Goal: Task Accomplishment & Management: Manage account settings

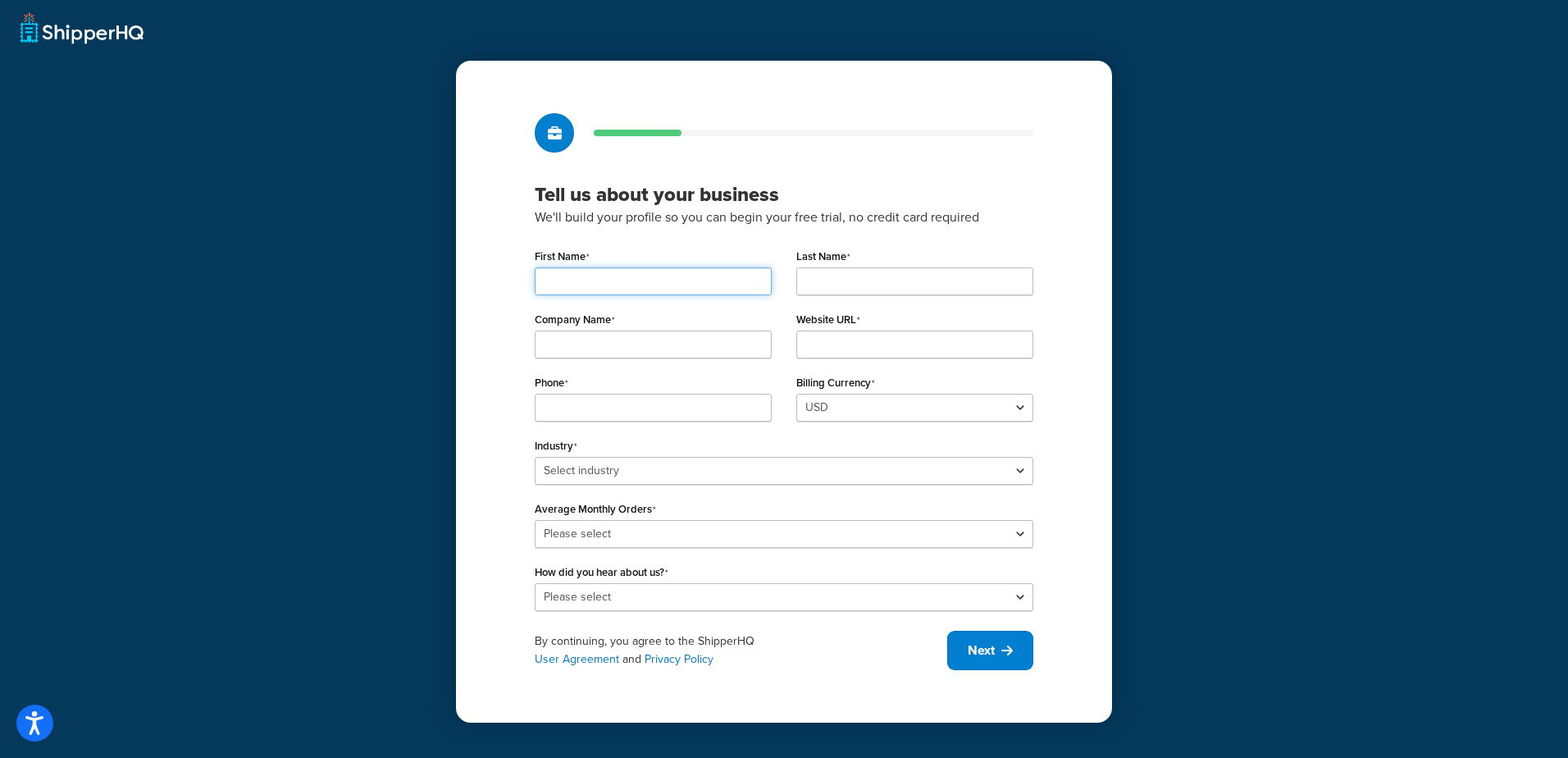
click at [609, 271] on input "First Name" at bounding box center [654, 282] width 237 height 28
type input "[PERSON_NAME]"
type input "q"
type input "[PERSON_NAME]"
type input "Jk Group"
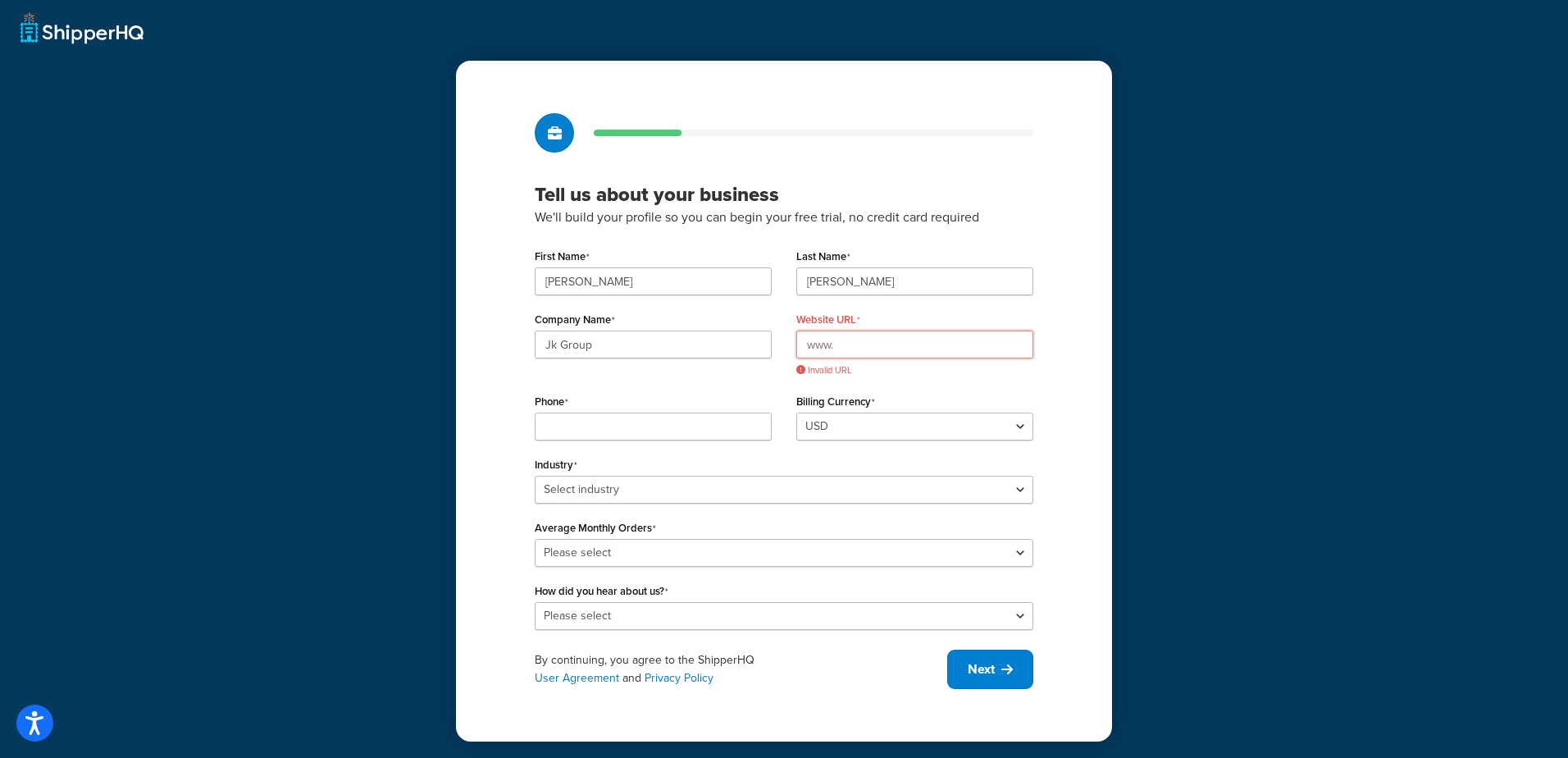
drag, startPoint x: 853, startPoint y: 345, endPoint x: 676, endPoint y: 342, distance: 177.0
click at [676, 342] on div "Company Name Jk Group Website URL www. Invalid URL" at bounding box center [784, 348] width 523 height 82
paste input "https://www.jk-group.net/"
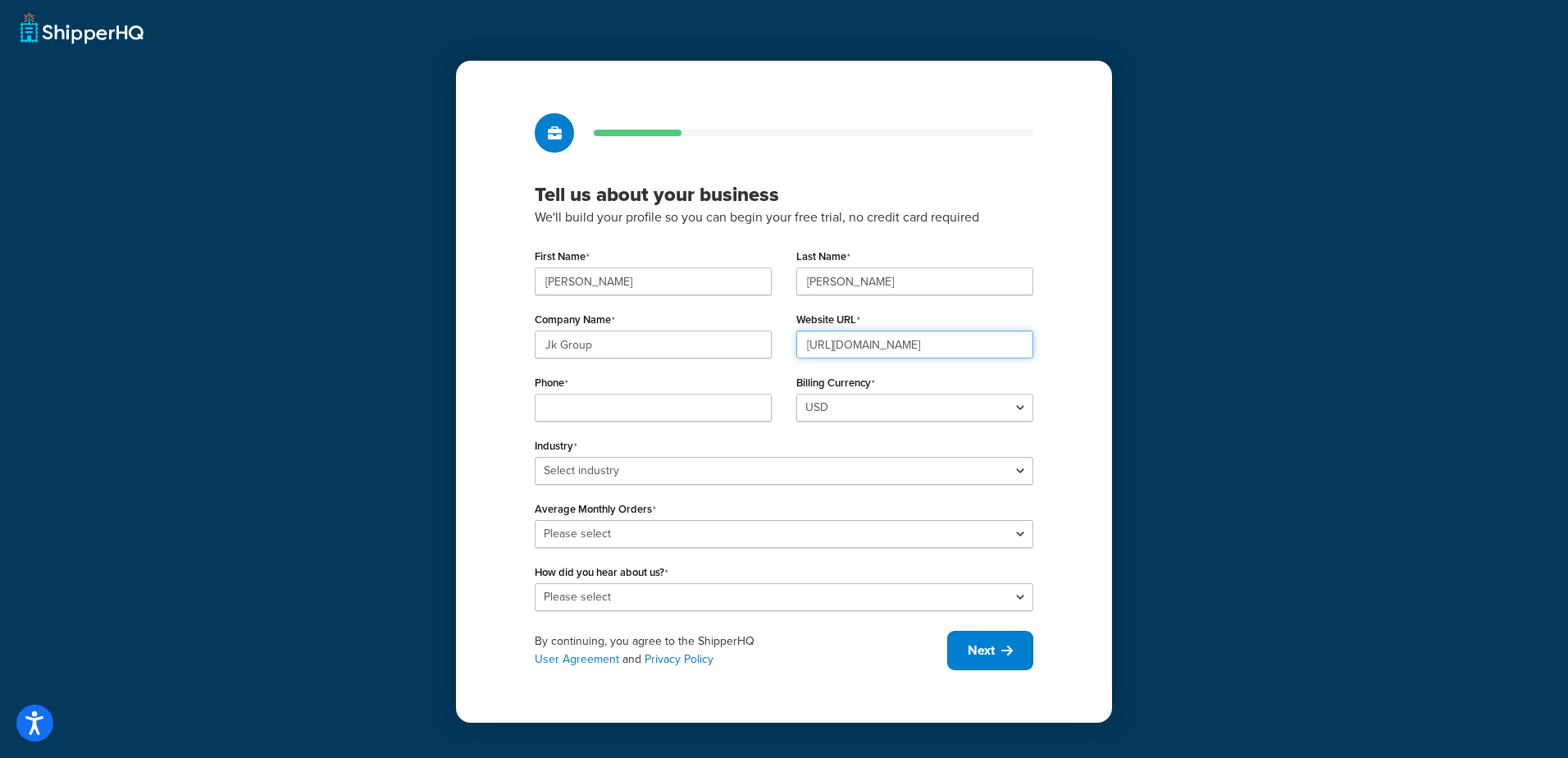
type input "https://www.jk-group.net/"
click at [600, 404] on input "Phone" at bounding box center [654, 408] width 237 height 28
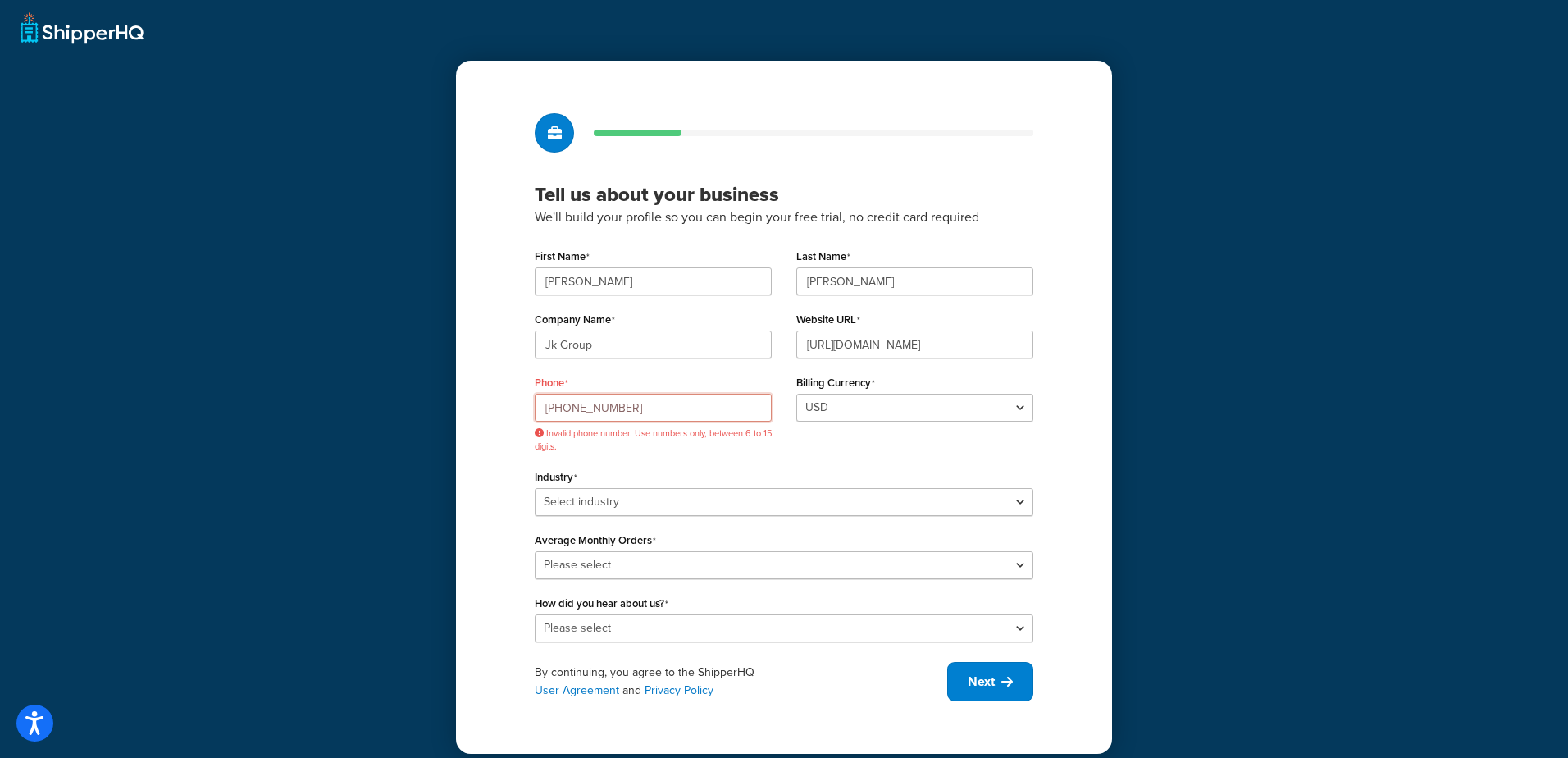
click at [659, 414] on input "+491622801355" at bounding box center [654, 408] width 237 height 28
click at [565, 409] on input "+491622801355" at bounding box center [654, 408] width 237 height 28
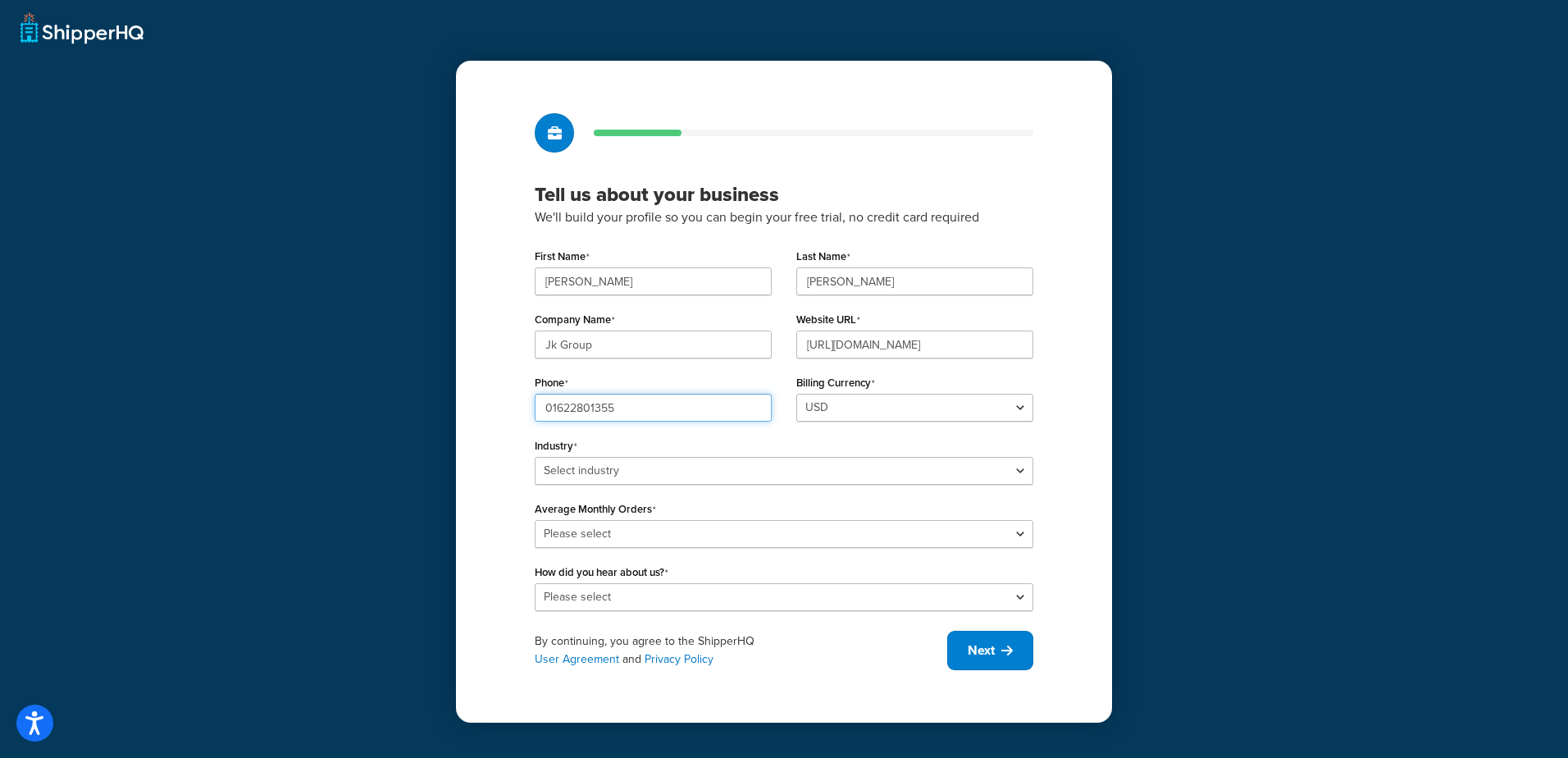
type input "01622801355"
click at [885, 406] on select "USD GBP" at bounding box center [915, 408] width 237 height 28
click at [797, 394] on select "USD GBP" at bounding box center [915, 408] width 237 height 28
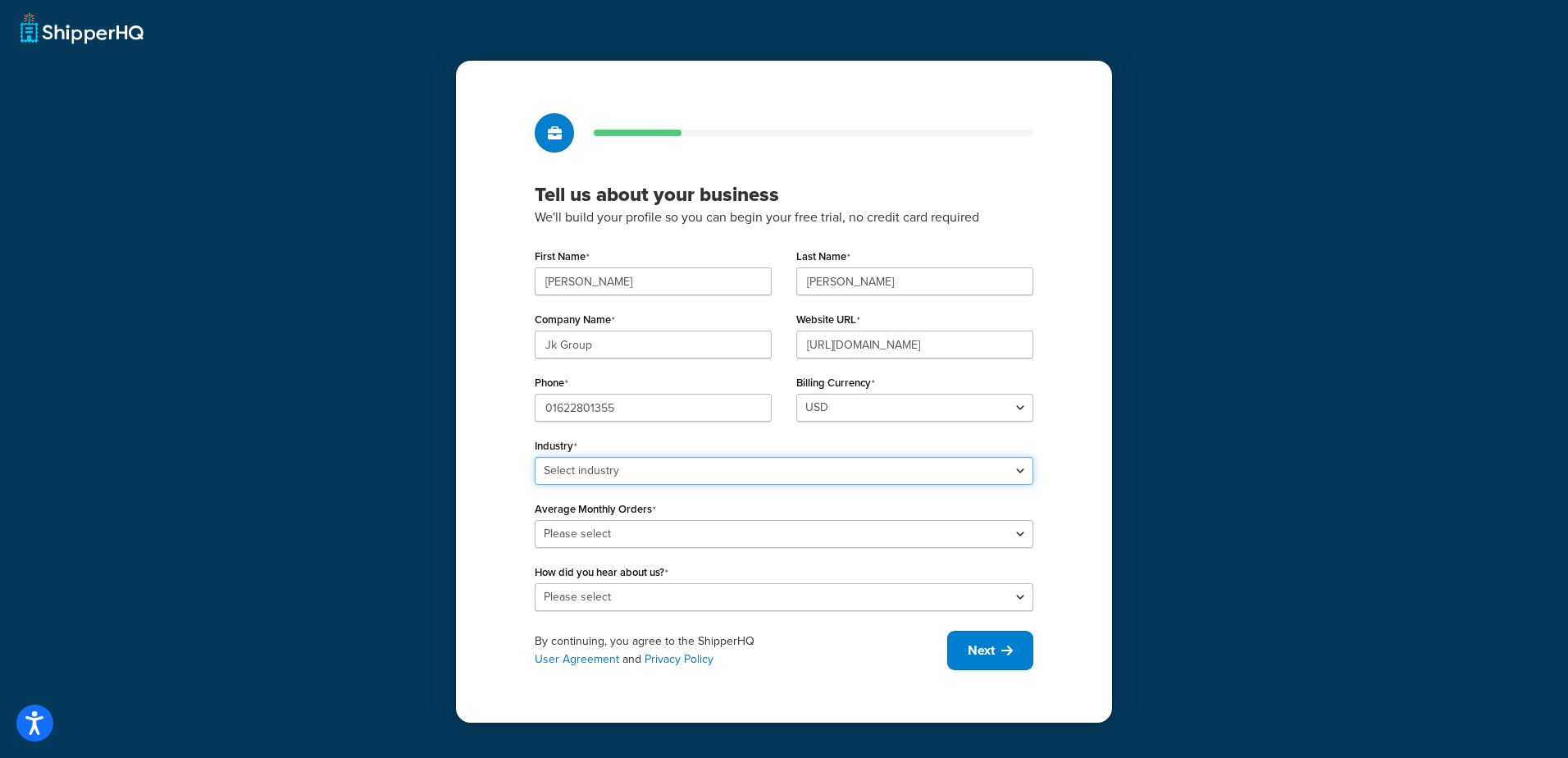
click at [652, 469] on select "Select industry Automotive Adult Agriculture Alcohol, Tobacco & CBD Arts & Craf…" at bounding box center [784, 471] width 498 height 28
select select "18"
click at [535, 457] on select "Select industry Automotive Adult Agriculture Alcohol, Tobacco & CBD Arts & Craf…" at bounding box center [784, 471] width 498 height 28
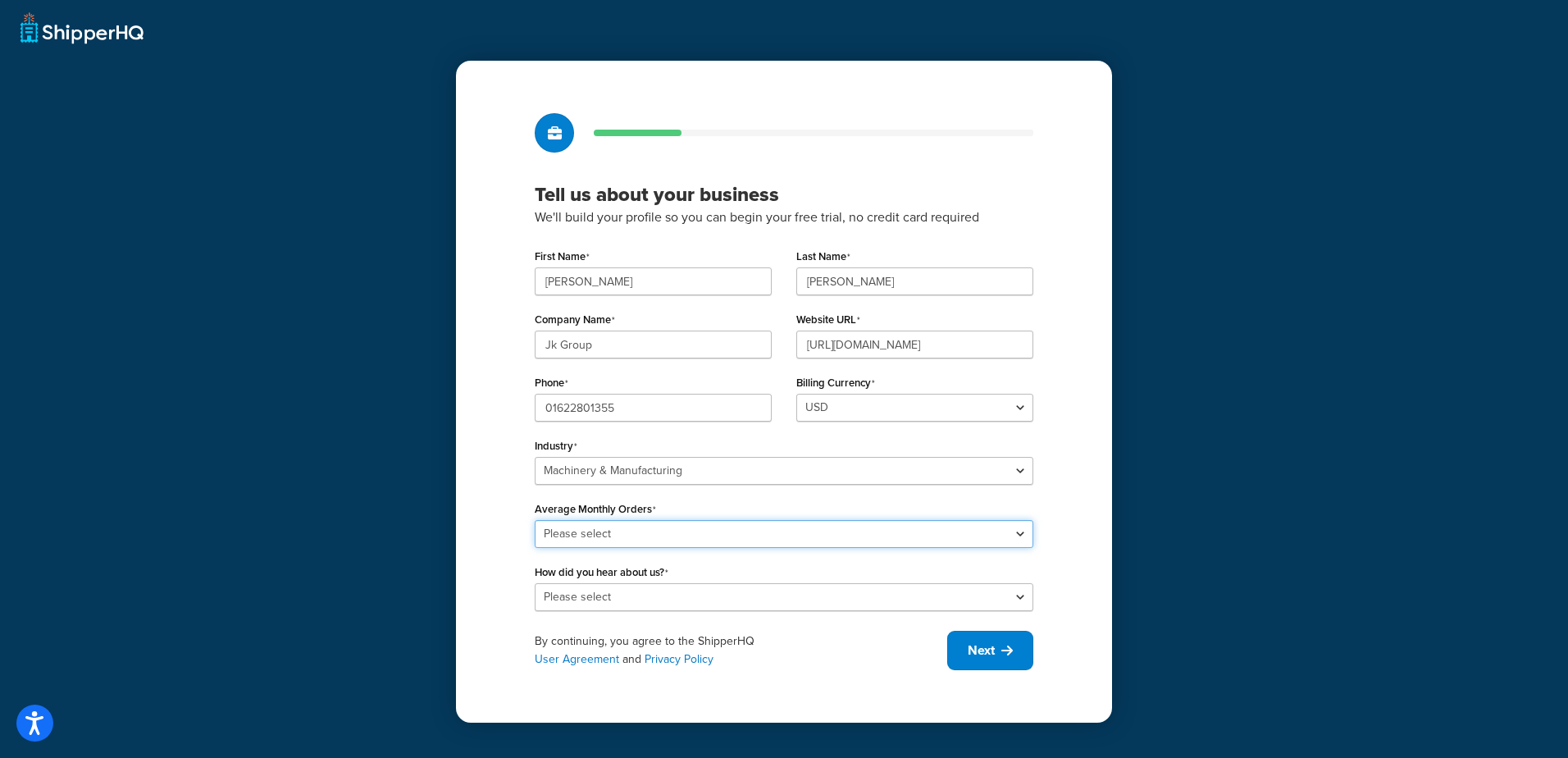
click at [580, 539] on select "Please select 0-500 501-1,000 1,001-10,000 10,001-20,000 Over 20,000" at bounding box center [784, 534] width 498 height 28
select select "2"
click at [535, 520] on select "Please select 0-500 501-1,000 1,001-10,000 10,001-20,000 Over 20,000" at bounding box center [784, 534] width 498 height 28
click at [650, 590] on select "Please select Online Search App Store or Marketplace Listing Referred by Agency…" at bounding box center [784, 597] width 498 height 28
select select "10"
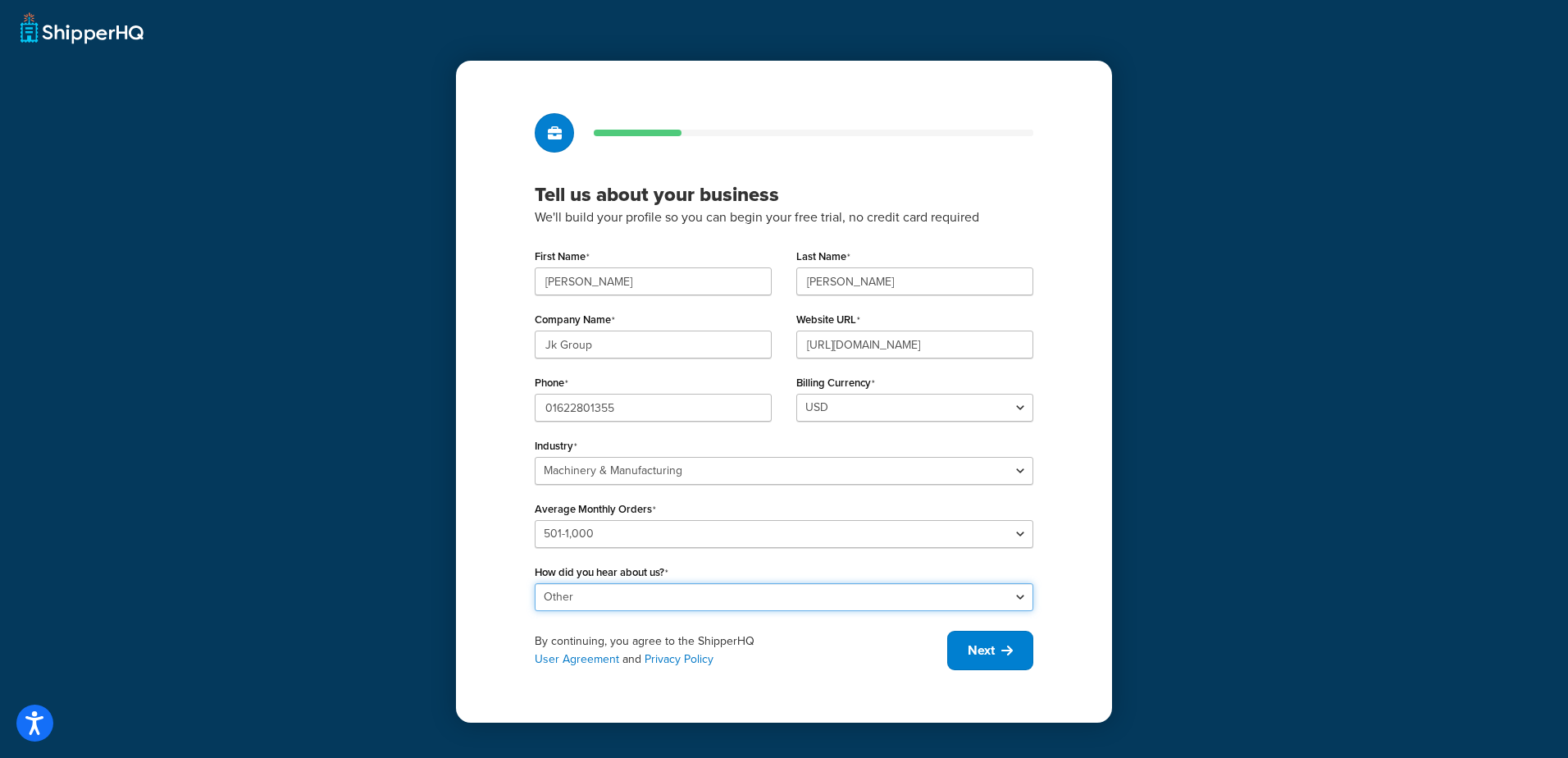
click at [535, 583] on select "Please select Online Search App Store or Marketplace Listing Referred by Agency…" at bounding box center [784, 597] width 498 height 28
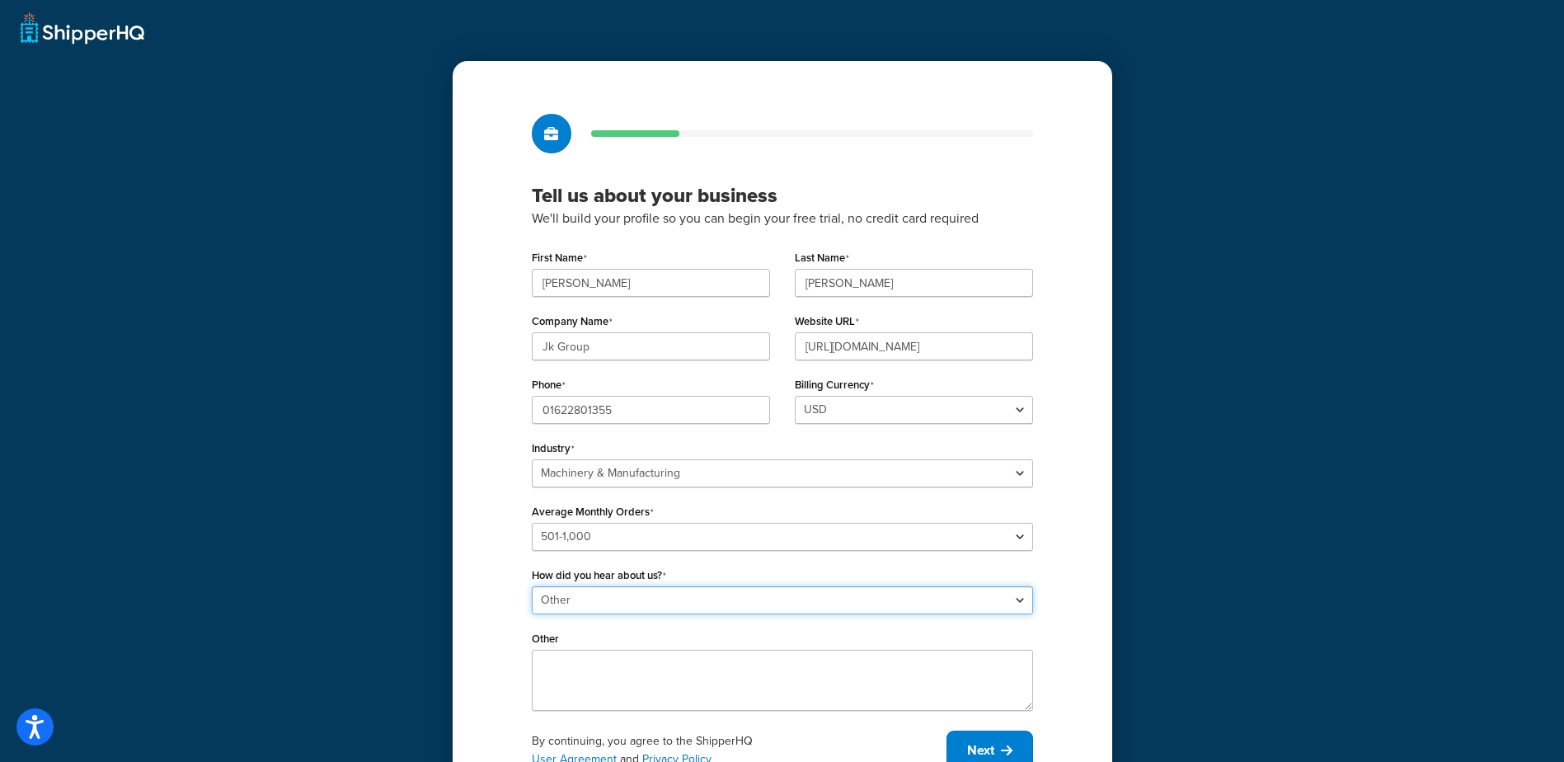
scroll to position [77, 0]
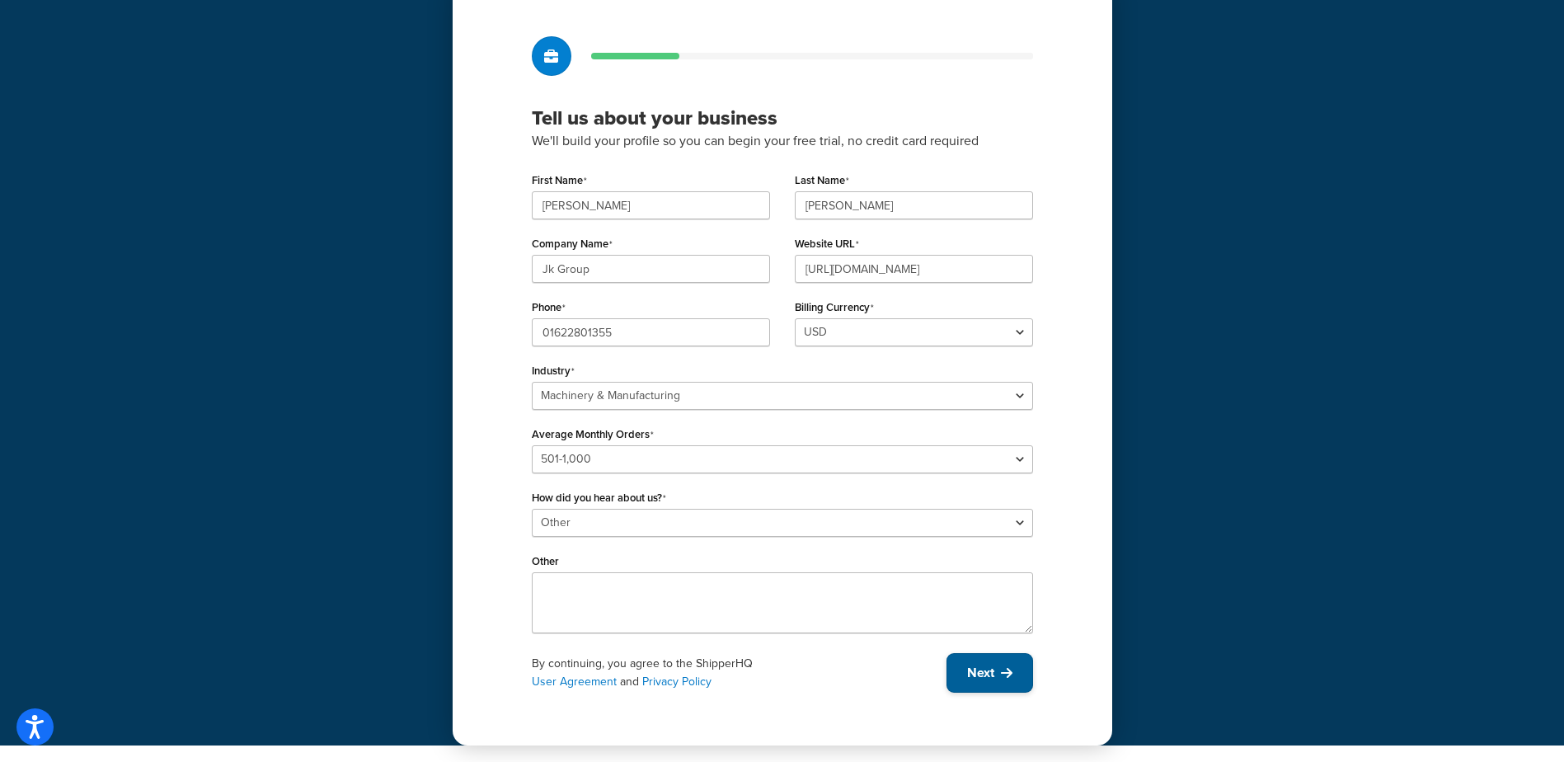
click at [997, 677] on button "Next" at bounding box center [989, 673] width 87 height 40
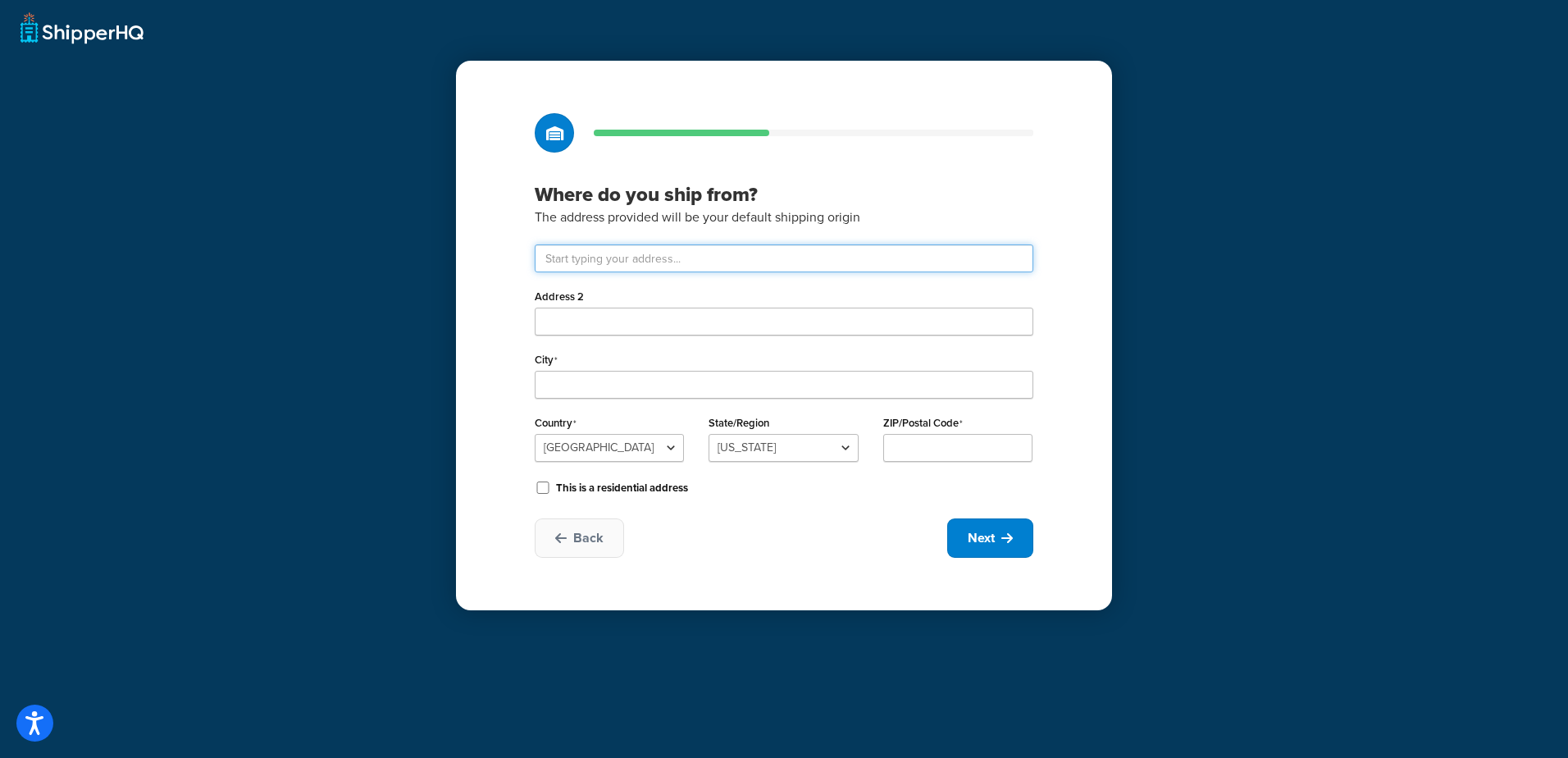
click at [671, 267] on input "text" at bounding box center [784, 259] width 498 height 28
type input "Arkansas"
select select "4"
type input "Arkansas"
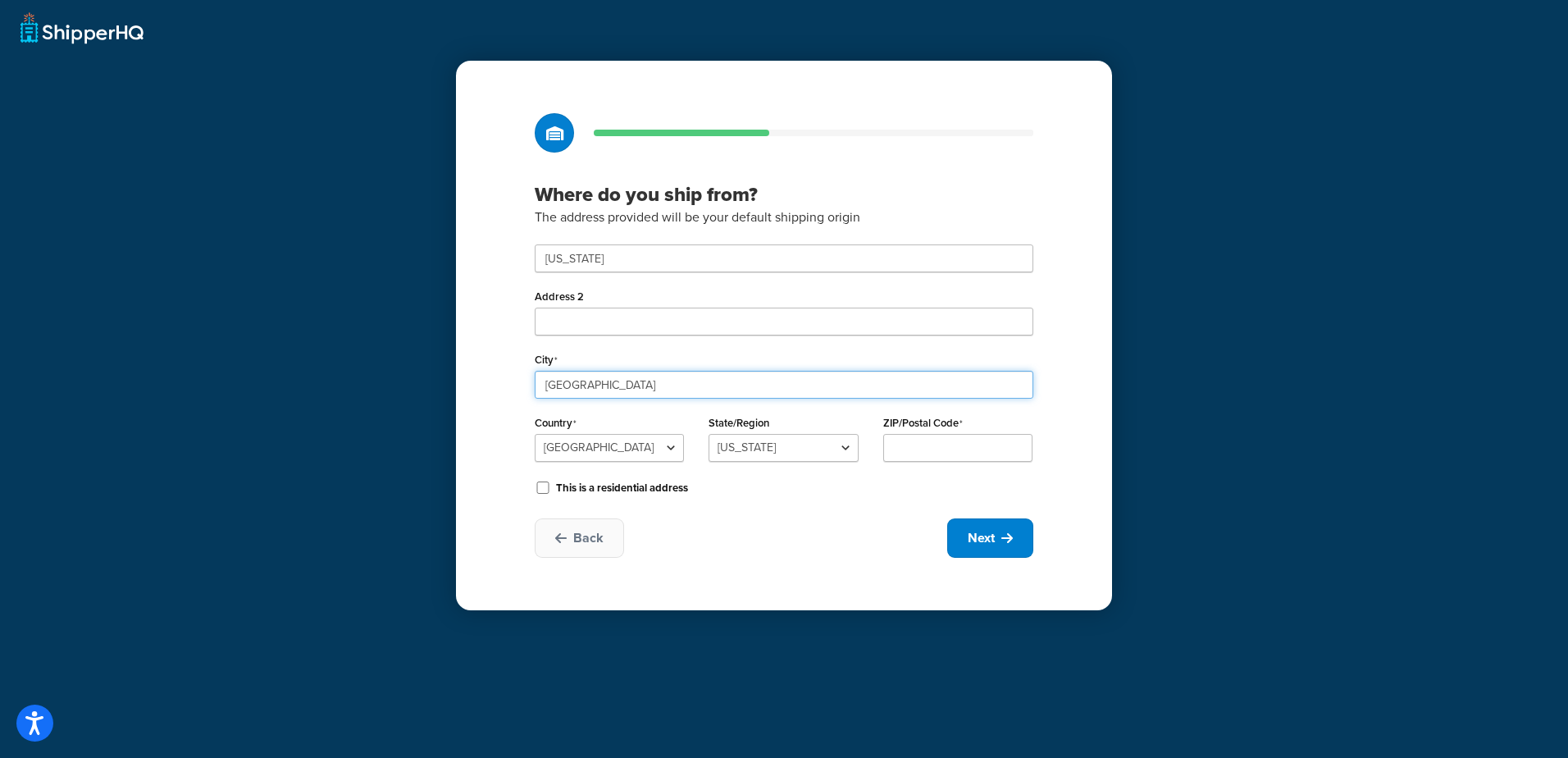
type input "Jonesboro"
select select "1"
click at [668, 451] on select "United States United Kingdom Afghanistan Åland Islands Albania Algeria American…" at bounding box center [610, 448] width 149 height 28
click at [939, 449] on input "ZIP/Postal Code" at bounding box center [958, 448] width 149 height 28
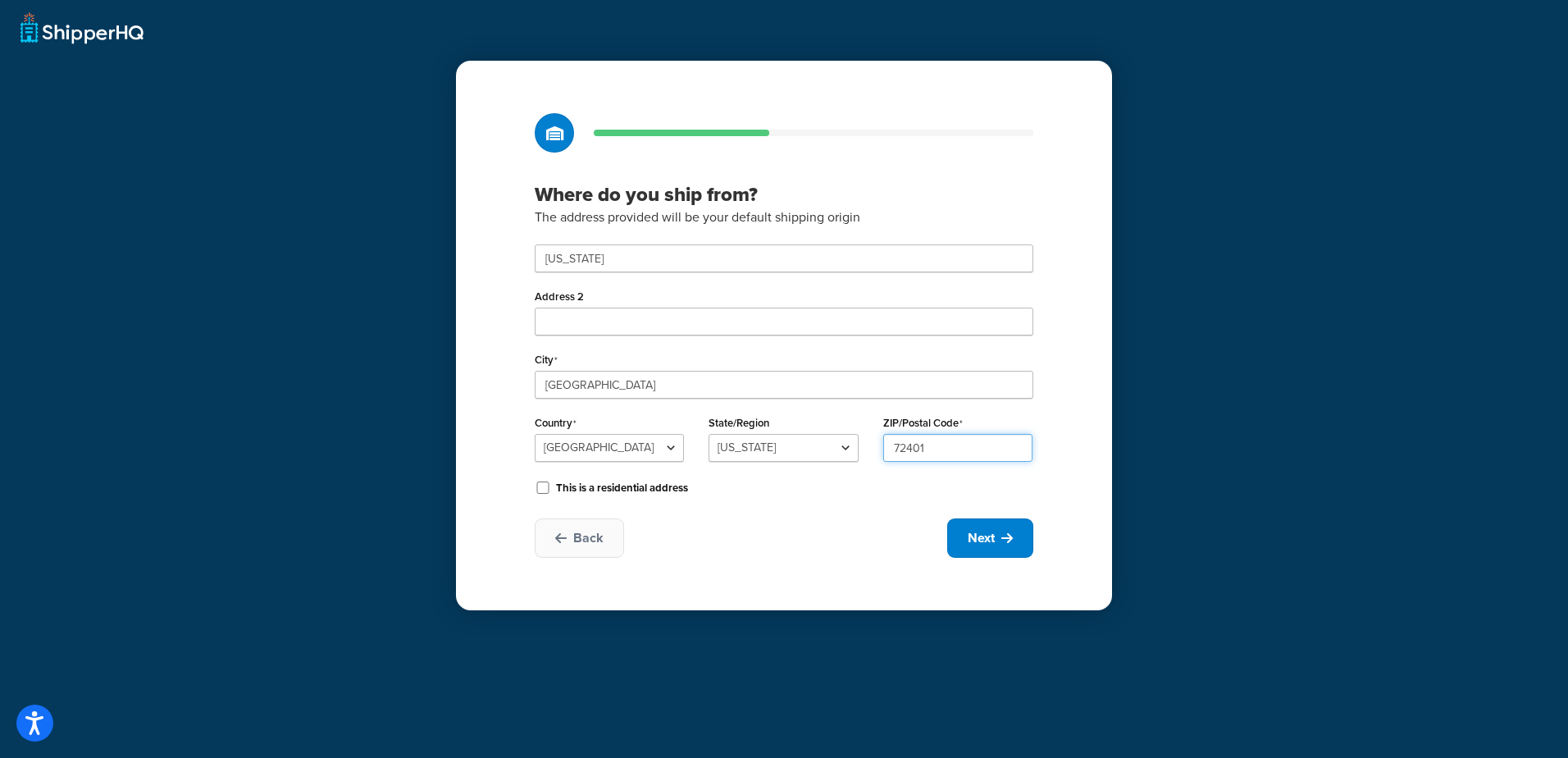
type input "72401"
select select "4"
drag, startPoint x: 621, startPoint y: 260, endPoint x: 646, endPoint y: 255, distance: 25.5
click at [621, 260] on input "Arkansas" at bounding box center [784, 259] width 498 height 28
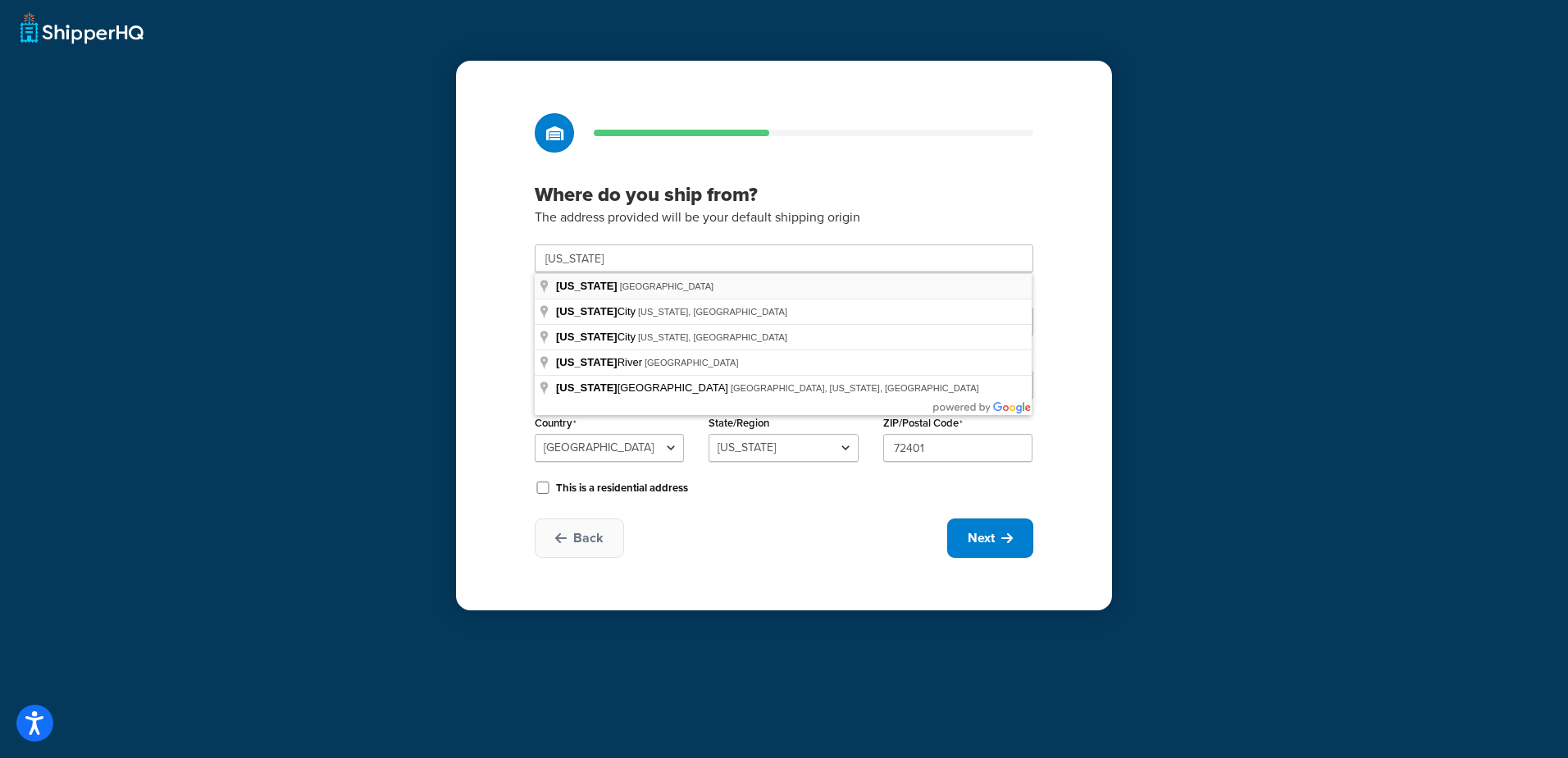
type input "Arkansas"
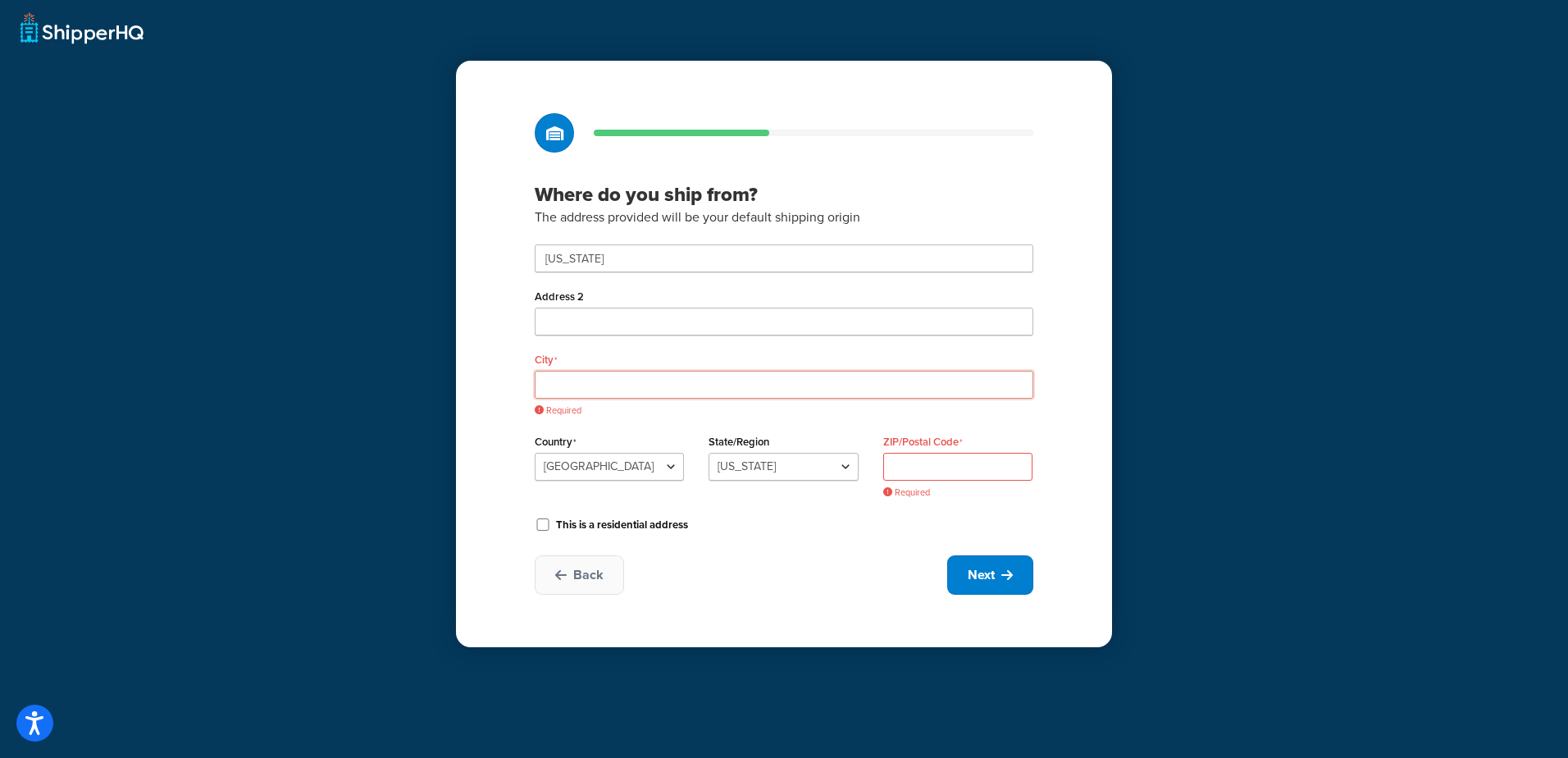
click at [574, 391] on input "City" at bounding box center [784, 385] width 498 height 28
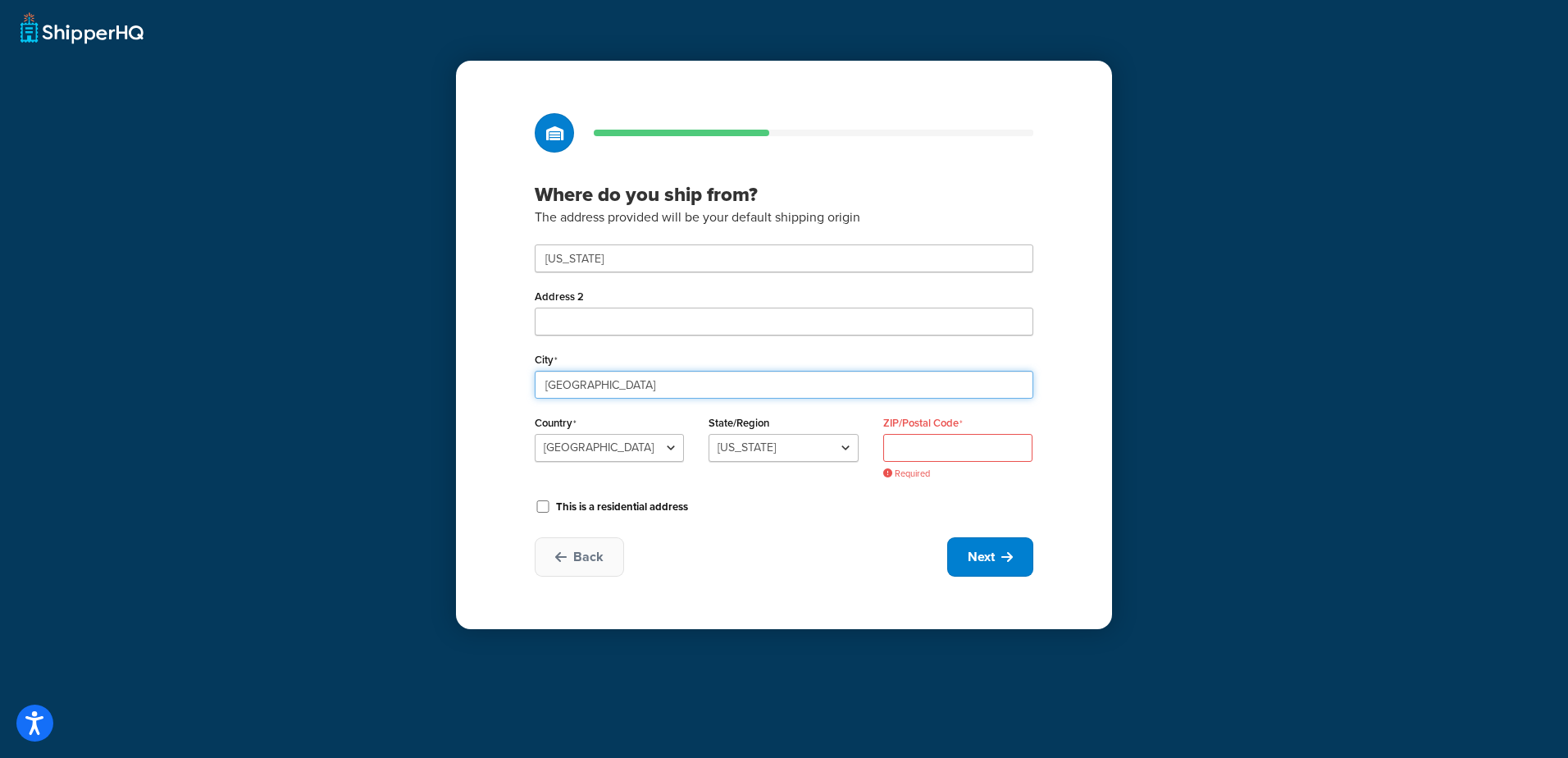
type input "Jonesboro"
click at [925, 447] on input "ZIP/Postal Code" at bounding box center [958, 448] width 149 height 28
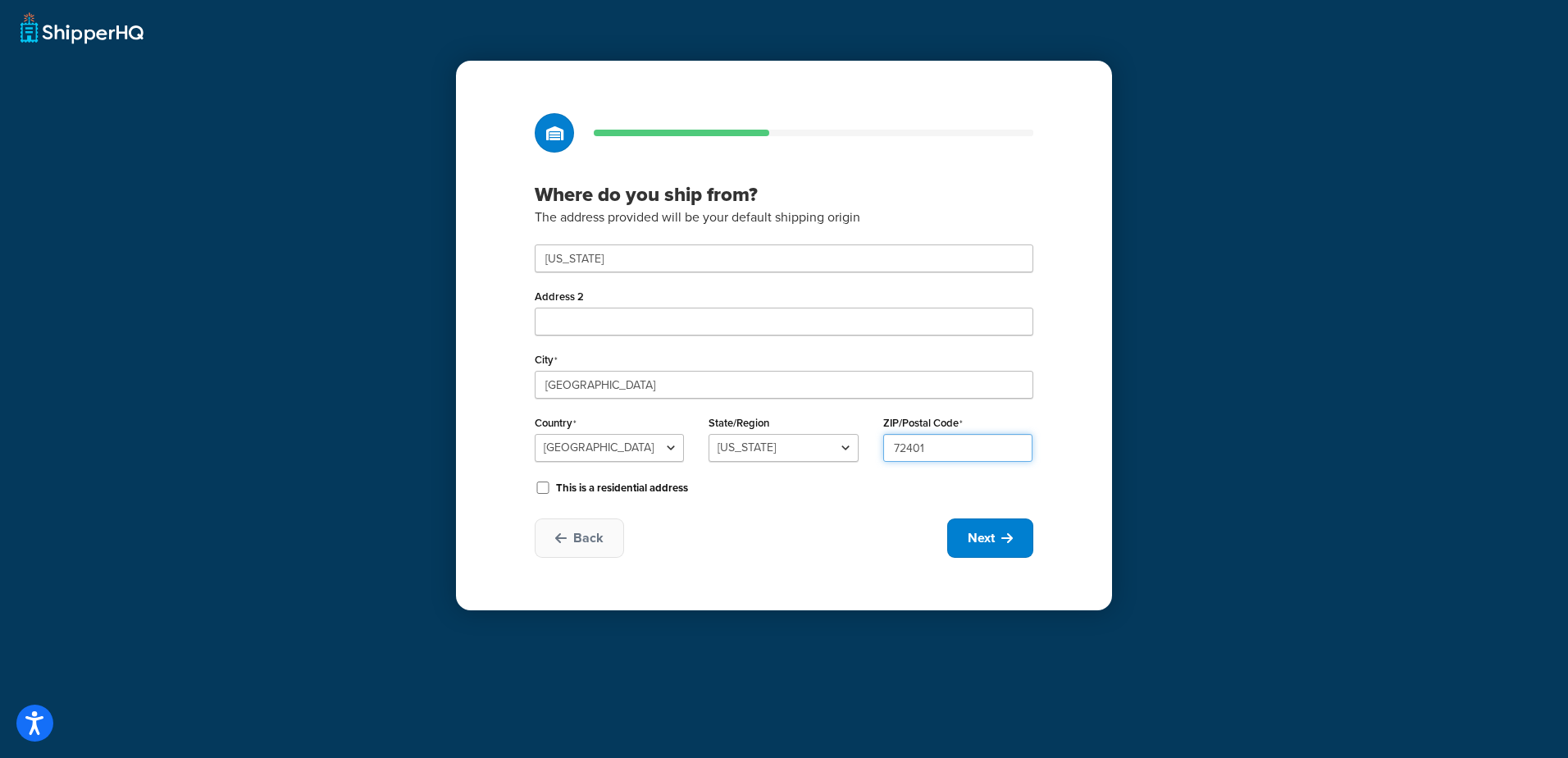
type input "72401"
click at [989, 548] on button "Next" at bounding box center [990, 538] width 87 height 40
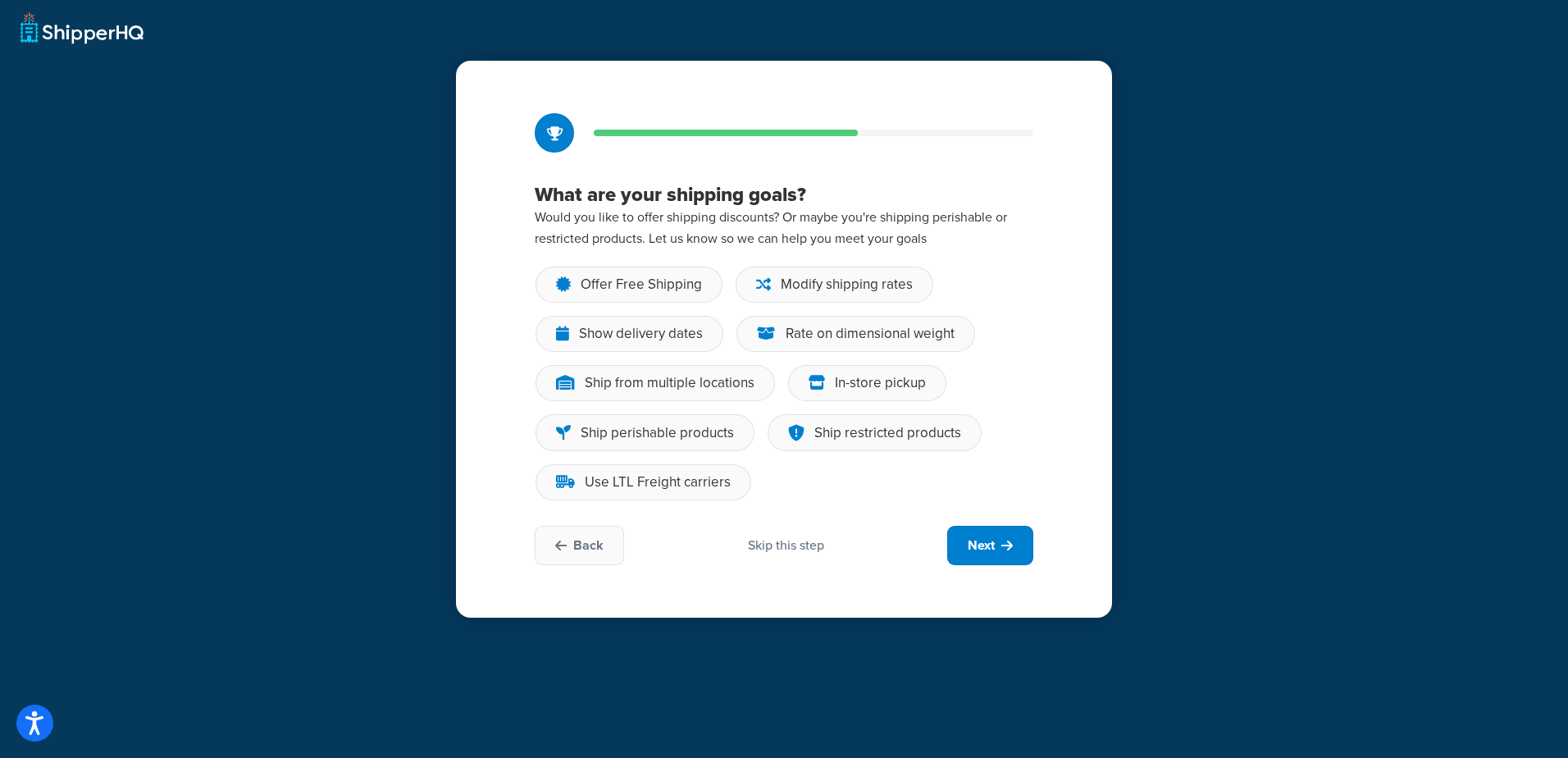
click at [792, 549] on div "Skip this step" at bounding box center [786, 545] width 77 height 18
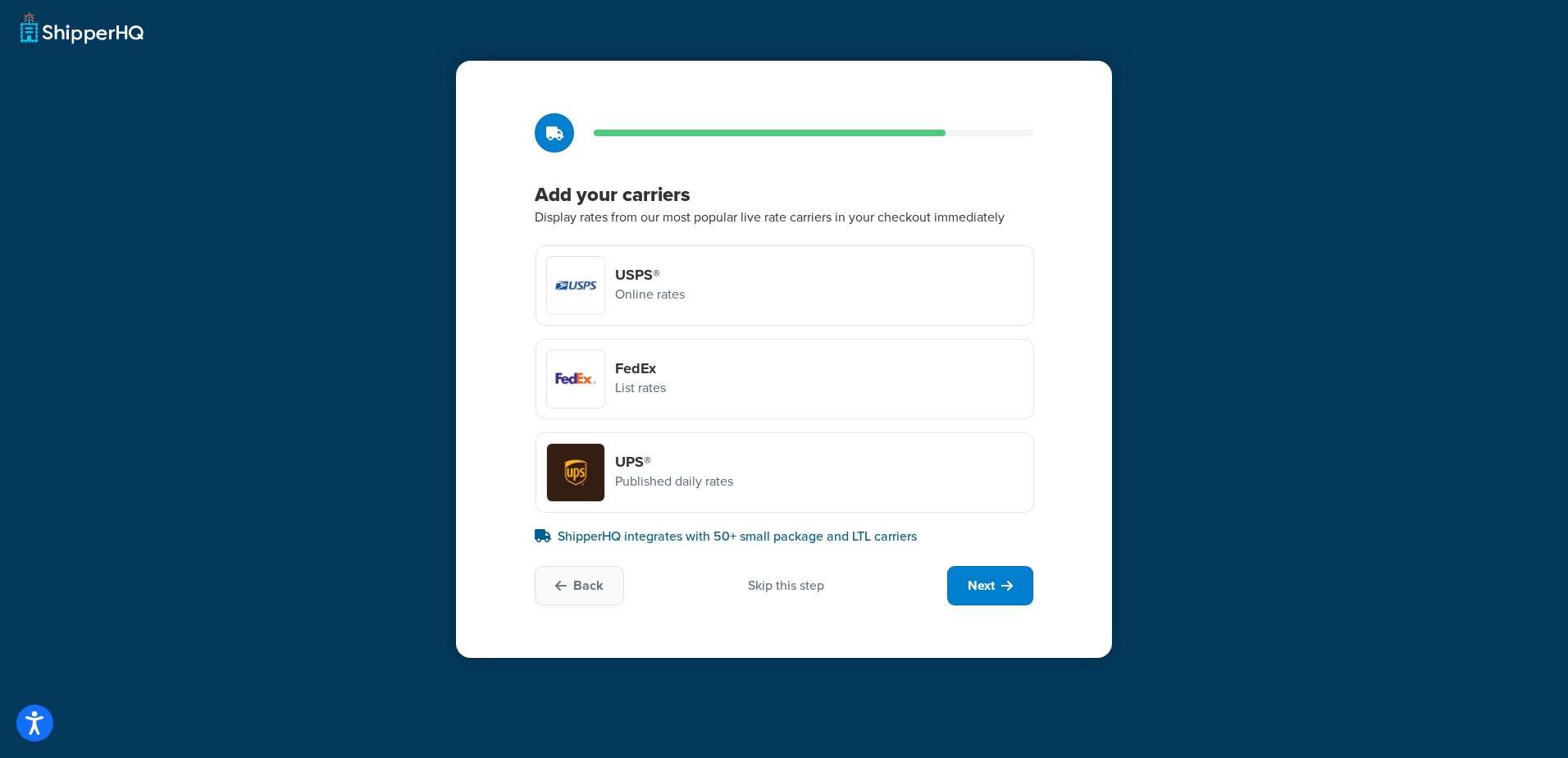
click at [583, 367] on div at bounding box center [576, 379] width 58 height 58
click at [0, 0] on input "FedEx List rates" at bounding box center [0, 0] width 0 height 0
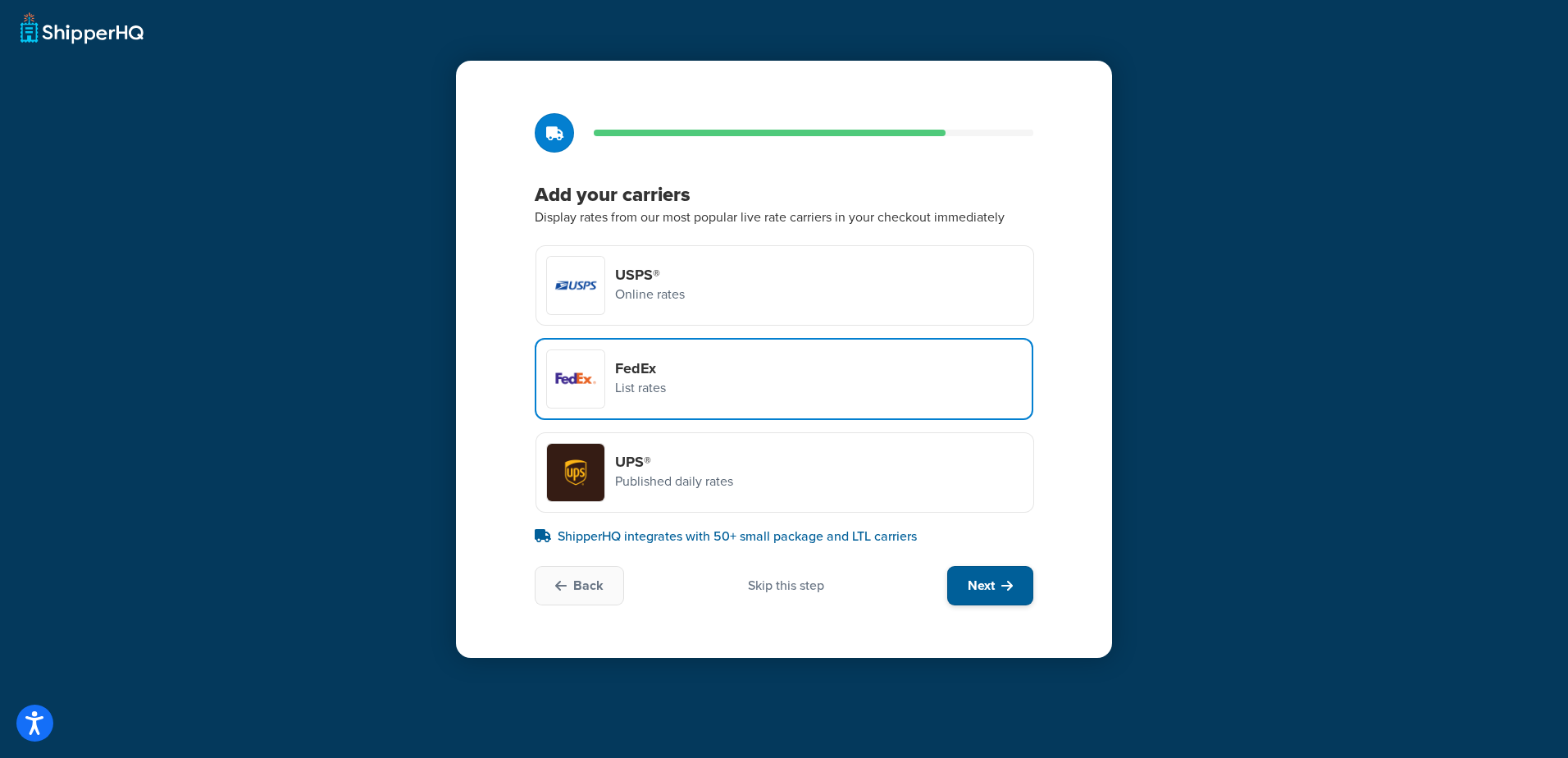
click at [993, 582] on span "Next" at bounding box center [981, 586] width 27 height 18
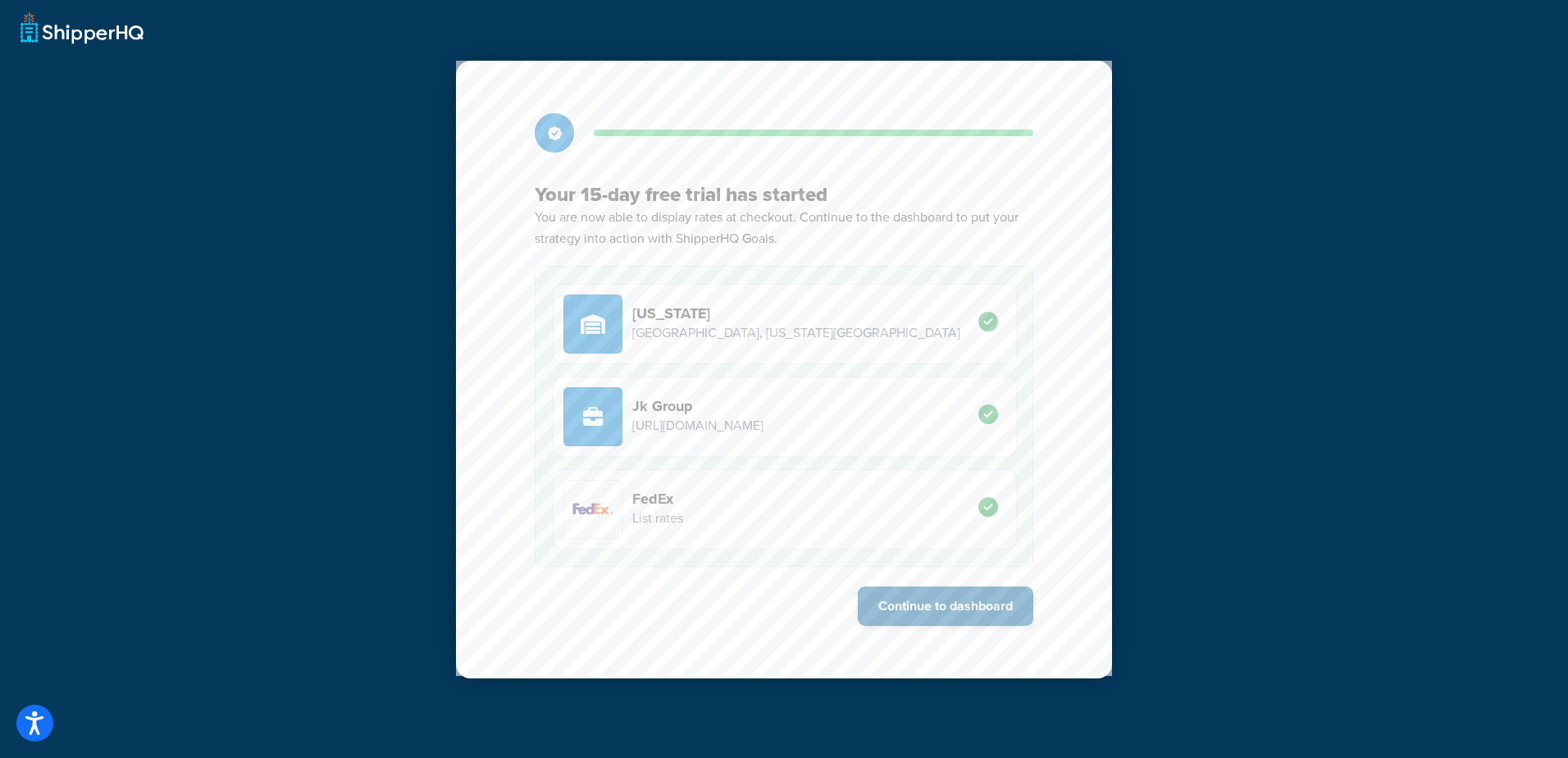
click at [921, 610] on button "Continue to dashboard" at bounding box center [945, 606] width 175 height 40
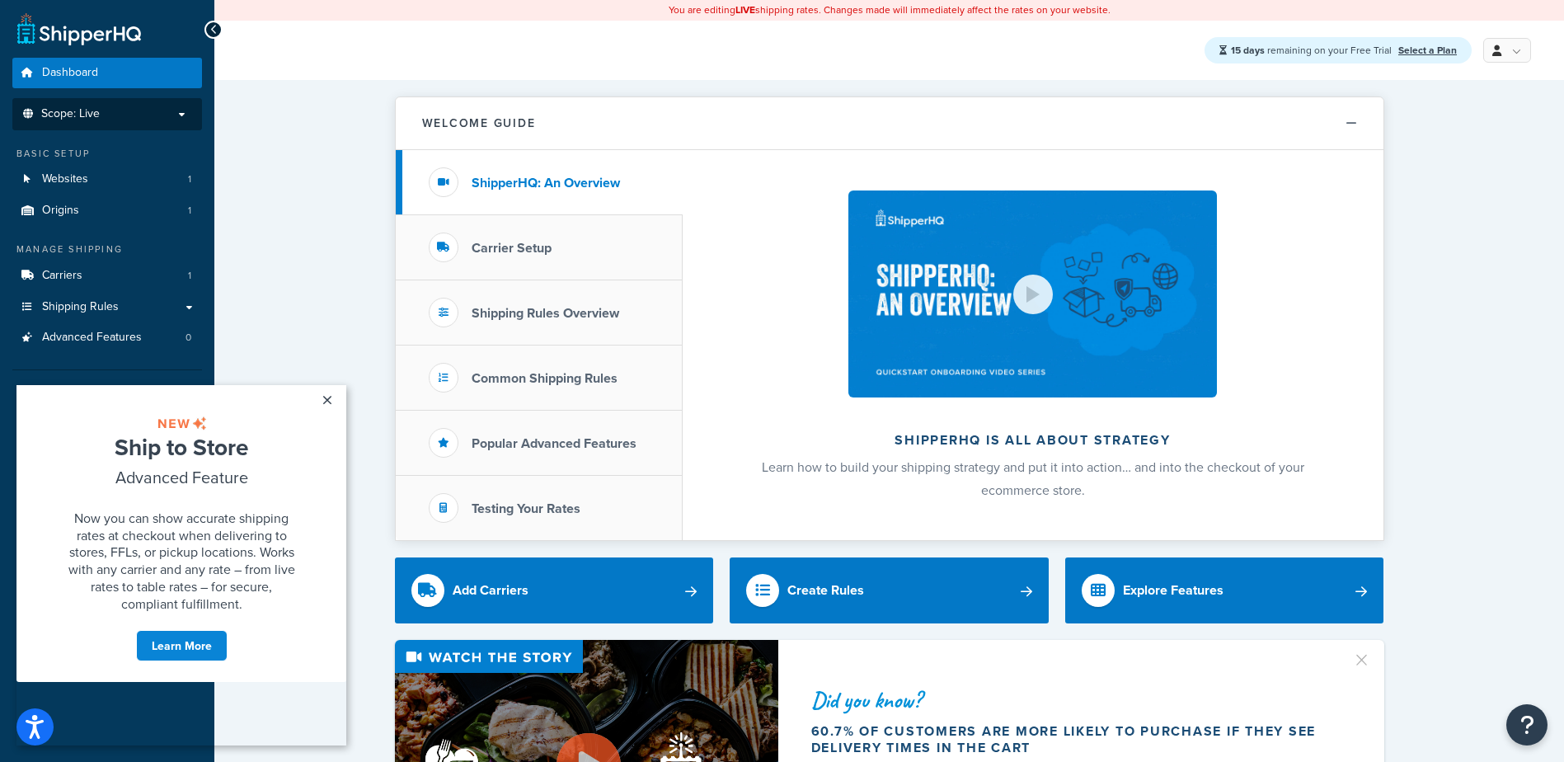
click at [62, 119] on span "Scope: Live" at bounding box center [70, 114] width 59 height 14
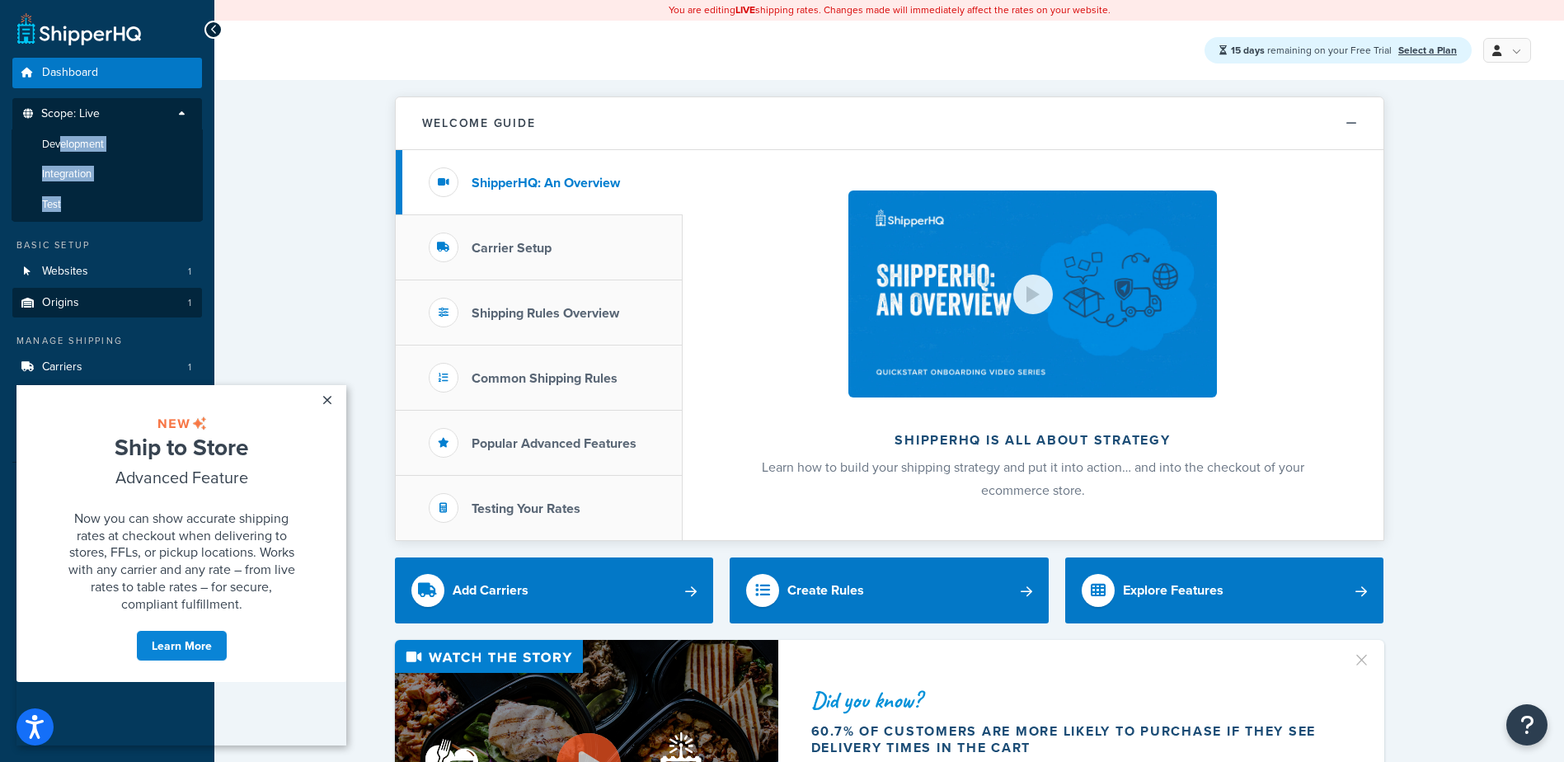
drag, startPoint x: 62, startPoint y: 141, endPoint x: 62, endPoint y: 202, distance: 61.0
click at [62, 201] on ul "Development Integration Test" at bounding box center [107, 175] width 191 height 92
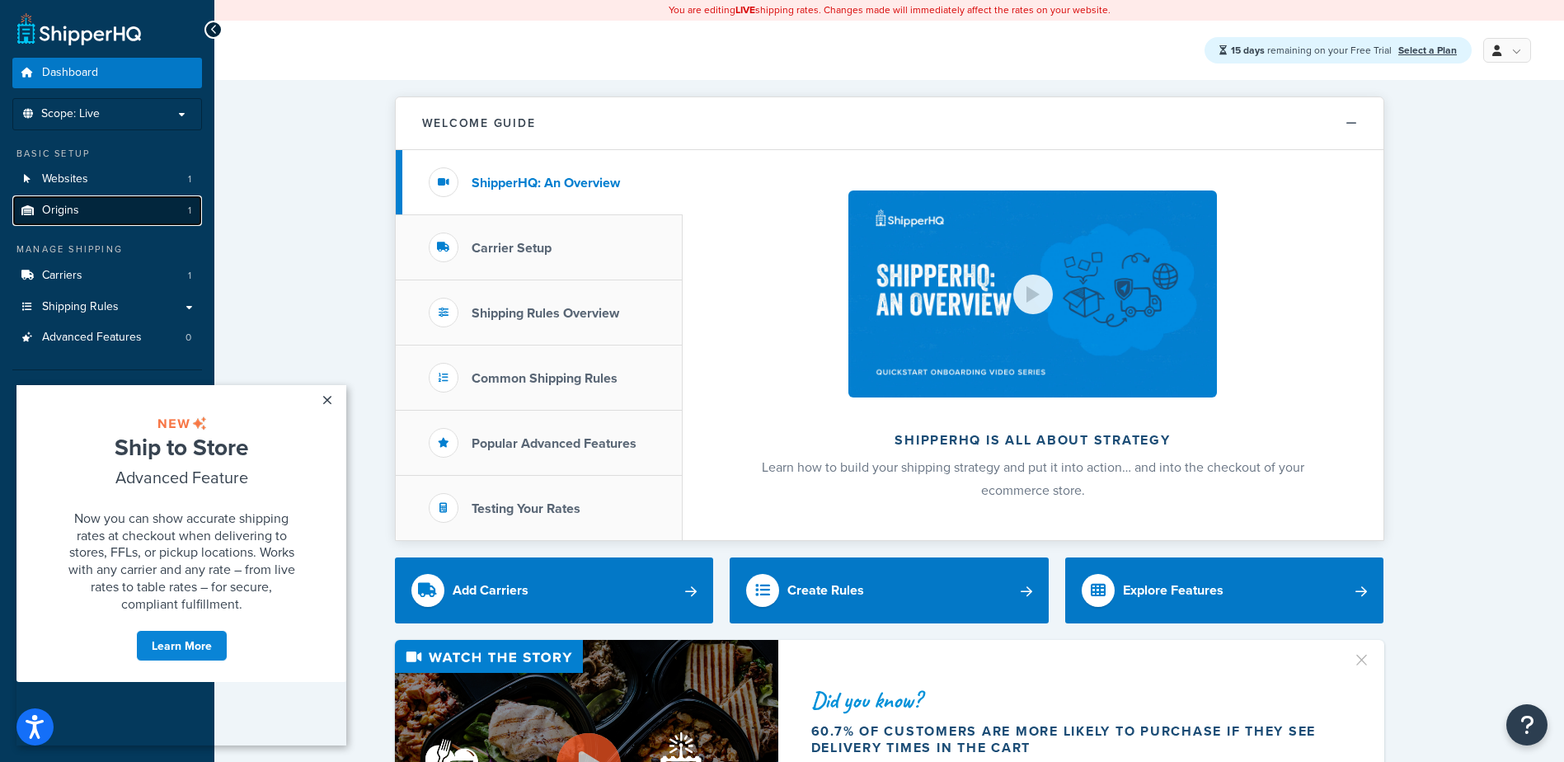
click at [62, 204] on span "Origins" at bounding box center [60, 211] width 37 height 14
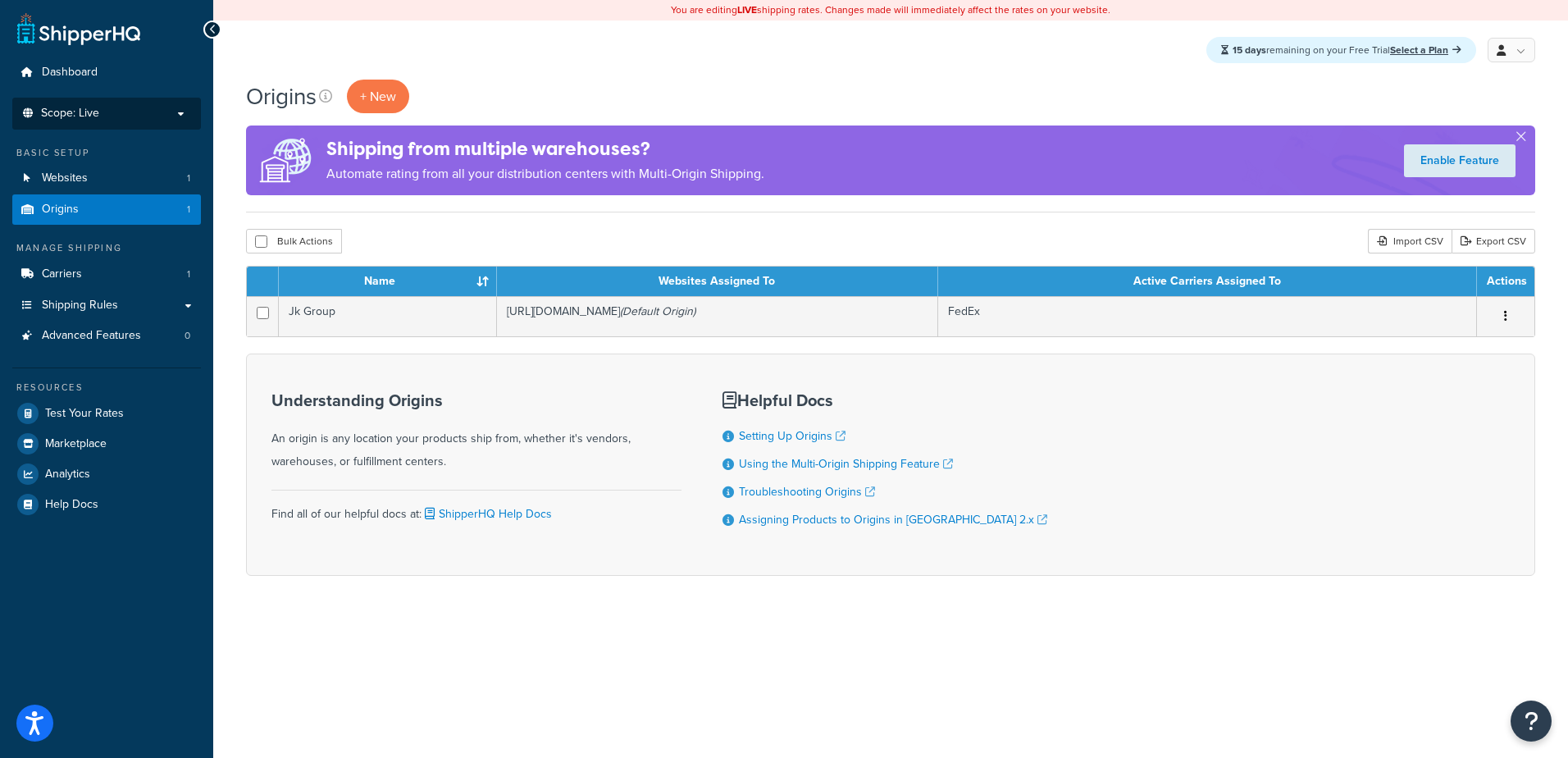
click at [86, 114] on span "Scope: Live" at bounding box center [70, 113] width 59 height 14
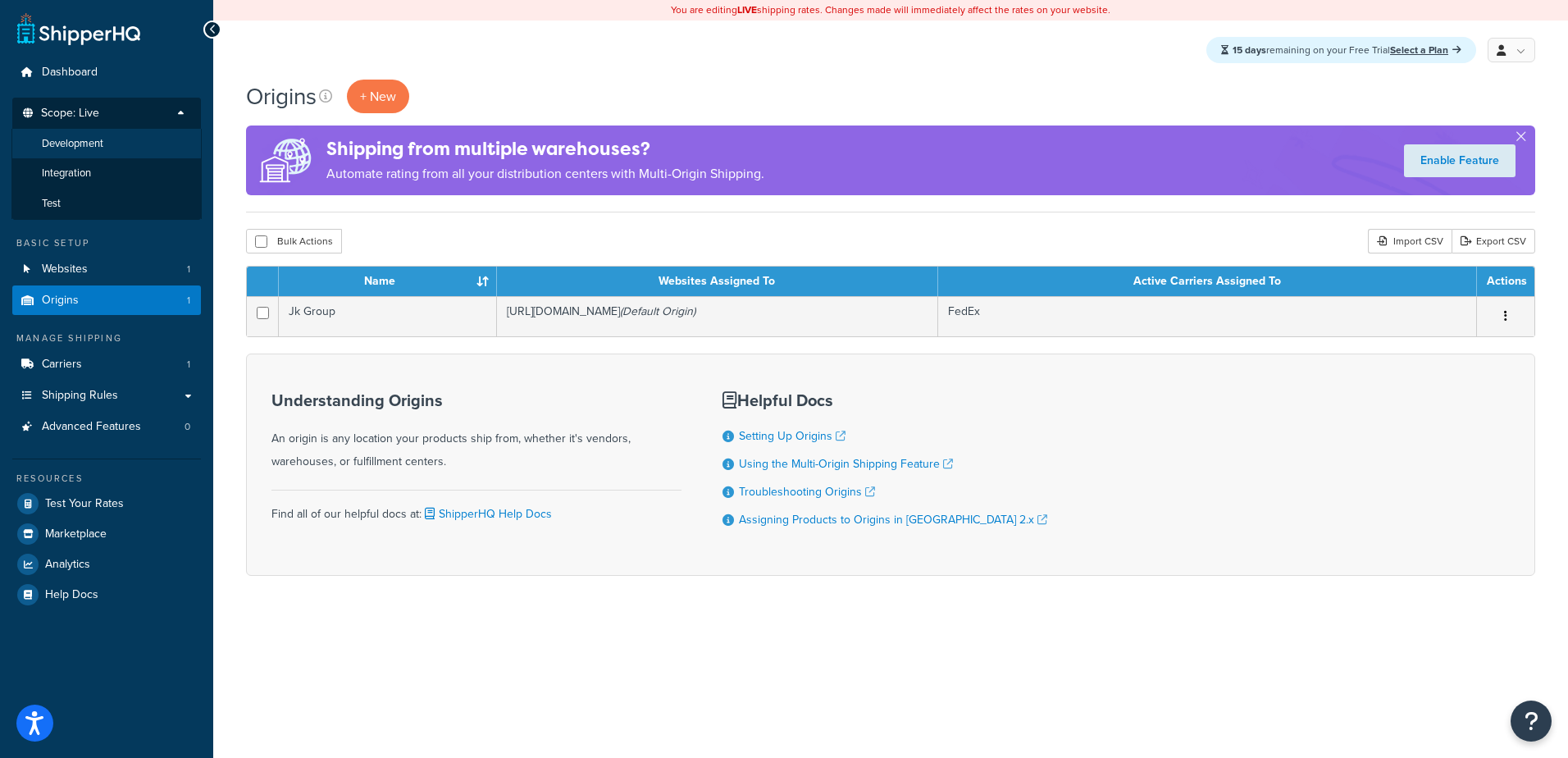
click at [93, 145] on span "Development" at bounding box center [73, 144] width 62 height 14
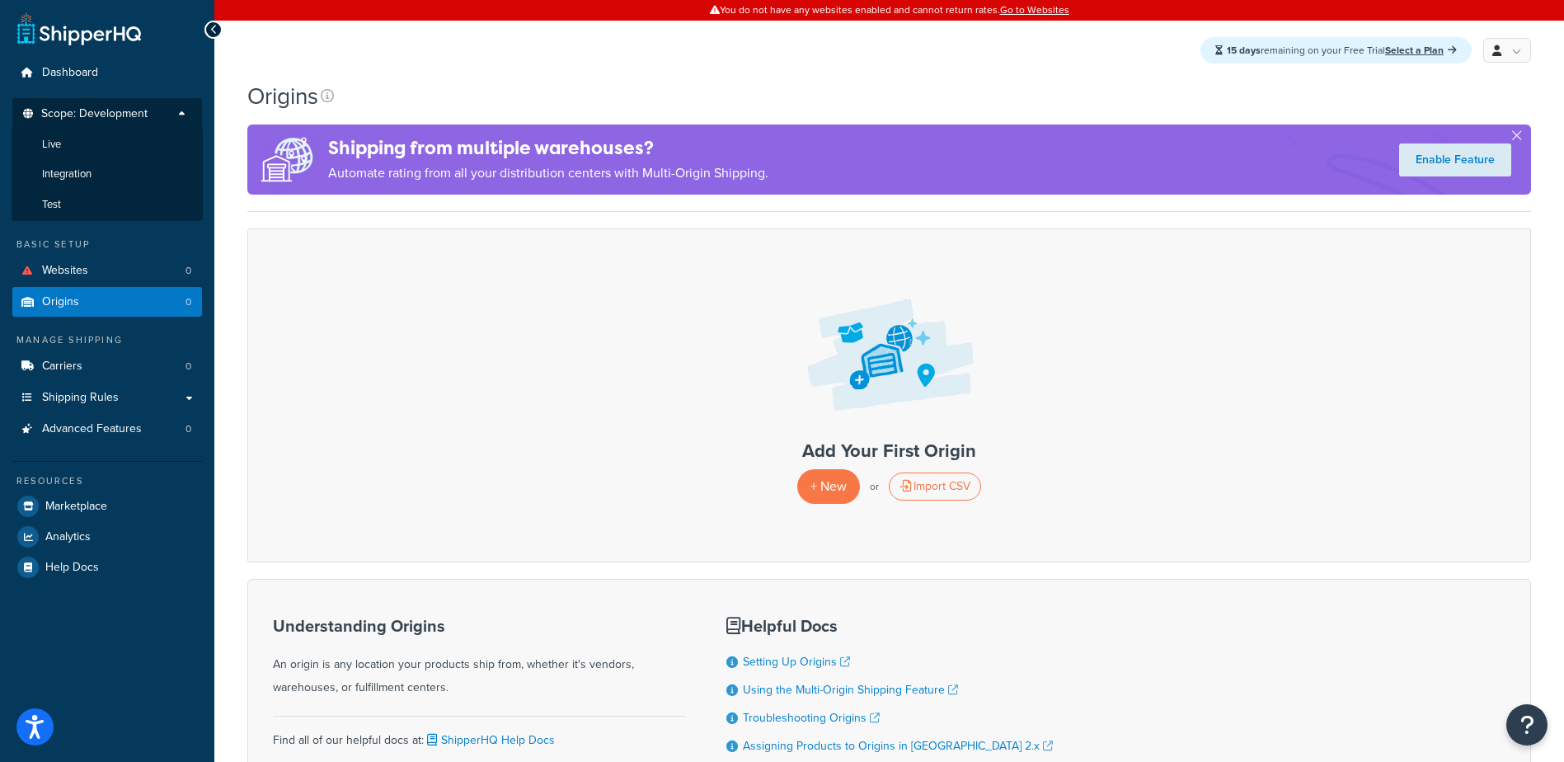
click at [928, 85] on div "Origins" at bounding box center [889, 96] width 1284 height 32
click at [1035, 12] on link "Go to Websites" at bounding box center [1034, 9] width 69 height 15
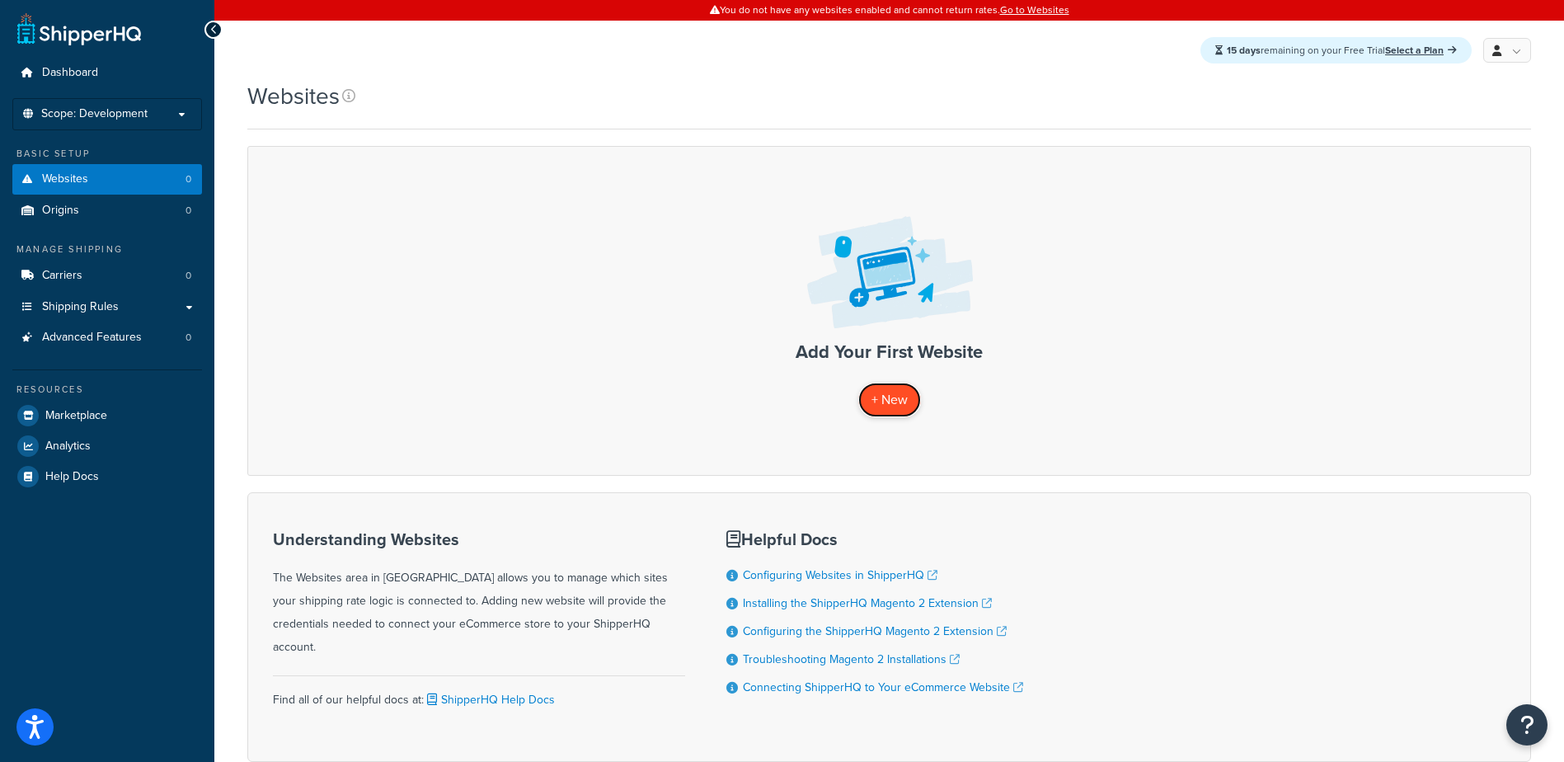
click at [880, 397] on span "+ New" at bounding box center [889, 399] width 36 height 19
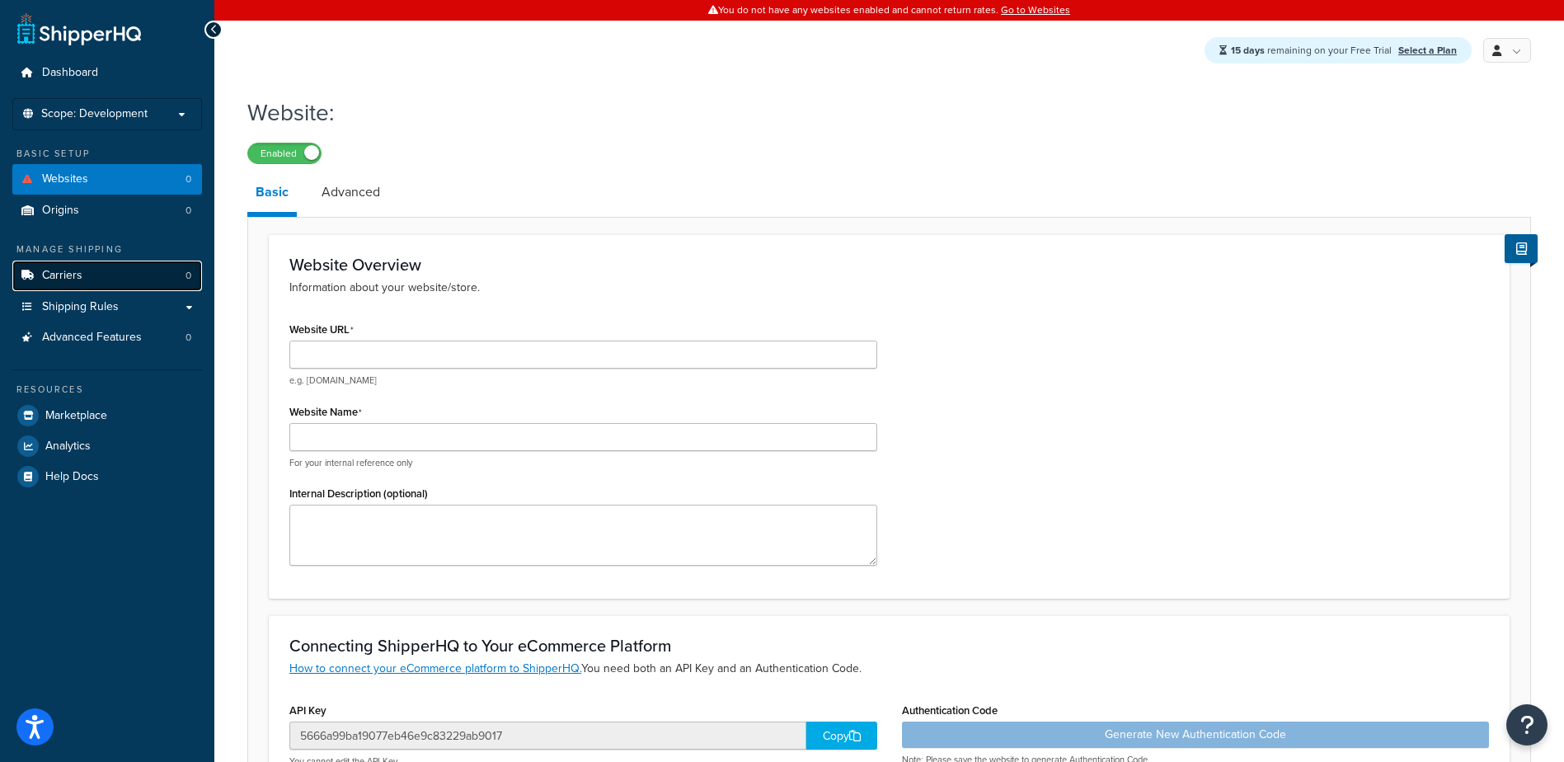
click at [50, 270] on span "Carriers" at bounding box center [62, 276] width 40 height 14
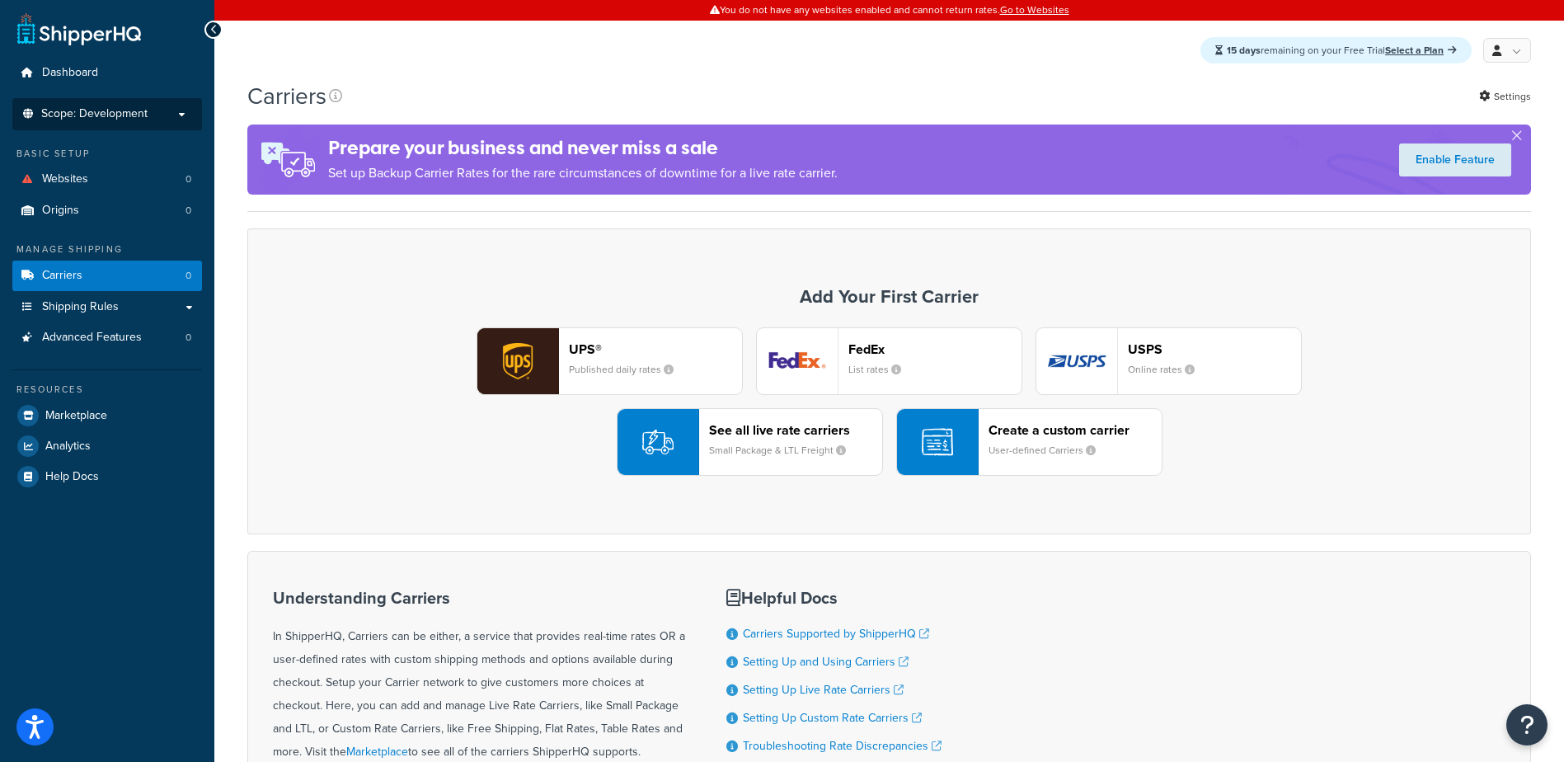
click at [150, 113] on p "Scope: Development" at bounding box center [107, 114] width 175 height 14
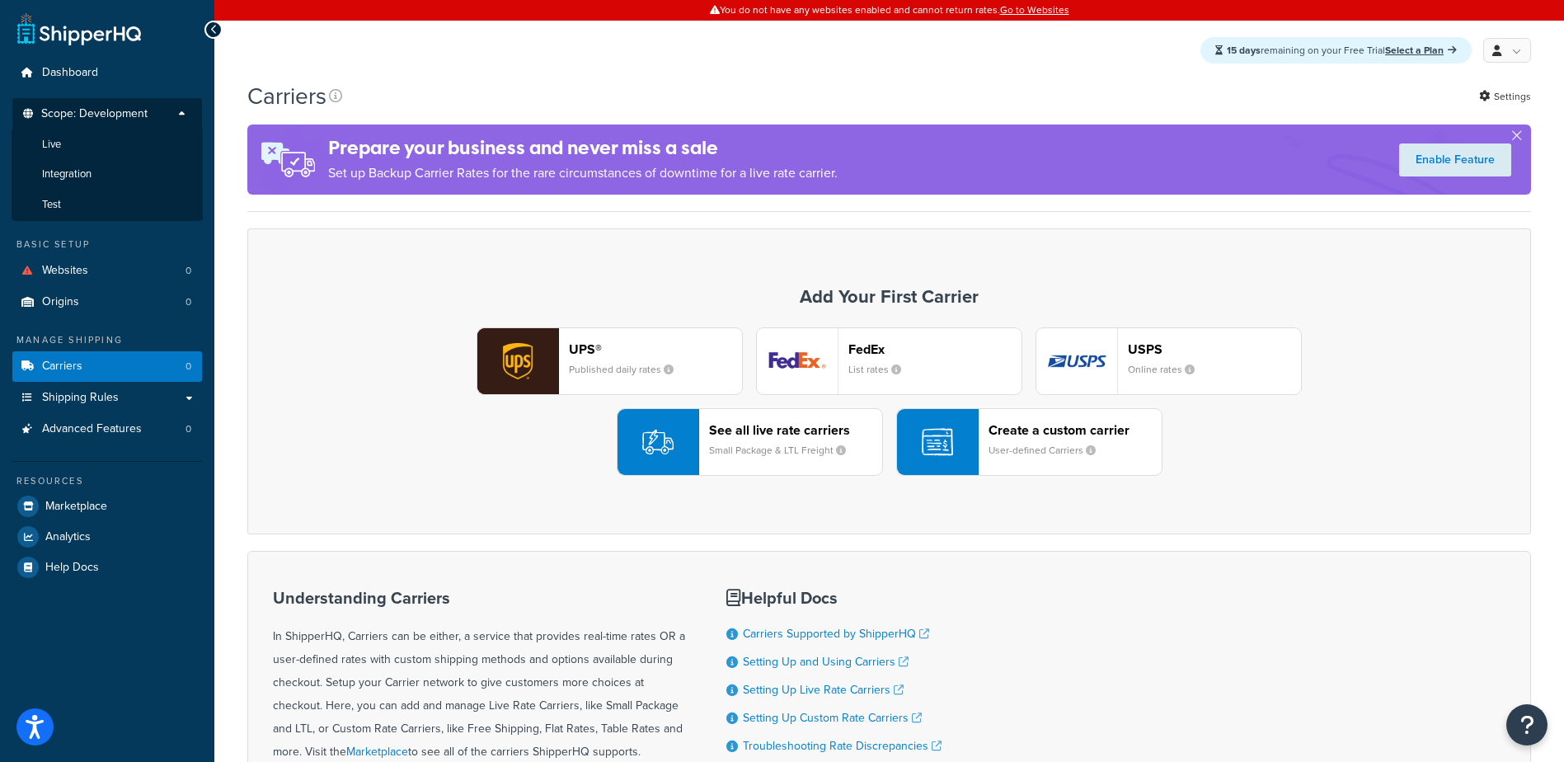
click at [150, 113] on p "Scope: Development" at bounding box center [107, 118] width 175 height 22
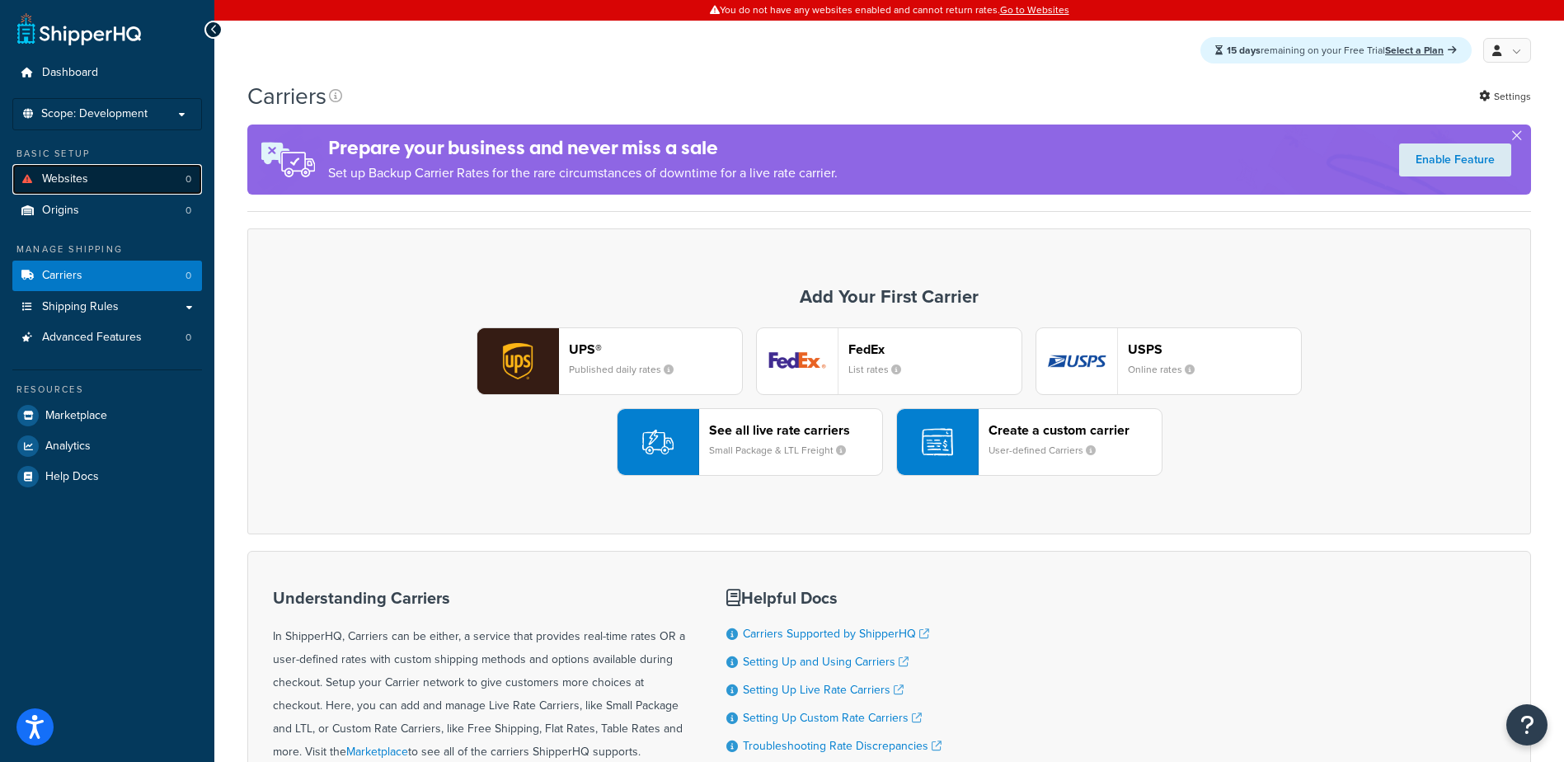
click at [118, 181] on link "Websites 0" at bounding box center [107, 179] width 190 height 31
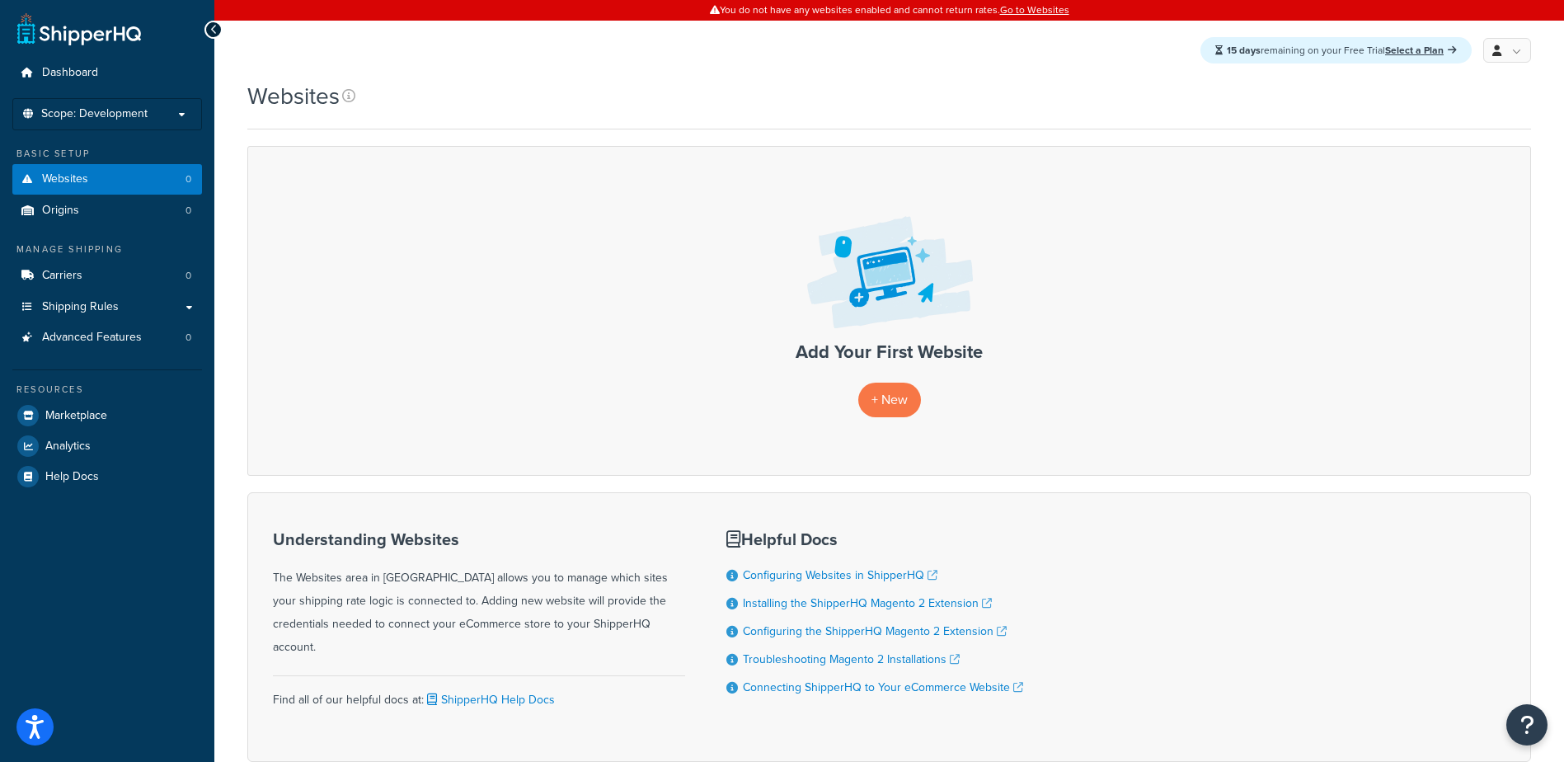
click at [779, 584] on li "Configuring Websites in ShipperHQ" at bounding box center [874, 575] width 297 height 18
click at [776, 574] on link "Configuring Websites in ShipperHQ" at bounding box center [840, 574] width 195 height 17
click at [90, 310] on span "Shipping Rules" at bounding box center [80, 307] width 77 height 14
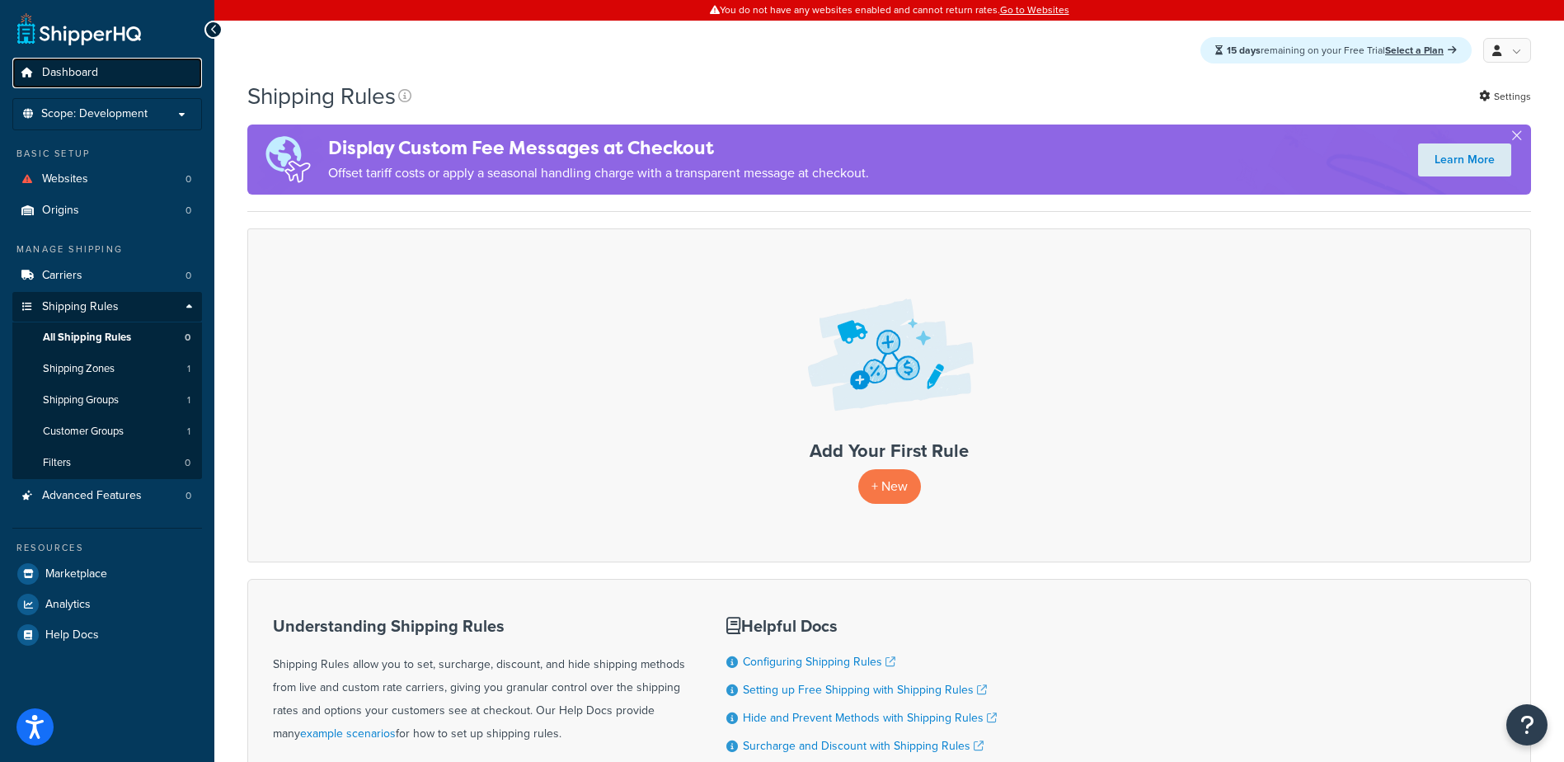
click at [74, 73] on span "Dashboard" at bounding box center [70, 73] width 56 height 14
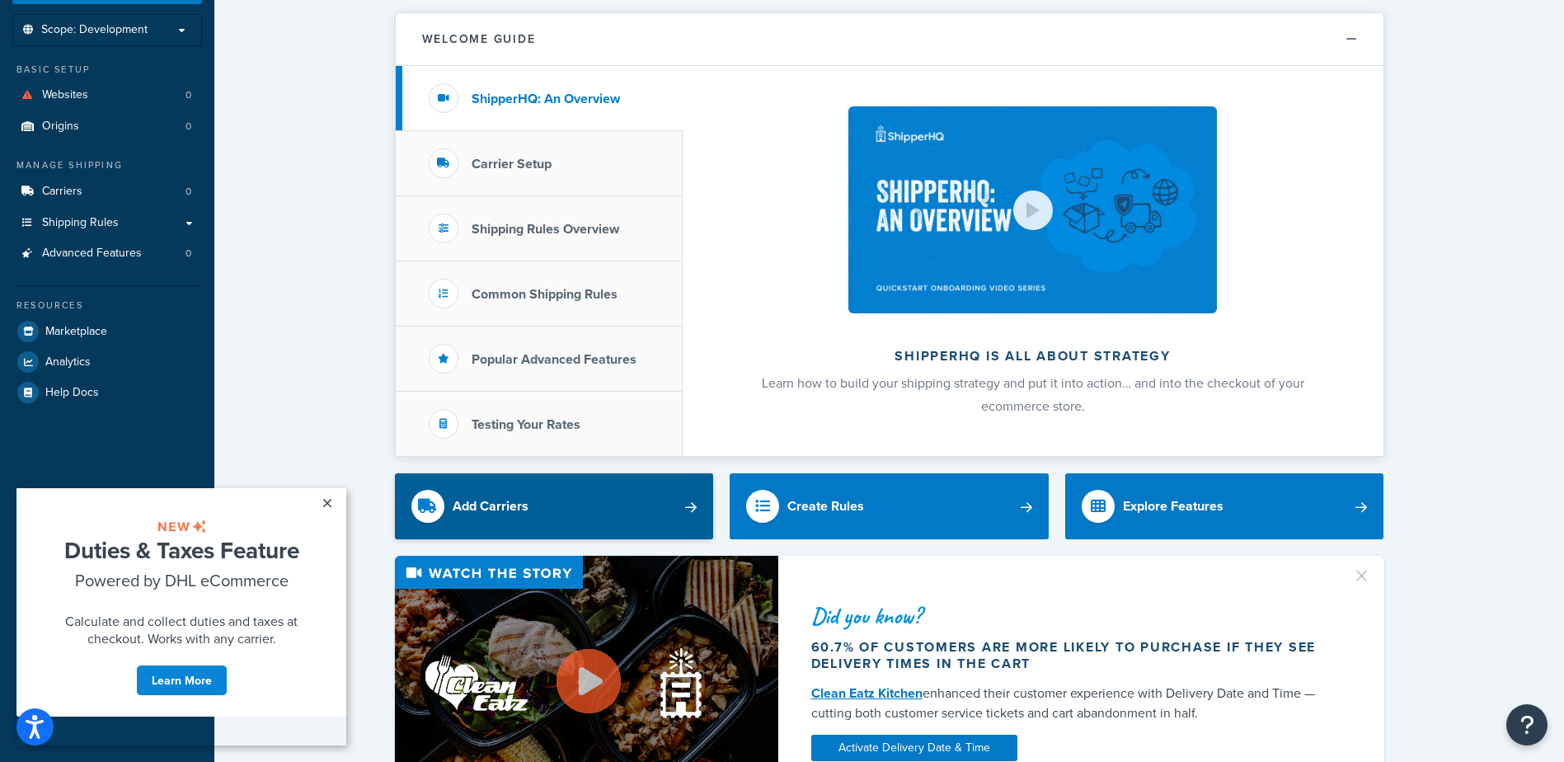
scroll to position [82, 0]
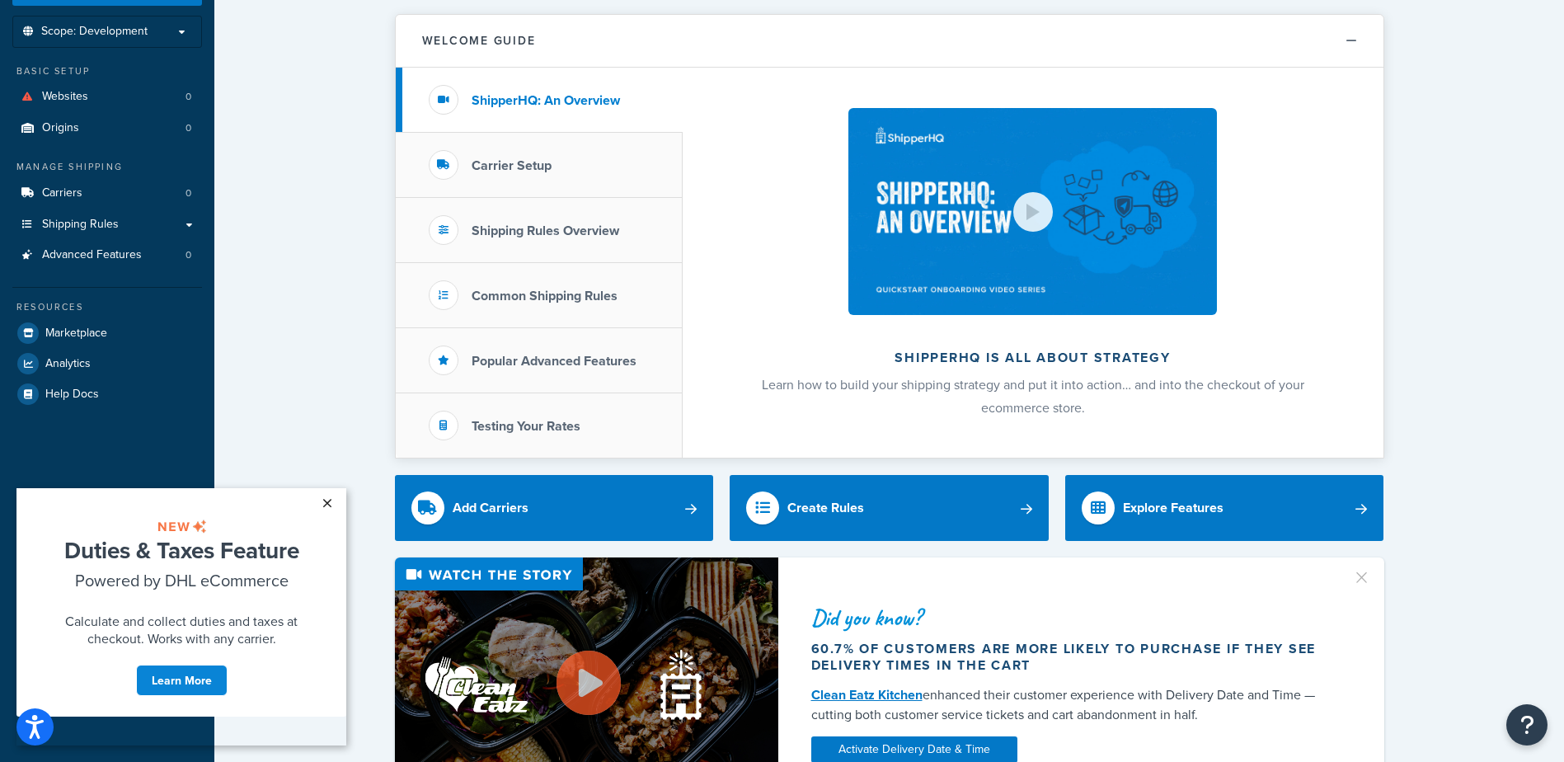
click at [326, 501] on link "×" at bounding box center [326, 503] width 29 height 30
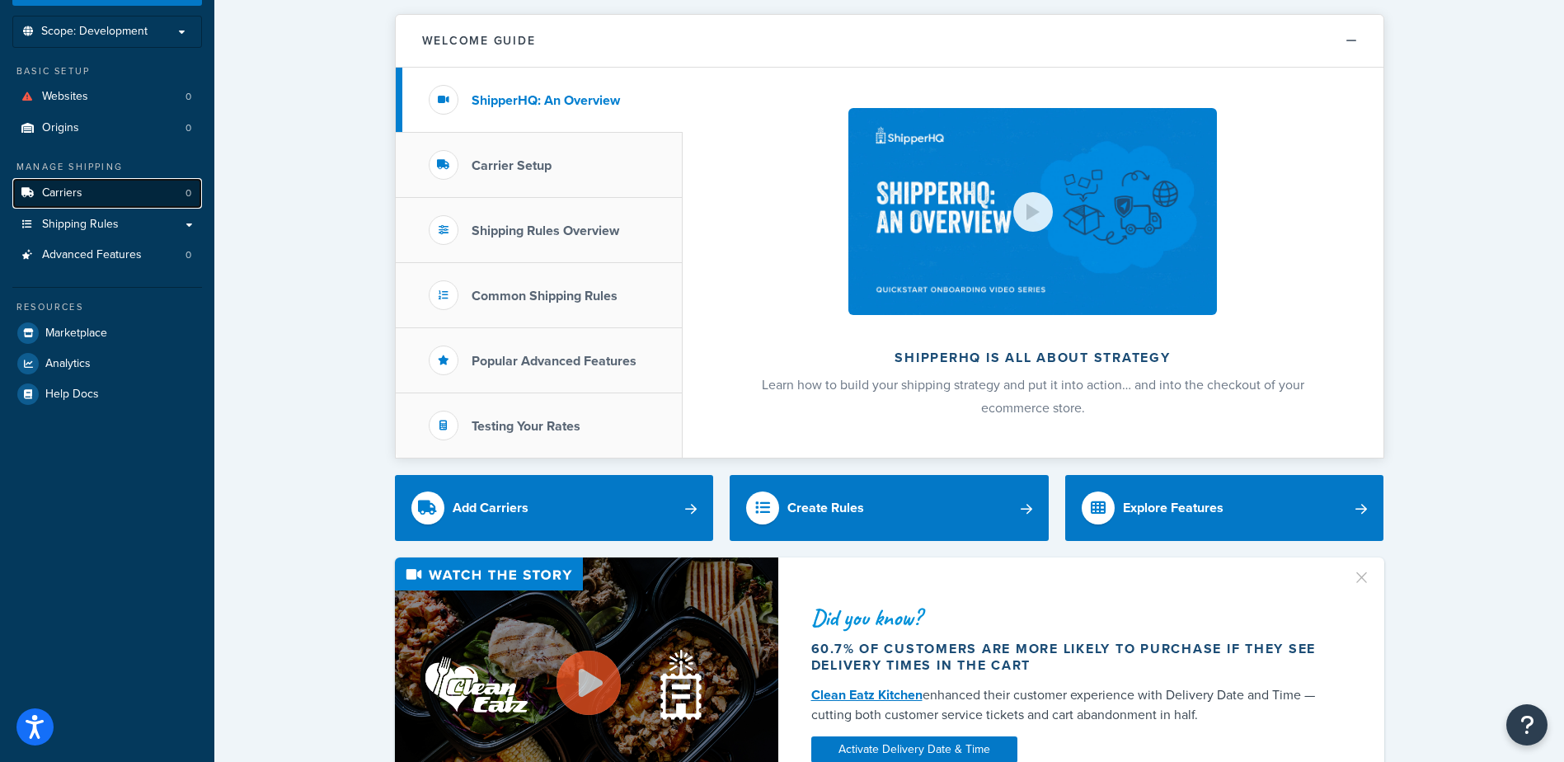
click at [47, 193] on span "Carriers" at bounding box center [62, 193] width 40 height 14
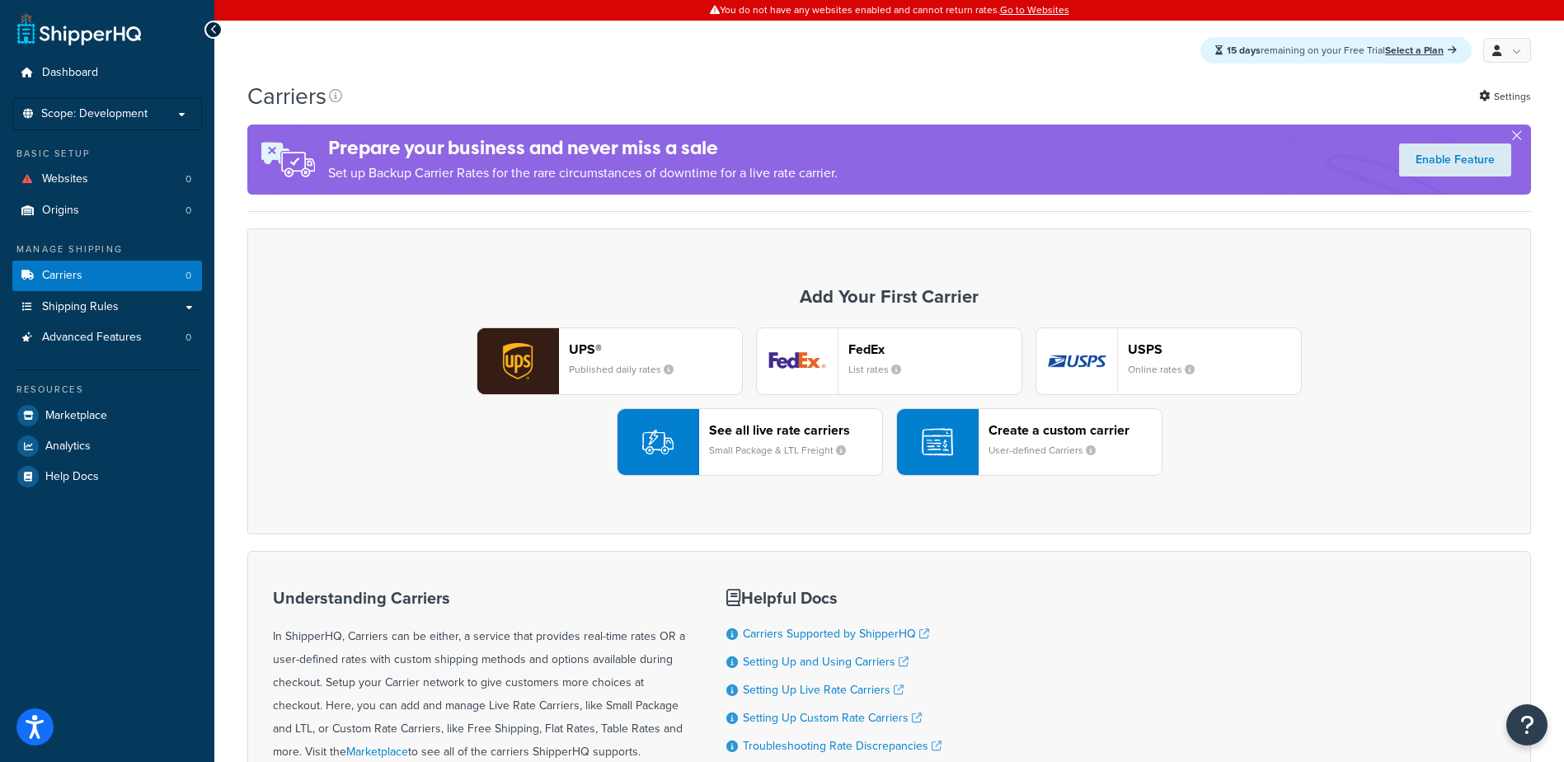
click at [826, 364] on img "button" at bounding box center [797, 361] width 81 height 66
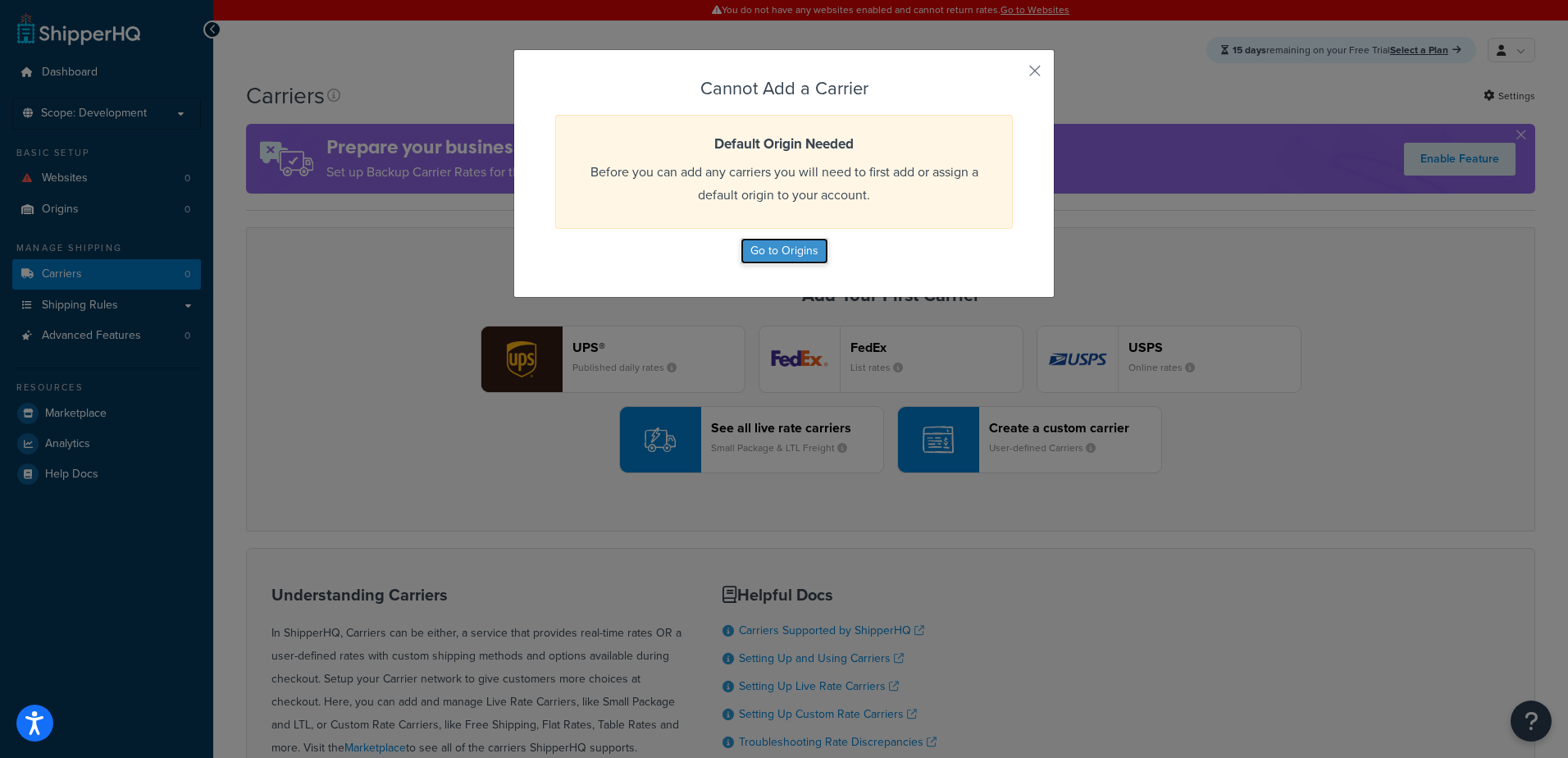
click at [802, 255] on button "Go to Origins" at bounding box center [784, 251] width 88 height 26
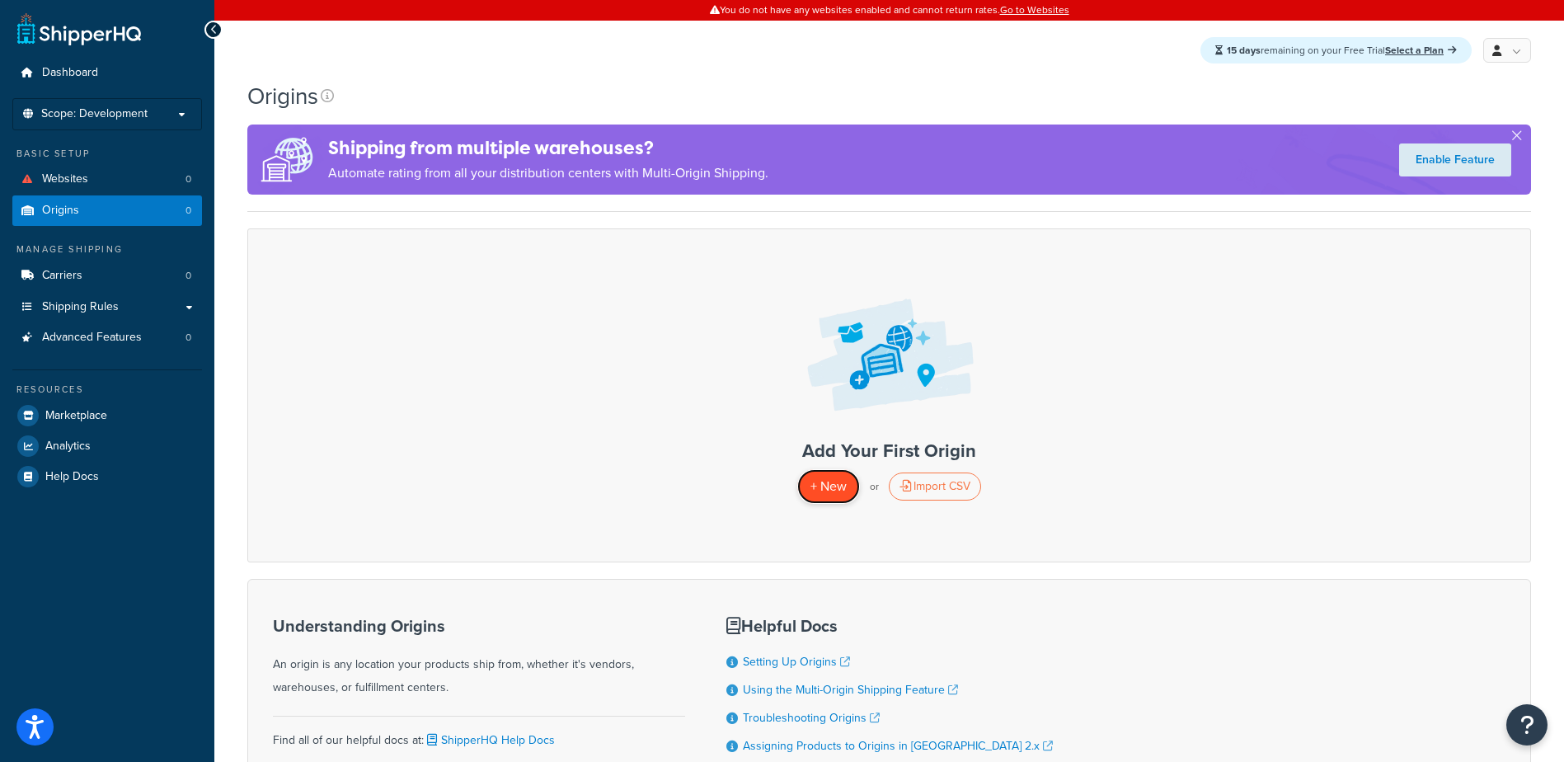
click at [819, 480] on span "+ New" at bounding box center [828, 486] width 36 height 19
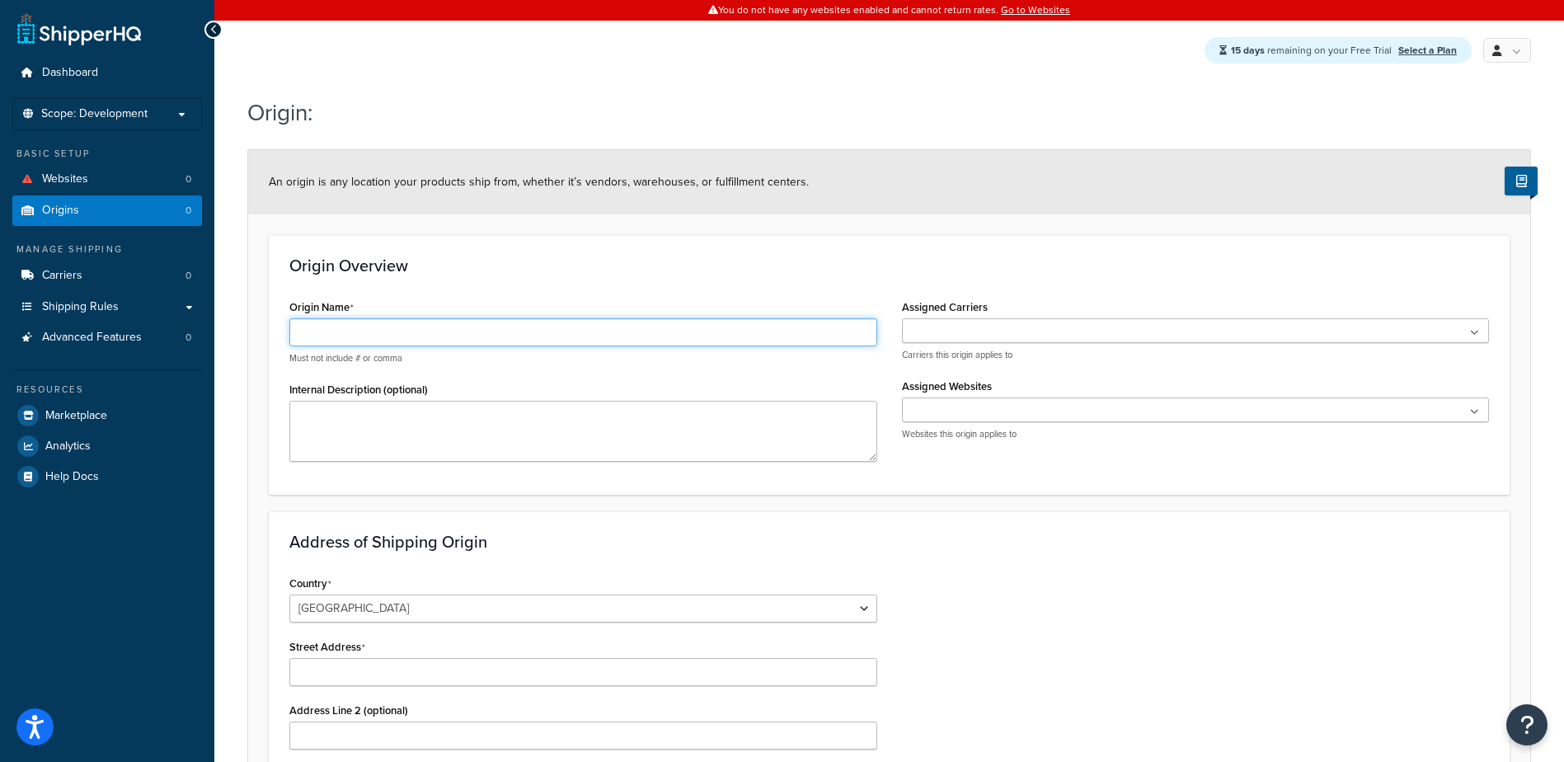
click at [368, 334] on input "Origin Name" at bounding box center [583, 332] width 588 height 28
type input "Jonesboro Warehouse"
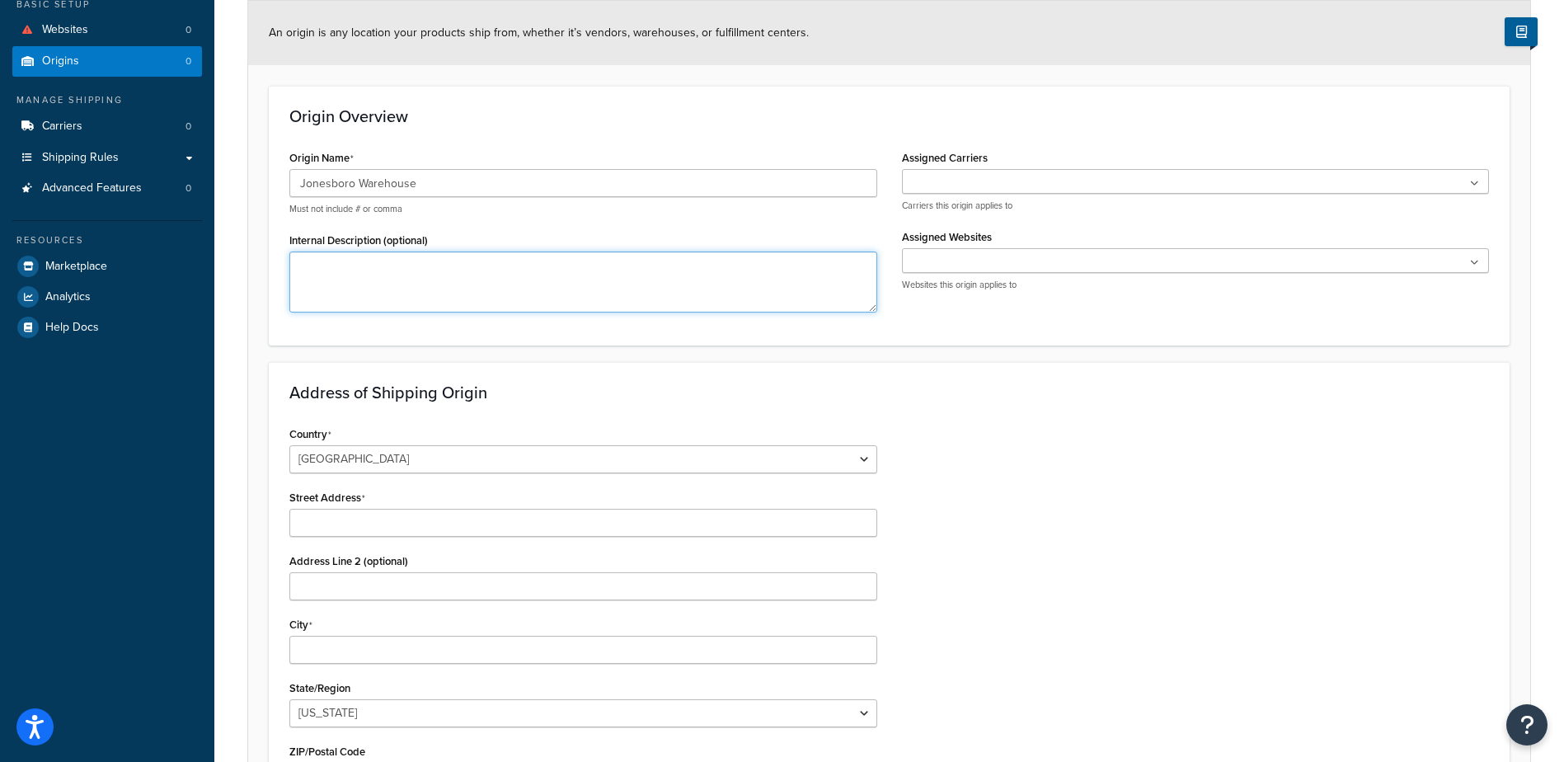
scroll to position [165, 0]
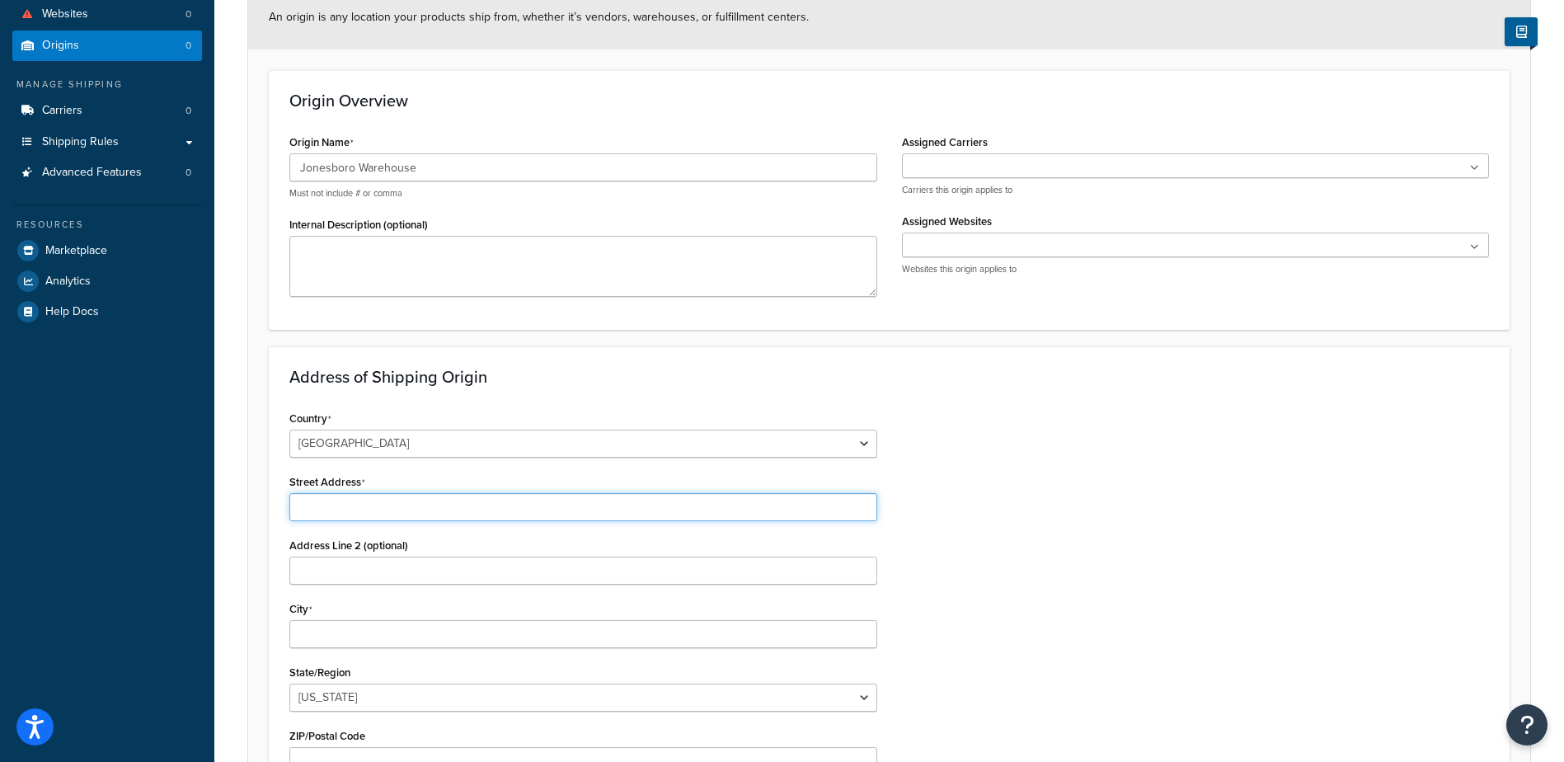
click at [392, 500] on input "Street Address" at bounding box center [583, 507] width 588 height 28
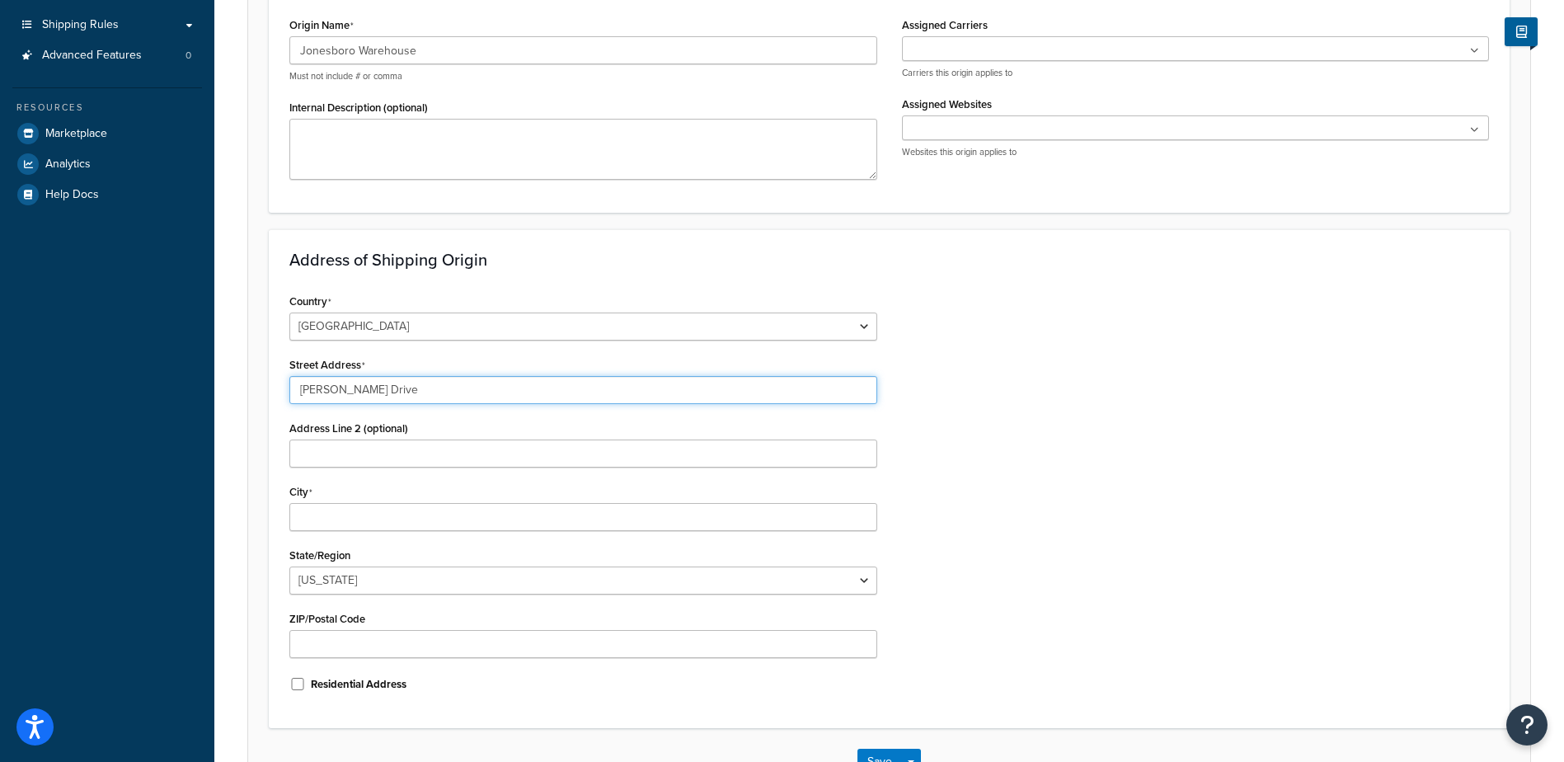
scroll to position [330, 0]
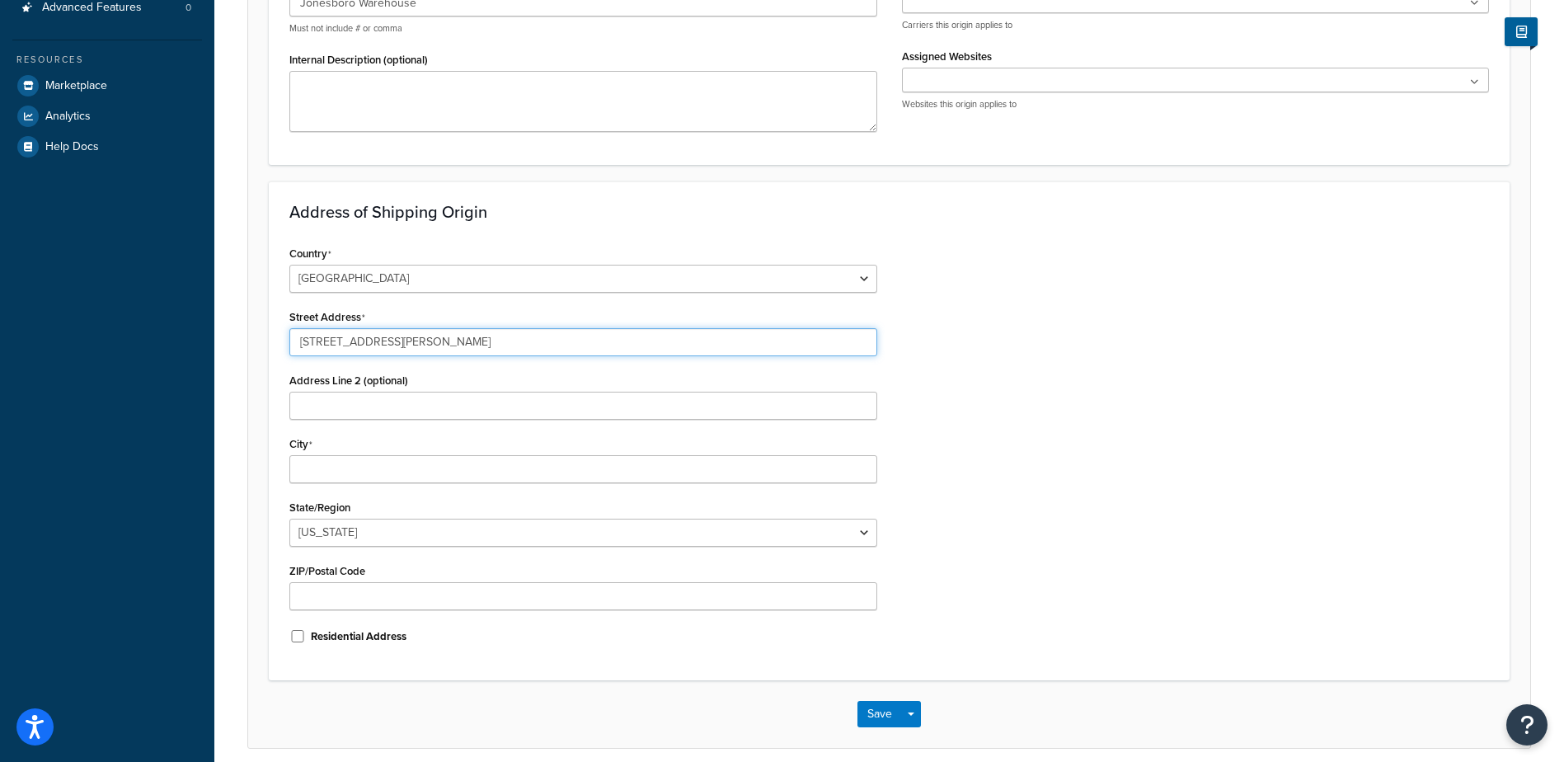
type input "5416 Vance Drive"
type input "Jonesboro"
select select "4"
type input "72401"
click at [888, 716] on button "Save" at bounding box center [879, 714] width 45 height 26
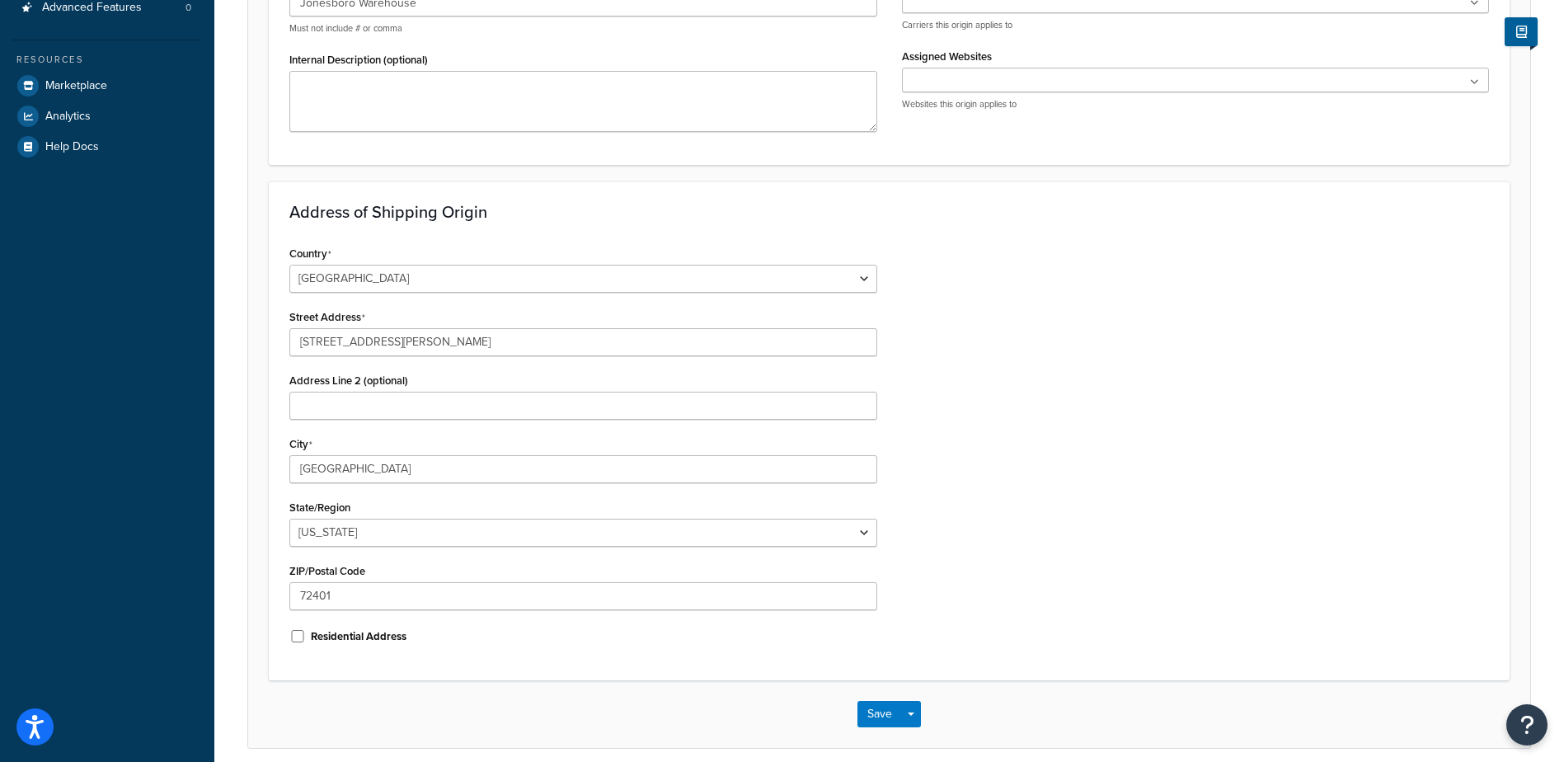
scroll to position [0, 0]
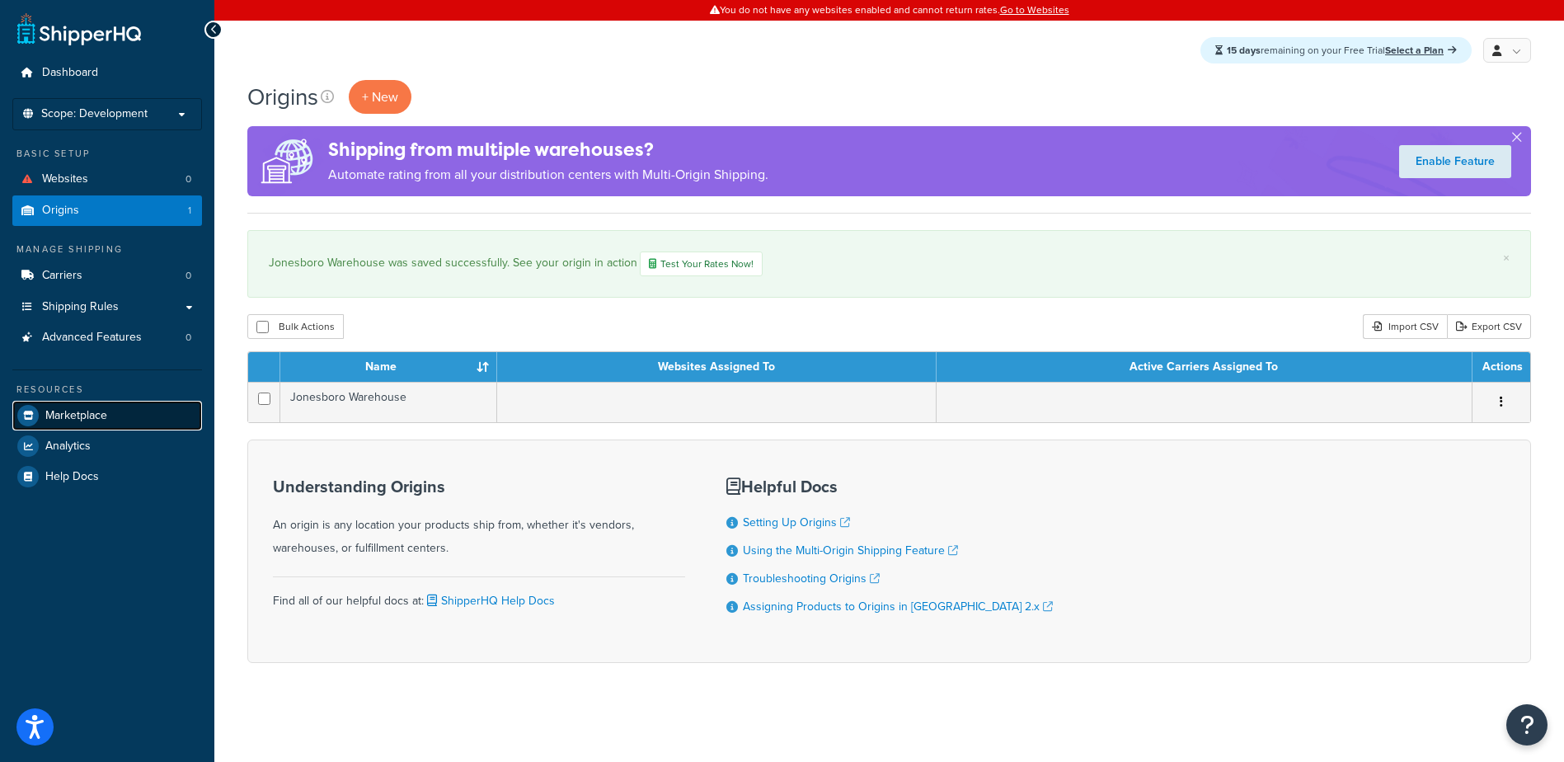
click at [76, 409] on span "Marketplace" at bounding box center [76, 416] width 62 height 14
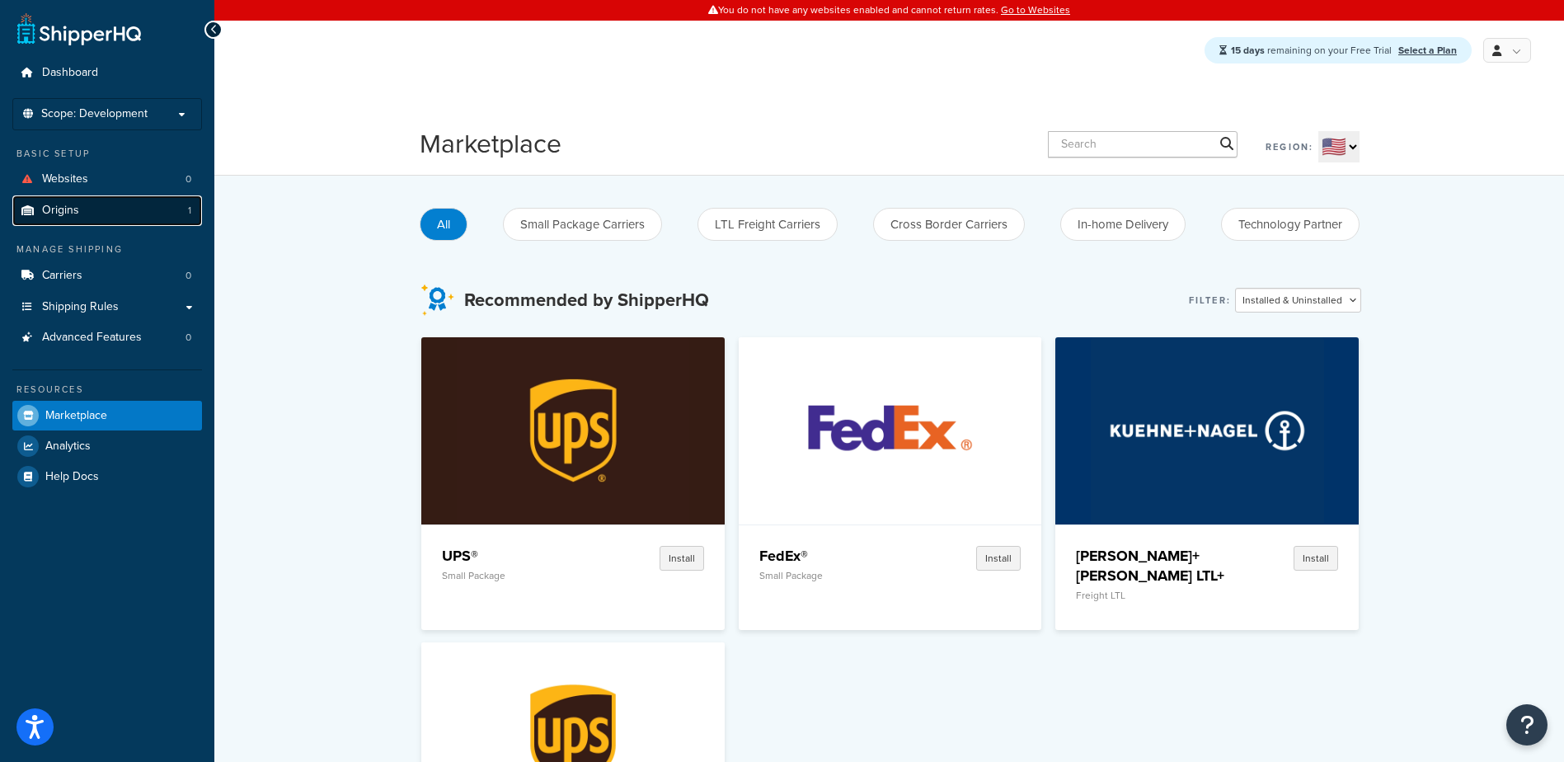
click at [48, 211] on span "Origins" at bounding box center [60, 211] width 37 height 14
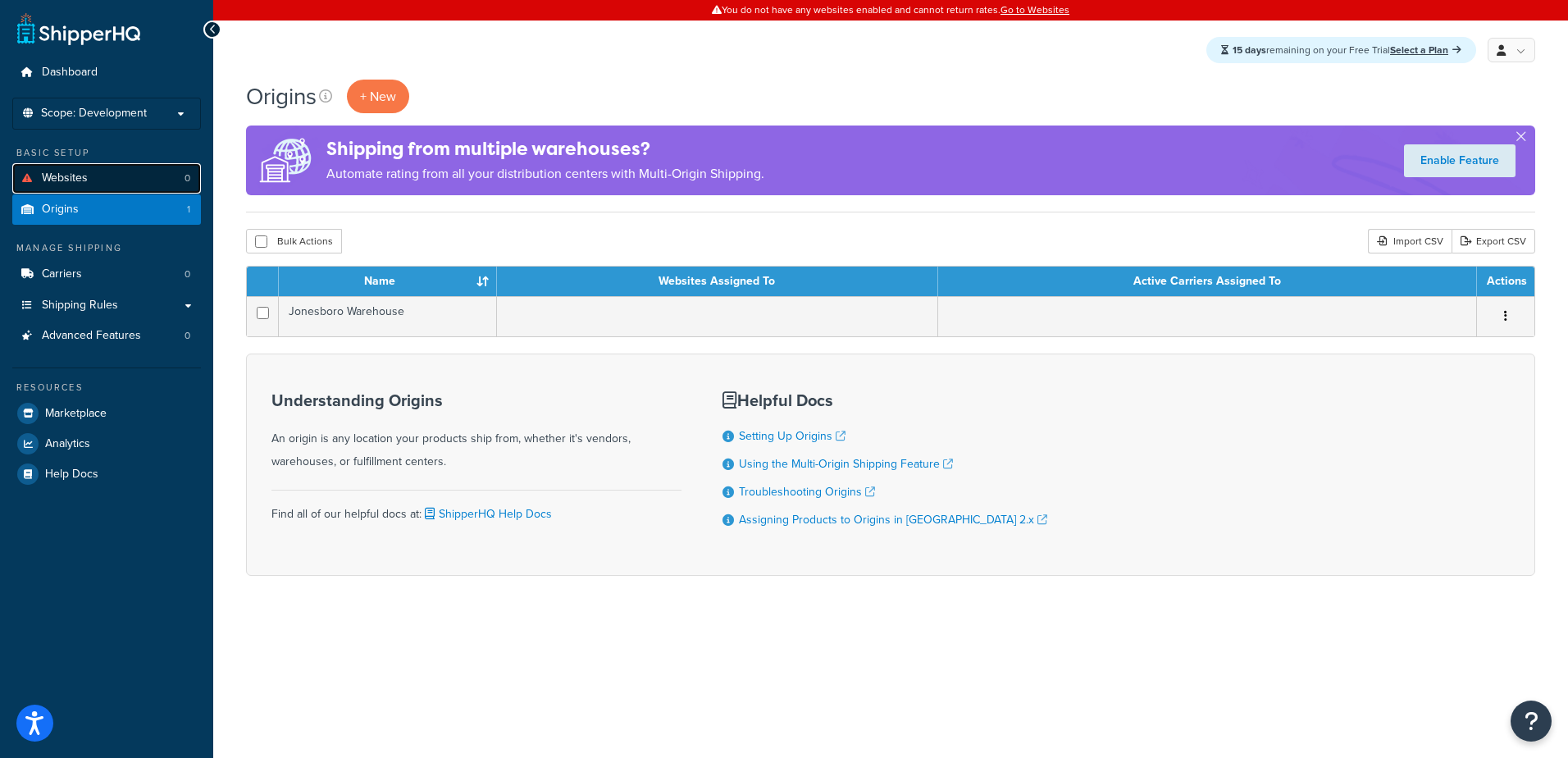
click at [73, 172] on span "Websites" at bounding box center [65, 178] width 46 height 14
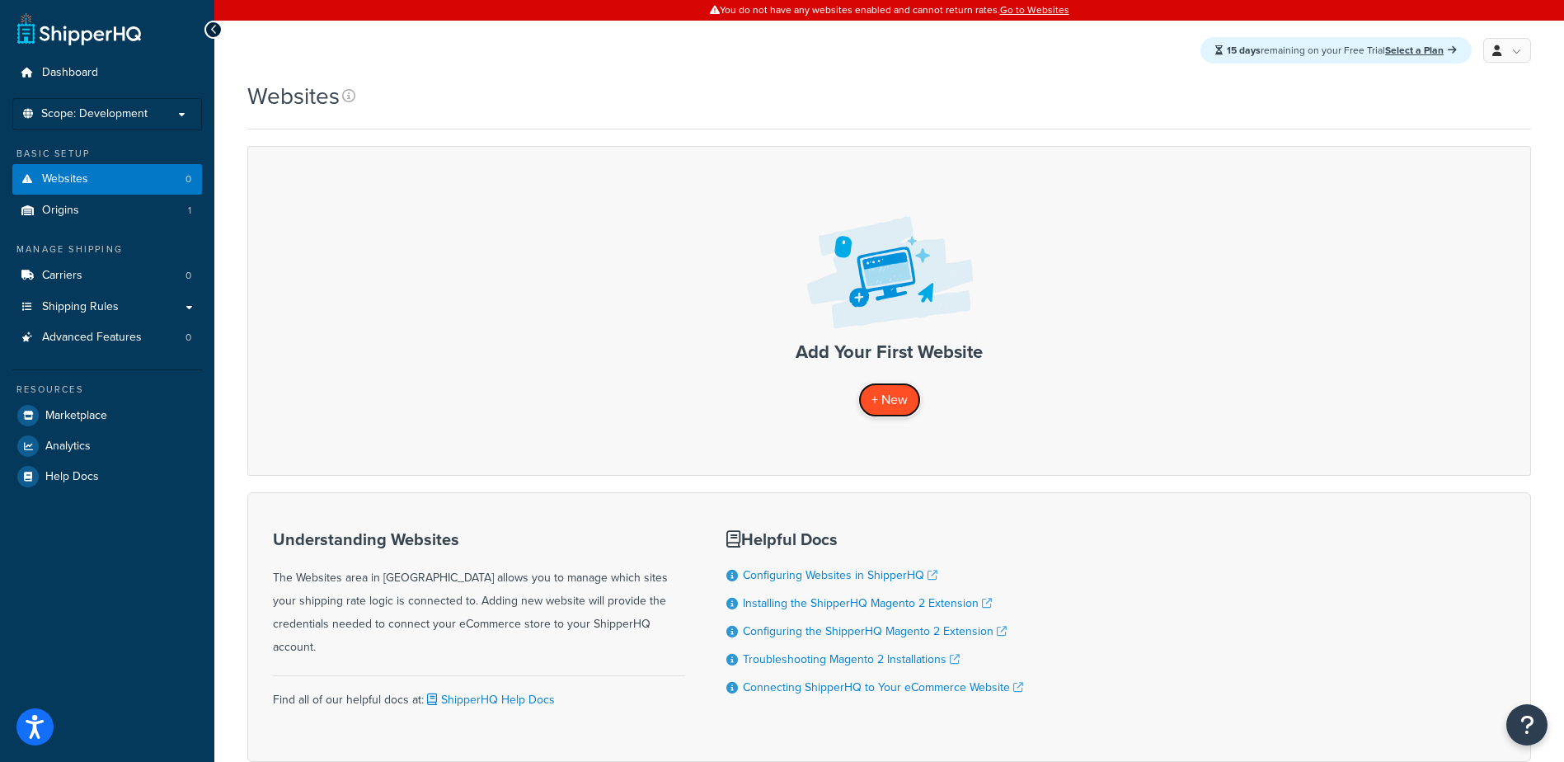
click at [892, 394] on span "+ New" at bounding box center [889, 399] width 36 height 19
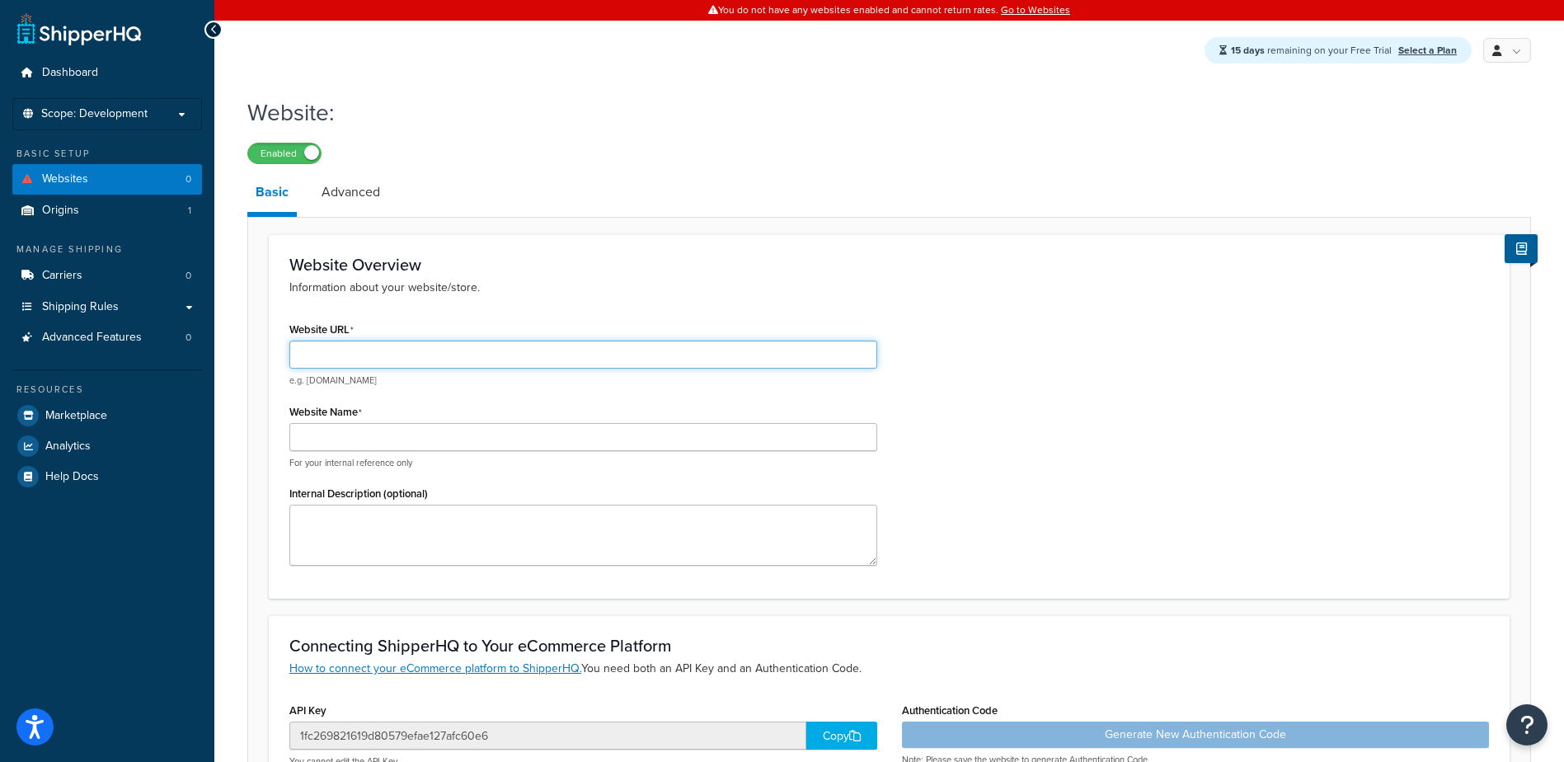
click at [494, 355] on input "Website URL" at bounding box center [583, 354] width 588 height 28
type input "w"
click at [348, 192] on link "Advanced" at bounding box center [350, 192] width 75 height 40
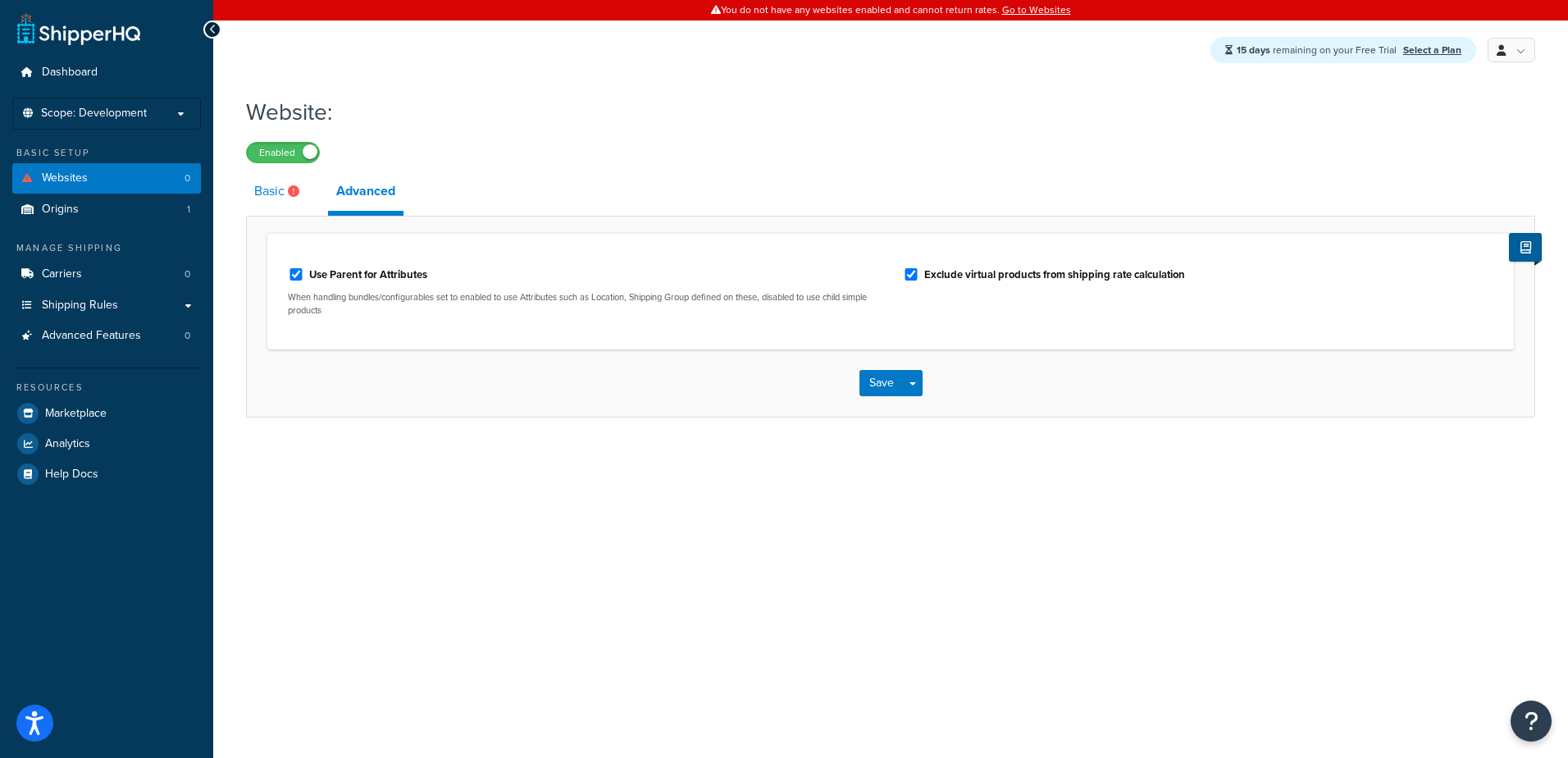
click at [274, 188] on link "Basic" at bounding box center [279, 191] width 66 height 40
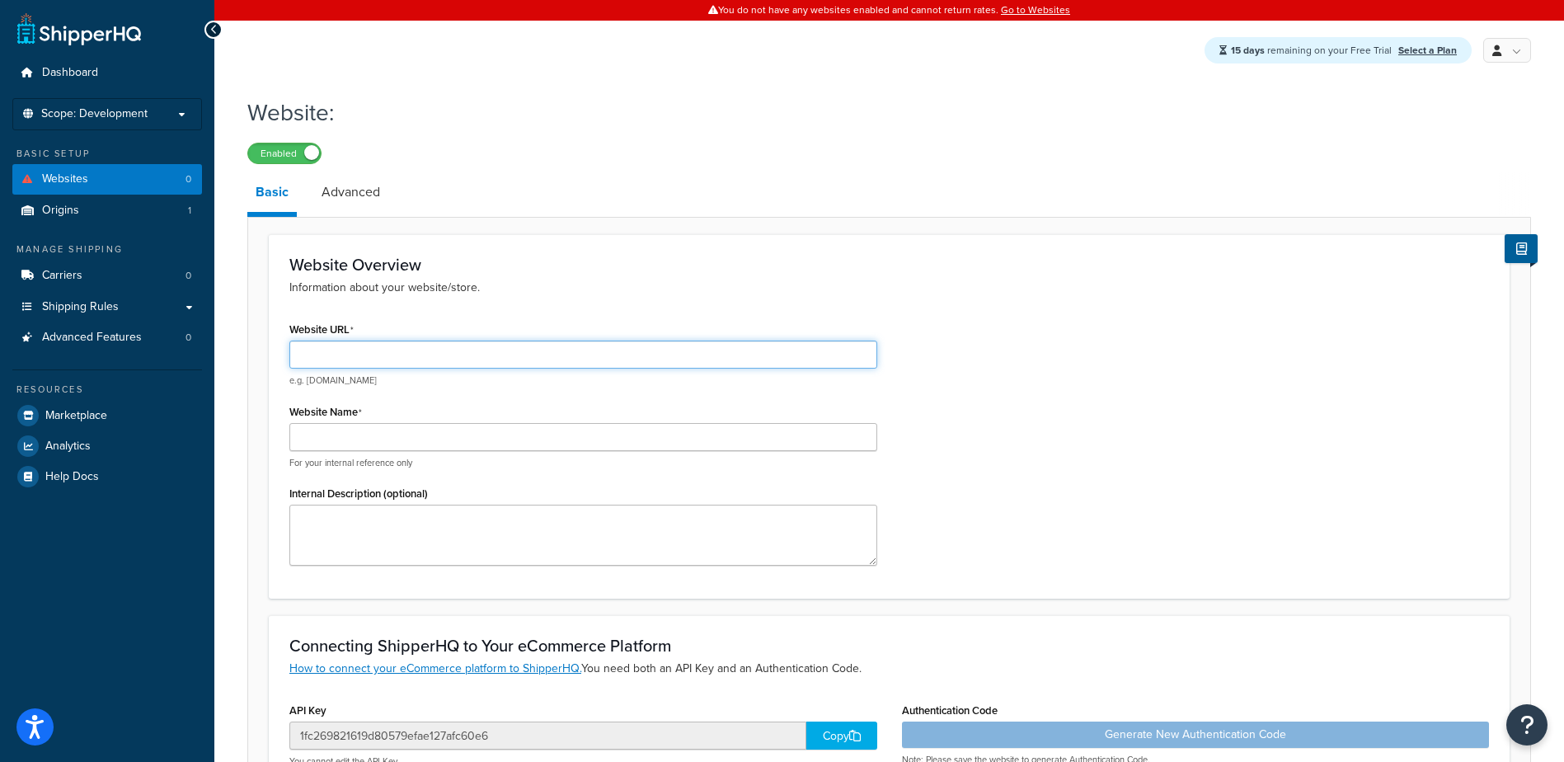
click at [333, 355] on input "Website URL" at bounding box center [583, 354] width 588 height 28
type input "w"
type input "j"
type input "usshop.jk.com"
type input "W"
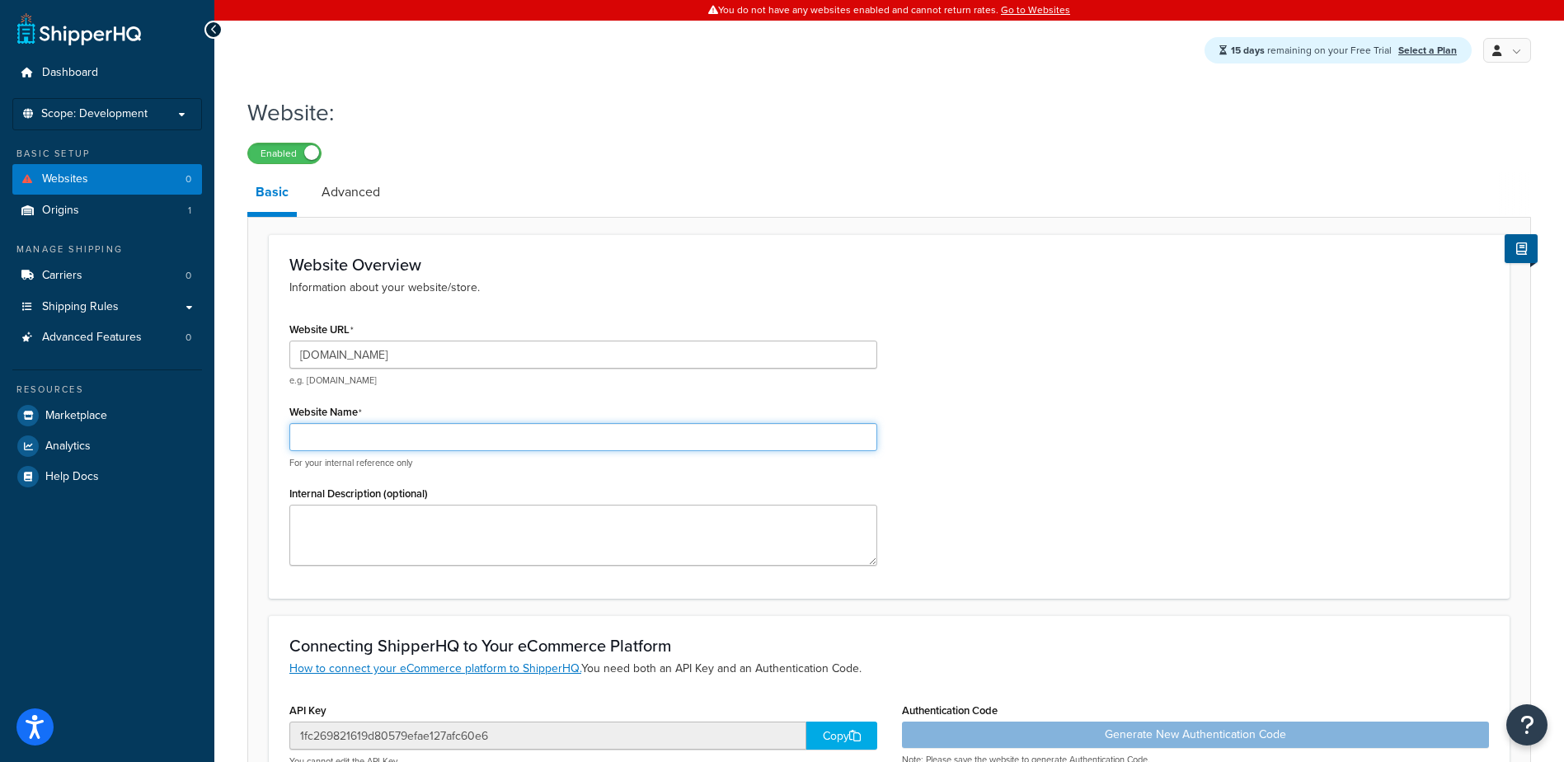
type input "S"
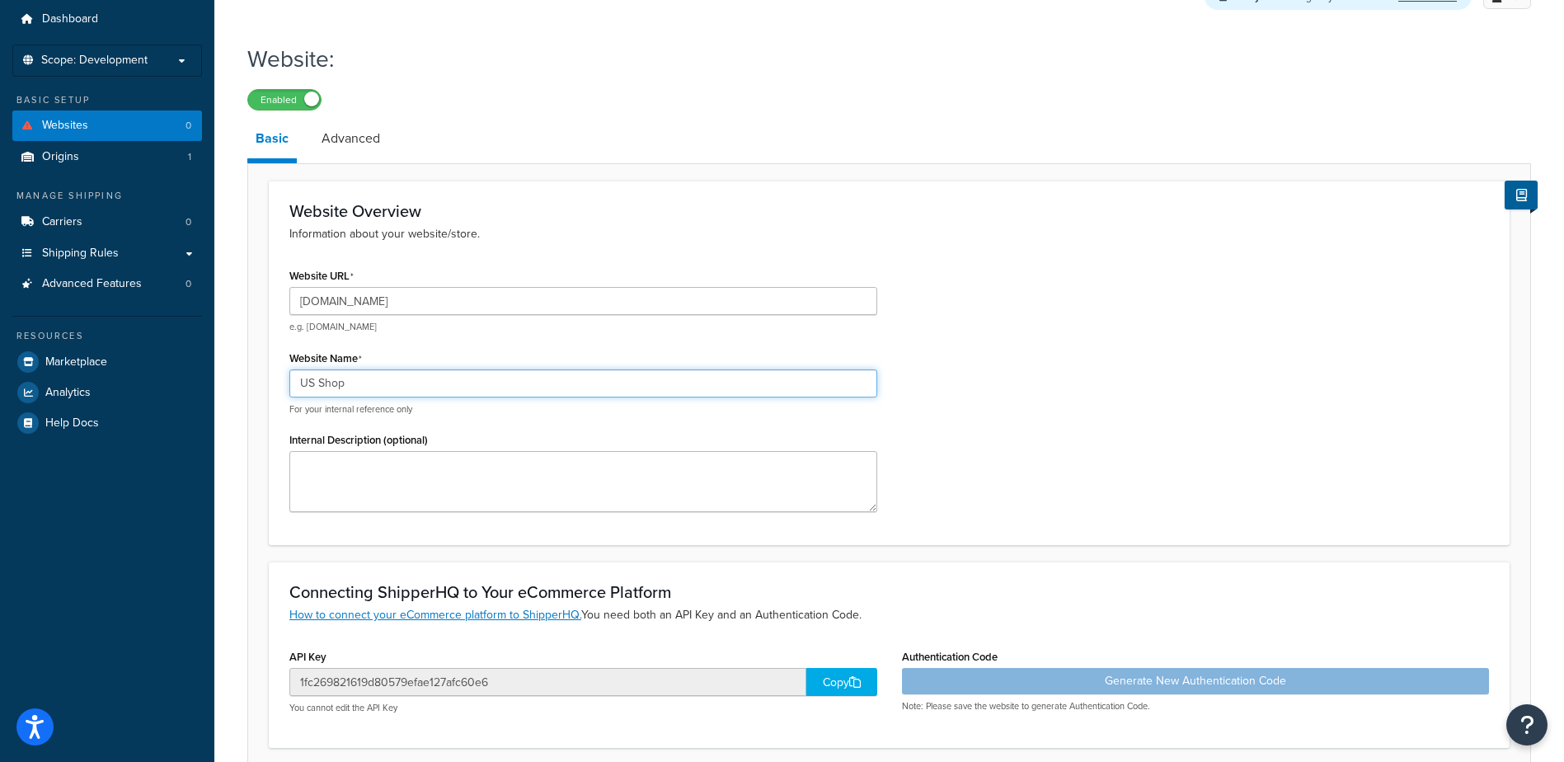
scroll to position [82, 0]
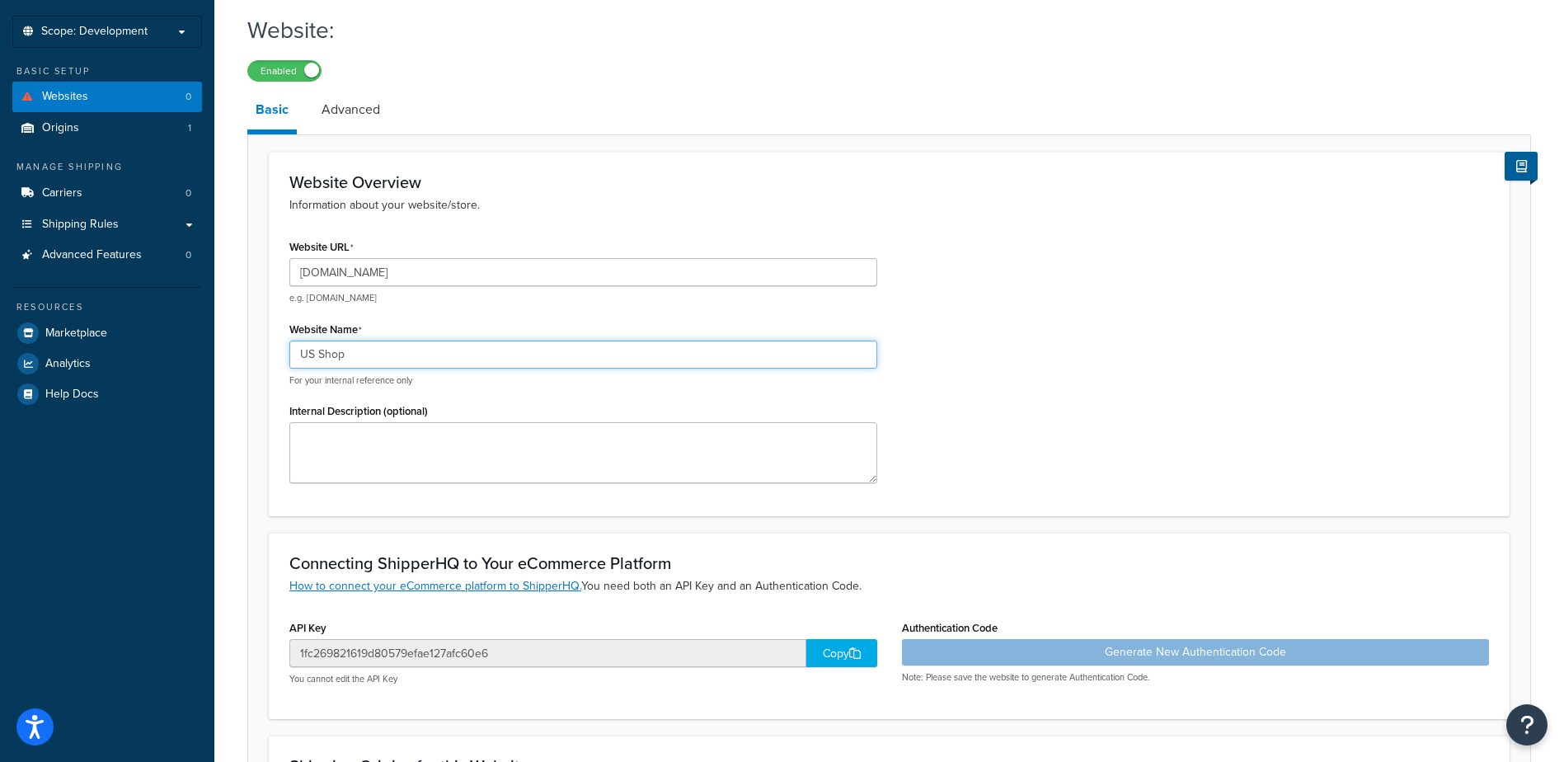
type input "US Shop"
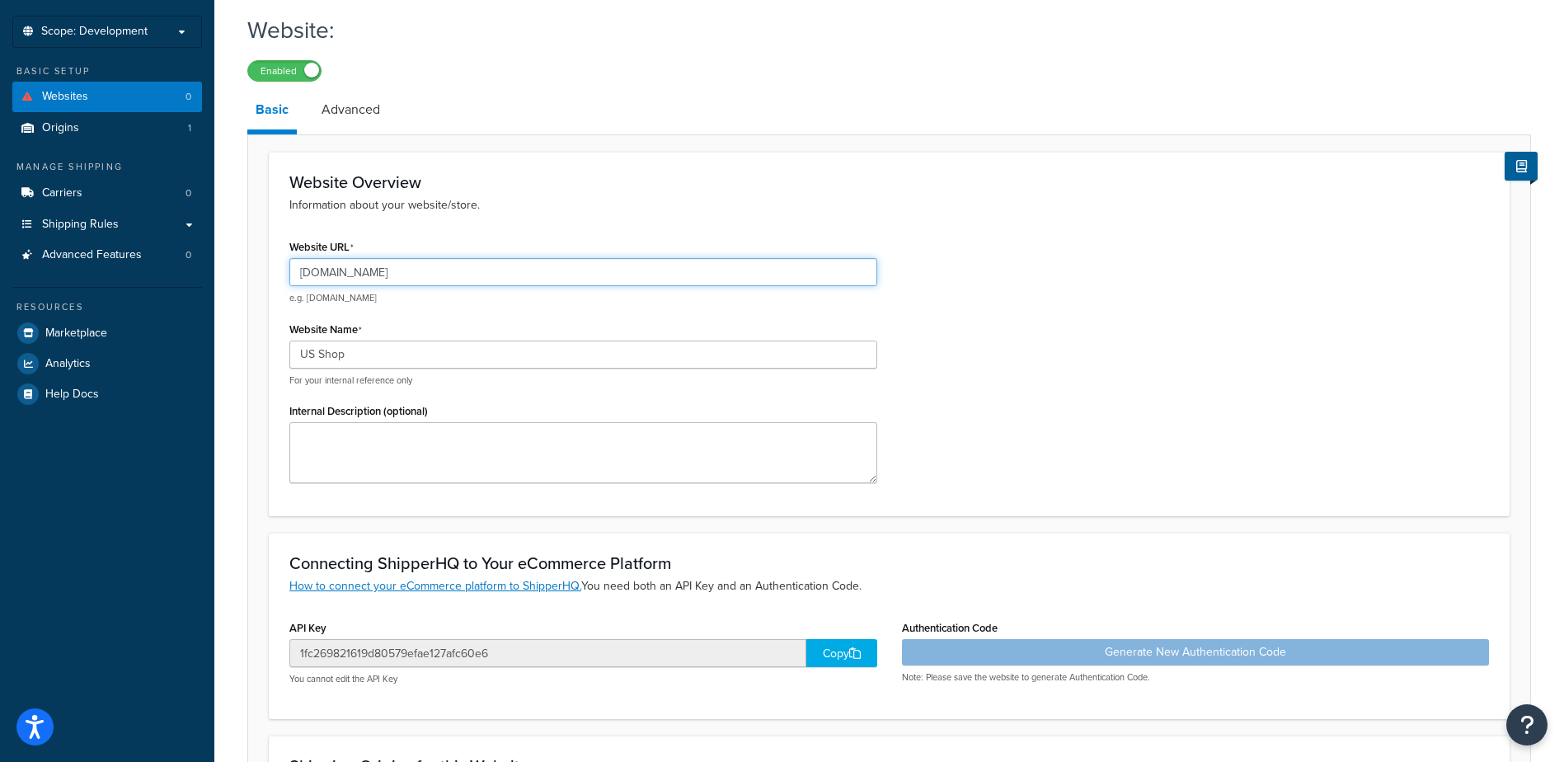
click at [463, 276] on input "usshop.jk.com" at bounding box center [583, 272] width 588 height 28
drag, startPoint x: 376, startPoint y: 275, endPoint x: 168, endPoint y: 268, distance: 207.9
click at [376, 275] on input "usshop.jk.com" at bounding box center [583, 272] width 588 height 28
drag, startPoint x: 168, startPoint y: 268, endPoint x: 73, endPoint y: 272, distance: 94.9
click at [97, 271] on div "Dashboard Scope: Development Basic Setup Websites 0 Origins 1 Manage Shipping C…" at bounding box center [782, 495] width 1564 height 1154
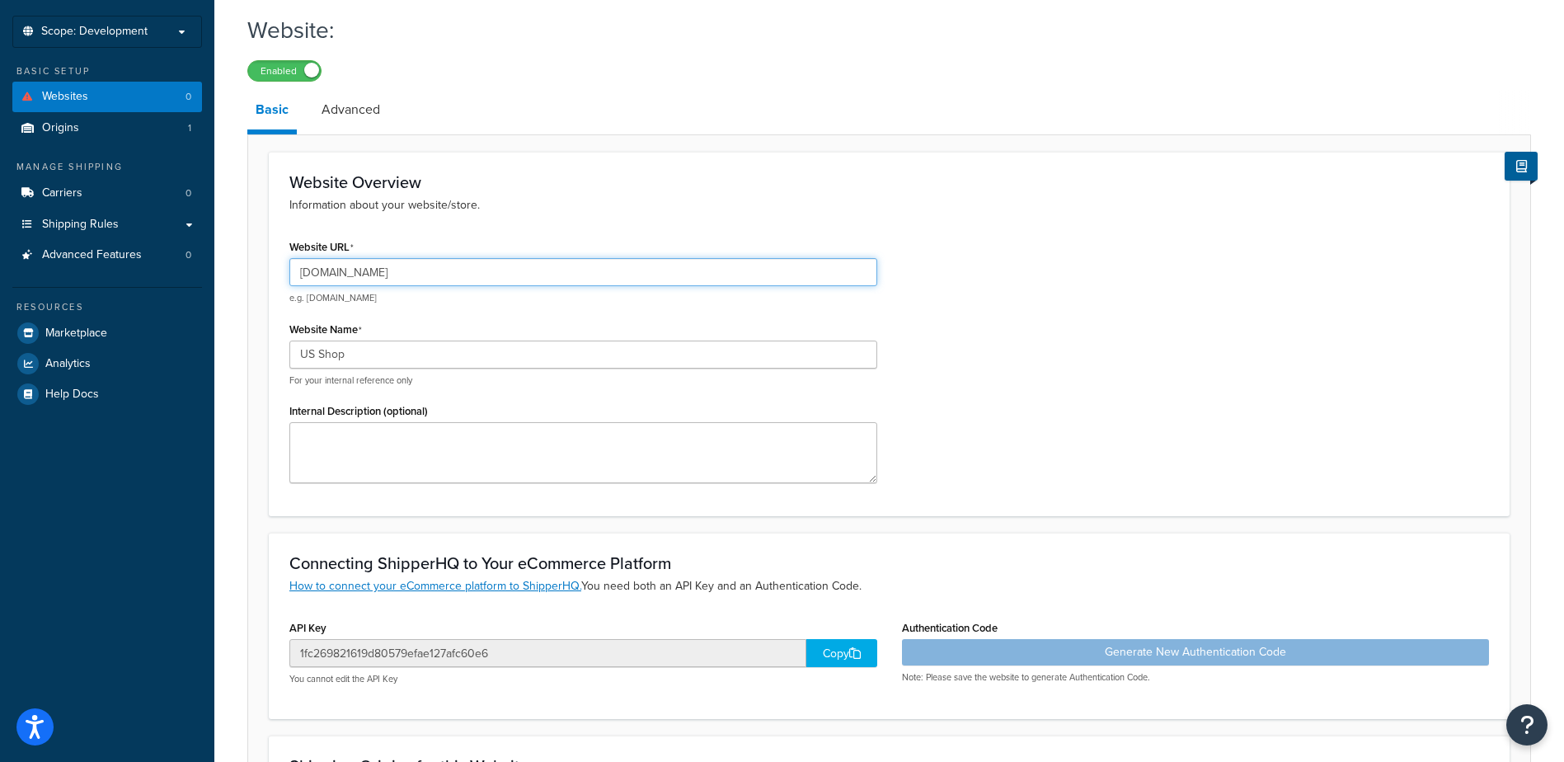
type input "test.example.com"
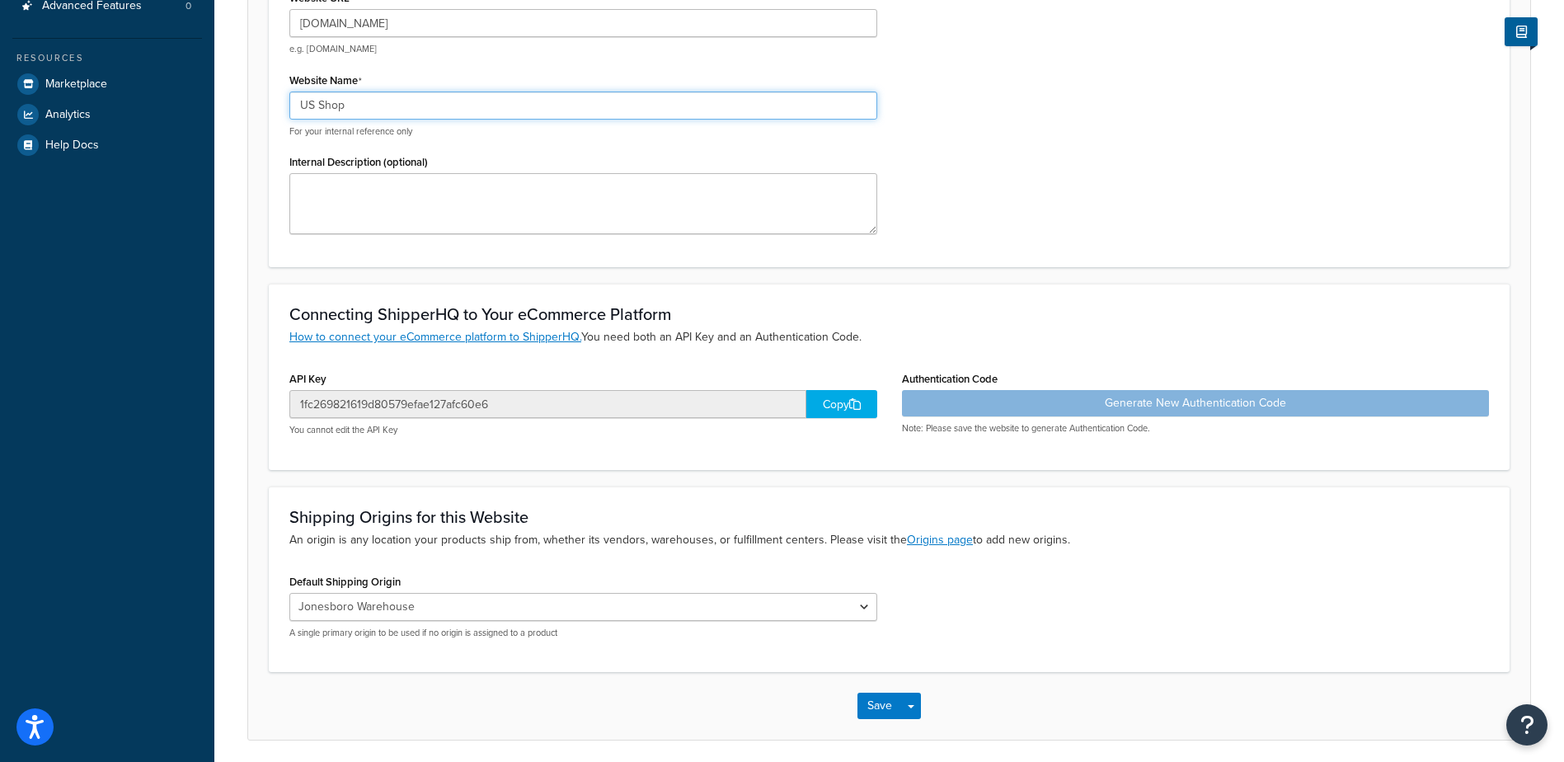
scroll to position [394, 0]
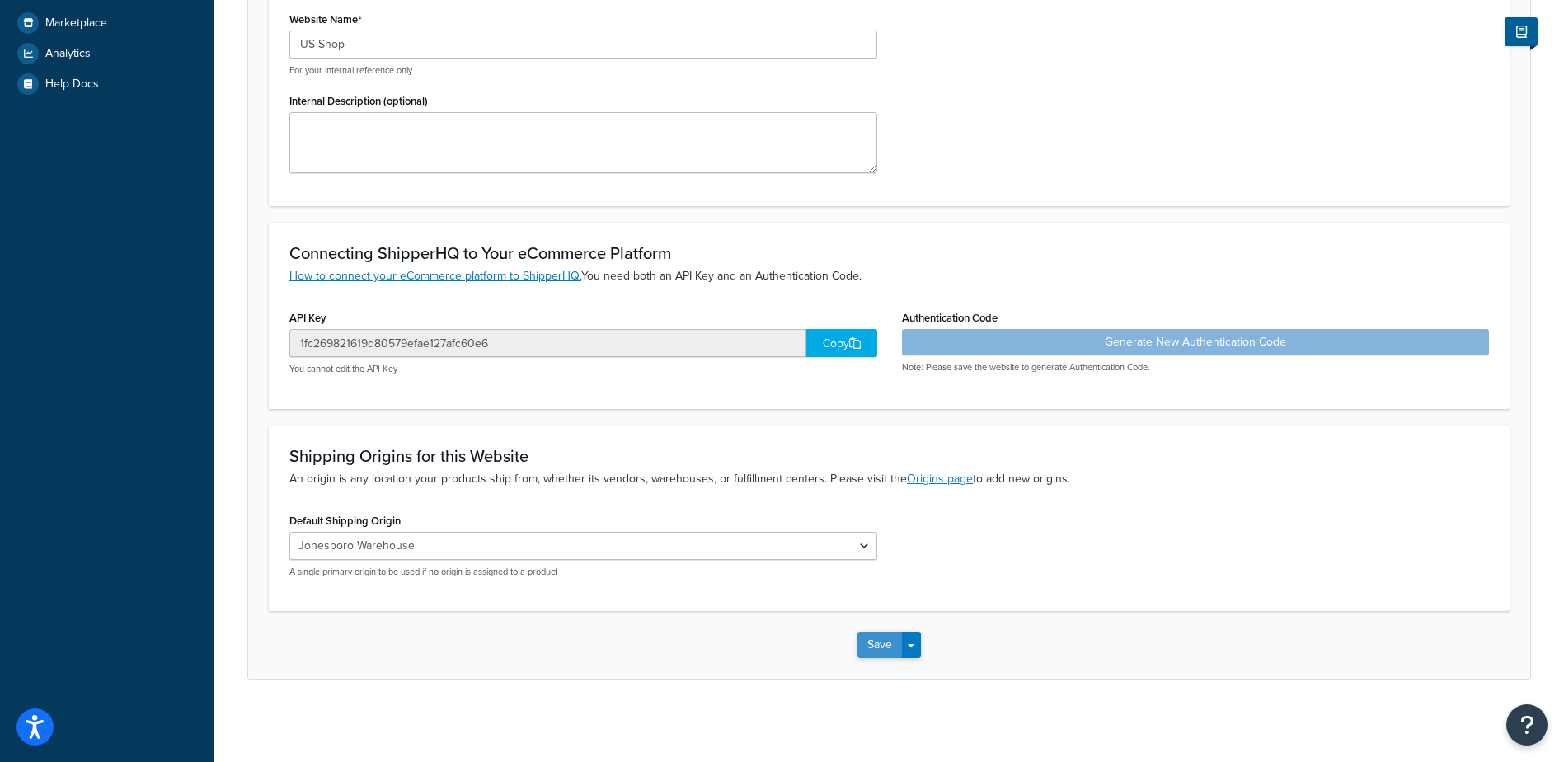
click at [885, 651] on button "Save" at bounding box center [879, 645] width 45 height 26
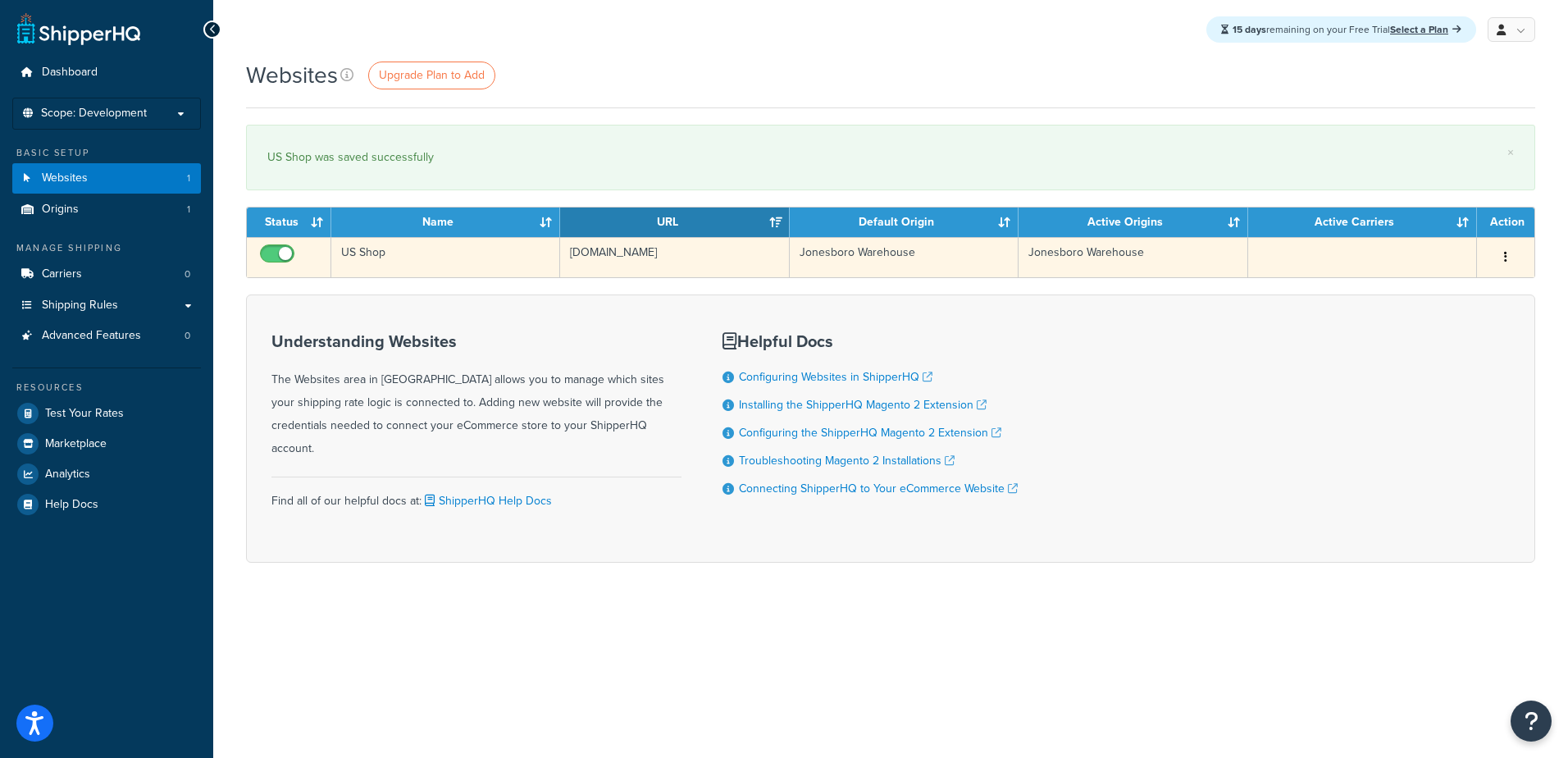
click at [375, 249] on td "US Shop" at bounding box center [446, 257] width 229 height 40
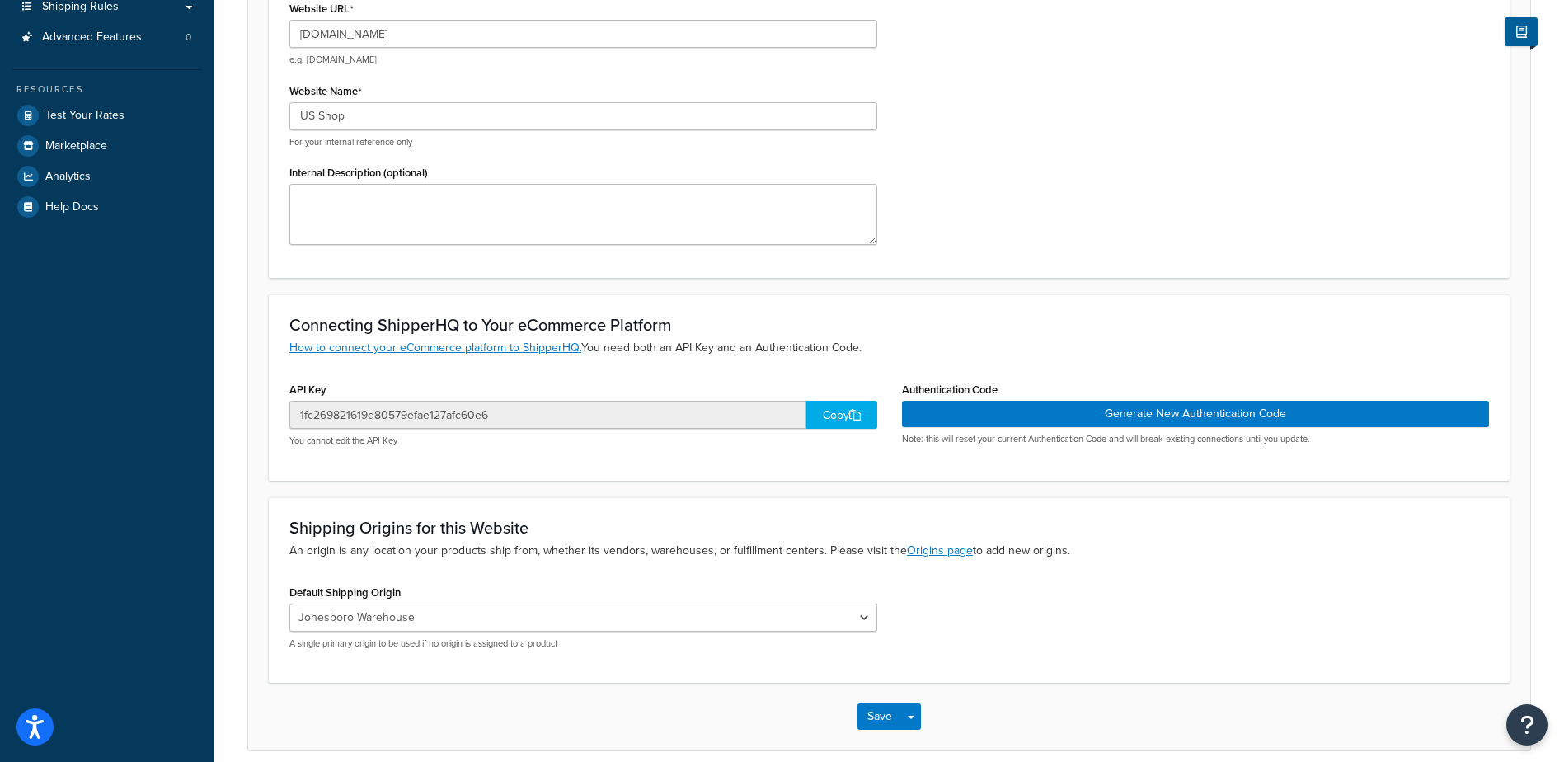
scroll to position [373, 0]
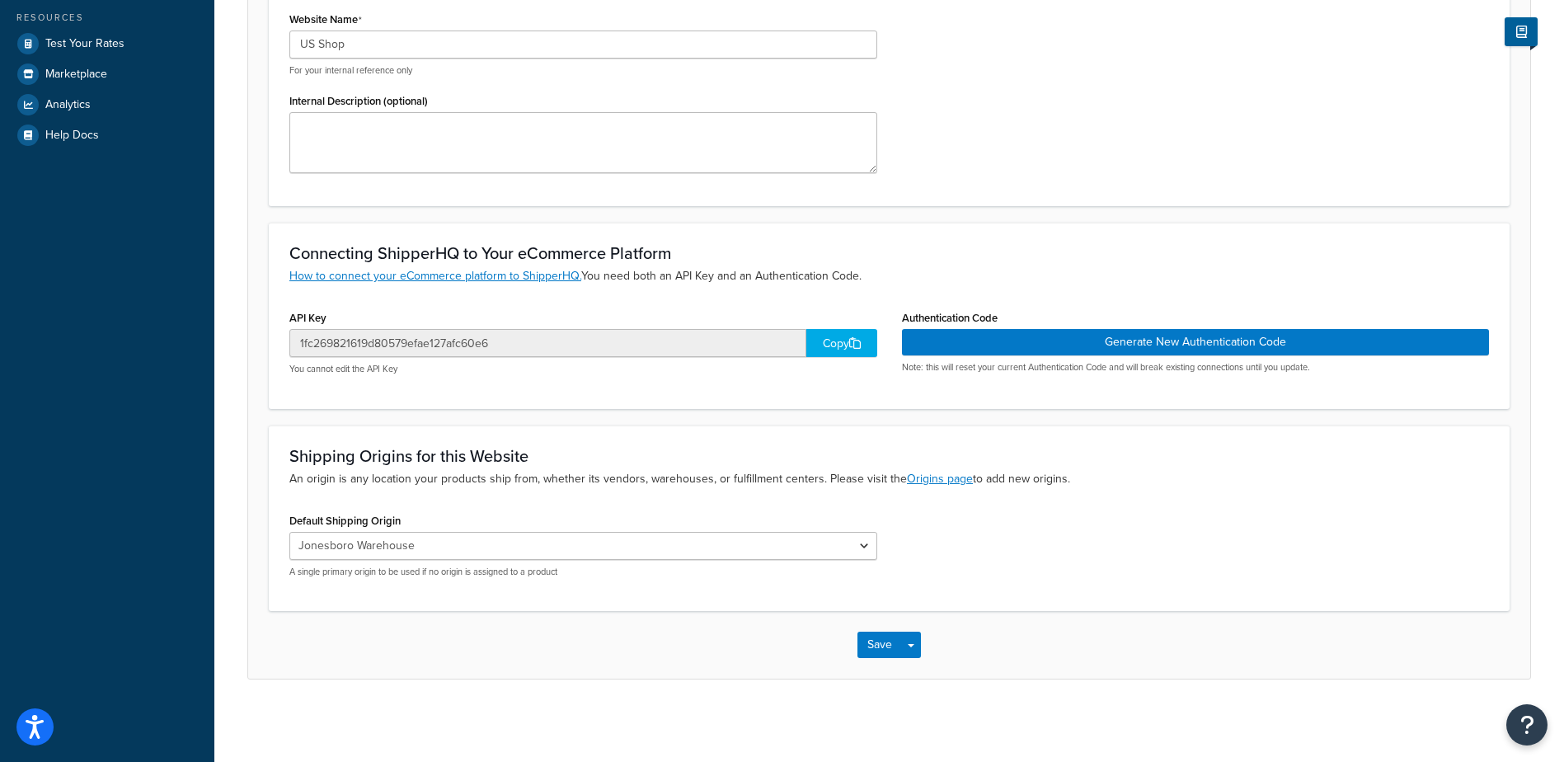
click at [827, 340] on div "Copy" at bounding box center [841, 343] width 71 height 28
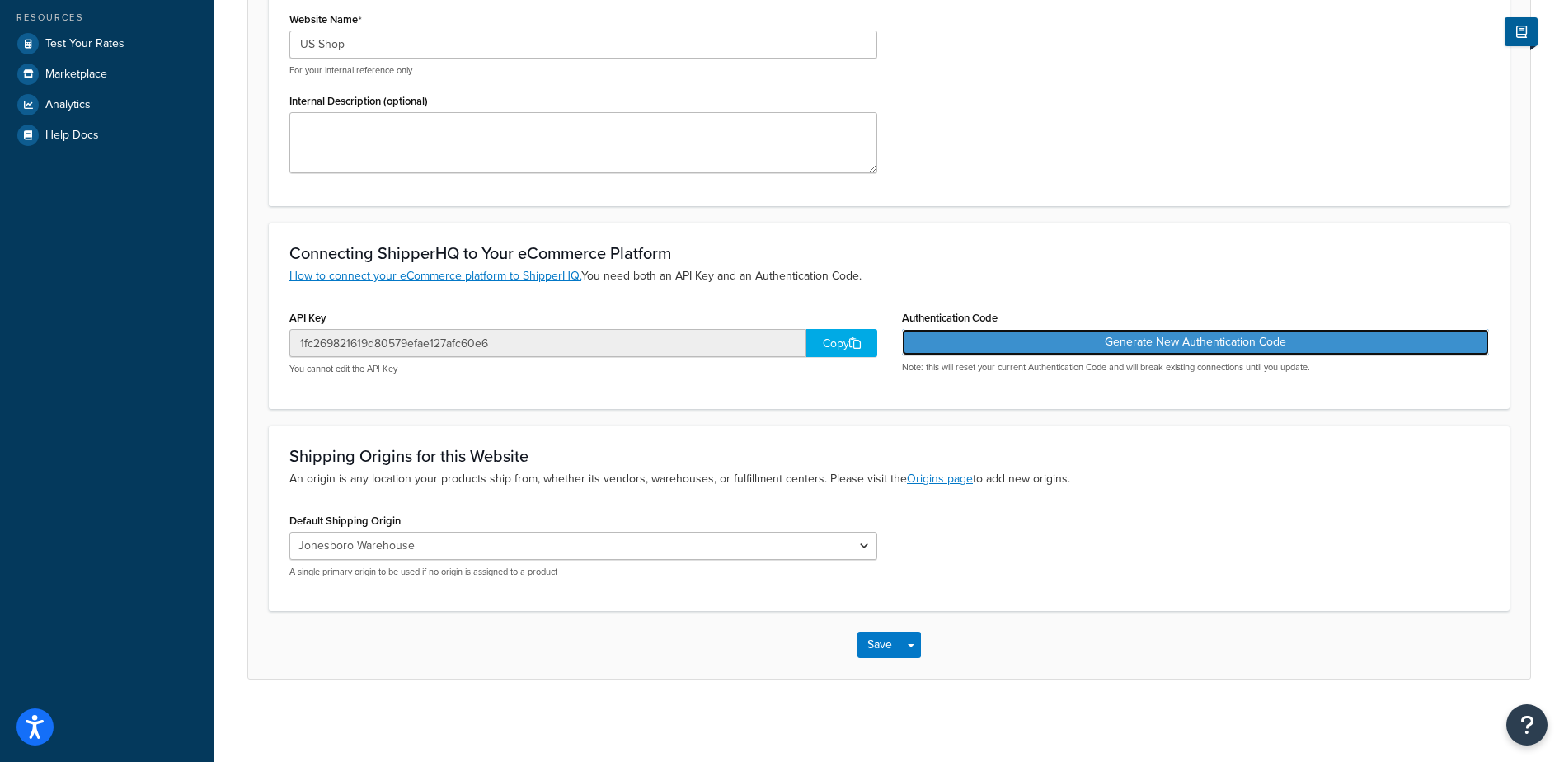
click at [1209, 337] on button "Generate New Authentication Code" at bounding box center [1196, 342] width 588 height 26
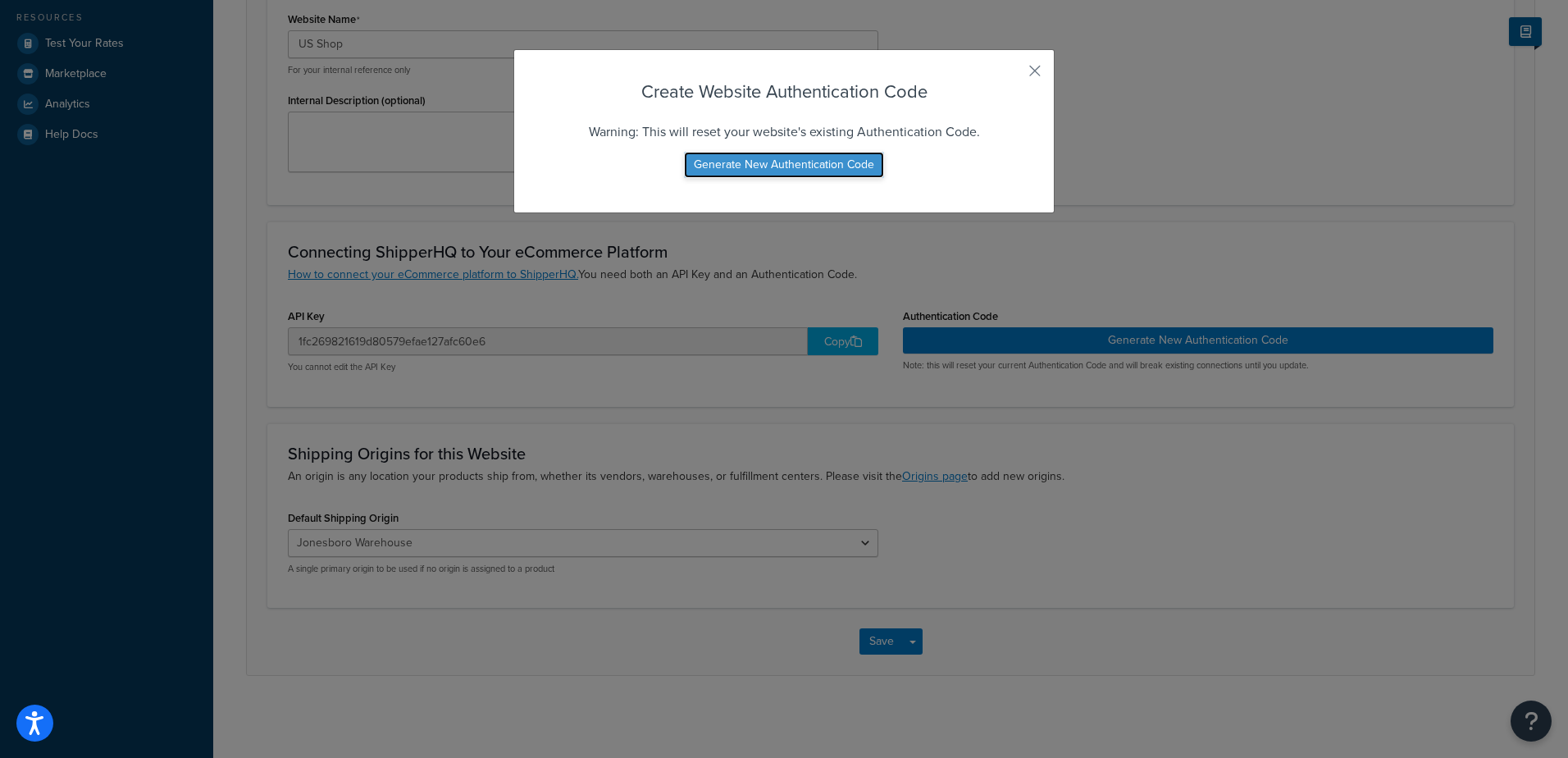
click at [844, 163] on button "Generate New Authentication Code" at bounding box center [784, 165] width 200 height 26
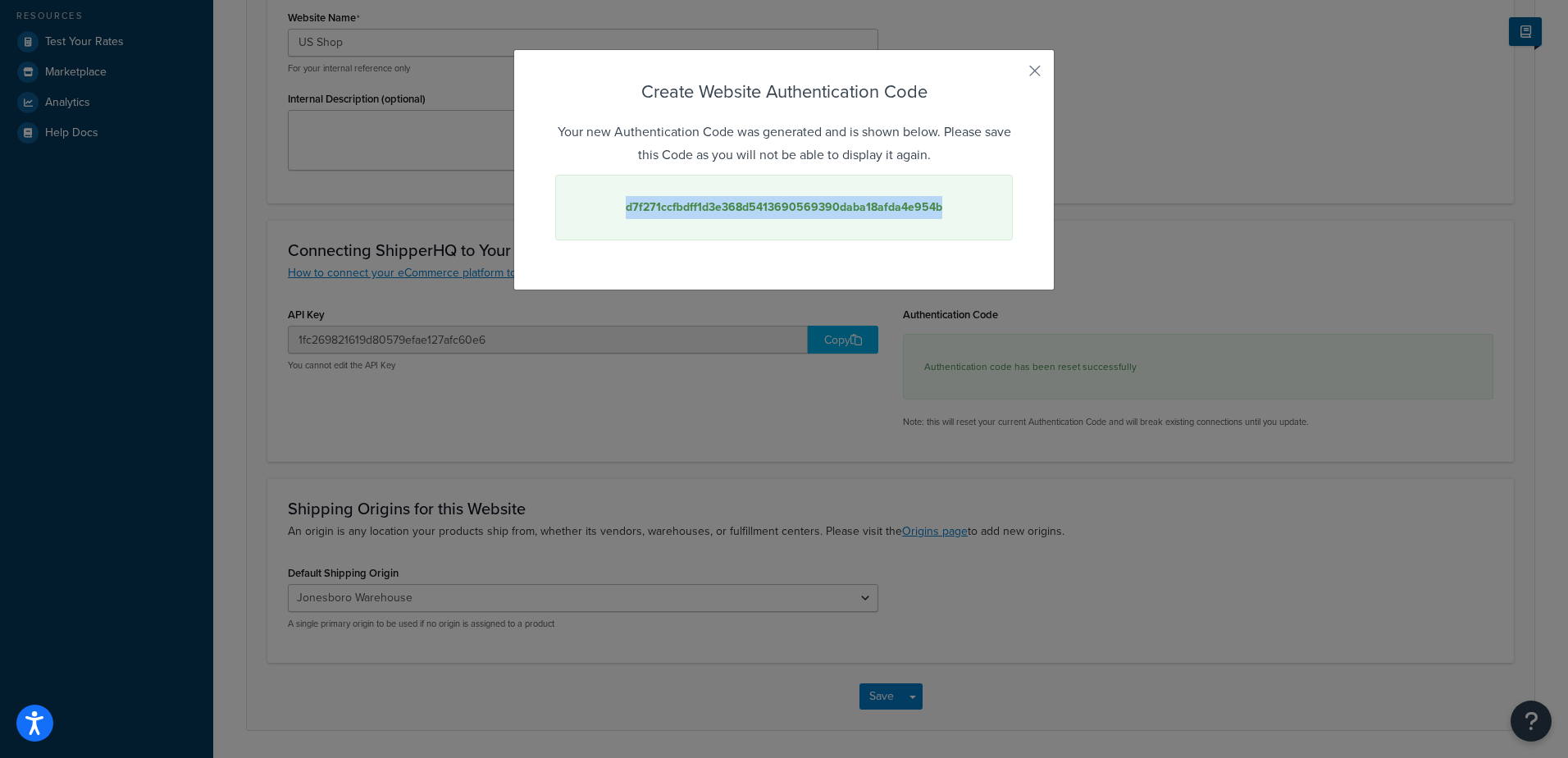
drag, startPoint x: 942, startPoint y: 208, endPoint x: 615, endPoint y: 213, distance: 327.0
click at [615, 213] on div "d7f271ccfbdff1d3e368d5413690569390daba18afda4e954b" at bounding box center [784, 208] width 458 height 66
copy strong "d7f271ccfbdff1d3e368d5413690569390daba18afda4e954b"
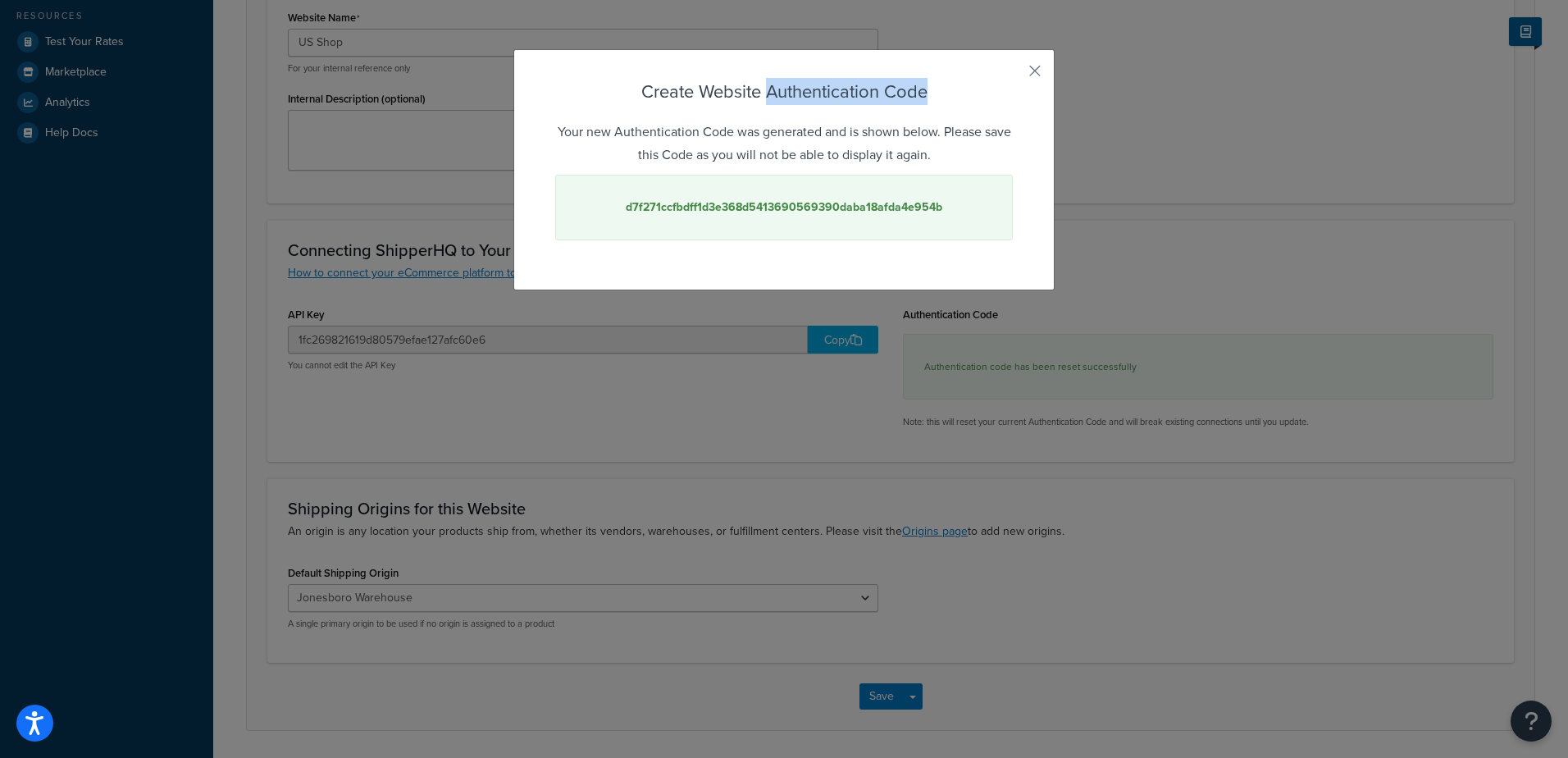
drag, startPoint x: 925, startPoint y: 90, endPoint x: 764, endPoint y: 92, distance: 161.0
click at [764, 92] on h3 "Create Website Authentication Code" at bounding box center [784, 92] width 458 height 26
drag, startPoint x: 843, startPoint y: 100, endPoint x: 923, endPoint y: 84, distance: 81.6
click at [843, 100] on h3 "Create Website Authentication Code" at bounding box center [784, 92] width 458 height 26
drag, startPoint x: 923, startPoint y: 84, endPoint x: 759, endPoint y: 92, distance: 164.2
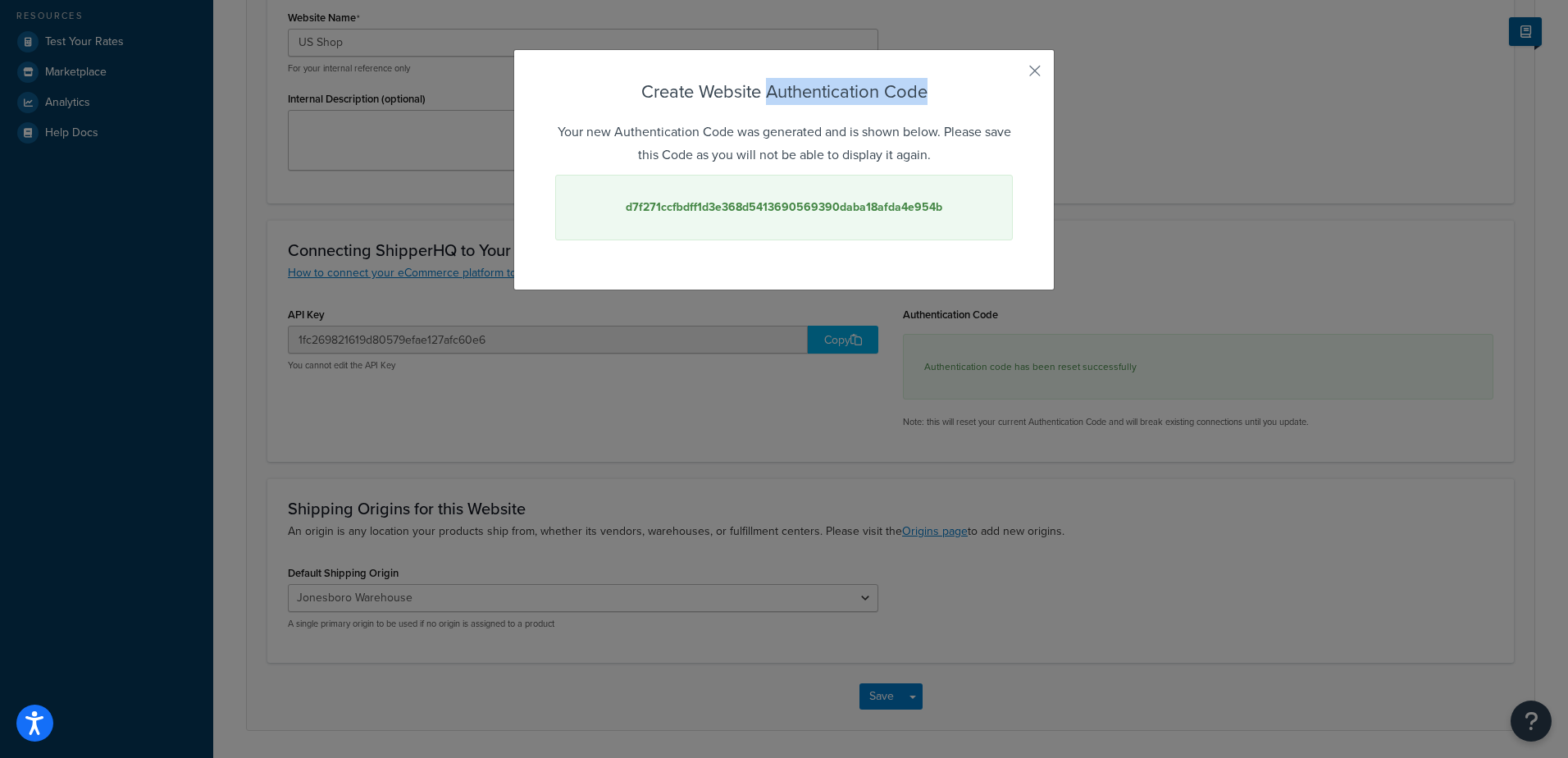
click at [759, 92] on h3 "Create Website Authentication Code" at bounding box center [784, 92] width 458 height 26
copy h3 "Authentication Code"
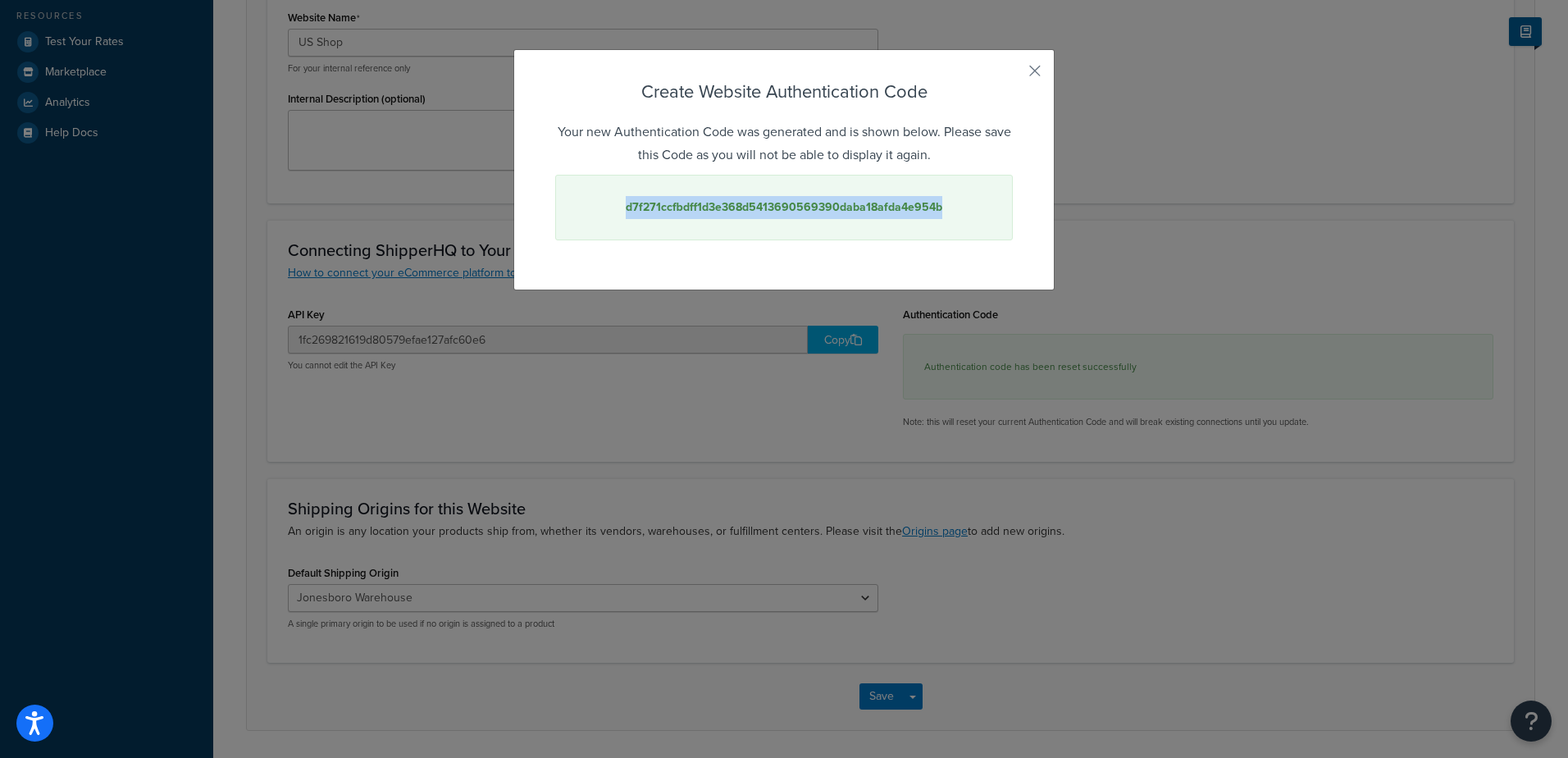
drag, startPoint x: 940, startPoint y: 208, endPoint x: 624, endPoint y: 208, distance: 316.0
click at [624, 208] on div "d7f271ccfbdff1d3e368d5413690569390daba18afda4e954b" at bounding box center [784, 208] width 458 height 66
copy strong "d7f271ccfbdff1d3e368d5413690569390daba18afda4e954b"
click at [1013, 75] on button "button" at bounding box center [1011, 77] width 4 height 4
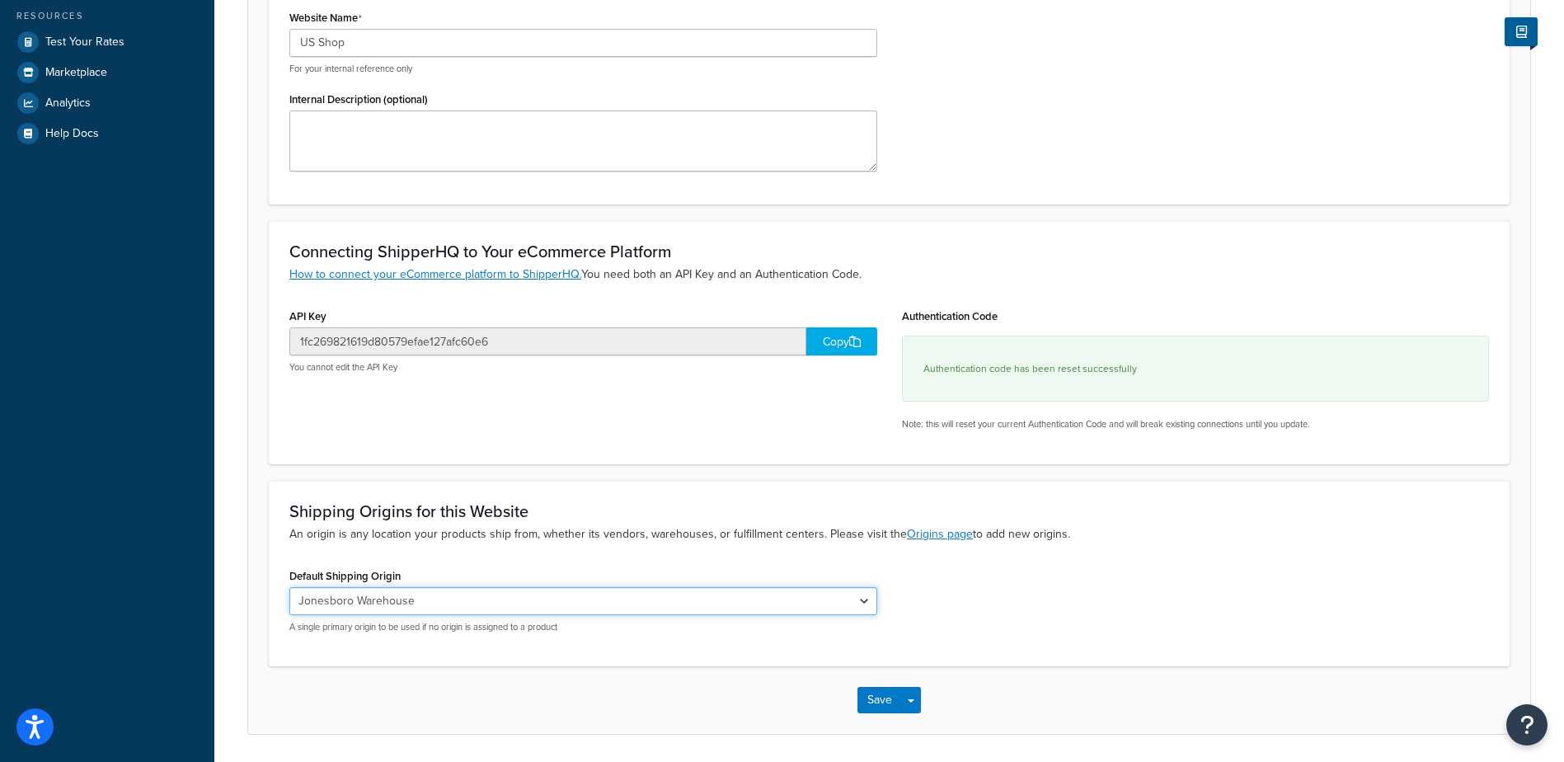
click at [584, 614] on select "Jonesboro Warehouse" at bounding box center [583, 601] width 588 height 28
click at [583, 613] on select "Jonesboro Warehouse" at bounding box center [583, 601] width 588 height 28
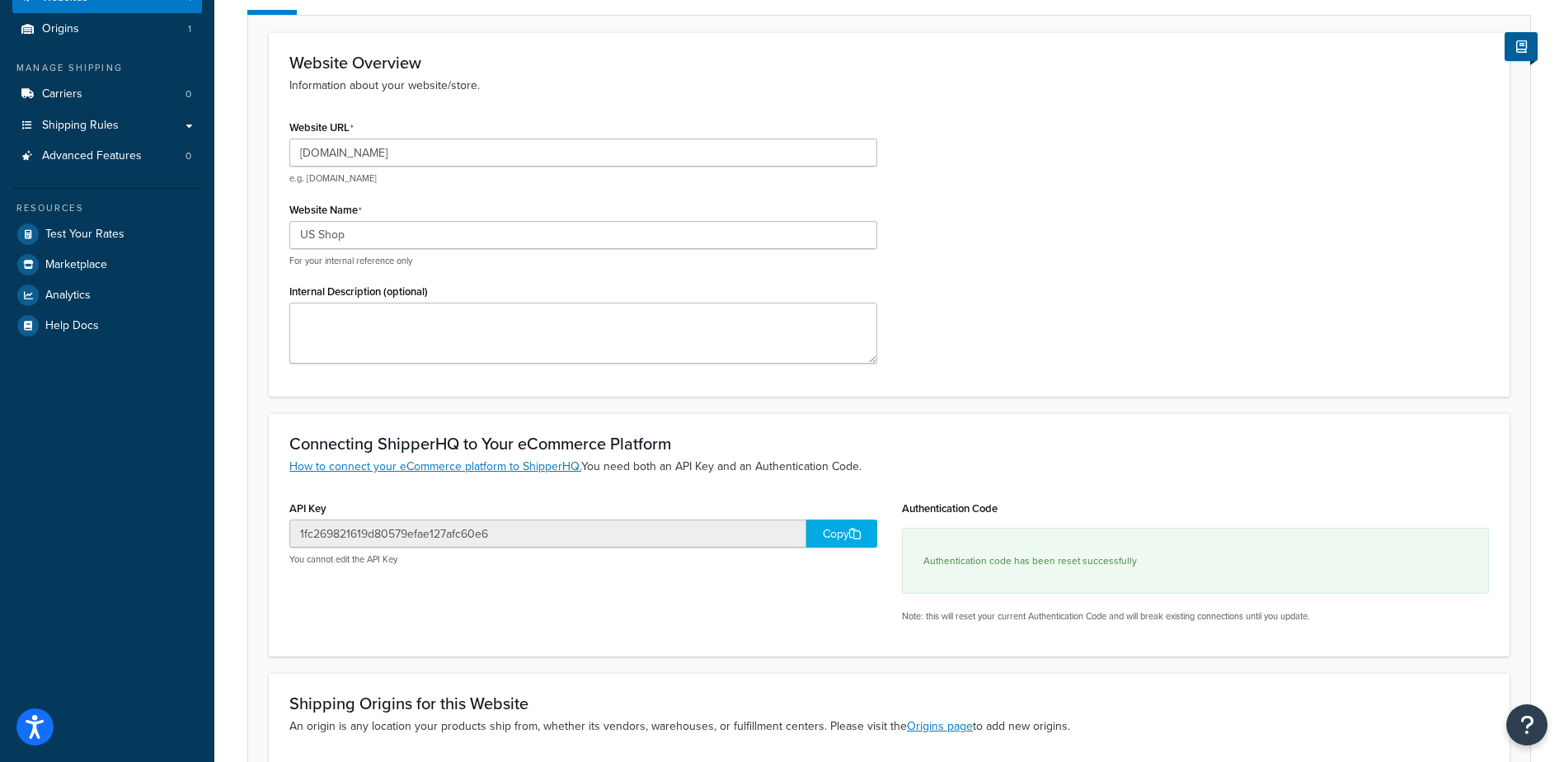
scroll to position [0, 0]
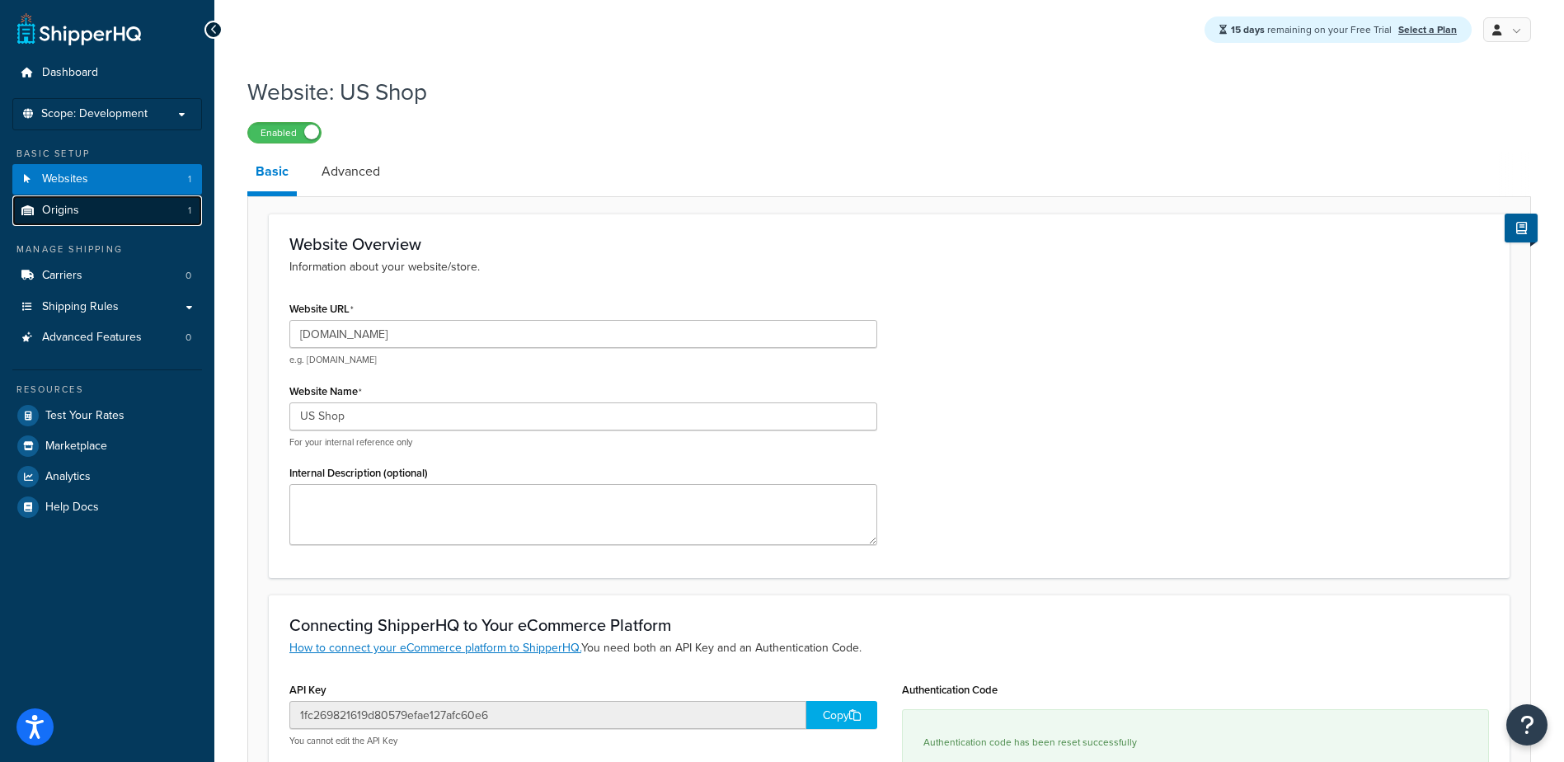
click at [80, 200] on link "Origins 1" at bounding box center [107, 210] width 190 height 31
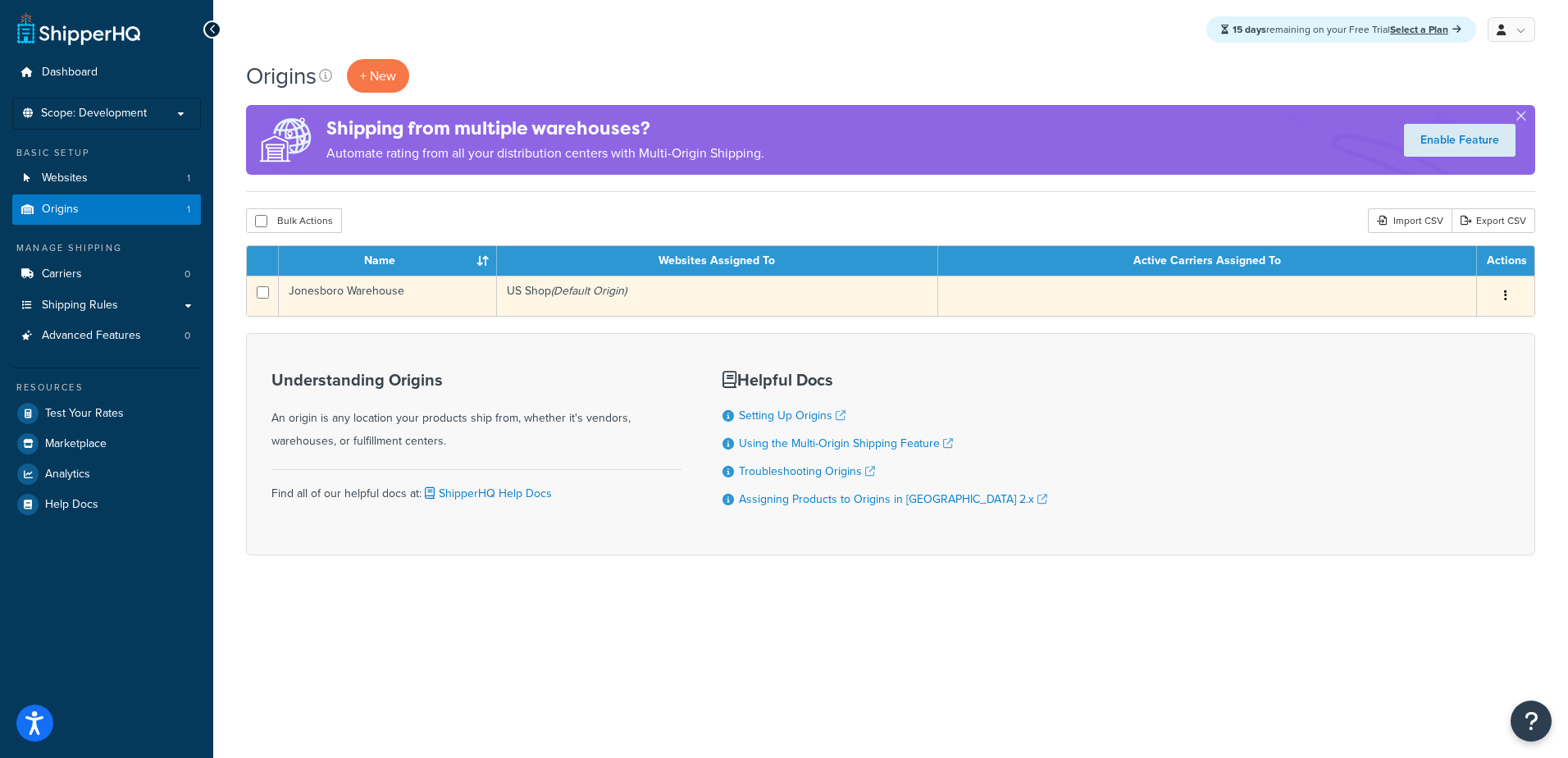
click at [269, 294] on input "checkbox" at bounding box center [263, 292] width 12 height 12
checkbox input "true"
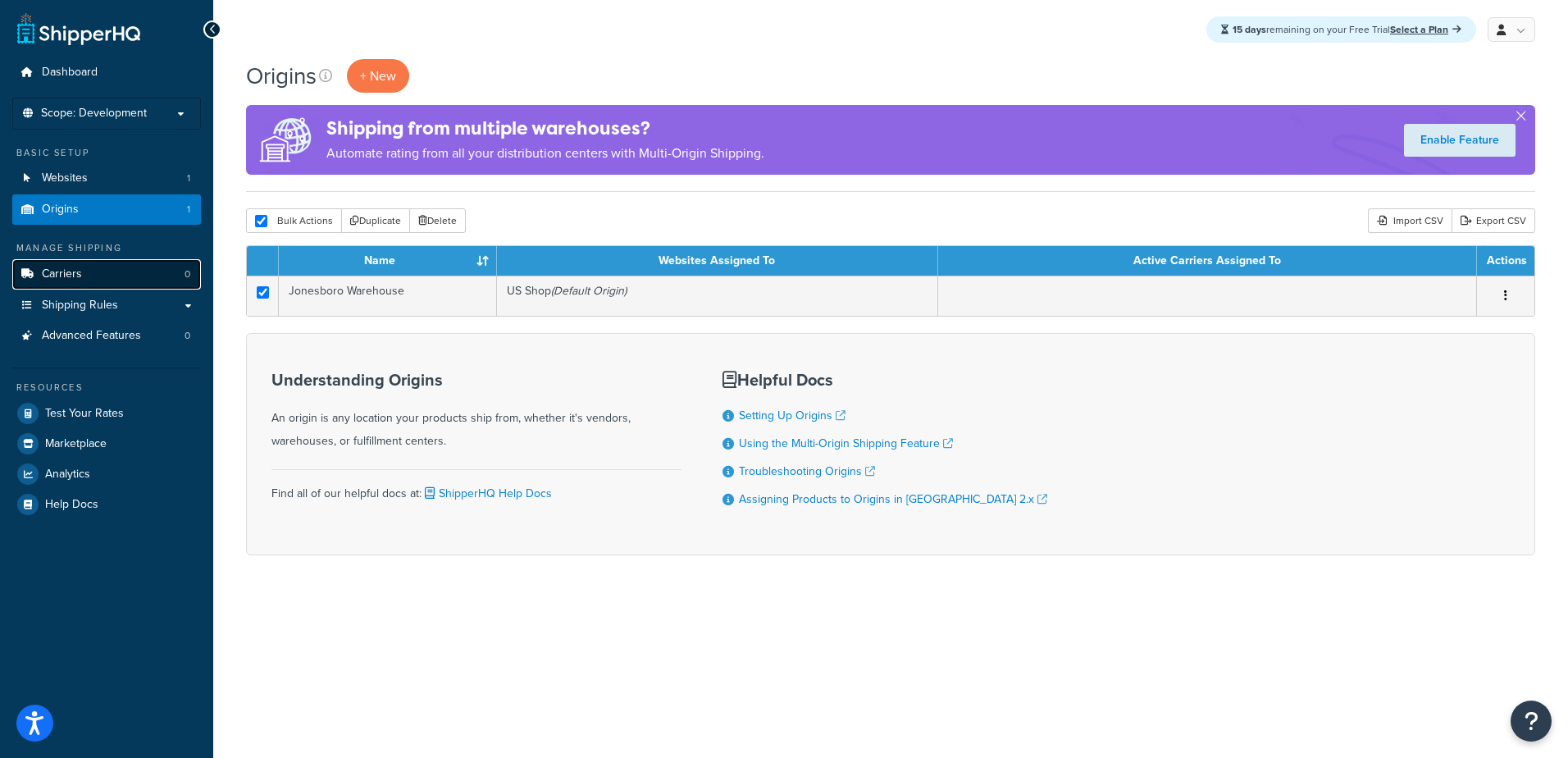
click at [83, 277] on link "Carriers 0" at bounding box center [106, 275] width 189 height 31
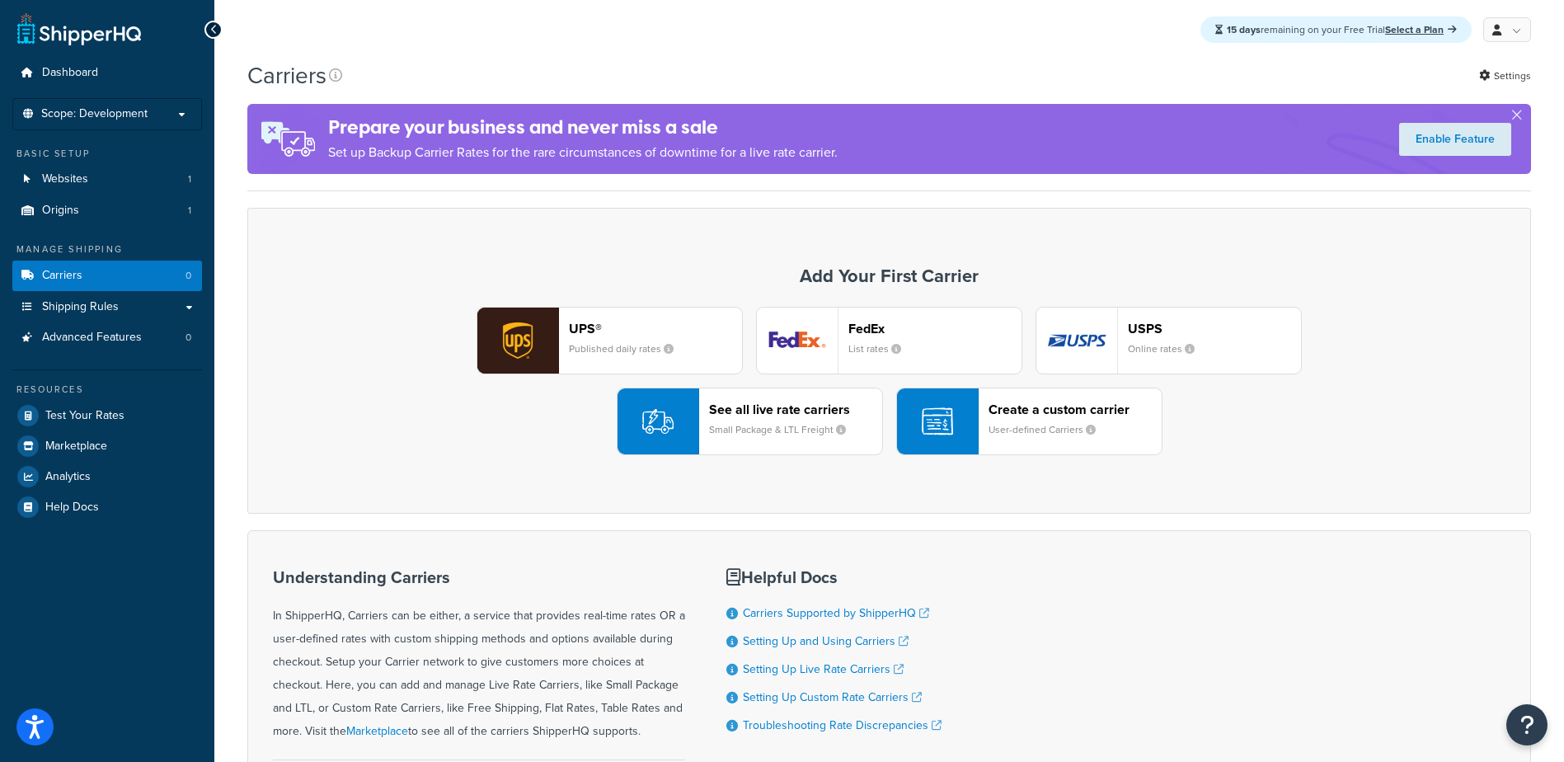
click at [817, 345] on img "button" at bounding box center [797, 341] width 81 height 66
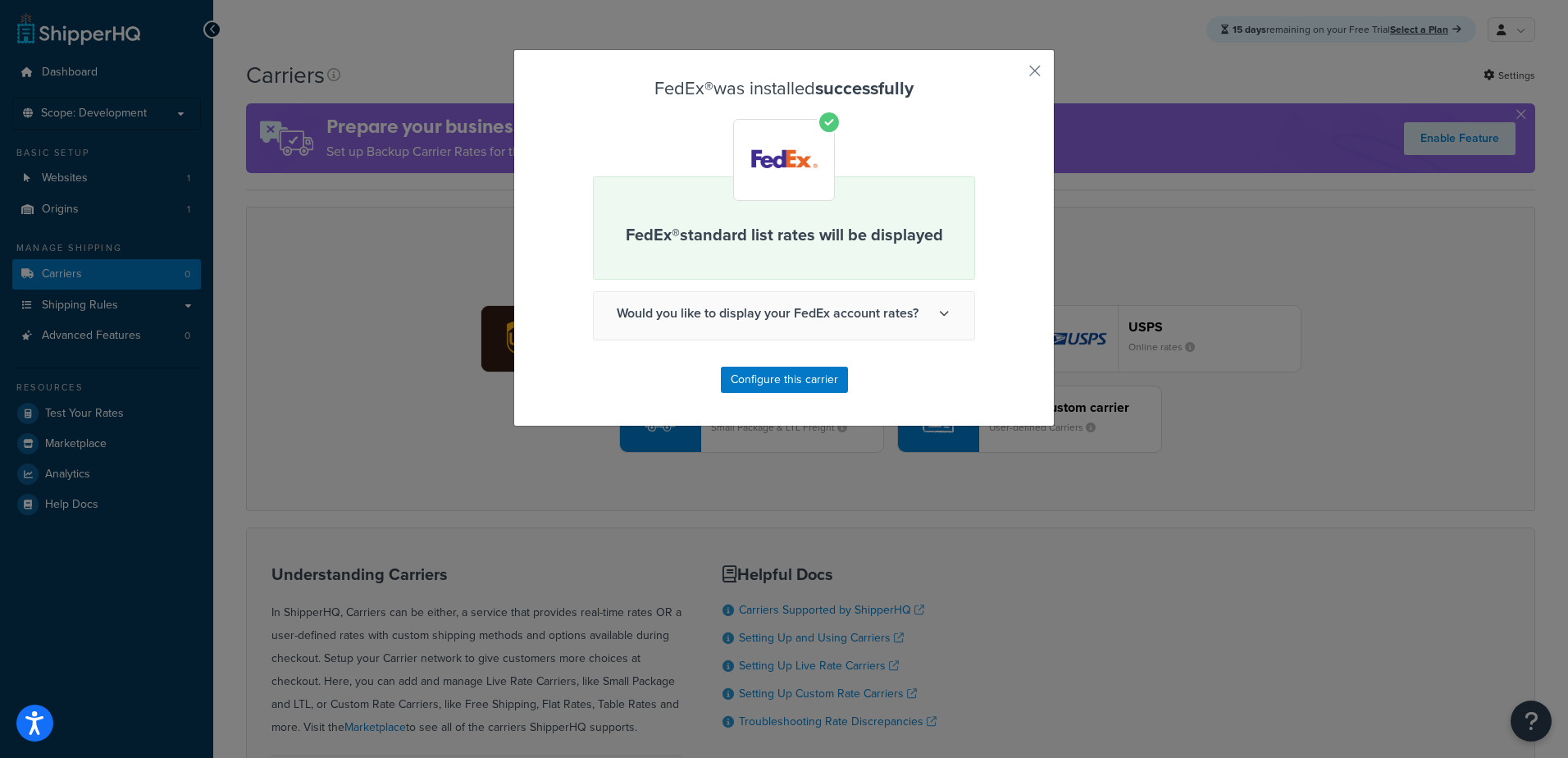
click at [809, 319] on span "Would you like to display your FedEx account rates?" at bounding box center [784, 313] width 381 height 43
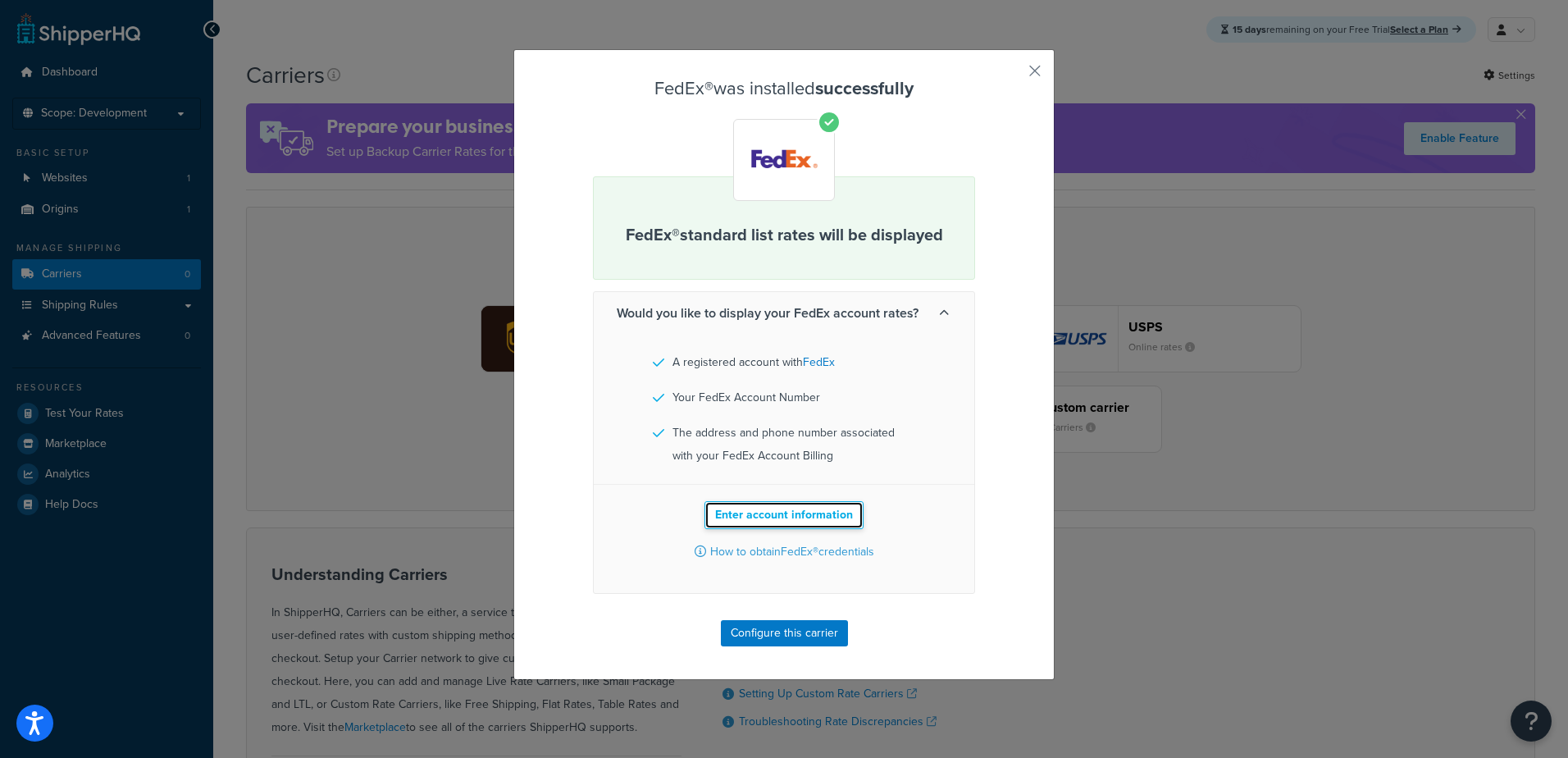
click at [793, 519] on button "Enter account information" at bounding box center [784, 515] width 159 height 28
select select "US"
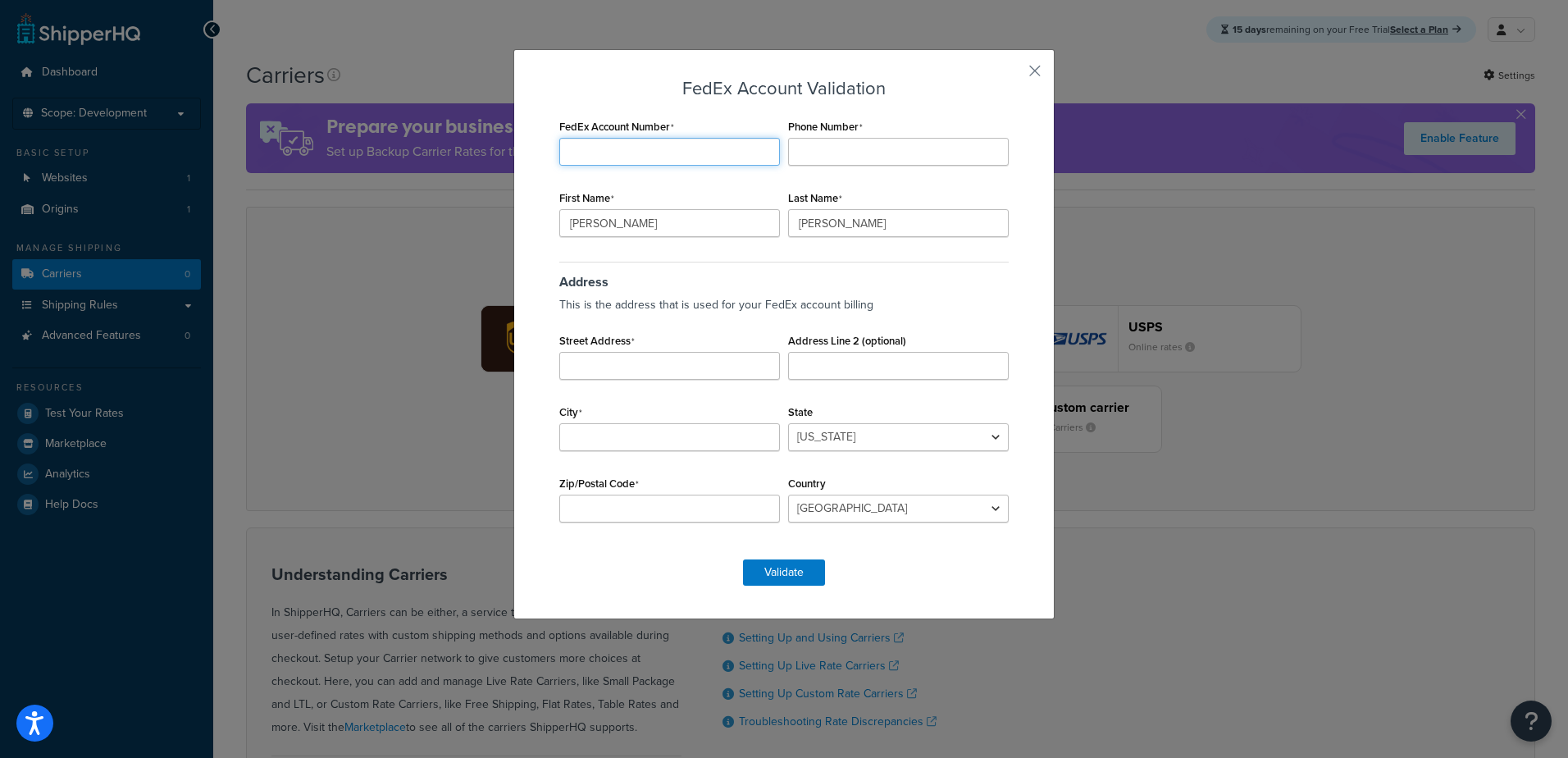
click at [573, 150] on input "FedEx Account Number" at bounding box center [670, 152] width 221 height 28
drag, startPoint x: 645, startPoint y: 160, endPoint x: 702, endPoint y: 166, distance: 57.3
click at [645, 160] on input "FedEx Account Number" at bounding box center [670, 152] width 221 height 28
type input "297466402"
type input "0"
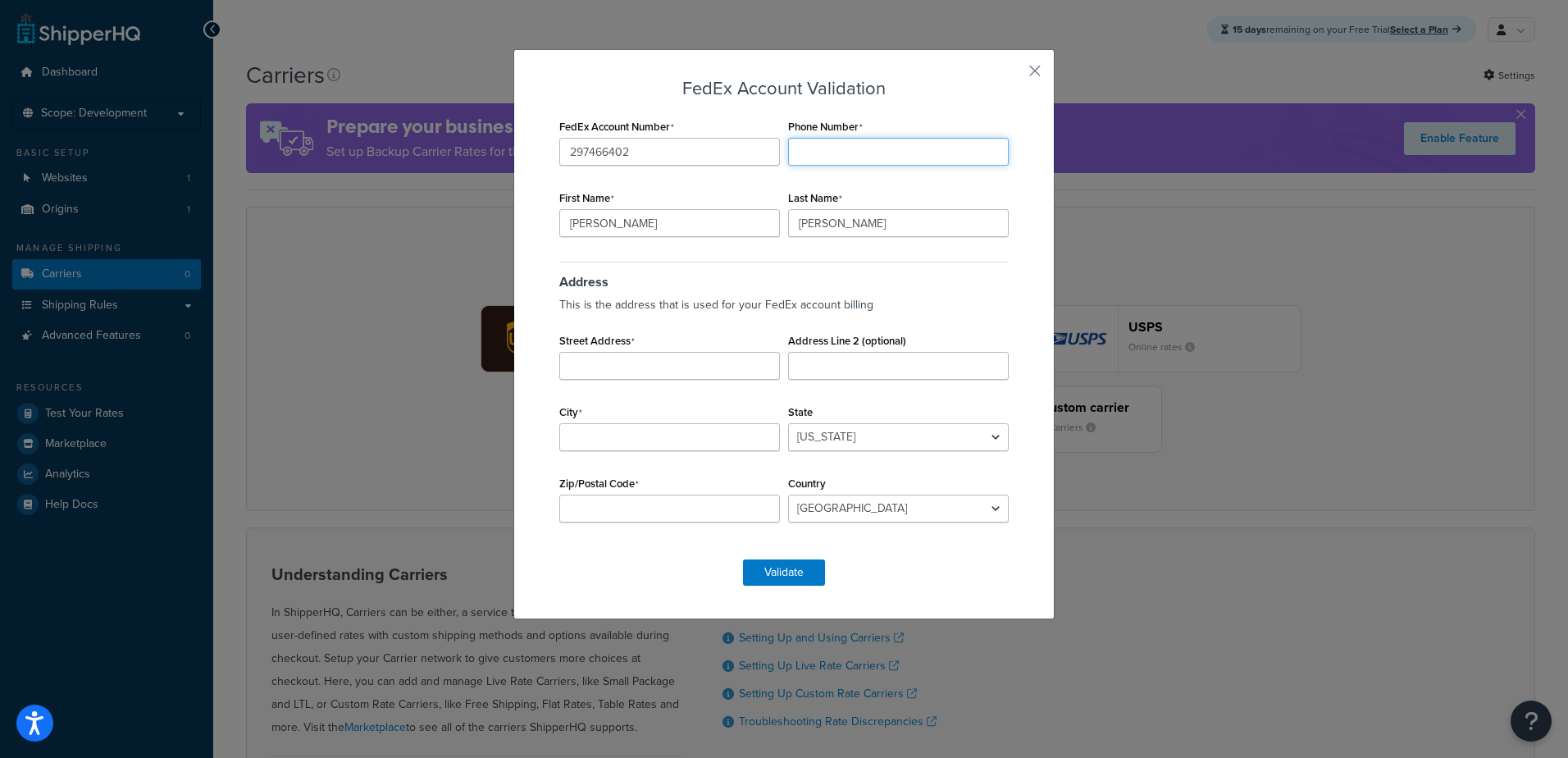
drag, startPoint x: 820, startPoint y: 150, endPoint x: 652, endPoint y: 166, distance: 168.8
click at [817, 150] on input "Phone Number" at bounding box center [898, 152] width 221 height 28
type input "8702733569"
type input "Mark"
type input "Martin"
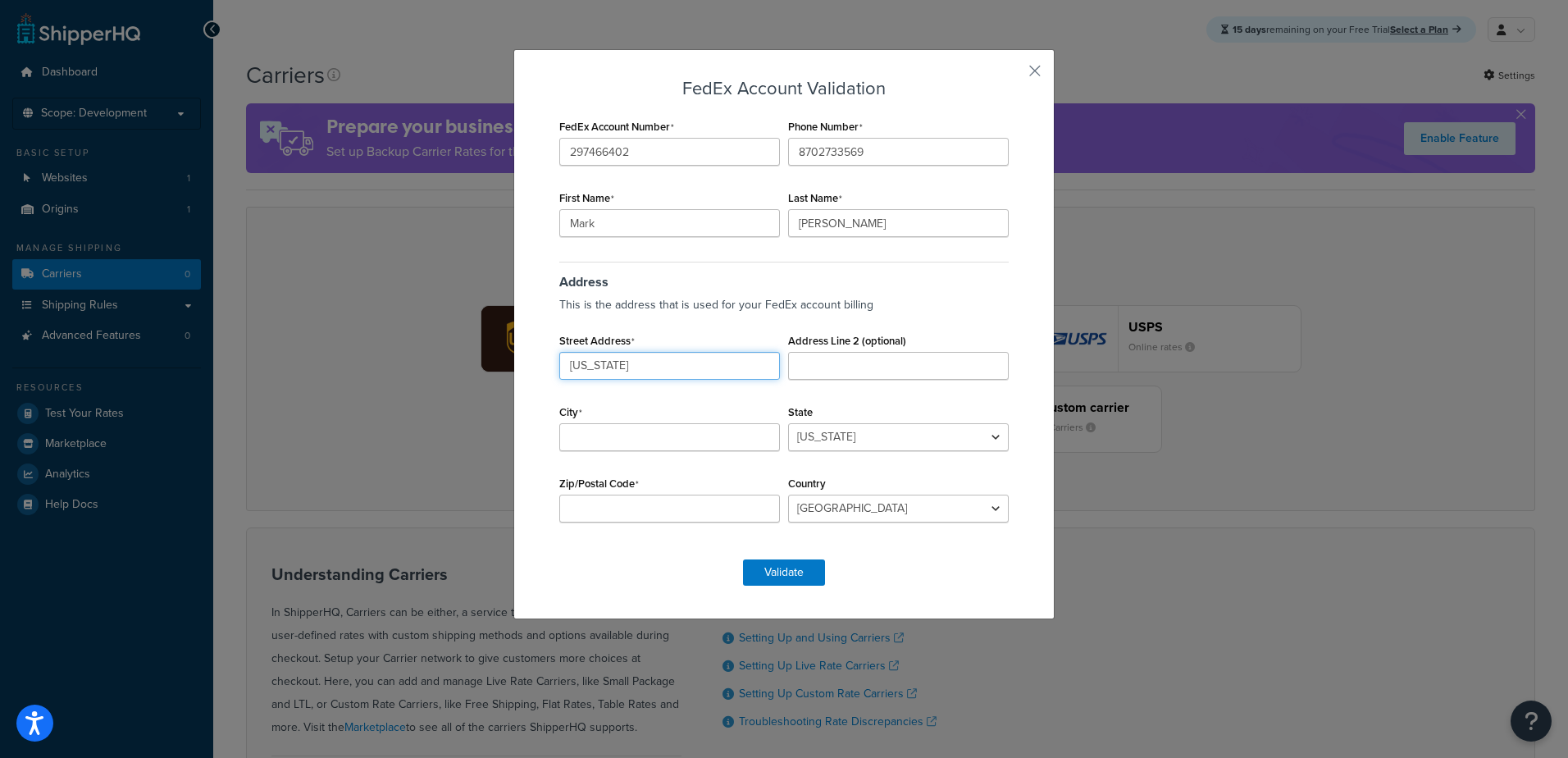
type input "Washington"
click at [716, 519] on input "Zip/Postal Code" at bounding box center [670, 508] width 221 height 28
type input "72401"
click at [817, 439] on select "Alabama Alaska American Samoa Arizona Arkansas Armed Forces Americas Armed Forc…" at bounding box center [898, 437] width 221 height 28
select select "AR"
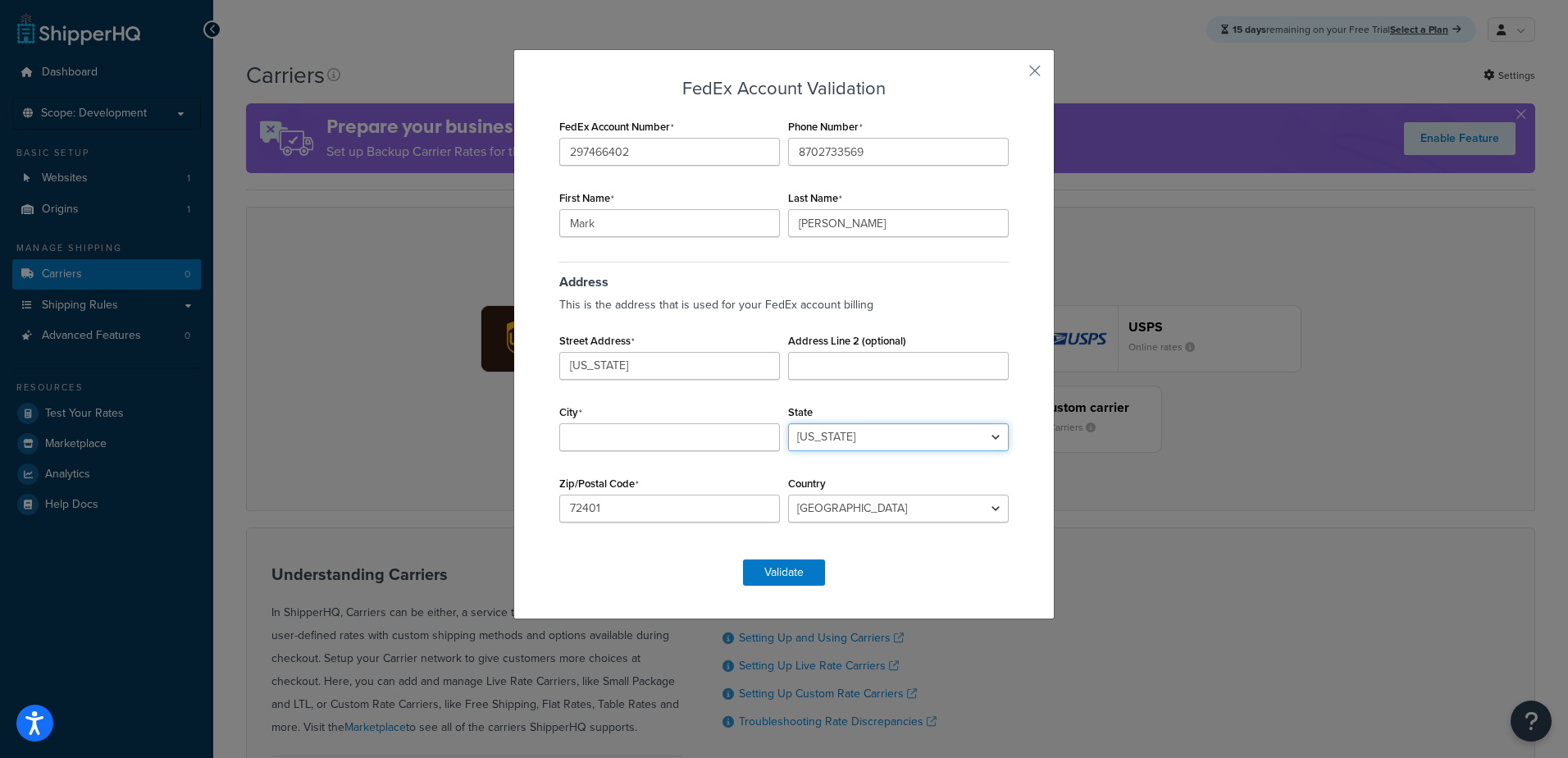
click at [788, 423] on select "Alabama Alaska American Samoa Arizona Arkansas Armed Forces Americas Armed Forc…" at bounding box center [898, 437] width 221 height 28
type input "Jonesboro"
type input "1823 Grand Ave"
type input "Suite A"
click at [791, 577] on button "Validate" at bounding box center [784, 572] width 82 height 26
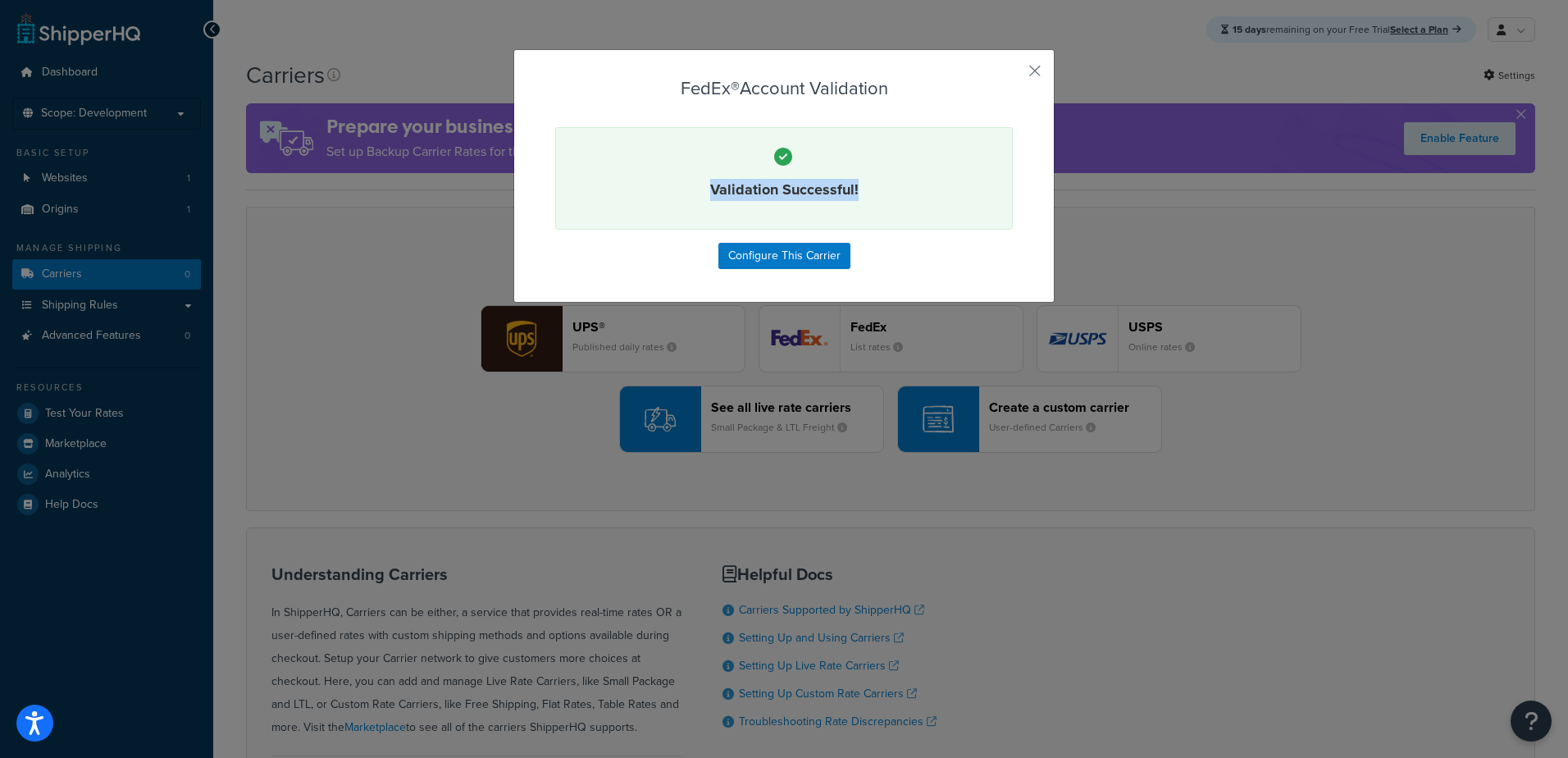
drag, startPoint x: 801, startPoint y: 175, endPoint x: 603, endPoint y: 175, distance: 198.0
click at [603, 175] on div "Validation Successful!" at bounding box center [784, 178] width 458 height 102
drag, startPoint x: 603, startPoint y: 175, endPoint x: 767, endPoint y: 255, distance: 182.5
click at [767, 255] on button "Configure This Carrier" at bounding box center [784, 256] width 132 height 26
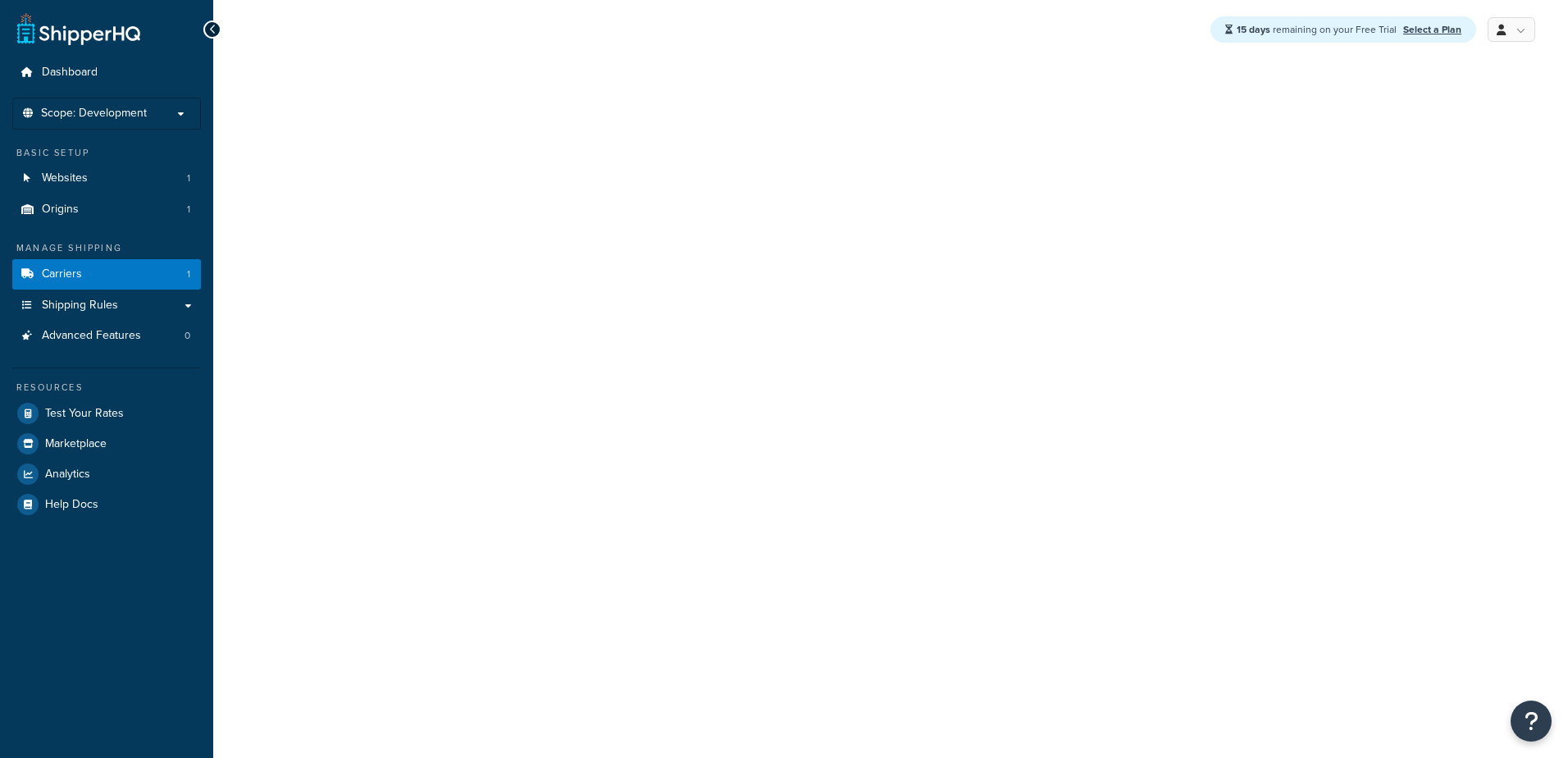
select select "fedEx"
select select "REGULAR_PICKUP"
select select "YOUR_PACKAGING"
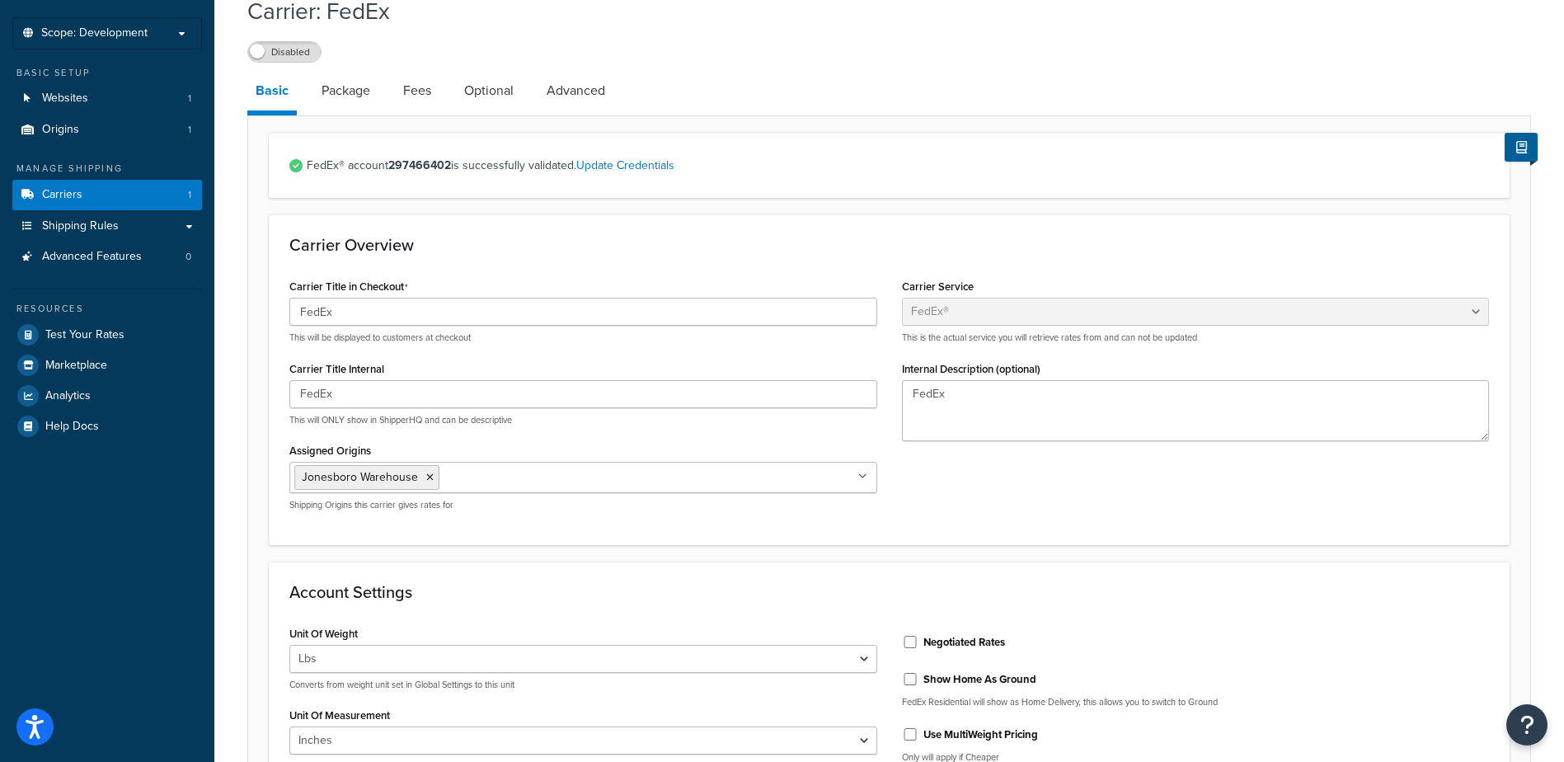
scroll to position [82, 0]
click at [999, 395] on textarea "FedEx" at bounding box center [1196, 408] width 588 height 61
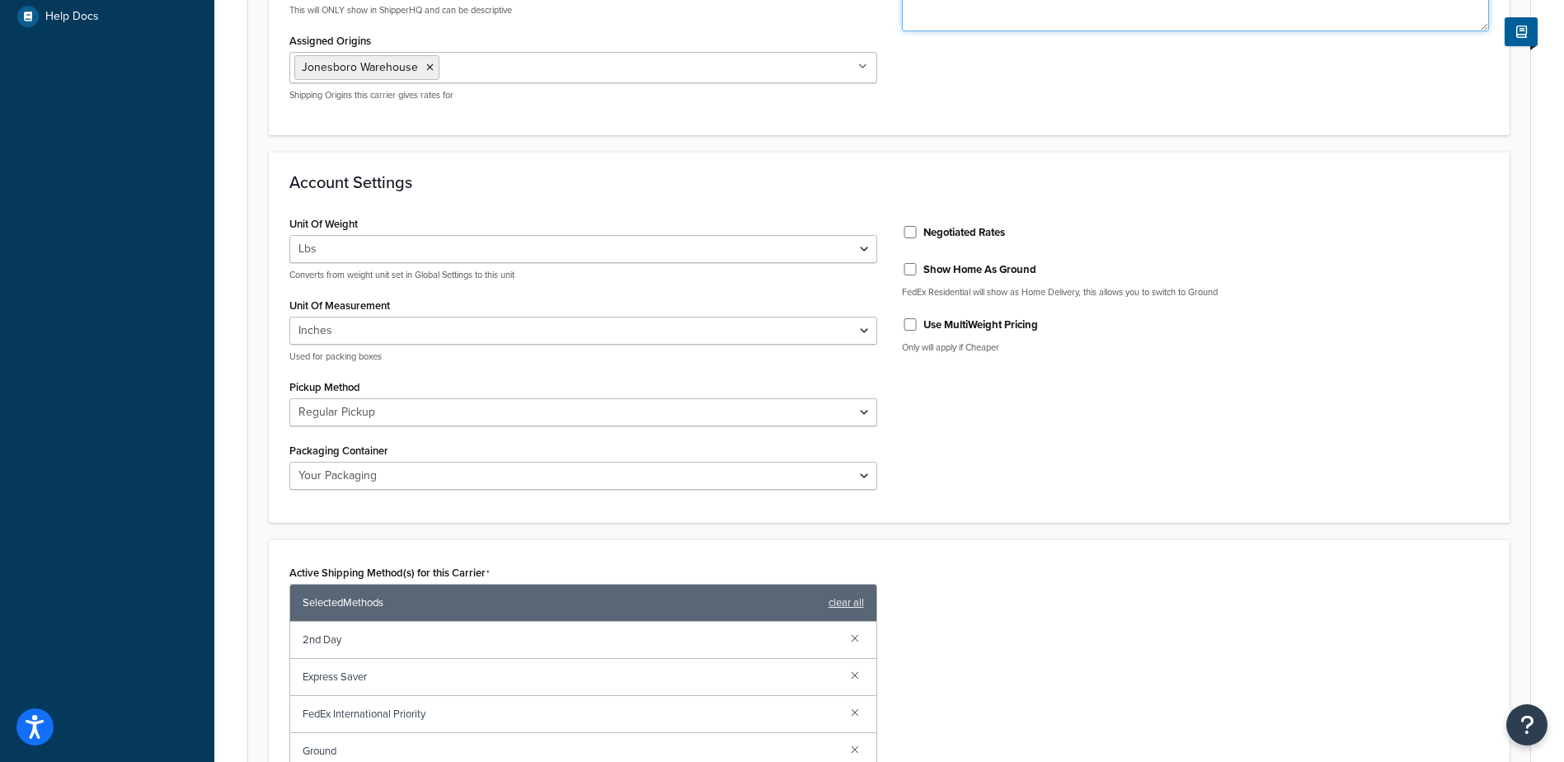
scroll to position [495, 0]
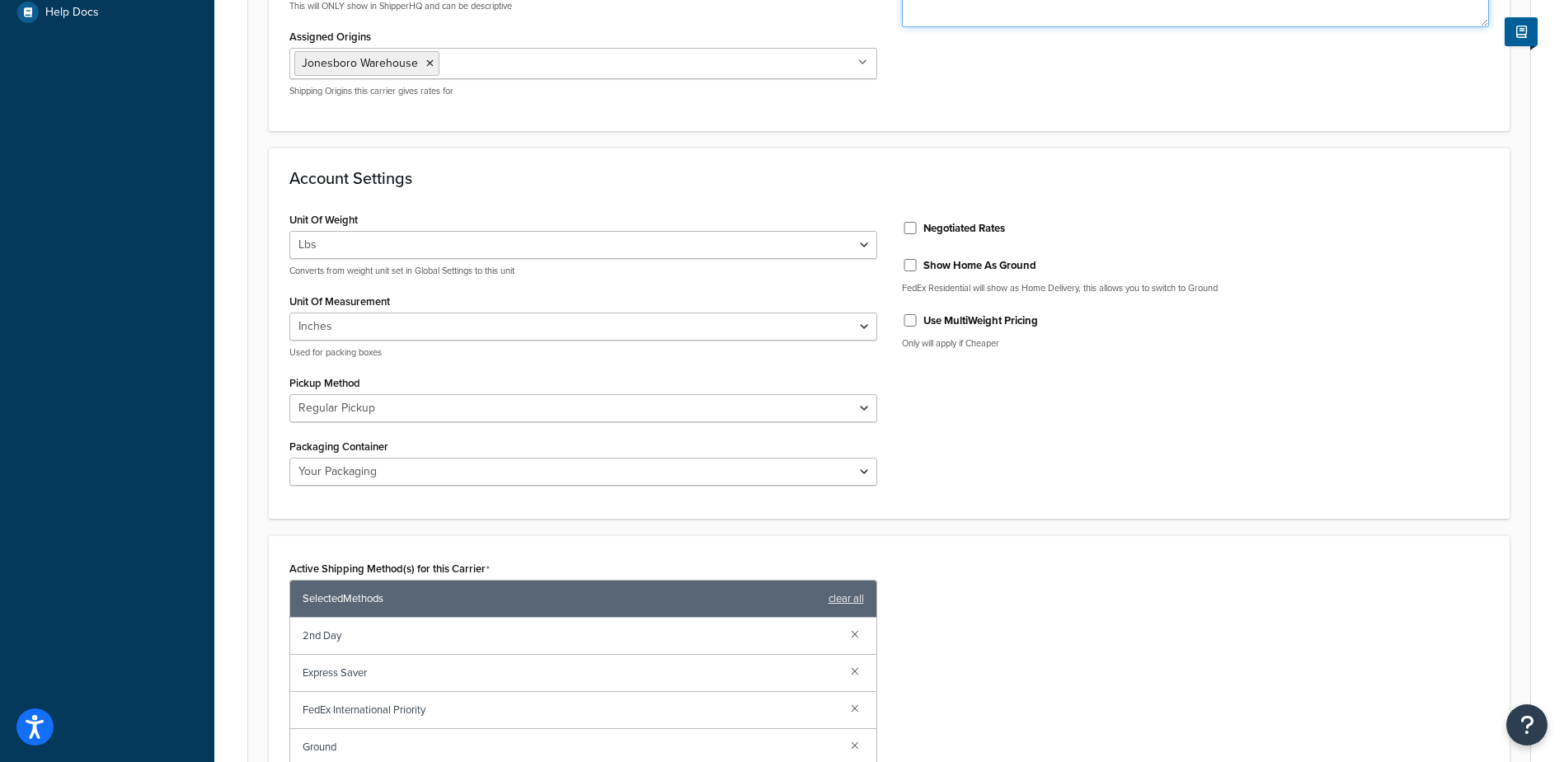
type textarea "FedEx Ground"
click at [373, 470] on select "FedEx 10kg Box FedEx 25kg Box FedEx Box FedEx Envelope FedEx Pak FedEx Tube You…" at bounding box center [583, 472] width 588 height 28
click at [918, 234] on div "Negotiated Rates" at bounding box center [1196, 226] width 588 height 25
click at [907, 226] on input "Negotiated Rates" at bounding box center [910, 228] width 16 height 12
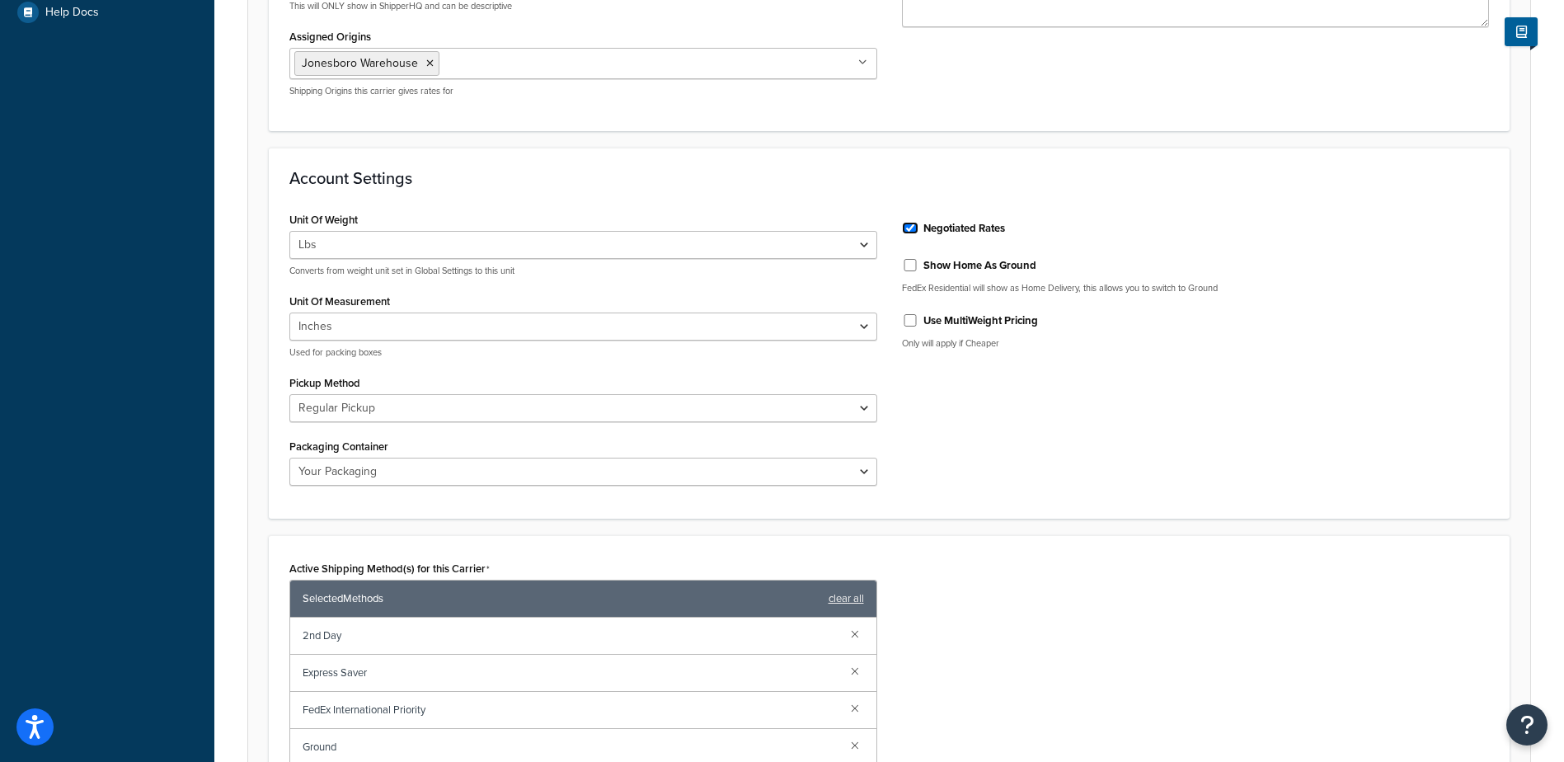
checkbox input "true"
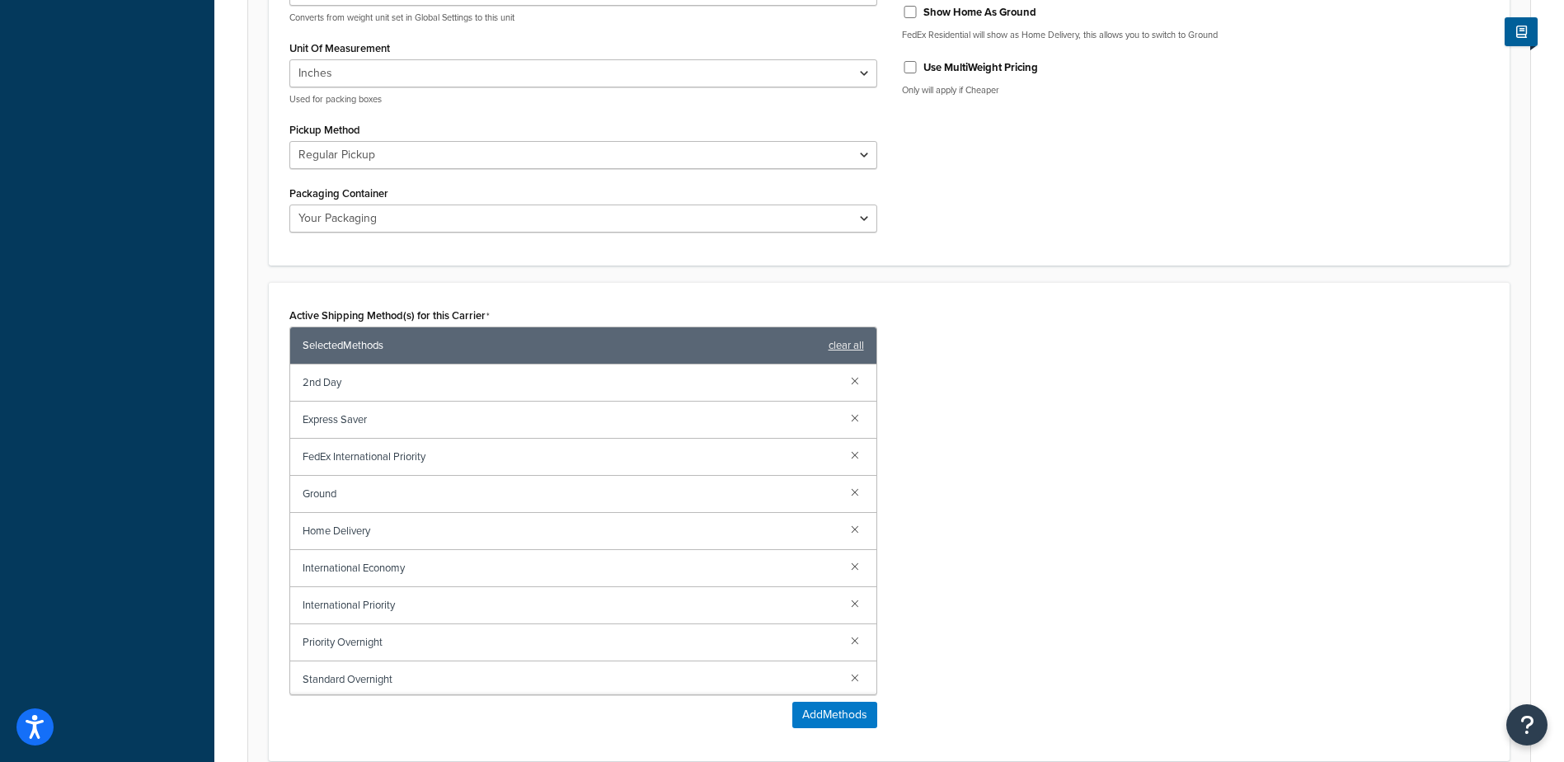
scroll to position [577, 0]
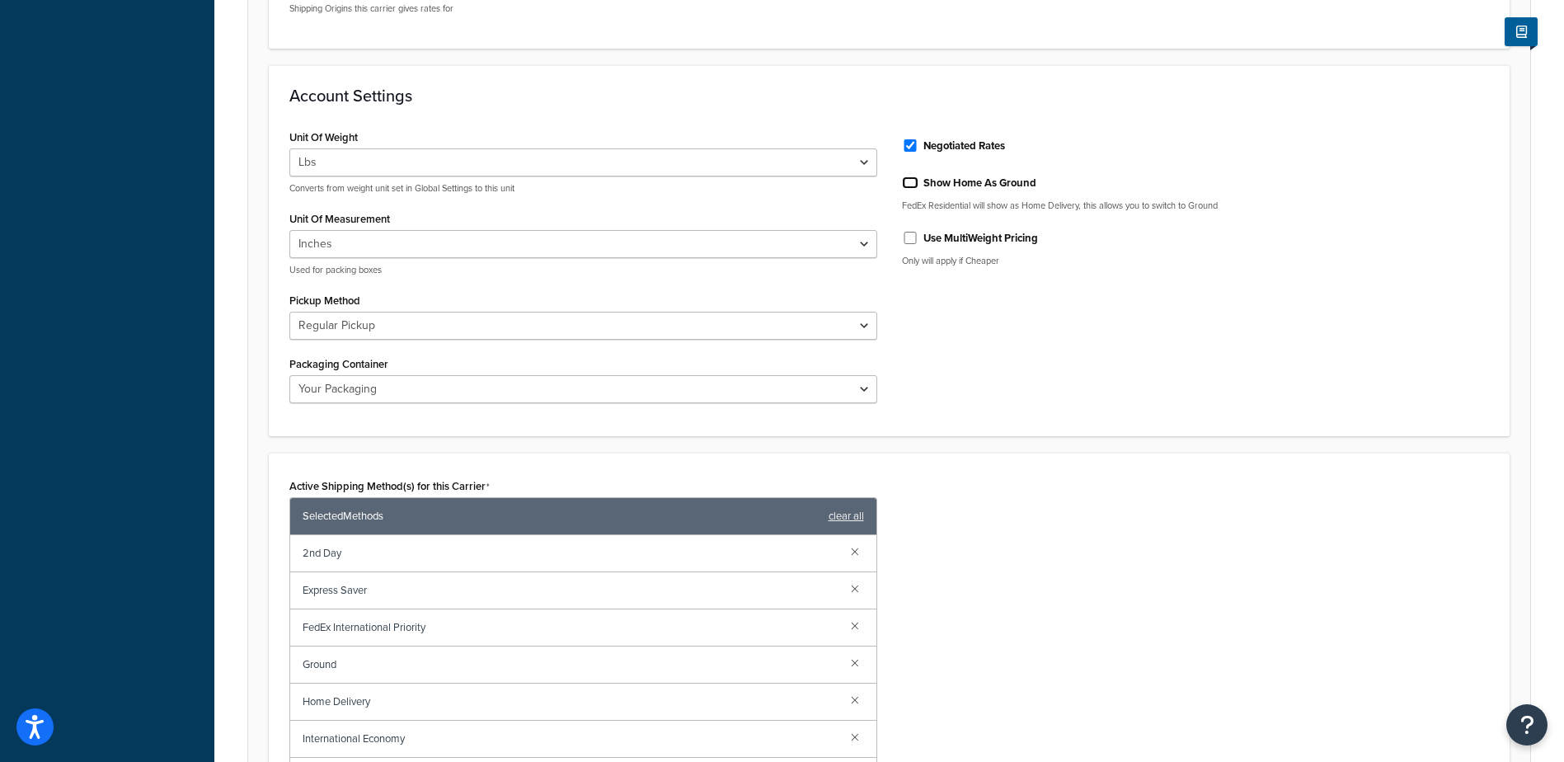
click at [910, 186] on input "Show Home As Ground" at bounding box center [910, 182] width 16 height 12
checkbox input "true"
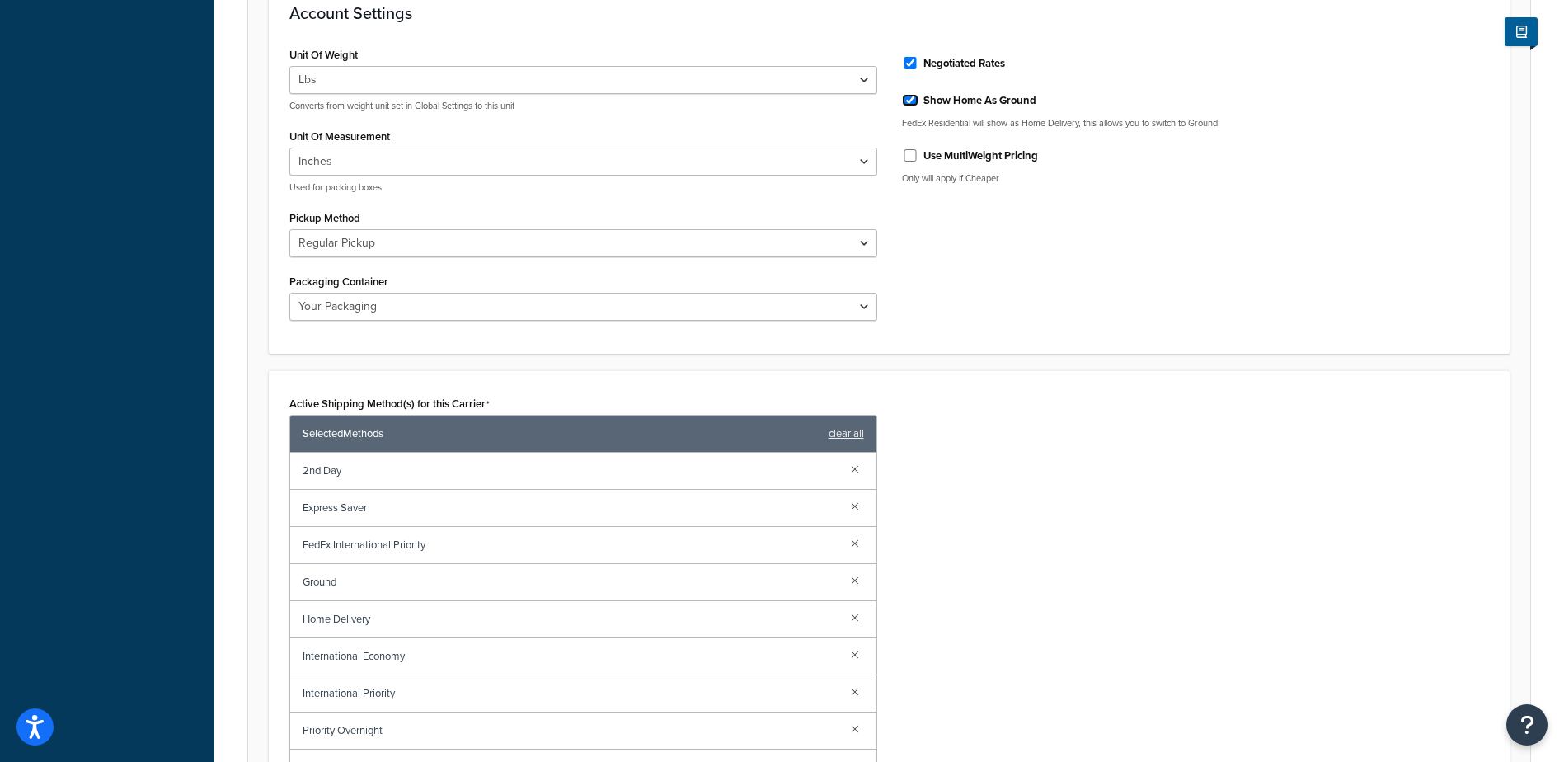
scroll to position [989, 0]
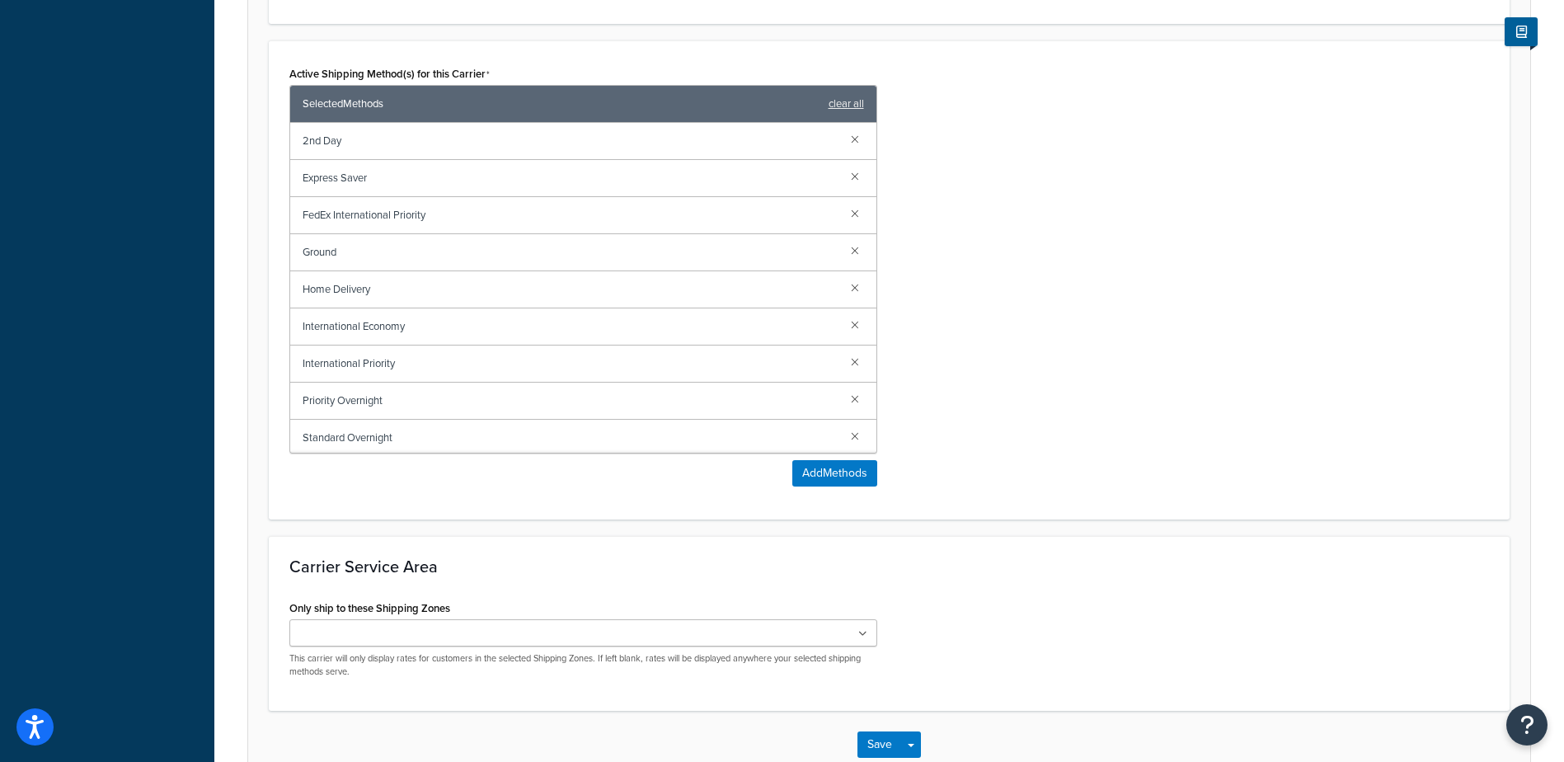
click at [468, 636] on ul at bounding box center [583, 632] width 588 height 27
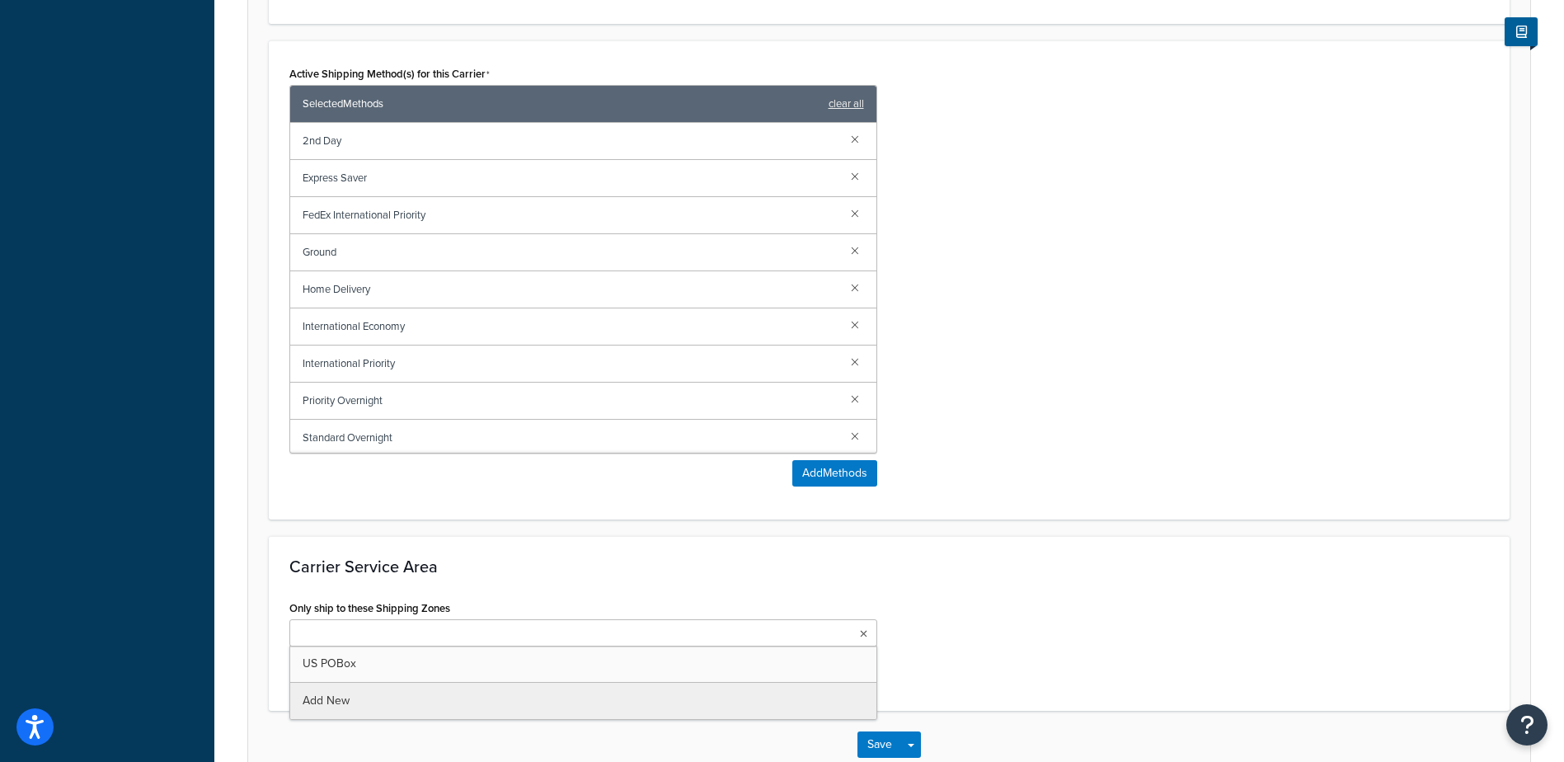
click at [468, 637] on ul at bounding box center [583, 632] width 588 height 27
click at [484, 642] on ul at bounding box center [583, 632] width 588 height 27
click at [868, 639] on ul at bounding box center [583, 632] width 588 height 27
click at [860, 639] on icon at bounding box center [863, 634] width 7 height 10
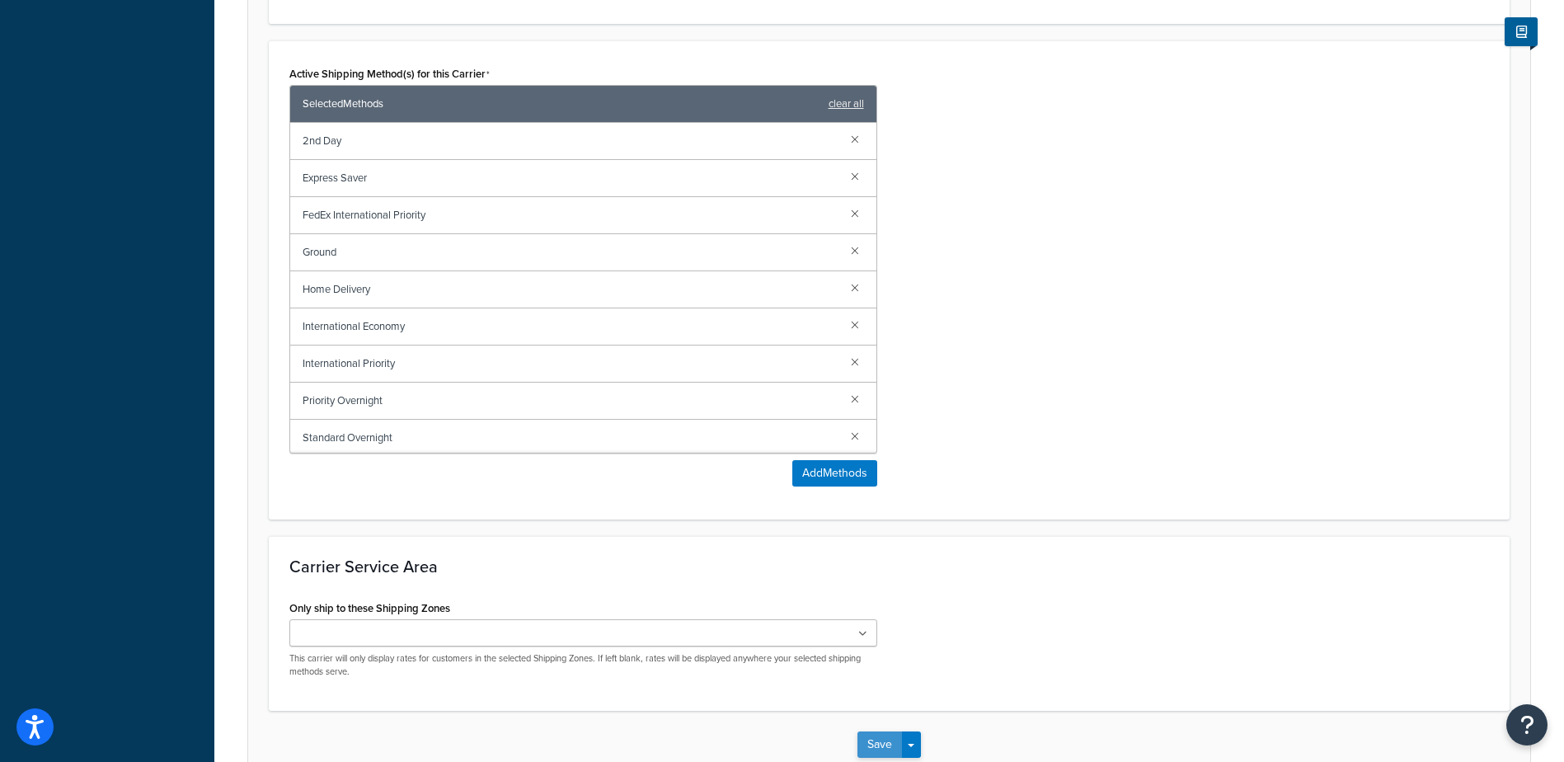
click at [876, 747] on button "Save" at bounding box center [879, 744] width 45 height 26
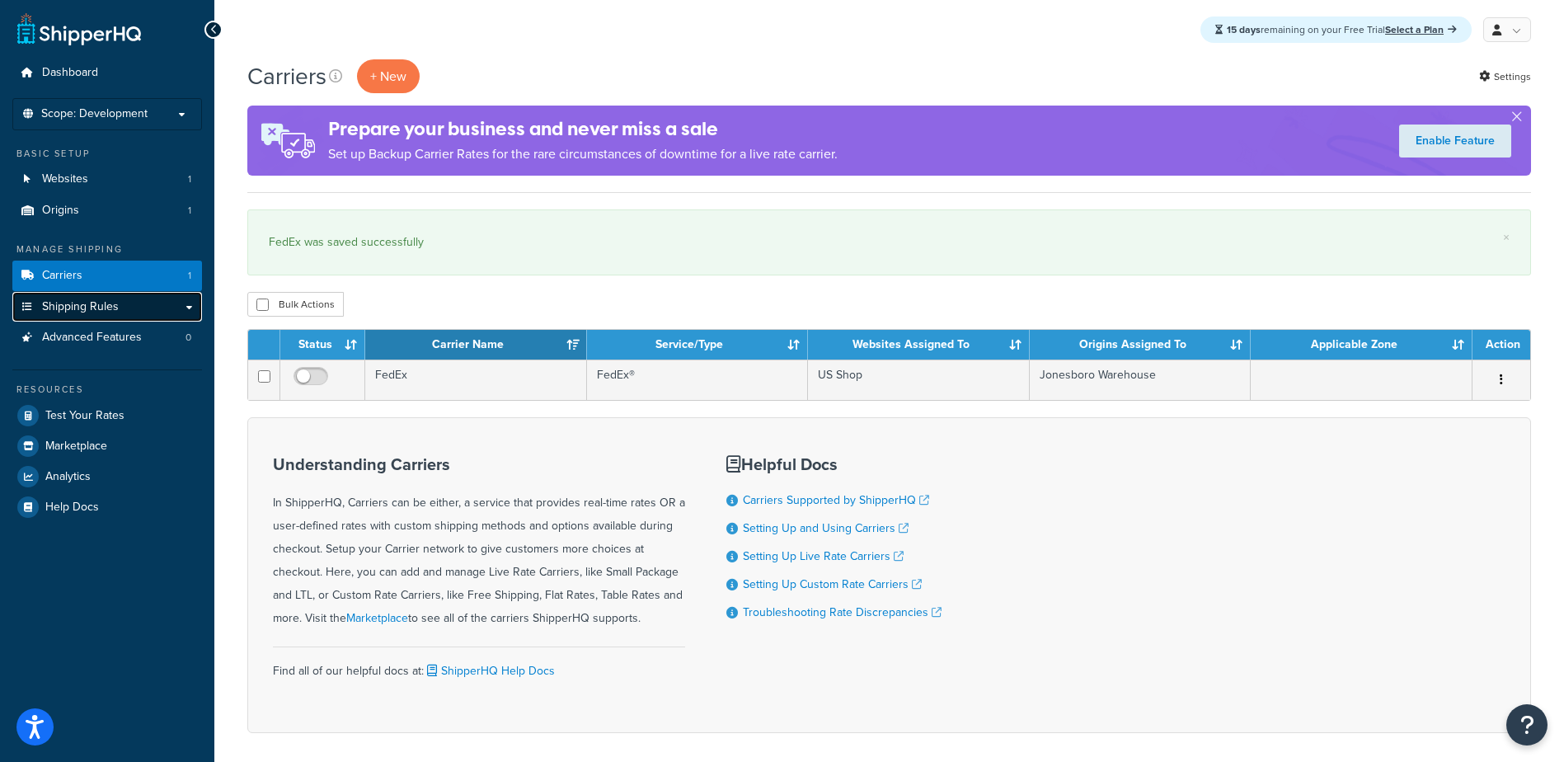
click at [181, 310] on link "Shipping Rules" at bounding box center [107, 307] width 190 height 31
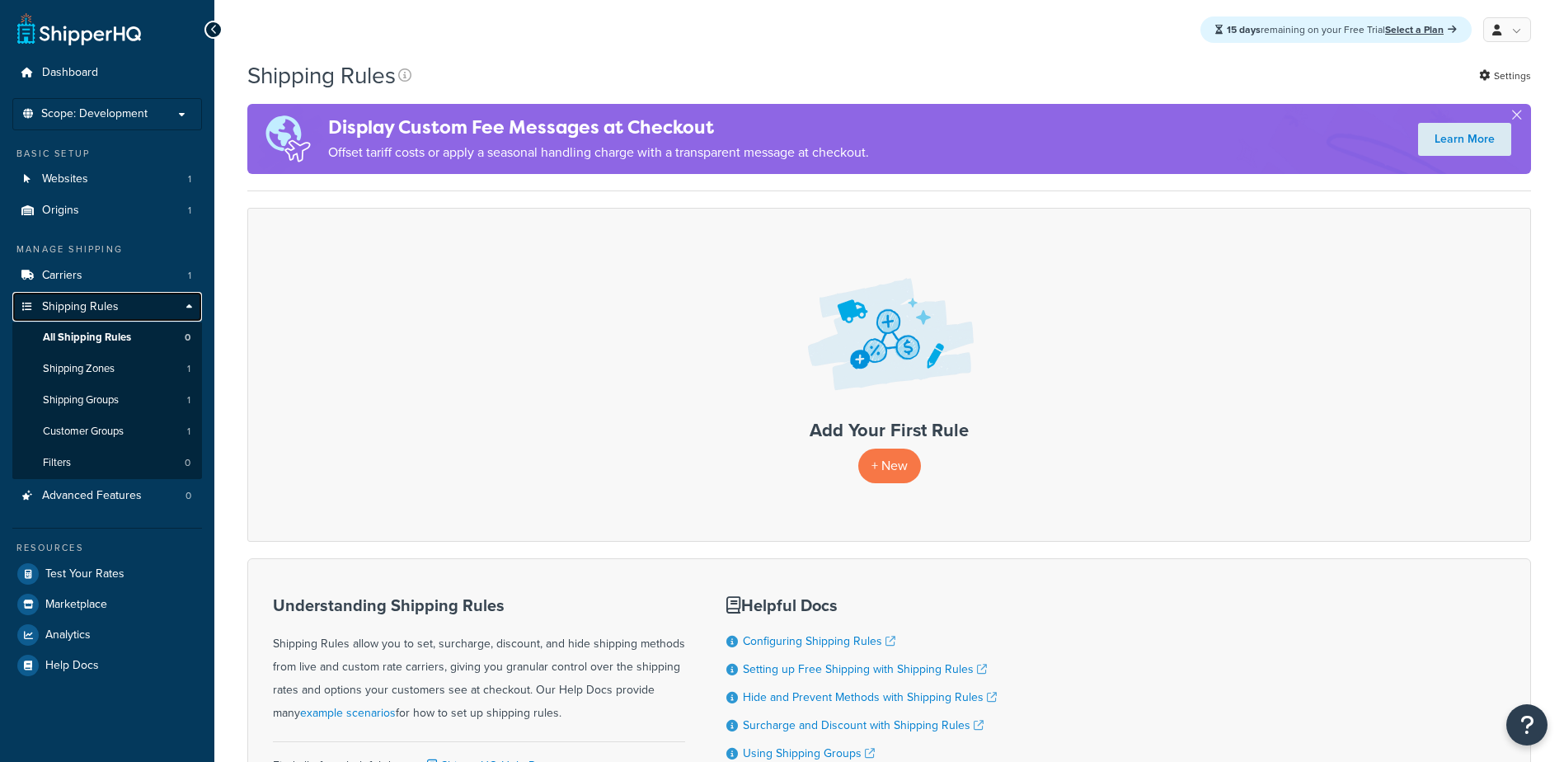
click at [181, 310] on link "Shipping Rules" at bounding box center [107, 307] width 190 height 31
click at [187, 305] on link "Shipping Rules" at bounding box center [107, 307] width 190 height 31
click at [192, 305] on link "Shipping Rules" at bounding box center [107, 307] width 190 height 31
click at [63, 310] on span "Shipping Rules" at bounding box center [80, 307] width 77 height 14
click at [79, 214] on link "Origins 1" at bounding box center [107, 210] width 190 height 31
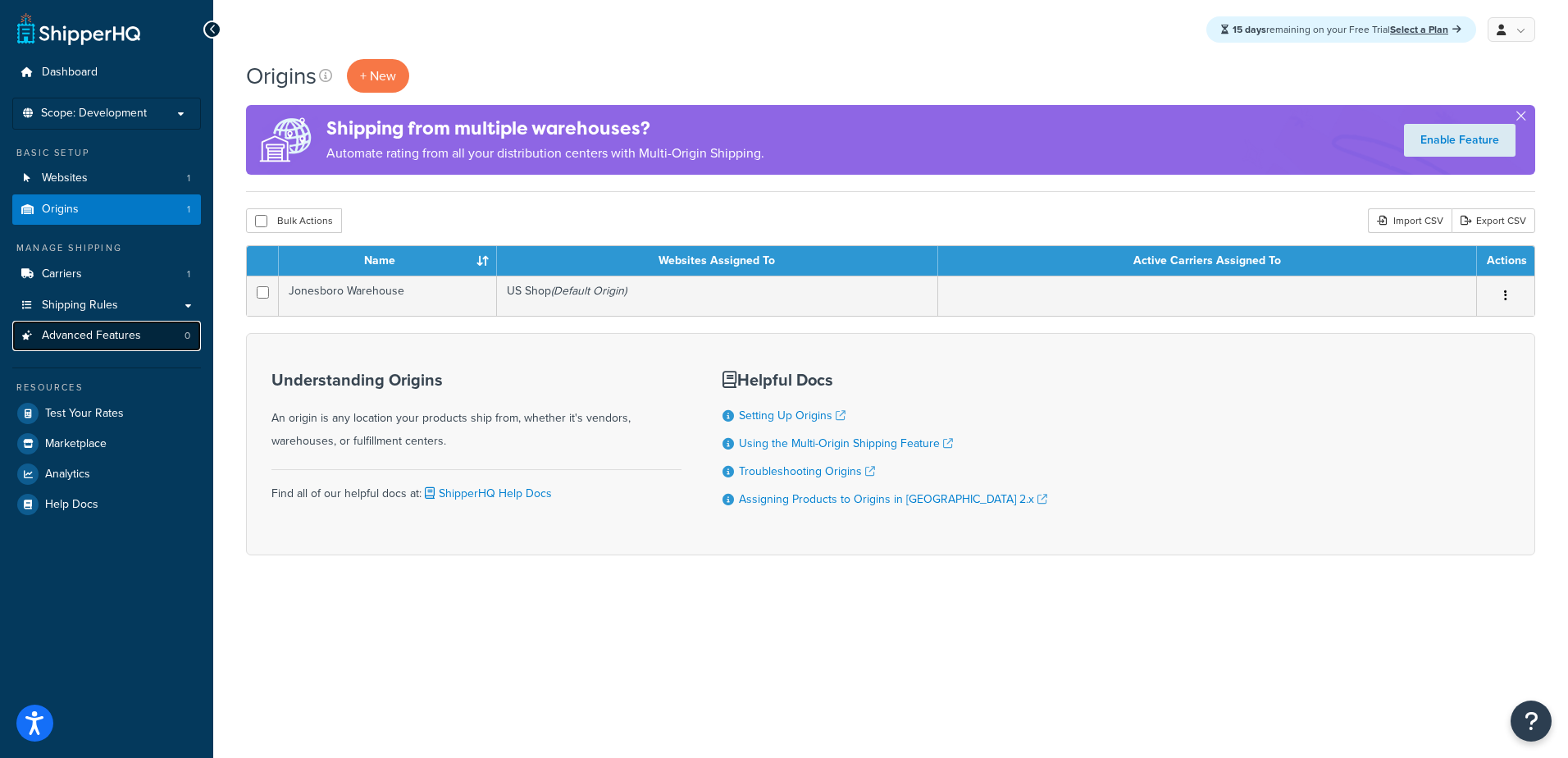
click at [69, 338] on span "Advanced Features" at bounding box center [92, 336] width 99 height 14
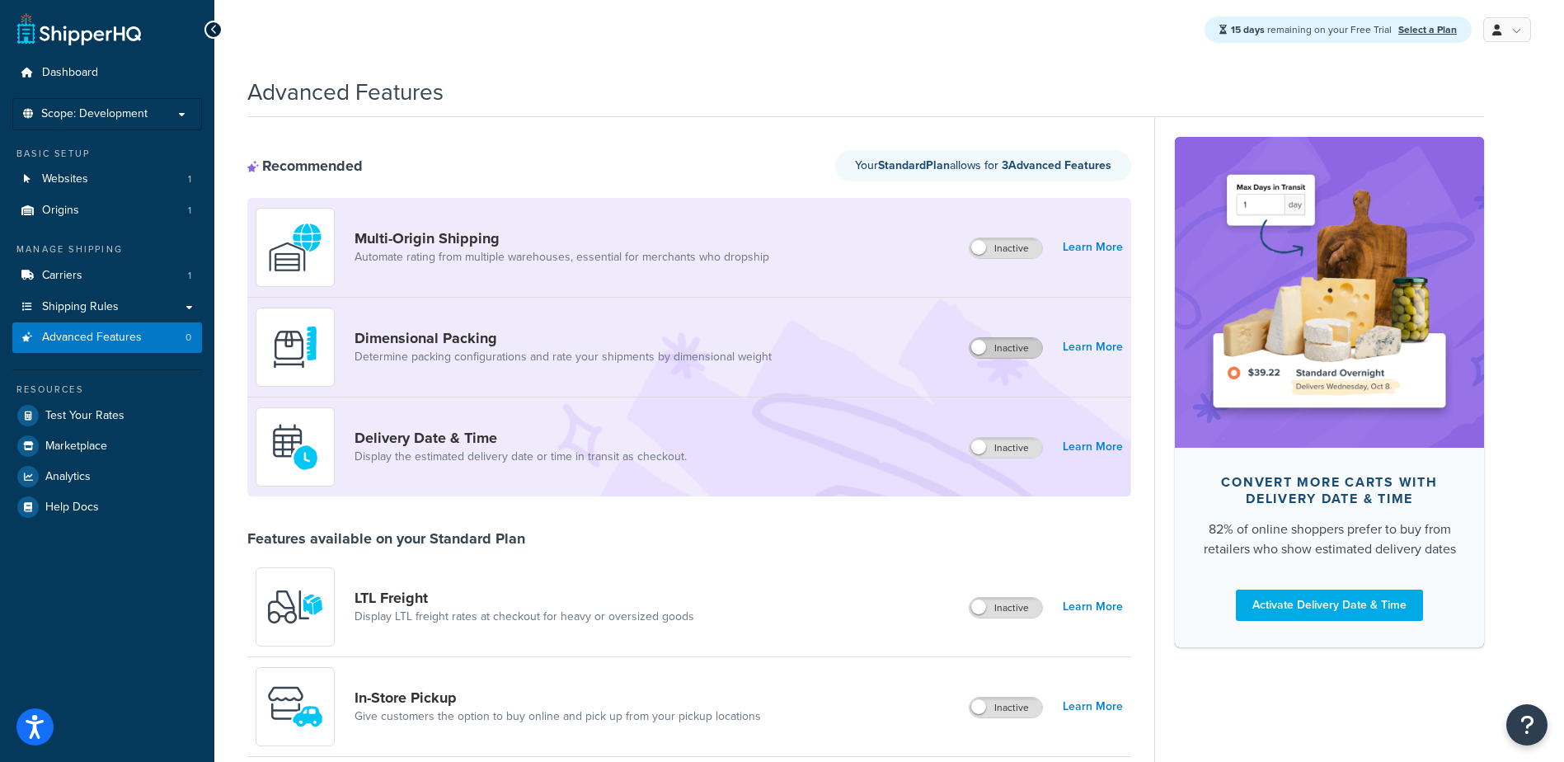
click at [1004, 345] on label "Inactive" at bounding box center [1006, 348] width 73 height 20
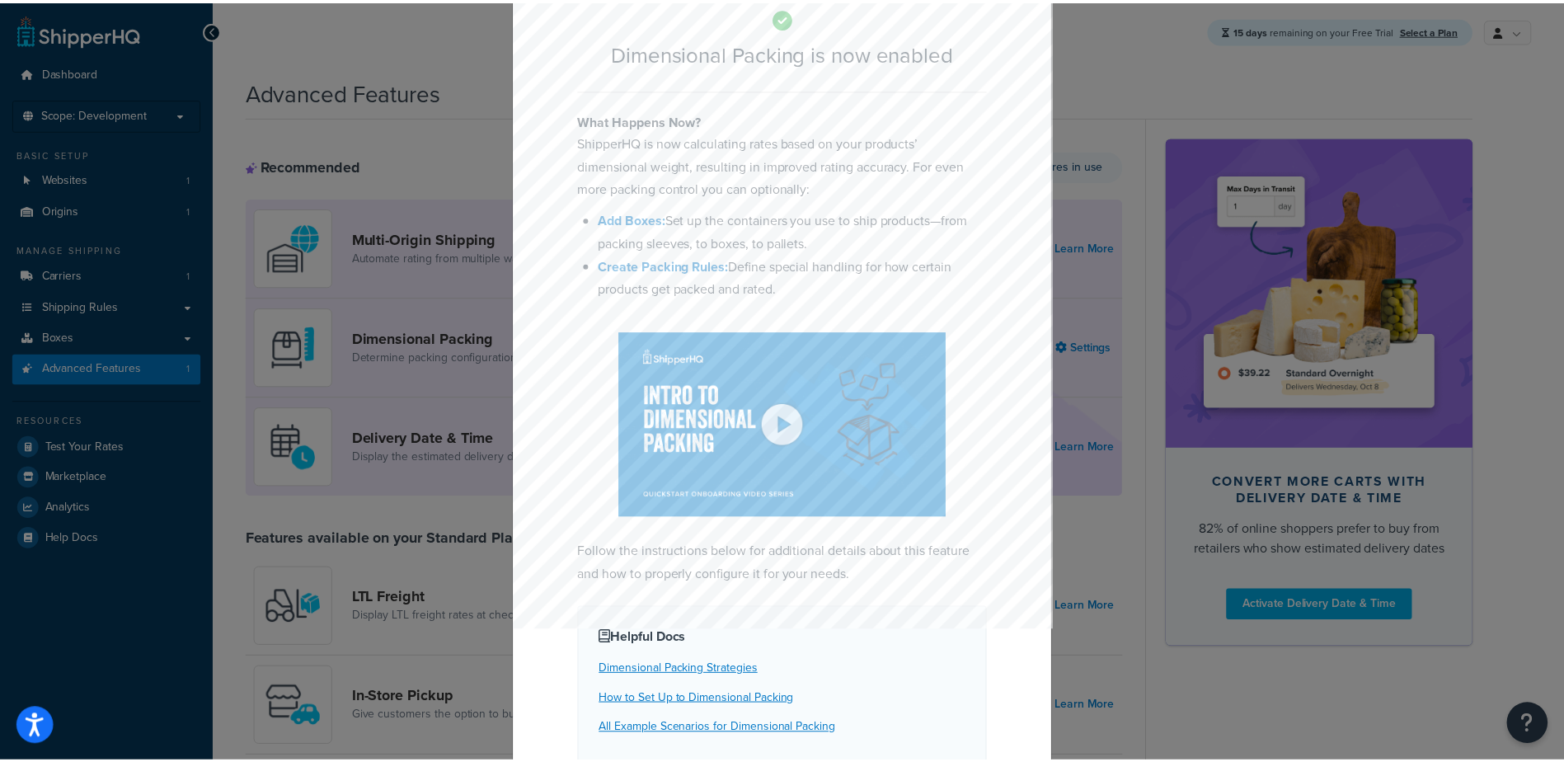
scroll to position [164, 0]
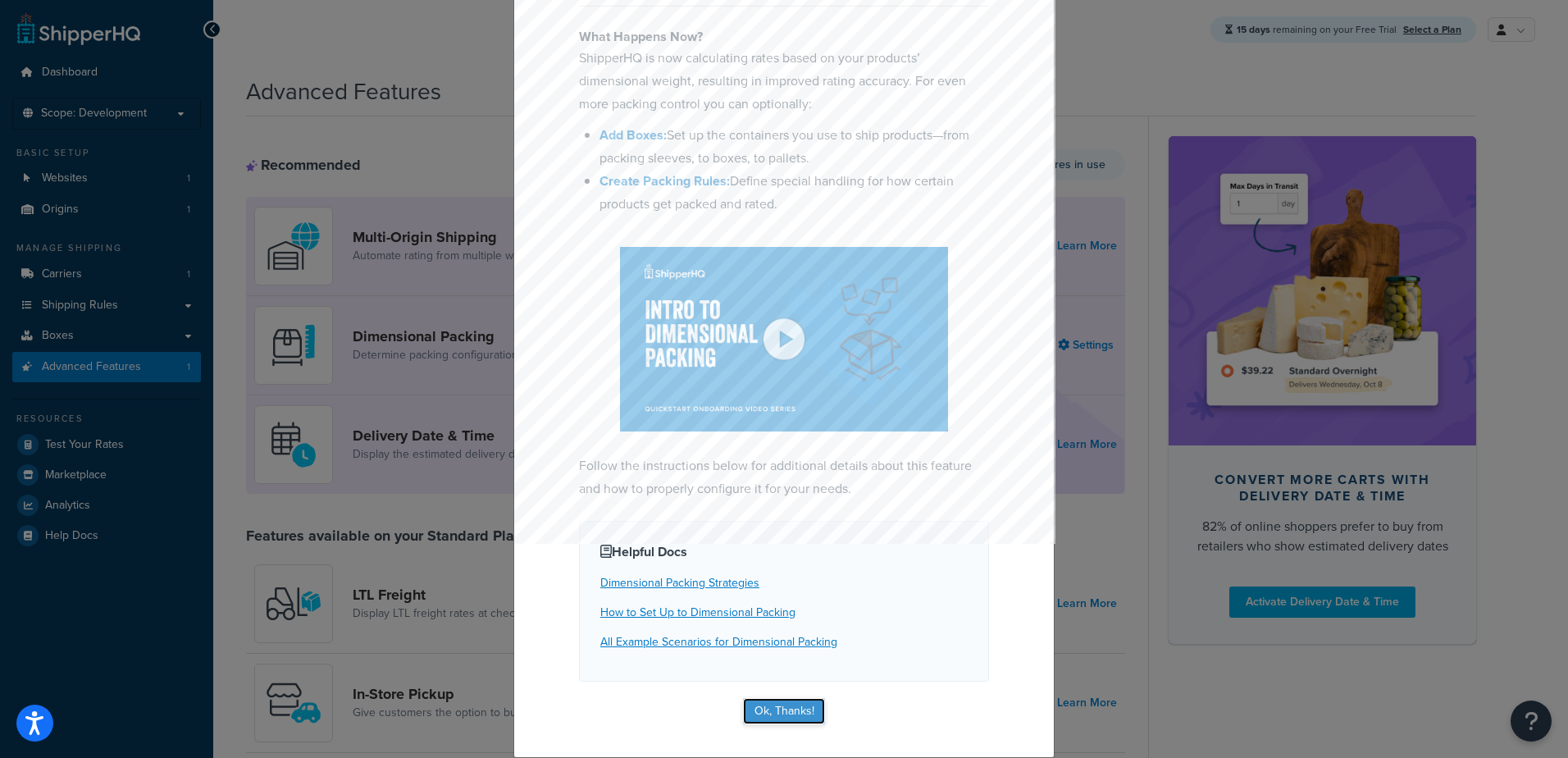
click at [754, 712] on button "Ok, Thanks!" at bounding box center [784, 711] width 82 height 26
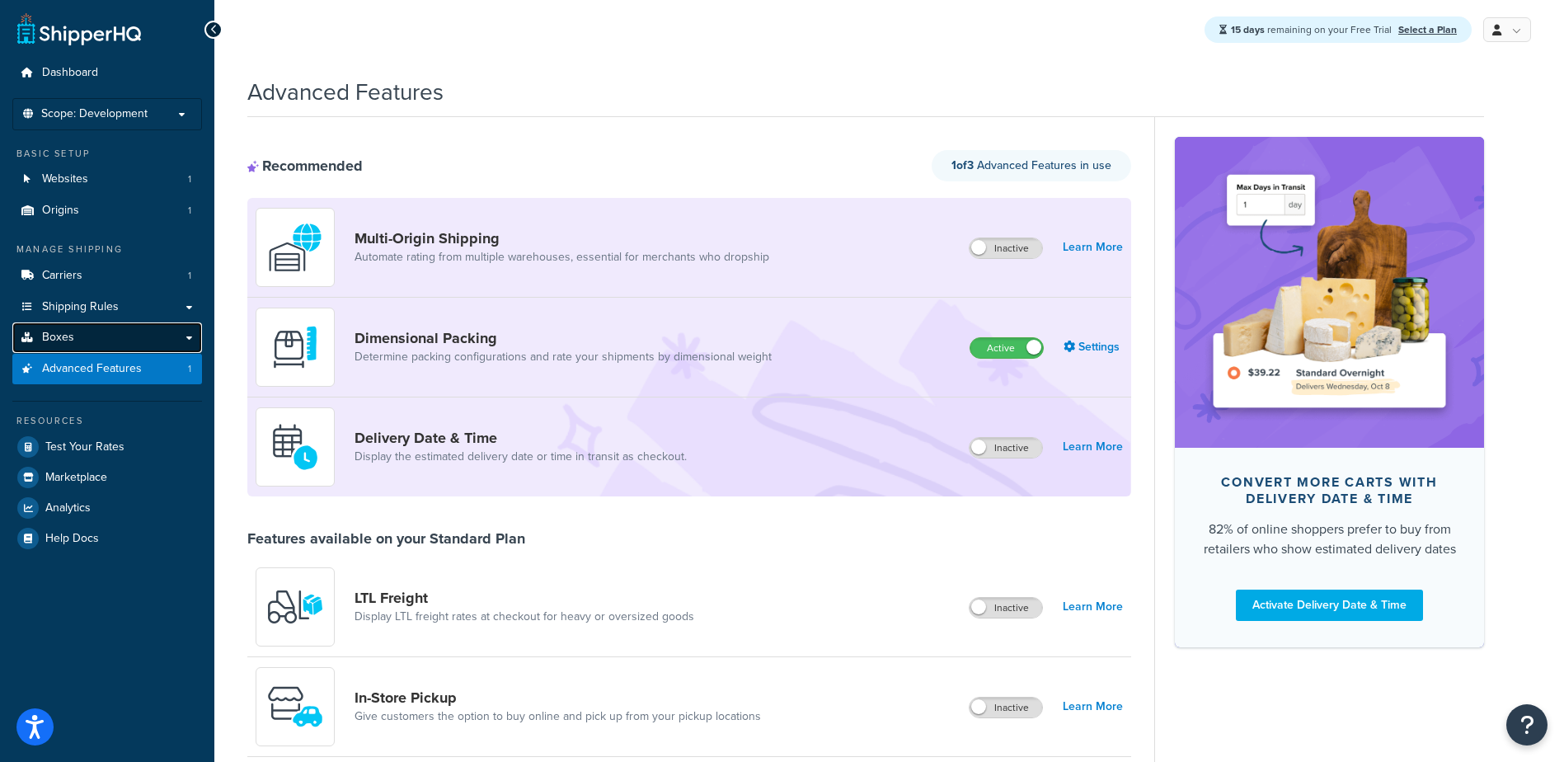
click at [60, 337] on span "Boxes" at bounding box center [58, 338] width 32 height 14
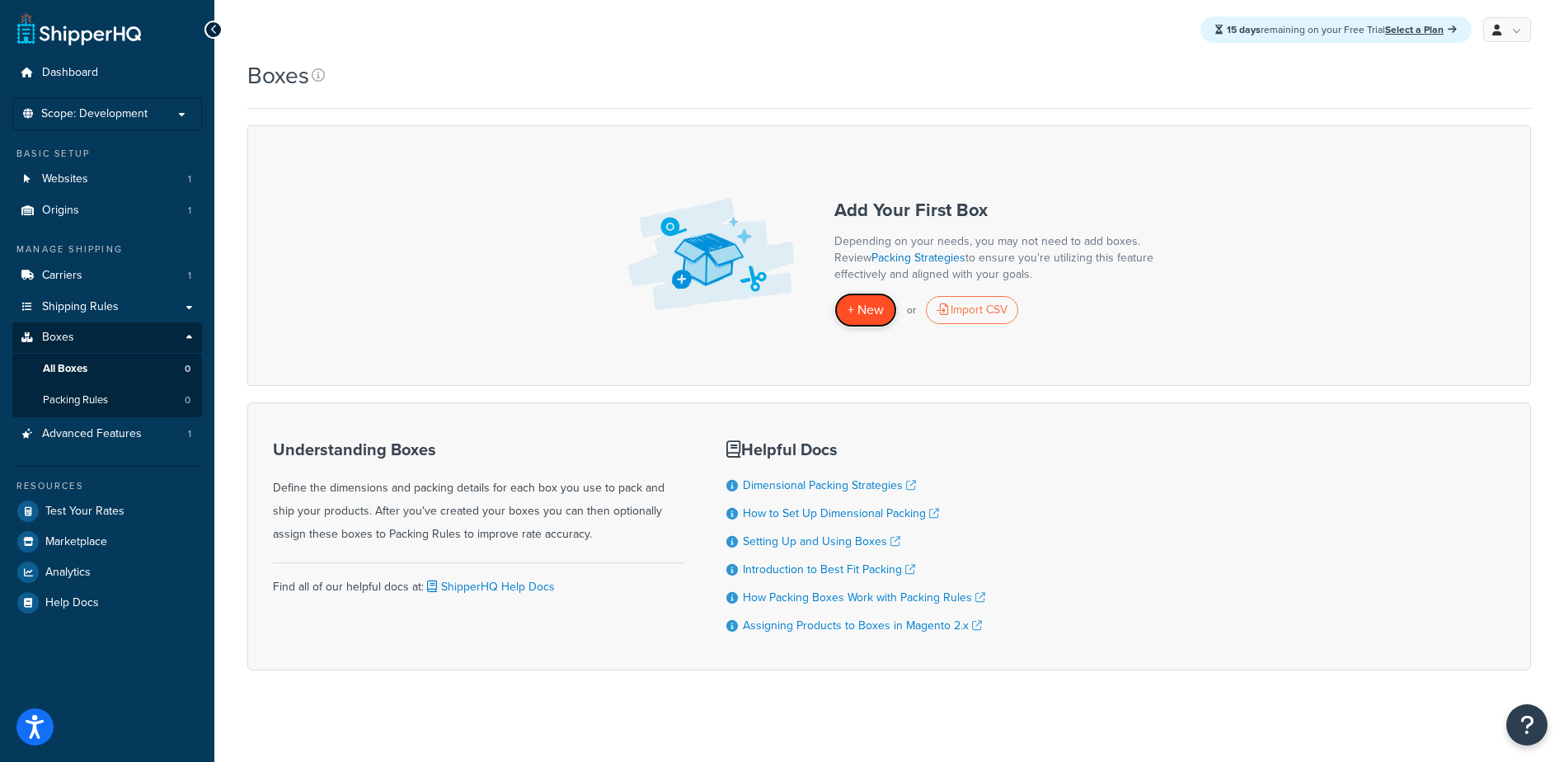
click at [855, 318] on span "+ New" at bounding box center [866, 309] width 36 height 19
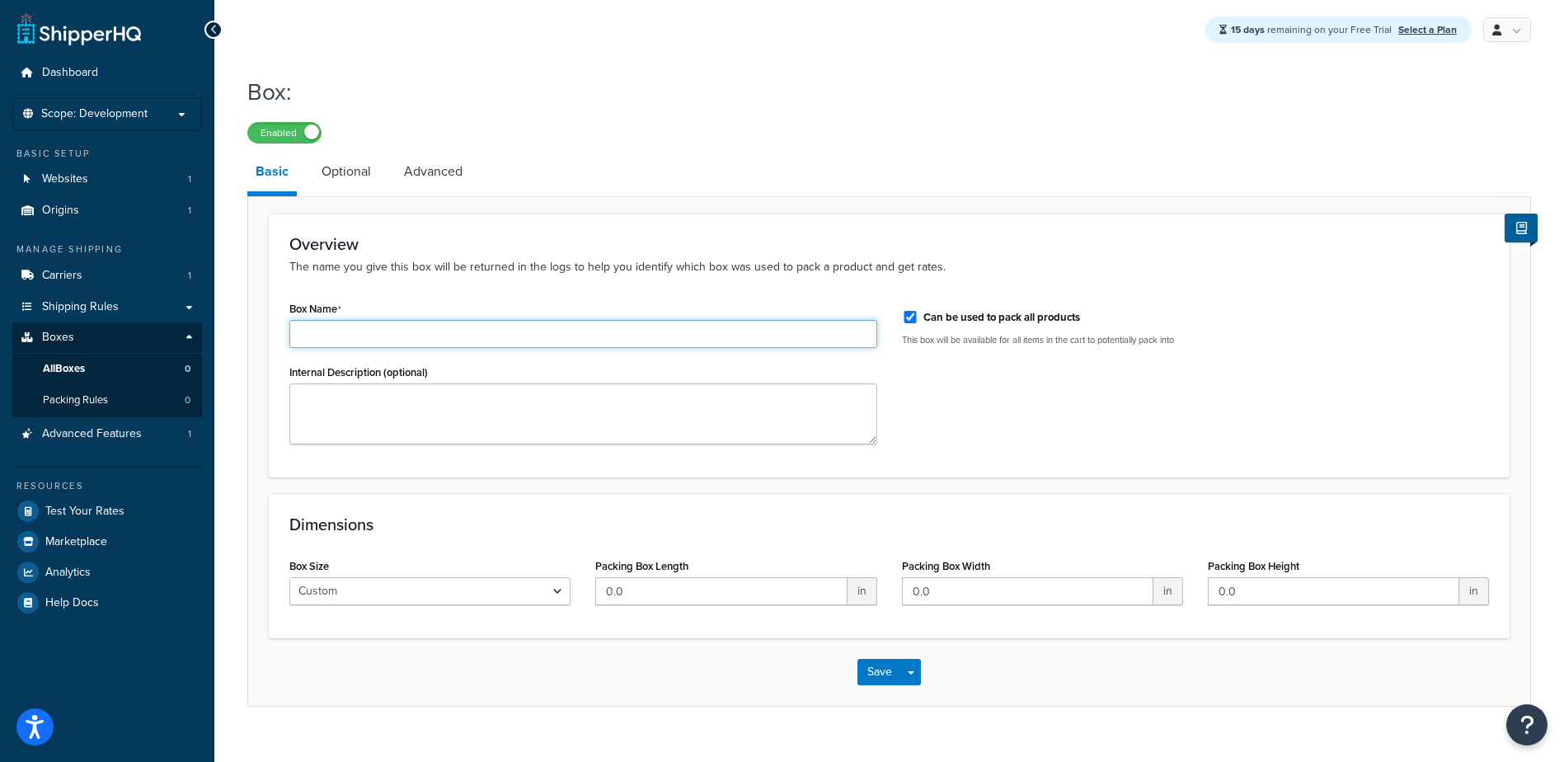
click at [680, 334] on input "Box Name" at bounding box center [583, 334] width 588 height 28
click at [578, 328] on input "Box Name" at bounding box center [583, 334] width 588 height 28
click at [573, 330] on input "Box Name" at bounding box center [583, 334] width 588 height 28
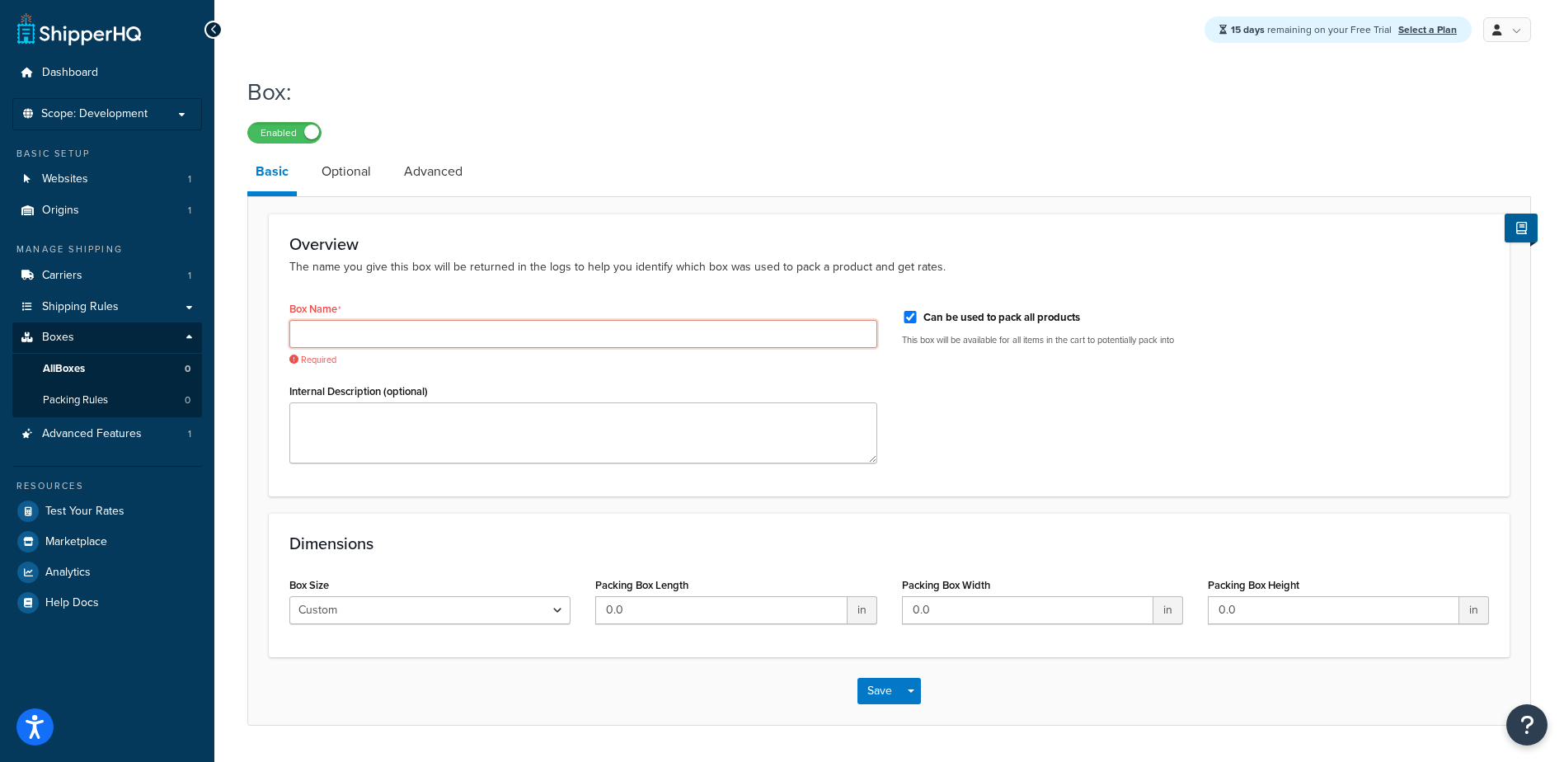
click at [483, 331] on input "Box Name" at bounding box center [583, 334] width 588 height 28
click at [346, 176] on link "Optional" at bounding box center [346, 172] width 66 height 40
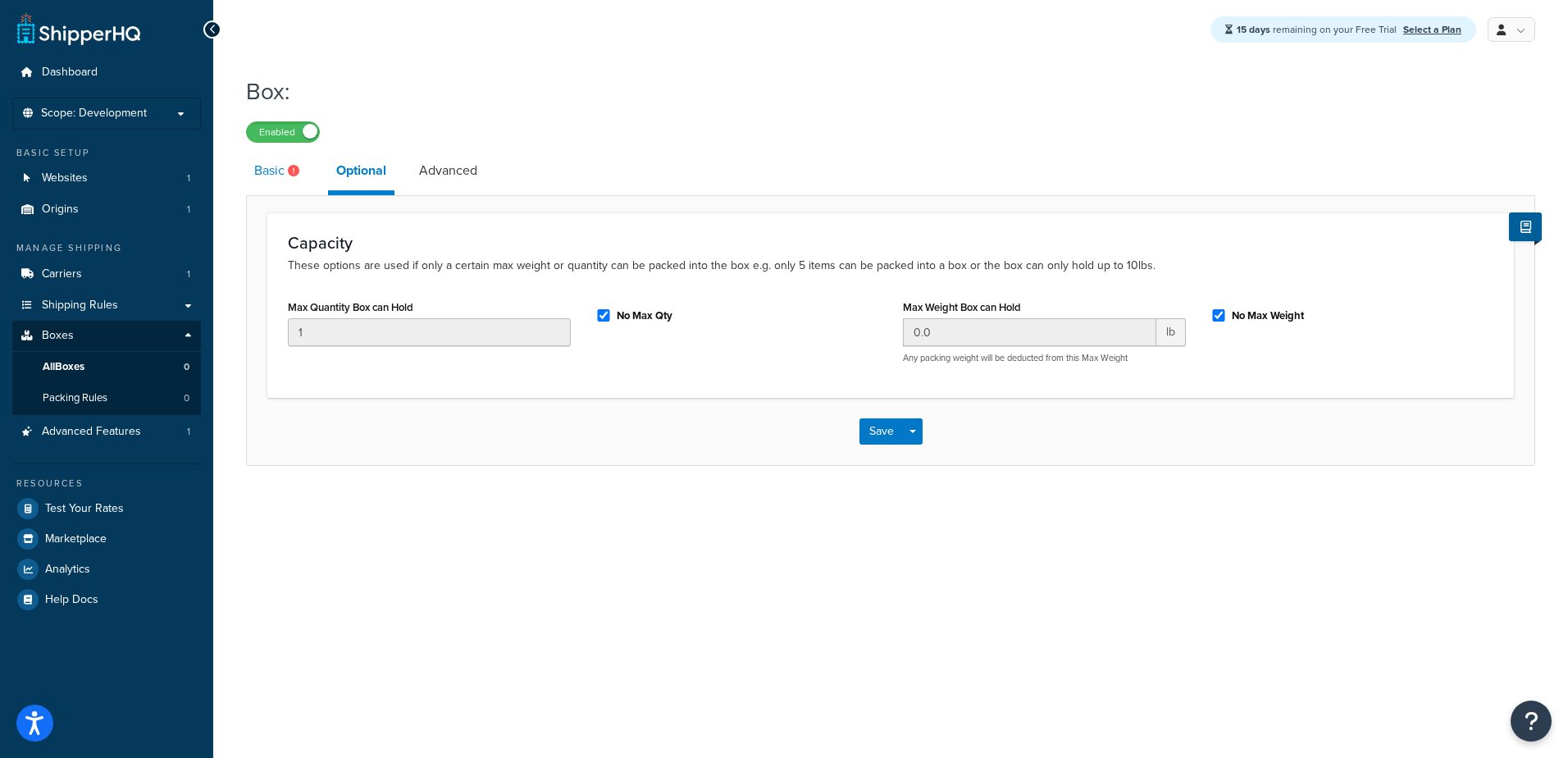
click at [276, 169] on link "Basic" at bounding box center [279, 171] width 66 height 40
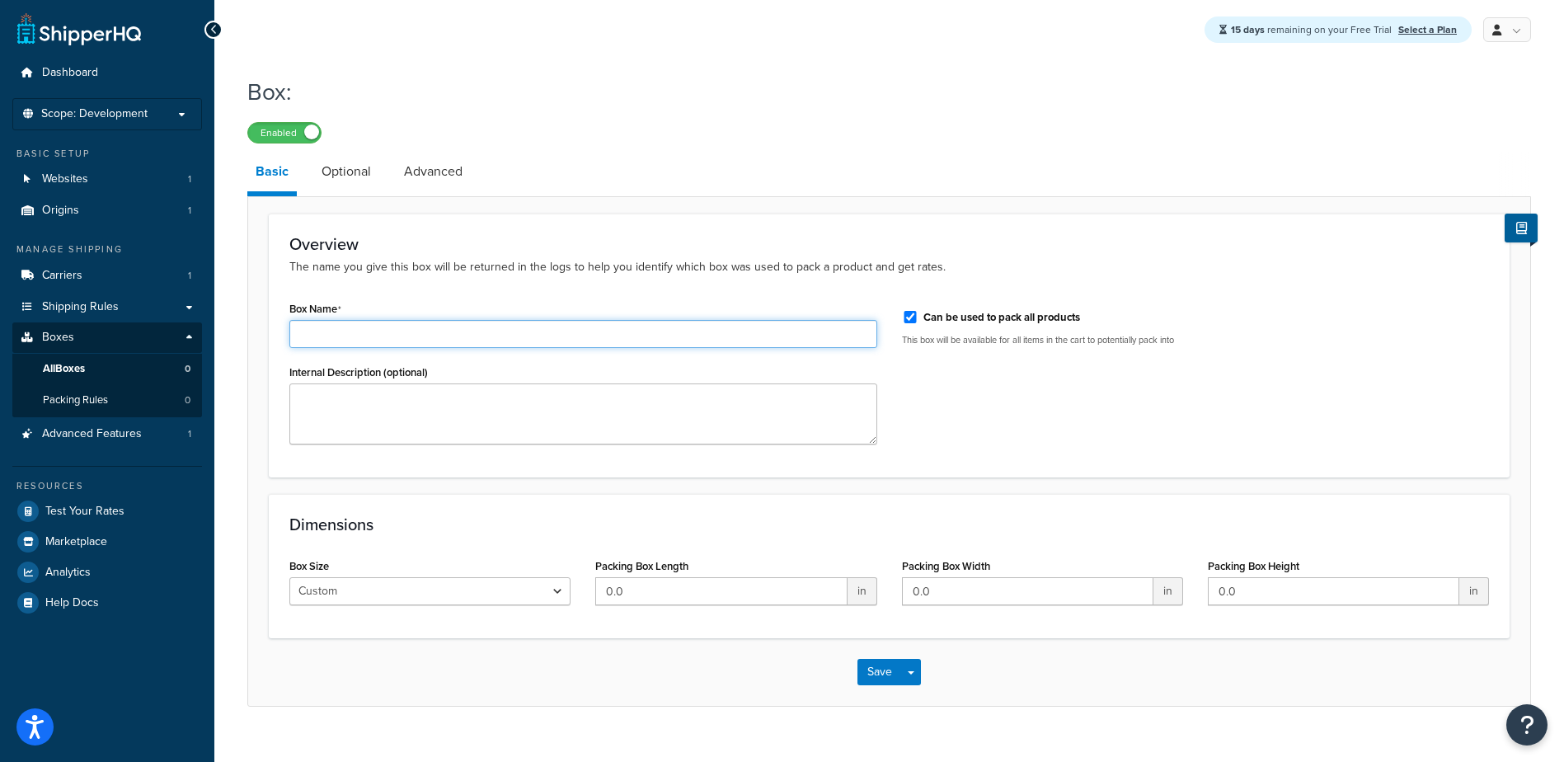
click at [322, 331] on input "Box Name" at bounding box center [583, 334] width 588 height 28
type input "Small German"
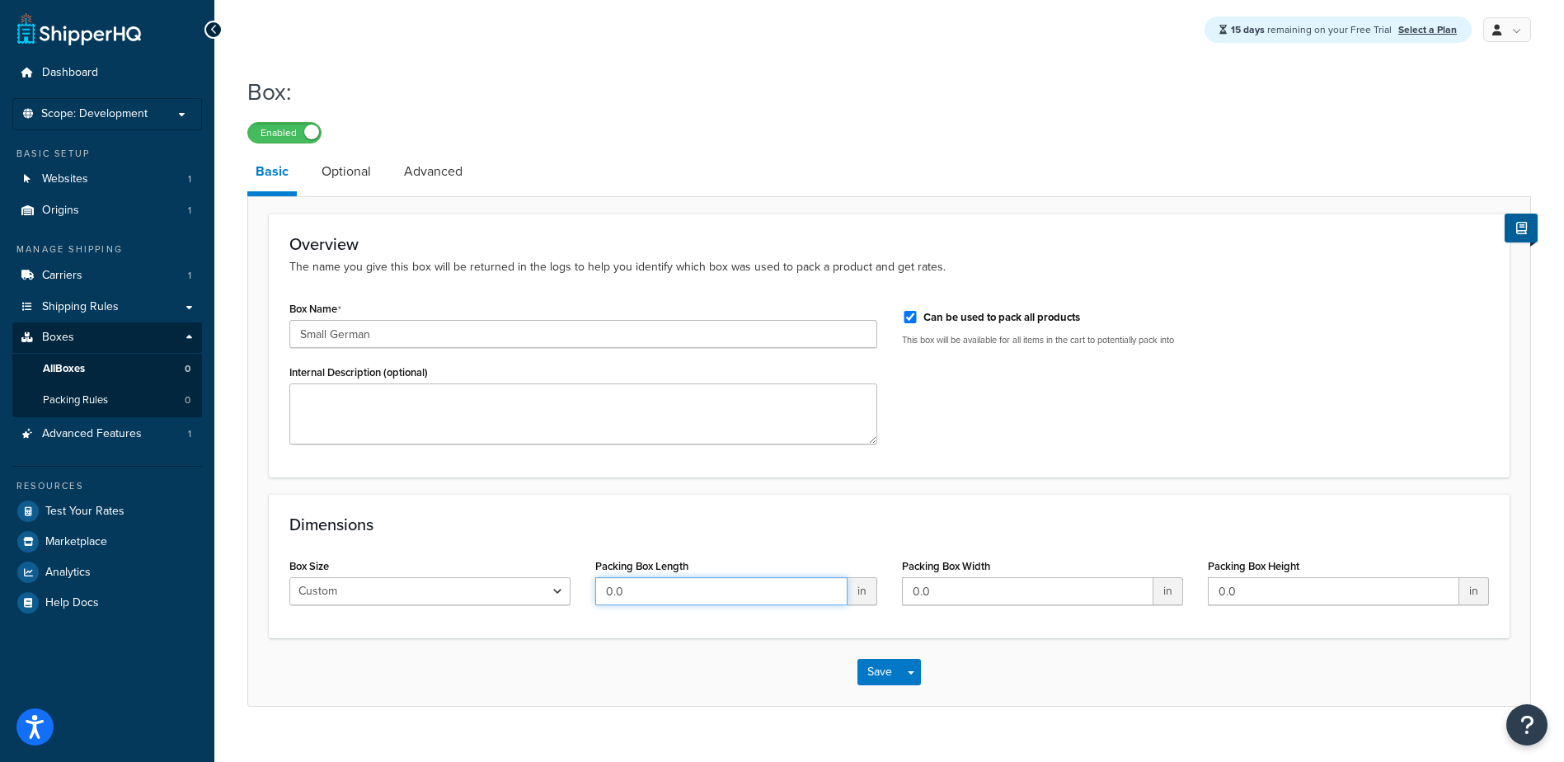
drag, startPoint x: 622, startPoint y: 584, endPoint x: 658, endPoint y: 585, distance: 36.3
click at [632, 585] on input "0.0" at bounding box center [720, 591] width 251 height 28
drag, startPoint x: 565, startPoint y: 587, endPoint x: 434, endPoint y: 590, distance: 130.3
click at [454, 590] on div "Box Size Custom USPS Small Flat Box USPS Medium Flat Box USPS Large Flat Box US…" at bounding box center [889, 585] width 1224 height 63
type input "20"
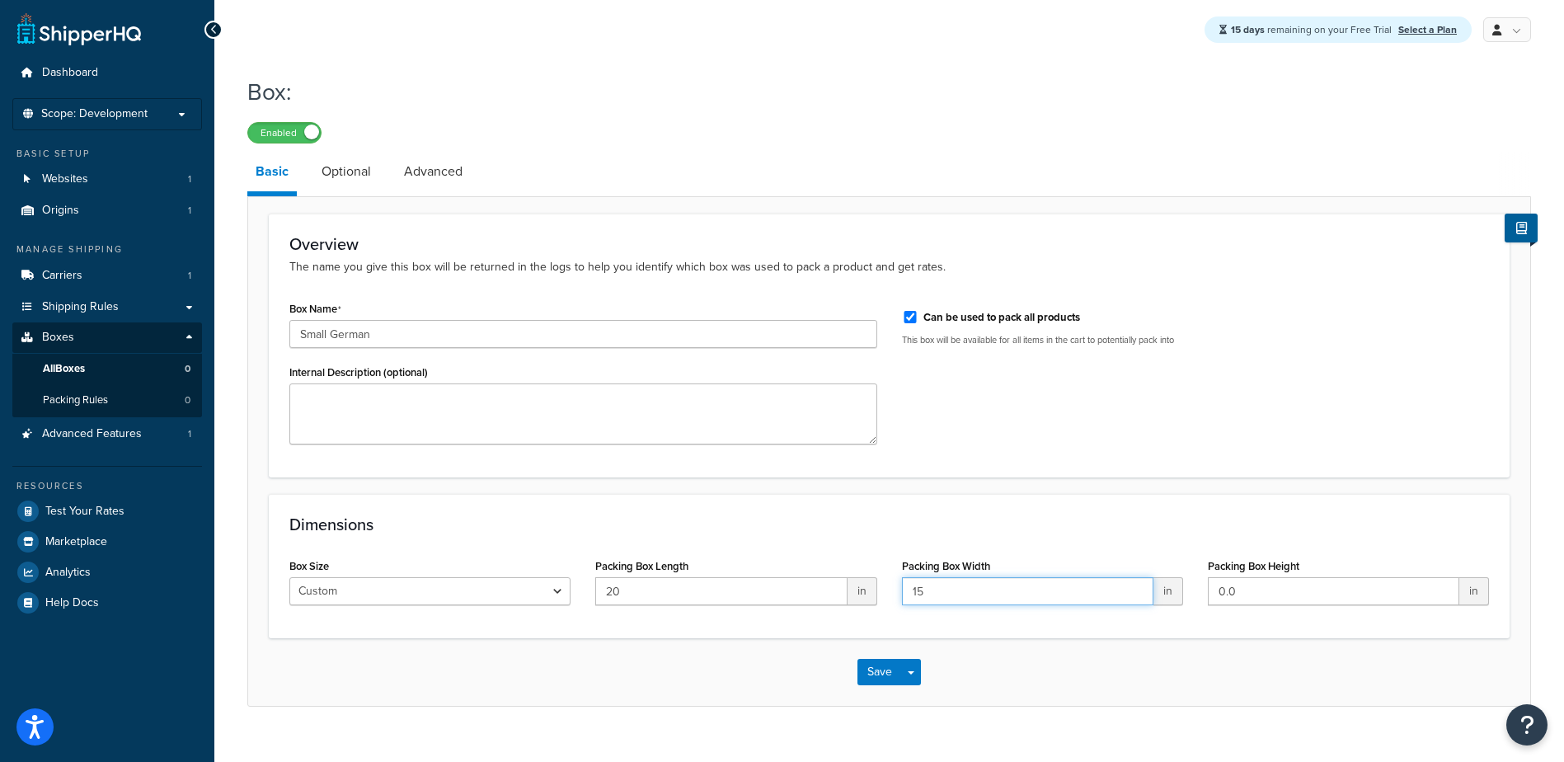
type input "15"
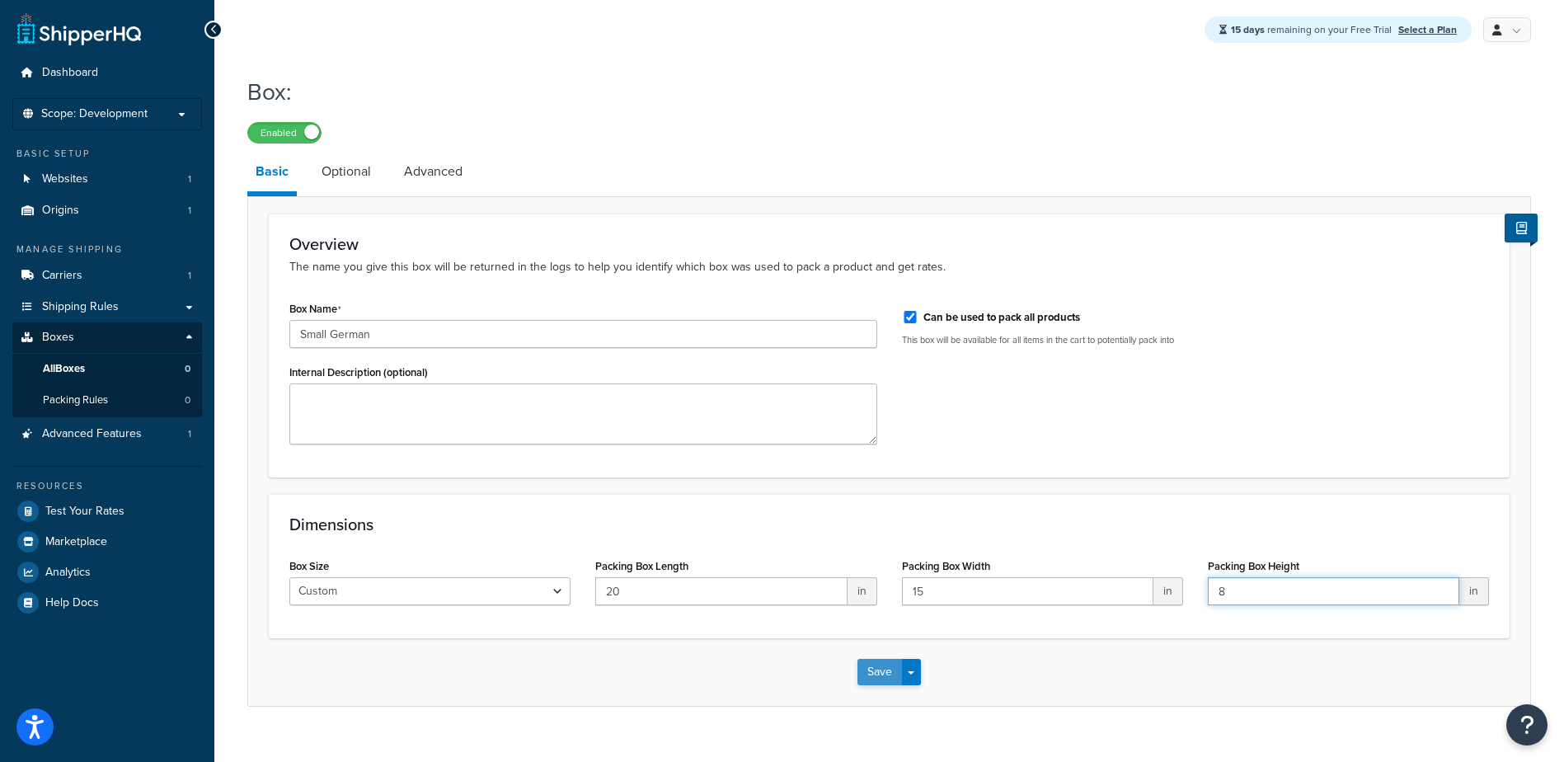
type input "8"
click at [885, 669] on button "Save" at bounding box center [879, 672] width 45 height 26
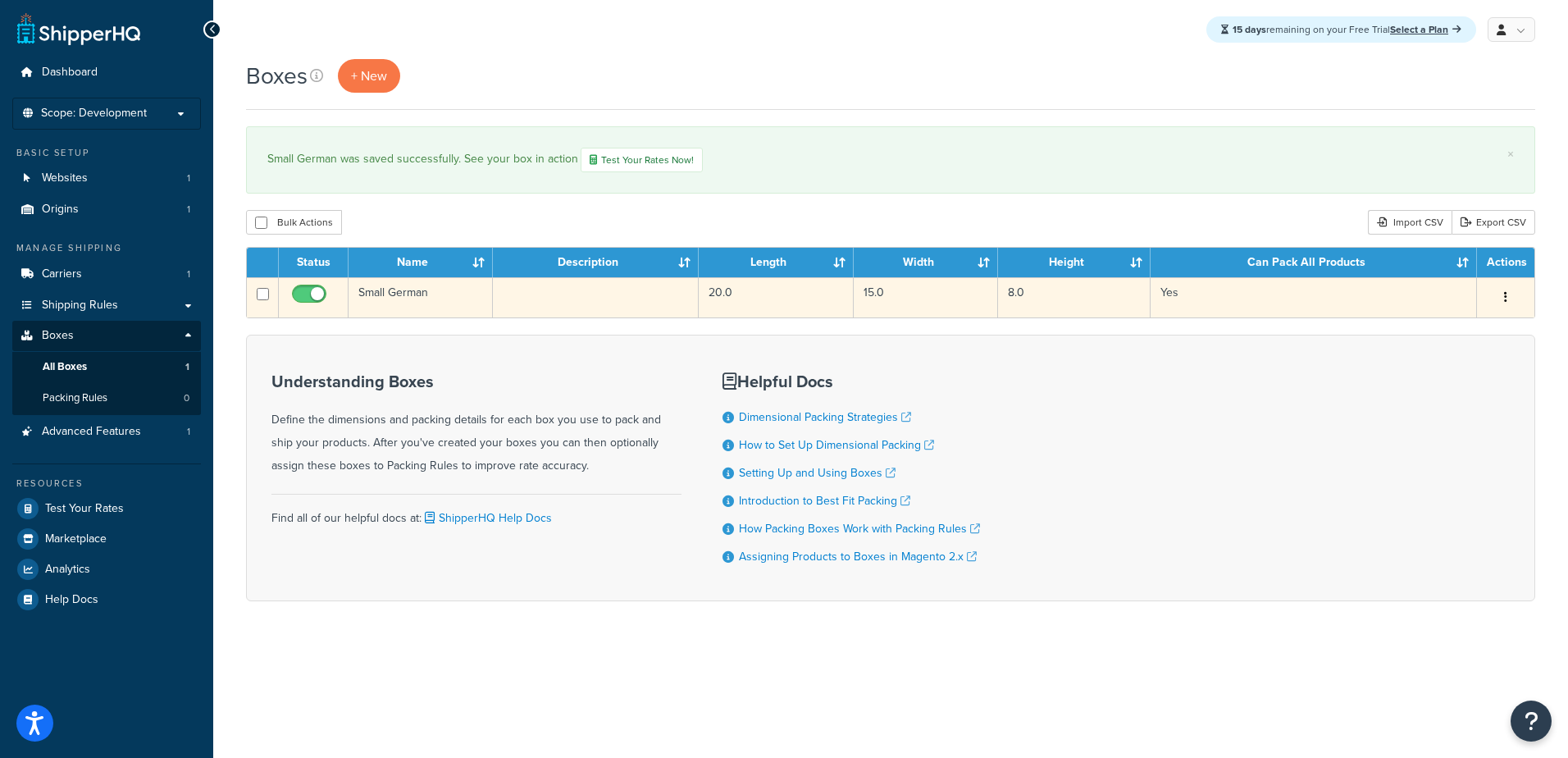
click at [376, 295] on td "Small German" at bounding box center [420, 297] width 144 height 40
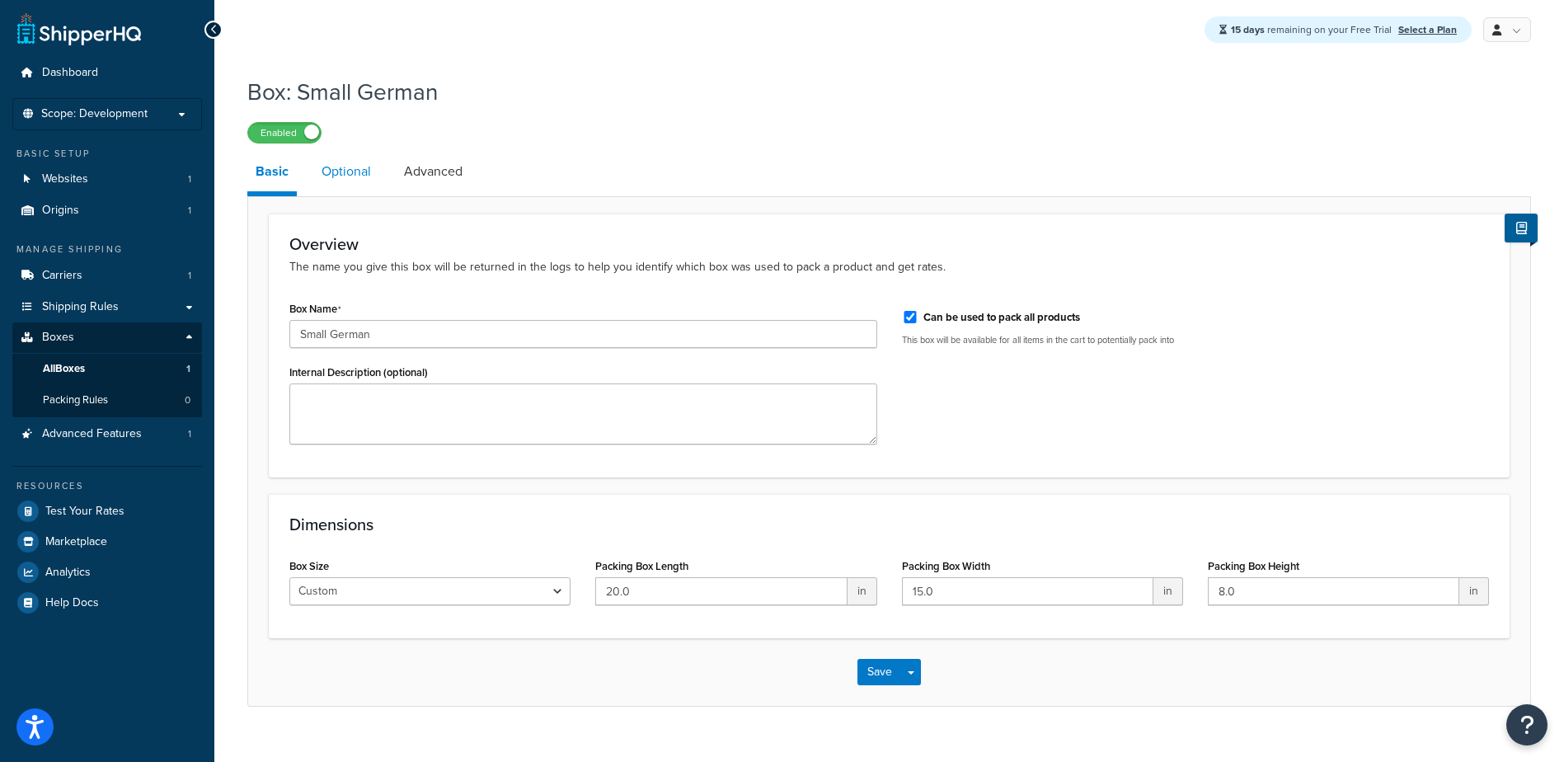
click at [348, 171] on link "Optional" at bounding box center [346, 172] width 66 height 40
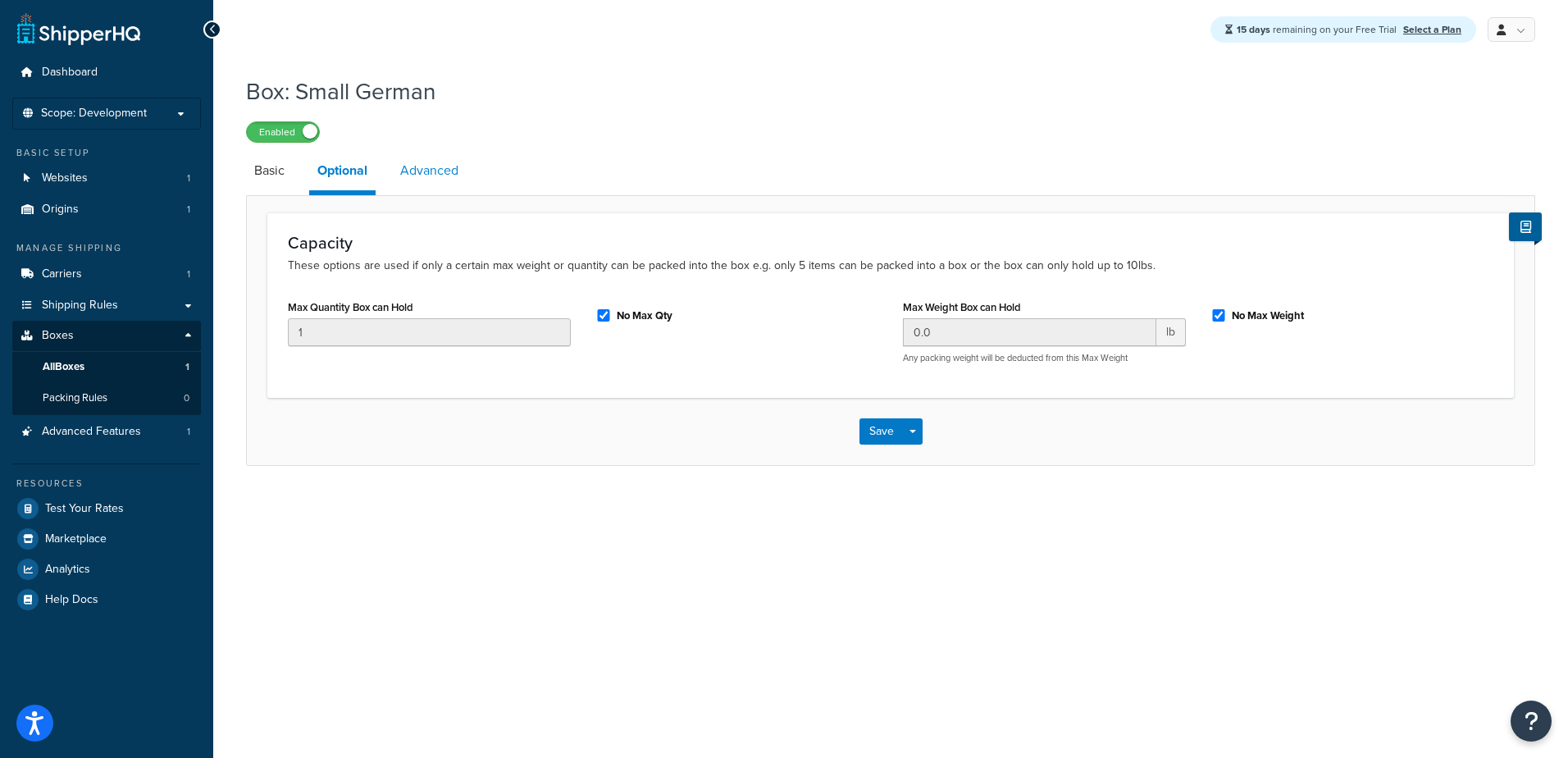
click at [424, 169] on link "Advanced" at bounding box center [429, 171] width 75 height 40
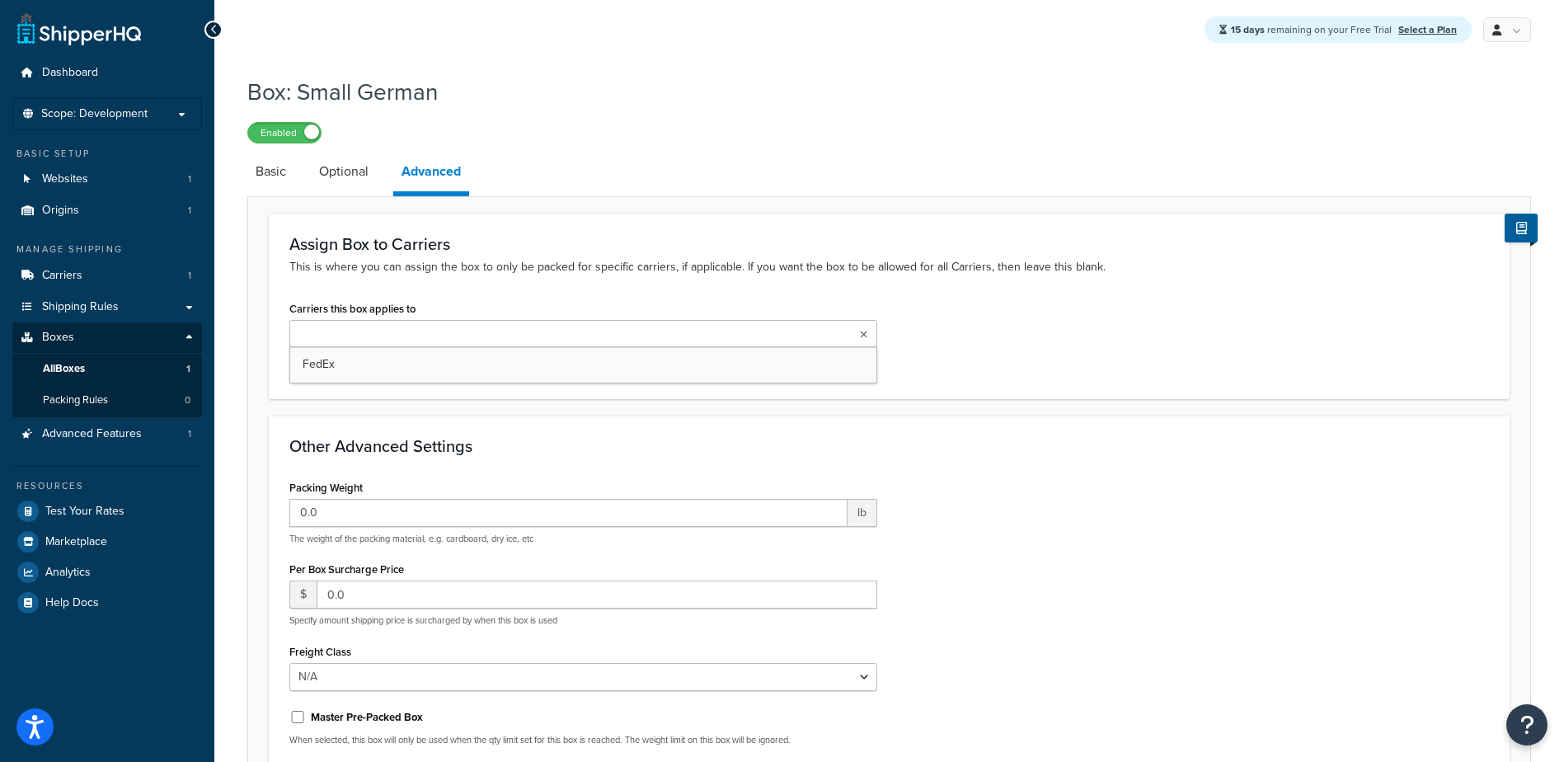
click at [549, 347] on ul at bounding box center [583, 333] width 588 height 27
click at [544, 341] on ul at bounding box center [583, 333] width 588 height 27
click at [445, 344] on ul at bounding box center [583, 333] width 588 height 27
click at [961, 370] on div "Carriers this box applies to FedEx Select which carriers can use this box. If l…" at bounding box center [889, 337] width 1224 height 81
click at [266, 176] on link "Basic" at bounding box center [270, 172] width 47 height 40
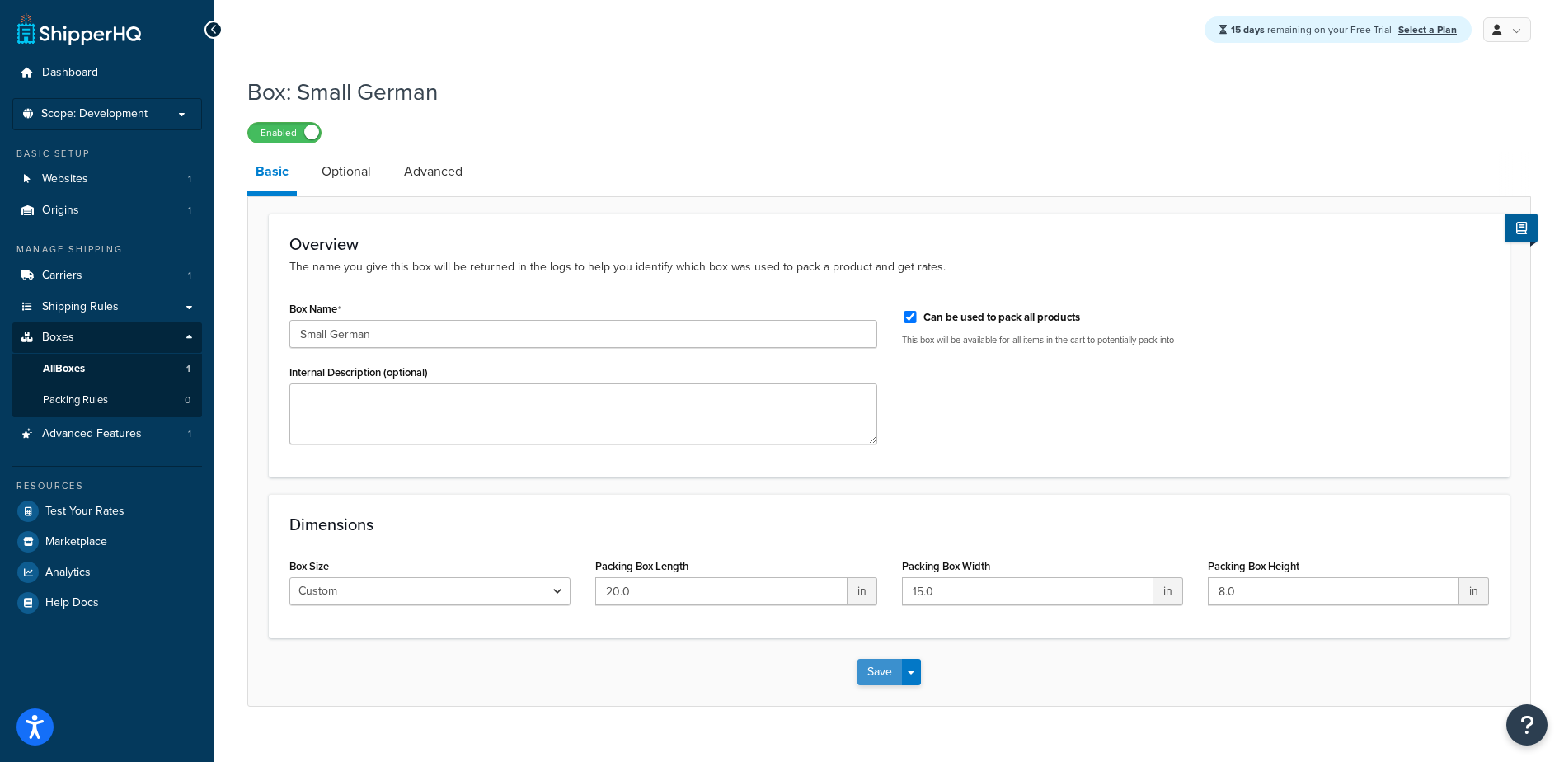
click at [889, 674] on button "Save" at bounding box center [879, 672] width 45 height 26
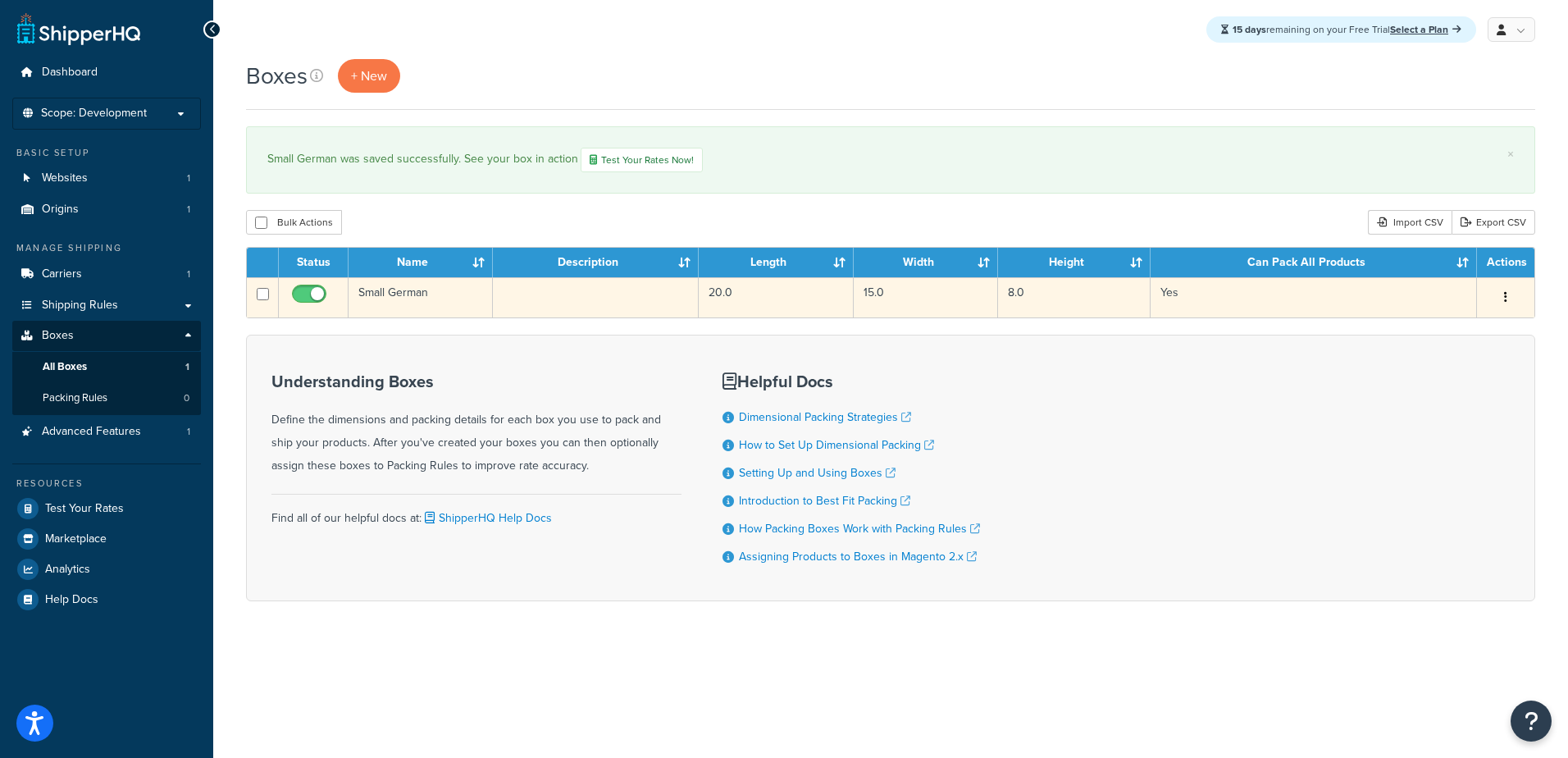
click at [384, 300] on td "Small German" at bounding box center [420, 297] width 144 height 40
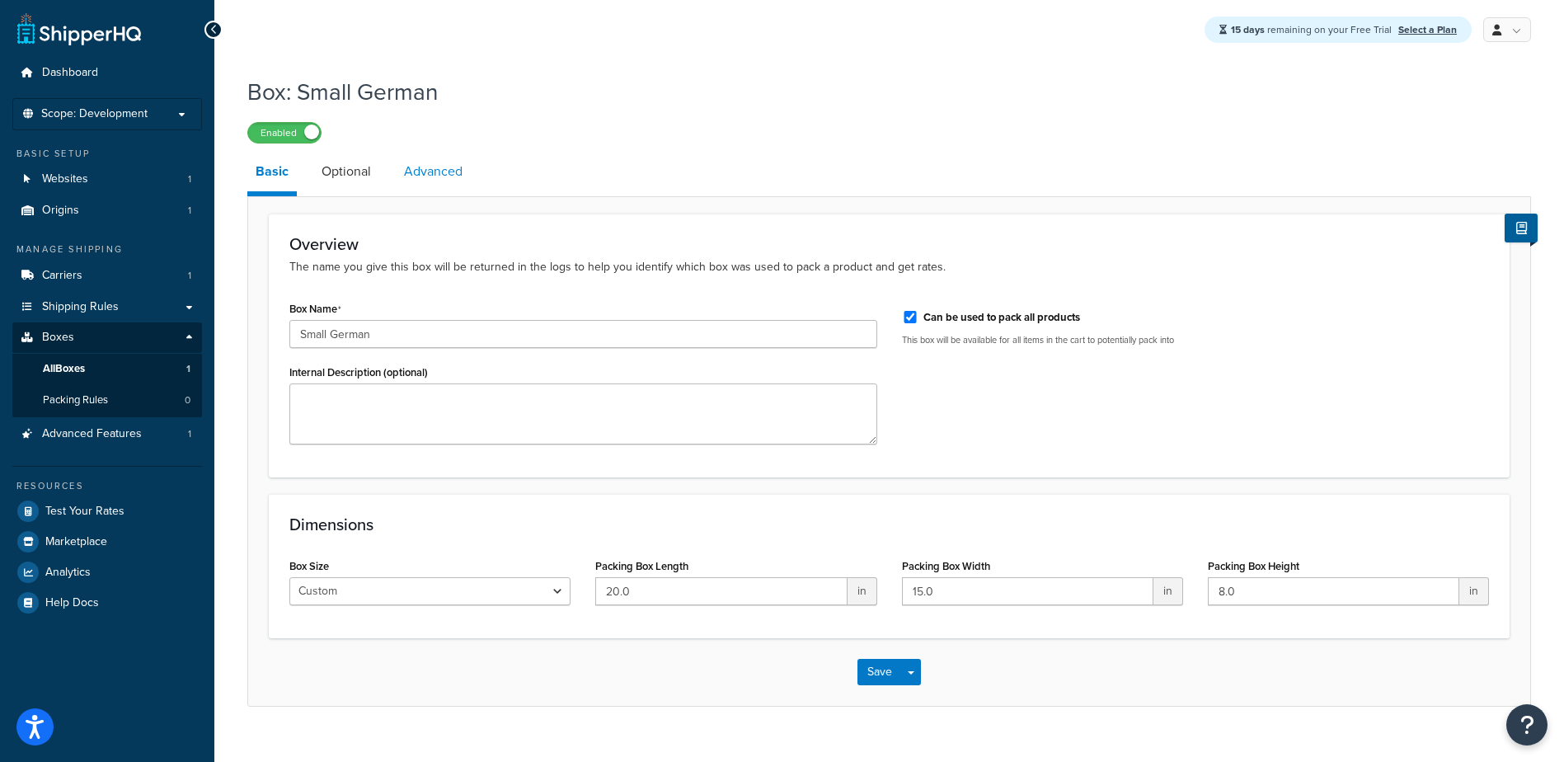
click at [434, 176] on link "Advanced" at bounding box center [433, 172] width 75 height 40
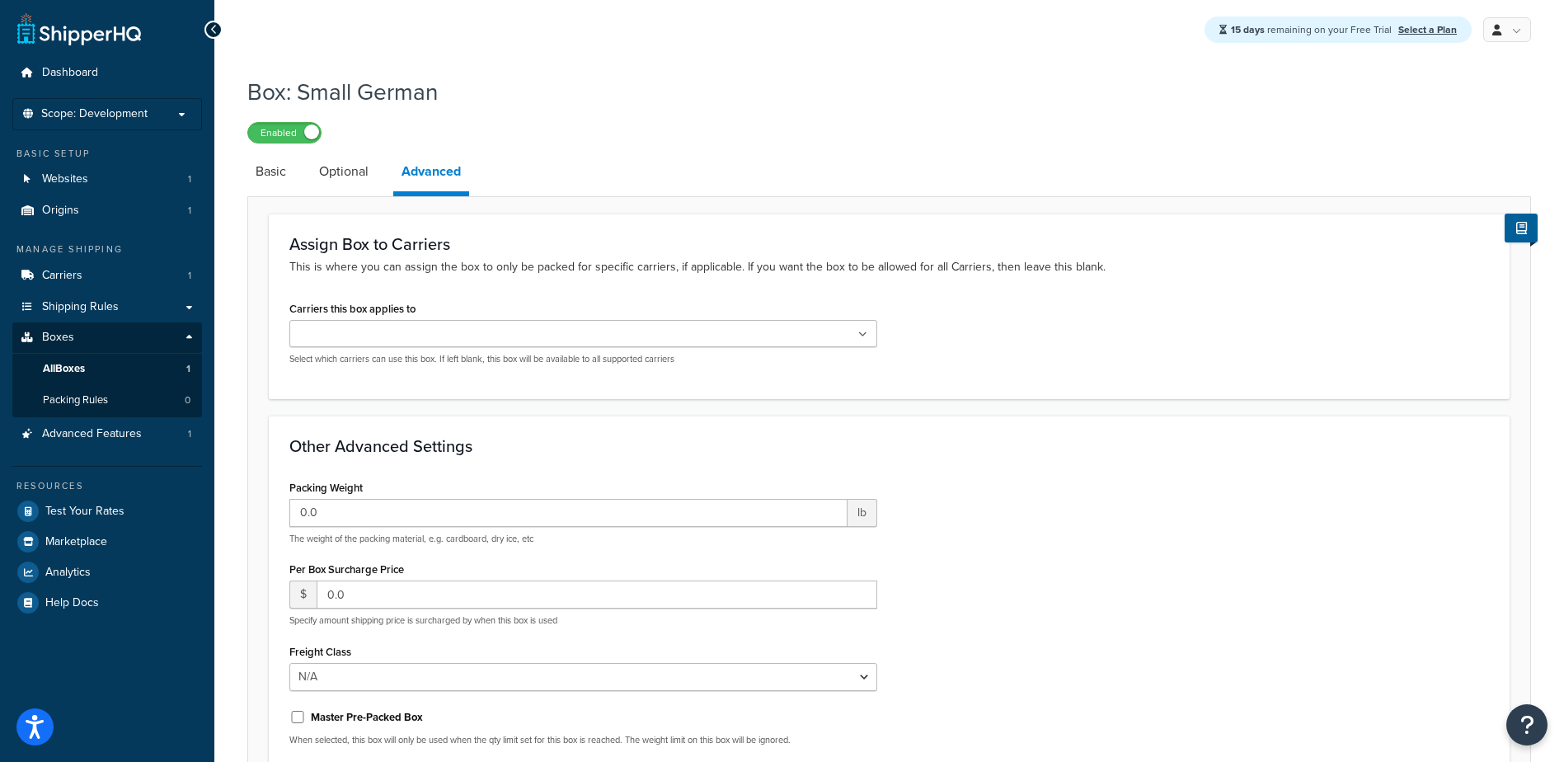
click at [506, 344] on ul at bounding box center [583, 333] width 588 height 27
click at [345, 337] on icon at bounding box center [345, 336] width 7 height 10
click at [260, 173] on link "Basic" at bounding box center [270, 172] width 47 height 40
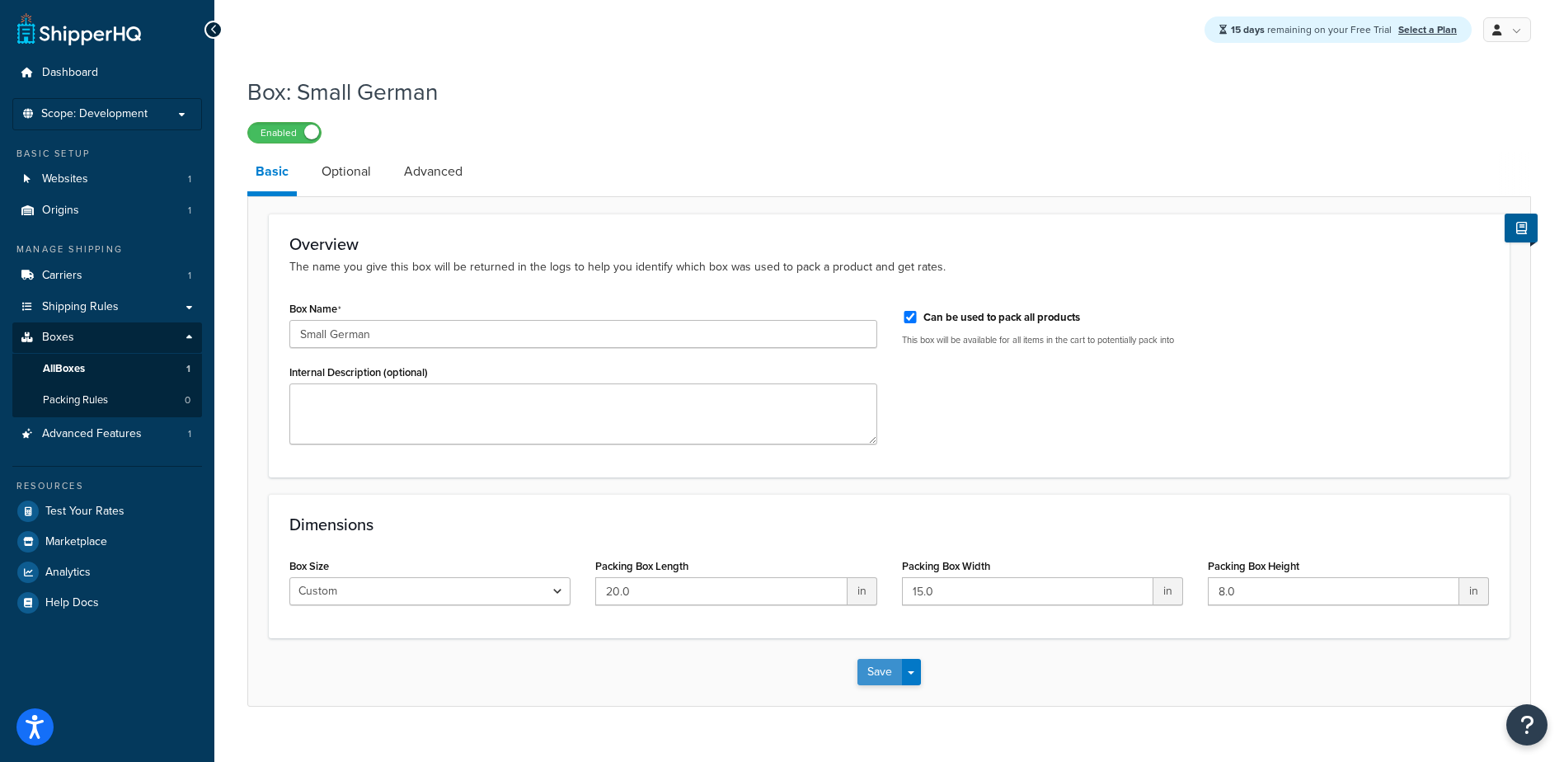
click at [881, 672] on button "Save" at bounding box center [879, 672] width 45 height 26
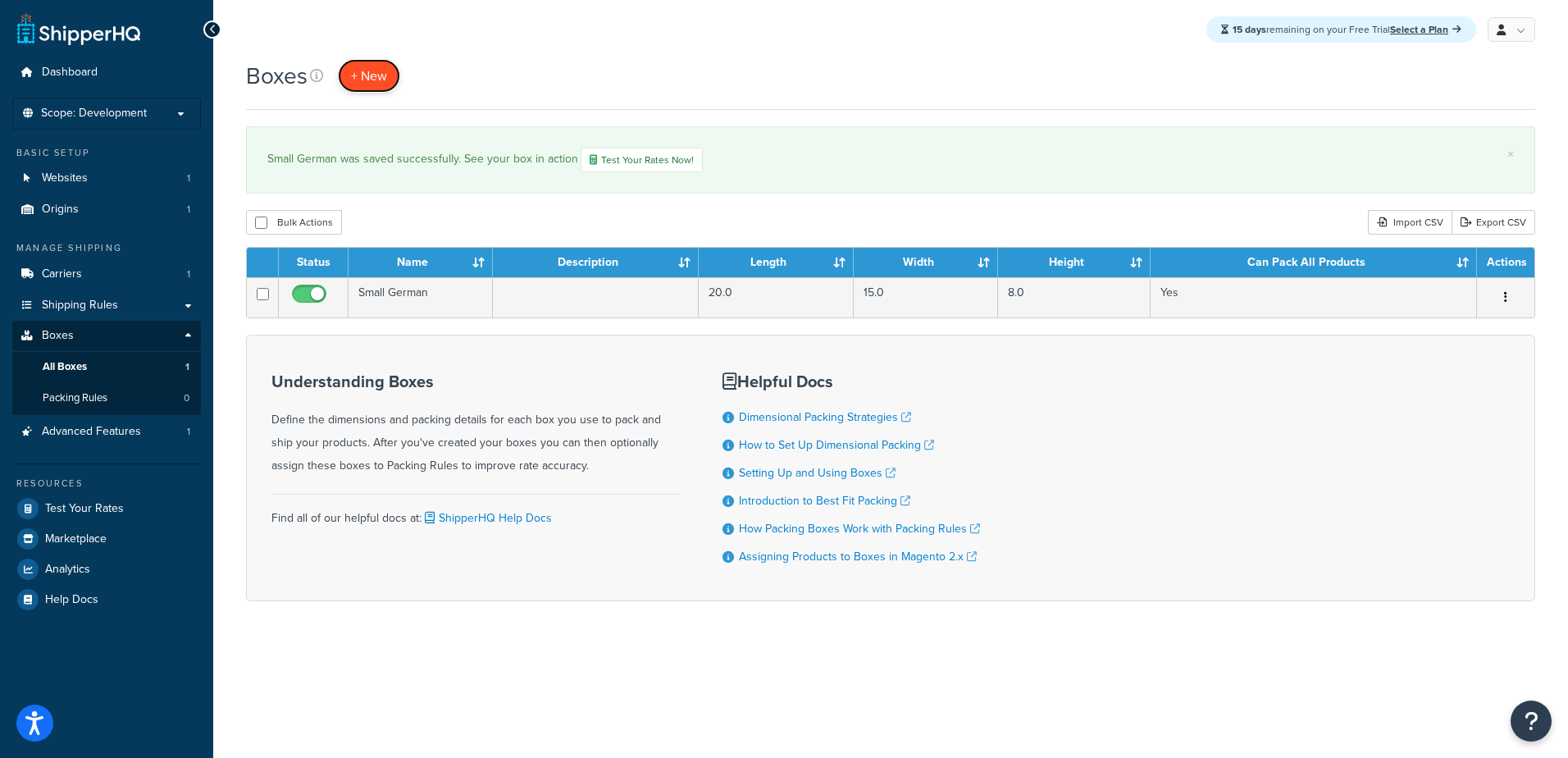
click at [362, 68] on span "+ New" at bounding box center [369, 76] width 36 height 19
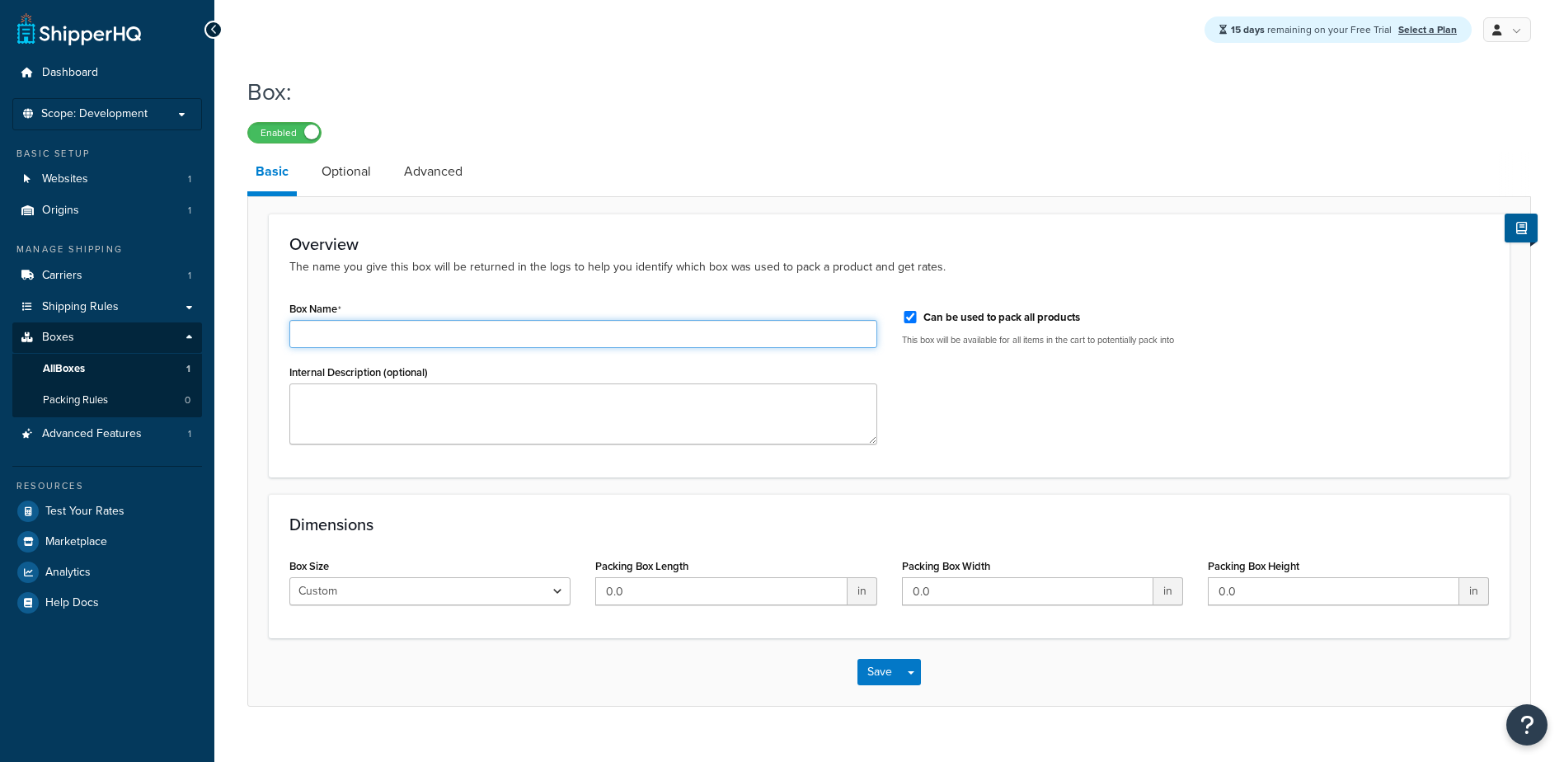
click at [336, 332] on input "Box Name" at bounding box center [583, 334] width 588 height 28
type input "Med German"
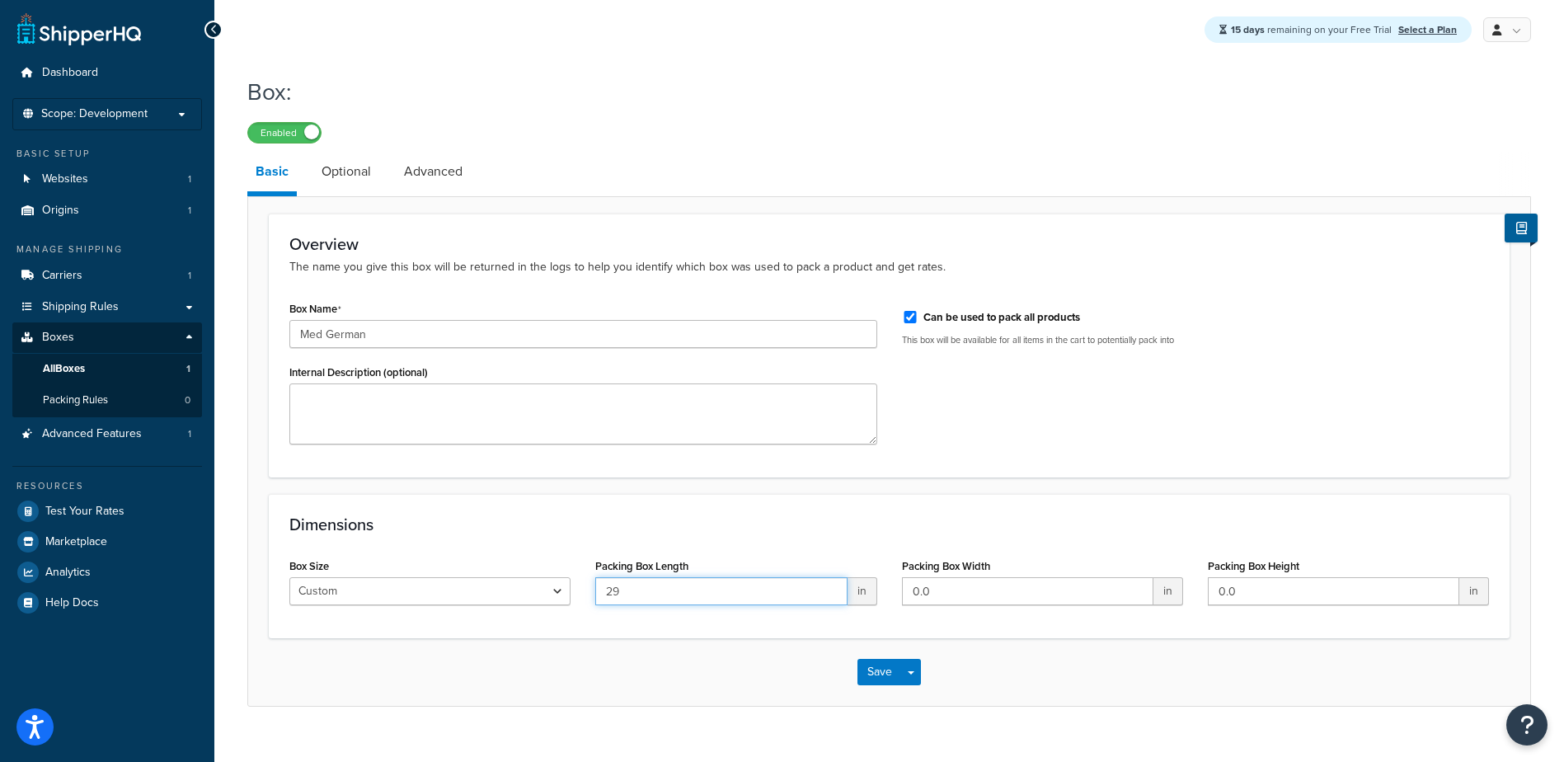
type input "29"
type input "22"
type input "11"
click at [913, 674] on span "button" at bounding box center [911, 672] width 7 height 3
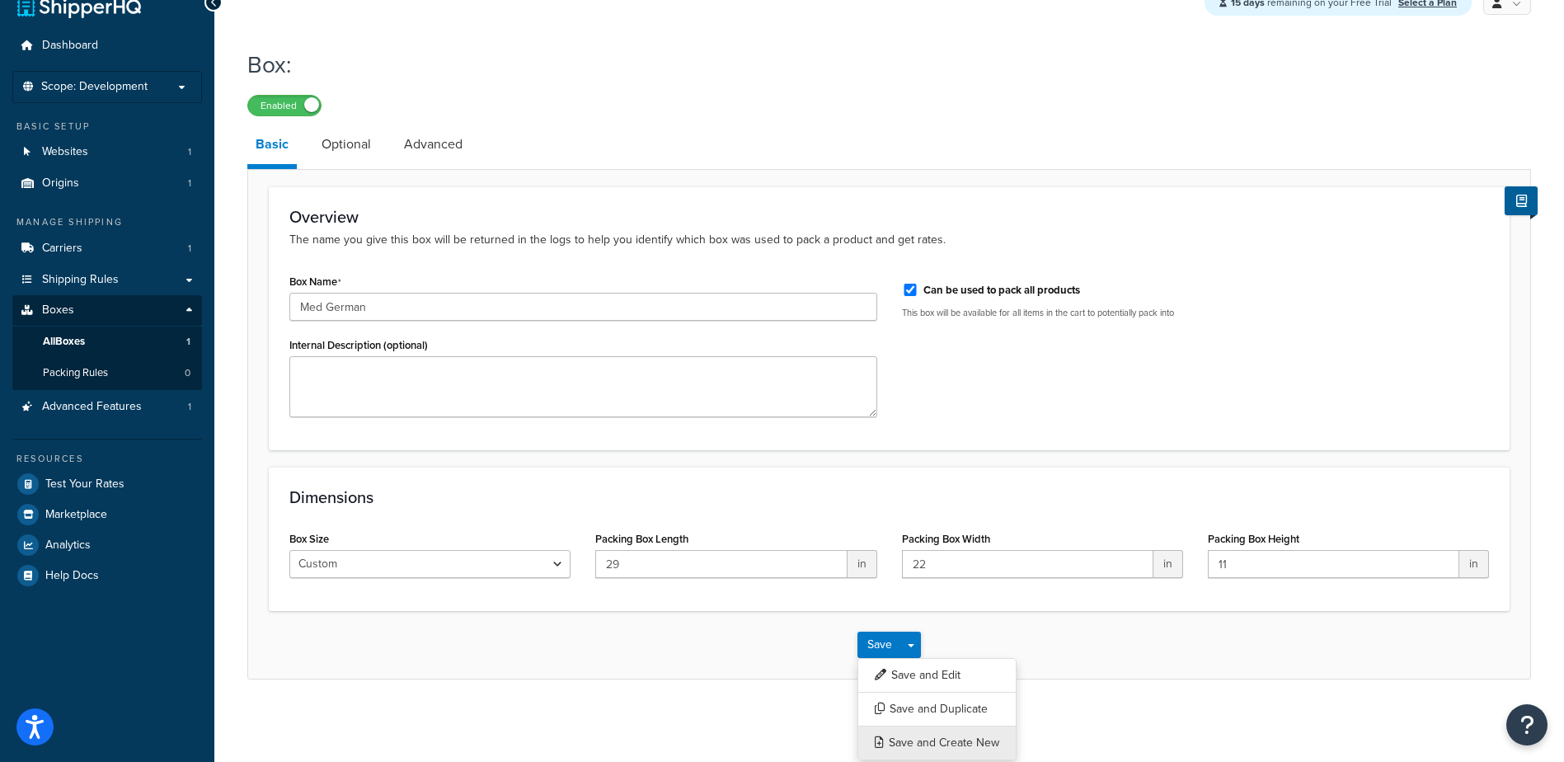
click at [984, 742] on button "Save and Create New" at bounding box center [936, 743] width 159 height 35
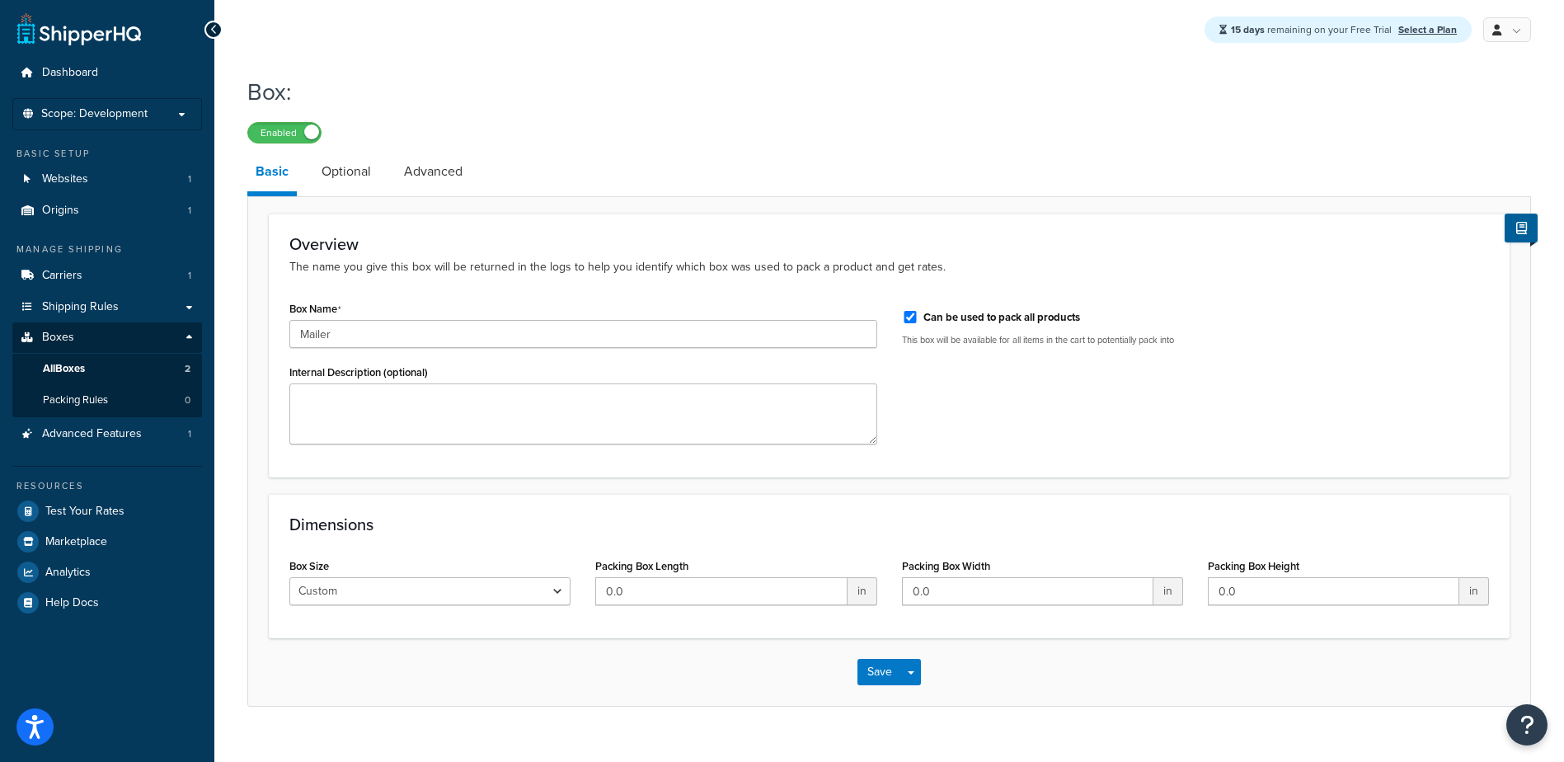
type input "Mailer"
type input "14"
type input "10"
type input "5"
click at [903, 669] on button "Save Dropdown" at bounding box center [911, 672] width 20 height 26
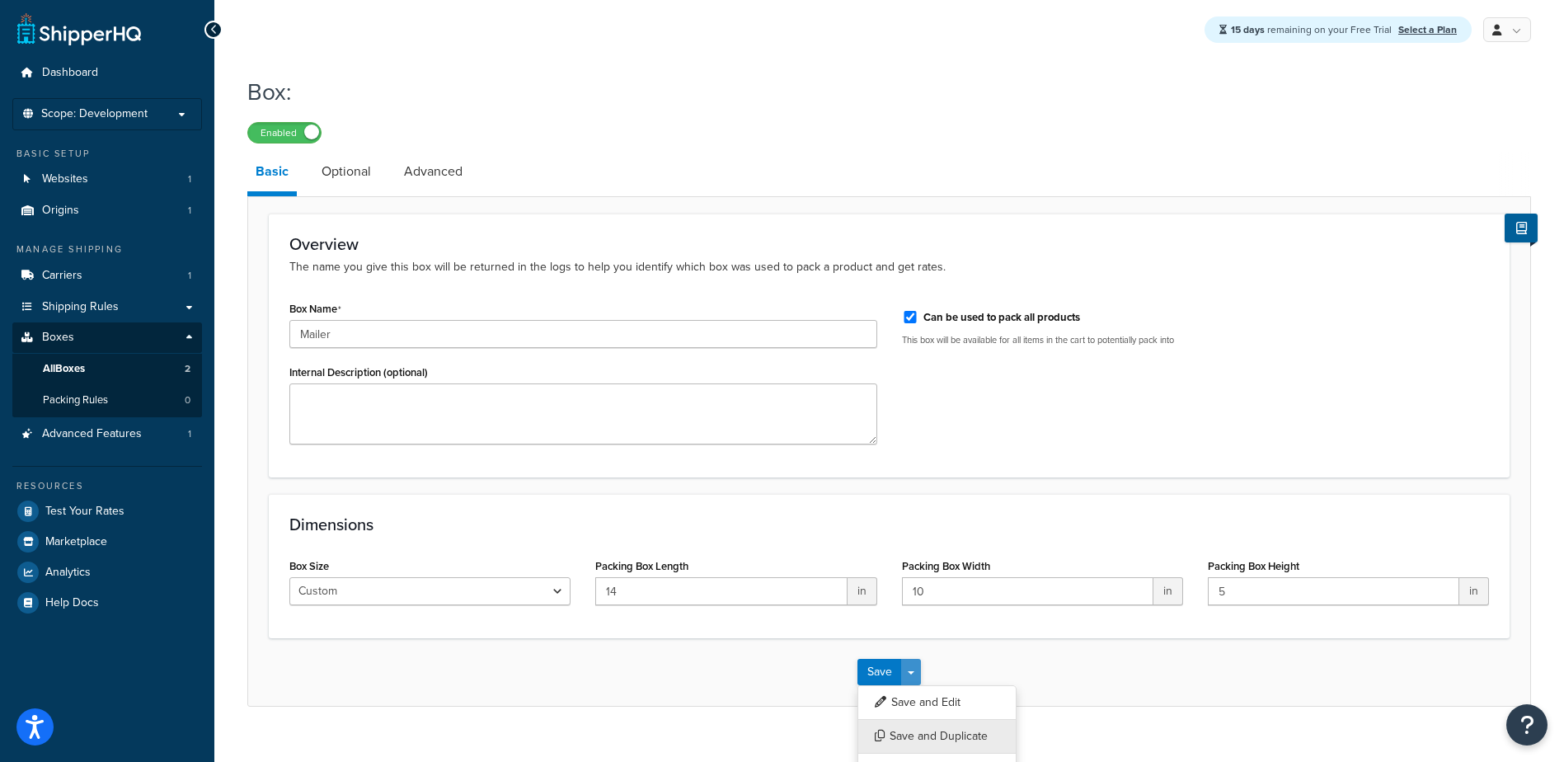
scroll to position [29, 0]
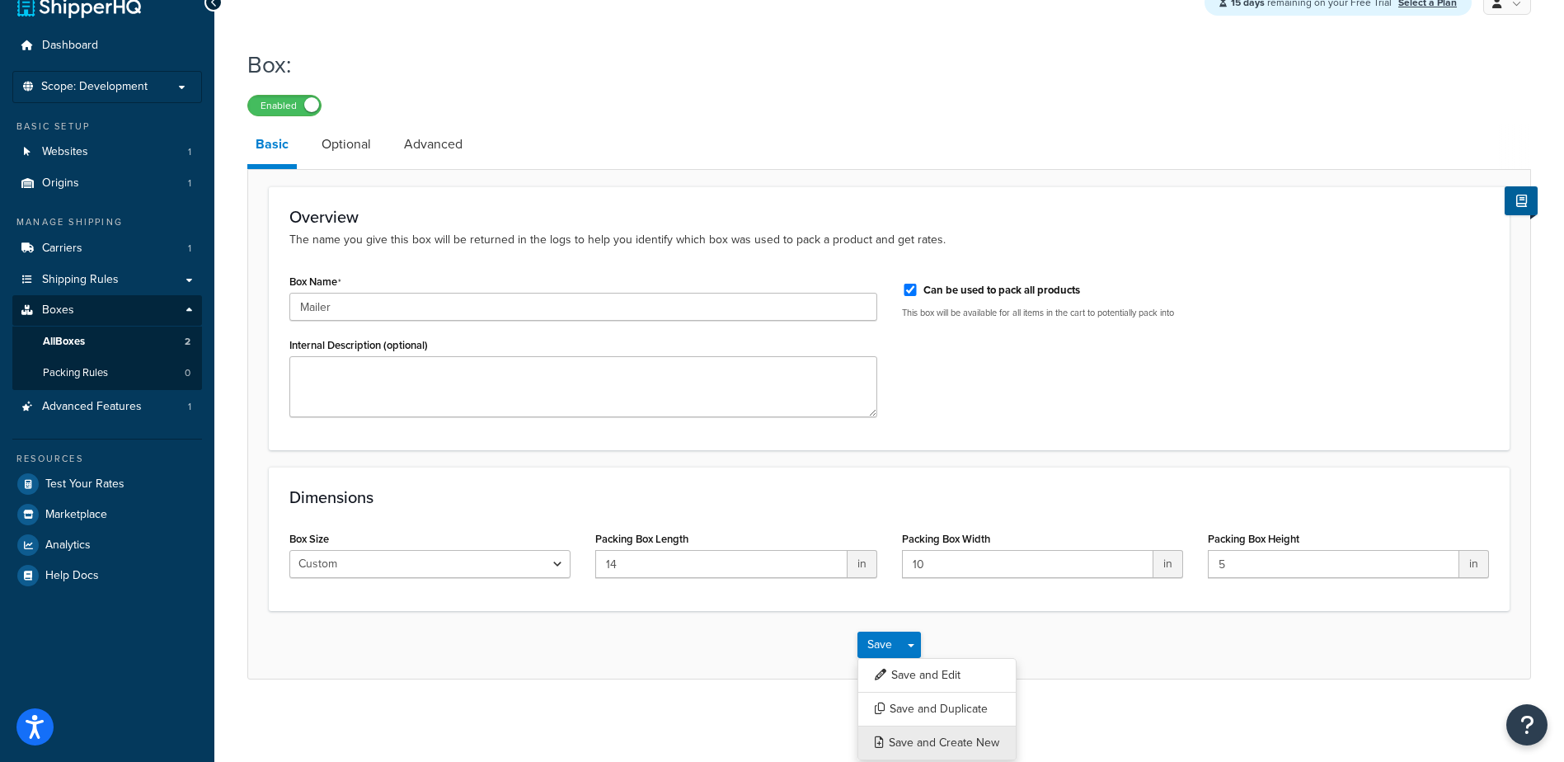
click at [945, 738] on button "Save and Create New" at bounding box center [936, 743] width 159 height 35
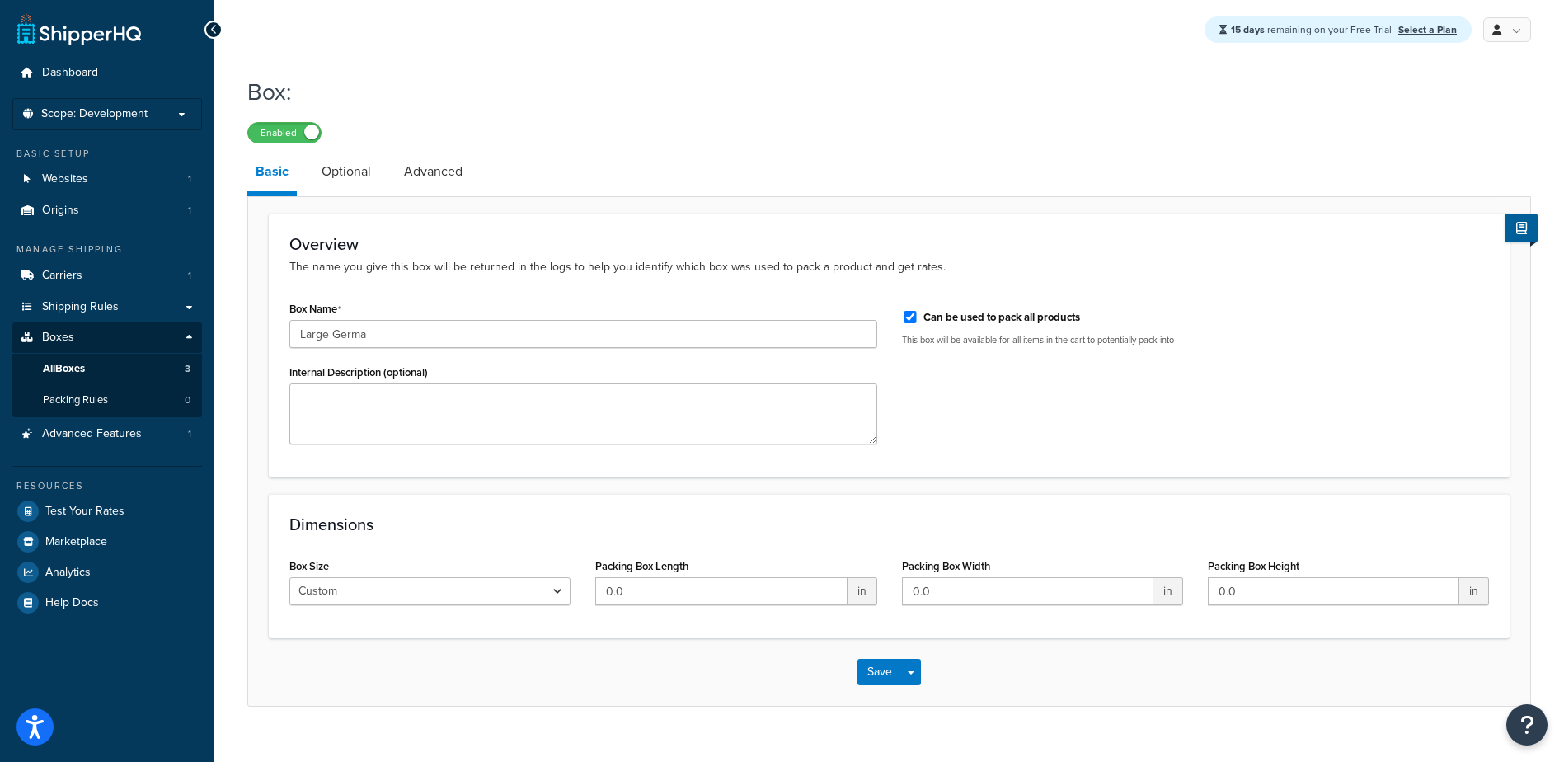
type input "Large German"
drag, startPoint x: 389, startPoint y: 331, endPoint x: 131, endPoint y: 317, distance: 258.5
click at [131, 317] on div "Dashboard Scope: Development Basic Setup Websites 1 Origins 1 Manage Shipping C…" at bounding box center [782, 394] width 1564 height 789
click at [93, 499] on link "Test Your Rates" at bounding box center [107, 511] width 190 height 30
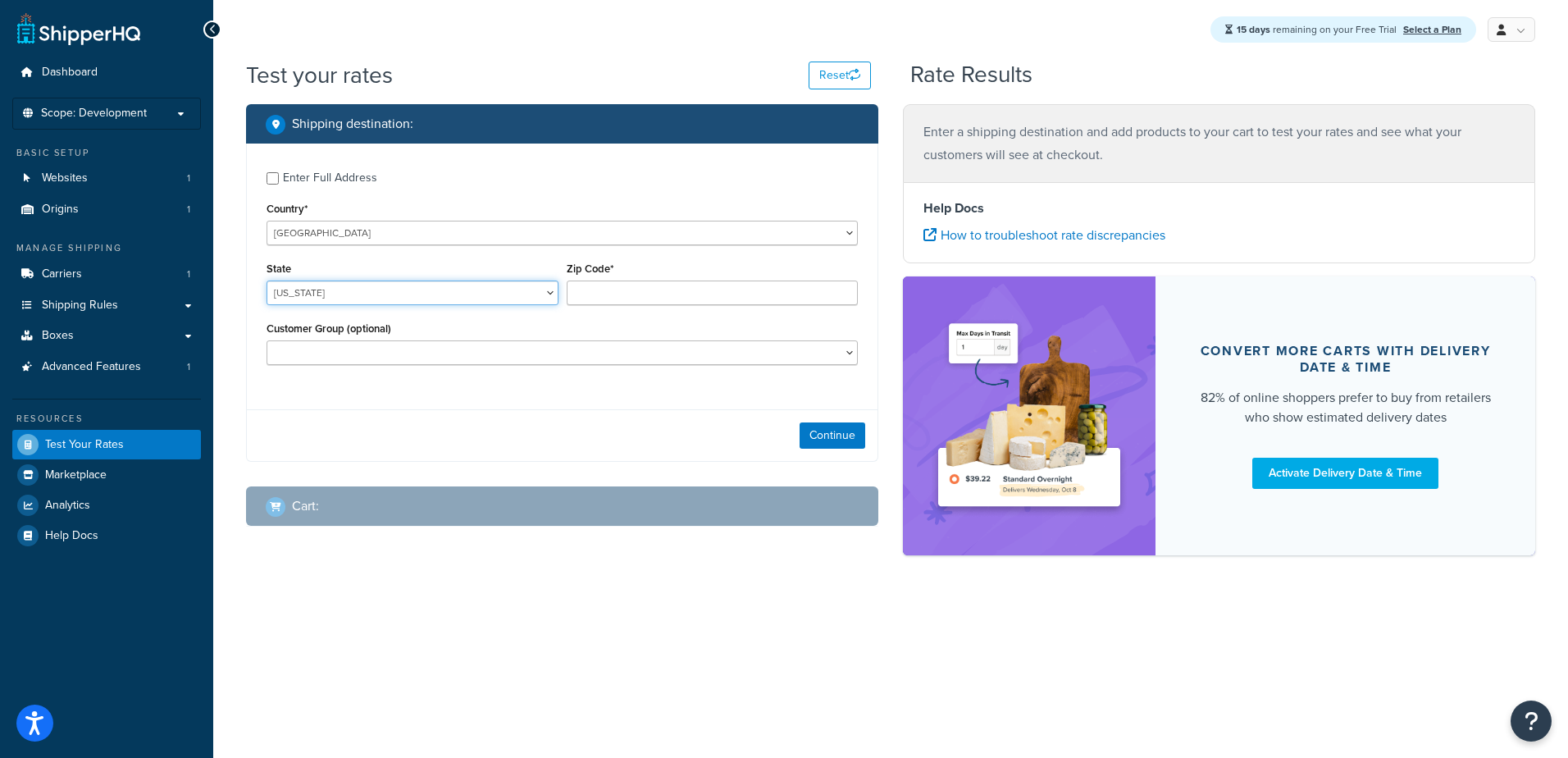
click at [456, 296] on select "[US_STATE] [US_STATE] [US_STATE] [US_STATE] [US_STATE] Armed Forces Americas Ar…" at bounding box center [413, 292] width 293 height 25
click at [455, 296] on select "[US_STATE] [US_STATE] [US_STATE] [US_STATE] [US_STATE] Armed Forces Americas Ar…" at bounding box center [413, 292] width 293 height 25
select select "CA"
click at [267, 282] on select "[US_STATE] [US_STATE] [US_STATE] [US_STATE] [US_STATE] Armed Forces Americas Ar…" at bounding box center [413, 292] width 293 height 25
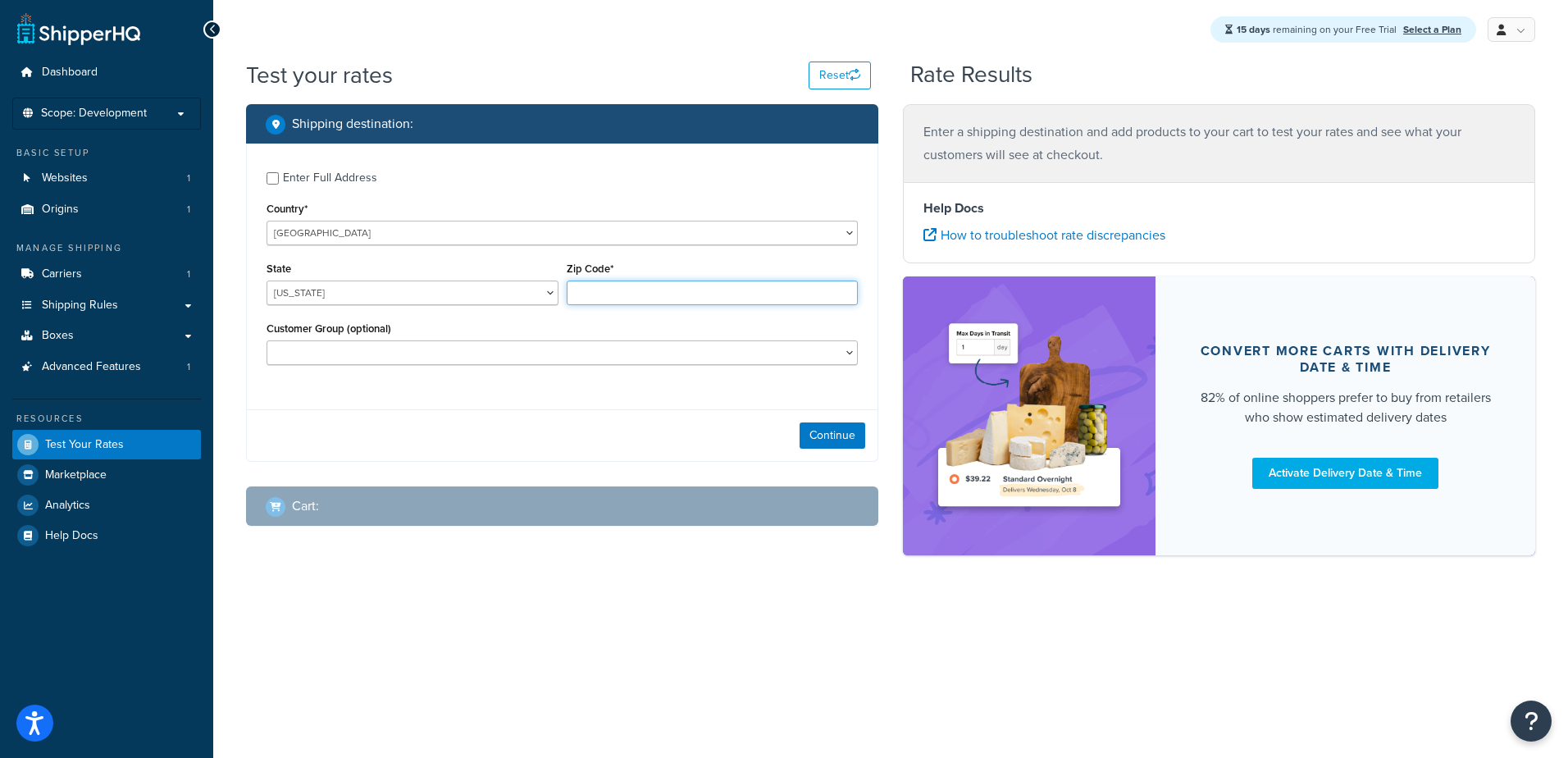
click at [659, 297] on input "Zip Code*" at bounding box center [713, 292] width 293 height 25
type input "90210"
click at [837, 438] on button "Continue" at bounding box center [833, 436] width 66 height 26
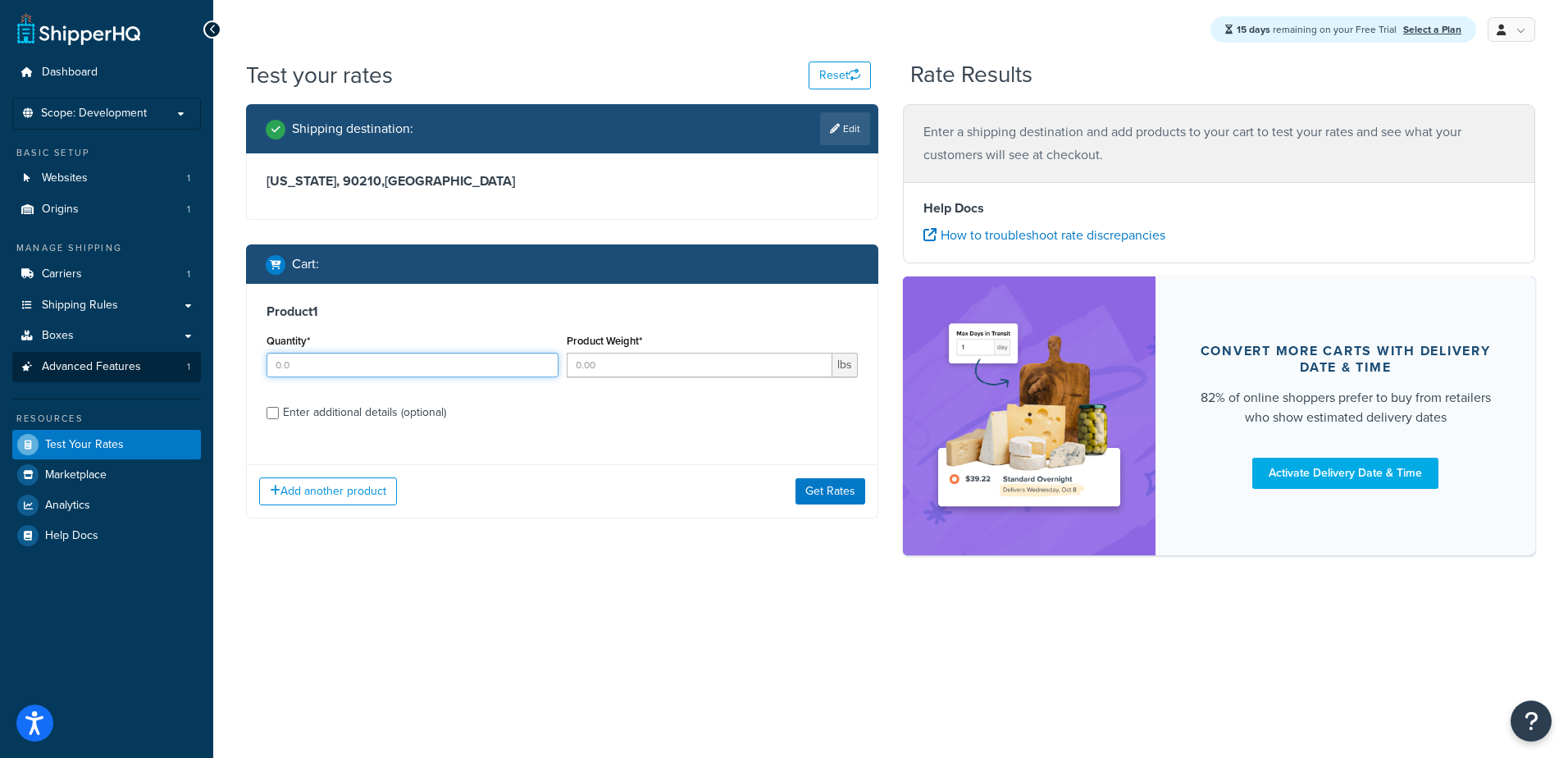
click at [121, 375] on div "Dashboard Scope: Development Basic Setup Websites 1 Origins 1 Manage Shipping C…" at bounding box center [784, 379] width 1568 height 758
drag, startPoint x: 348, startPoint y: 370, endPoint x: 45, endPoint y: 372, distance: 303.0
click at [46, 372] on div "Dashboard Scope: Development Basic Setup Websites 1 Origins 1 Manage Shipping C…" at bounding box center [784, 379] width 1568 height 758
click at [270, 416] on div "Enter additional details (optional)" at bounding box center [562, 411] width 591 height 26
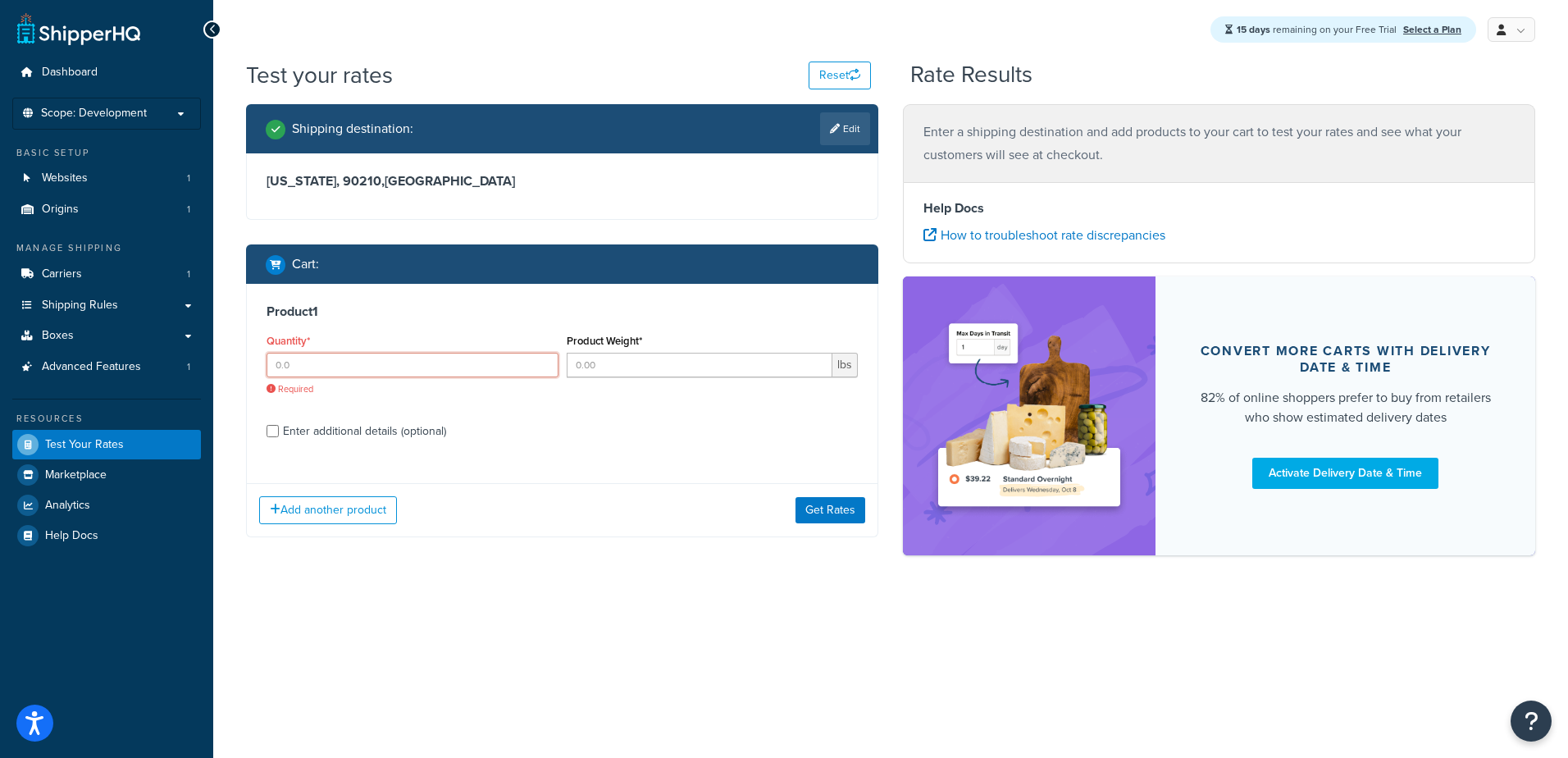
click at [290, 369] on input "Quantity*" at bounding box center [413, 365] width 293 height 25
drag, startPoint x: 297, startPoint y: 365, endPoint x: 189, endPoint y: 366, distance: 108.0
click at [189, 366] on div "Dashboard Scope: Development Basic Setup Websites 1 Origins 1 Manage Shipping C…" at bounding box center [784, 379] width 1568 height 758
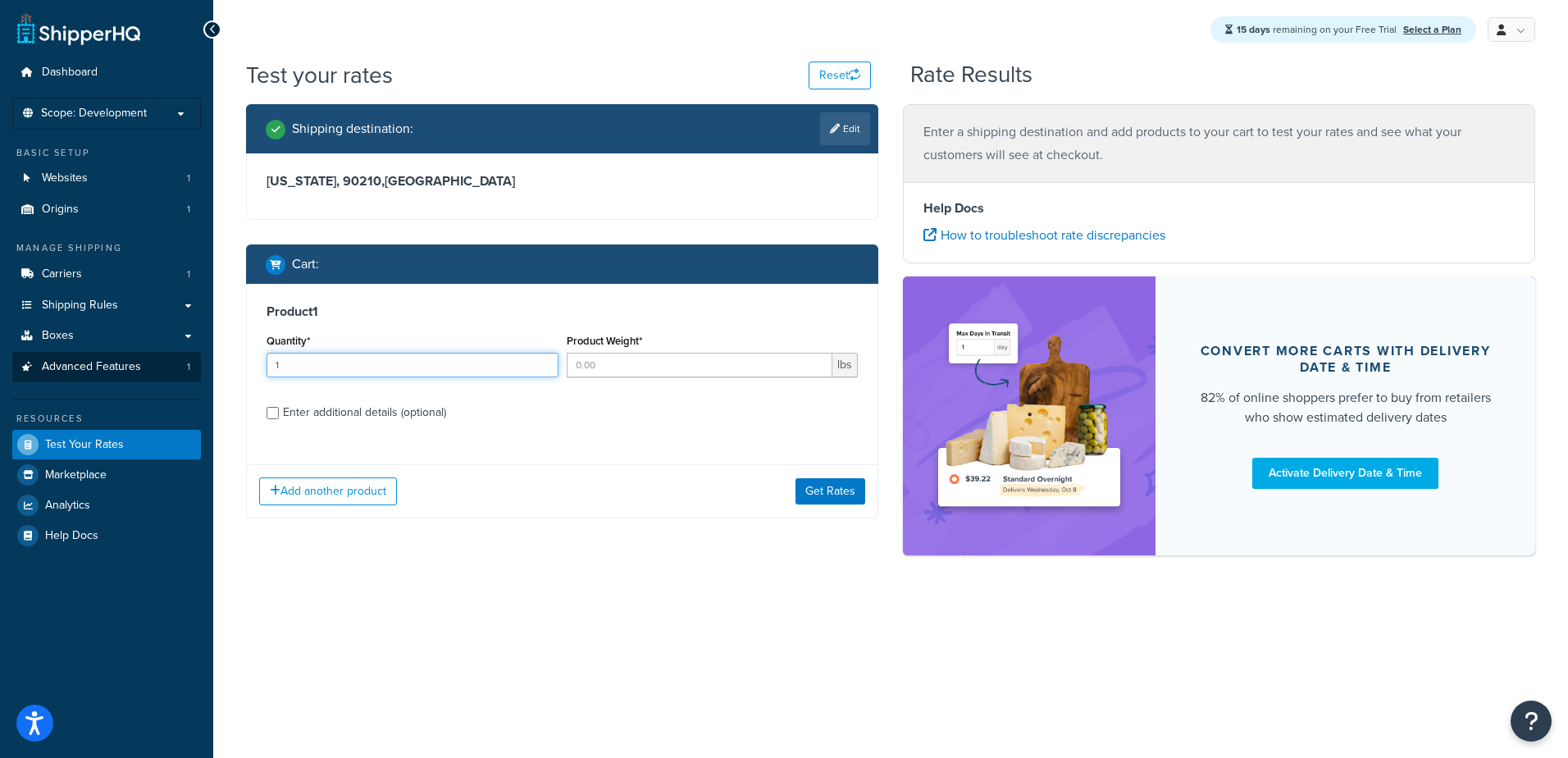
type input "1"
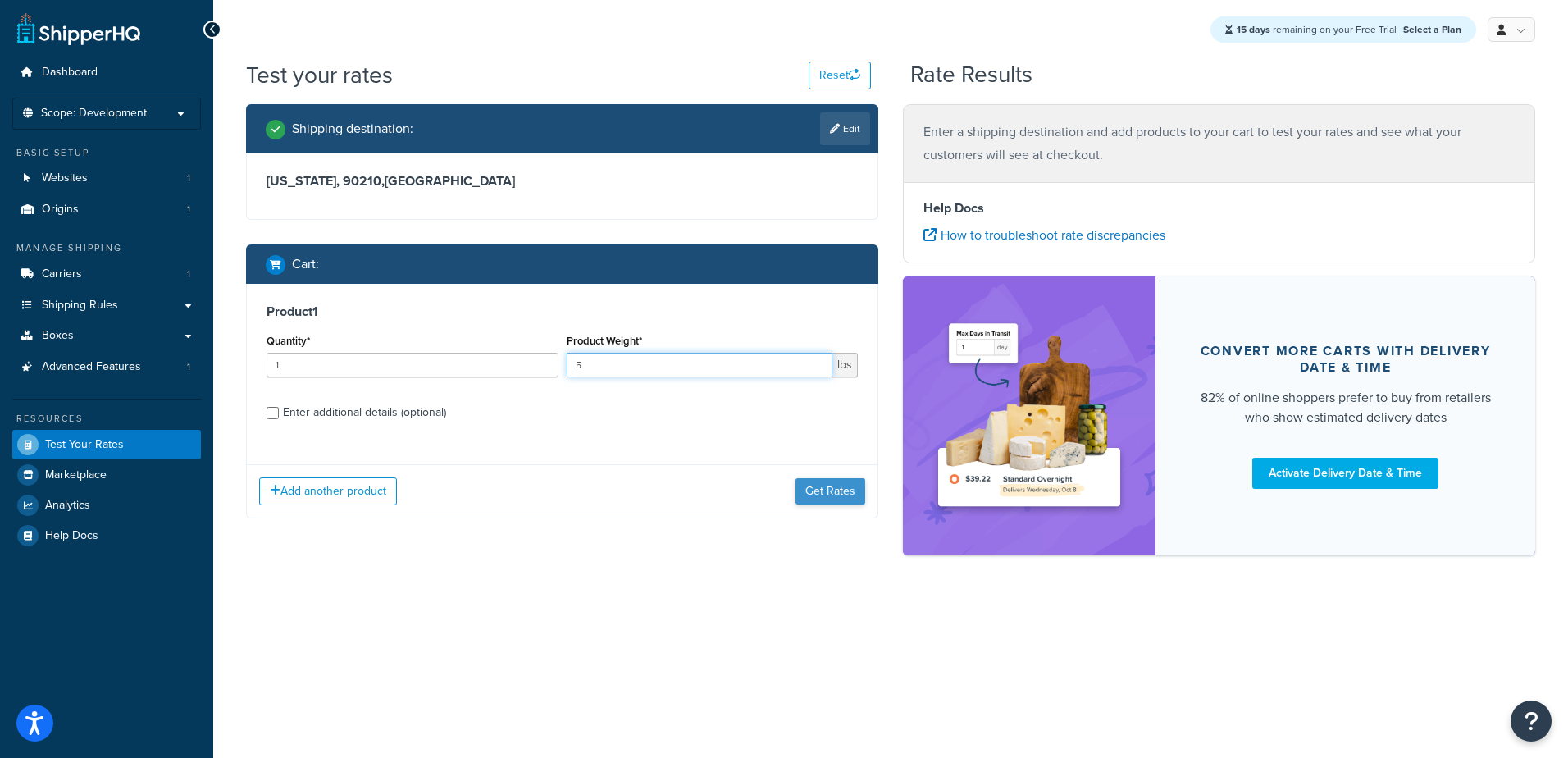
type input "5"
click at [813, 494] on button "Get Rates" at bounding box center [831, 491] width 70 height 26
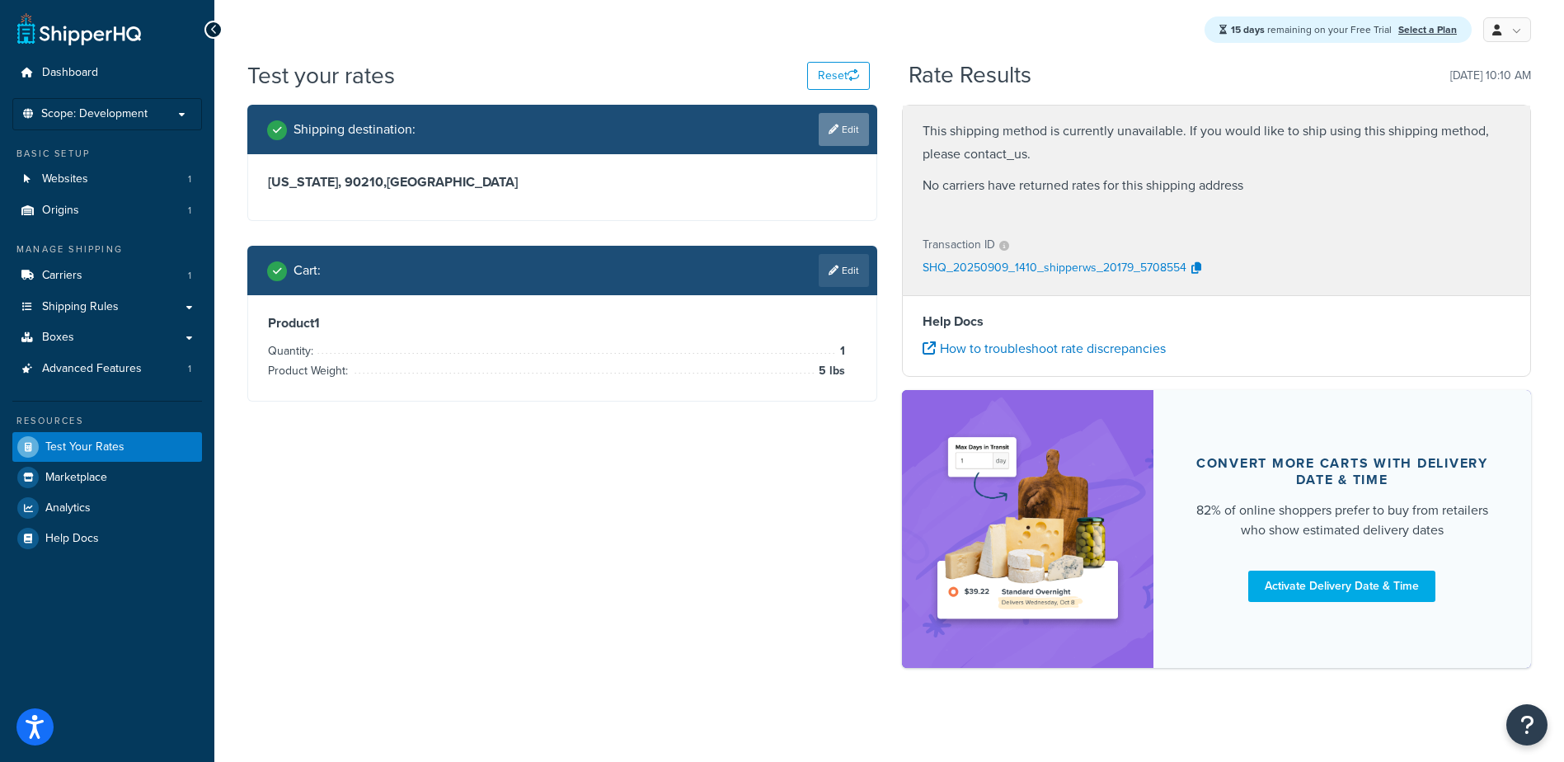
click at [837, 142] on link "Edit" at bounding box center [844, 129] width 50 height 33
select select "CA"
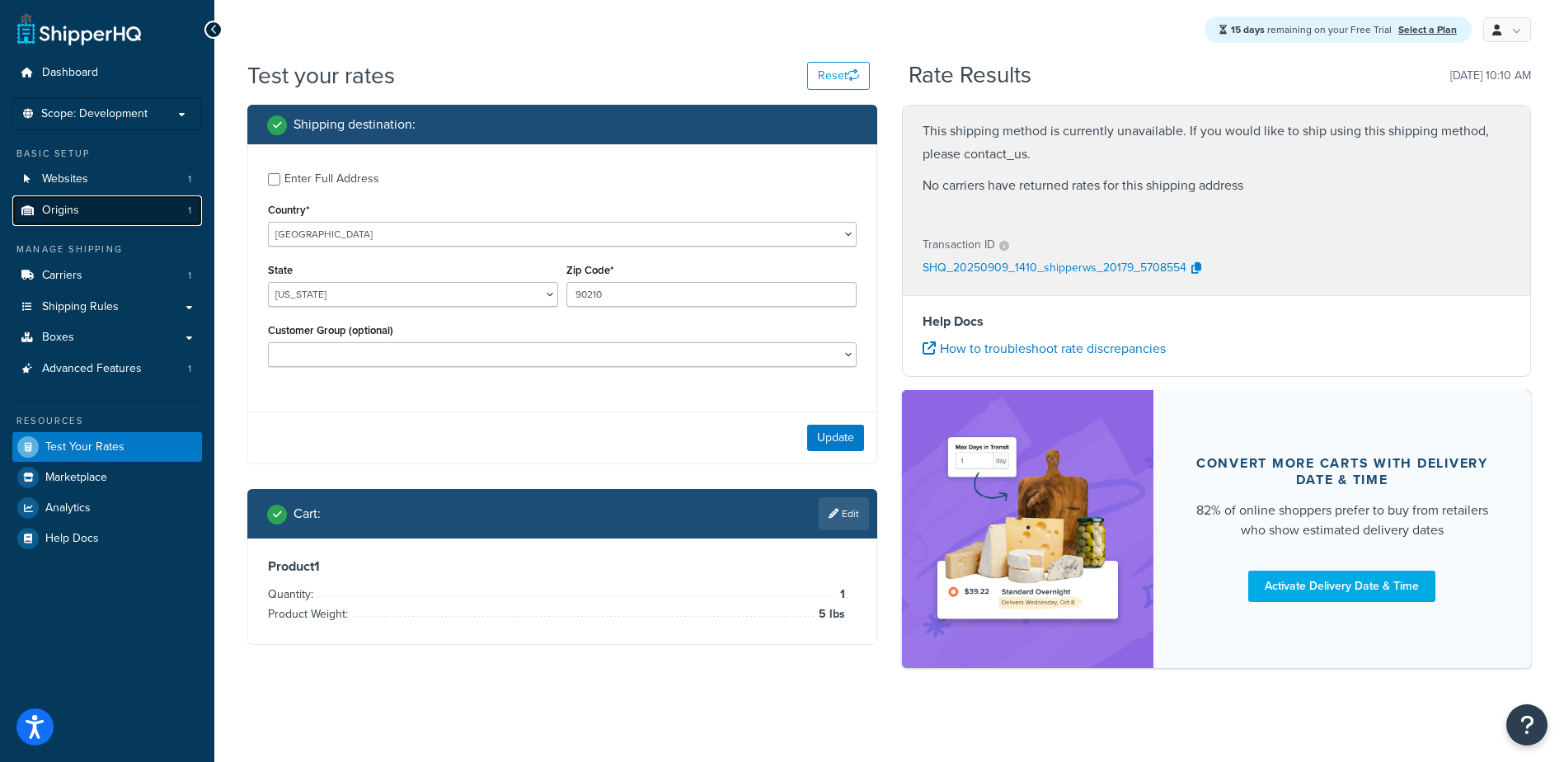
click at [68, 211] on span "Origins" at bounding box center [60, 211] width 37 height 14
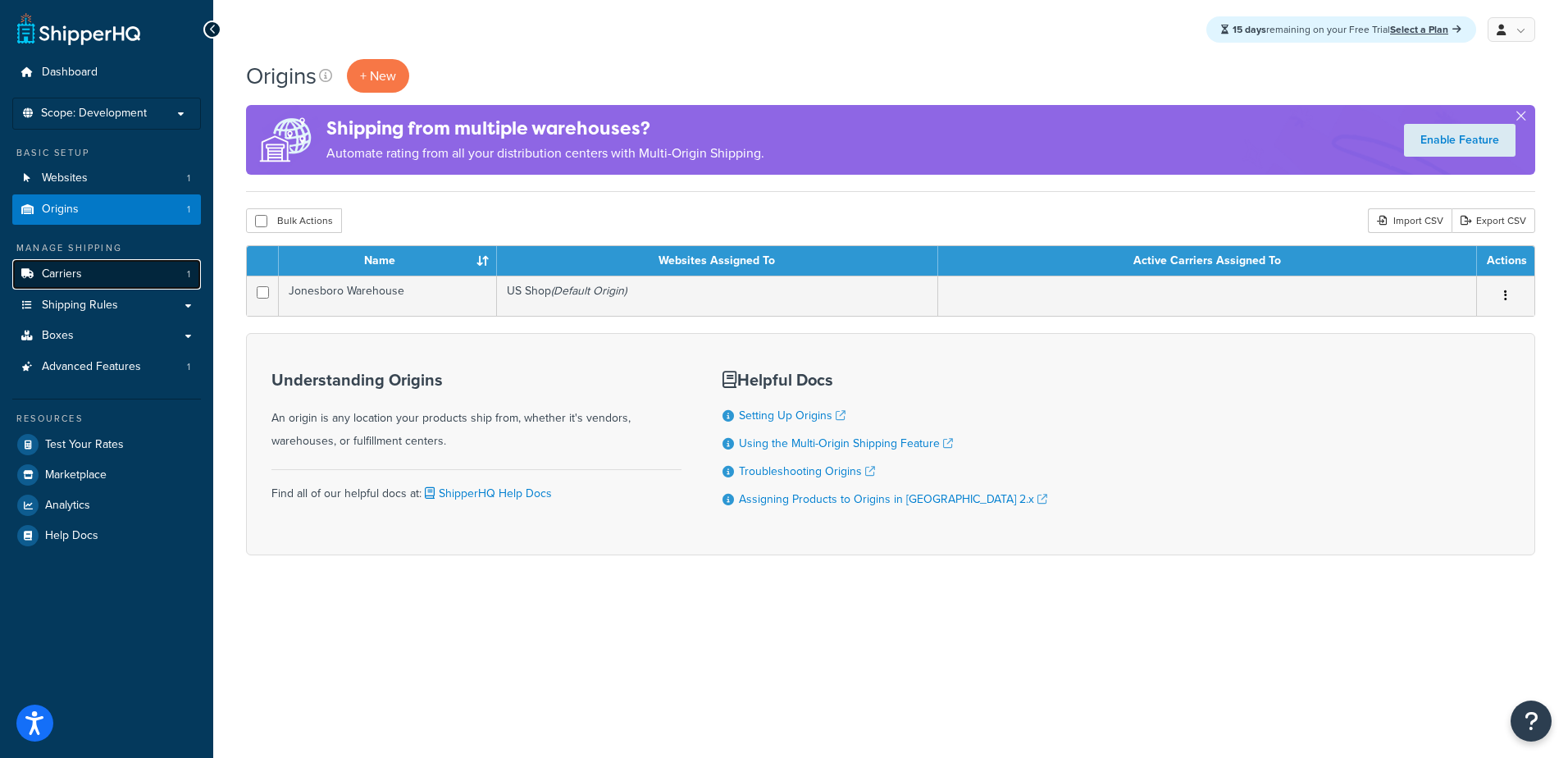
click at [65, 279] on span "Carriers" at bounding box center [62, 275] width 40 height 14
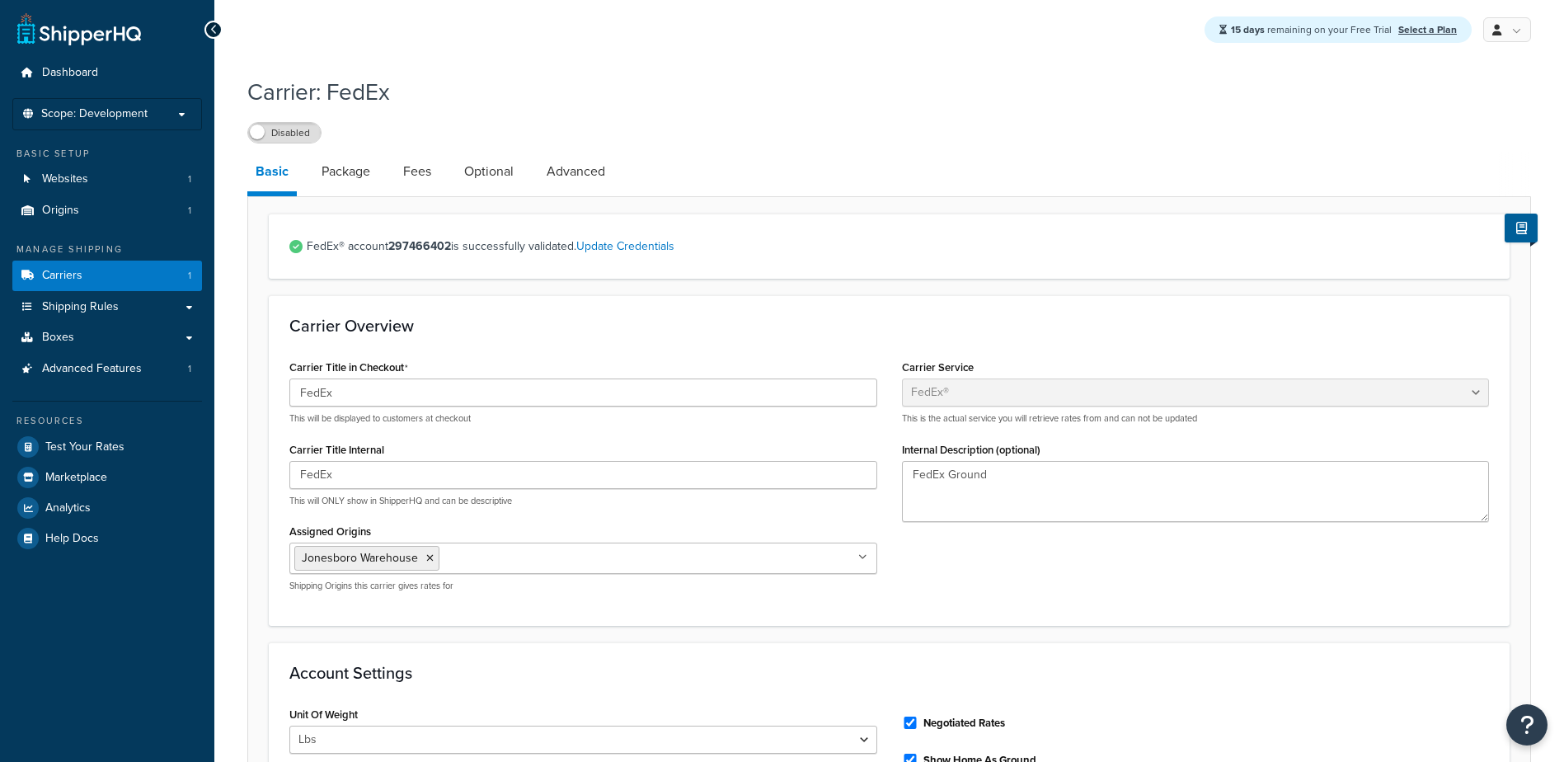
select select "fedEx"
select select "REGULAR_PICKUP"
select select "YOUR_PACKAGING"
drag, startPoint x: 392, startPoint y: 252, endPoint x: 451, endPoint y: 258, distance: 59.6
click at [451, 258] on span "FedEx® account 297466402 is successfully validated. Update Credentials" at bounding box center [898, 246] width 1182 height 23
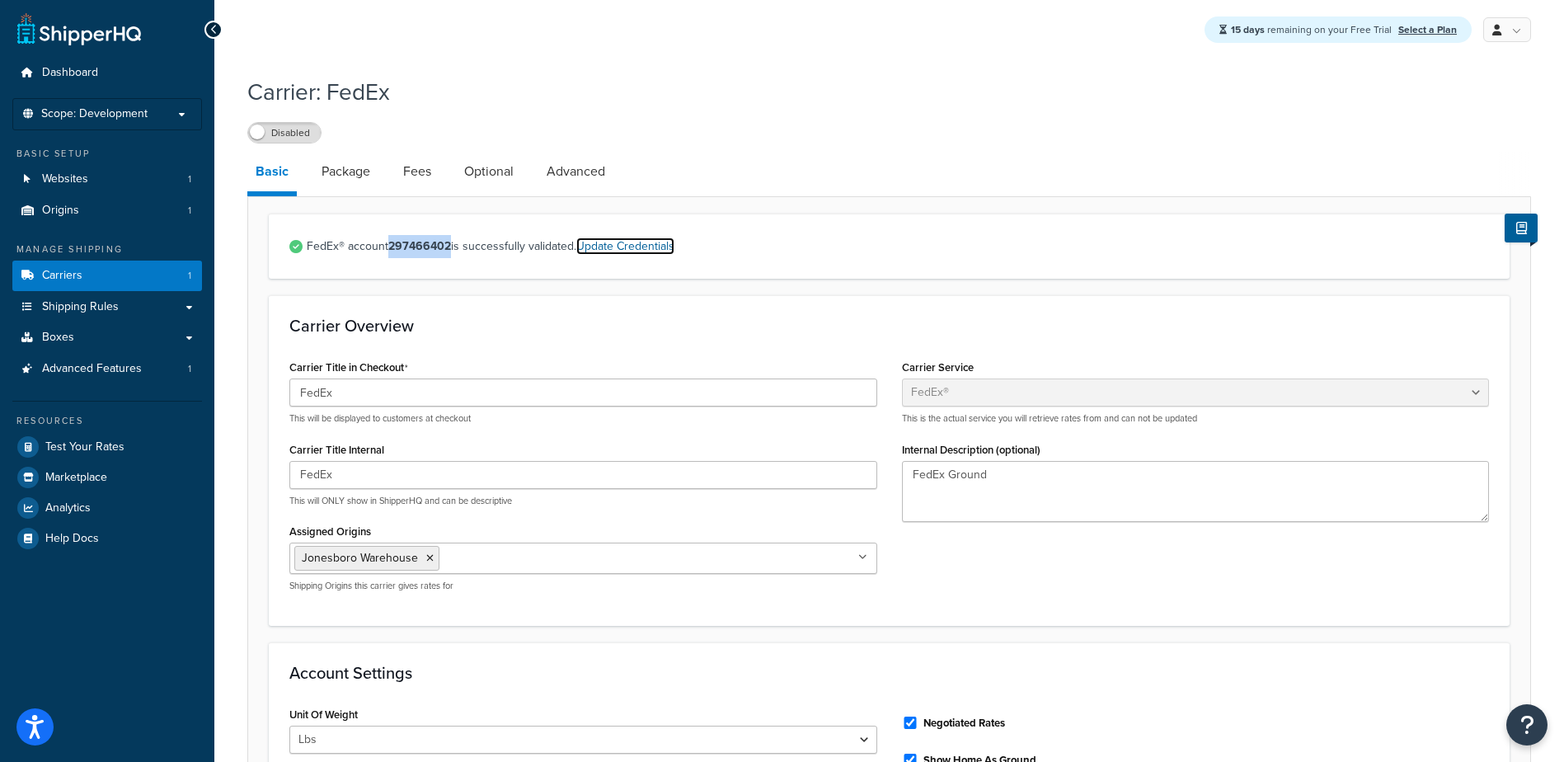
drag, startPoint x: 451, startPoint y: 258, endPoint x: 601, endPoint y: 252, distance: 150.2
click at [601, 252] on link "Update Credentials" at bounding box center [625, 245] width 98 height 17
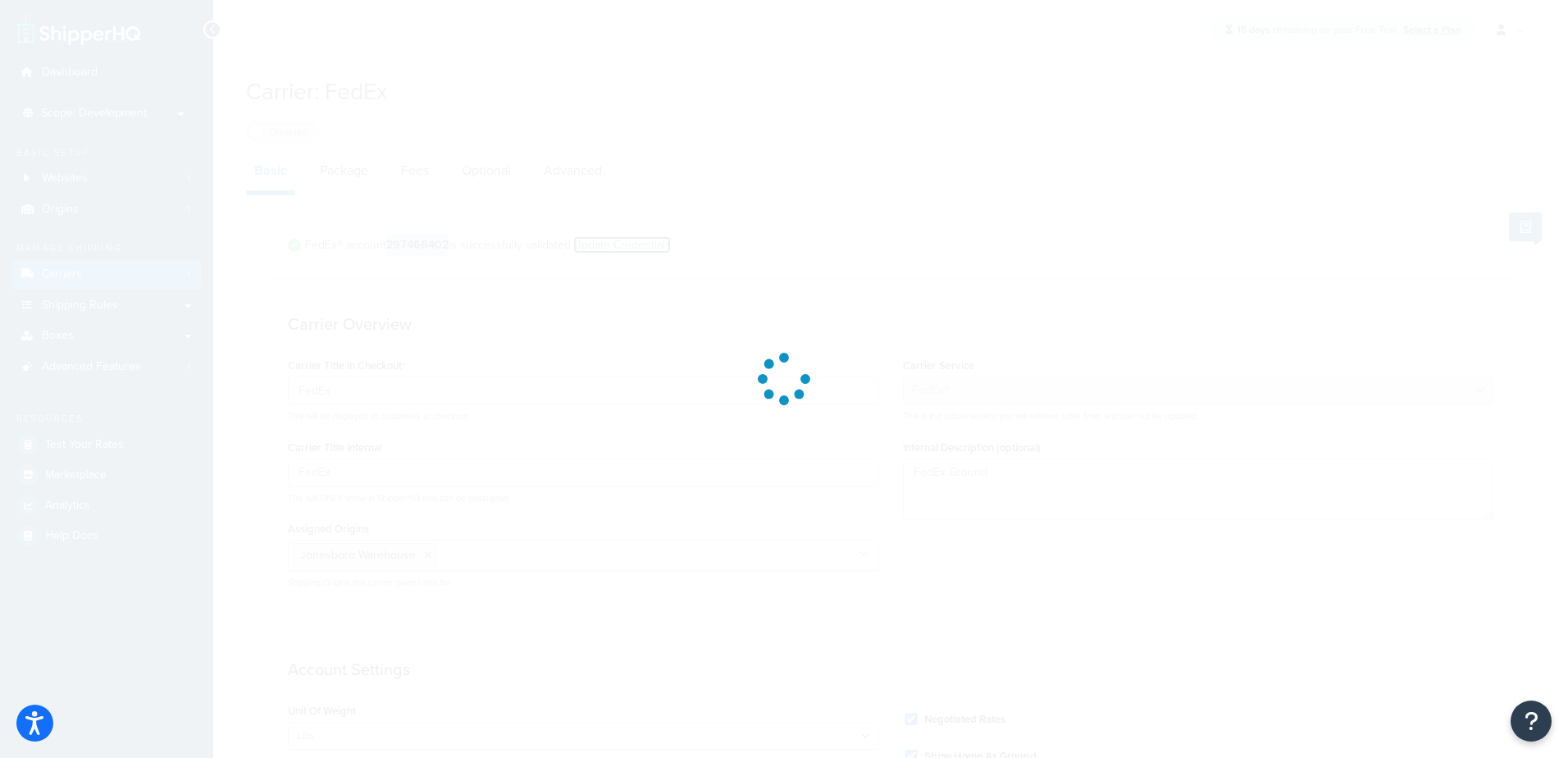
select select "US"
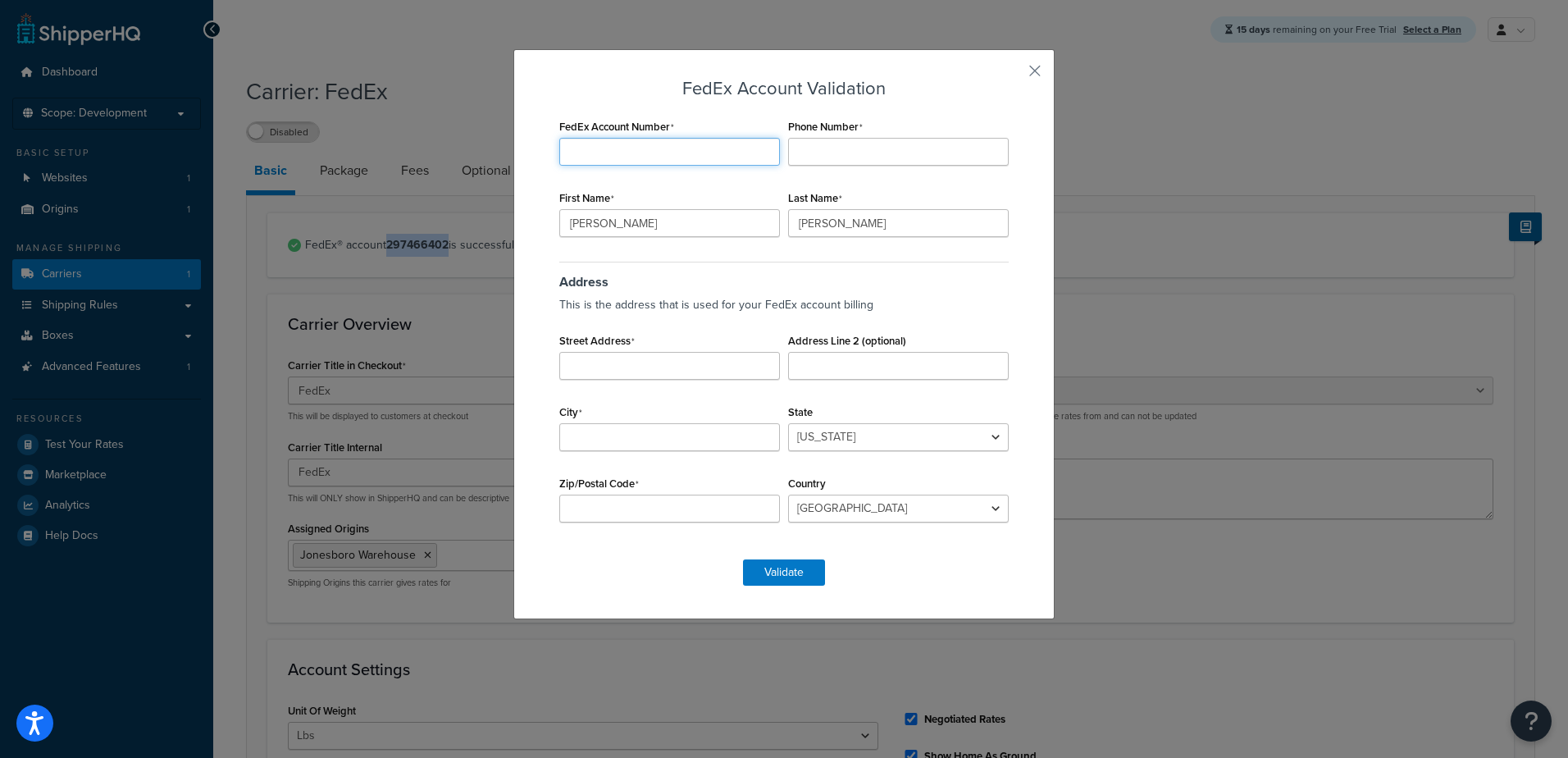
click at [619, 149] on input "FedEx Account Number" at bounding box center [670, 152] width 221 height 28
paste input "704183364"
drag, startPoint x: 641, startPoint y: 149, endPoint x: 496, endPoint y: 158, distance: 145.3
click at [496, 158] on div "FedEx Account Validation FedEx Account Number 704183364 Phone Number First Name…" at bounding box center [784, 379] width 1568 height 758
click at [624, 151] on input "704183364" at bounding box center [670, 152] width 221 height 28
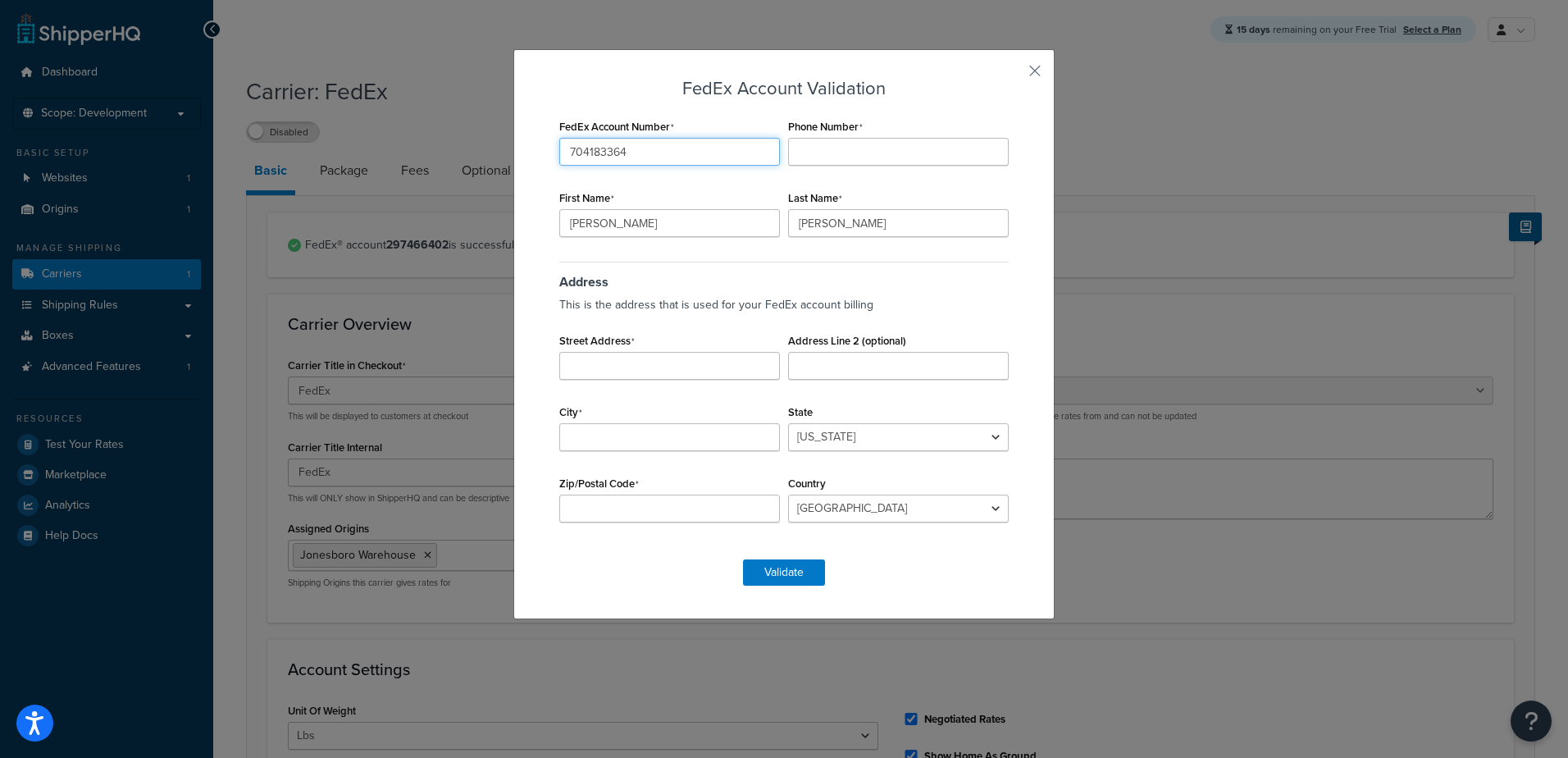
drag, startPoint x: 605, startPoint y: 152, endPoint x: 529, endPoint y: 156, distance: 76.1
click at [529, 156] on div "FedEx Account Validation FedEx Account Number 704183364 Phone Number First Name…" at bounding box center [784, 333] width 541 height 570
click at [652, 152] on input "704183364" at bounding box center [670, 152] width 221 height 28
drag, startPoint x: 605, startPoint y: 156, endPoint x: 615, endPoint y: 159, distance: 10.4
click at [615, 159] on input "704183364" at bounding box center [670, 152] width 221 height 28
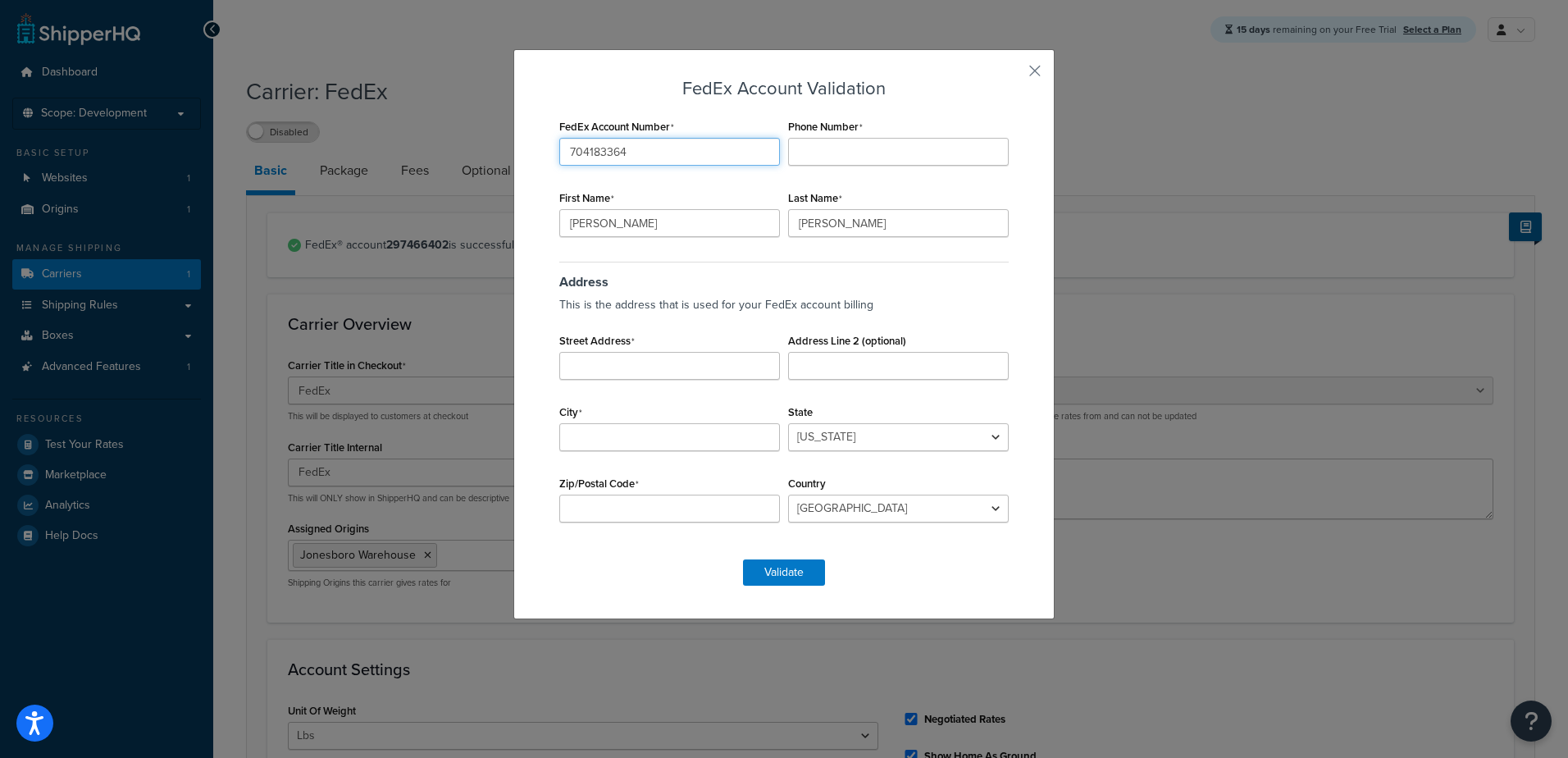
drag, startPoint x: 633, startPoint y: 159, endPoint x: 452, endPoint y: 168, distance: 181.2
click at [480, 165] on div "FedEx Account Validation FedEx Account Number 704183364 Phone Number First Name…" at bounding box center [784, 379] width 1568 height 758
type input "704183364"
click at [1152, 84] on div "FedEx Account Validation FedEx Account Number 704183364 Phone Number First Name…" at bounding box center [784, 379] width 1568 height 758
click at [866, 155] on input "Phone Number" at bounding box center [898, 152] width 221 height 28
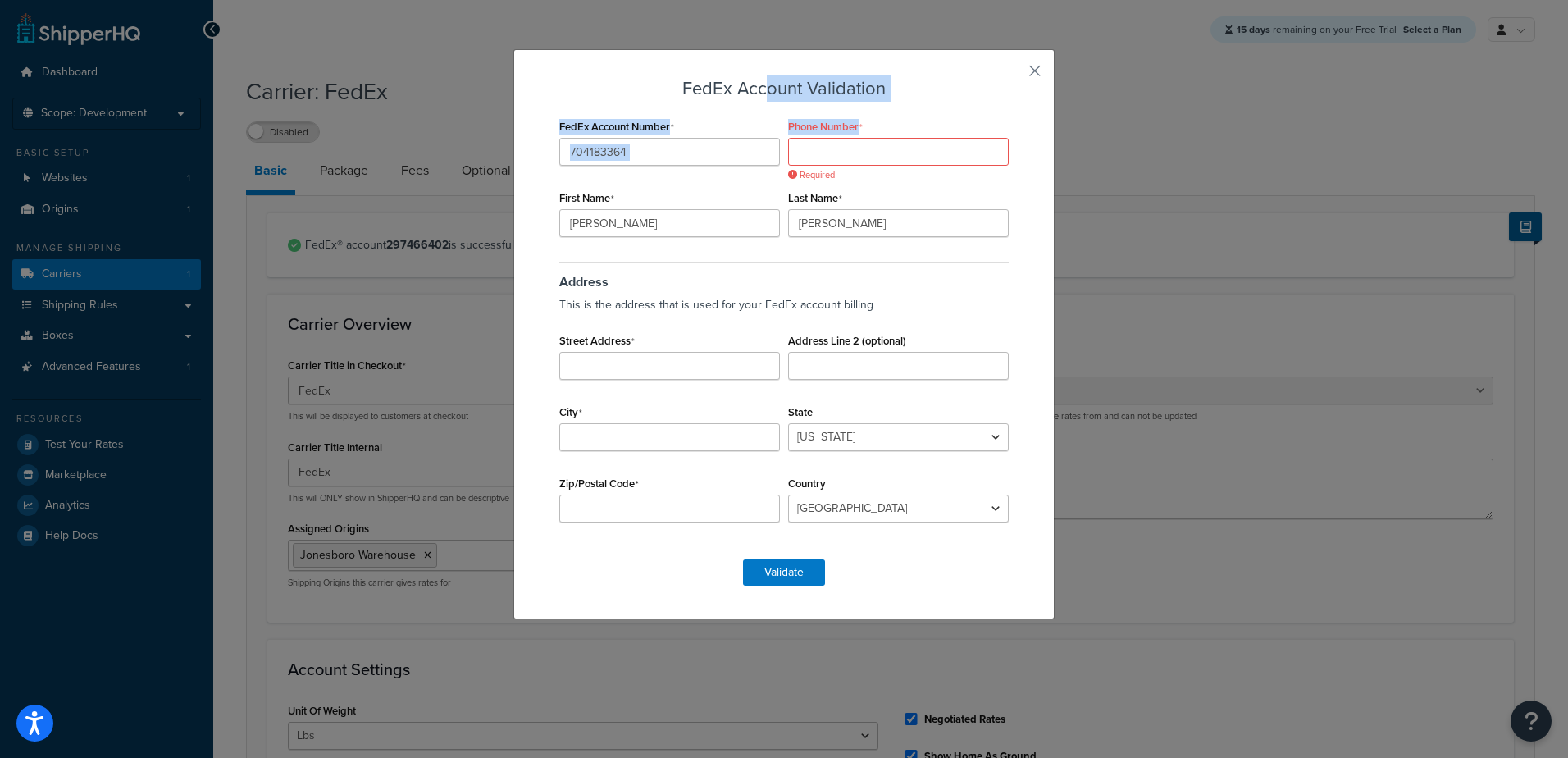
drag, startPoint x: 759, startPoint y: 67, endPoint x: 921, endPoint y: 137, distance: 176.5
click at [921, 137] on div "FedEx Account Validation FedEx Account Number 704183364 Phone Number Required F…" at bounding box center [784, 333] width 541 height 570
drag, startPoint x: 921, startPoint y: 137, endPoint x: 885, endPoint y: 141, distance: 36.2
click at [885, 141] on input "Phone Number" at bounding box center [898, 152] width 221 height 28
click at [846, 156] on input "Phone Number" at bounding box center [898, 152] width 221 height 28
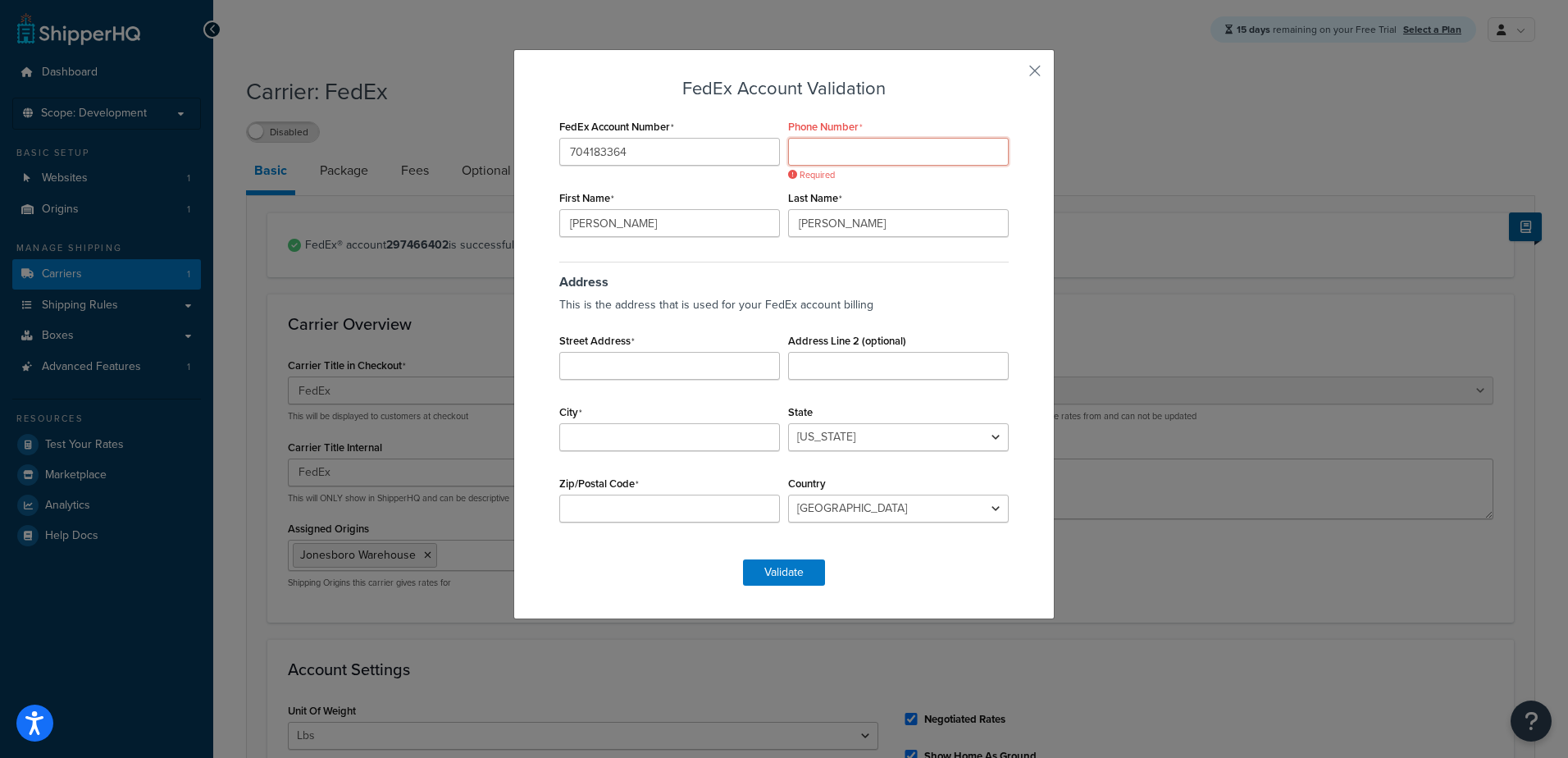
click at [822, 152] on input "Phone Number" at bounding box center [898, 152] width 221 height 28
type input "8702733569"
type input "Mark"
type input "[PERSON_NAME]"
type input "[STREET_ADDRESS]"
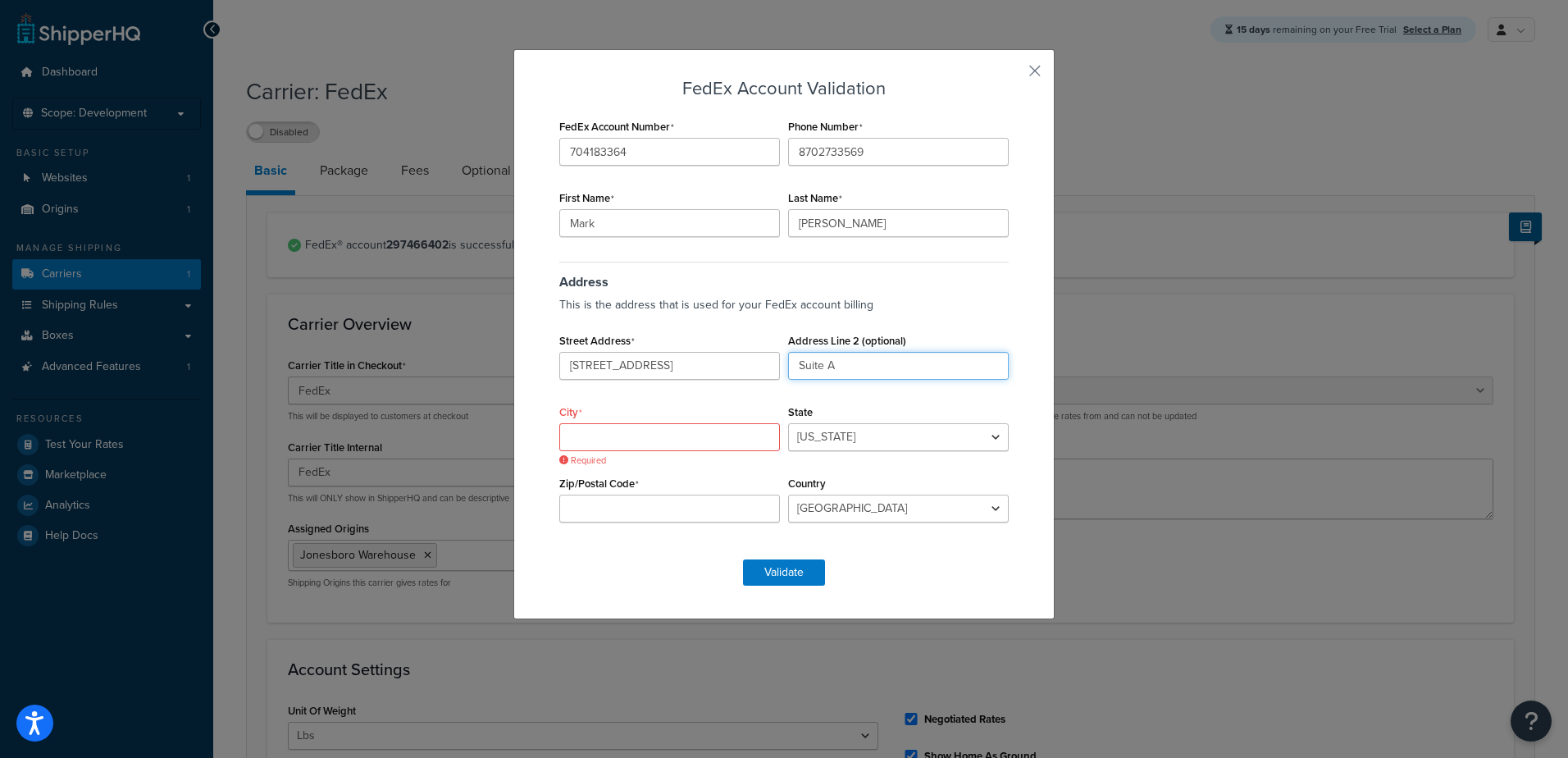
type input "Suite A"
type input "[GEOGRAPHIC_DATA]"
select select "AR"
type input "72014"
click at [674, 370] on input "1810 Grand Ave" at bounding box center [670, 366] width 221 height 28
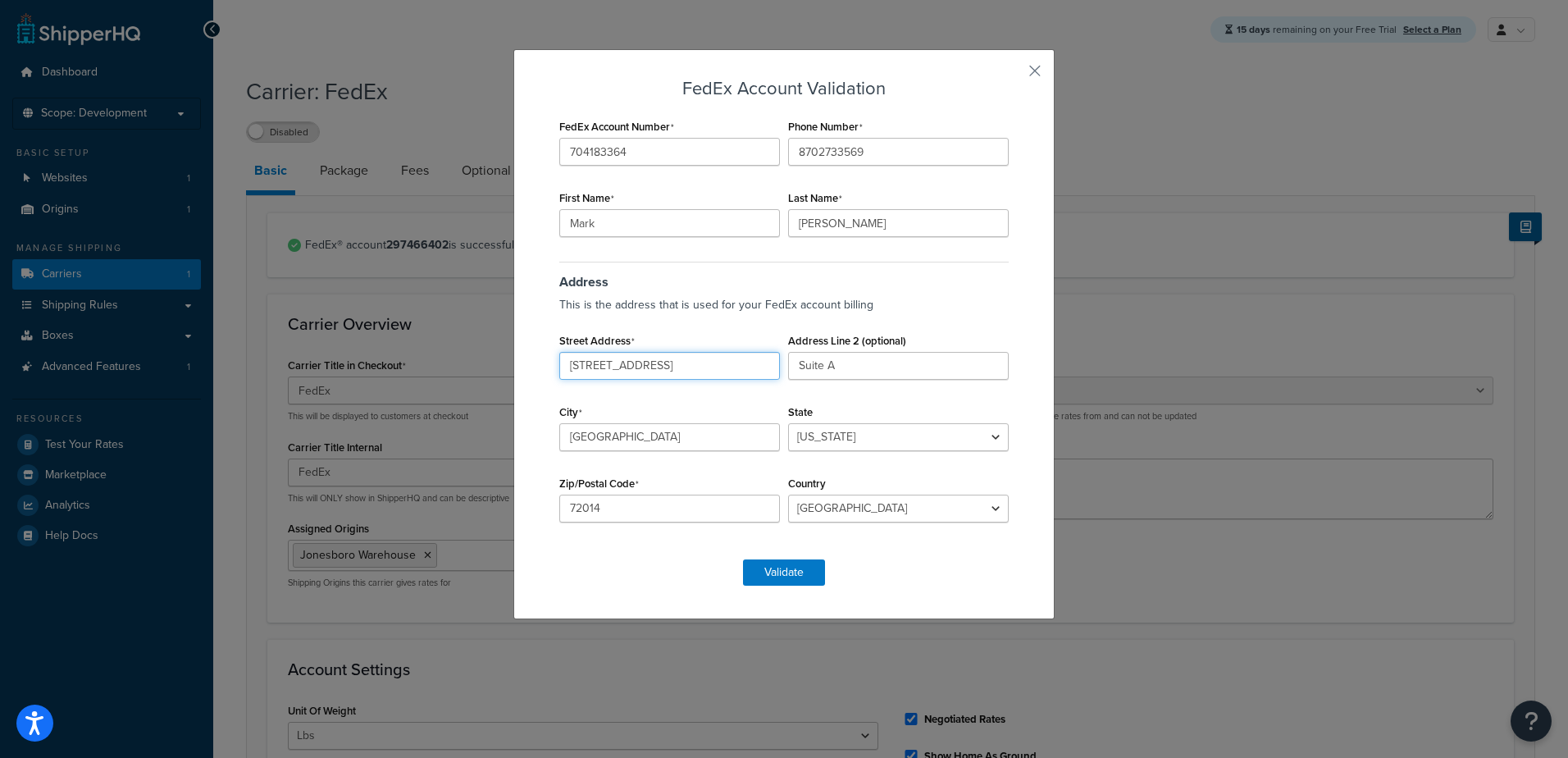
drag, startPoint x: 586, startPoint y: 368, endPoint x: 574, endPoint y: 367, distance: 12.0
click at [574, 367] on input "1810 Grand Ave" at bounding box center [670, 366] width 221 height 28
click at [622, 372] on input "1823 Grand Ave" at bounding box center [670, 366] width 221 height 28
type input "1823 Grant Ave"
click at [762, 578] on button "Validate" at bounding box center [784, 572] width 82 height 26
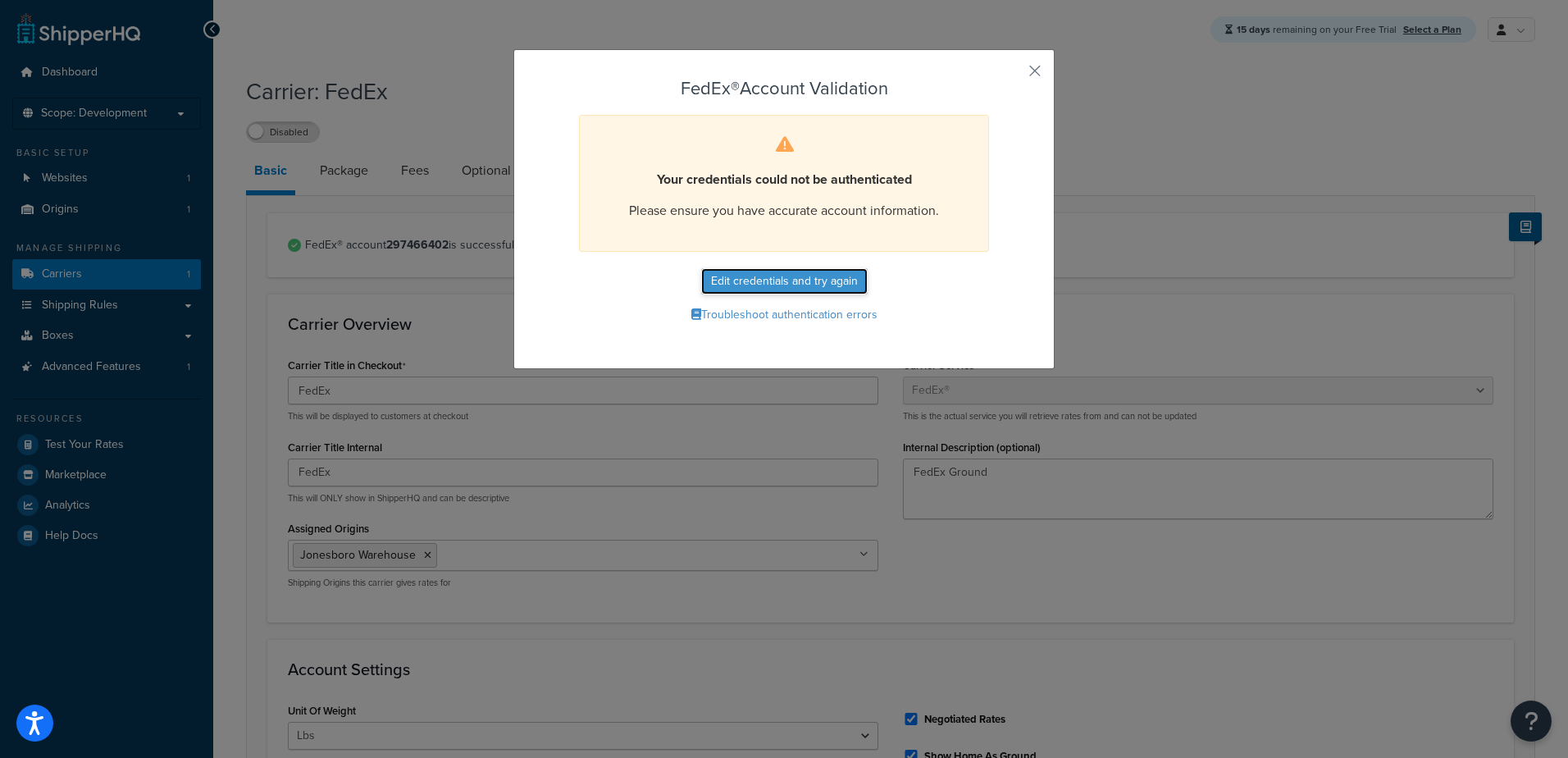
click at [748, 283] on button "Edit credentials and try again" at bounding box center [784, 282] width 166 height 26
select select "AR"
select select "US"
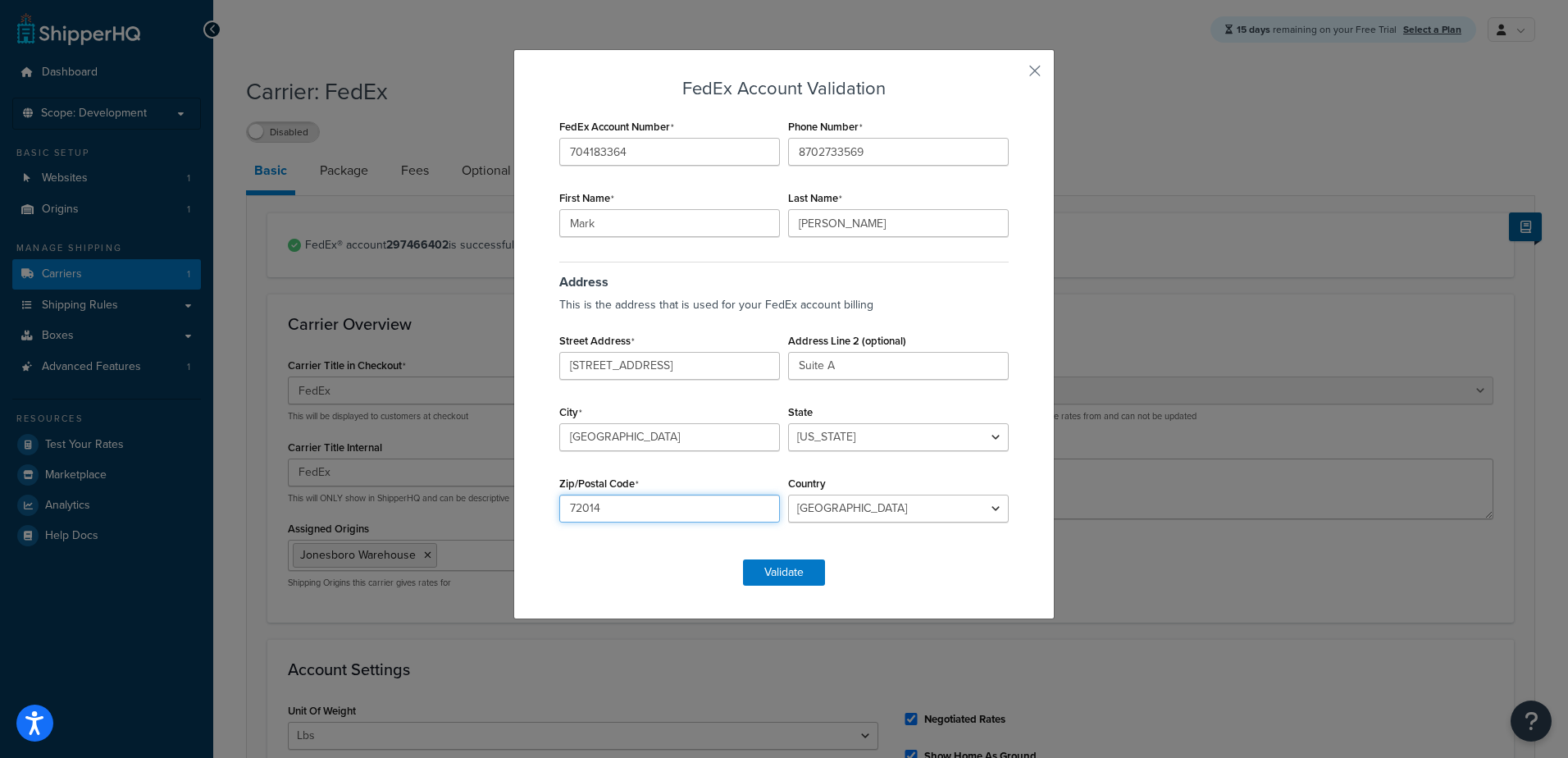
drag, startPoint x: 621, startPoint y: 511, endPoint x: 492, endPoint y: 511, distance: 129.0
click at [492, 511] on div "FedEx Account Validation FedEx Account Number 704183364 Phone Number 8702733569…" at bounding box center [784, 379] width 1568 height 758
click at [658, 514] on input "72014" at bounding box center [670, 508] width 221 height 28
click at [841, 367] on input "Suite A" at bounding box center [898, 366] width 221 height 28
click at [675, 369] on input "1823 Grant Ave" at bounding box center [670, 366] width 221 height 28
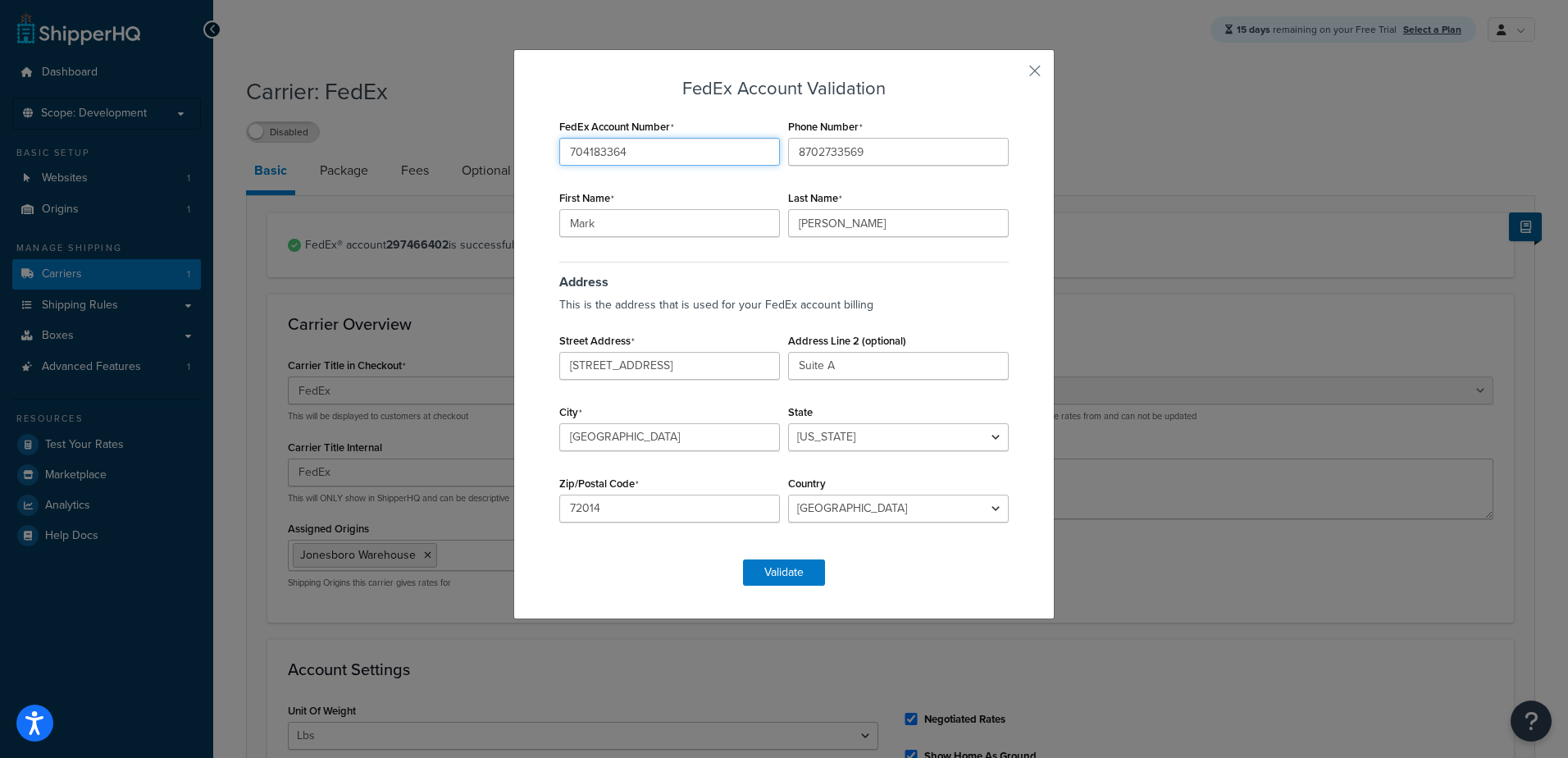
click at [649, 152] on input "704183364" at bounding box center [670, 152] width 221 height 28
click at [653, 370] on input "1823 Grant Ave" at bounding box center [670, 366] width 221 height 28
click at [769, 573] on button "Validate" at bounding box center [784, 572] width 82 height 26
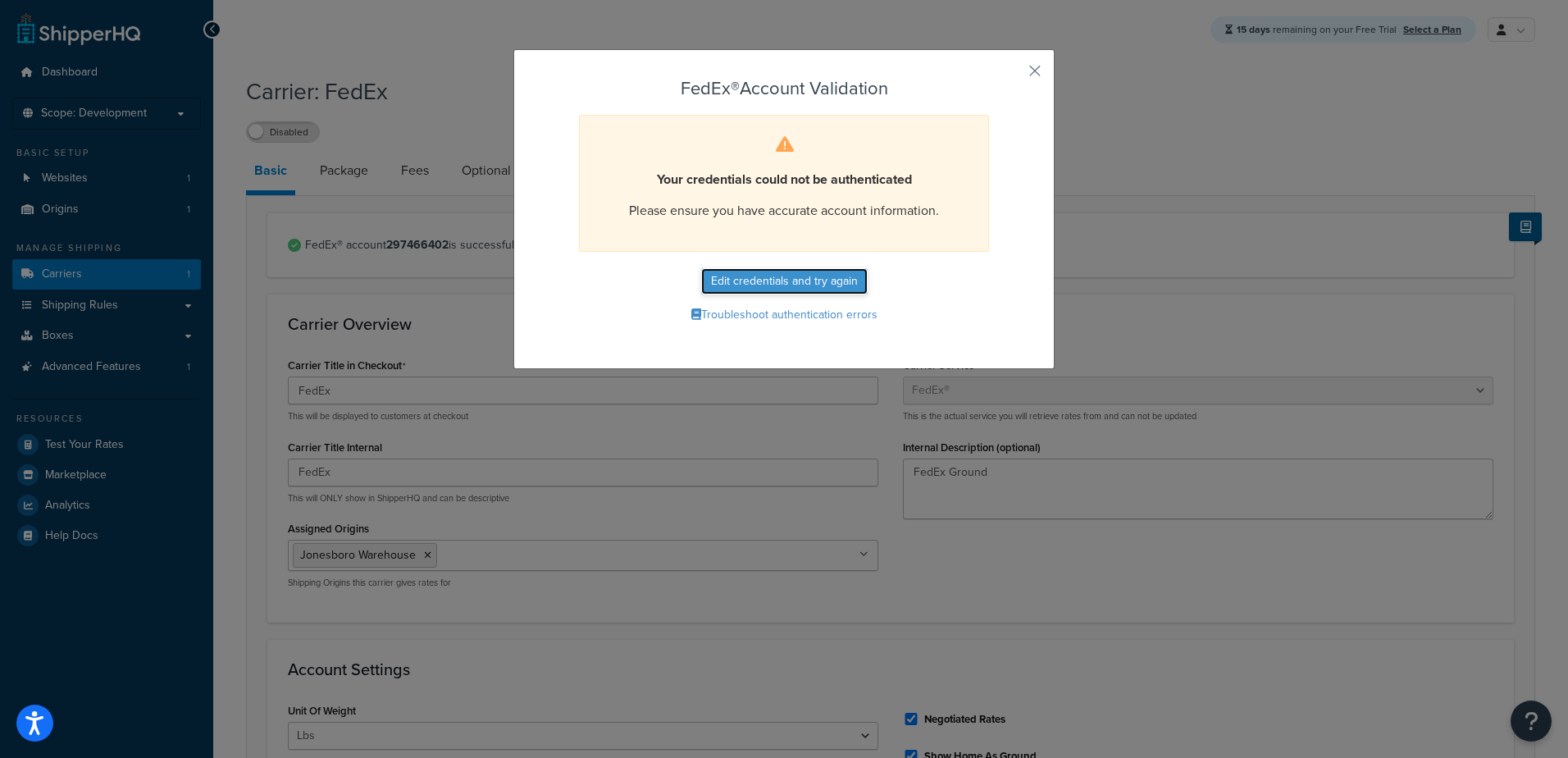
click at [823, 281] on button "Edit credentials and try again" at bounding box center [784, 282] width 166 height 26
select select "AR"
select select "US"
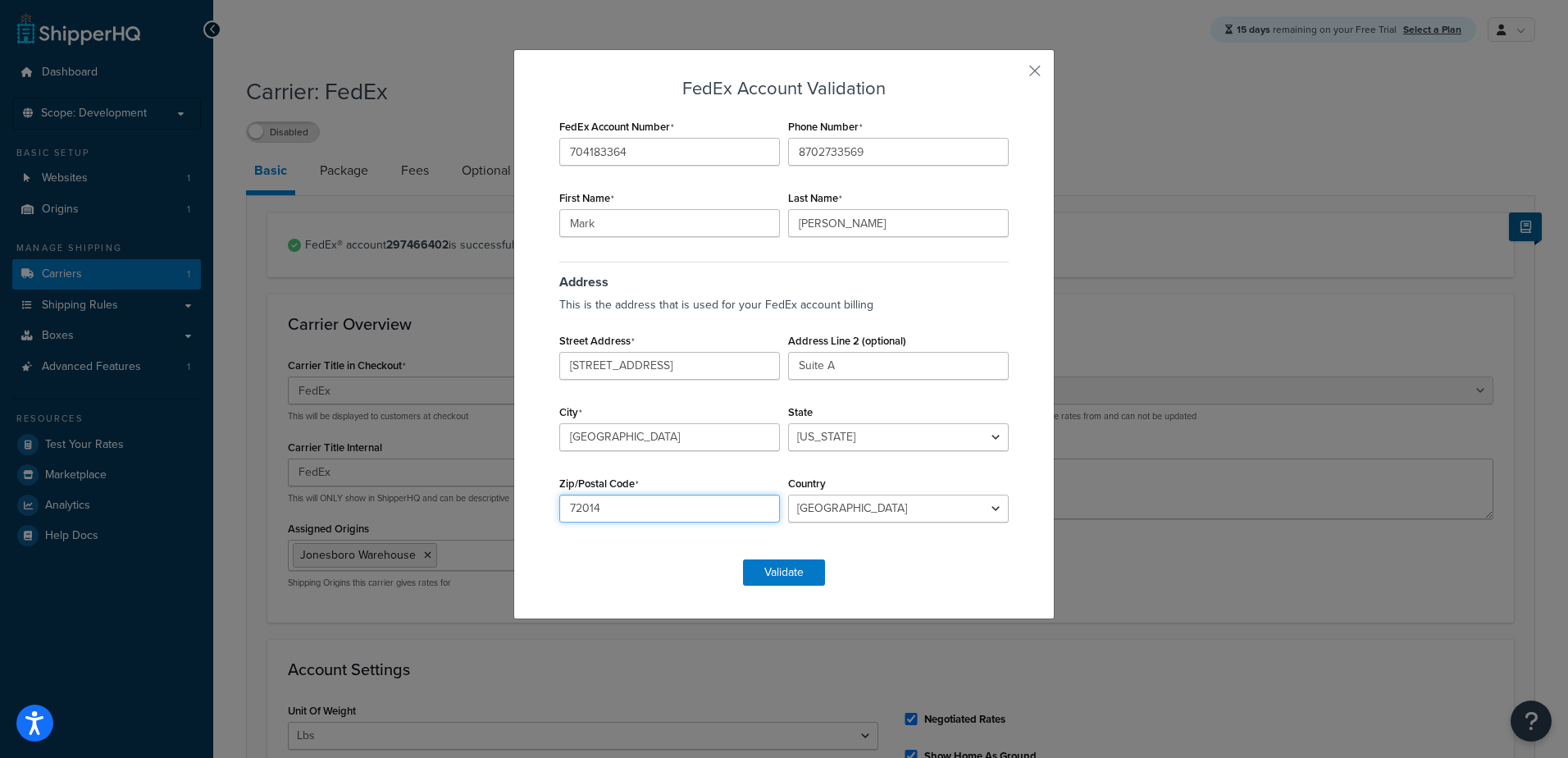
drag, startPoint x: 576, startPoint y: 508, endPoint x: 944, endPoint y: 427, distance: 376.8
click at [755, 483] on div "Zip/Postal Code 72014" at bounding box center [670, 496] width 229 height 51
type input "72401"
click at [802, 568] on button "Validate" at bounding box center [784, 572] width 82 height 26
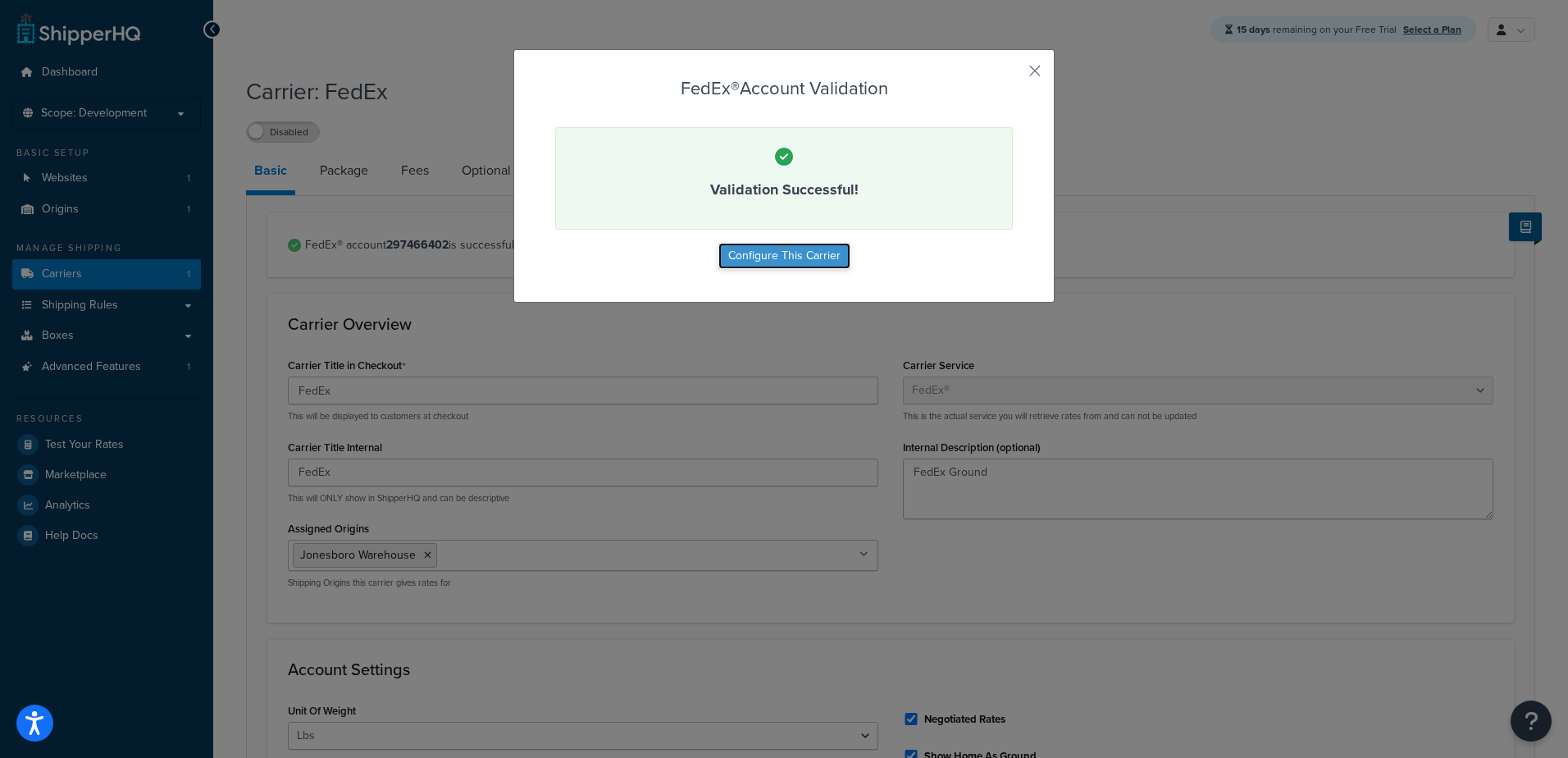
click at [761, 257] on button "Configure This Carrier" at bounding box center [784, 256] width 132 height 26
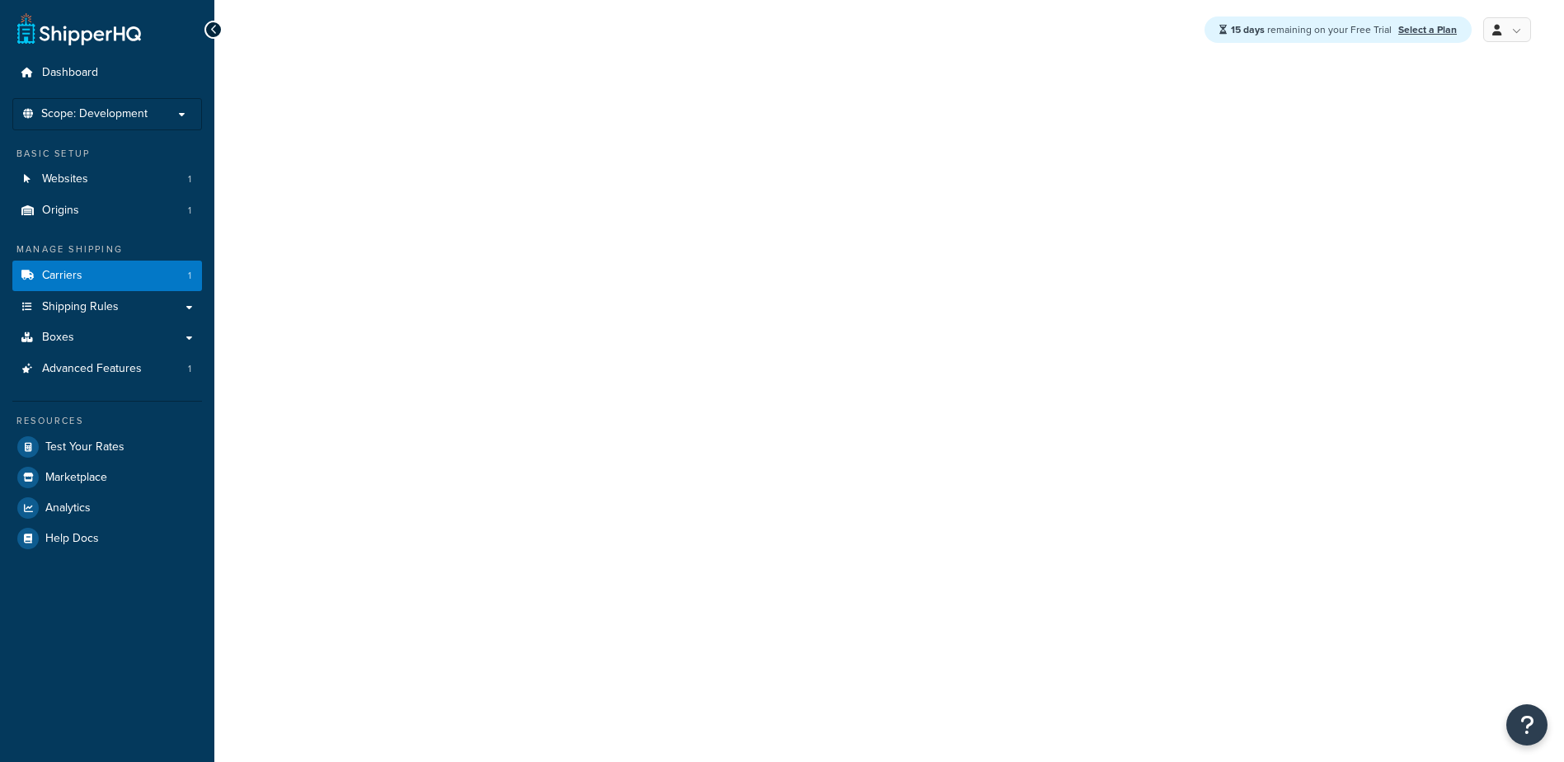
select select "fedEx"
select select "REGULAR_PICKUP"
select select "YOUR_PACKAGING"
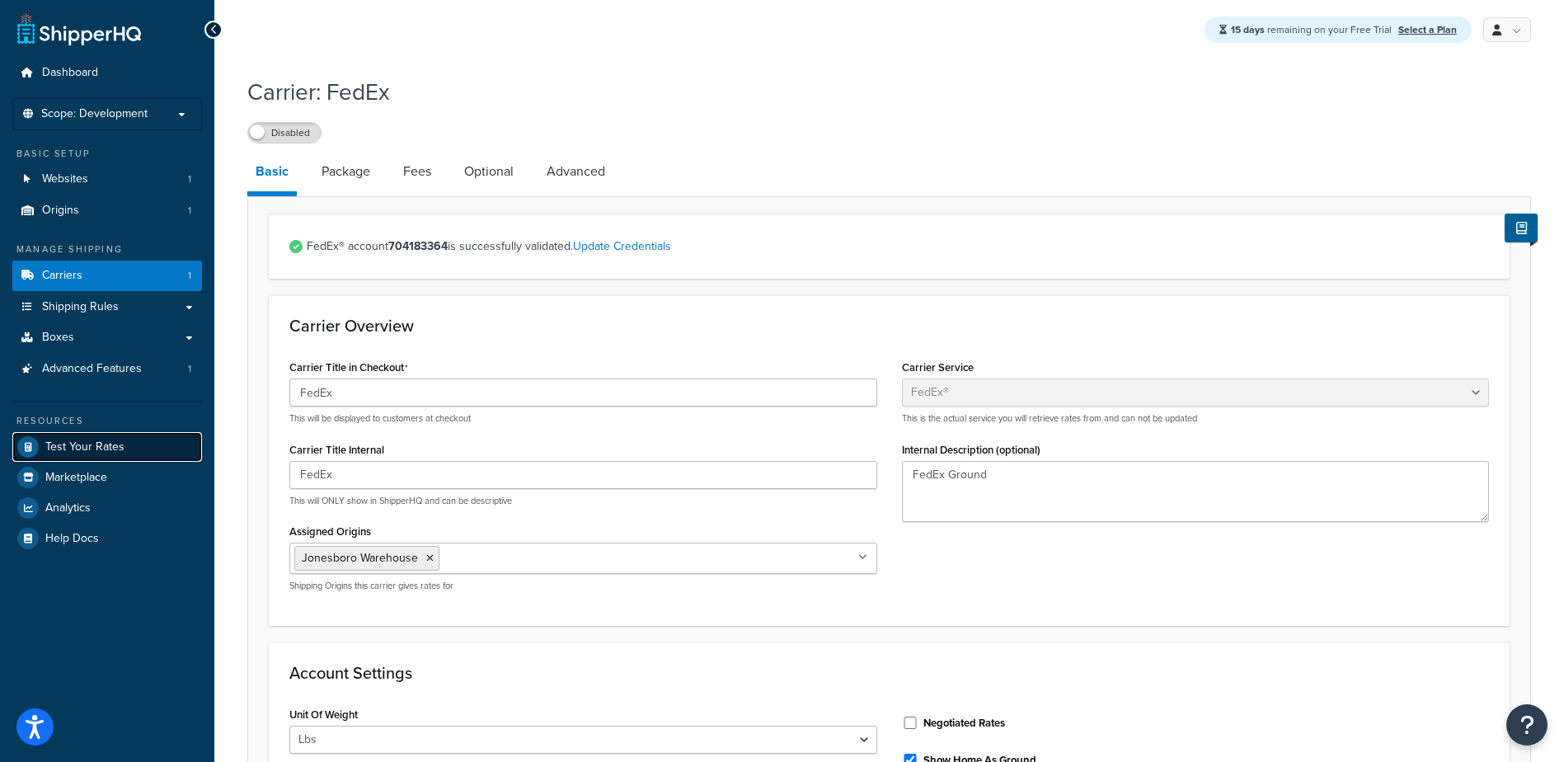
click at [63, 448] on span "Test Your Rates" at bounding box center [84, 447] width 79 height 14
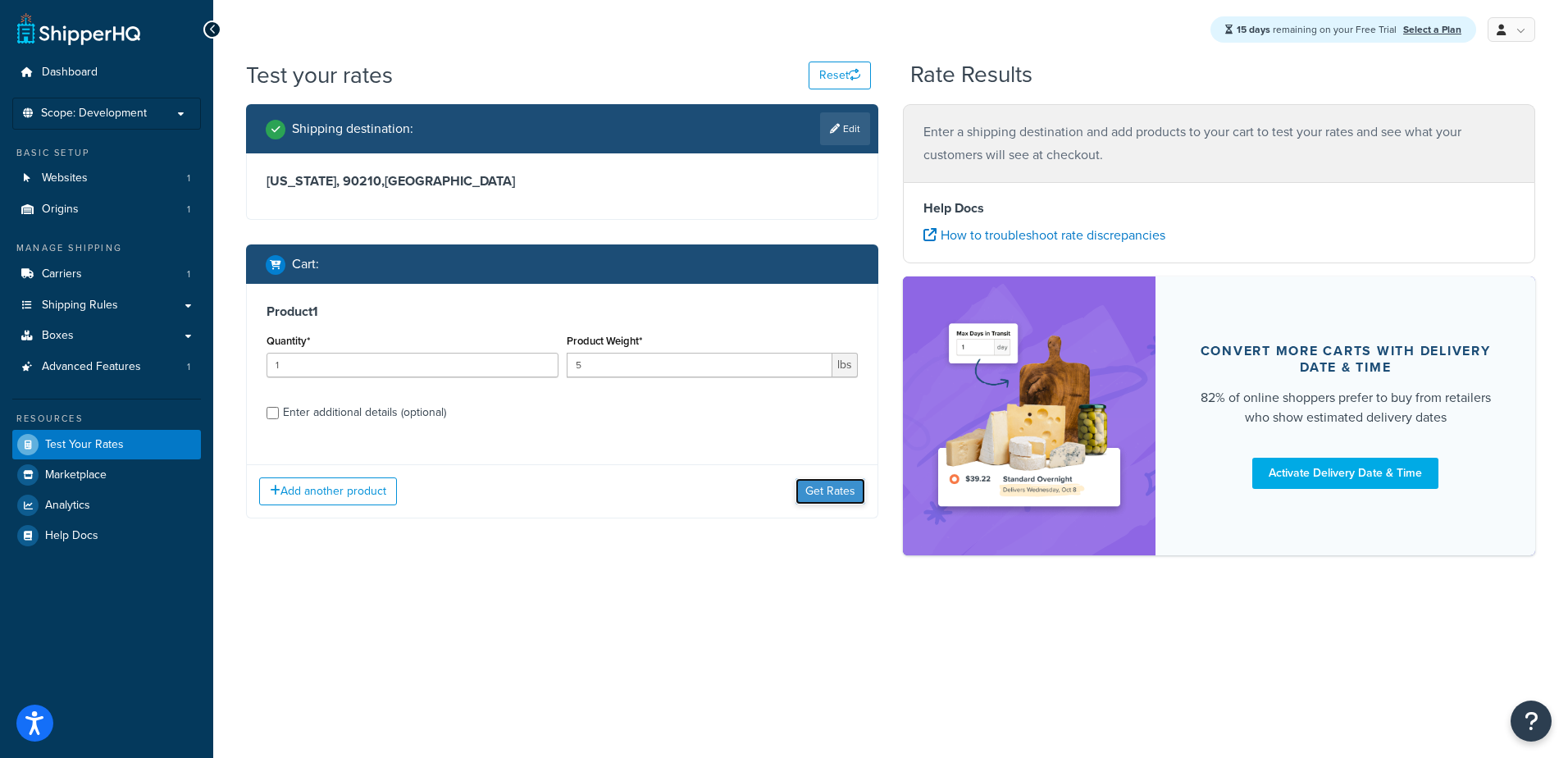
click at [819, 483] on button "Get Rates" at bounding box center [831, 491] width 70 height 26
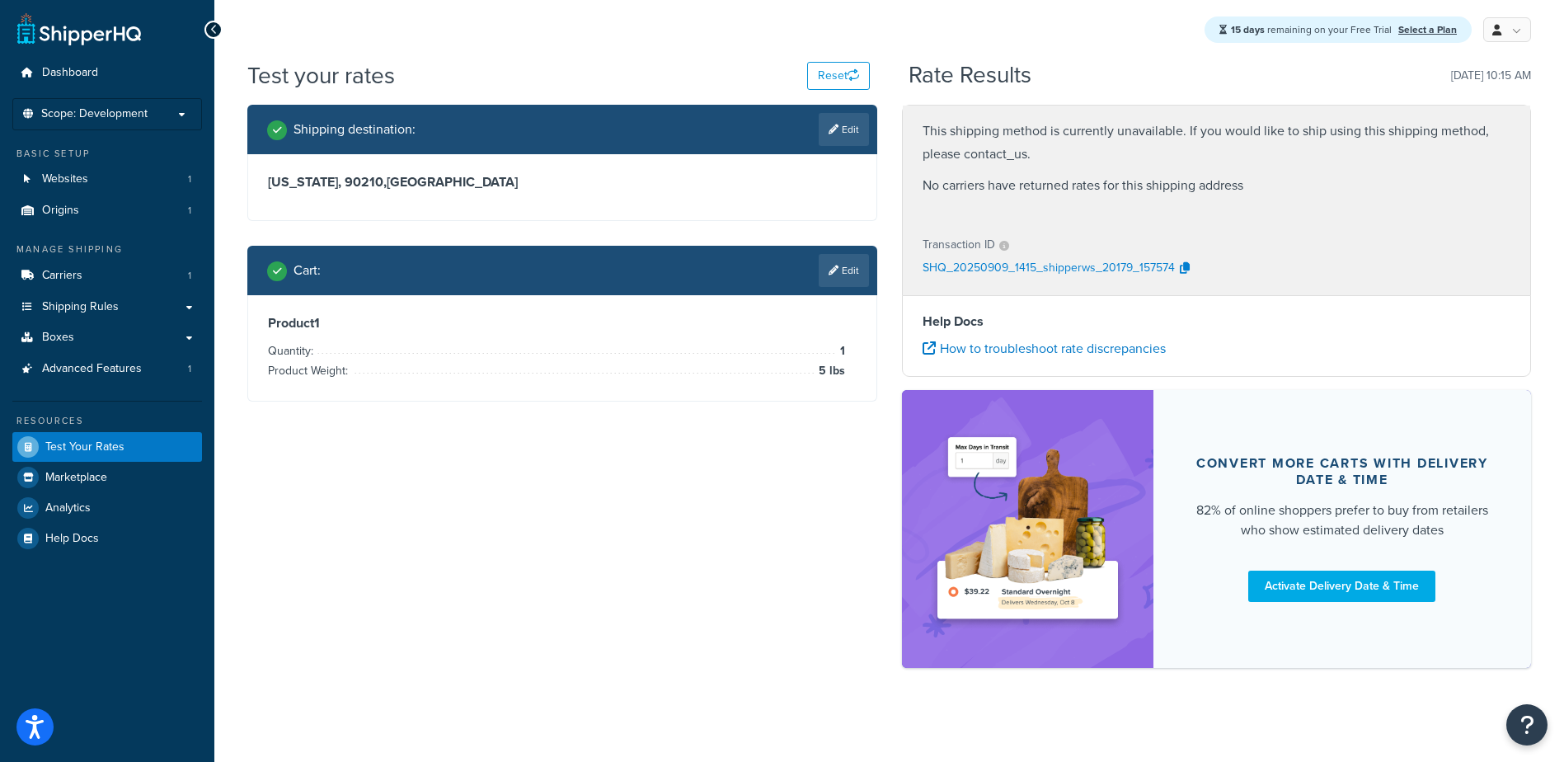
click at [1120, 271] on p "SHQ_20250909_1415_shipperws_20179_157574" at bounding box center [1049, 268] width 252 height 25
click at [838, 263] on link "Edit" at bounding box center [844, 270] width 50 height 33
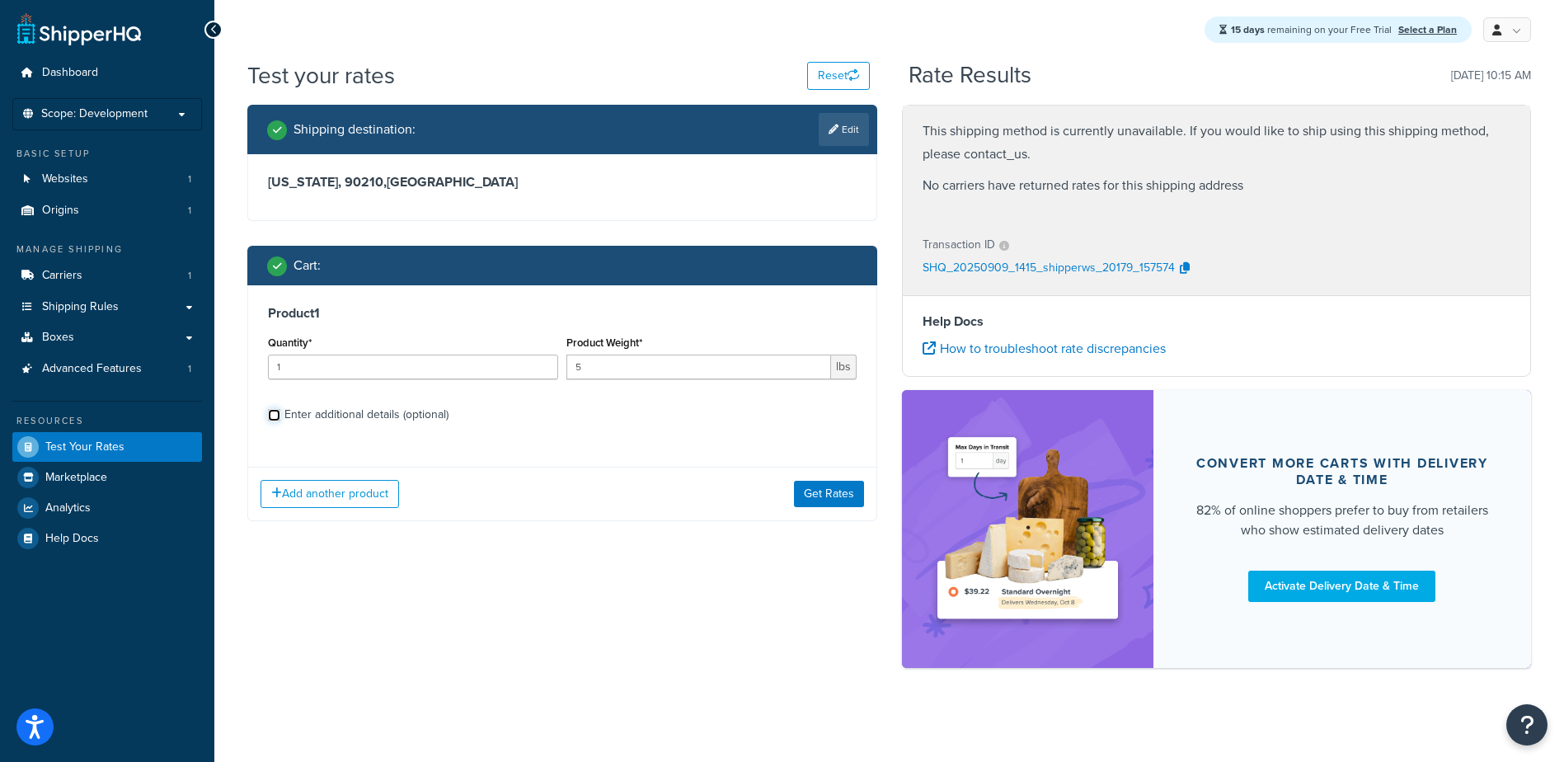
click at [270, 414] on input "Enter additional details (optional)" at bounding box center [274, 415] width 12 height 12
checkbox input "true"
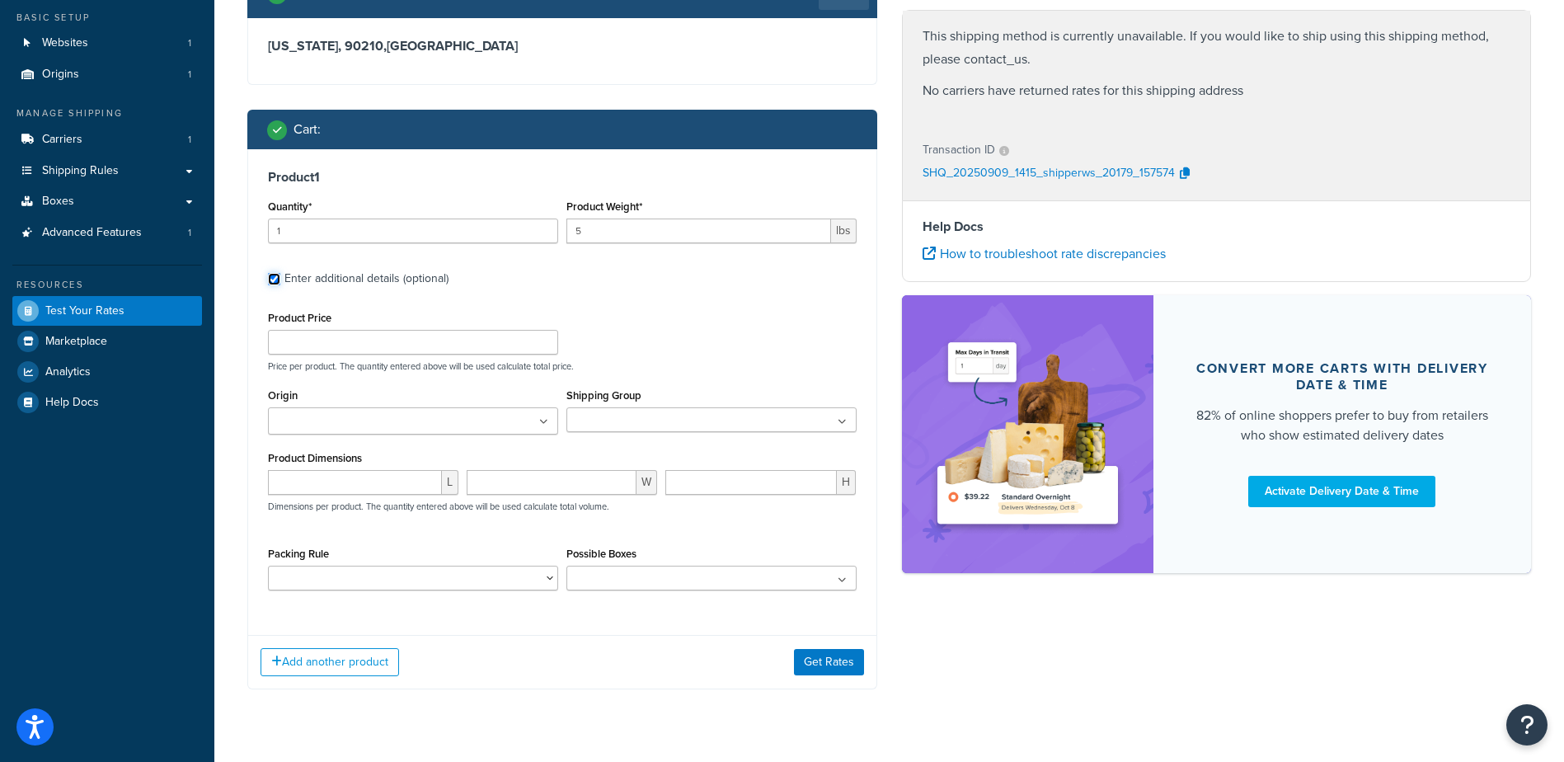
scroll to position [165, 0]
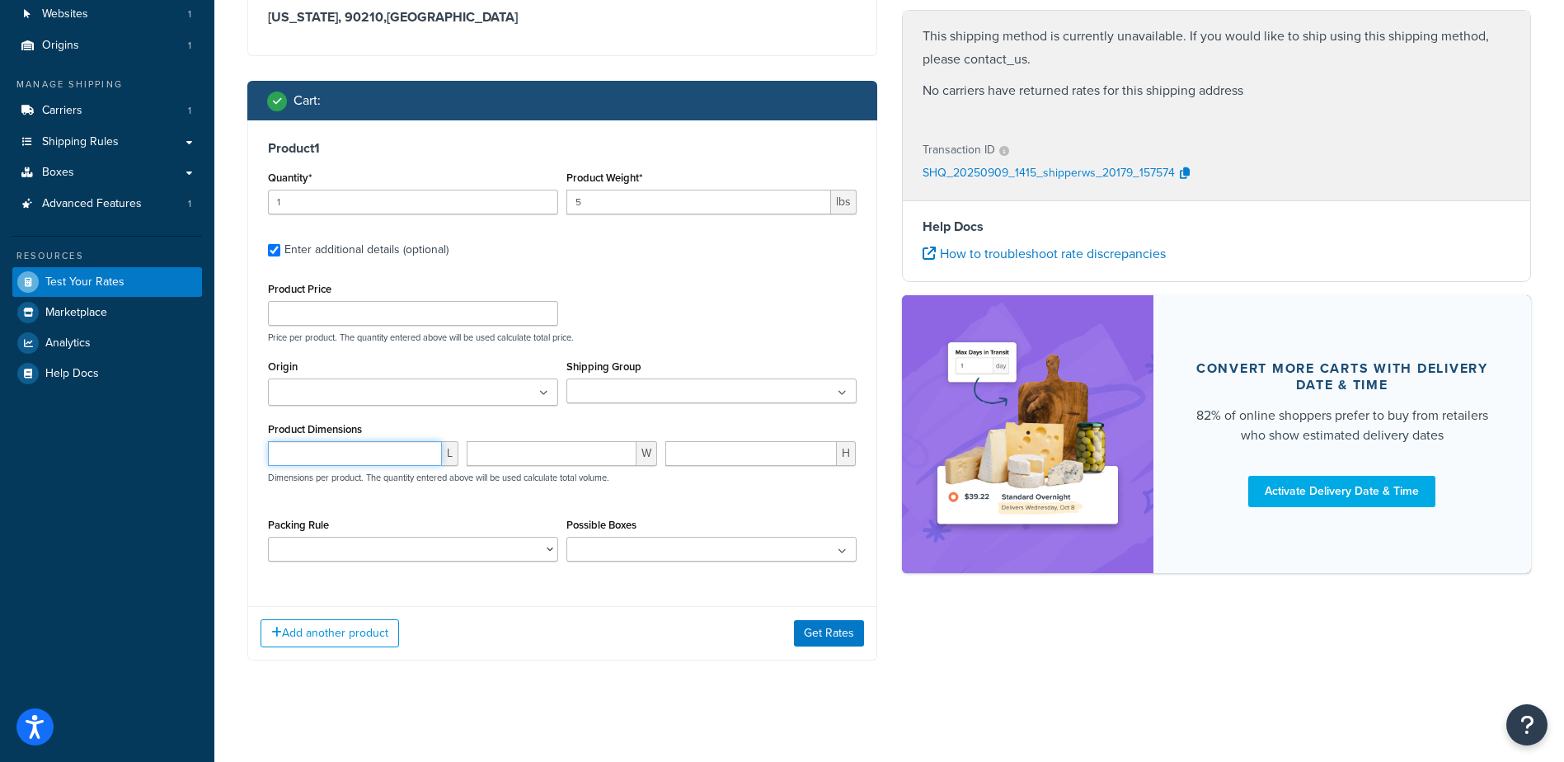
click at [399, 461] on input "number" at bounding box center [355, 453] width 174 height 25
type input "10"
click at [528, 402] on ul at bounding box center [413, 391] width 290 height 27
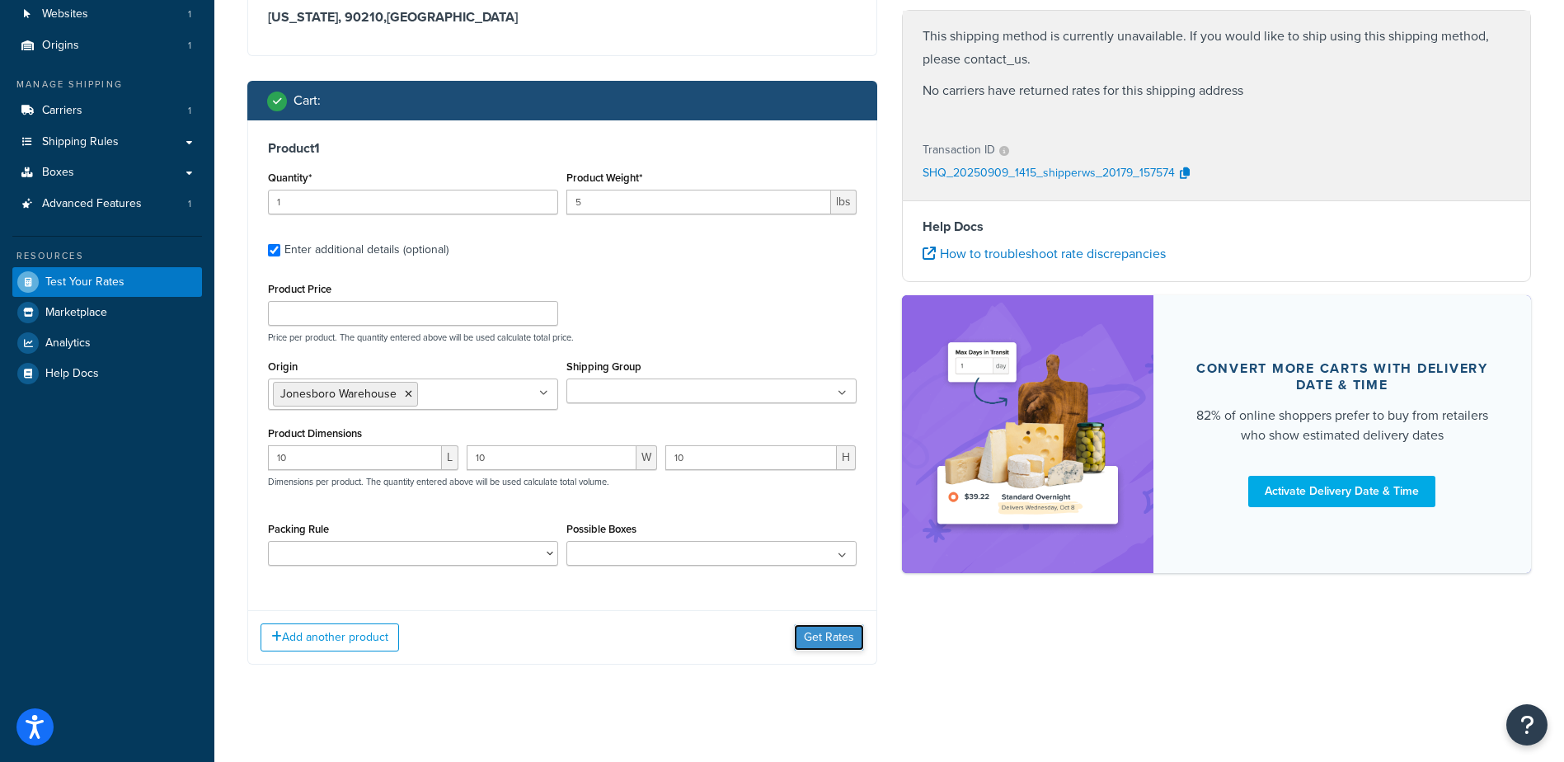
click at [829, 638] on button "Get Rates" at bounding box center [829, 637] width 70 height 26
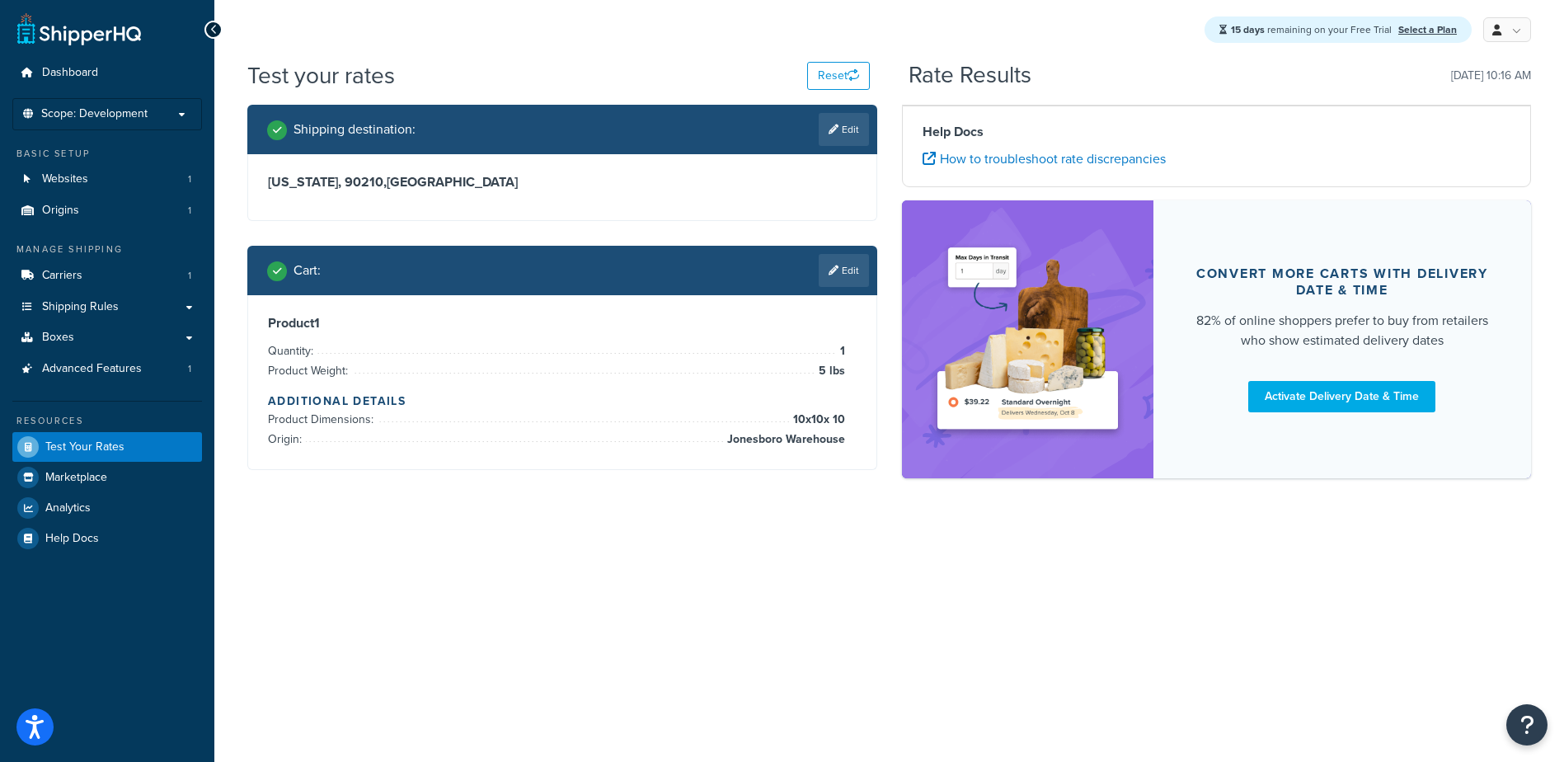
scroll to position [0, 0]
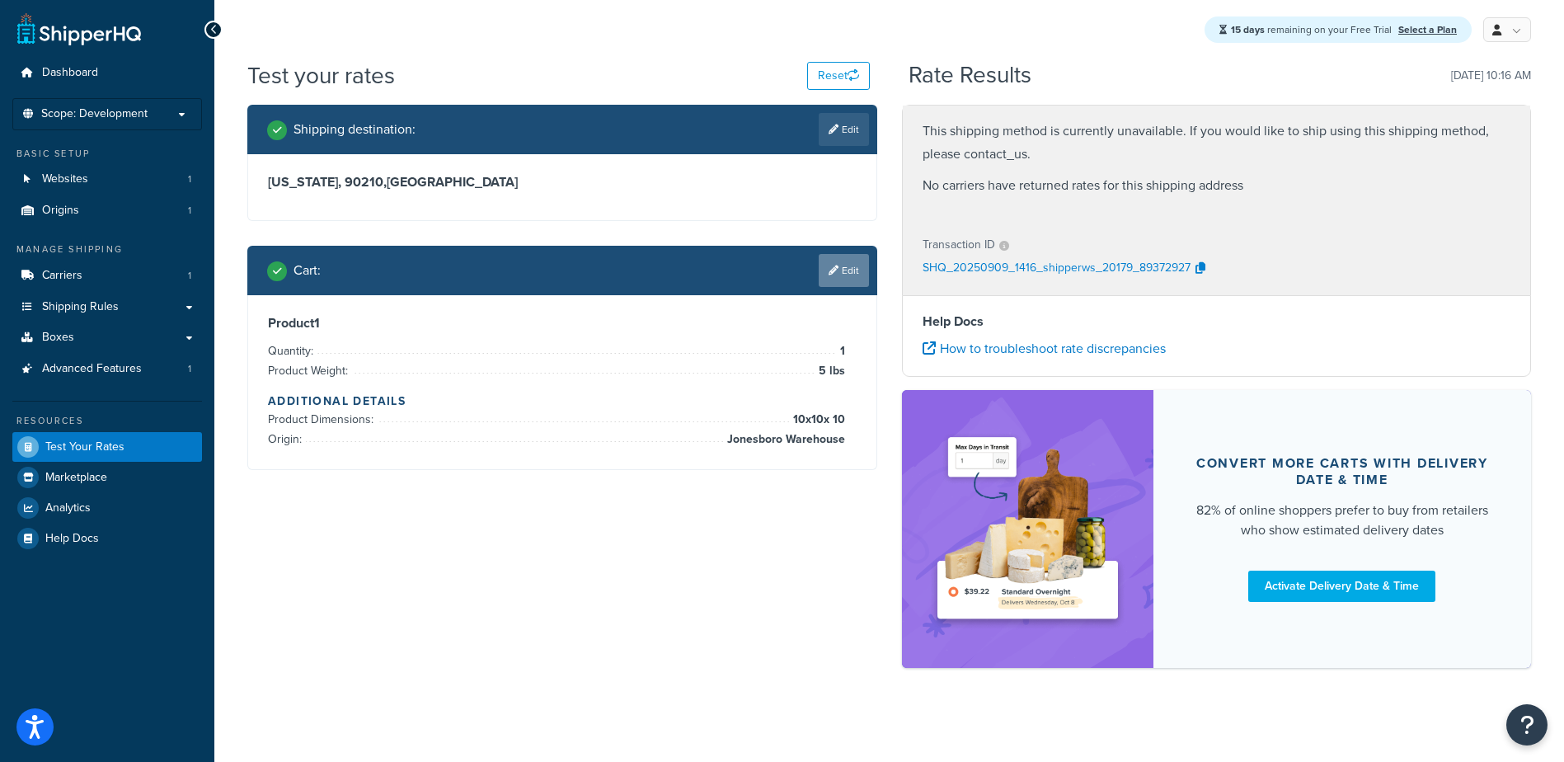
click at [841, 271] on link "Edit" at bounding box center [844, 270] width 50 height 33
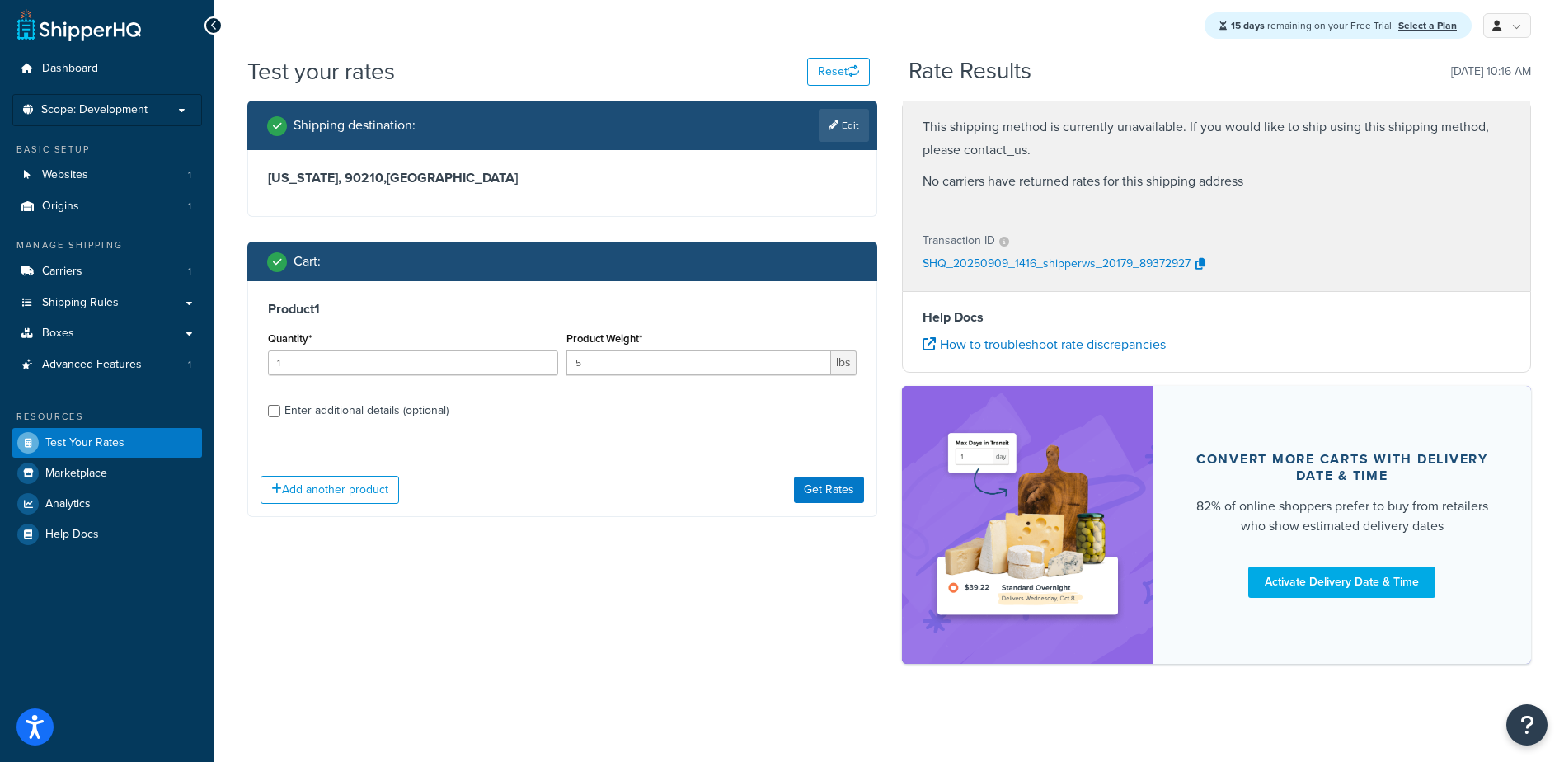
scroll to position [5, 0]
click at [270, 410] on input "Enter additional details (optional)" at bounding box center [274, 410] width 12 height 12
checkbox input "true"
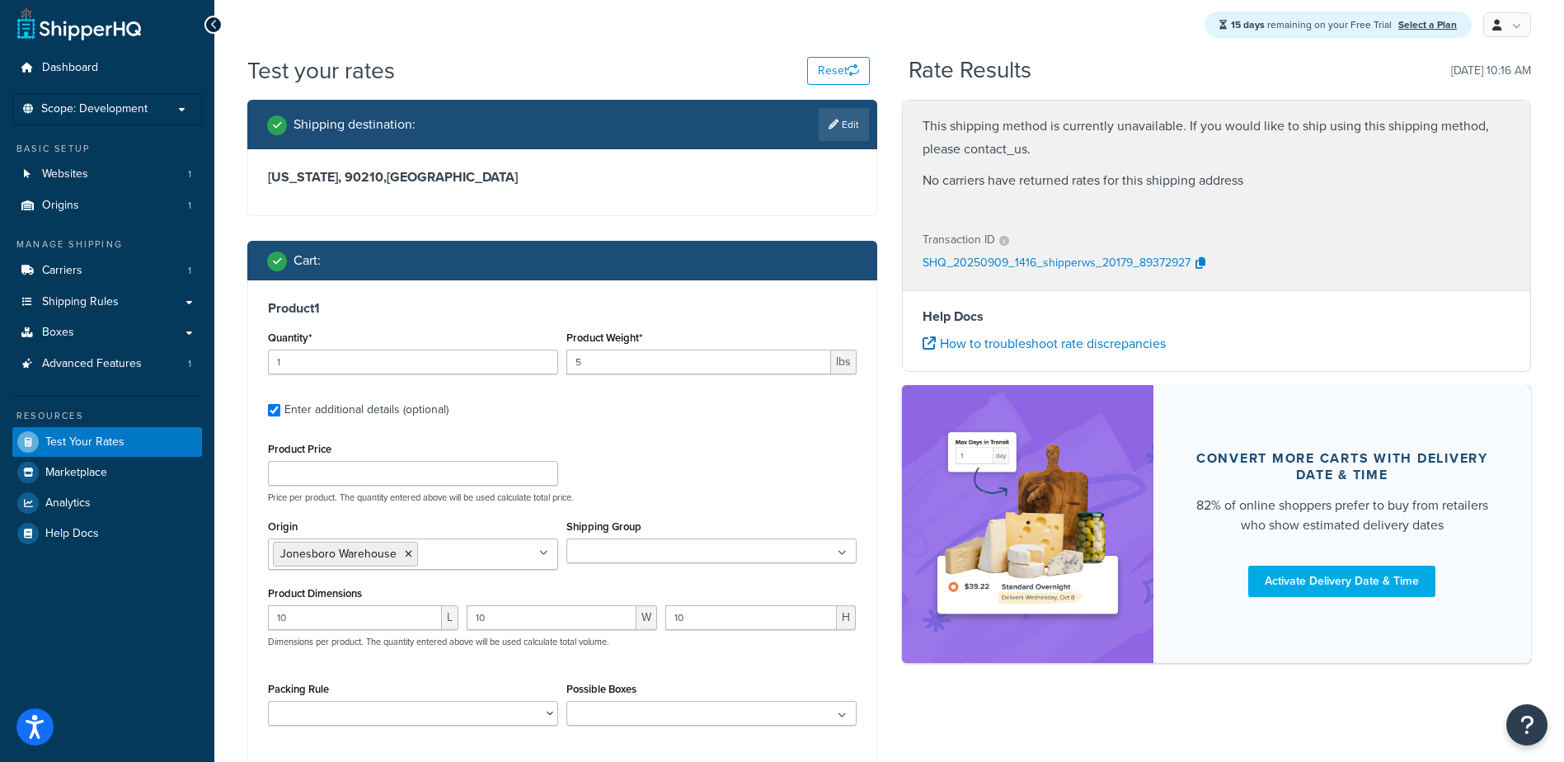
click at [679, 555] on ul at bounding box center [711, 550] width 290 height 25
click at [677, 559] on ul at bounding box center [711, 550] width 290 height 25
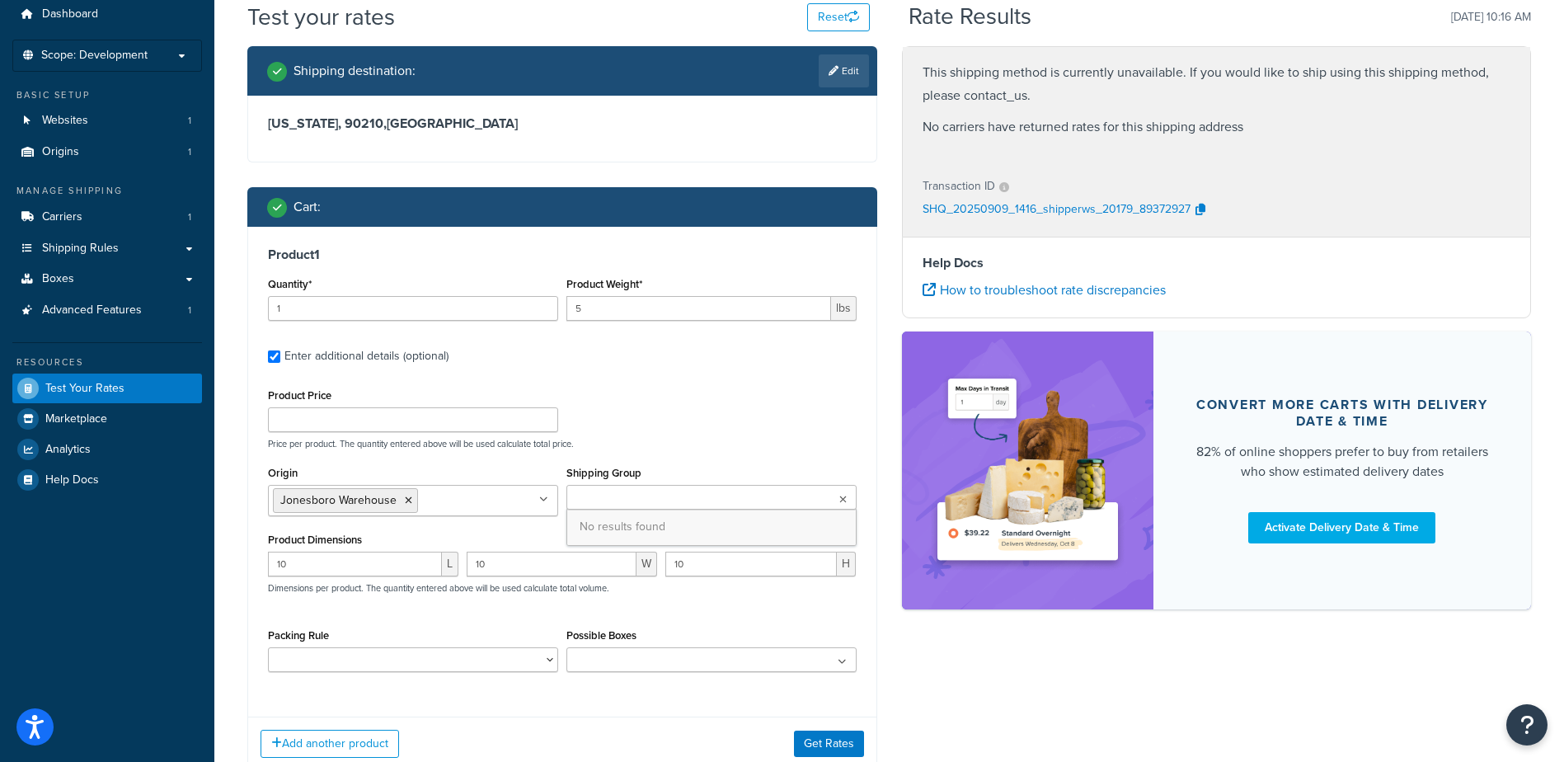
scroll to position [87, 0]
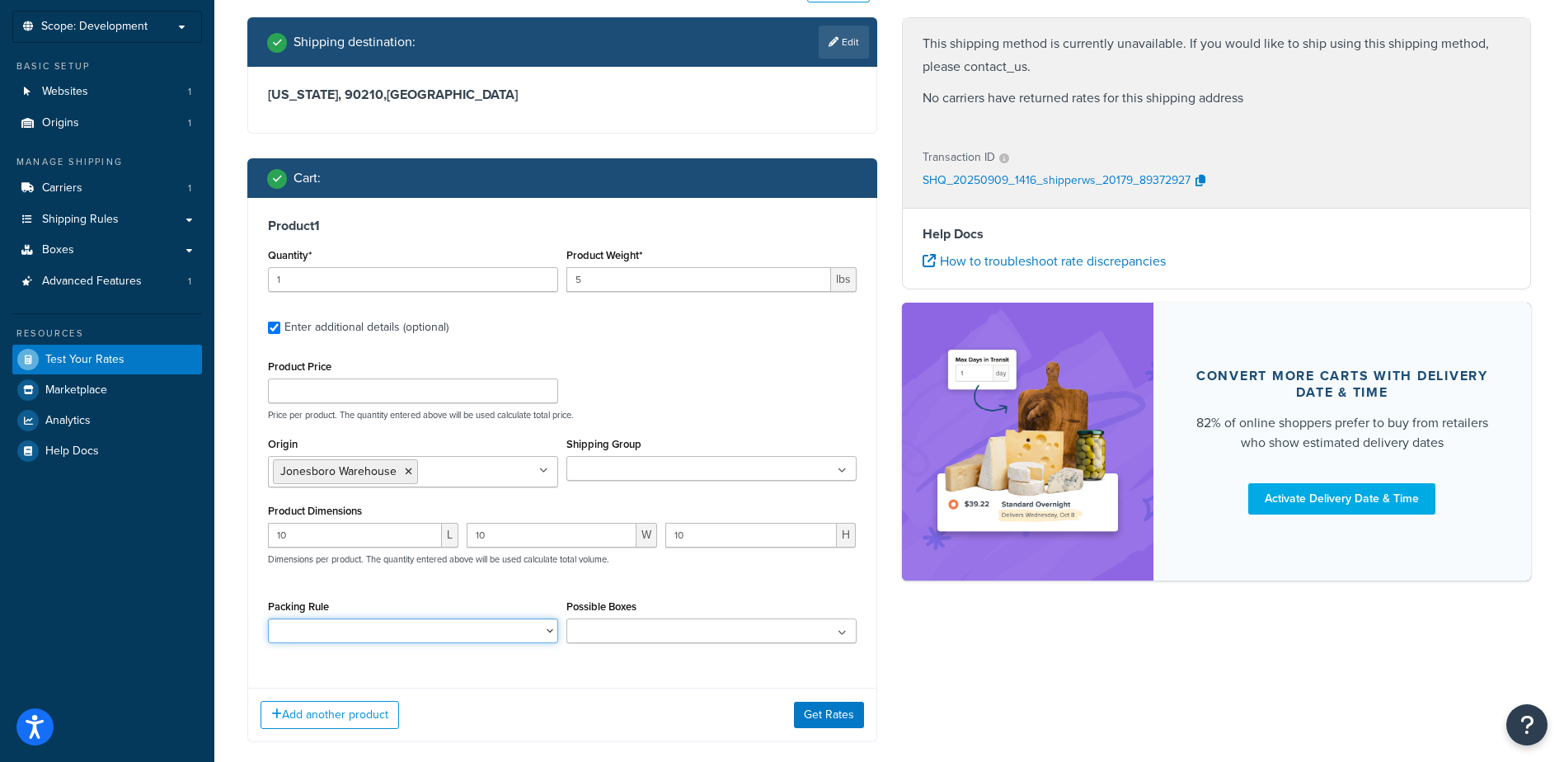
click at [444, 632] on select "Packing Rule" at bounding box center [413, 630] width 290 height 25
drag, startPoint x: 444, startPoint y: 632, endPoint x: 456, endPoint y: 632, distance: 12.4
click at [444, 632] on select "Packing Rule" at bounding box center [413, 630] width 290 height 25
click at [671, 636] on ul at bounding box center [711, 630] width 290 height 25
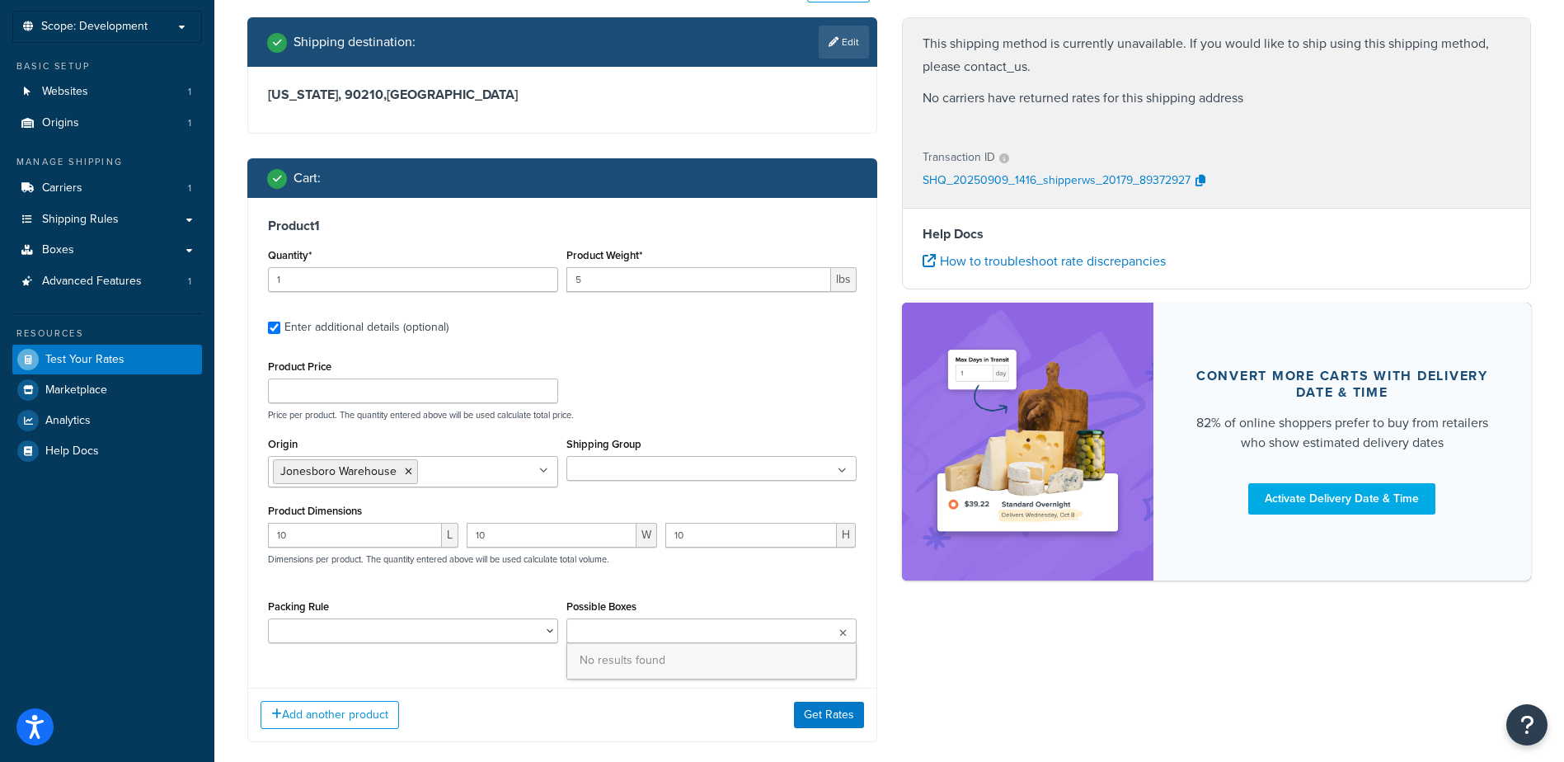
click at [844, 470] on icon at bounding box center [842, 471] width 9 height 10
click at [844, 470] on icon at bounding box center [842, 471] width 7 height 10
click at [820, 628] on ul at bounding box center [711, 630] width 290 height 25
click at [852, 636] on ul at bounding box center [711, 630] width 290 height 25
click at [878, 647] on div "Shipping destination : Edit [US_STATE], 90210 , [GEOGRAPHIC_DATA] Cart : Produc…" at bounding box center [562, 391] width 655 height 749
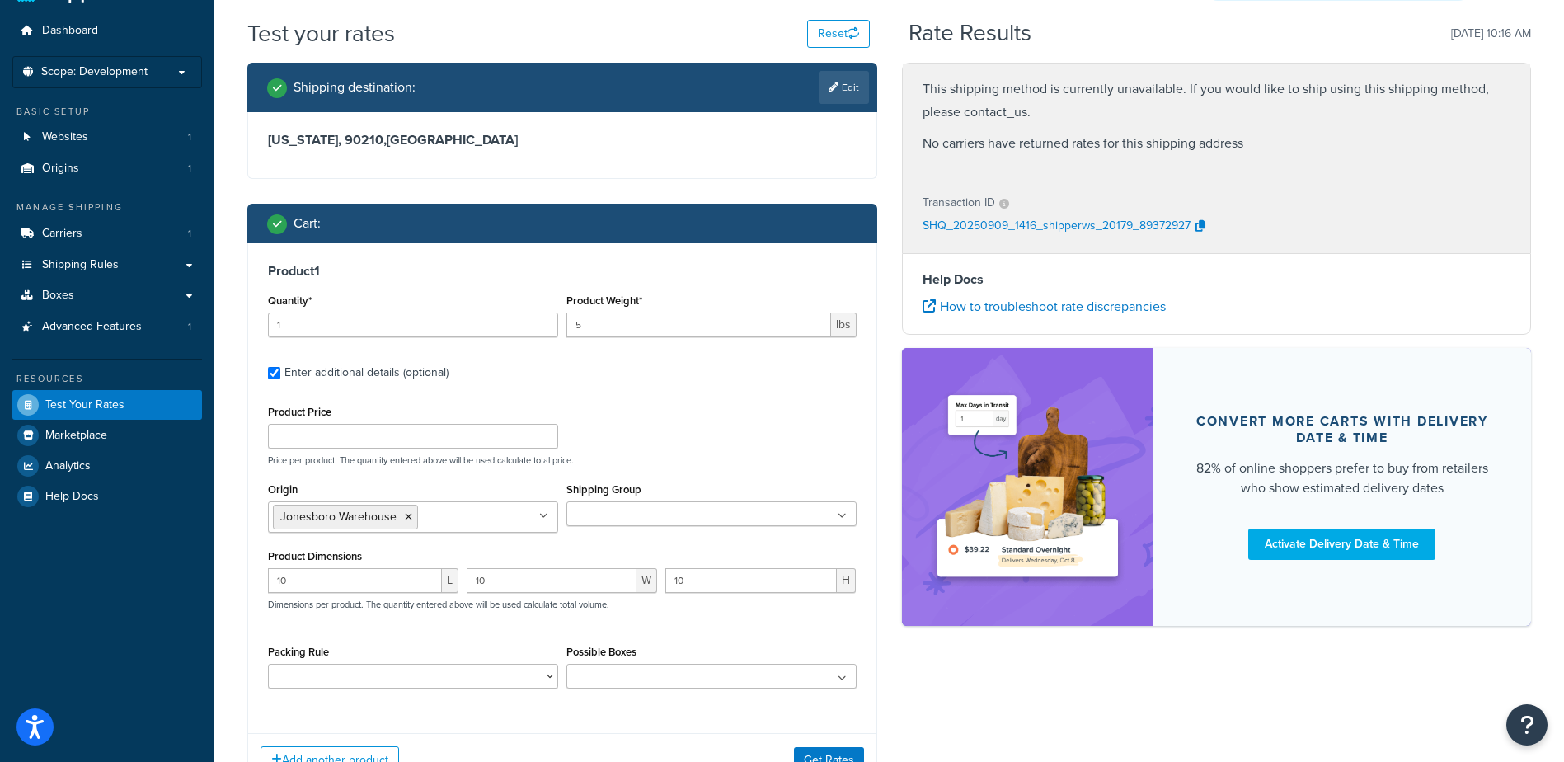
scroll to position [5, 0]
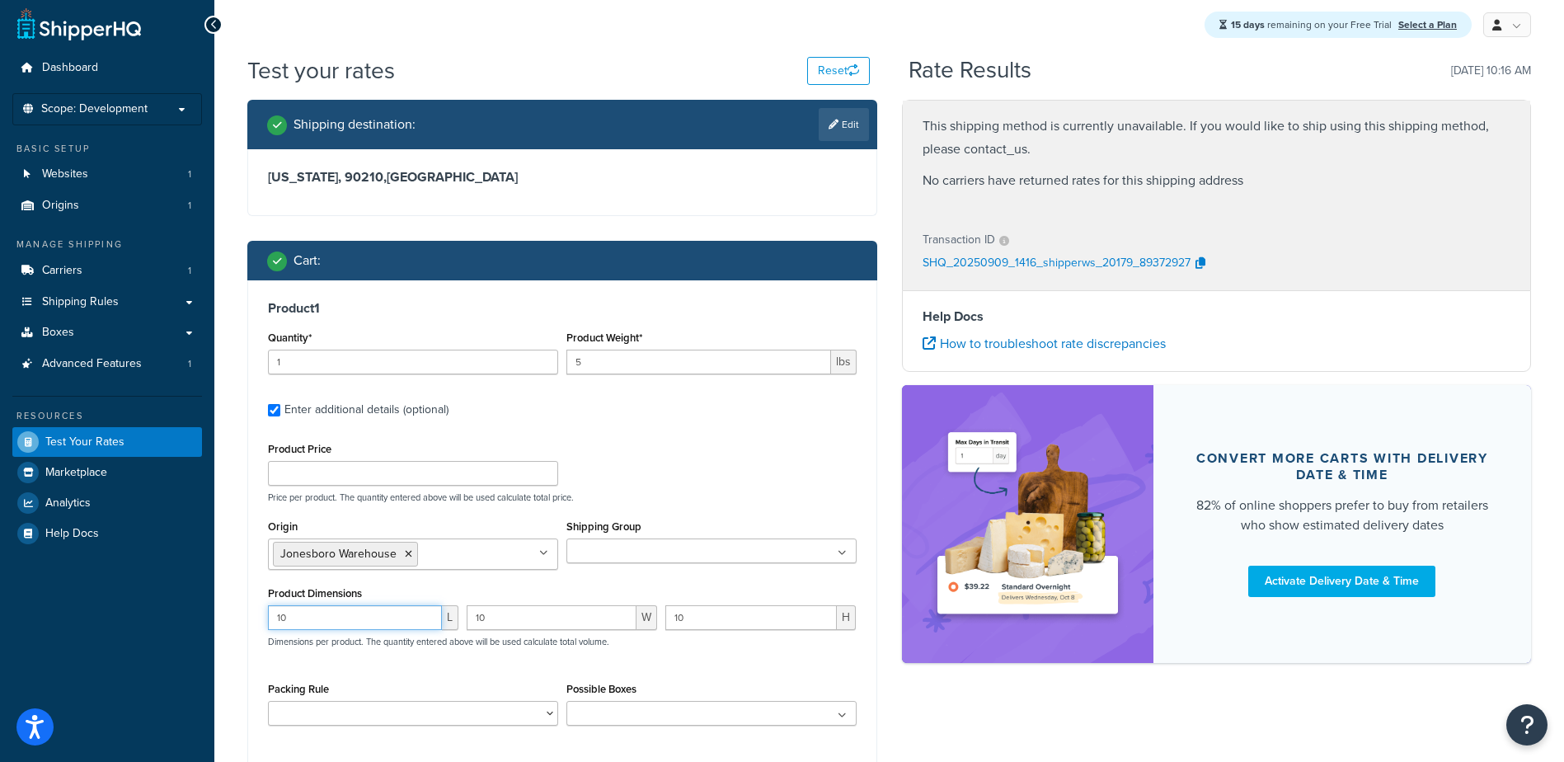
drag, startPoint x: 363, startPoint y: 630, endPoint x: 173, endPoint y: 629, distance: 189.6
click at [173, 629] on div "Dashboard Scope: Development Basic Setup Websites 1 Origins 1 Manage Shipping C…" at bounding box center [782, 463] width 1564 height 937
type input "5"
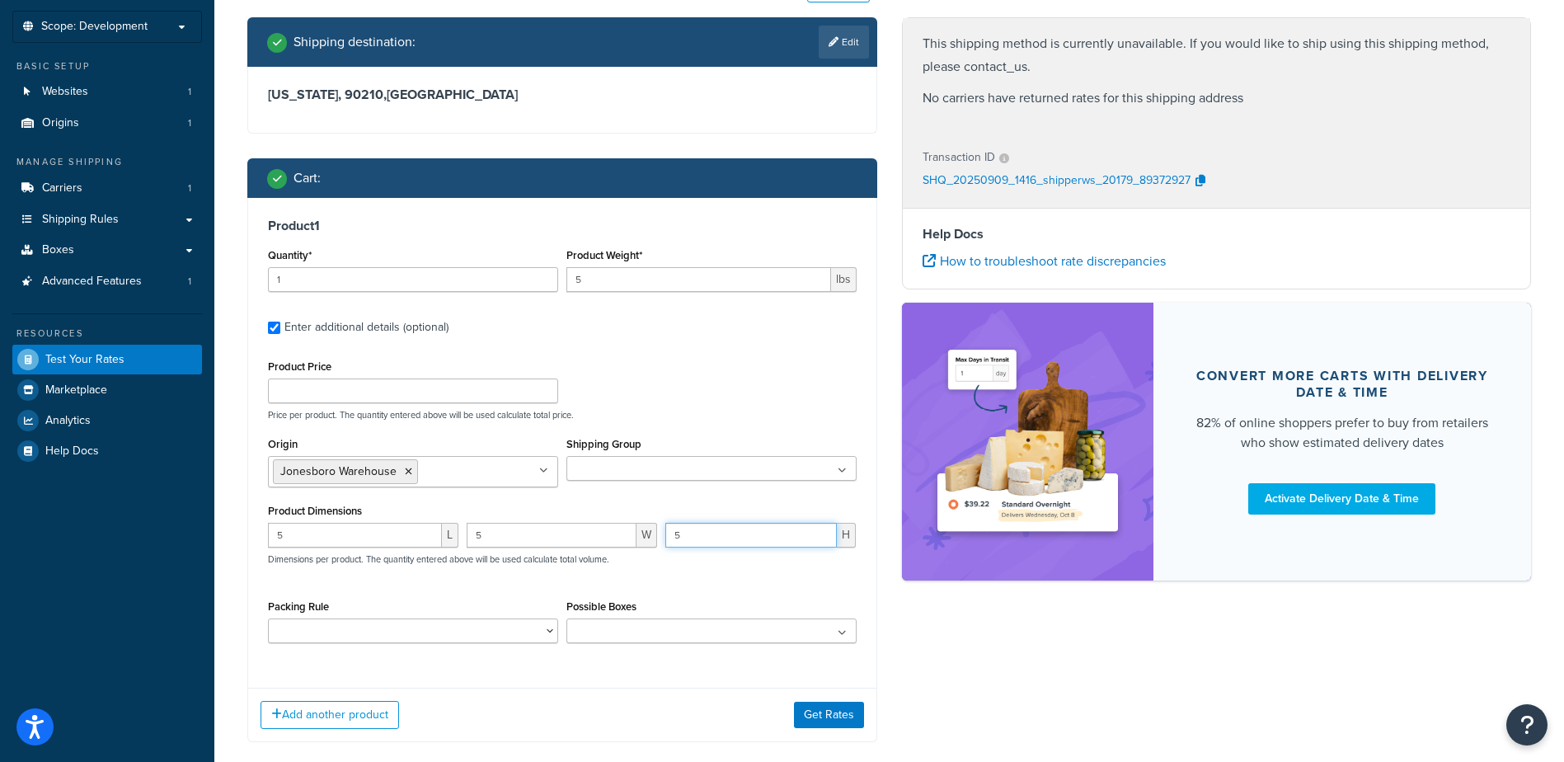
scroll to position [170, 0]
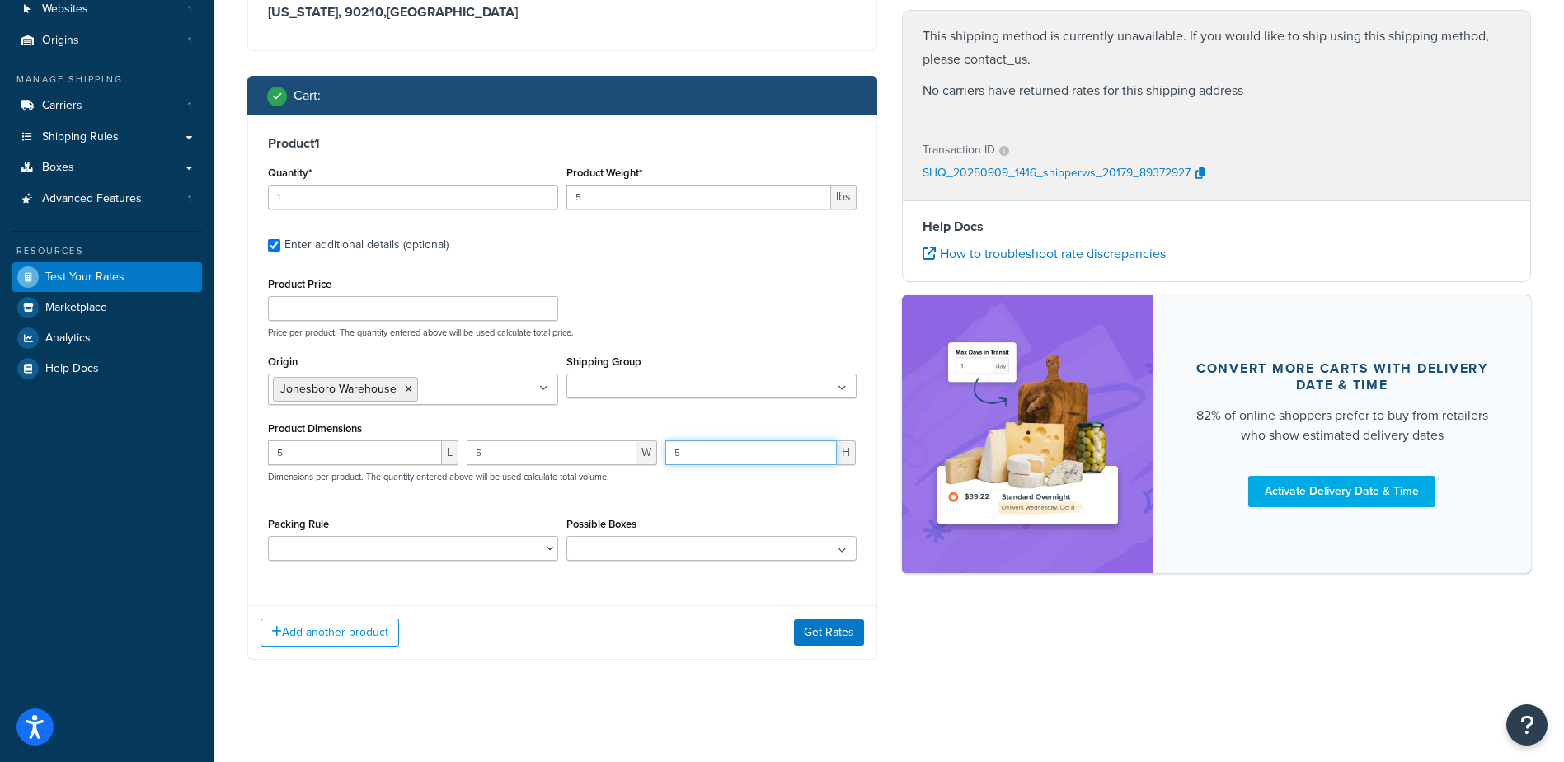
type input "5"
click at [840, 553] on icon at bounding box center [842, 551] width 9 height 10
click at [840, 553] on icon at bounding box center [842, 551] width 7 height 10
click at [838, 640] on button "Get Rates" at bounding box center [829, 632] width 70 height 26
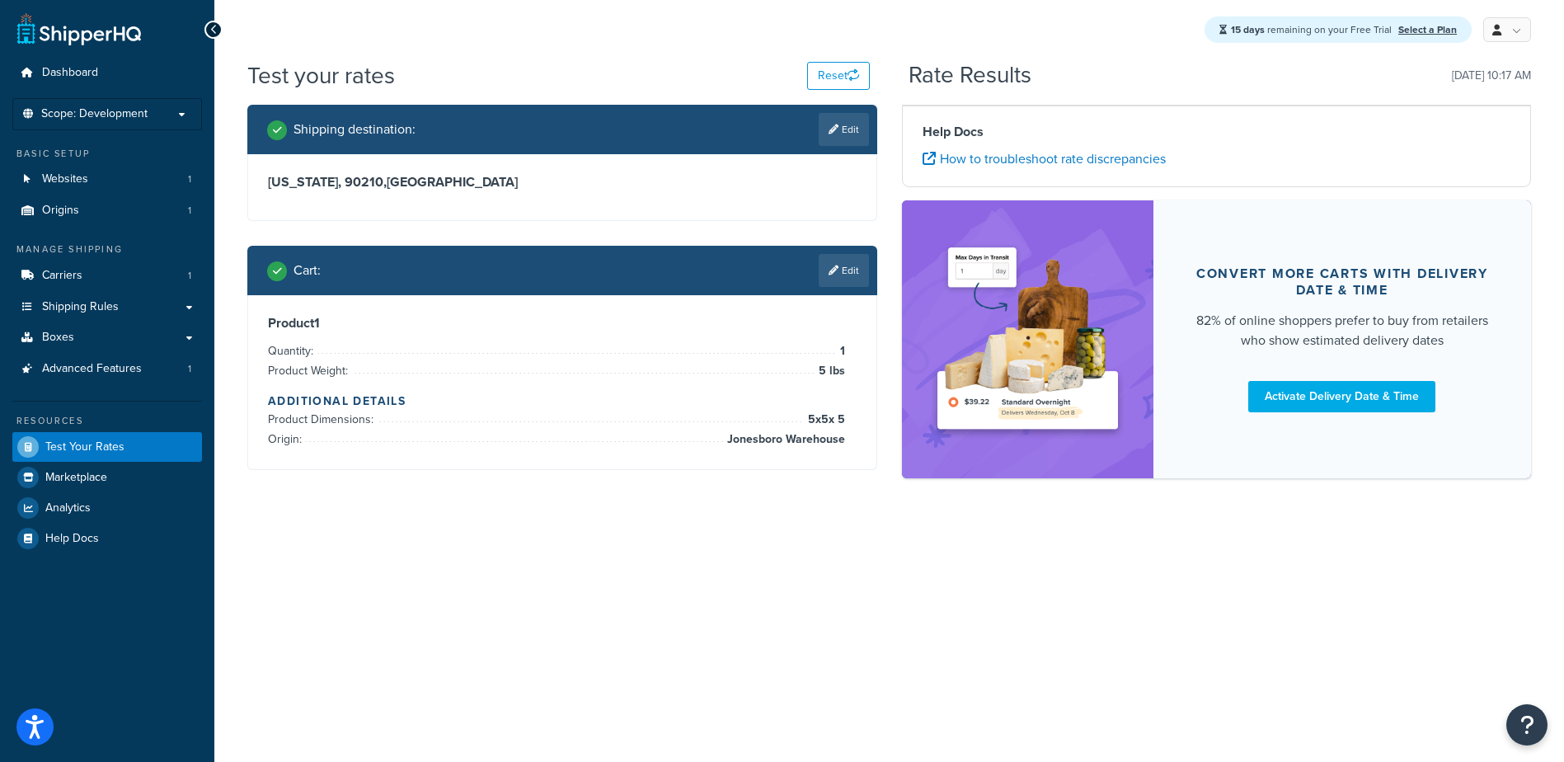
scroll to position [0, 0]
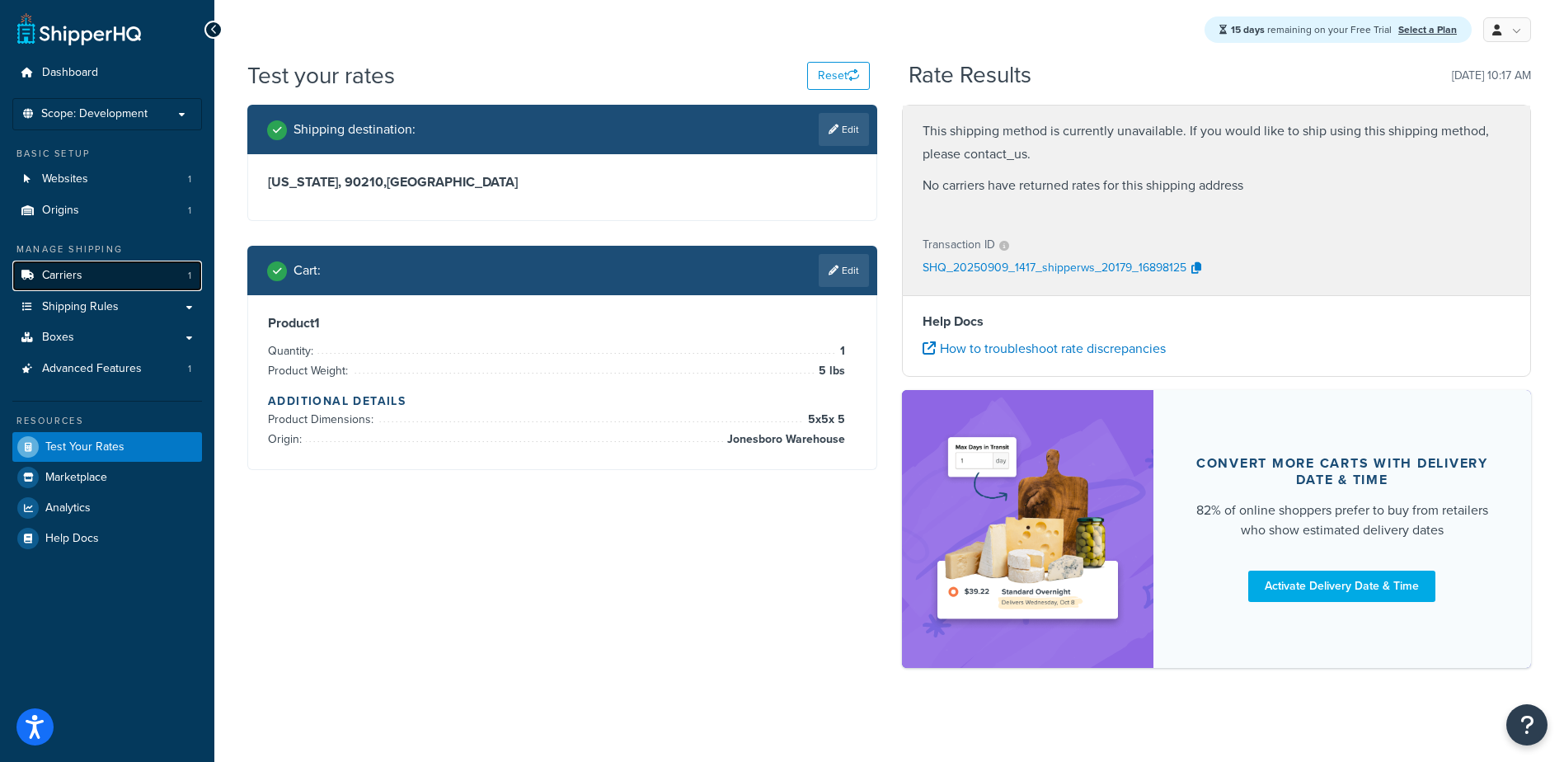
click at [68, 272] on span "Carriers" at bounding box center [62, 276] width 40 height 14
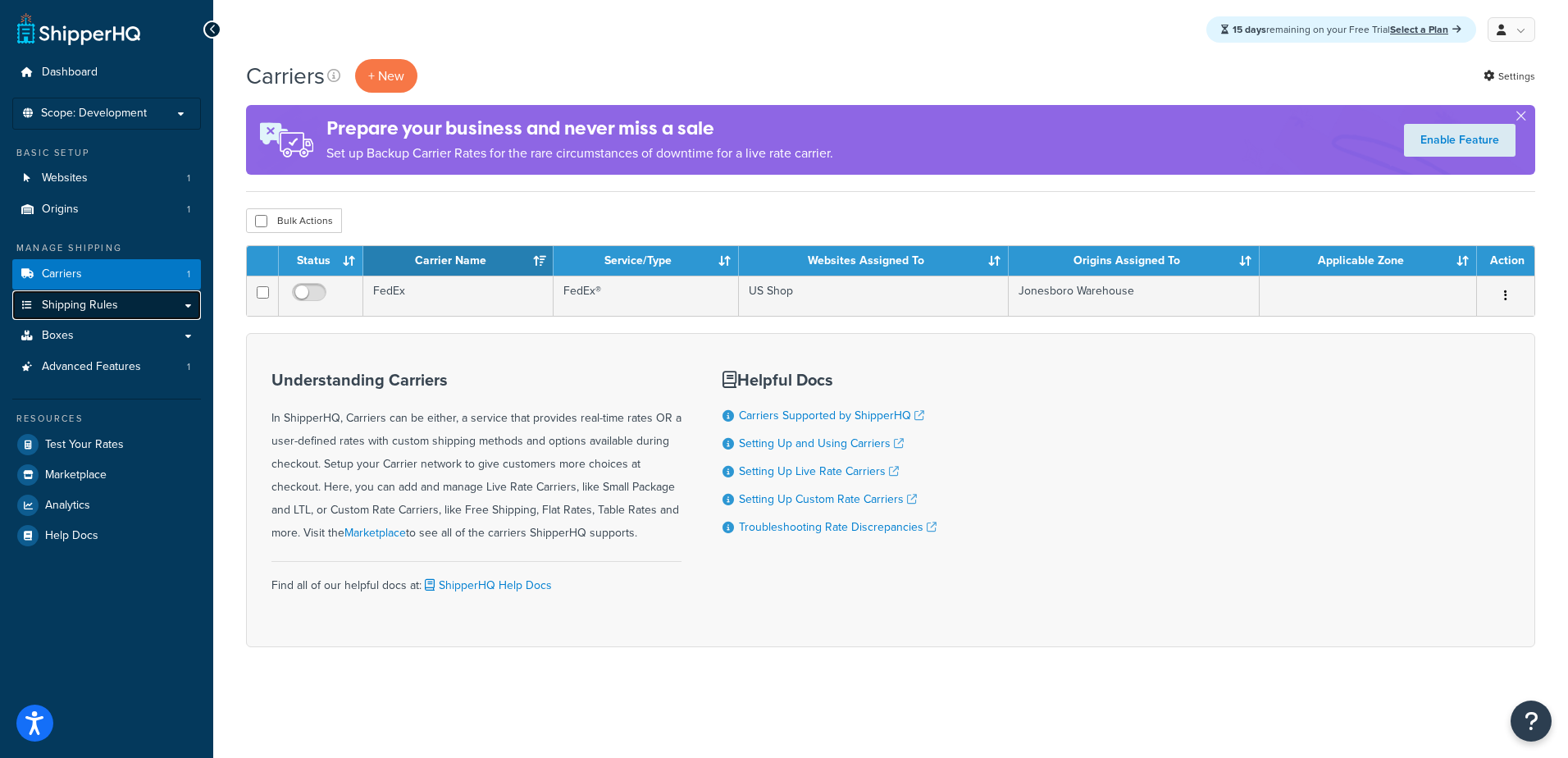
click at [93, 308] on span "Shipping Rules" at bounding box center [80, 305] width 77 height 14
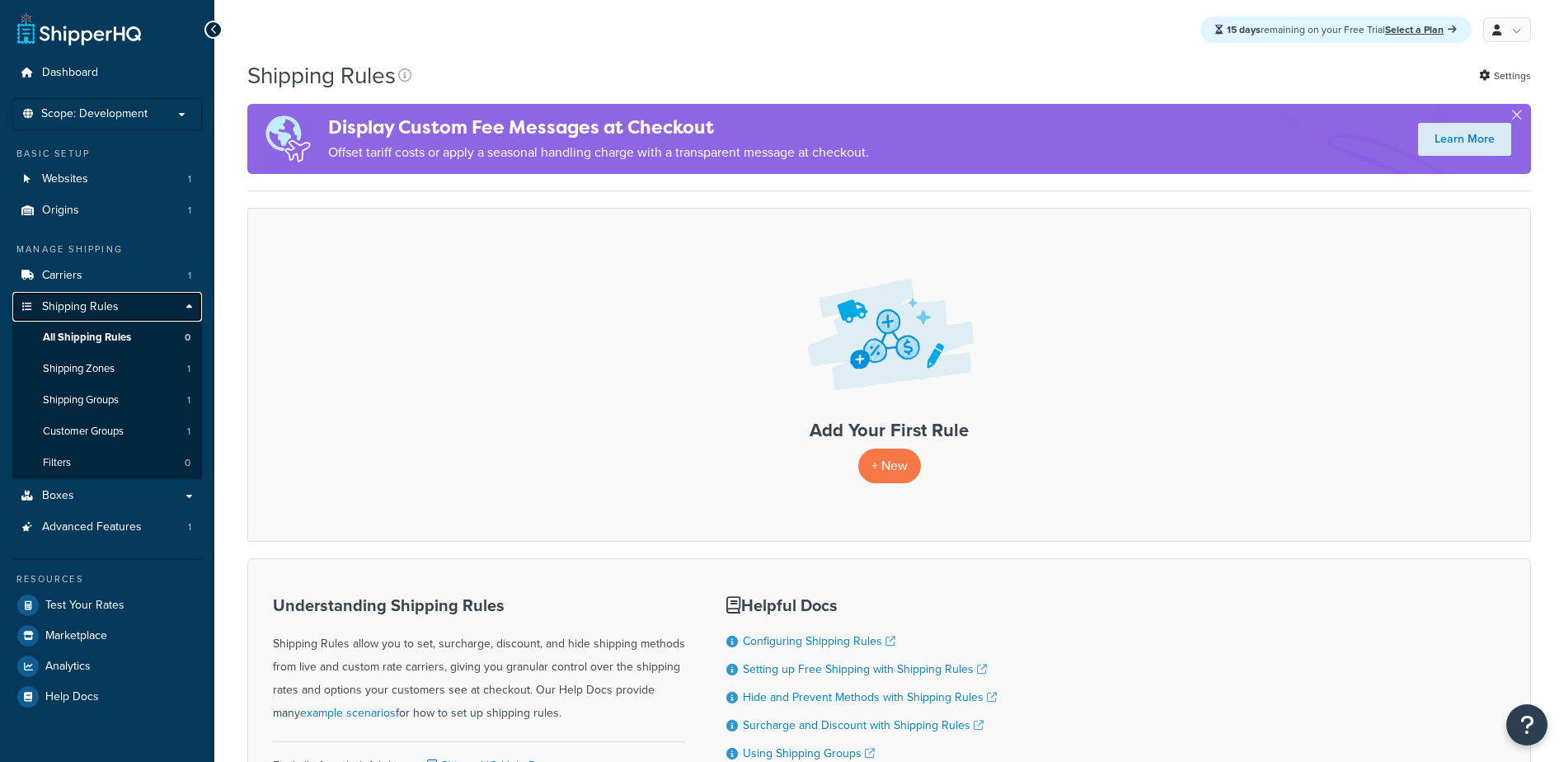
click at [68, 304] on span "Shipping Rules" at bounding box center [80, 307] width 77 height 14
click at [68, 500] on span "Boxes" at bounding box center [58, 496] width 32 height 14
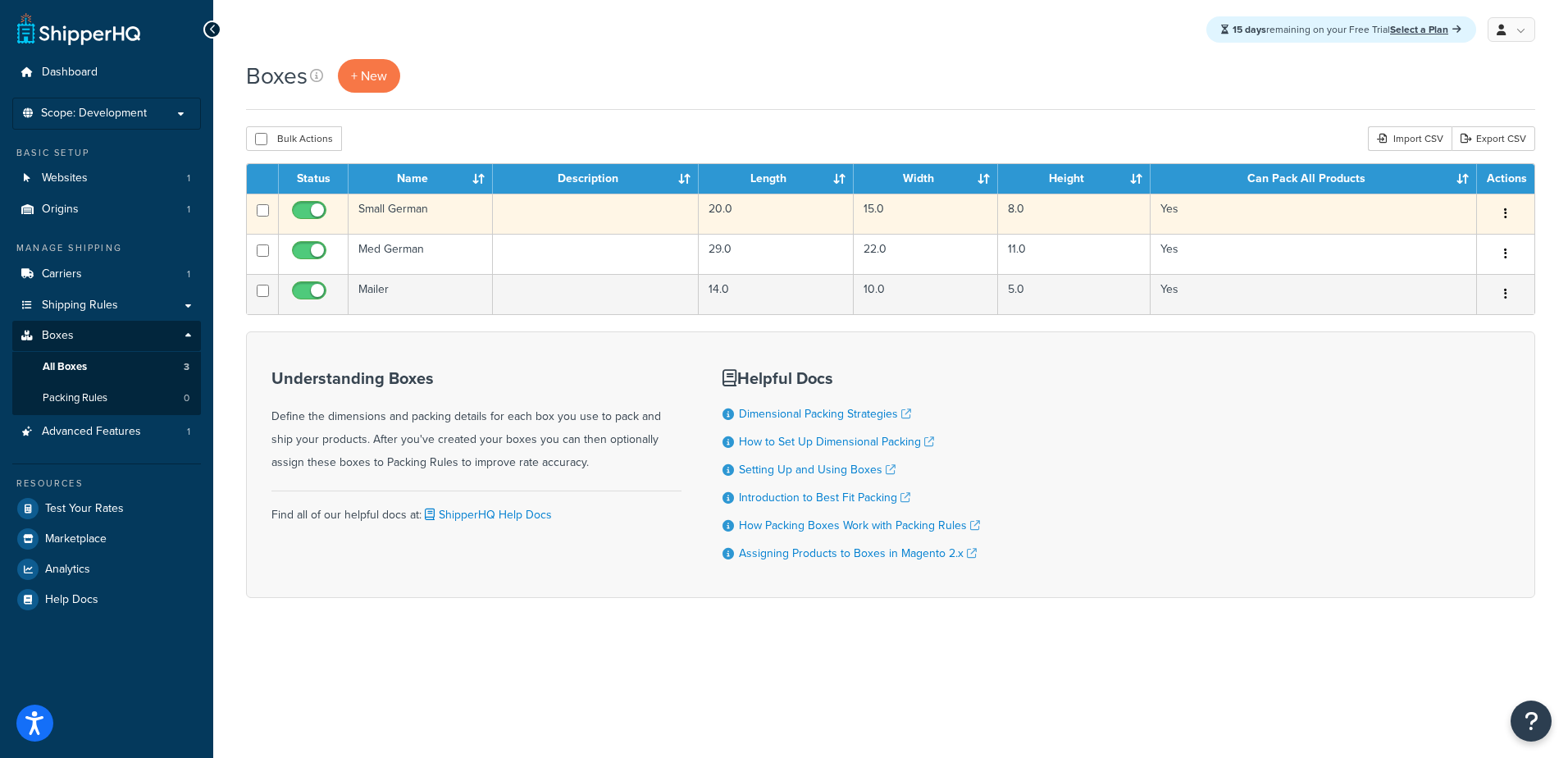
click at [371, 213] on td "Small German" at bounding box center [420, 214] width 144 height 40
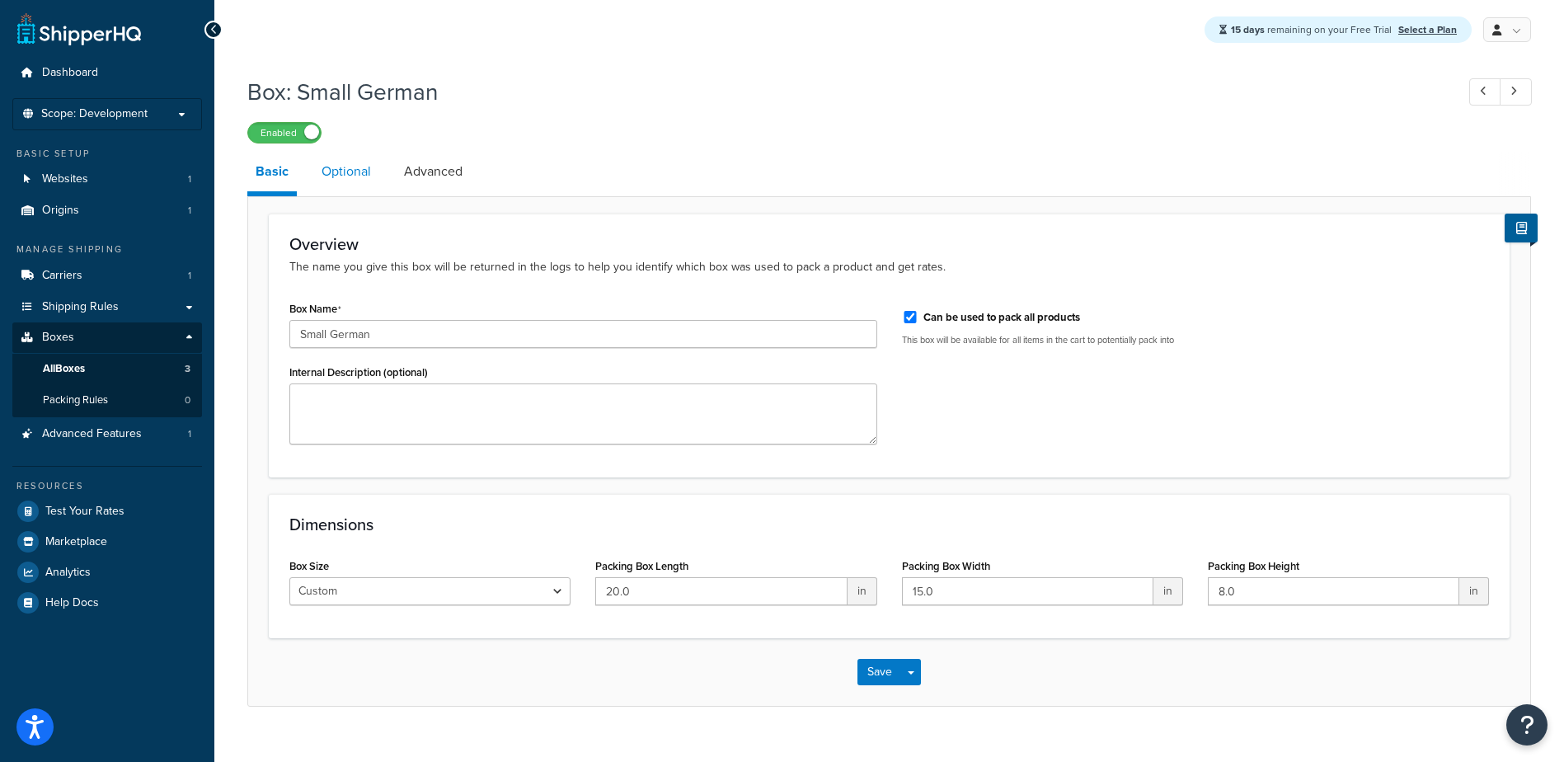
click at [333, 174] on link "Optional" at bounding box center [346, 172] width 66 height 40
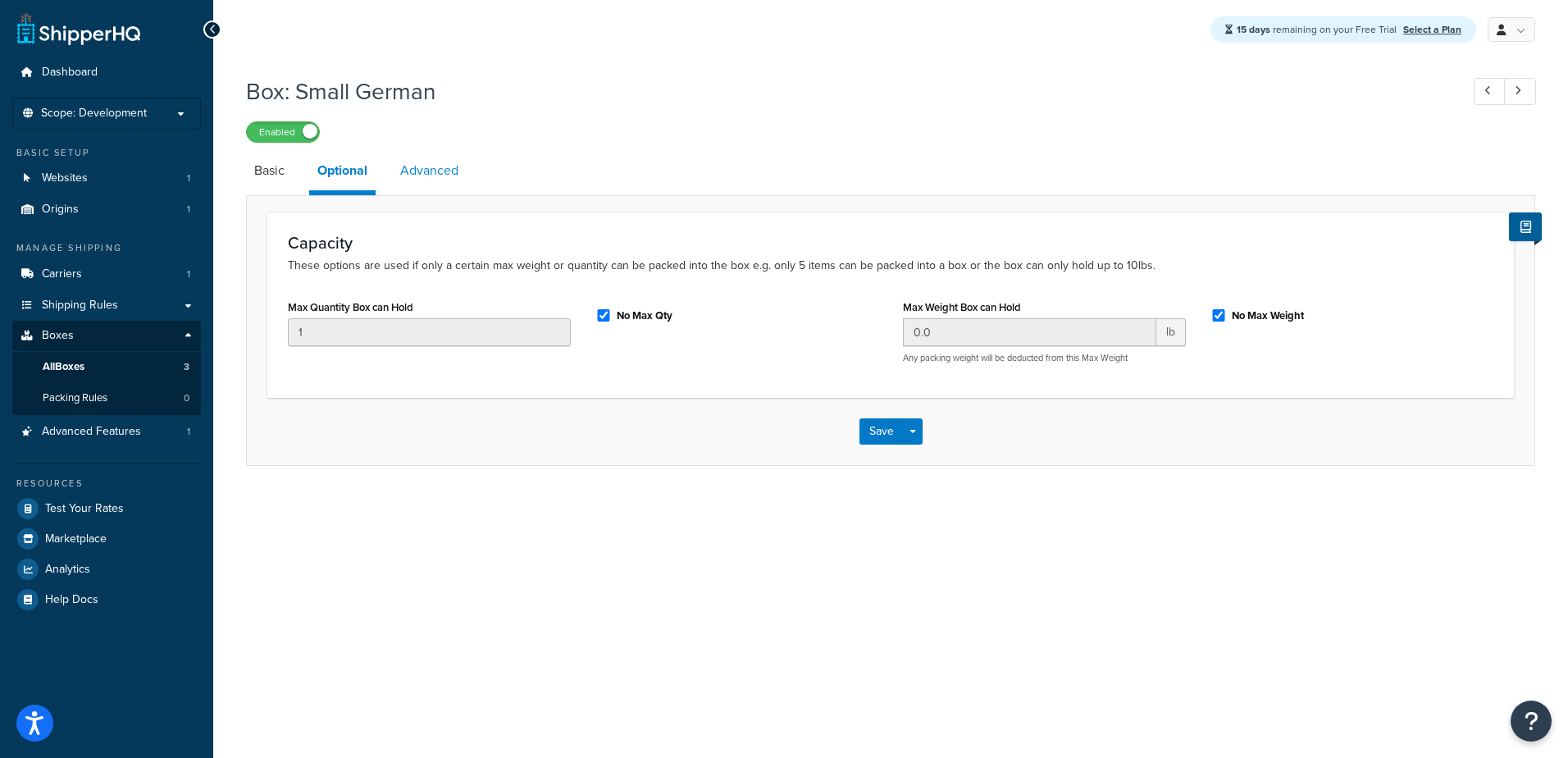
click at [438, 170] on link "Advanced" at bounding box center [429, 171] width 75 height 40
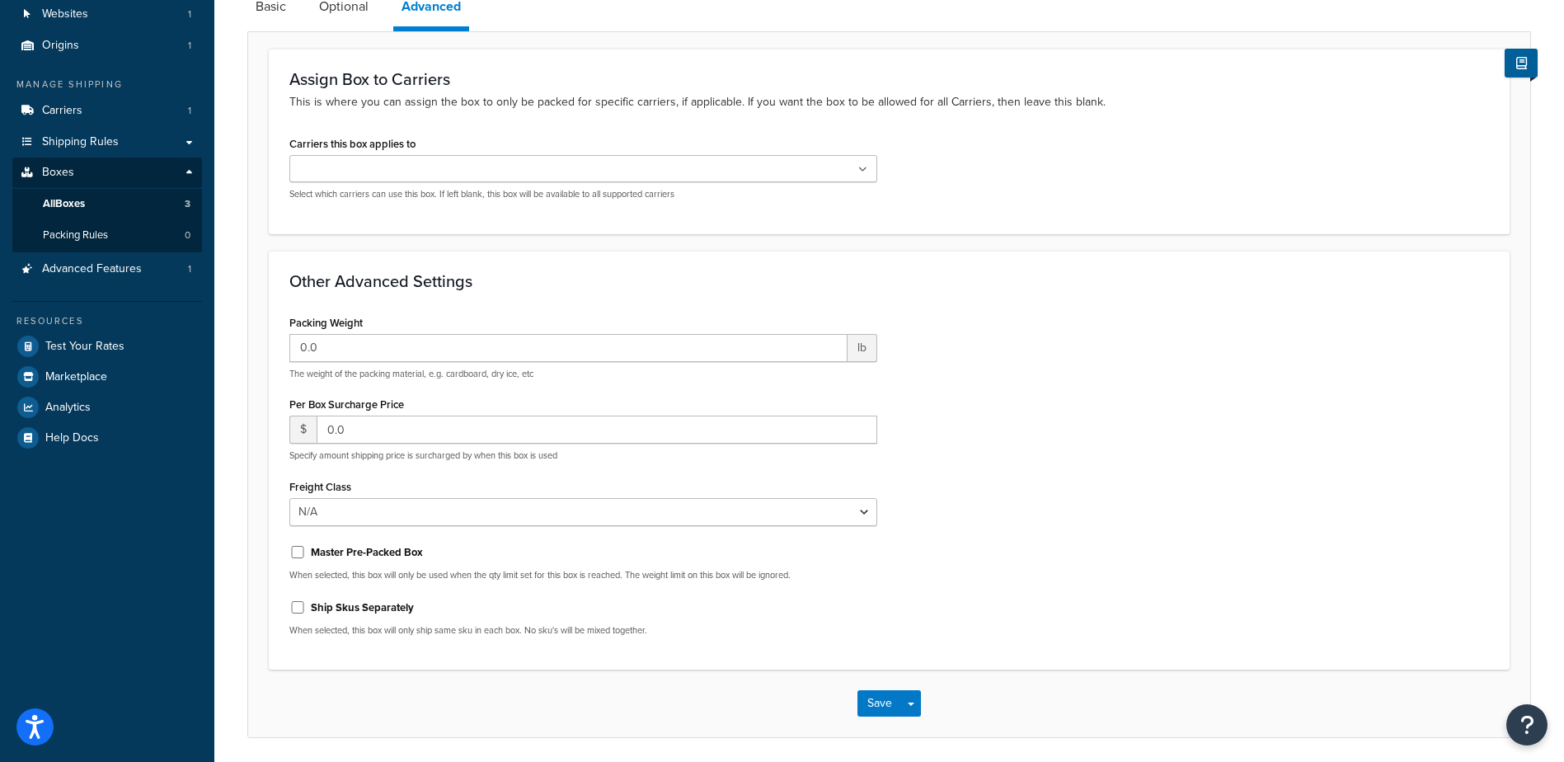
scroll to position [82, 0]
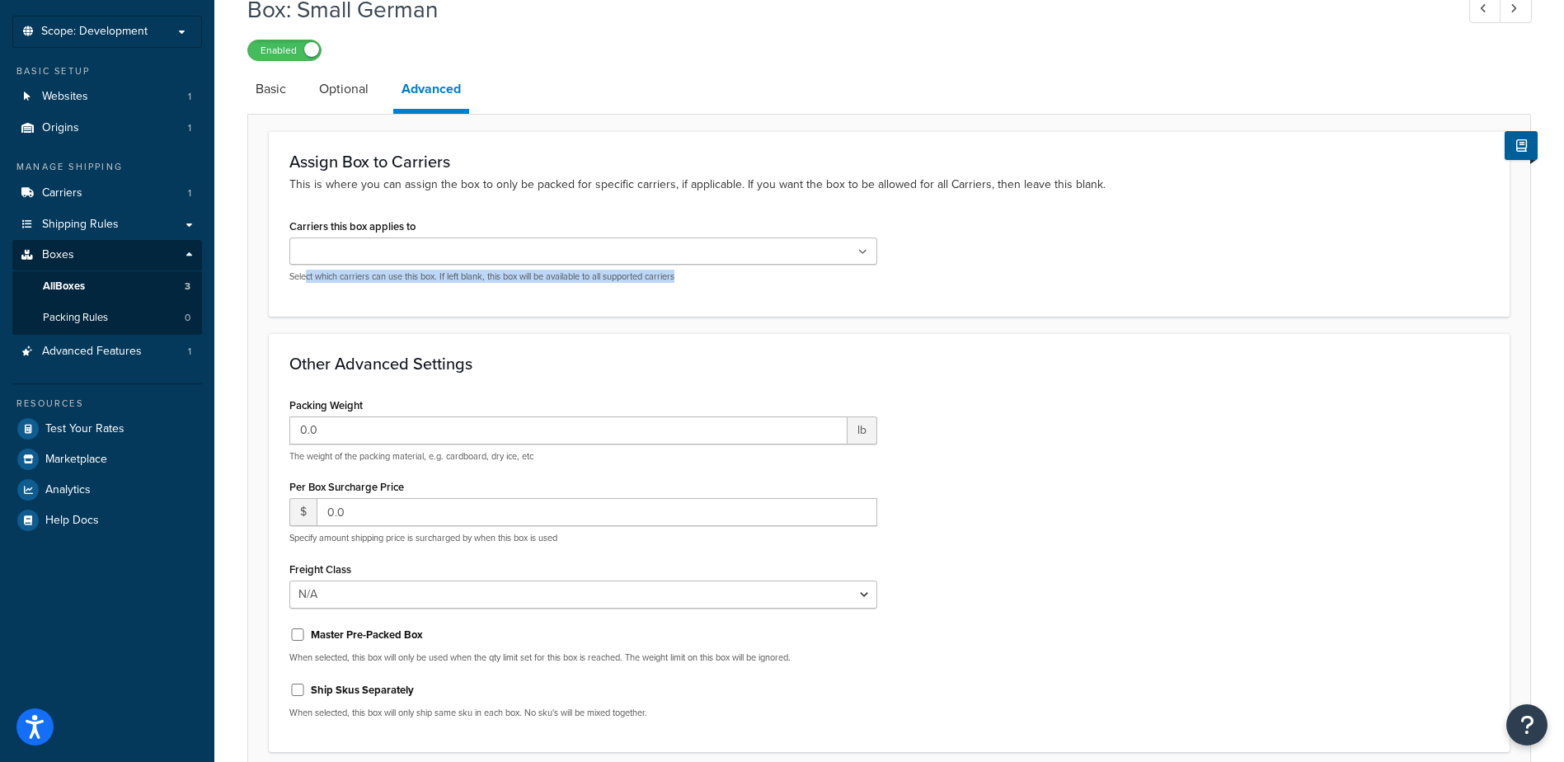
drag, startPoint x: 305, startPoint y: 281, endPoint x: 709, endPoint y: 288, distance: 404.0
click at [709, 288] on div "Carriers this box applies to FedEx Select which carriers can use this box. If l…" at bounding box center [583, 254] width 613 height 81
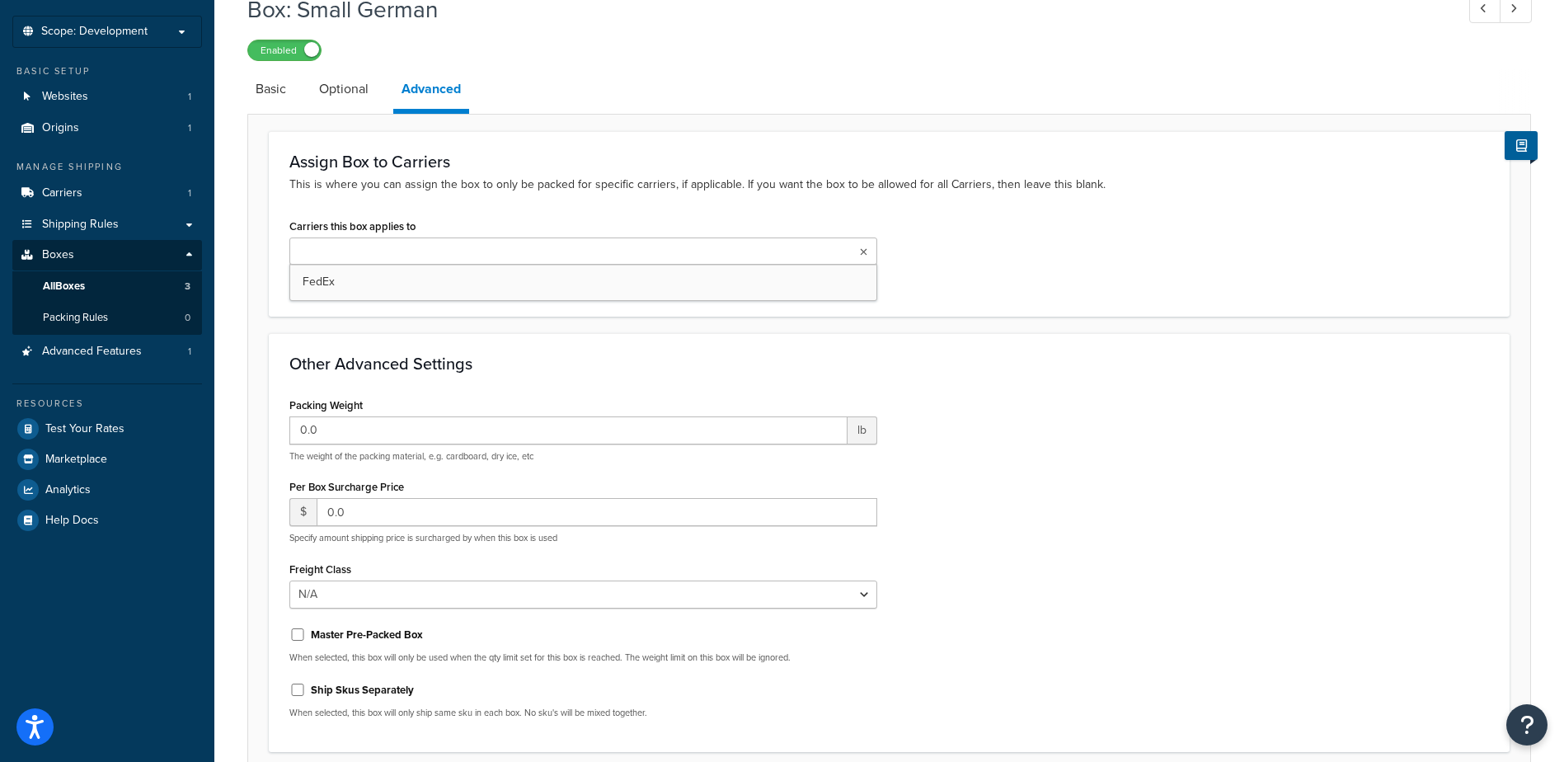
click at [475, 251] on ul at bounding box center [583, 250] width 588 height 27
click at [448, 254] on ul at bounding box center [583, 250] width 588 height 27
click at [866, 254] on icon at bounding box center [862, 252] width 9 height 10
click at [94, 195] on link "Carriers 1" at bounding box center [107, 193] width 190 height 31
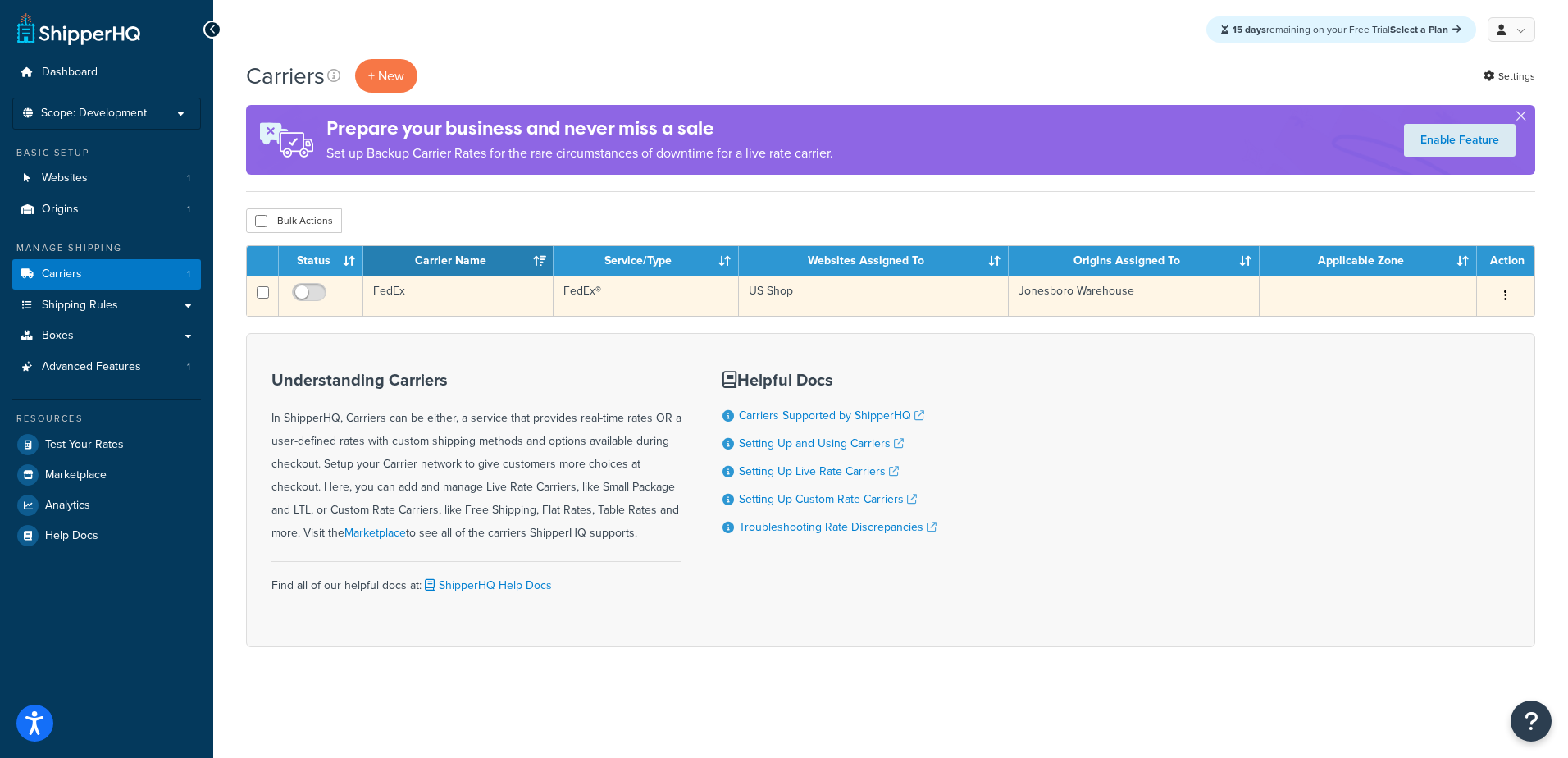
click at [1501, 297] on button "button" at bounding box center [1505, 295] width 23 height 26
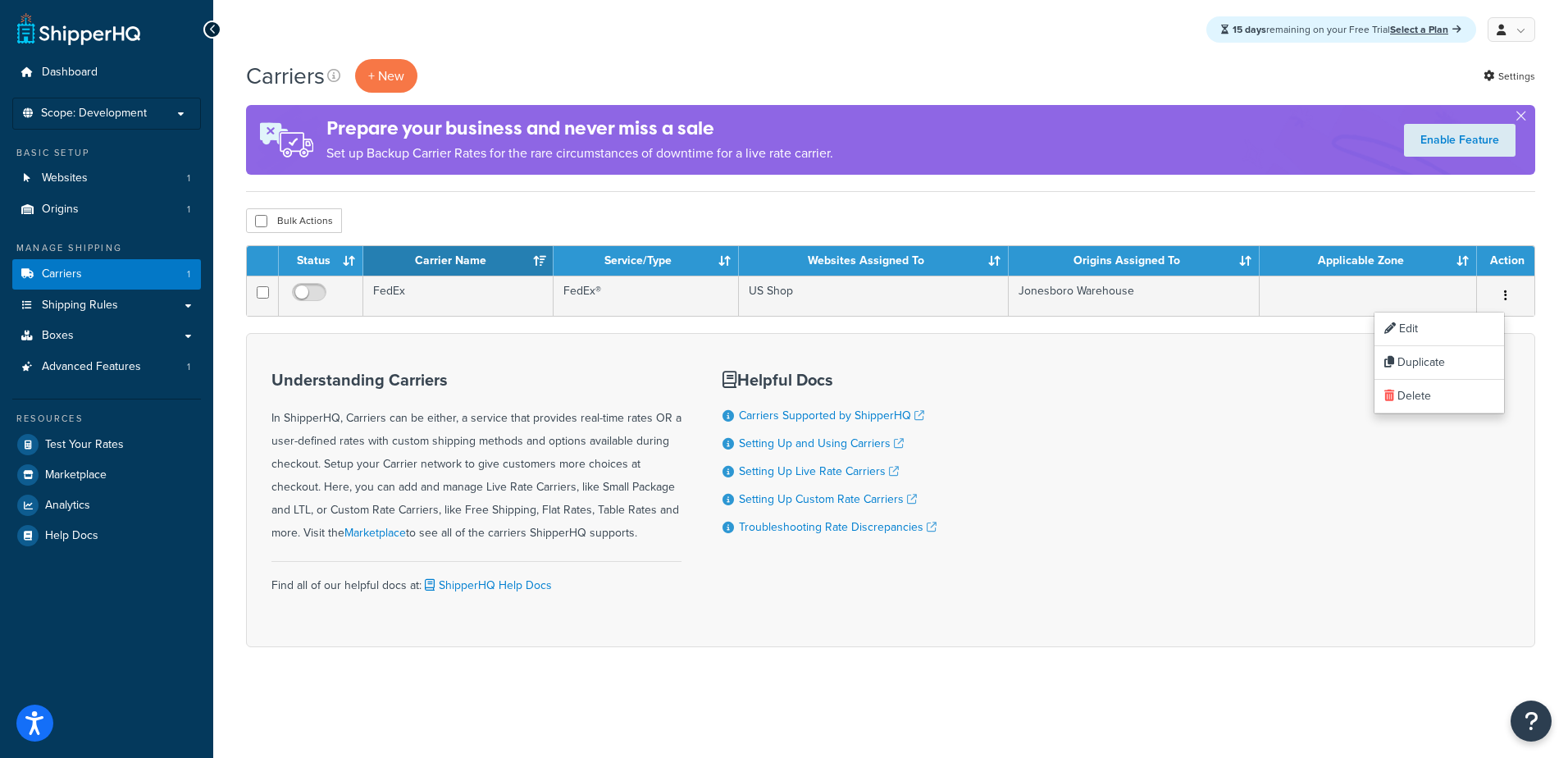
click at [1237, 395] on div "Understanding Carriers In ShipperHQ, Carriers can be either, a service that pro…" at bounding box center [890, 490] width 1289 height 314
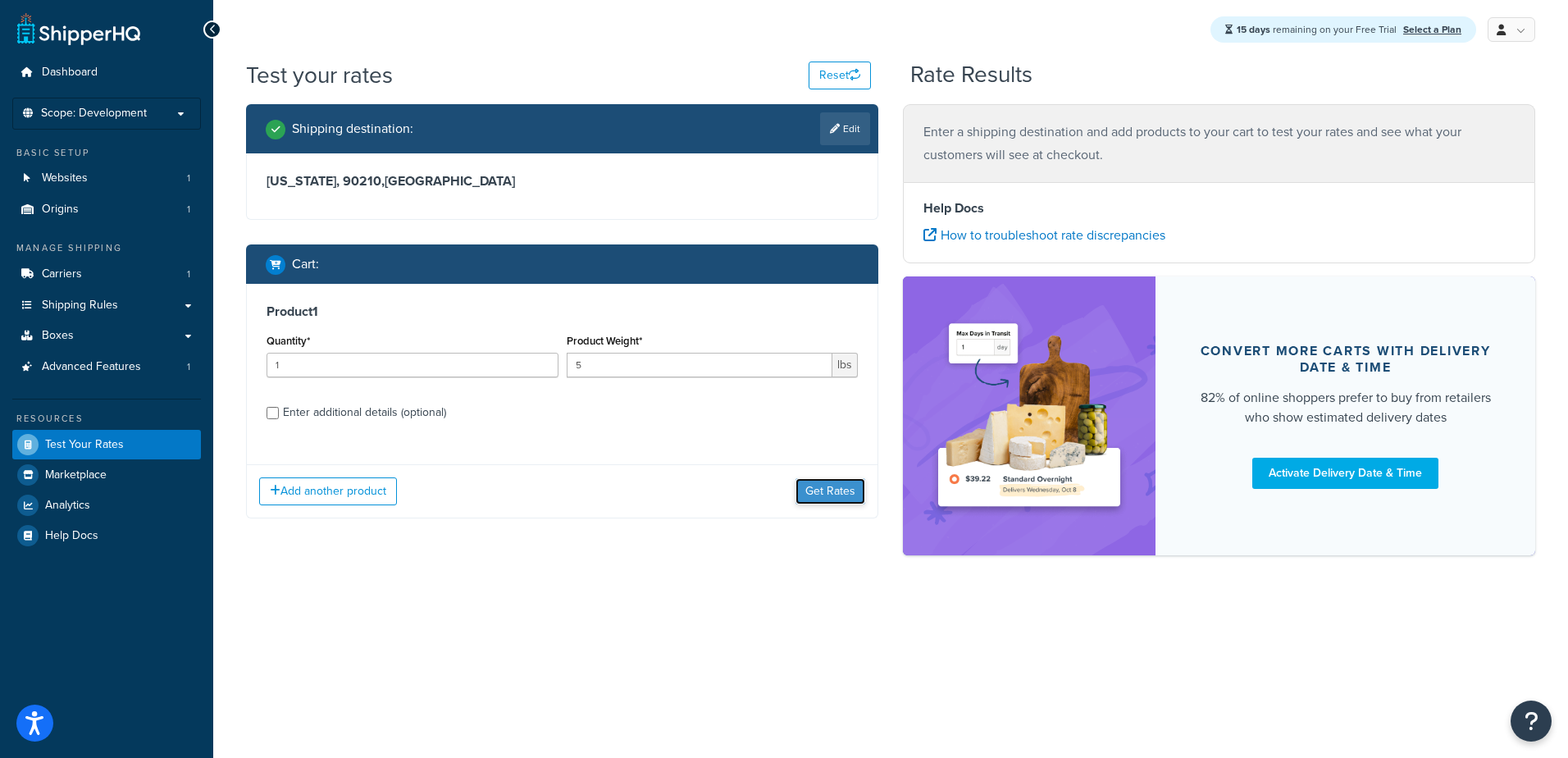
click at [831, 496] on button "Get Rates" at bounding box center [831, 491] width 70 height 26
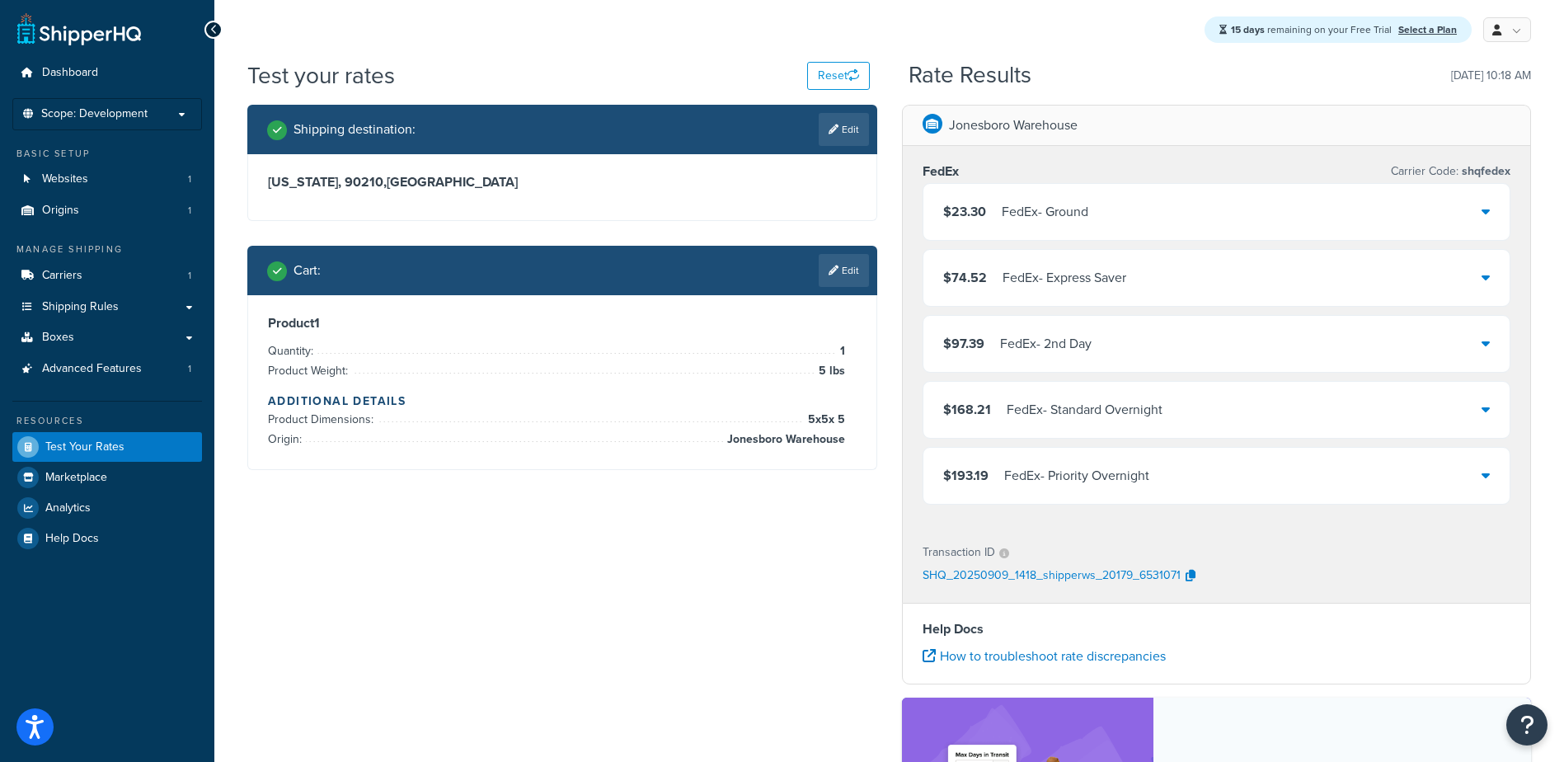
click at [1490, 210] on div "$23.30 FedEx - Ground" at bounding box center [1216, 212] width 587 height 56
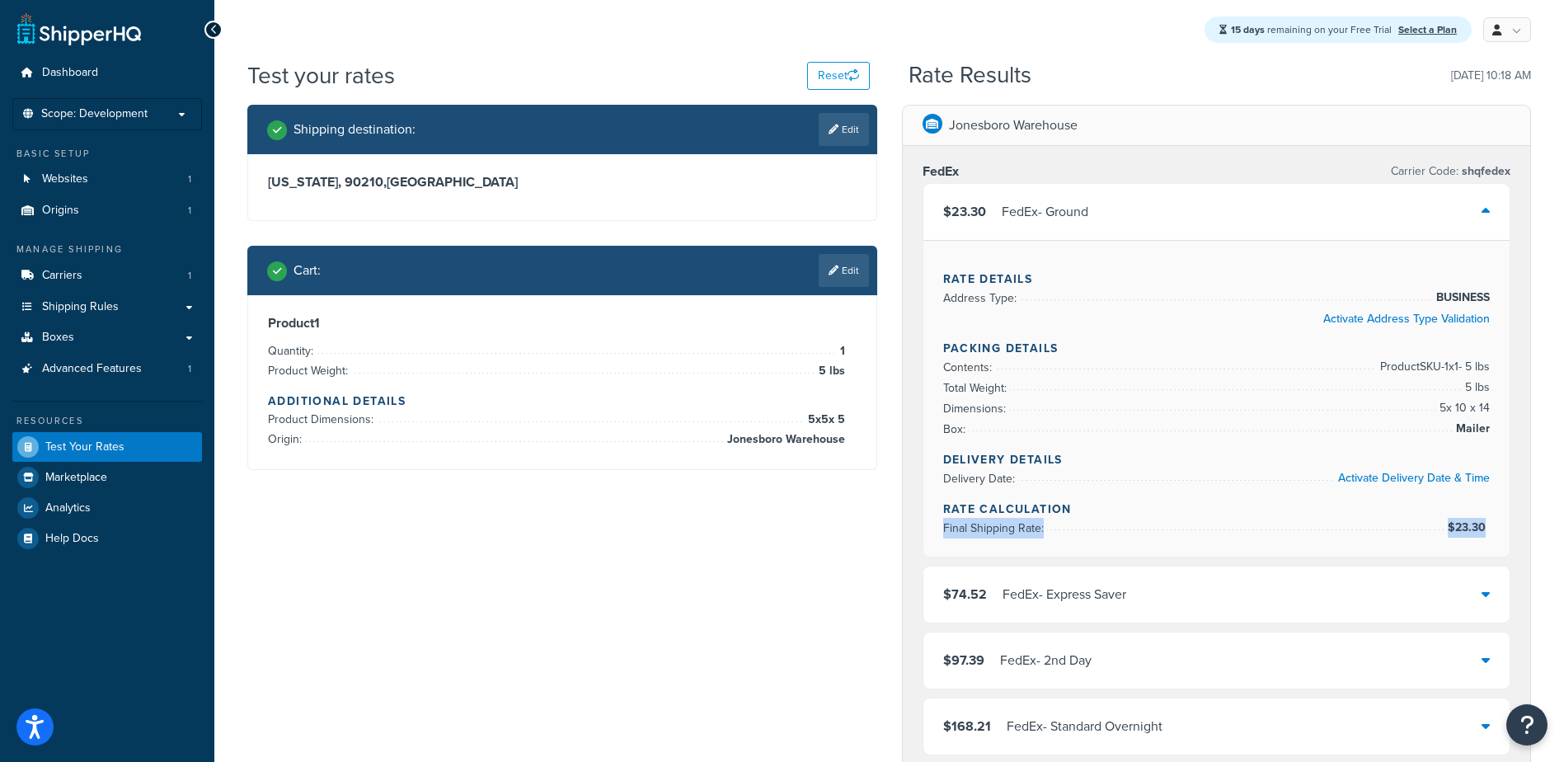
drag, startPoint x: 1486, startPoint y: 528, endPoint x: 1437, endPoint y: 523, distance: 49.0
click at [1437, 523] on li "Final Shipping Rate: $23.30" at bounding box center [1216, 528] width 547 height 21
drag, startPoint x: 1437, startPoint y: 523, endPoint x: 1391, endPoint y: 402, distance: 129.7
click at [1391, 402] on li "Dimensions: 5 x 10 x 14" at bounding box center [1216, 408] width 547 height 21
click at [1491, 528] on div "Rate Details Address Type: BUSINESS Activate Address Type Validation Packing De…" at bounding box center [1216, 398] width 587 height 317
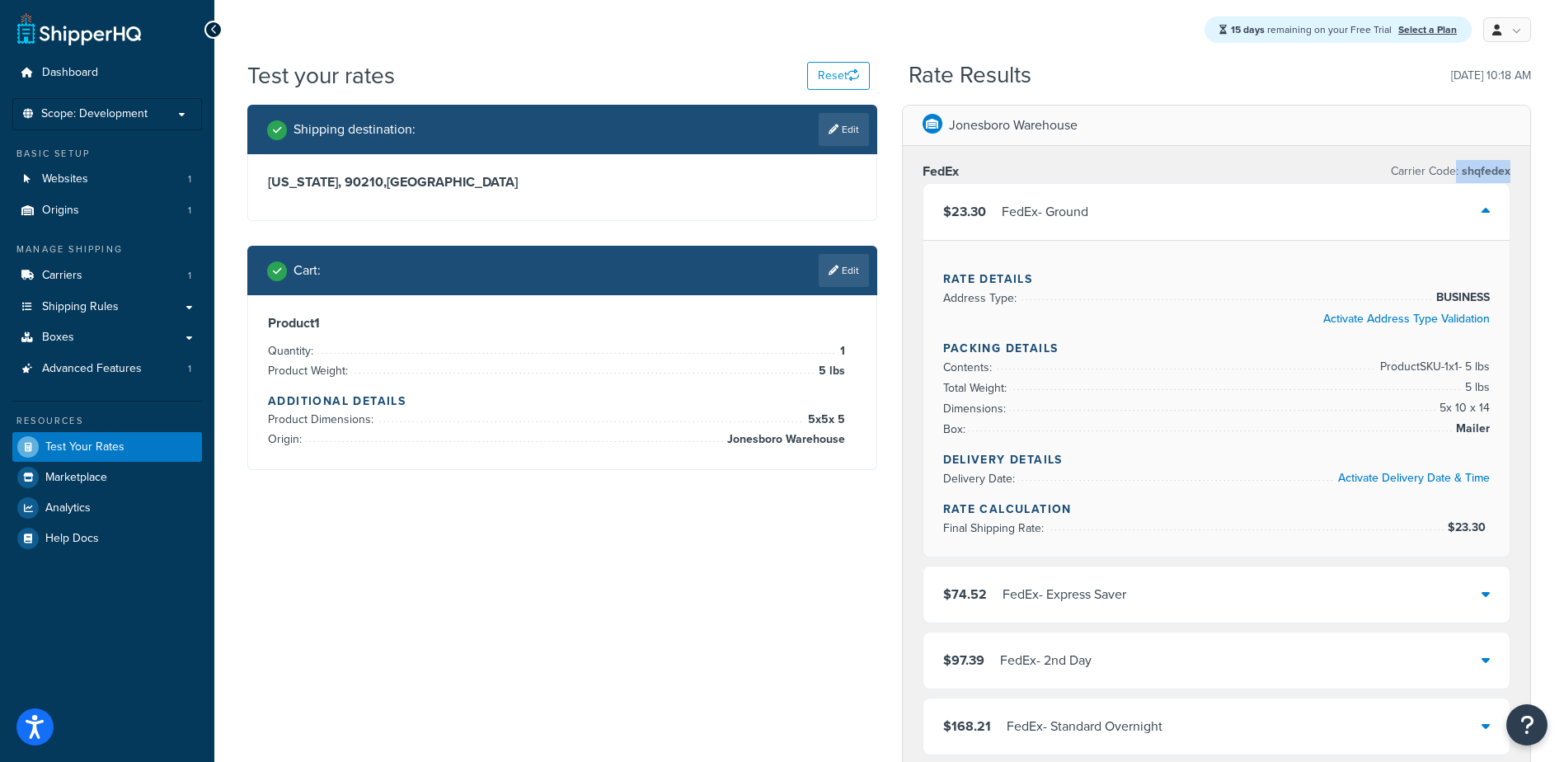
drag, startPoint x: 1511, startPoint y: 171, endPoint x: 1455, endPoint y: 172, distance: 56.1
click at [1455, 172] on div "FedEx Carrier Code: shqfedex $23.30 FedEx - Ground Rate Details Address Type: B…" at bounding box center [1217, 494] width 628 height 697
drag, startPoint x: 1455, startPoint y: 172, endPoint x: 1487, endPoint y: 212, distance: 51.0
click at [1487, 212] on icon at bounding box center [1486, 210] width 8 height 13
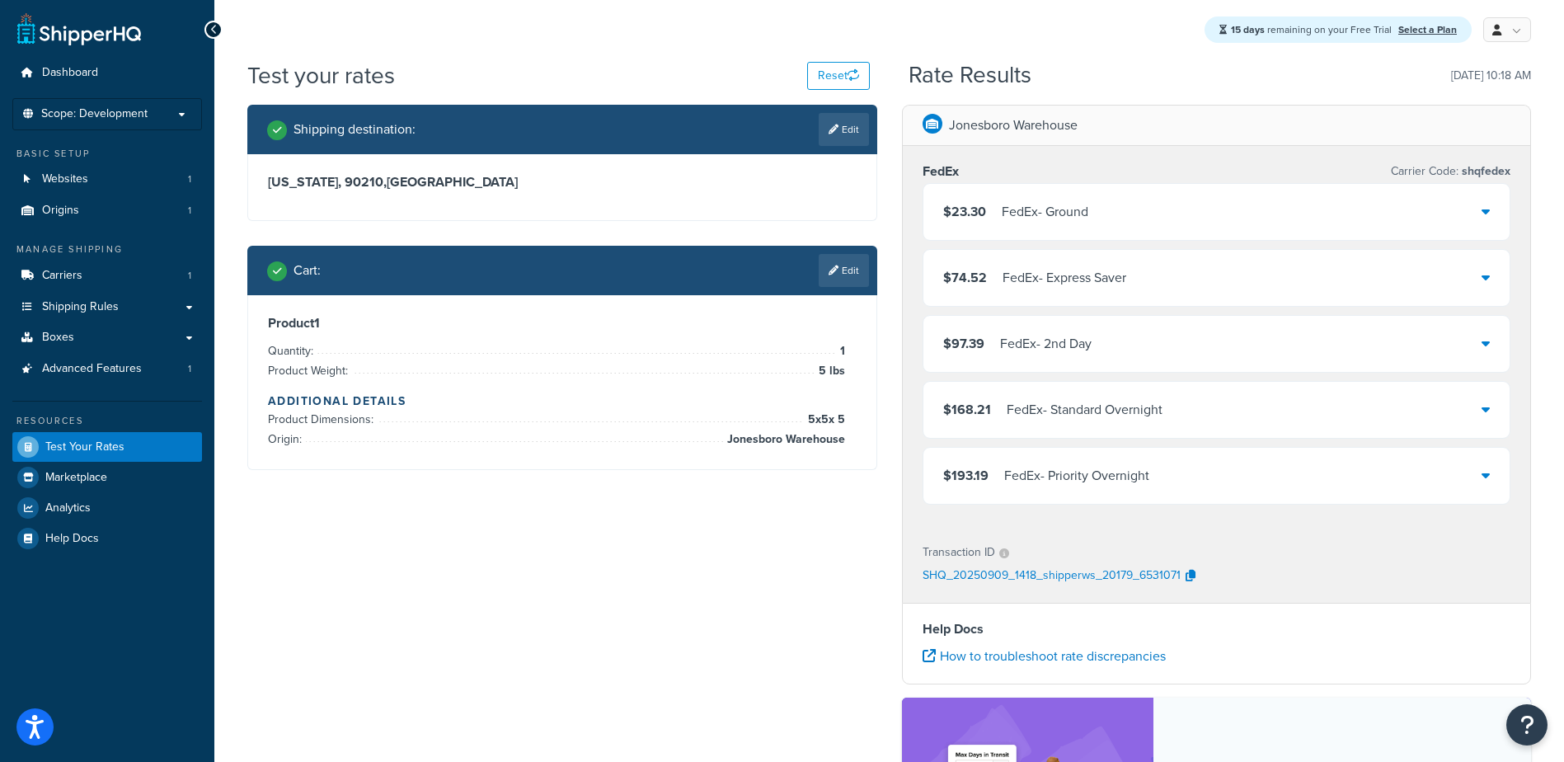
click at [1484, 212] on icon at bounding box center [1486, 210] width 8 height 13
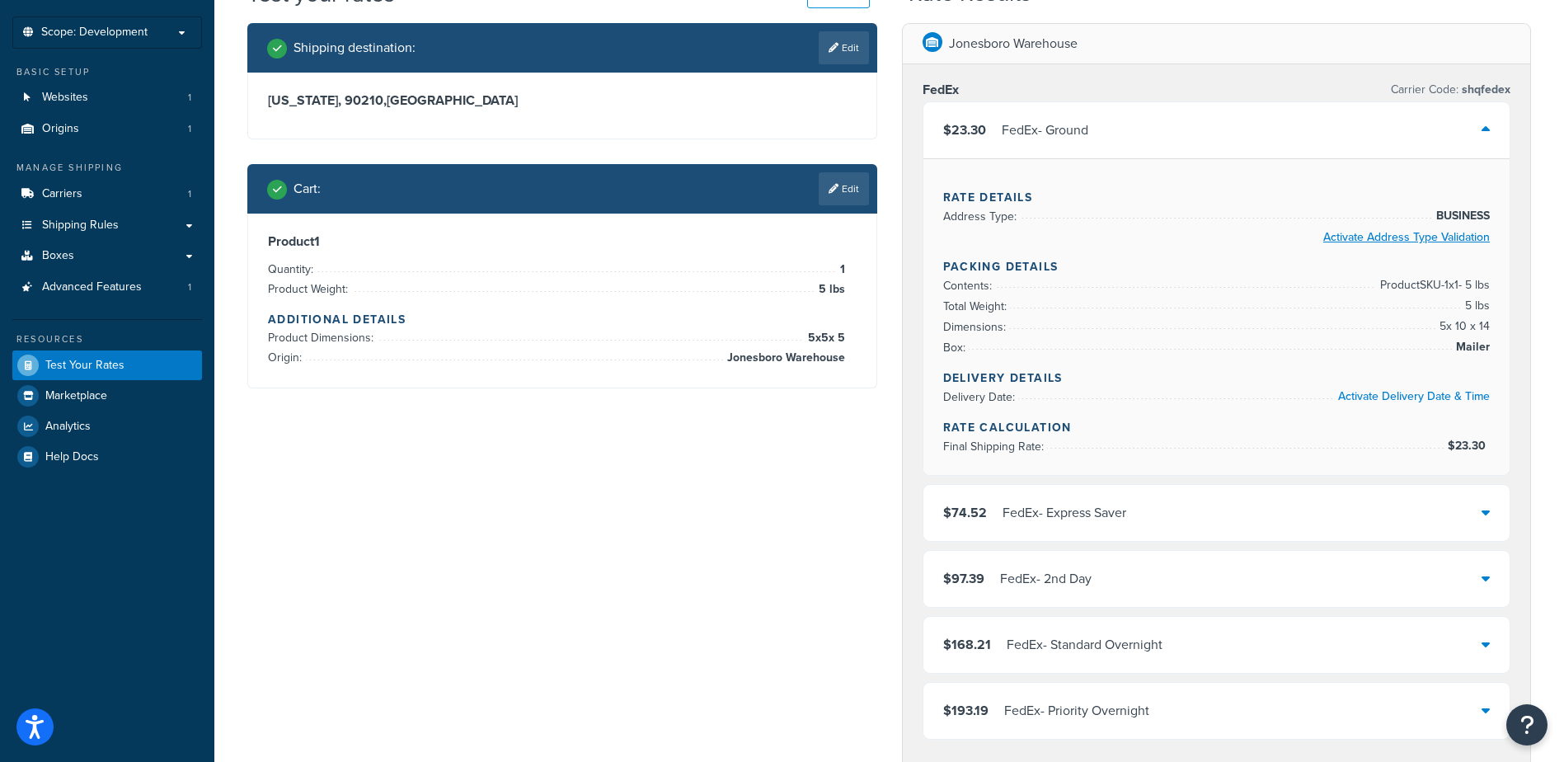
scroll to position [82, 0]
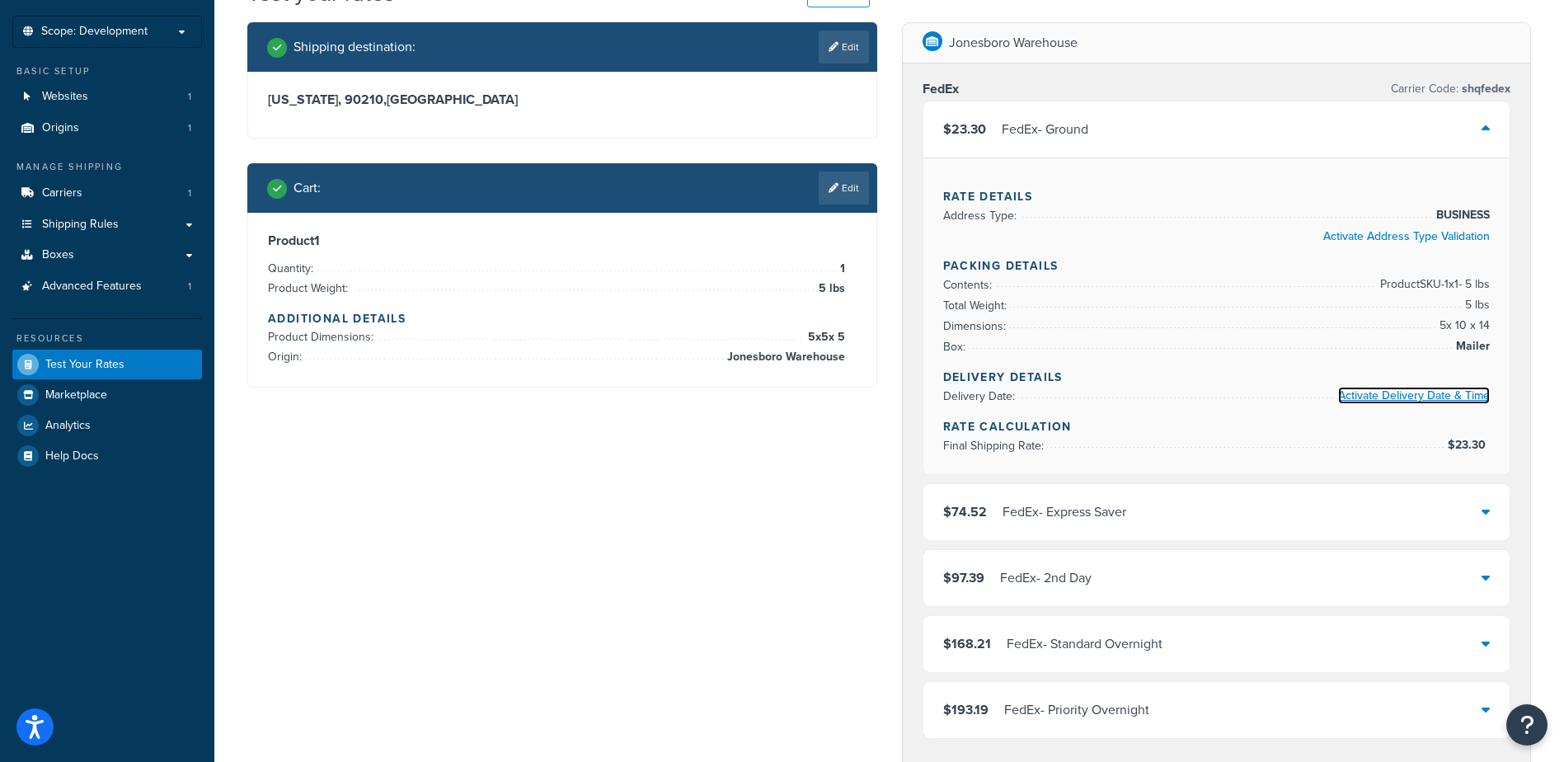
click at [1421, 394] on link "Activate Delivery Date & Time" at bounding box center [1414, 395] width 152 height 17
drag, startPoint x: 1031, startPoint y: 221, endPoint x: 1319, endPoint y: 224, distance: 288.6
click at [1303, 223] on li "Address Type: BUSINESS" at bounding box center [1216, 215] width 547 height 21
click at [67, 190] on span "Carriers" at bounding box center [62, 193] width 40 height 14
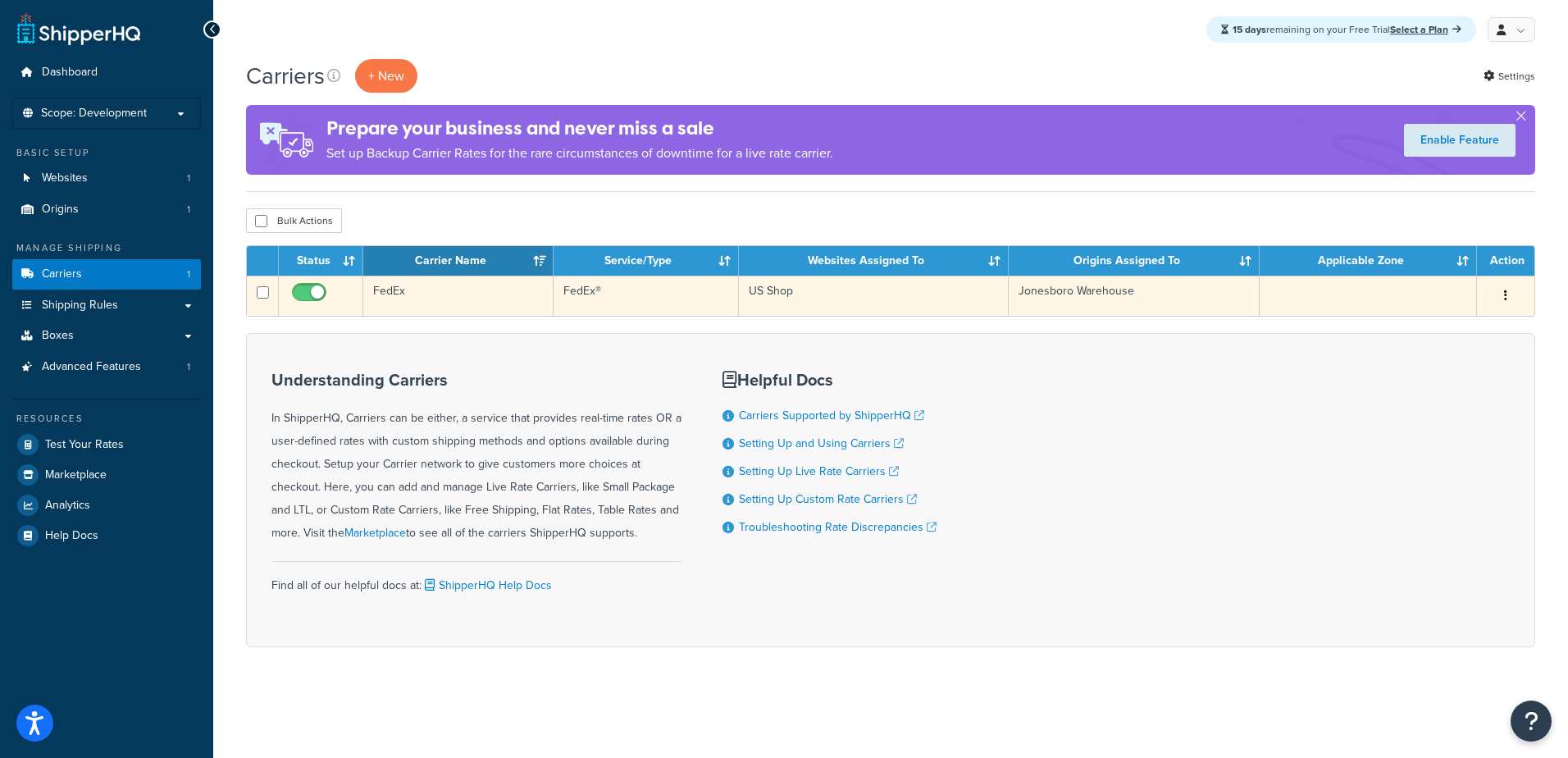
click at [396, 294] on td "FedEx" at bounding box center [458, 295] width 190 height 40
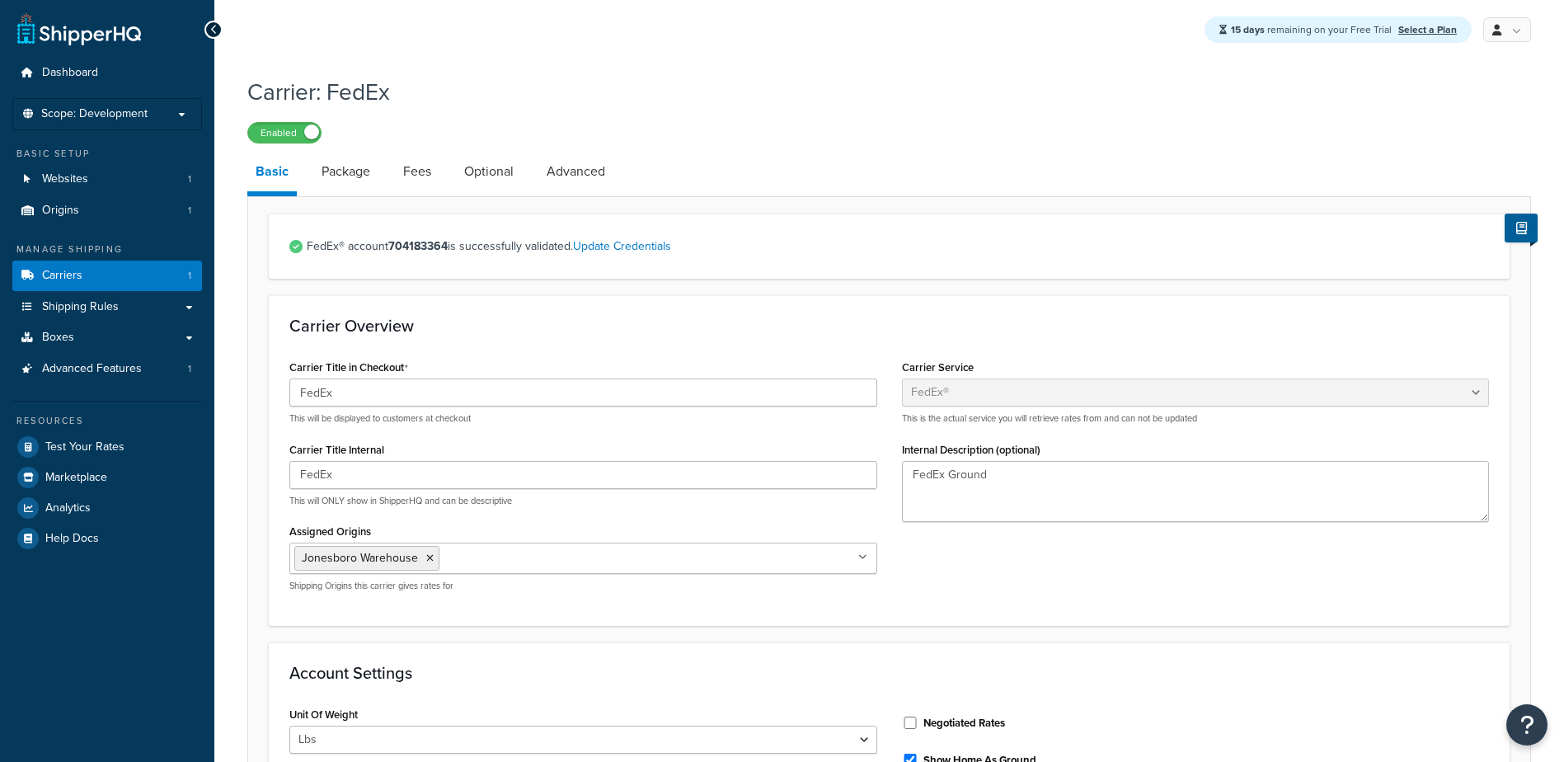
select select "fedEx"
select select "REGULAR_PICKUP"
select select "YOUR_PACKAGING"
drag, startPoint x: 371, startPoint y: 249, endPoint x: 702, endPoint y: 247, distance: 330.6
click at [702, 247] on span "FedEx® account 704183364 is successfully validated. Update Credentials" at bounding box center [898, 246] width 1182 height 23
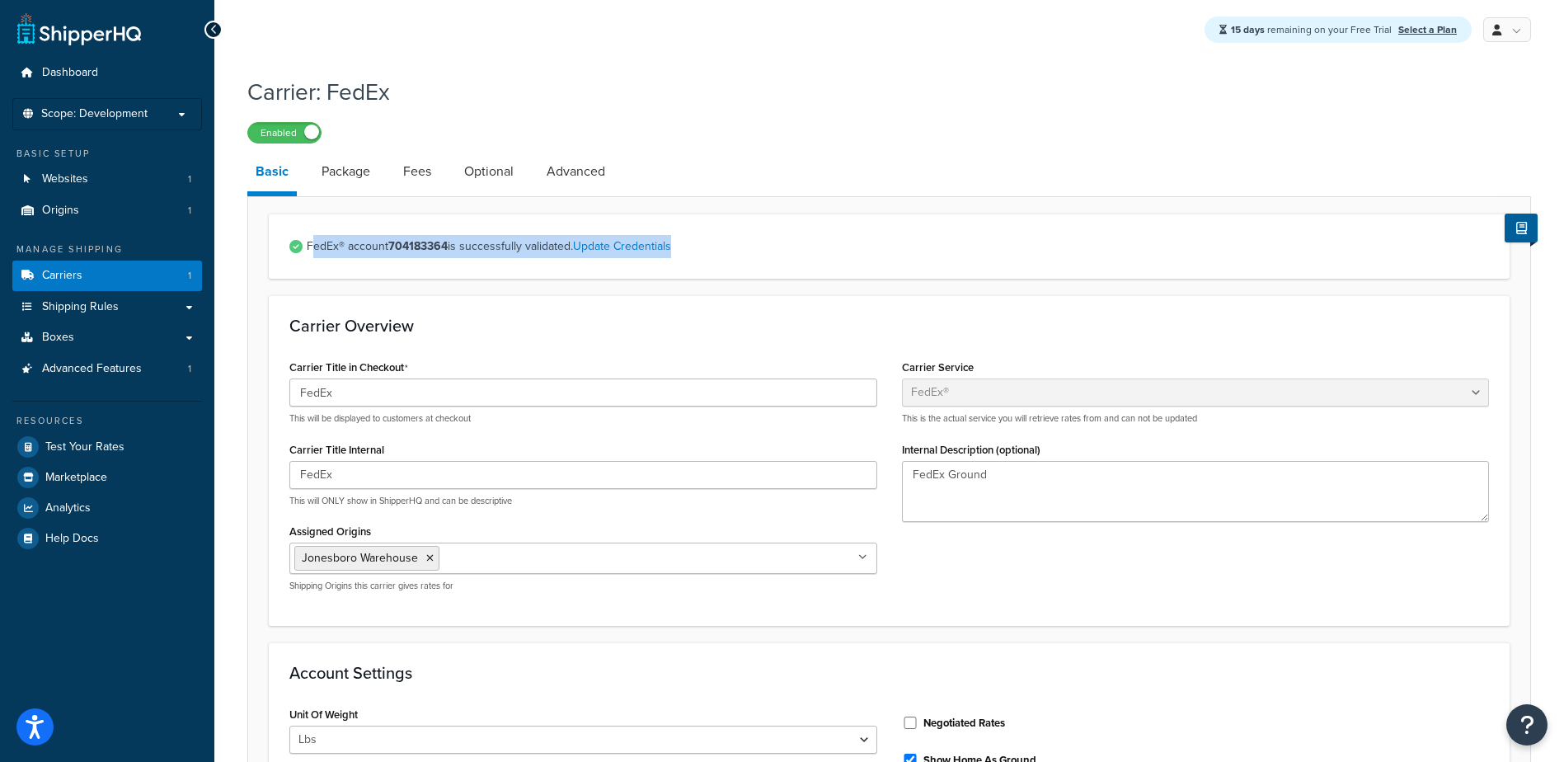
drag, startPoint x: 702, startPoint y: 247, endPoint x: 745, endPoint y: 250, distance: 43.8
click at [745, 250] on span "FedEx® account 704183364 is successfully validated. Update Credentials" at bounding box center [898, 246] width 1182 height 23
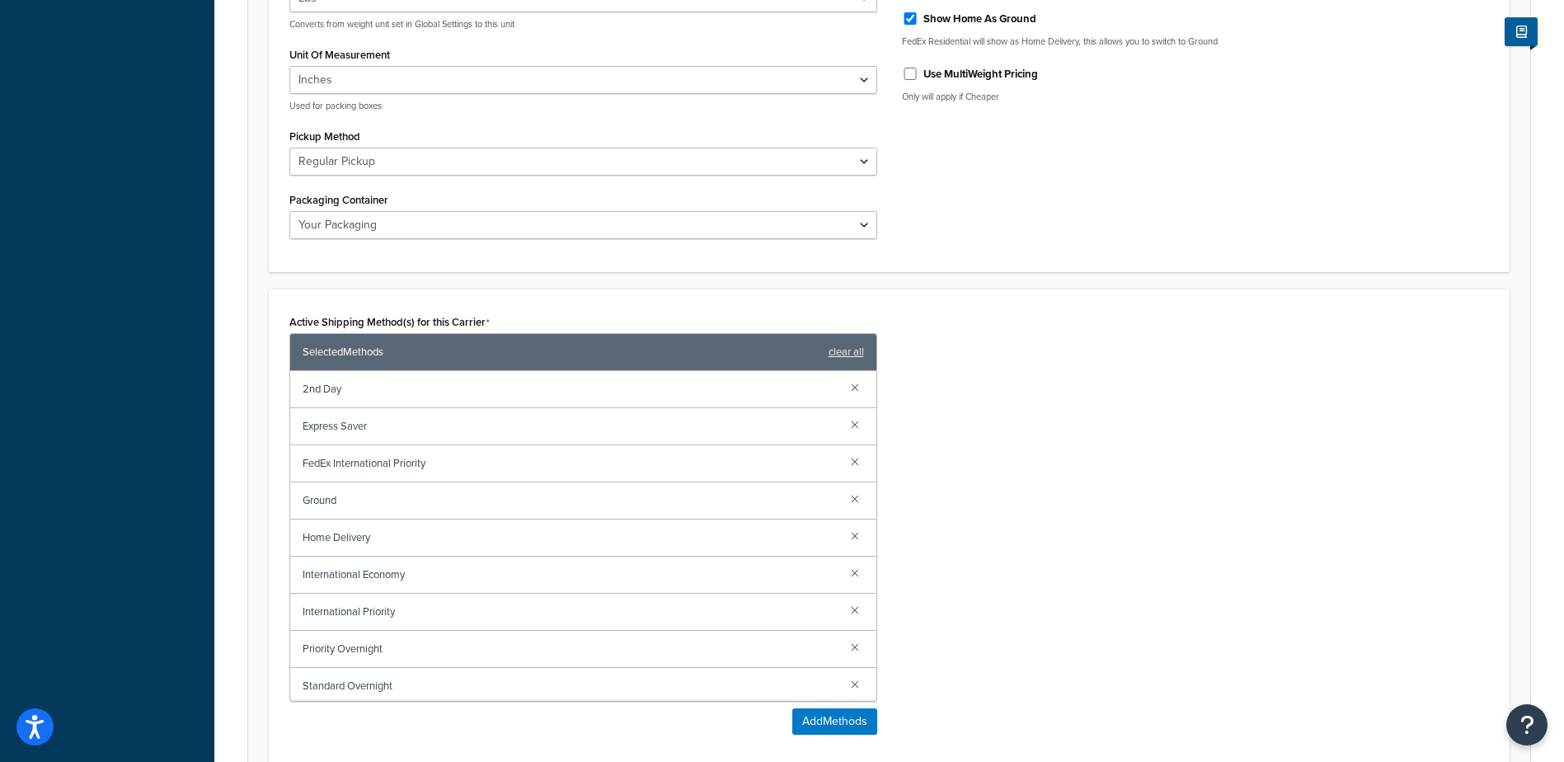
scroll to position [742, 0]
click at [317, 388] on span "2nd Day" at bounding box center [570, 388] width 535 height 23
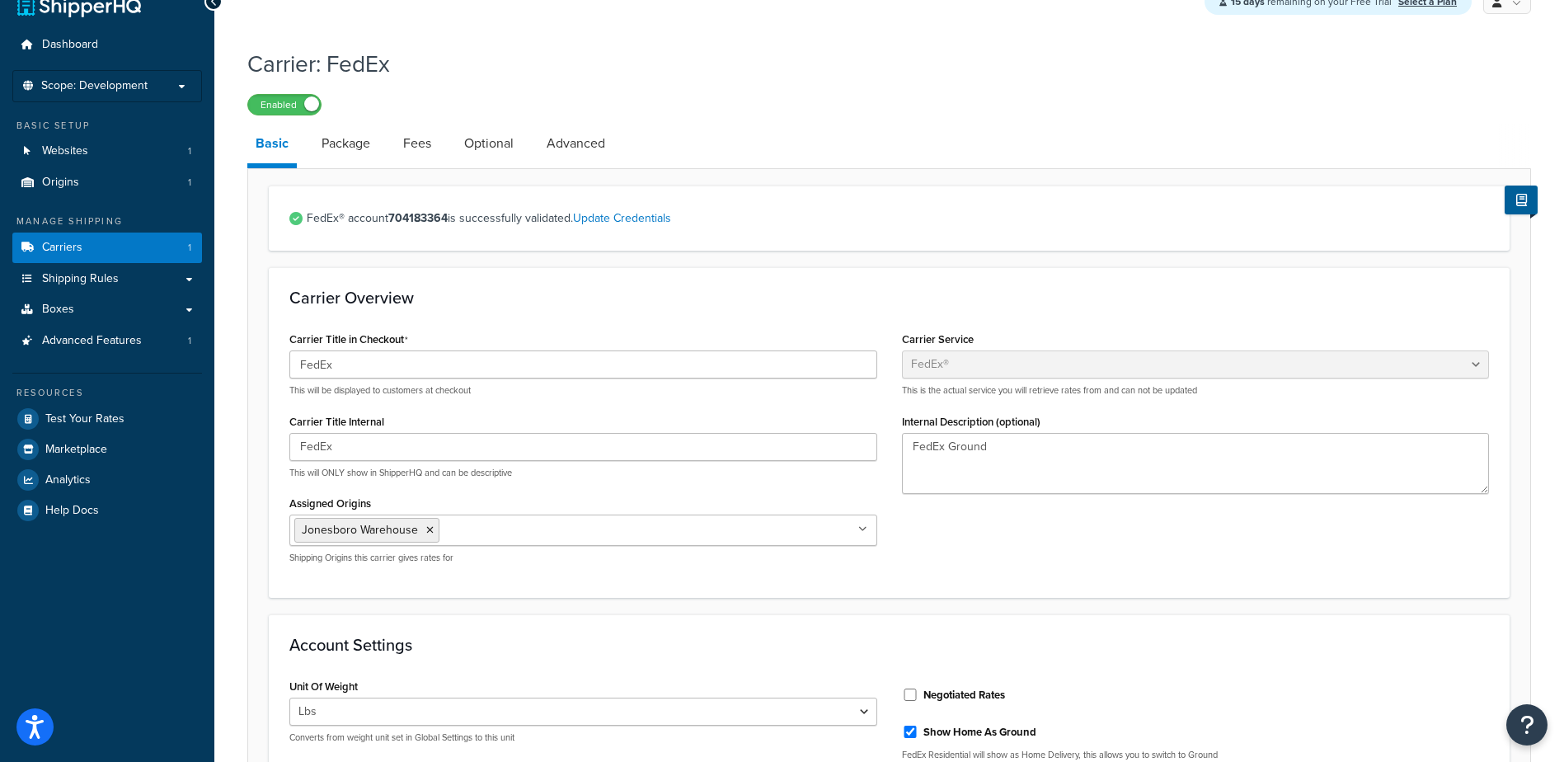
scroll to position [0, 0]
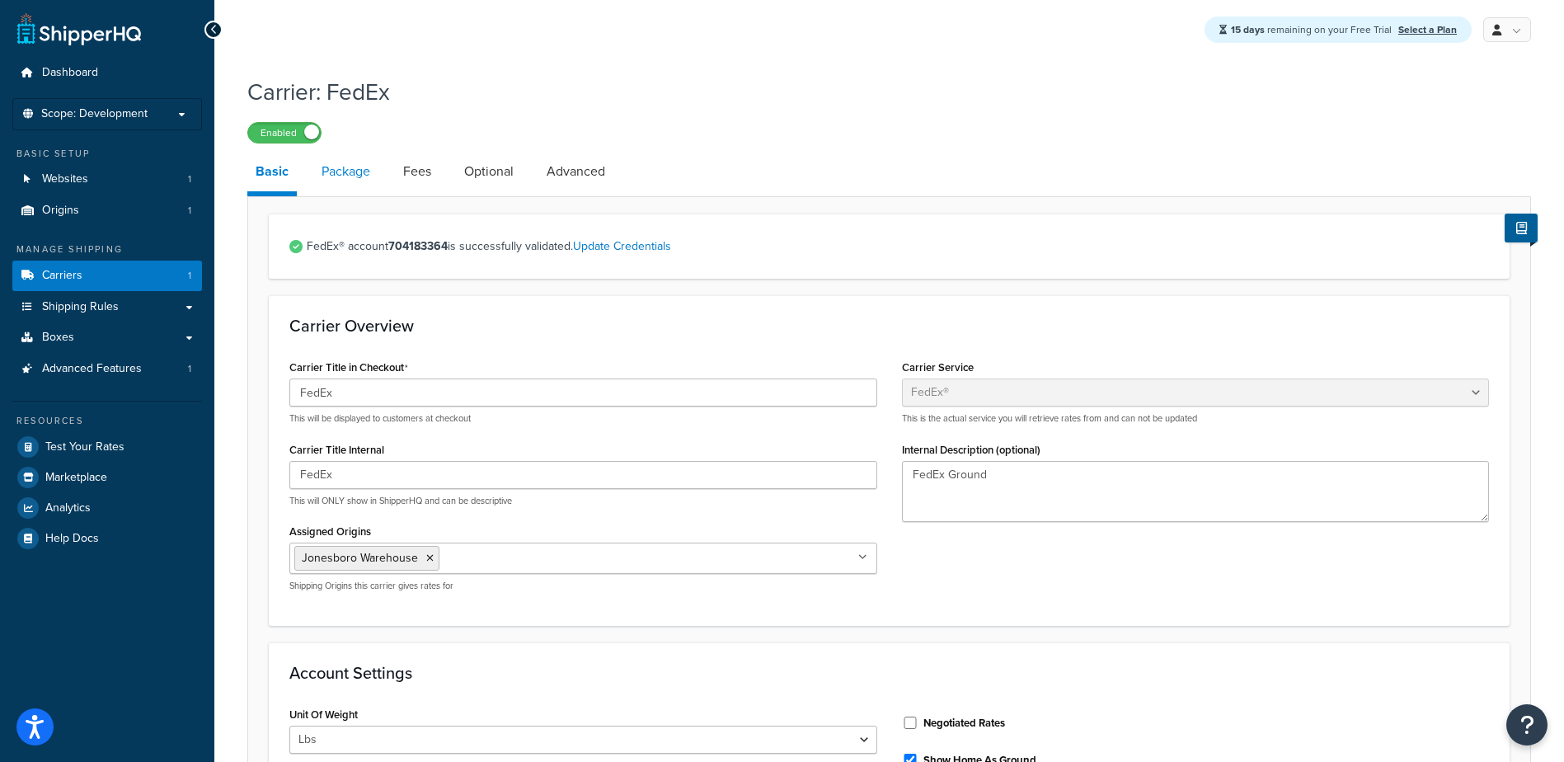
click at [345, 174] on link "Package" at bounding box center [345, 172] width 65 height 40
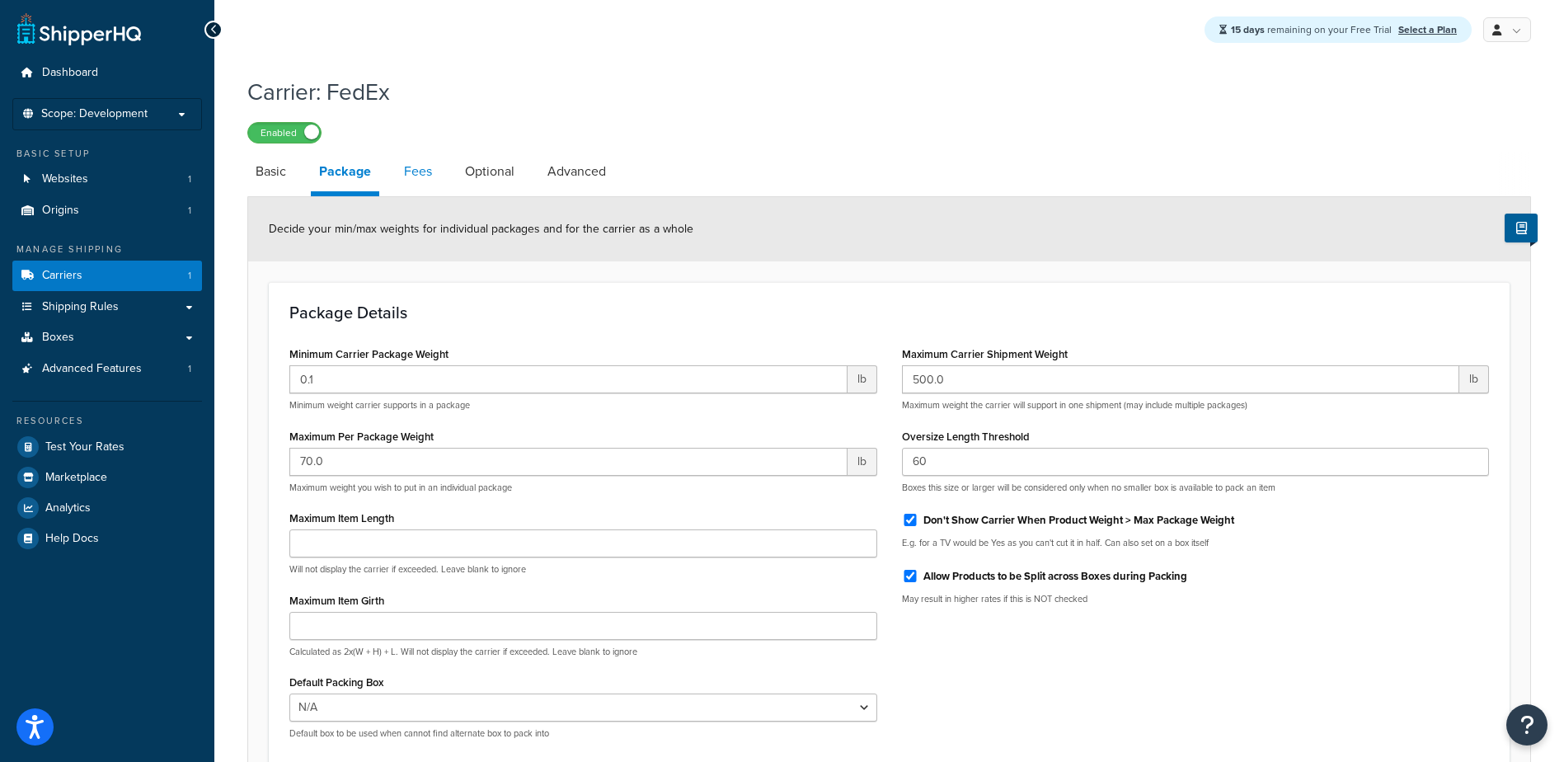
click at [424, 173] on link "Fees" at bounding box center [418, 172] width 45 height 40
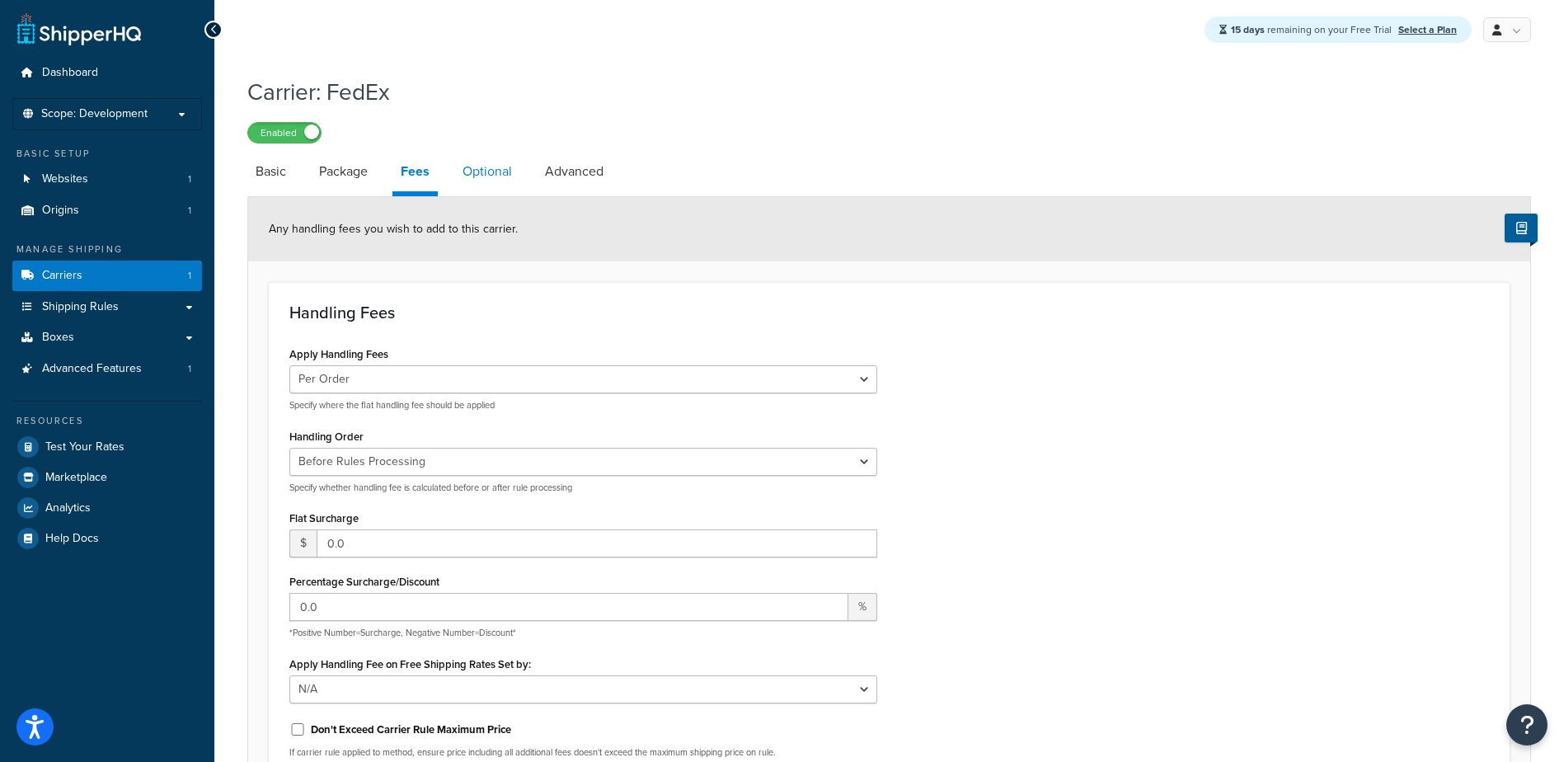
click at [477, 177] on link "Optional" at bounding box center [487, 172] width 66 height 40
select select "business"
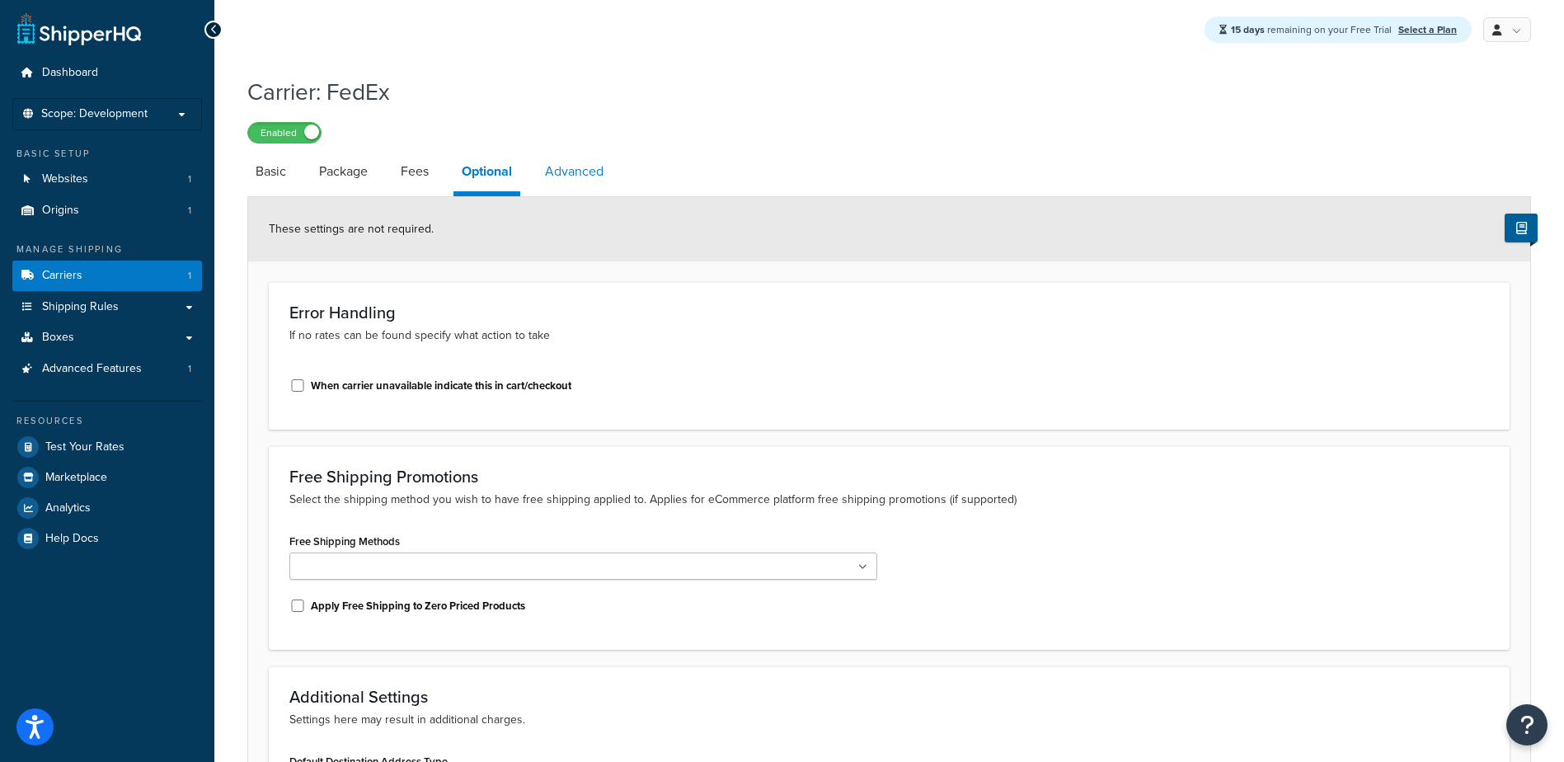
click at [574, 168] on link "Advanced" at bounding box center [574, 172] width 75 height 40
select select "false"
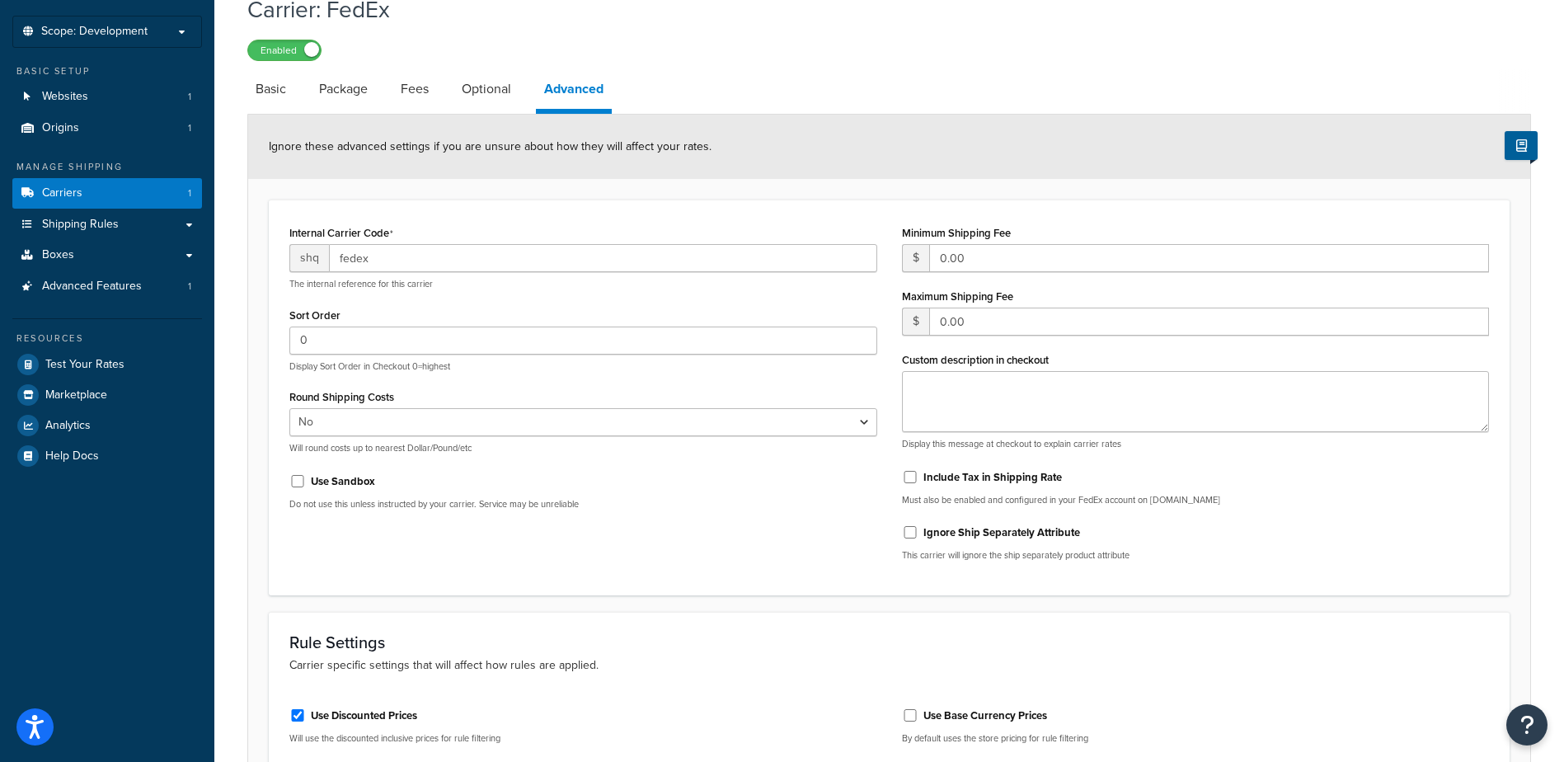
scroll to position [165, 0]
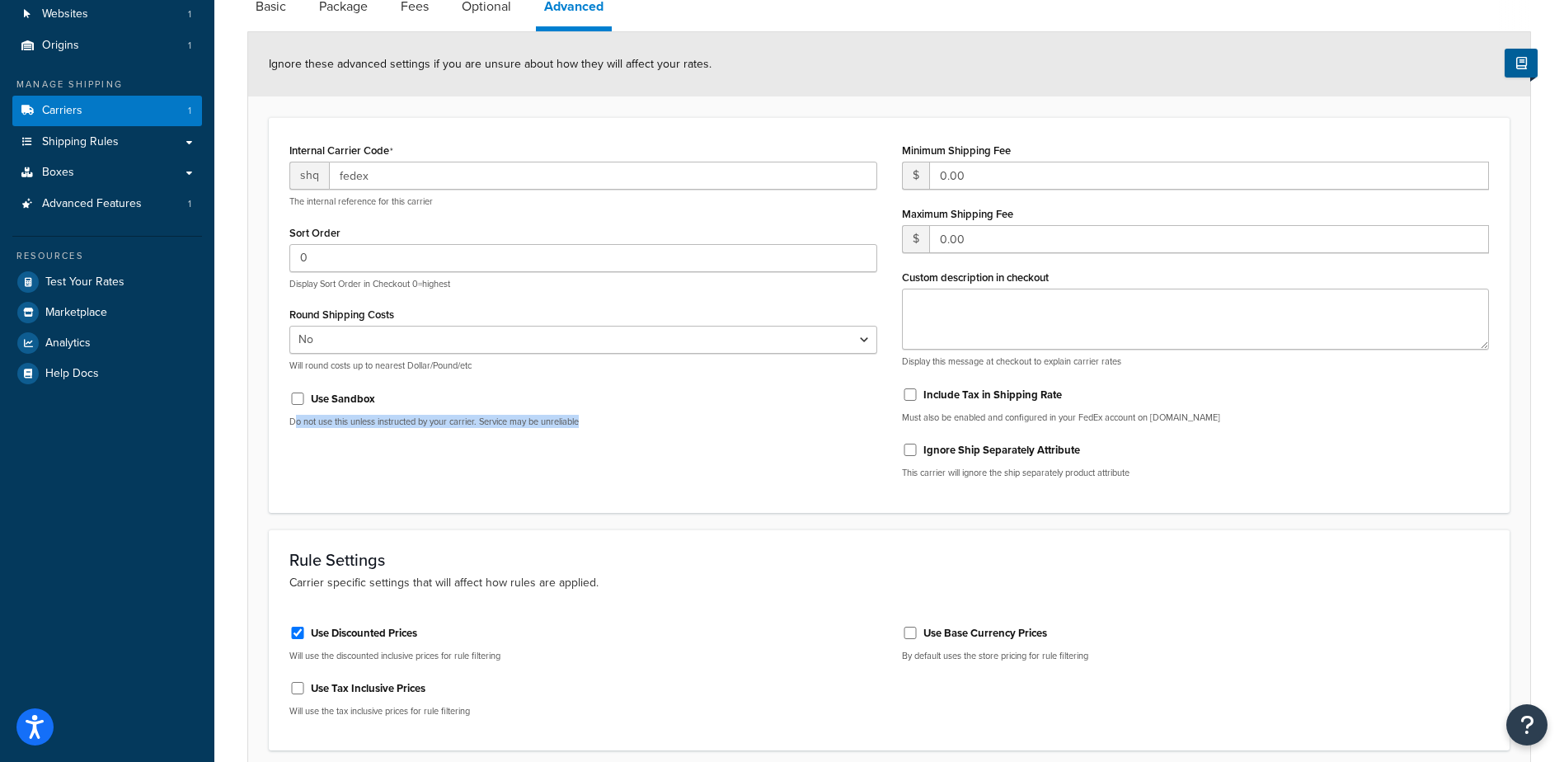
drag, startPoint x: 295, startPoint y: 424, endPoint x: 606, endPoint y: 428, distance: 310.8
click at [606, 428] on p "Do not use this unless instructed by your carrier. Service may be unreliable" at bounding box center [583, 422] width 588 height 12
drag, startPoint x: 606, startPoint y: 428, endPoint x: 554, endPoint y: 429, distance: 51.9
click at [554, 428] on p "Do not use this unless instructed by your carrier. Service may be unreliable" at bounding box center [583, 422] width 588 height 12
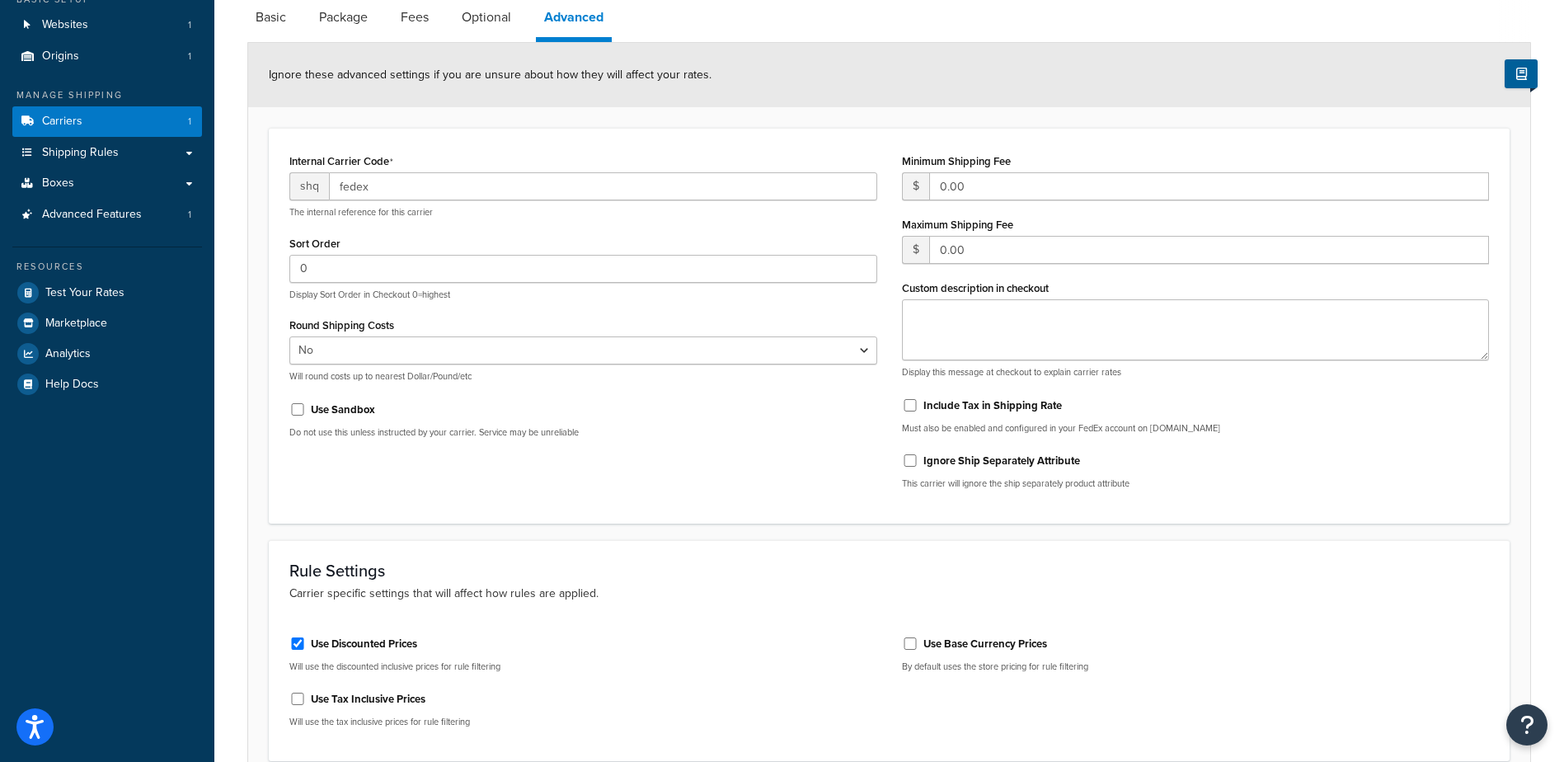
scroll to position [307, 0]
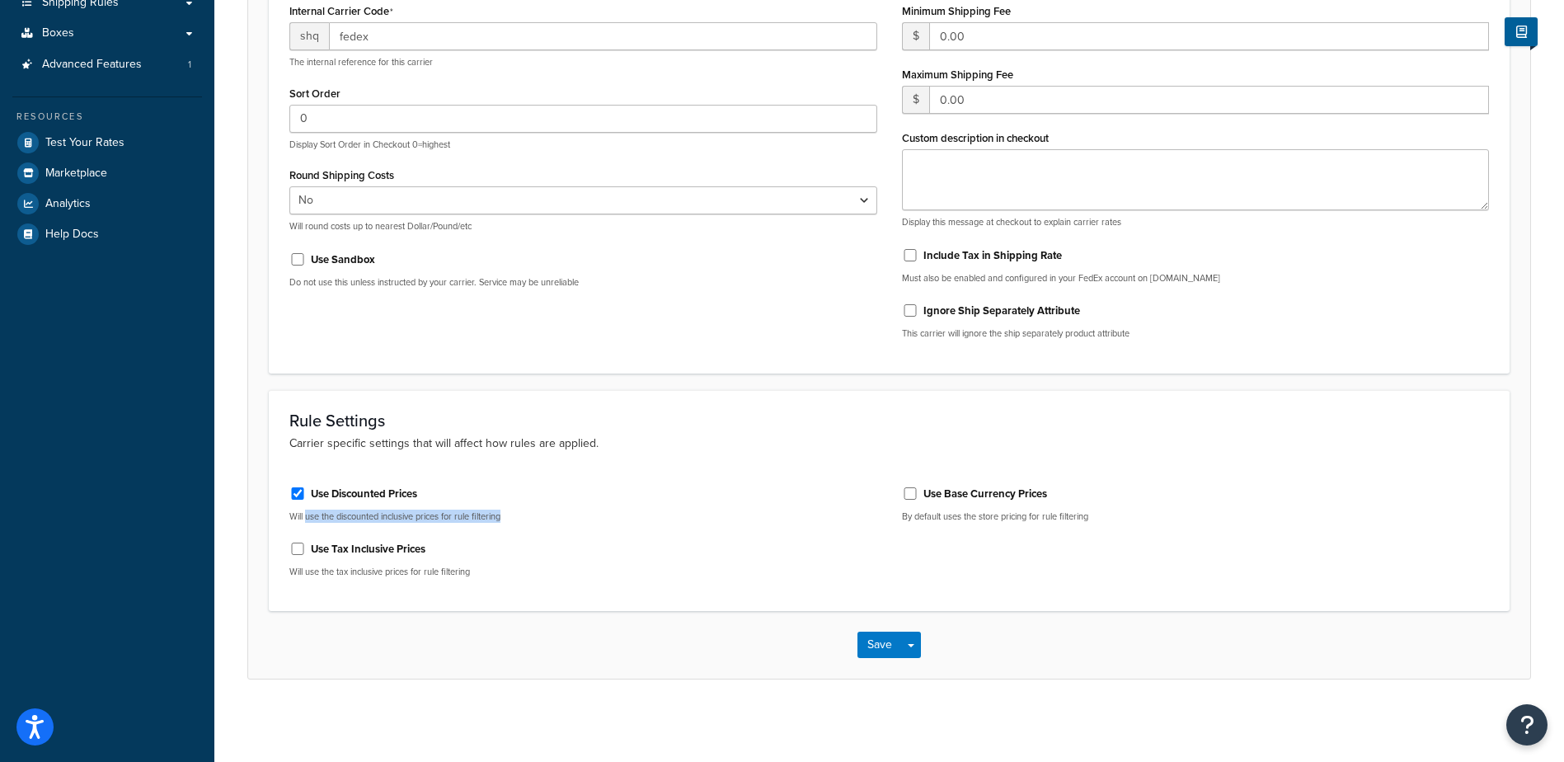
drag, startPoint x: 307, startPoint y: 514, endPoint x: 567, endPoint y: 515, distance: 260.5
click at [567, 515] on p "Will use the discounted inclusive prices for rule filtering" at bounding box center [583, 516] width 588 height 12
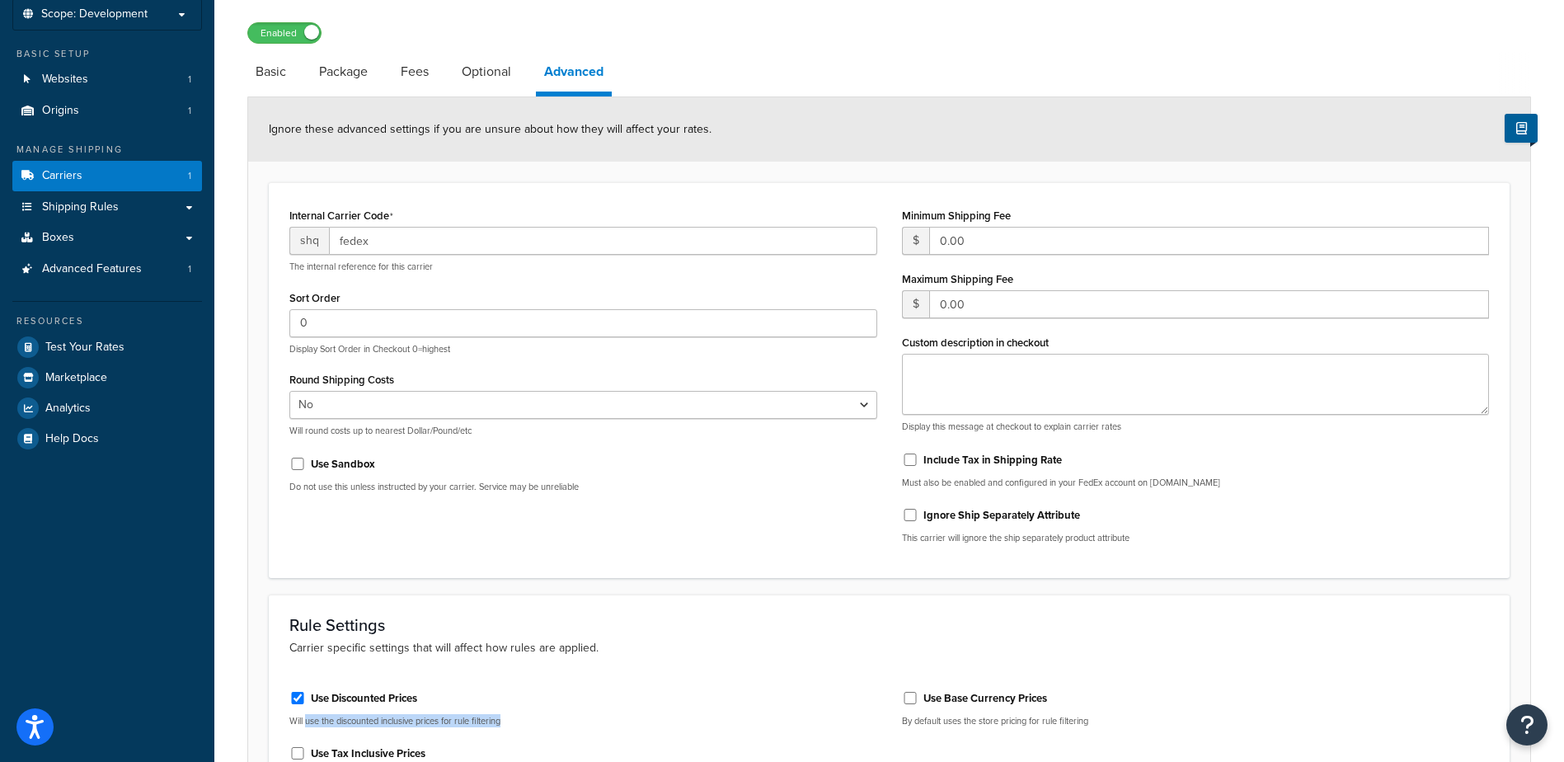
scroll to position [0, 0]
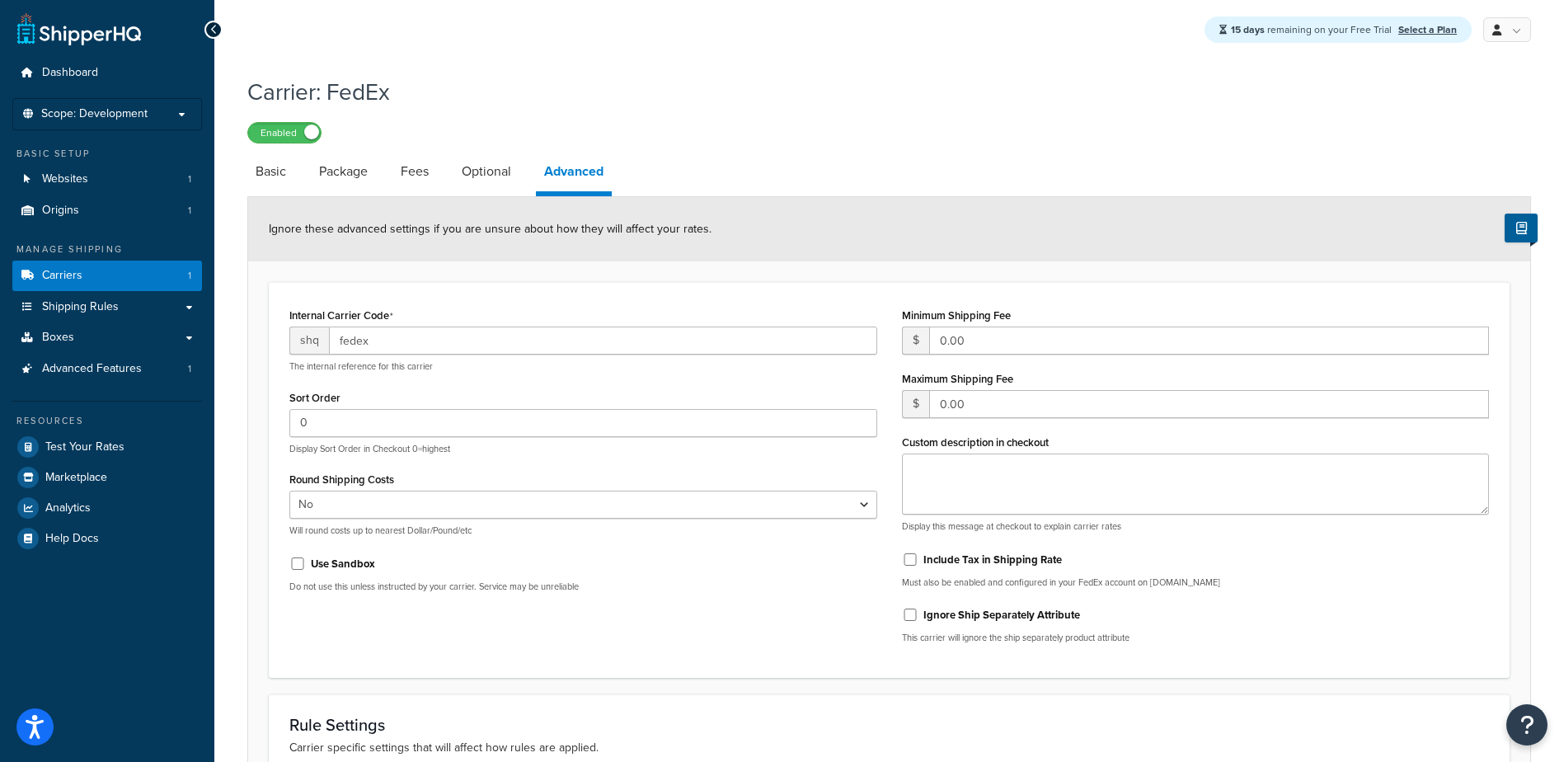
drag, startPoint x: 276, startPoint y: 171, endPoint x: 384, endPoint y: 214, distance: 116.2
click at [276, 171] on link "Basic" at bounding box center [270, 172] width 47 height 40
select select "fedEx"
select select "REGULAR_PICKUP"
select select "YOUR_PACKAGING"
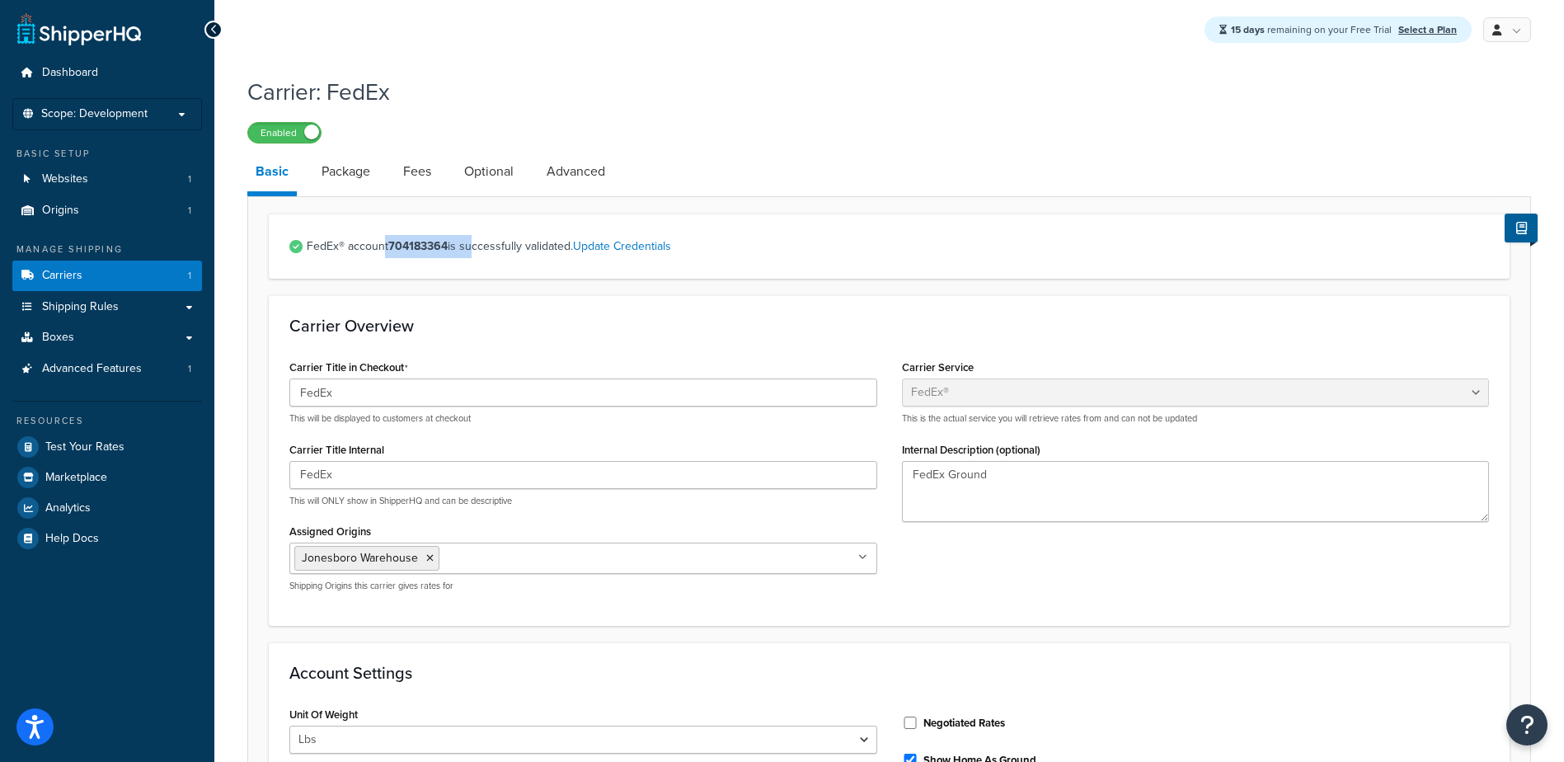
drag, startPoint x: 383, startPoint y: 250, endPoint x: 472, endPoint y: 252, distance: 88.3
click at [472, 251] on span "FedEx® account 704183364 is successfully validated. Update Credentials" at bounding box center [898, 246] width 1182 height 23
click at [87, 447] on span "Test Your Rates" at bounding box center [84, 447] width 79 height 14
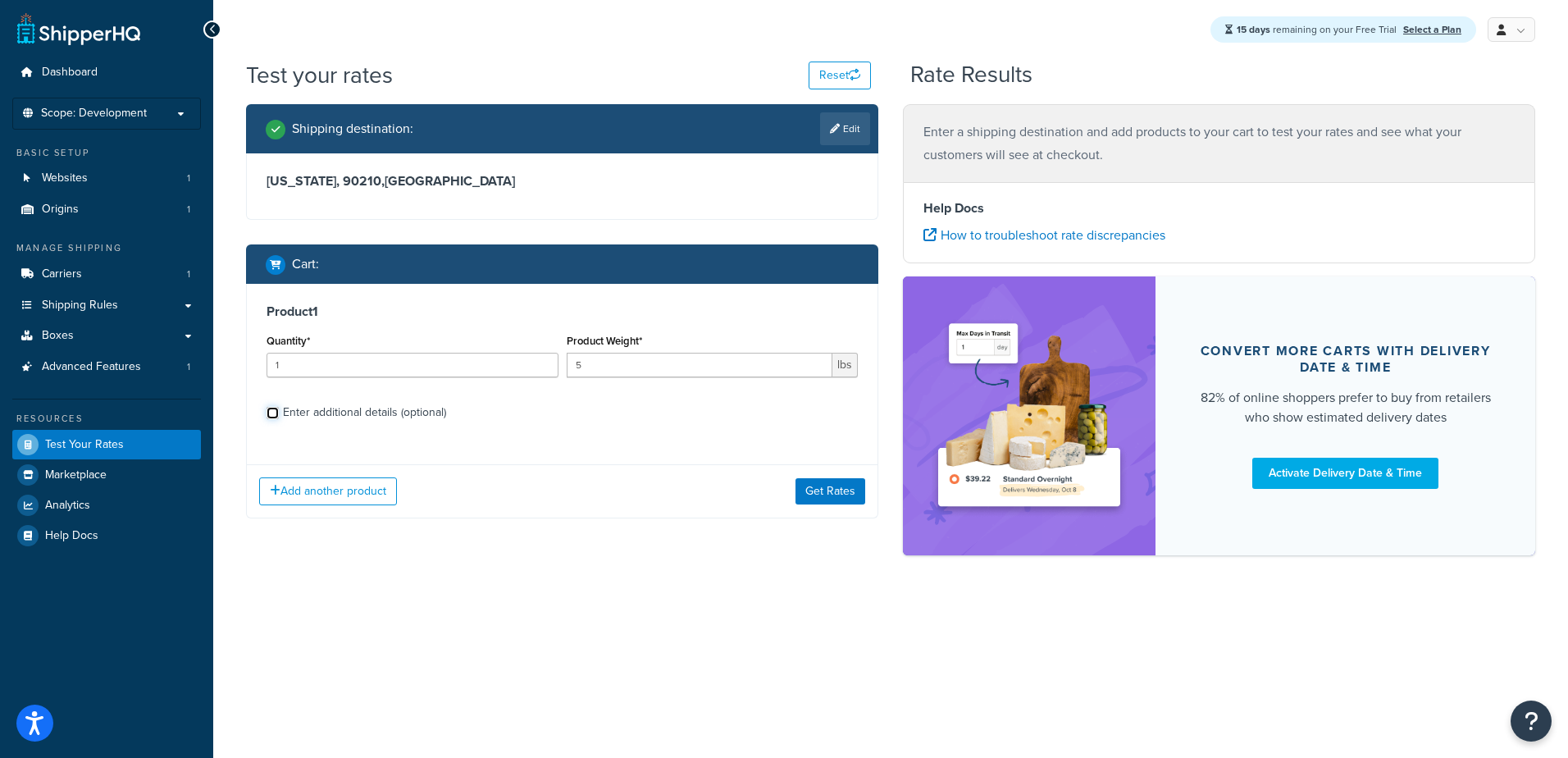
click at [272, 414] on input "Enter additional details (optional)" at bounding box center [273, 413] width 12 height 12
checkbox input "true"
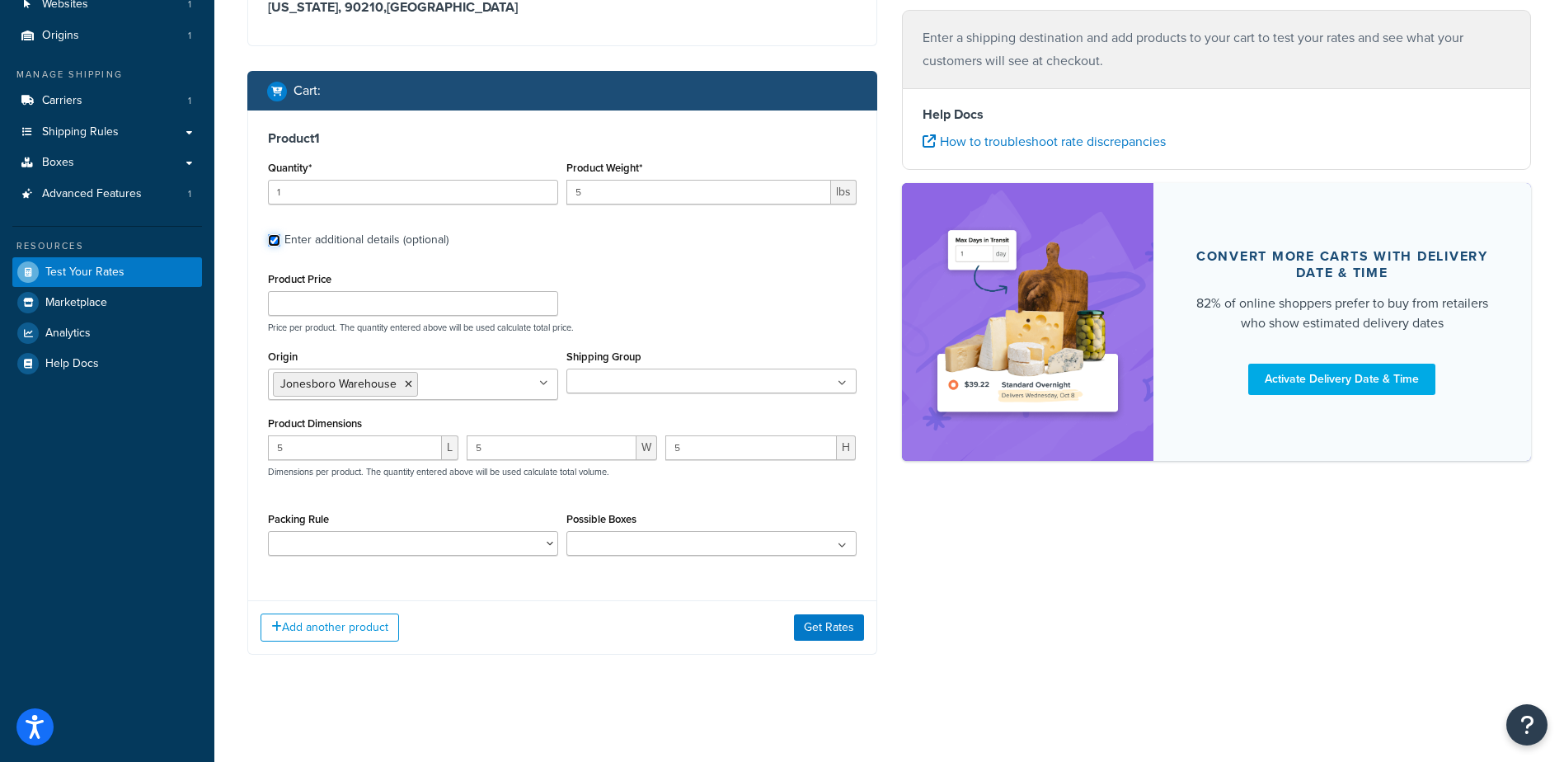
scroll to position [176, 0]
click at [668, 545] on ul at bounding box center [711, 543] width 290 height 25
click at [463, 548] on select "Packing Rule" at bounding box center [413, 543] width 290 height 25
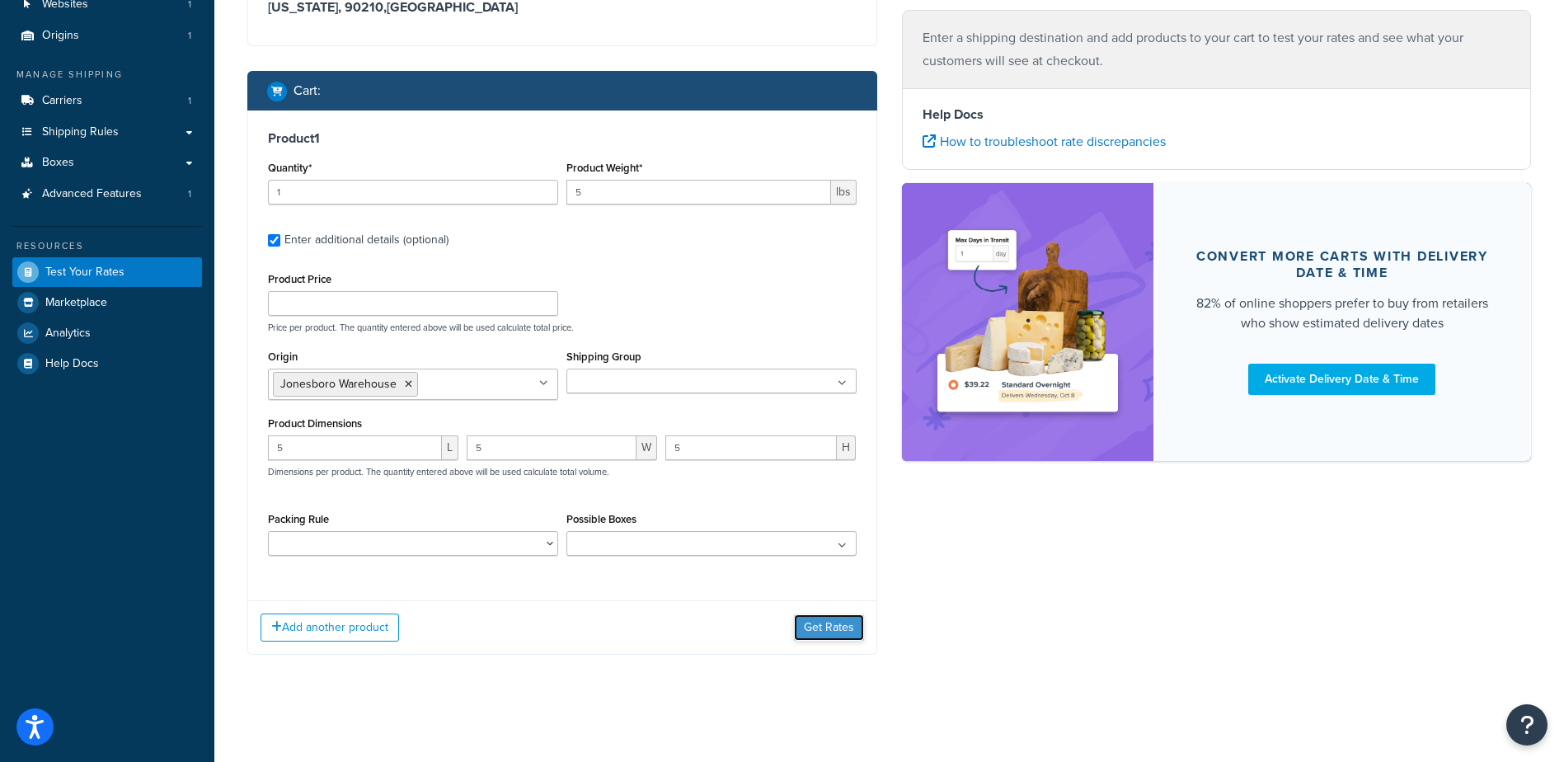
click at [821, 616] on button "Get Rates" at bounding box center [829, 627] width 70 height 26
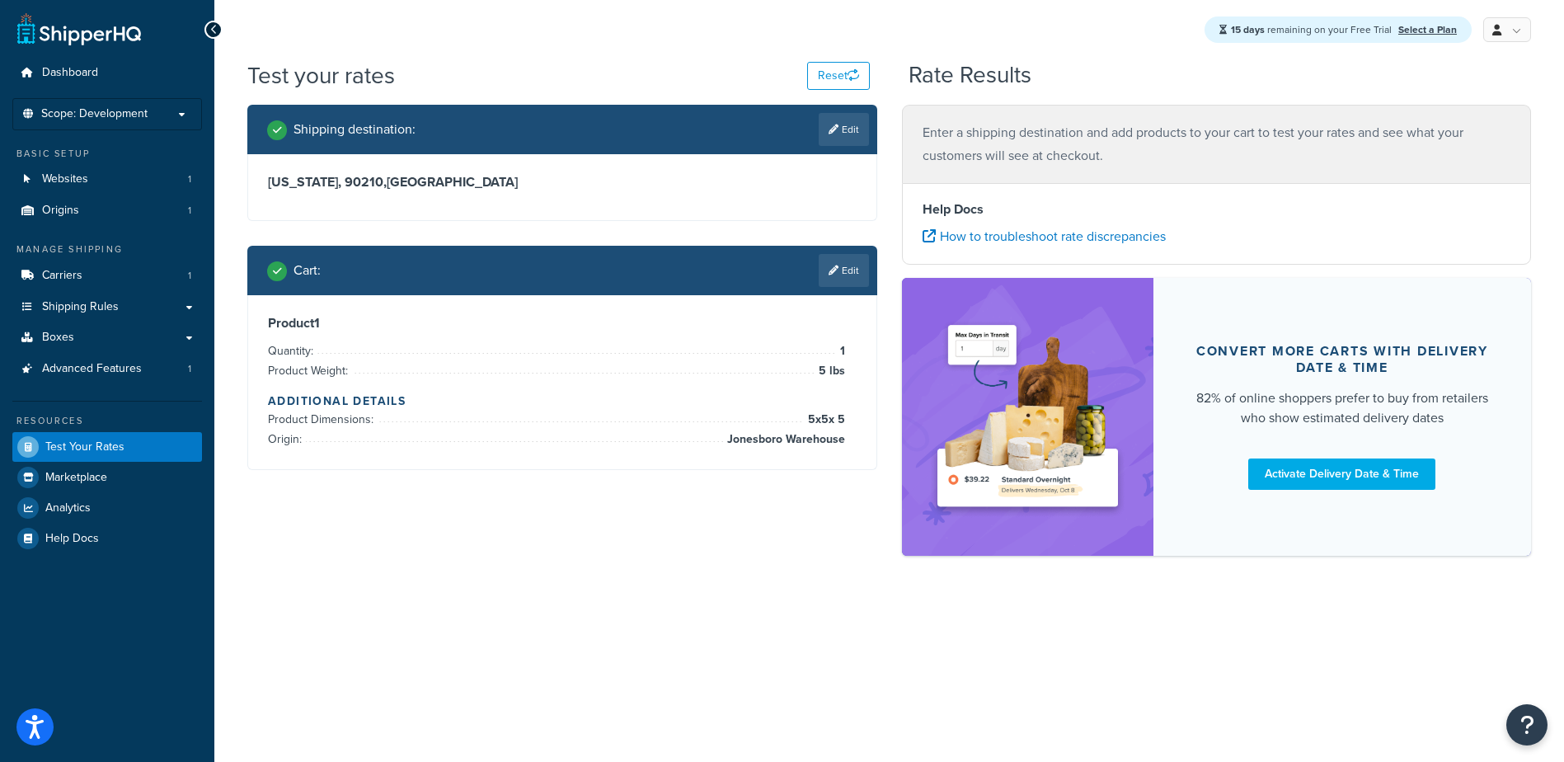
scroll to position [0, 0]
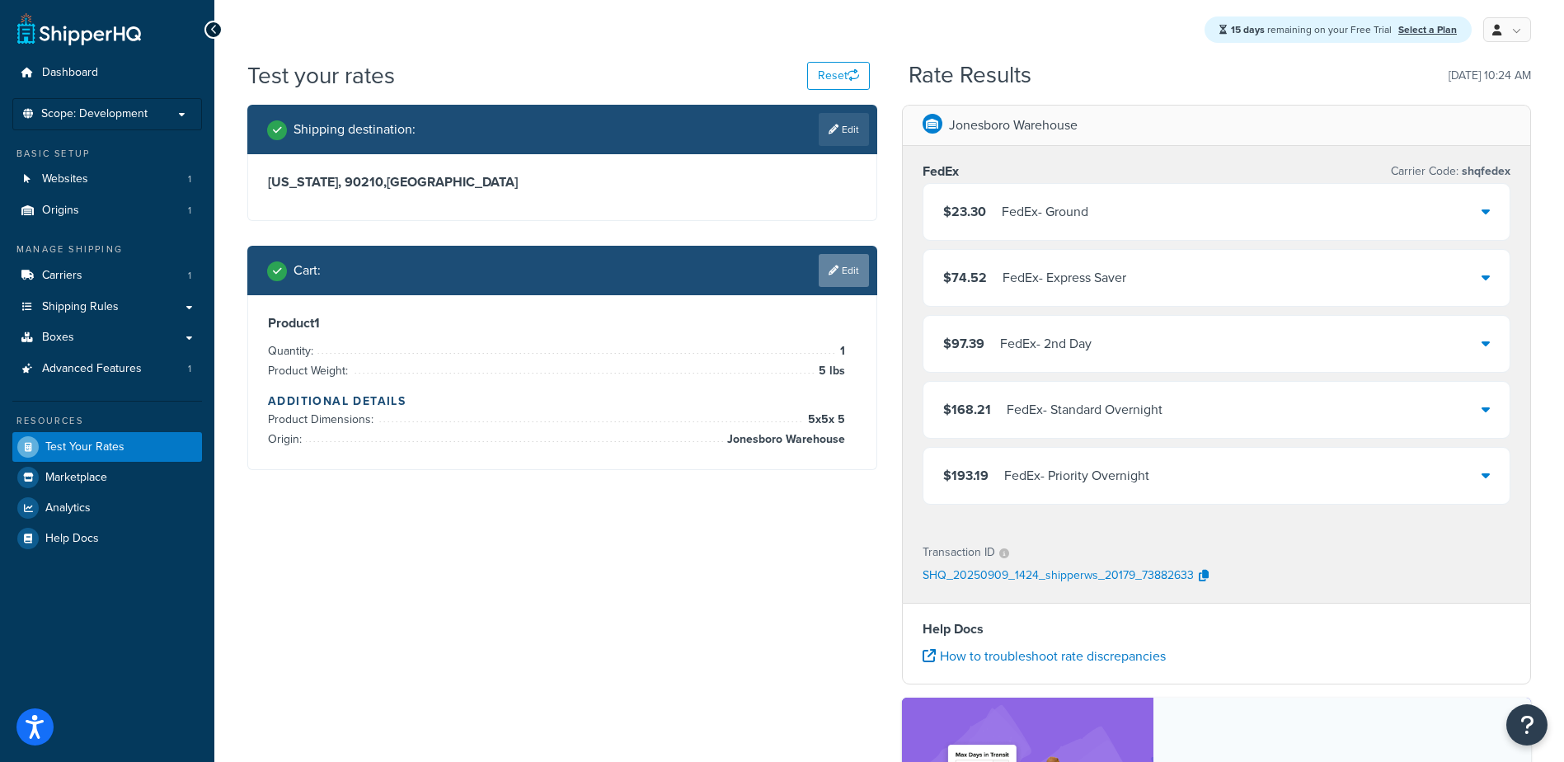
click at [832, 264] on link "Edit" at bounding box center [844, 270] width 50 height 33
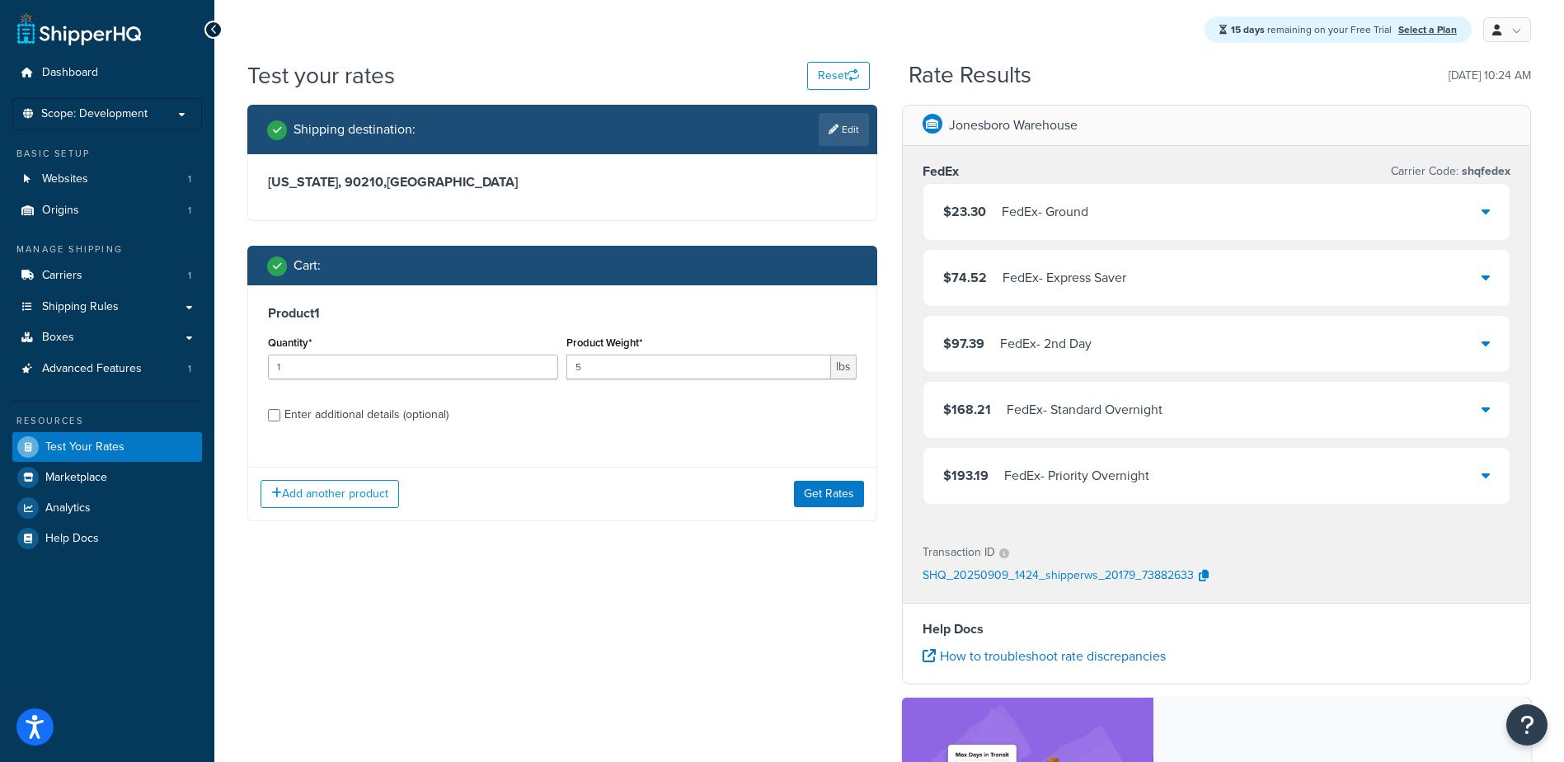
click at [294, 415] on div "Enter additional details (optional)" at bounding box center [366, 414] width 164 height 23
click at [280, 415] on input "Enter additional details (optional)" at bounding box center [274, 415] width 12 height 12
checkbox input "true"
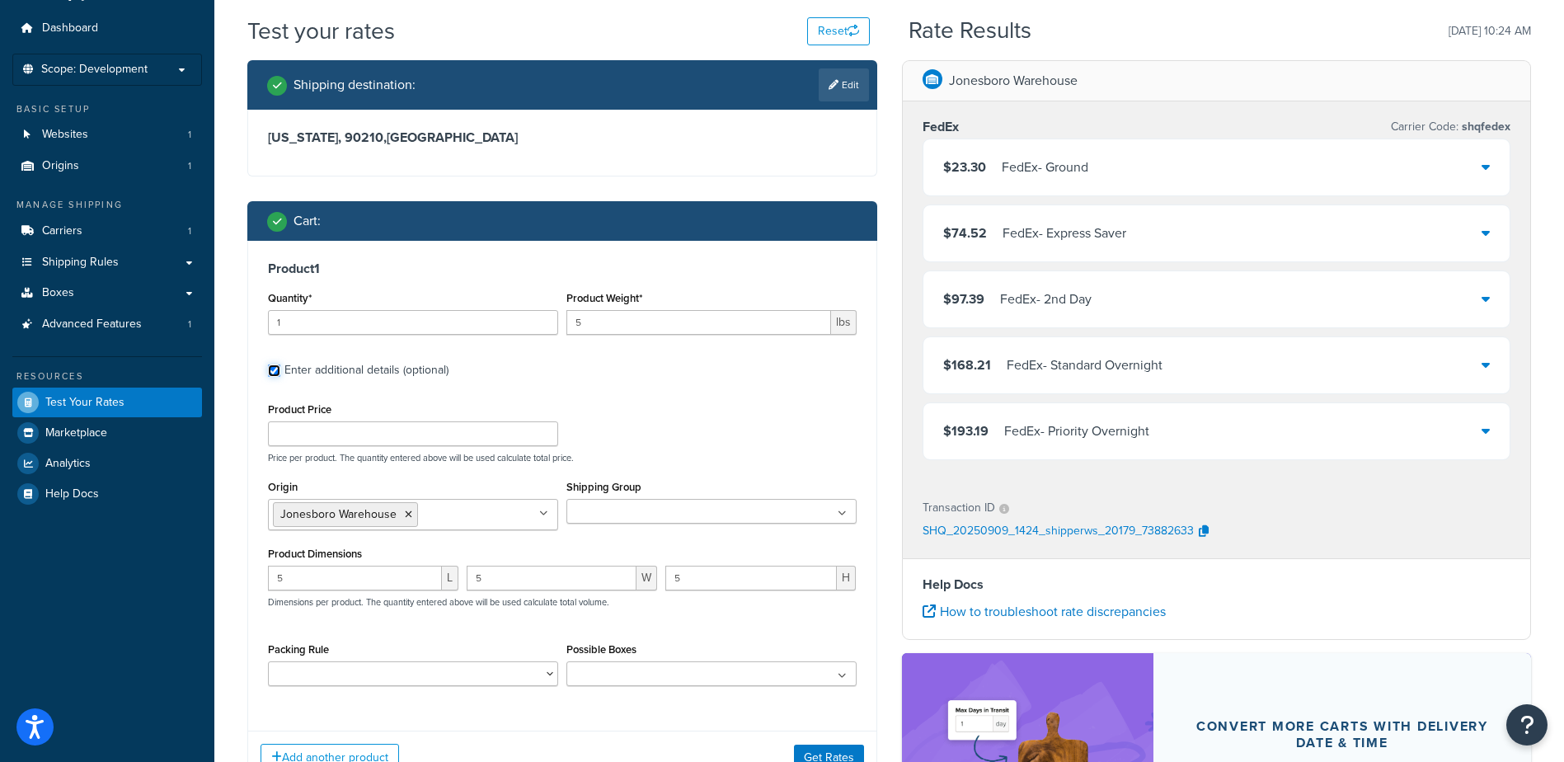
scroll to position [82, 0]
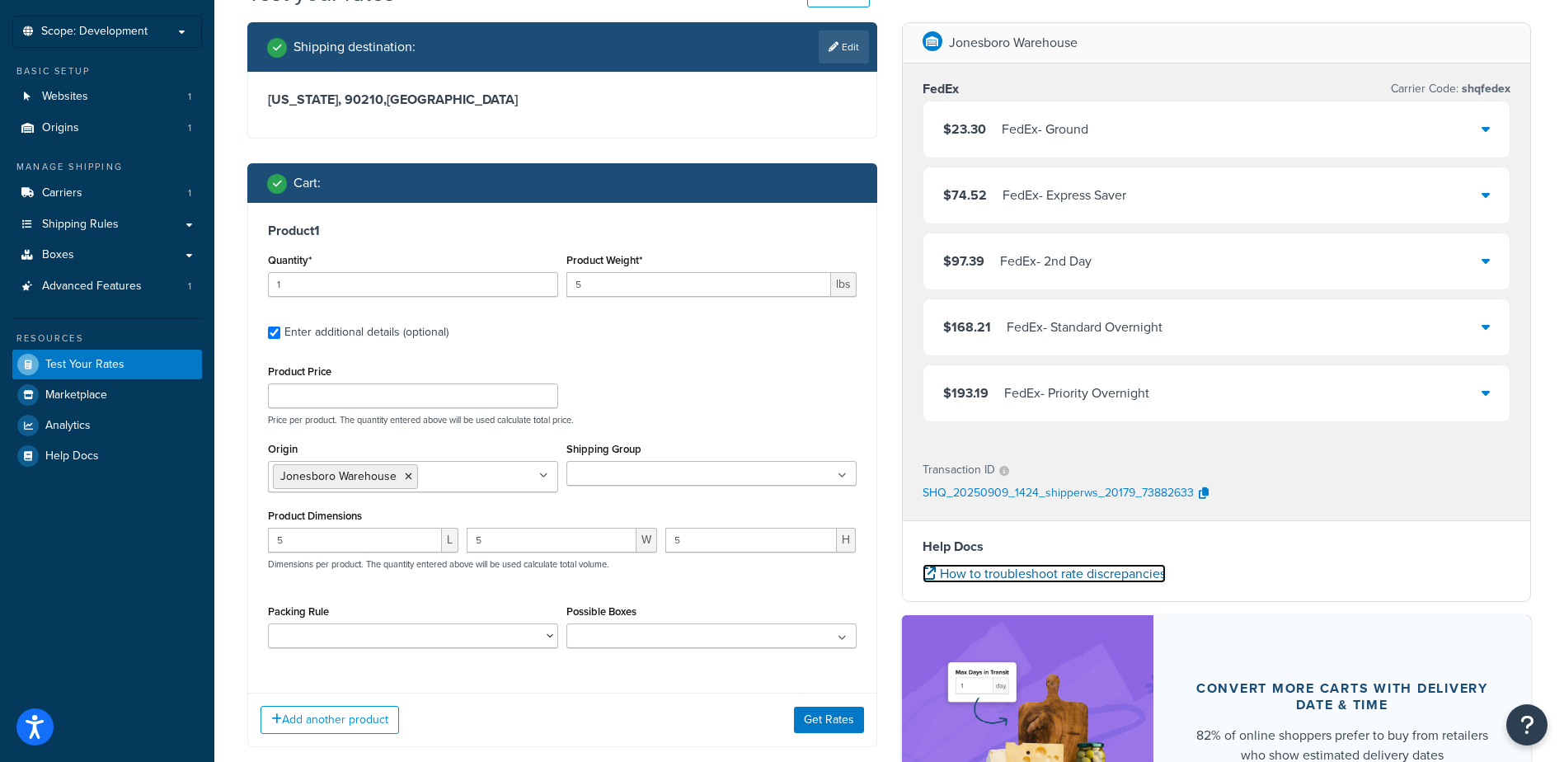
click at [1102, 572] on link "How to troubleshoot rate discrepancies" at bounding box center [1044, 573] width 243 height 19
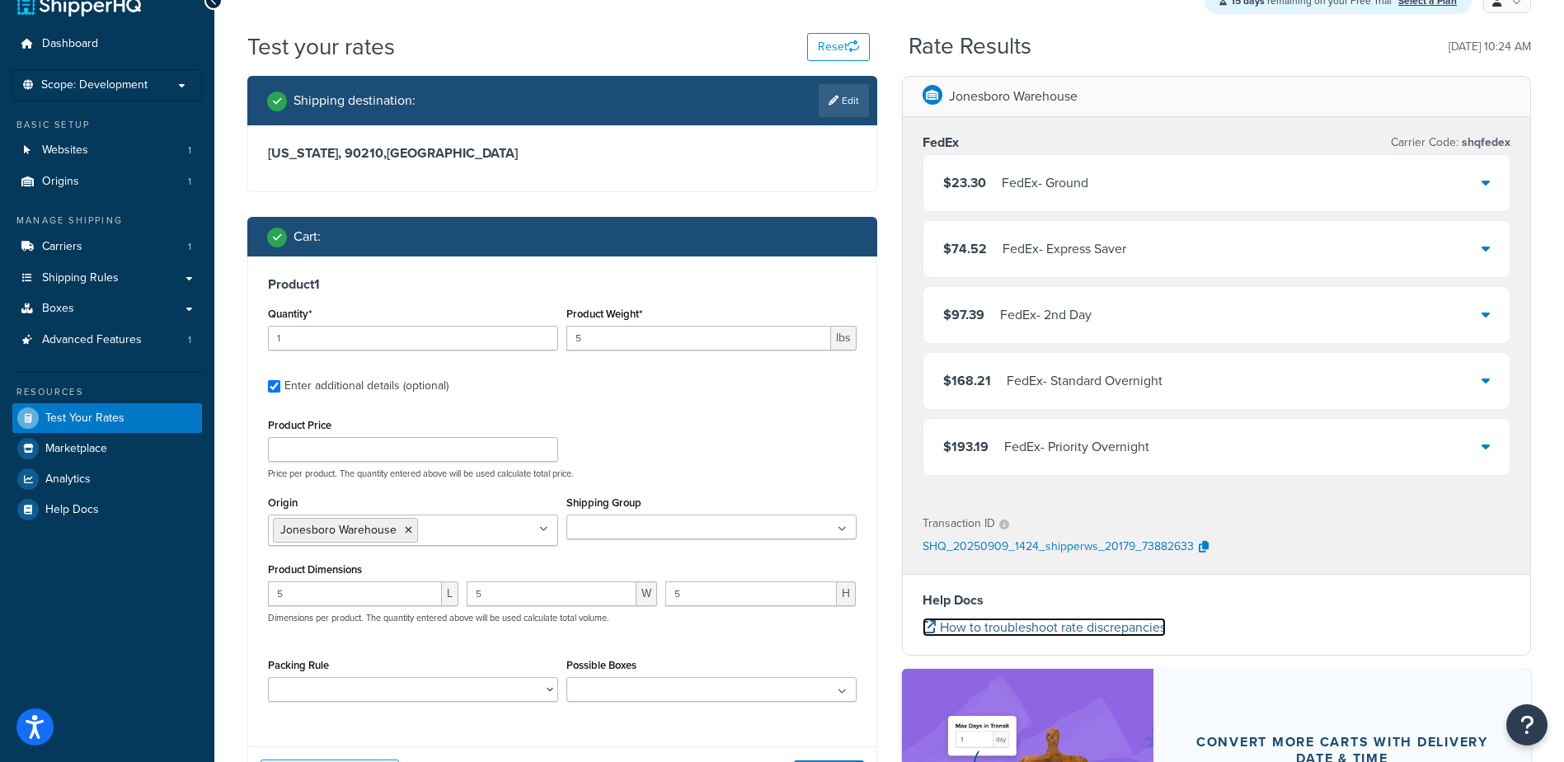
scroll to position [0, 0]
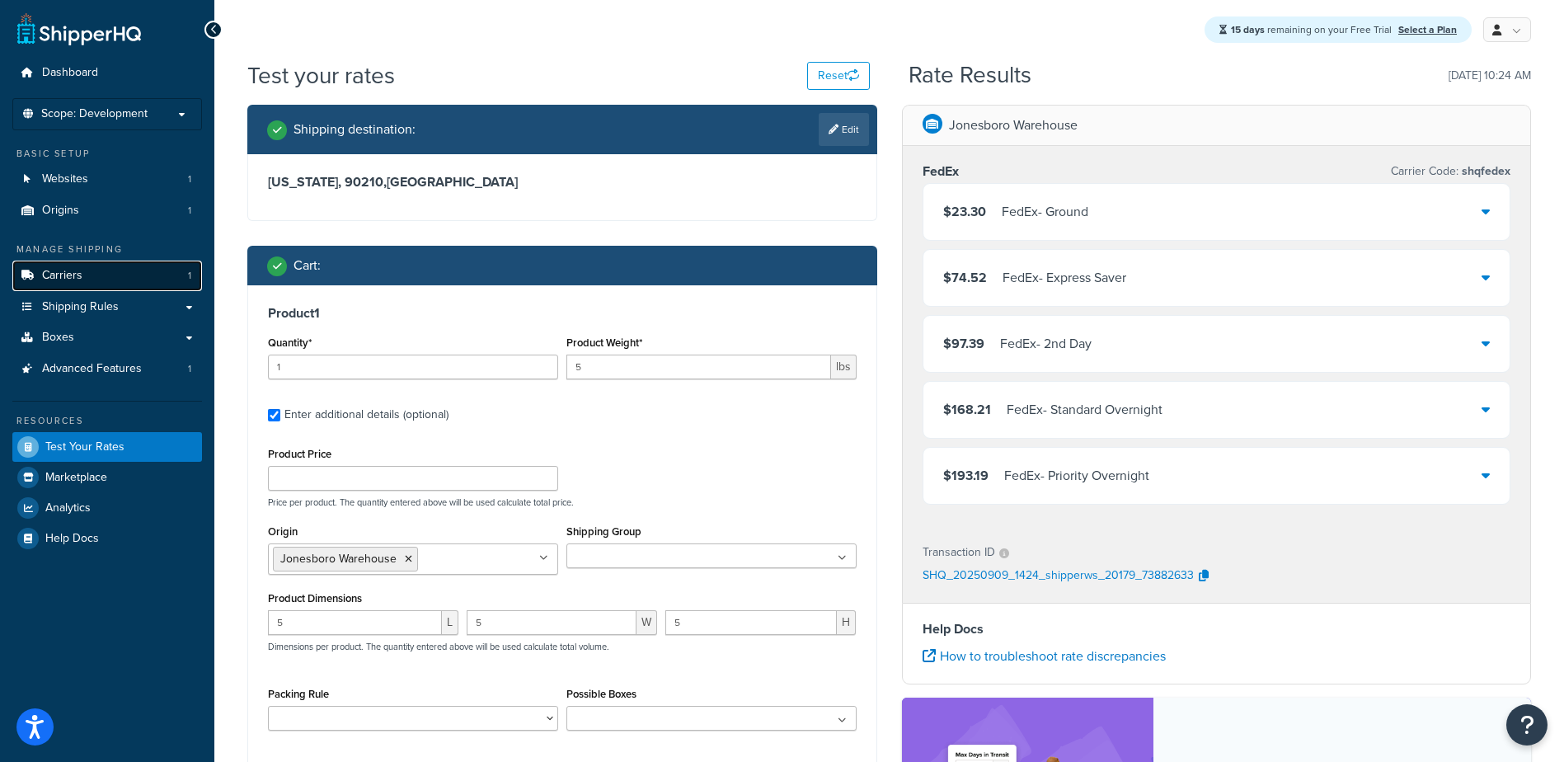
click at [71, 276] on span "Carriers" at bounding box center [62, 276] width 40 height 14
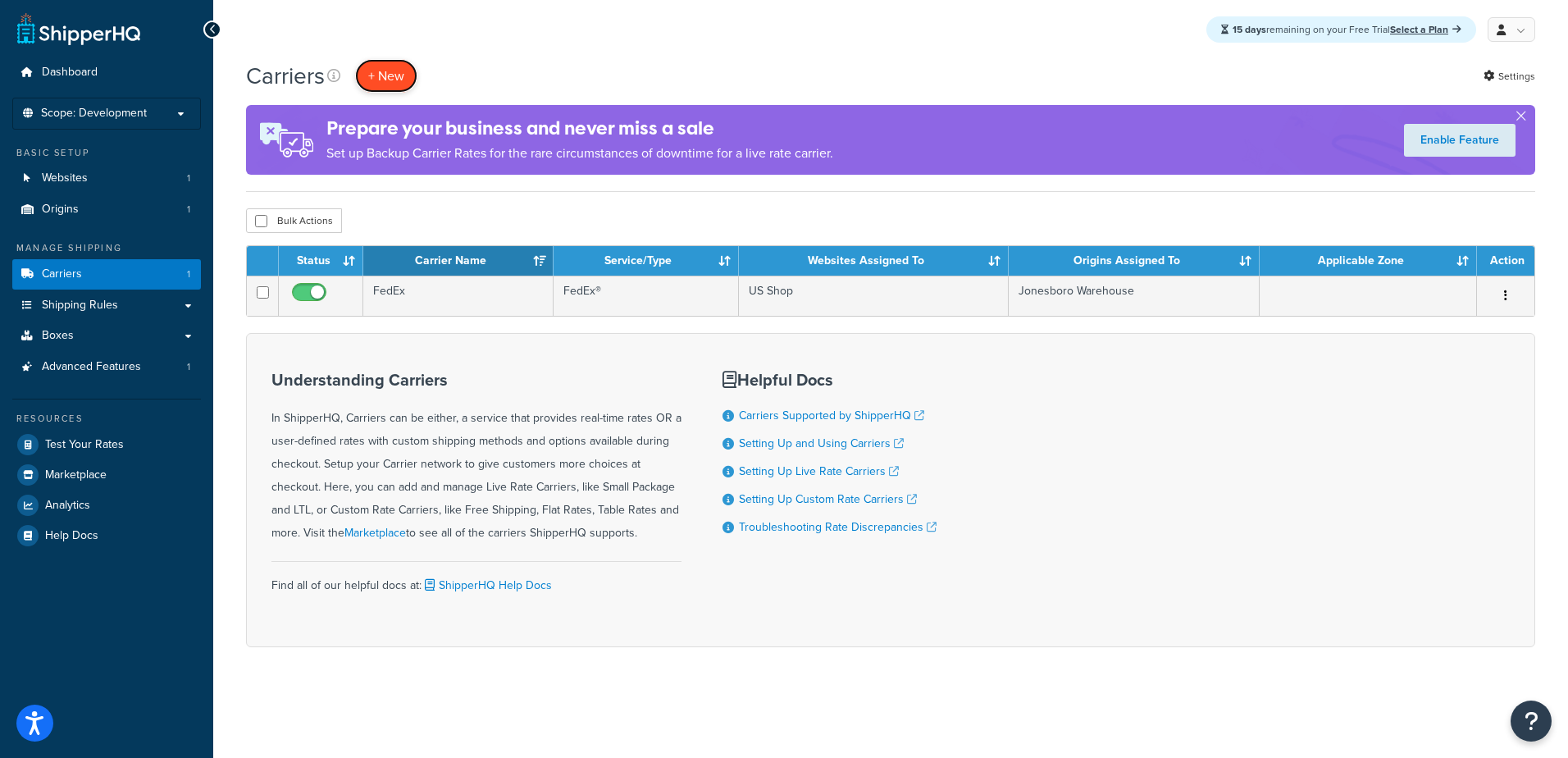
click at [402, 76] on button "+ New" at bounding box center [386, 76] width 63 height 34
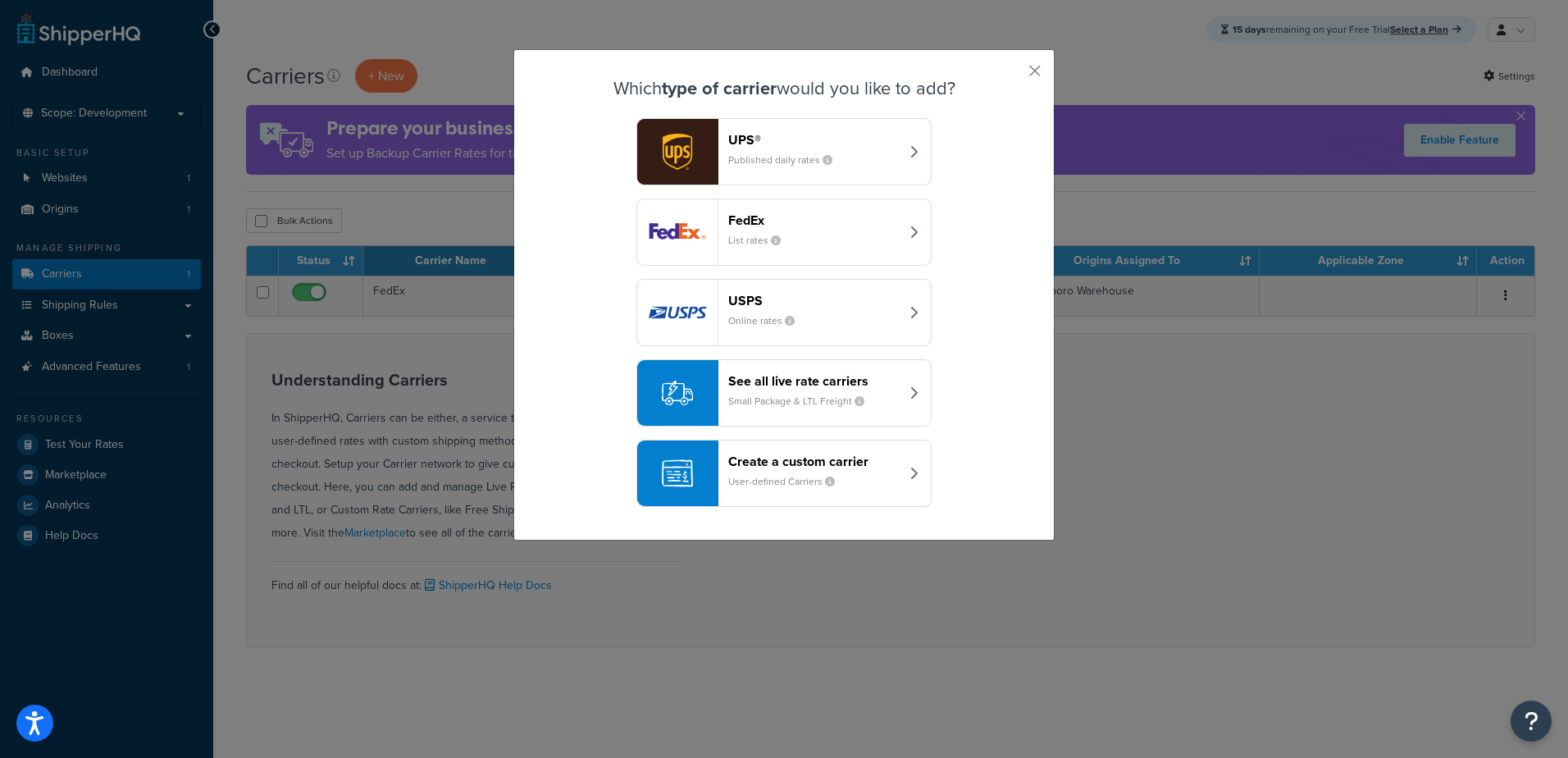
click at [823, 388] on div "See all live rate carriers Small Package & LTL Freight" at bounding box center [814, 393] width 171 height 40
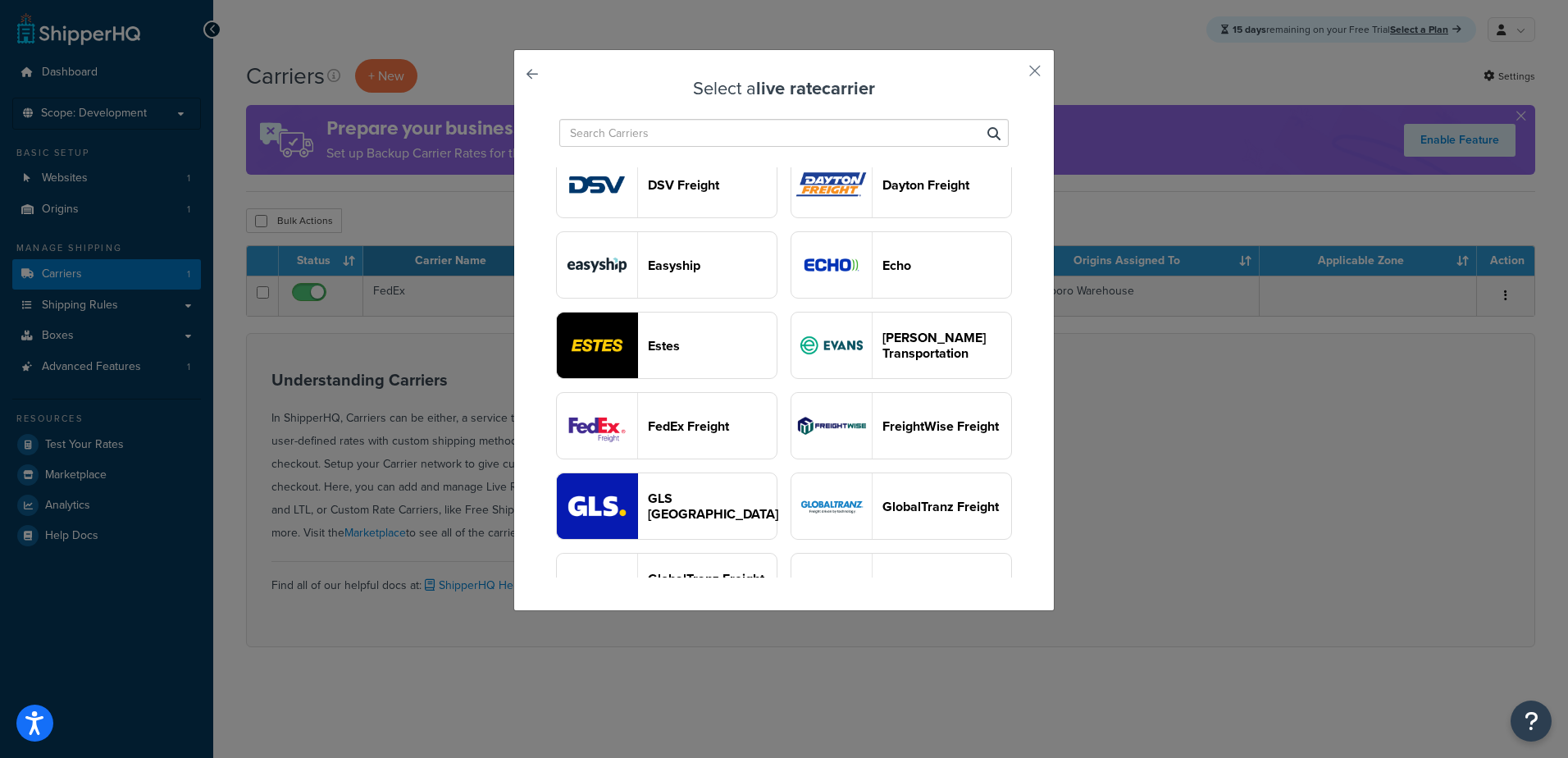
scroll to position [410, 0]
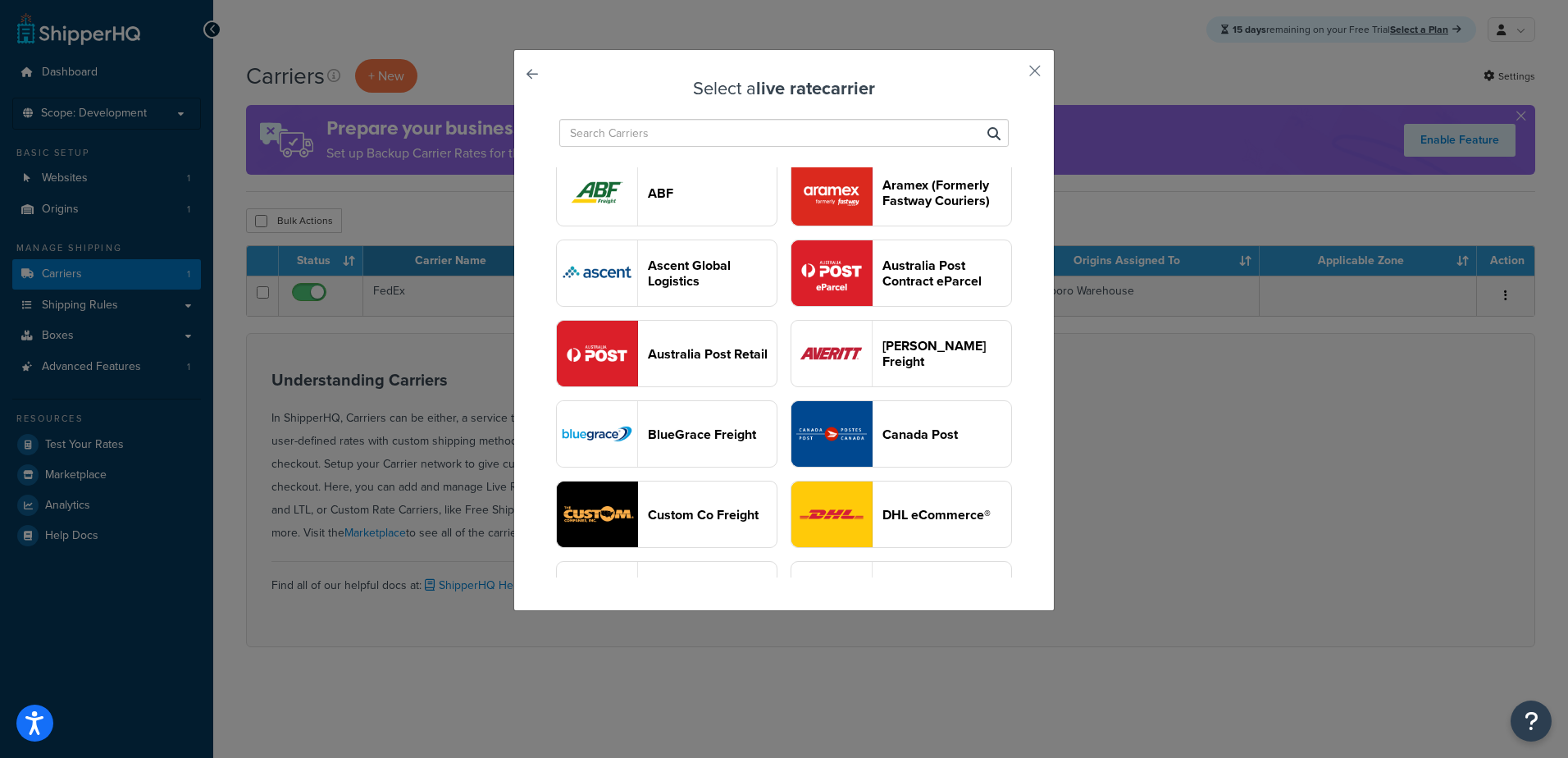
click at [745, 127] on input "text" at bounding box center [784, 133] width 450 height 28
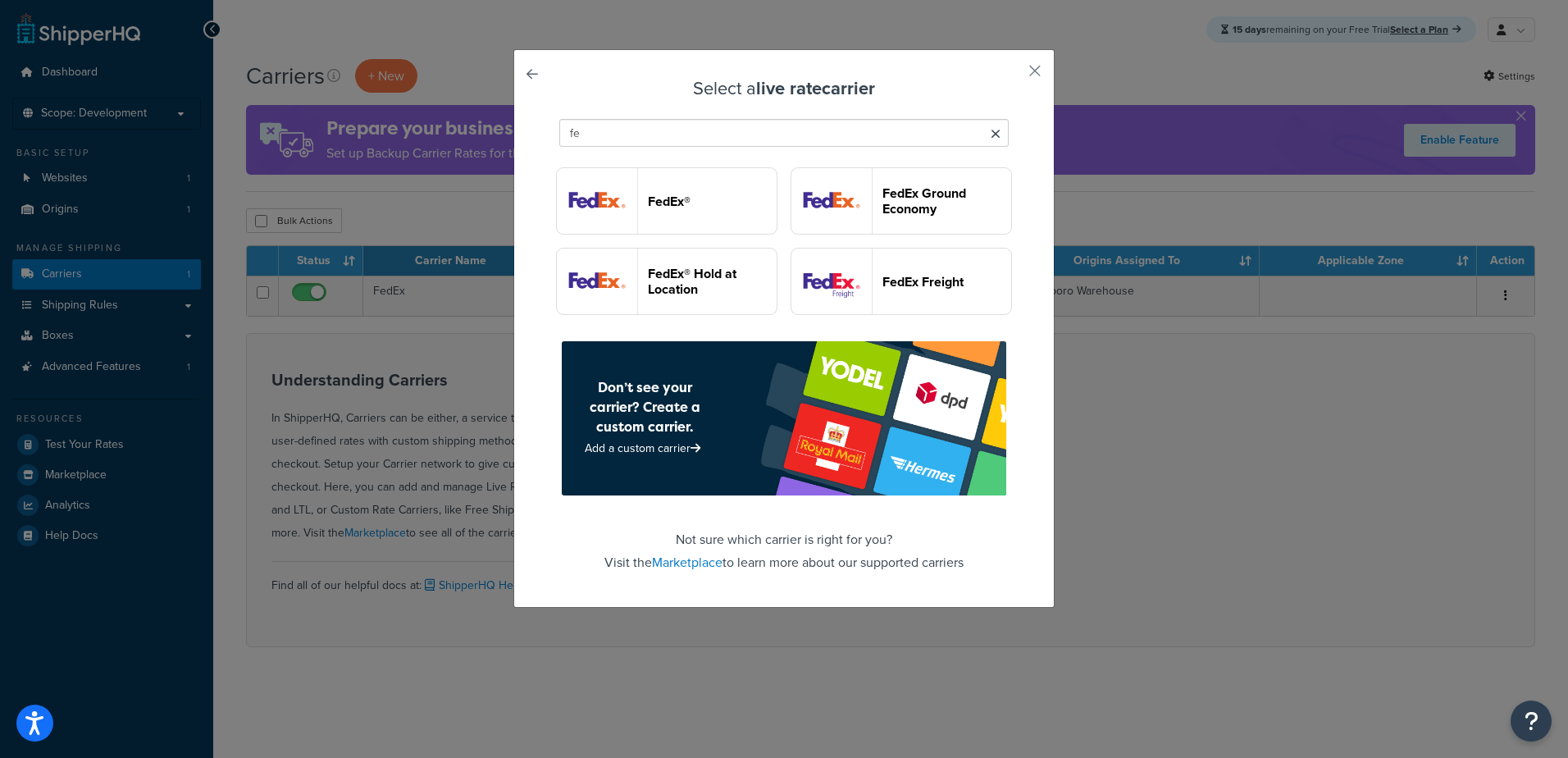
scroll to position [89, 0]
type input "fedex"
click at [882, 185] on header "FedEx Ground Economy" at bounding box center [946, 200] width 128 height 31
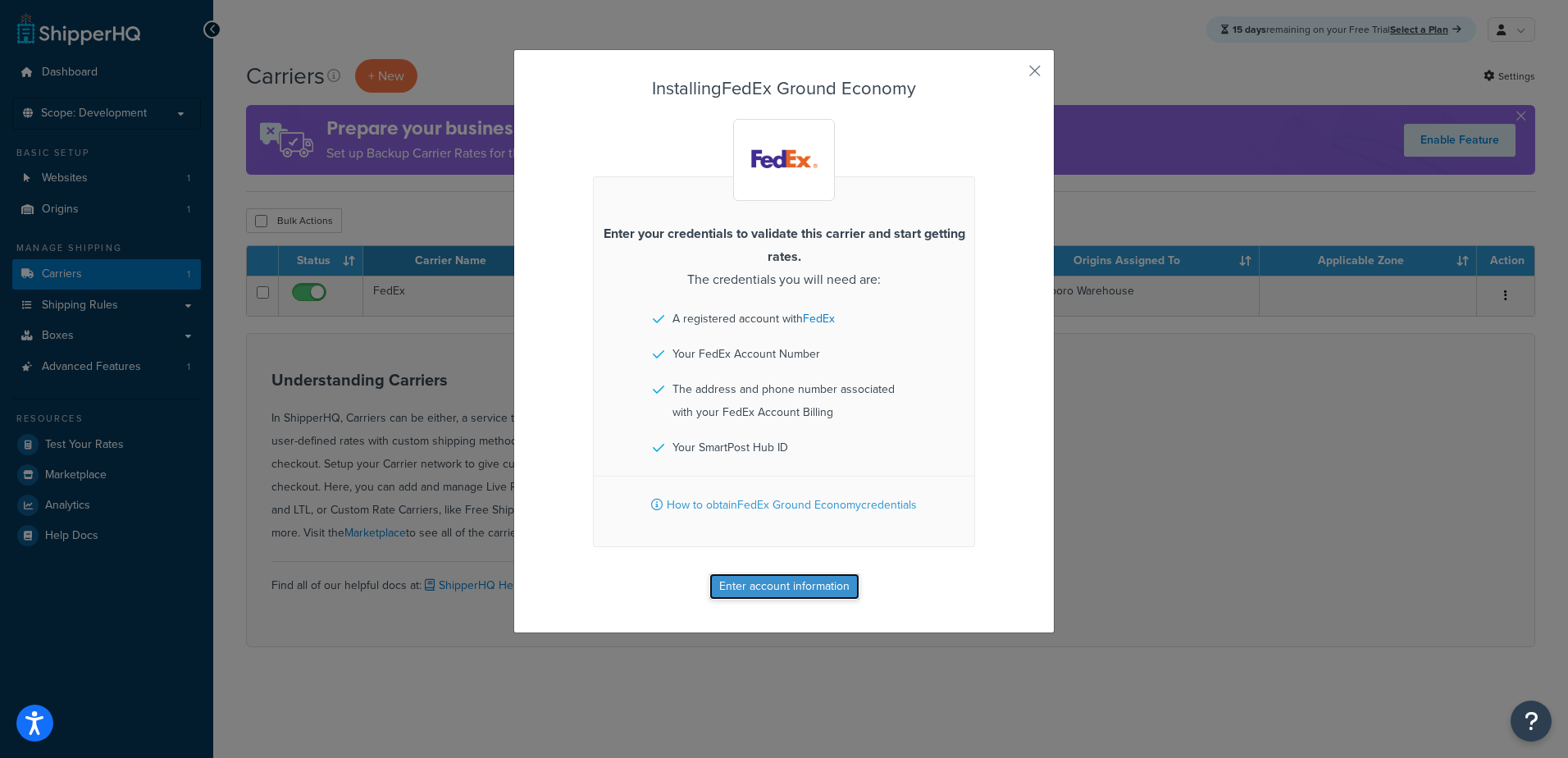
click at [745, 587] on button "Enter account information" at bounding box center [784, 586] width 150 height 26
select select "US"
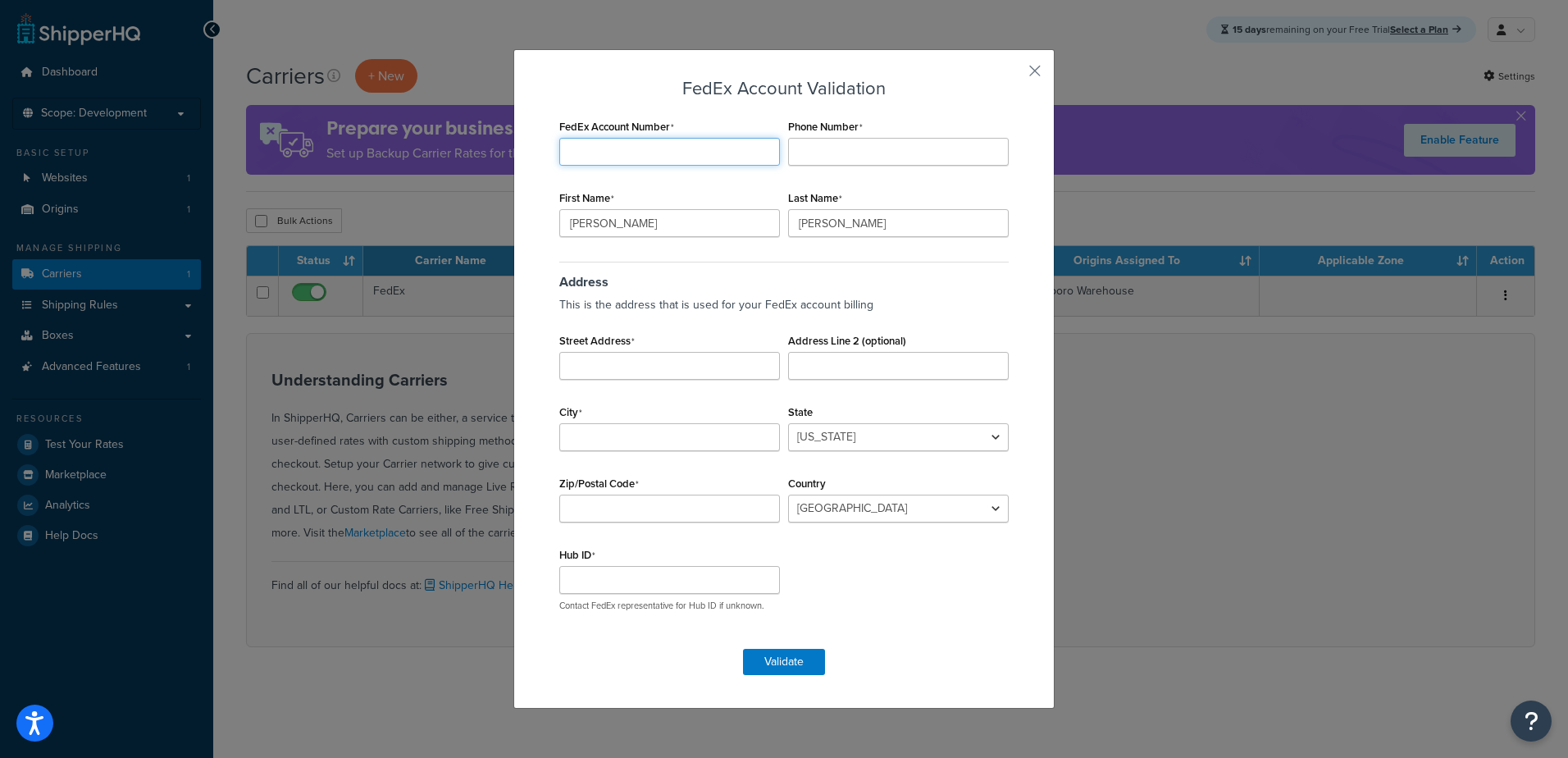
click at [572, 151] on input "FedEx Account Number" at bounding box center [670, 152] width 221 height 28
type input "704183364"
type input "8732733569"
type input "Mark"
type input "Martin"
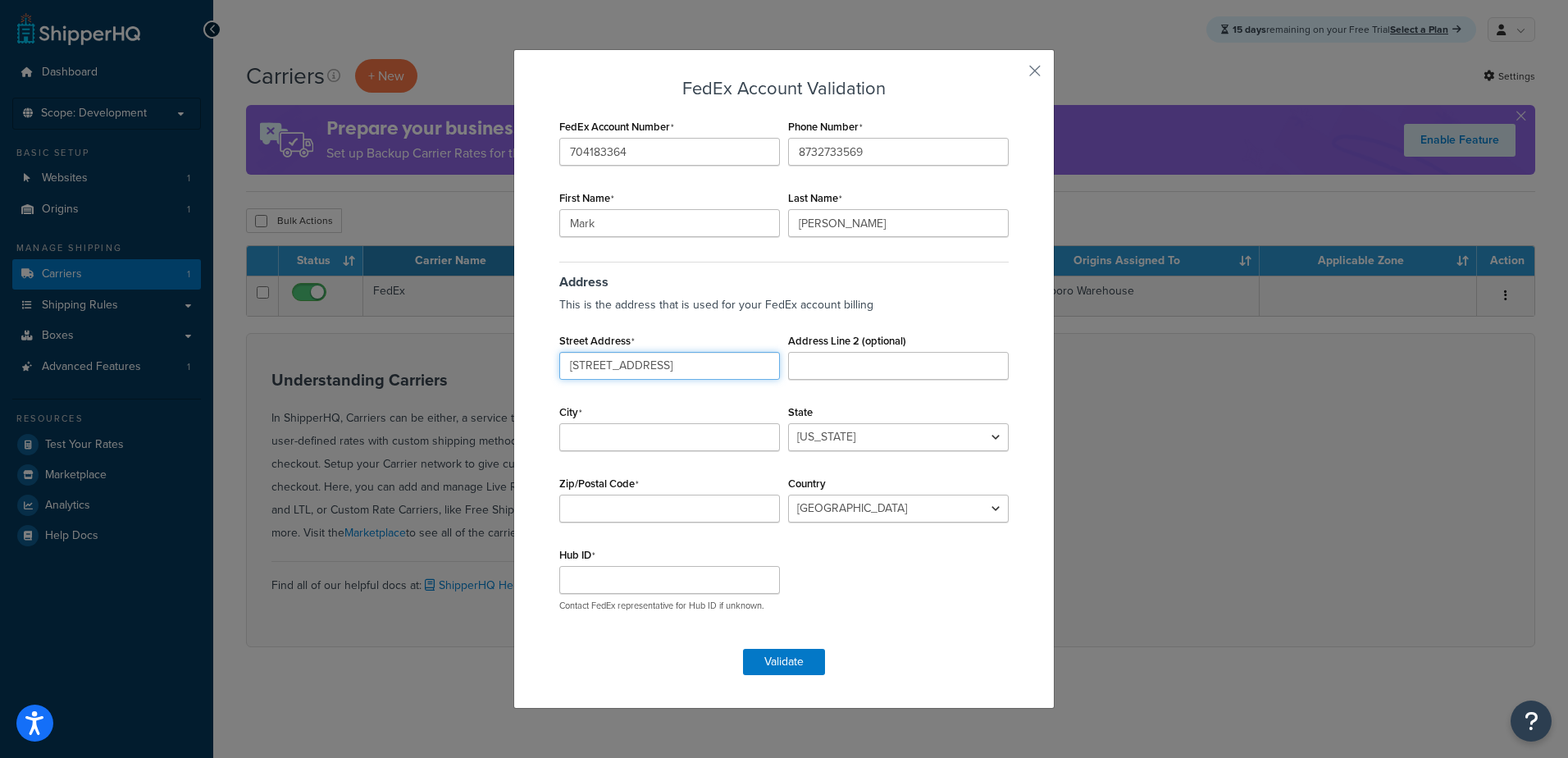
type input "1823 Grand Ave"
type input "Suite A"
type input "Jonesboro"
select select "AR"
type input "72014"
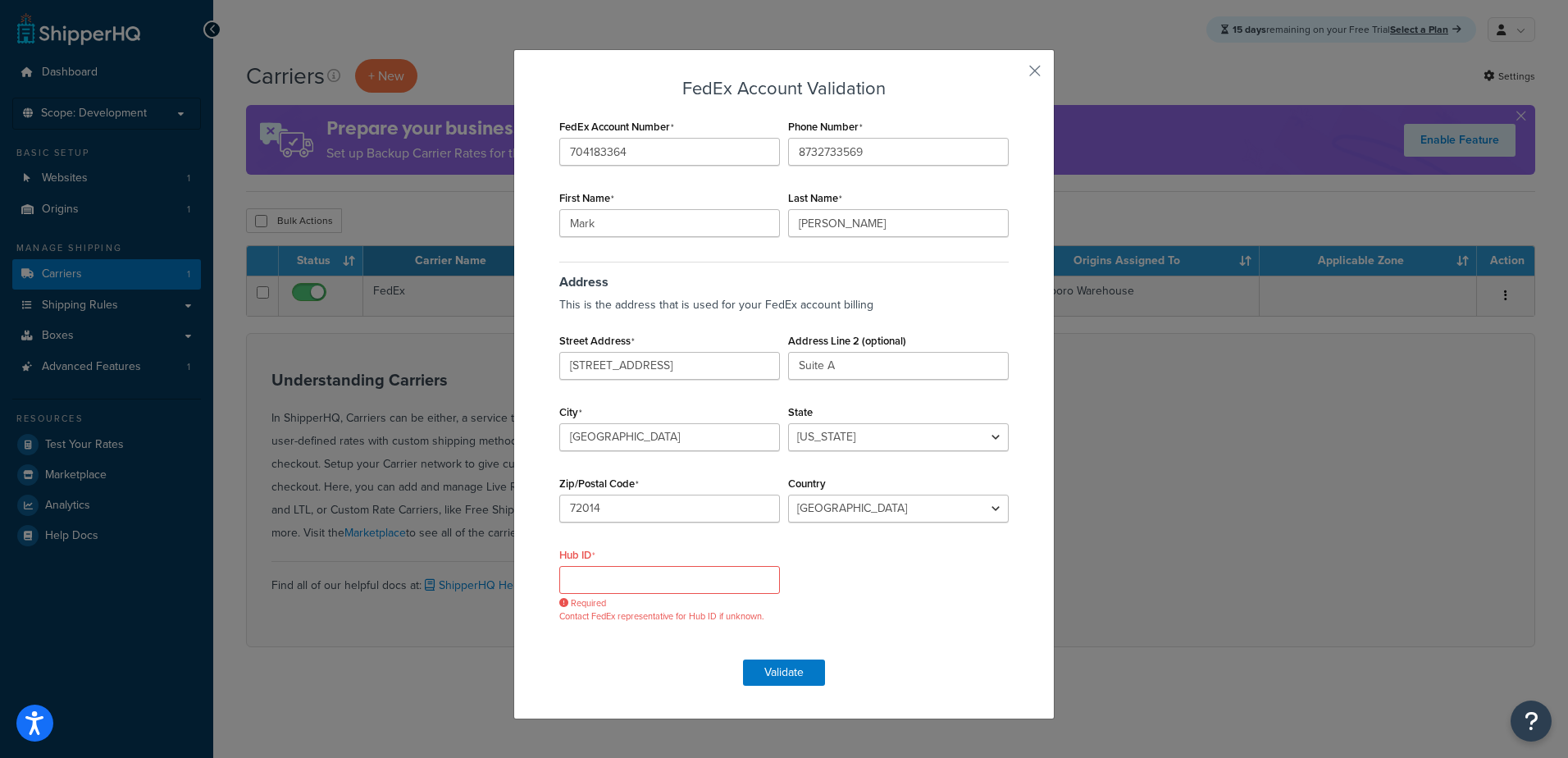
drag, startPoint x: 567, startPoint y: 607, endPoint x: 742, endPoint y: 607, distance: 175.0
click at [742, 607] on div "Required Contact FedEx representative for Hub ID if unknown." at bounding box center [670, 594] width 221 height 57
click at [653, 586] on input "Hub ID" at bounding box center [670, 580] width 221 height 28
drag, startPoint x: 639, startPoint y: 616, endPoint x: 759, endPoint y: 615, distance: 120.0
click at [759, 615] on p "Contact FedEx representative for Hub ID if unknown." at bounding box center [670, 616] width 221 height 12
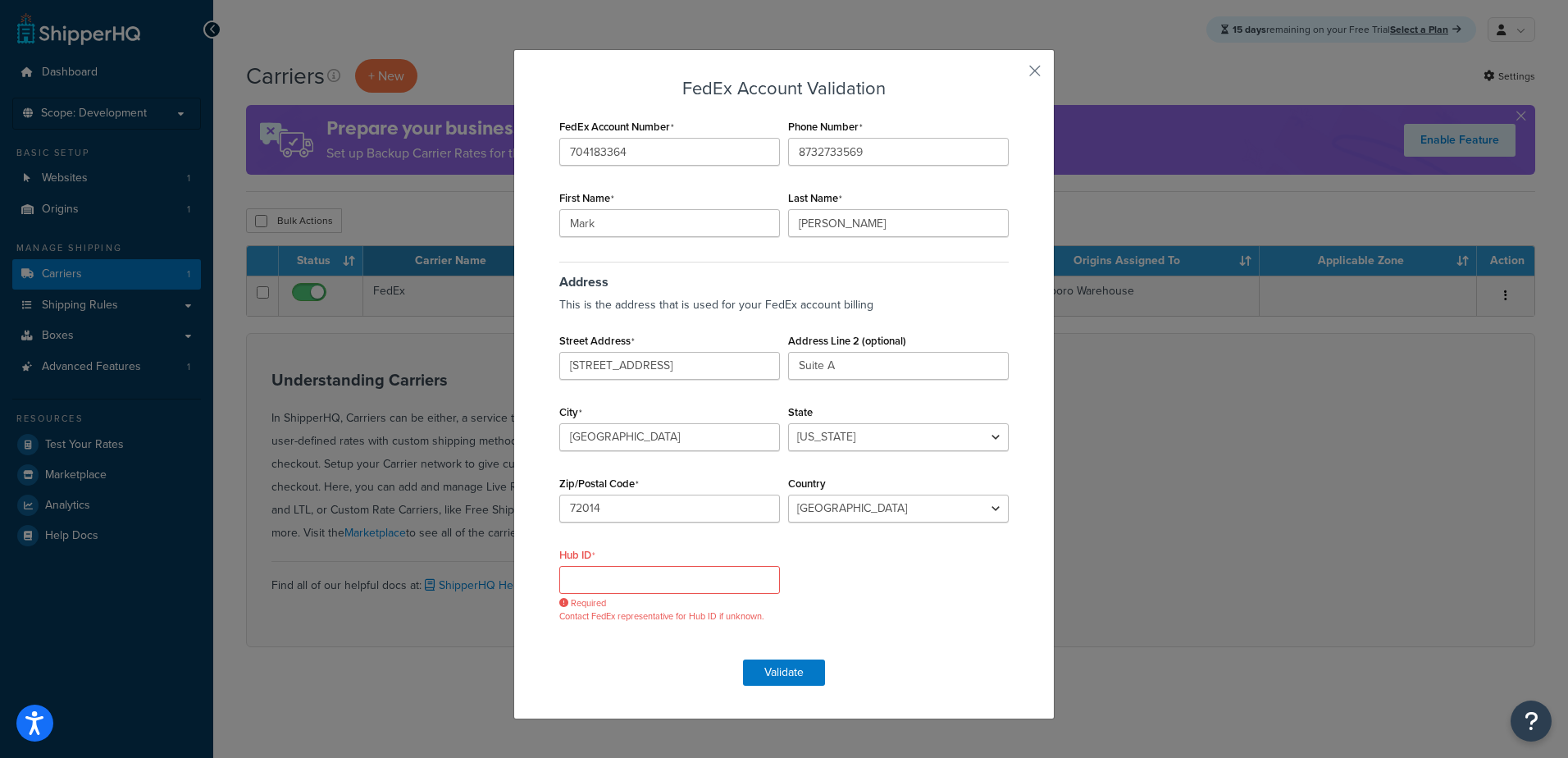
drag, startPoint x: 759, startPoint y: 615, endPoint x: 869, endPoint y: 619, distance: 110.1
click at [869, 619] on div "FedEx Account Number 704183364 Phone Number 8732733569 First Name Mark Last Nam…" at bounding box center [784, 378] width 458 height 528
drag, startPoint x: 614, startPoint y: 587, endPoint x: 621, endPoint y: 592, distance: 8.6
click at [614, 587] on input "Hub ID" at bounding box center [670, 580] width 221 height 28
click at [676, 579] on input "Hub ID" at bounding box center [670, 580] width 221 height 28
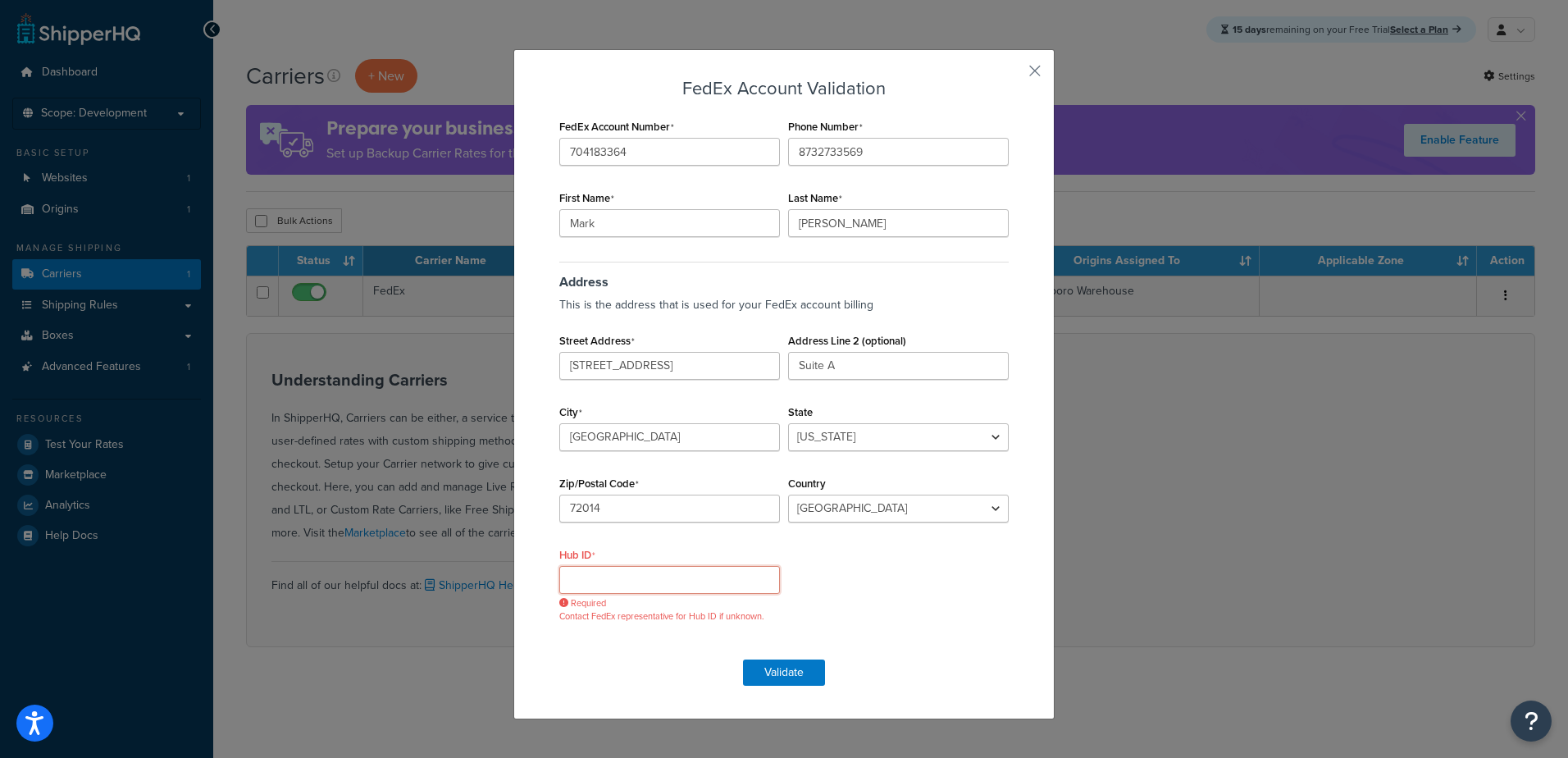
paste input "5379"
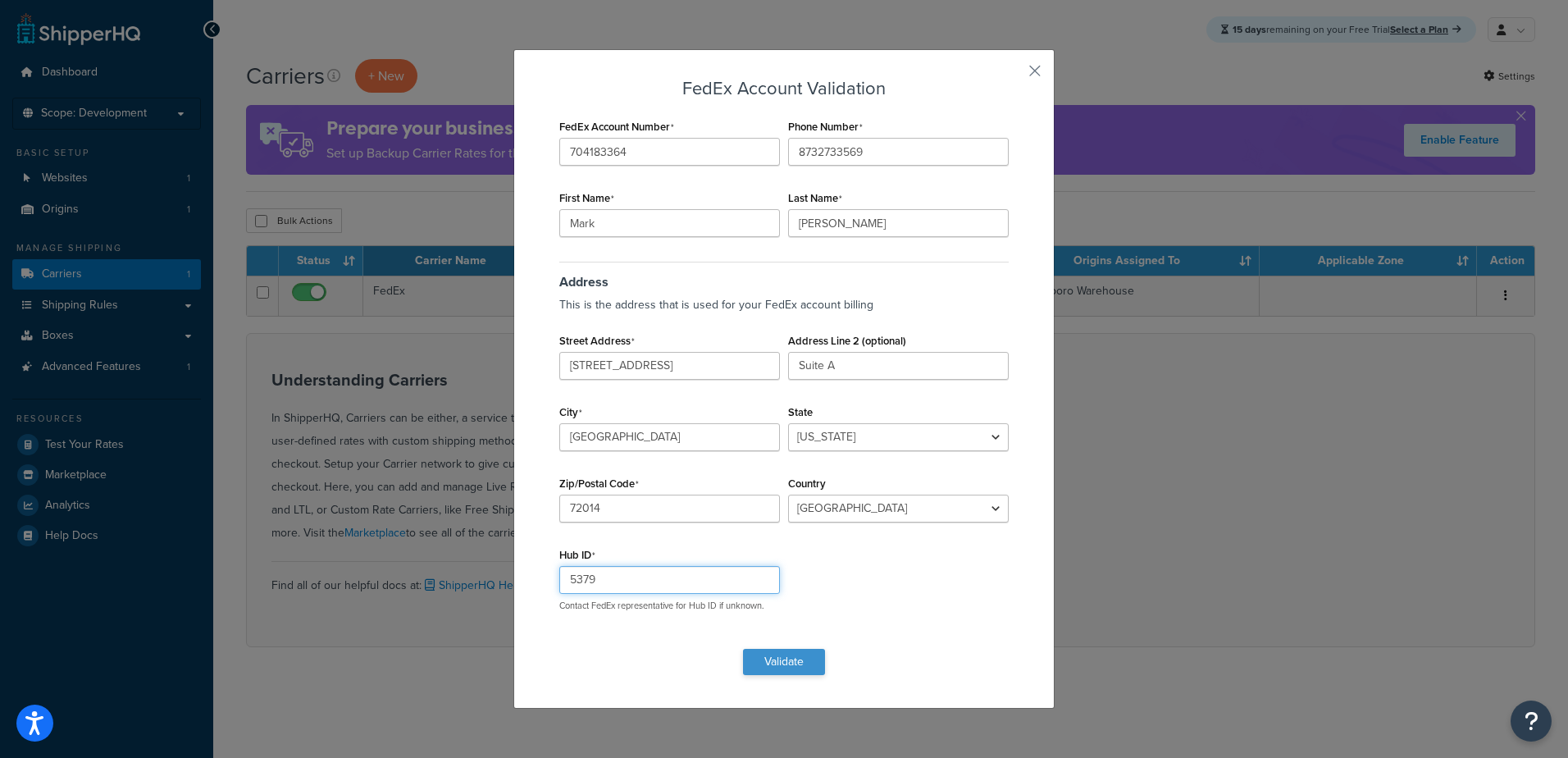
type input "5379"
click at [778, 657] on button "Validate" at bounding box center [784, 662] width 82 height 26
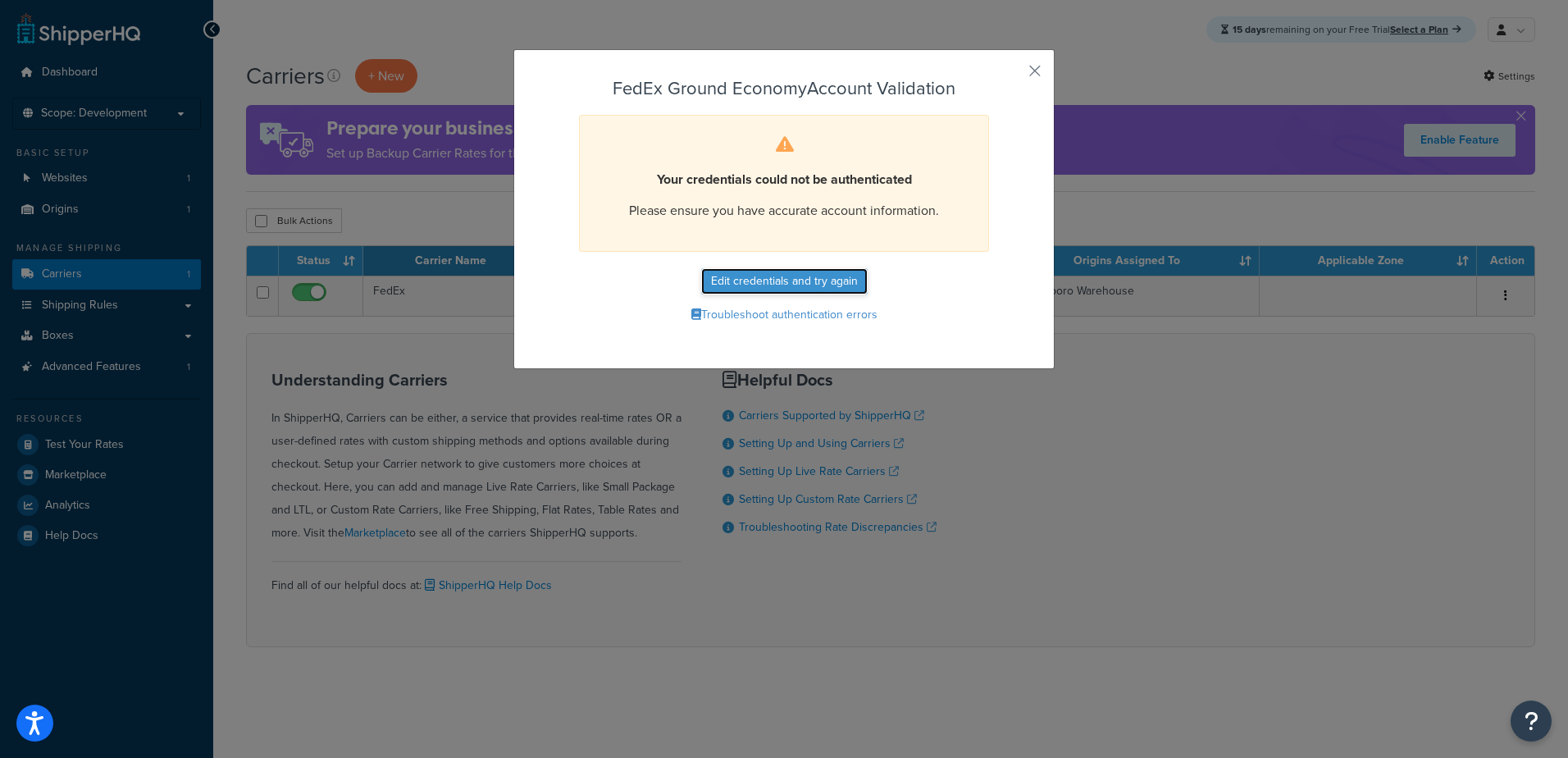
click at [756, 283] on button "Edit credentials and try again" at bounding box center [784, 282] width 166 height 26
select select "AR"
select select "US"
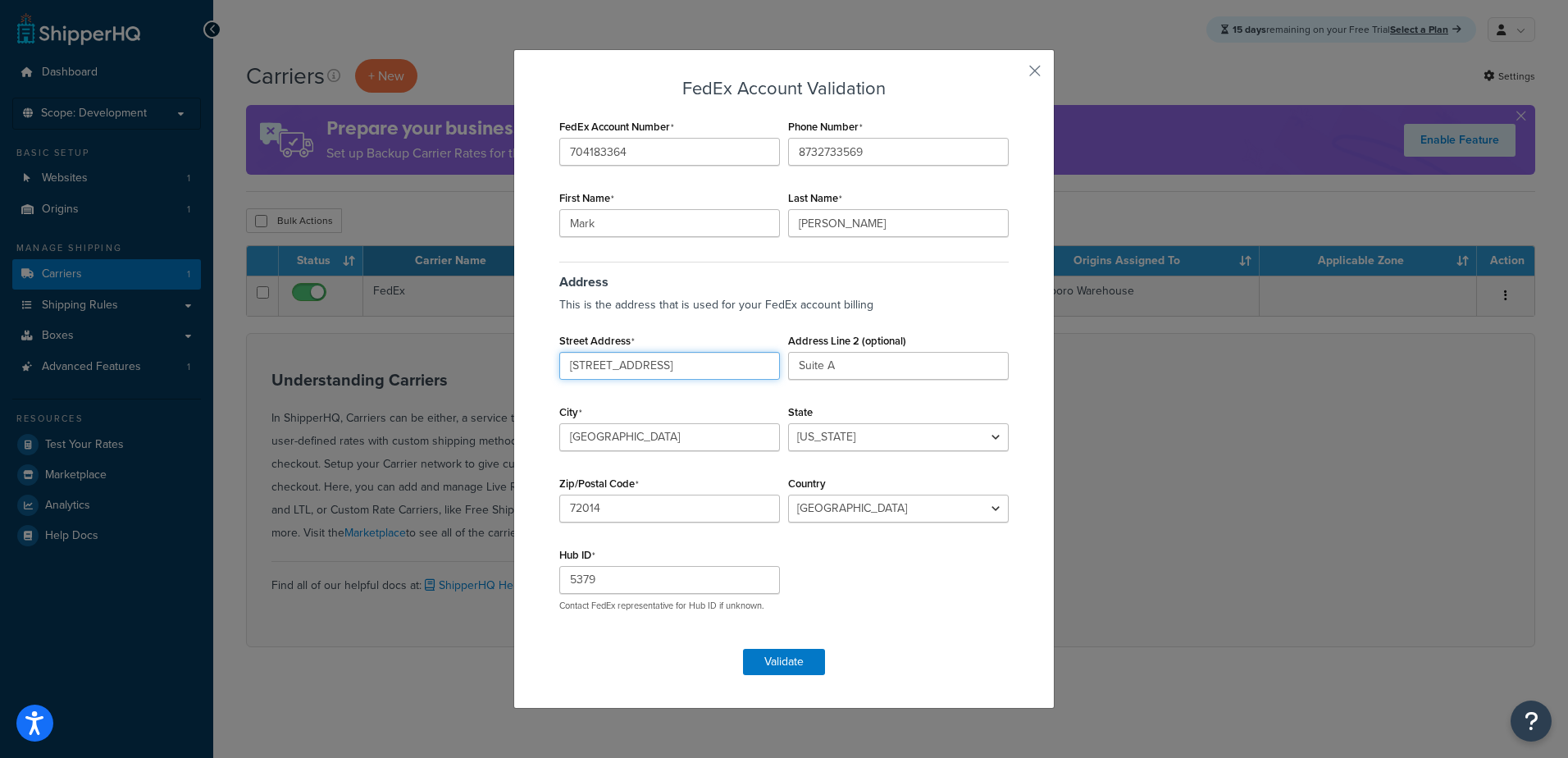
click at [657, 365] on input "1823 Grand Ave" at bounding box center [670, 366] width 221 height 28
click at [605, 582] on input "5379" at bounding box center [670, 580] width 221 height 28
drag, startPoint x: 615, startPoint y: 508, endPoint x: 391, endPoint y: 484, distance: 225.3
click at [525, 501] on div "FedEx Account Validation FedEx Account Number 704183364 Phone Number 8732733569…" at bounding box center [784, 378] width 541 height 660
type input "72401"
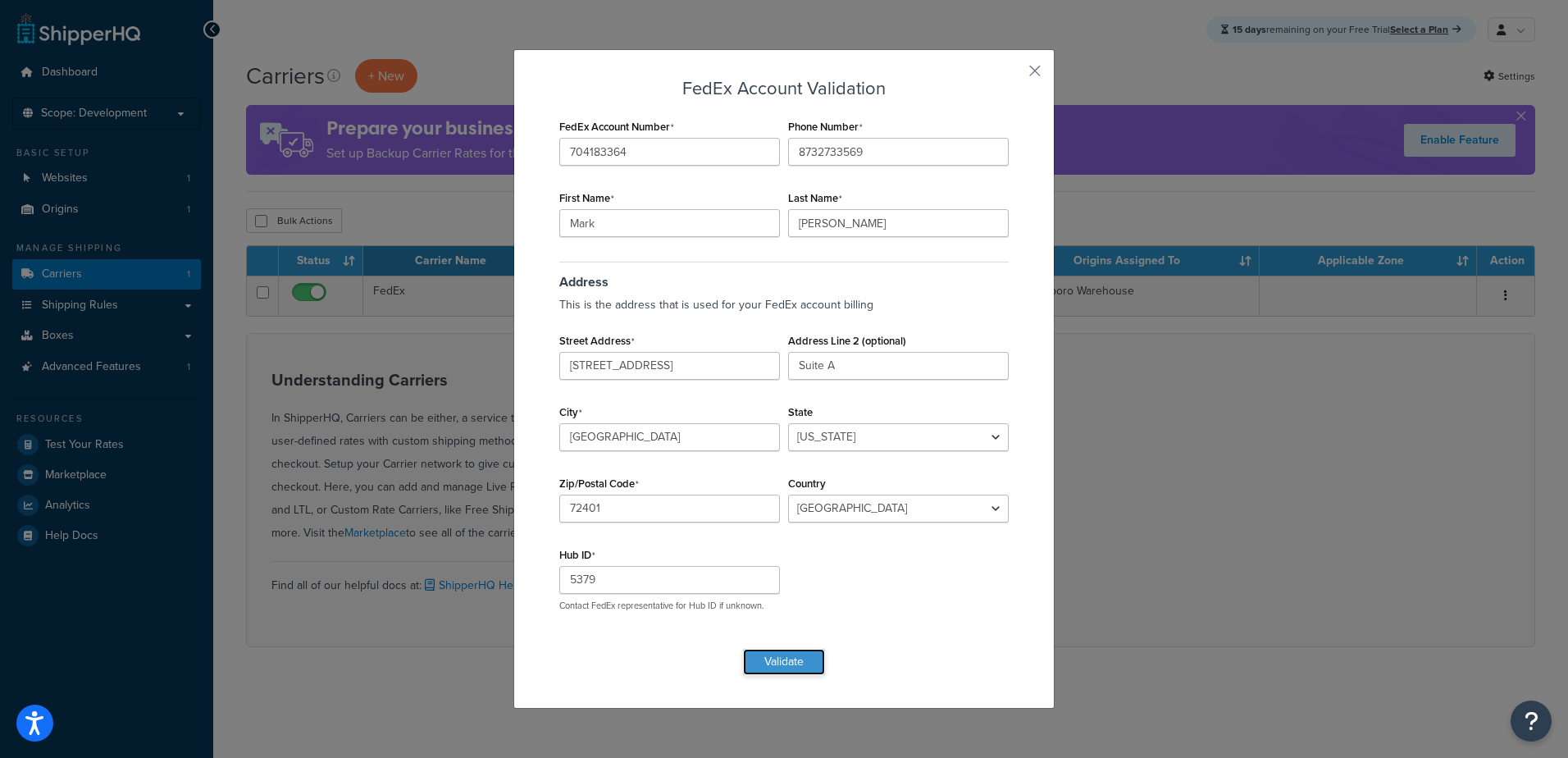
click at [780, 662] on button "Validate" at bounding box center [784, 662] width 82 height 26
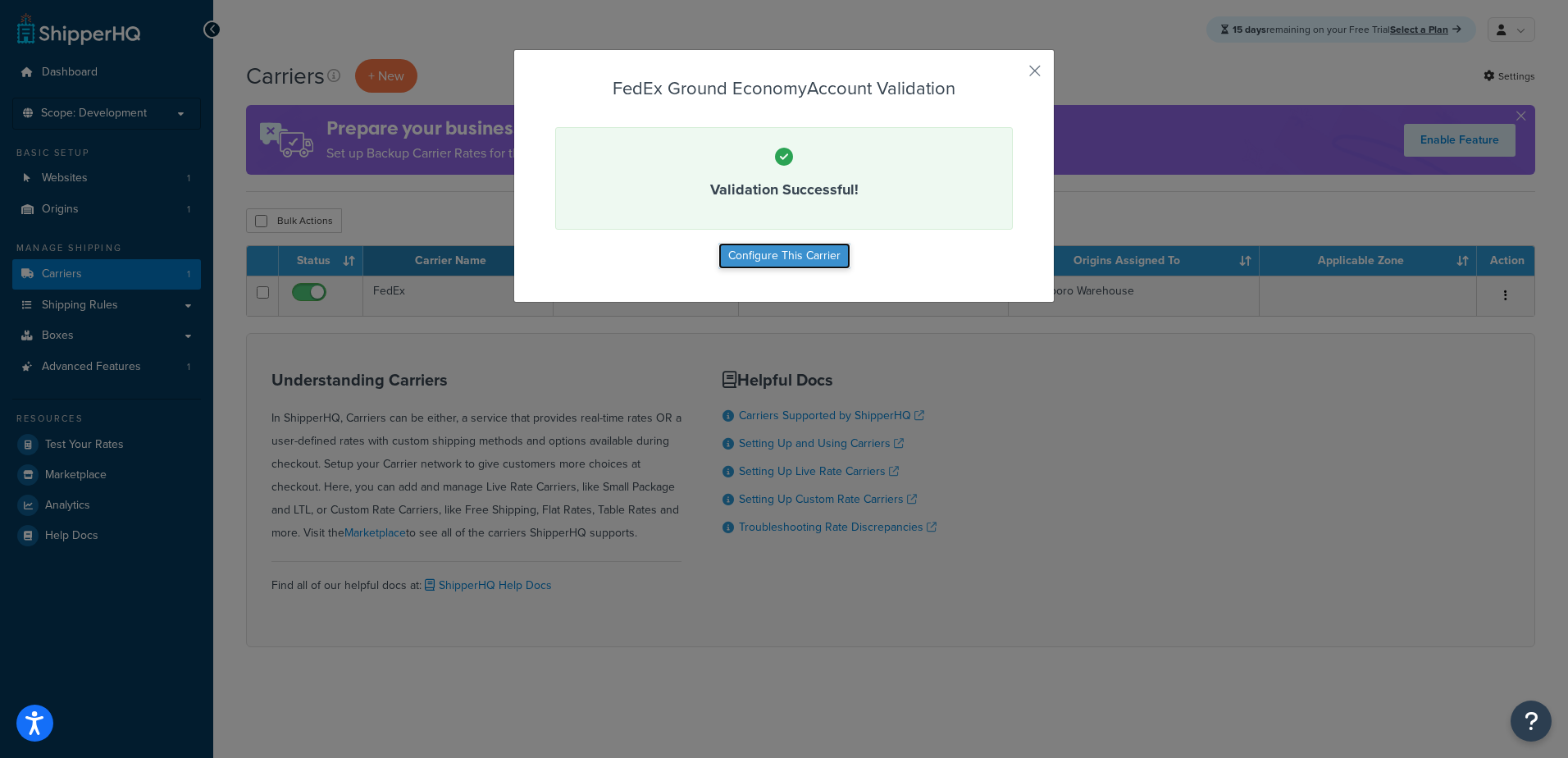
click at [804, 250] on button "Configure This Carrier" at bounding box center [784, 256] width 132 height 26
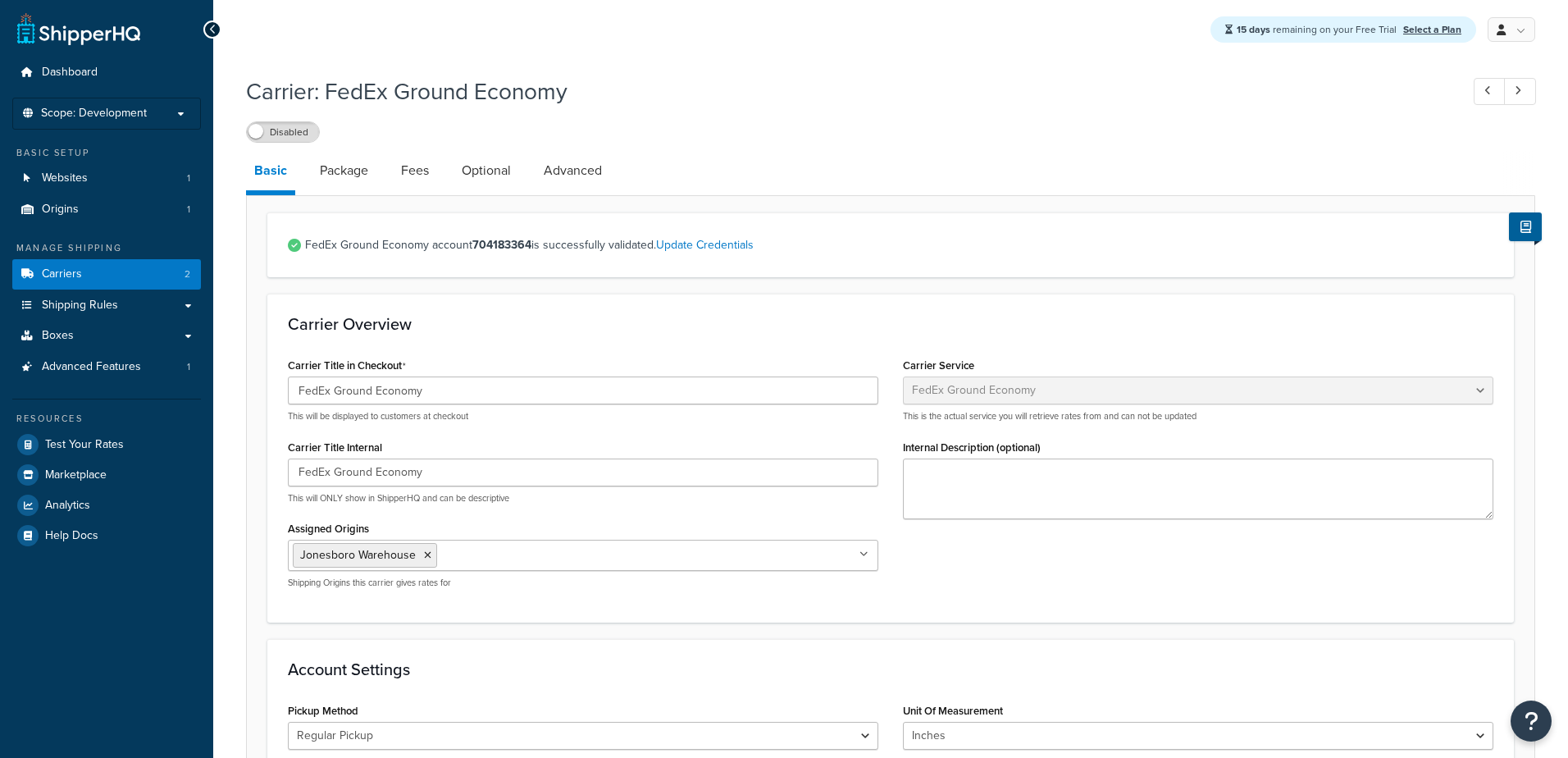
select select "smartPost"
select select "REGULAR_PICKUP"
select select "YOUR_PACKAGING"
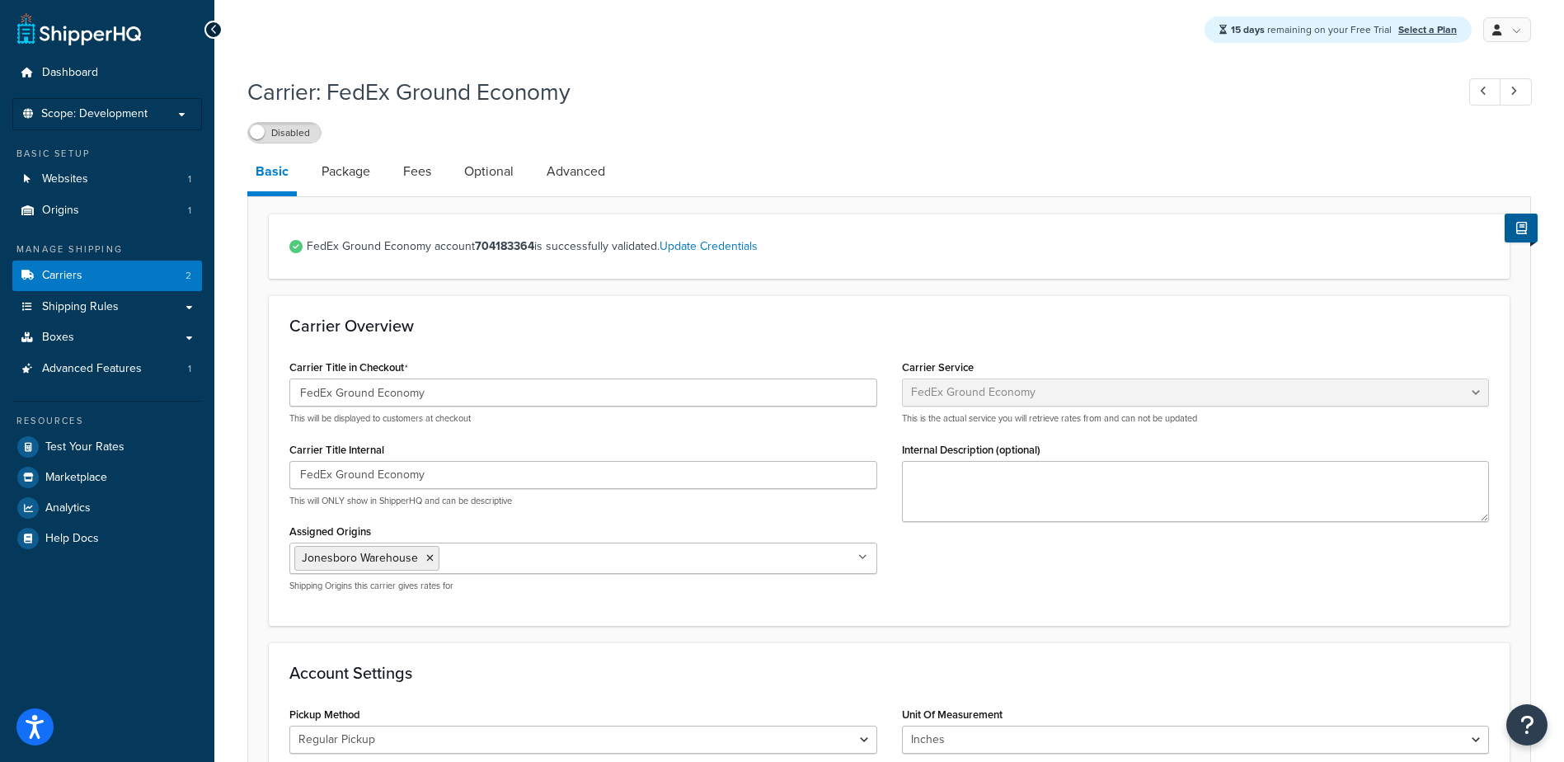
click at [308, 124] on label "Disabled" at bounding box center [284, 133] width 73 height 20
drag, startPoint x: 342, startPoint y: 97, endPoint x: 694, endPoint y: 96, distance: 352.0
click at [694, 96] on h1 "Carrier: FedEx Ground Economy" at bounding box center [842, 92] width 1191 height 32
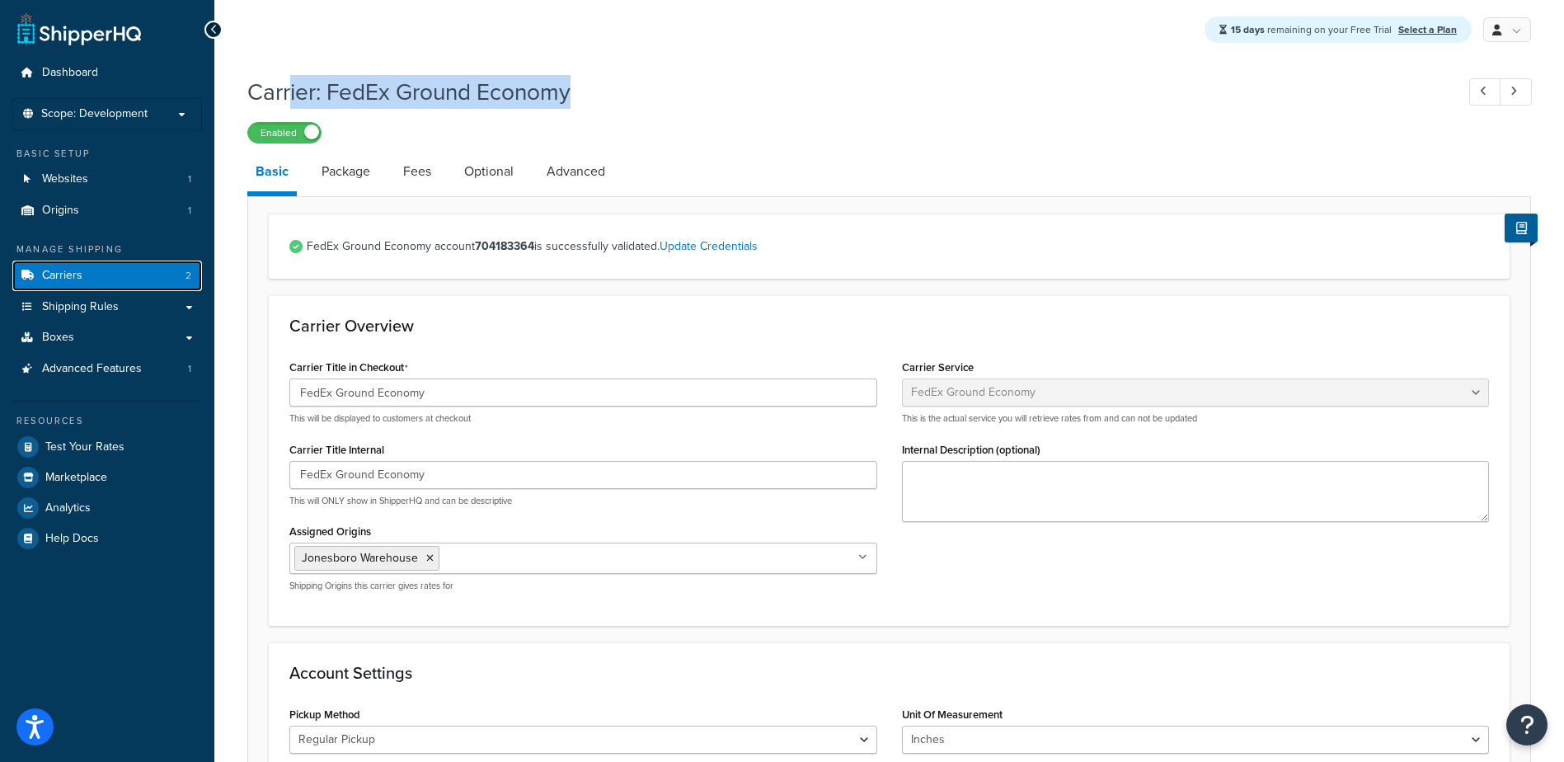
click at [63, 275] on span "Carriers" at bounding box center [62, 276] width 40 height 14
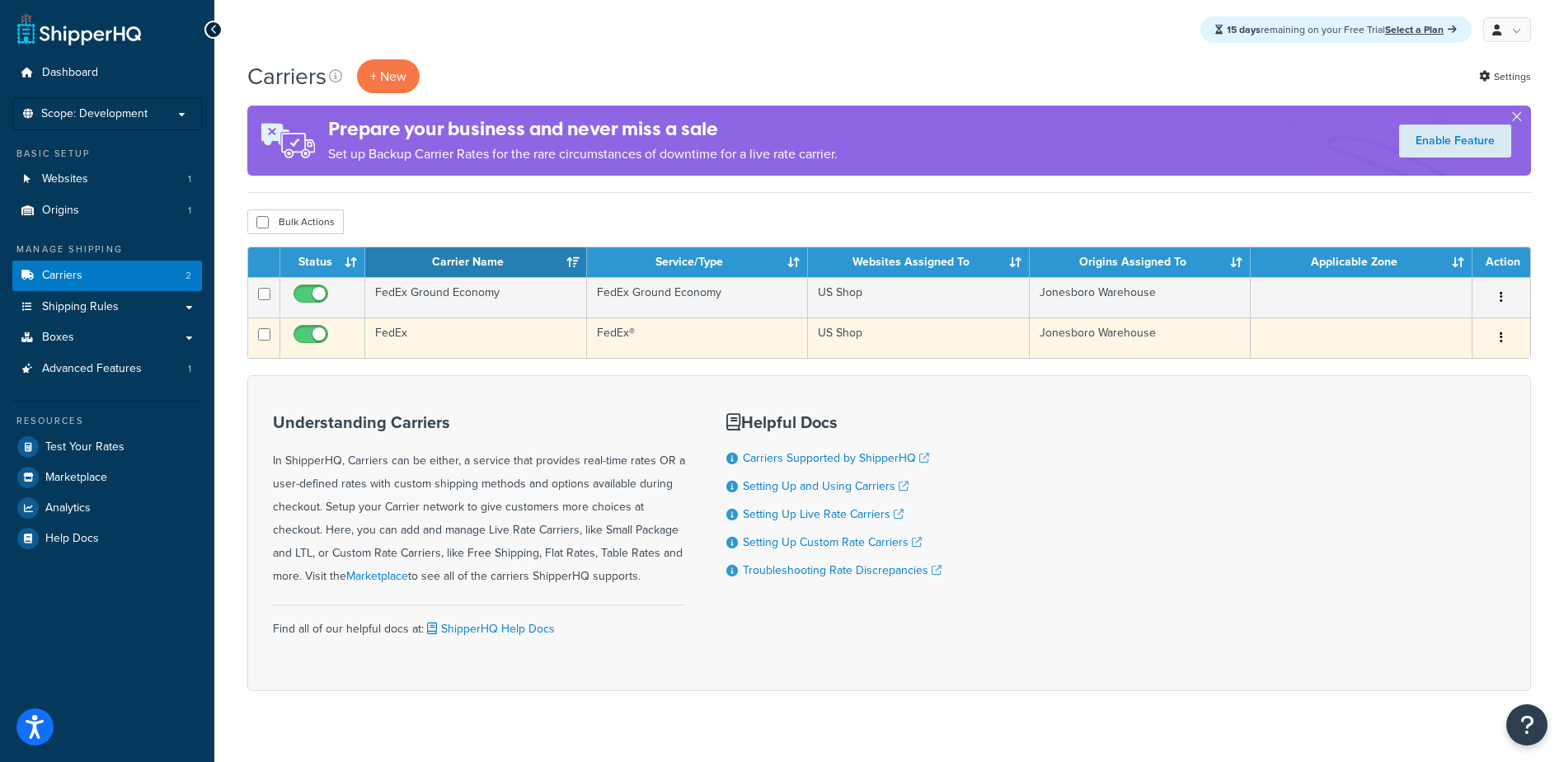
click at [303, 338] on input "checkbox" at bounding box center [312, 338] width 45 height 21
checkbox input "false"
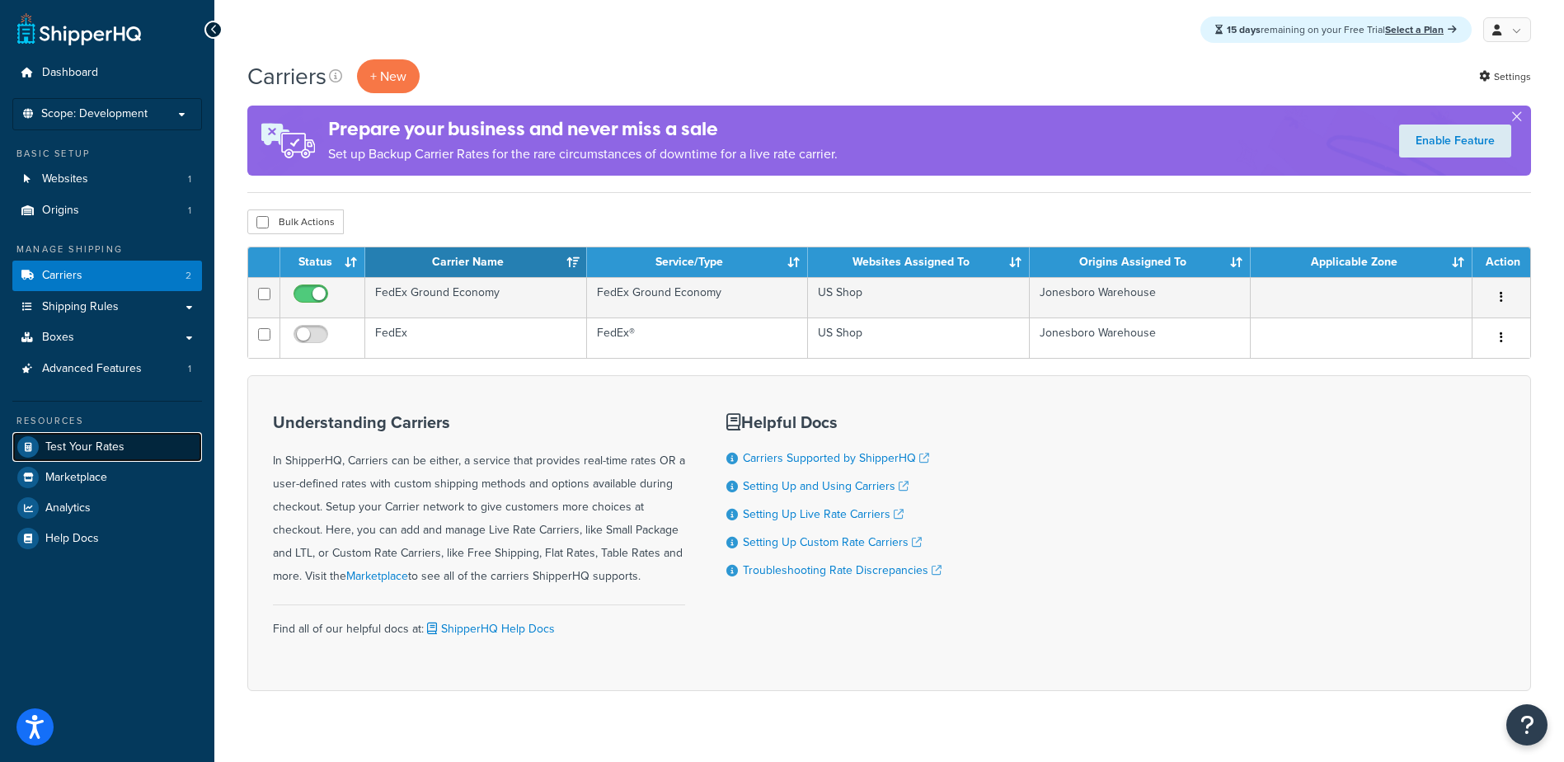
click at [88, 441] on span "Test Your Rates" at bounding box center [84, 447] width 79 height 14
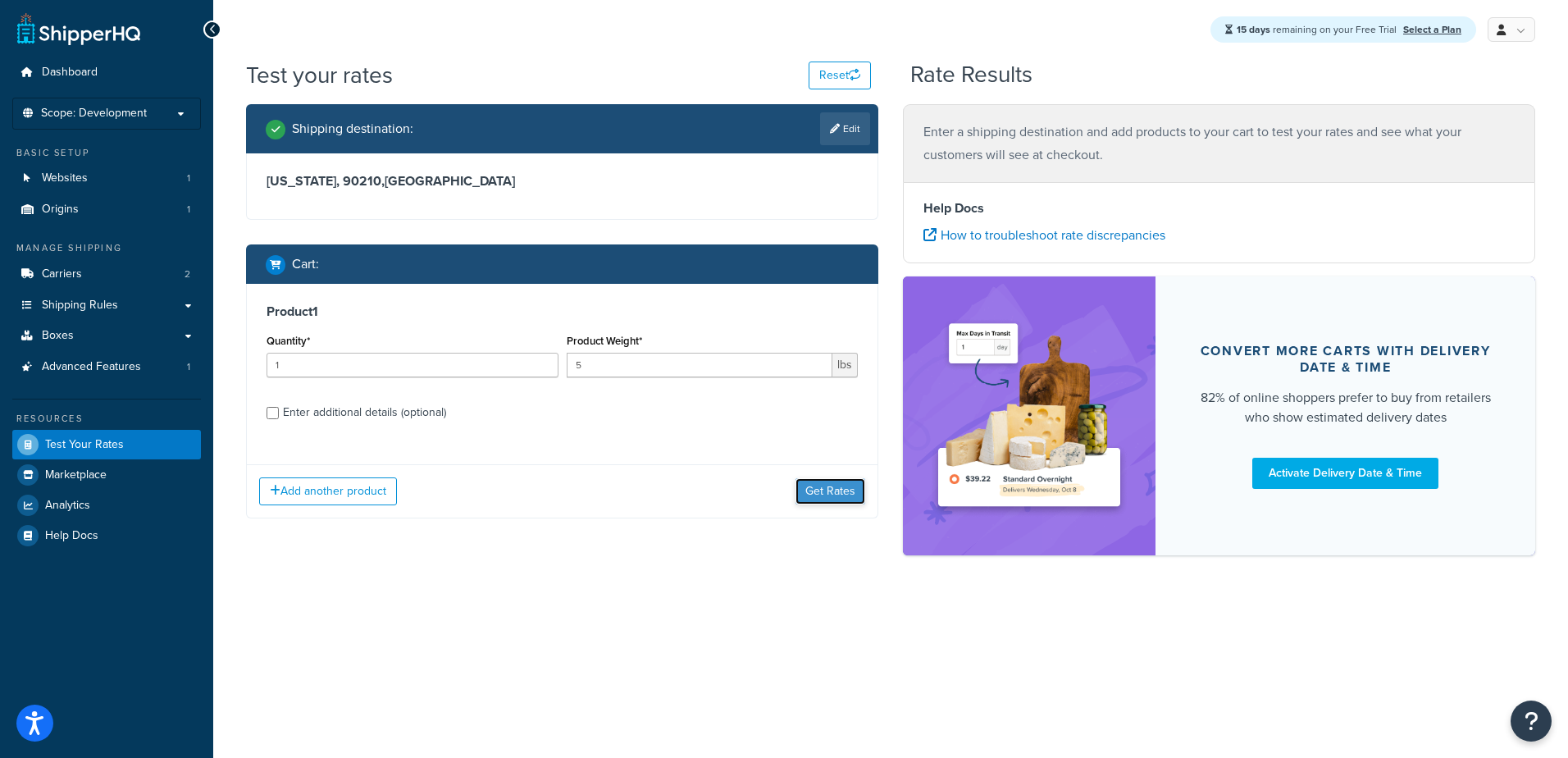
click at [825, 483] on button "Get Rates" at bounding box center [831, 491] width 70 height 26
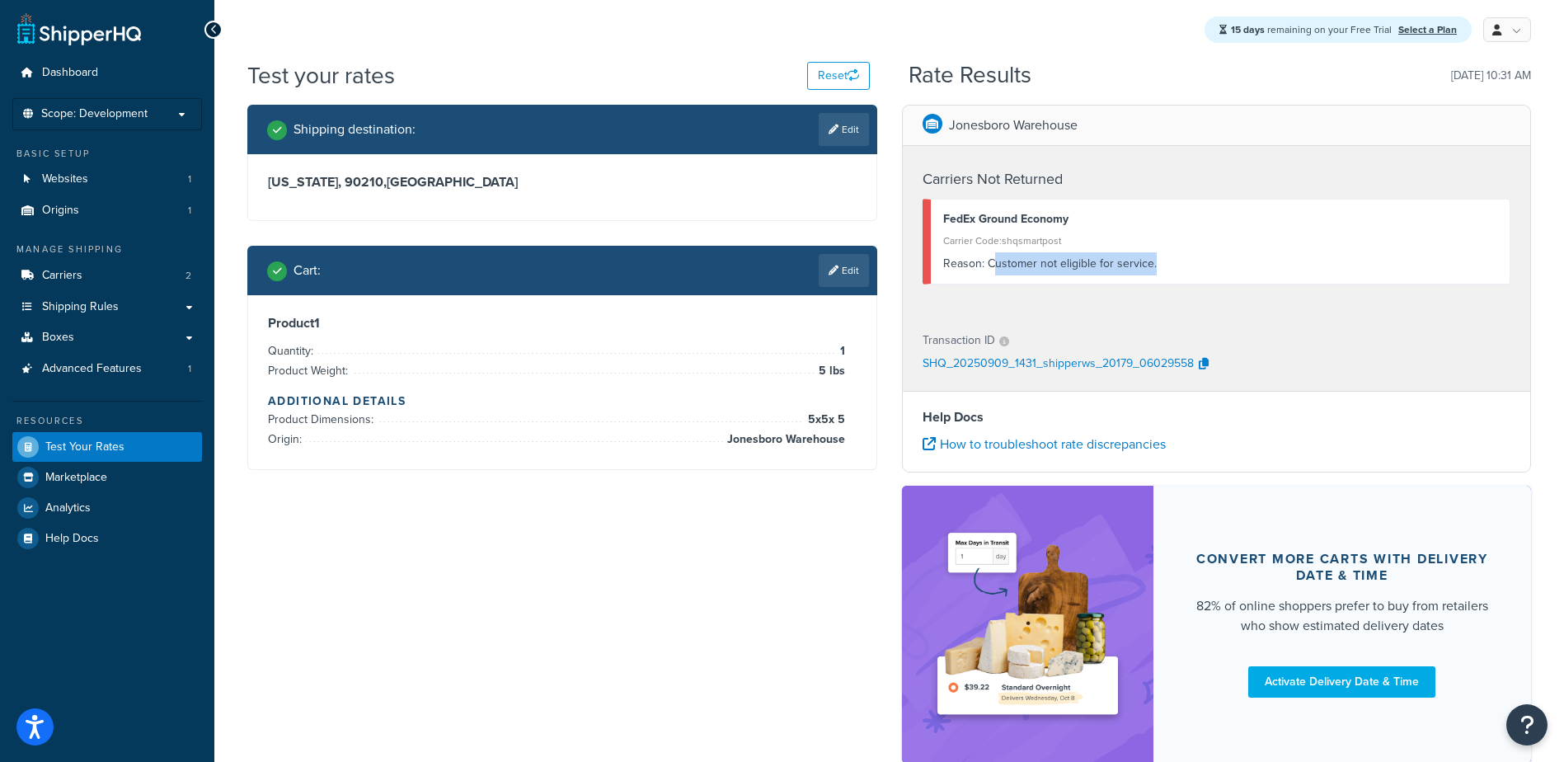
drag, startPoint x: 993, startPoint y: 264, endPoint x: 1205, endPoint y: 270, distance: 212.8
click at [1205, 270] on div "Reason: Customer not eligible for service." at bounding box center [1220, 263] width 555 height 23
click at [1039, 301] on div "Carriers Not Returned FedEx Ground Economy Carrier Code: shqsmartpost Reason: C…" at bounding box center [1217, 230] width 628 height 169
drag, startPoint x: 954, startPoint y: 222, endPoint x: 1093, endPoint y: 224, distance: 139.4
click at [1093, 224] on div "FedEx Ground Economy" at bounding box center [1220, 219] width 555 height 23
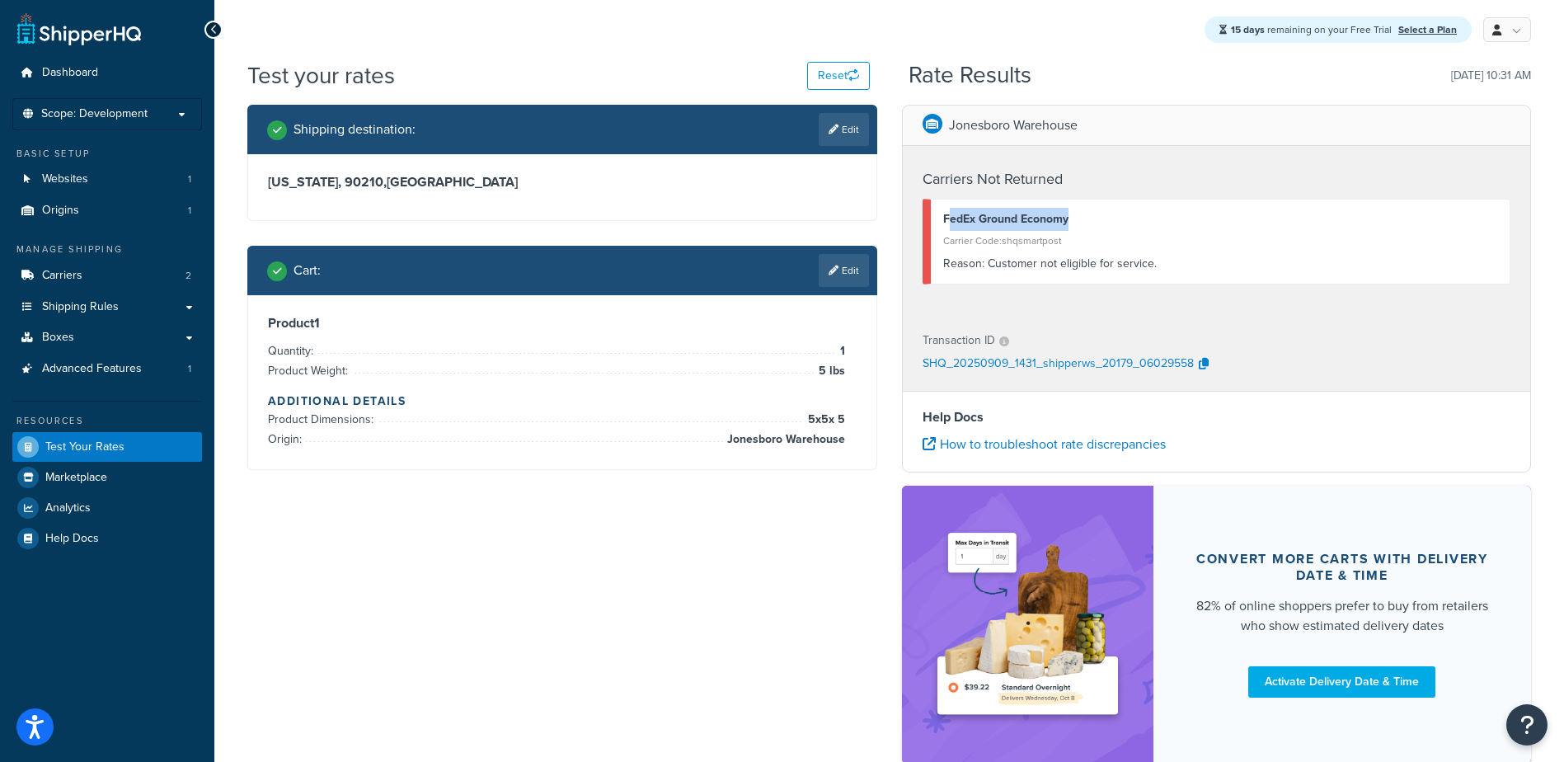
click at [1048, 221] on div "FedEx Ground Economy" at bounding box center [1220, 219] width 555 height 23
drag, startPoint x: 1107, startPoint y: 222, endPoint x: 934, endPoint y: 220, distance: 173.1
click at [934, 220] on div "FedEx Ground Economy Carrier Code: shqsmartpost Reason: Customer not eligible f…" at bounding box center [1217, 242] width 589 height 86
click at [72, 272] on span "Carriers" at bounding box center [62, 276] width 40 height 14
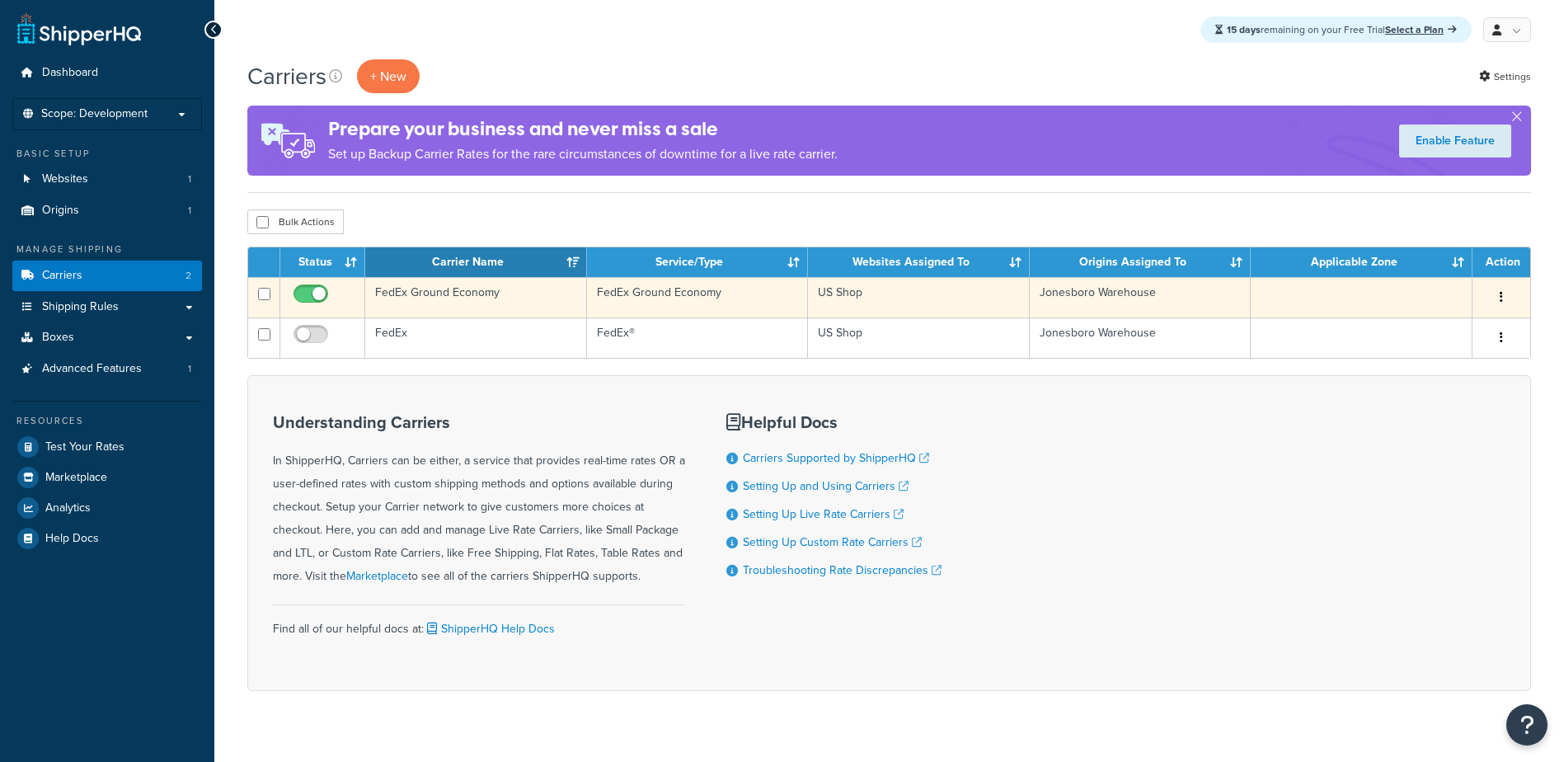
click at [407, 295] on td "FedEx Ground Economy" at bounding box center [476, 297] width 222 height 40
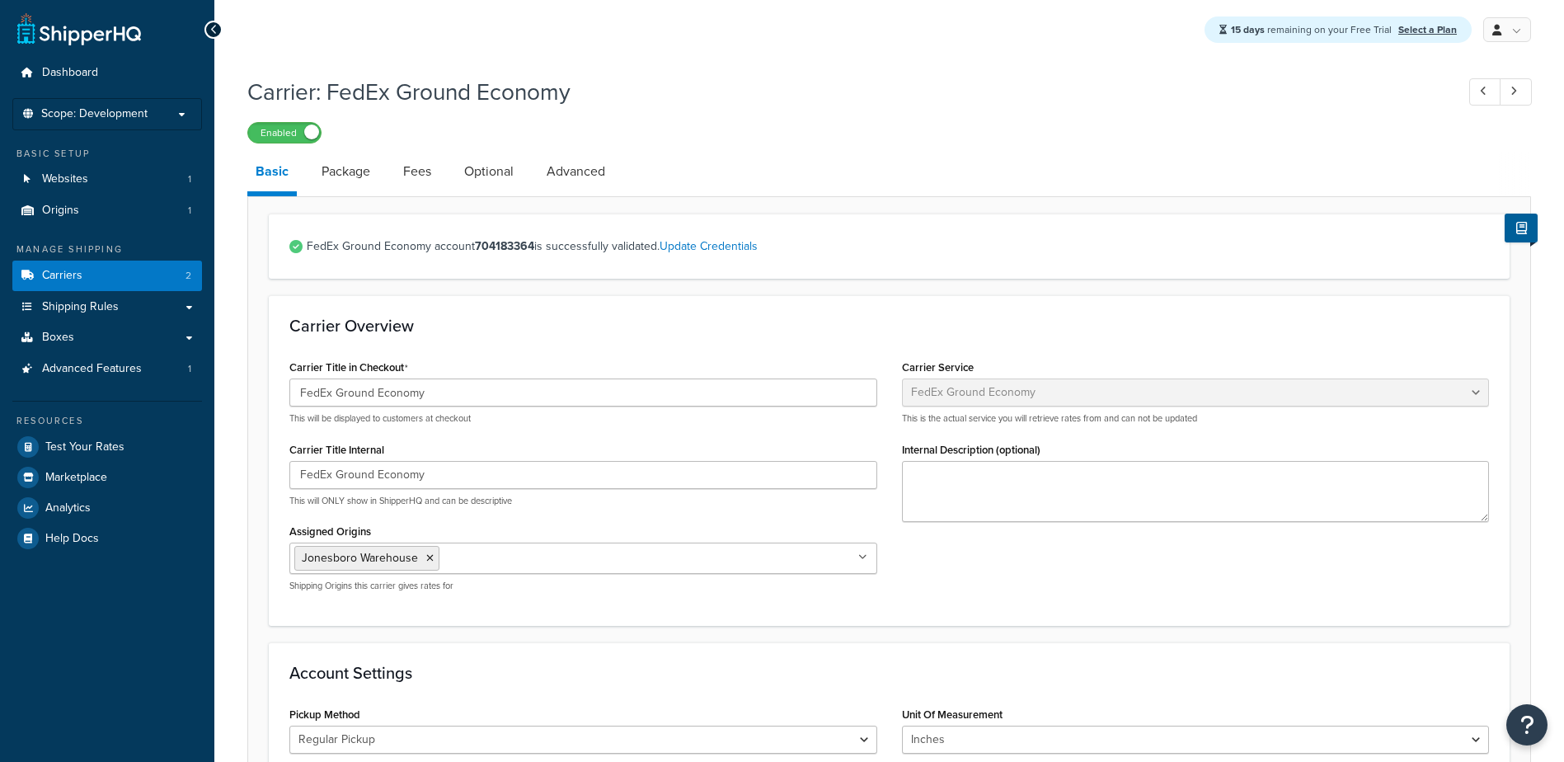
select select "smartPost"
select select "REGULAR_PICKUP"
select select "YOUR_PACKAGING"
drag, startPoint x: 475, startPoint y: 250, endPoint x: 550, endPoint y: 249, distance: 75.0
click at [550, 249] on span "FedEx Ground Economy account 704183364 is successfully validated. Update Creden…" at bounding box center [898, 246] width 1182 height 23
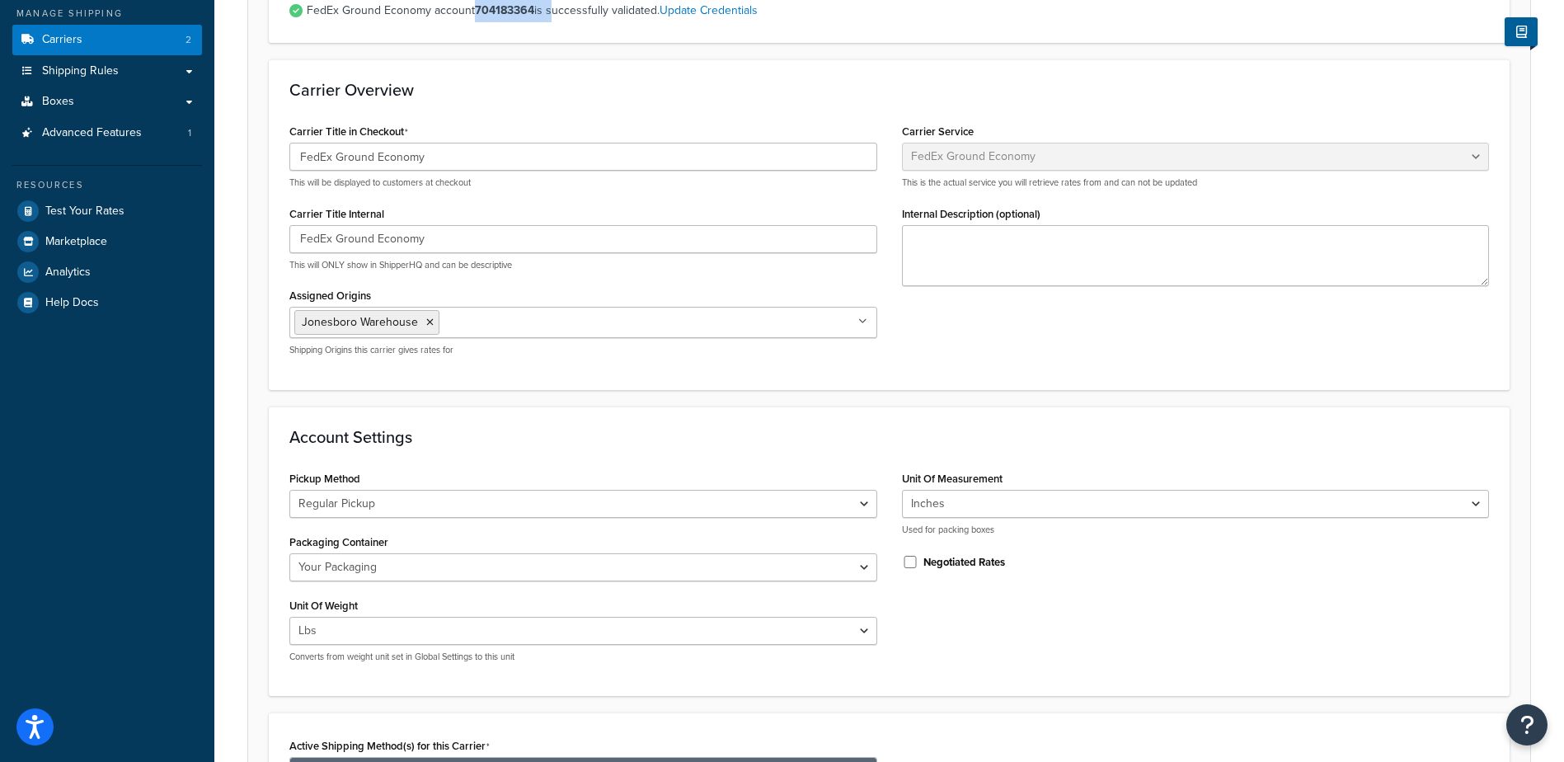
scroll to position [495, 0]
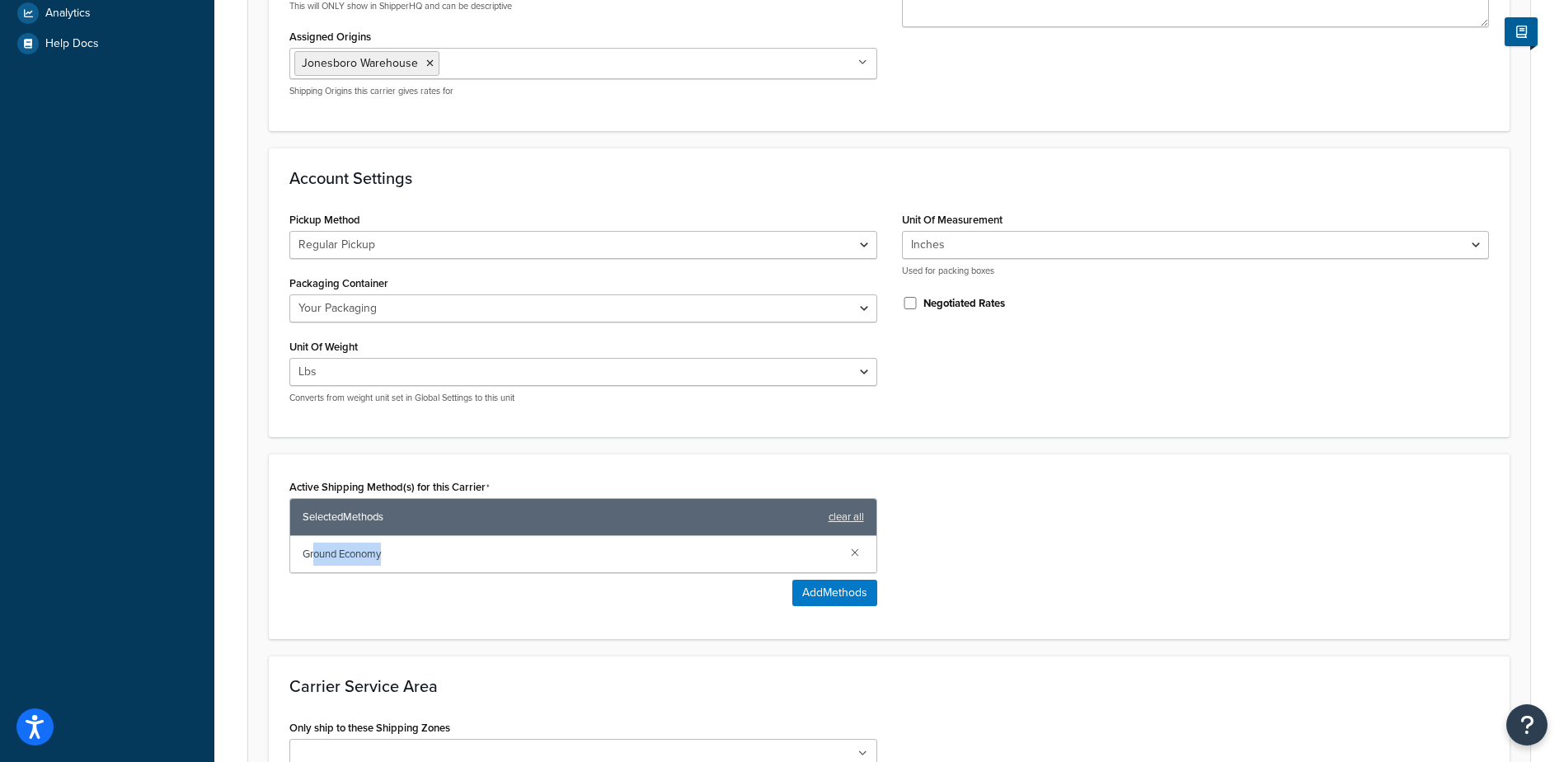
drag, startPoint x: 316, startPoint y: 560, endPoint x: 458, endPoint y: 557, distance: 142.7
click at [458, 557] on span "Ground Economy" at bounding box center [570, 553] width 535 height 23
click at [816, 594] on button "Add Methods" at bounding box center [834, 593] width 85 height 26
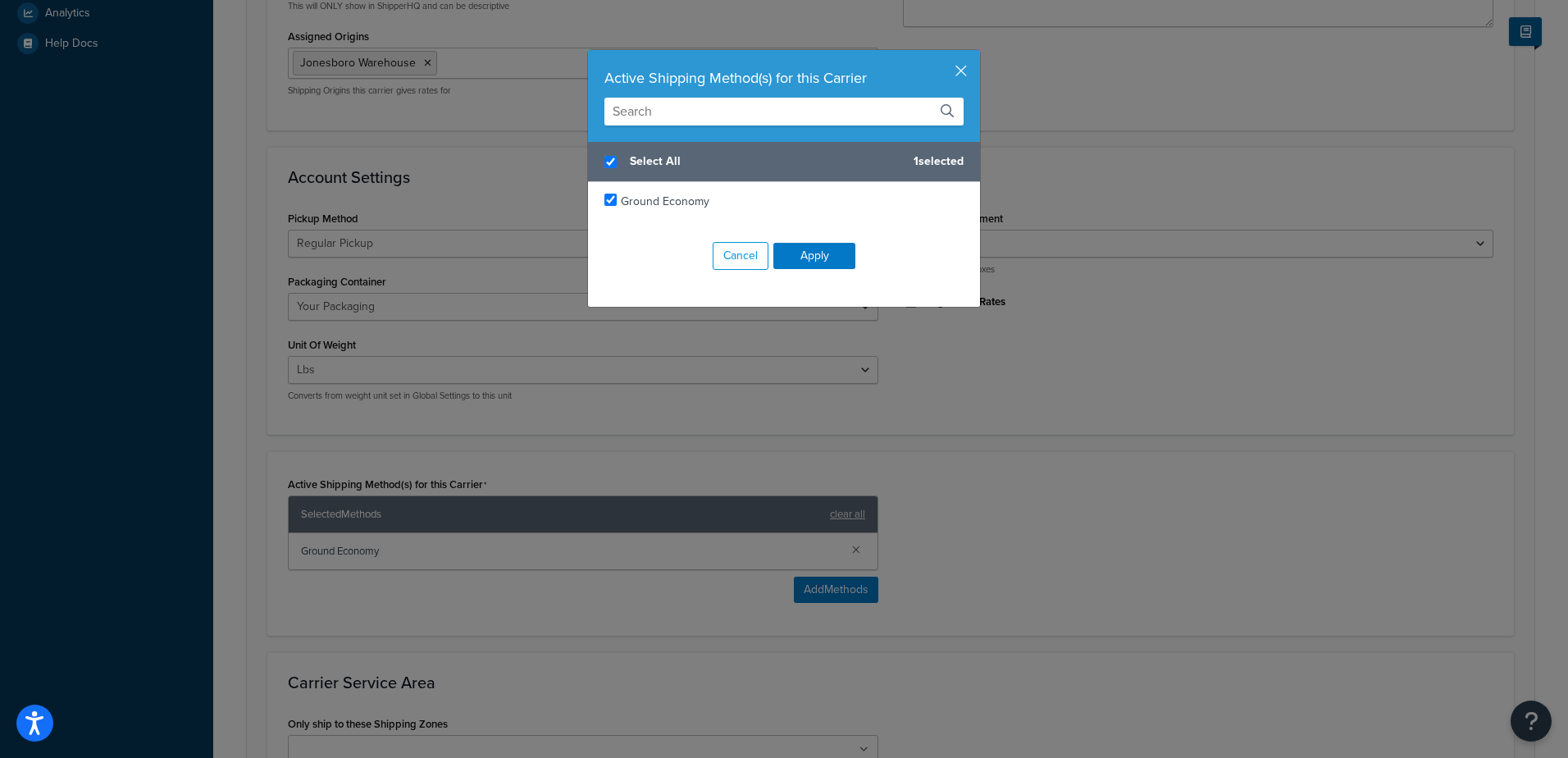
click at [811, 101] on input "text" at bounding box center [784, 111] width 359 height 28
click at [734, 257] on button "Cancel" at bounding box center [740, 256] width 56 height 28
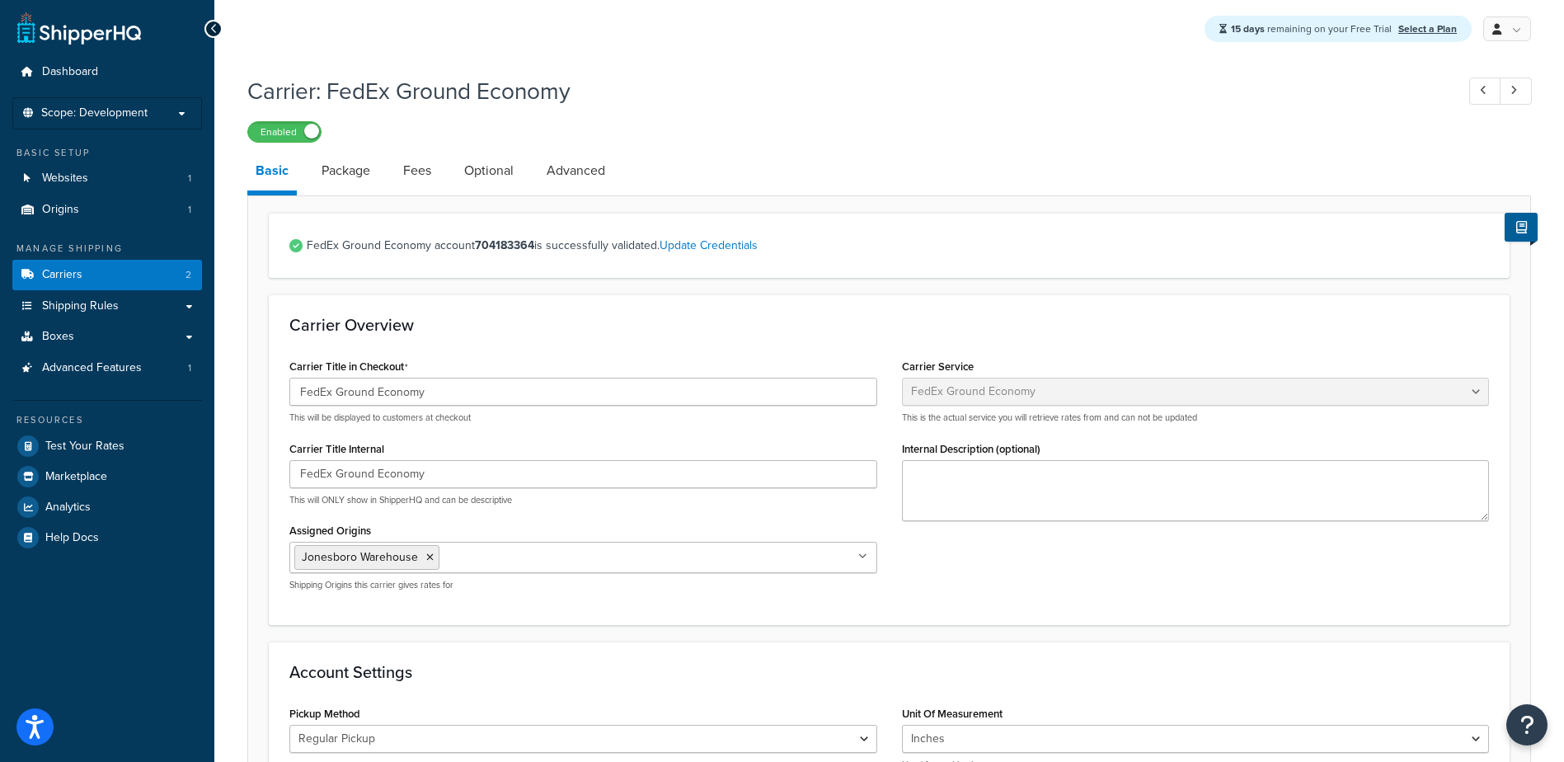
scroll to position [0, 0]
click at [278, 130] on label "Enabled" at bounding box center [284, 133] width 73 height 20
click at [76, 277] on span "Carriers" at bounding box center [62, 276] width 40 height 14
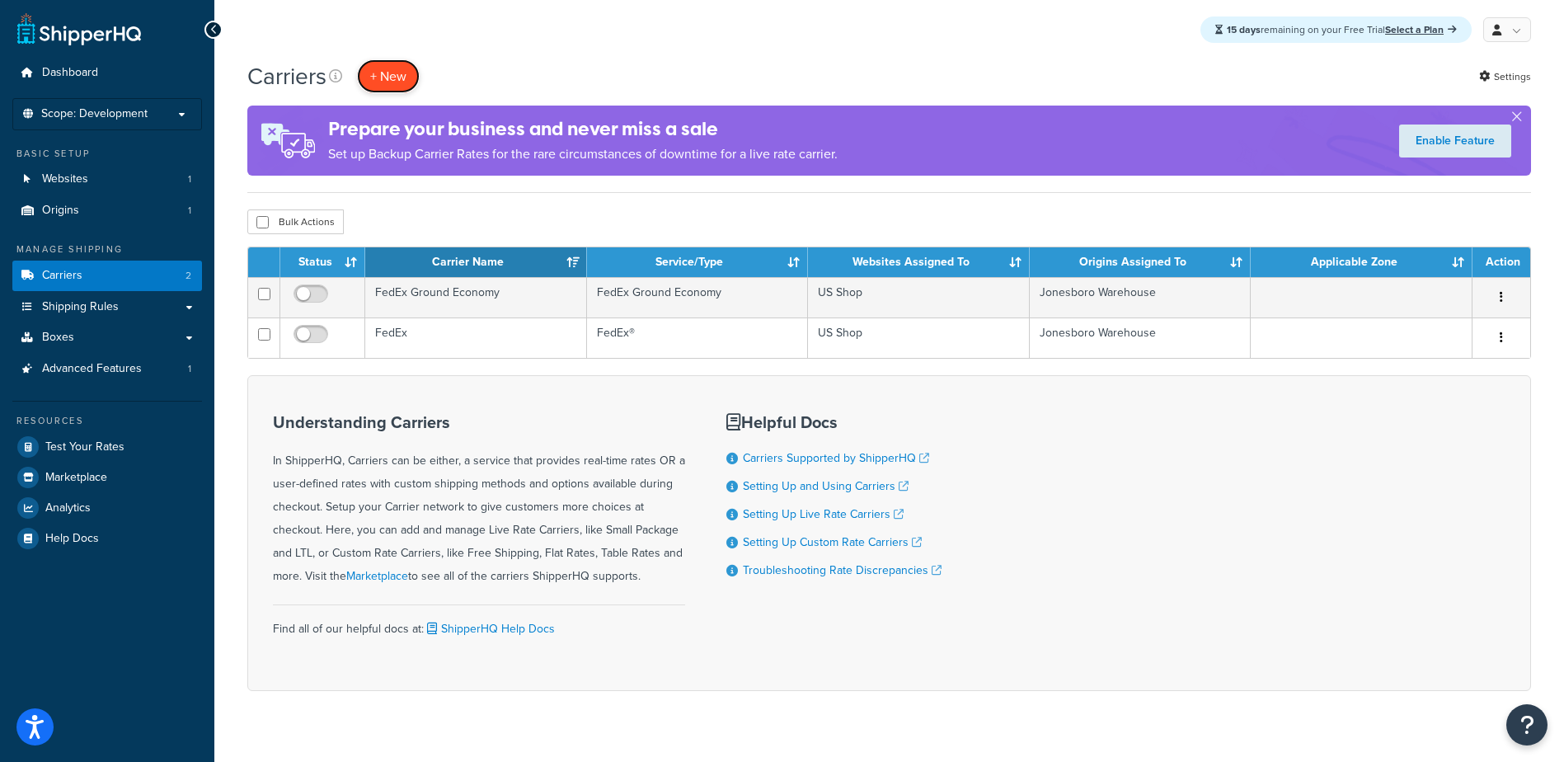
click at [407, 68] on button "+ New" at bounding box center [388, 76] width 63 height 34
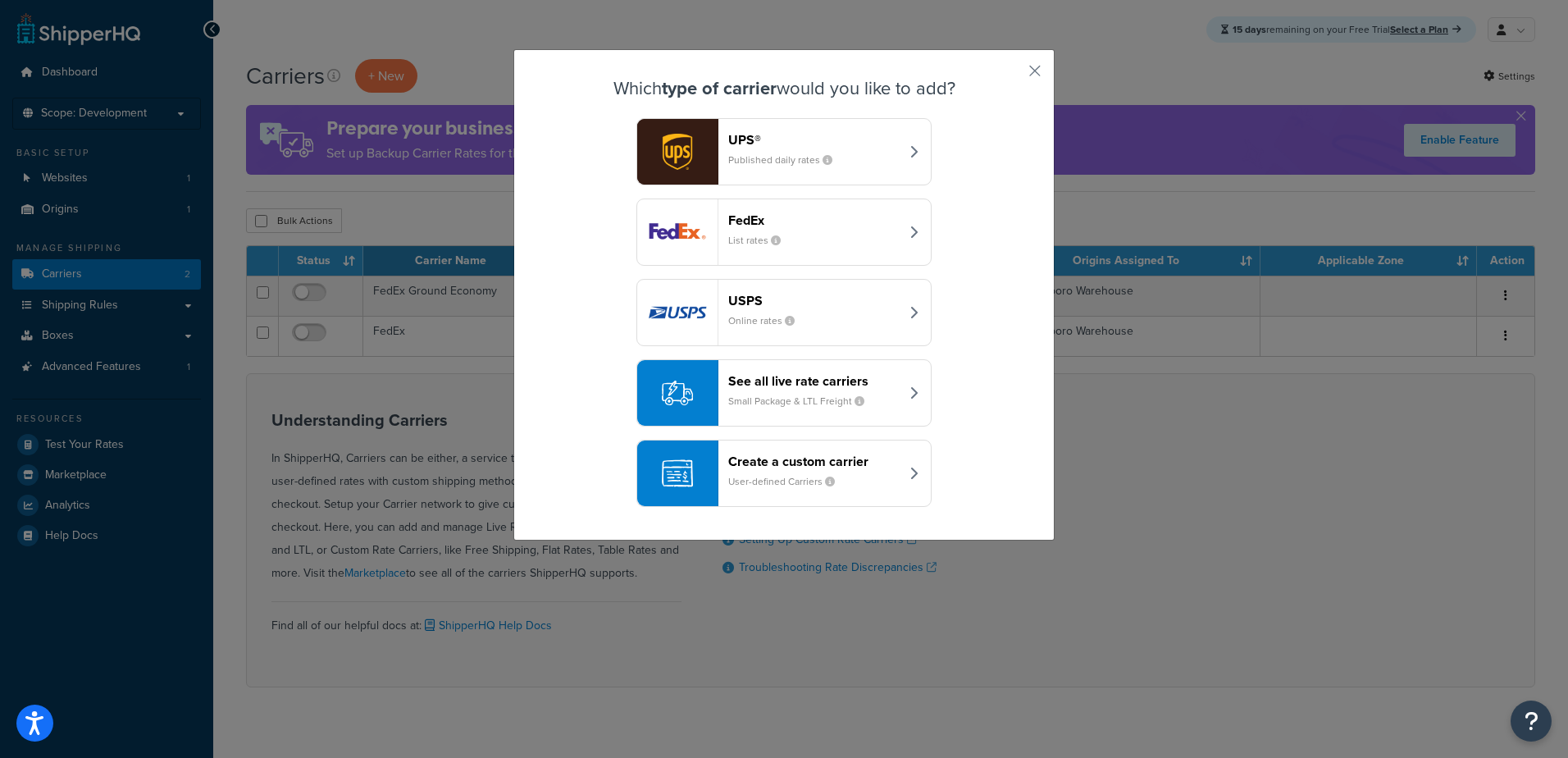
click at [806, 390] on div "See all live rate carriers Small Package & LTL Freight" at bounding box center [814, 393] width 171 height 40
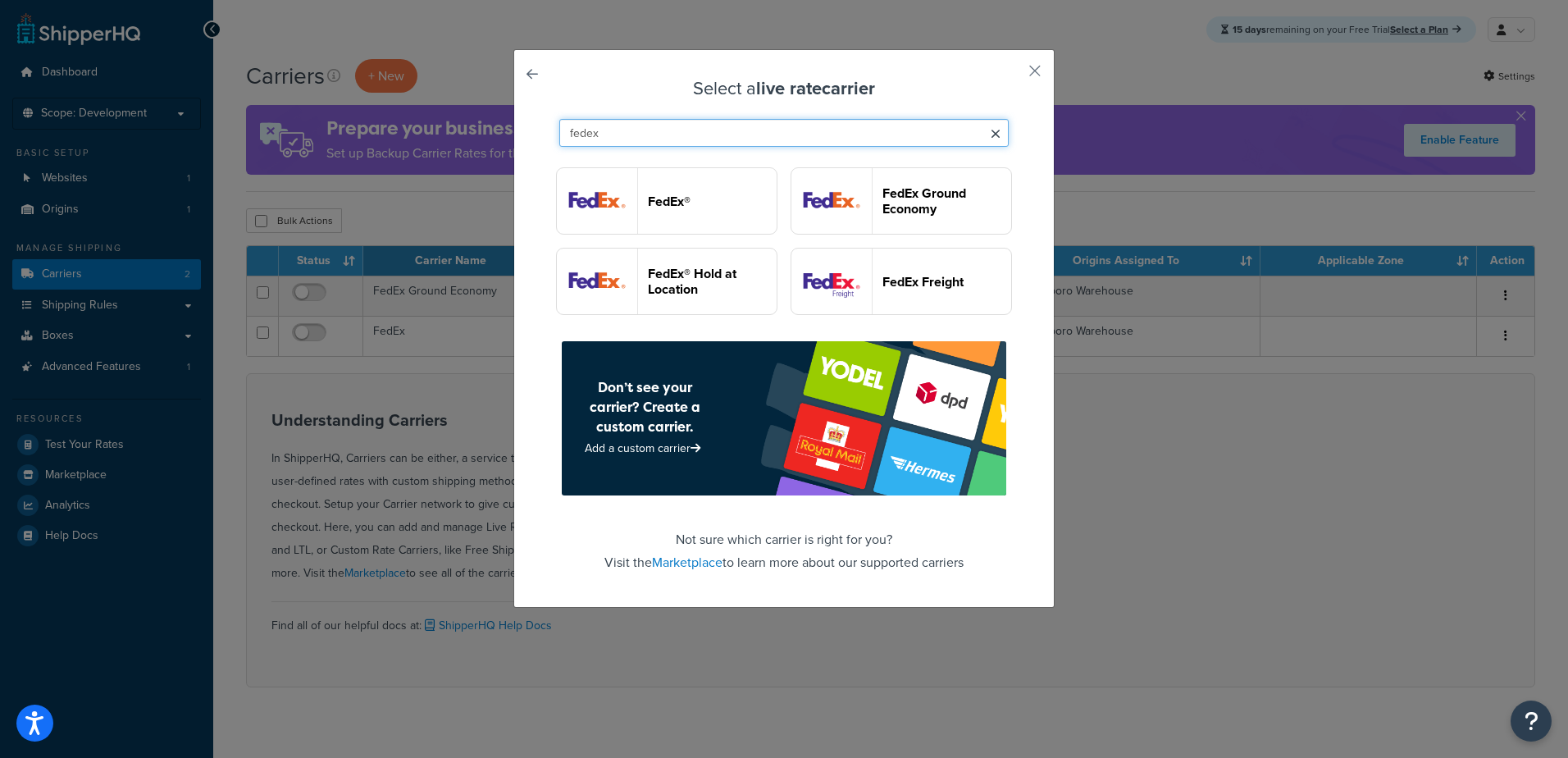
type input "fedex"
click at [765, 205] on header "FedEx®" at bounding box center [711, 202] width 128 height 16
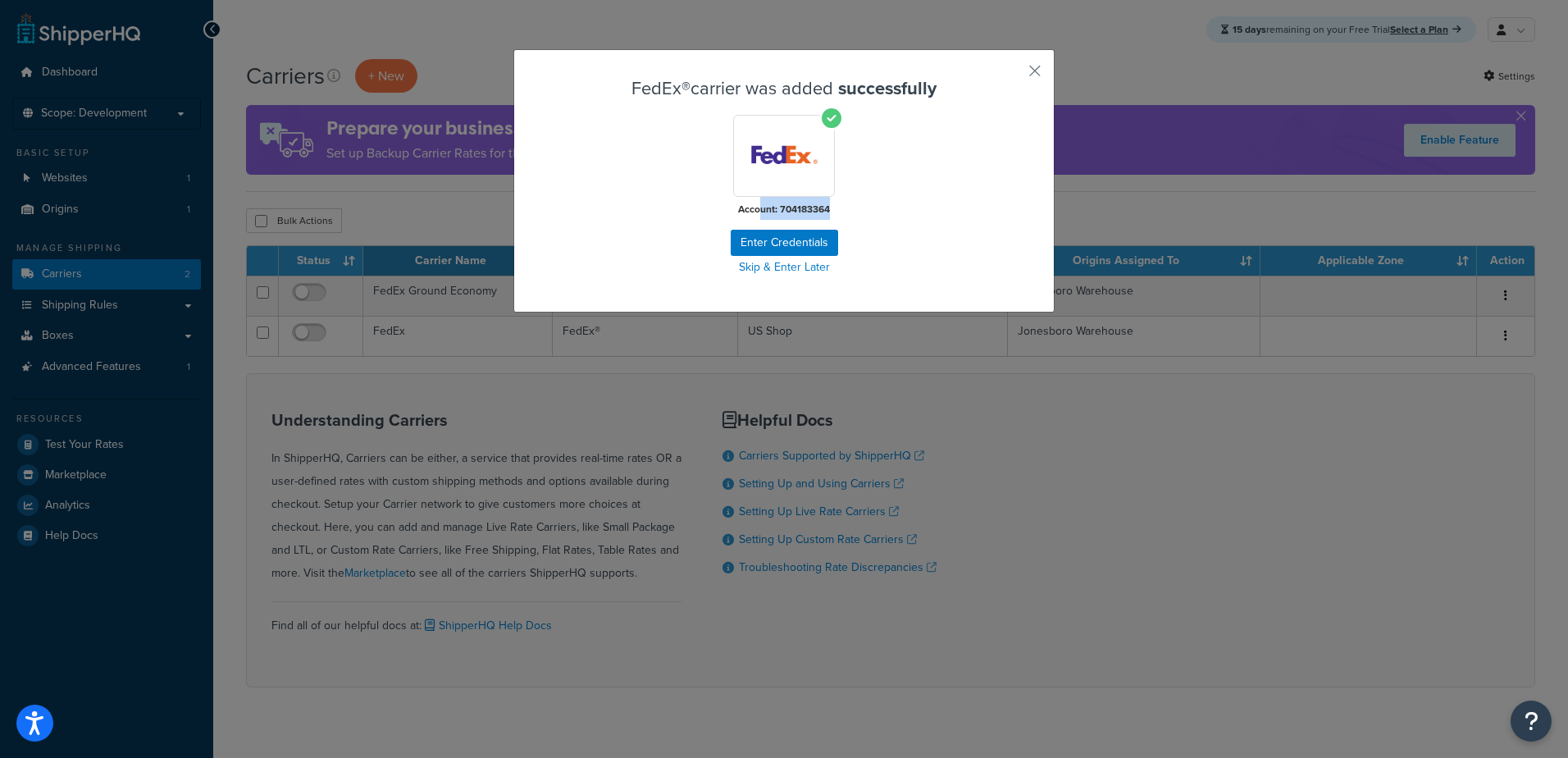
drag, startPoint x: 766, startPoint y: 211, endPoint x: 839, endPoint y: 213, distance: 73.0
click at [839, 213] on div "Account: 704183364" at bounding box center [784, 167] width 458 height 105
drag, startPoint x: 839, startPoint y: 213, endPoint x: 783, endPoint y: 242, distance: 63.1
click at [783, 242] on button "Enter Credentials" at bounding box center [785, 243] width 107 height 26
click at [780, 246] on button "Enter Credentials" at bounding box center [785, 243] width 107 height 26
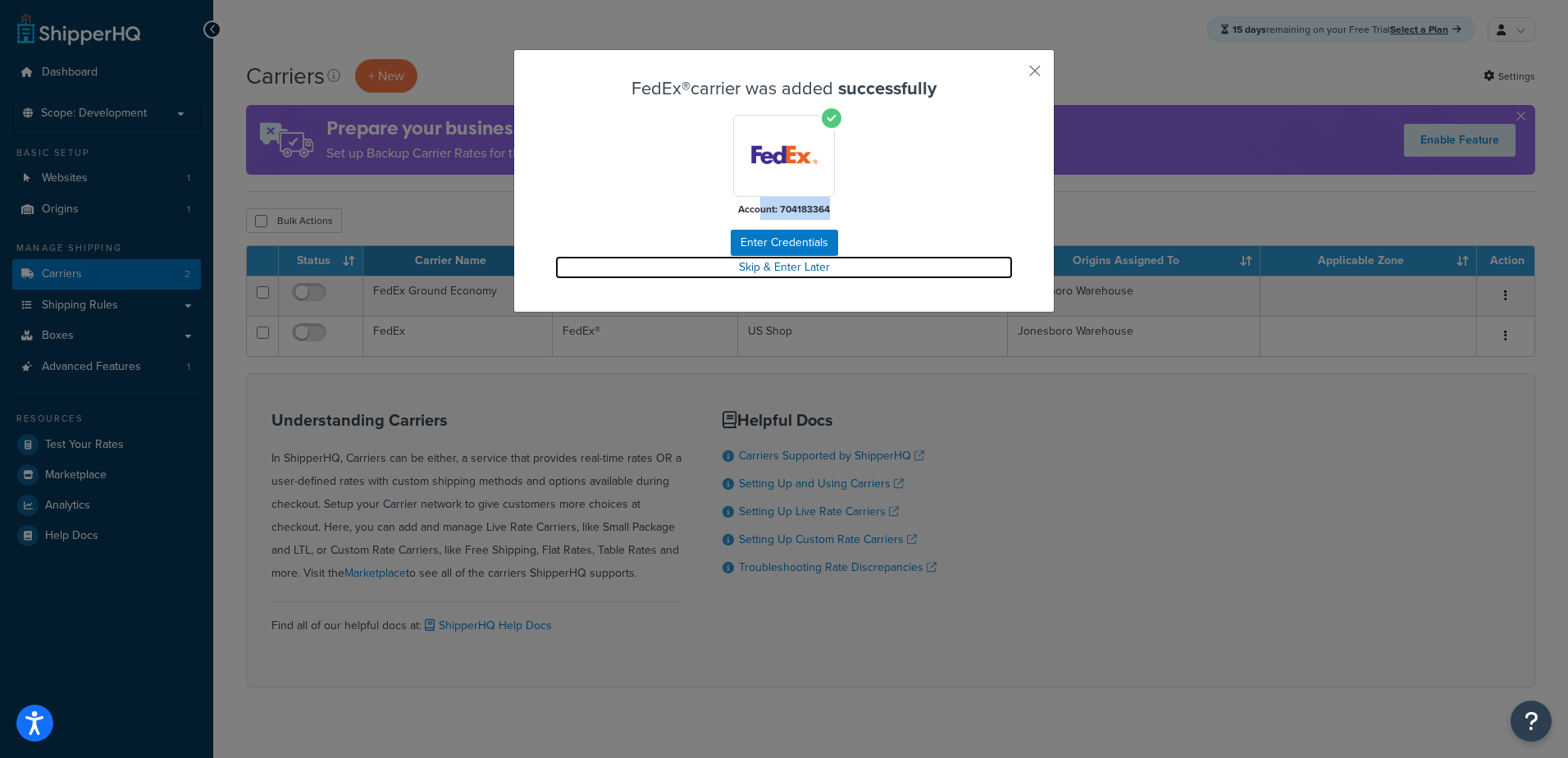
click at [782, 264] on link "Skip & Enter Later" at bounding box center [784, 267] width 458 height 23
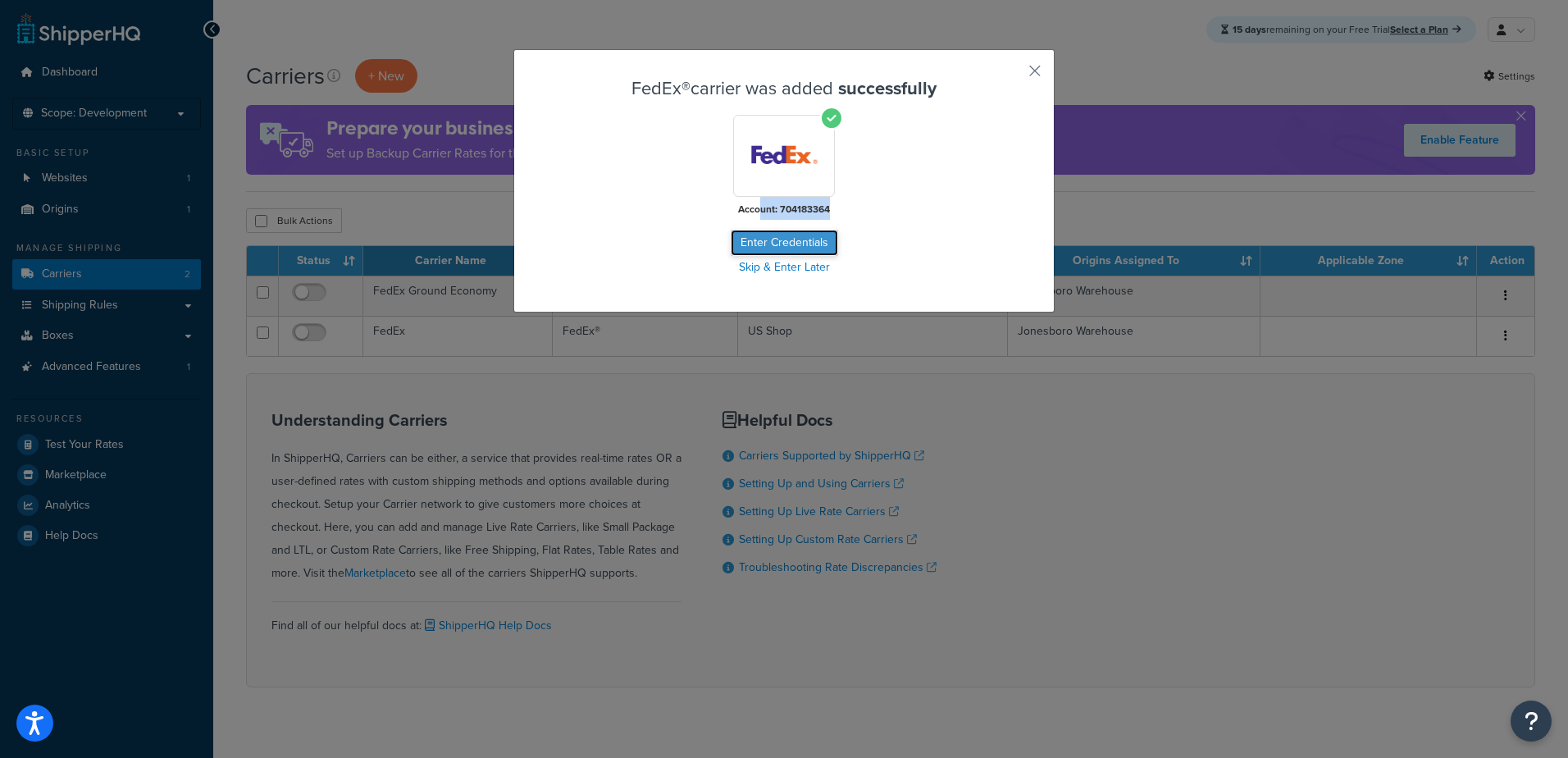
click at [801, 242] on button "Enter Credentials" at bounding box center [785, 243] width 107 height 26
click at [799, 205] on span "Account: 704183364" at bounding box center [784, 209] width 92 height 15
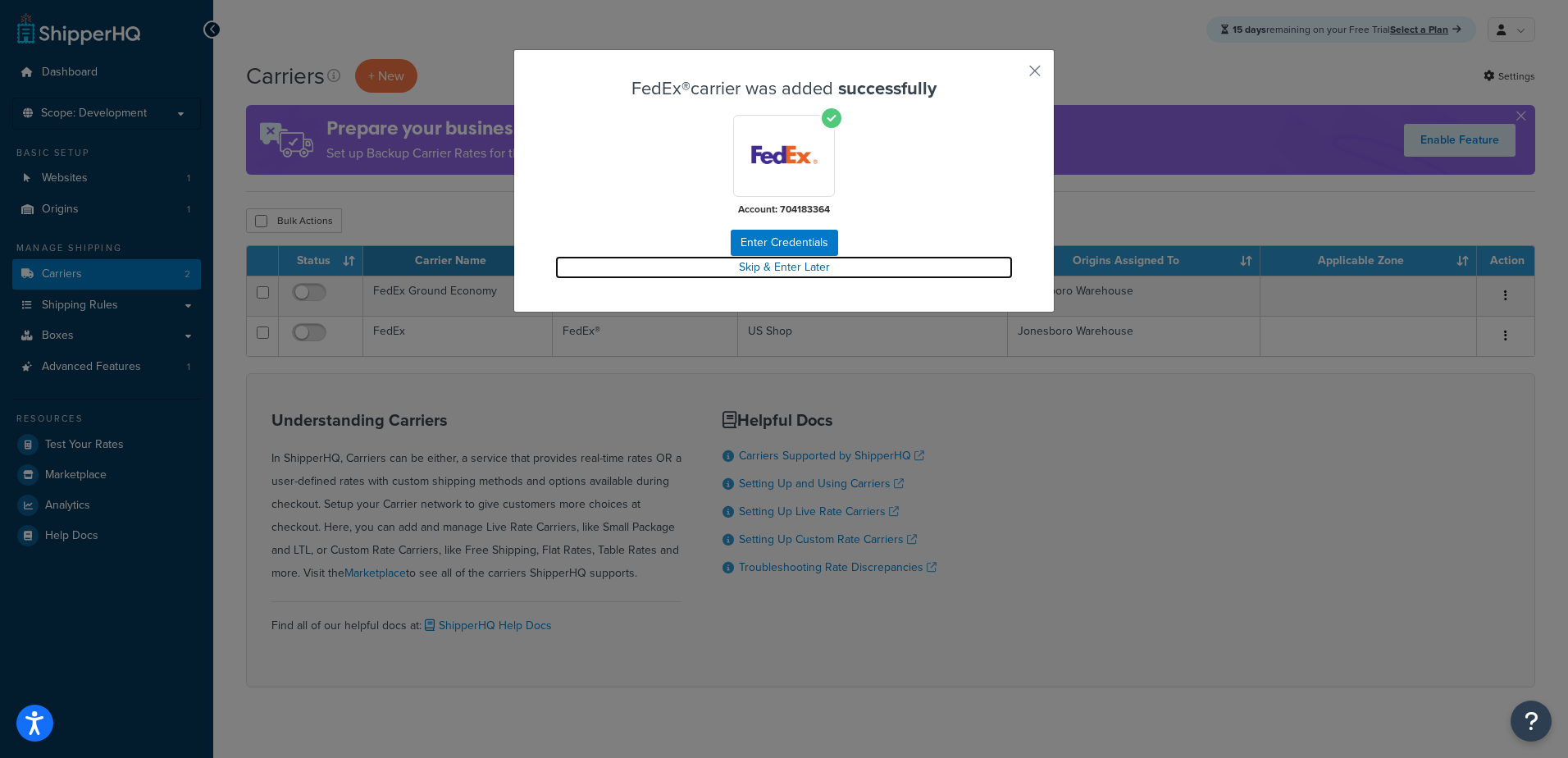
click at [782, 278] on link "Skip & Enter Later" at bounding box center [784, 267] width 458 height 23
click at [1013, 75] on button "button" at bounding box center [1011, 77] width 4 height 4
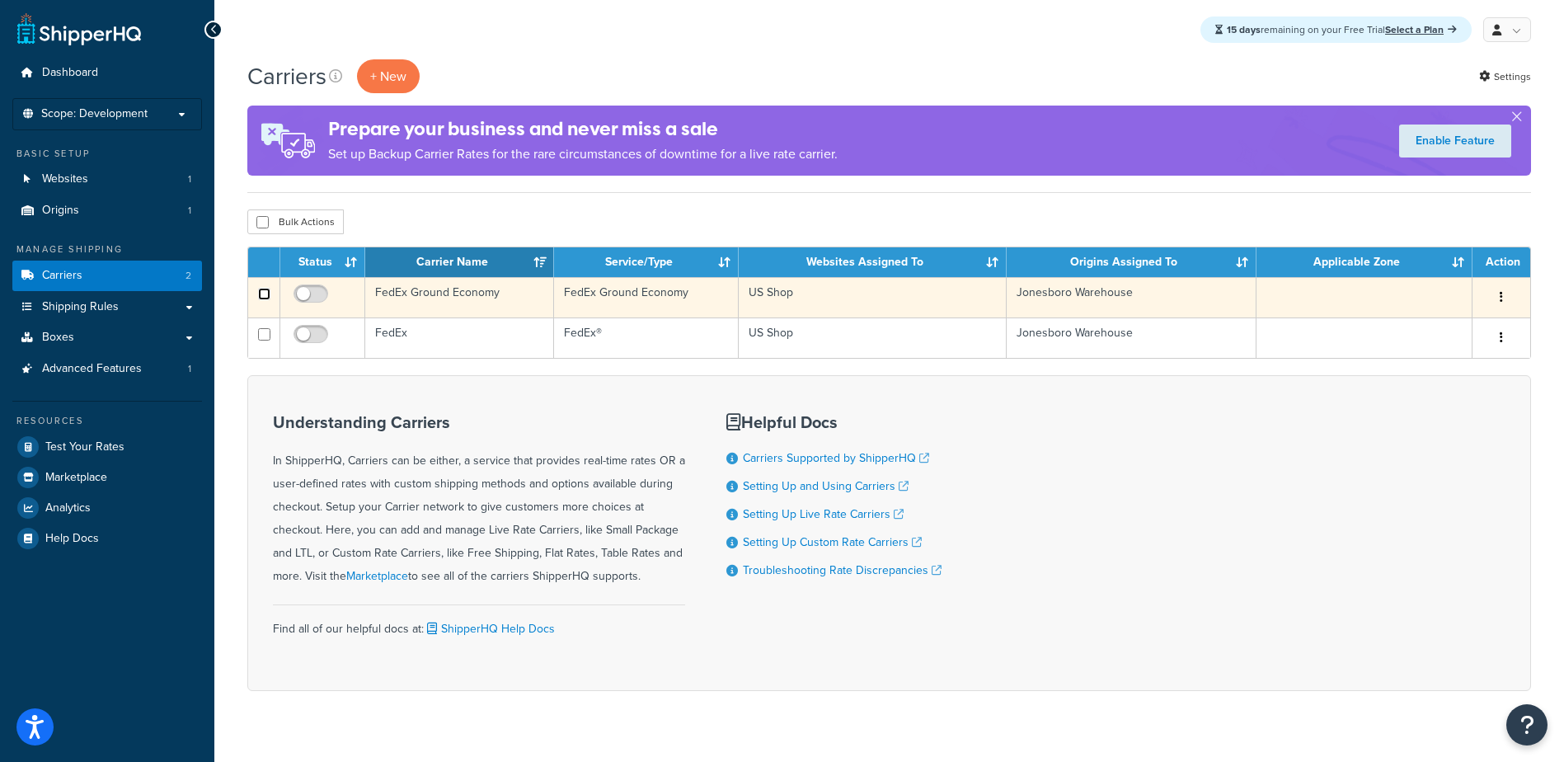
click at [264, 293] on input "checkbox" at bounding box center [264, 294] width 12 height 12
checkbox input "true"
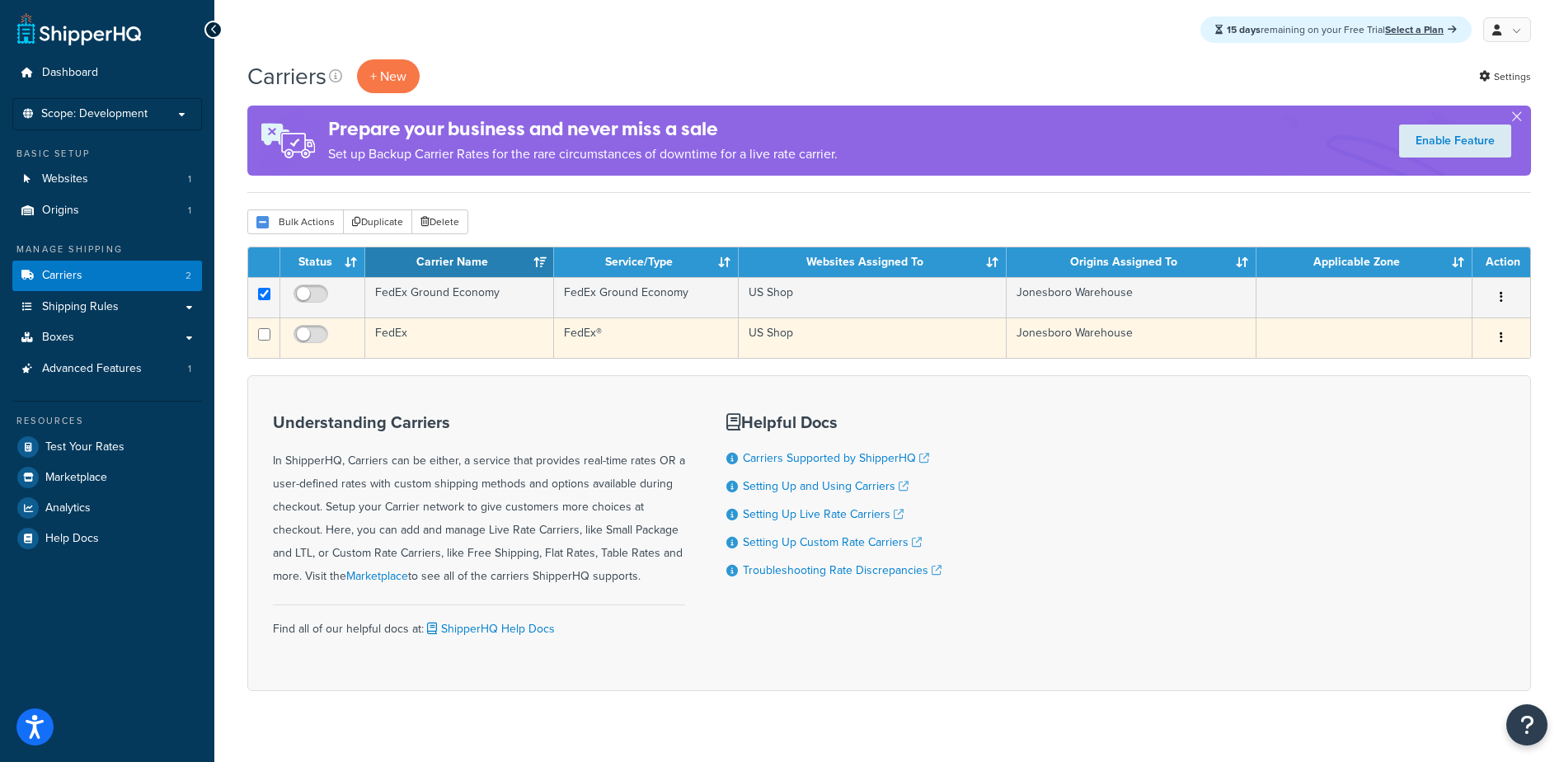
click at [262, 328] on td at bounding box center [264, 337] width 32 height 40
checkbox input "true"
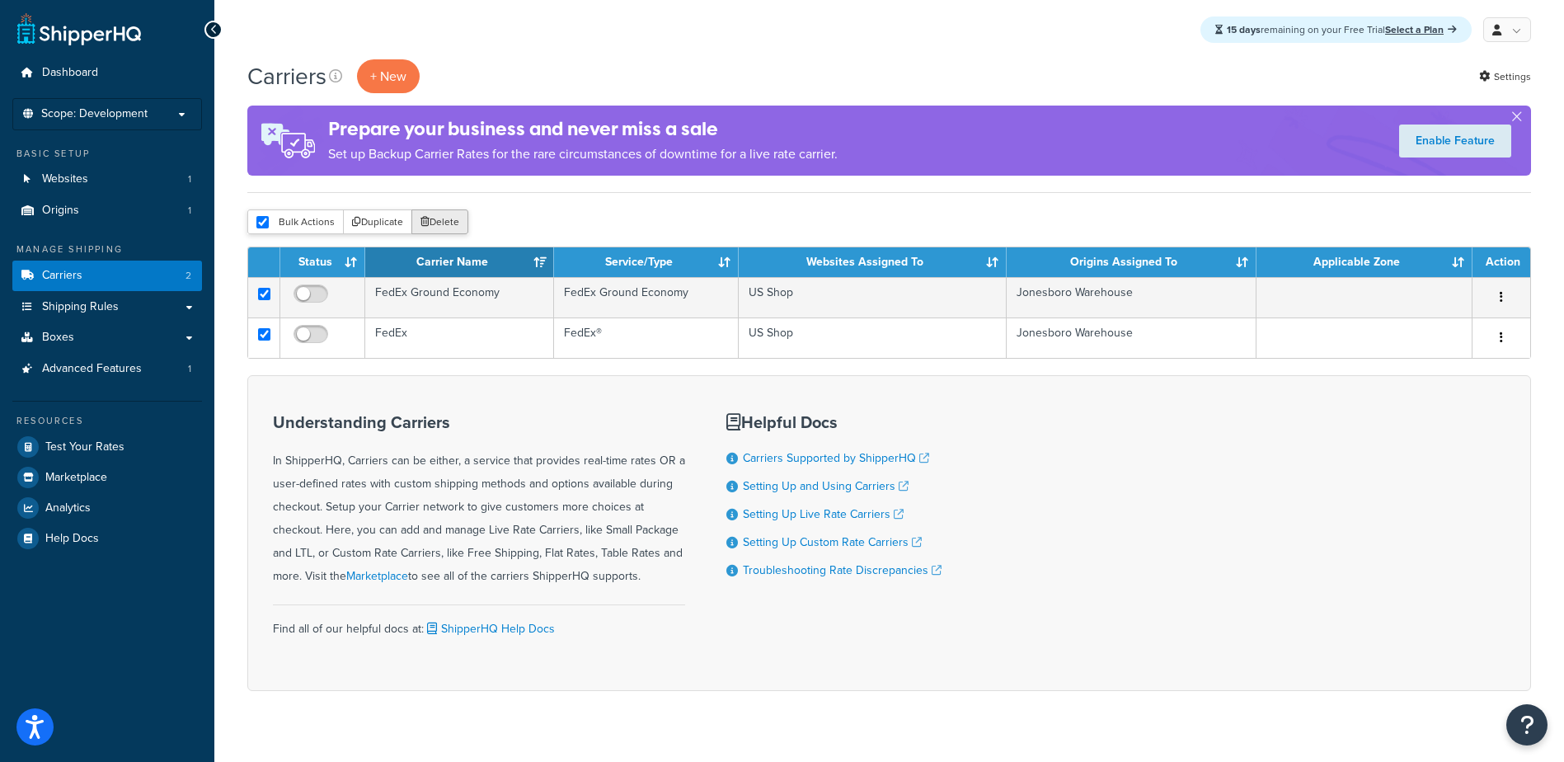
click at [439, 221] on button "Delete" at bounding box center [439, 221] width 57 height 25
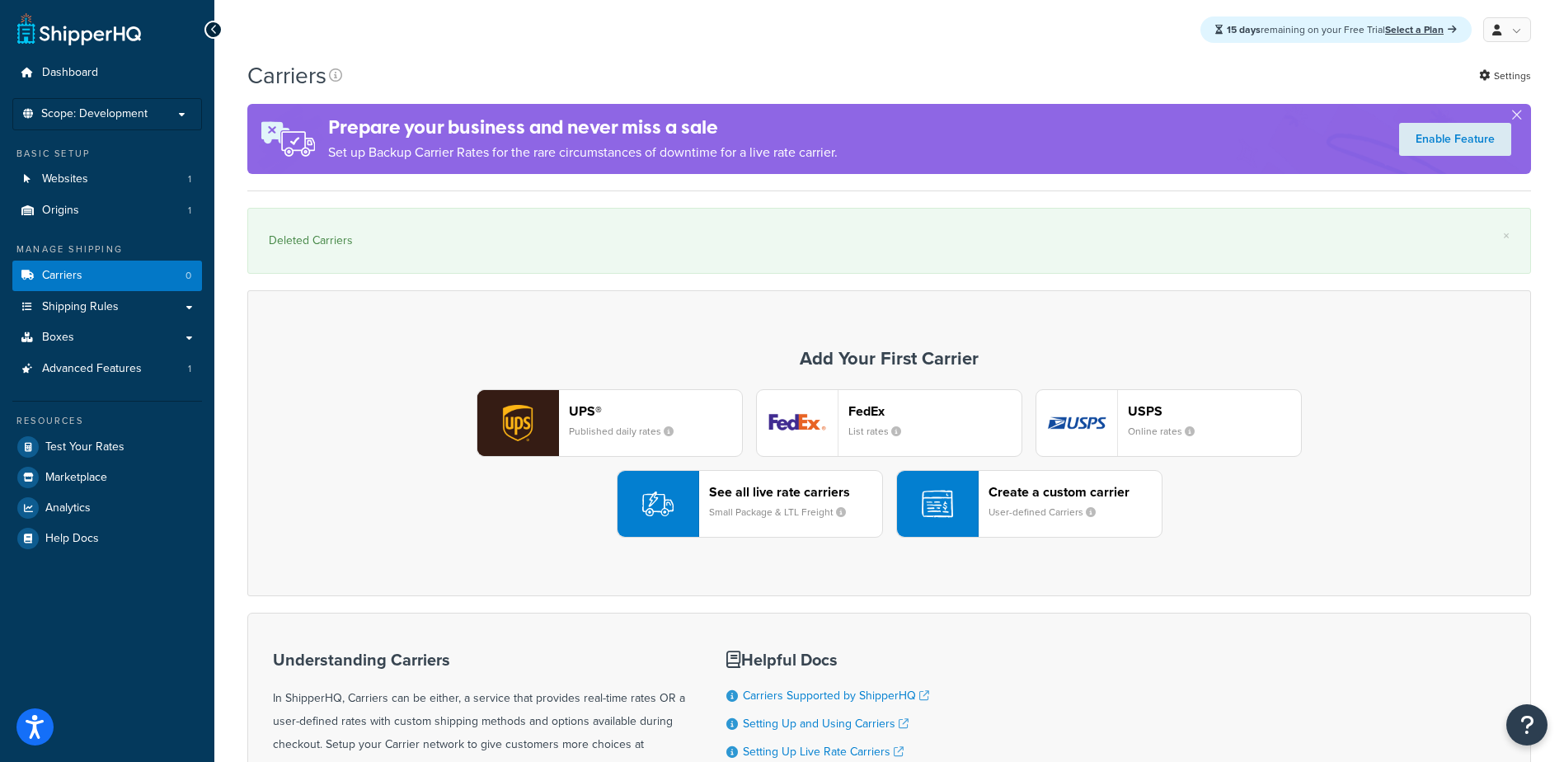
click at [754, 497] on header "See all live rate carriers" at bounding box center [795, 492] width 173 height 16
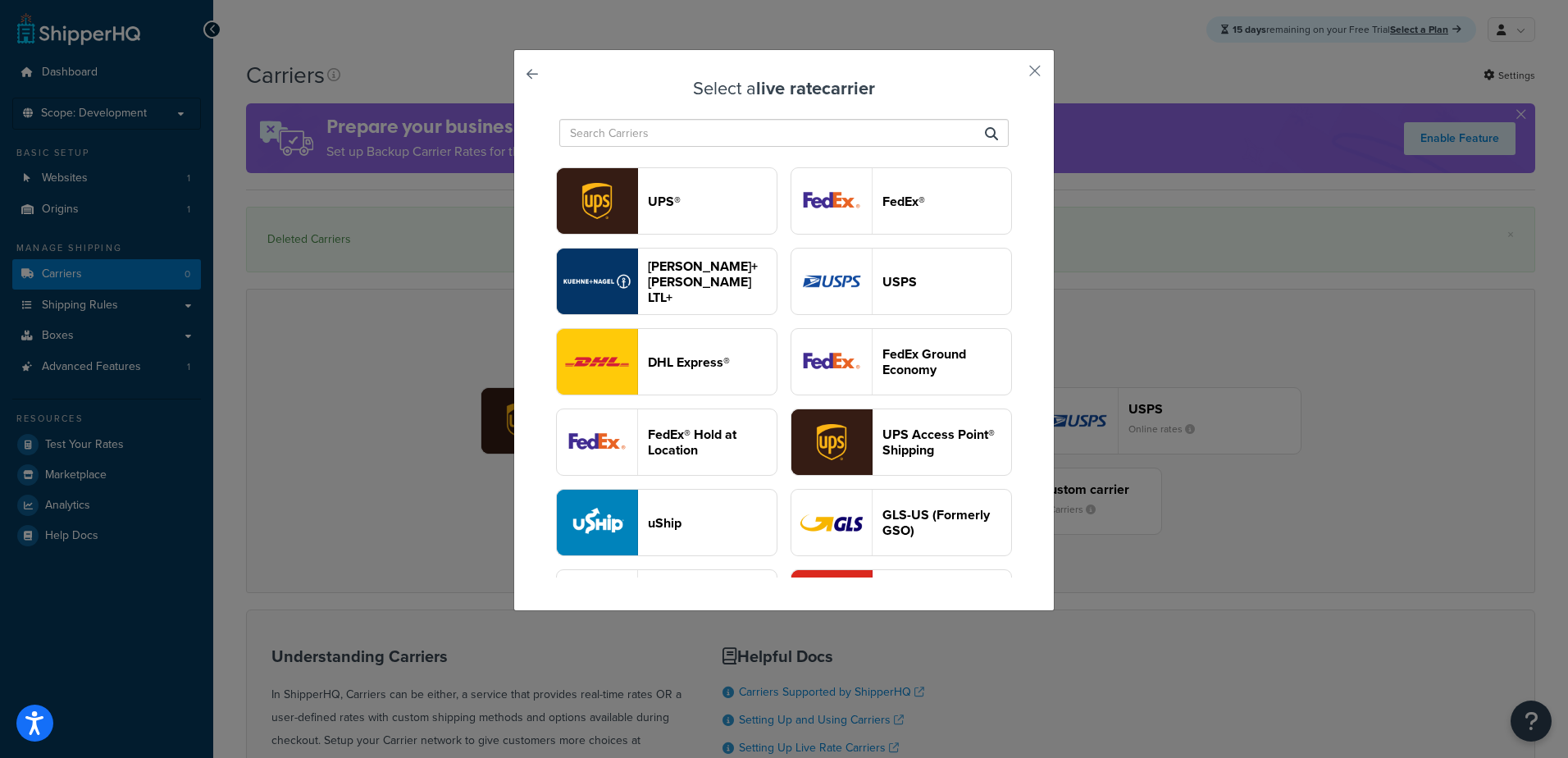
click at [792, 234] on img "button" at bounding box center [832, 201] width 81 height 66
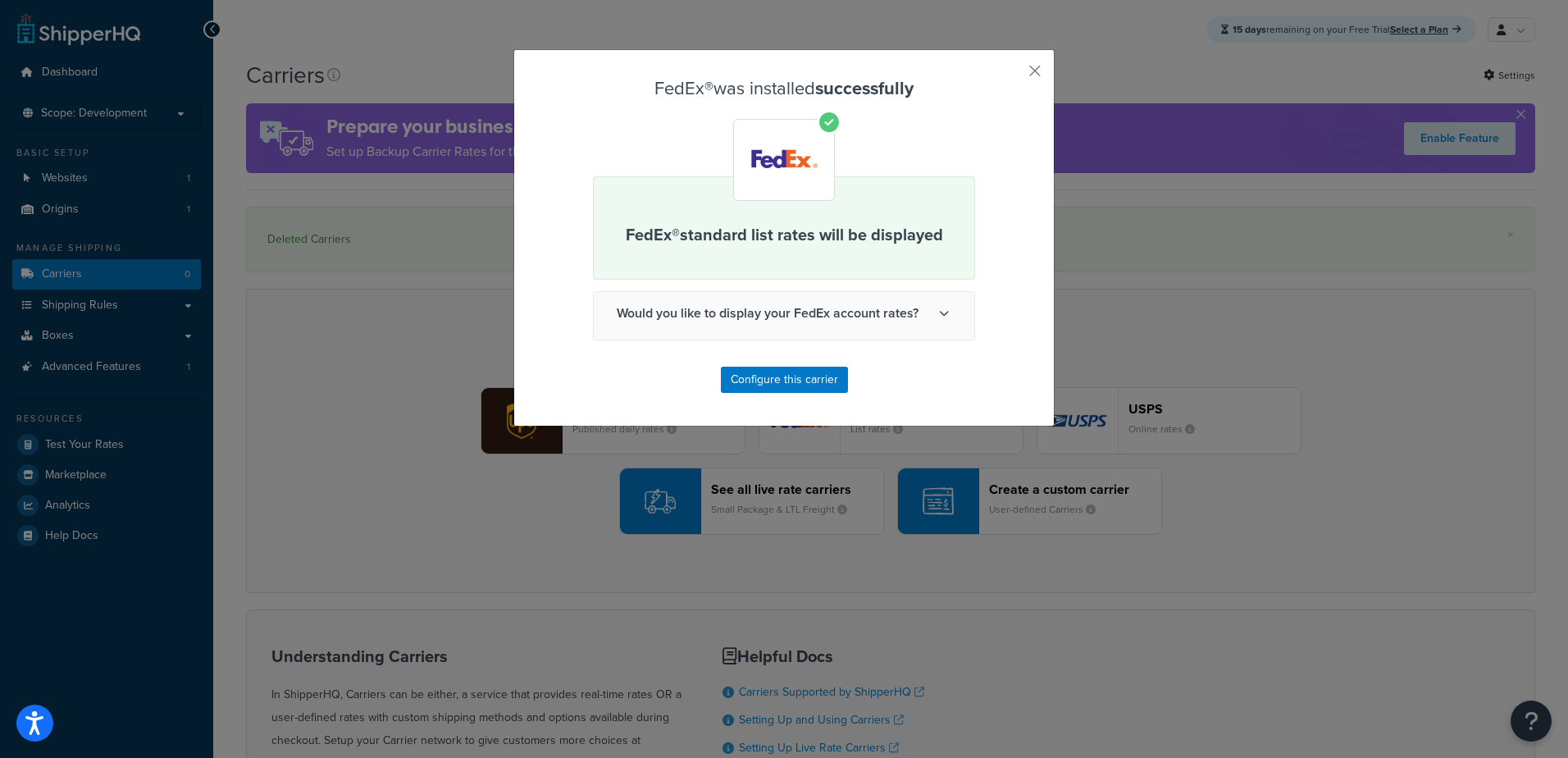
click at [698, 315] on span "Would you like to display your FedEx account rates?" at bounding box center [784, 313] width 381 height 43
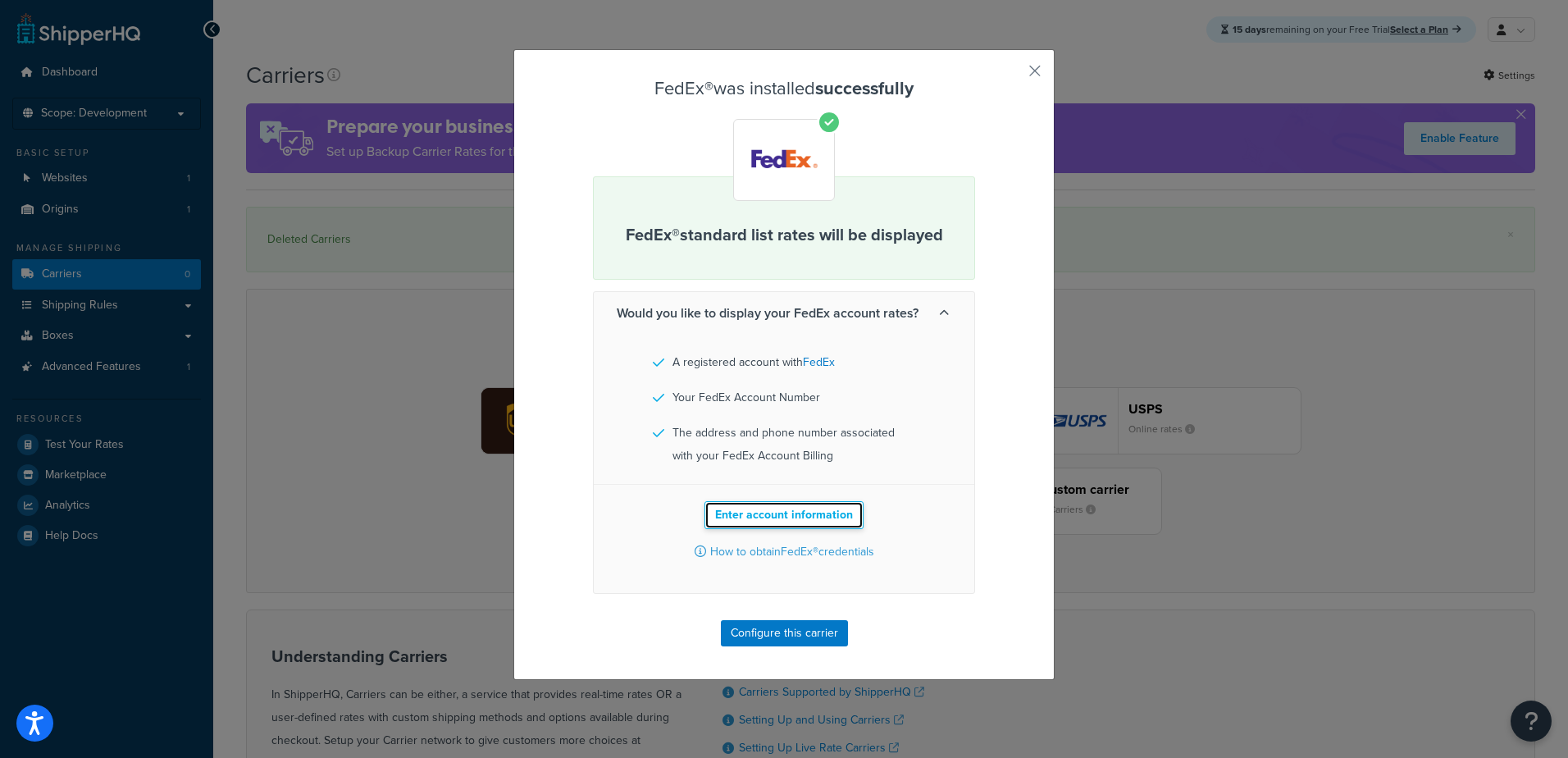
click at [815, 513] on button "Enter account information" at bounding box center [784, 515] width 159 height 28
select select "US"
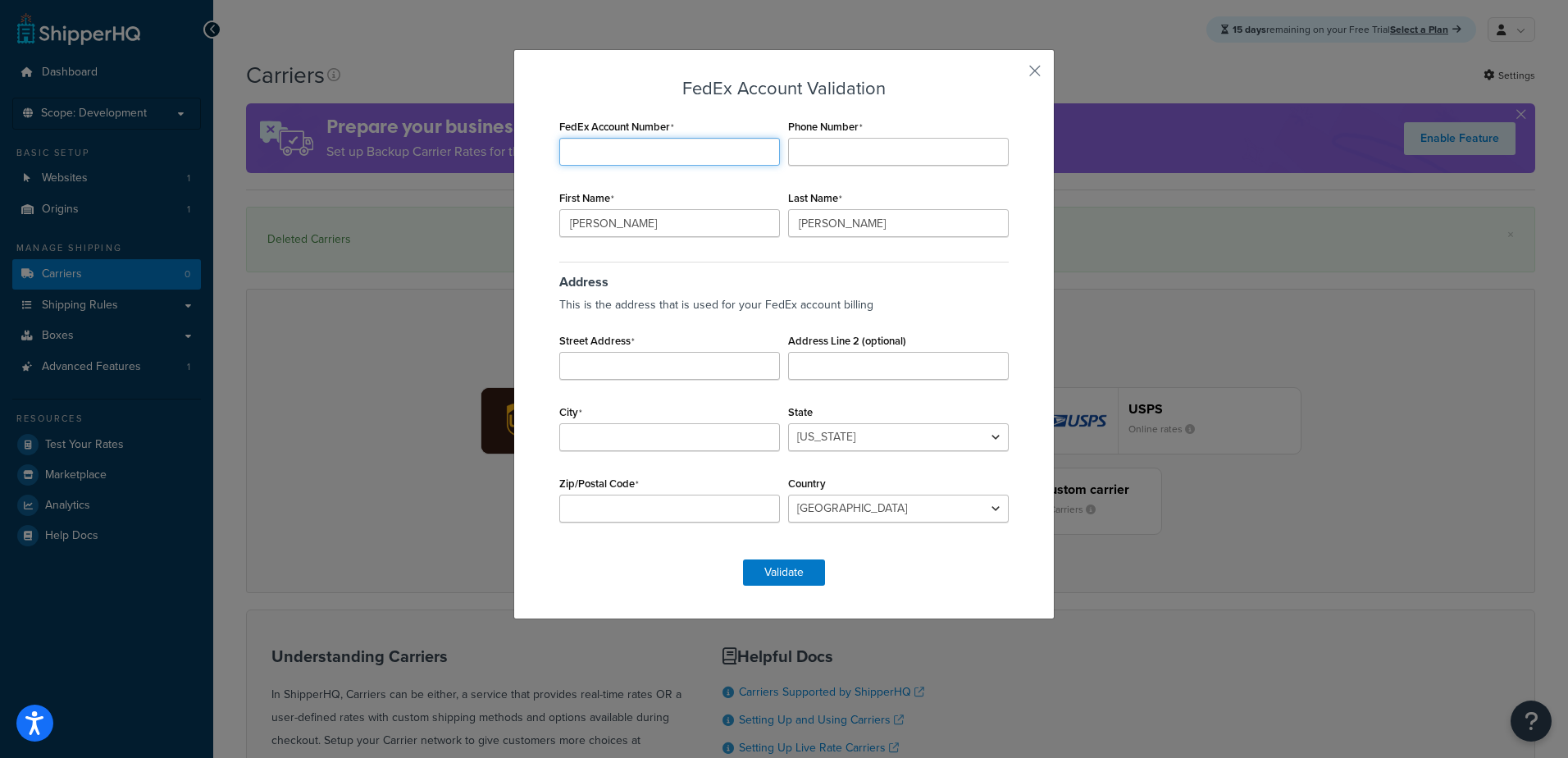
click at [601, 152] on input "FedEx Account Number" at bounding box center [670, 152] width 221 height 28
type input "704183364"
type input "8702733569"
type input "Mark"
type input "Martin"
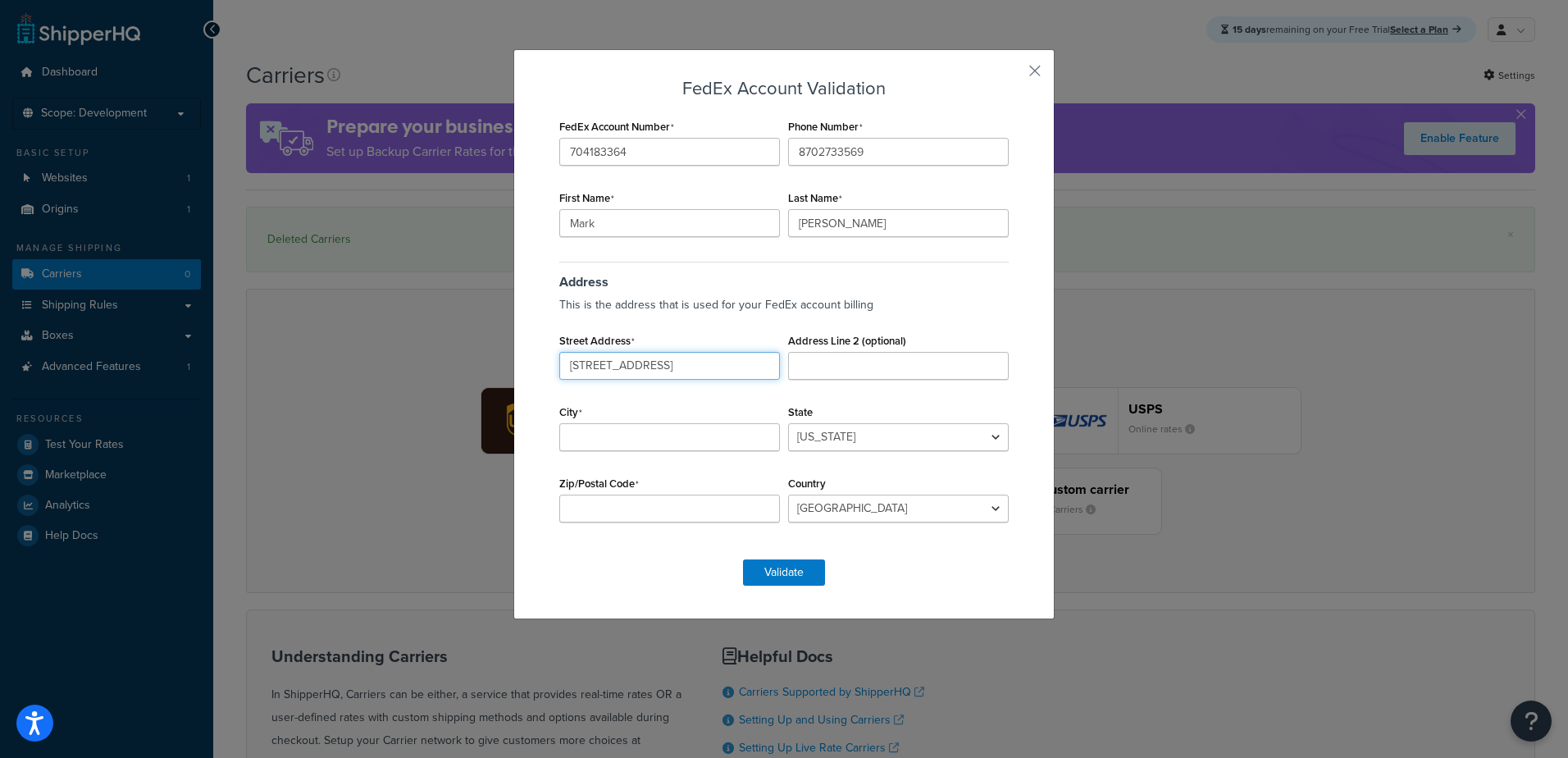
type input "1823 Grand Ave"
type input "Suite A"
type input "Jonesboro"
select select "AR"
type input "72401"
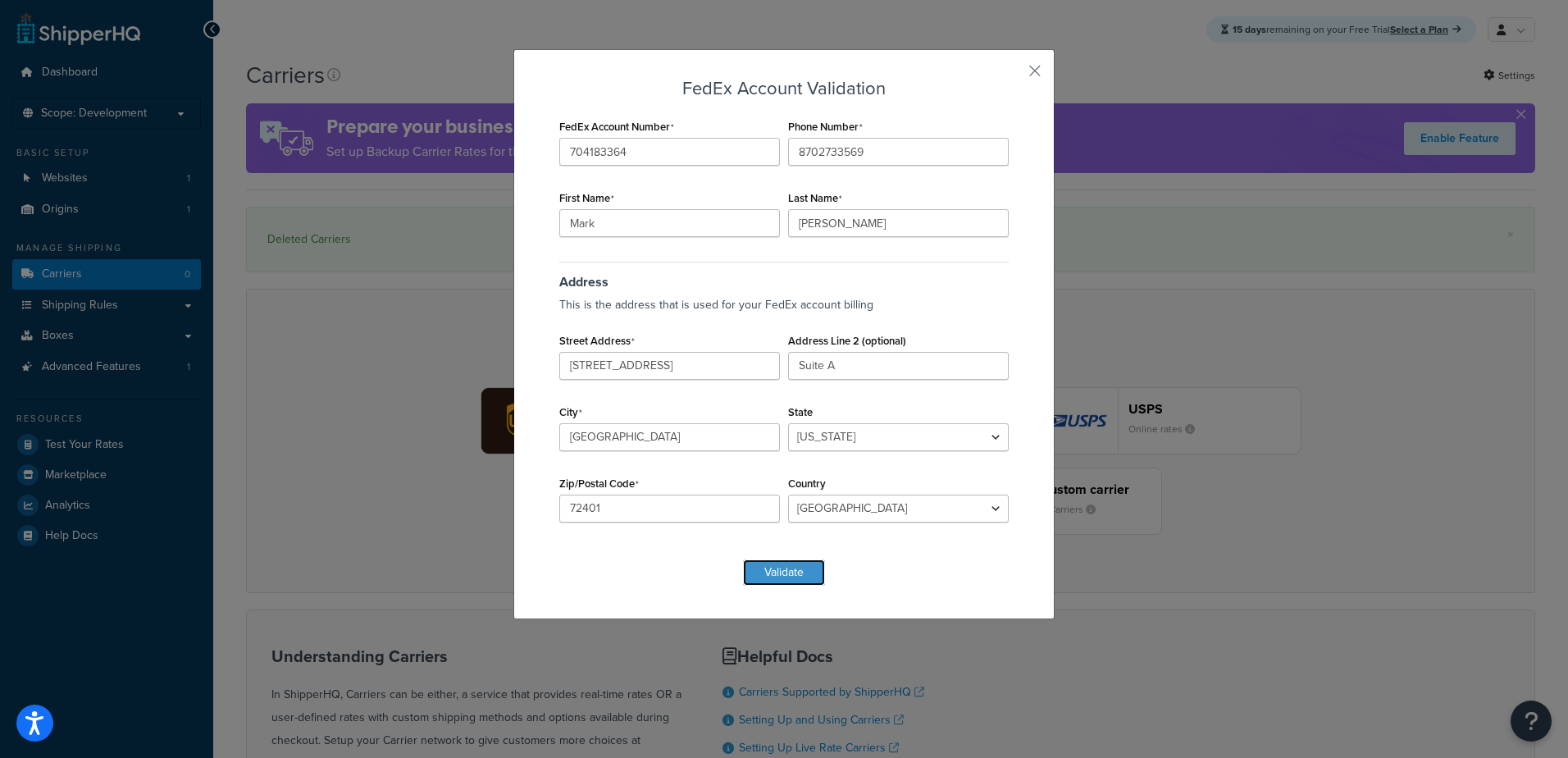
drag, startPoint x: 788, startPoint y: 580, endPoint x: 796, endPoint y: 576, distance: 8.9
click at [789, 580] on button "Validate" at bounding box center [784, 572] width 82 height 26
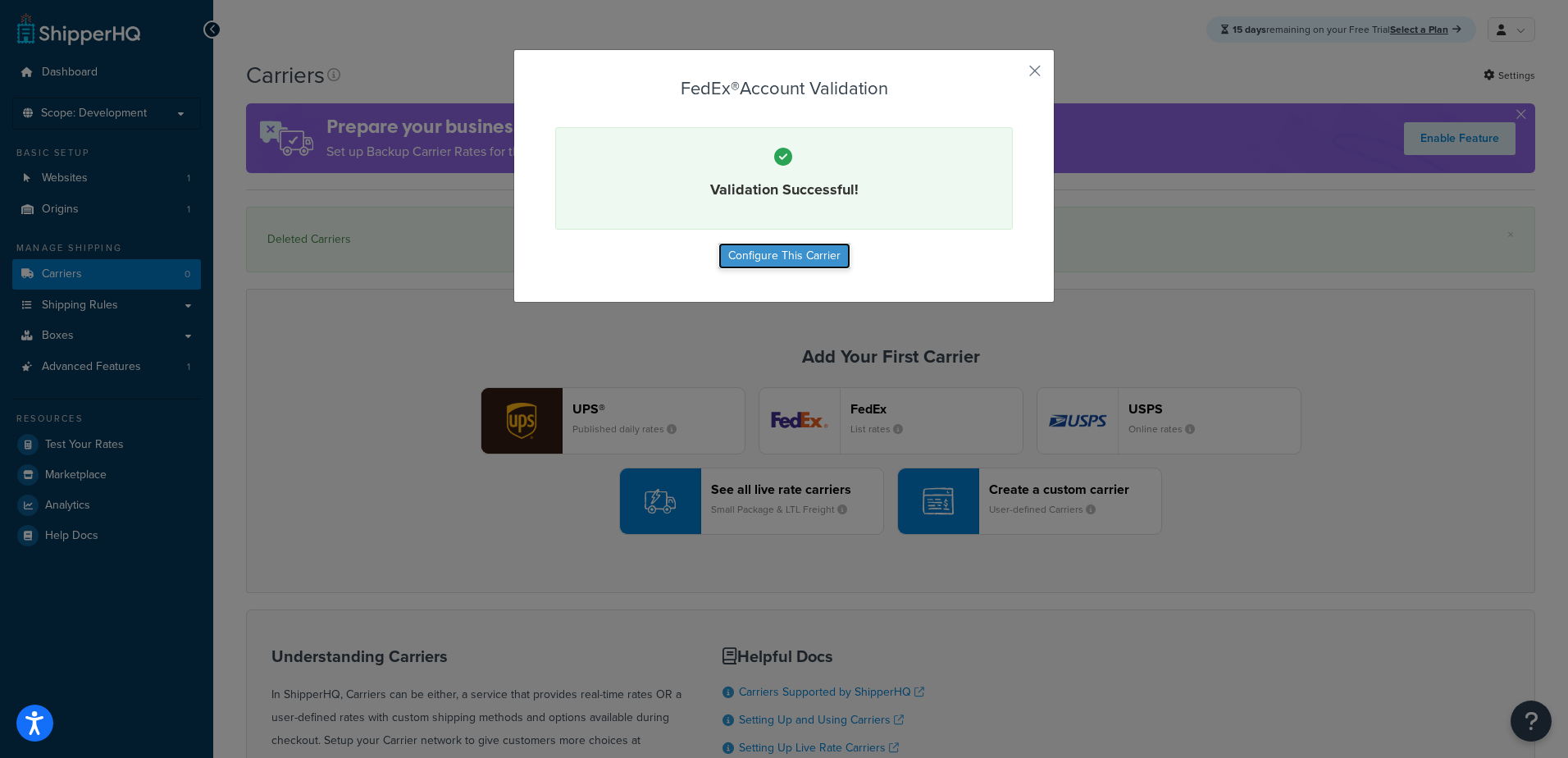
click at [812, 258] on button "Configure This Carrier" at bounding box center [784, 256] width 132 height 26
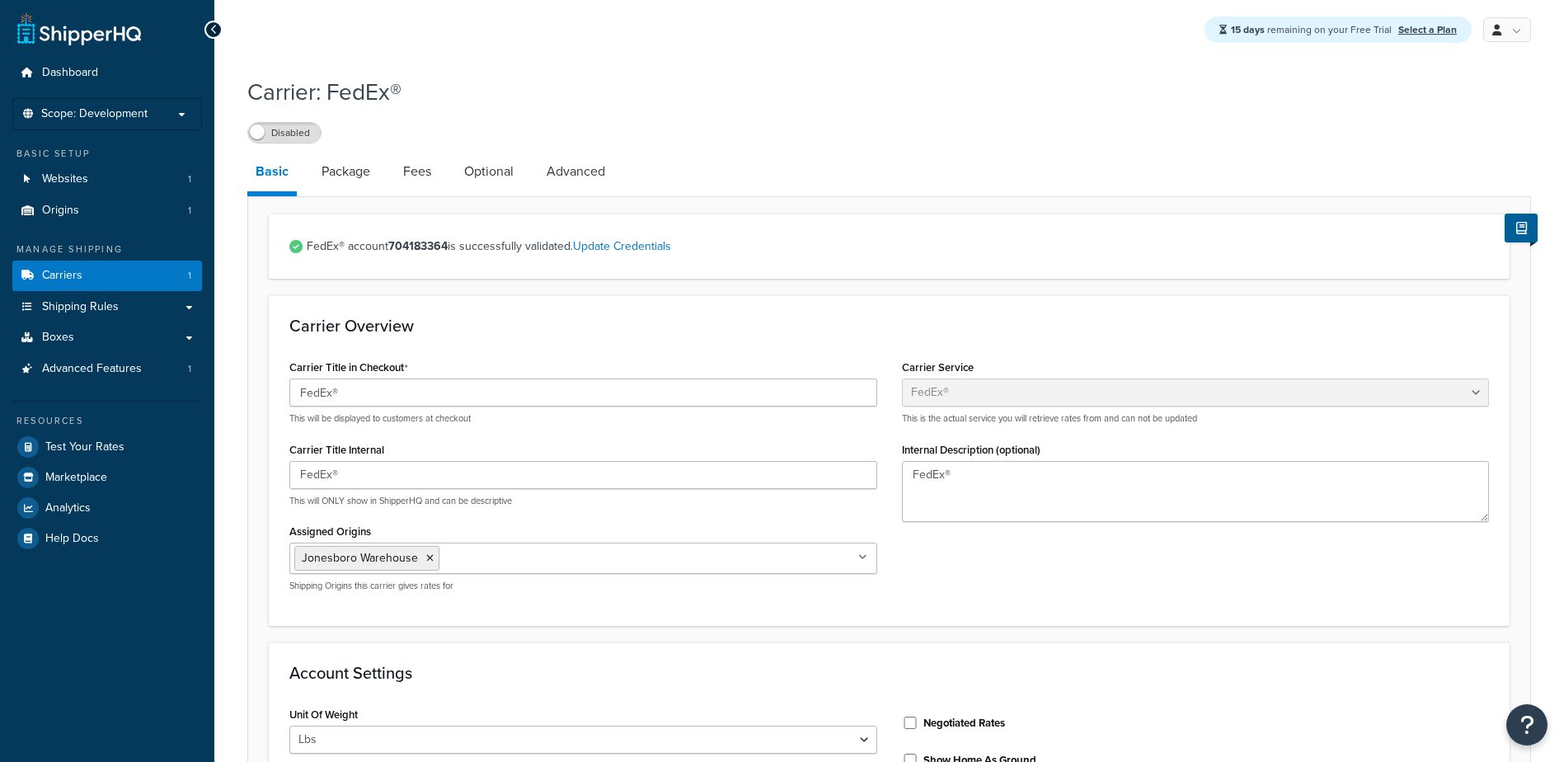
select select "fedEx"
select select "REGULAR_PICKUP"
select select "YOUR_PACKAGING"
click at [571, 170] on link "Advanced" at bounding box center [575, 172] width 75 height 40
select select "false"
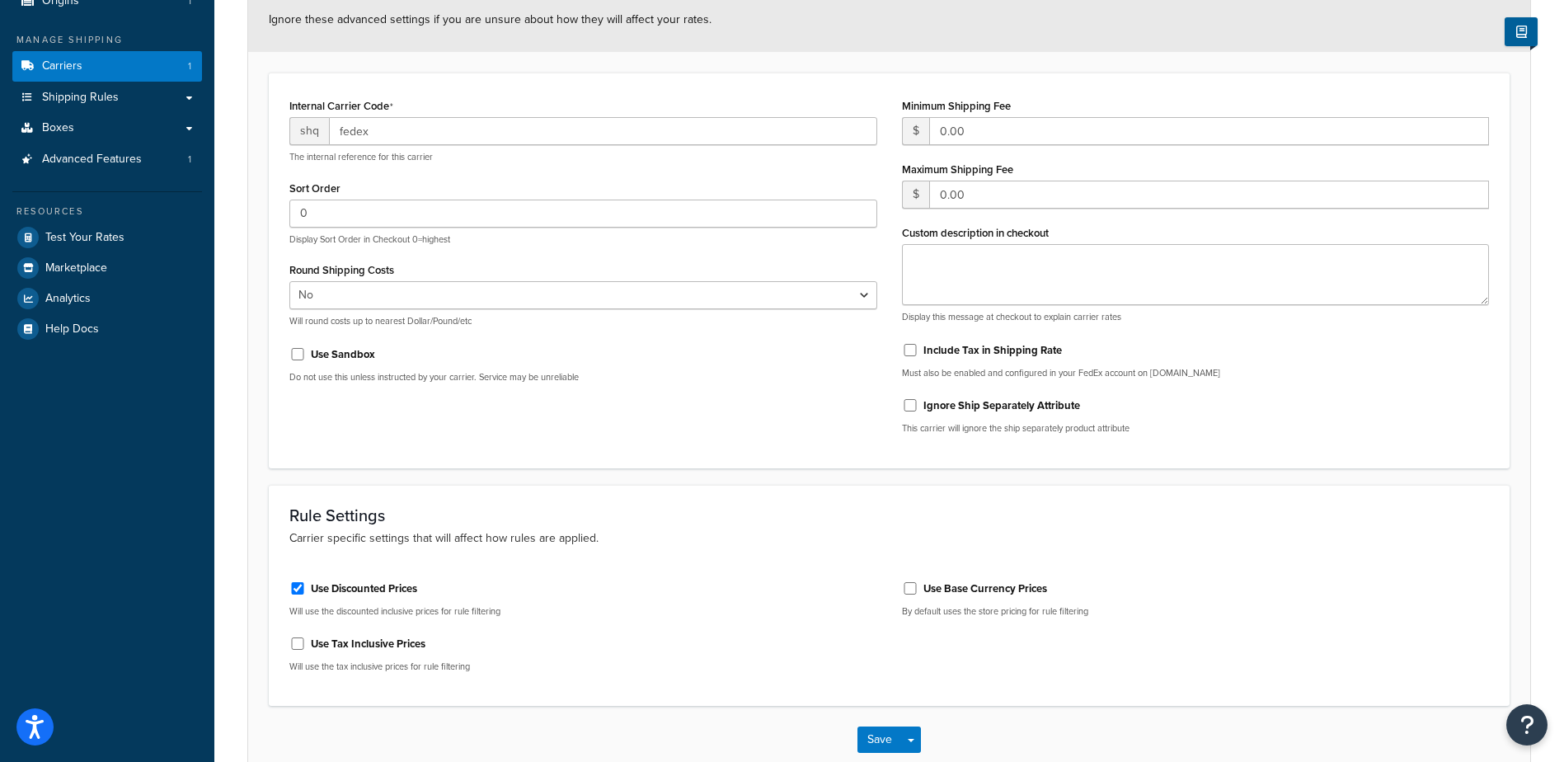
scroll to position [59, 0]
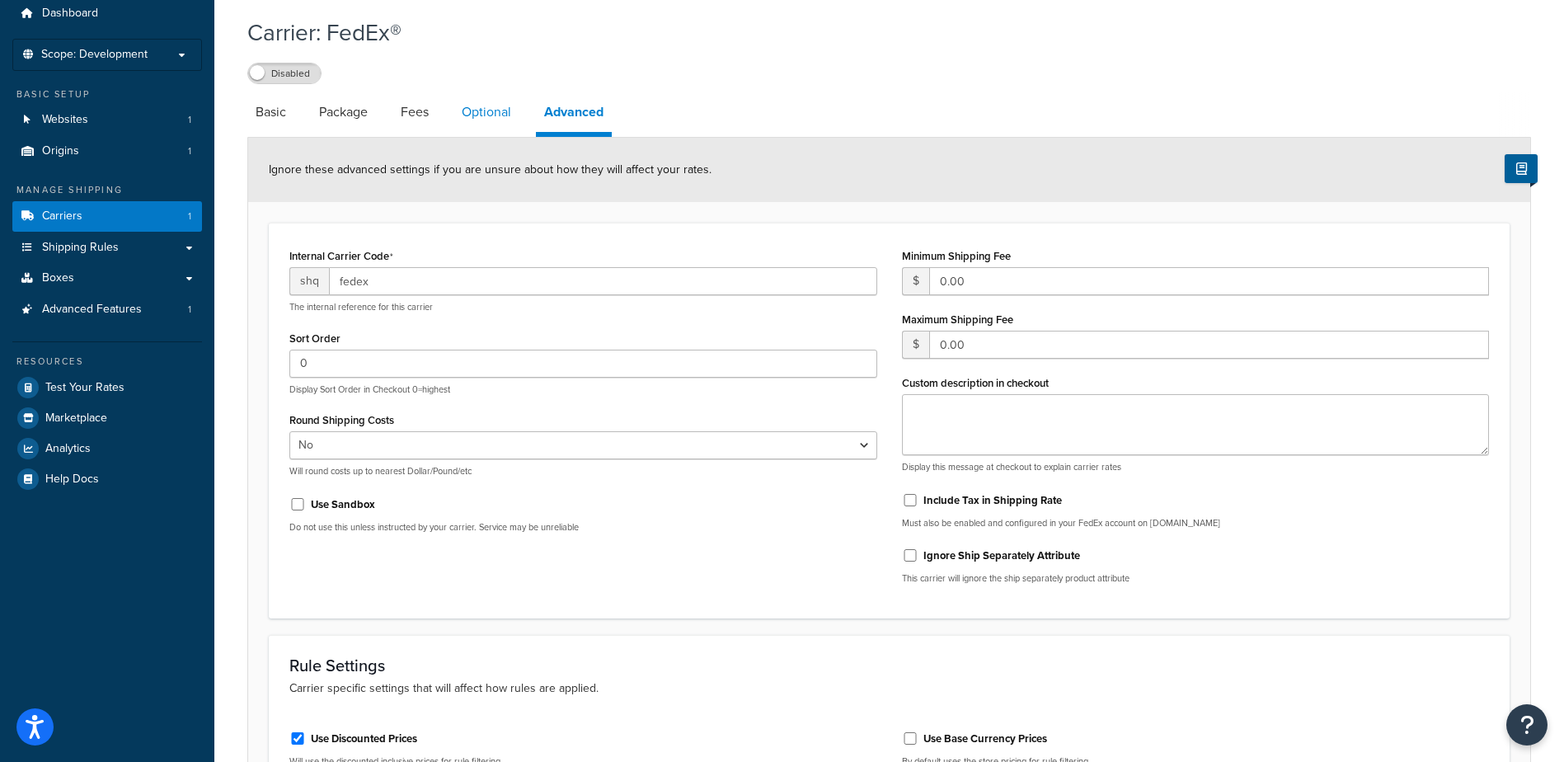
click at [491, 114] on link "Optional" at bounding box center [486, 112] width 66 height 40
select select "business"
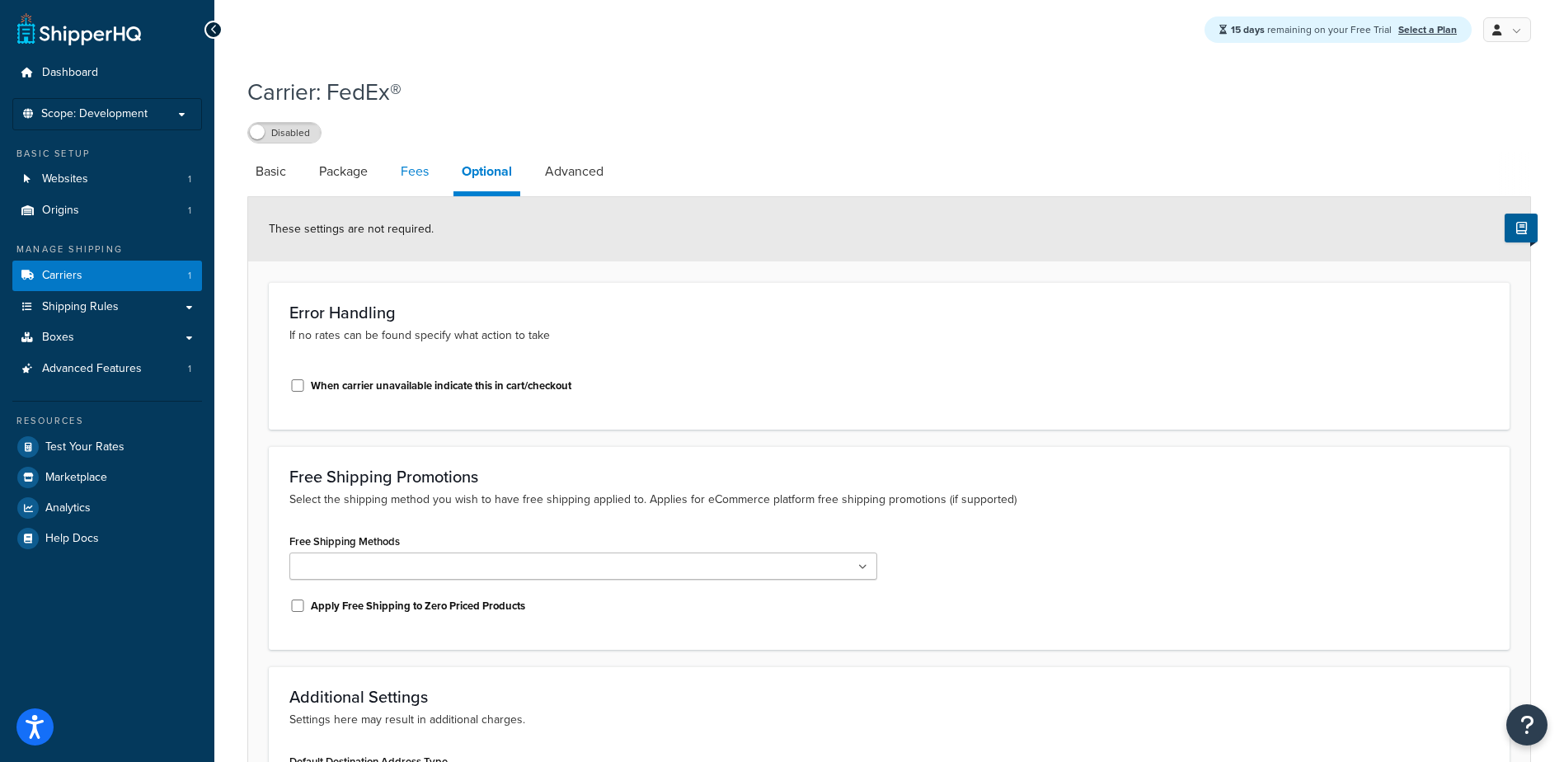
click at [418, 178] on link "Fees" at bounding box center [414, 172] width 45 height 40
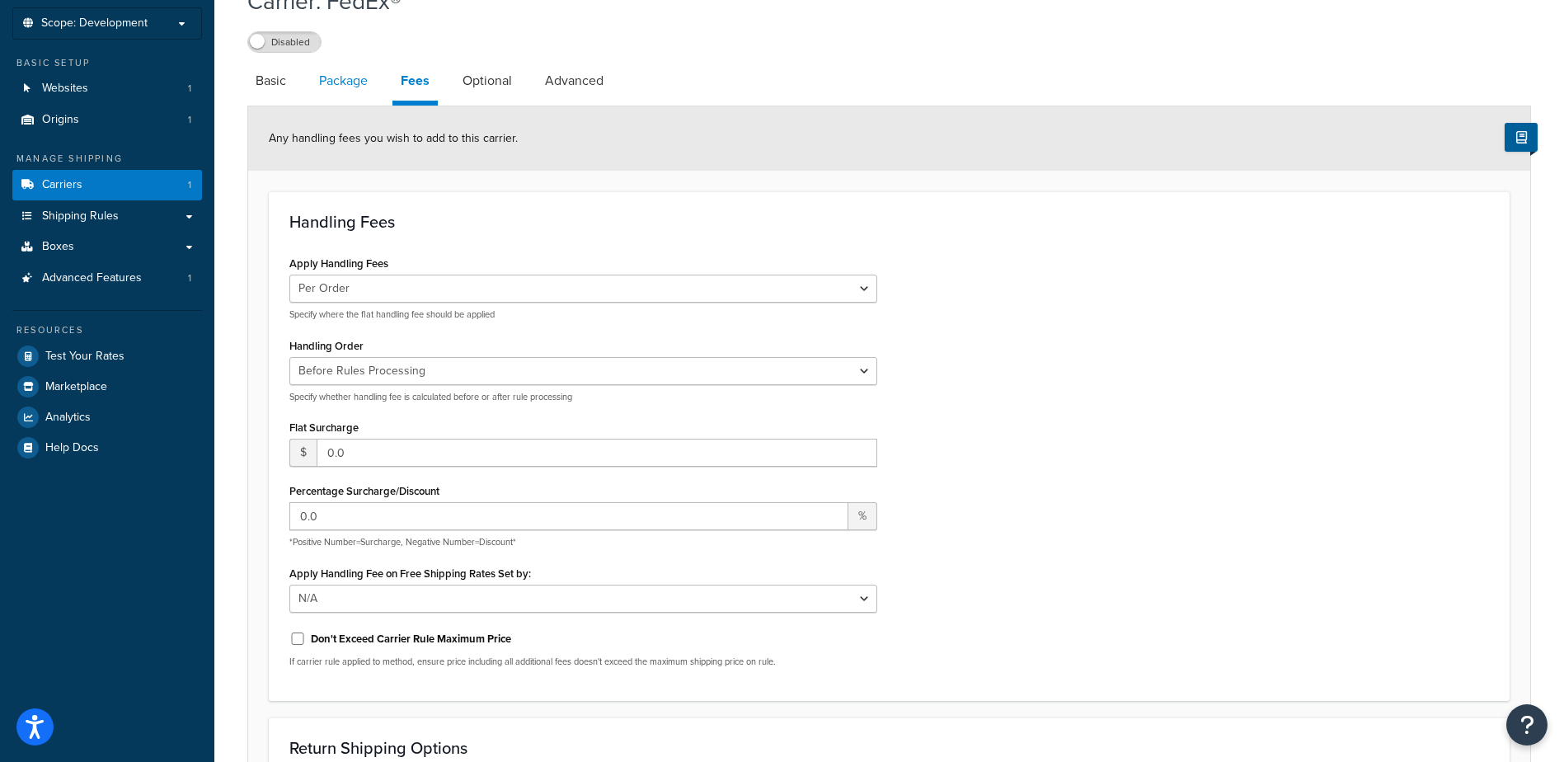
scroll to position [19, 0]
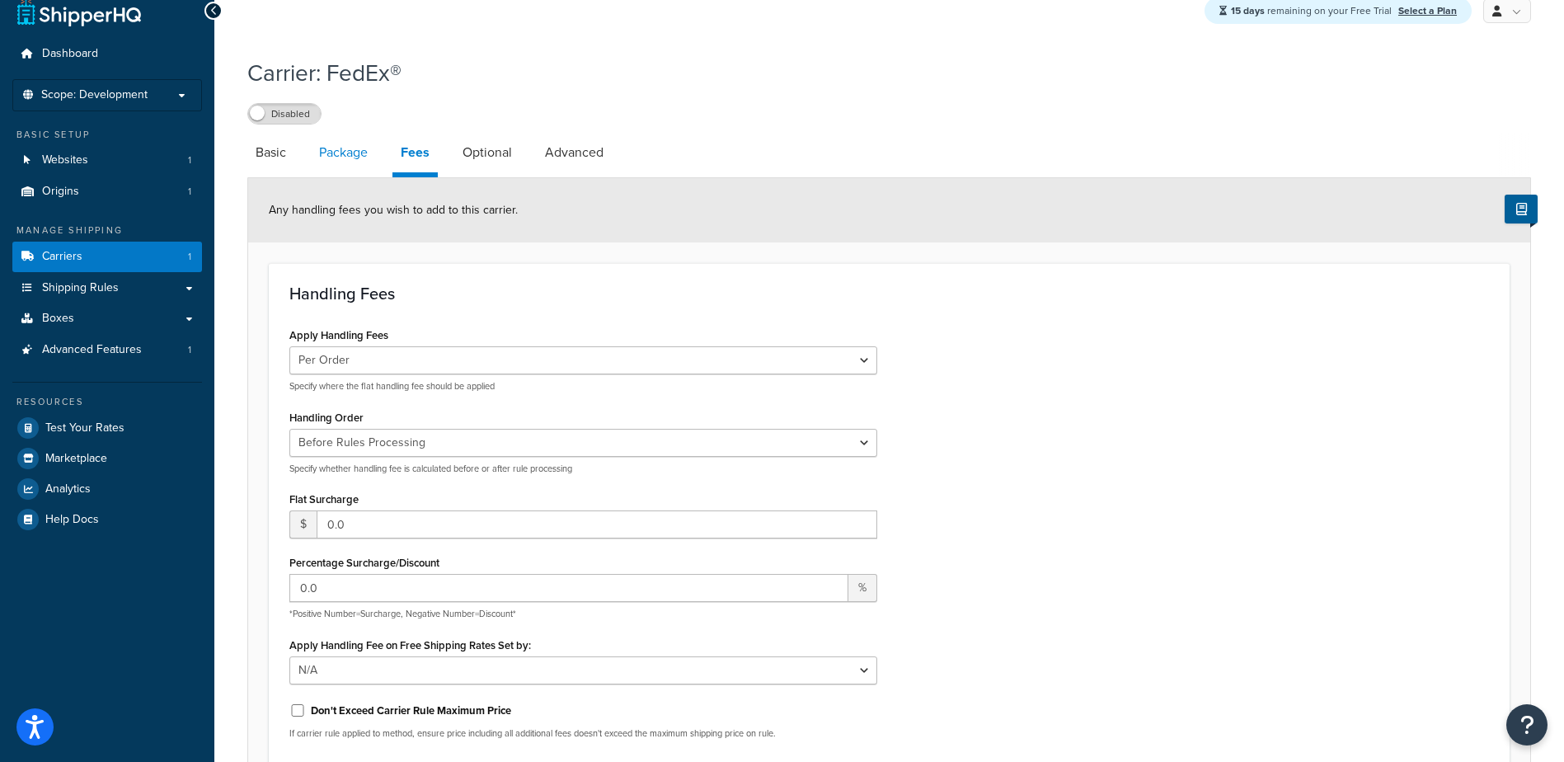
click at [336, 151] on link "Package" at bounding box center [343, 153] width 65 height 40
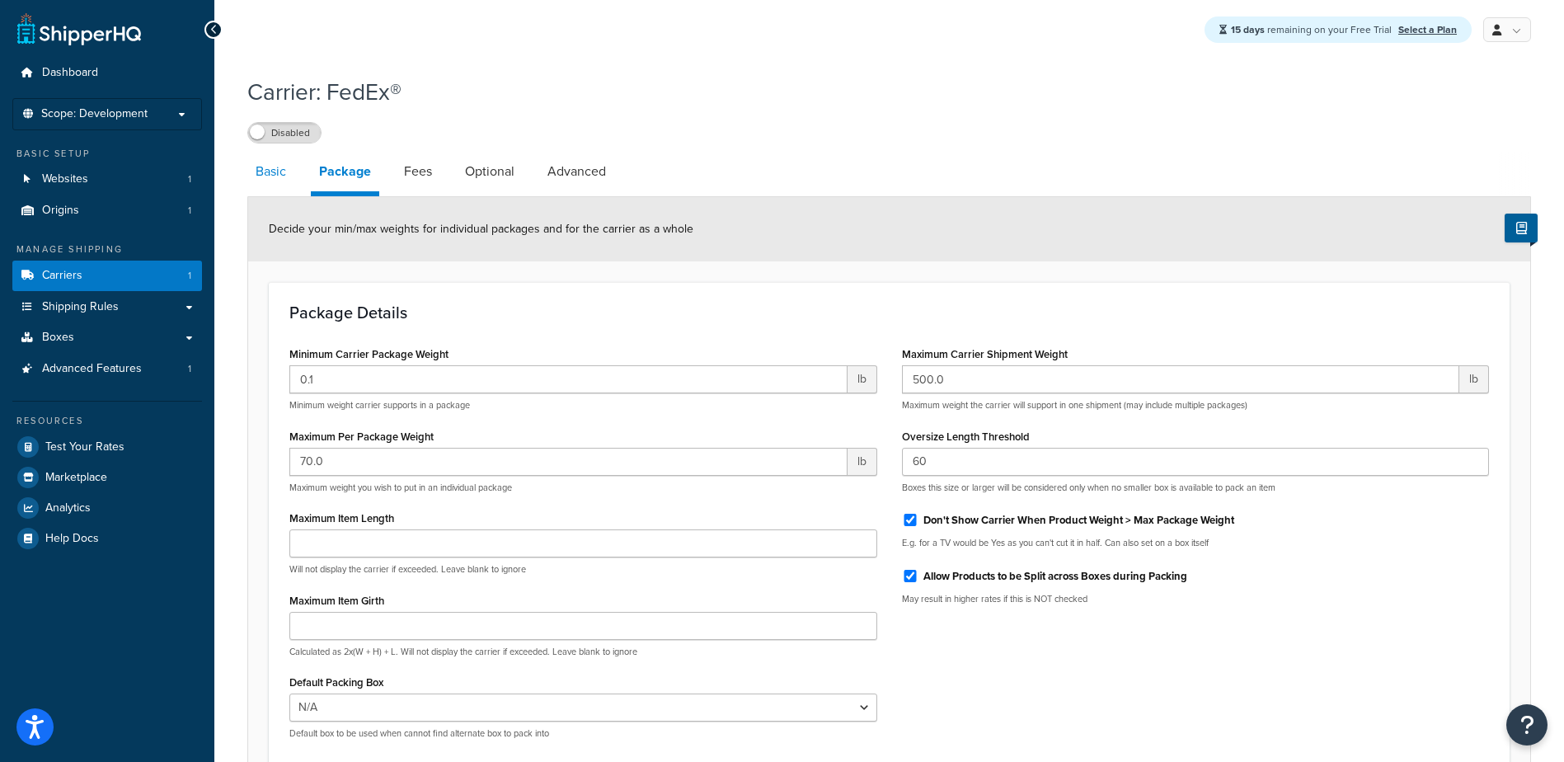
click at [271, 165] on link "Basic" at bounding box center [270, 172] width 47 height 40
select select "fedEx"
select select "REGULAR_PICKUP"
select select "YOUR_PACKAGING"
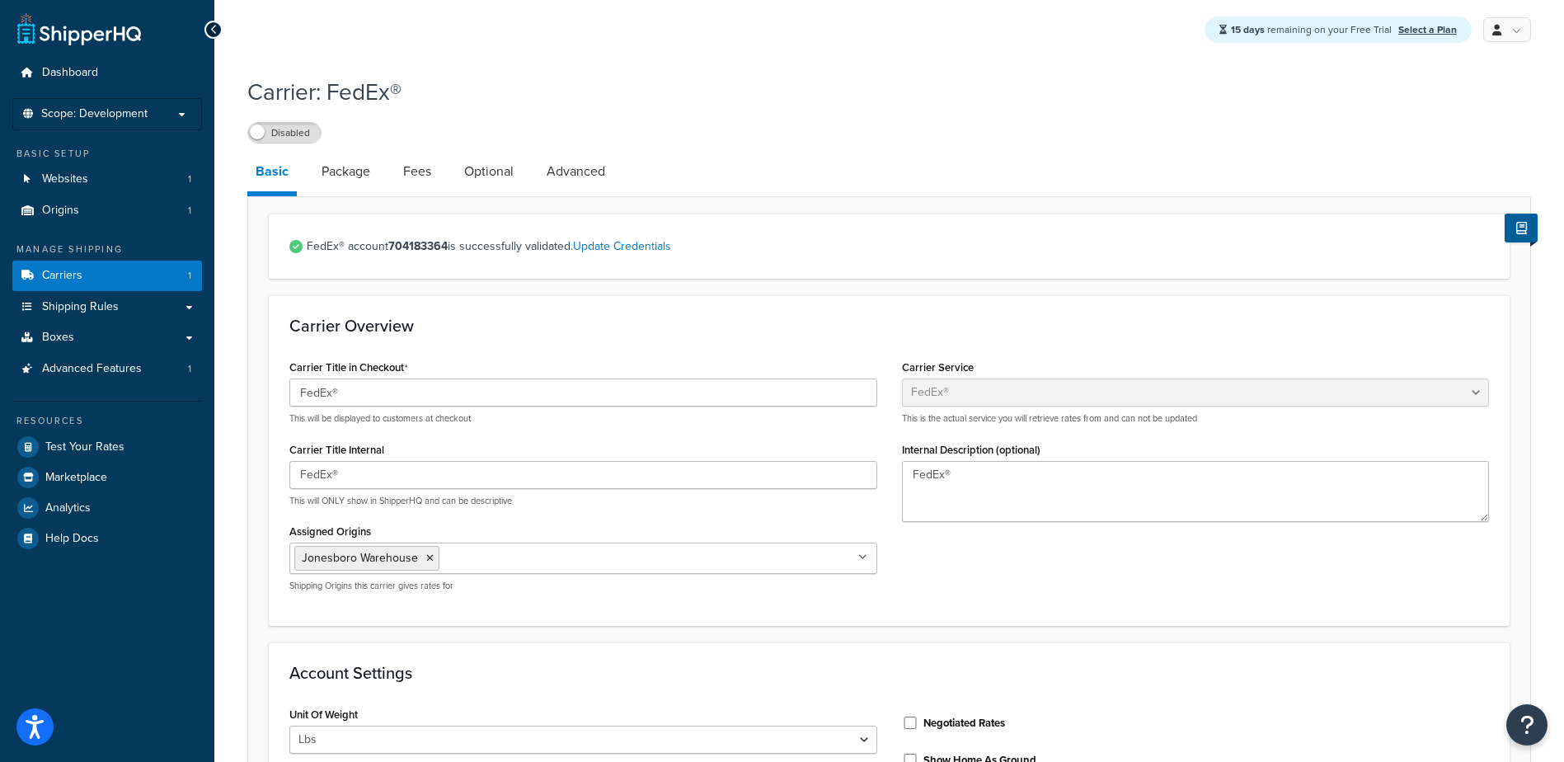
click at [292, 143] on label "Disabled" at bounding box center [284, 133] width 73 height 20
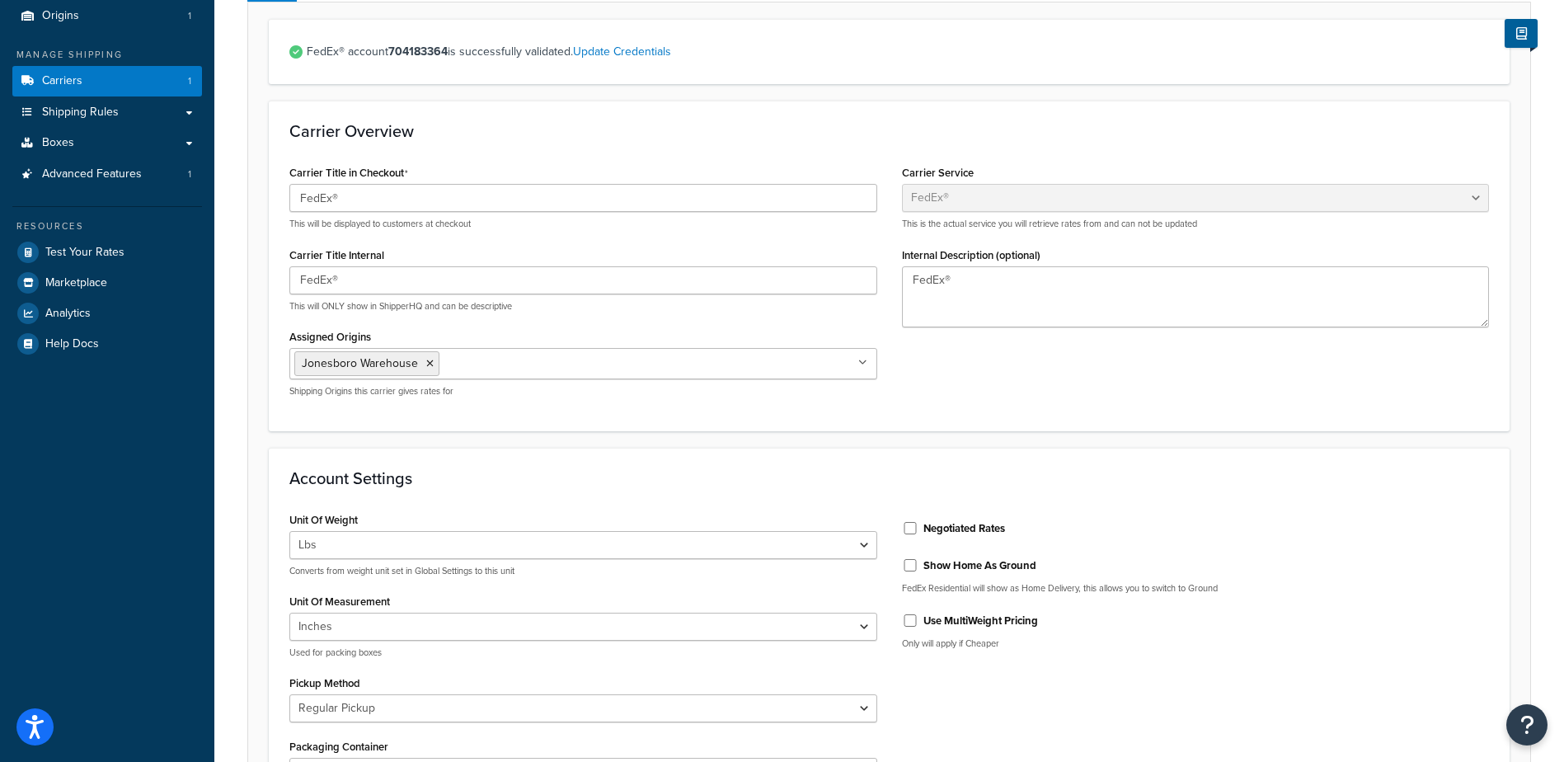
scroll to position [1091, 0]
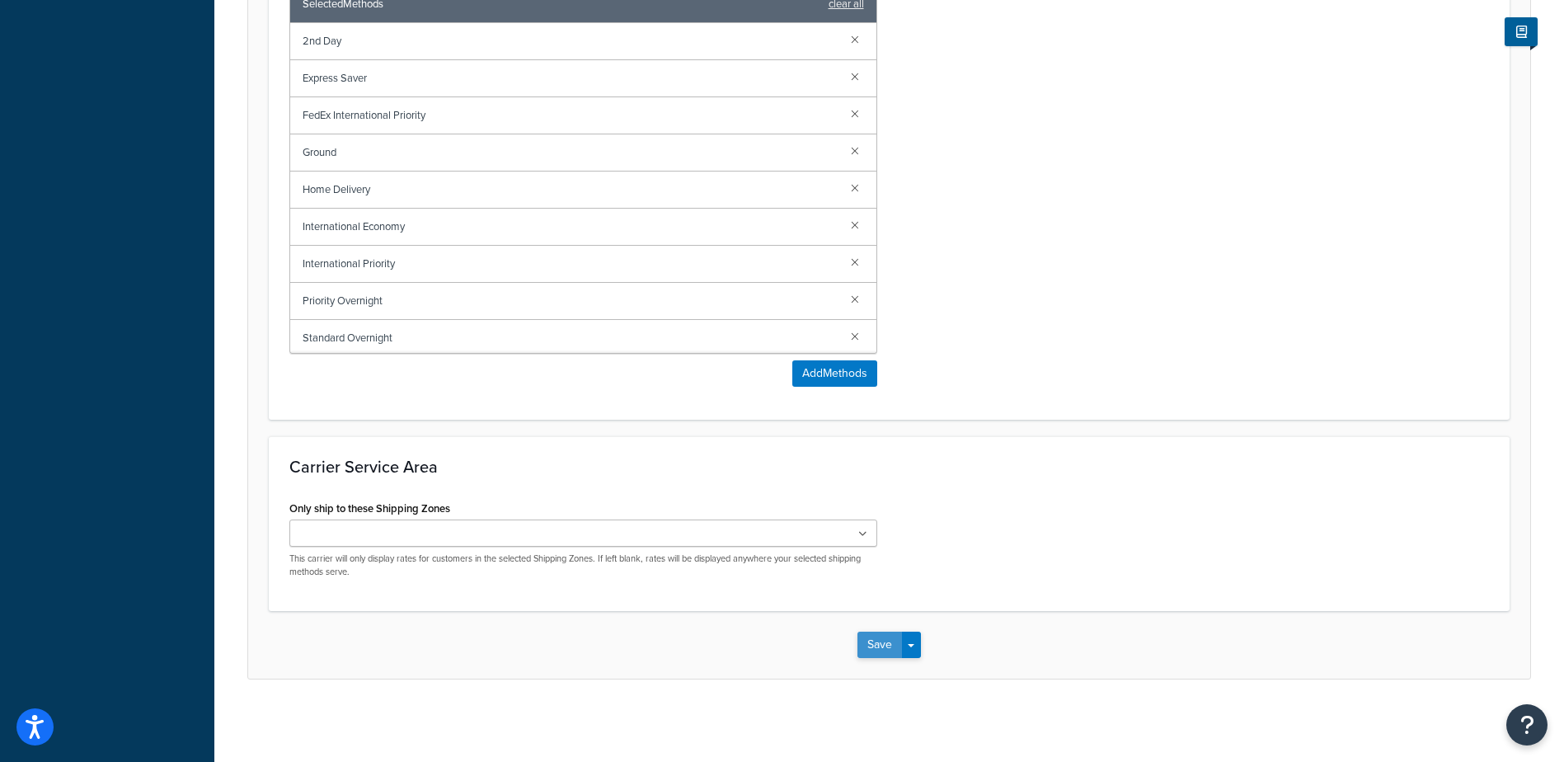
click at [873, 650] on button "Save" at bounding box center [879, 645] width 45 height 26
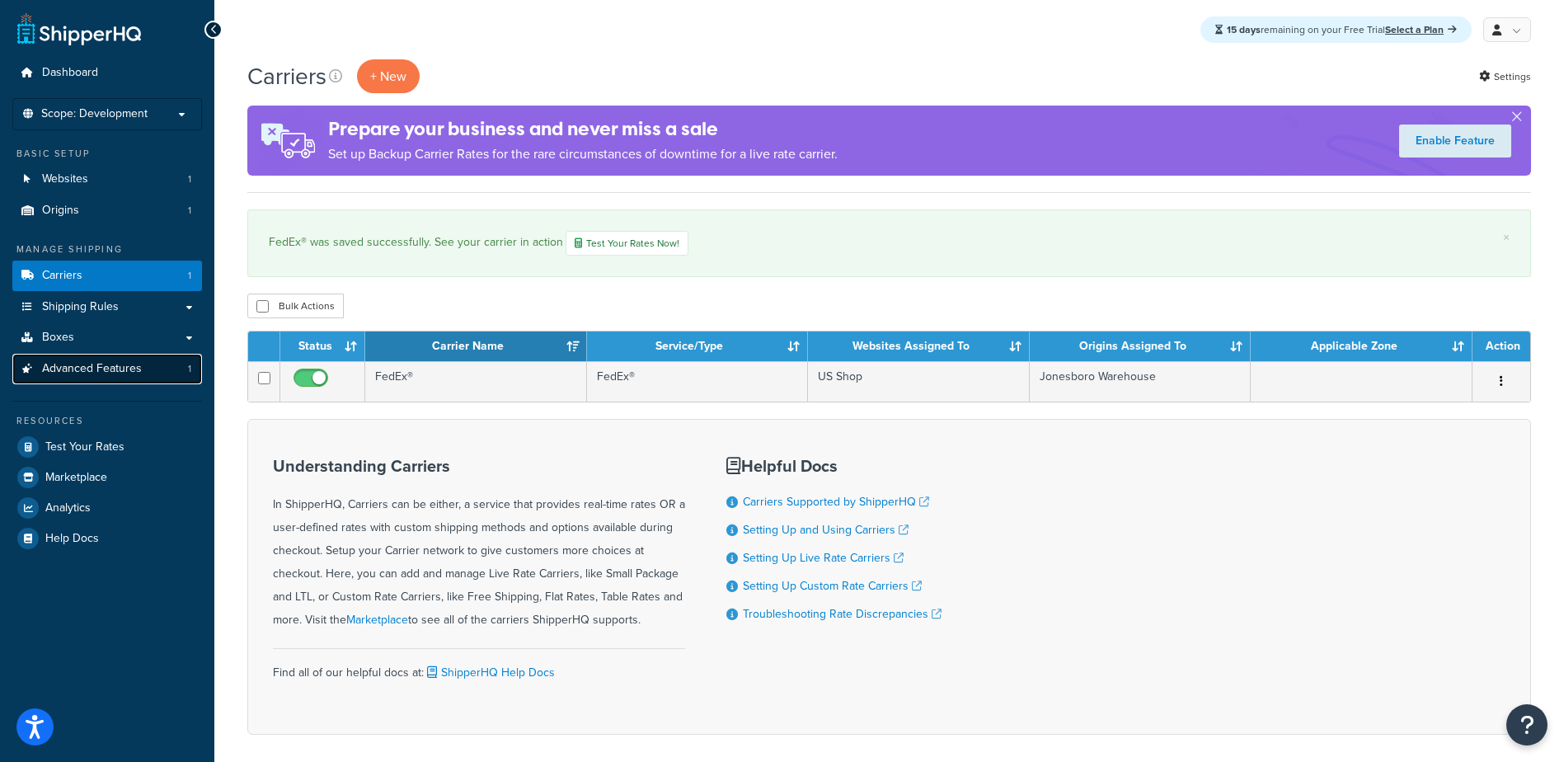
click at [116, 373] on span "Advanced Features" at bounding box center [92, 369] width 100 height 14
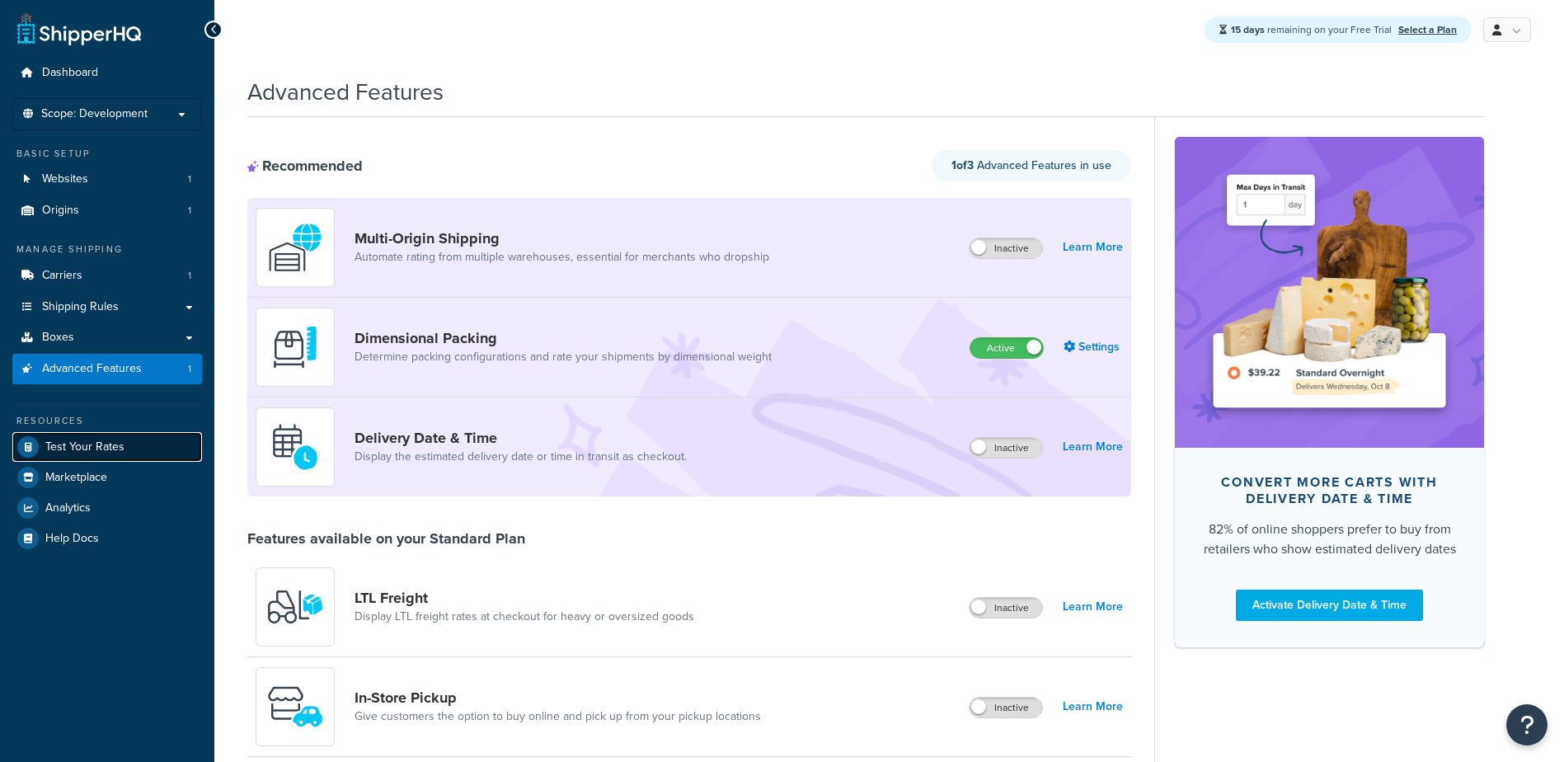
click at [114, 440] on span "Test Your Rates" at bounding box center [84, 447] width 79 height 14
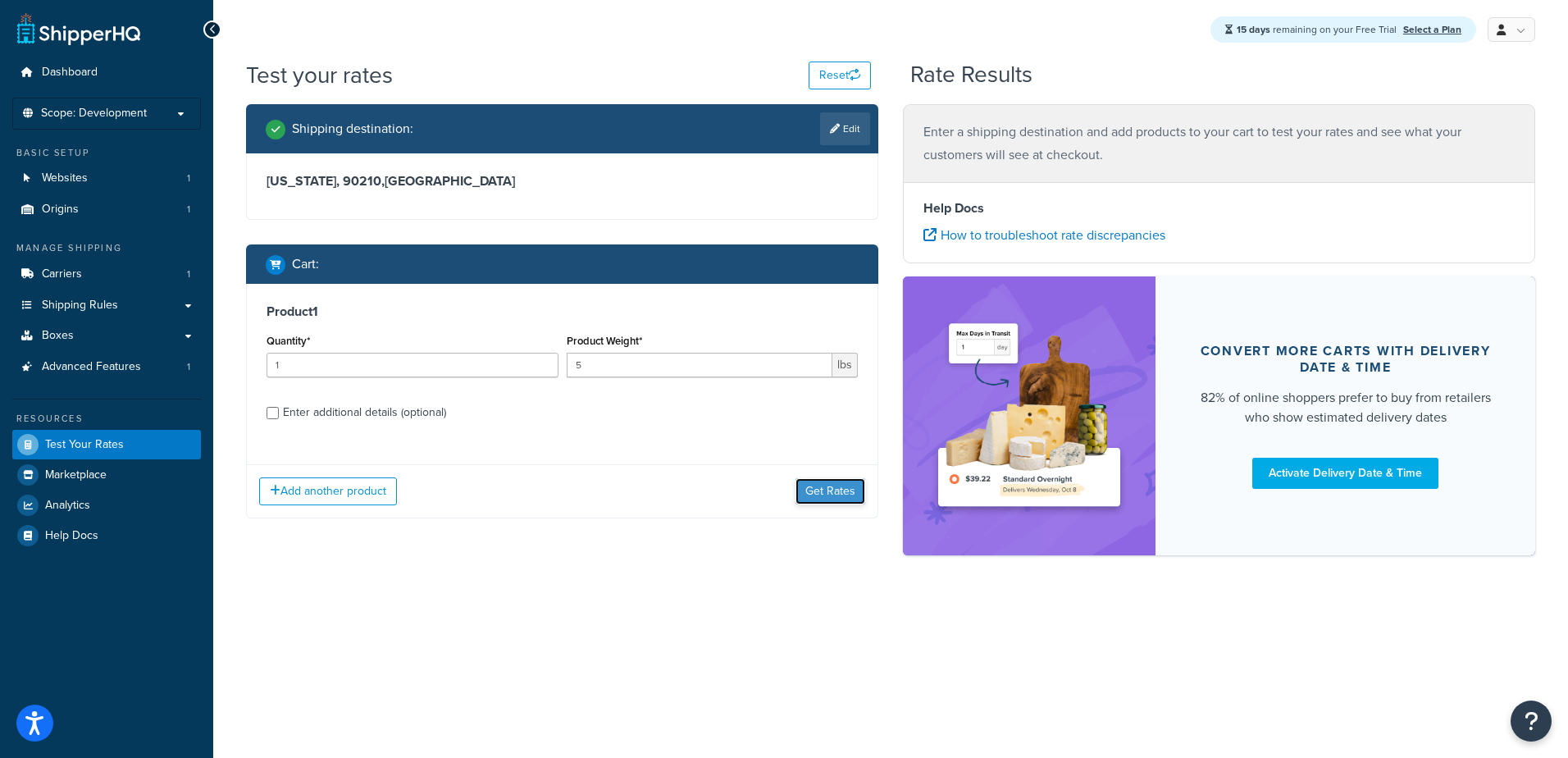
click at [854, 495] on button "Get Rates" at bounding box center [831, 491] width 70 height 26
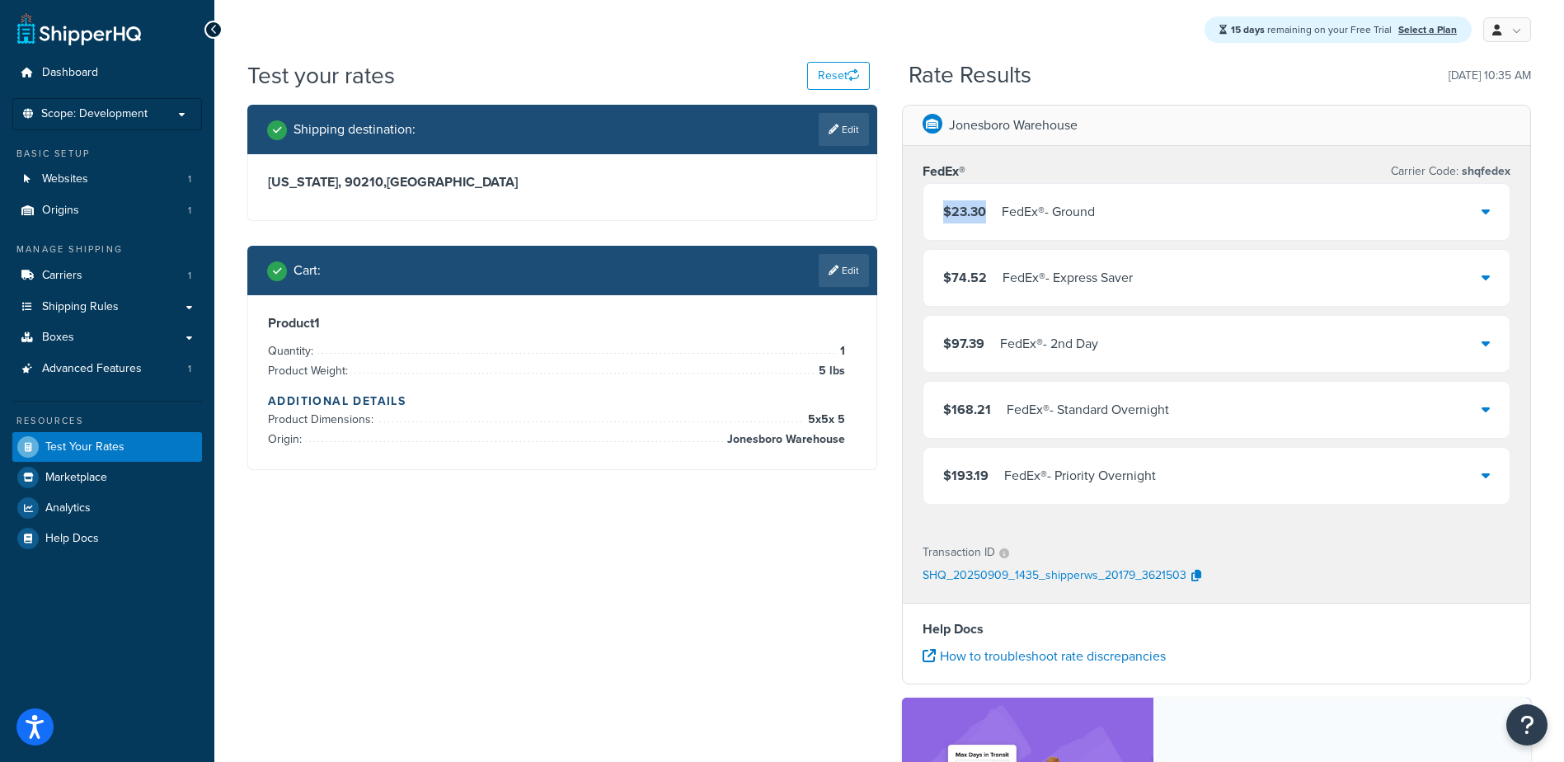
drag, startPoint x: 987, startPoint y: 207, endPoint x: 939, endPoint y: 216, distance: 48.7
click at [939, 216] on div "$23.30 FedEx® - Ground" at bounding box center [1216, 212] width 587 height 56
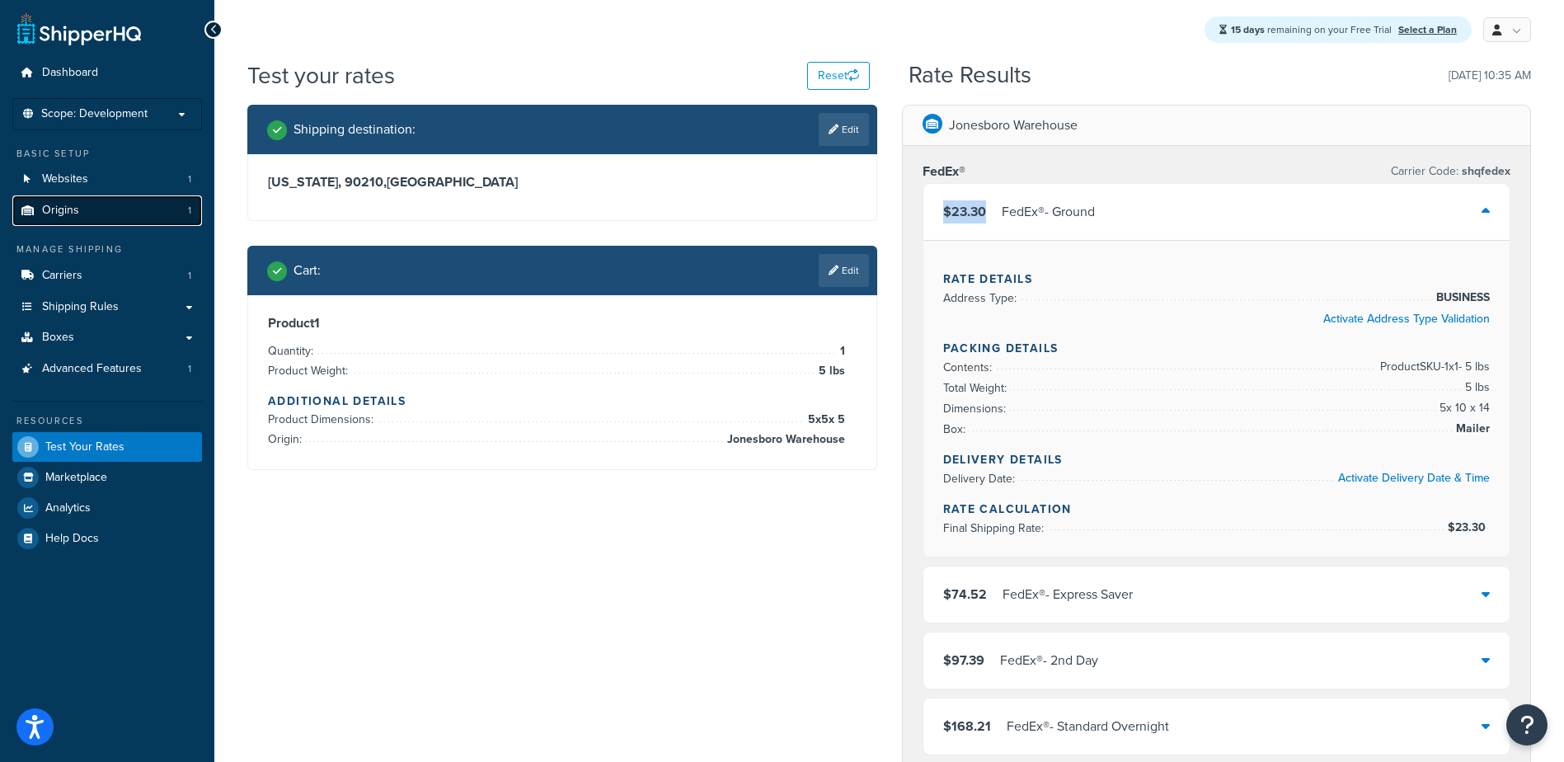
click at [75, 210] on span "Origins" at bounding box center [60, 211] width 37 height 14
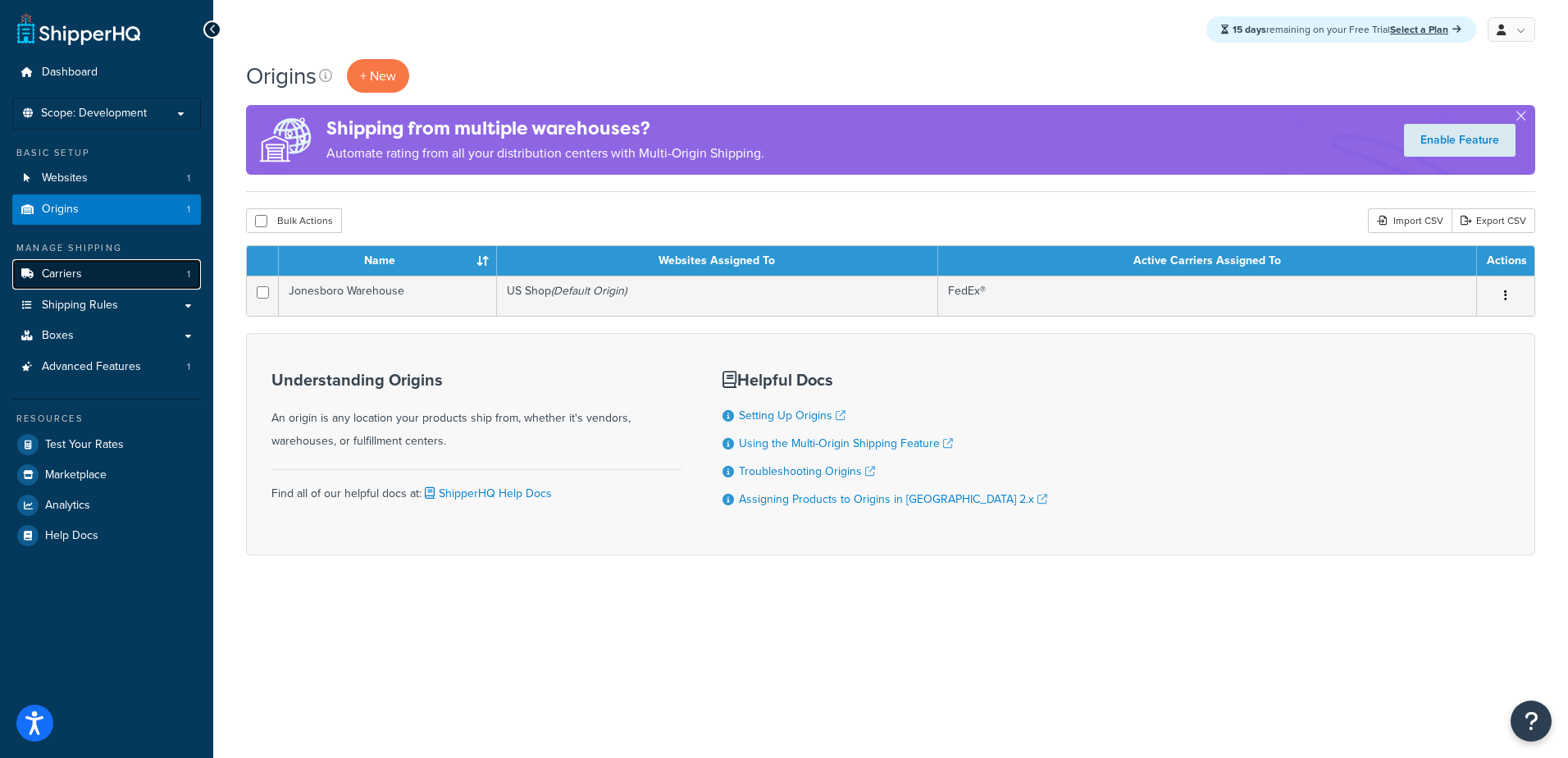
click at [73, 276] on span "Carriers" at bounding box center [62, 275] width 40 height 14
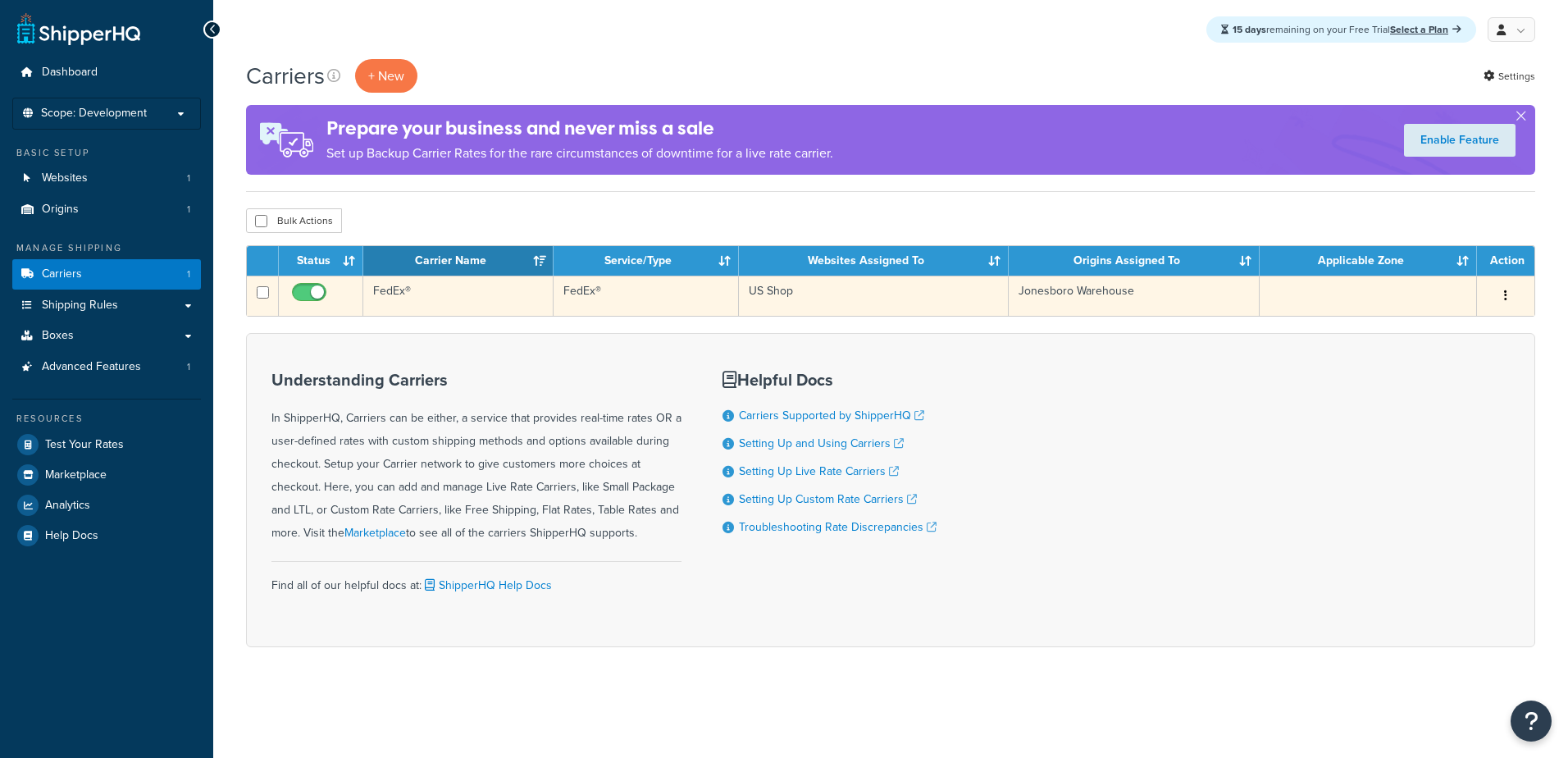
click at [570, 293] on td "FedEx®" at bounding box center [647, 295] width 185 height 40
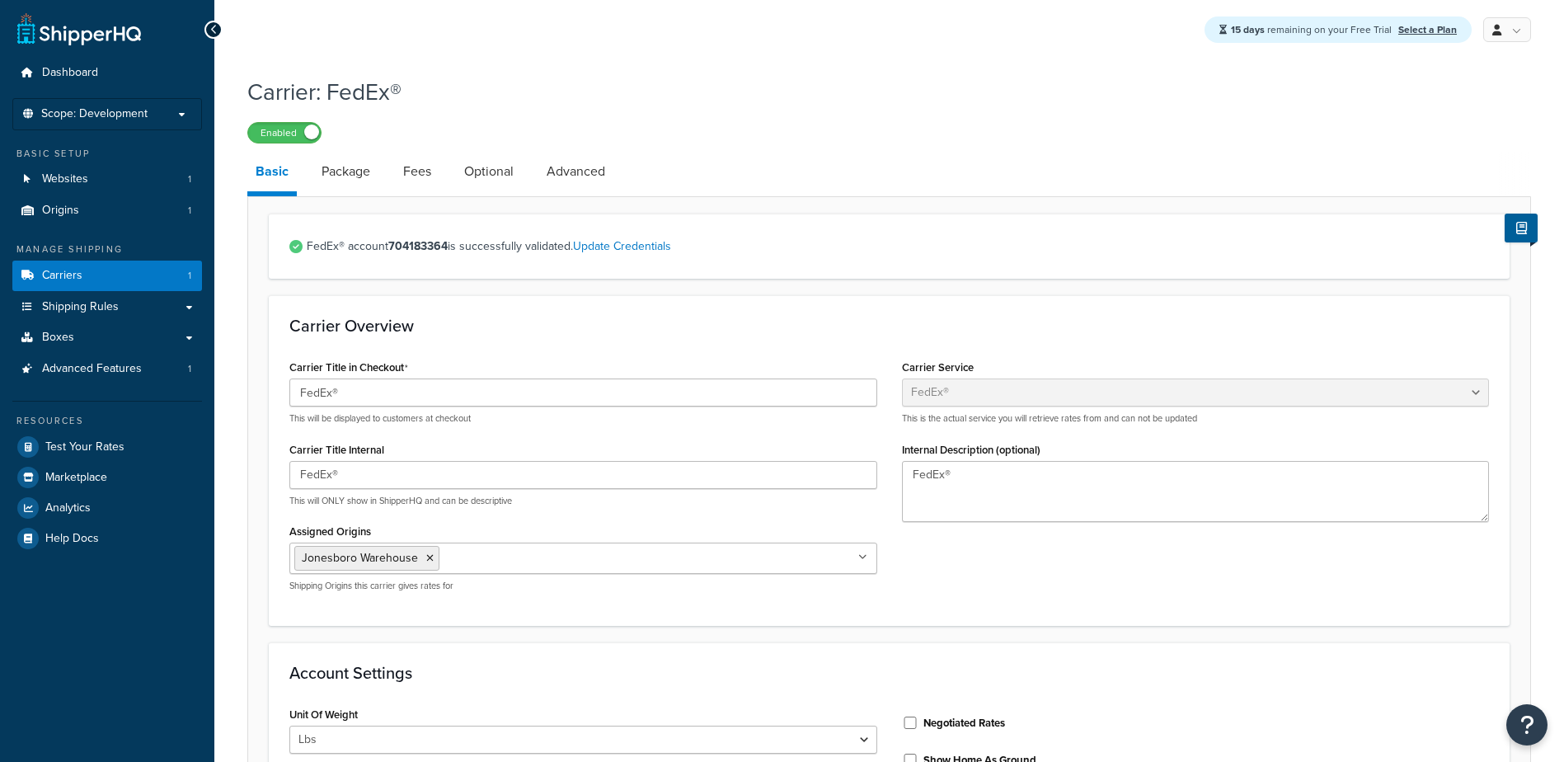
select select "fedEx"
select select "REGULAR_PICKUP"
select select "YOUR_PACKAGING"
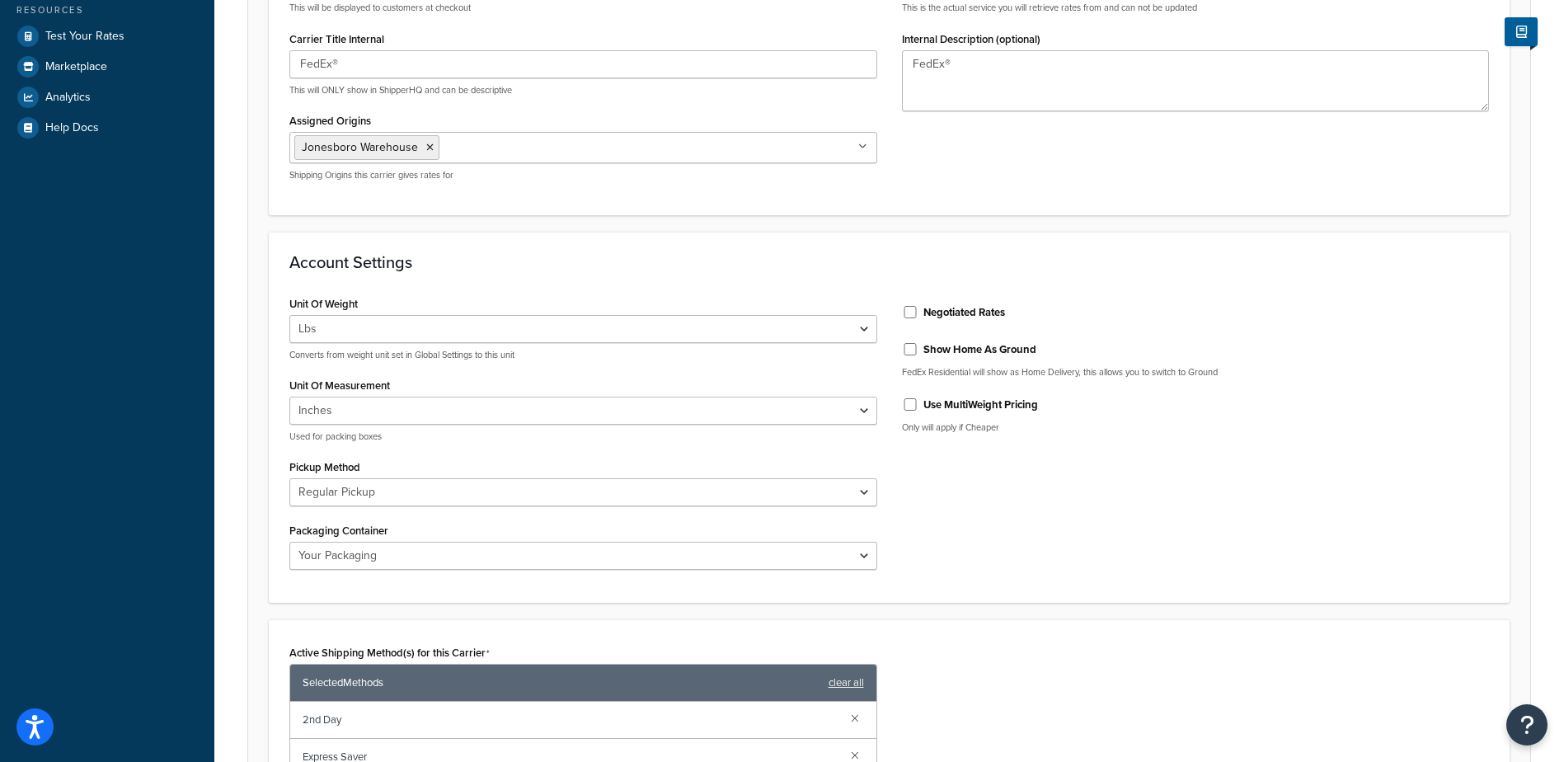
scroll to position [412, 0]
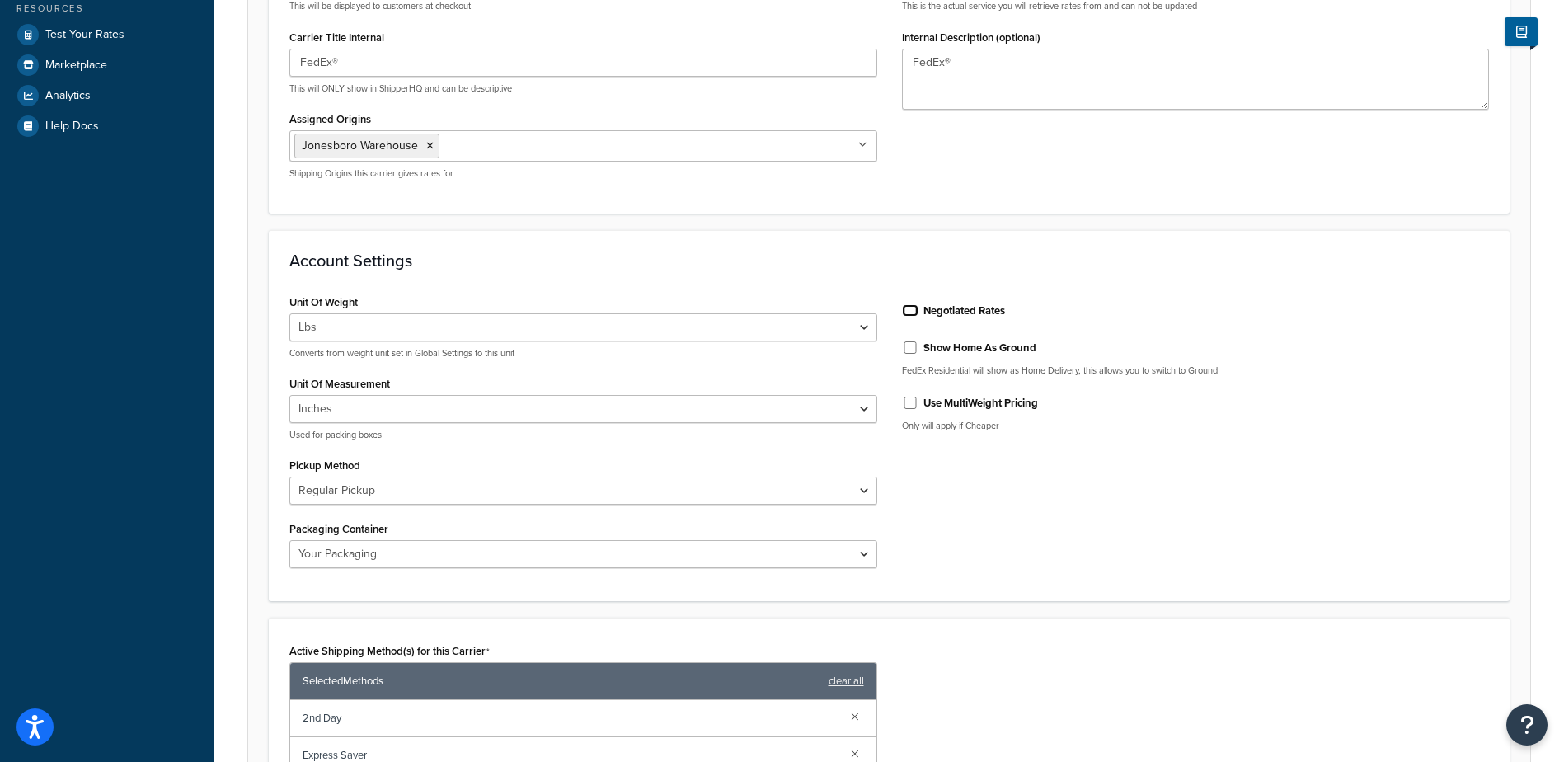
click at [912, 308] on input "Negotiated Rates" at bounding box center [910, 310] width 16 height 12
checkbox input "true"
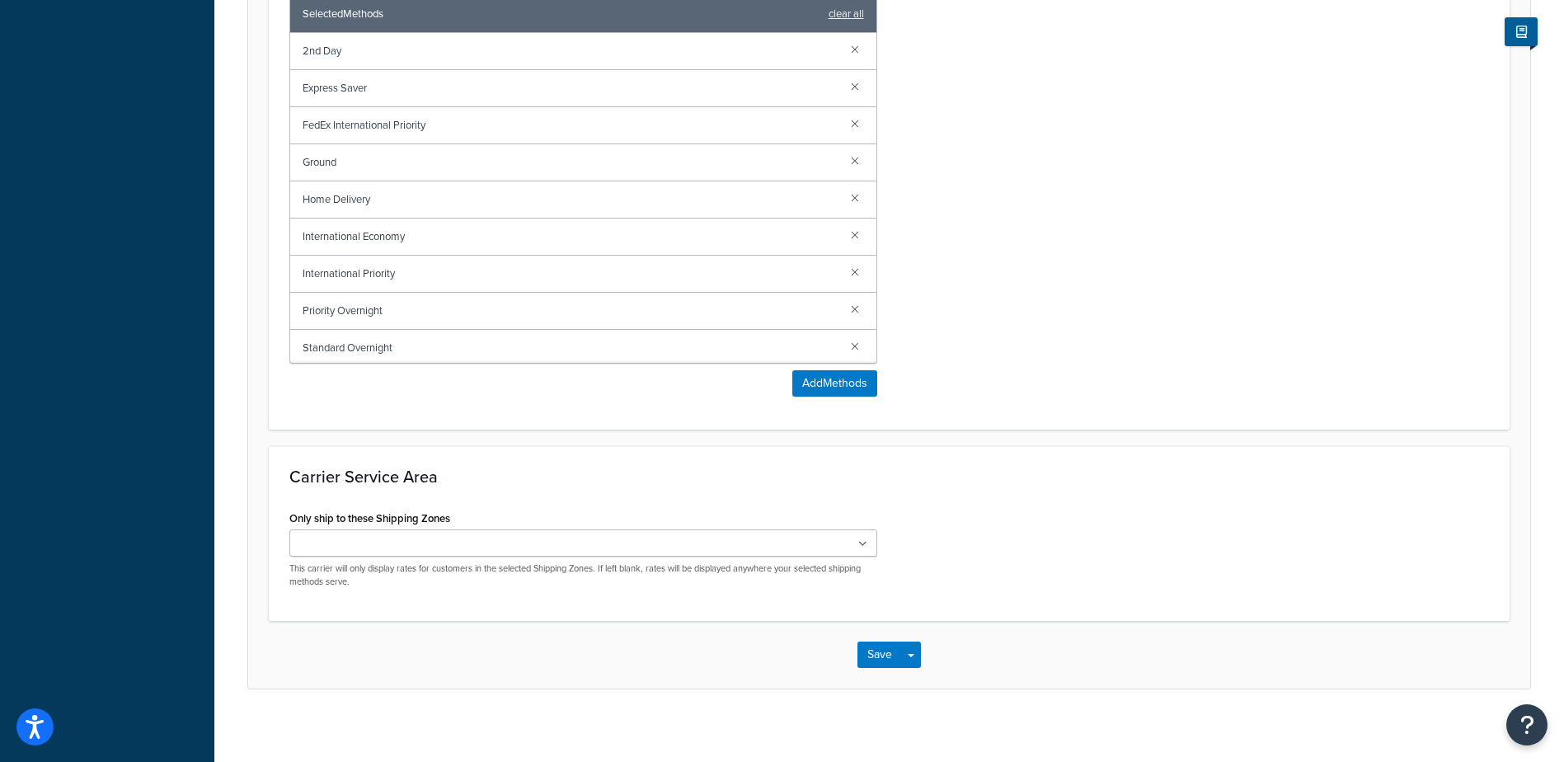
scroll to position [1091, 0]
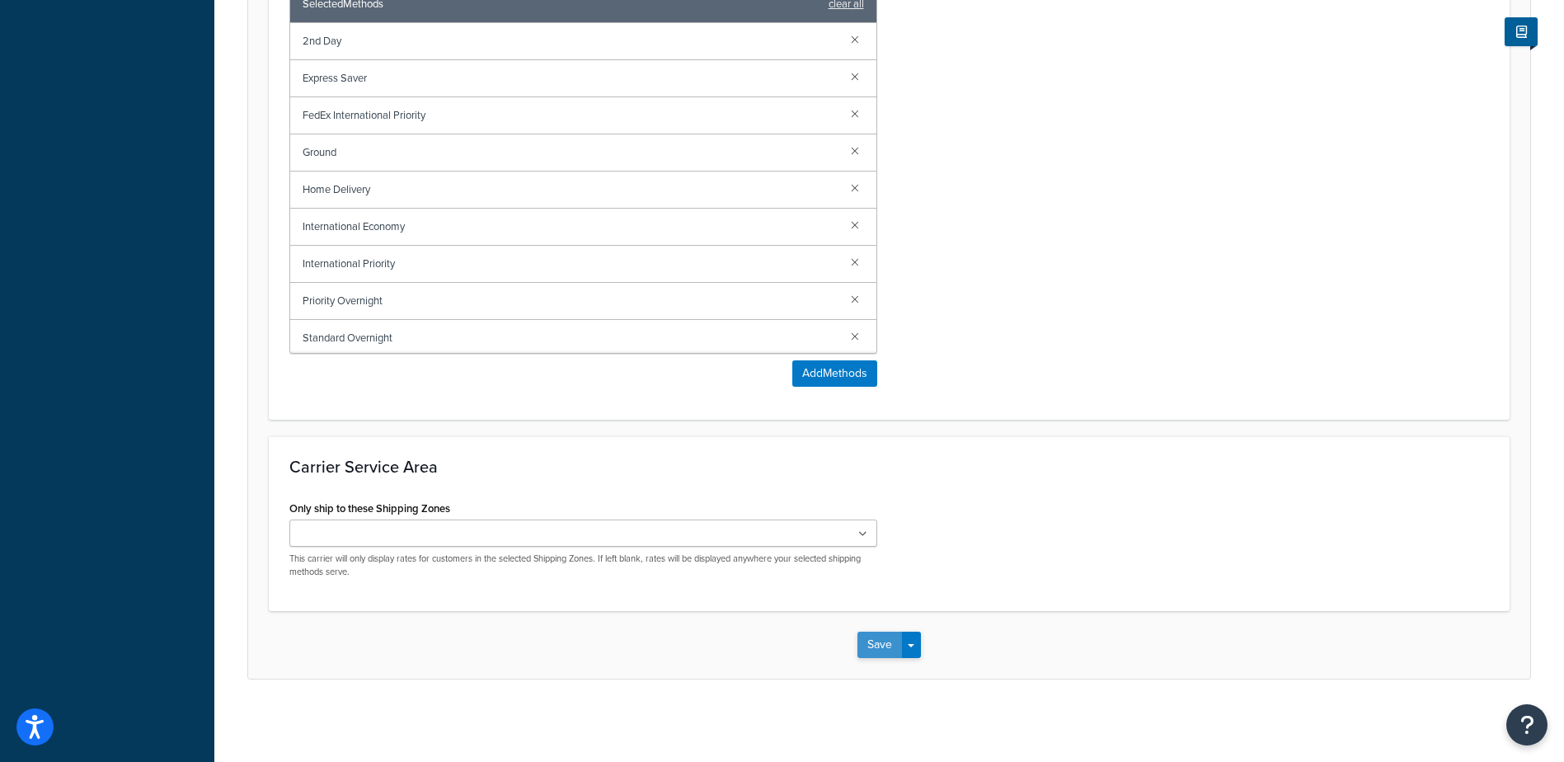
click at [882, 644] on button "Save" at bounding box center [879, 645] width 45 height 26
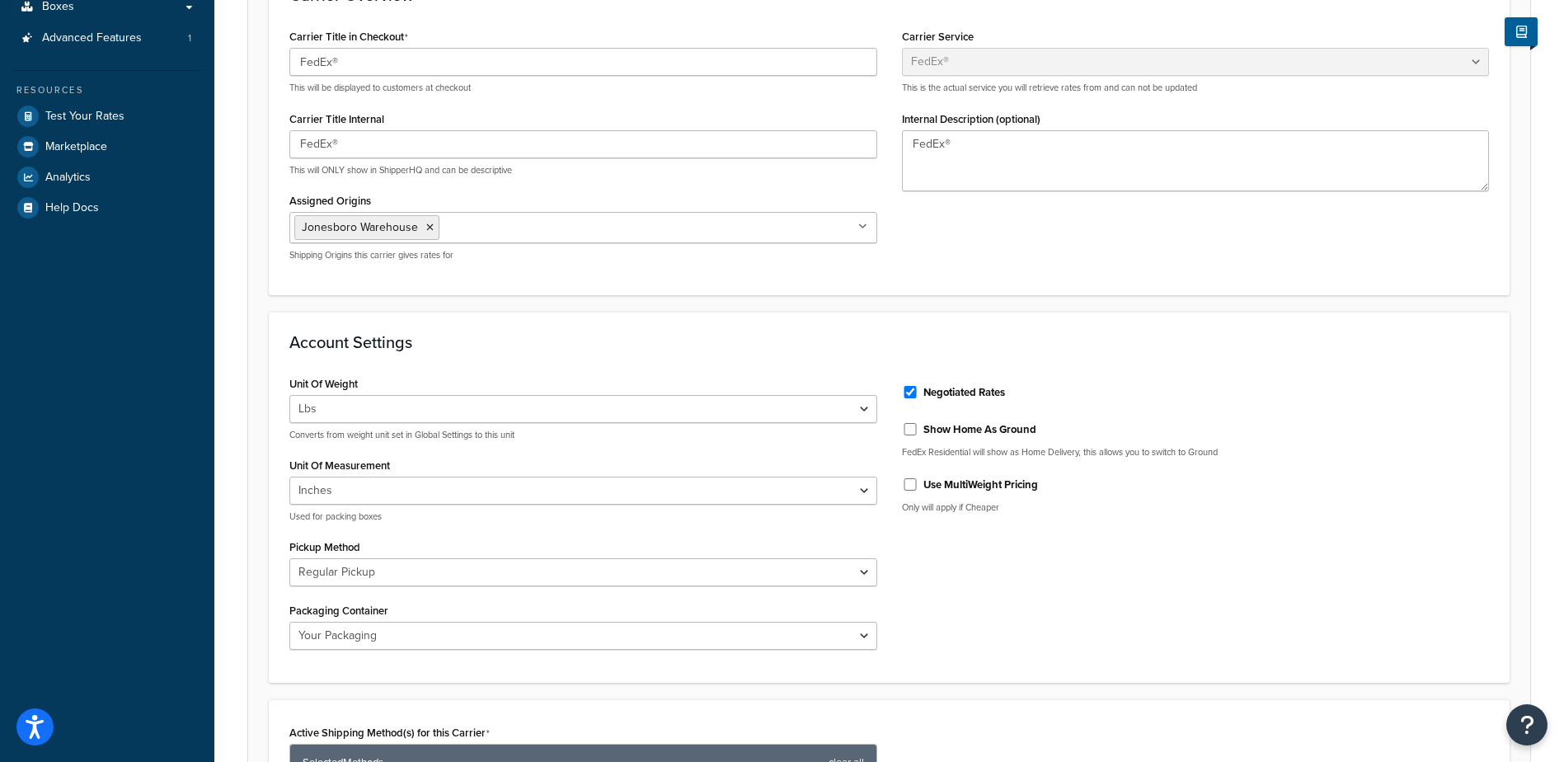
scroll to position [412, 0]
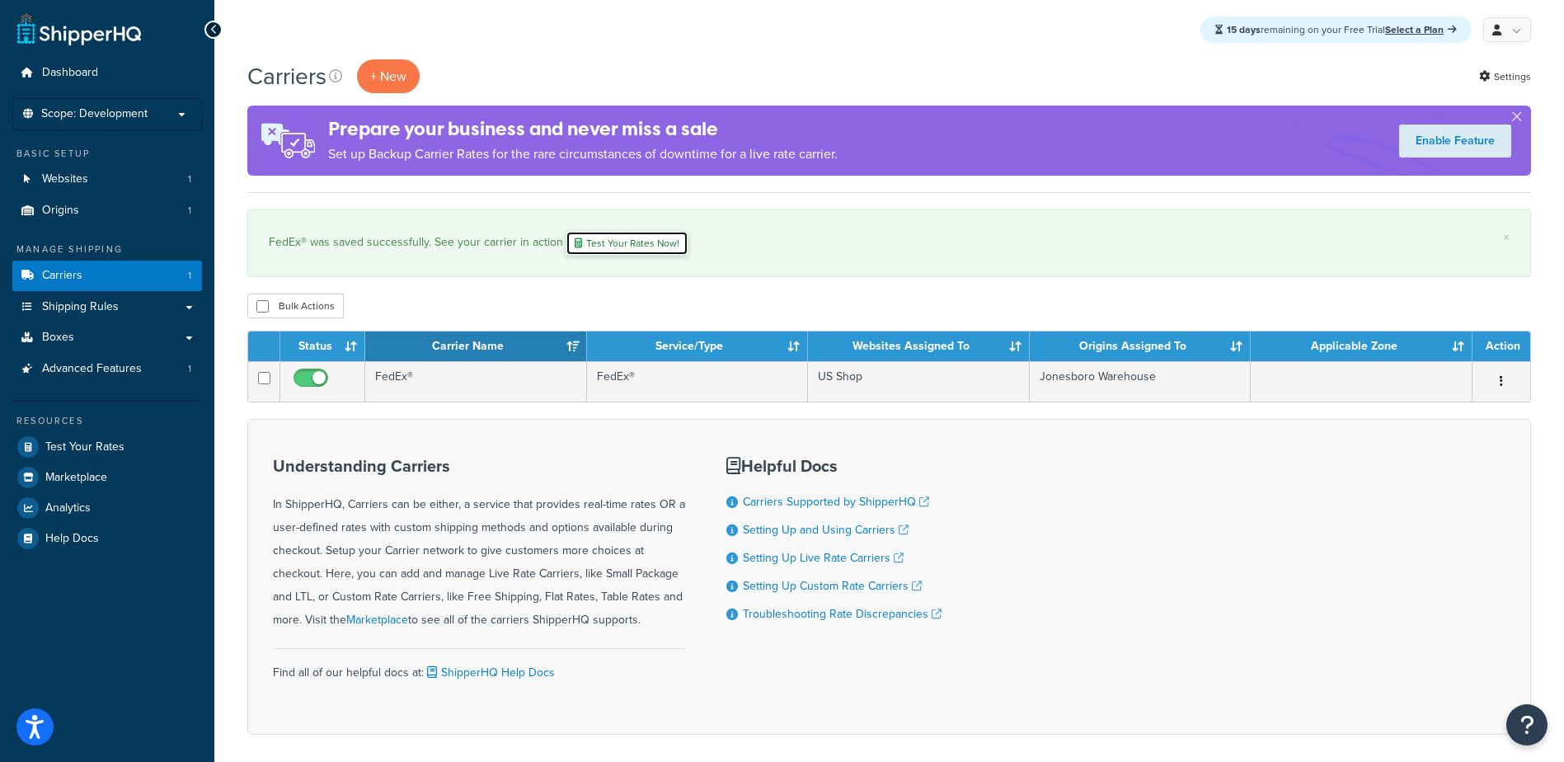
click at [623, 243] on link "Test Your Rates Now!" at bounding box center [627, 243] width 123 height 25
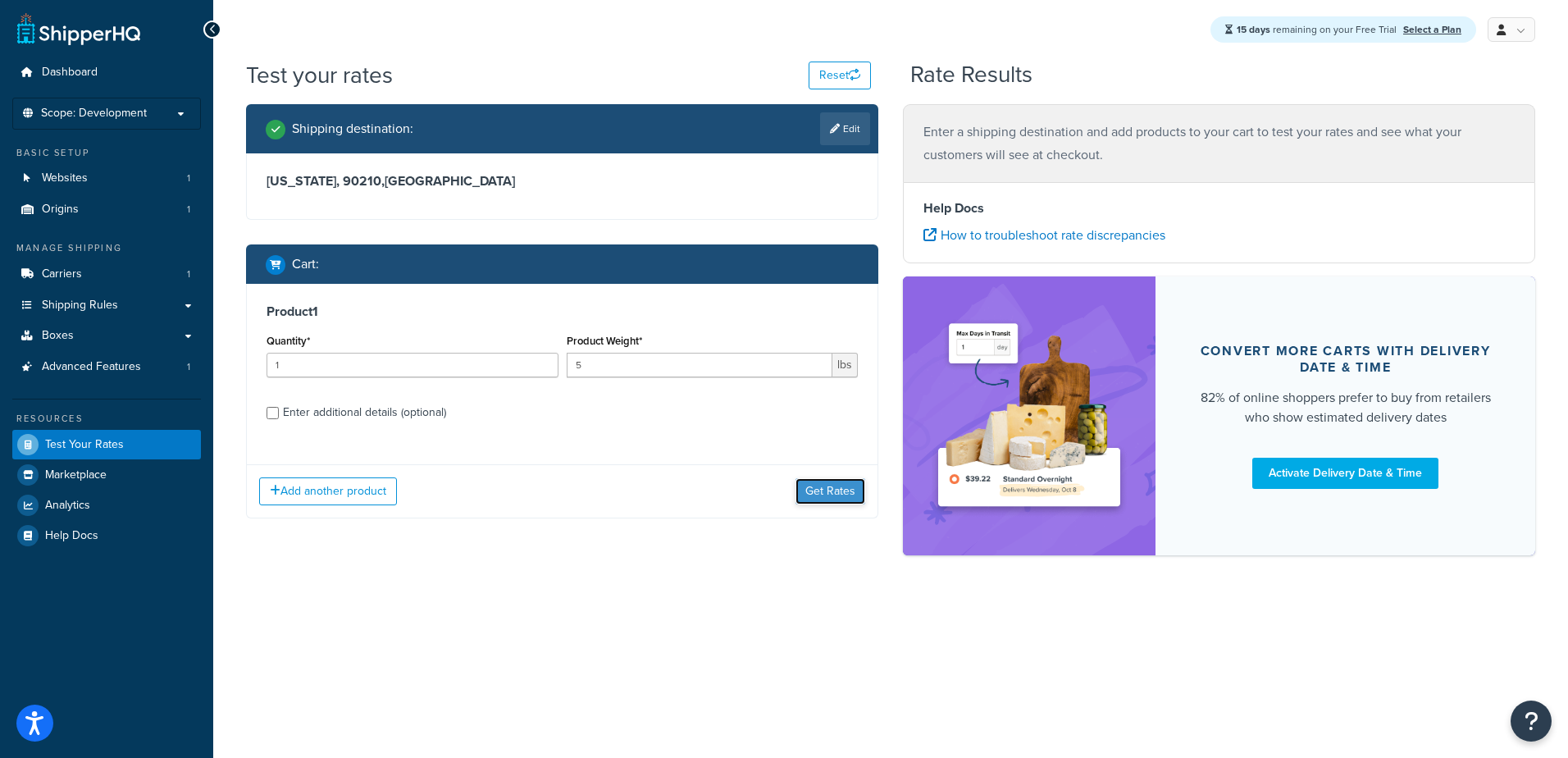
click at [843, 489] on button "Get Rates" at bounding box center [831, 491] width 70 height 26
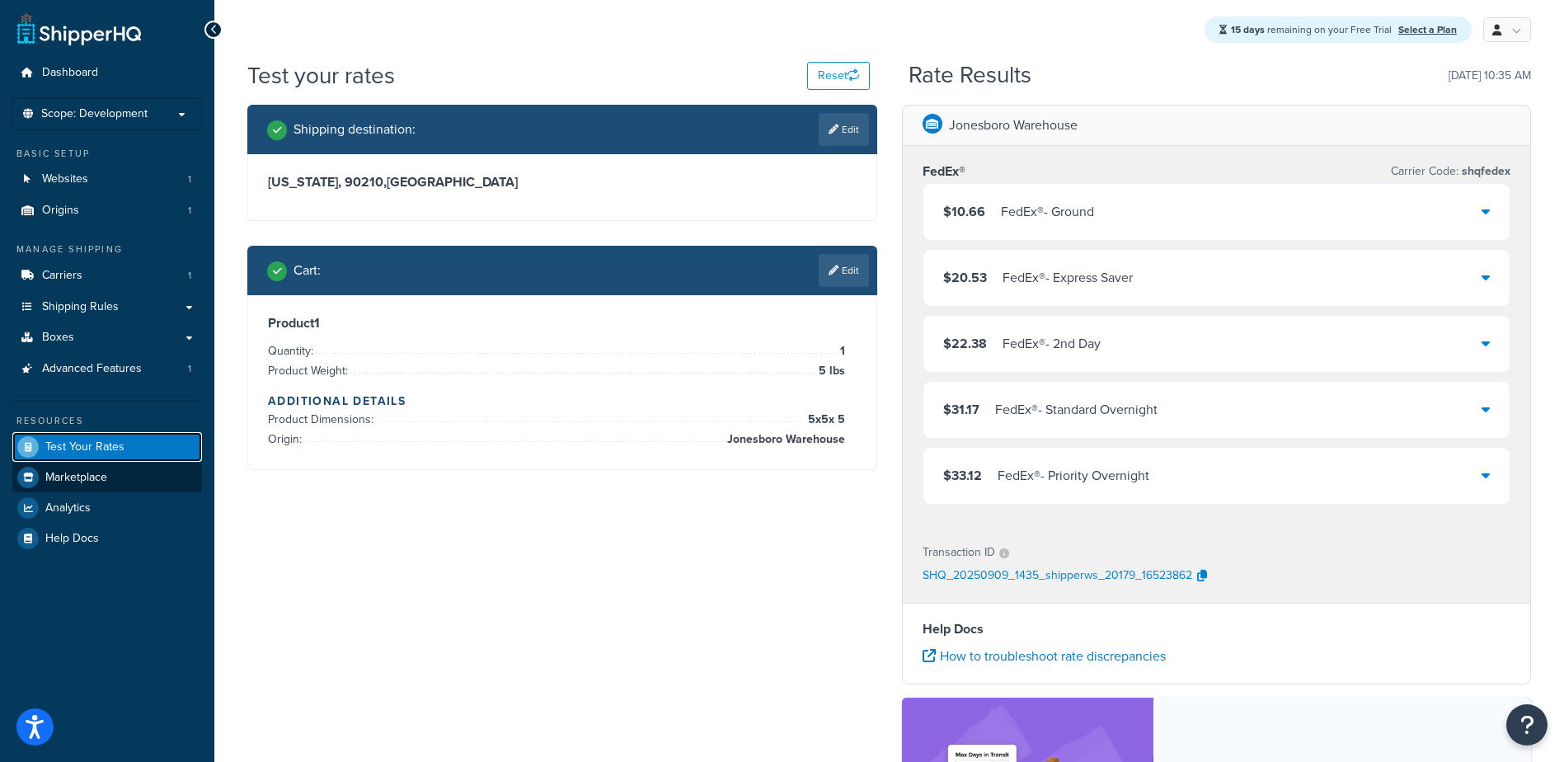
drag, startPoint x: 62, startPoint y: 455, endPoint x: 60, endPoint y: 472, distance: 16.6
click at [62, 455] on link "Test Your Rates" at bounding box center [107, 447] width 190 height 30
click at [60, 474] on div "Free Trial Dashboard Scope: Development Basic Setup Websites 1 Origins 1 Manage…" at bounding box center [782, 537] width 1564 height 1074
click at [64, 444] on span "Test Your Rates" at bounding box center [84, 447] width 79 height 14
click at [64, 445] on span "Test Your Rates" at bounding box center [84, 447] width 79 height 14
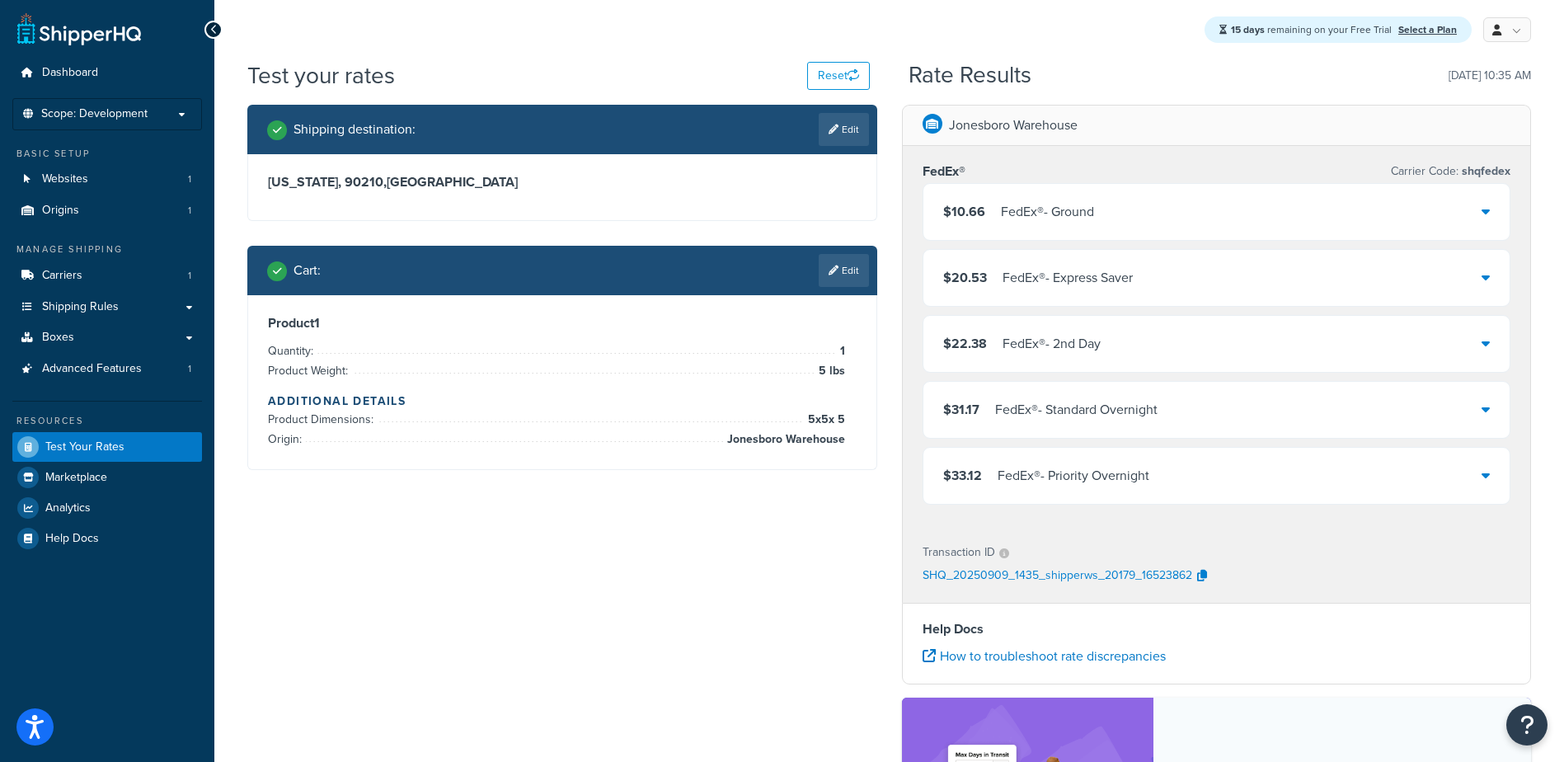
click at [851, 605] on div "Shipping destination : Edit California, 90210 , United States Cart : Edit Produ…" at bounding box center [889, 548] width 1308 height 886
click at [833, 279] on link "Edit" at bounding box center [844, 270] width 50 height 33
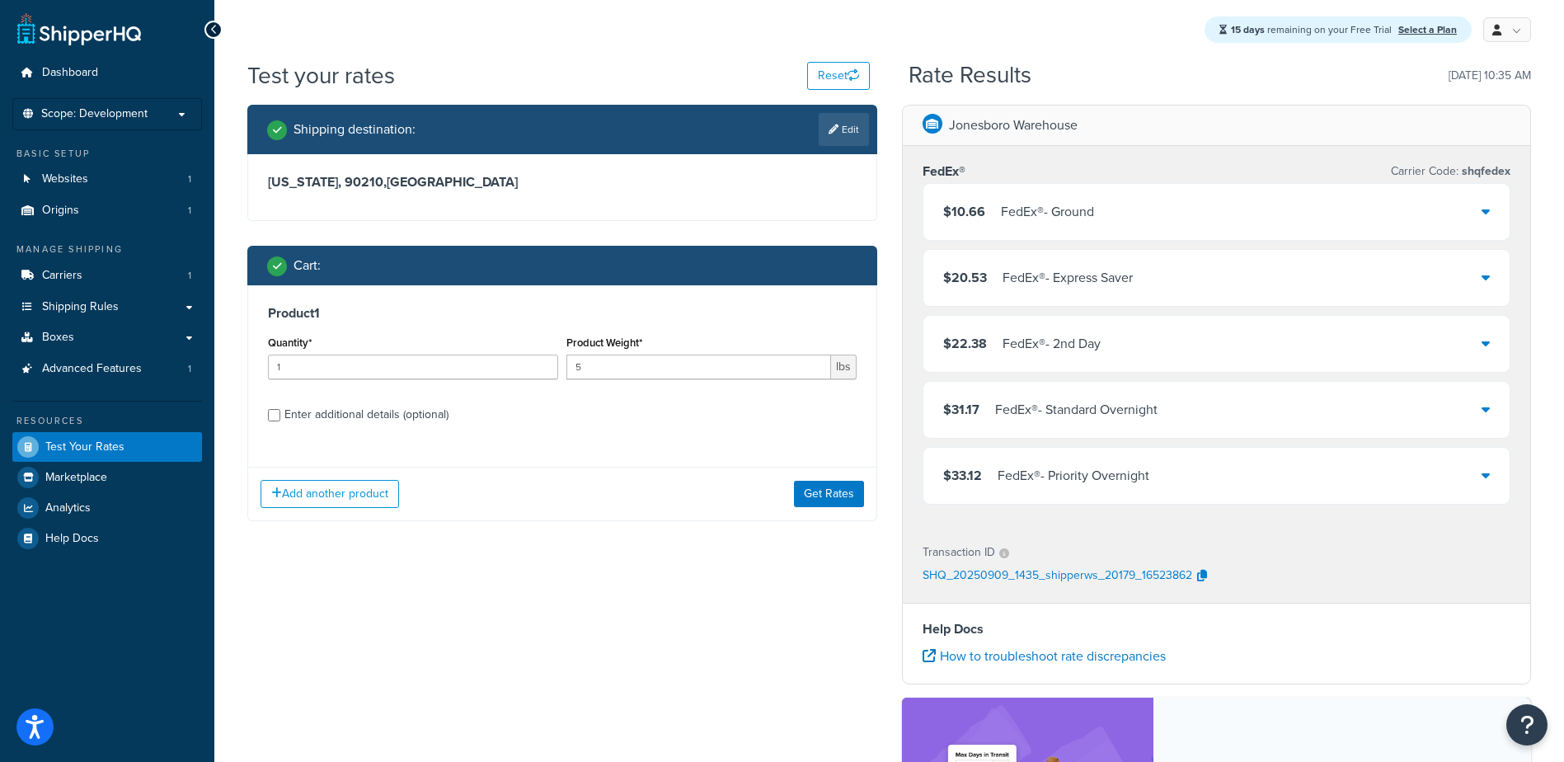
scroll to position [82, 0]
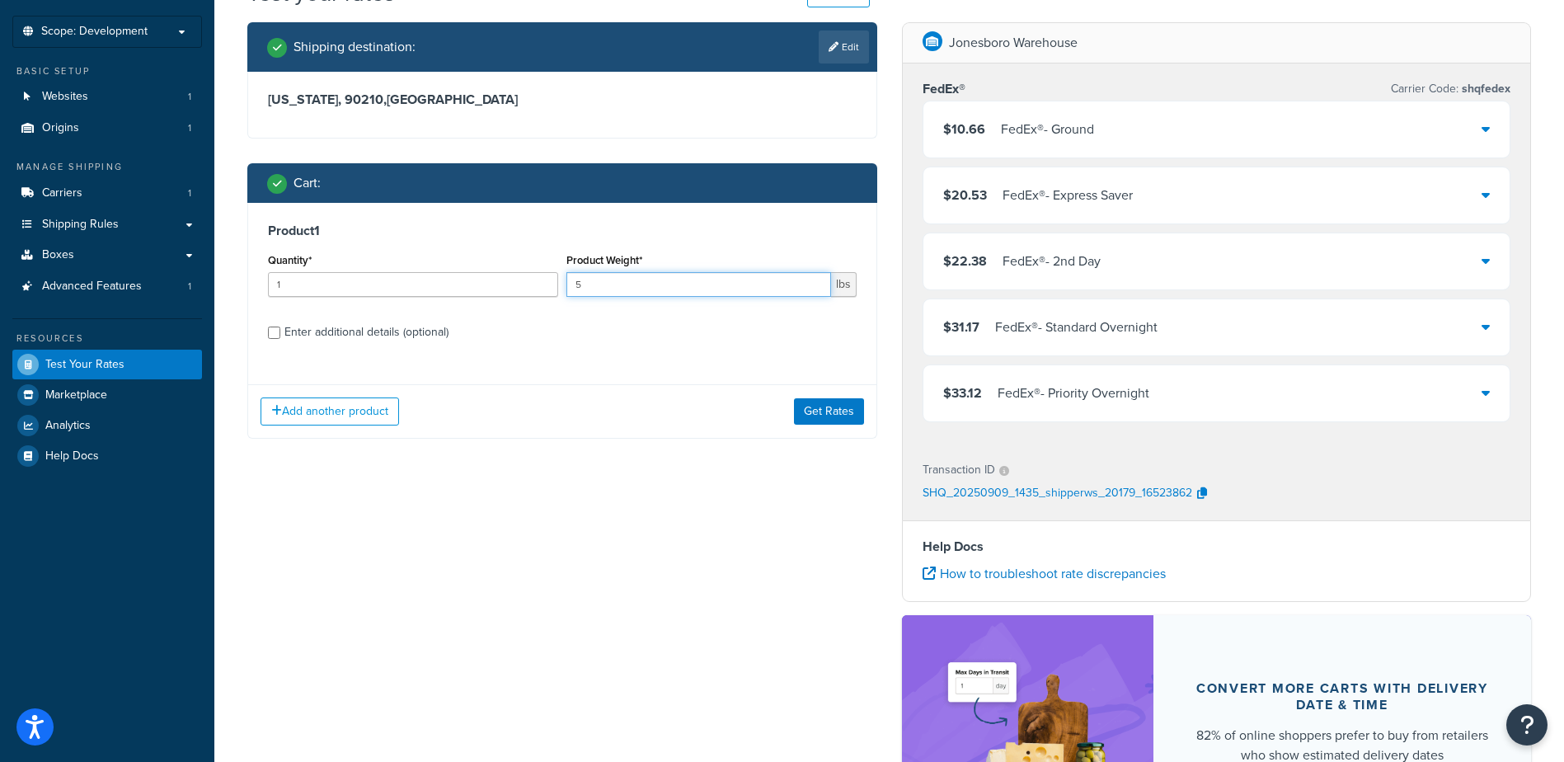
drag, startPoint x: 593, startPoint y: 285, endPoint x: 444, endPoint y: 298, distance: 149.7
click at [520, 289] on div "Quantity* 1 Product Weight* 5 lbs" at bounding box center [562, 279] width 597 height 60
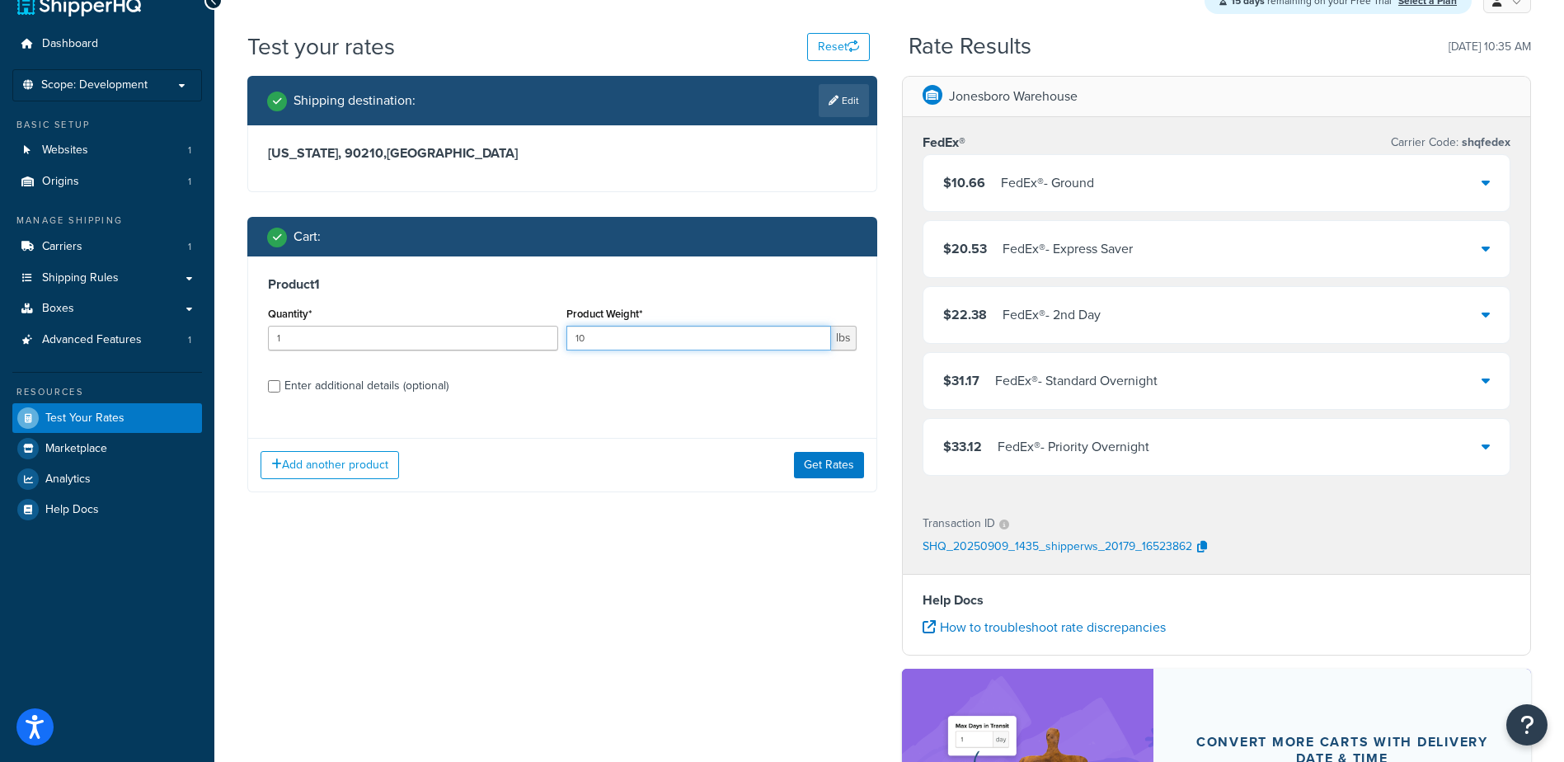
scroll to position [0, 0]
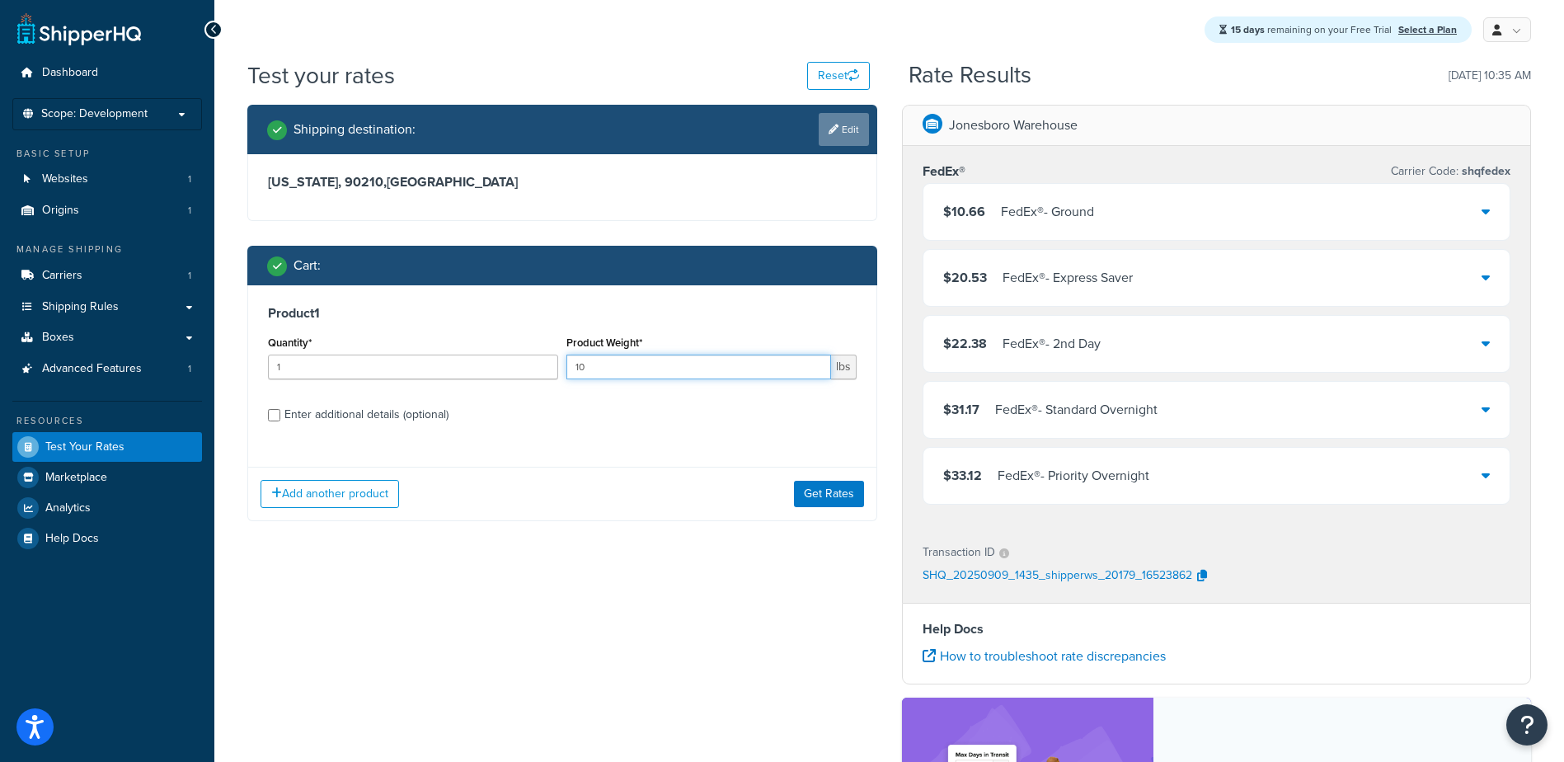
type input "10"
click at [858, 132] on link "Edit" at bounding box center [844, 129] width 50 height 33
select select "CA"
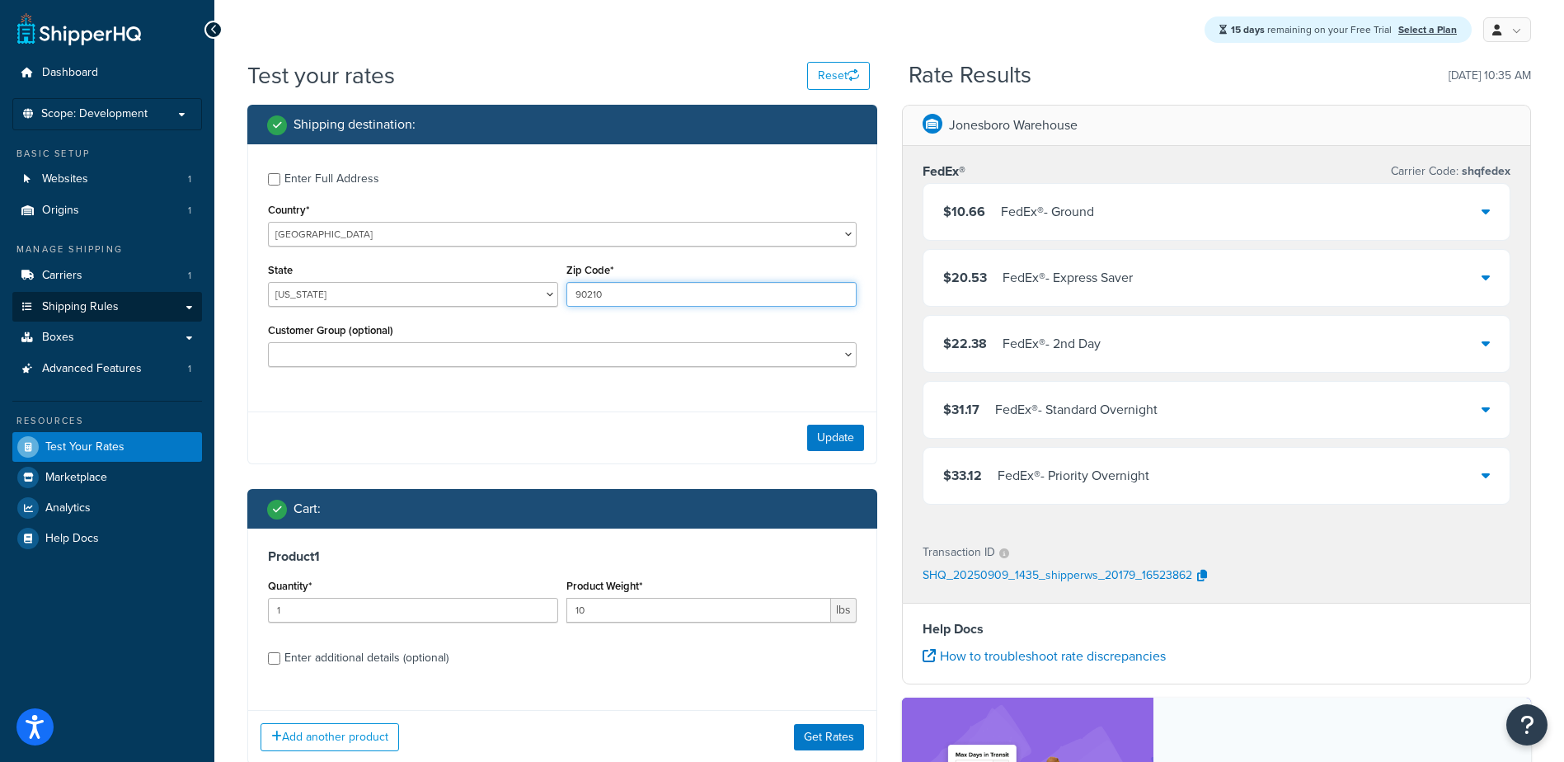
drag, startPoint x: 614, startPoint y: 298, endPoint x: 171, endPoint y: 299, distance: 442.7
click at [310, 299] on div "State Alabama Alaska American Samoa Arizona Arkansas Armed Forces Americas Arme…" at bounding box center [562, 289] width 597 height 60
type input "89107"
click at [842, 445] on button "Update" at bounding box center [835, 438] width 57 height 26
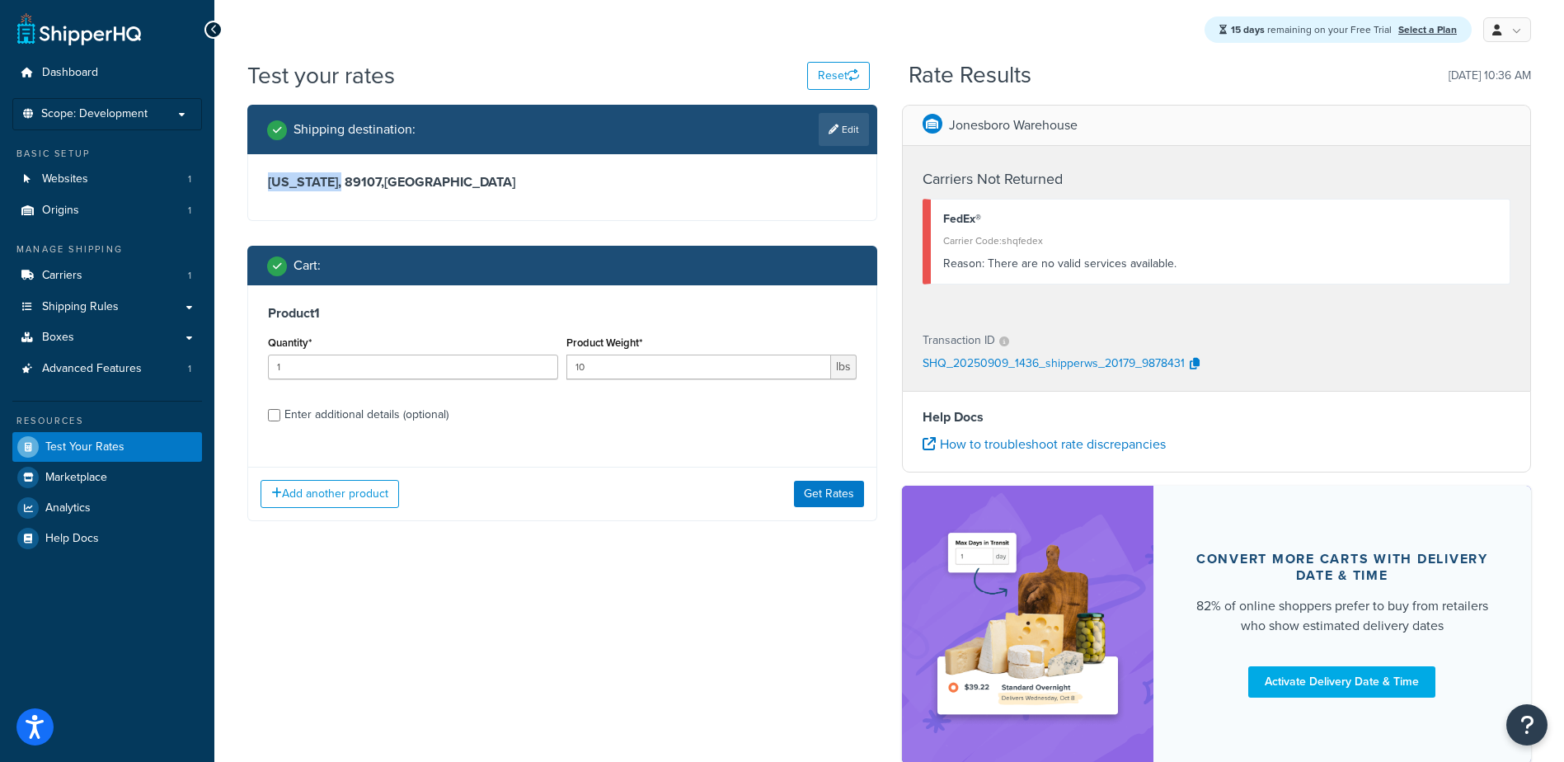
drag, startPoint x: 331, startPoint y: 183, endPoint x: 232, endPoint y: 180, distance: 99.0
click at [232, 180] on div "Test your rates Reset Rate Results 09/09/2025, 10:36 AM Shipping destination : …" at bounding box center [889, 440] width 1350 height 762
click at [663, 194] on div "California, 89107 , United States" at bounding box center [562, 187] width 628 height 66
click at [840, 136] on link "Edit" at bounding box center [844, 129] width 50 height 33
select select "CA"
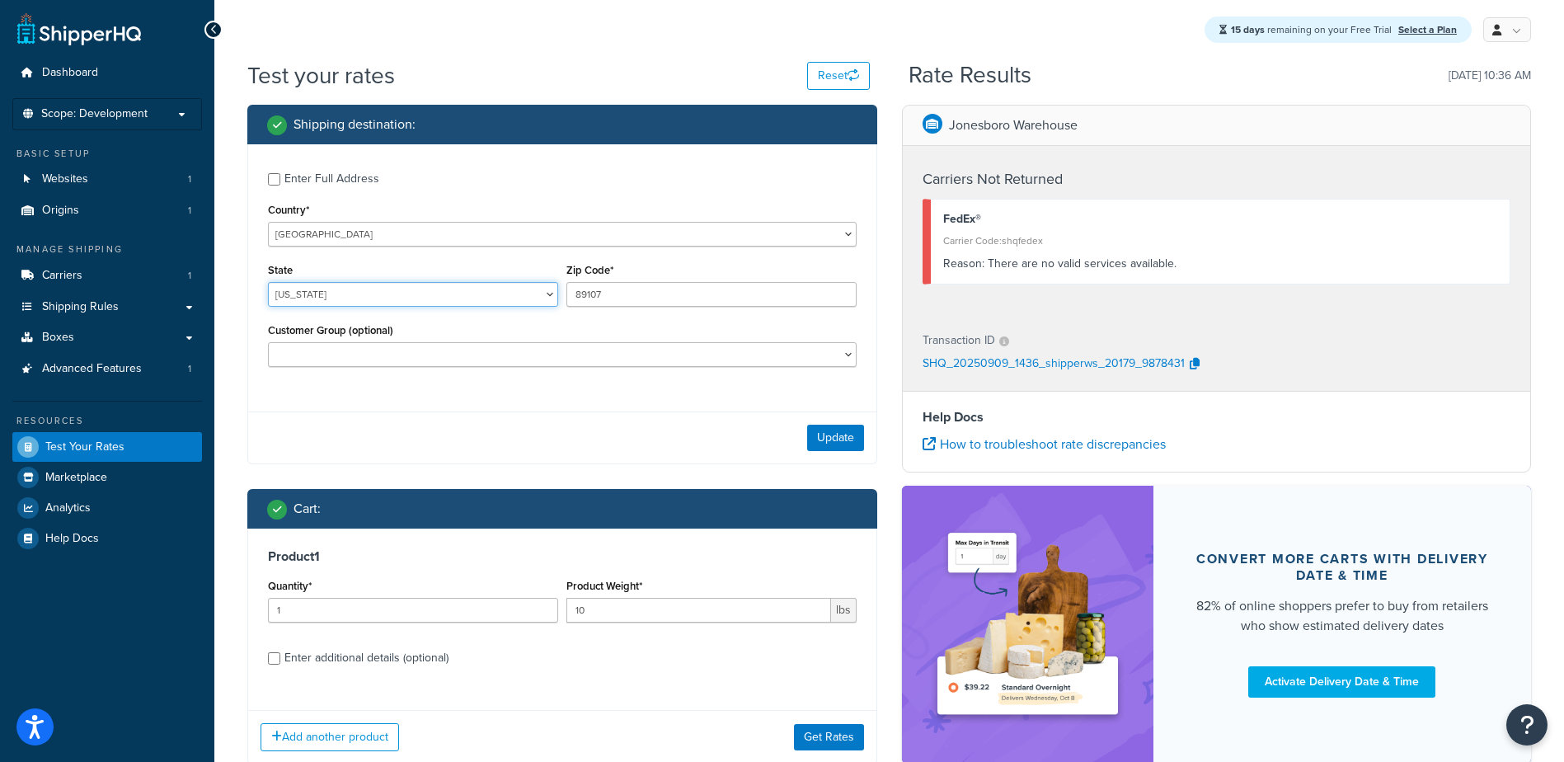
click at [547, 296] on select "Alabama Alaska American Samoa Arizona Arkansas Armed Forces Americas Armed Forc…" at bounding box center [413, 294] width 290 height 25
click at [399, 294] on select "Alabama Alaska American Samoa Arizona Arkansas Armed Forces Americas Armed Forc…" at bounding box center [413, 294] width 290 height 25
click at [822, 447] on button "Update" at bounding box center [835, 438] width 57 height 26
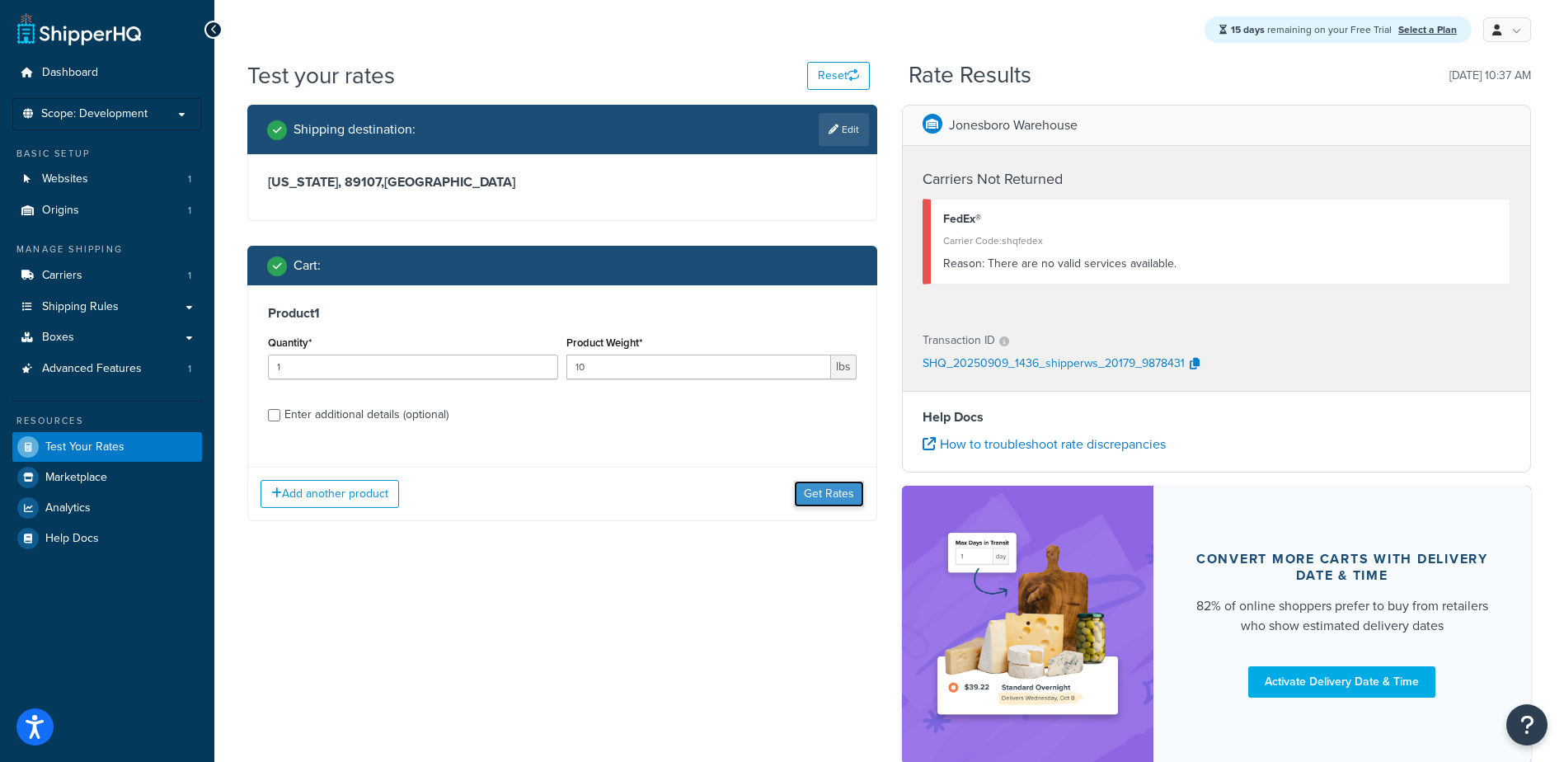
click at [821, 491] on button "Get Rates" at bounding box center [829, 494] width 70 height 26
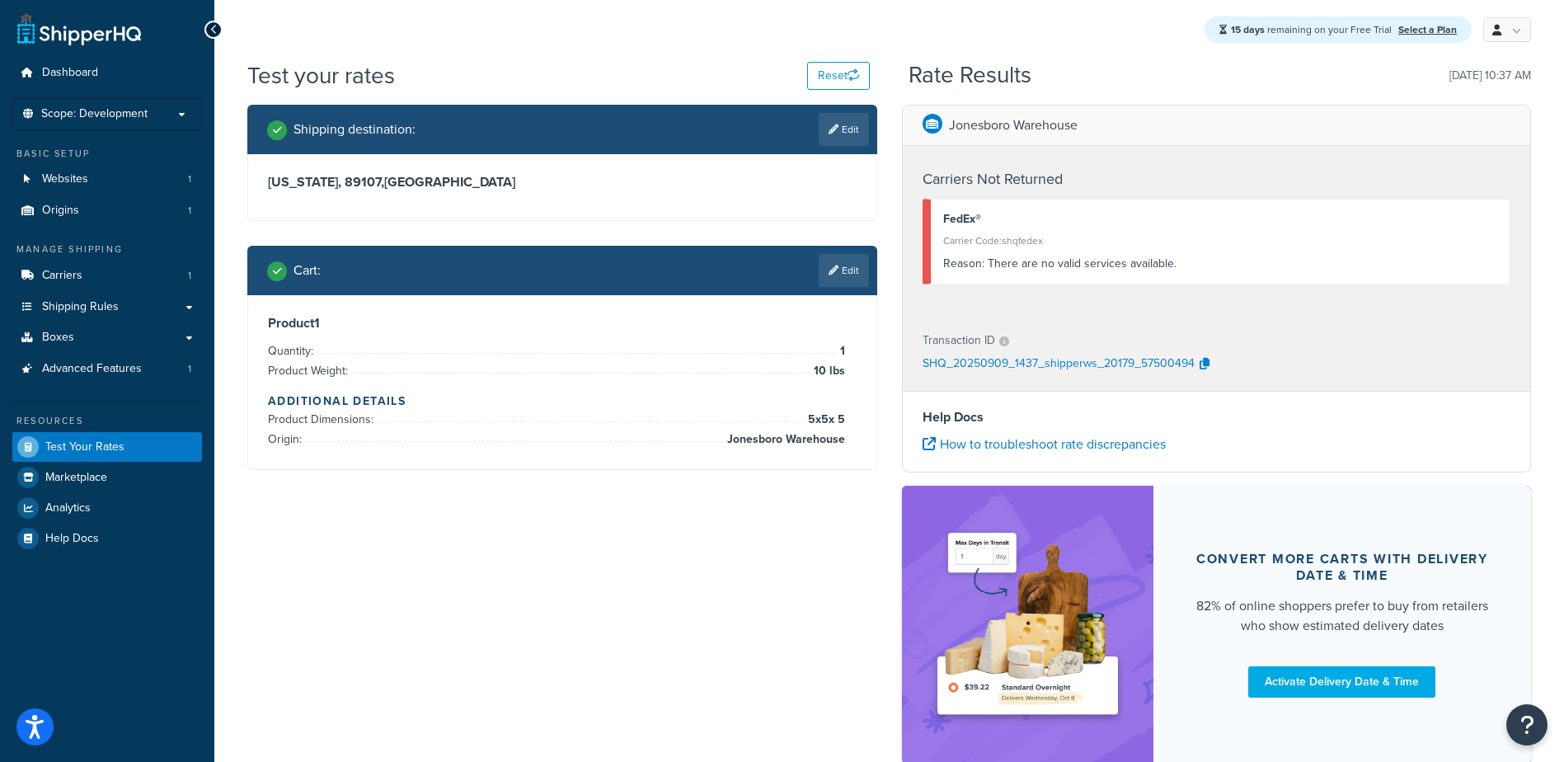
click at [846, 124] on link "Edit" at bounding box center [844, 129] width 50 height 33
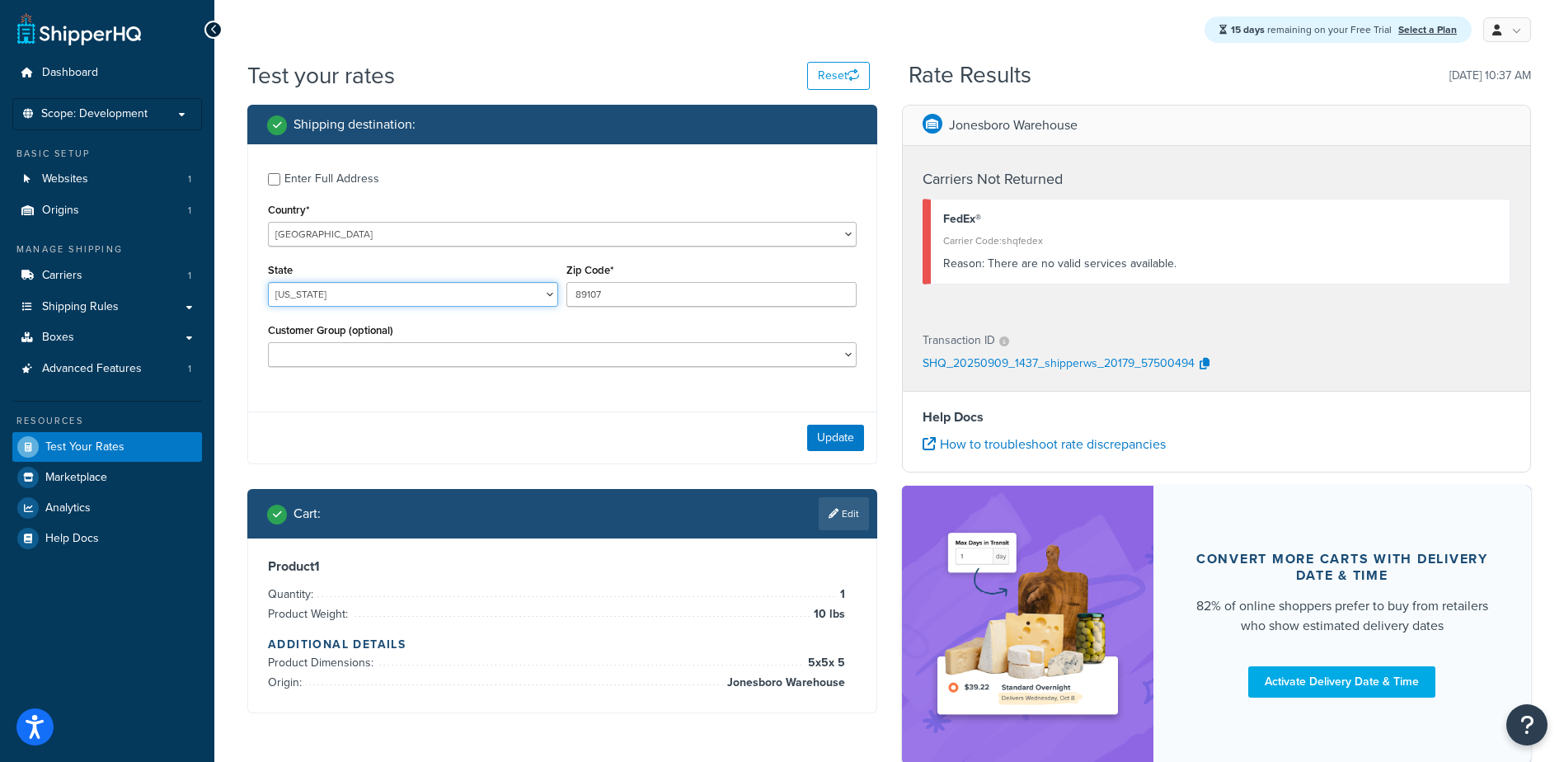
click at [547, 294] on select "Alabama Alaska American Samoa Arizona Arkansas Armed Forces Americas Armed Forc…" at bounding box center [413, 294] width 290 height 25
select select "NV"
click at [268, 283] on select "Alabama Alaska American Samoa Arizona Arkansas Armed Forces Americas Armed Forc…" at bounding box center [413, 294] width 290 height 25
click at [832, 438] on button "Update" at bounding box center [835, 438] width 57 height 26
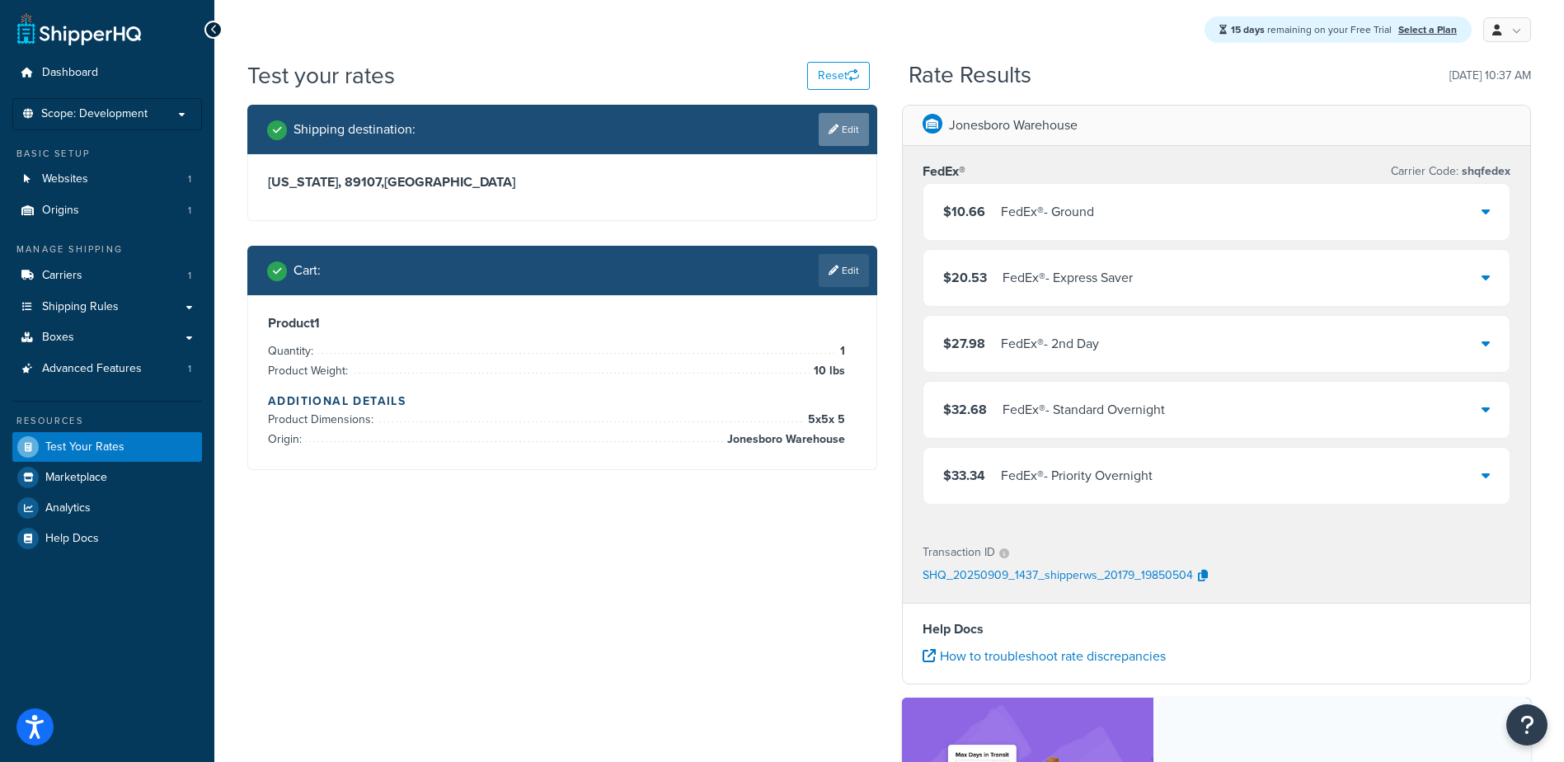
click at [837, 134] on link "Edit" at bounding box center [844, 129] width 50 height 33
select select "NV"
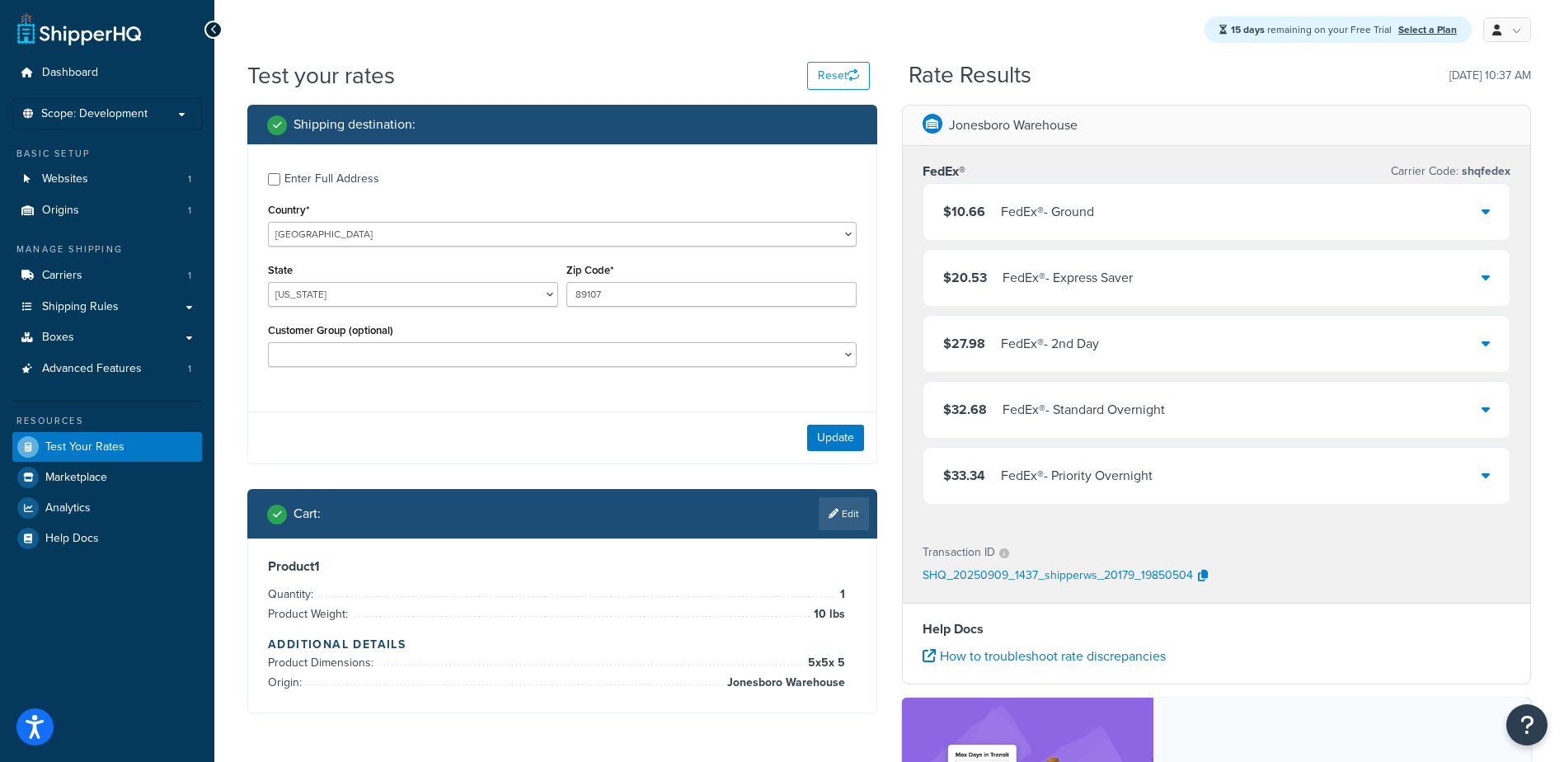
scroll to position [312, 0]
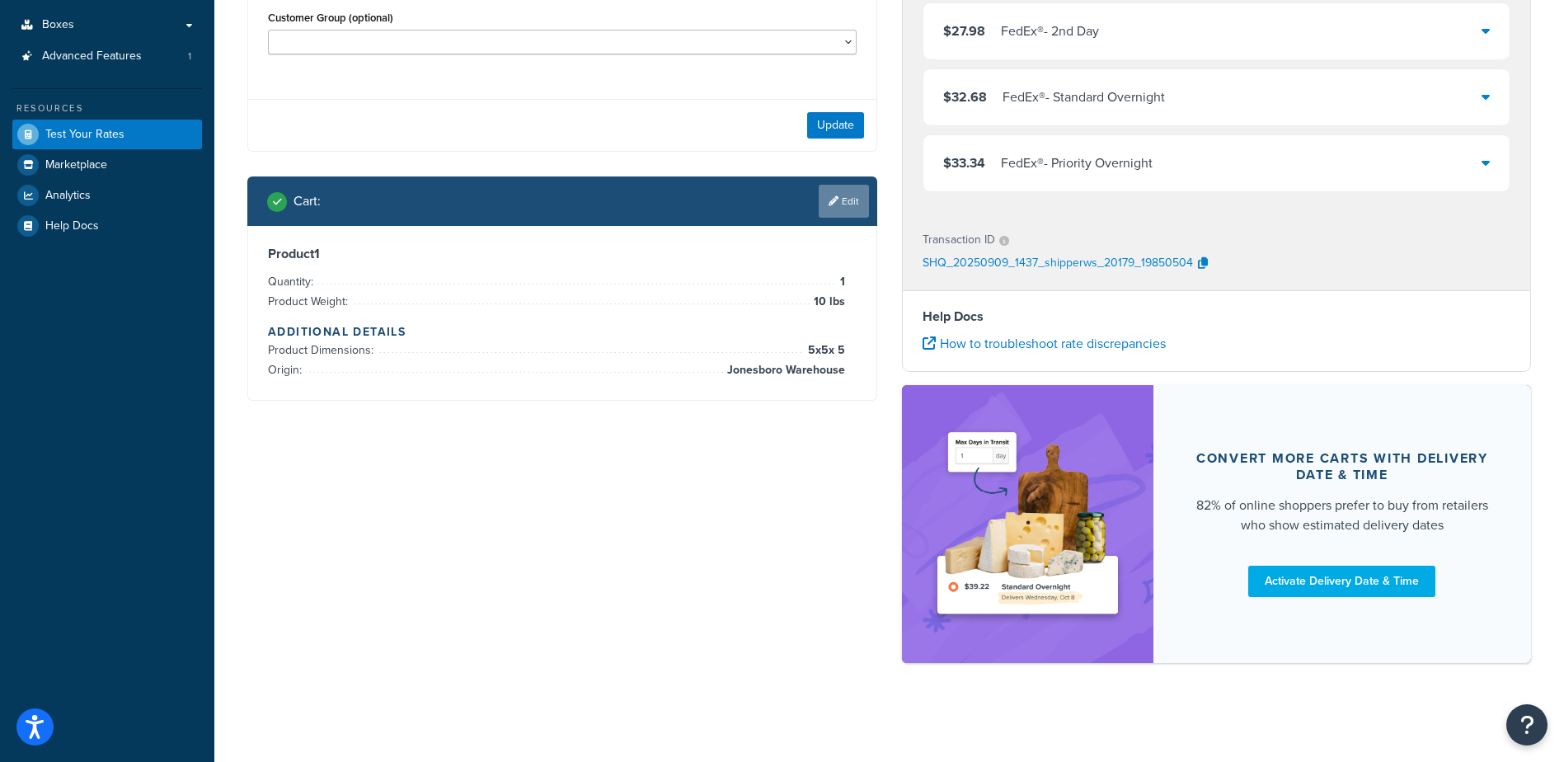
click at [846, 195] on link "Edit" at bounding box center [844, 201] width 50 height 33
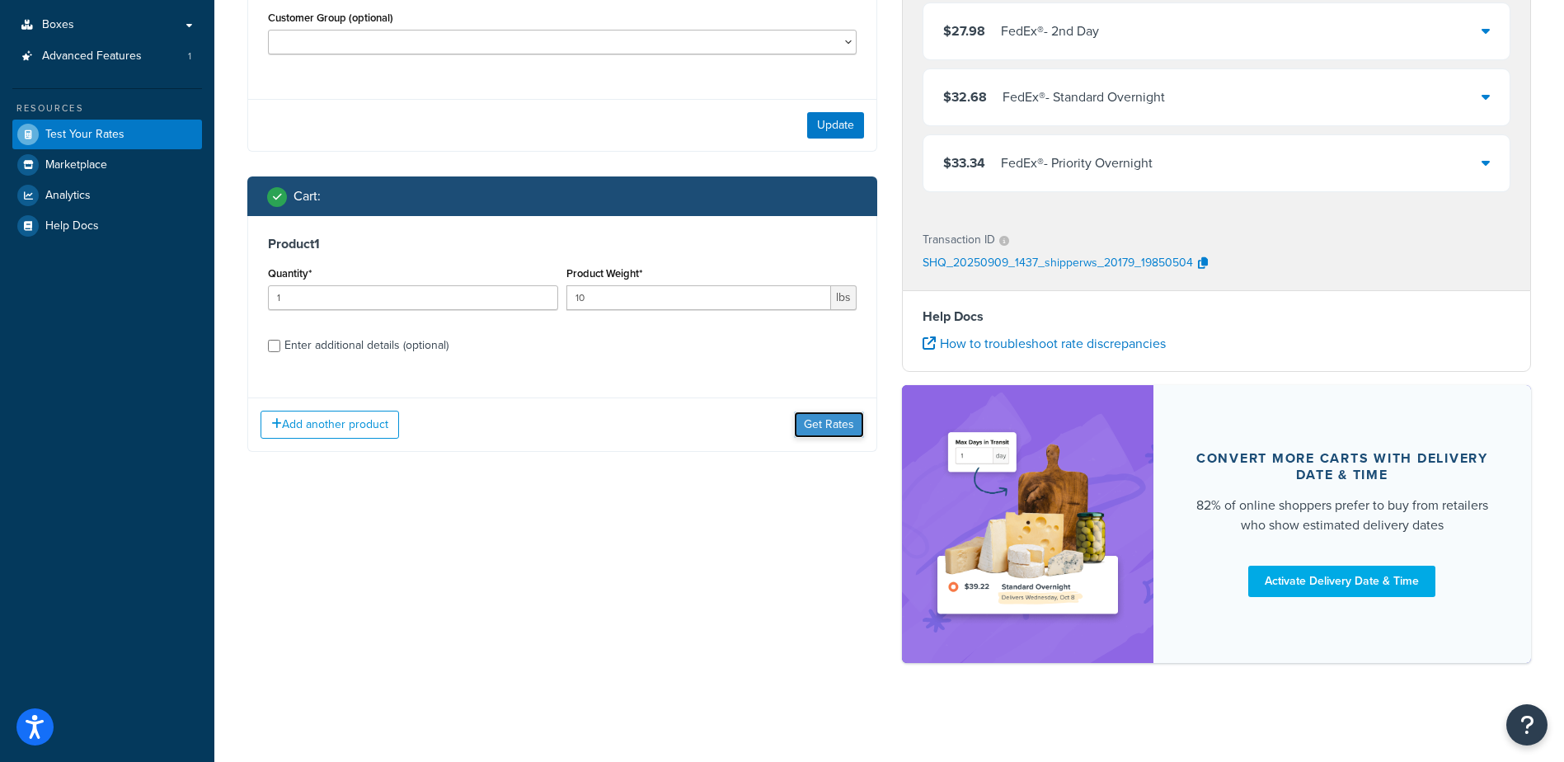
click at [822, 426] on button "Get Rates" at bounding box center [829, 424] width 70 height 26
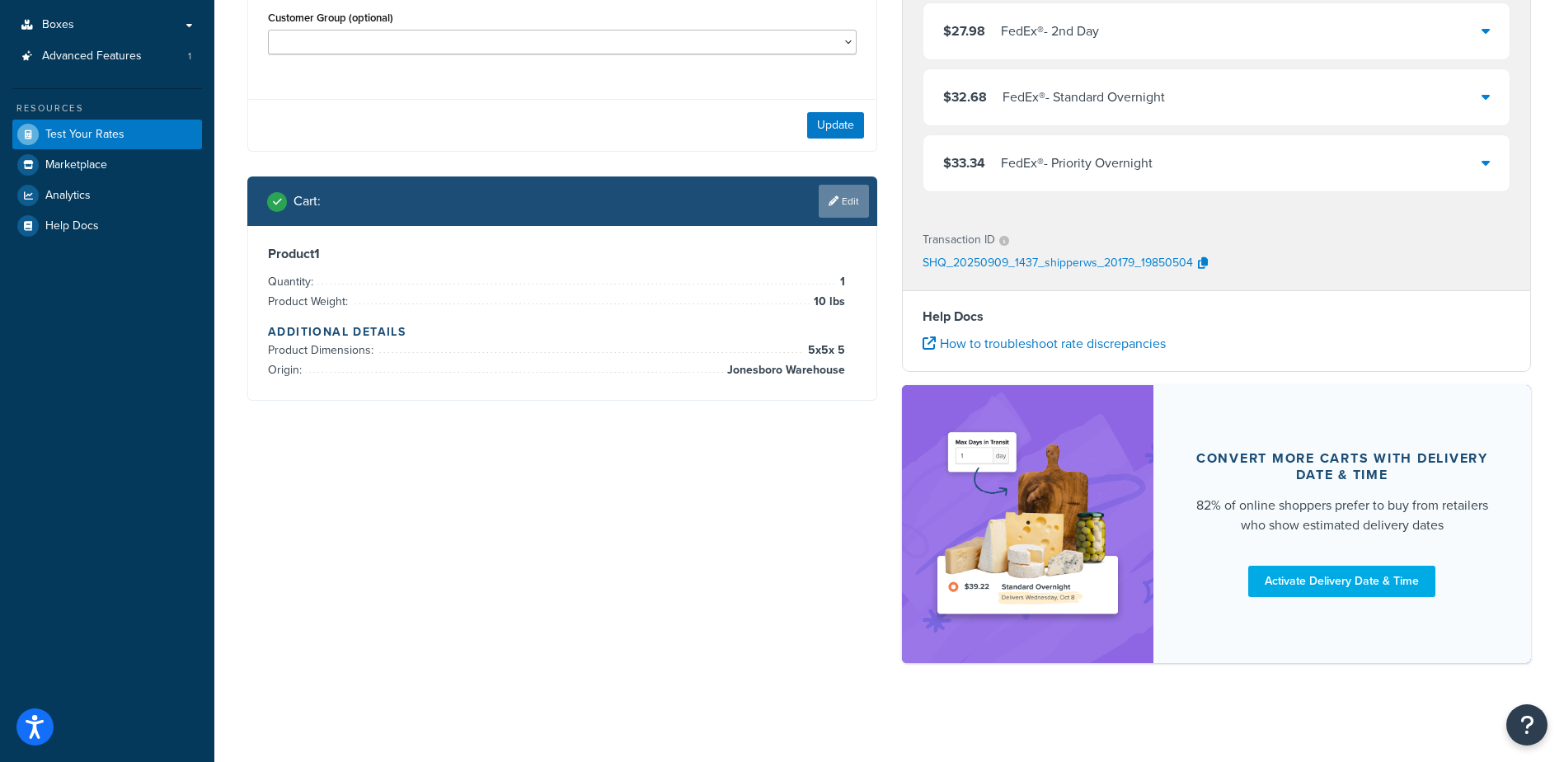
click at [842, 205] on link "Edit" at bounding box center [844, 201] width 50 height 33
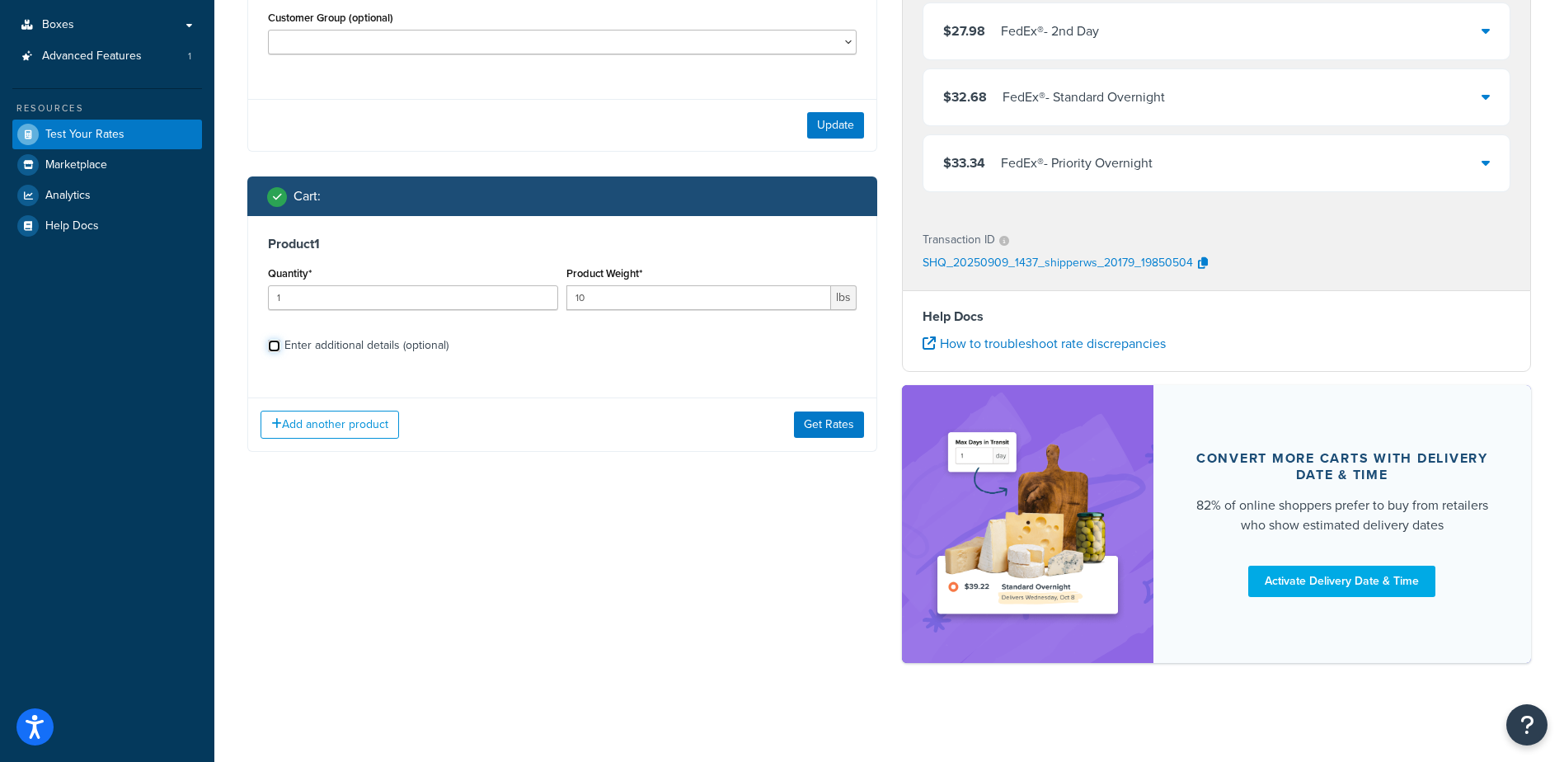
click at [274, 350] on input "Enter additional details (optional)" at bounding box center [274, 346] width 12 height 12
checkbox input "true"
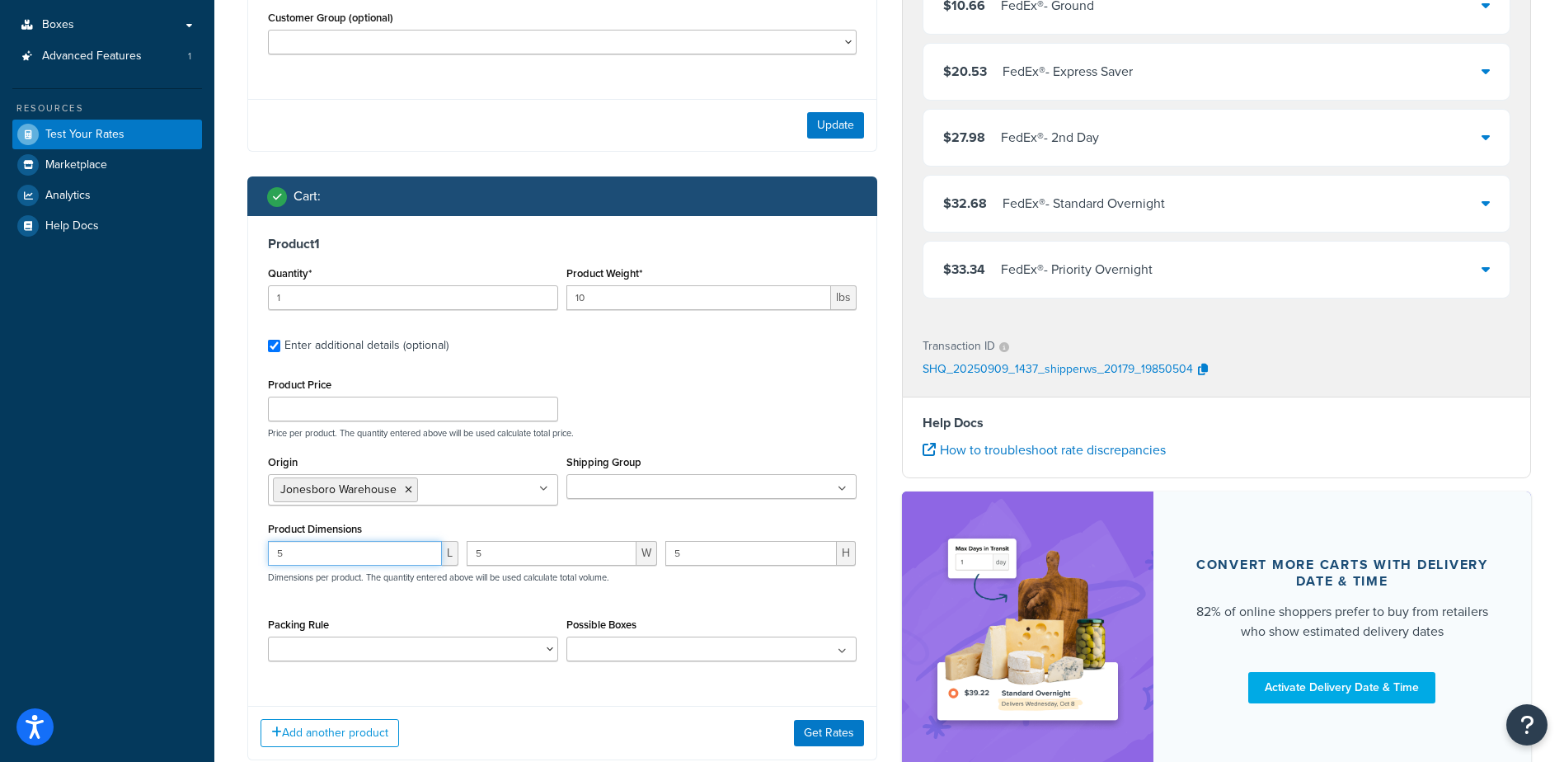
drag, startPoint x: 289, startPoint y: 561, endPoint x: 33, endPoint y: 582, distance: 256.5
click at [126, 577] on div "Dashboard Scope: Development Basic Setup Websites 1 Origins 1 Manage Shipping C…" at bounding box center [782, 278] width 1564 height 1180
click at [286, 560] on input "5" at bounding box center [355, 553] width 174 height 25
click at [119, 556] on div "Dashboard Scope: Development Basic Setup Websites 1 Origins 1 Manage Shipping C…" at bounding box center [782, 278] width 1564 height 1180
type input "77"
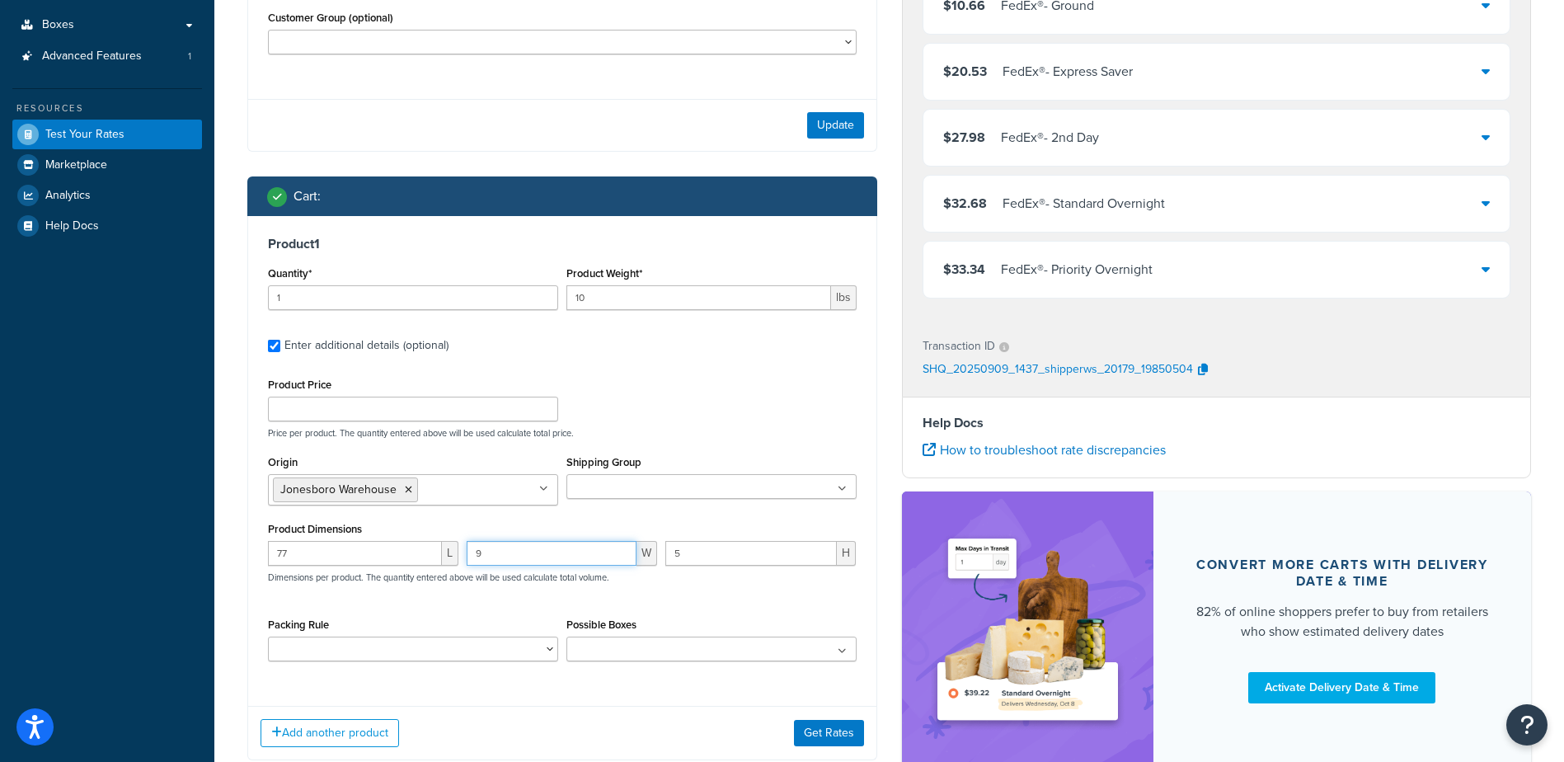
type input "9"
drag, startPoint x: 304, startPoint y: 552, endPoint x: 130, endPoint y: 560, distance: 174.2
click at [131, 560] on div "Dashboard Scope: Development Basic Setup Websites 1 Origins 1 Manage Shipping C…" at bounding box center [782, 278] width 1564 height 1180
type input "28"
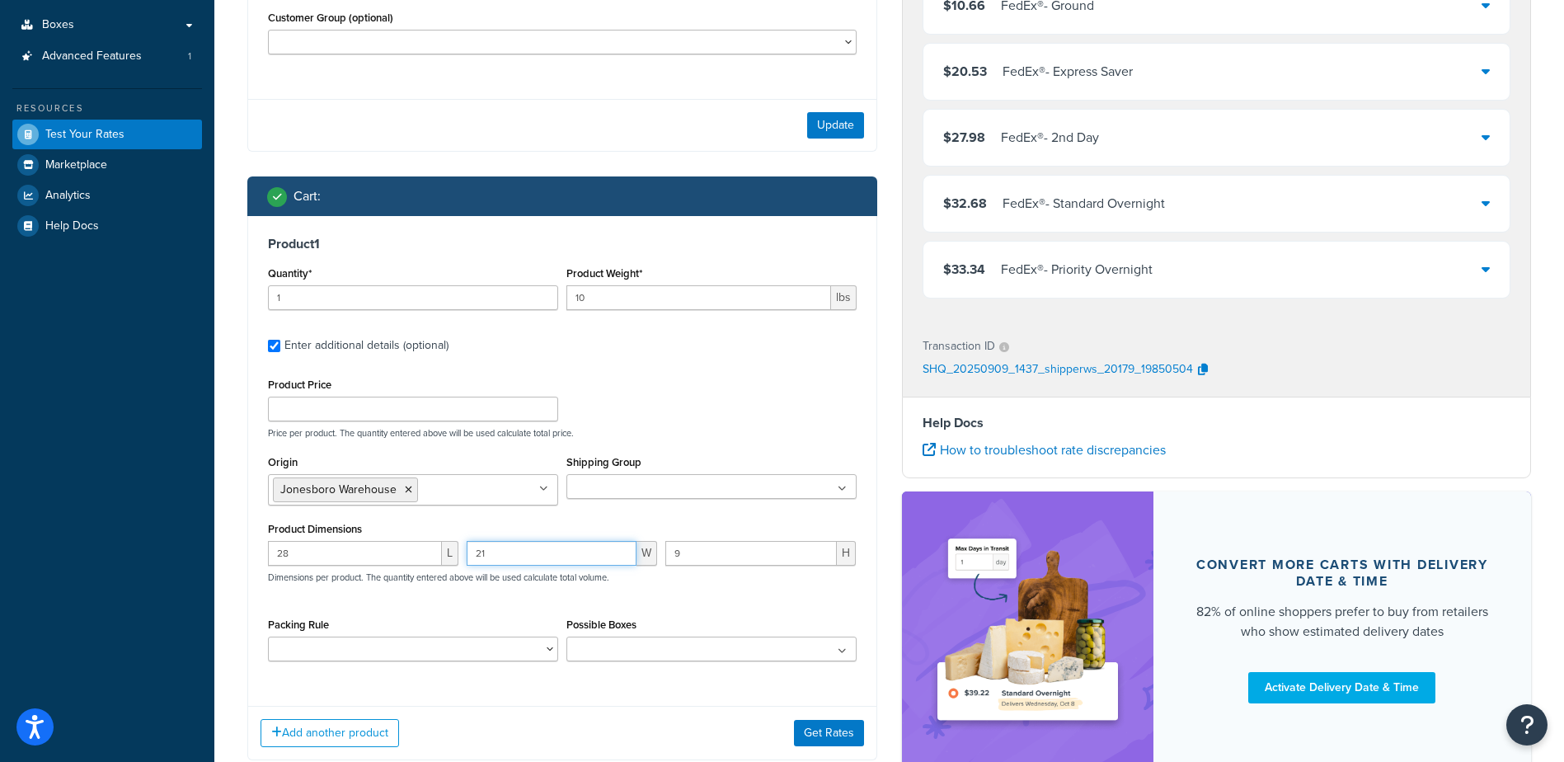
type input "21"
type input "10"
click at [817, 735] on button "Get Rates" at bounding box center [829, 733] width 70 height 26
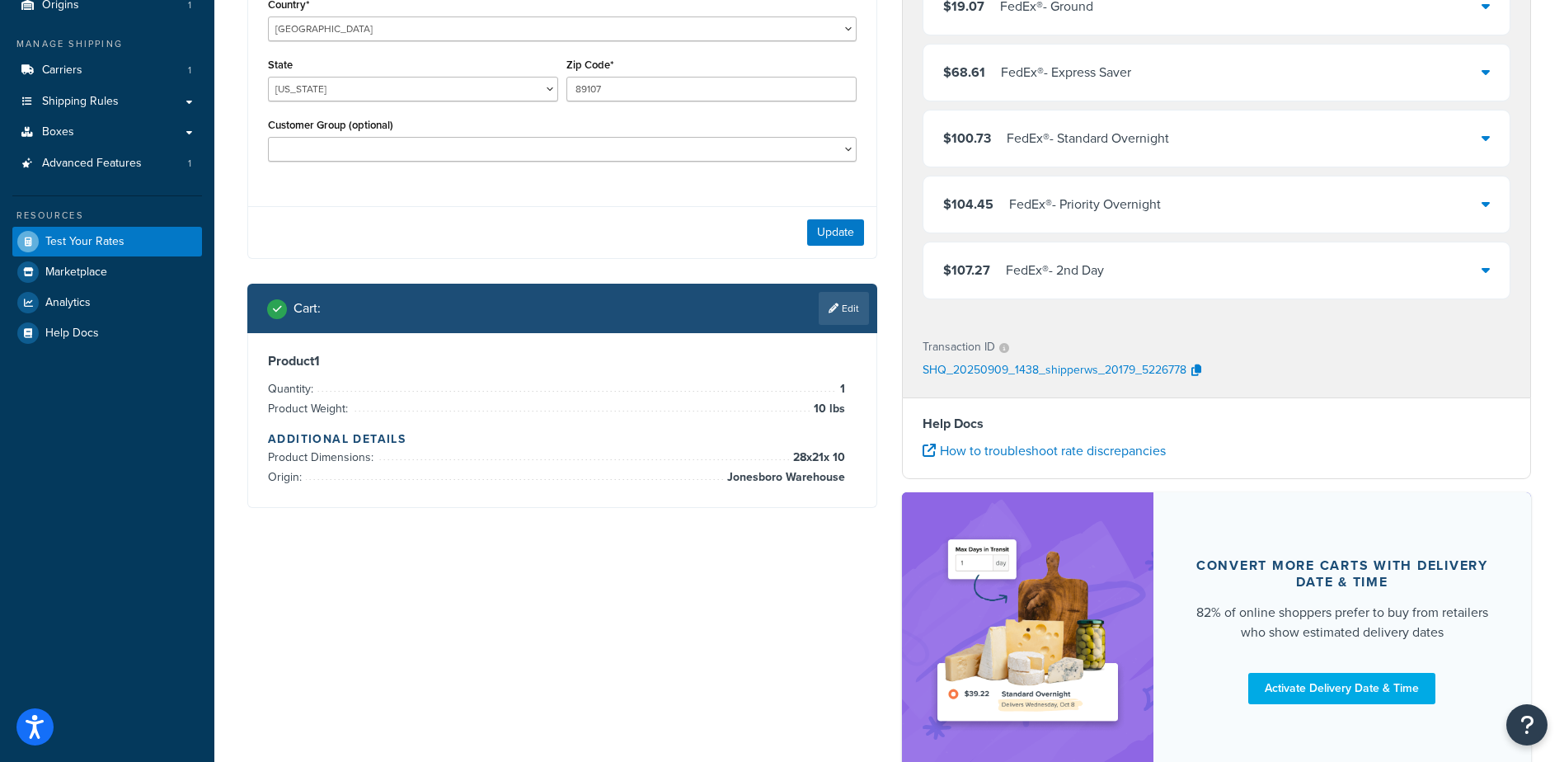
scroll to position [230, 0]
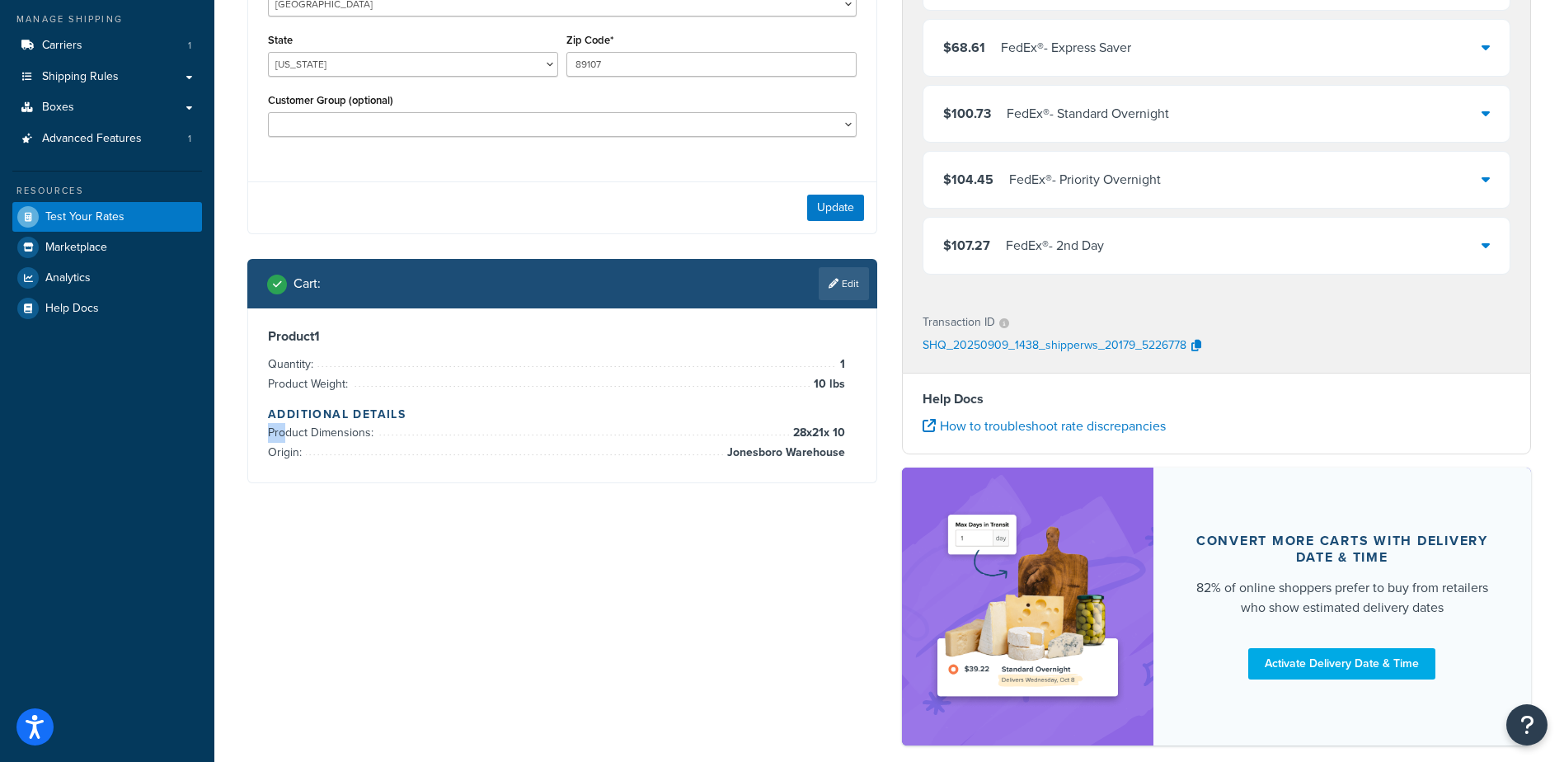
drag, startPoint x: 285, startPoint y: 430, endPoint x: 623, endPoint y: 433, distance: 338.0
click at [623, 433] on li "Product Dimensions: 28 x 21 x 10" at bounding box center [556, 433] width 577 height 20
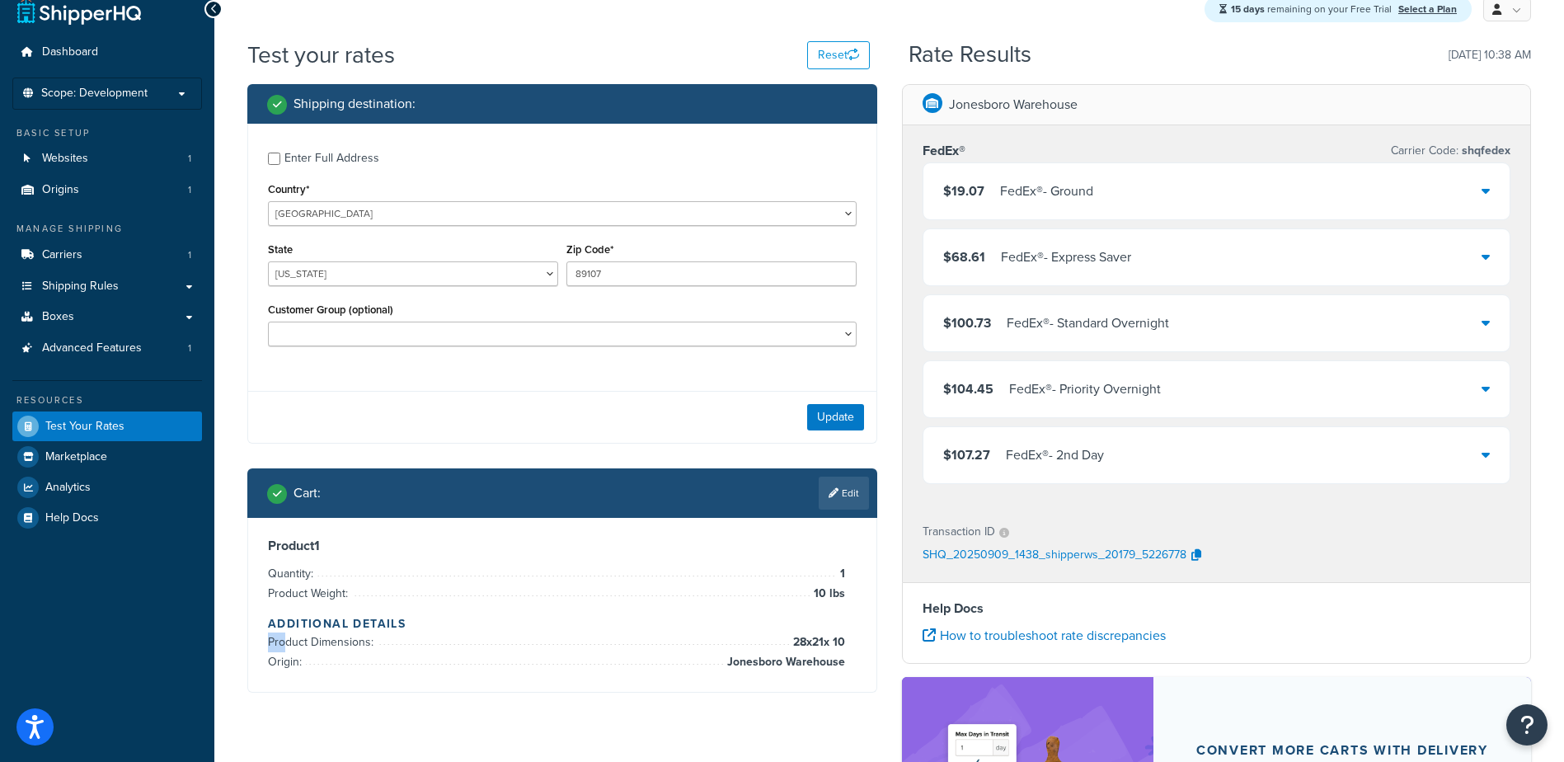
scroll to position [0, 0]
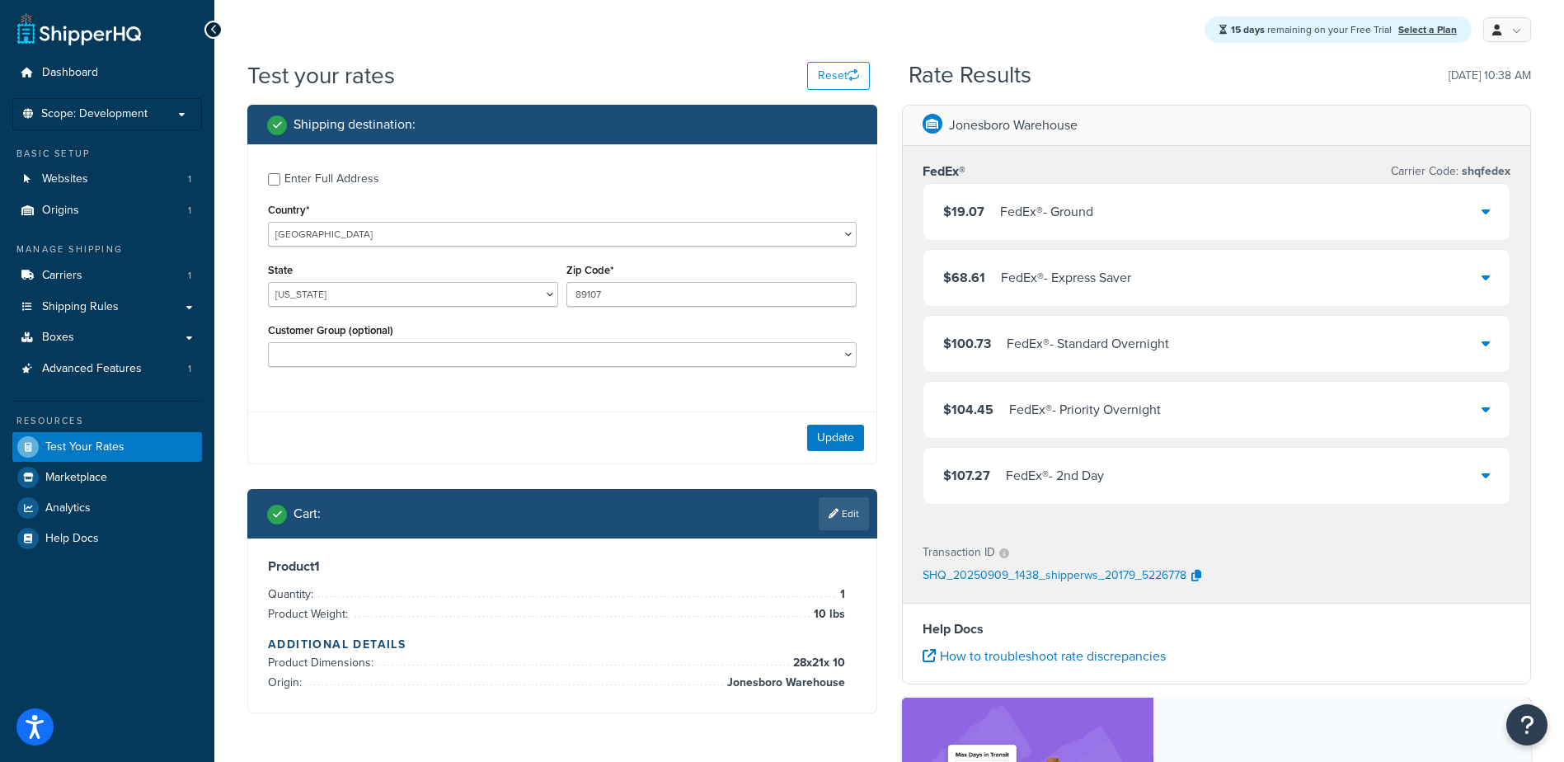
click at [1412, 223] on div "$19.07 FedEx® - Ground" at bounding box center [1216, 212] width 587 height 56
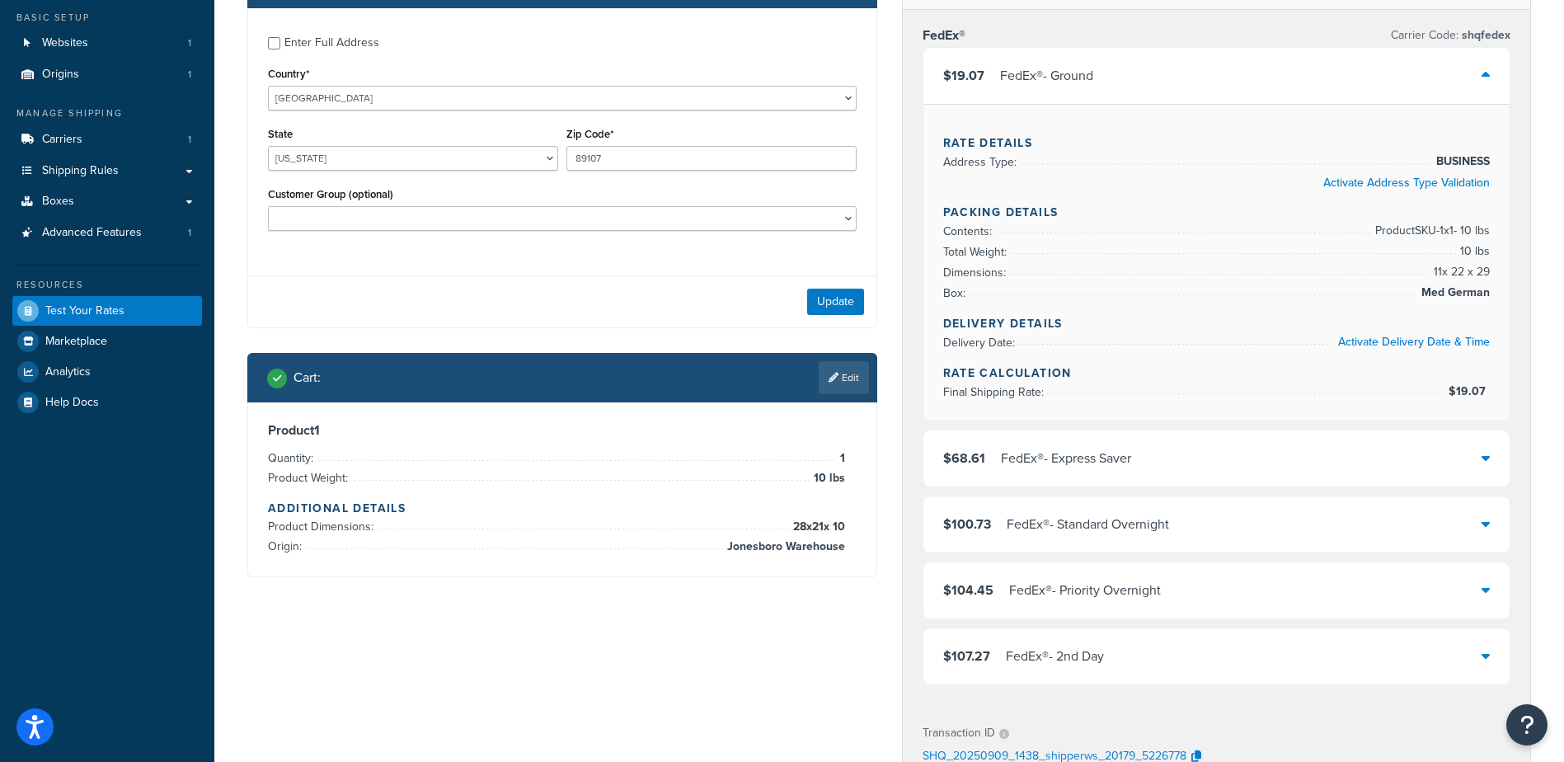
scroll to position [165, 0]
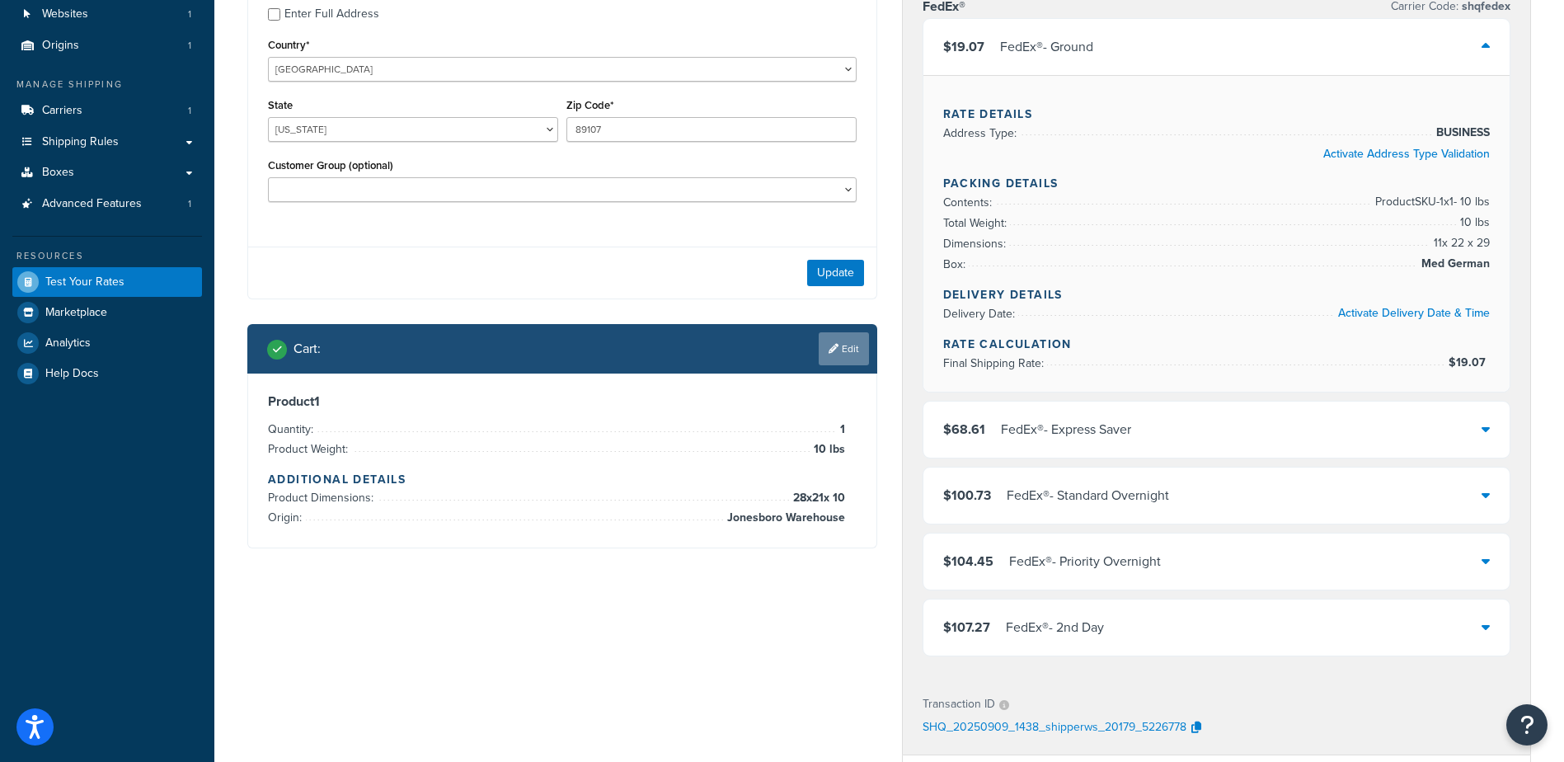
click at [844, 349] on link "Edit" at bounding box center [844, 348] width 50 height 33
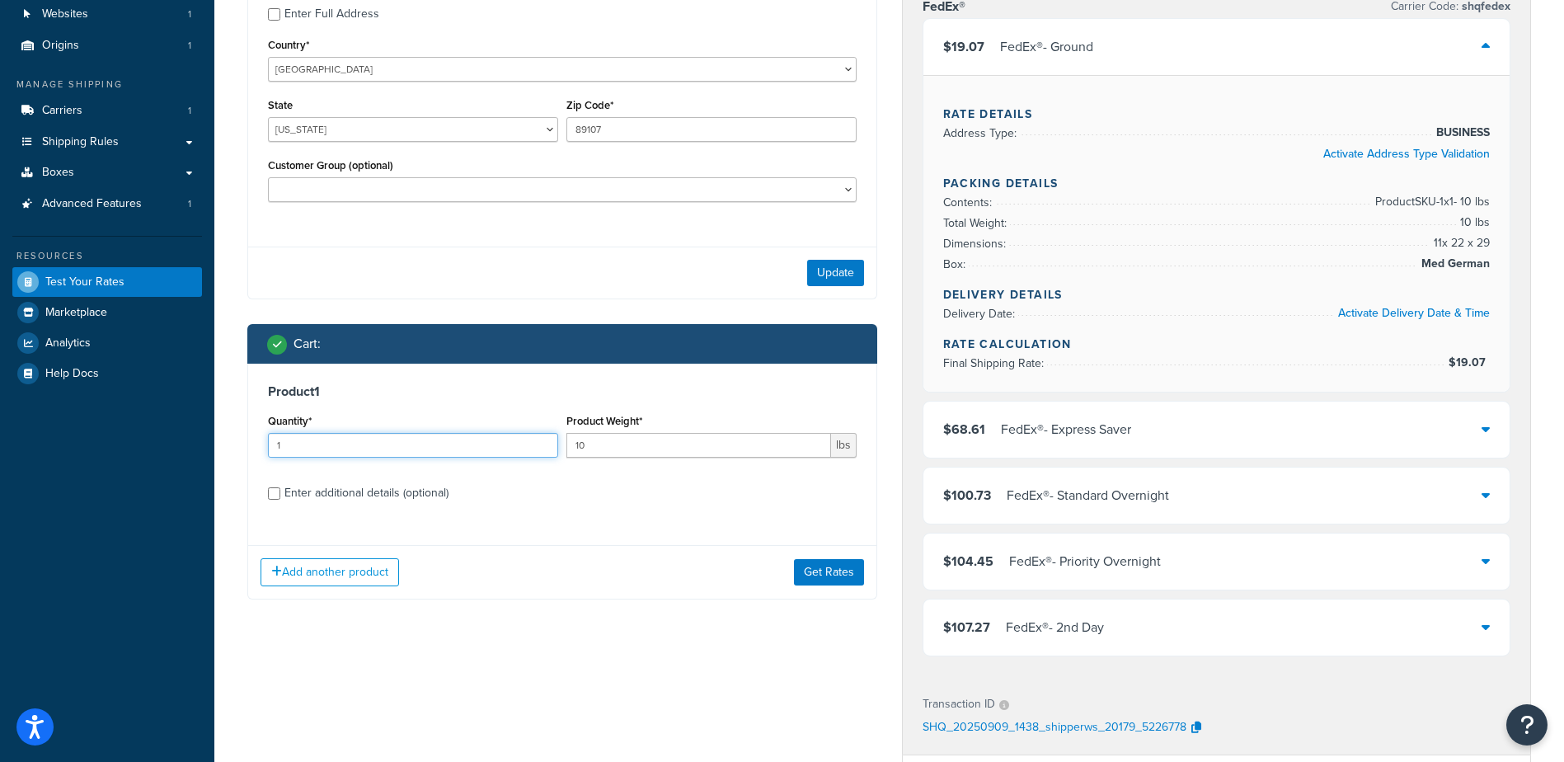
drag, startPoint x: 294, startPoint y: 448, endPoint x: 195, endPoint y: 452, distance: 99.8
click at [209, 451] on div "Dashboard Scope: Development Basic Setup Websites 1 Origins 1 Manage Shipping C…" at bounding box center [782, 530] width 1564 height 1391
type input "3"
click at [273, 500] on input "Enter additional details (optional)" at bounding box center [274, 493] width 12 height 12
checkbox input "true"
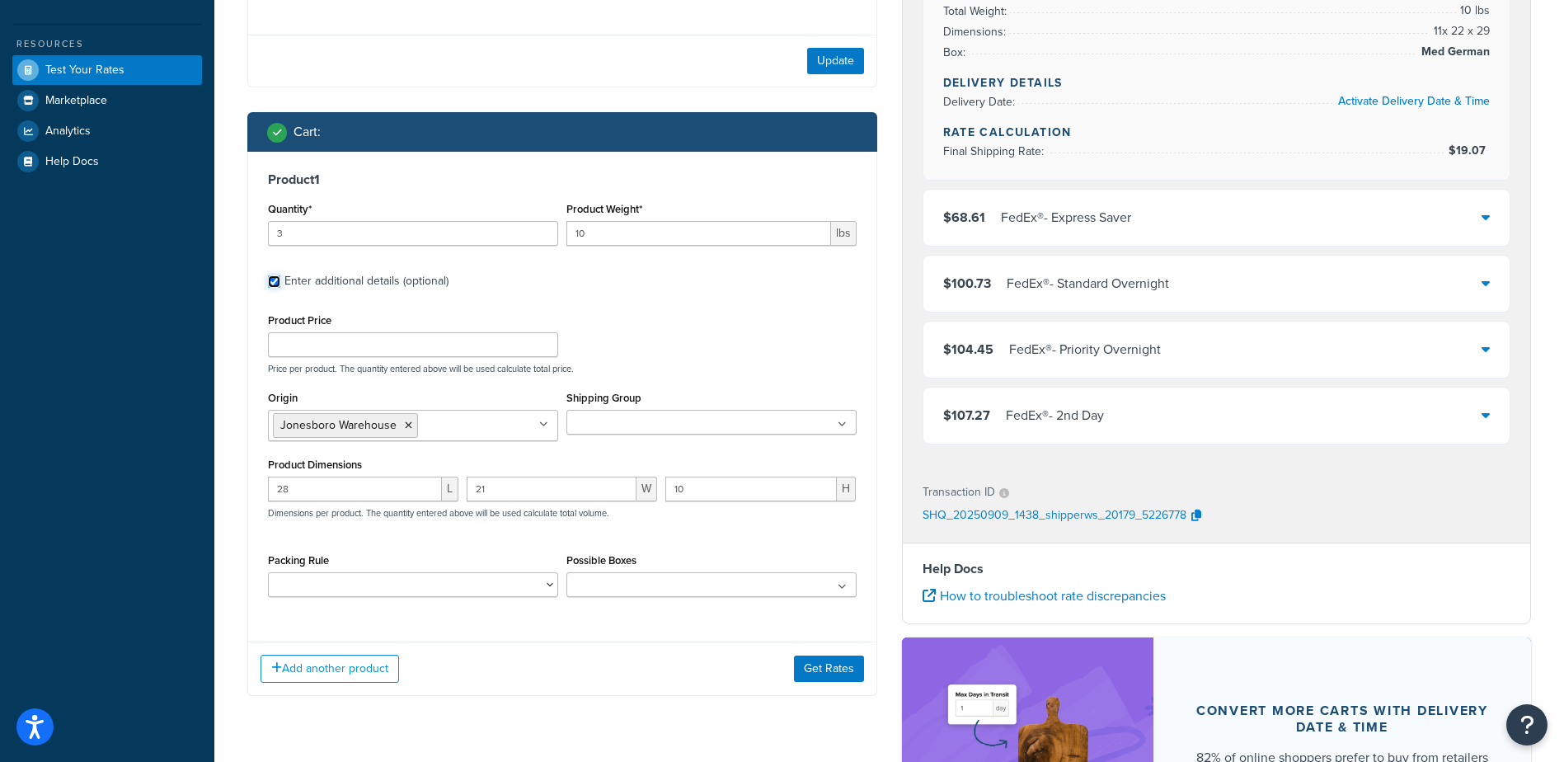
scroll to position [412, 0]
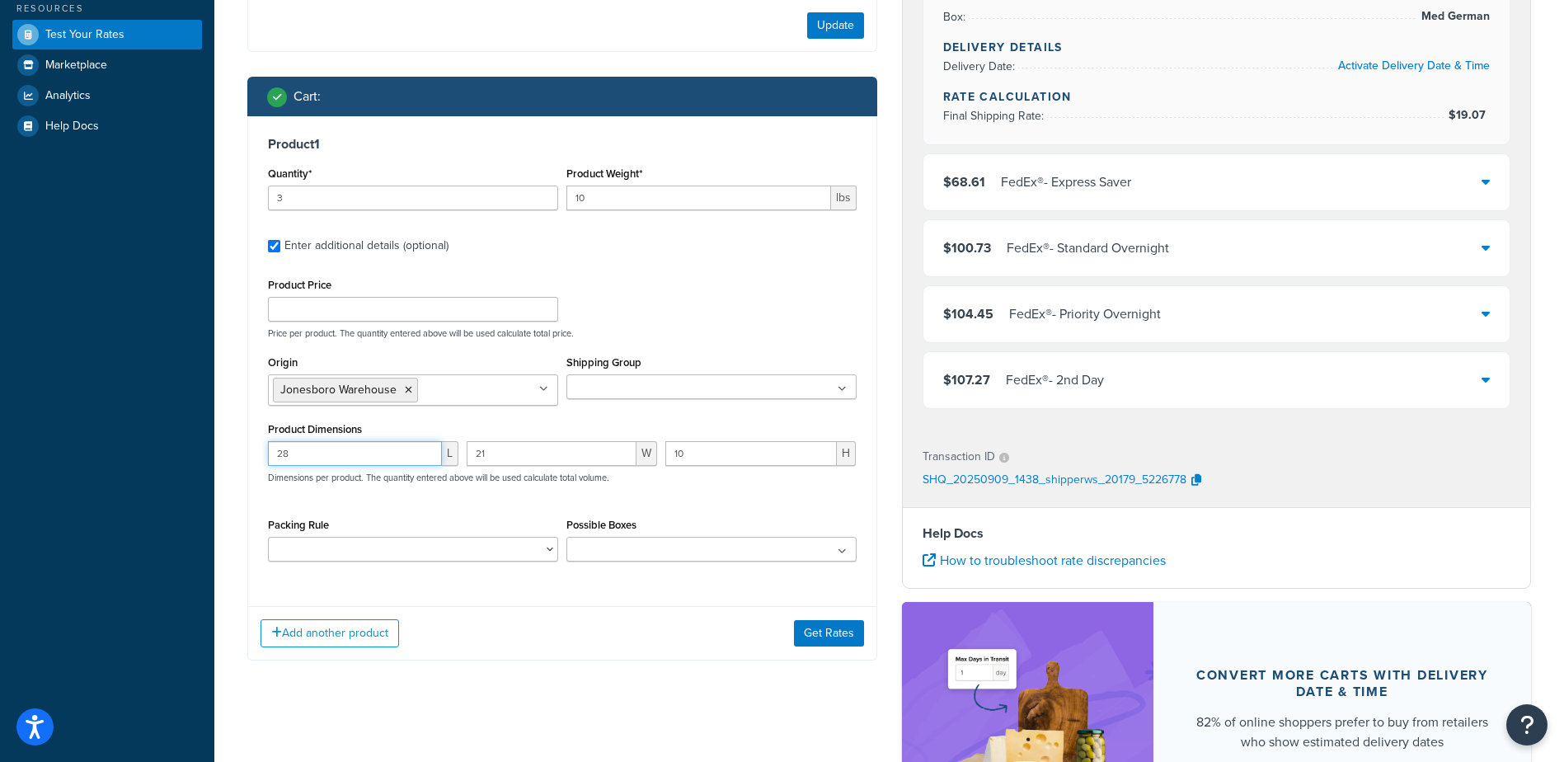
drag, startPoint x: 294, startPoint y: 460, endPoint x: 146, endPoint y: 461, distance: 147.6
click at [182, 460] on div "Dashboard Scope: Development Basic Setup Websites 1 Origins 1 Manage Shipping C…" at bounding box center [782, 283] width 1564 height 1391
type input "5"
type input "9"
type input "5"
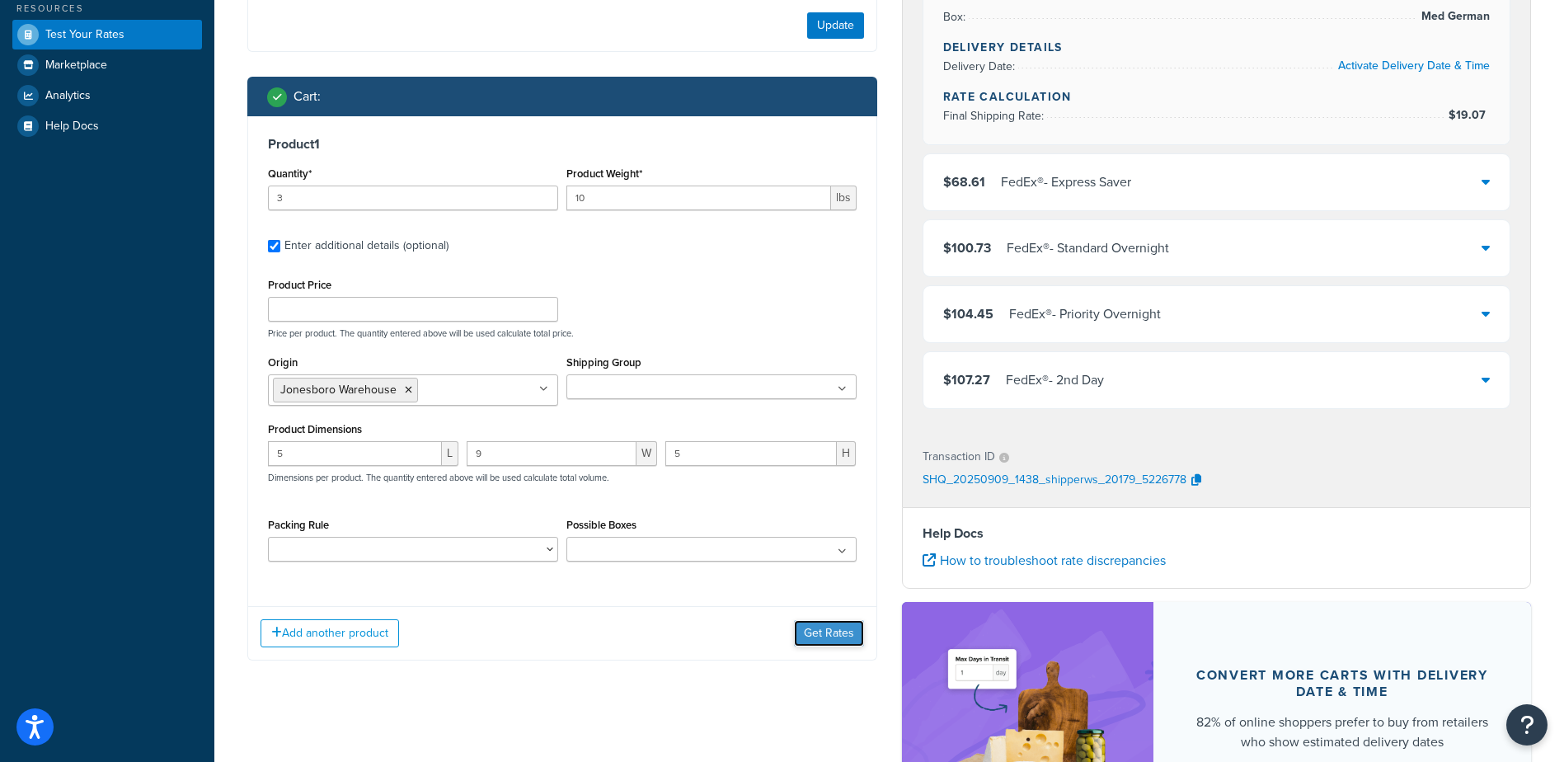
click at [817, 632] on button "Get Rates" at bounding box center [829, 633] width 70 height 26
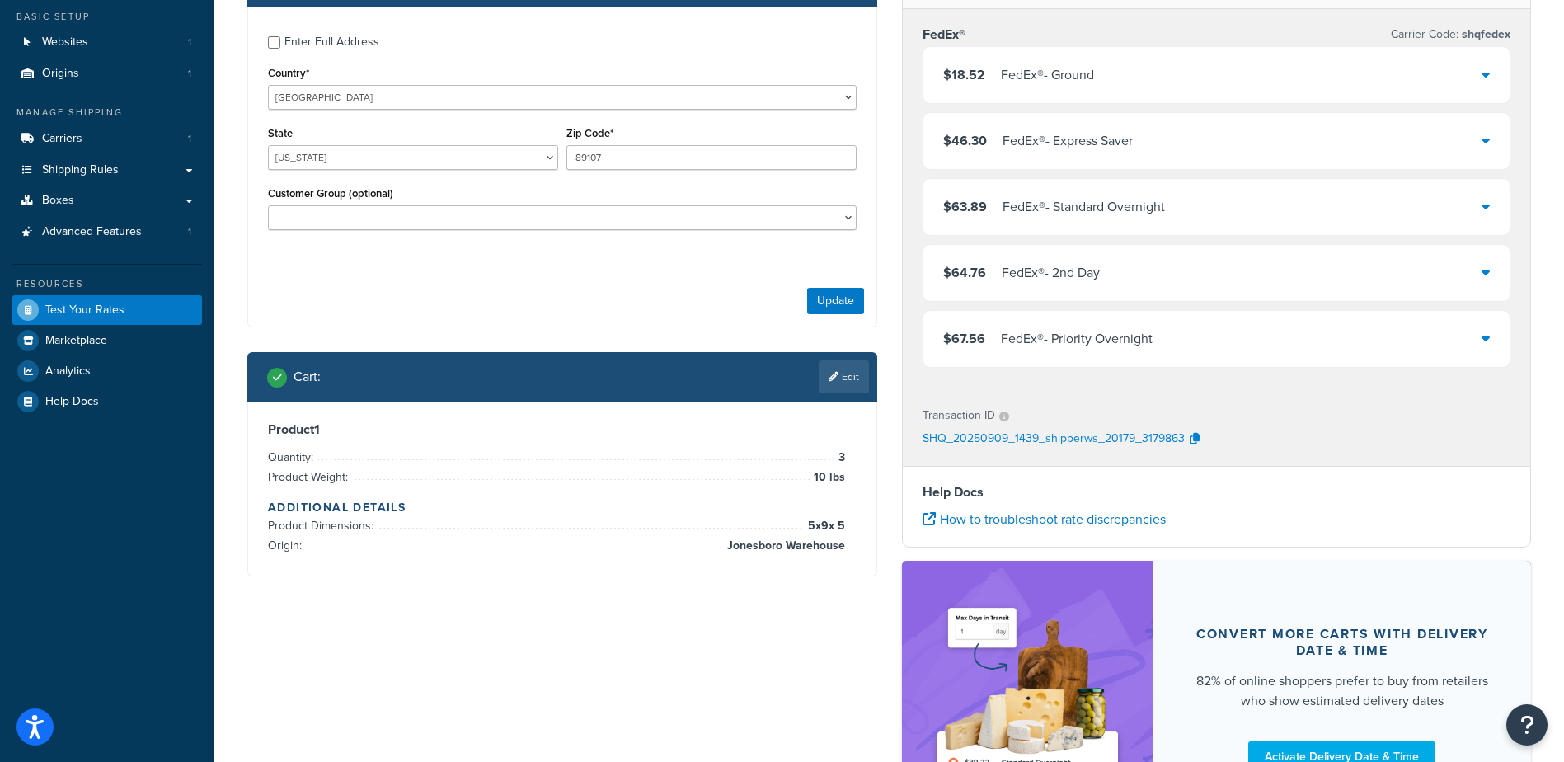
scroll to position [0, 0]
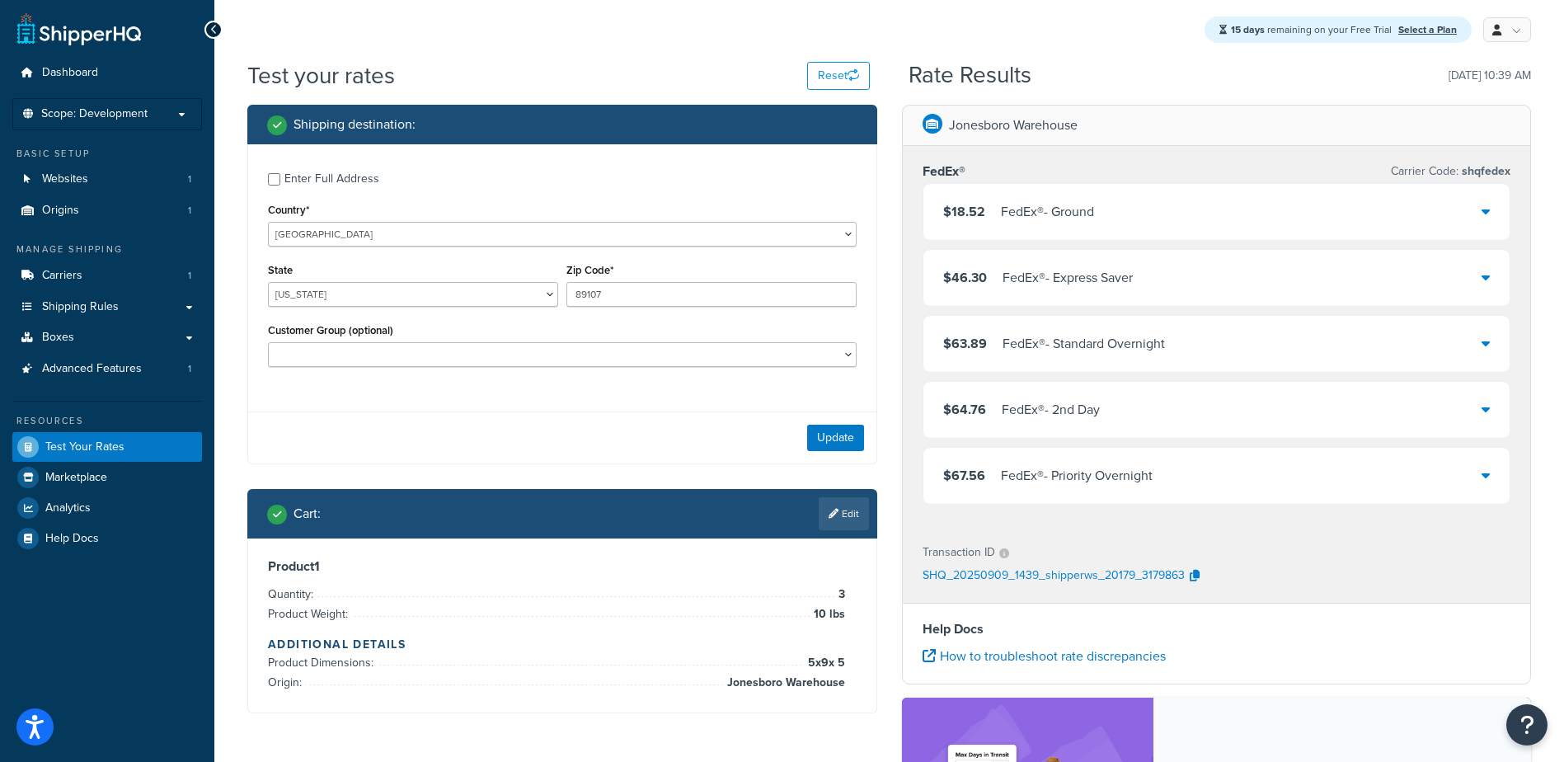
click at [1407, 218] on div "$18.52 FedEx® - Ground" at bounding box center [1216, 212] width 587 height 56
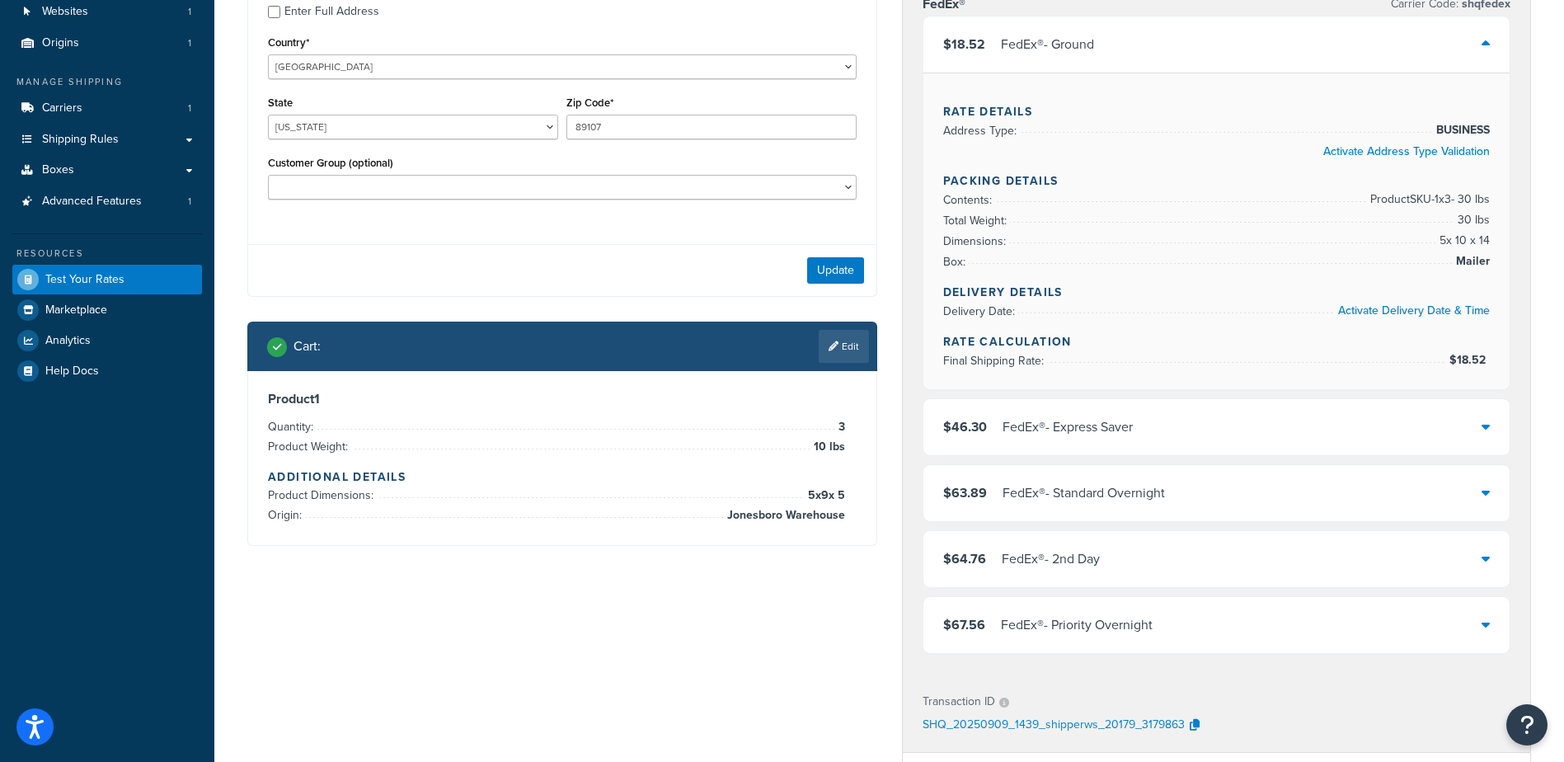
scroll to position [165, 0]
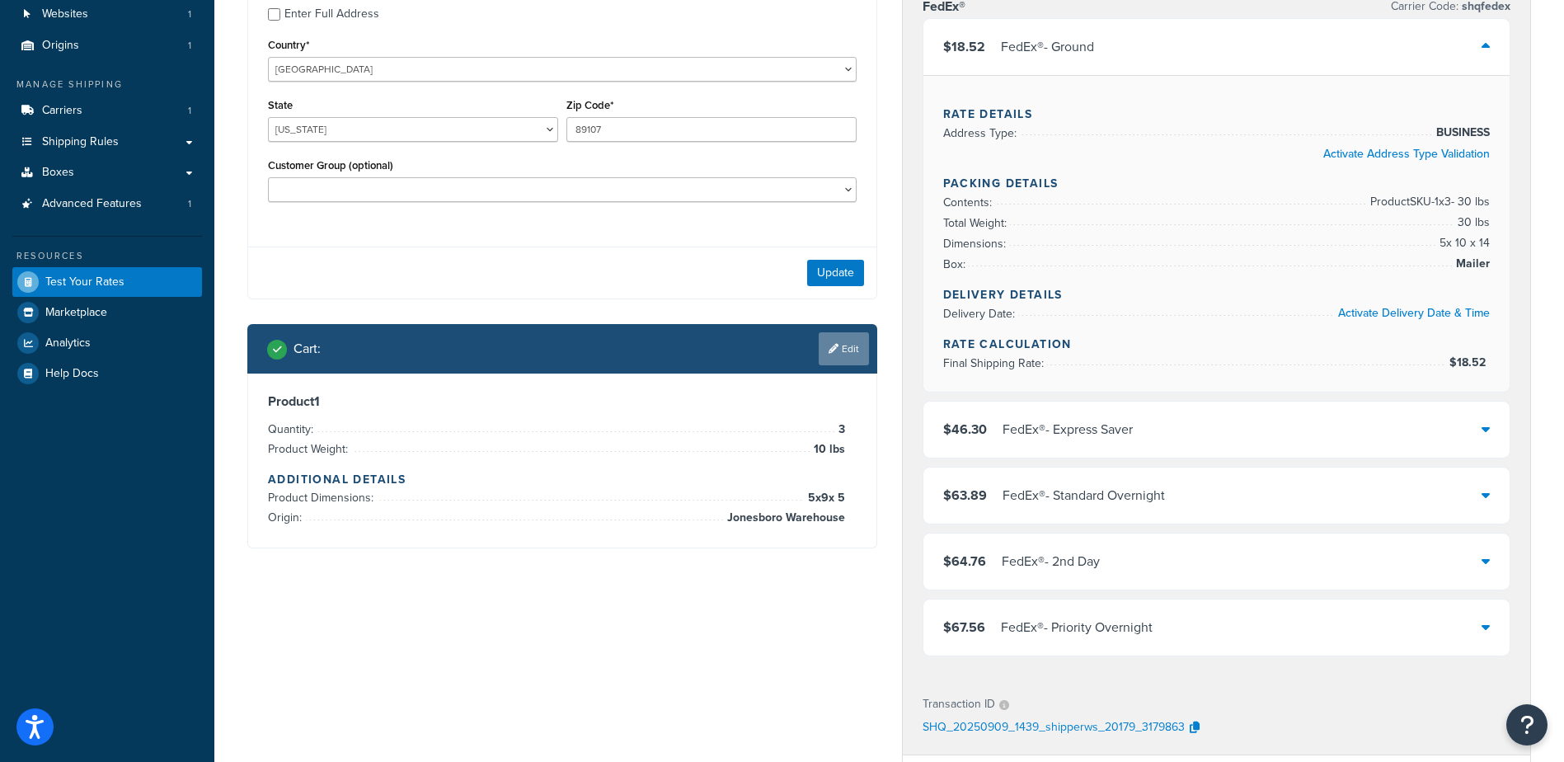
click at [830, 351] on icon at bounding box center [834, 349] width 10 height 10
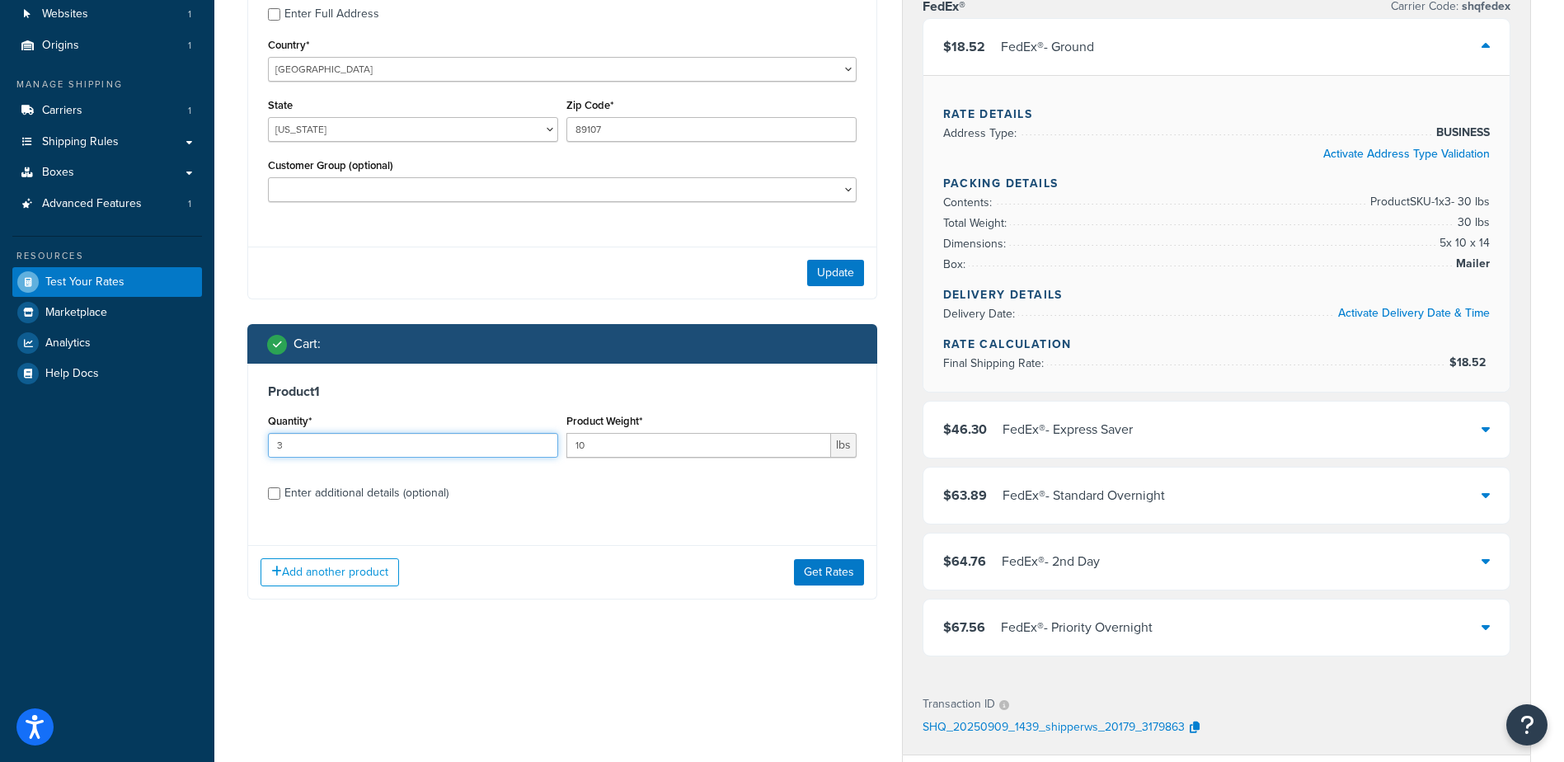
drag, startPoint x: 318, startPoint y: 441, endPoint x: 163, endPoint y: 459, distance: 156.1
click at [171, 458] on div "Dashboard Scope: Development Basic Setup Websites 1 Origins 1 Manage Shipping C…" at bounding box center [782, 530] width 1564 height 1391
type input "8"
click at [838, 573] on button "Get Rates" at bounding box center [829, 572] width 70 height 26
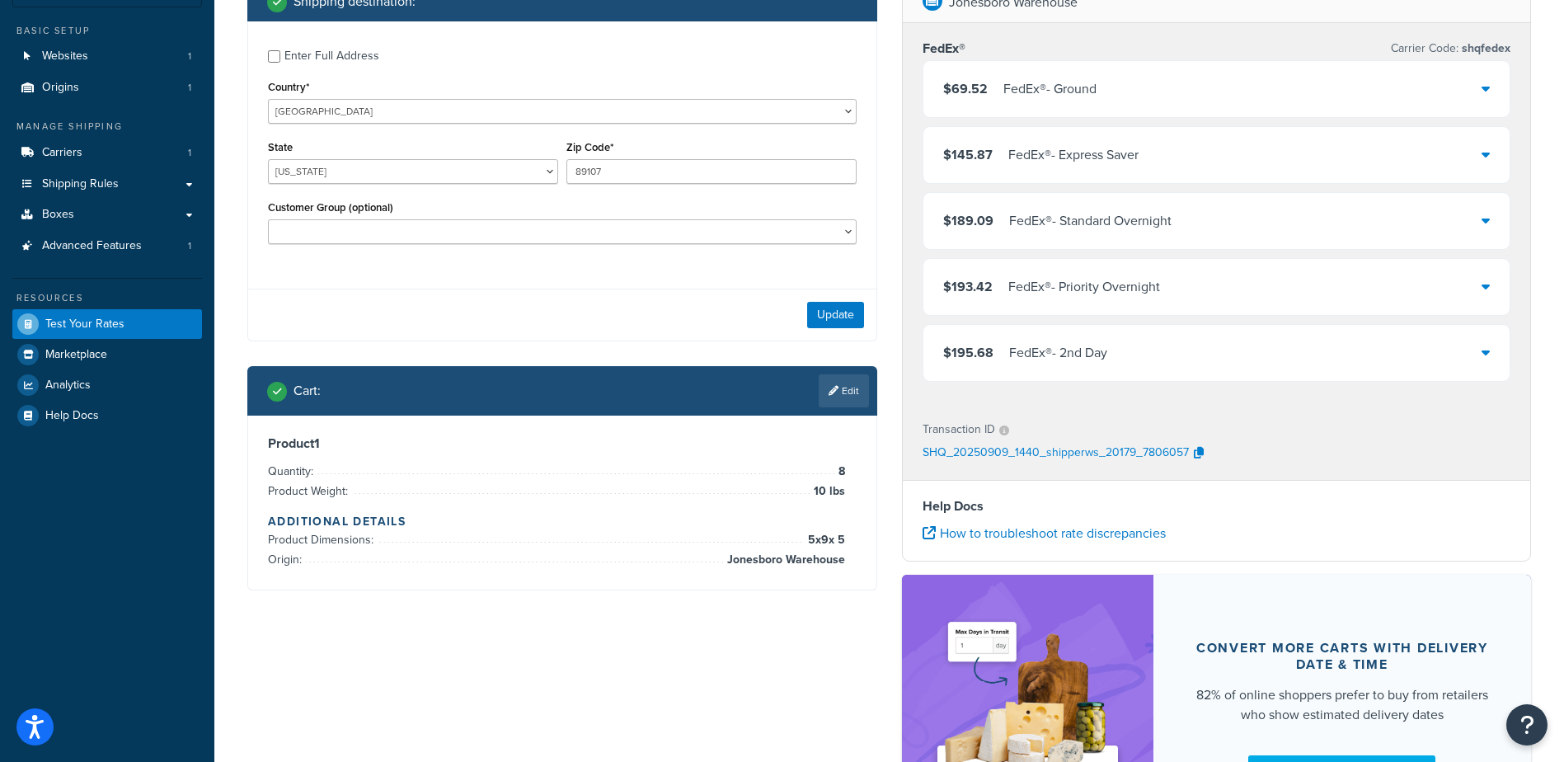
scroll to position [0, 0]
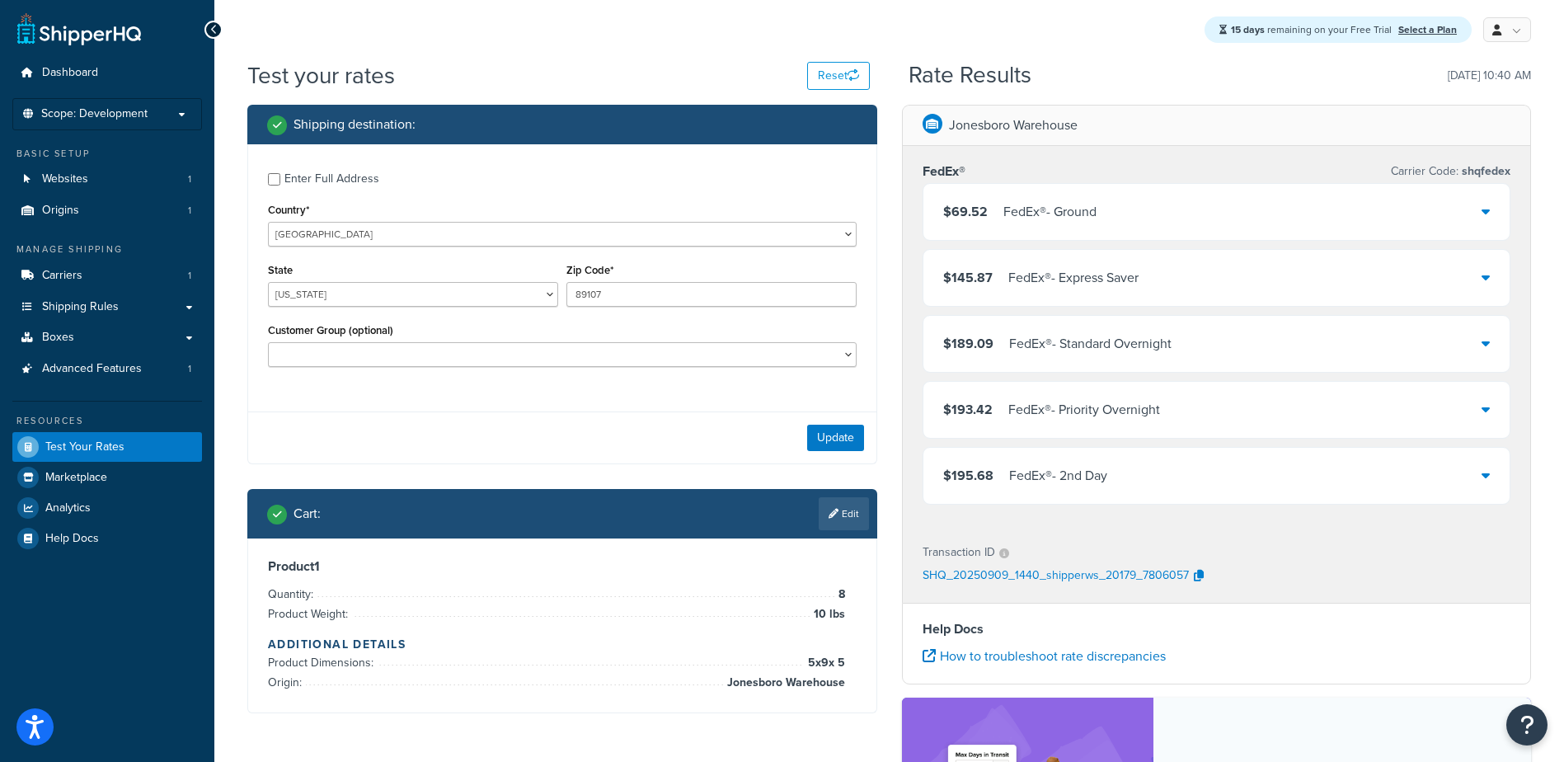
click at [1094, 222] on div "FedEx® - Ground" at bounding box center [1049, 211] width 93 height 23
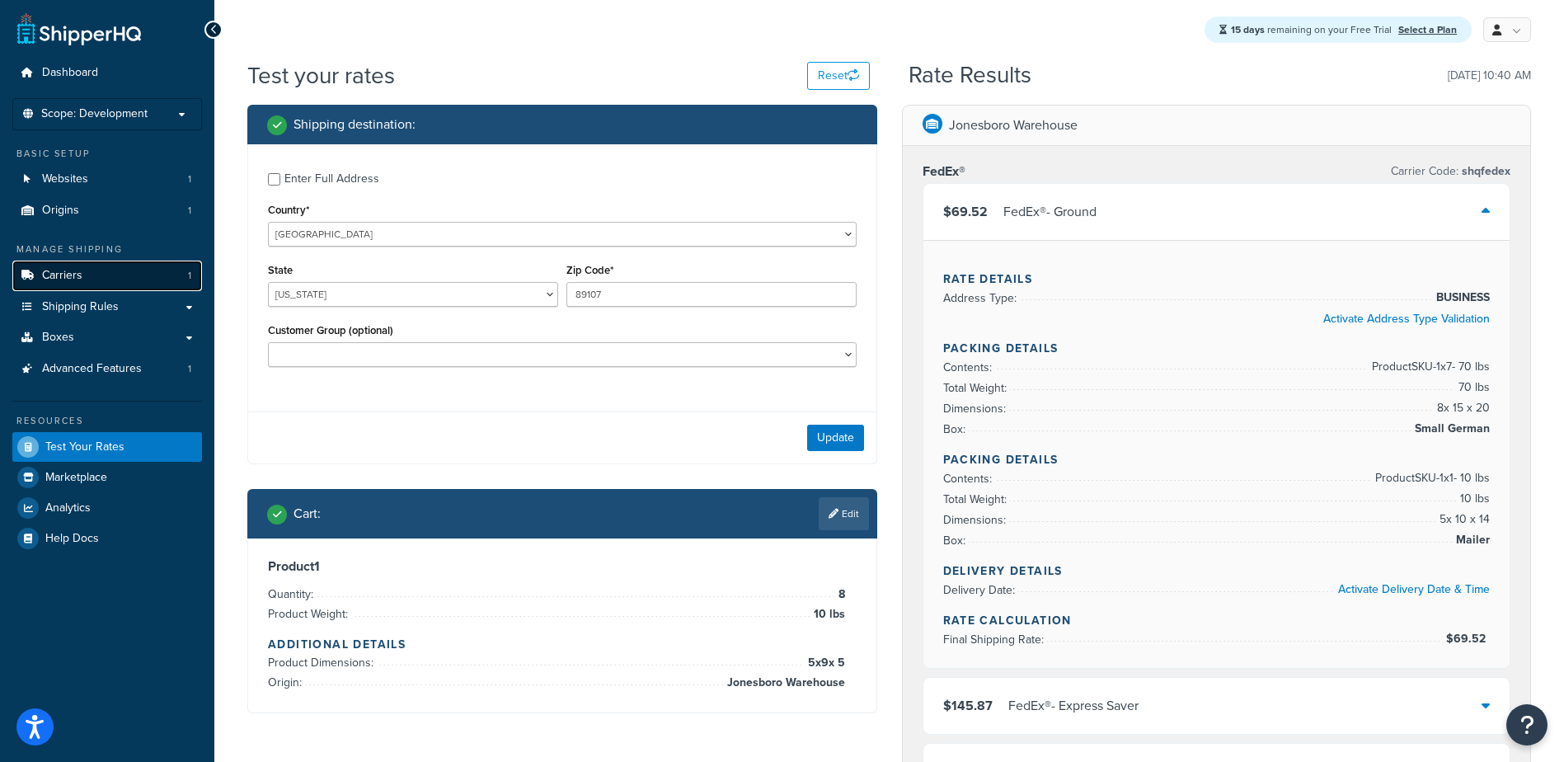
click at [87, 266] on link "Carriers 1" at bounding box center [107, 276] width 190 height 31
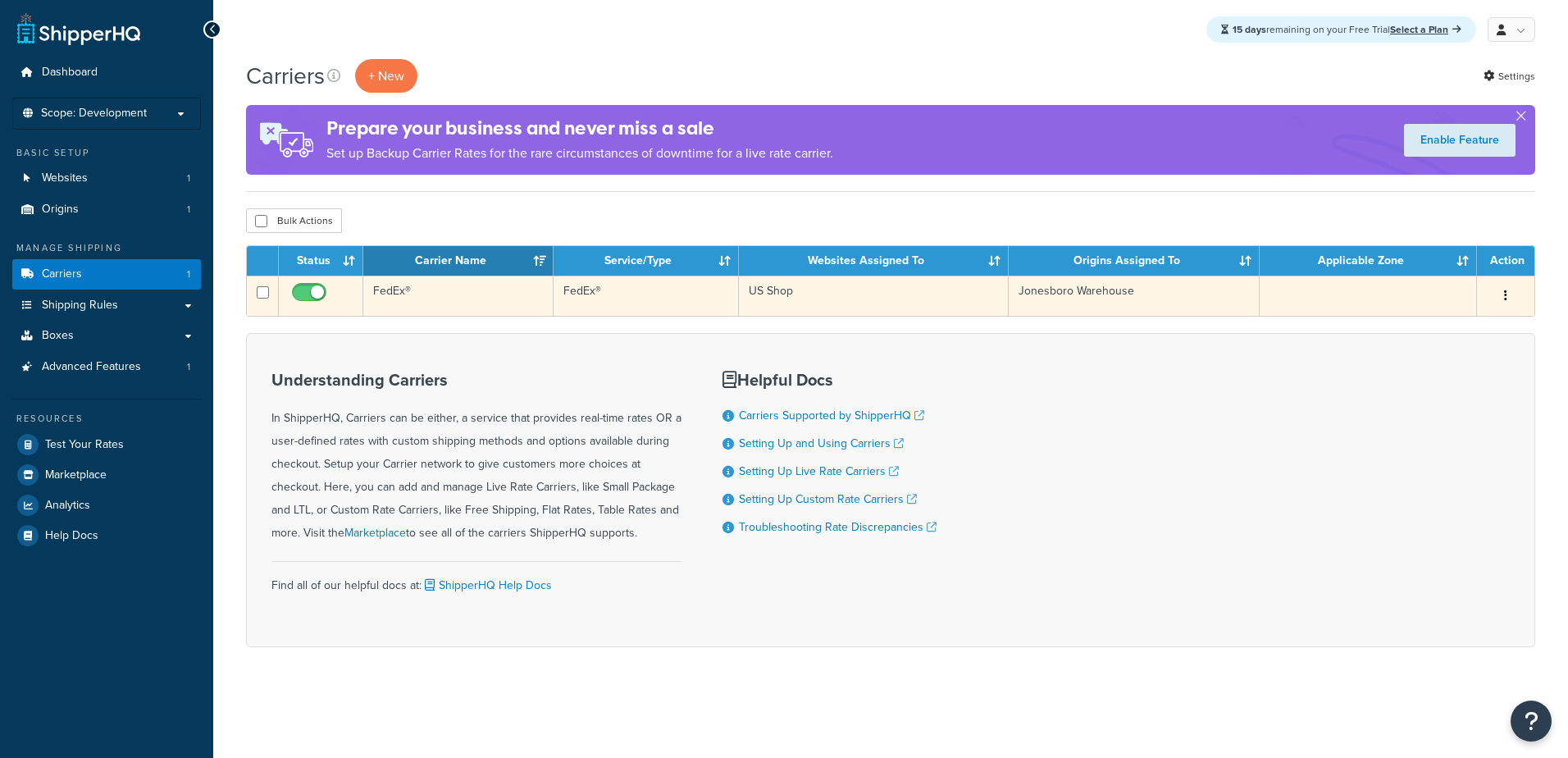
click at [577, 291] on td "FedEx®" at bounding box center [647, 295] width 185 height 40
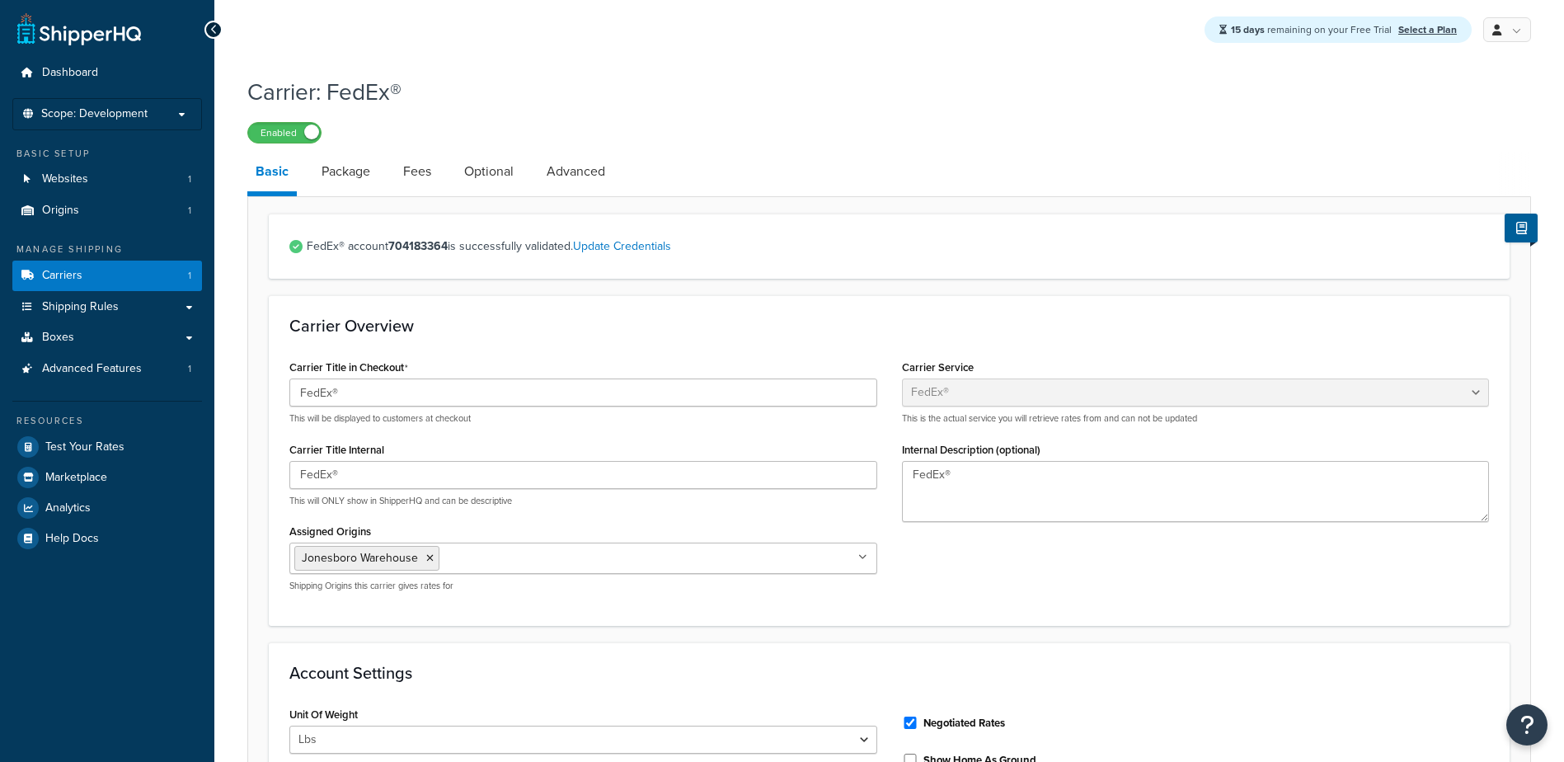
select select "fedEx"
select select "REGULAR_PICKUP"
select select "YOUR_PACKAGING"
click at [420, 175] on link "Fees" at bounding box center [417, 172] width 45 height 40
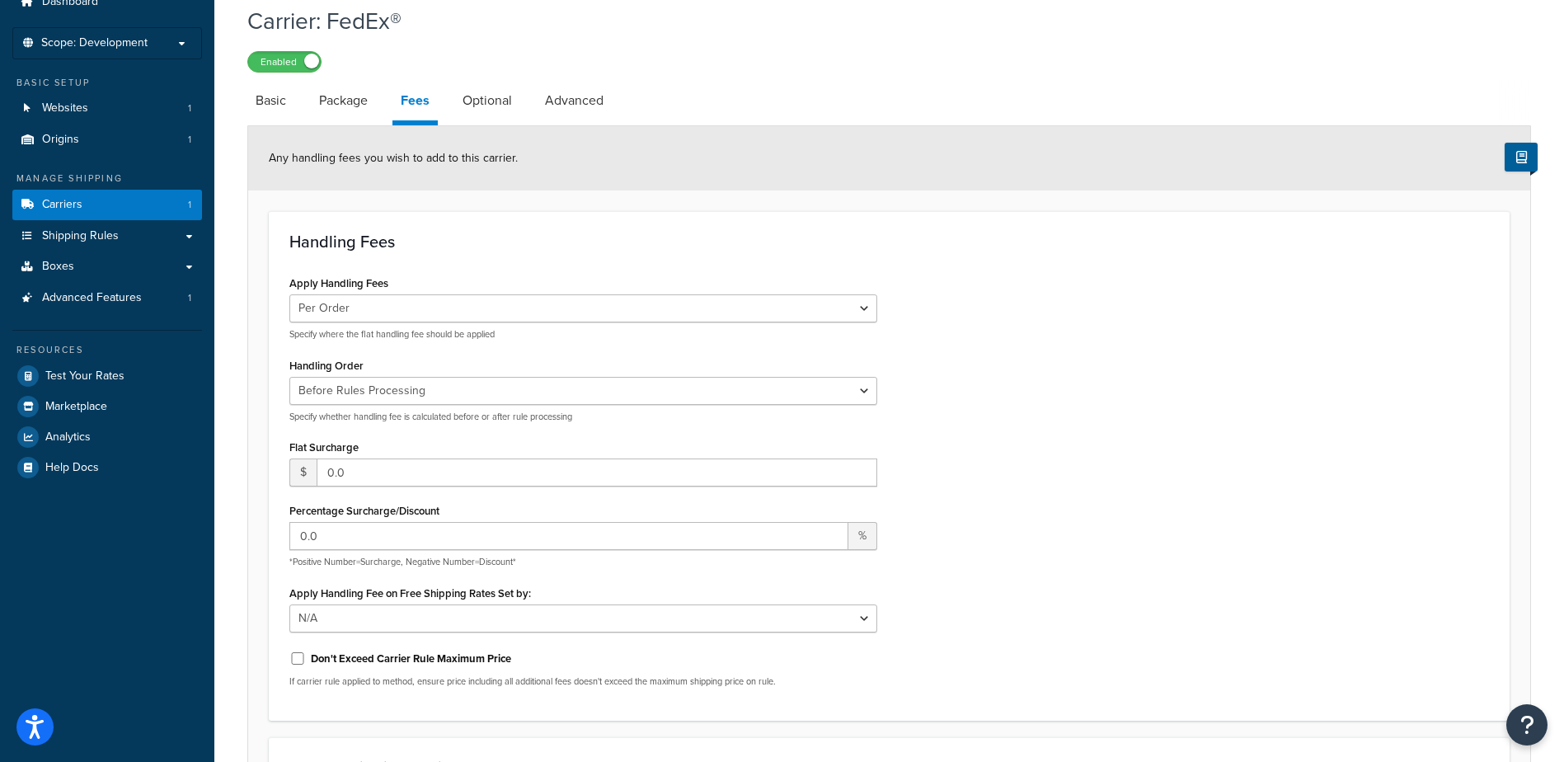
scroll to position [165, 0]
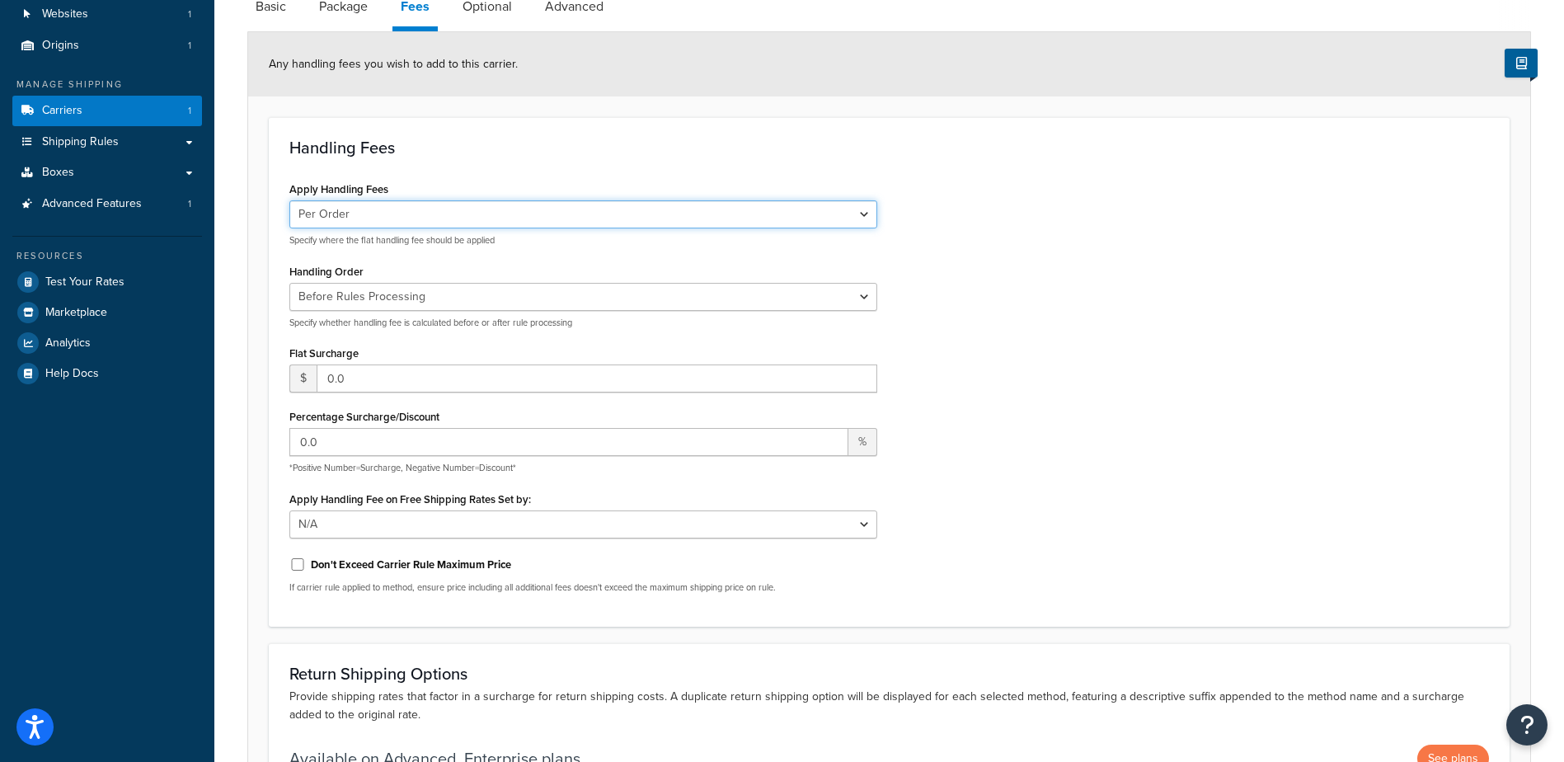
click at [345, 222] on select "Per Order Per Item Per Package" at bounding box center [583, 214] width 588 height 28
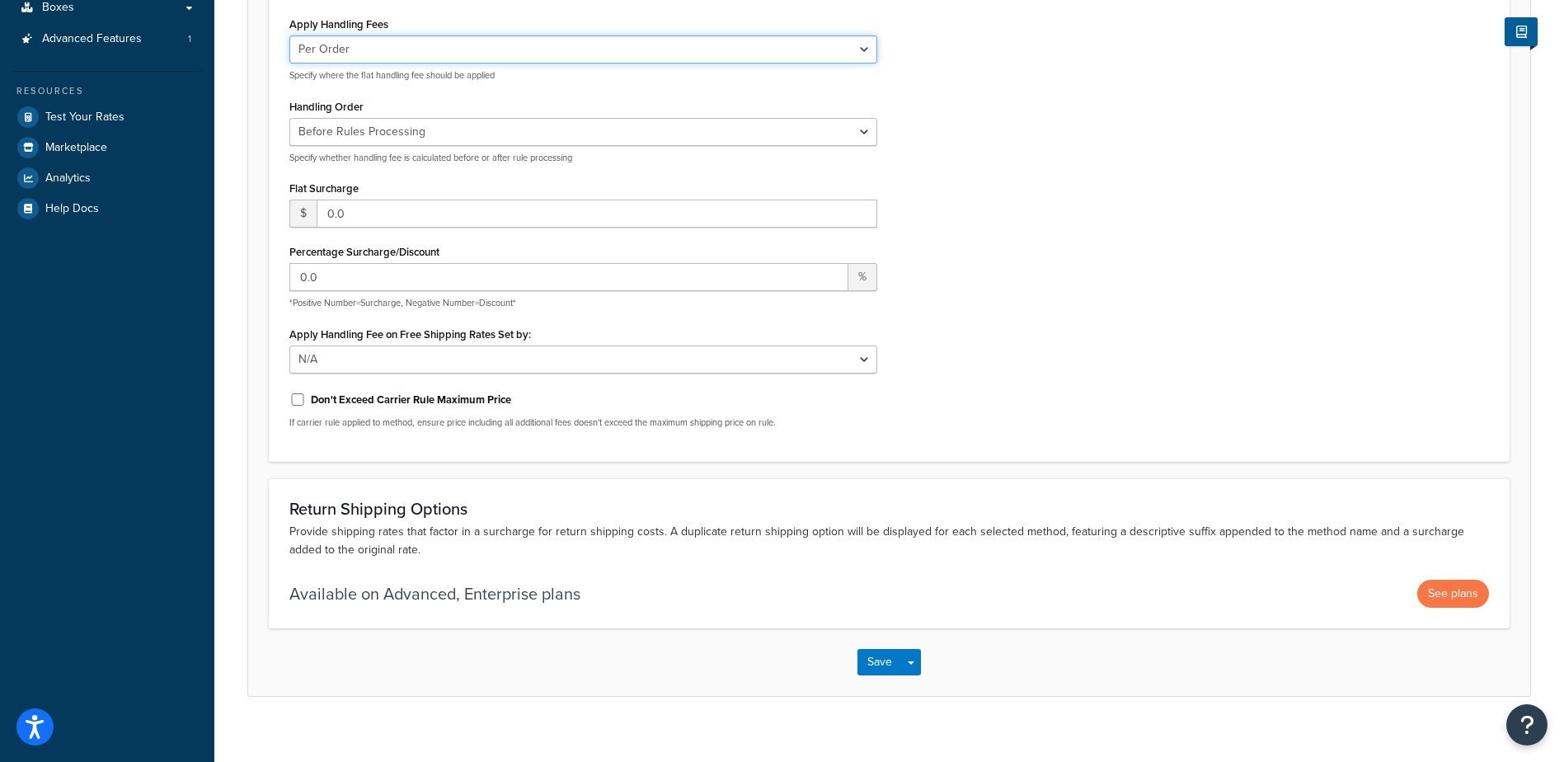
scroll to position [82, 0]
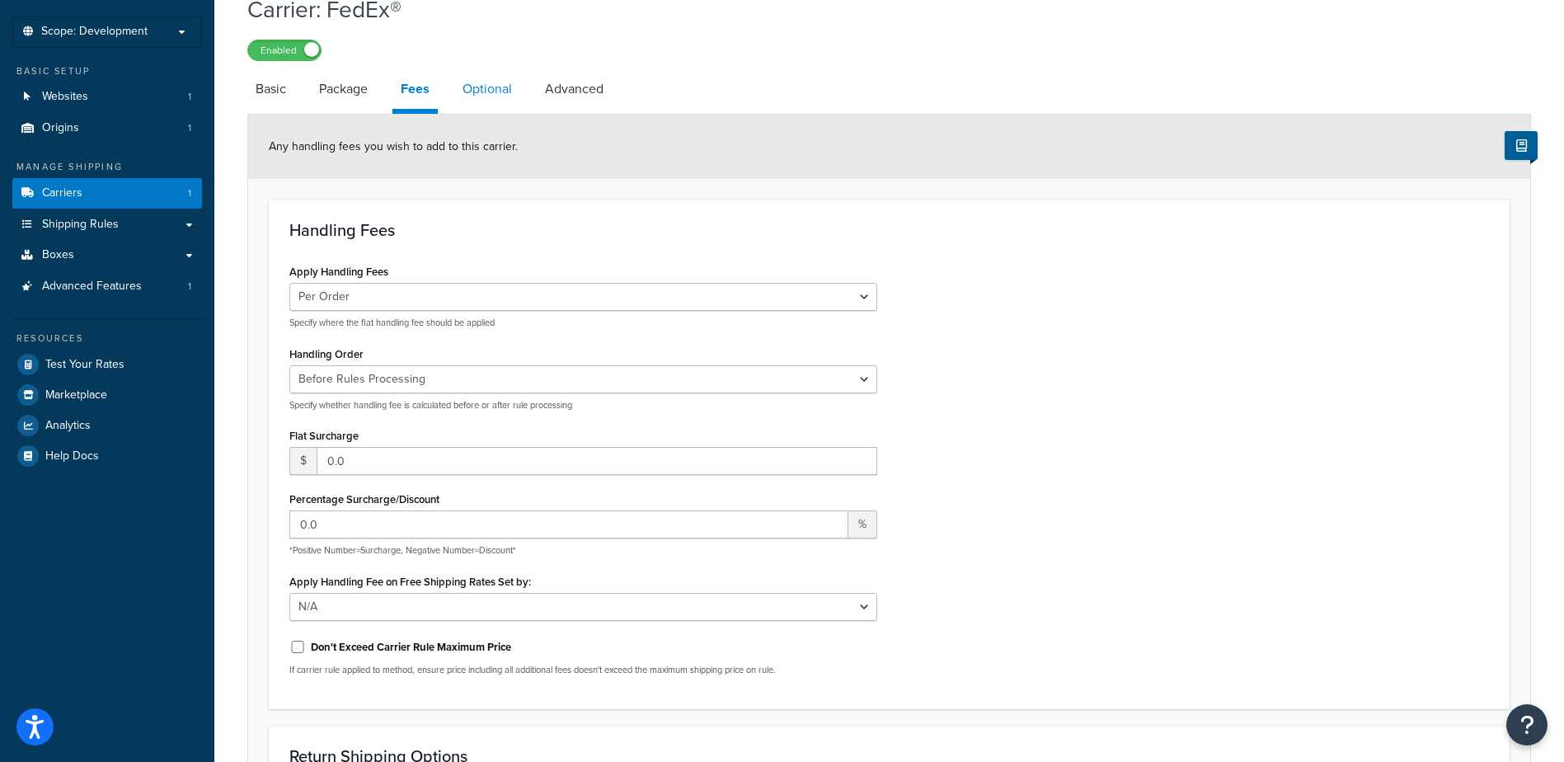
click at [486, 90] on link "Optional" at bounding box center [487, 89] width 66 height 40
select select "business"
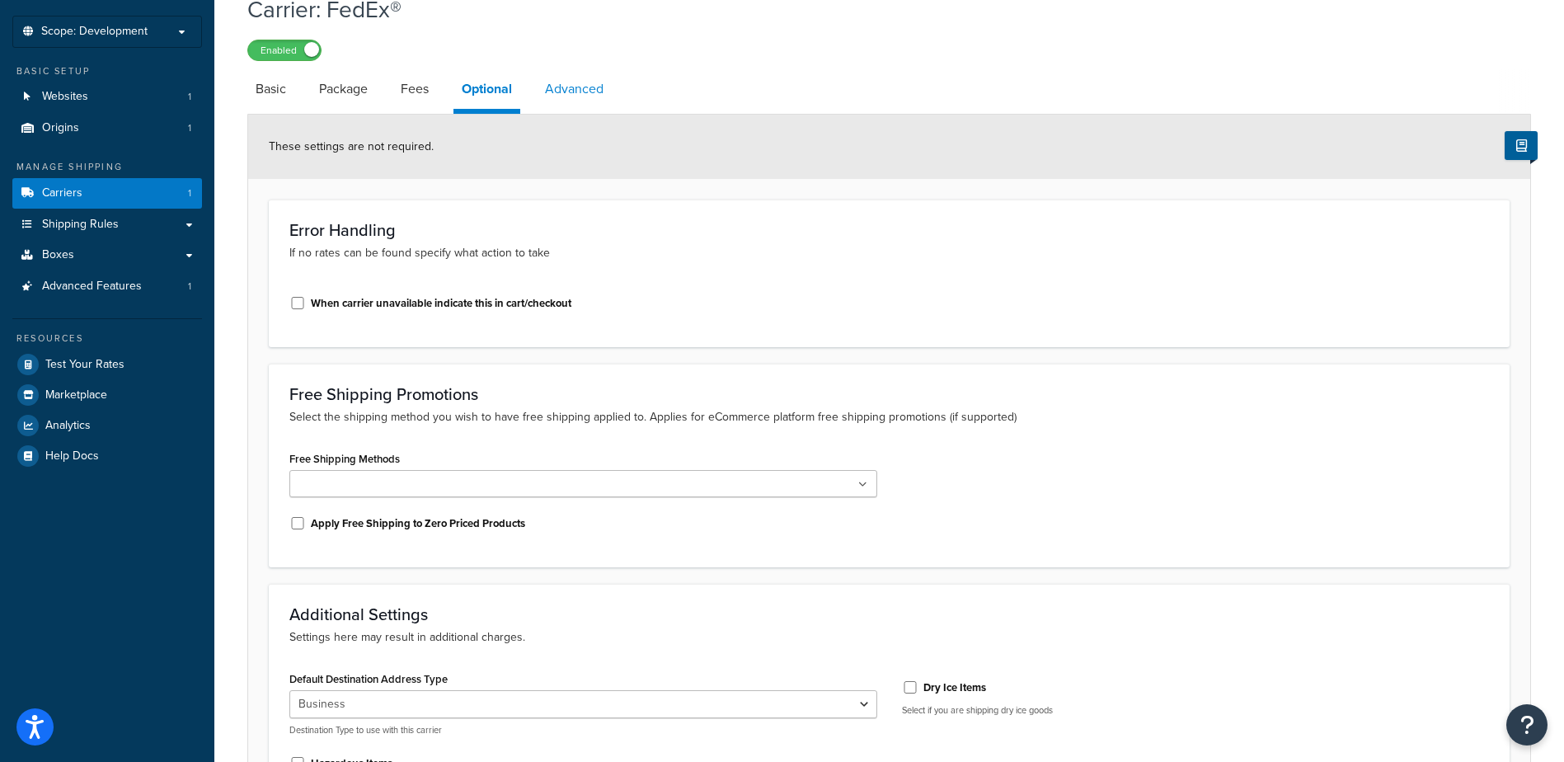
click at [564, 90] on link "Advanced" at bounding box center [574, 89] width 75 height 40
select select "false"
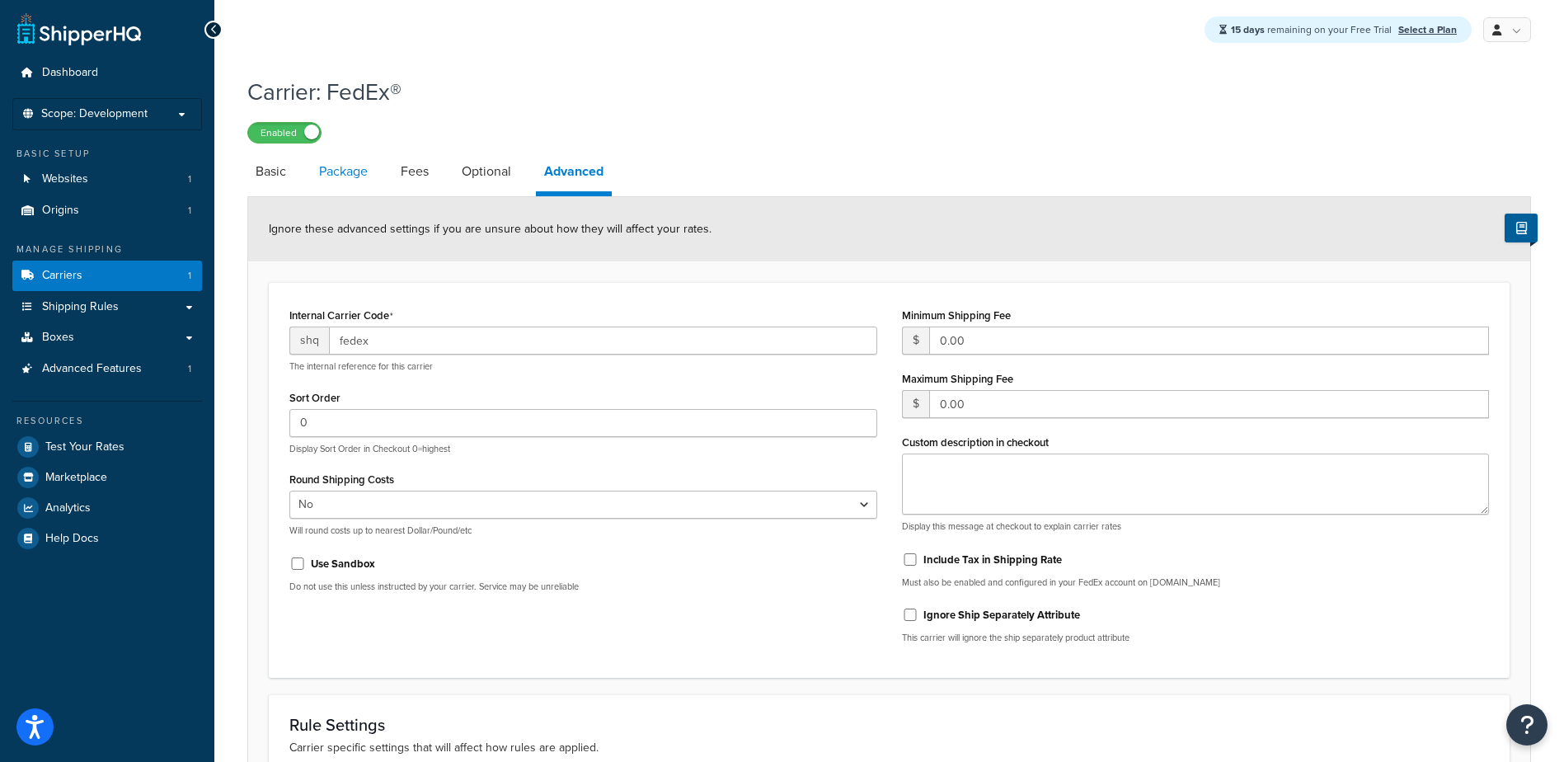
click at [334, 174] on link "Package" at bounding box center [343, 172] width 65 height 40
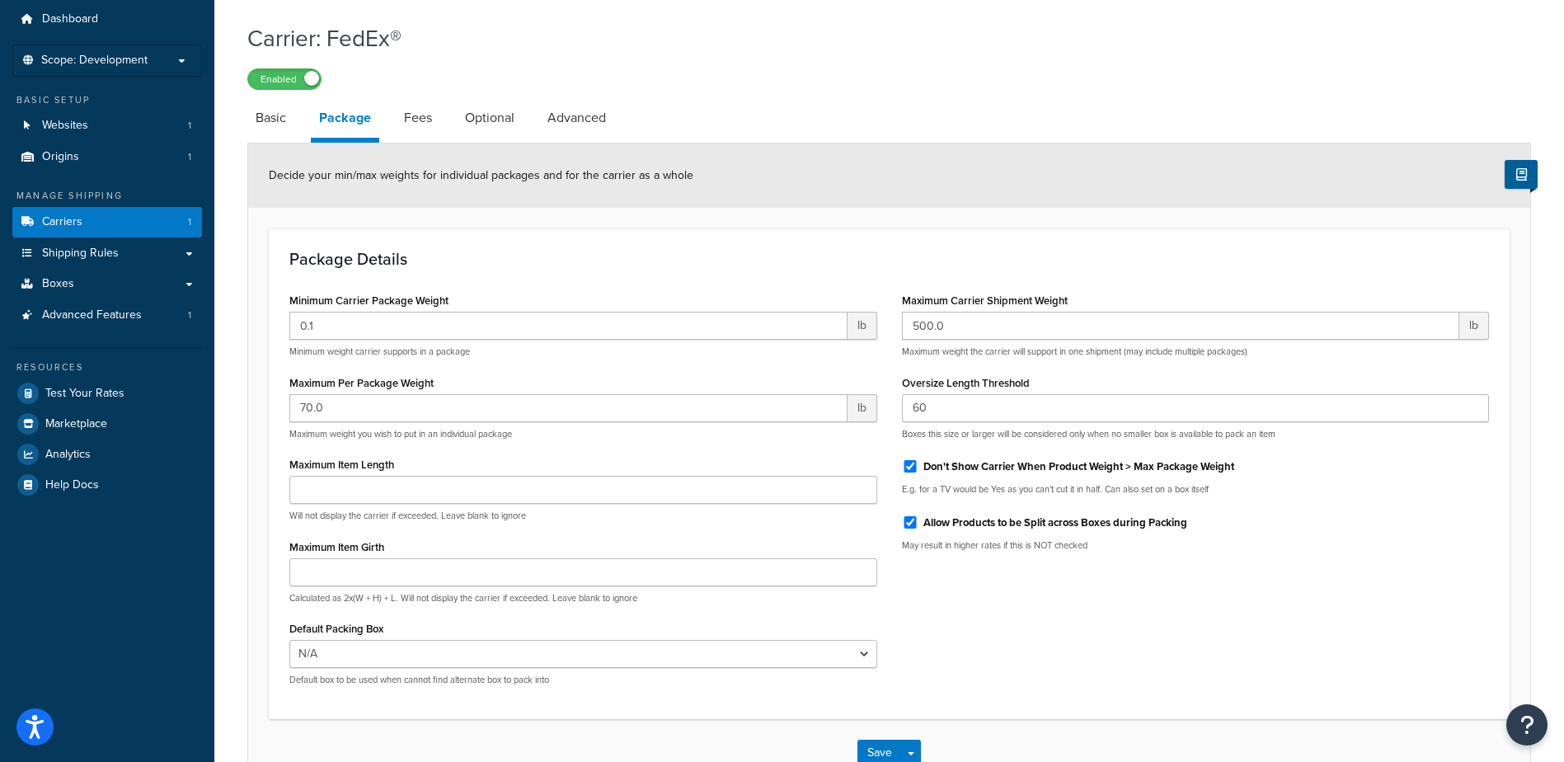
scroll to position [82, 0]
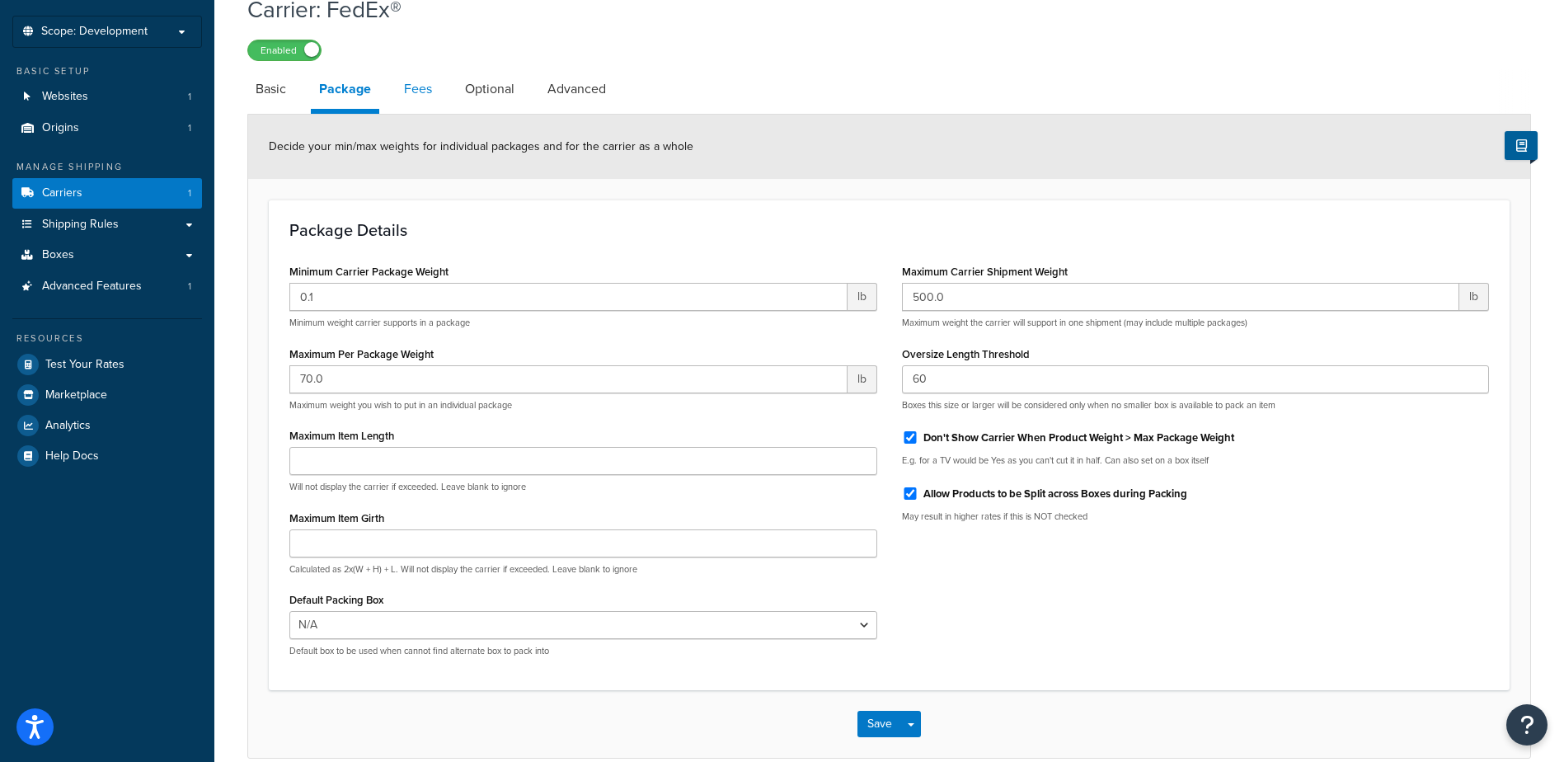
click at [413, 92] on link "Fees" at bounding box center [418, 89] width 45 height 40
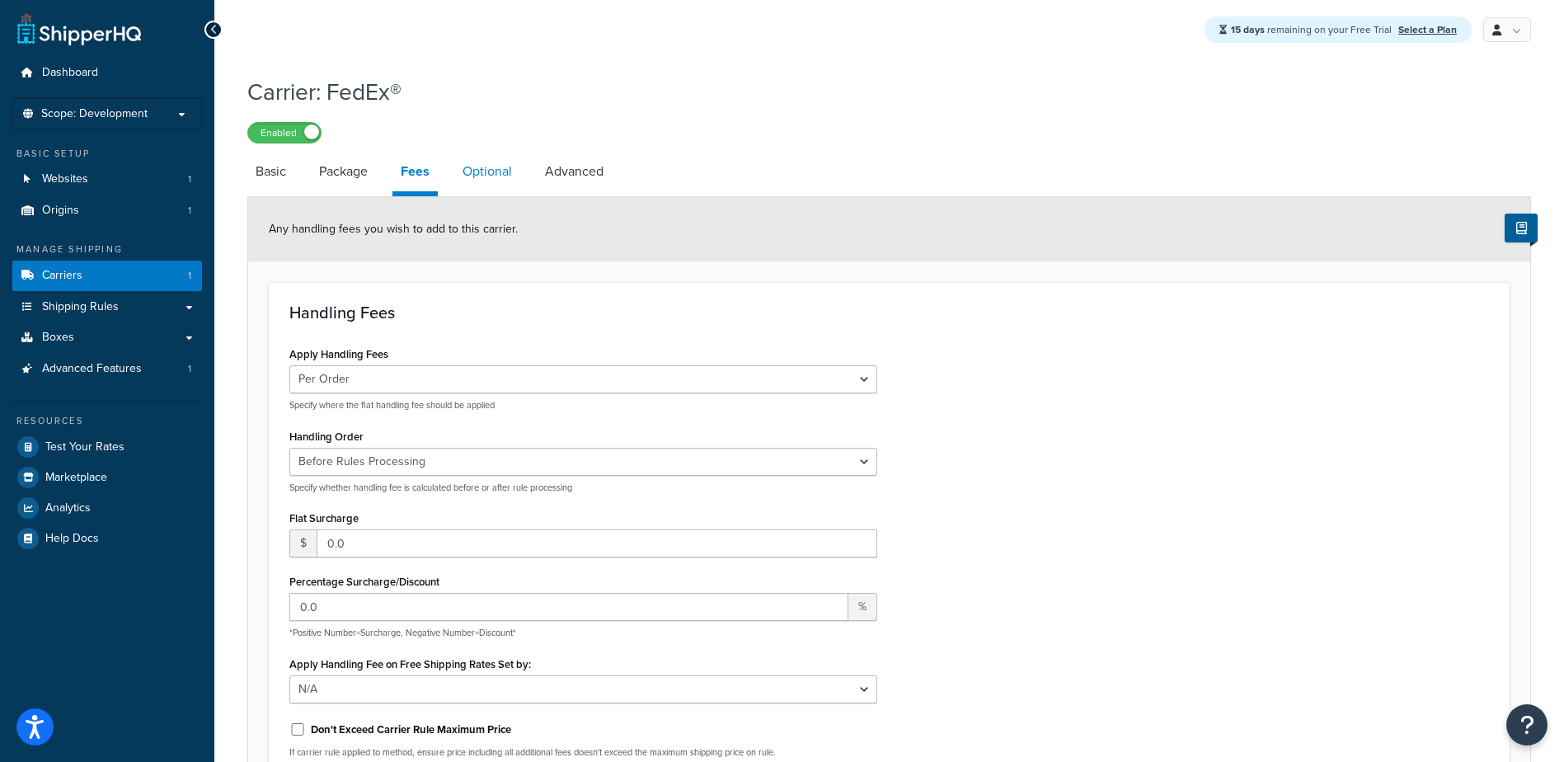
click at [498, 171] on link "Optional" at bounding box center [487, 172] width 66 height 40
select select "business"
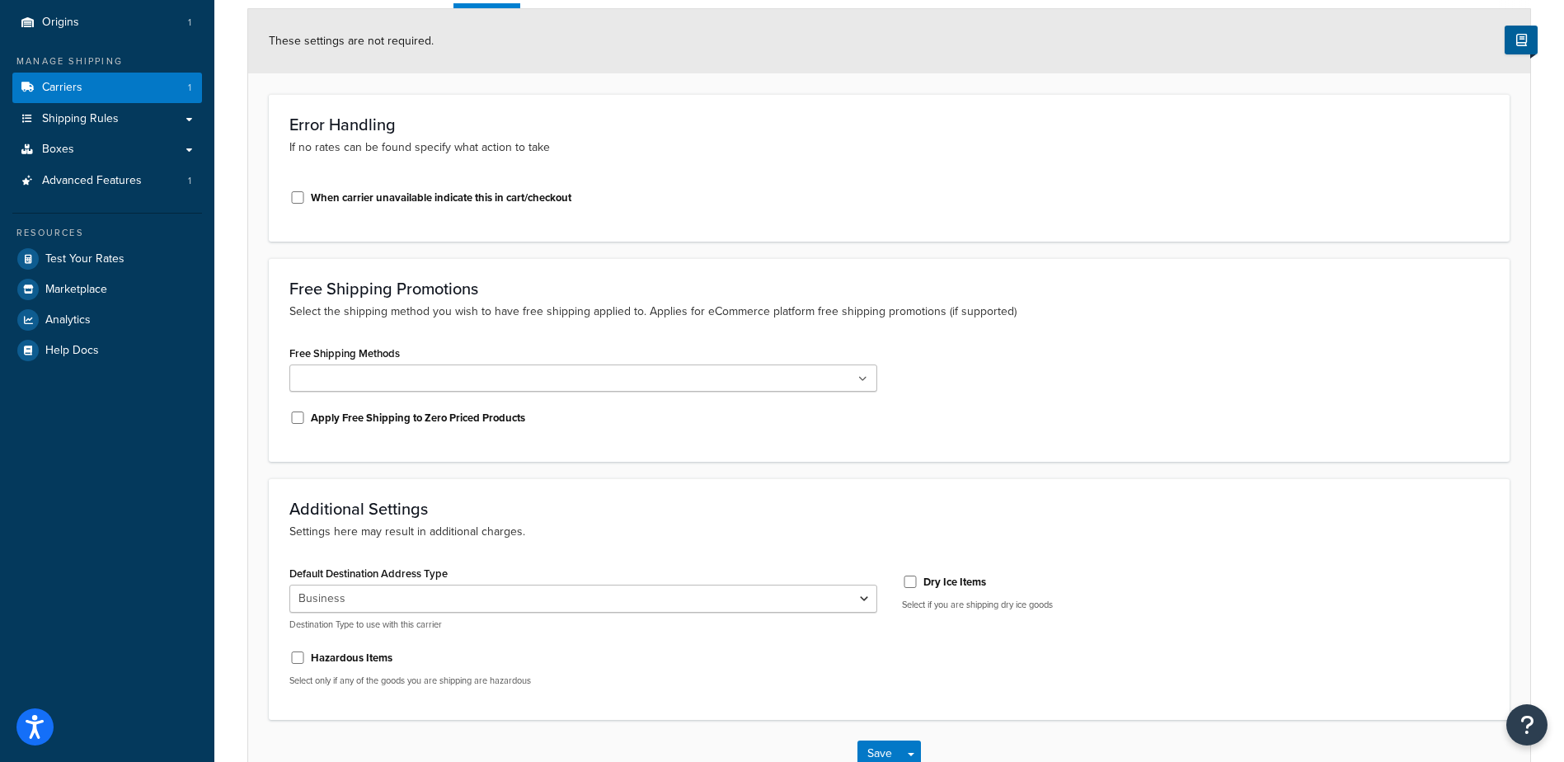
scroll to position [51, 0]
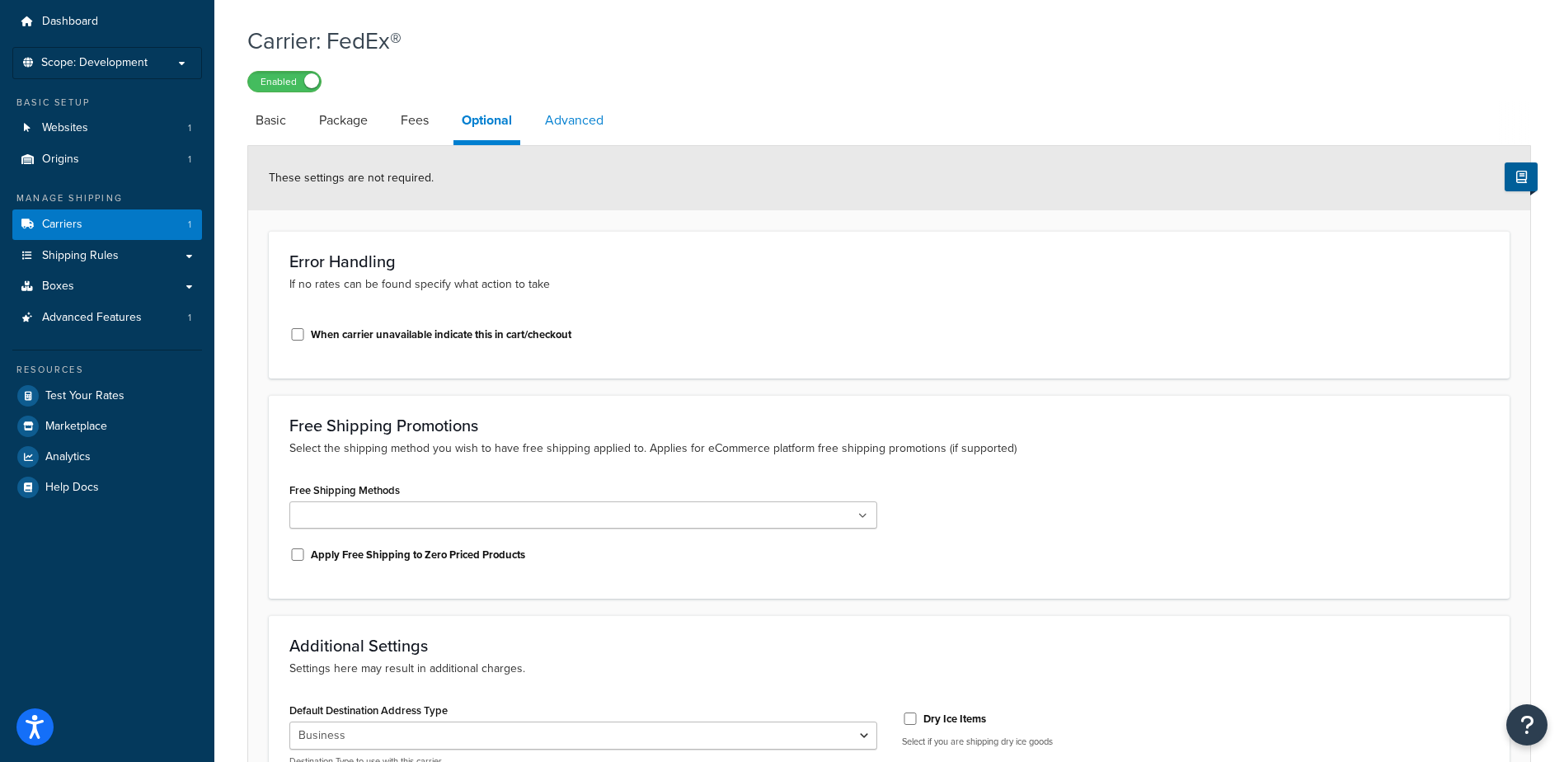
click at [572, 129] on link "Advanced" at bounding box center [574, 121] width 75 height 40
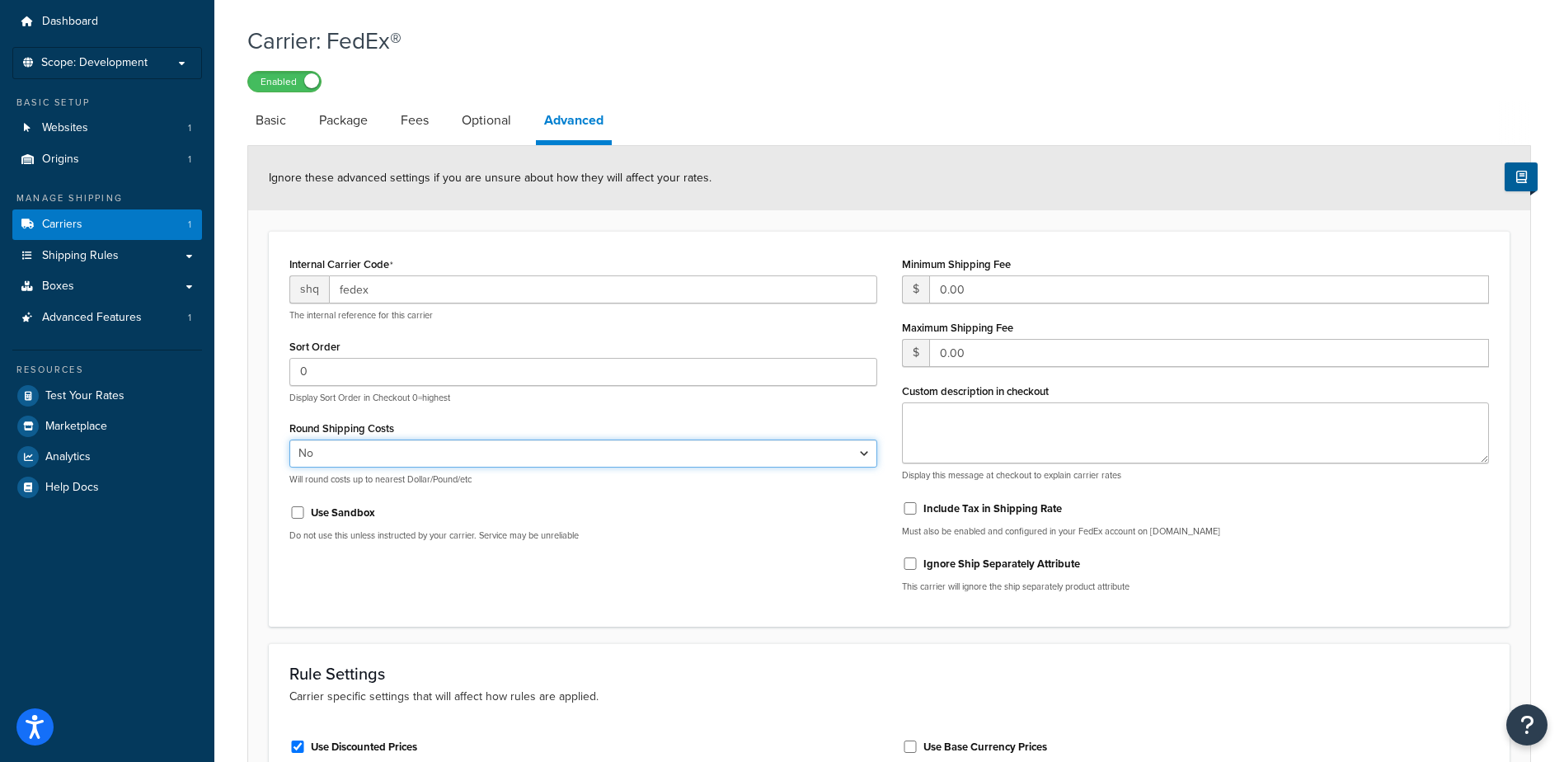
click at [367, 455] on select "Yes No" at bounding box center [583, 453] width 588 height 28
click at [289, 441] on select "Yes No" at bounding box center [583, 453] width 588 height 28
click at [341, 454] on select "Yes No" at bounding box center [583, 453] width 588 height 28
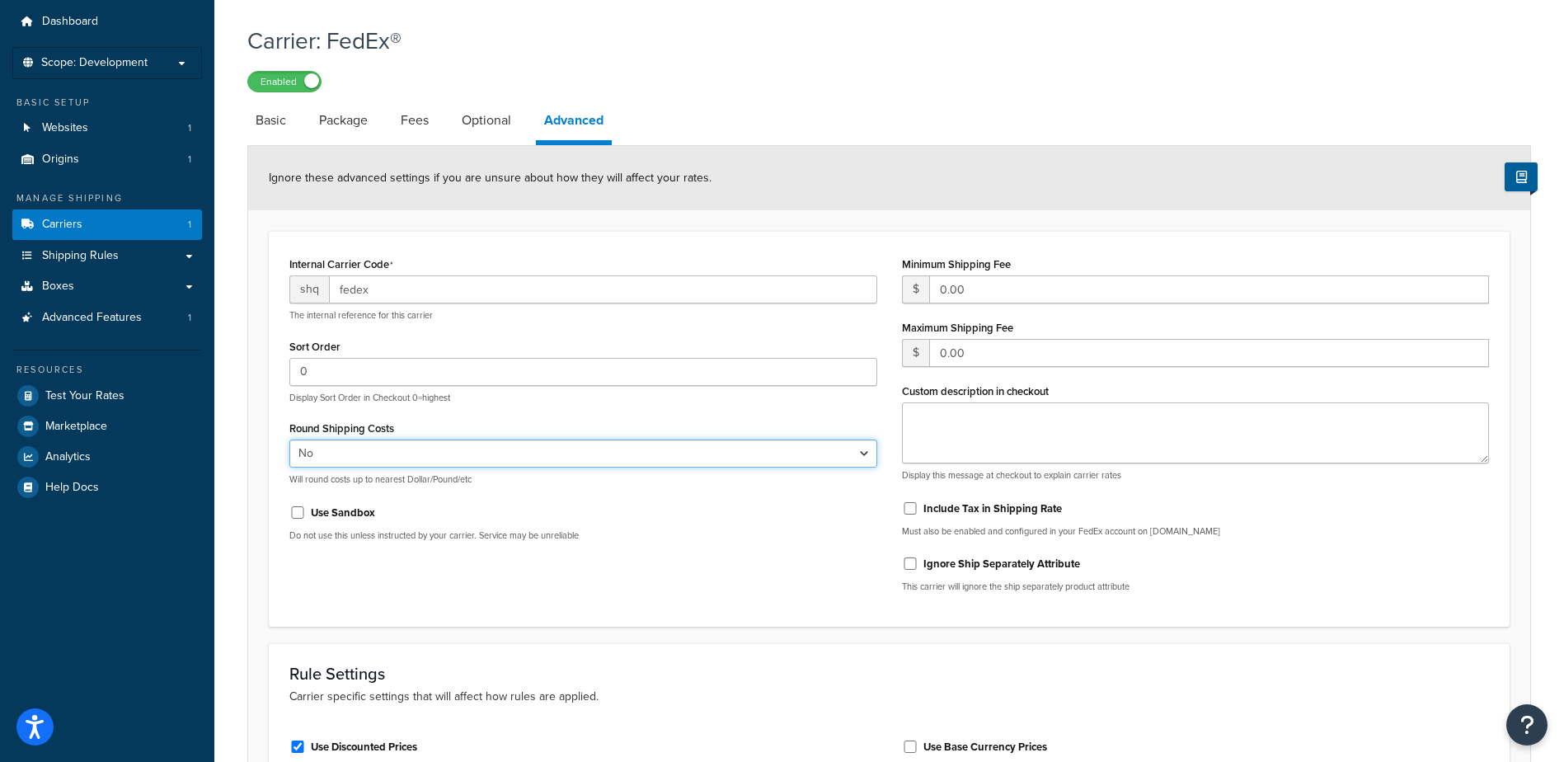
click at [289, 441] on select "Yes No" at bounding box center [583, 453] width 588 height 28
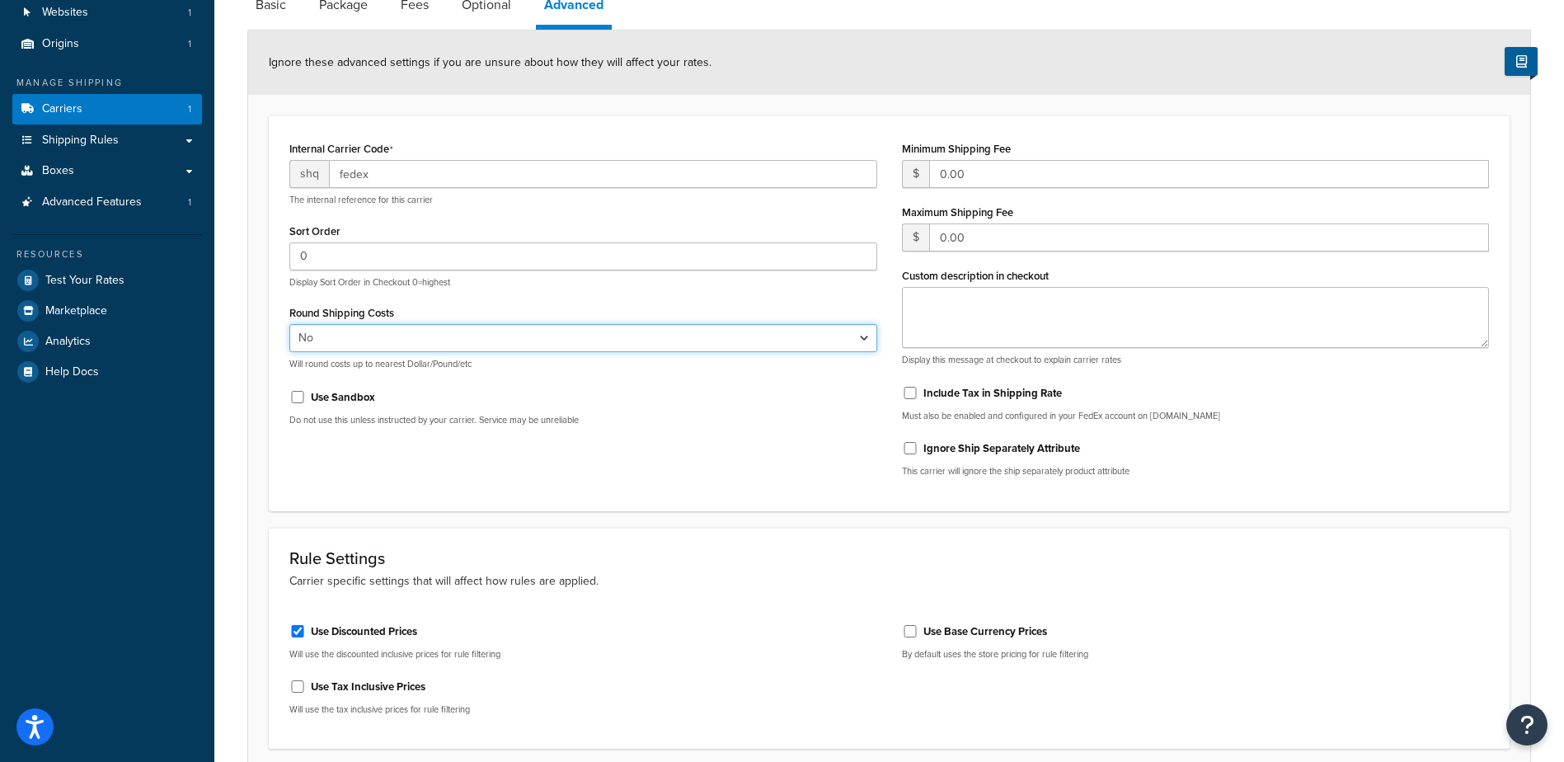
scroll to position [134, 0]
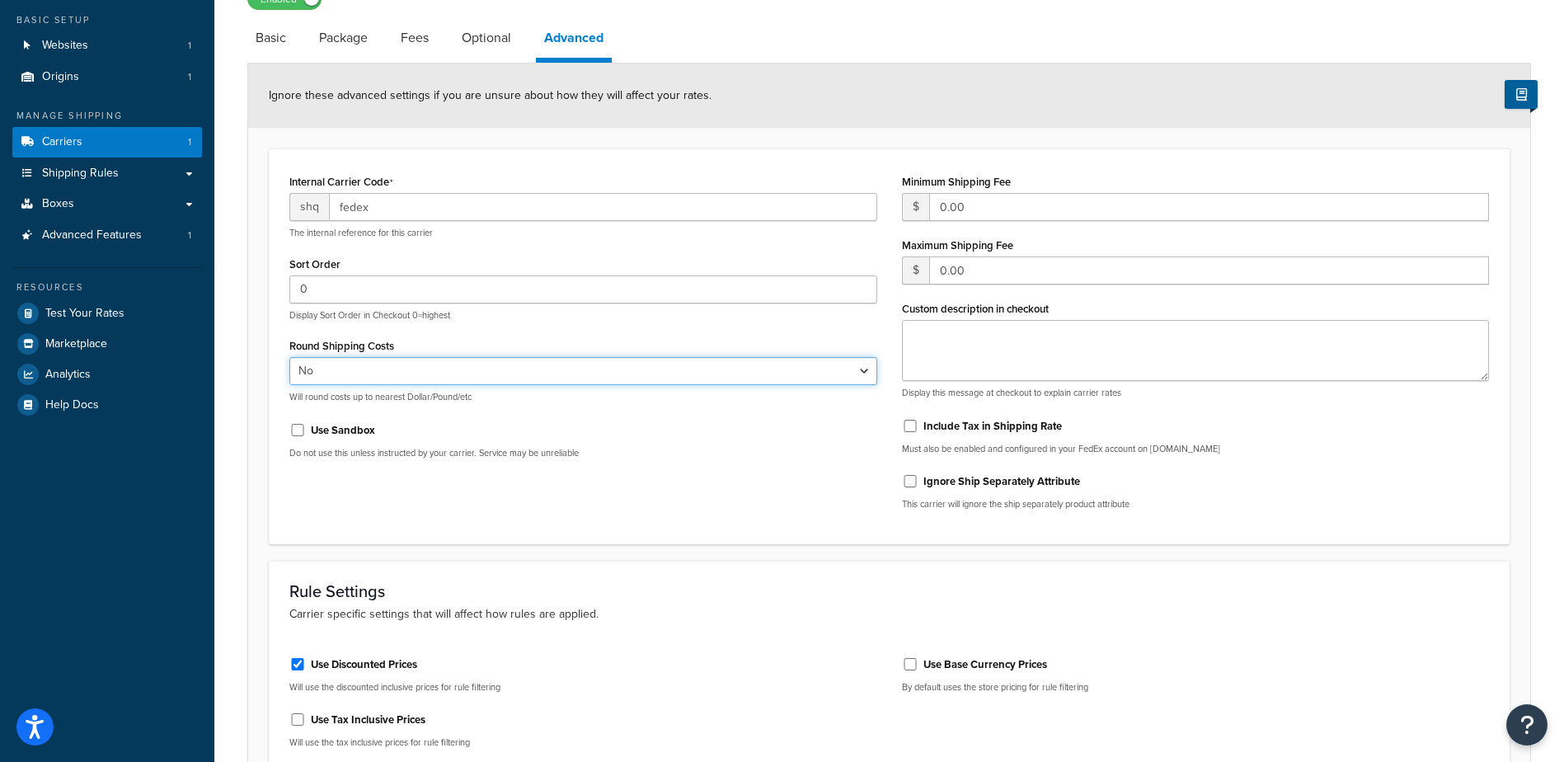
click at [389, 374] on select "Yes No" at bounding box center [583, 371] width 588 height 28
click at [289, 359] on select "Yes No" at bounding box center [583, 371] width 588 height 28
drag, startPoint x: 304, startPoint y: 396, endPoint x: 477, endPoint y: 399, distance: 173.2
click at [477, 399] on p "Will round costs up to nearest Dollar/Pound/etc" at bounding box center [583, 397] width 588 height 12
drag, startPoint x: 477, startPoint y: 399, endPoint x: 384, endPoint y: 376, distance: 96.0
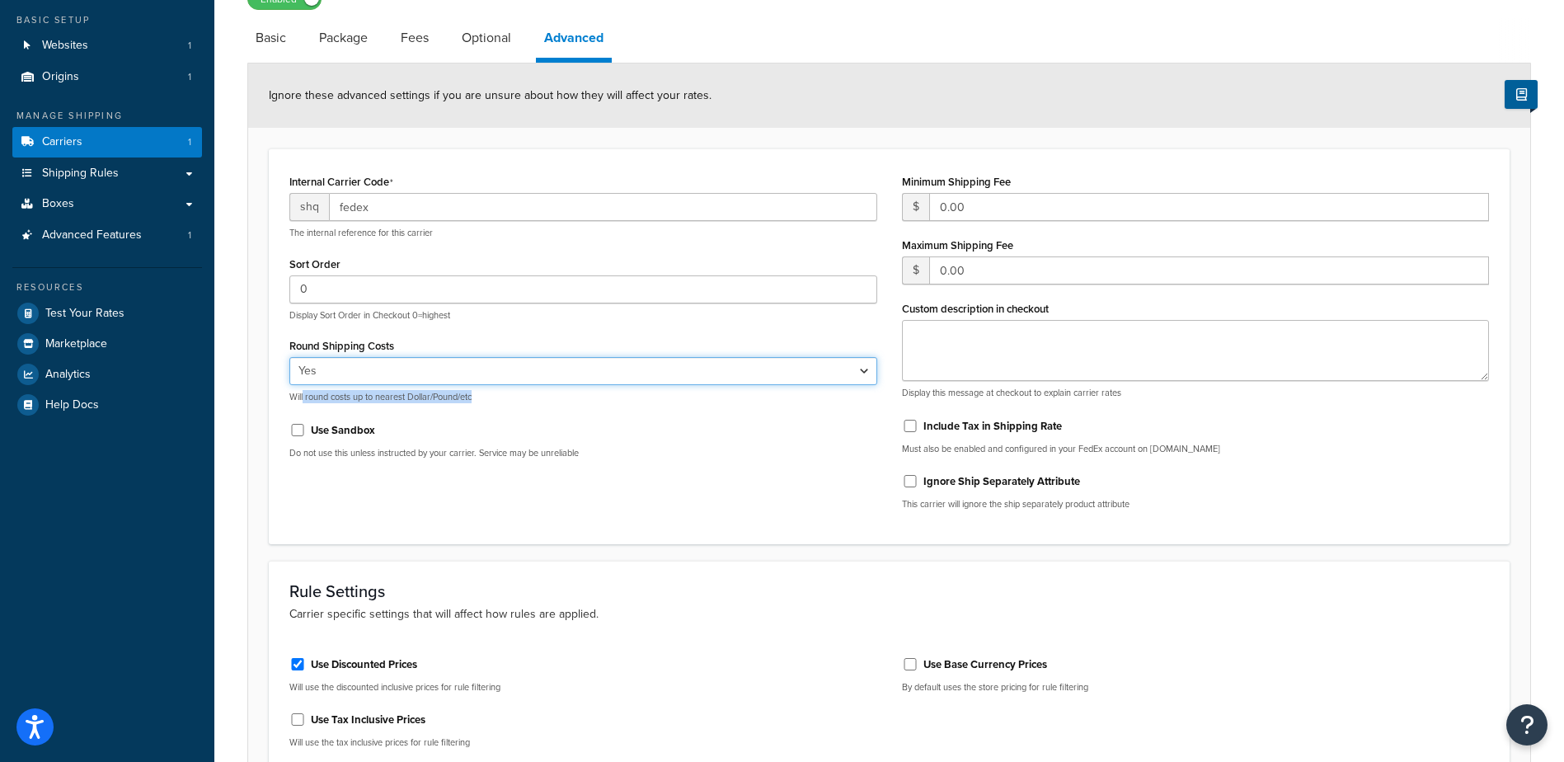
click at [384, 376] on select "Yes No" at bounding box center [583, 371] width 588 height 28
select select "false"
click at [289, 359] on select "Yes No" at bounding box center [583, 371] width 588 height 28
click at [622, 296] on input "0" at bounding box center [583, 289] width 588 height 28
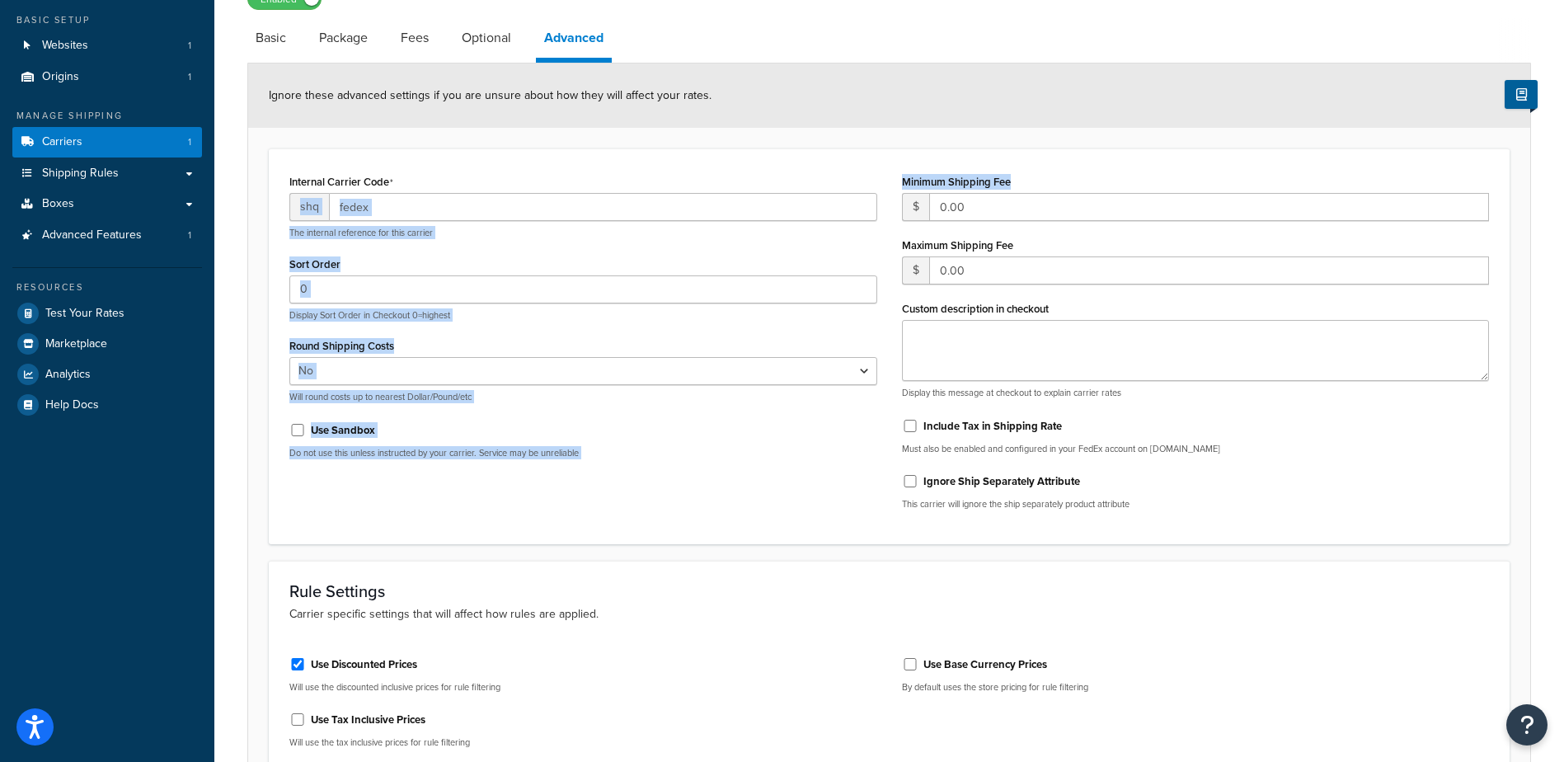
drag, startPoint x: 1026, startPoint y: 182, endPoint x: 885, endPoint y: 181, distance: 140.2
click at [885, 181] on div "Internal Carrier Code shq fedex The internal reference for this carrier Sort Or…" at bounding box center [889, 346] width 1224 height 353
drag, startPoint x: 885, startPoint y: 181, endPoint x: 1002, endPoint y: 242, distance: 131.7
click at [999, 244] on label "Maximum Shipping Fee" at bounding box center [957, 245] width 111 height 12
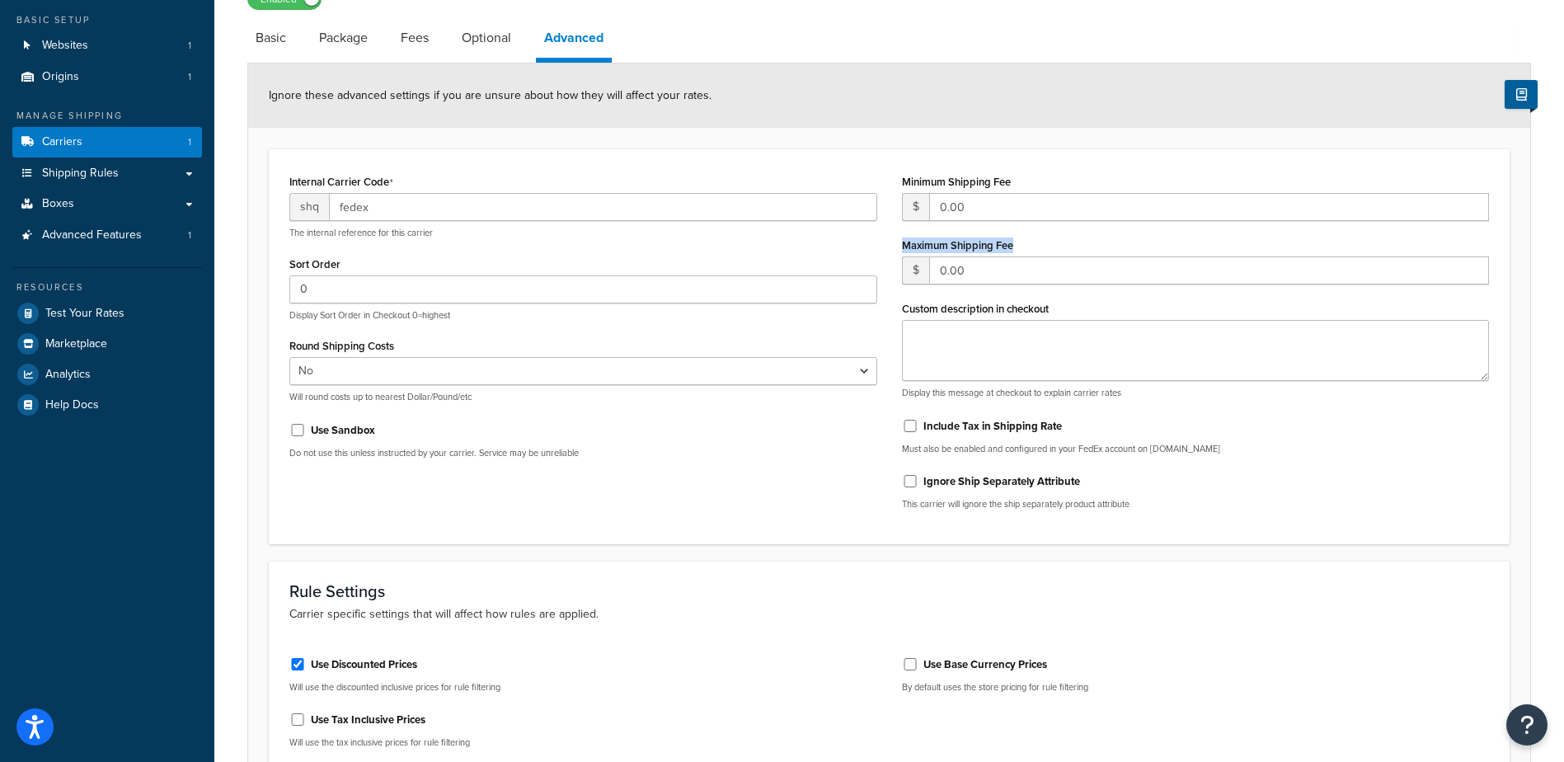
drag, startPoint x: 1002, startPoint y: 242, endPoint x: 918, endPoint y: 240, distance: 83.3
click at [918, 240] on div "Maximum Shipping Fee $ 0.00" at bounding box center [1196, 258] width 588 height 51
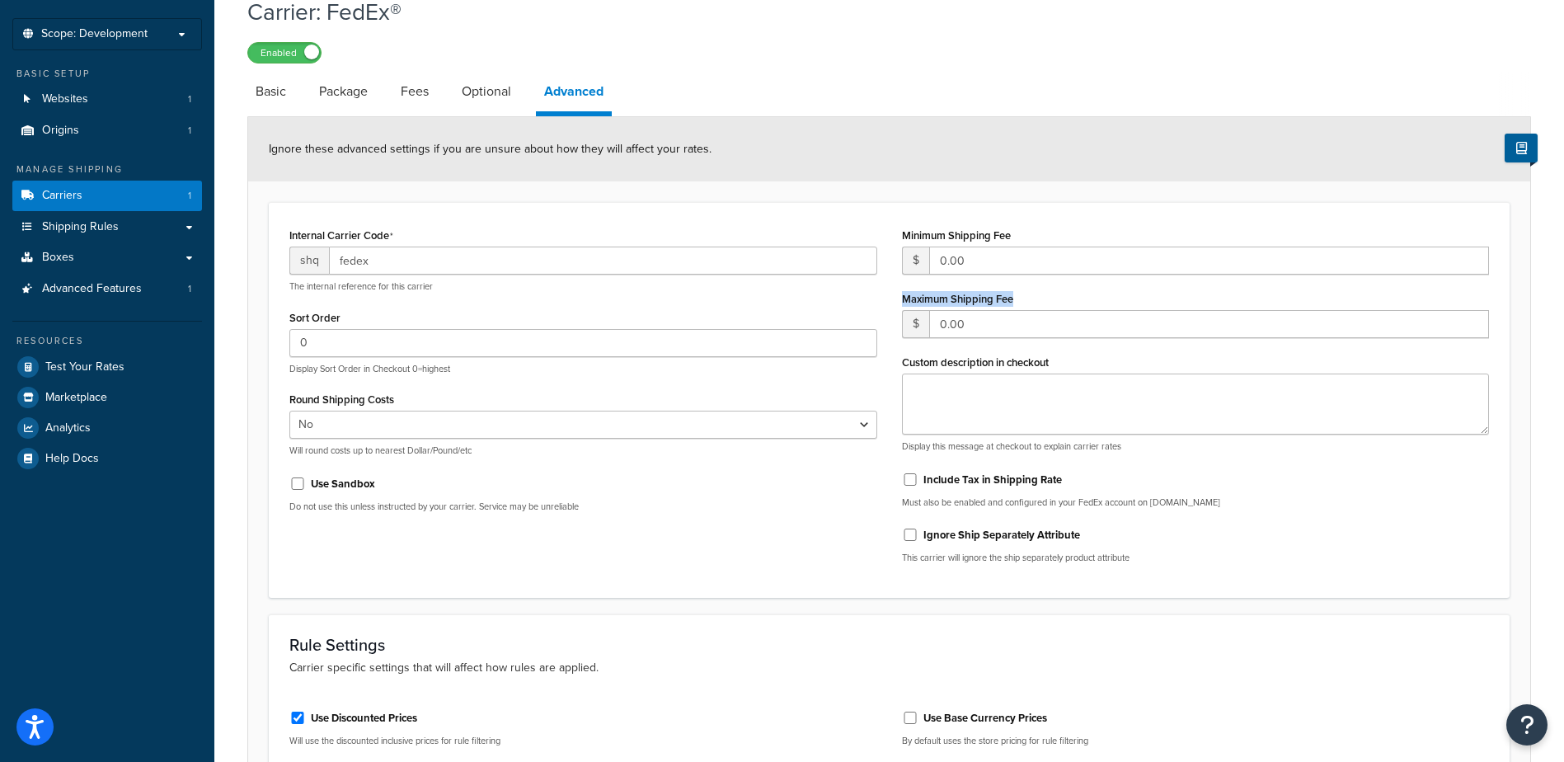
scroll to position [51, 0]
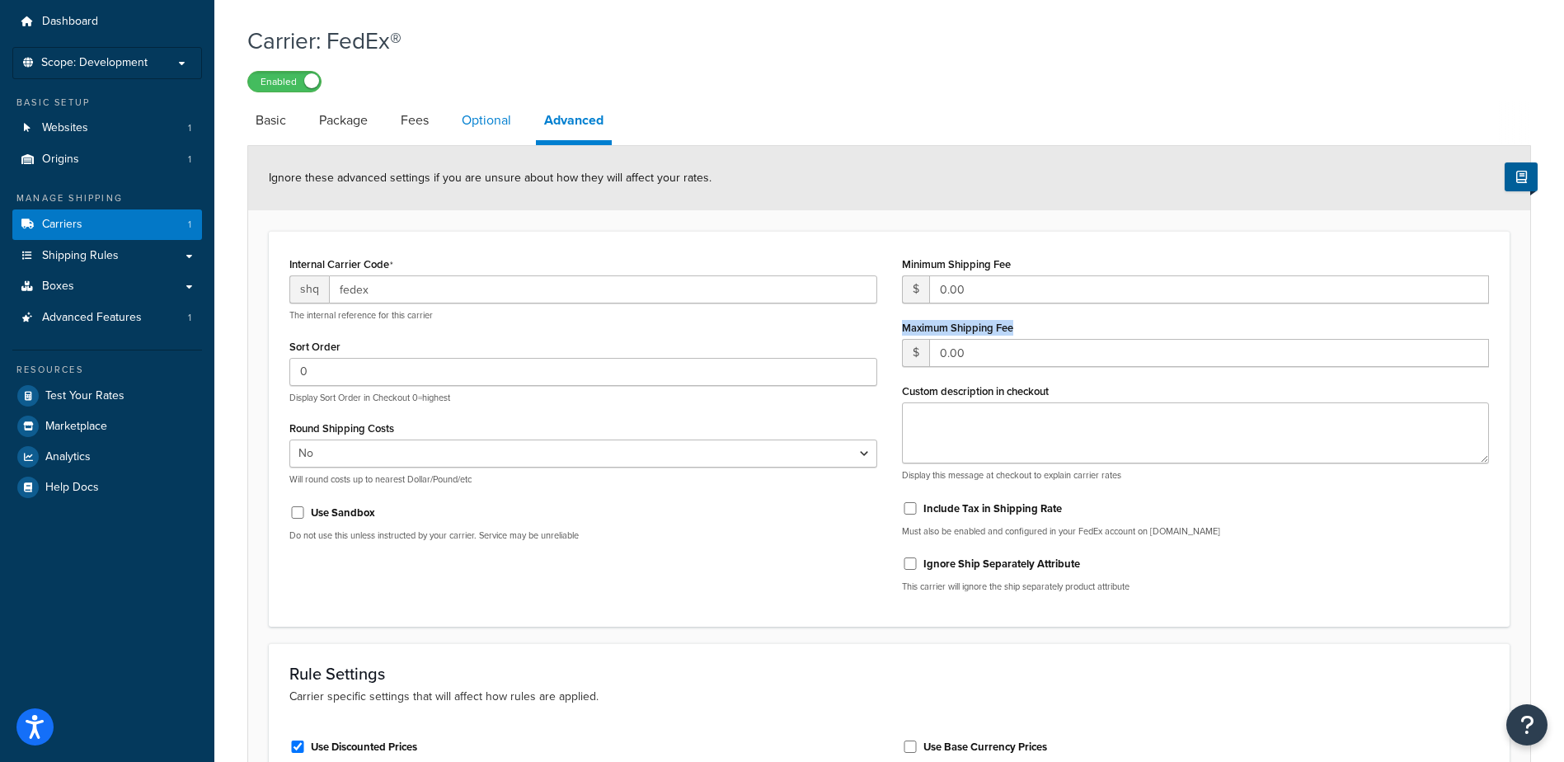
click at [487, 121] on link "Optional" at bounding box center [486, 121] width 66 height 40
select select "business"
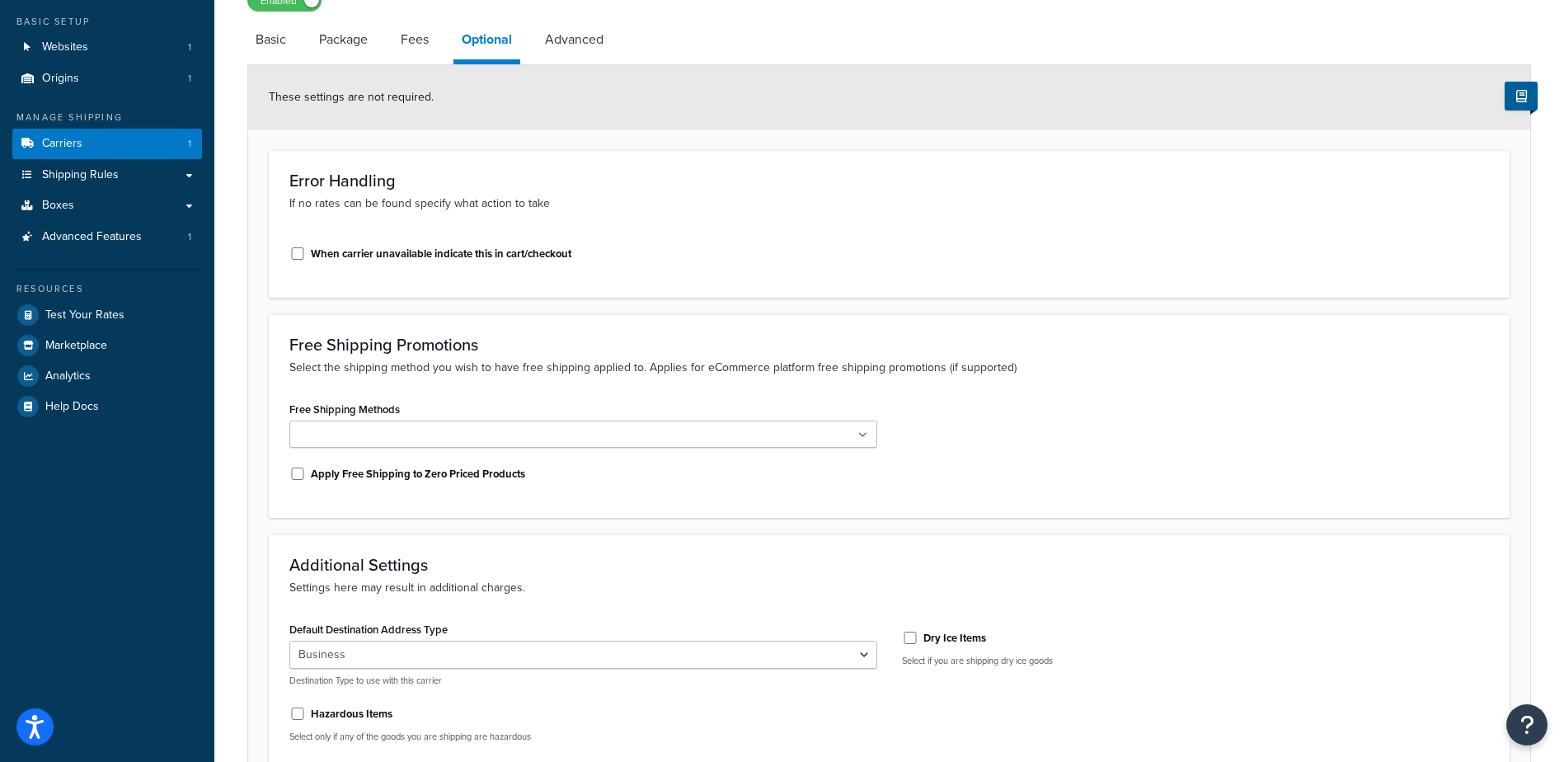
scroll to position [51, 0]
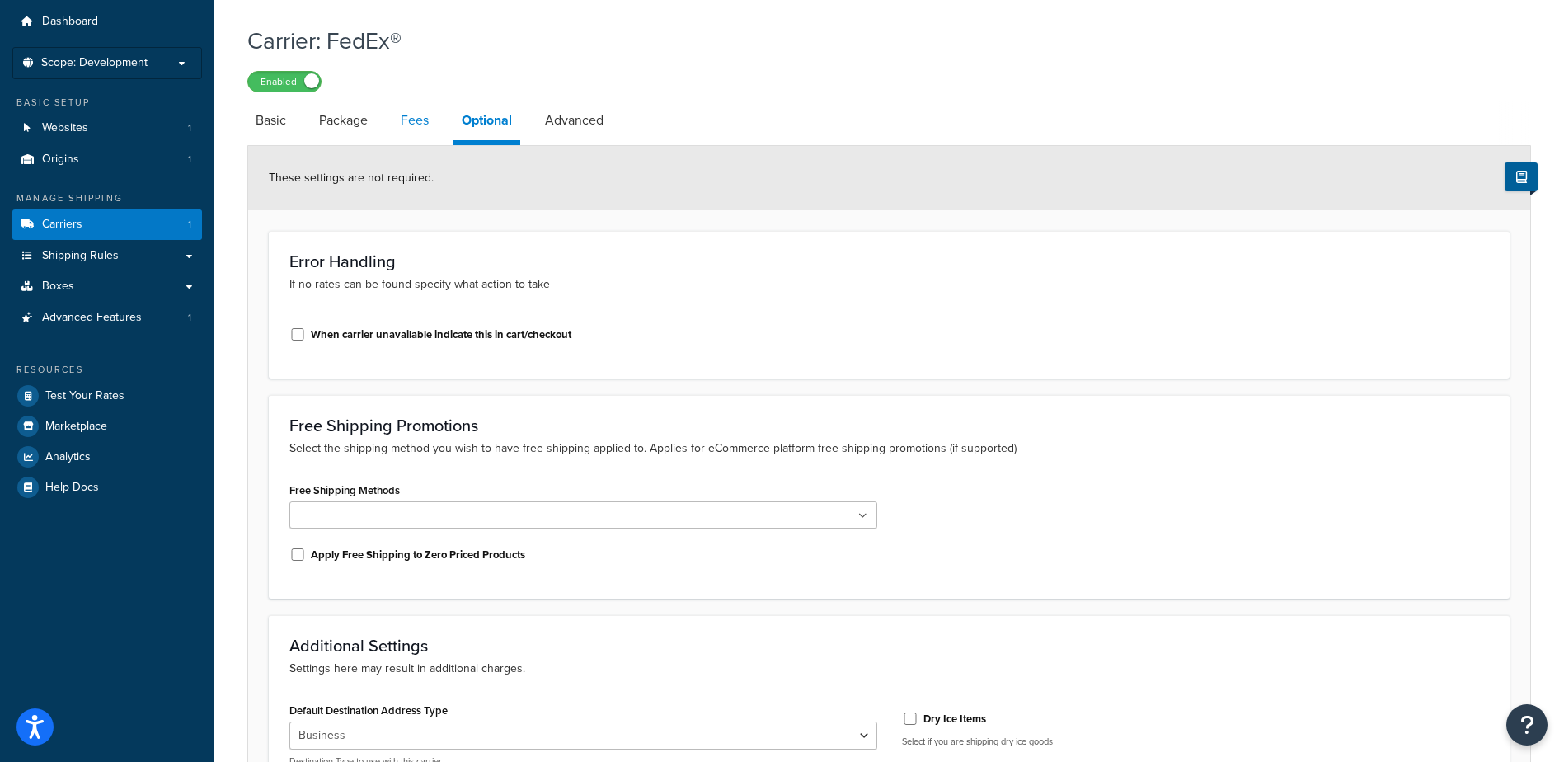
click at [417, 122] on link "Fees" at bounding box center [414, 121] width 45 height 40
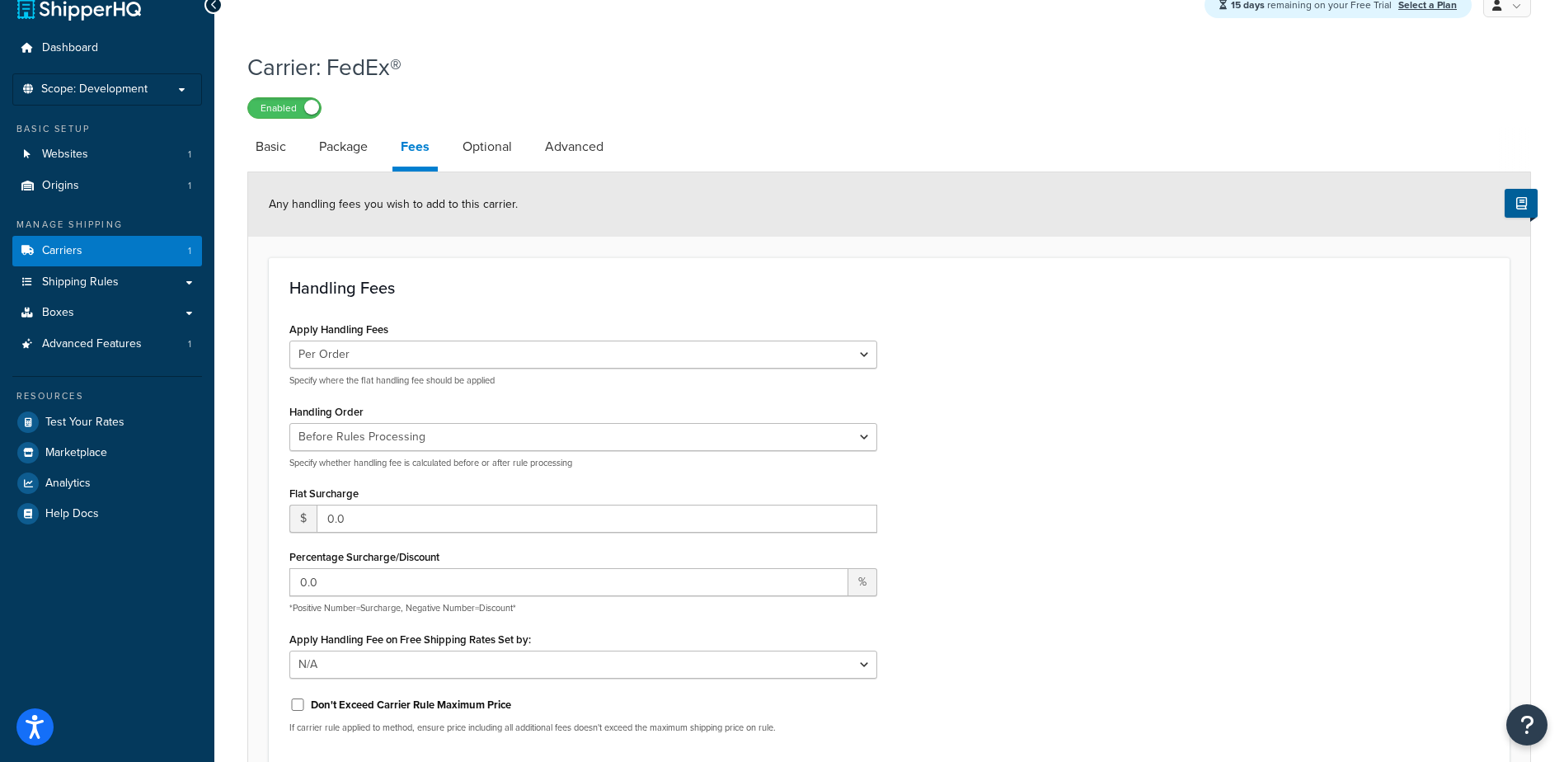
scroll to position [19, 0]
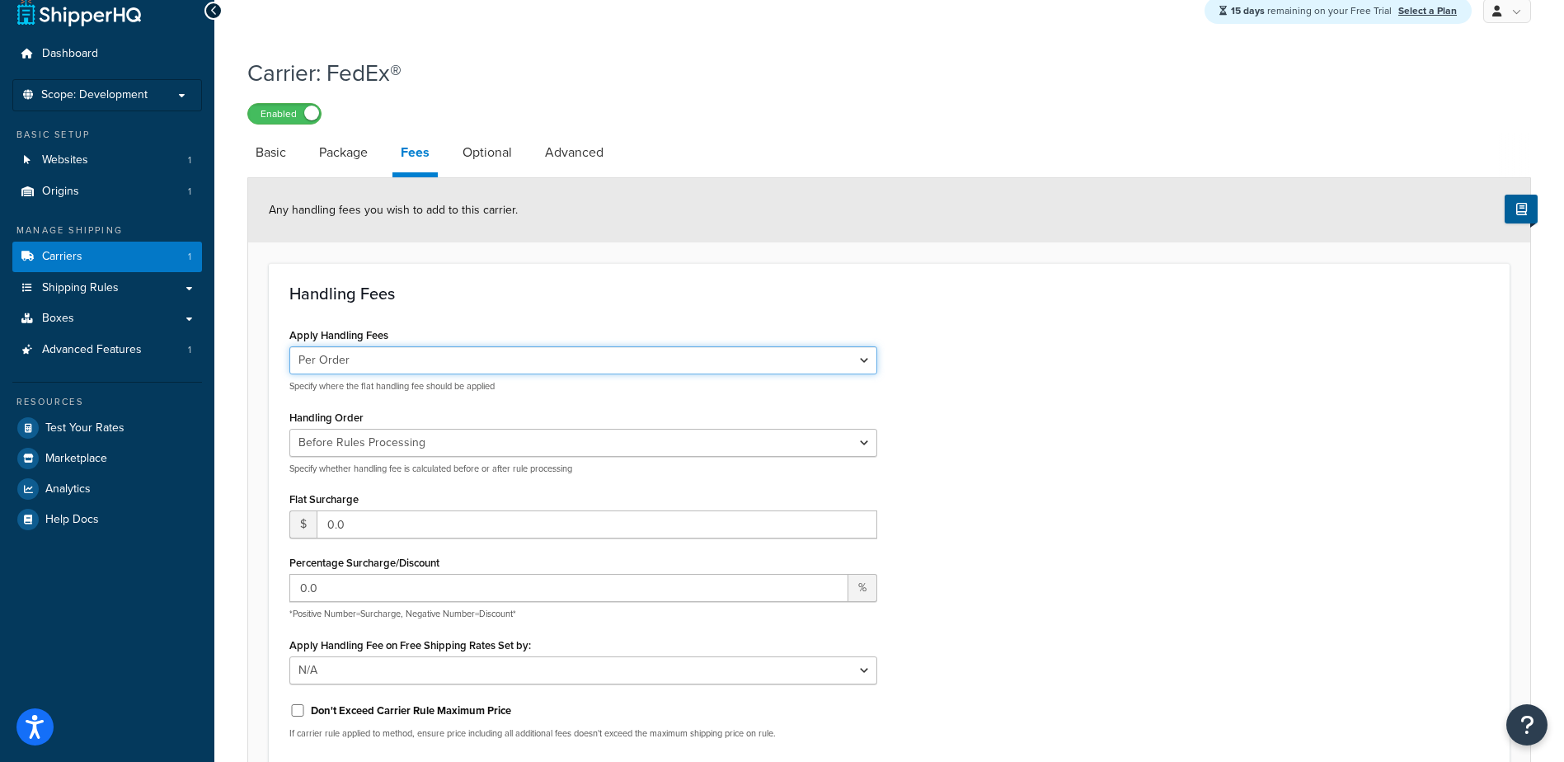
click at [863, 359] on select "Per Order Per Item Per Package" at bounding box center [583, 360] width 588 height 28
click at [864, 359] on select "Per Order Per Item Per Package" at bounding box center [583, 360] width 588 height 28
click at [289, 348] on select "Per Order Per Item Per Package" at bounding box center [583, 360] width 588 height 28
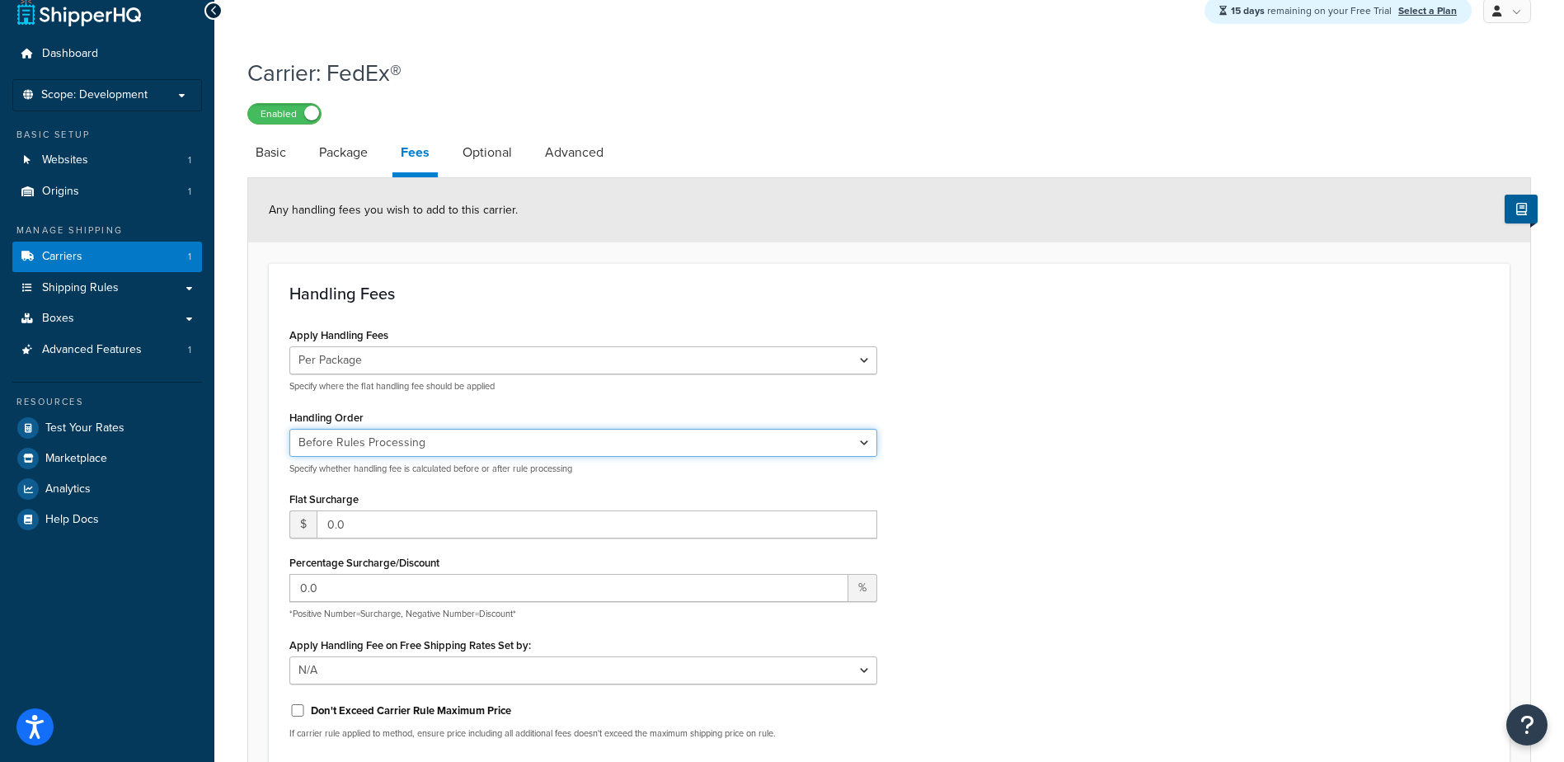
click at [868, 442] on select "Before Rules Processing After Rules Processing" at bounding box center [583, 443] width 588 height 28
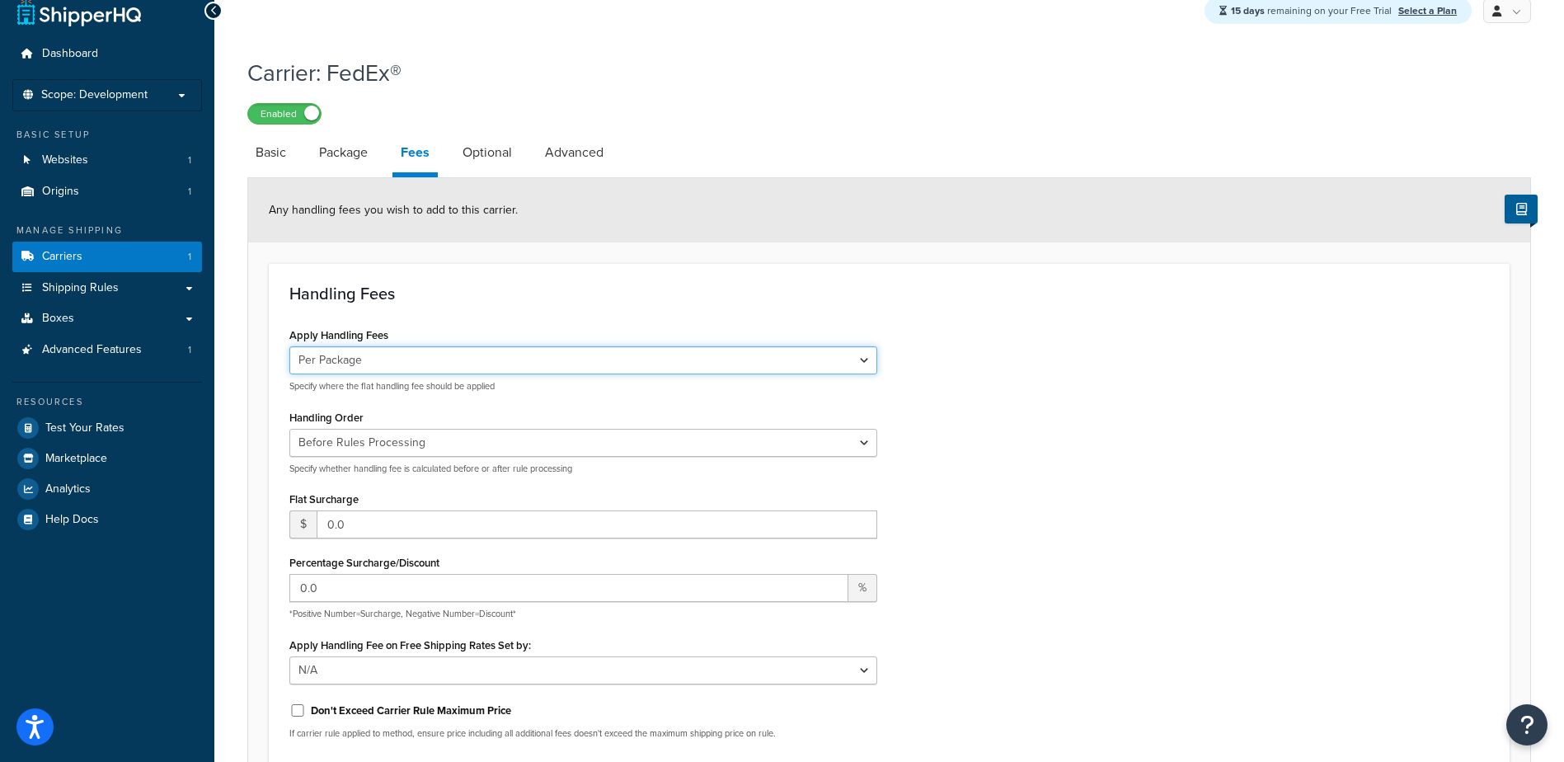
click at [819, 359] on select "Per Order Per Item Per Package" at bounding box center [583, 360] width 588 height 28
select select "order"
click at [289, 348] on select "Per Order Per Item Per Package" at bounding box center [583, 360] width 588 height 28
click at [571, 157] on link "Advanced" at bounding box center [574, 153] width 75 height 40
select select "false"
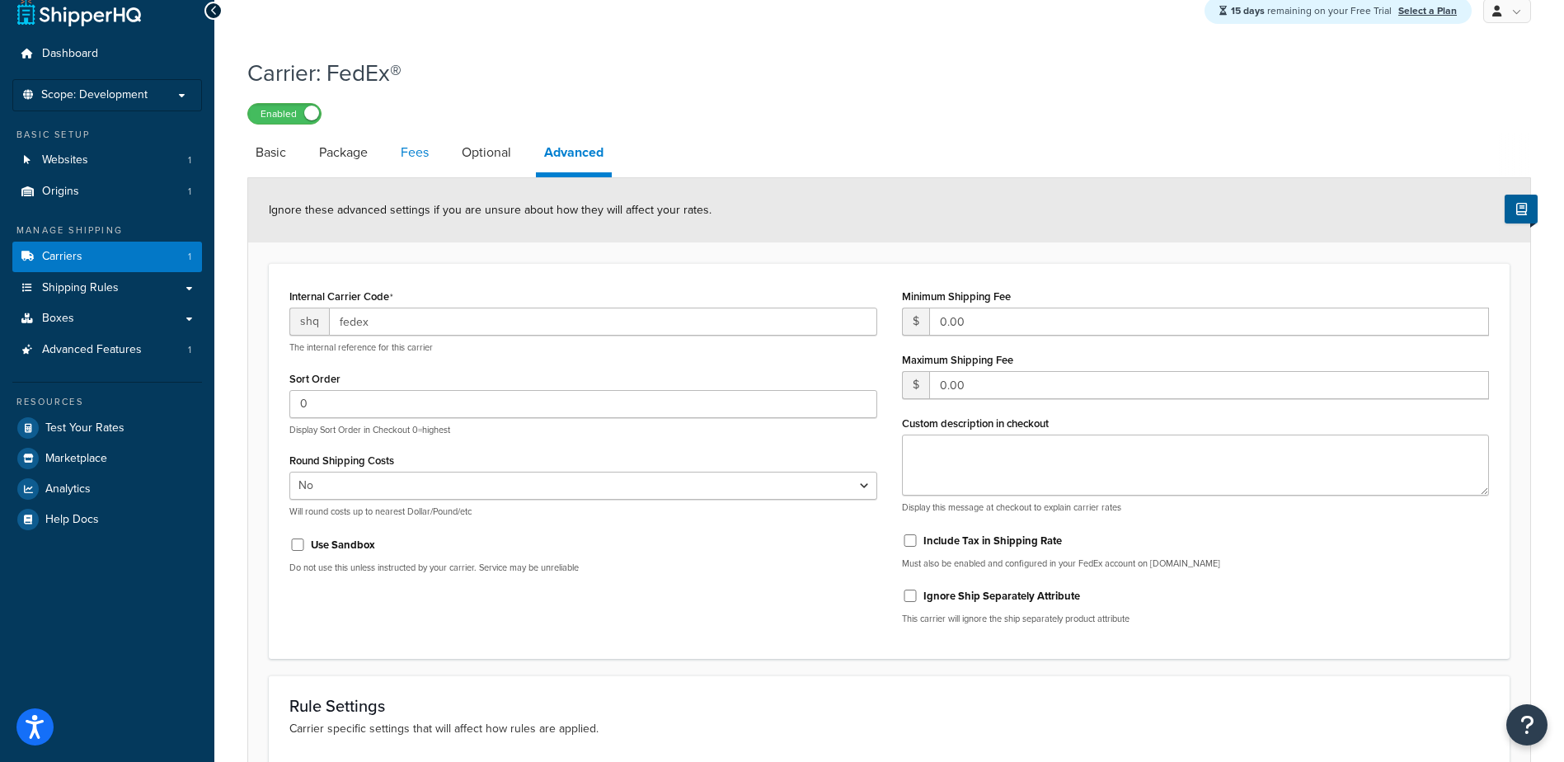
click at [430, 157] on link "Fees" at bounding box center [414, 153] width 45 height 40
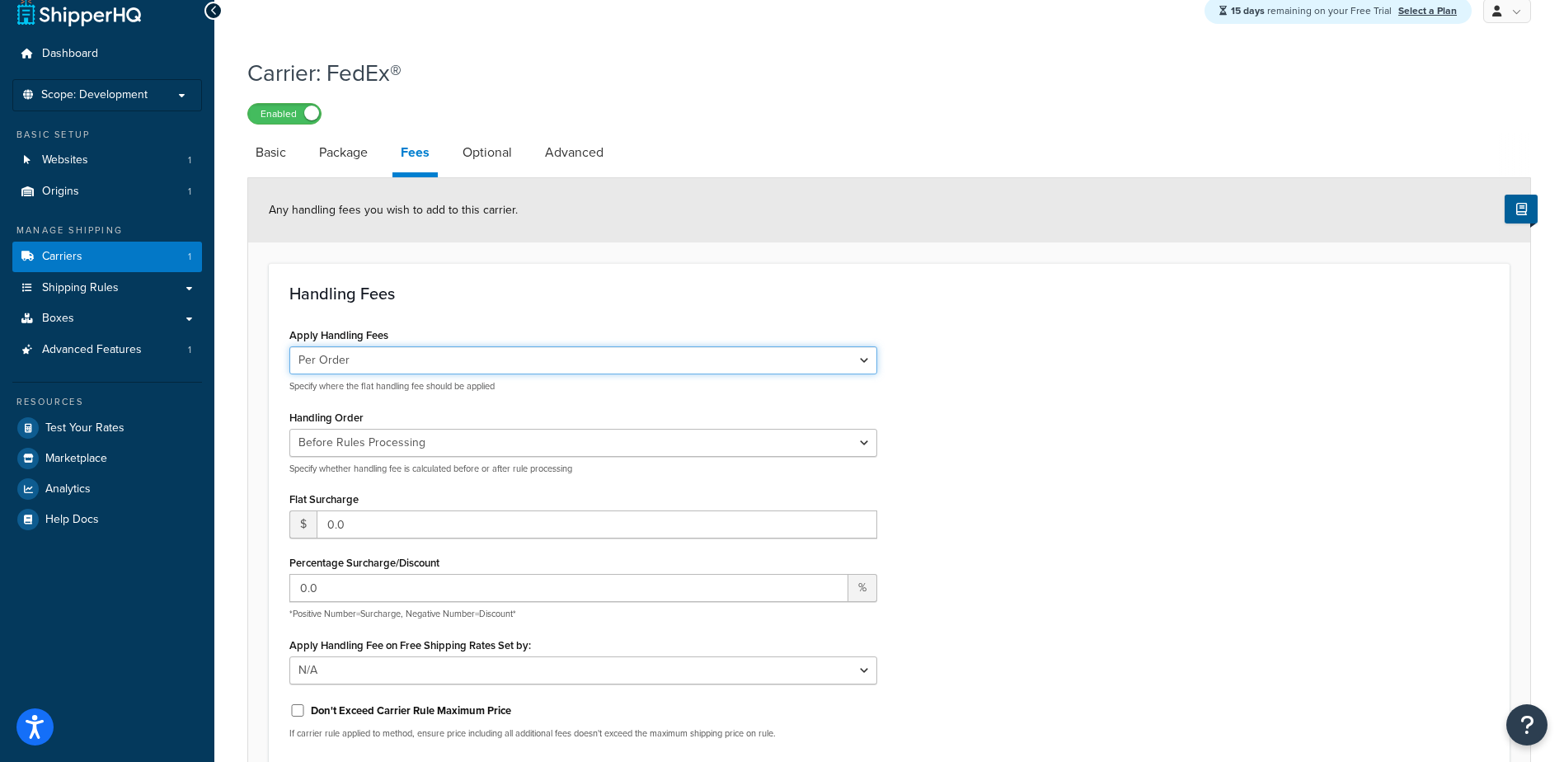
click at [791, 368] on select "Per Order Per Item Per Package" at bounding box center [583, 360] width 588 height 28
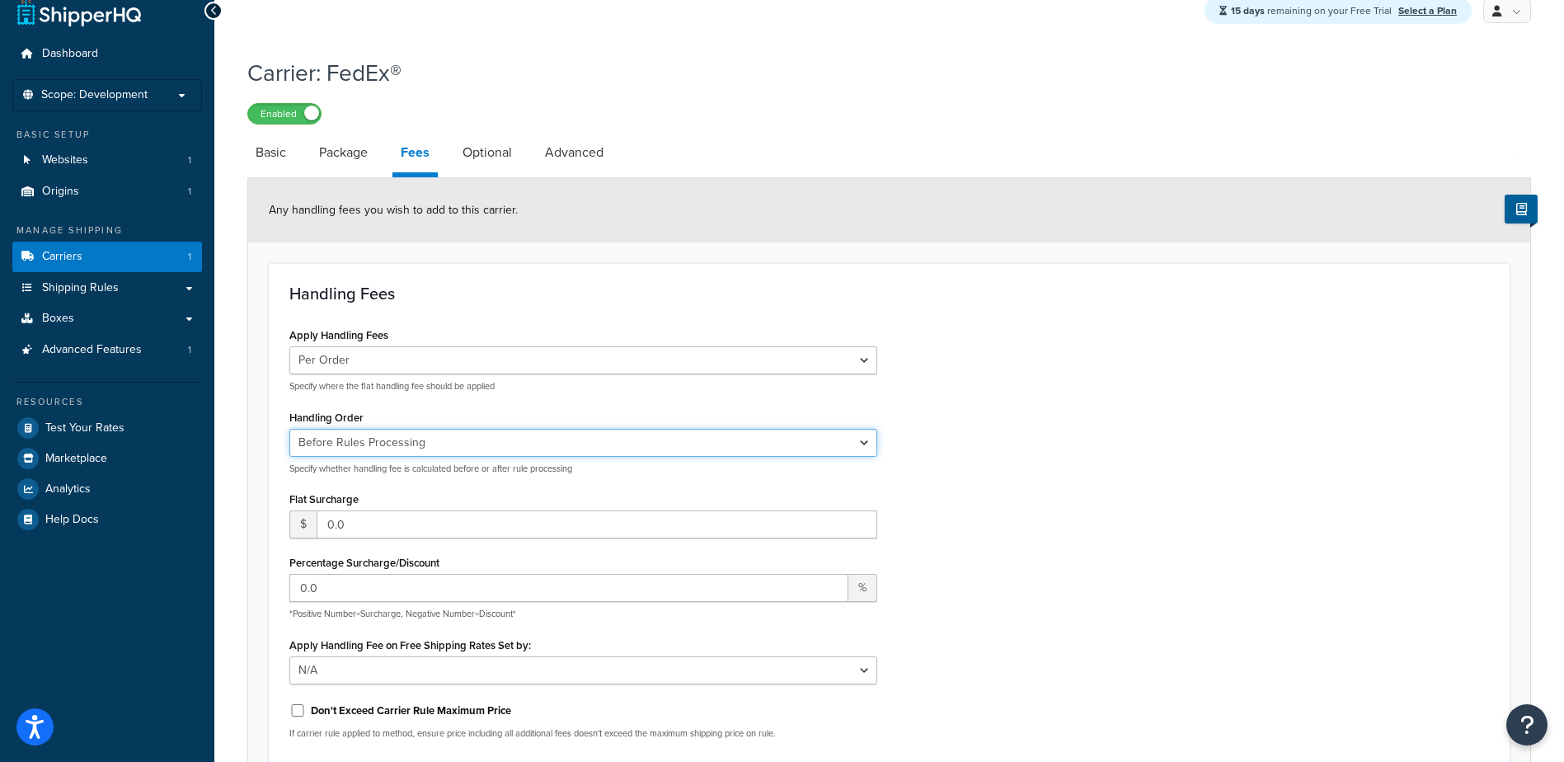
click at [759, 438] on select "Before Rules Processing After Rules Processing" at bounding box center [583, 443] width 588 height 28
select select "AFTER"
click at [289, 430] on select "Before Rules Processing After Rules Processing" at bounding box center [583, 443] width 588 height 28
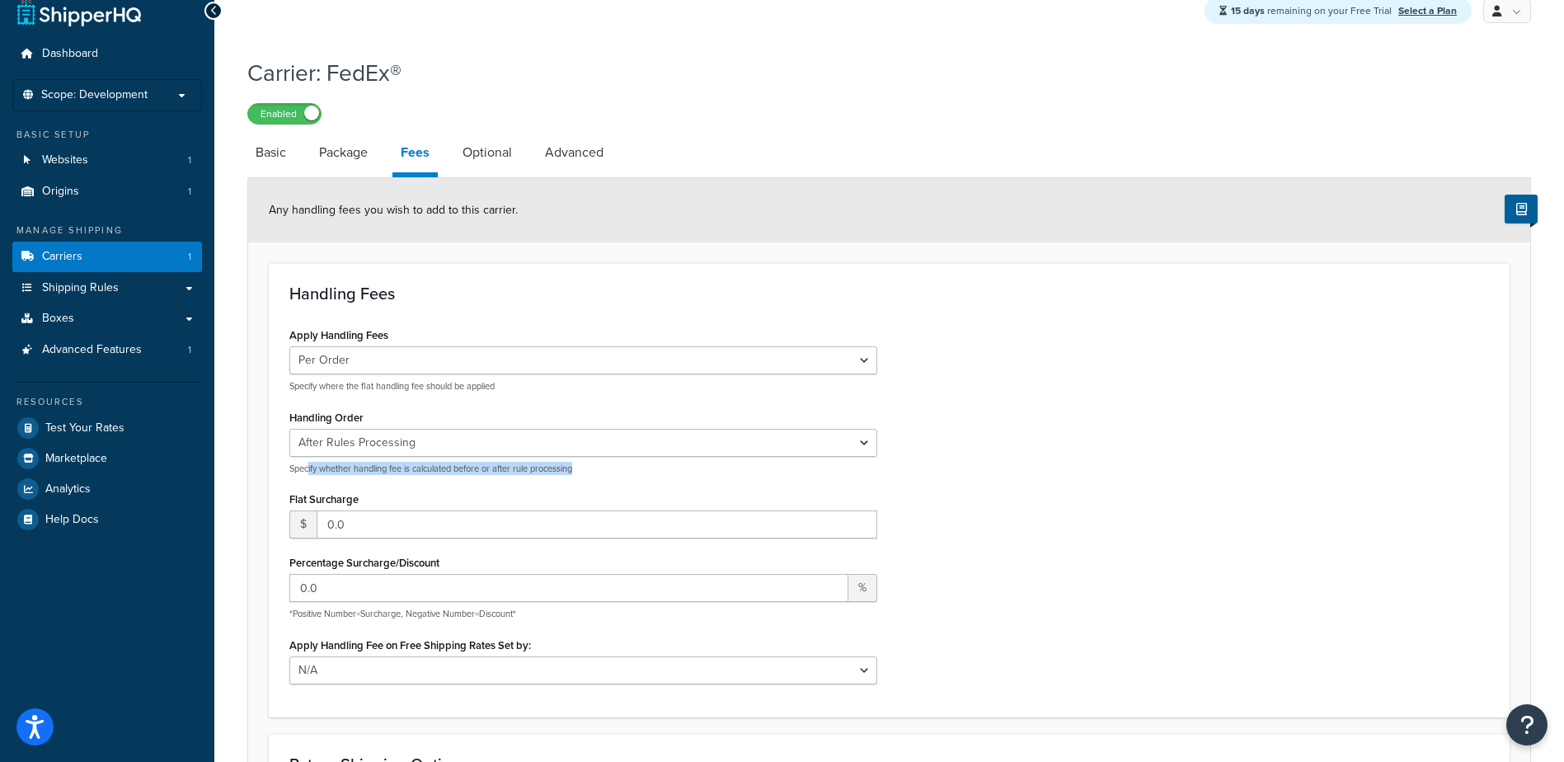
drag, startPoint x: 332, startPoint y: 469, endPoint x: 606, endPoint y: 470, distance: 273.7
click at [606, 470] on p "Specify whether handling fee is calculated before or after rule processing" at bounding box center [583, 469] width 588 height 12
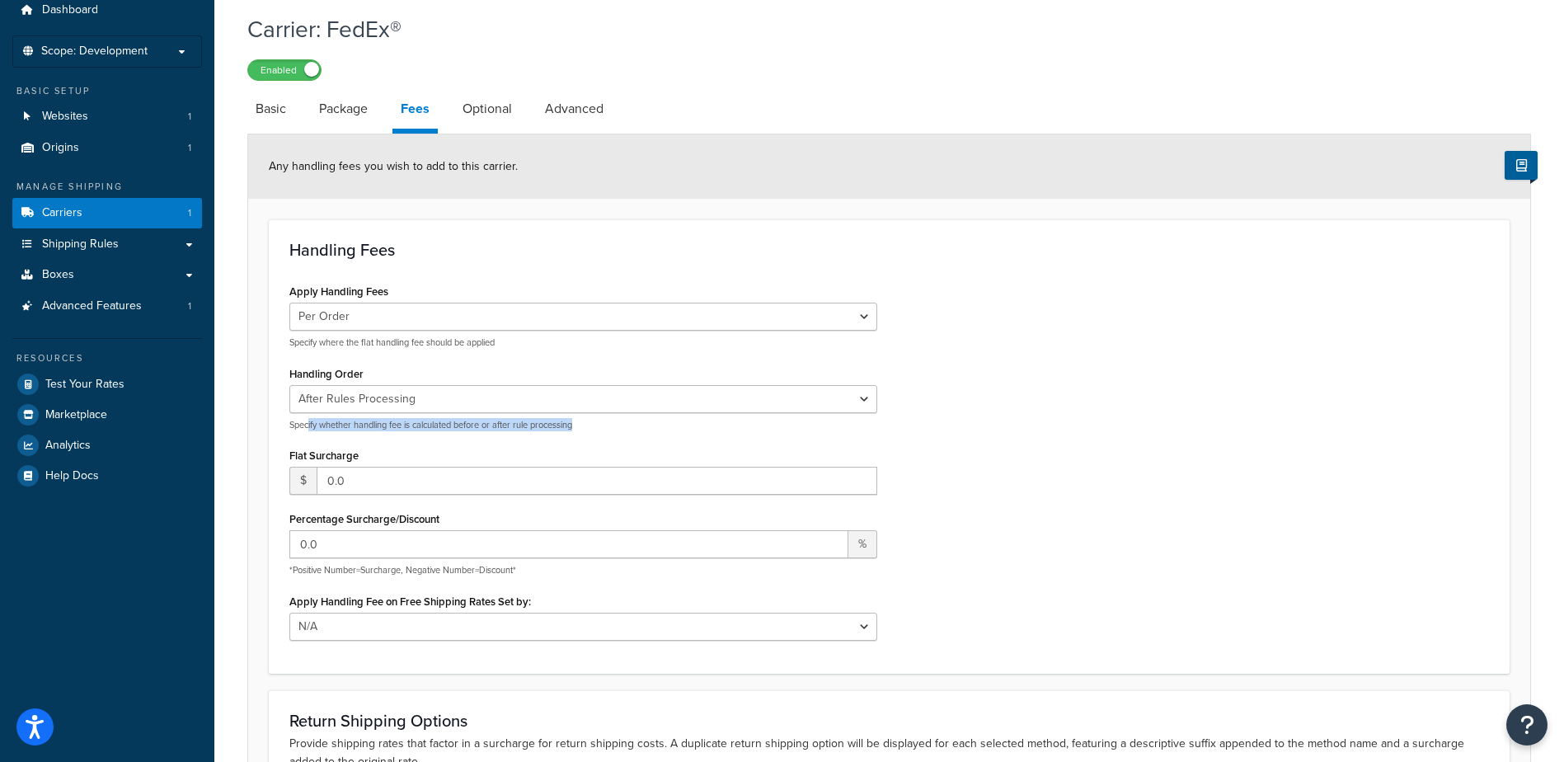
scroll to position [101, 0]
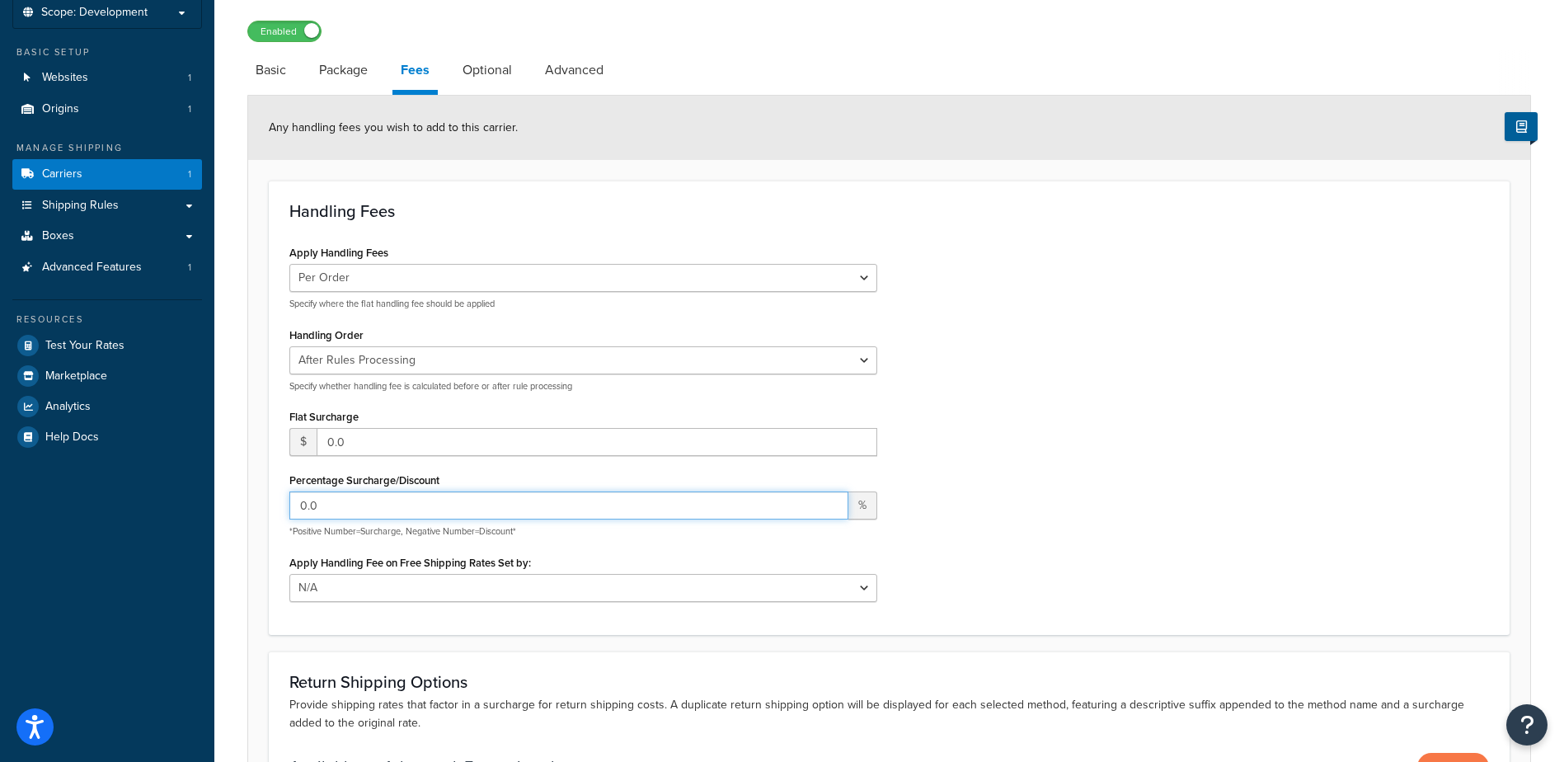
drag, startPoint x: 284, startPoint y: 510, endPoint x: 9, endPoint y: 512, distance: 274.5
click at [21, 512] on div "Dashboard Scope: Development Basic Setup Websites 1 Origins 1 Manage Shipping C…" at bounding box center [782, 426] width 1564 height 1054
type input "50"
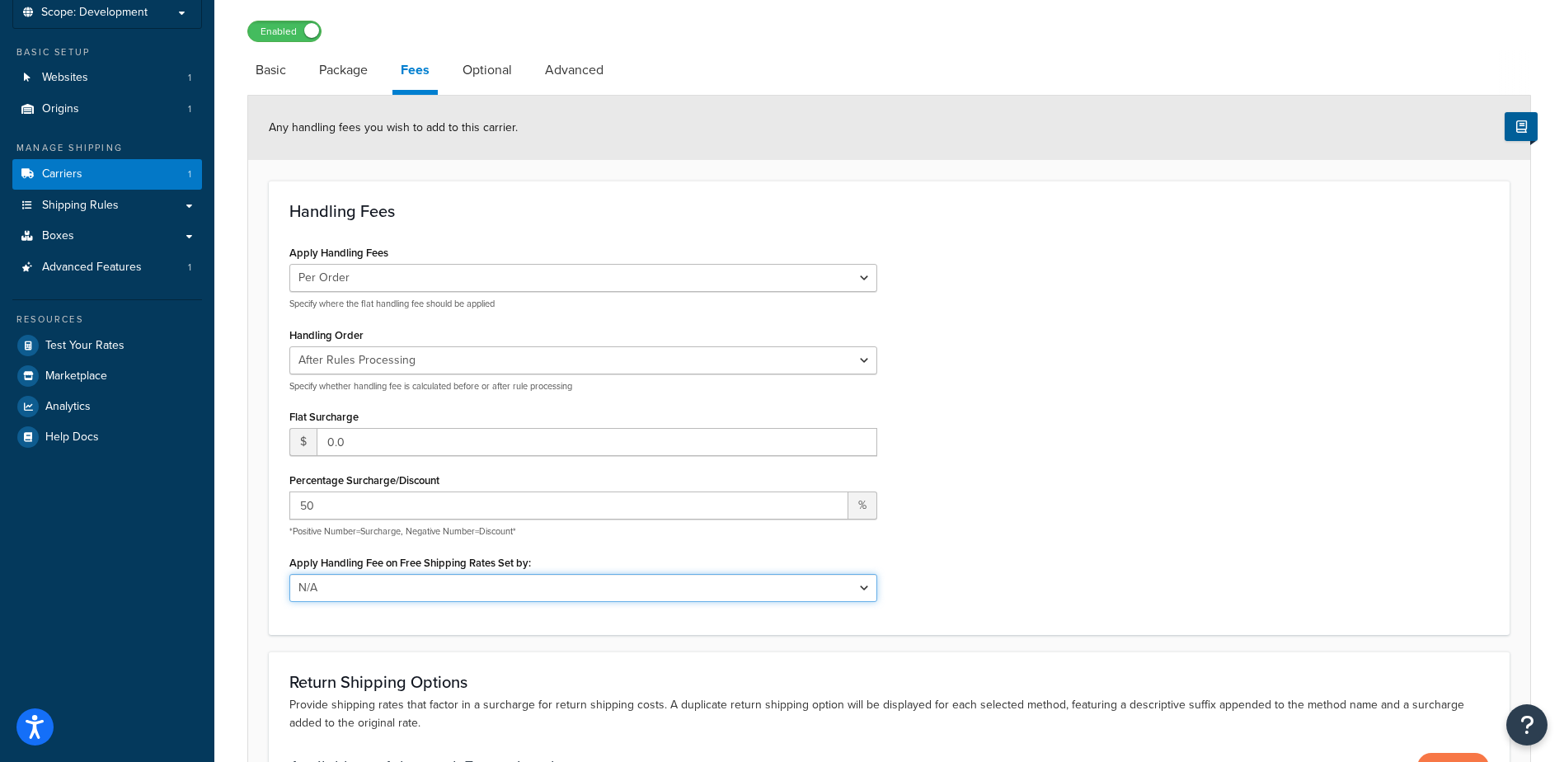
click at [510, 585] on select "N/A Fixed/Free Shipping Methods Free Promotion Rules All Free Shipping" at bounding box center [583, 588] width 588 height 28
click at [509, 585] on select "N/A Fixed/Free Shipping Methods Free Promotion Rules All Free Shipping" at bounding box center [583, 588] width 588 height 28
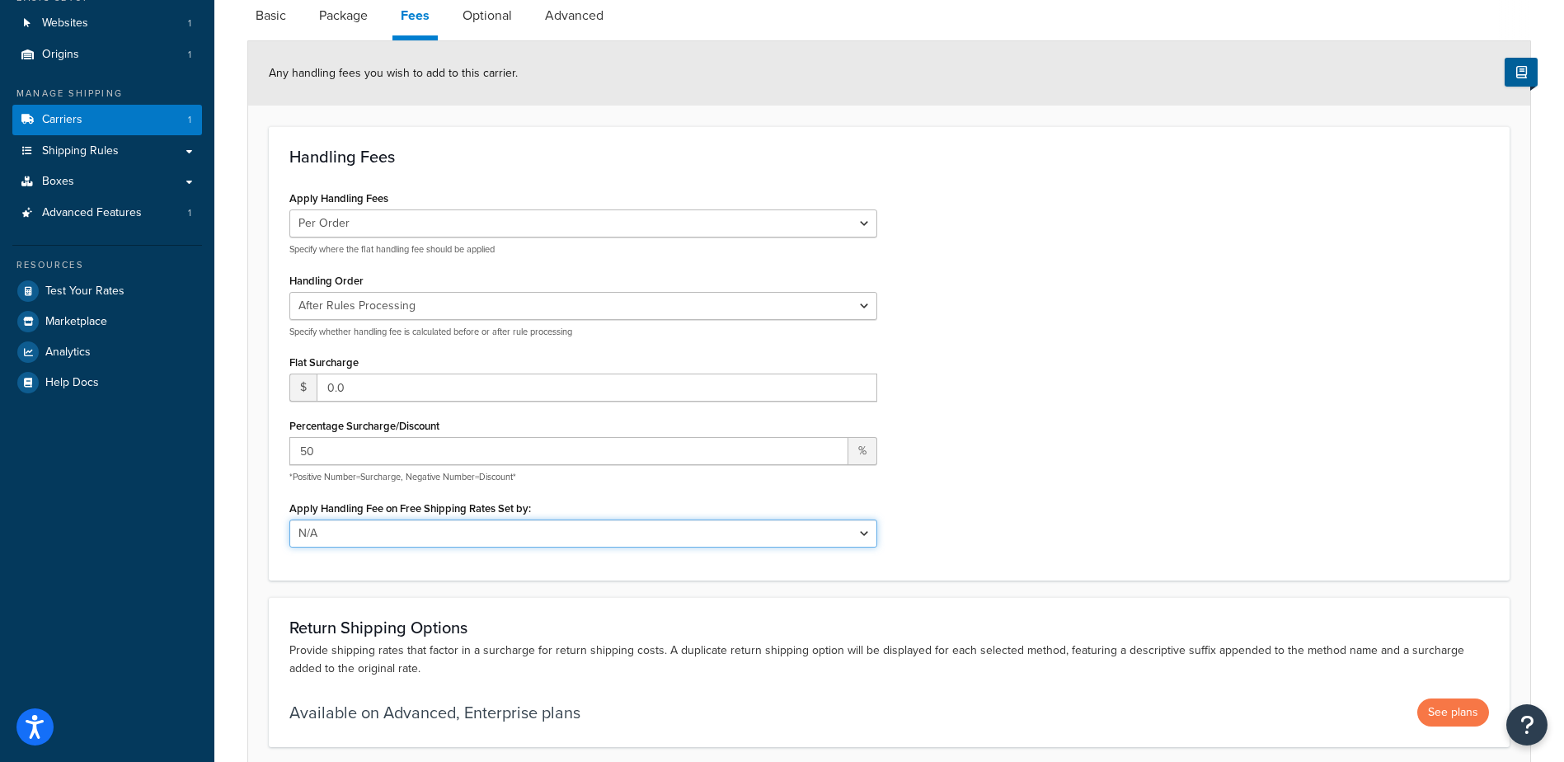
scroll to position [184, 0]
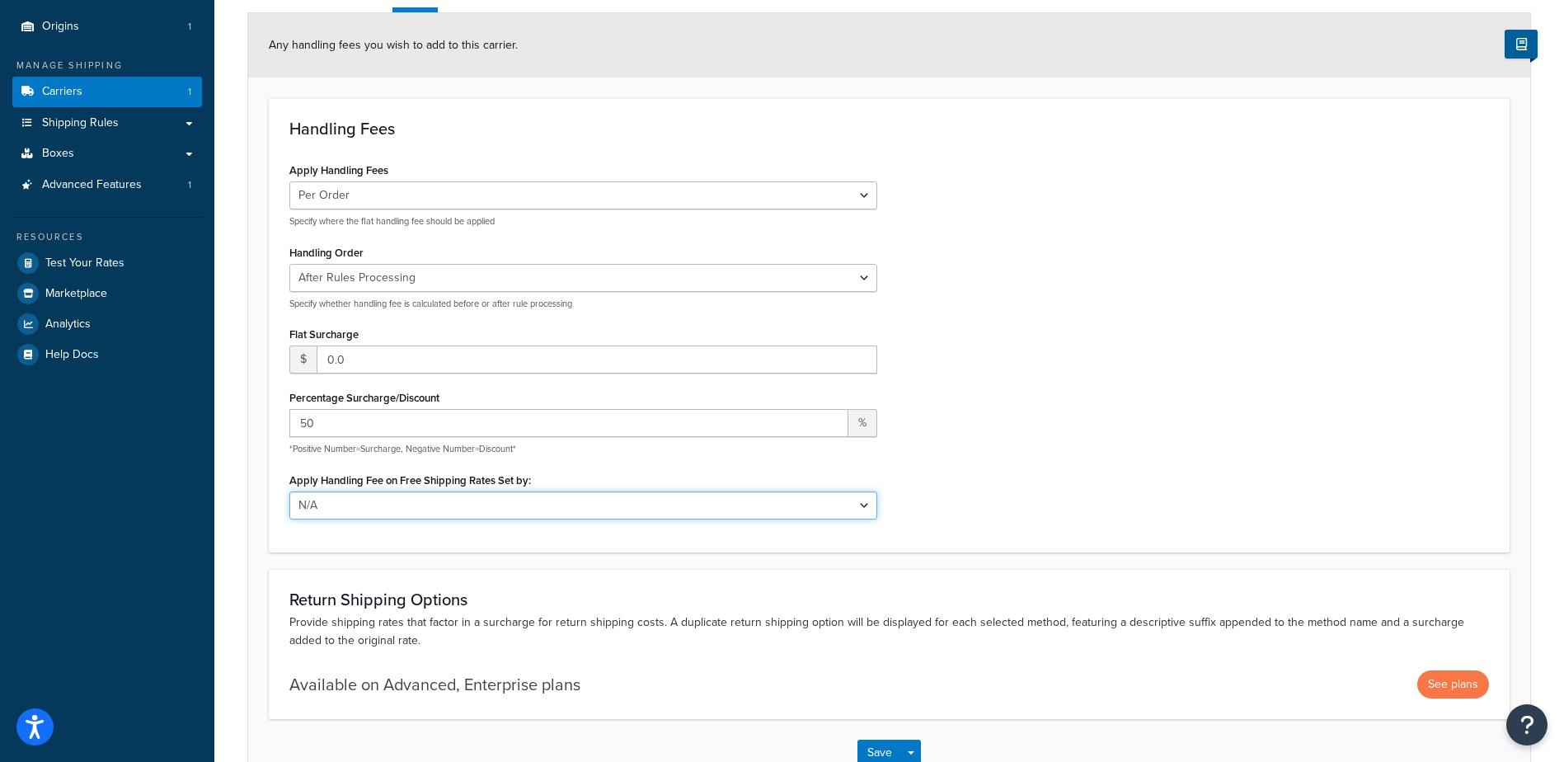
click at [445, 505] on select "N/A Fixed/Free Shipping Methods Free Promotion Rules All Free Shipping" at bounding box center [583, 505] width 588 height 28
click at [289, 492] on select "N/A Fixed/Free Shipping Methods Free Promotion Rules All Free Shipping" at bounding box center [583, 505] width 588 height 28
click at [430, 496] on select "N/A Fixed/Free Shipping Methods Free Promotion Rules All Free Shipping" at bounding box center [583, 505] width 588 height 28
select select "NONE"
click at [289, 492] on select "N/A Fixed/Free Shipping Methods Free Promotion Rules All Free Shipping" at bounding box center [583, 505] width 588 height 28
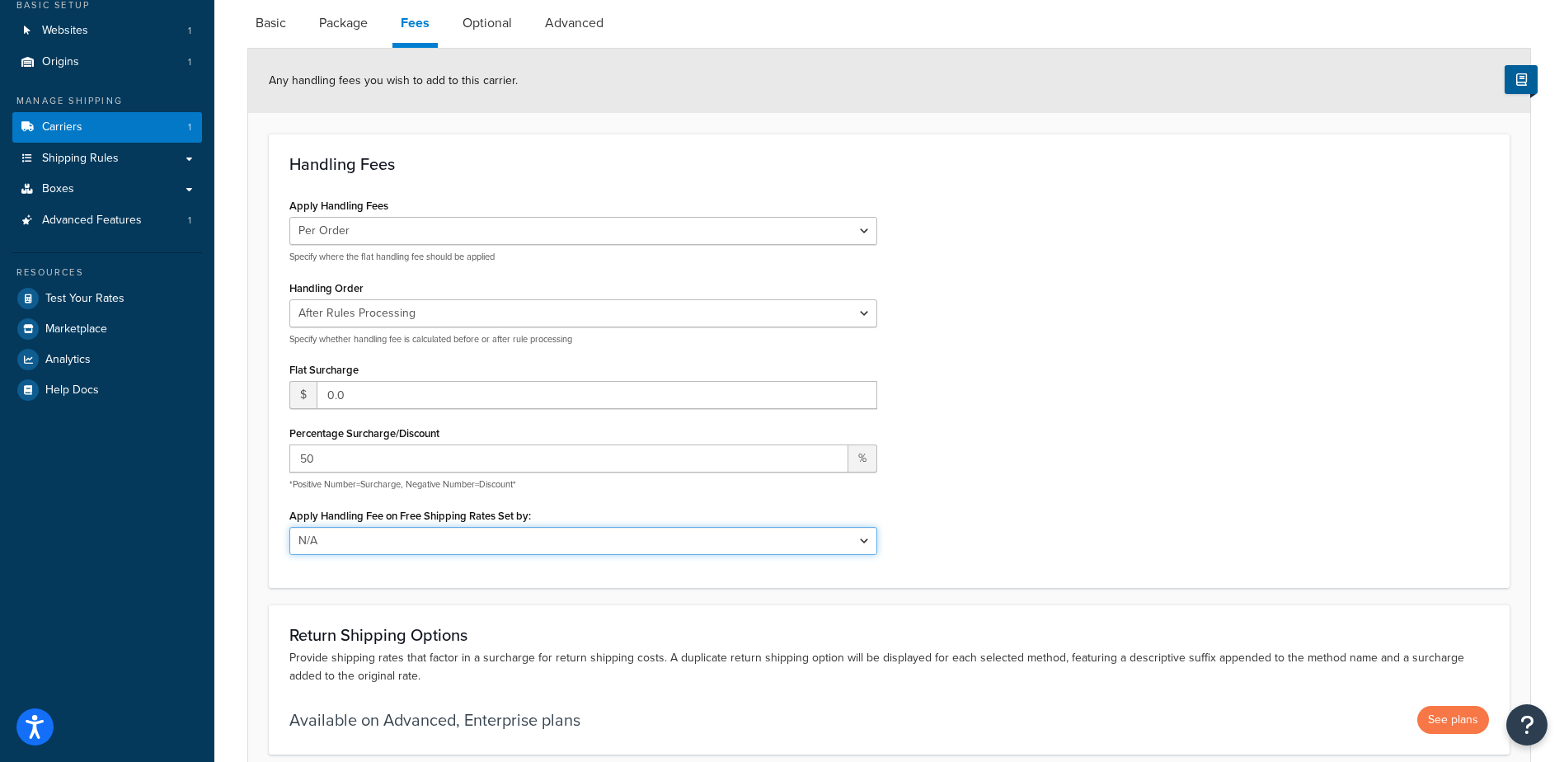
scroll to position [294, 0]
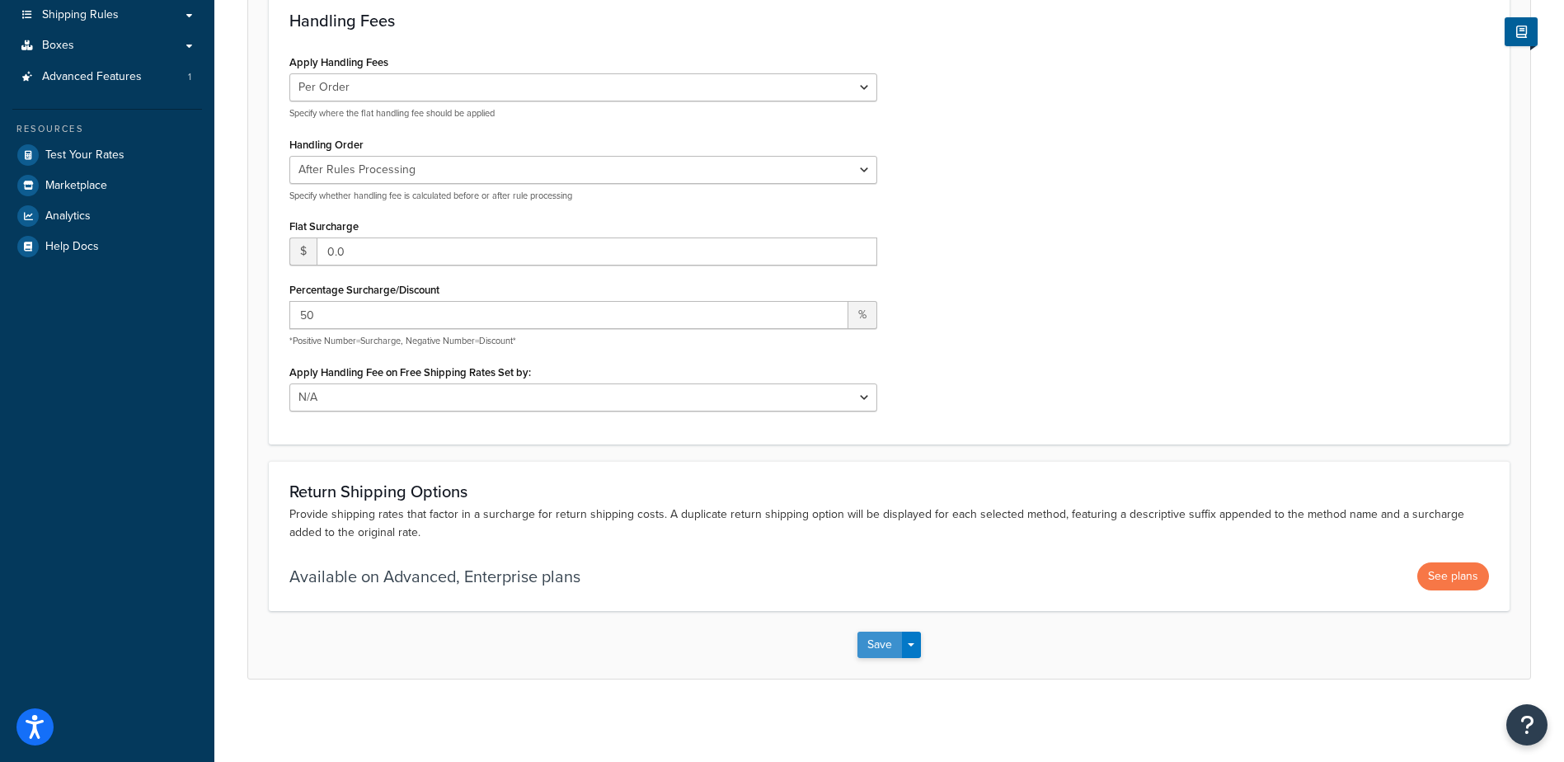
click at [867, 644] on button "Save" at bounding box center [879, 645] width 45 height 26
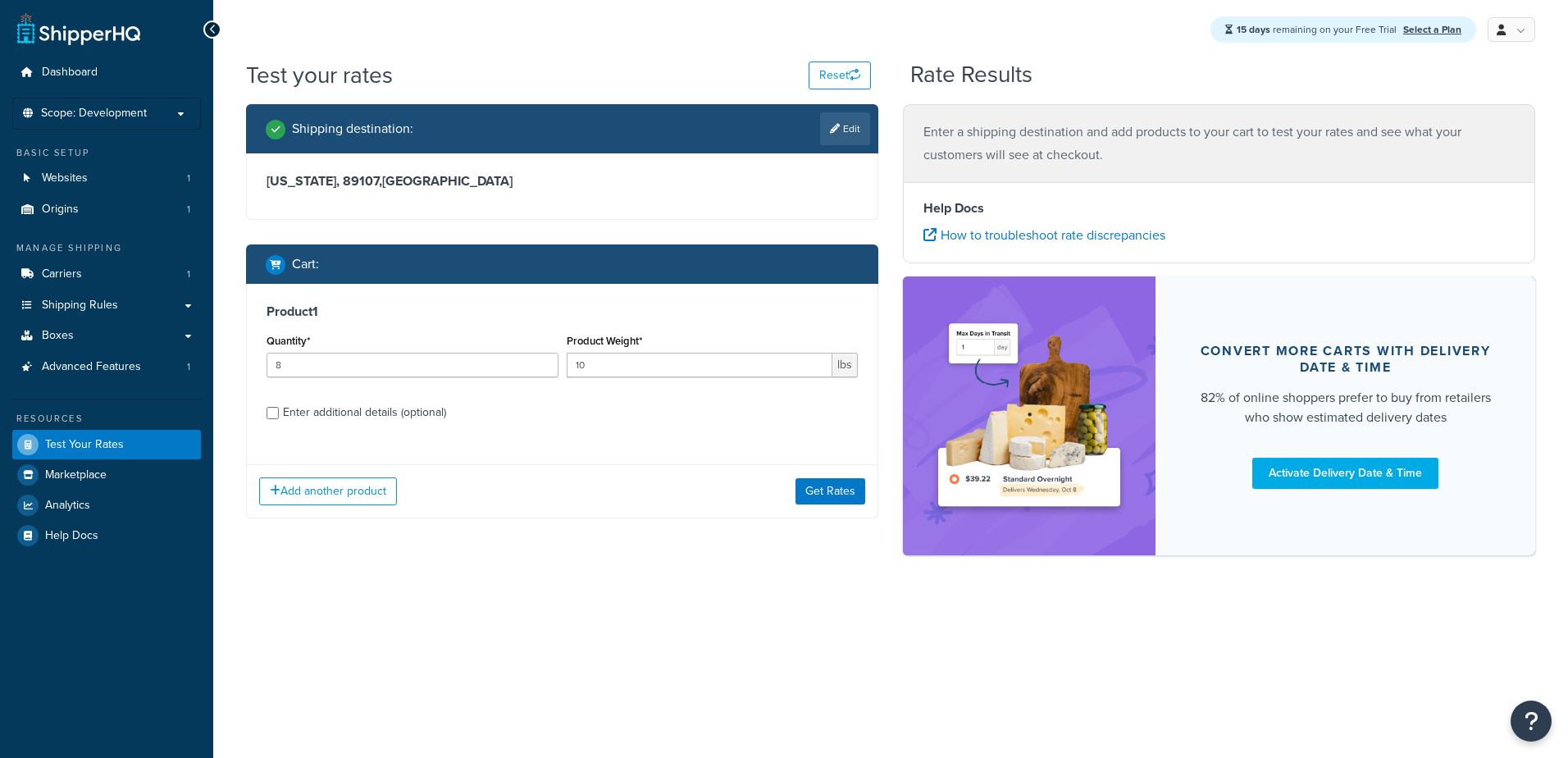
click at [822, 474] on div "Add another product Get Rates" at bounding box center [562, 491] width 631 height 54
click at [820, 495] on button "Get Rates" at bounding box center [831, 491] width 70 height 26
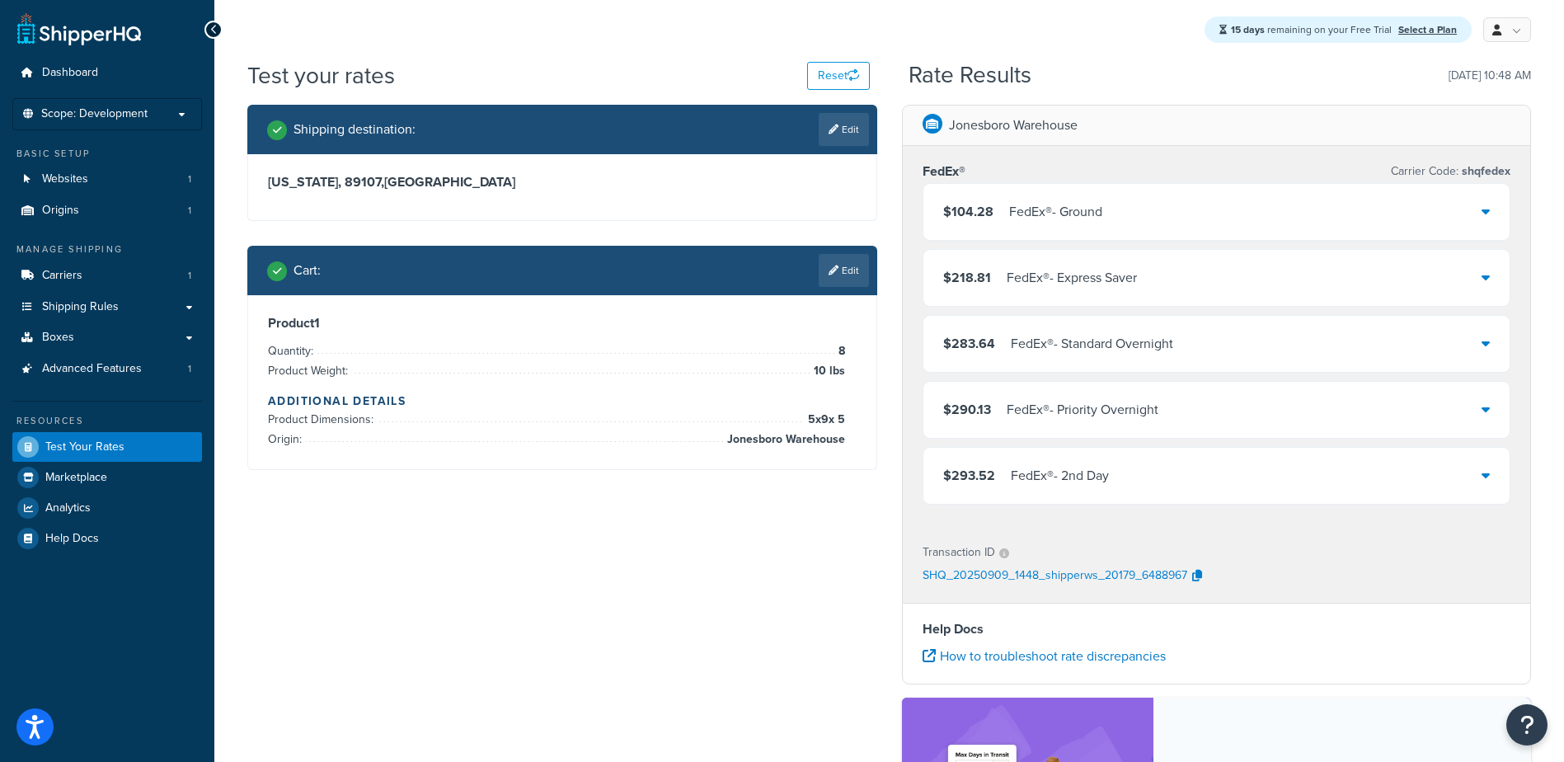
click at [1472, 212] on div "$104.28 FedEx® - Ground" at bounding box center [1216, 212] width 587 height 56
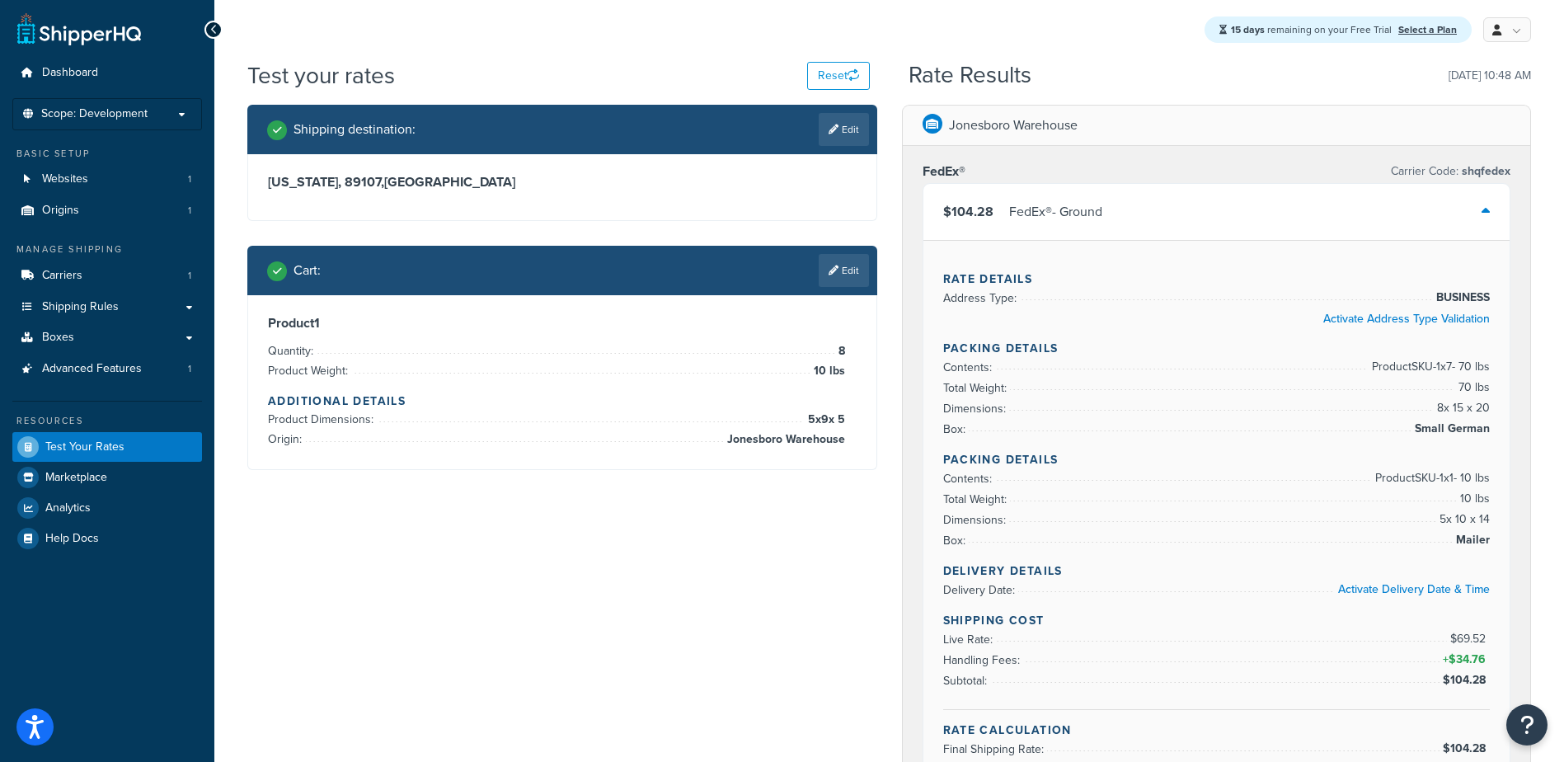
drag, startPoint x: 1019, startPoint y: 662, endPoint x: 1028, endPoint y: 662, distance: 9.1
click at [1028, 662] on li "Handling Fees: + $34.76" at bounding box center [1216, 660] width 547 height 21
drag, startPoint x: 1484, startPoint y: 660, endPoint x: 1441, endPoint y: 660, distance: 42.9
click at [1441, 660] on span "+ $34.76" at bounding box center [1464, 660] width 50 height 20
drag, startPoint x: 1441, startPoint y: 660, endPoint x: 1380, endPoint y: 629, distance: 68.6
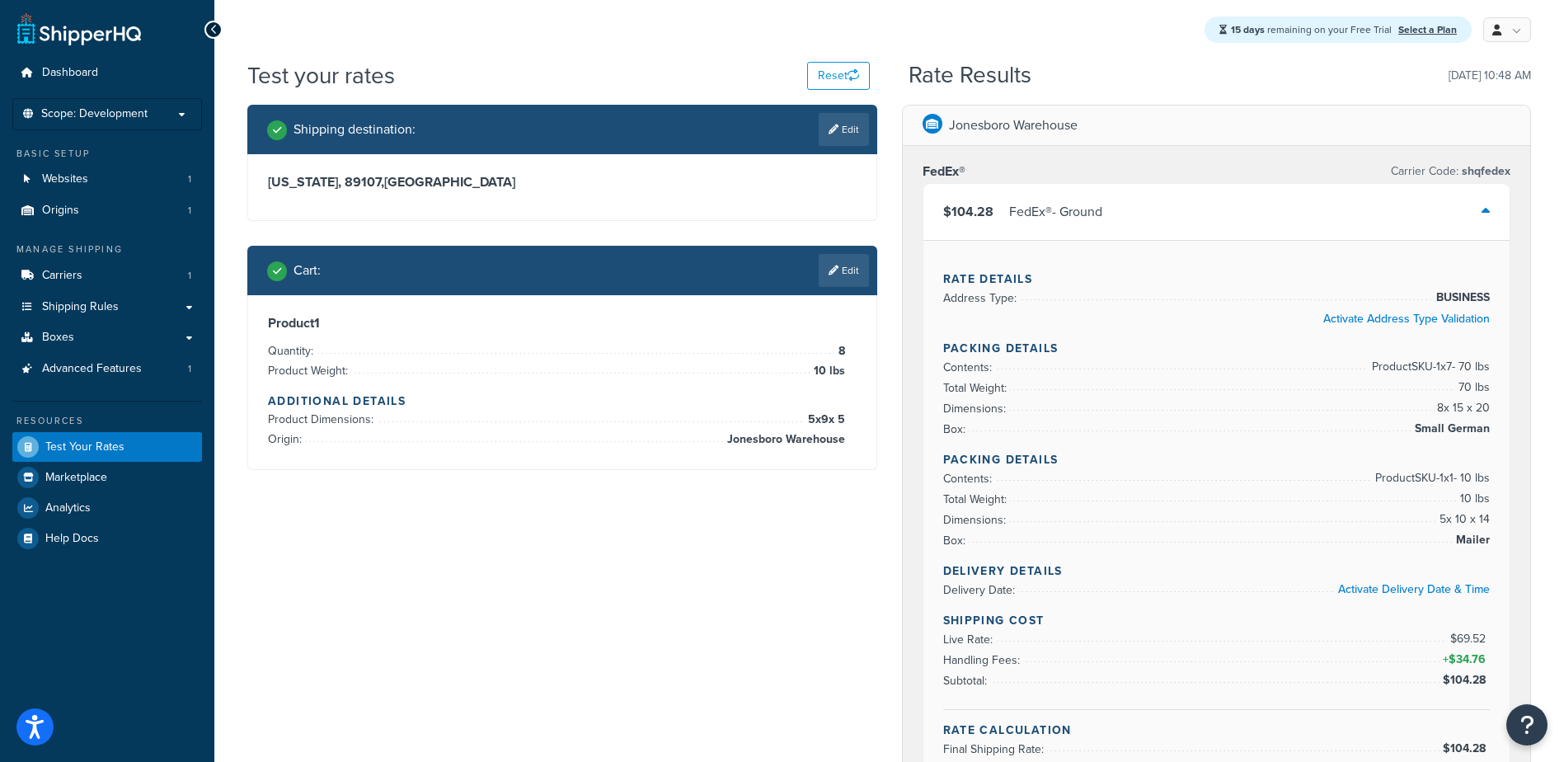
click at [1380, 629] on li "Live Rate: $69.52" at bounding box center [1216, 639] width 547 height 21
click at [106, 213] on link "Origins 1" at bounding box center [107, 210] width 190 height 31
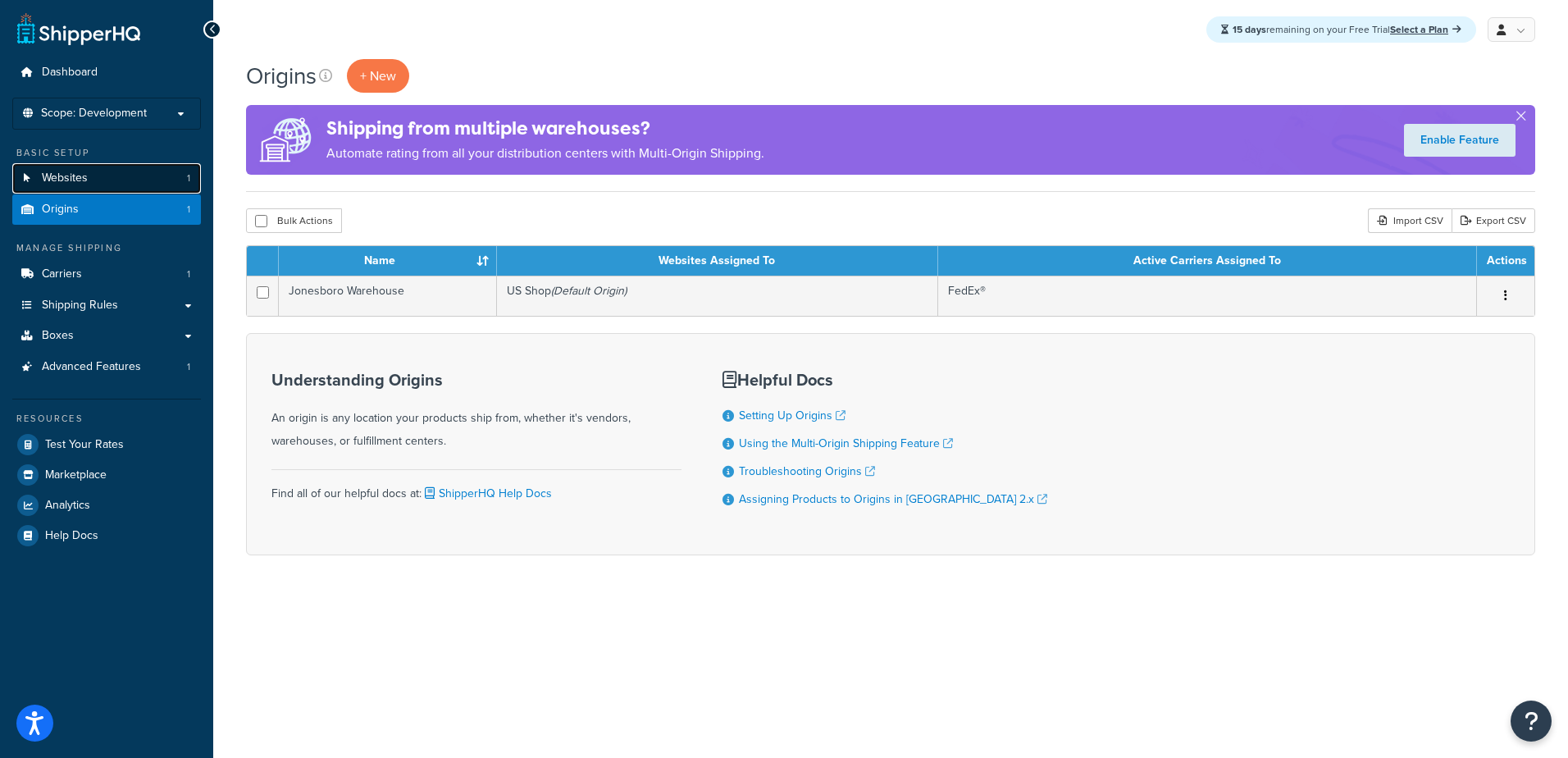
click at [102, 185] on link "Websites 1" at bounding box center [106, 178] width 189 height 31
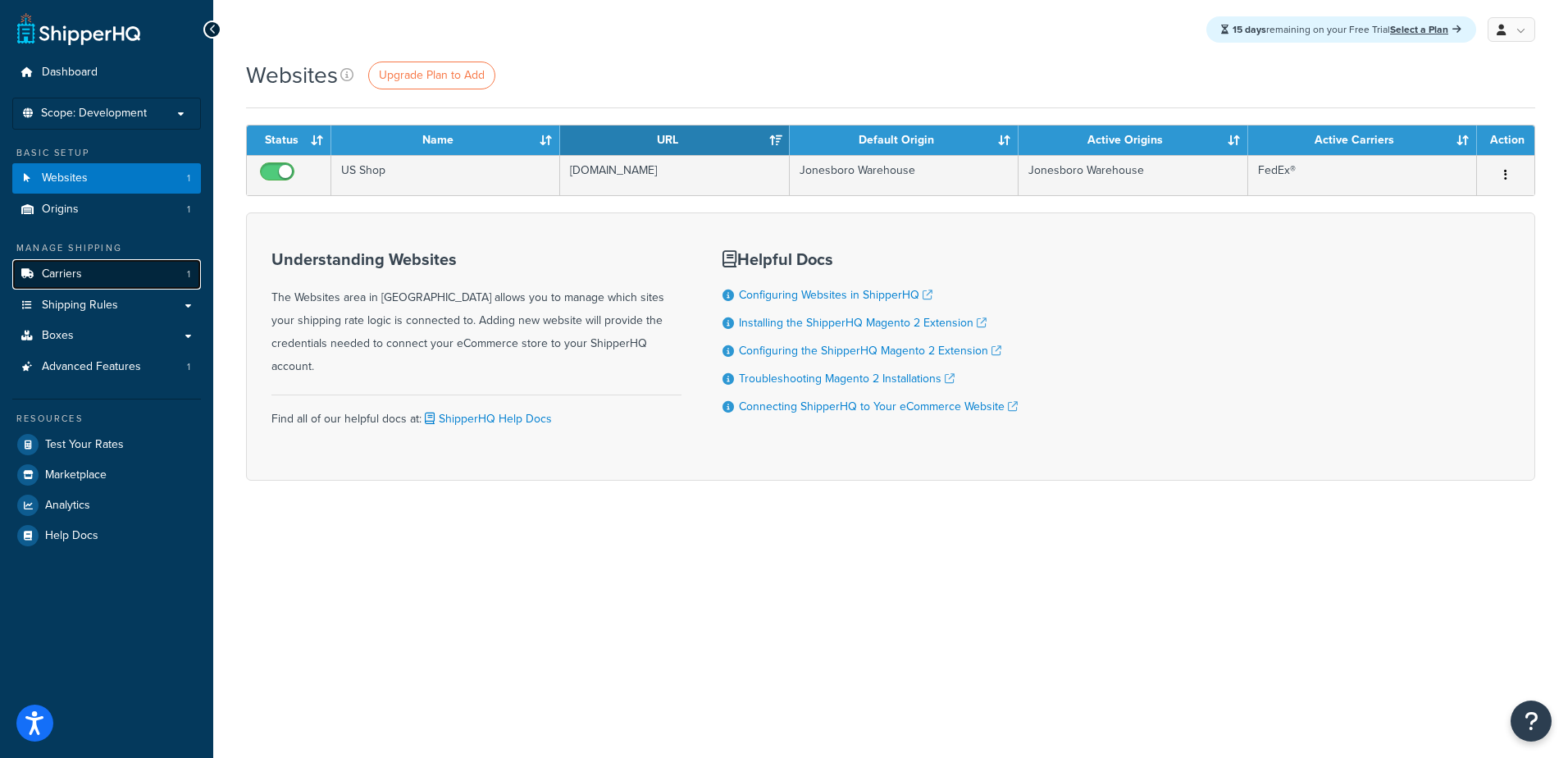
click at [102, 270] on link "Carriers 1" at bounding box center [106, 275] width 189 height 31
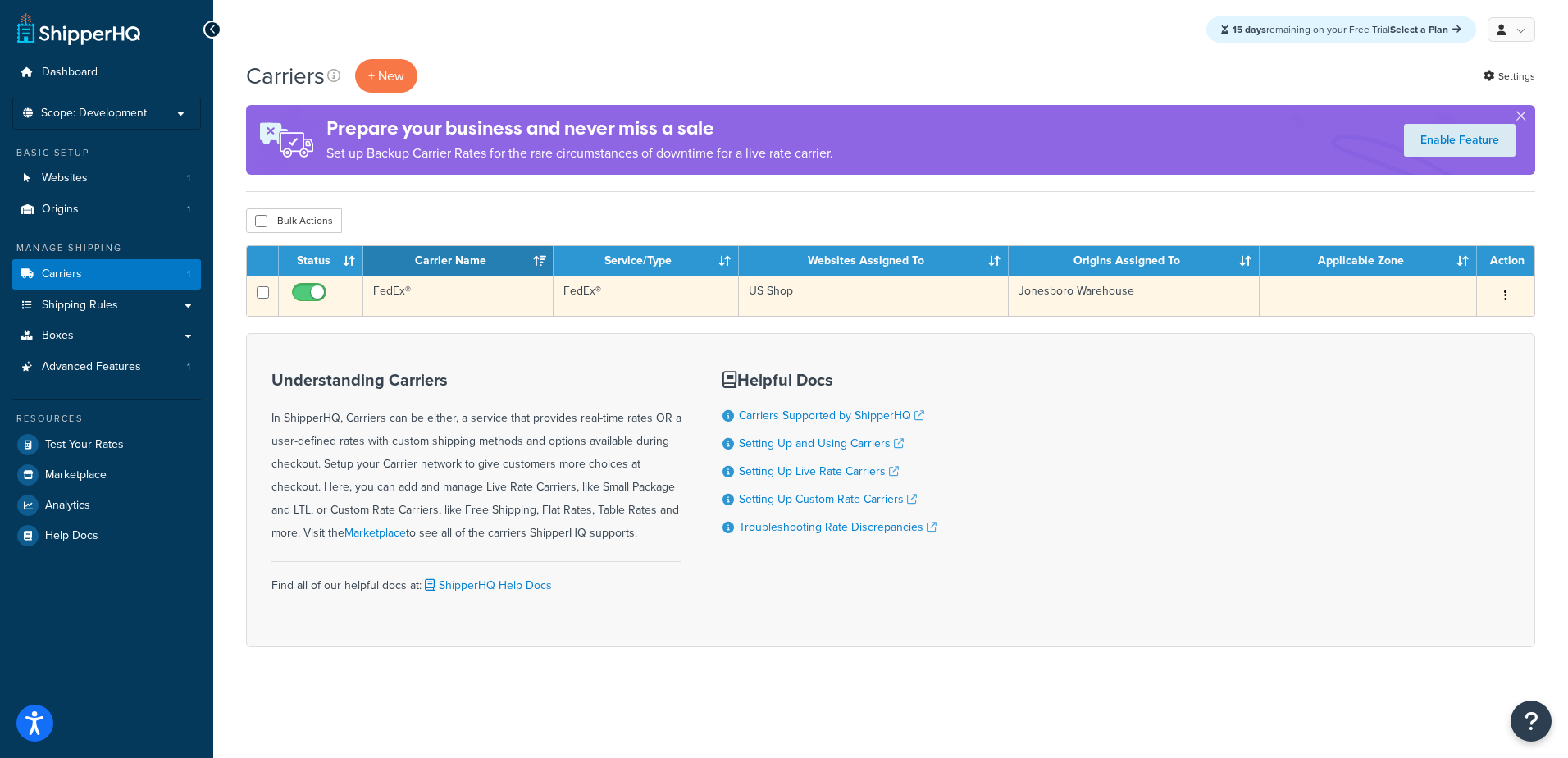
click at [438, 294] on td "FedEx®" at bounding box center [458, 295] width 190 height 40
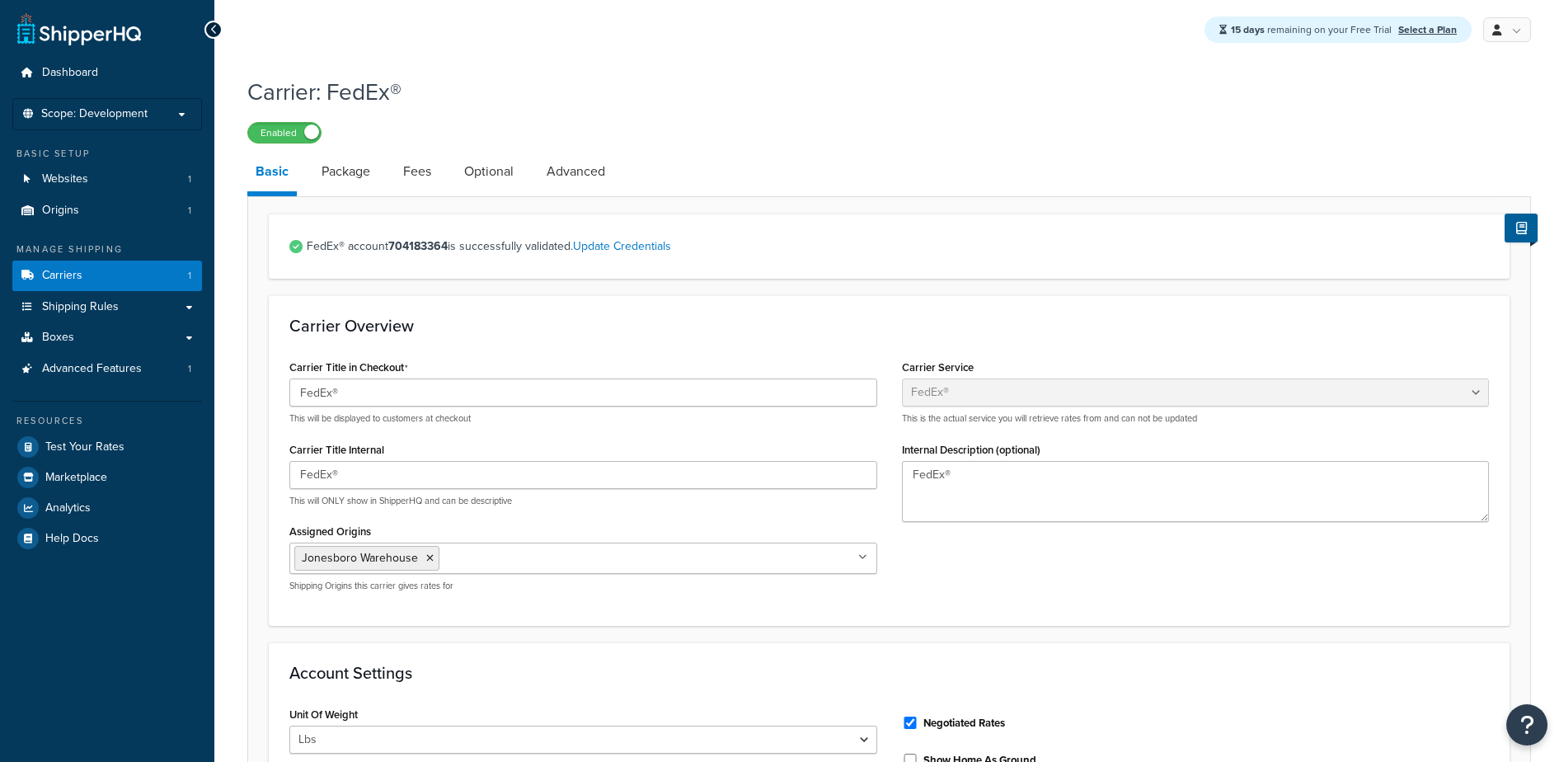
select select "fedEx"
select select "REGULAR_PICKUP"
select select "YOUR_PACKAGING"
click at [485, 174] on link "Optional" at bounding box center [489, 172] width 66 height 40
select select "business"
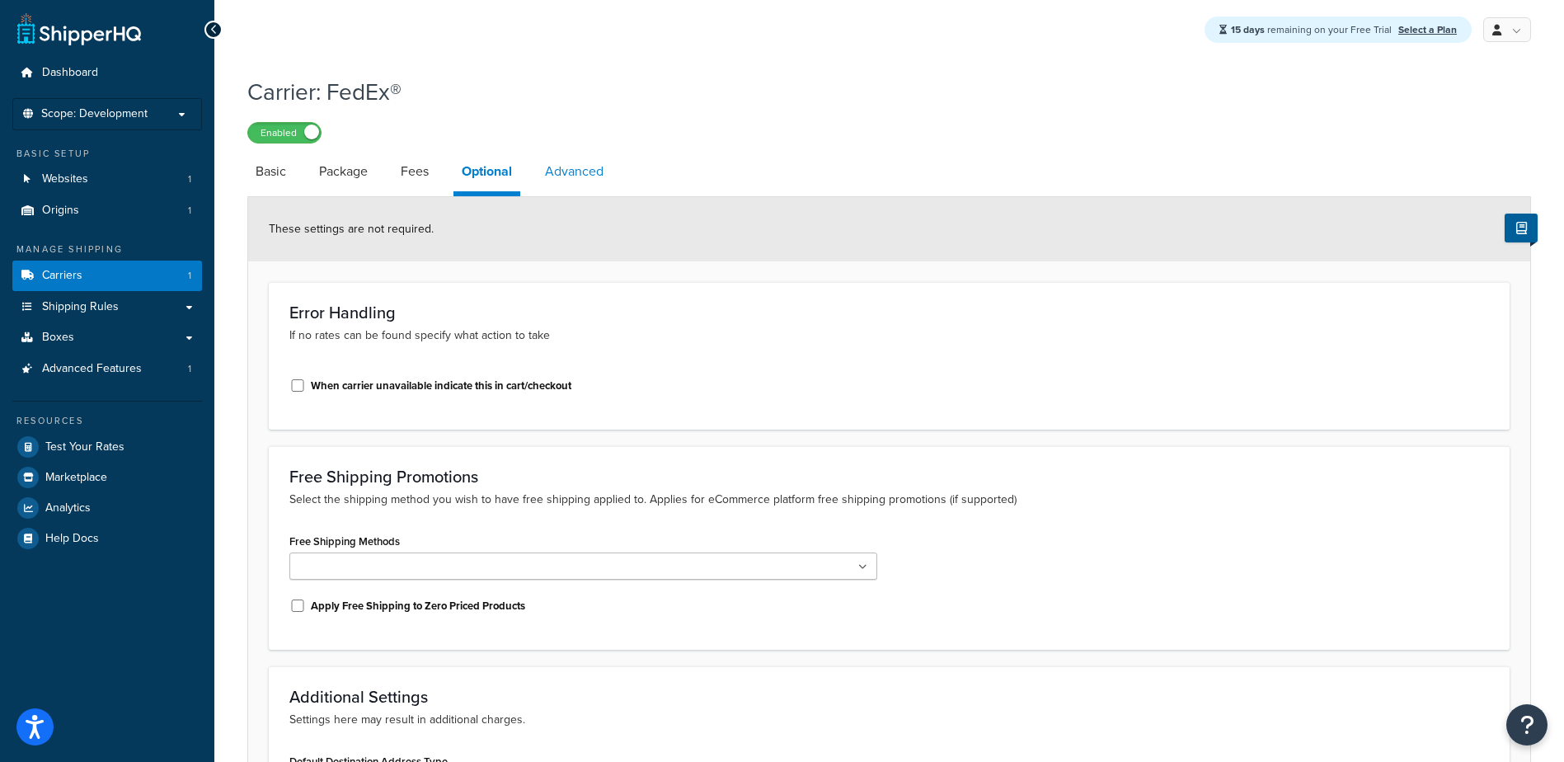
click at [575, 171] on link "Advanced" at bounding box center [574, 172] width 75 height 40
select select "false"
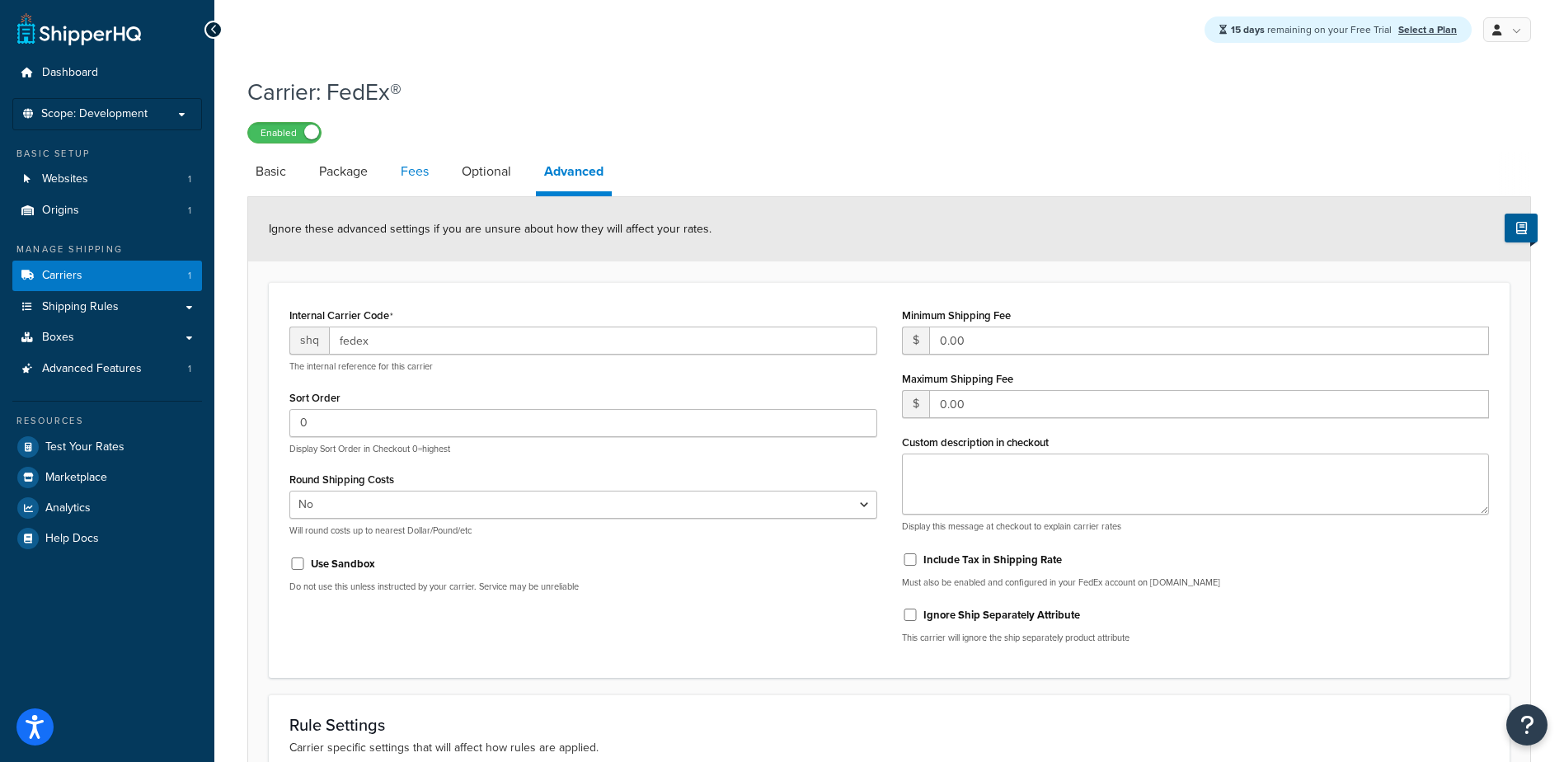
click at [429, 177] on link "Fees" at bounding box center [414, 172] width 45 height 40
select select "AFTER"
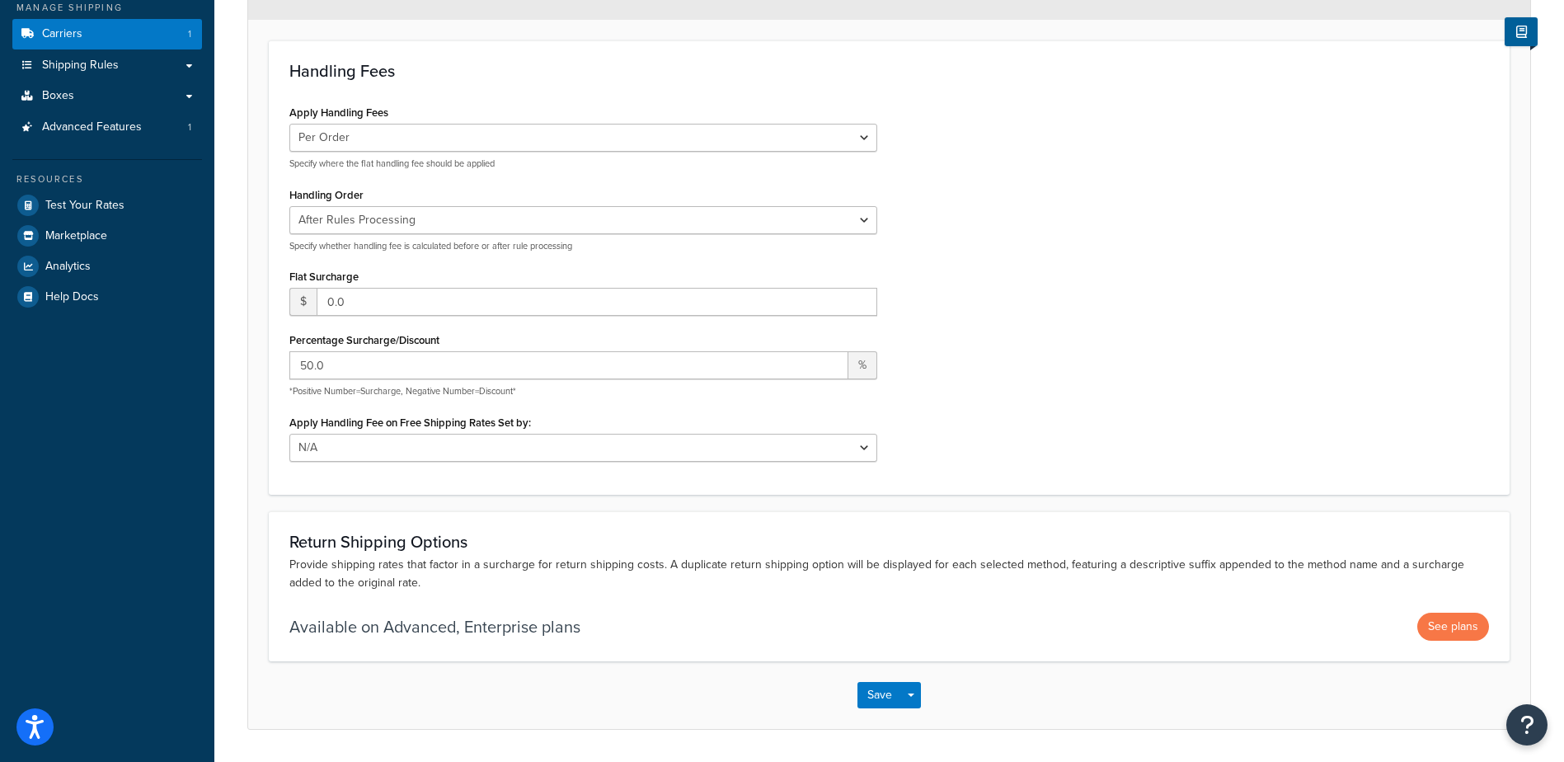
scroll to position [247, 0]
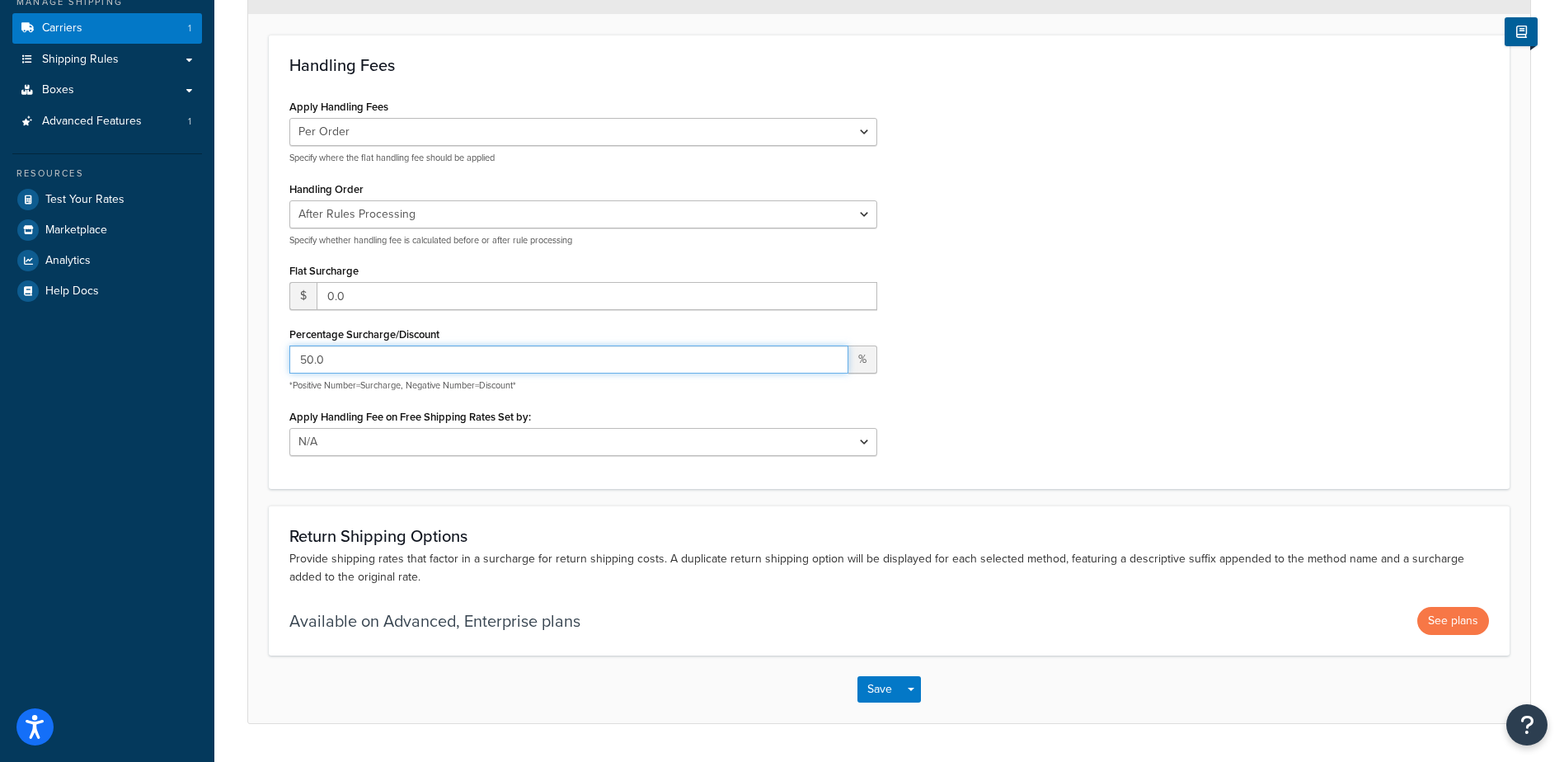
drag, startPoint x: 319, startPoint y: 358, endPoint x: -67, endPoint y: 358, distance: 385.8
click at [0, 358] on html "Accessibility Screen-Reader Guide, Feedback, and Issue Reporting | New window S…" at bounding box center [782, 280] width 1564 height 1054
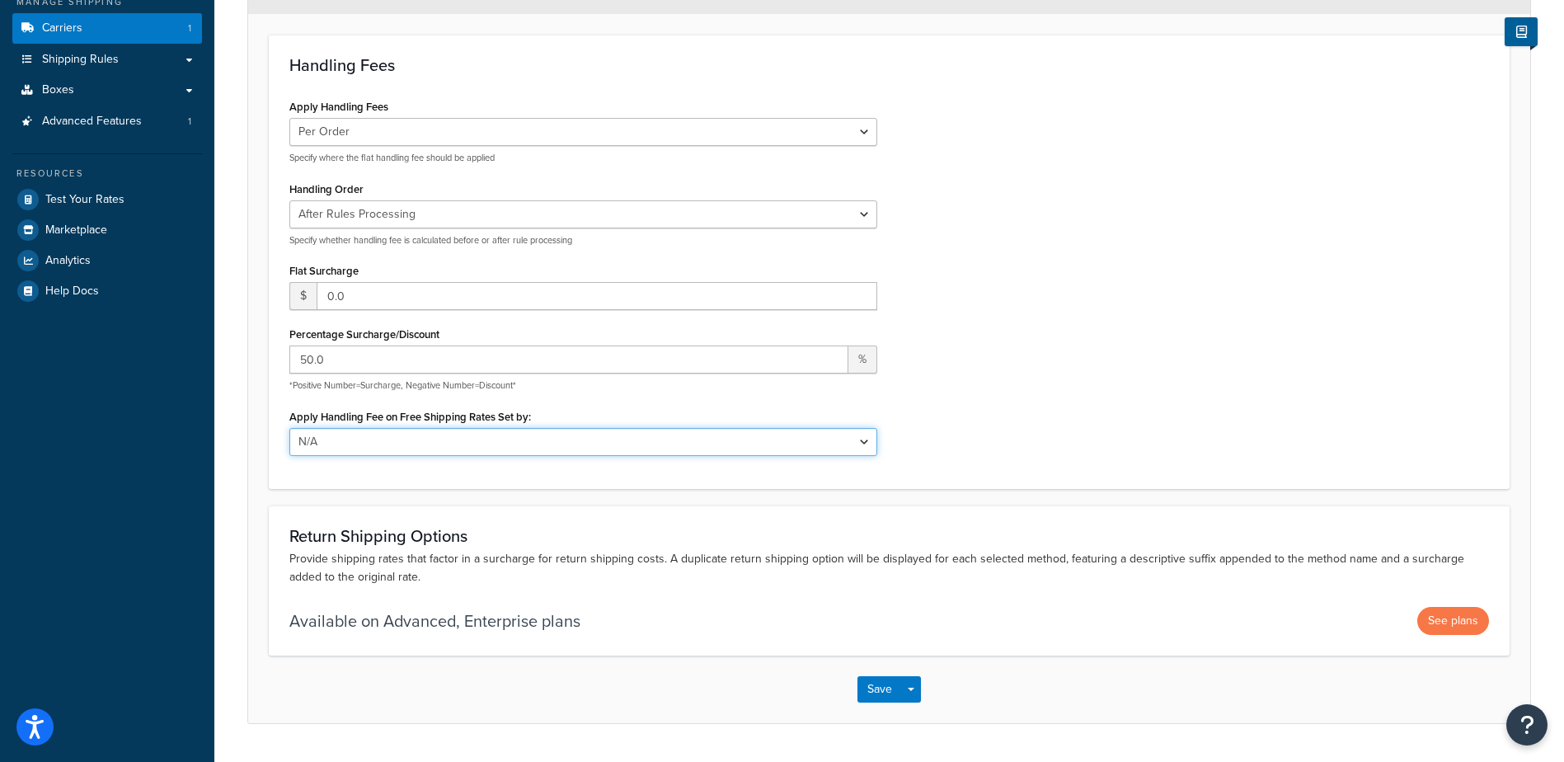
click at [866, 446] on select "N/A Fixed/Free Shipping Methods Free Promotion Rules All Free Shipping" at bounding box center [583, 442] width 588 height 28
click at [289, 429] on select "N/A Fixed/Free Shipping Methods Free Promotion Rules All Free Shipping" at bounding box center [583, 442] width 588 height 28
click at [756, 432] on select "N/A Fixed/Free Shipping Methods Free Promotion Rules All Free Shipping" at bounding box center [583, 442] width 588 height 28
select select "NONE"
click at [289, 429] on select "N/A Fixed/Free Shipping Methods Free Promotion Rules All Free Shipping" at bounding box center [583, 442] width 588 height 28
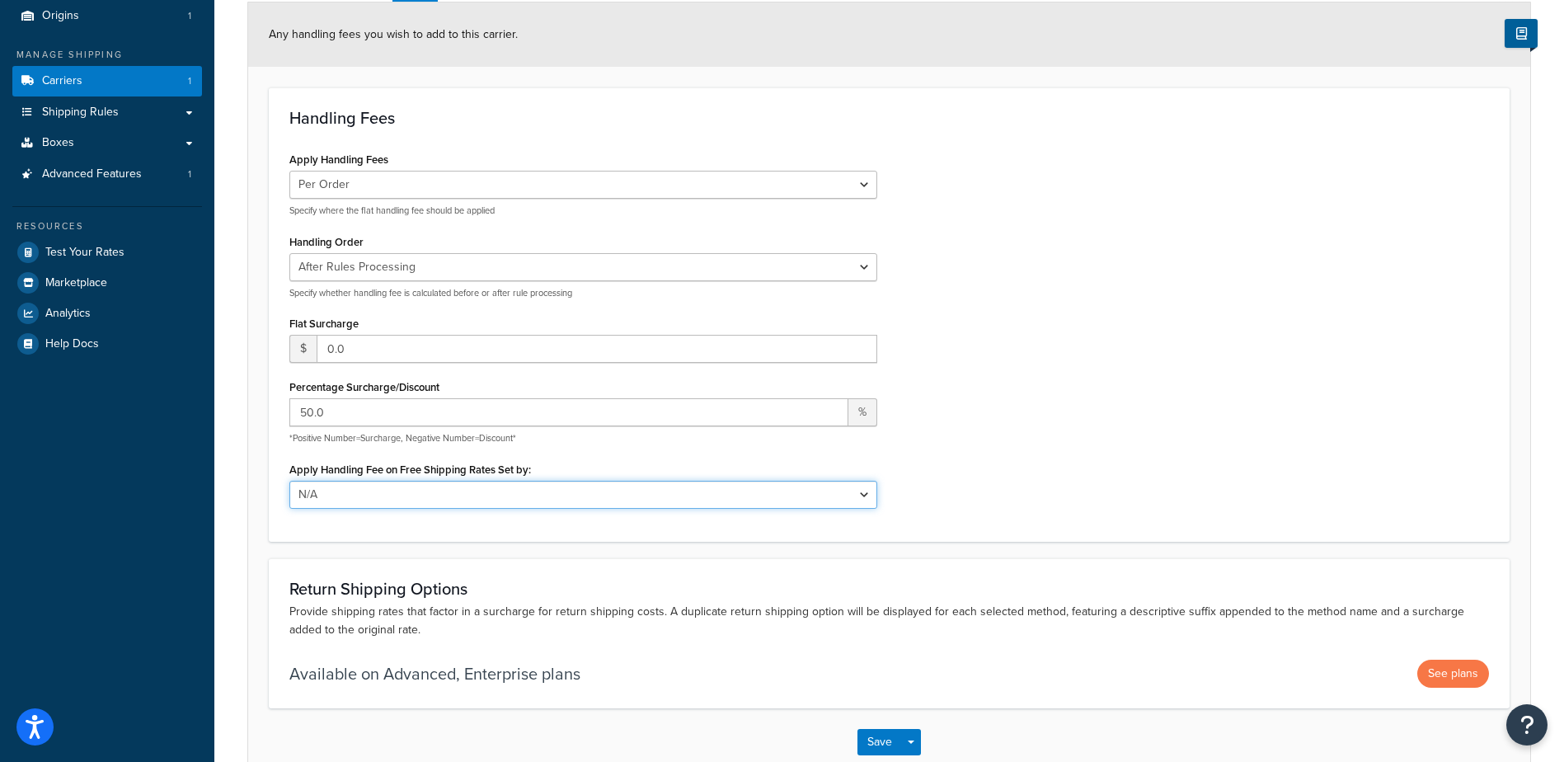
scroll to position [165, 0]
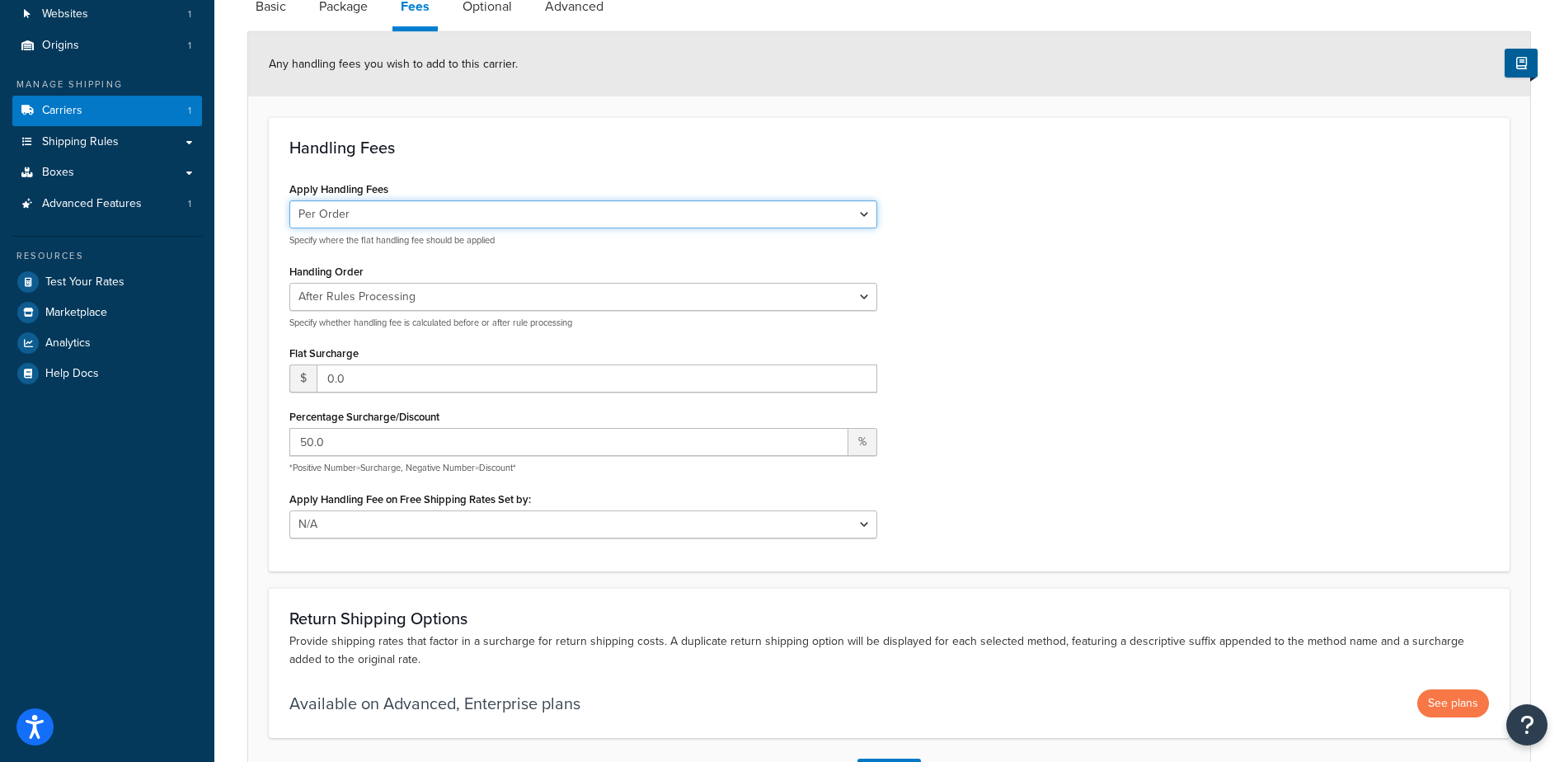
click at [409, 218] on select "Per Order Per Item Per Package" at bounding box center [583, 214] width 588 height 28
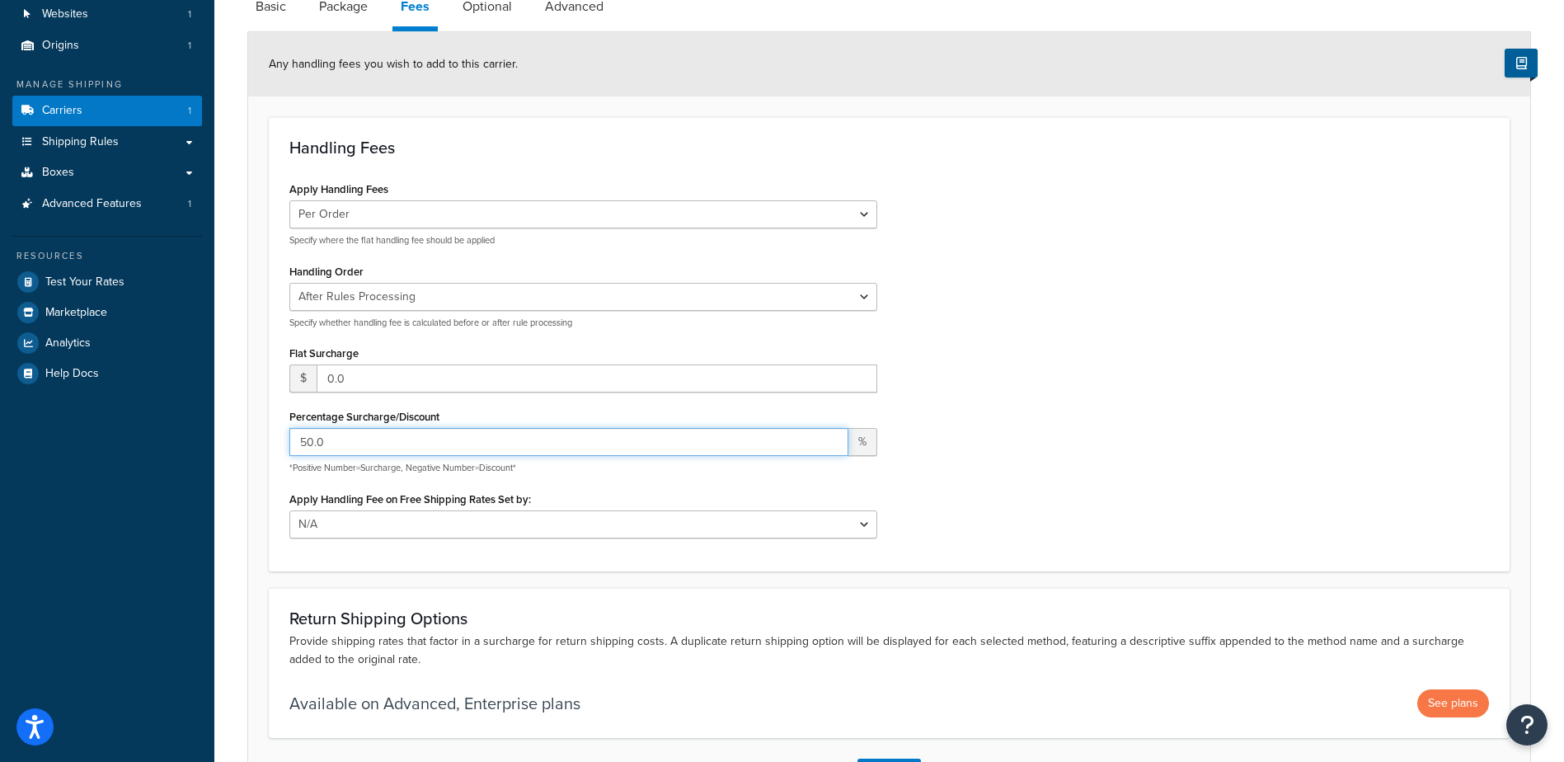
click at [303, 445] on input "50.0" at bounding box center [568, 442] width 559 height 28
drag, startPoint x: 337, startPoint y: 442, endPoint x: 224, endPoint y: 447, distance: 113.1
click at [226, 447] on div "Carrier: FedEx® Enabled Basic Package Fees Optional Advanced Any handling fees …" at bounding box center [889, 375] width 1350 height 945
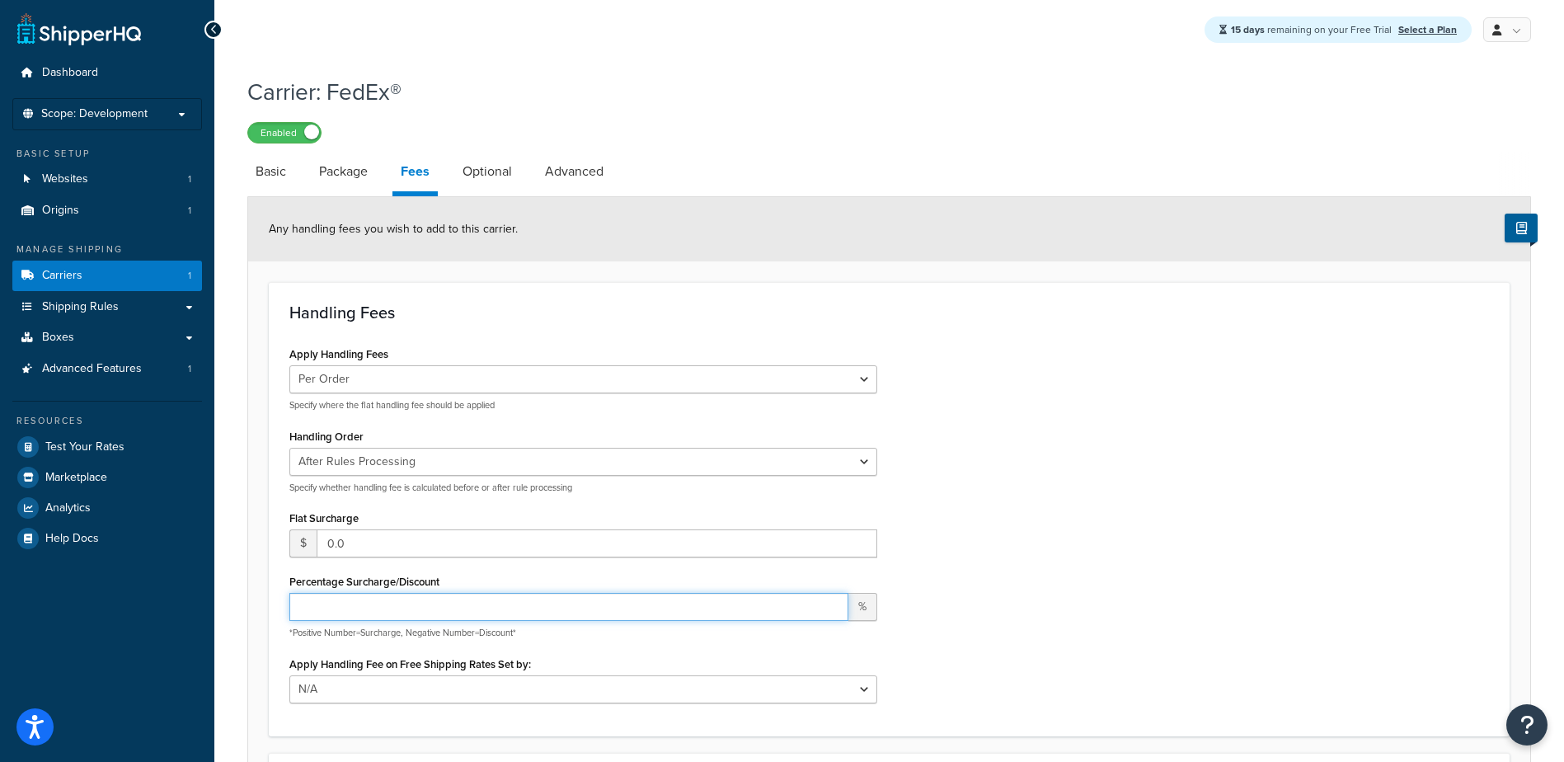
scroll to position [247, 0]
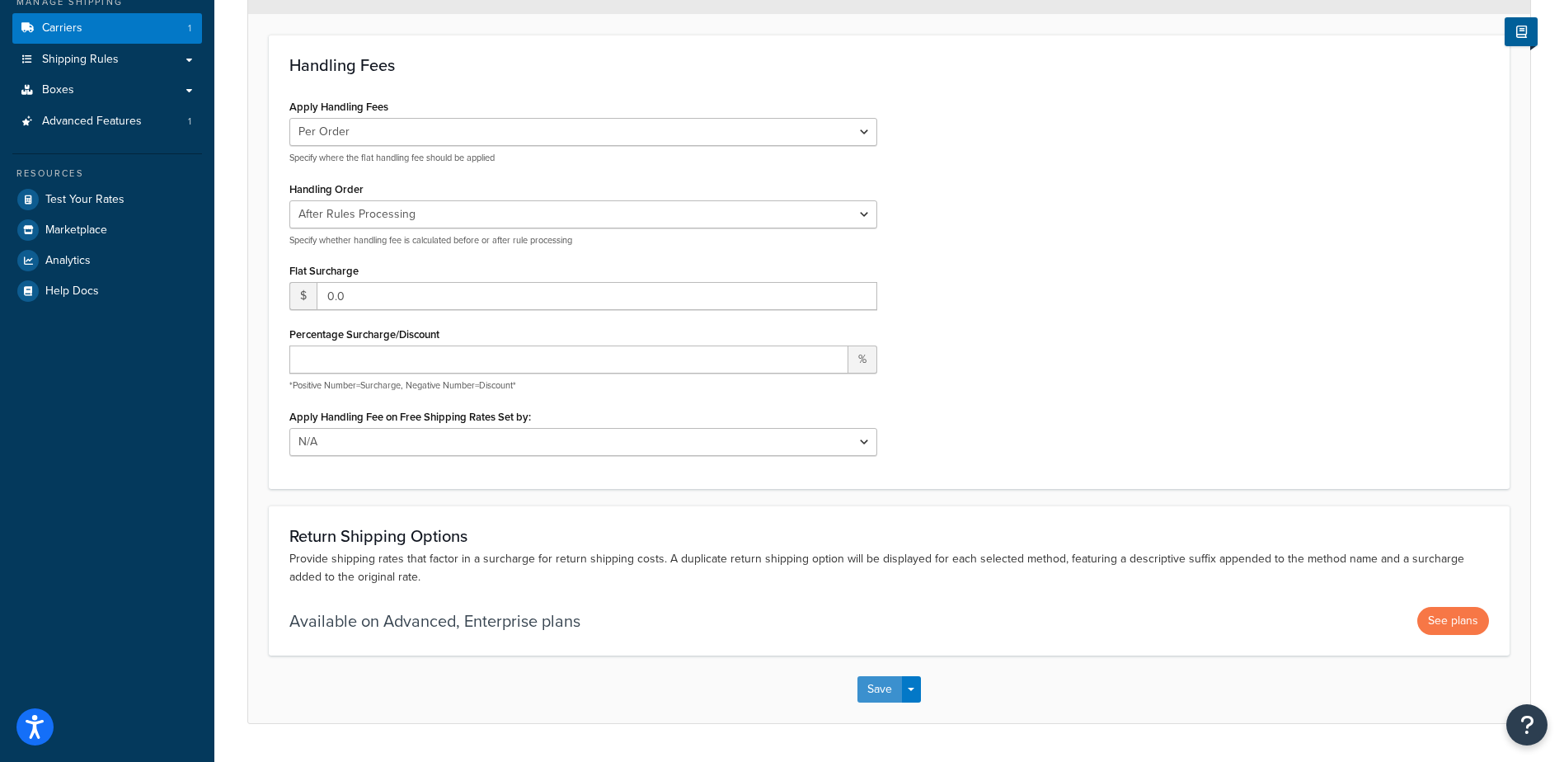
click at [881, 687] on button "Save" at bounding box center [879, 689] width 45 height 26
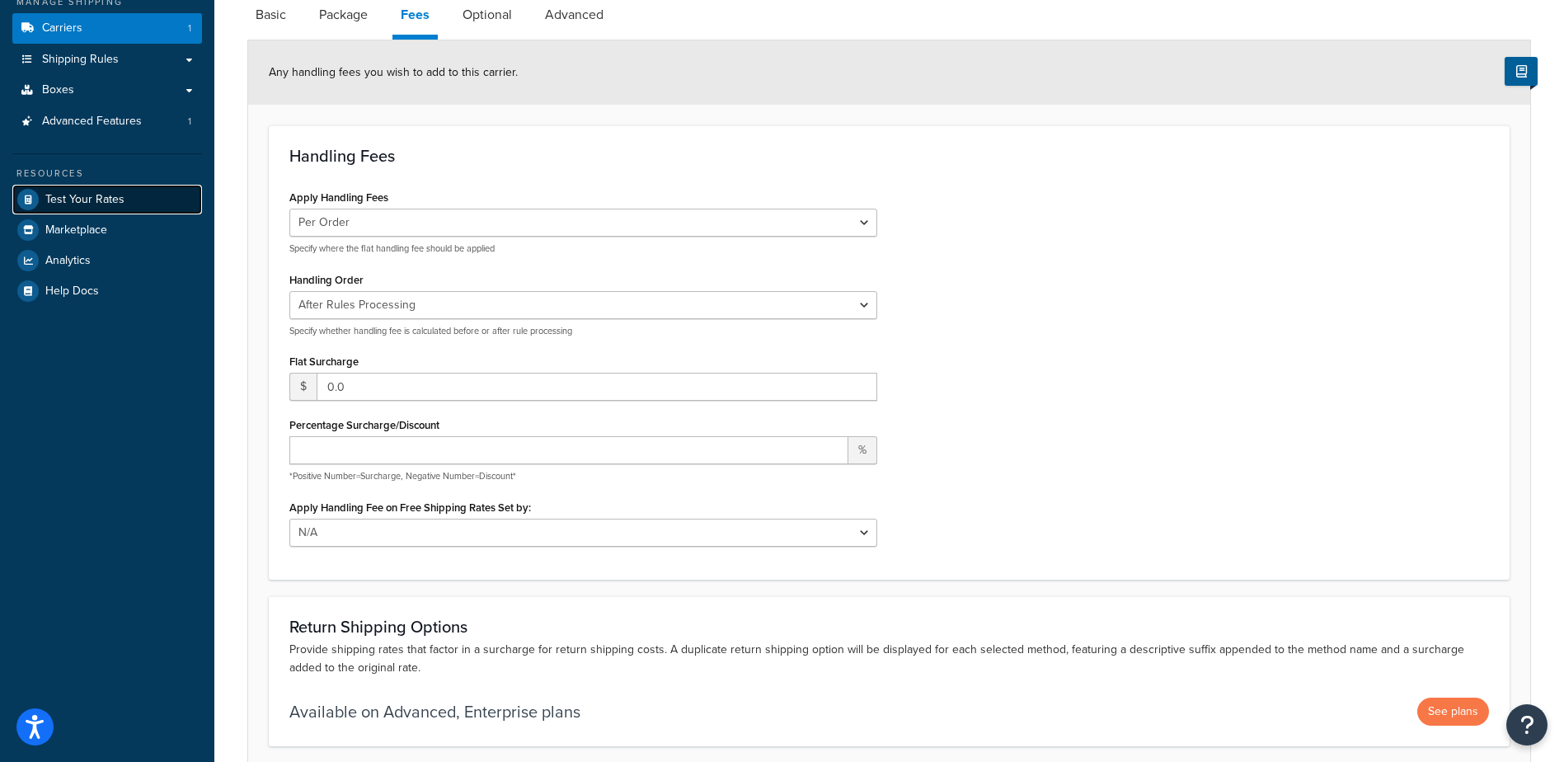
click at [69, 201] on span "Test Your Rates" at bounding box center [84, 200] width 79 height 14
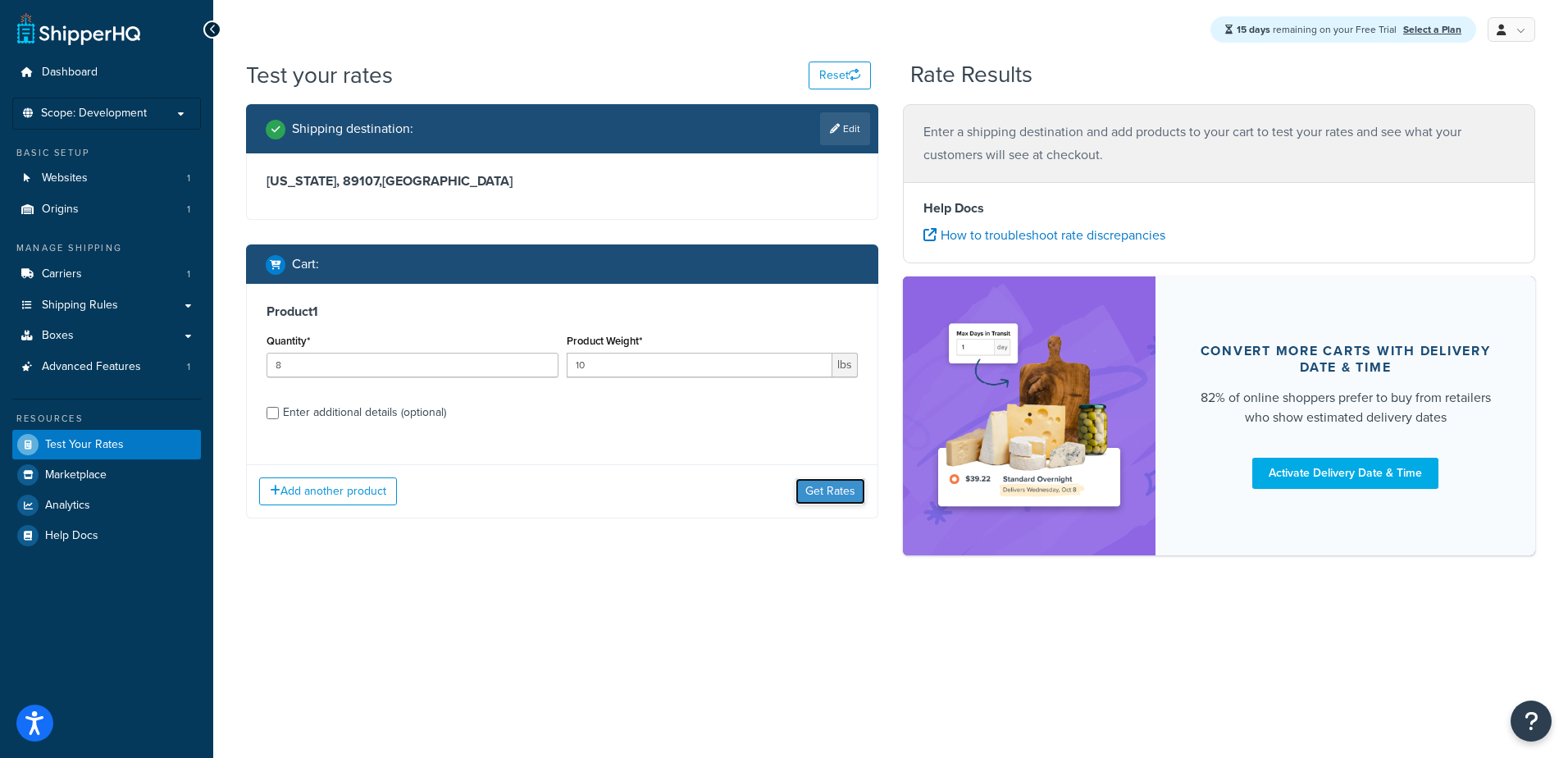
click at [841, 495] on button "Get Rates" at bounding box center [831, 491] width 70 height 26
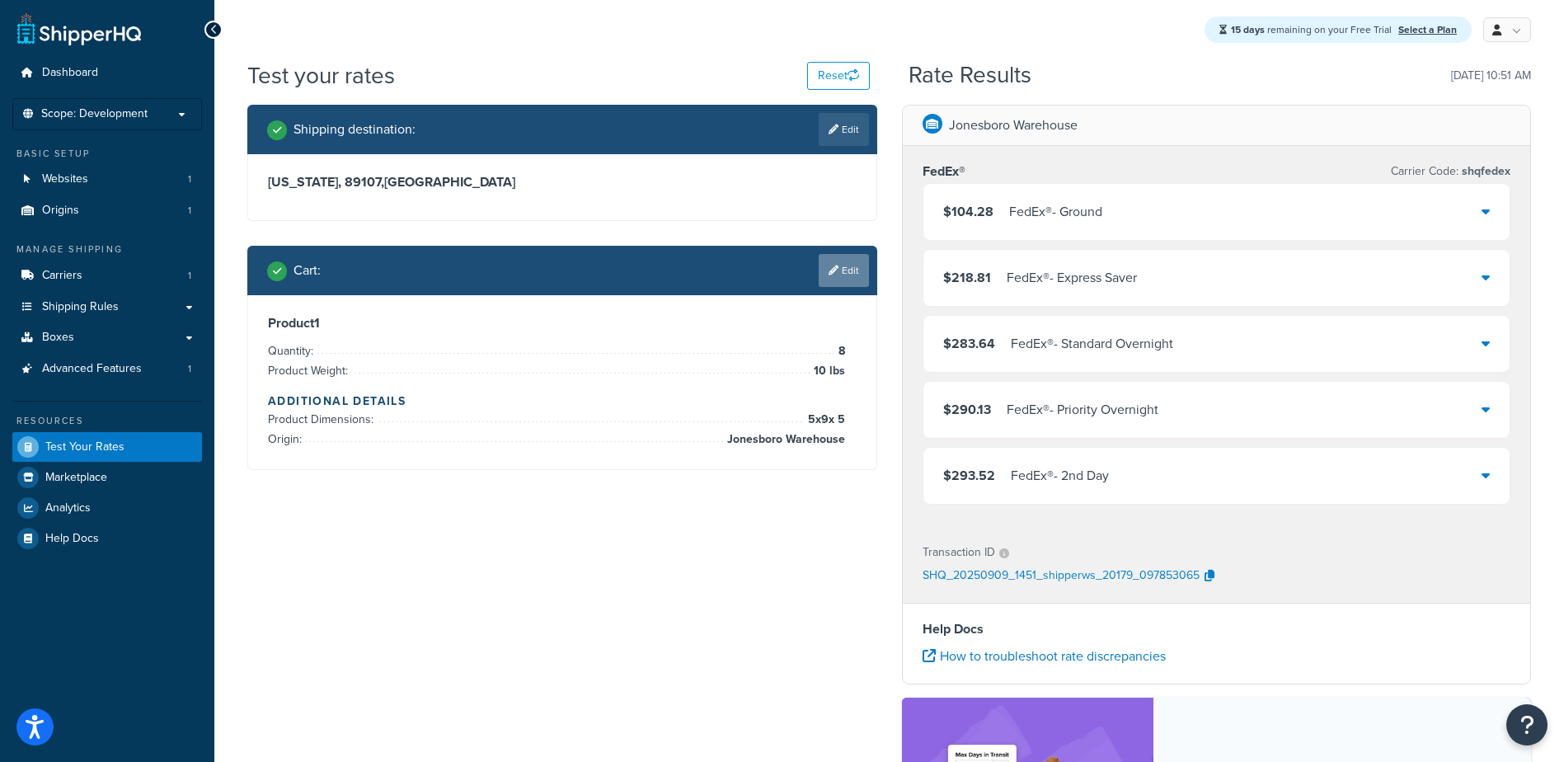
click at [853, 271] on link "Edit" at bounding box center [844, 270] width 50 height 33
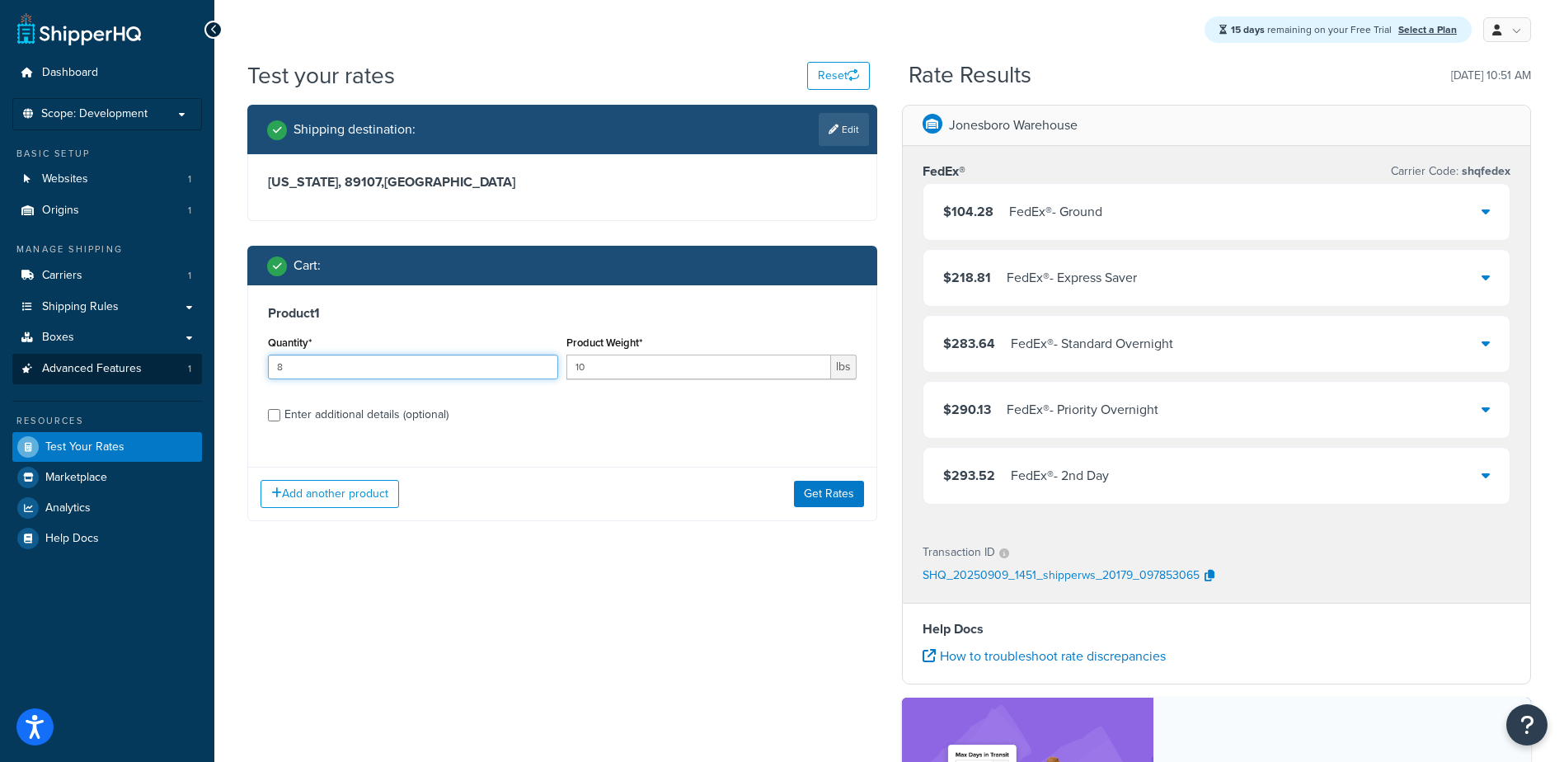
drag, startPoint x: 229, startPoint y: 368, endPoint x: 123, endPoint y: 370, distance: 106.4
click at [157, 373] on div "Dashboard Scope: Development Basic Setup Websites 1 Origins 1 Manage Shipping C…" at bounding box center [782, 537] width 1564 height 1074
type input "1"
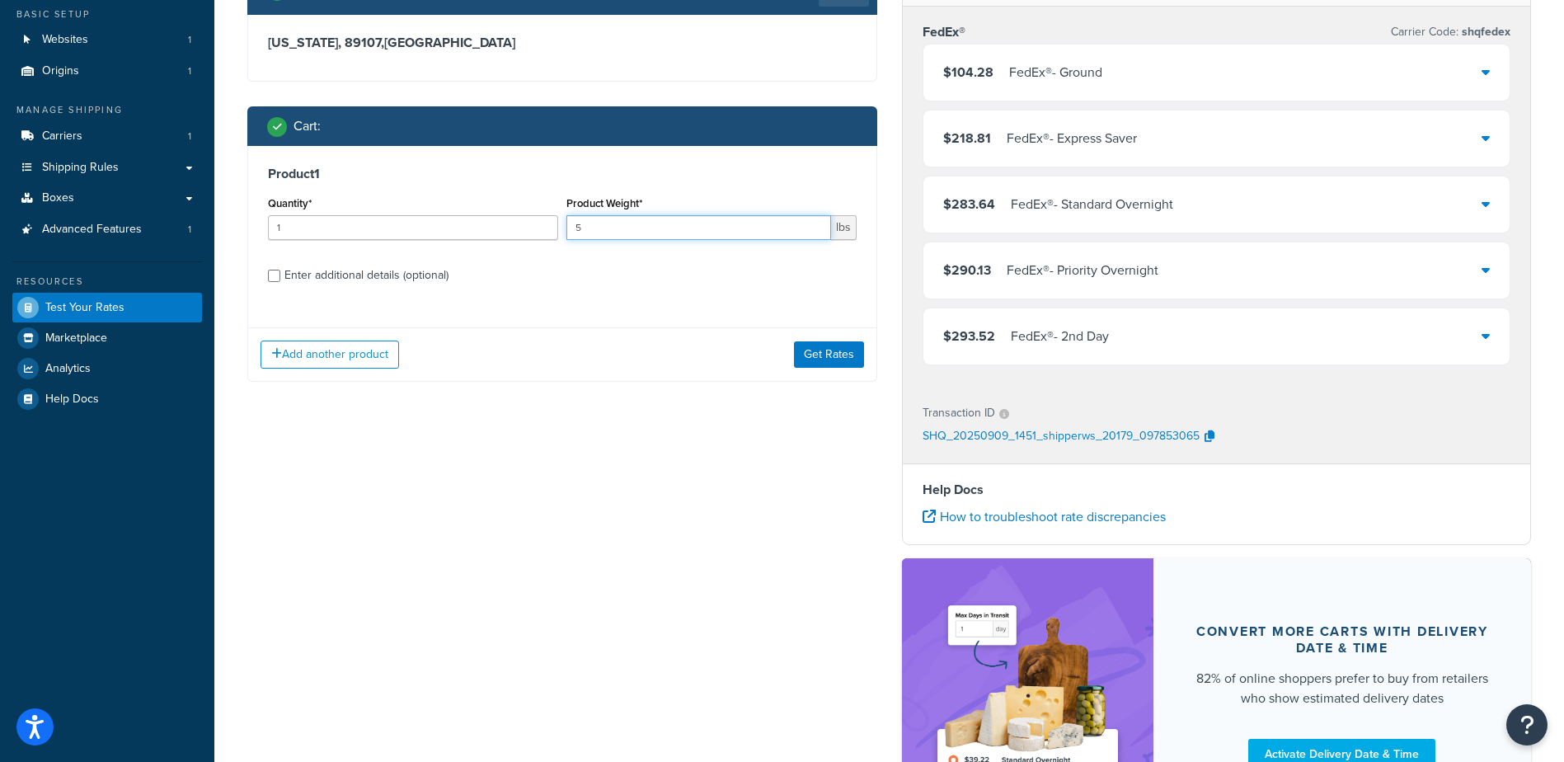
scroll to position [165, 0]
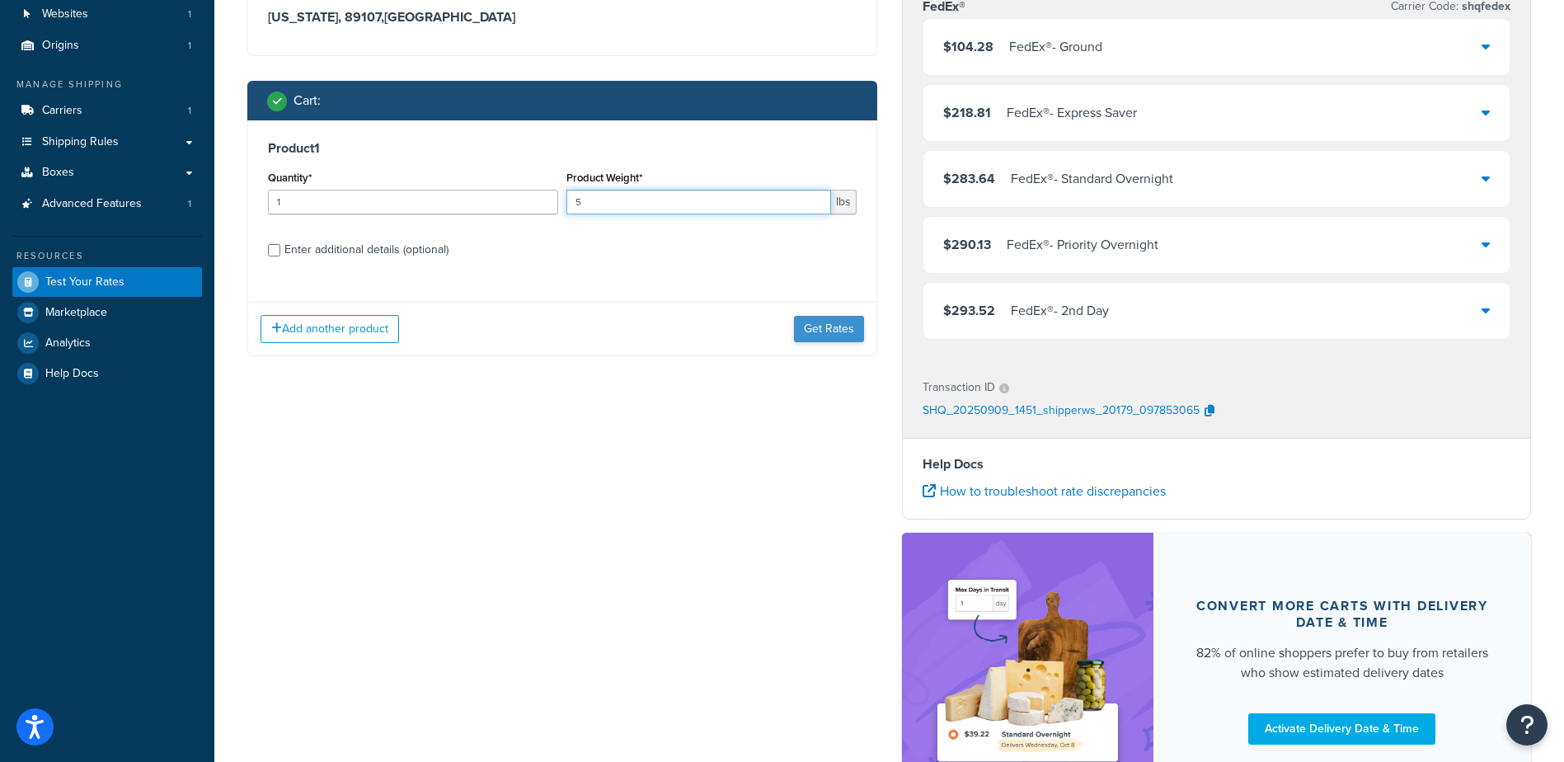
type input "5"
click at [825, 331] on button "Get Rates" at bounding box center [829, 329] width 70 height 26
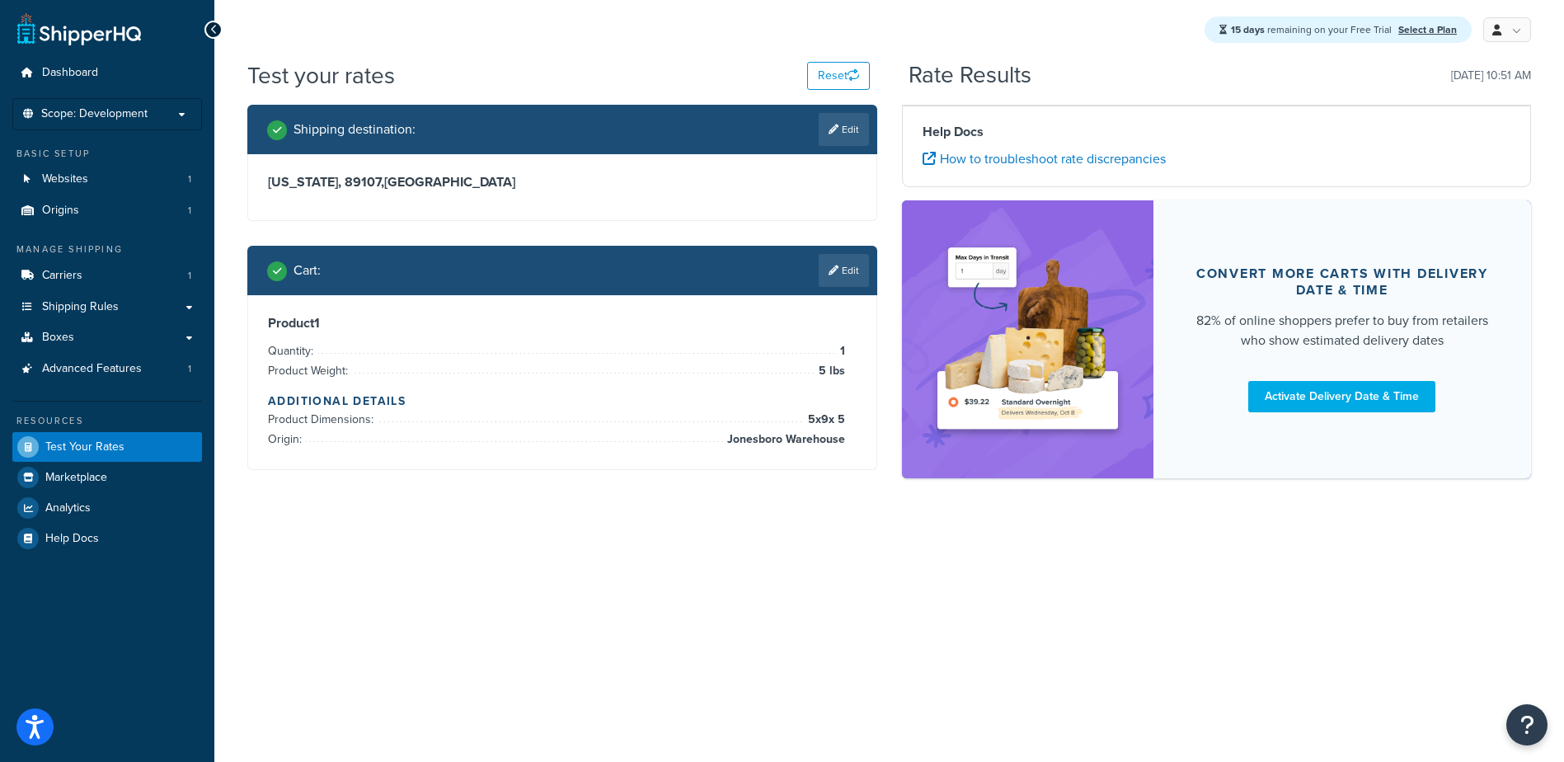
scroll to position [0, 0]
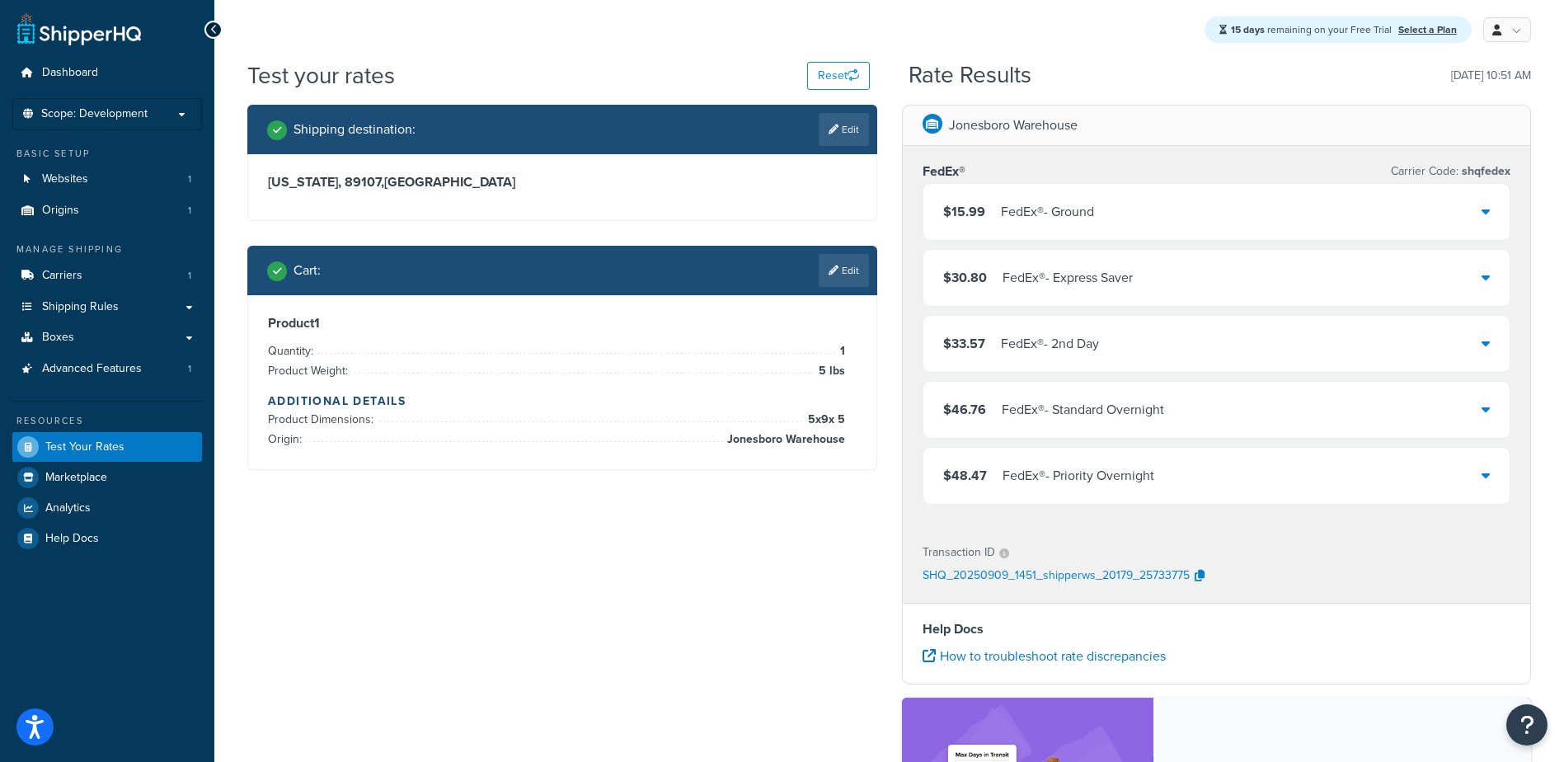
click at [1483, 215] on icon at bounding box center [1486, 210] width 8 height 13
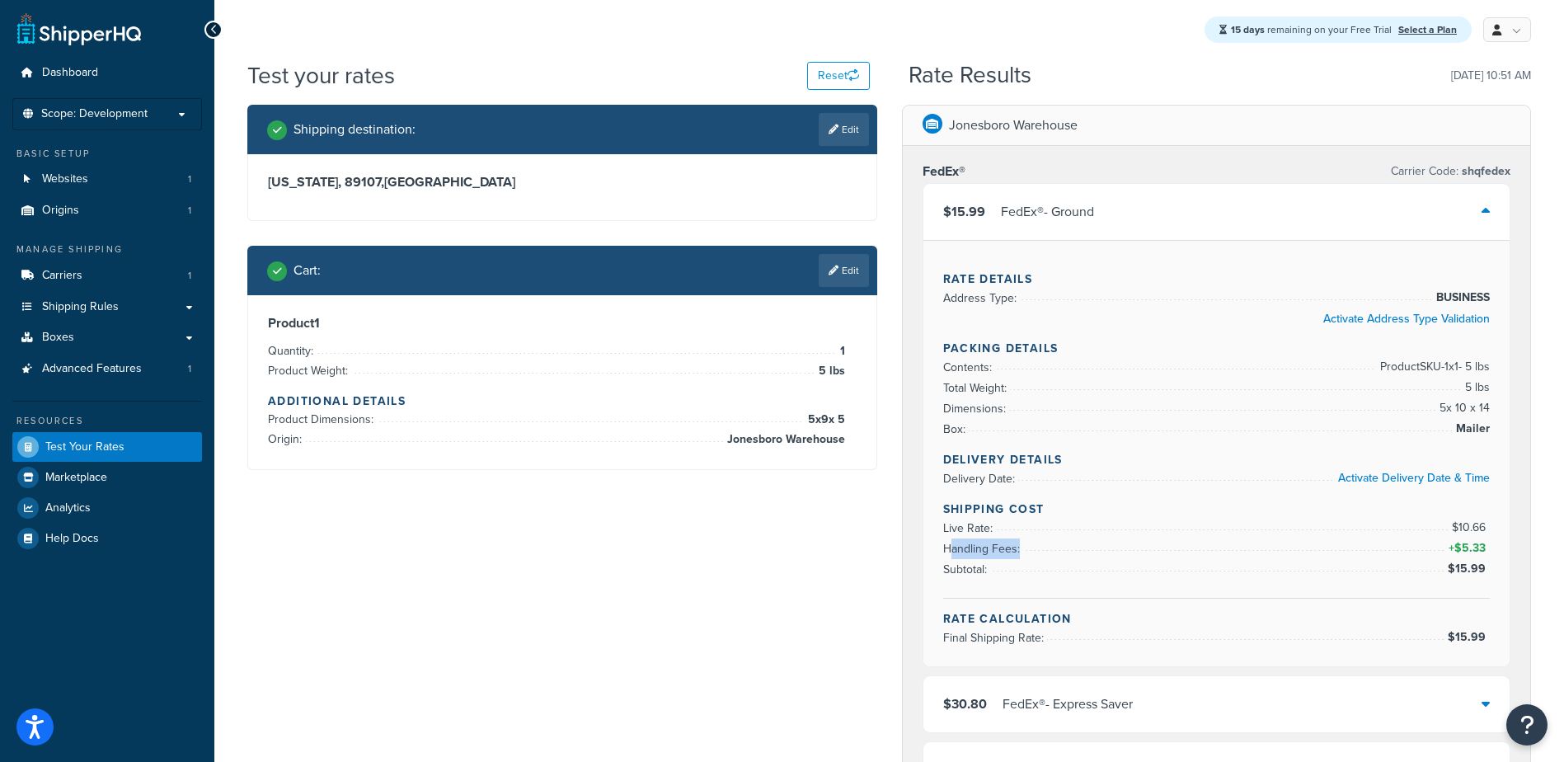
drag, startPoint x: 1490, startPoint y: 548, endPoint x: 953, endPoint y: 553, distance: 536.7
click at [953, 553] on div "Rate Details Address Type: BUSINESS Activate Address Type Validation Packing De…" at bounding box center [1216, 453] width 587 height 426
drag, startPoint x: 953, startPoint y: 553, endPoint x: 1054, endPoint y: 551, distance: 101.4
click at [1054, 551] on li "Handling Fees: + $5.33" at bounding box center [1216, 548] width 547 height 21
click at [73, 178] on span "Websites" at bounding box center [65, 179] width 46 height 14
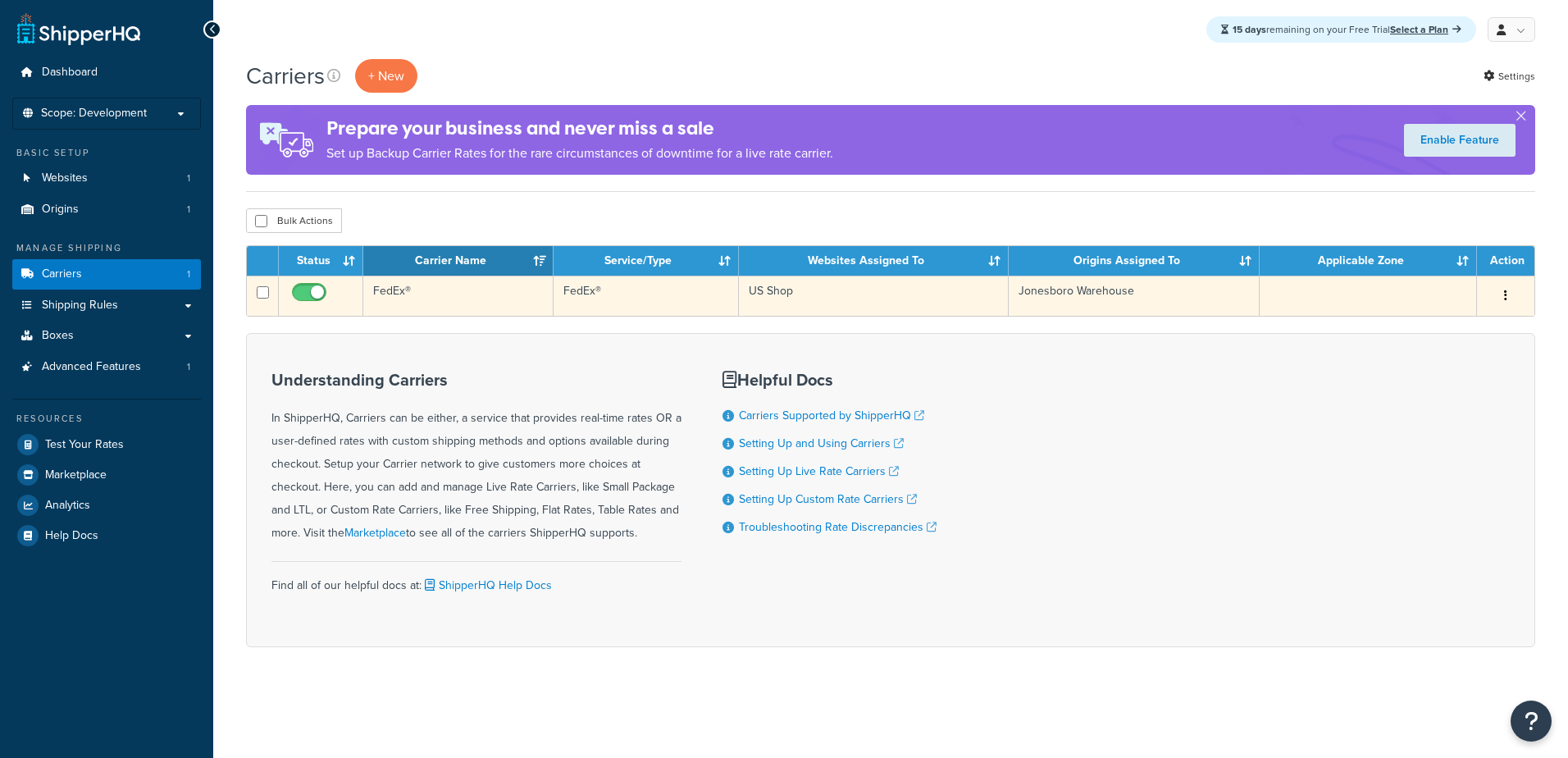
click at [786, 300] on td "US Shop" at bounding box center [874, 295] width 270 height 40
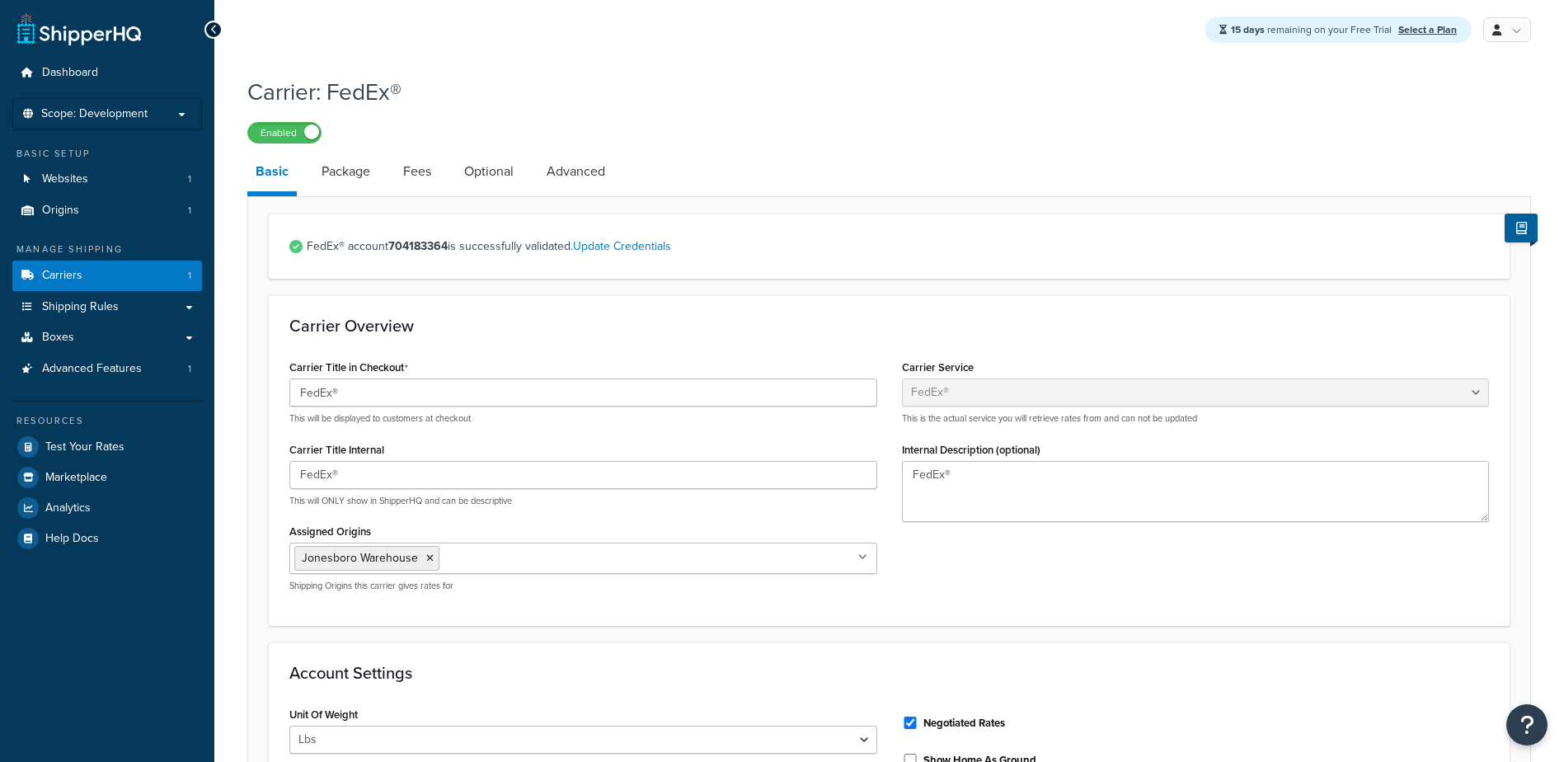
select select "fedEx"
select select "REGULAR_PICKUP"
select select "YOUR_PACKAGING"
click at [423, 175] on link "Fees" at bounding box center [417, 172] width 45 height 40
select select "AFTER"
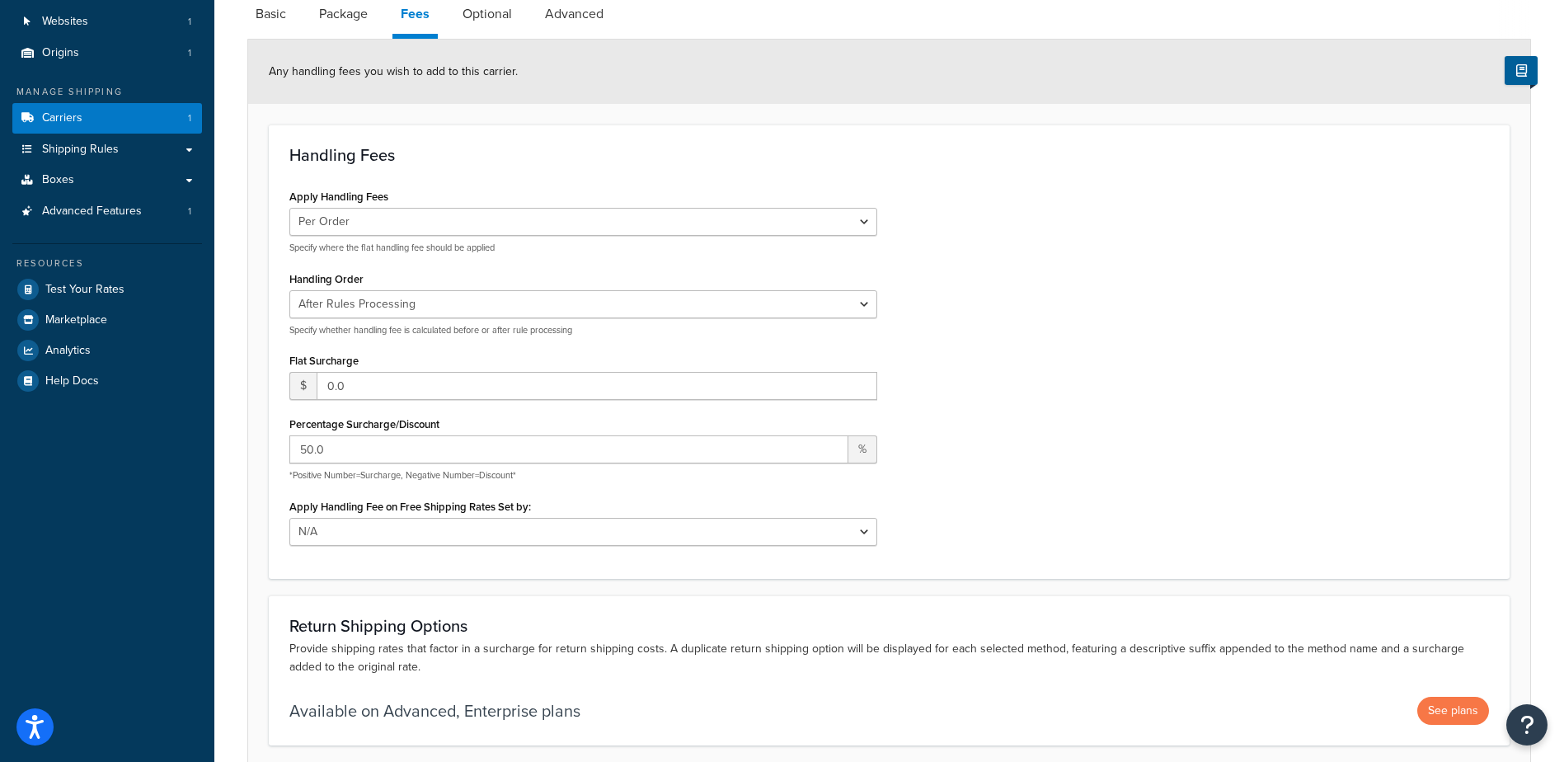
scroll to position [165, 0]
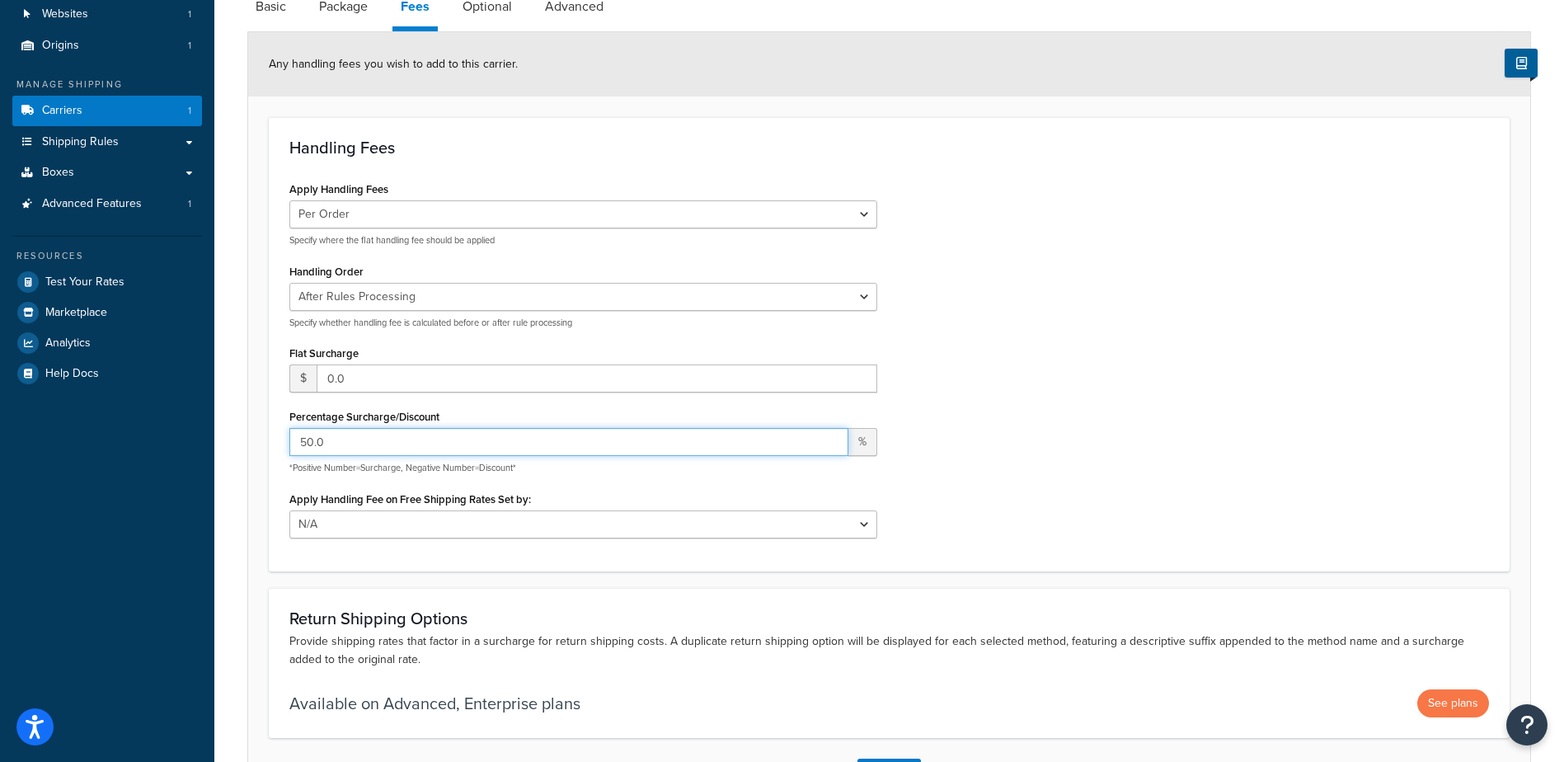
drag, startPoint x: 370, startPoint y: 435, endPoint x: 150, endPoint y: 441, distance: 220.2
click at [150, 441] on div "Dashboard Scope: Development Basic Setup Websites 1 Origins 1 Manage Shipping C…" at bounding box center [782, 362] width 1564 height 1054
click at [324, 450] on input "50.0" at bounding box center [568, 442] width 559 height 28
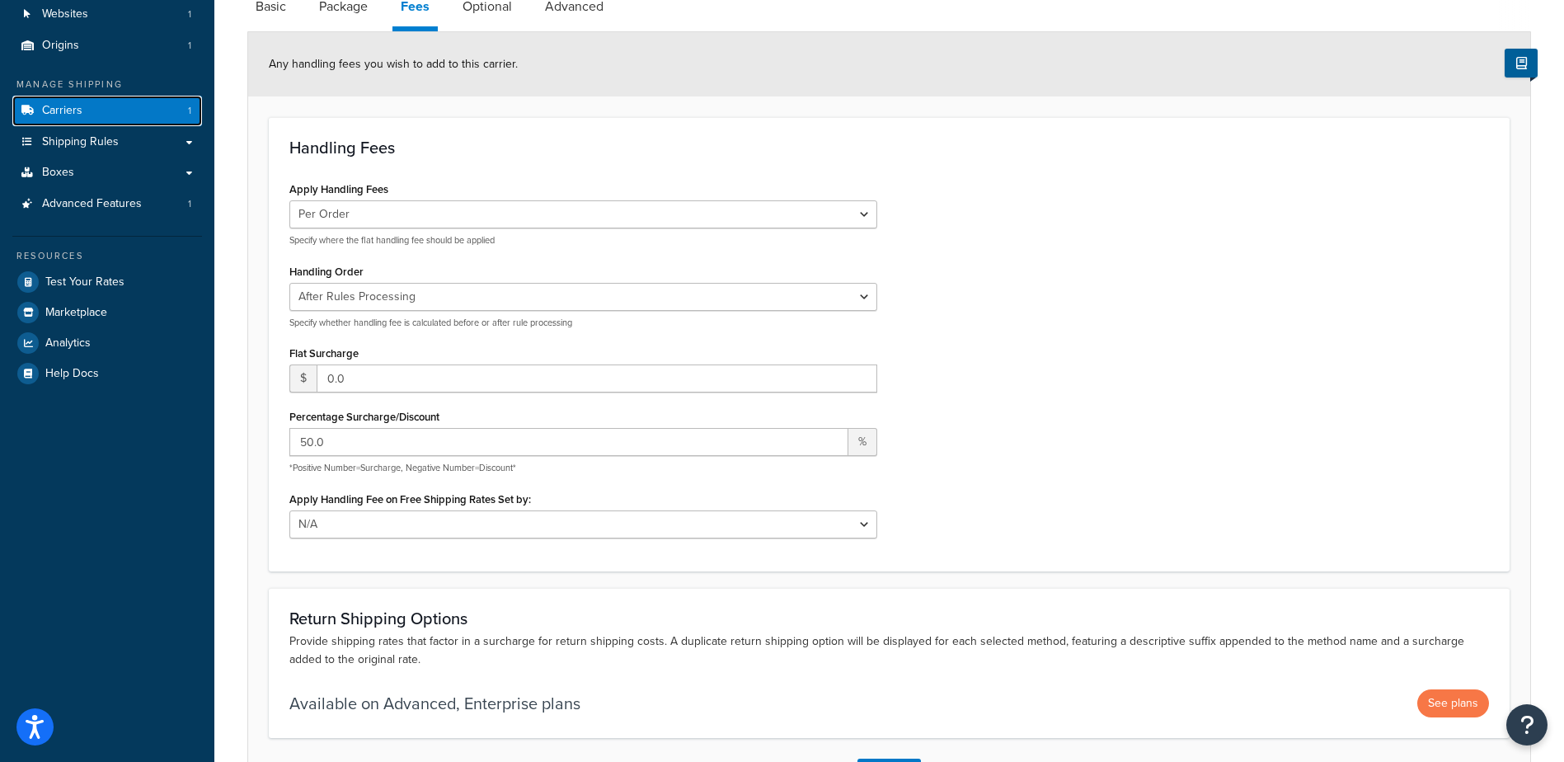
click at [87, 104] on link "Carriers 1" at bounding box center [107, 111] width 190 height 31
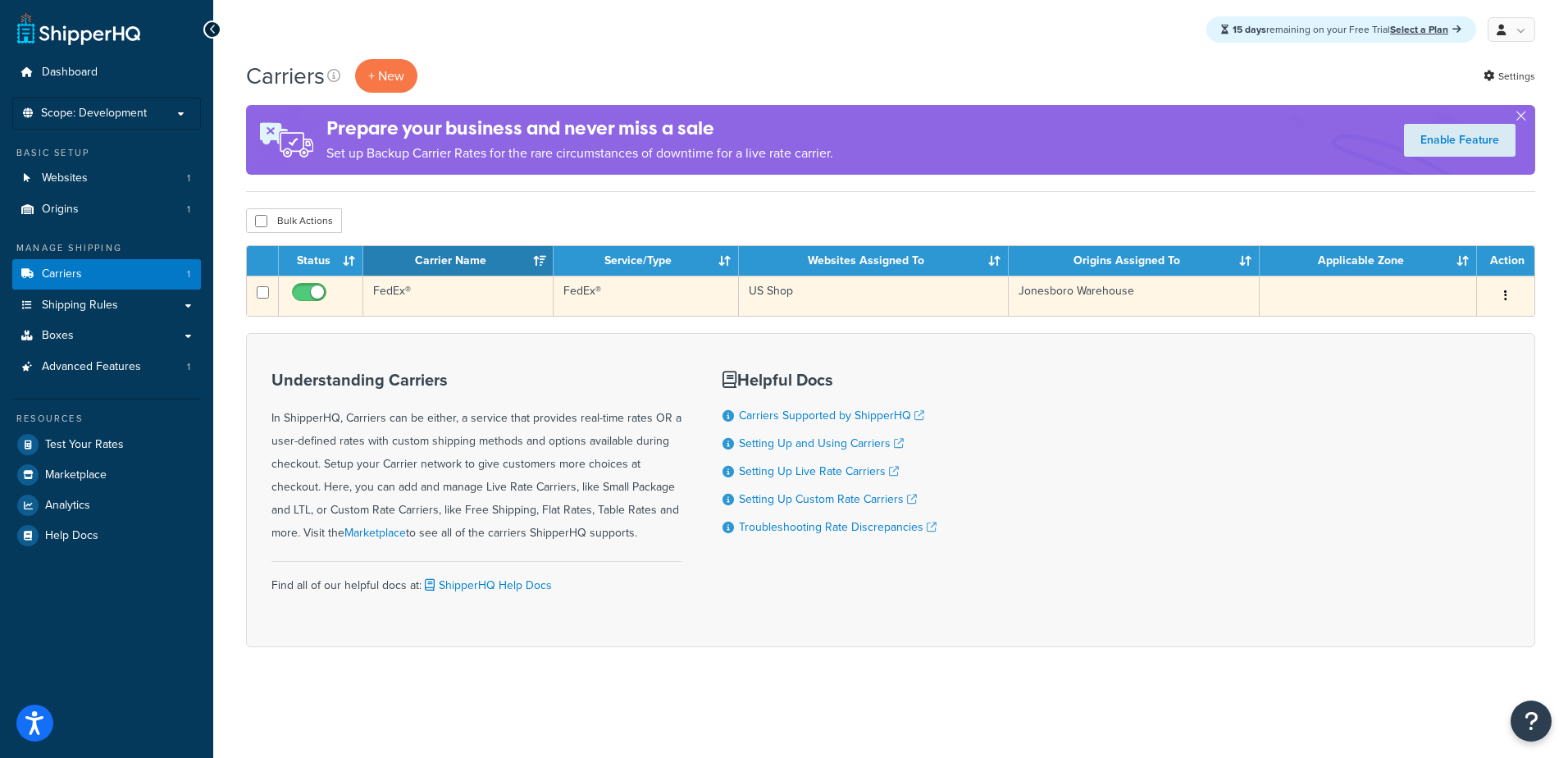
click at [402, 292] on td "FedEx®" at bounding box center [458, 295] width 190 height 40
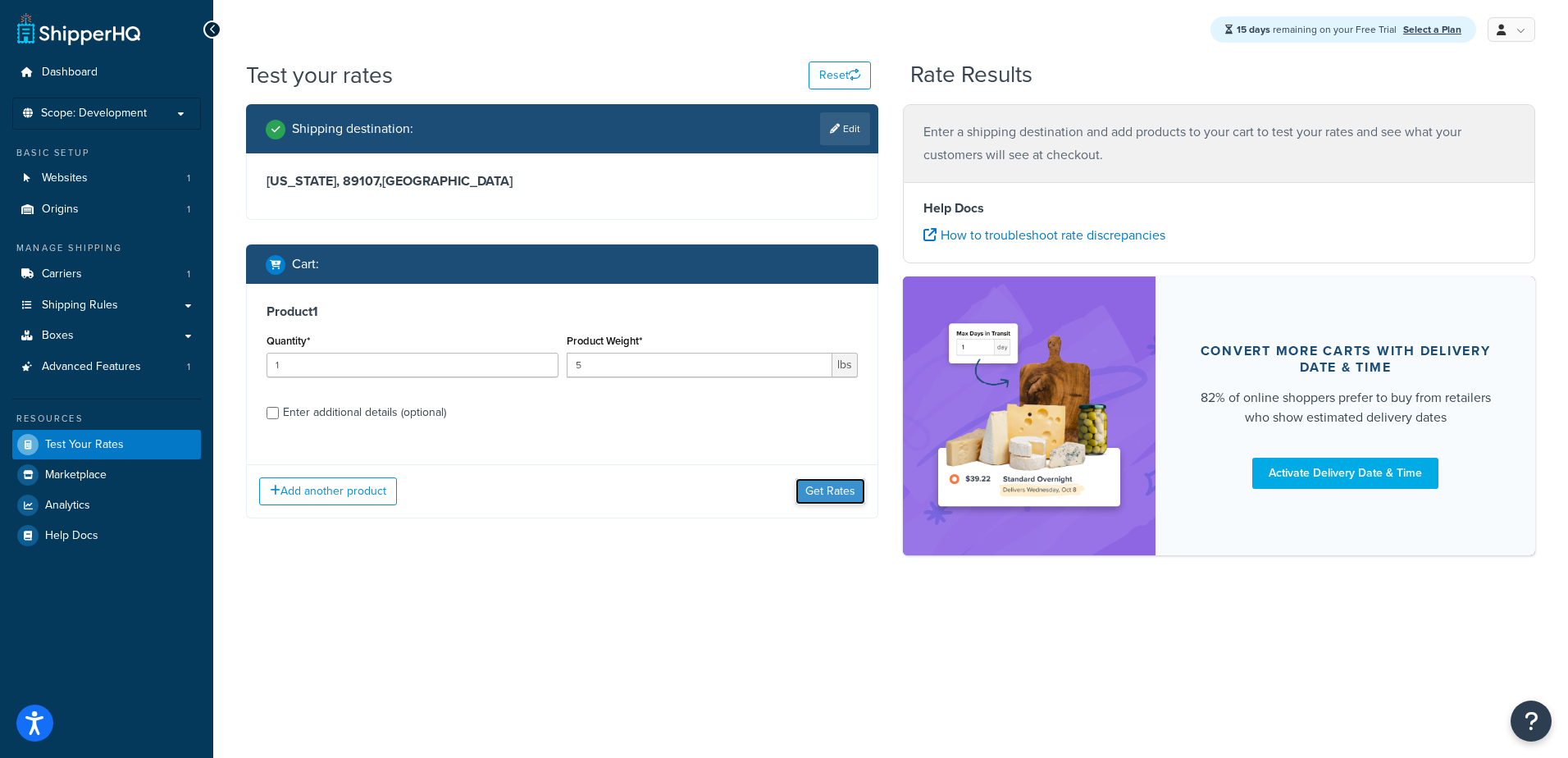
click at [824, 493] on button "Get Rates" at bounding box center [831, 491] width 70 height 26
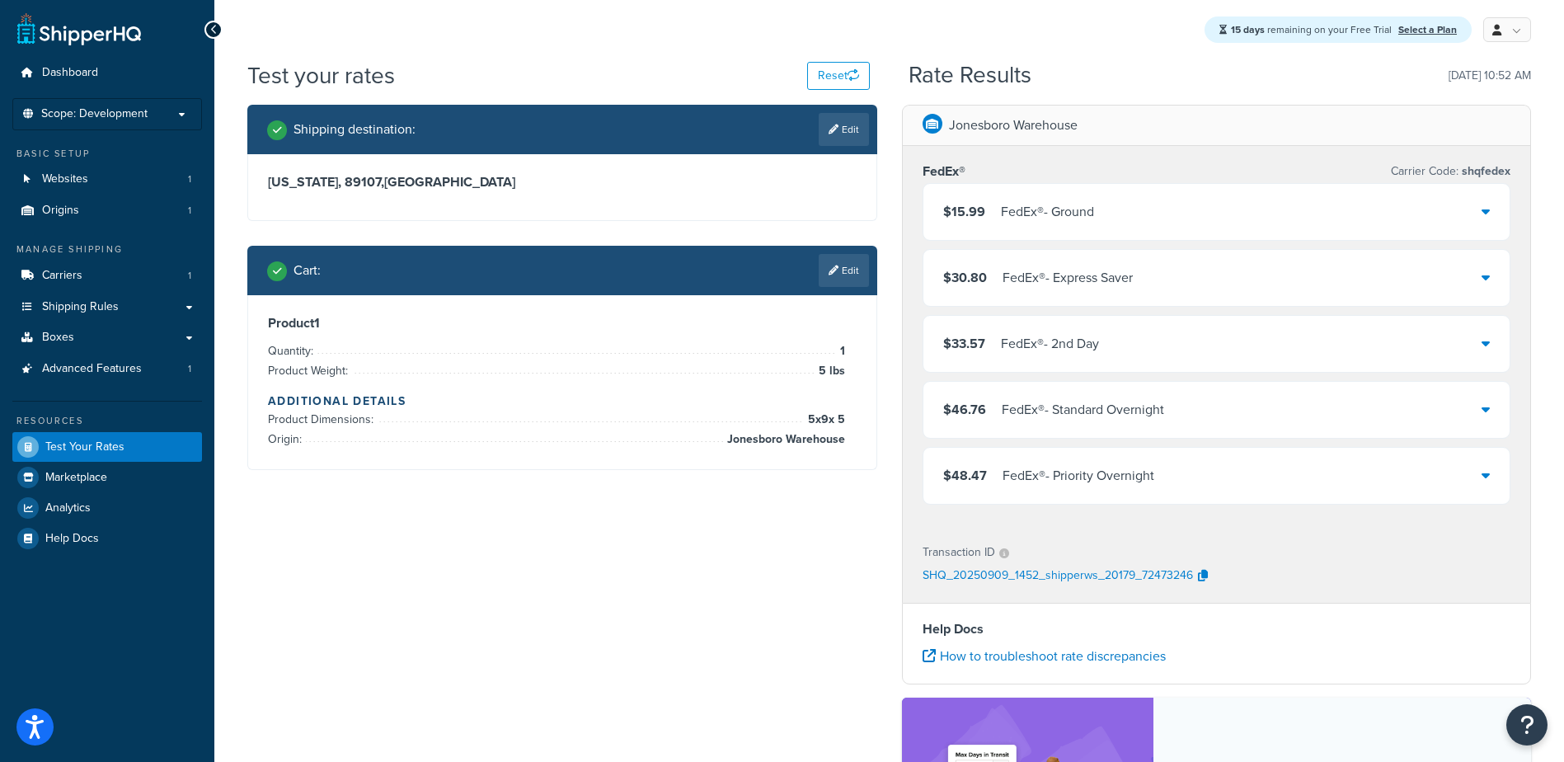
click at [1488, 212] on icon at bounding box center [1486, 210] width 8 height 13
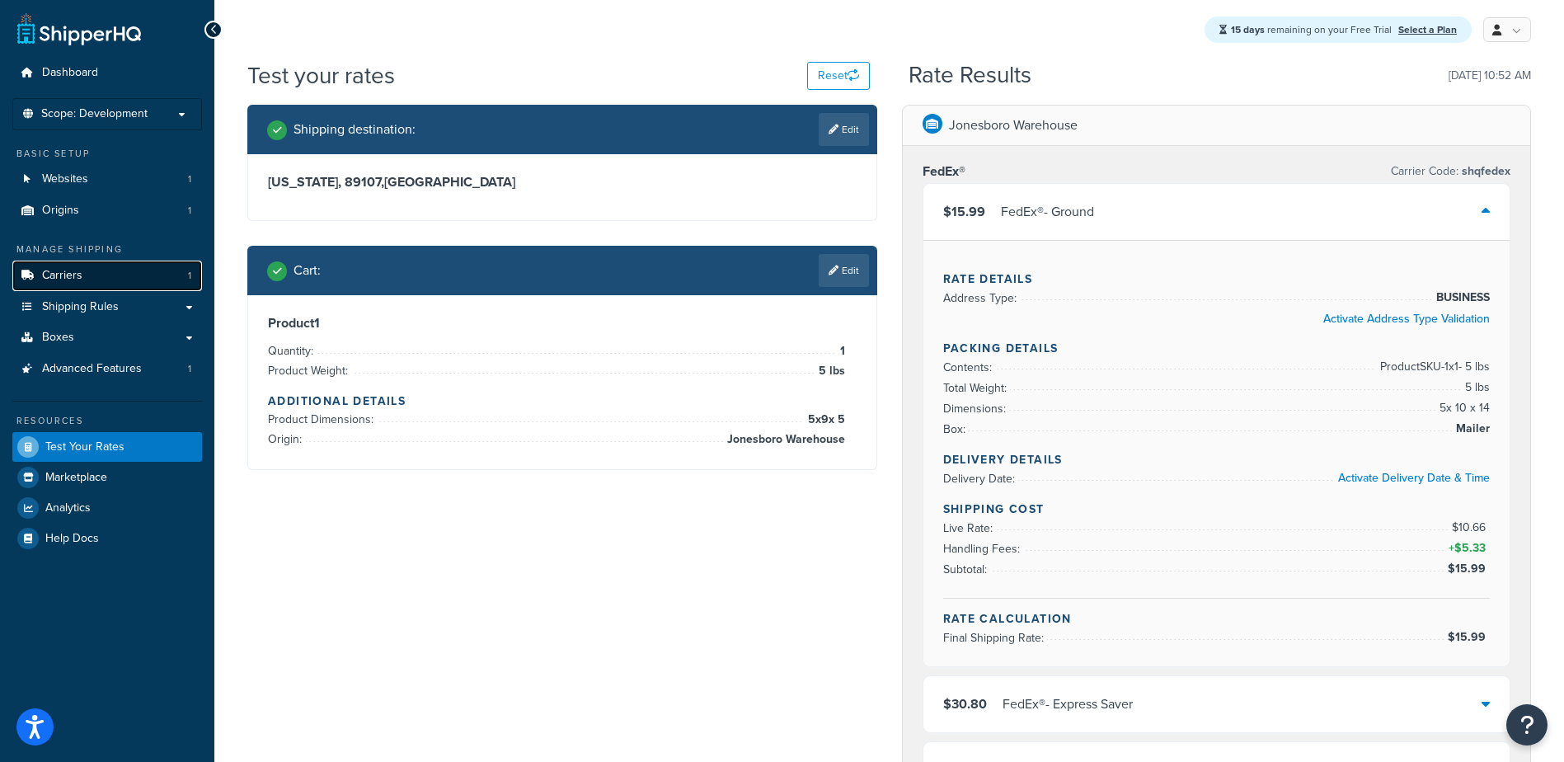
click at [82, 274] on link "Carriers 1" at bounding box center [107, 276] width 190 height 31
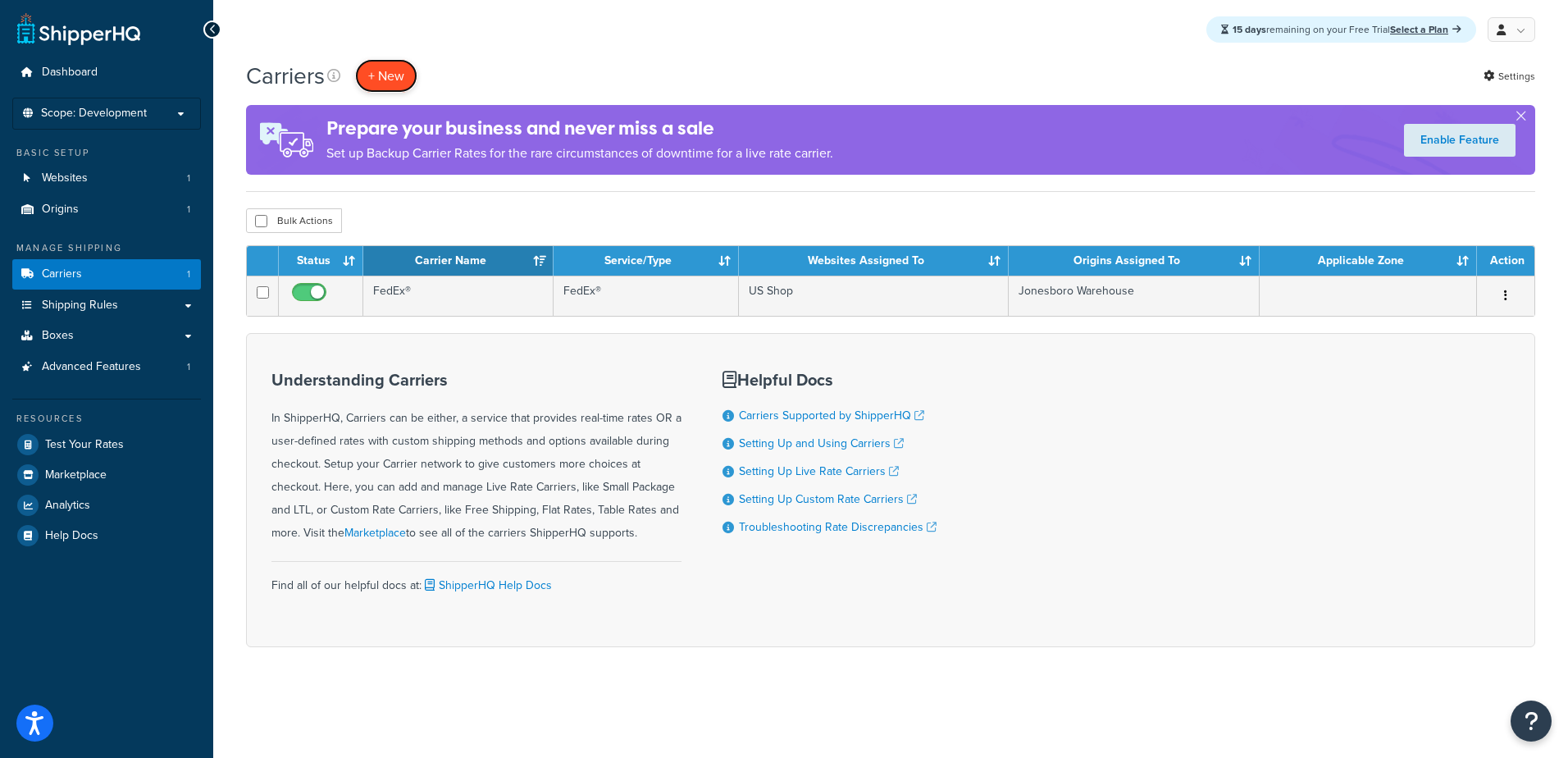
click at [365, 68] on button "+ New" at bounding box center [386, 76] width 63 height 34
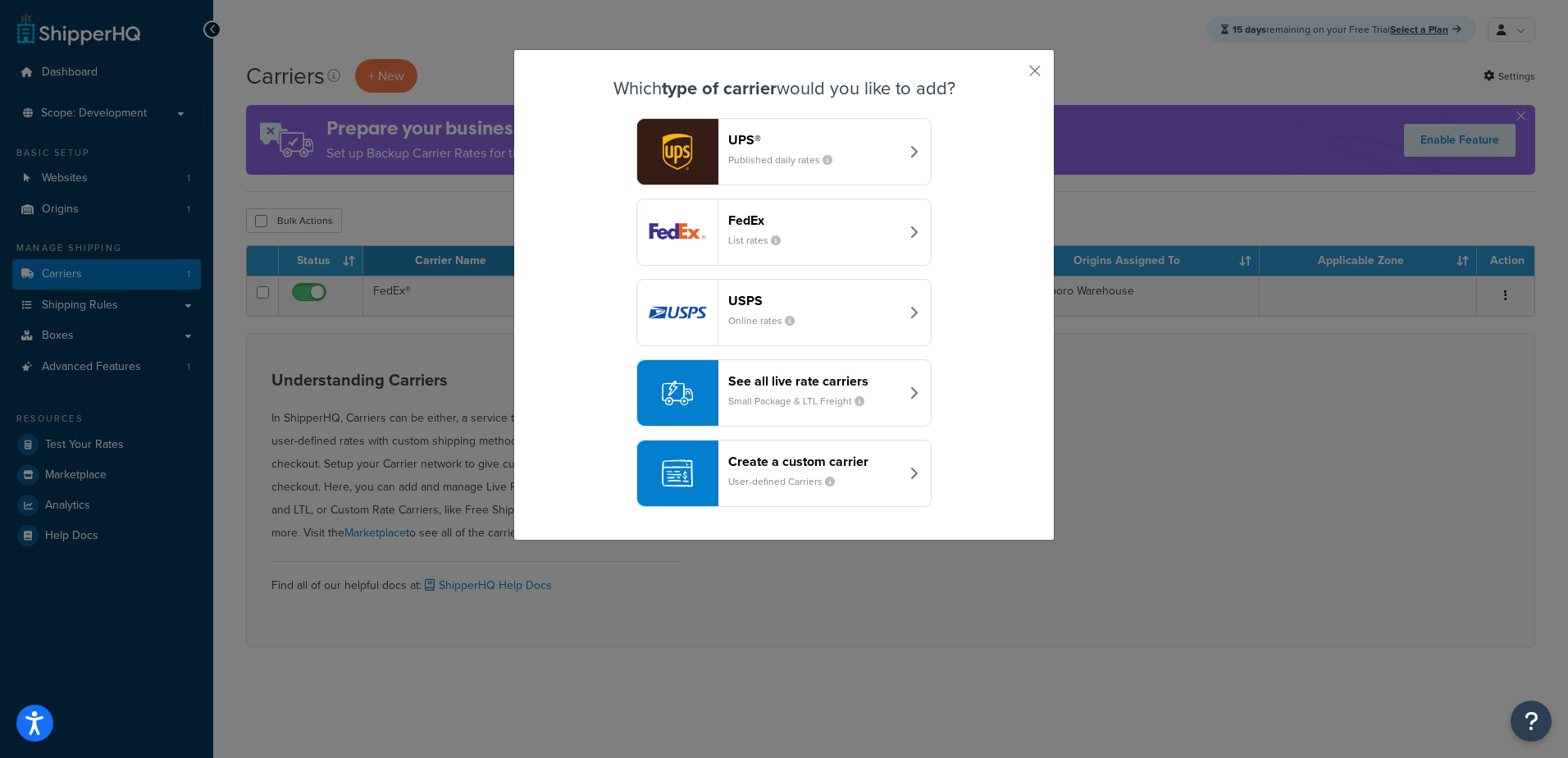
click at [728, 401] on small "Small Package & LTL Freight" at bounding box center [803, 401] width 149 height 15
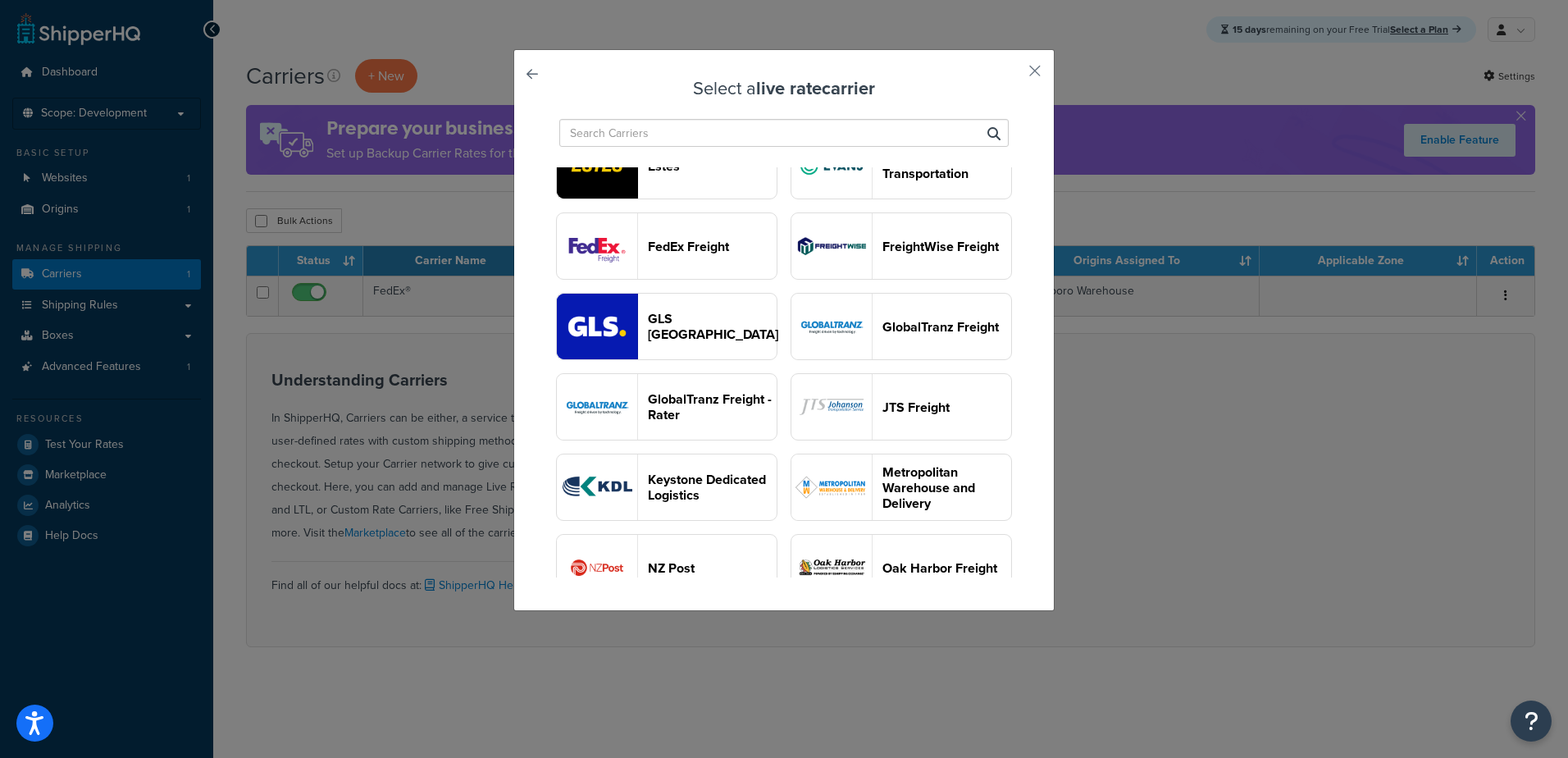
scroll to position [1148, 0]
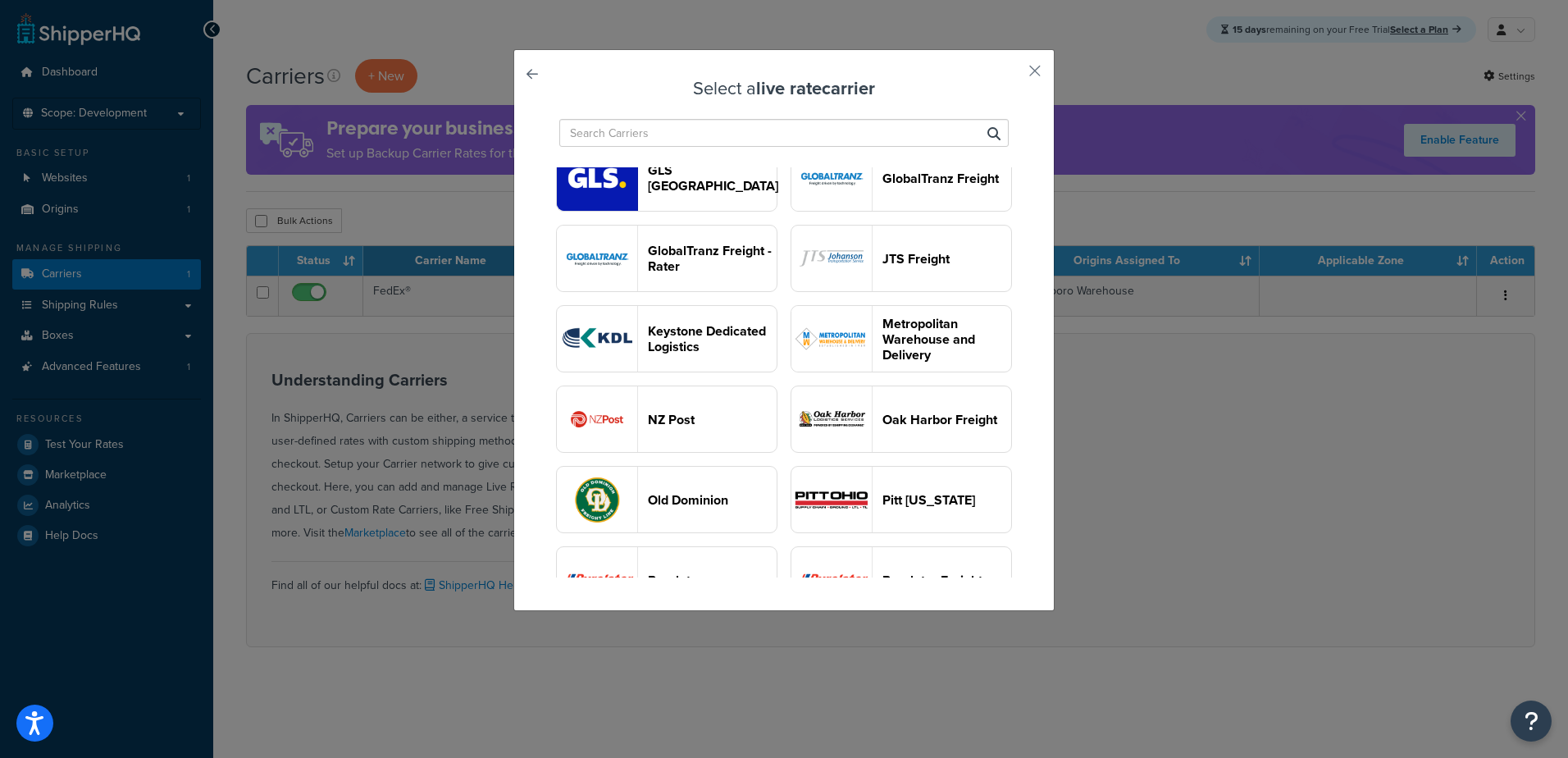
click at [717, 138] on input "text" at bounding box center [784, 133] width 450 height 28
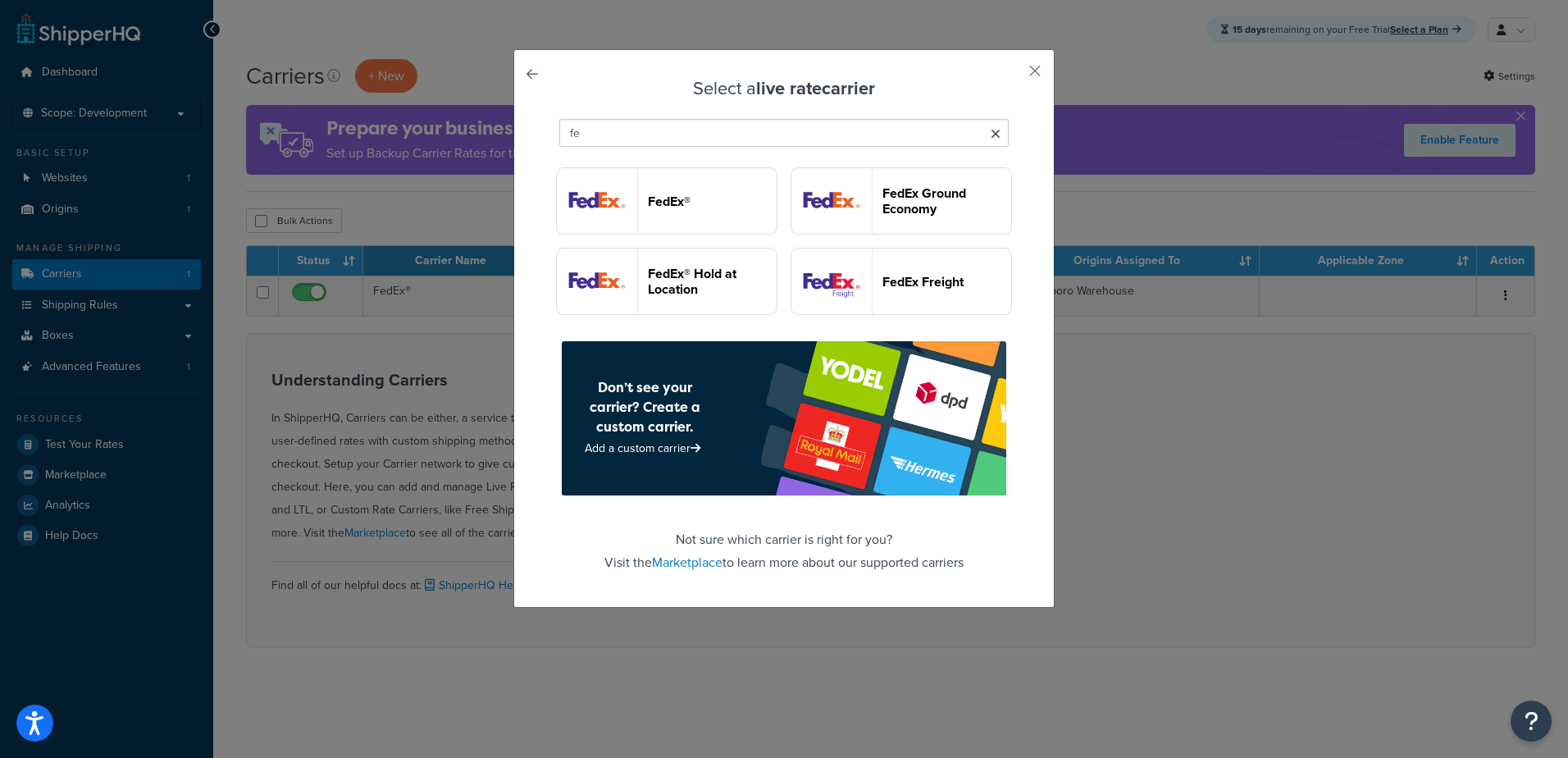
scroll to position [157, 0]
type input "fede"
click at [882, 284] on header "FedEx Freight" at bounding box center [946, 282] width 128 height 16
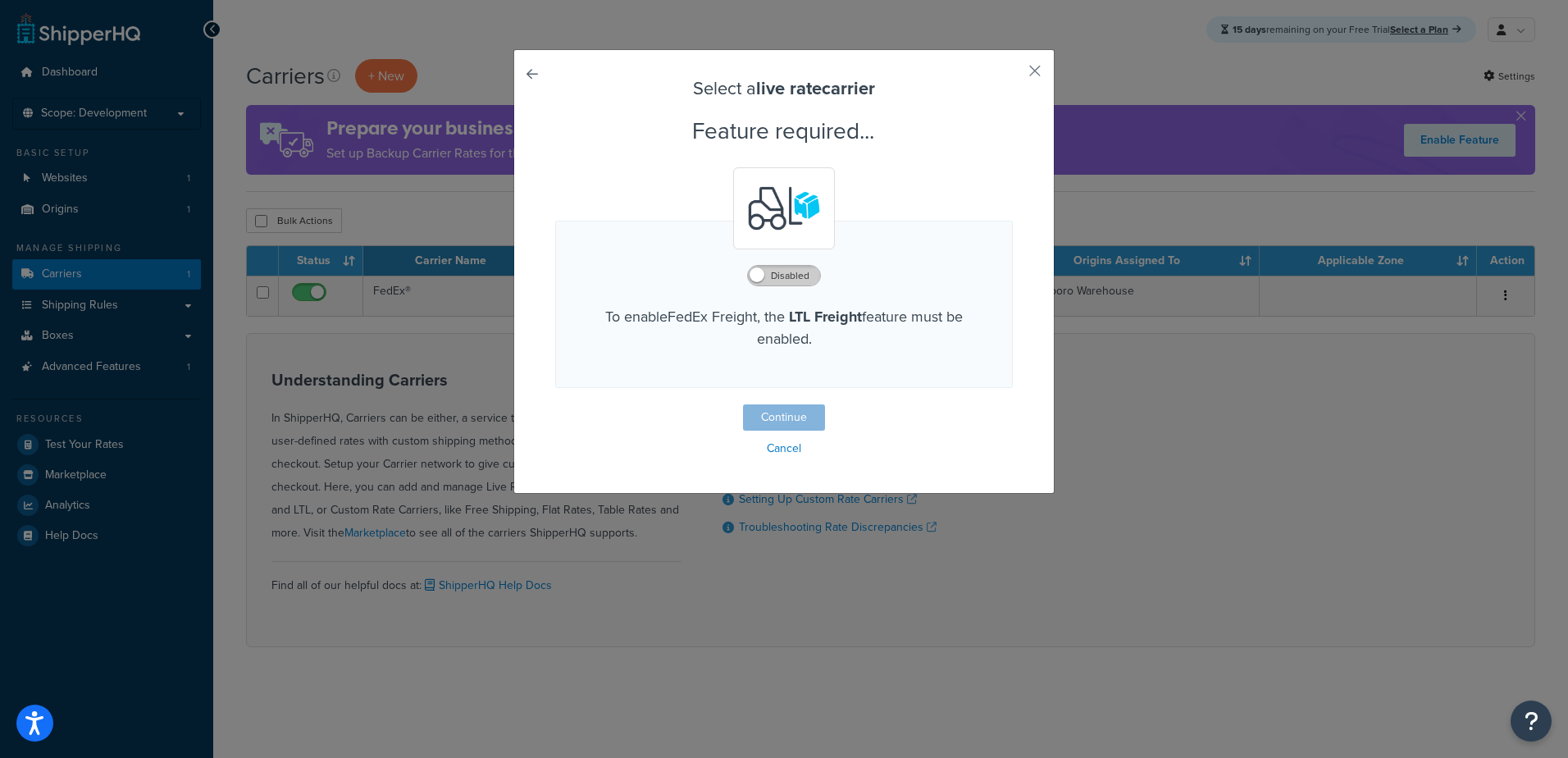
click at [781, 278] on label "Disabled" at bounding box center [784, 276] width 73 height 20
click at [783, 414] on button "Continue" at bounding box center [784, 417] width 82 height 26
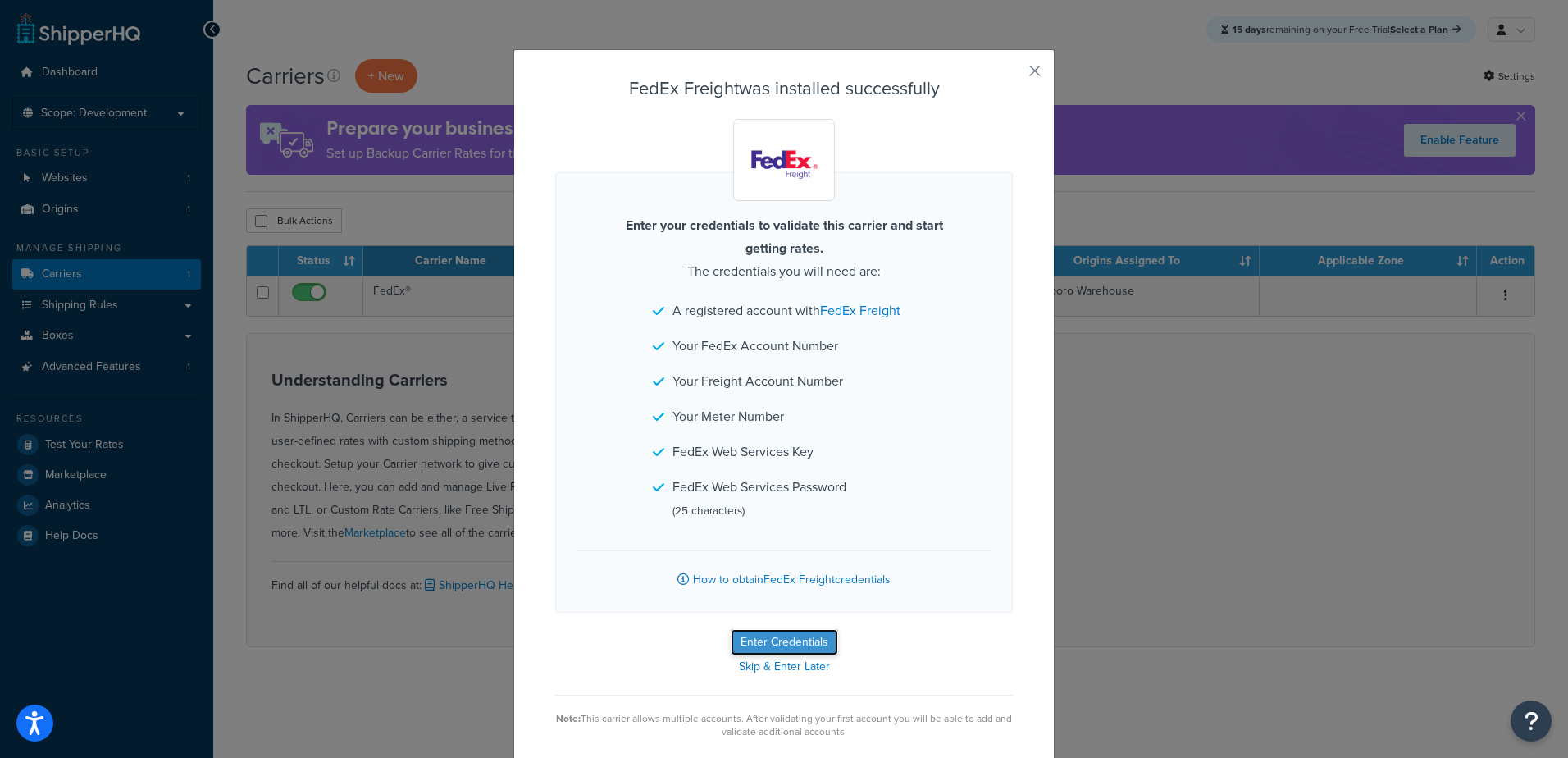
click at [767, 643] on button "Enter Credentials" at bounding box center [785, 642] width 107 height 26
select select "PALLET"
select select "US"
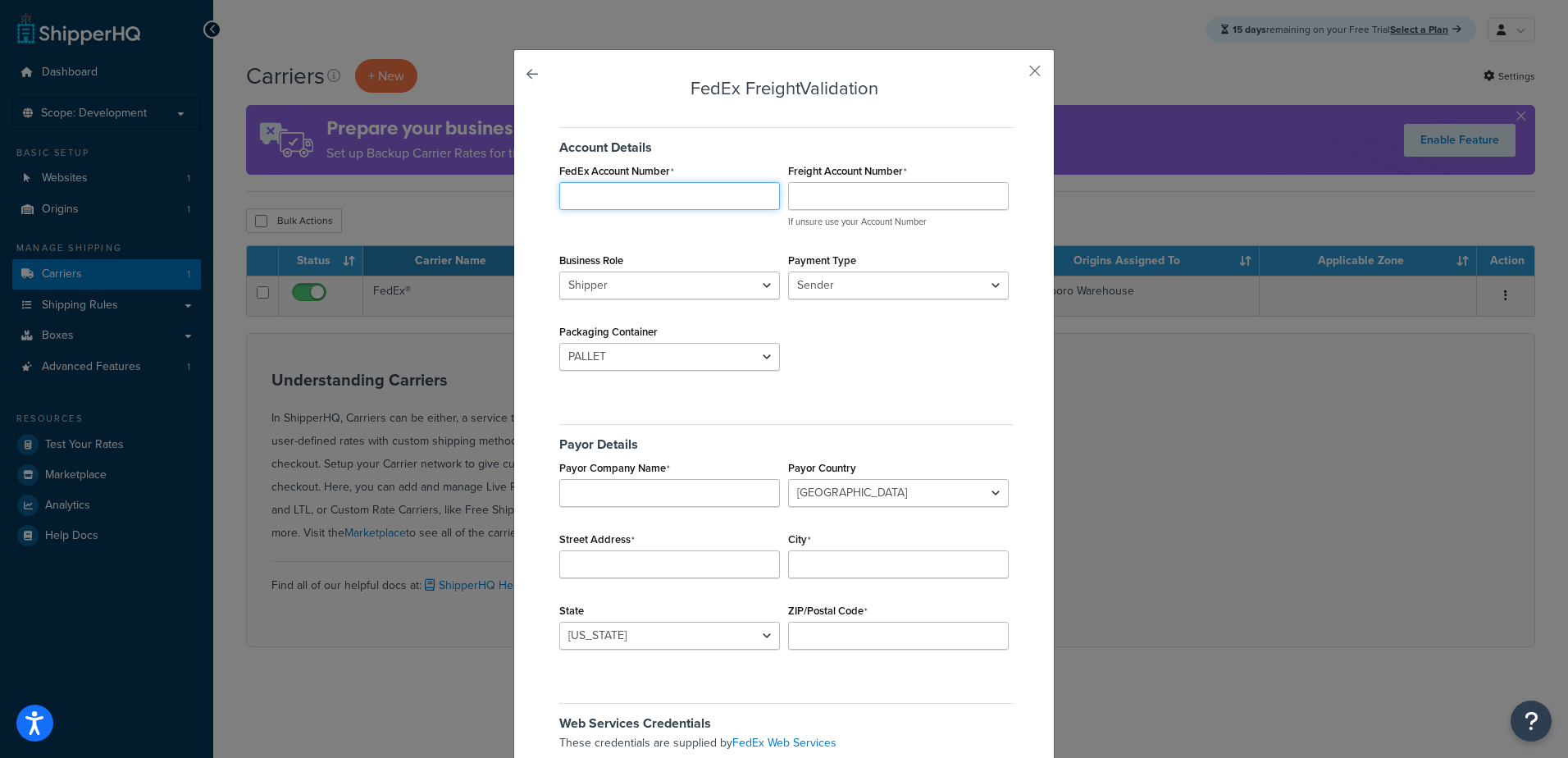
click at [595, 189] on input "FedEx Account Number" at bounding box center [670, 196] width 221 height 28
click at [591, 188] on input "FedEx Account Number" at bounding box center [670, 196] width 221 height 28
click at [615, 185] on input "FedEx Account Number" at bounding box center [670, 196] width 221 height 28
click at [632, 189] on input "FedEx Account Number" at bounding box center [670, 196] width 221 height 28
type input "704183364"
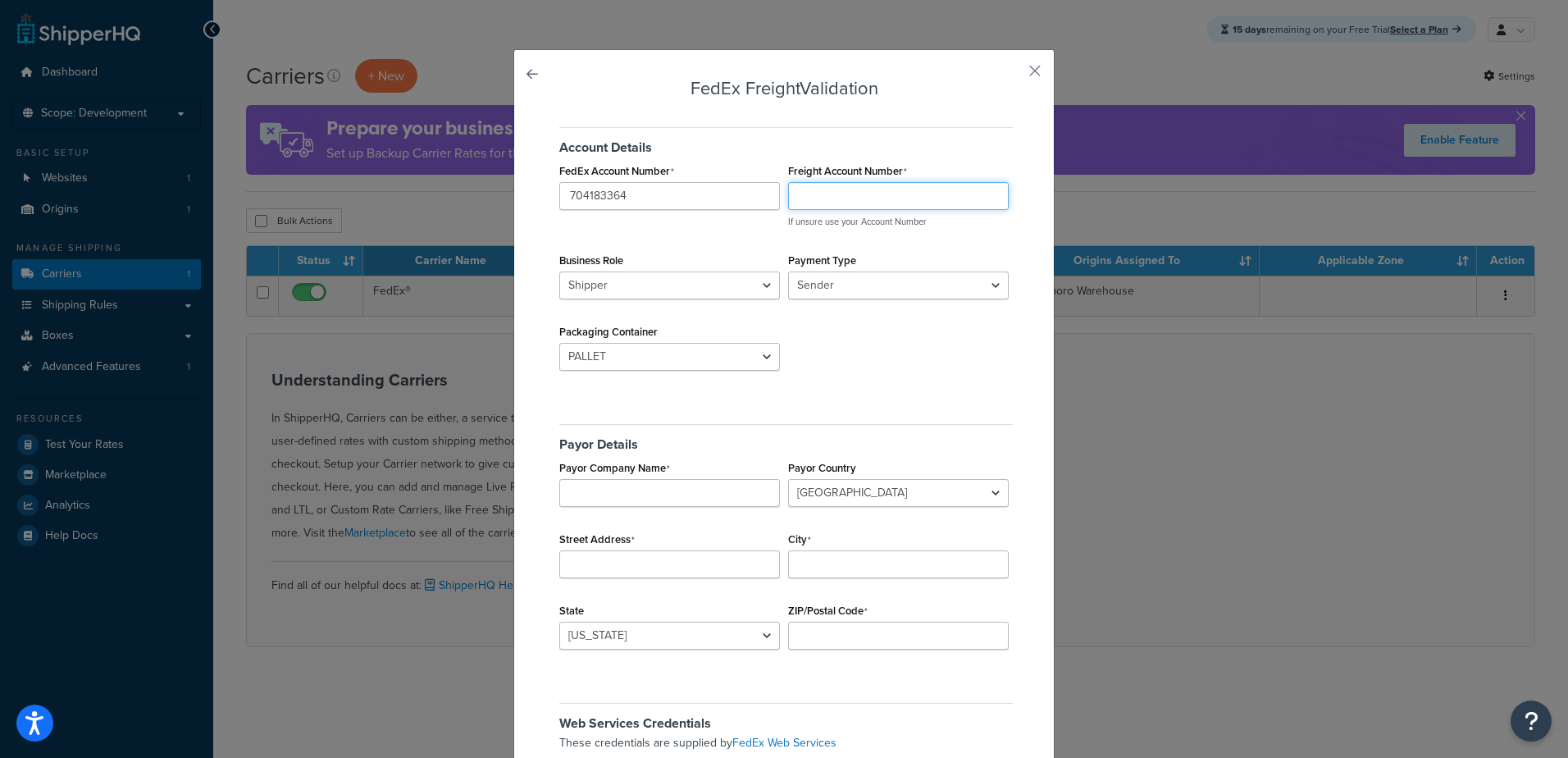
paste input "704183364"
type input "704183364"
click at [647, 284] on select "Shipper Consignee" at bounding box center [670, 285] width 221 height 28
click at [868, 284] on select "Sender Third Party" at bounding box center [898, 285] width 221 height 28
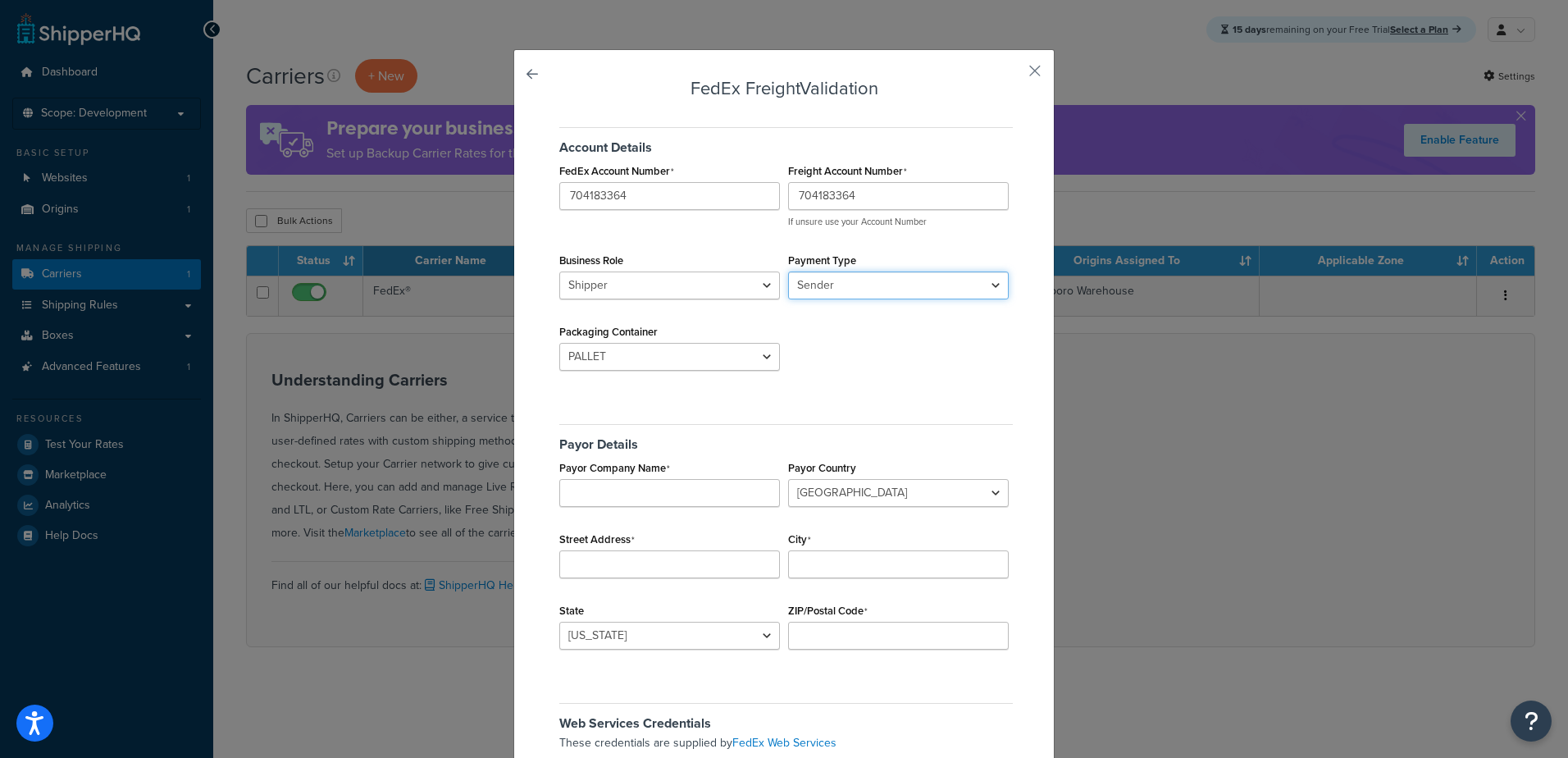
click at [788, 272] on select "Sender Third Party" at bounding box center [898, 285] width 221 height 28
click at [689, 360] on select "BAG BARREL BASKET BOX BUCKET CARTON CASE CONTAINER CYLINDER ENVELOPE HAMPER OTH…" at bounding box center [670, 357] width 221 height 28
click at [688, 359] on select "BAG BARREL BASKET BOX BUCKET CARTON CASE CONTAINER CYLINDER ENVELOPE HAMPER OTH…" at bounding box center [670, 357] width 221 height 28
click at [686, 357] on select "BAG BARREL BASKET BOX BUCKET CARTON CASE CONTAINER CYLINDER ENVELOPE HAMPER OTH…" at bounding box center [670, 357] width 221 height 28
click at [559, 343] on select "BAG BARREL BASKET BOX BUCKET CARTON CASE CONTAINER CYLINDER ENVELOPE HAMPER OTH…" at bounding box center [670, 357] width 221 height 28
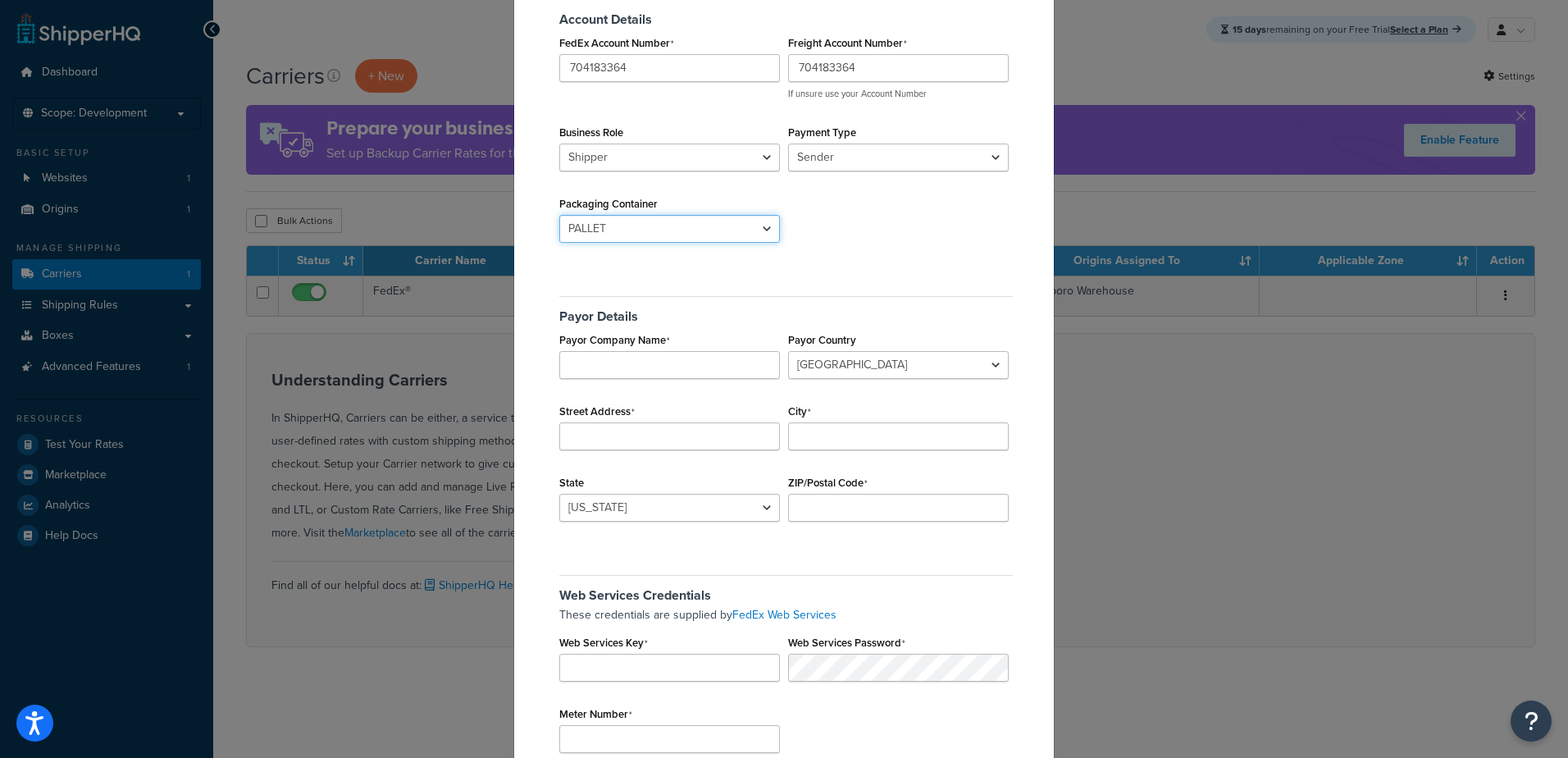
scroll to position [164, 0]
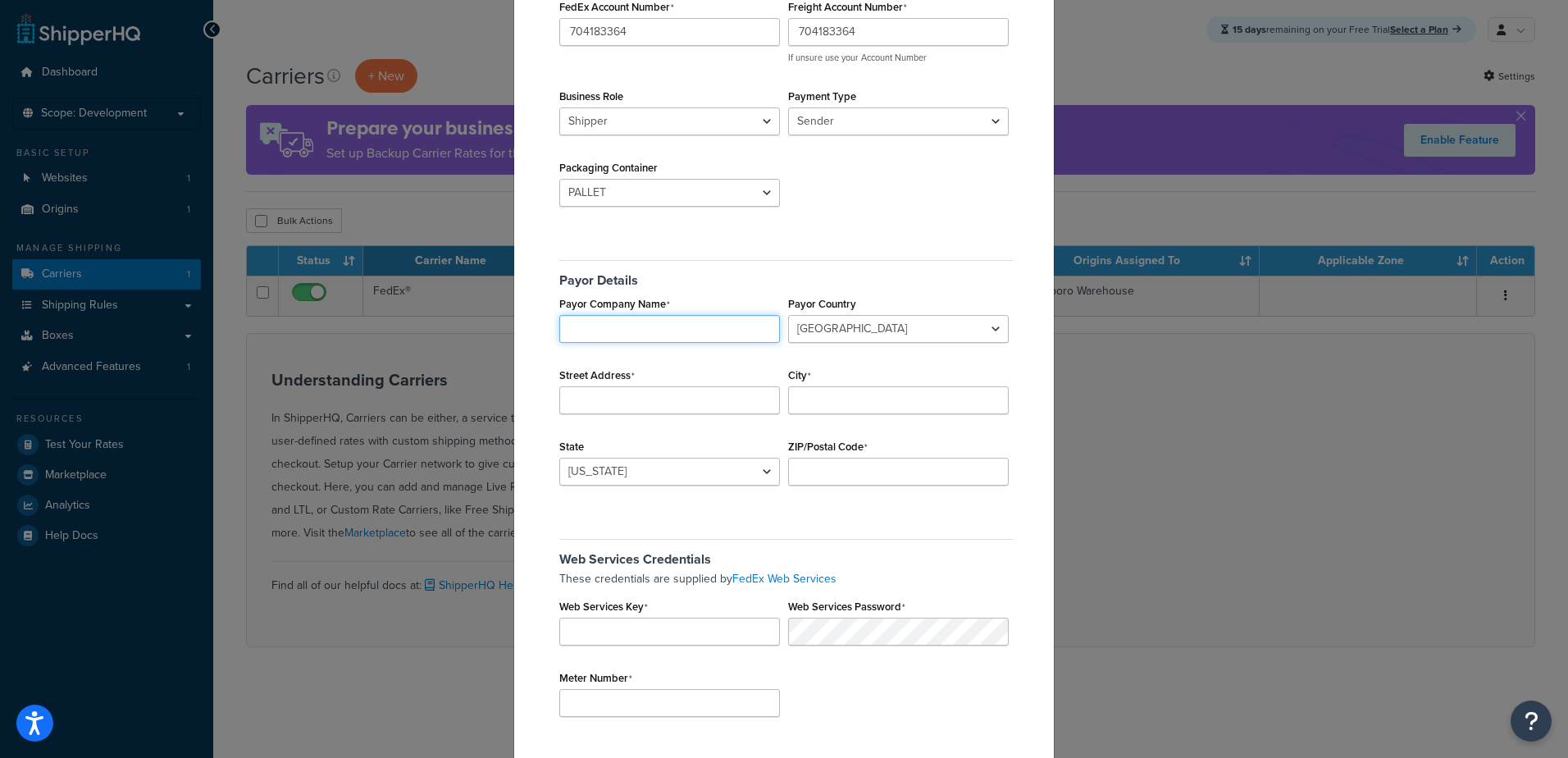
click at [634, 334] on input "Payor Company Name" at bounding box center [670, 329] width 221 height 28
type input "JK Products"
type input "1823 Grant Ave"
type input "Jonesboro"
select select "AZ"
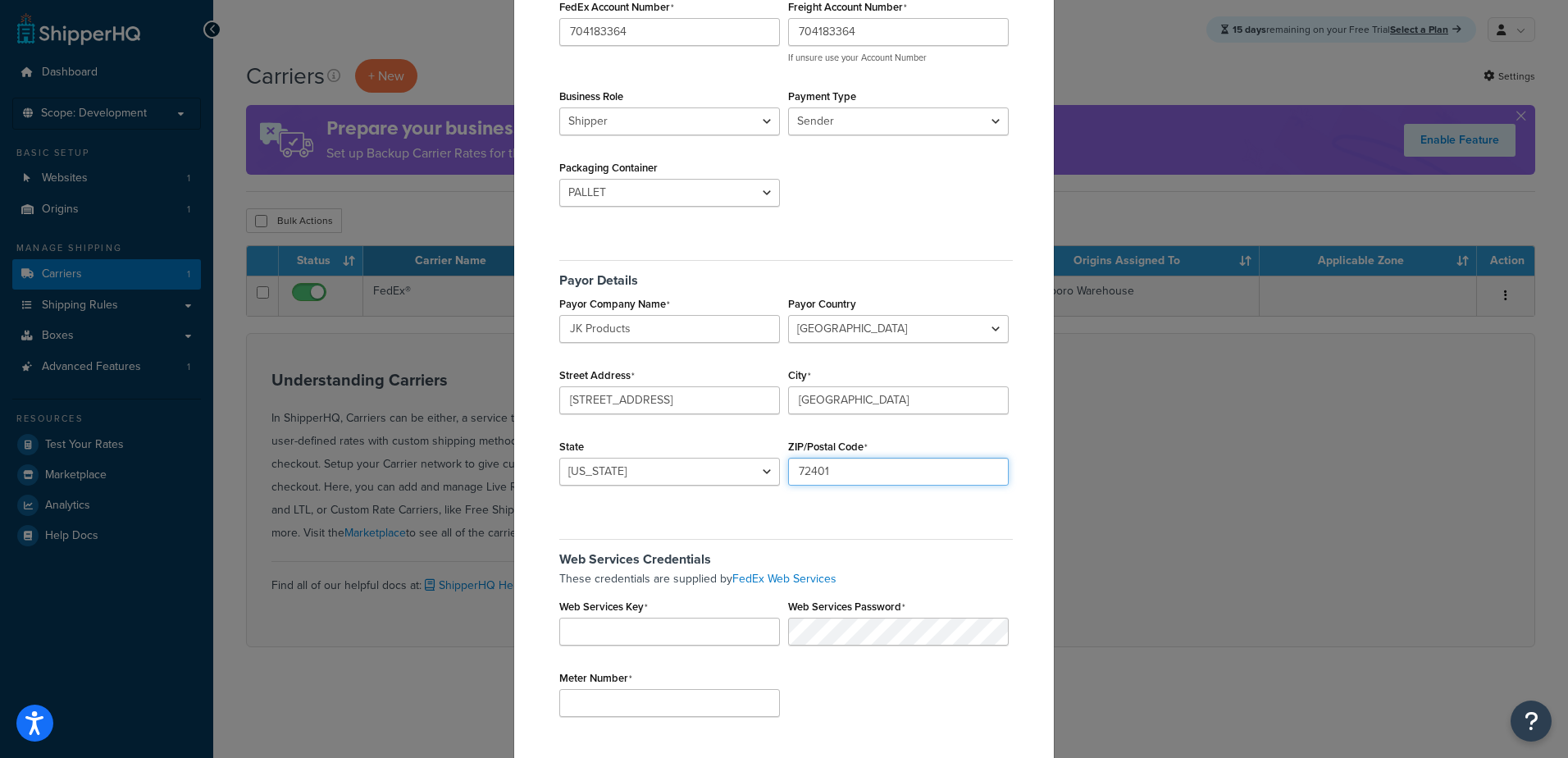
scroll to position [241, 0]
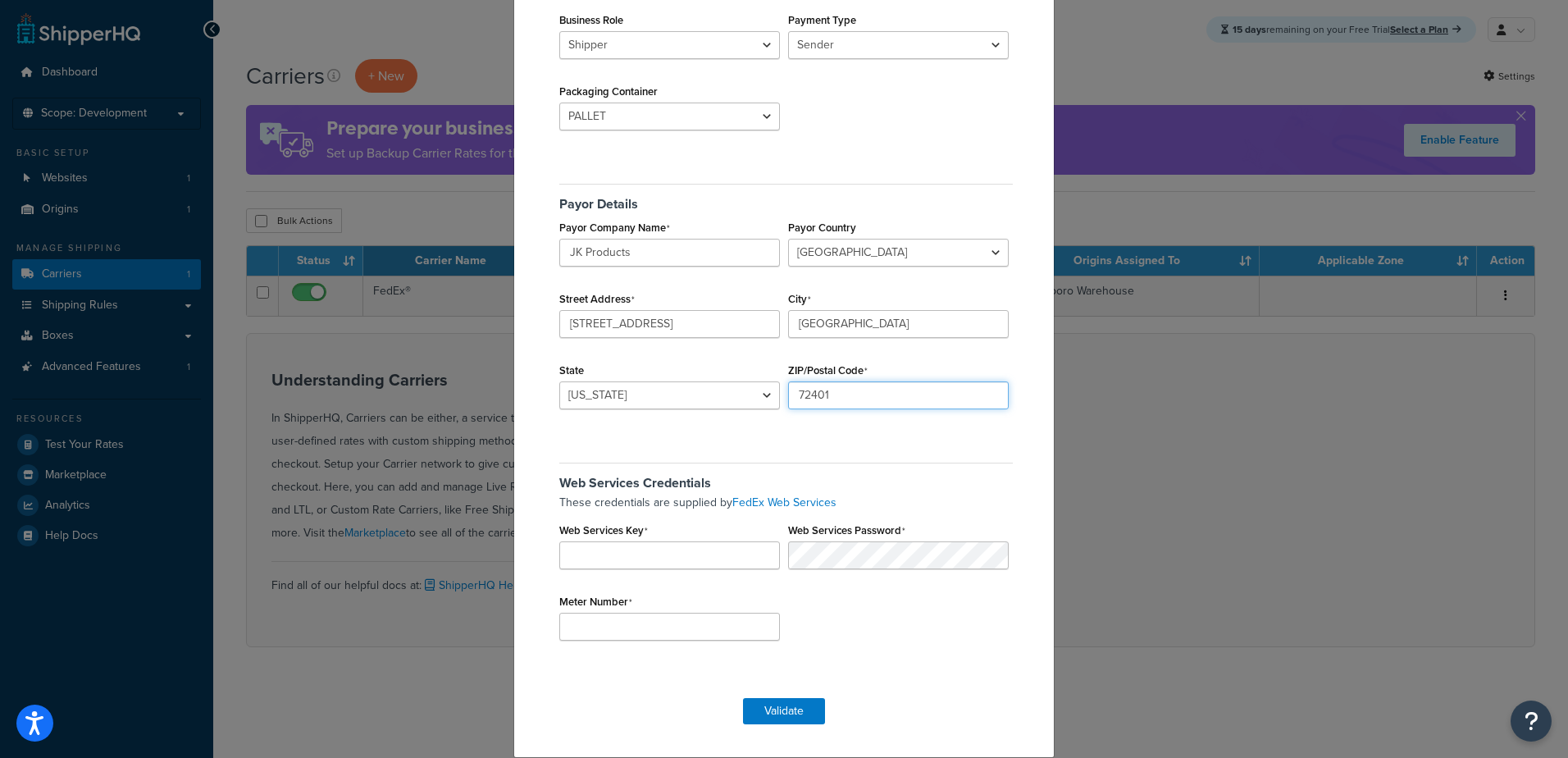
type input "72401"
click at [687, 567] on input "Web Services Key" at bounding box center [670, 555] width 221 height 28
click at [806, 502] on link "FedEx Web Services" at bounding box center [784, 501] width 104 height 17
click at [642, 559] on input "Web Services Key" at bounding box center [670, 555] width 221 height 28
click at [610, 633] on input "Meter Number" at bounding box center [670, 627] width 221 height 28
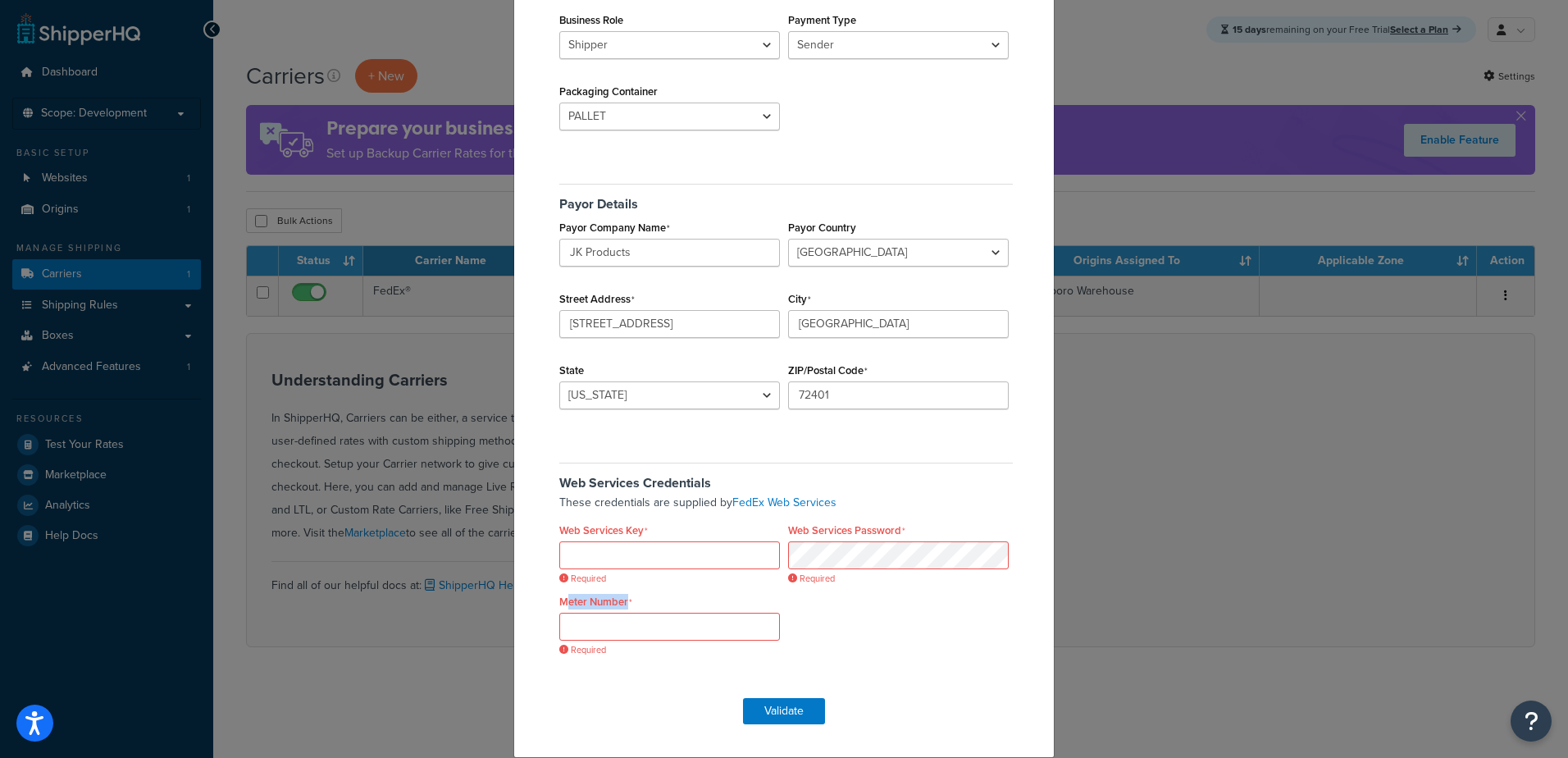
drag, startPoint x: 646, startPoint y: 598, endPoint x: 563, endPoint y: 604, distance: 83.2
click at [563, 604] on div "Meter Number Required" at bounding box center [670, 615] width 229 height 51
drag, startPoint x: 563, startPoint y: 604, endPoint x: 688, endPoint y: 557, distance: 133.5
click at [688, 557] on input "Web Services Key" at bounding box center [670, 555] width 221 height 28
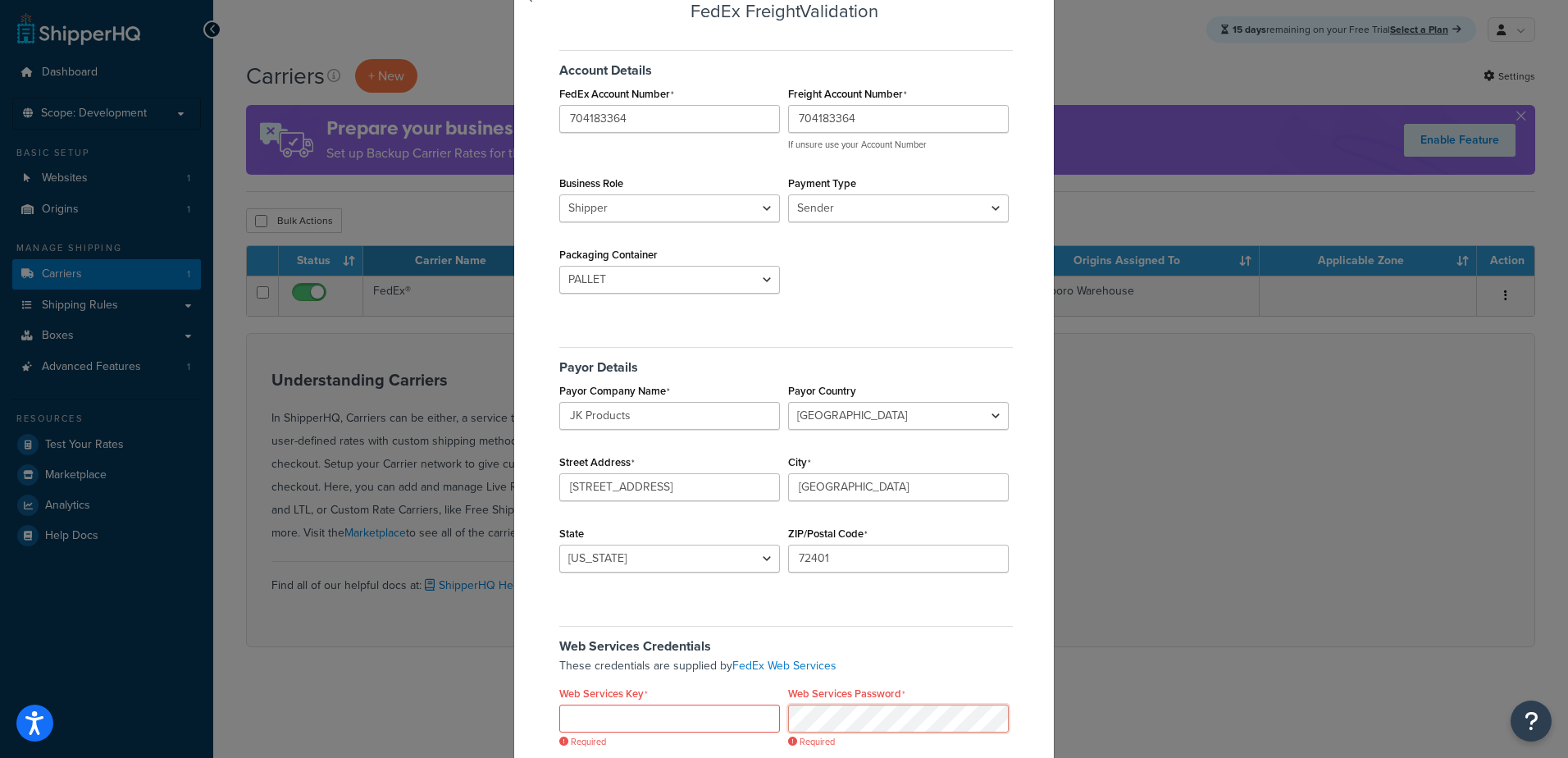
scroll to position [159, 0]
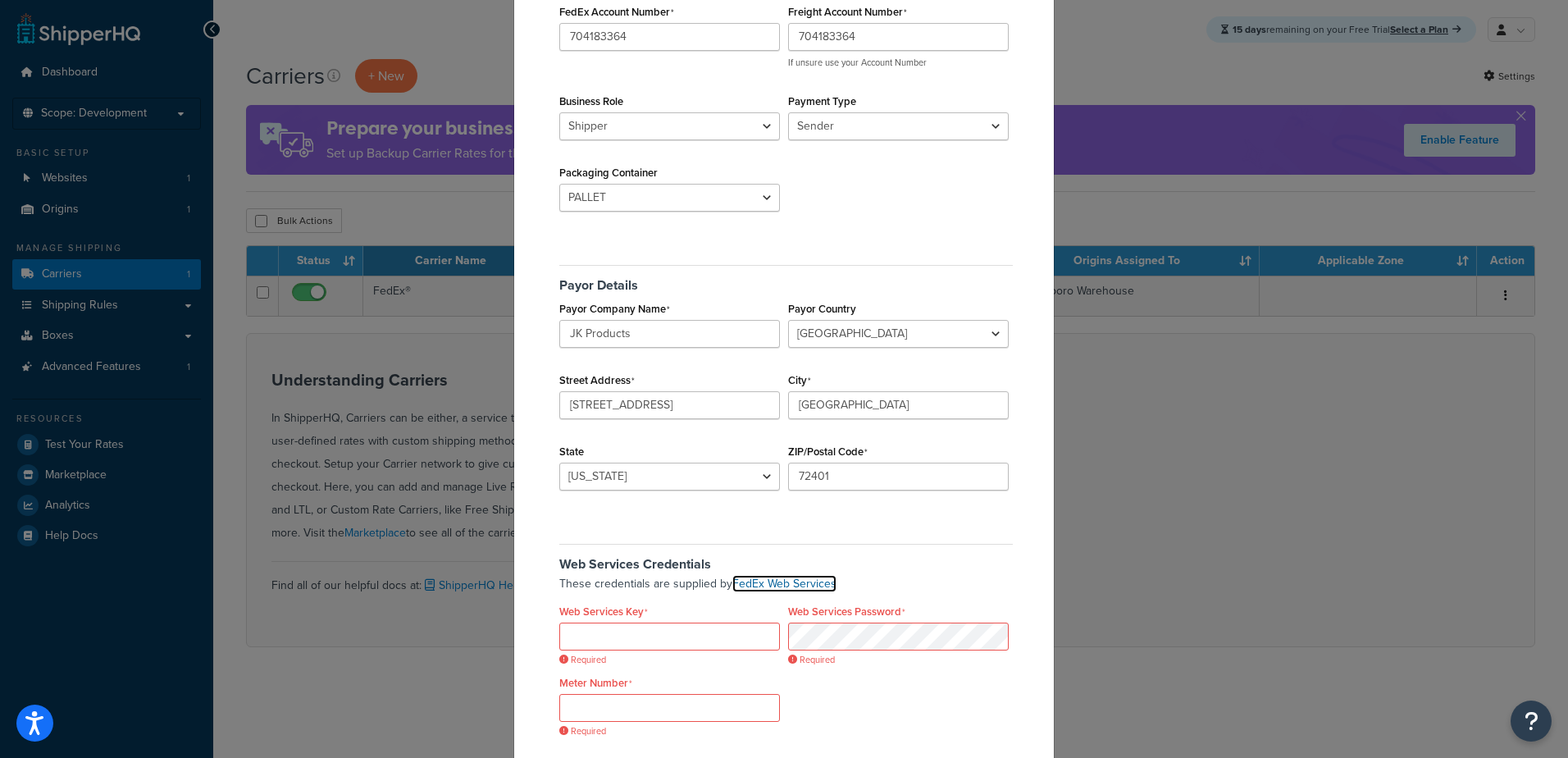
click at [770, 580] on link "FedEx Web Services" at bounding box center [784, 583] width 104 height 17
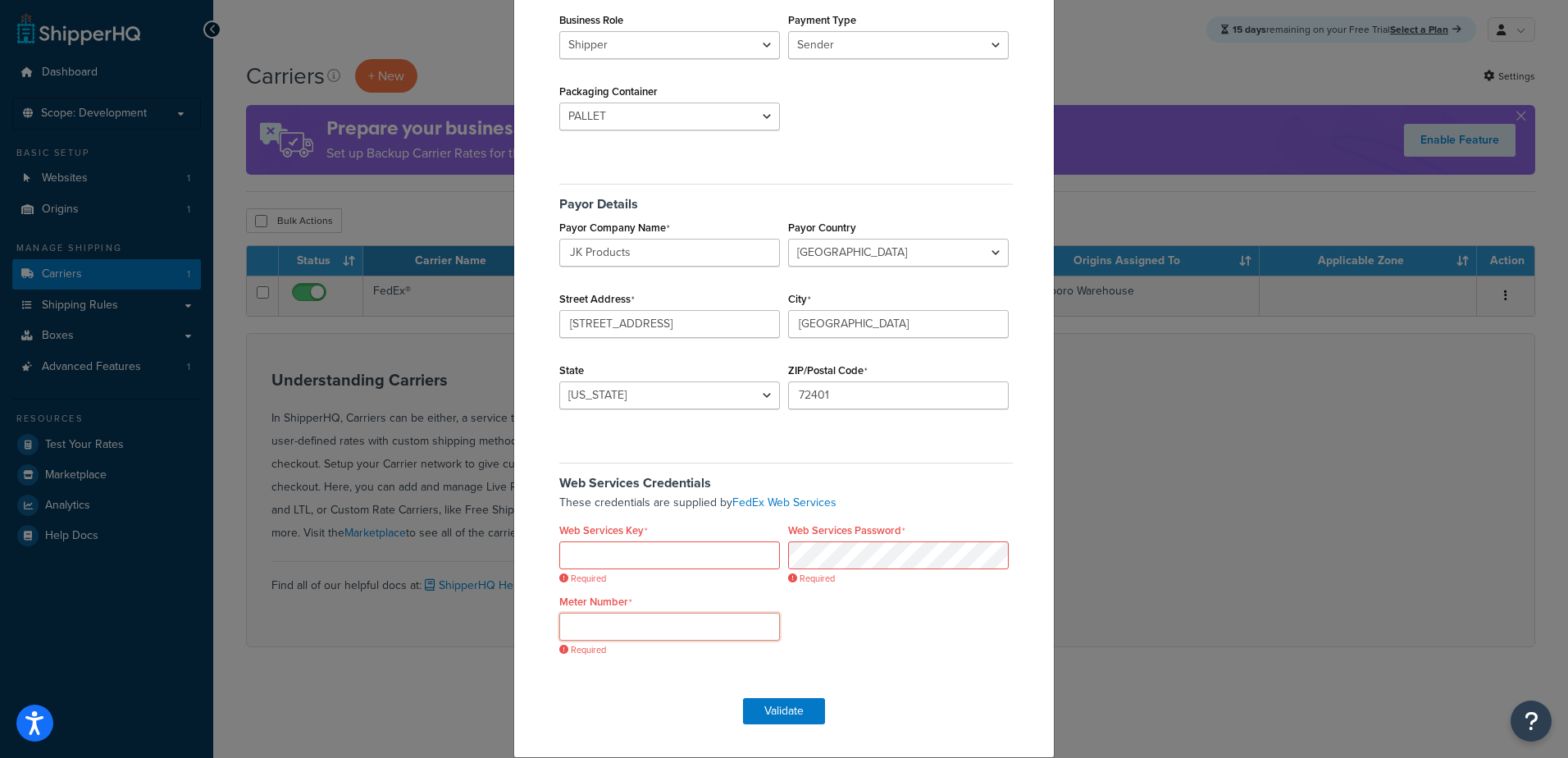
click at [614, 624] on input "Meter Number" at bounding box center [670, 627] width 221 height 28
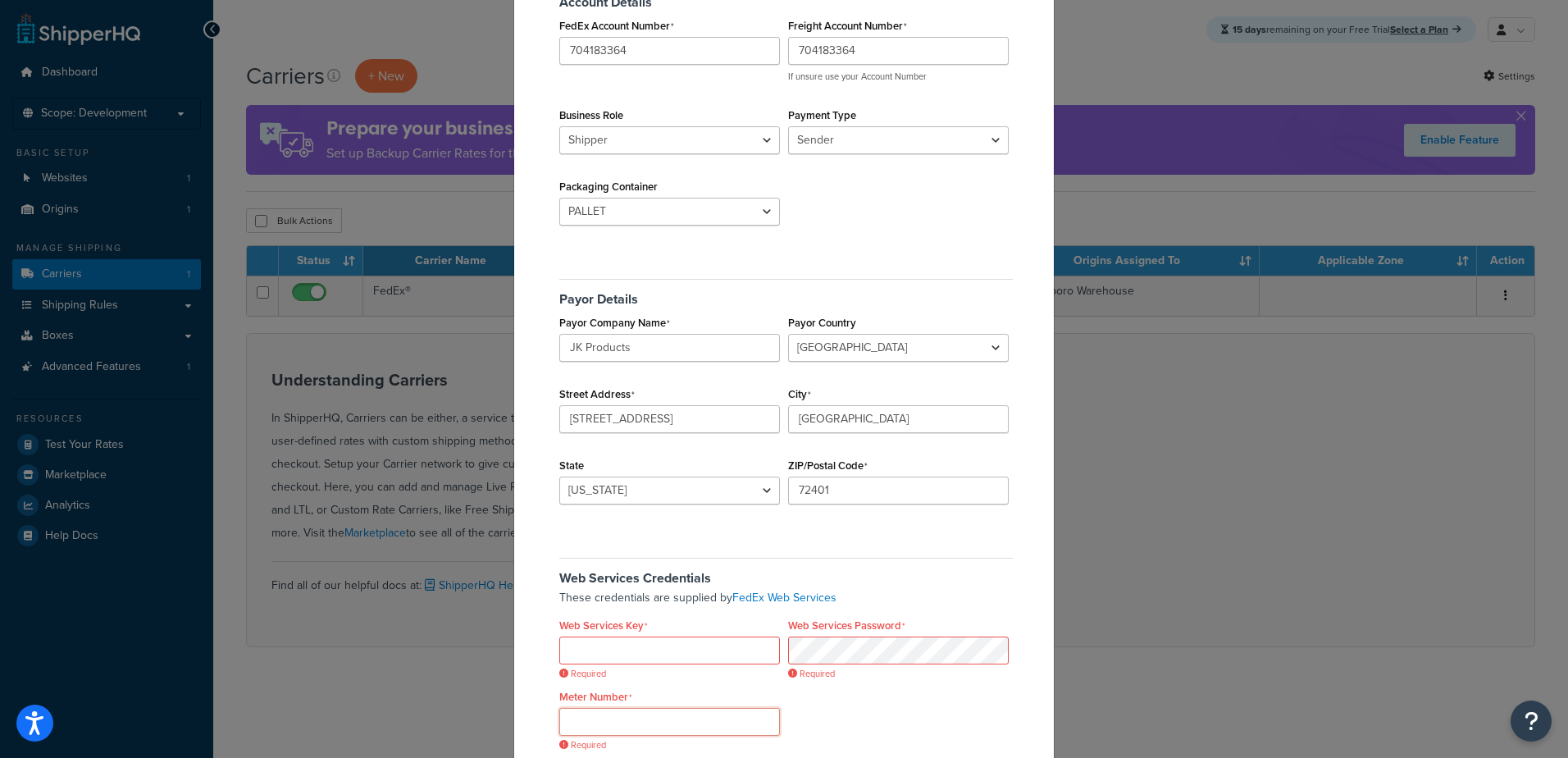
scroll to position [0, 0]
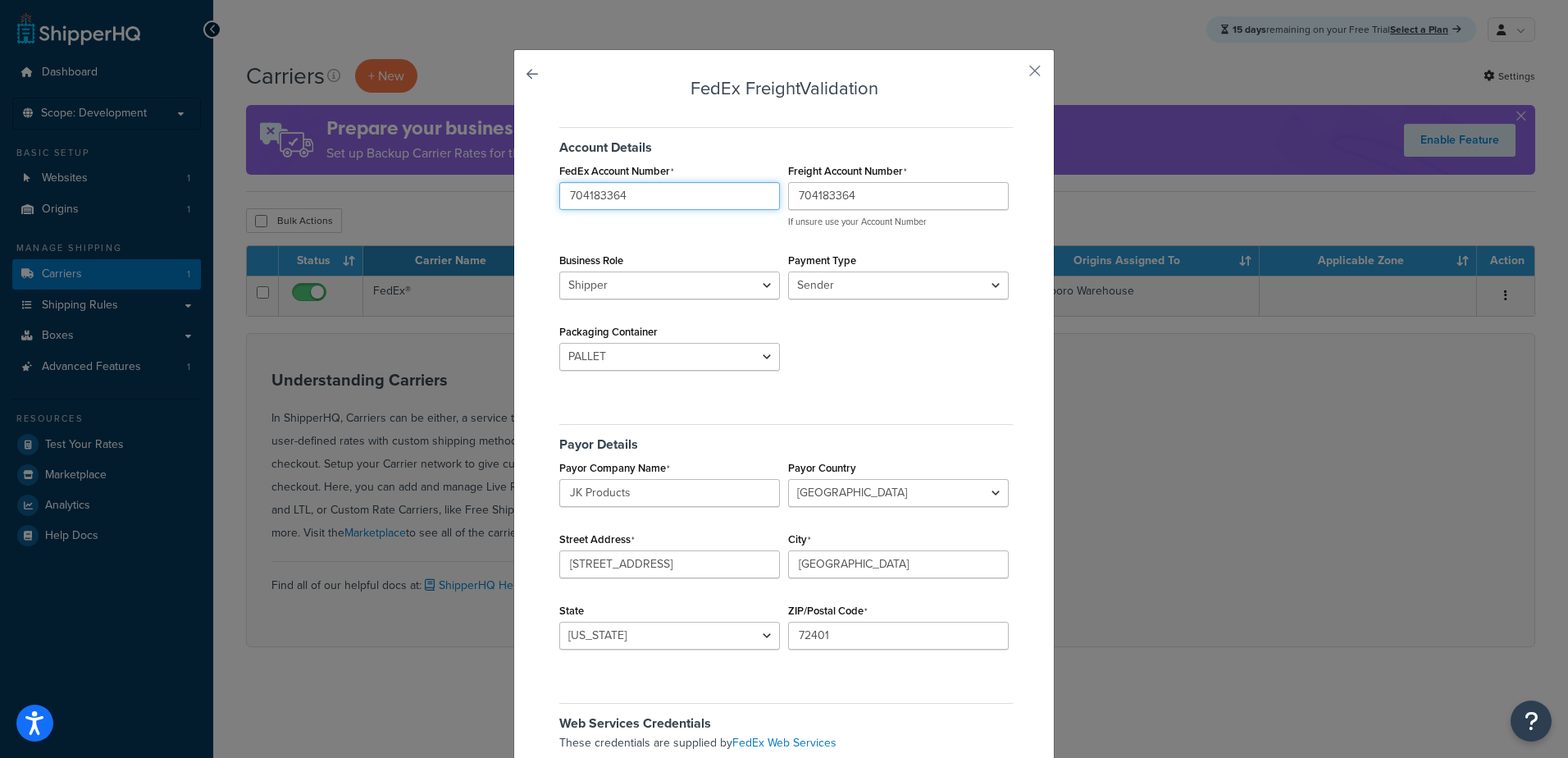
click at [626, 193] on input "704183364" at bounding box center [670, 196] width 221 height 28
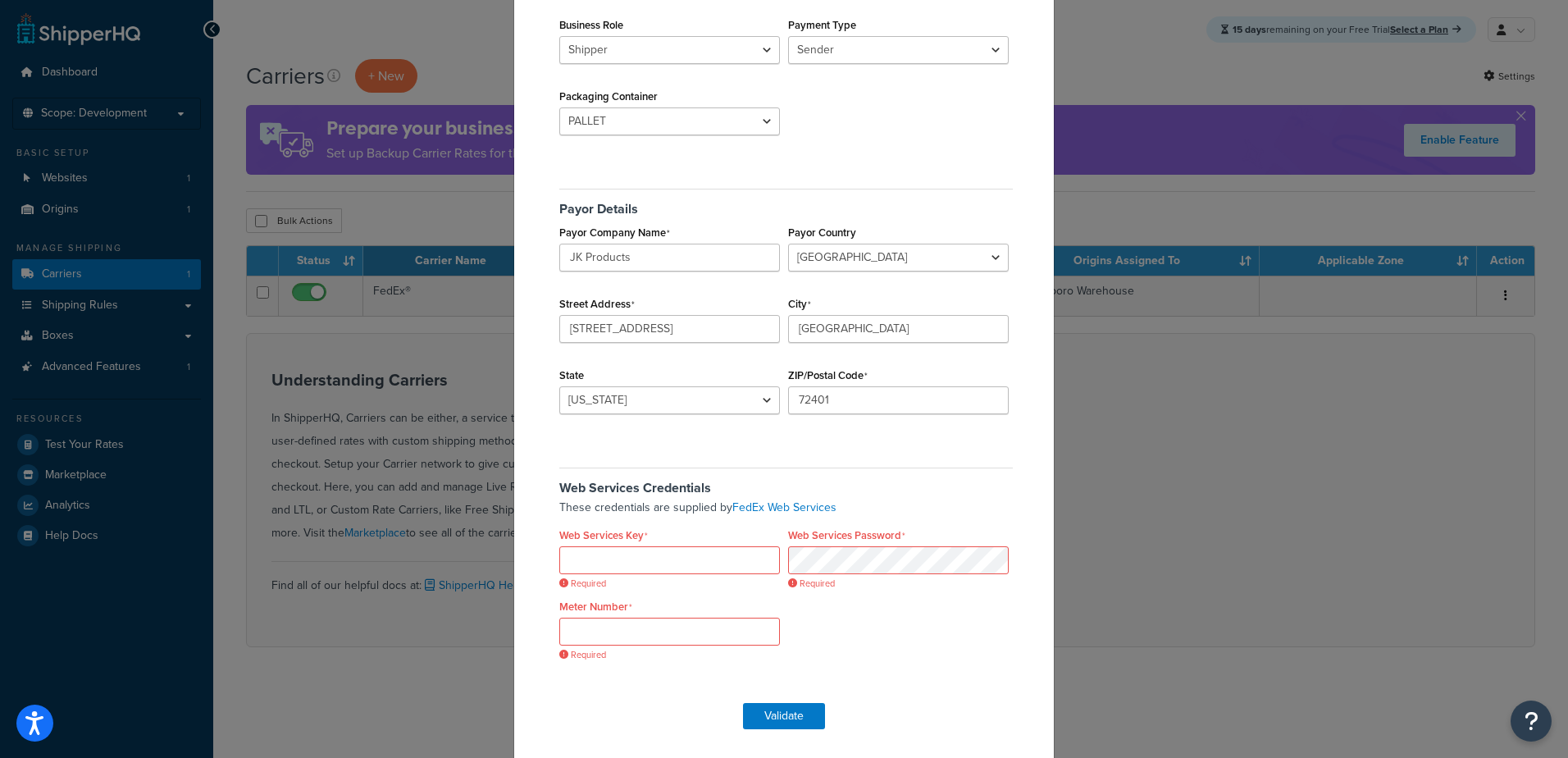
scroll to position [241, 0]
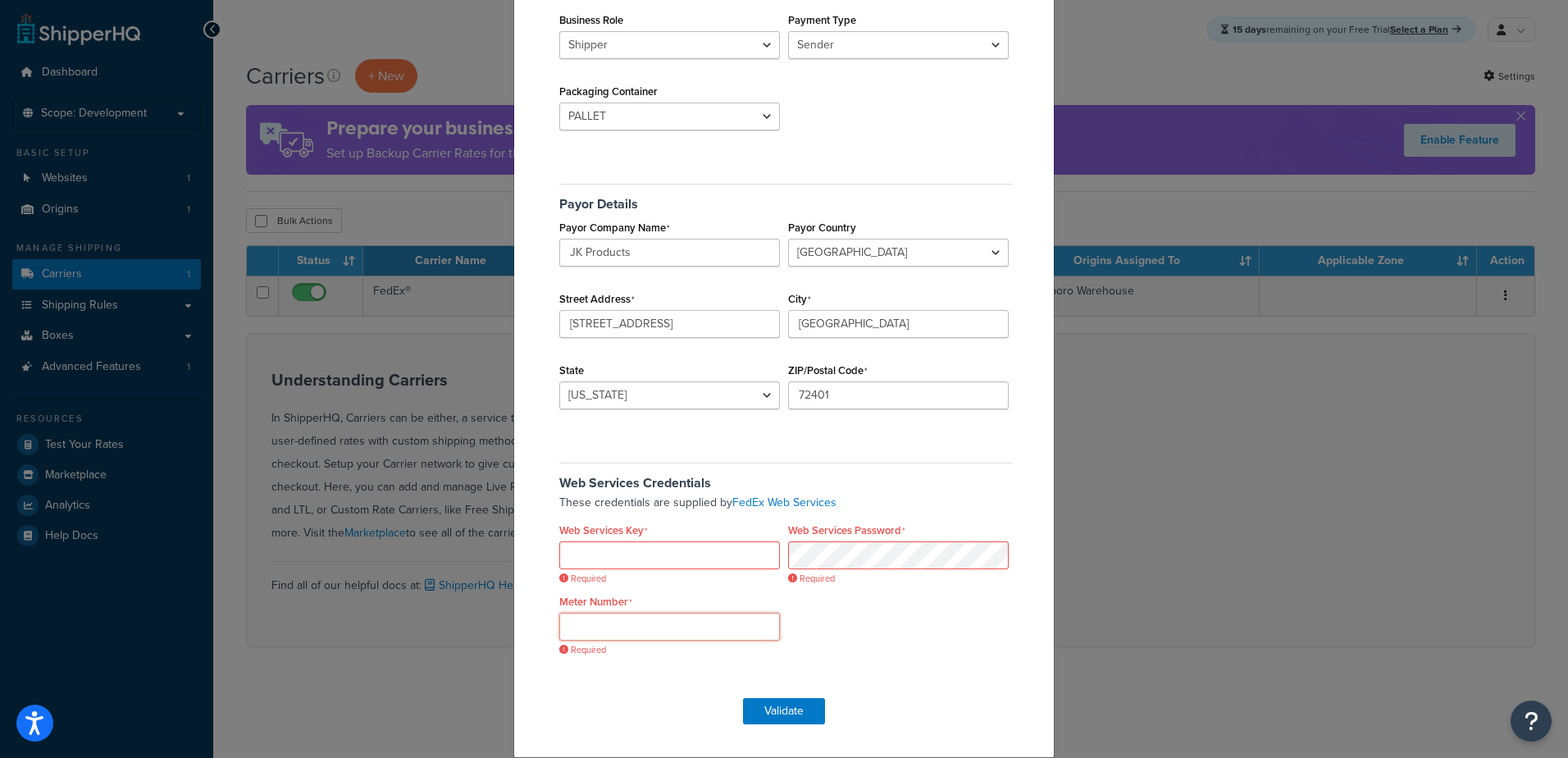
click at [678, 628] on input "Meter Number" at bounding box center [670, 627] width 221 height 28
paste input "704183364"
type input "704183364"
click at [698, 547] on input "Web Services Key" at bounding box center [670, 555] width 221 height 28
paste input "l76c58b2bf6ccf4b4d850823f87d1c5cb1"
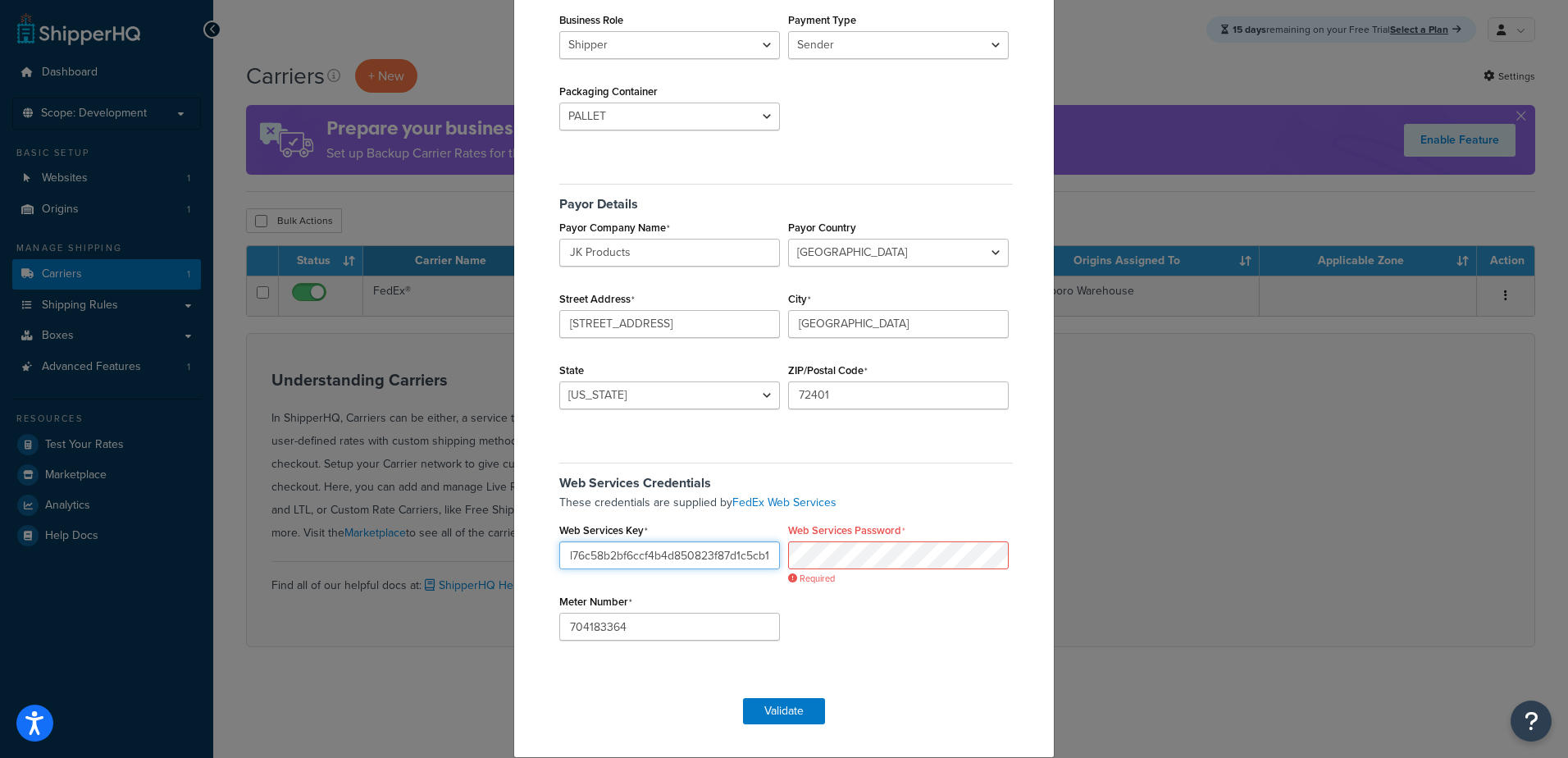
scroll to position [0, 25]
type input "l76c58b2bf6ccf4b4d850823f87d1c5cb1"
click at [776, 709] on button "Validate" at bounding box center [784, 711] width 82 height 26
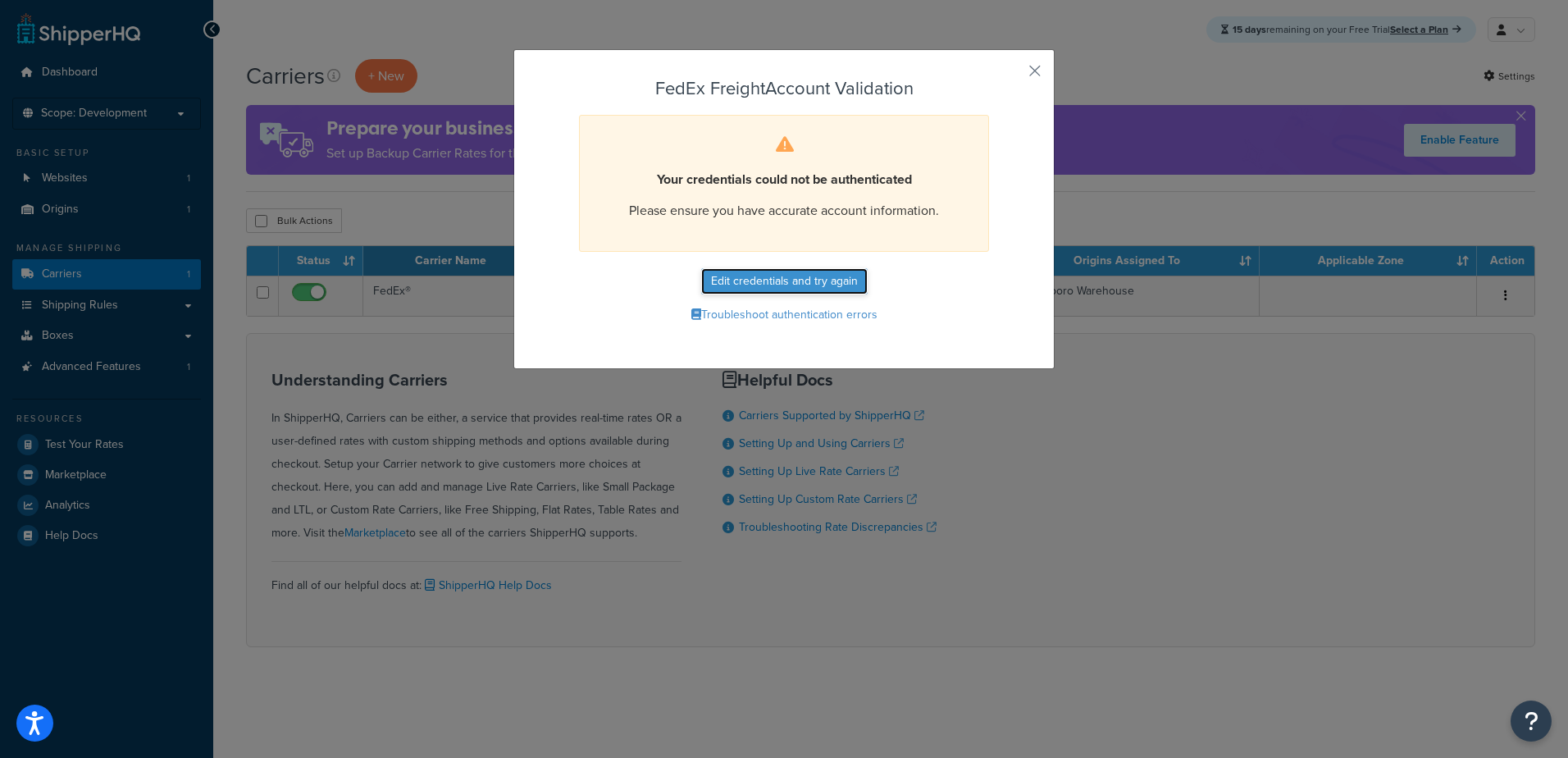
click at [781, 269] on button "Edit credentials and try again" at bounding box center [784, 282] width 166 height 26
select select "PALLET"
select select "US"
select select "AZ"
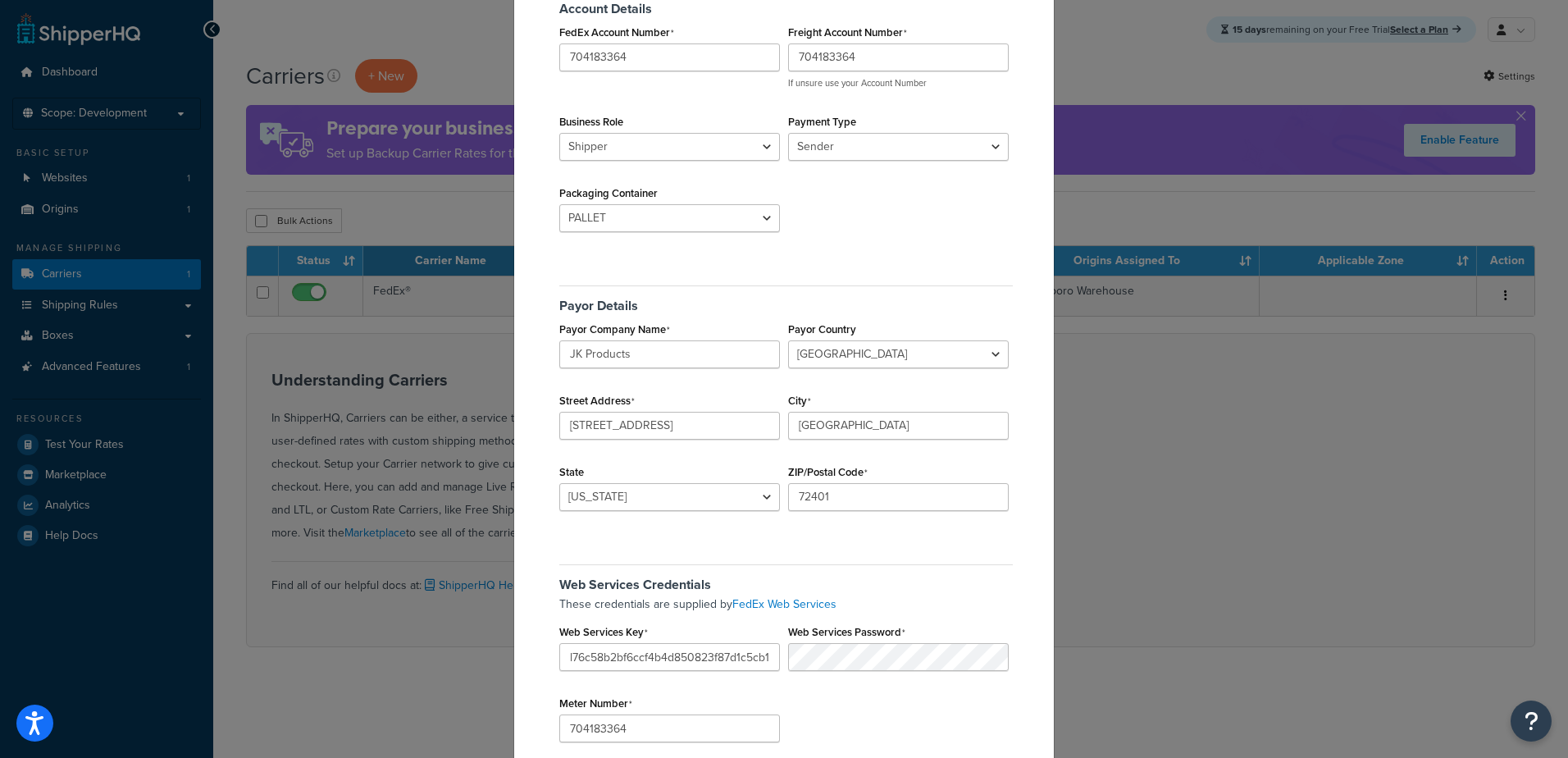
scroll to position [164, 0]
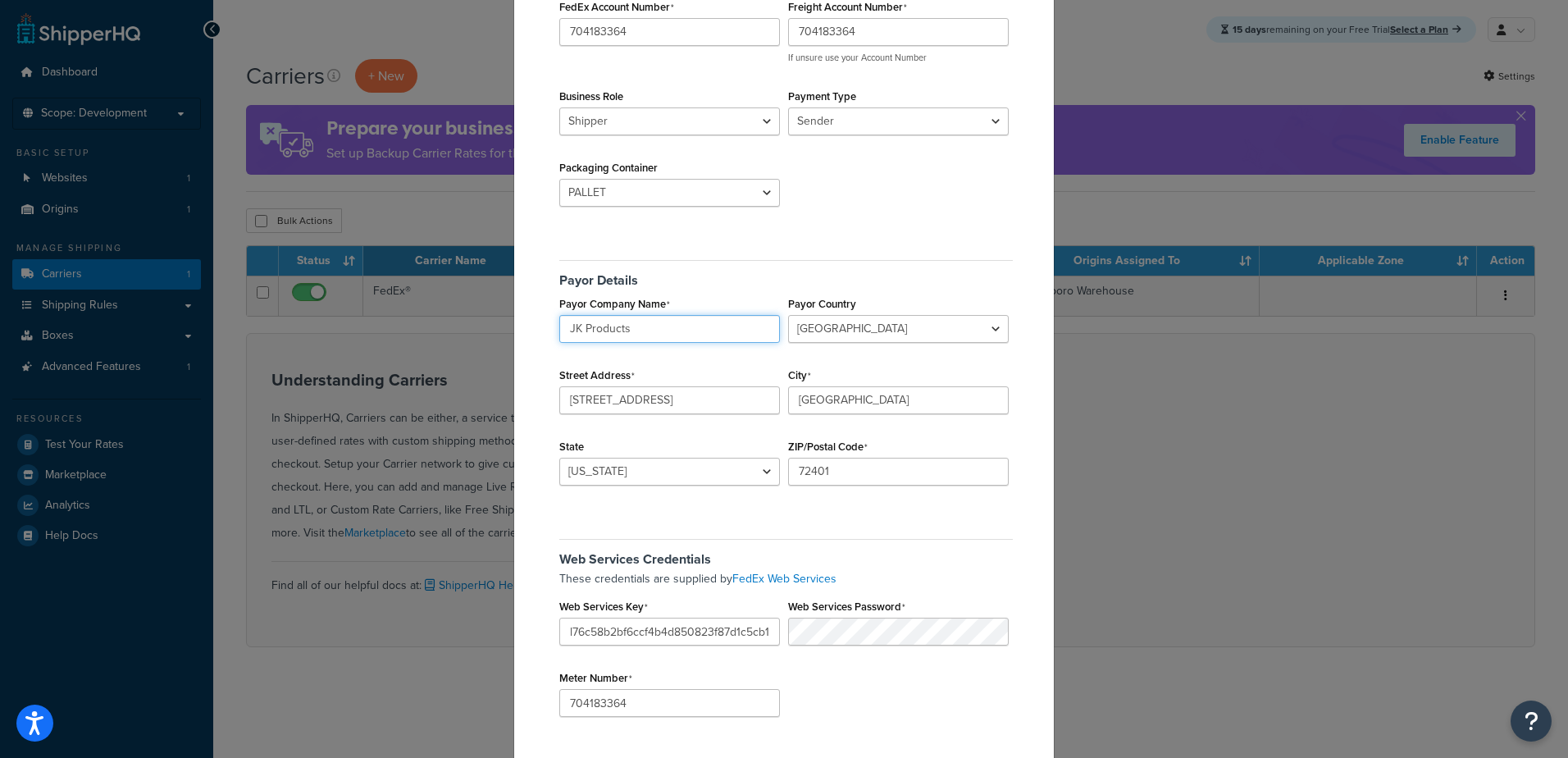
click at [646, 329] on input "JK Products" at bounding box center [670, 329] width 221 height 28
type input "JK Products"
click at [765, 466] on select "Alabama Alaska American Samoa Arizona Arkansas Armed Forces Americas Armed Forc…" at bounding box center [670, 472] width 221 height 28
select select "AR"
click at [559, 458] on select "Alabama Alaska American Samoa Arizona Arkansas Armed Forces Americas Armed Forc…" at bounding box center [670, 472] width 221 height 28
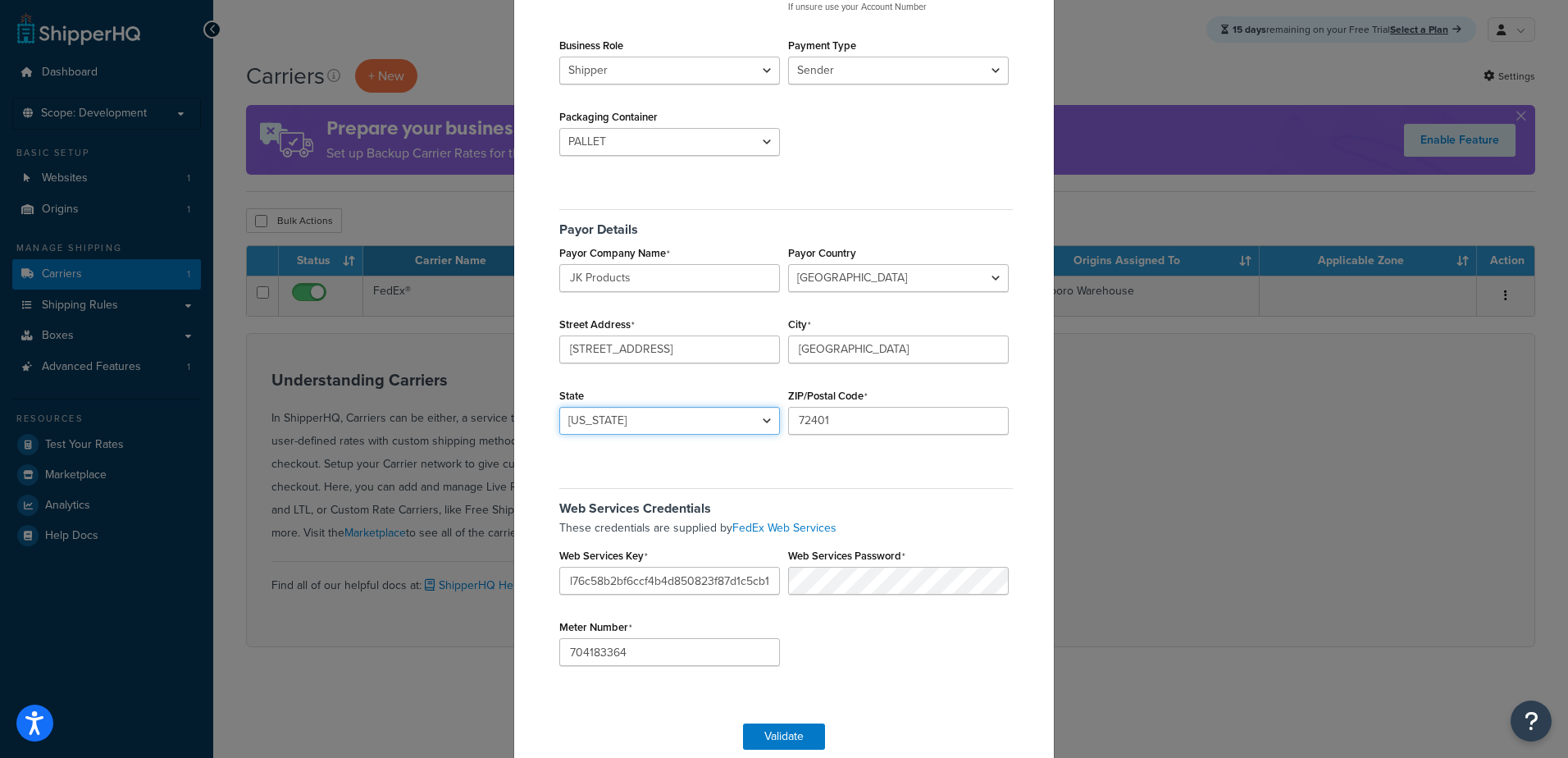
scroll to position [241, 0]
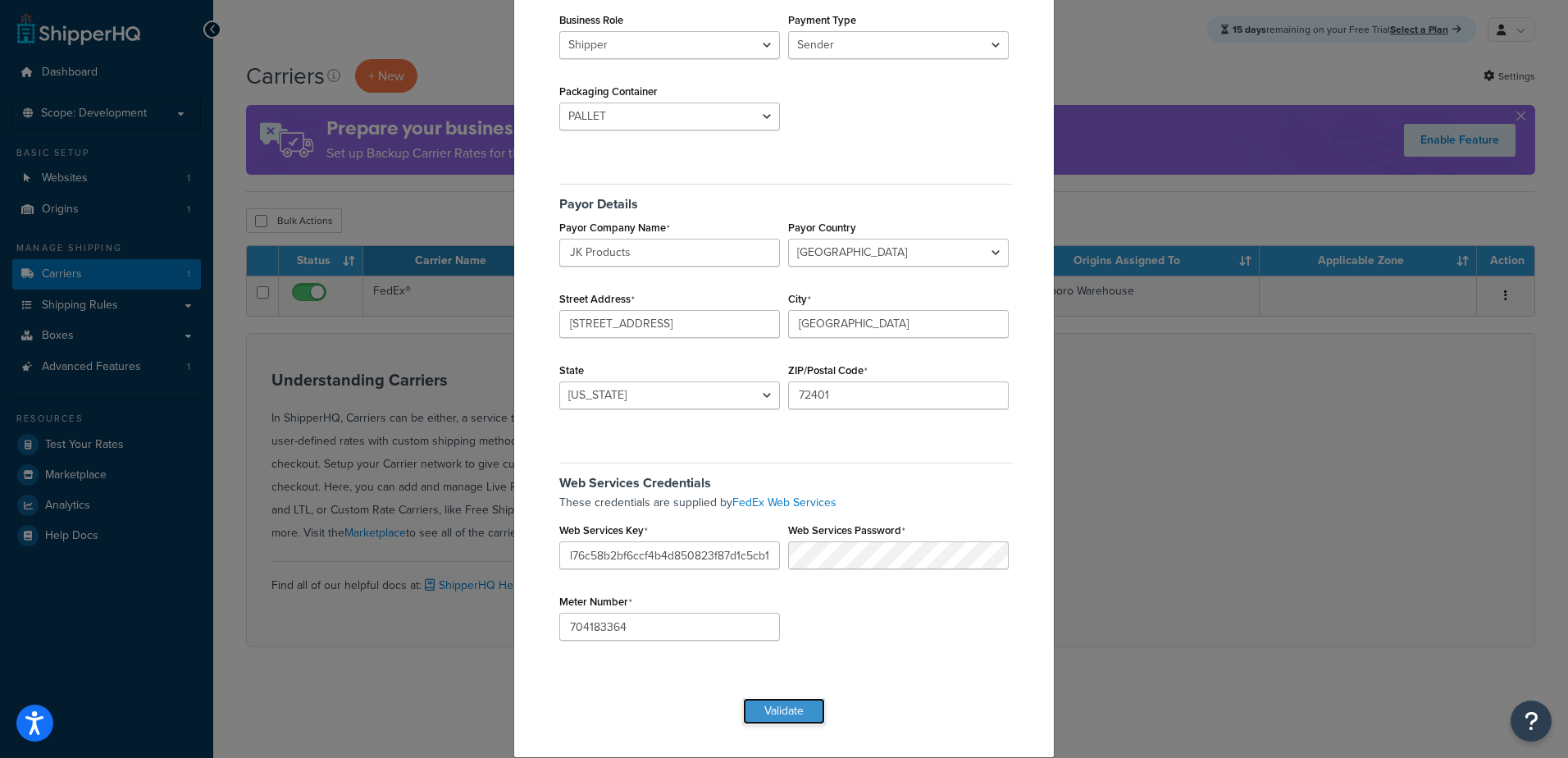
click at [795, 707] on button "Validate" at bounding box center [784, 711] width 82 height 26
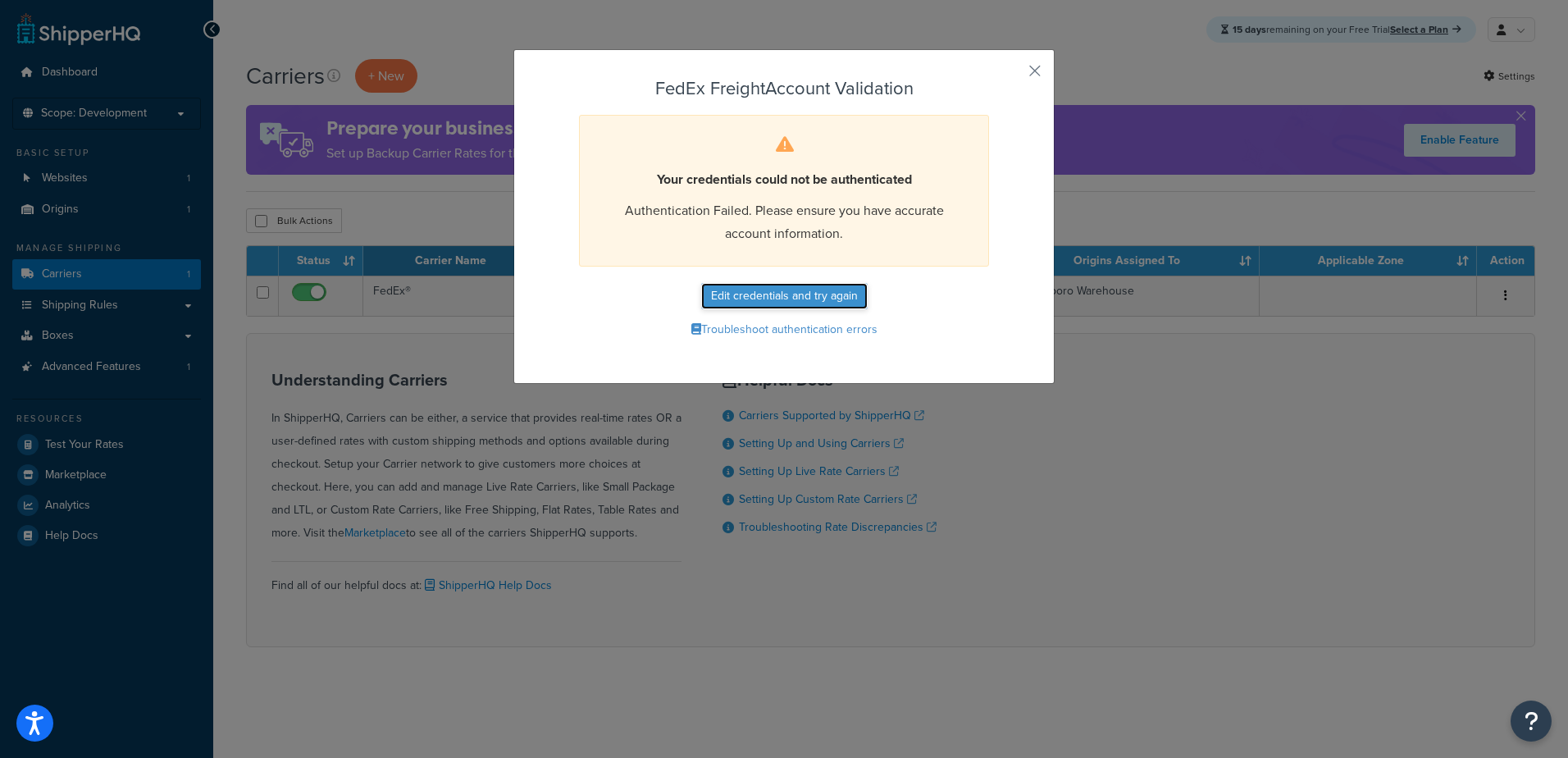
click at [764, 288] on button "Edit credentials and try again" at bounding box center [784, 295] width 166 height 26
select select "PALLET"
select select "US"
select select "AR"
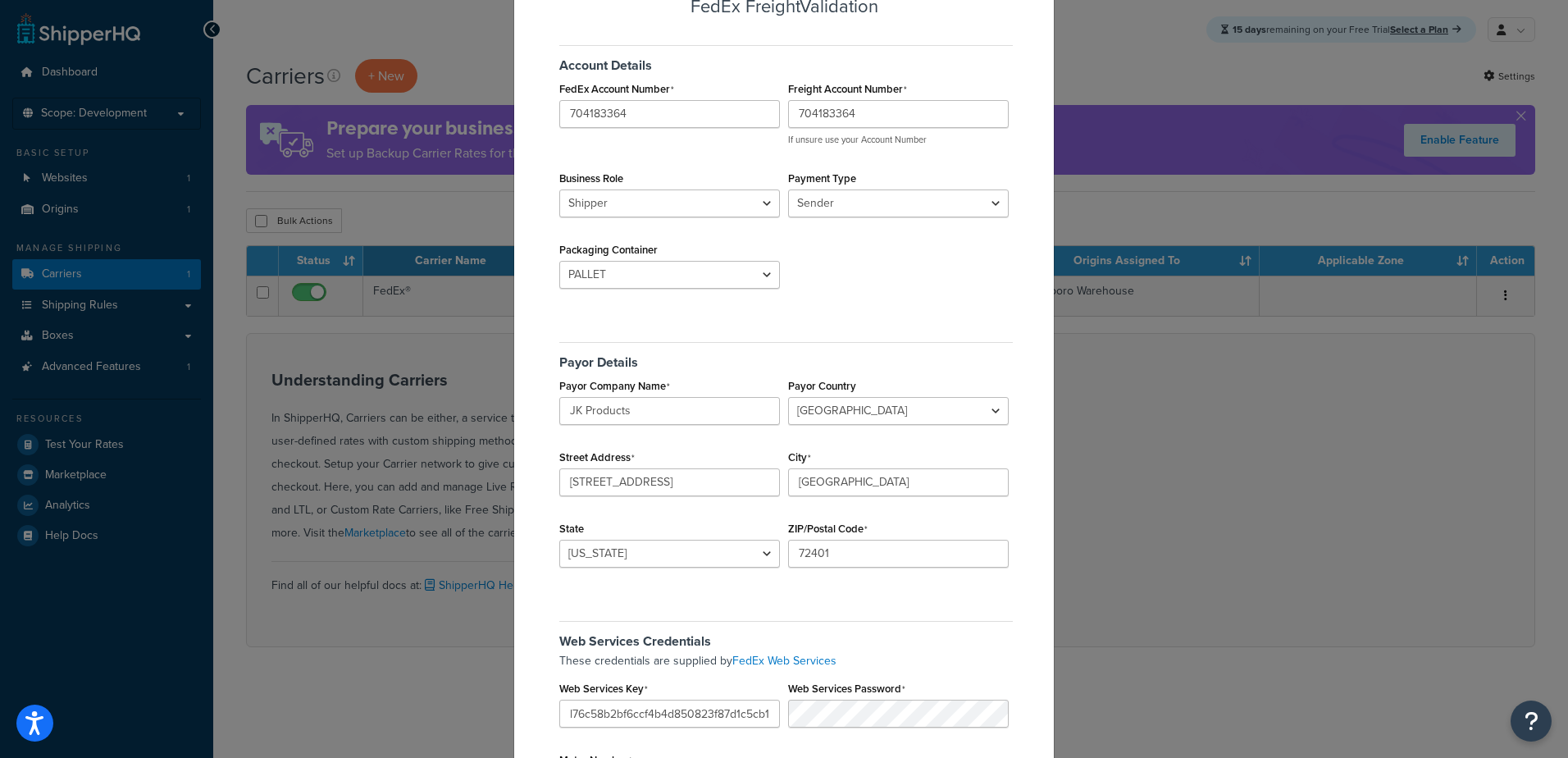
scroll to position [164, 0]
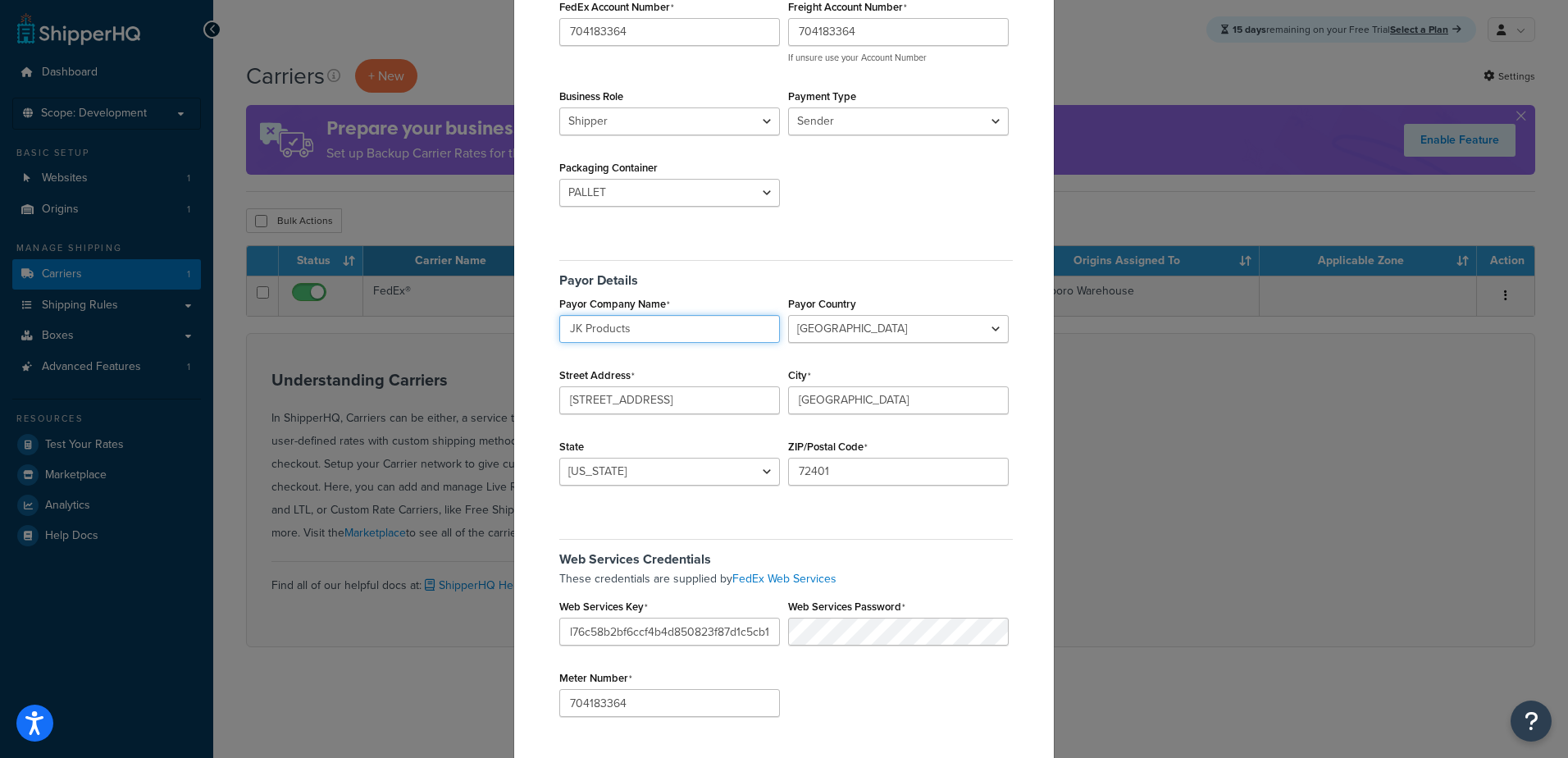
click at [679, 330] on input "JK Products" at bounding box center [670, 329] width 221 height 28
type input "JK Products & Services"
click at [660, 635] on input "l76c58b2bf6ccf4b4d850823f87d1c5cb1" at bounding box center [670, 632] width 221 height 28
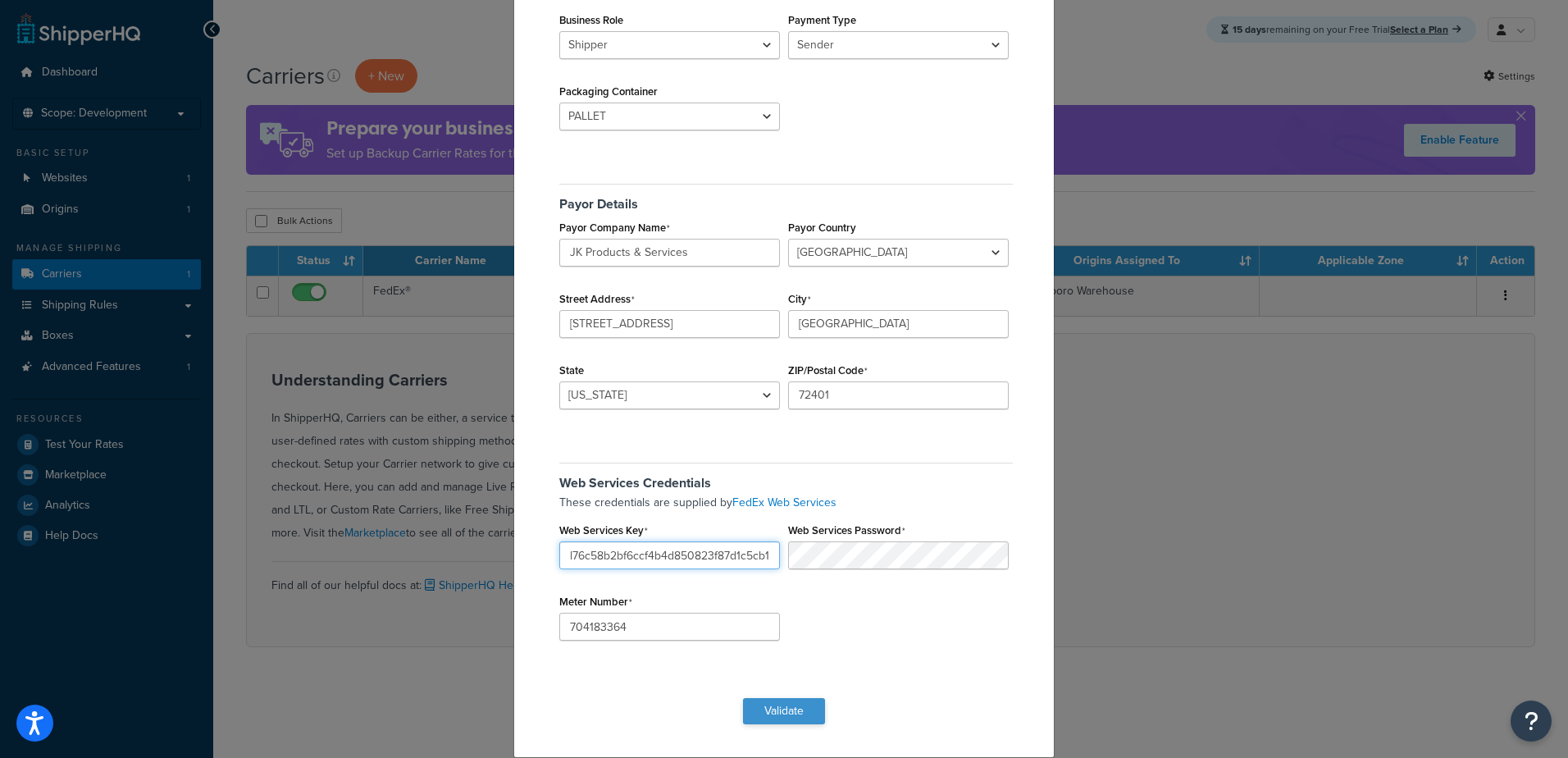
type input "l76c58b2bf6ccf4b4d850823f87d1c5cb1"
click at [769, 704] on button "Validate" at bounding box center [784, 711] width 82 height 26
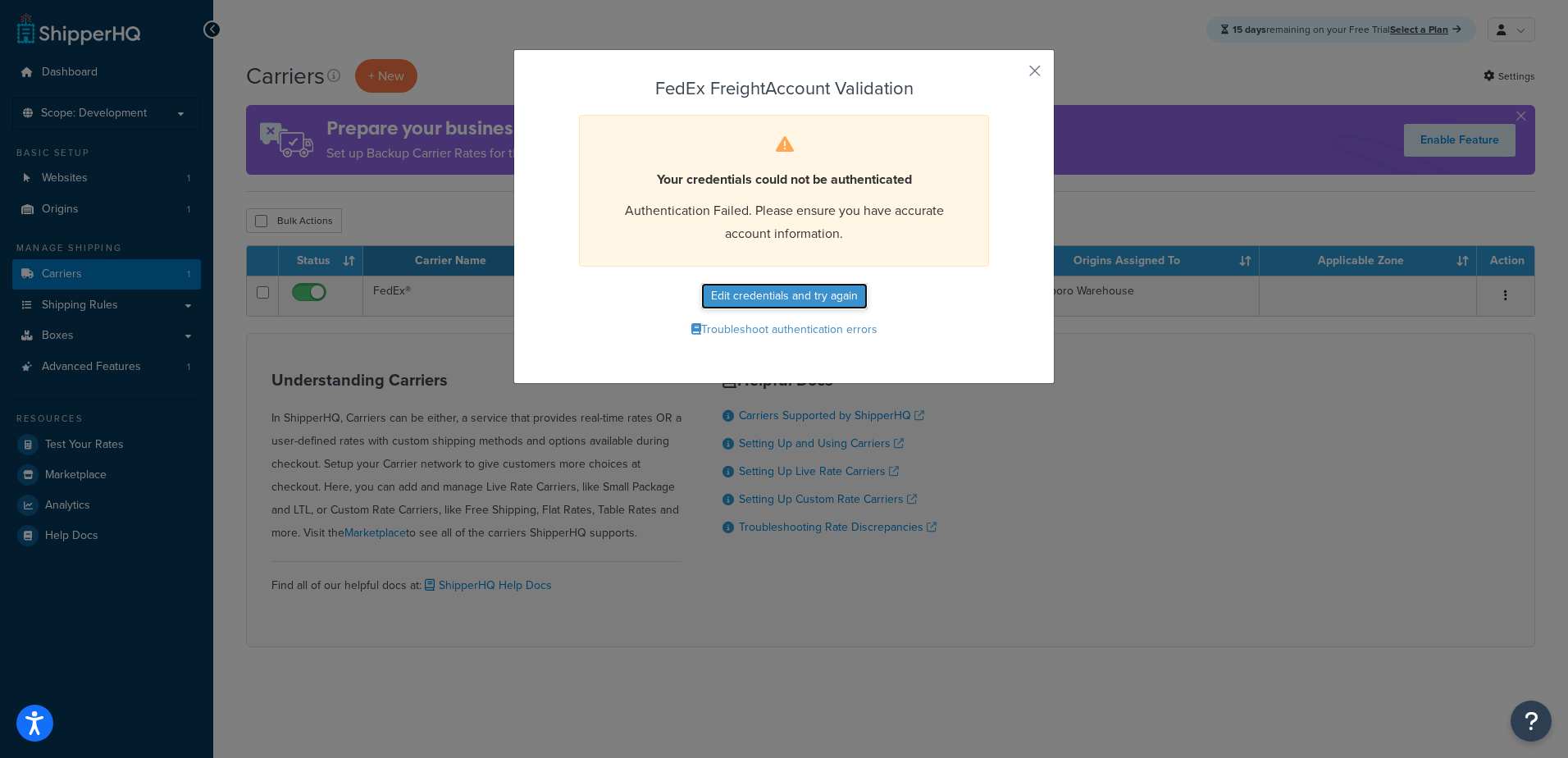
click at [792, 297] on button "Edit credentials and try again" at bounding box center [784, 295] width 166 height 26
select select "PALLET"
select select "US"
select select "AR"
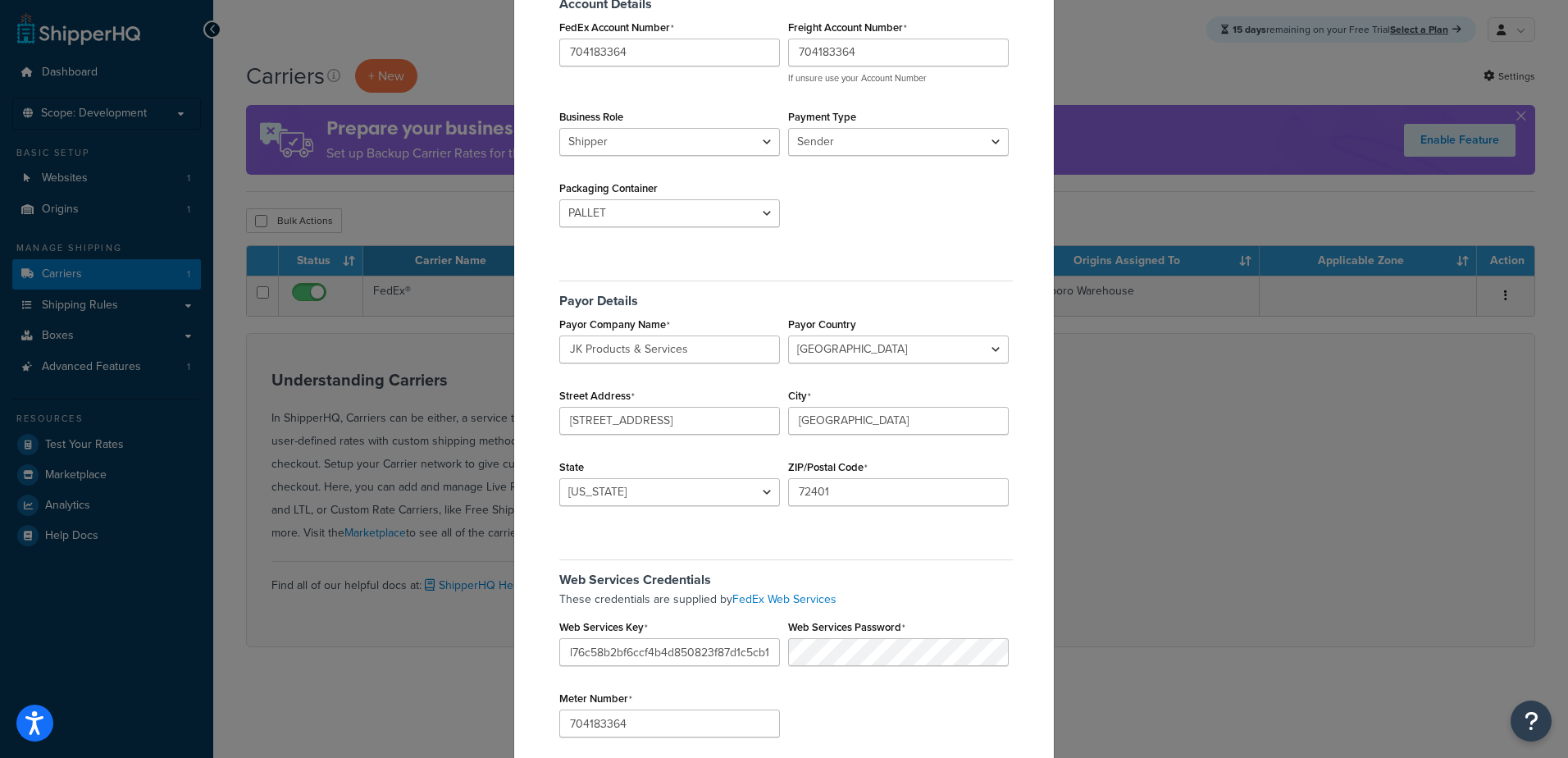
scroll to position [241, 0]
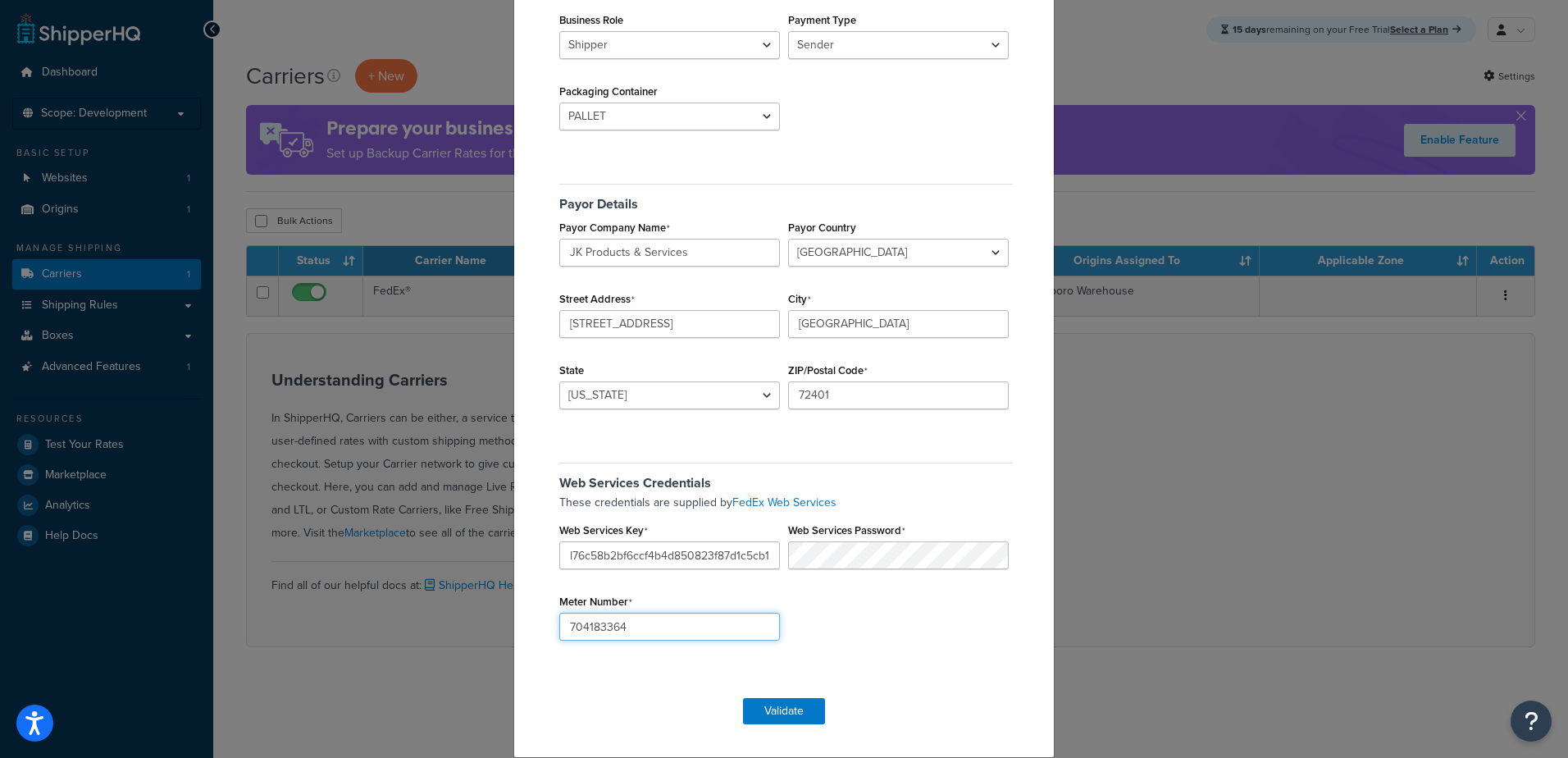
click at [668, 624] on input "704183364" at bounding box center [670, 627] width 221 height 28
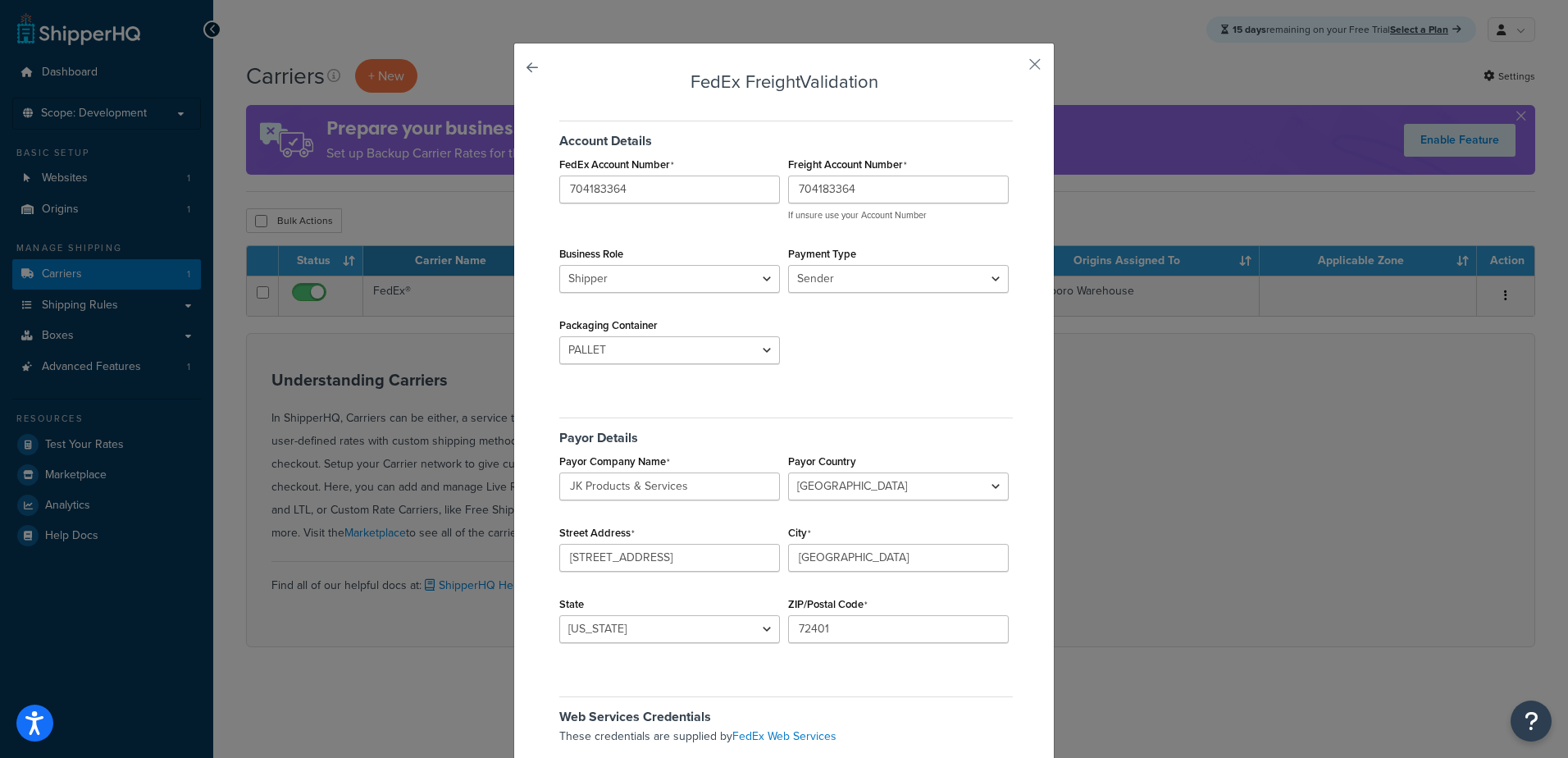
scroll to position [0, 0]
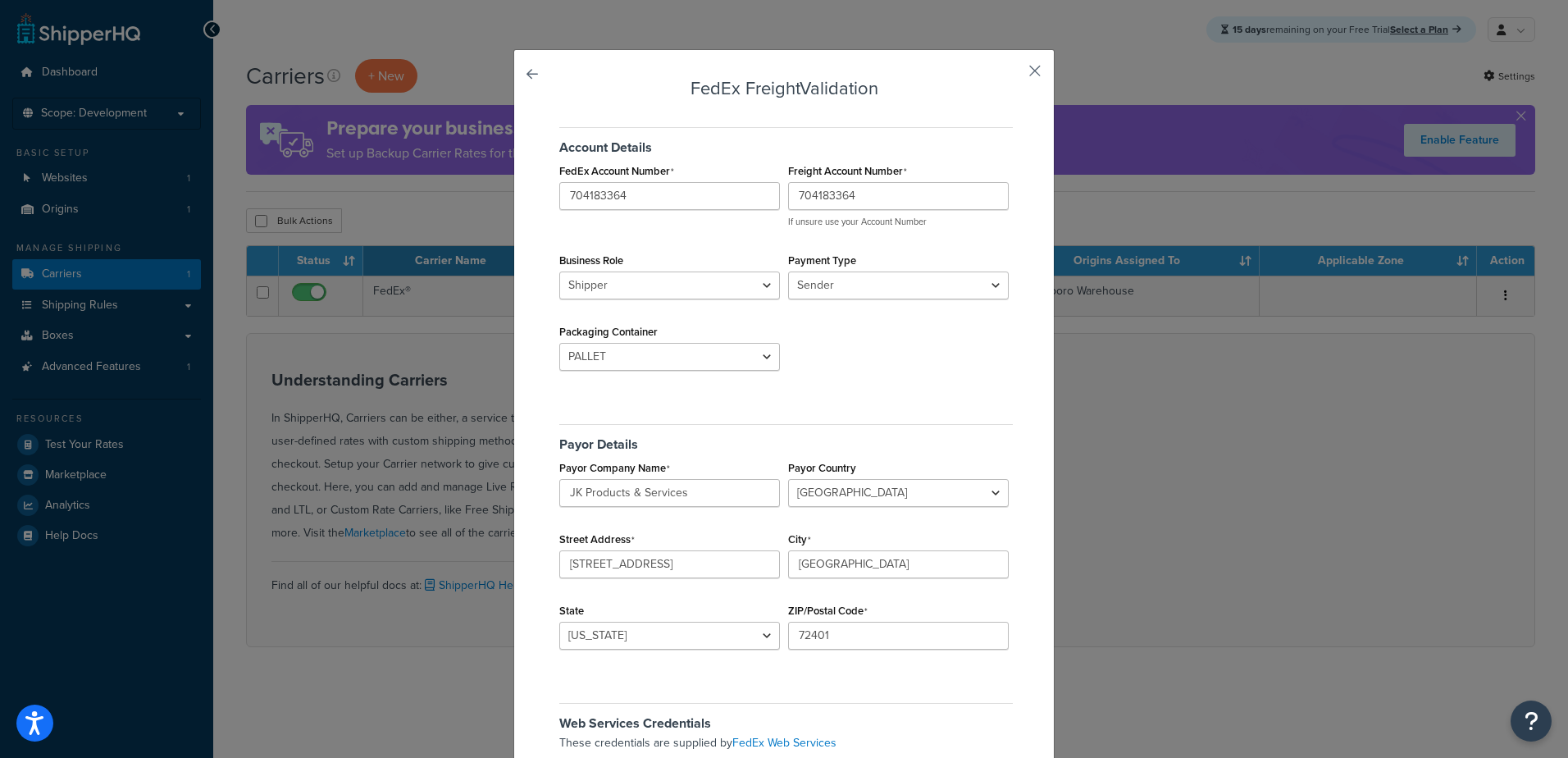
click at [1013, 75] on button "button" at bounding box center [1011, 77] width 4 height 4
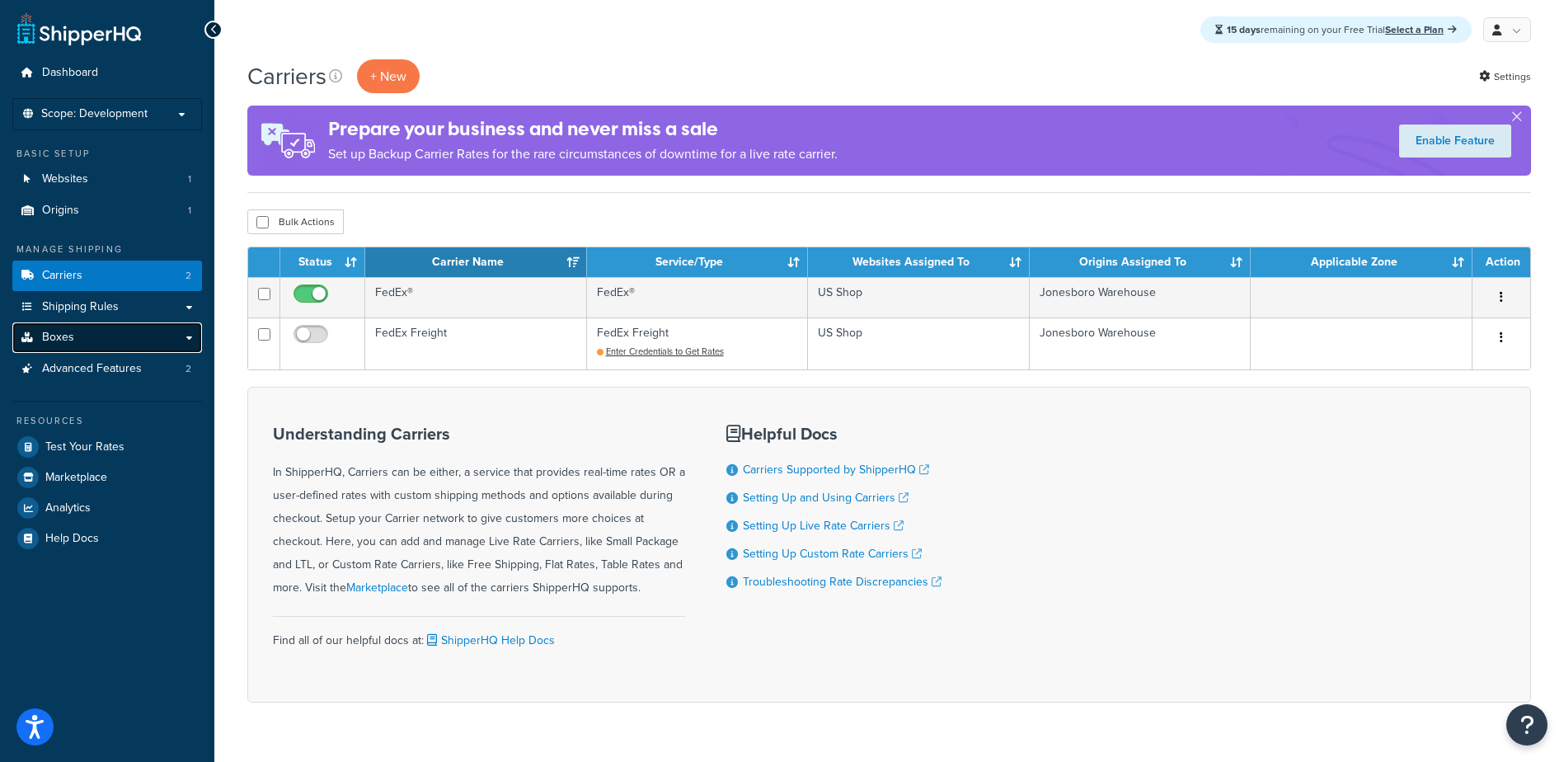
click at [52, 326] on link "Boxes" at bounding box center [107, 337] width 190 height 31
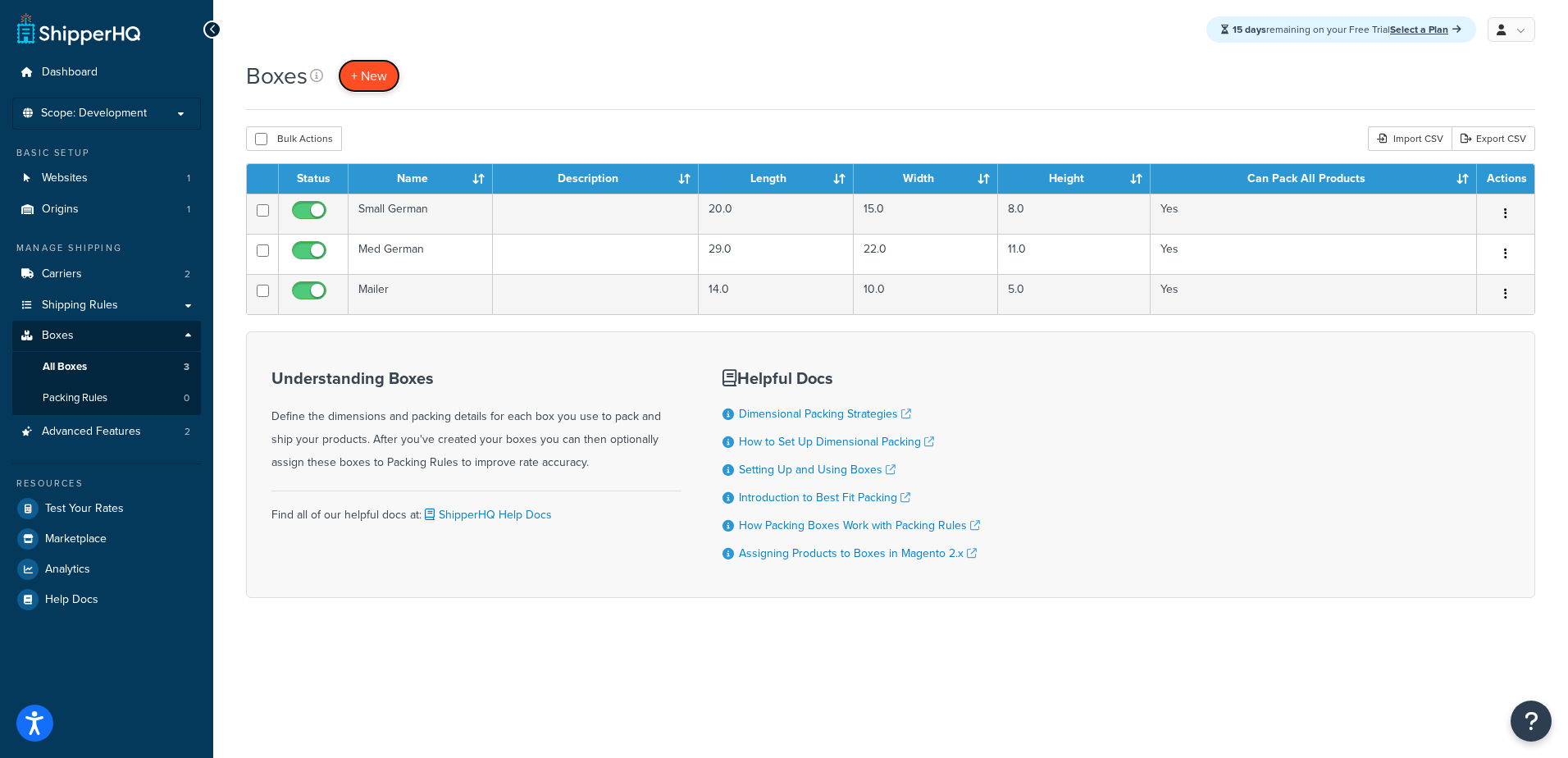
click at [365, 77] on span "+ New" at bounding box center [369, 76] width 36 height 19
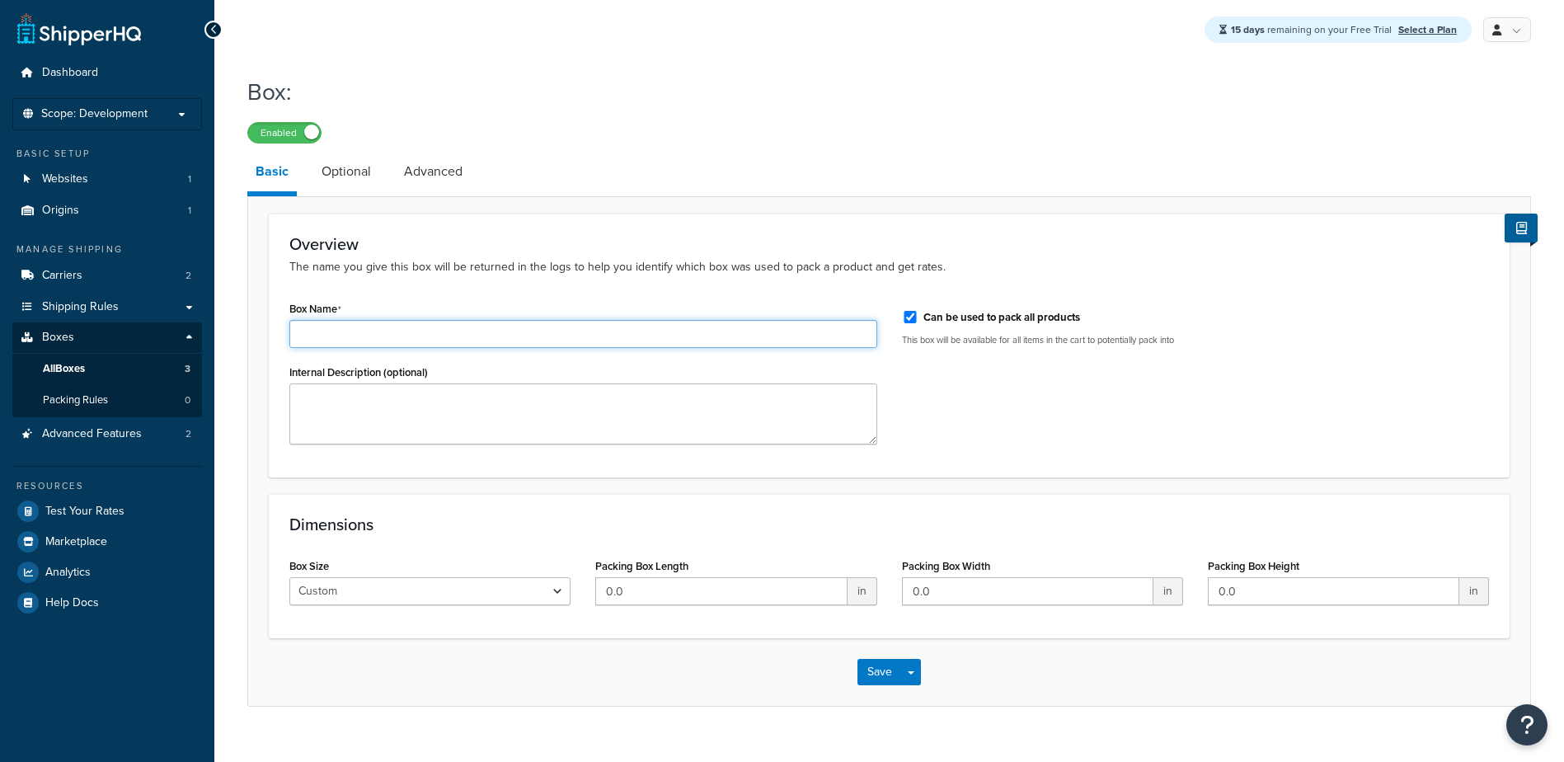
click at [378, 339] on input "Box Name" at bounding box center [583, 334] width 588 height 28
type input "Large German"
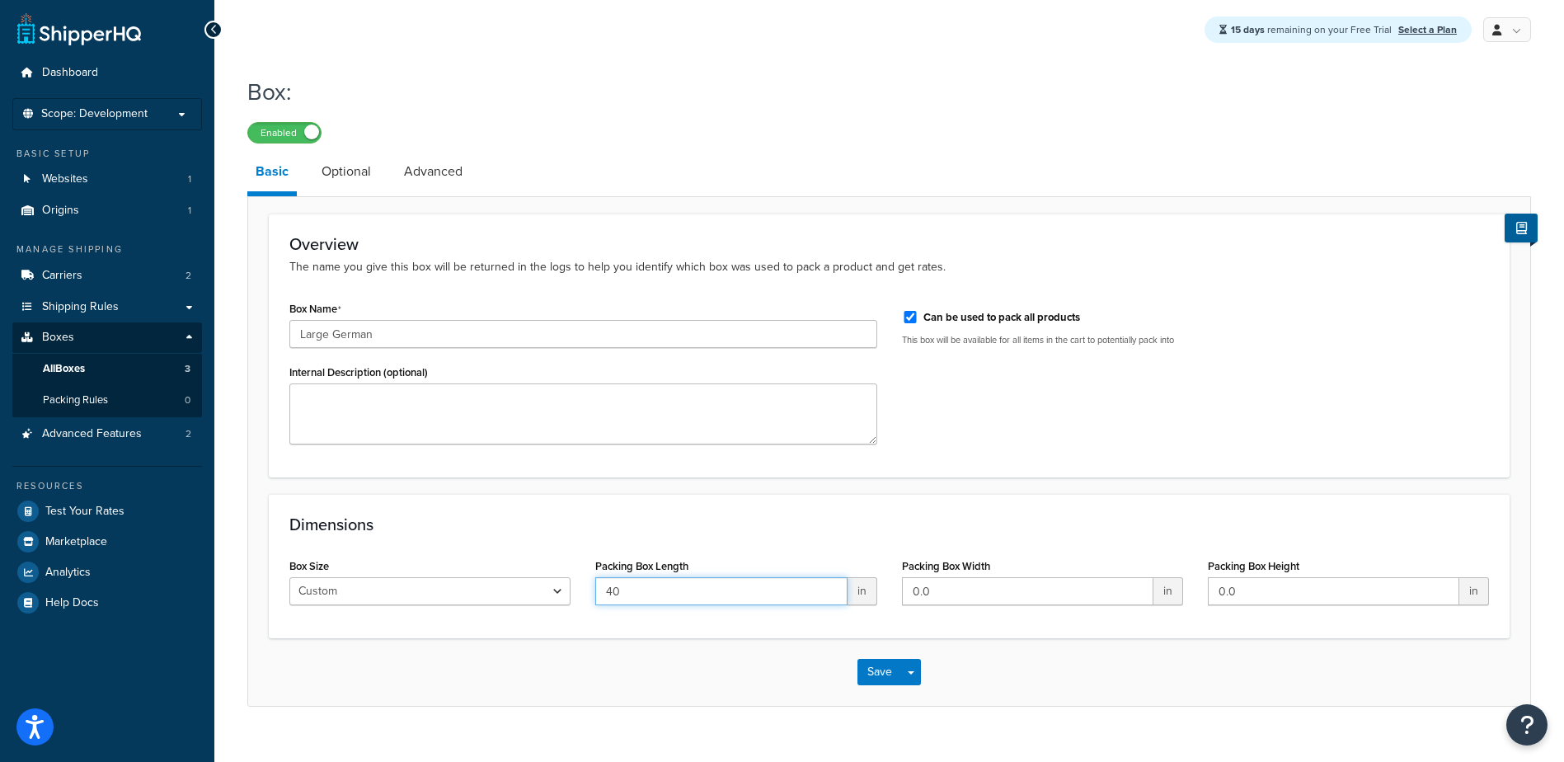
type input "40"
type input "22"
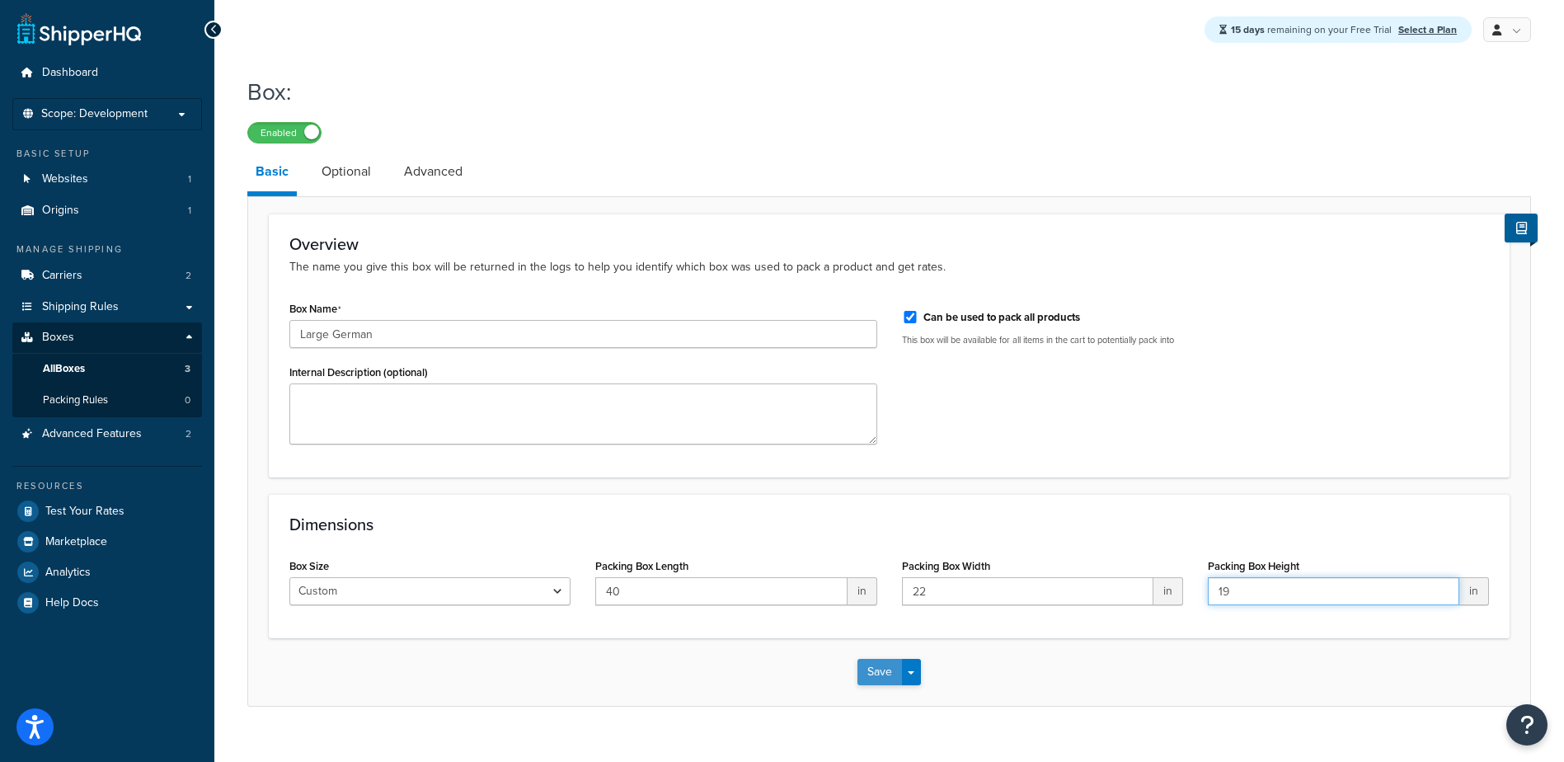
type input "19"
click at [891, 679] on button "Save" at bounding box center [879, 672] width 45 height 26
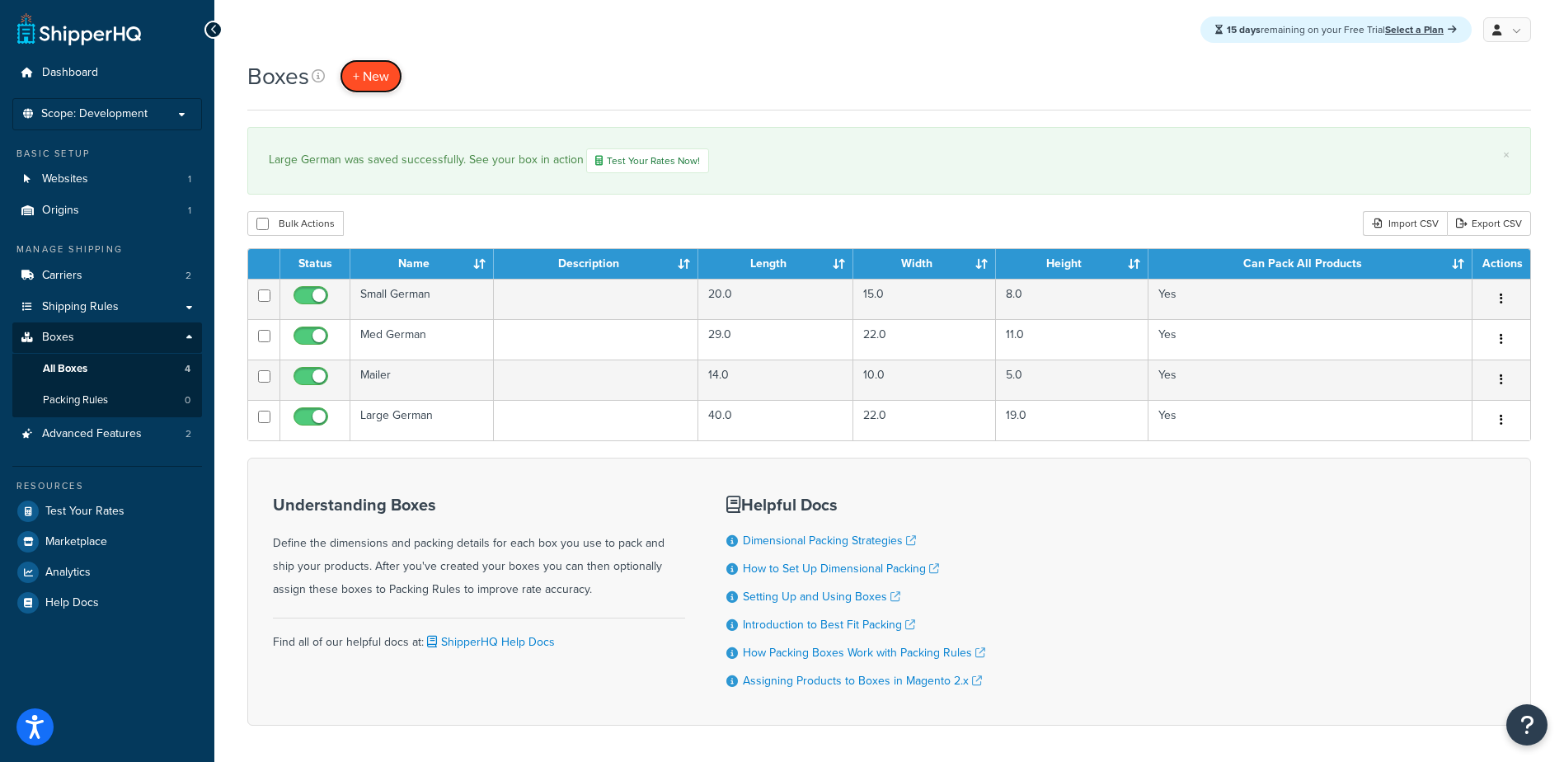
click at [359, 75] on span "+ New" at bounding box center [371, 76] width 36 height 19
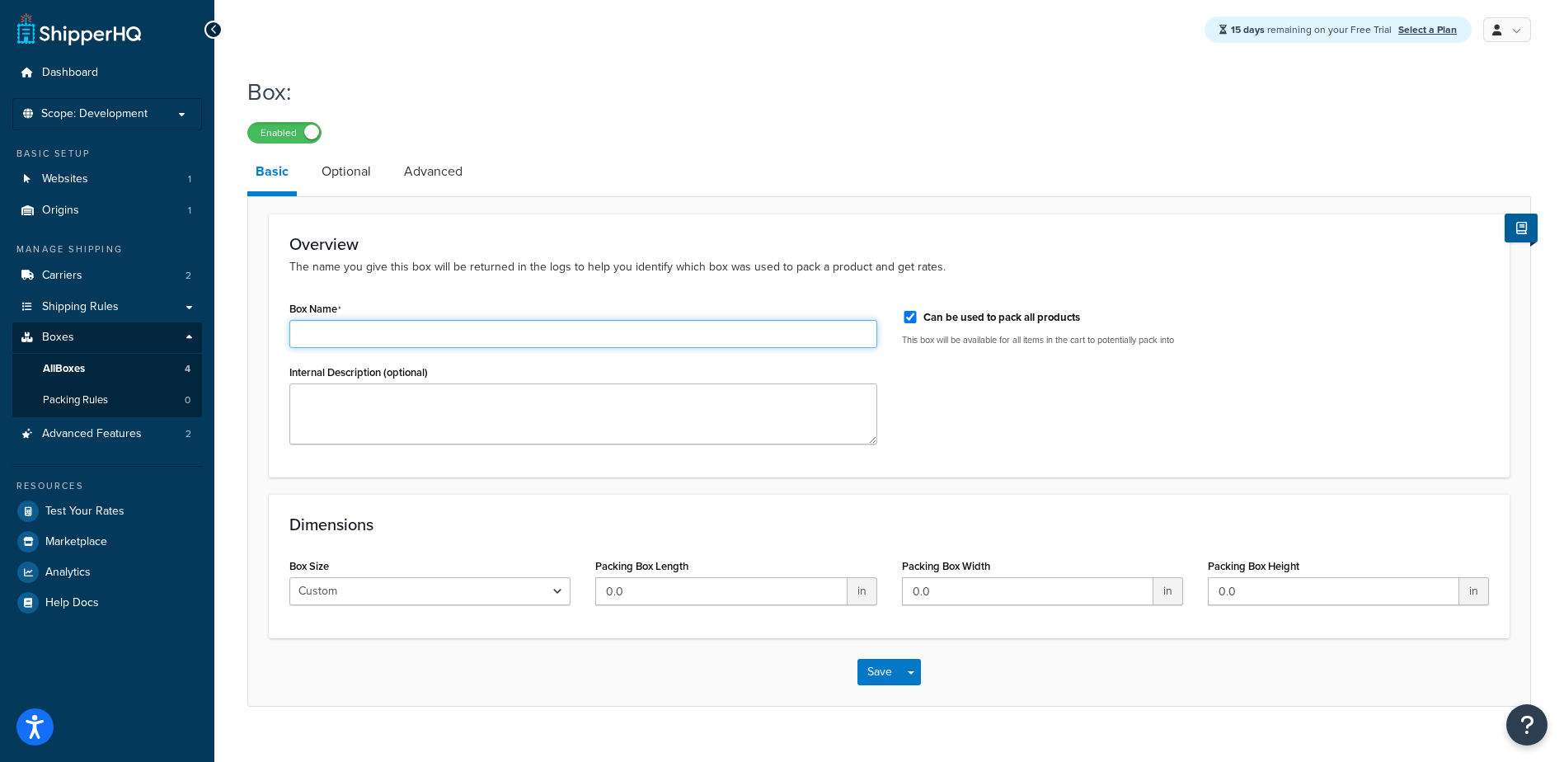
click at [472, 339] on input "Box Name" at bounding box center [583, 334] width 588 height 28
type input "6 Count"
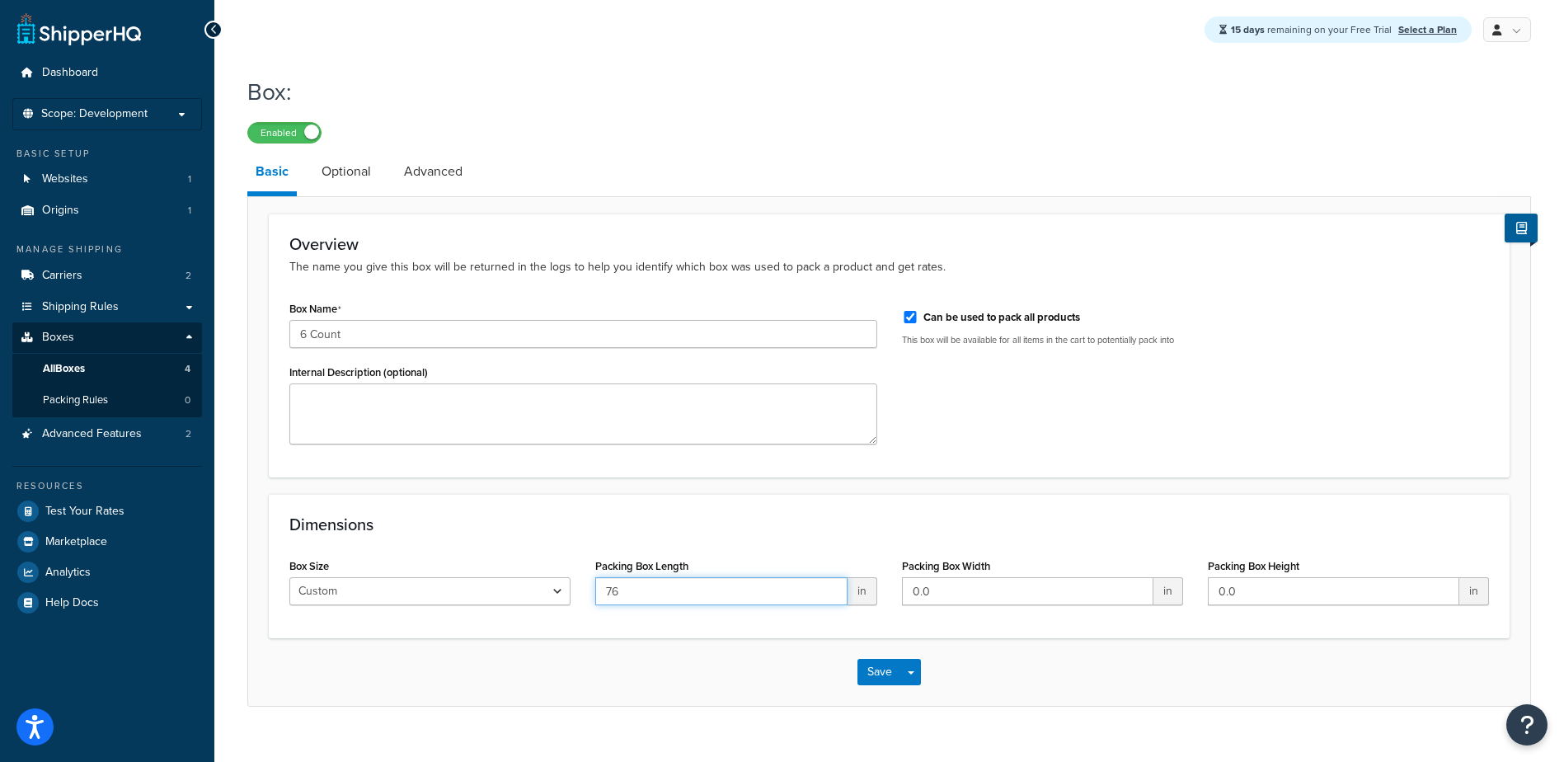
type input "76"
type input "11"
click at [915, 668] on button "Save Dropdown" at bounding box center [911, 672] width 20 height 26
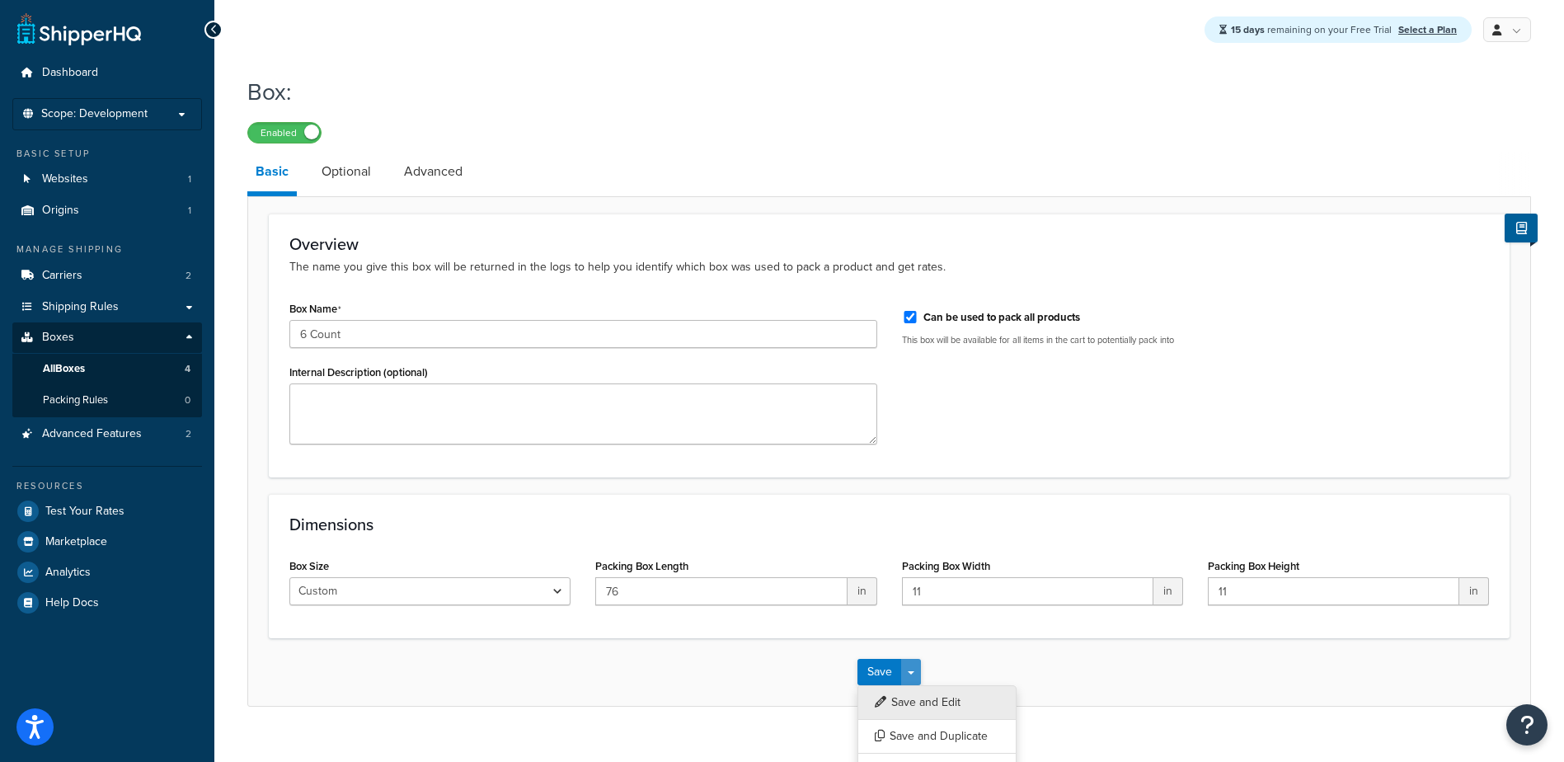
scroll to position [29, 0]
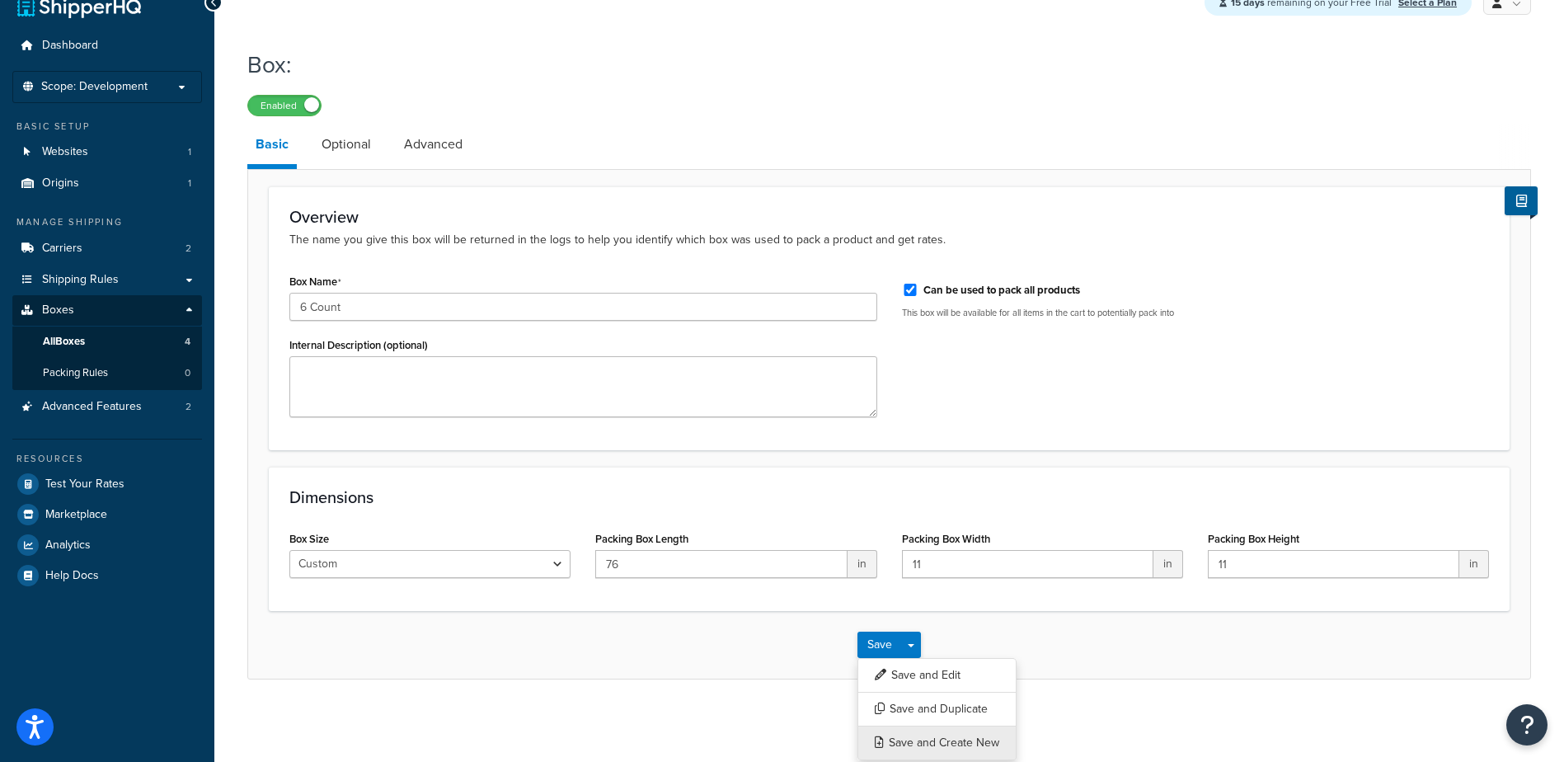
click at [932, 747] on button "Save and Create New" at bounding box center [936, 743] width 159 height 35
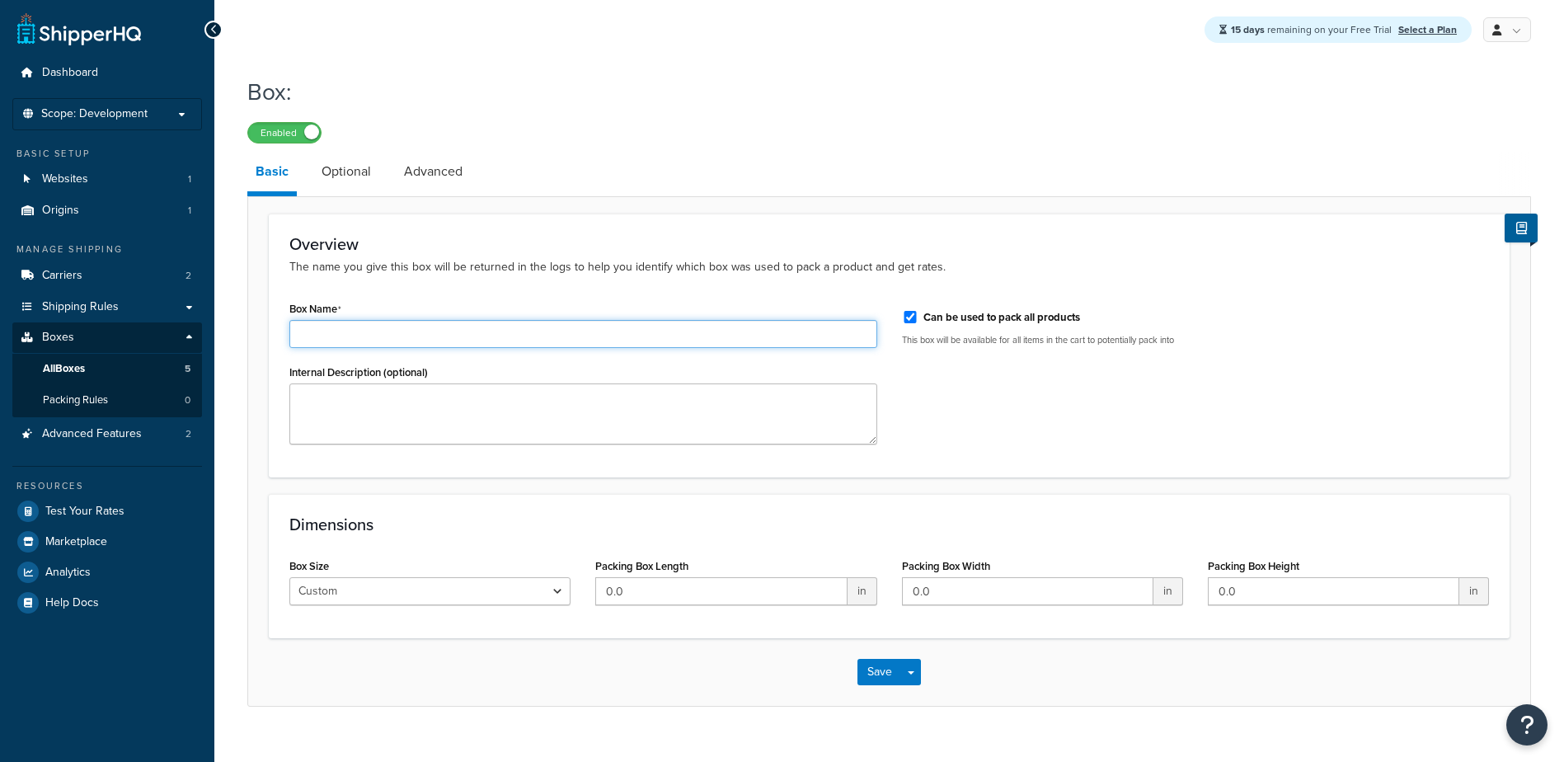
click at [333, 336] on input "Box Name" at bounding box center [583, 334] width 588 height 28
type input "25 Count"
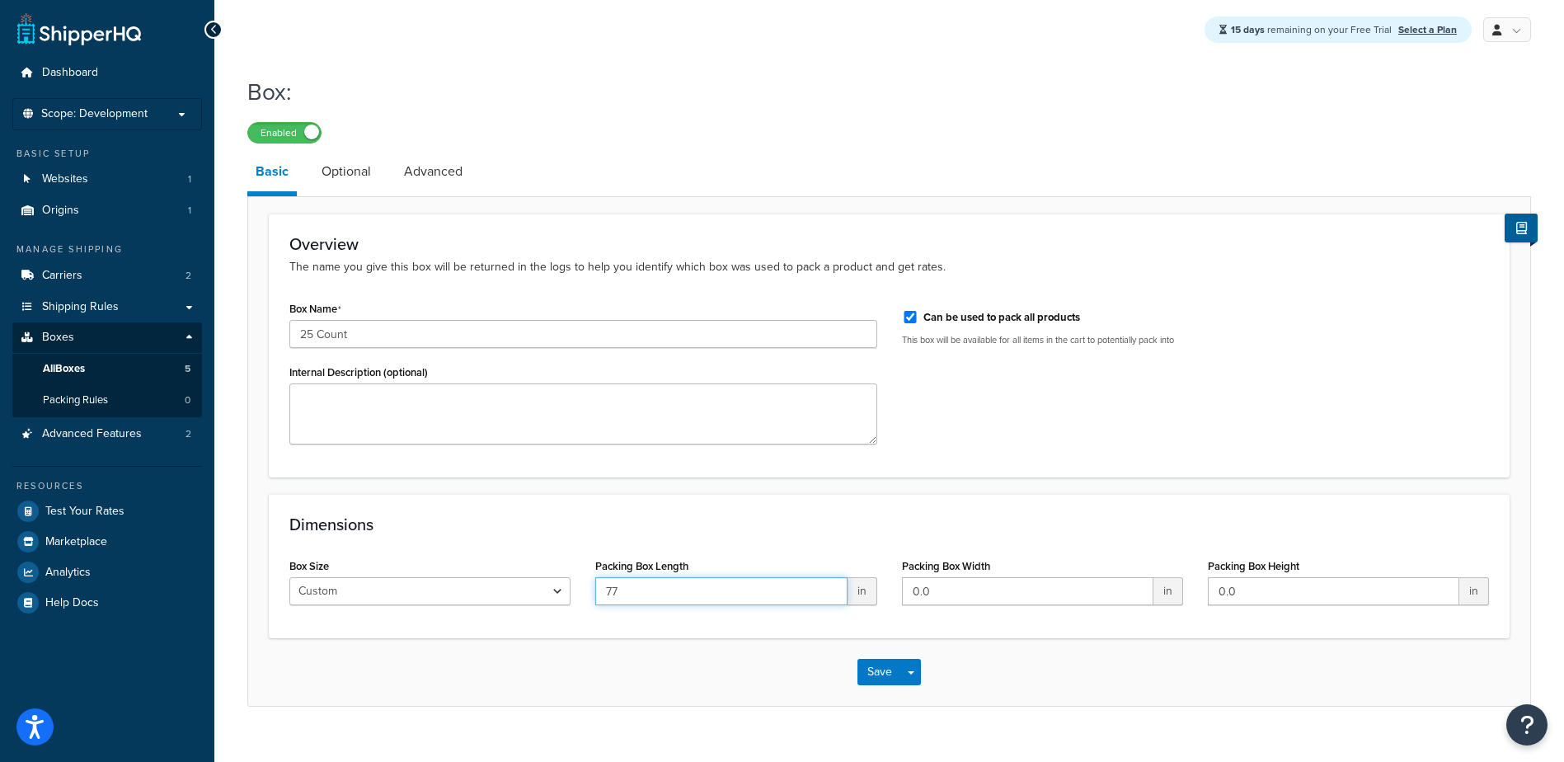
type input "77"
type input "13"
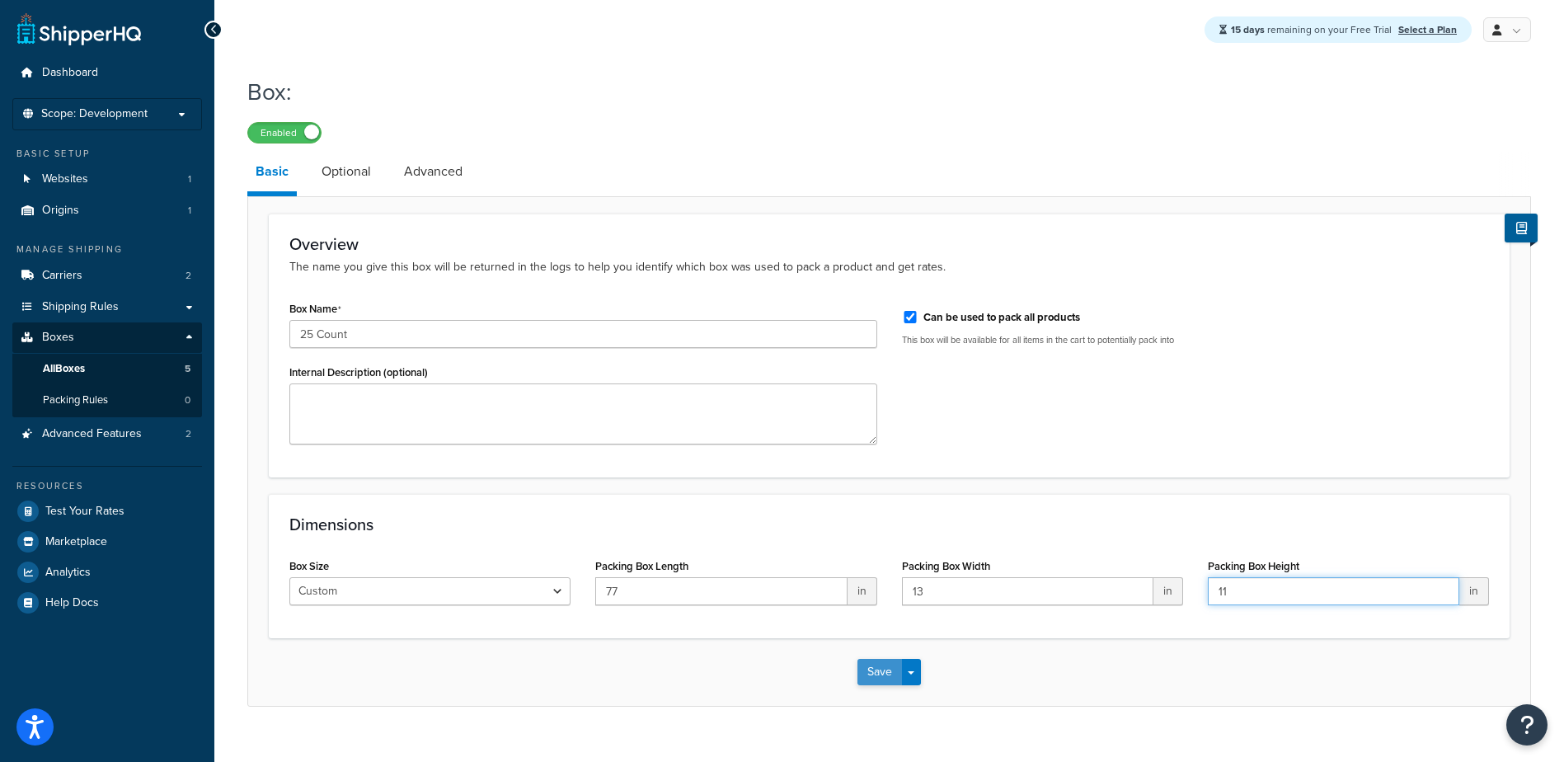
type input "11"
click at [873, 670] on button "Save" at bounding box center [879, 672] width 45 height 26
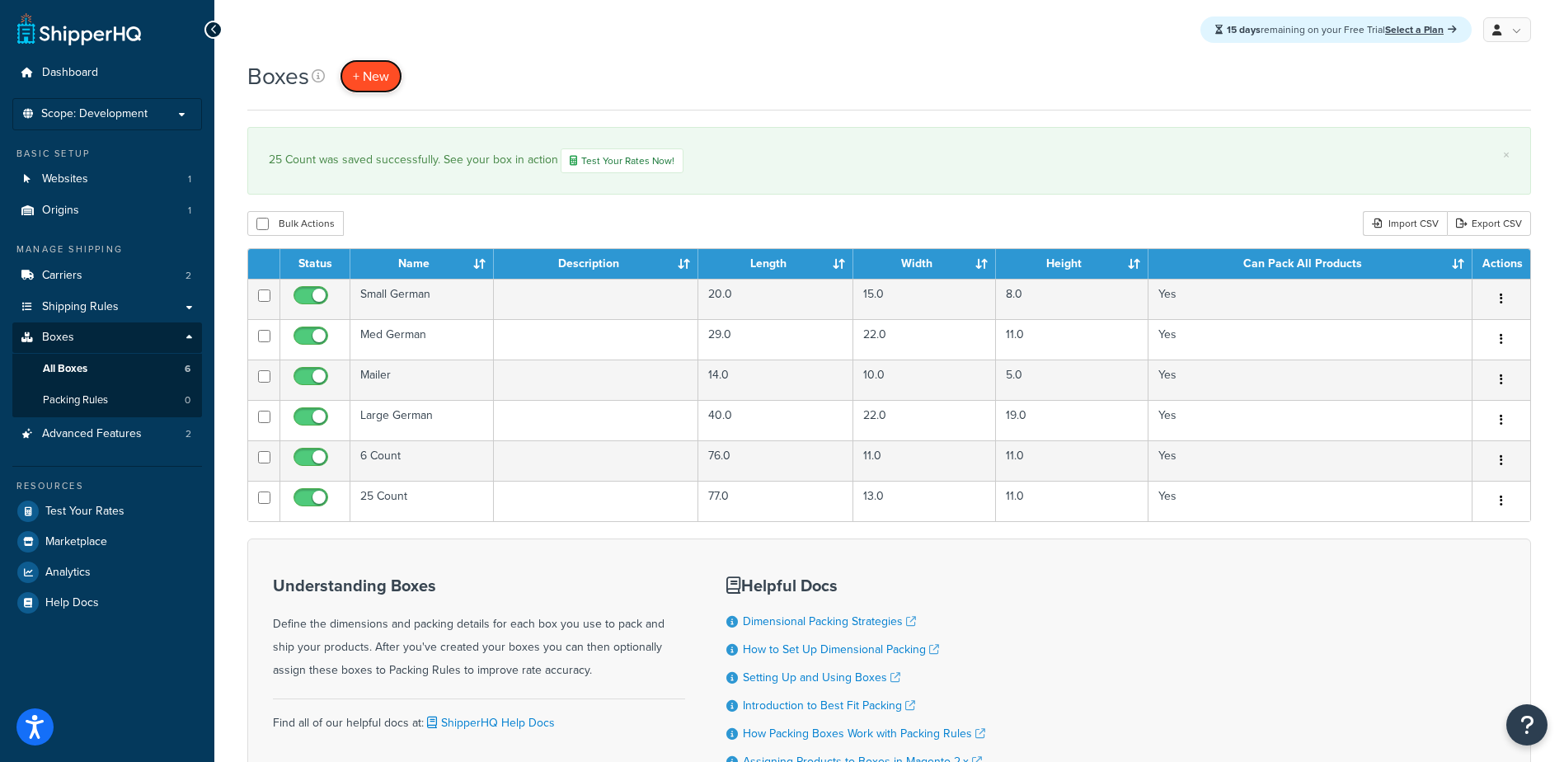
click at [374, 81] on span "+ New" at bounding box center [371, 76] width 36 height 19
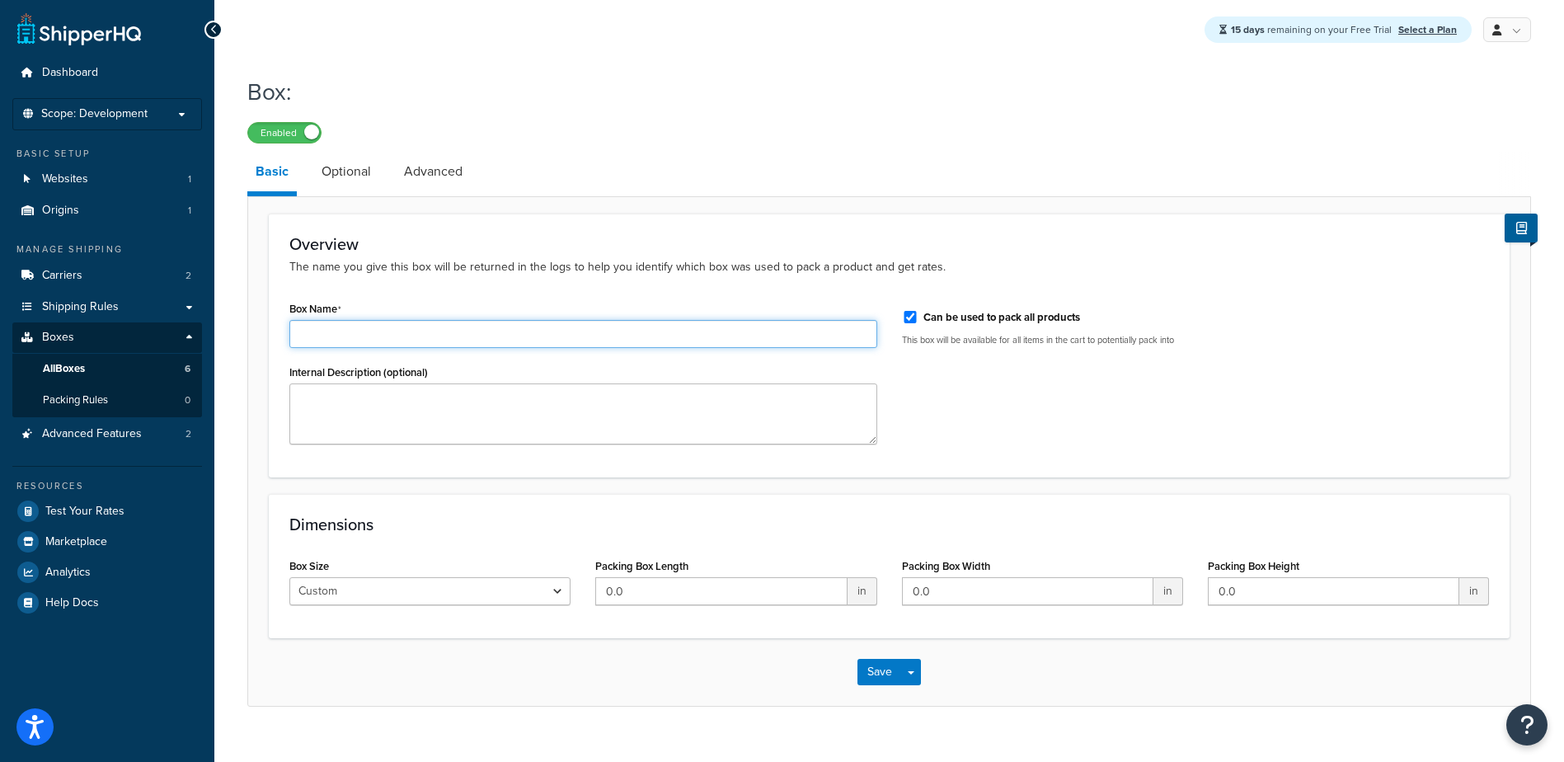
drag, startPoint x: 415, startPoint y: 326, endPoint x: 413, endPoint y: 316, distance: 10.8
click at [417, 326] on input "Box Name" at bounding box center [583, 334] width 588 height 28
type input "24 Count"
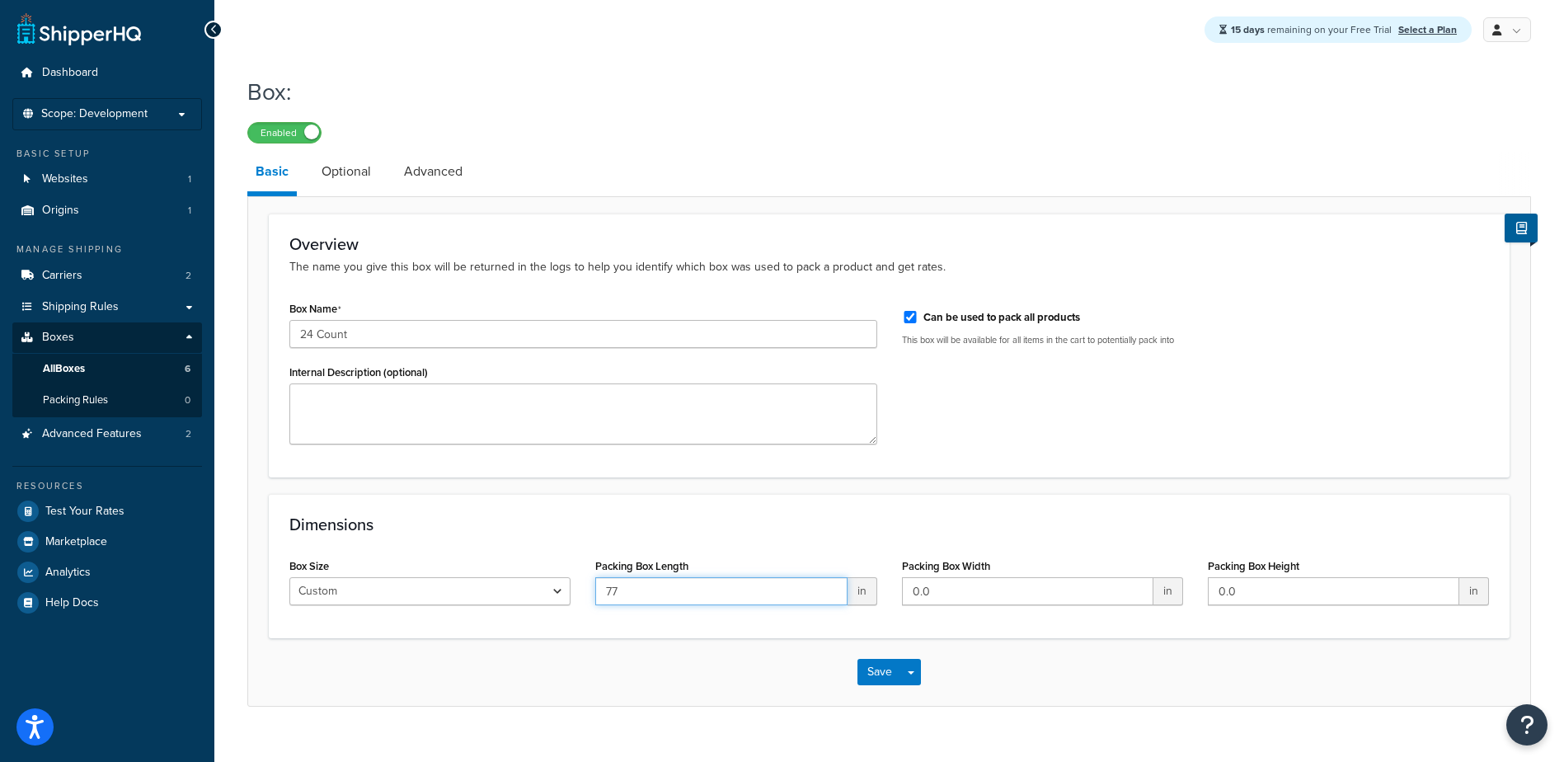
type input "77"
type input "16"
type input "10"
click at [918, 679] on button "Save Dropdown" at bounding box center [911, 672] width 20 height 26
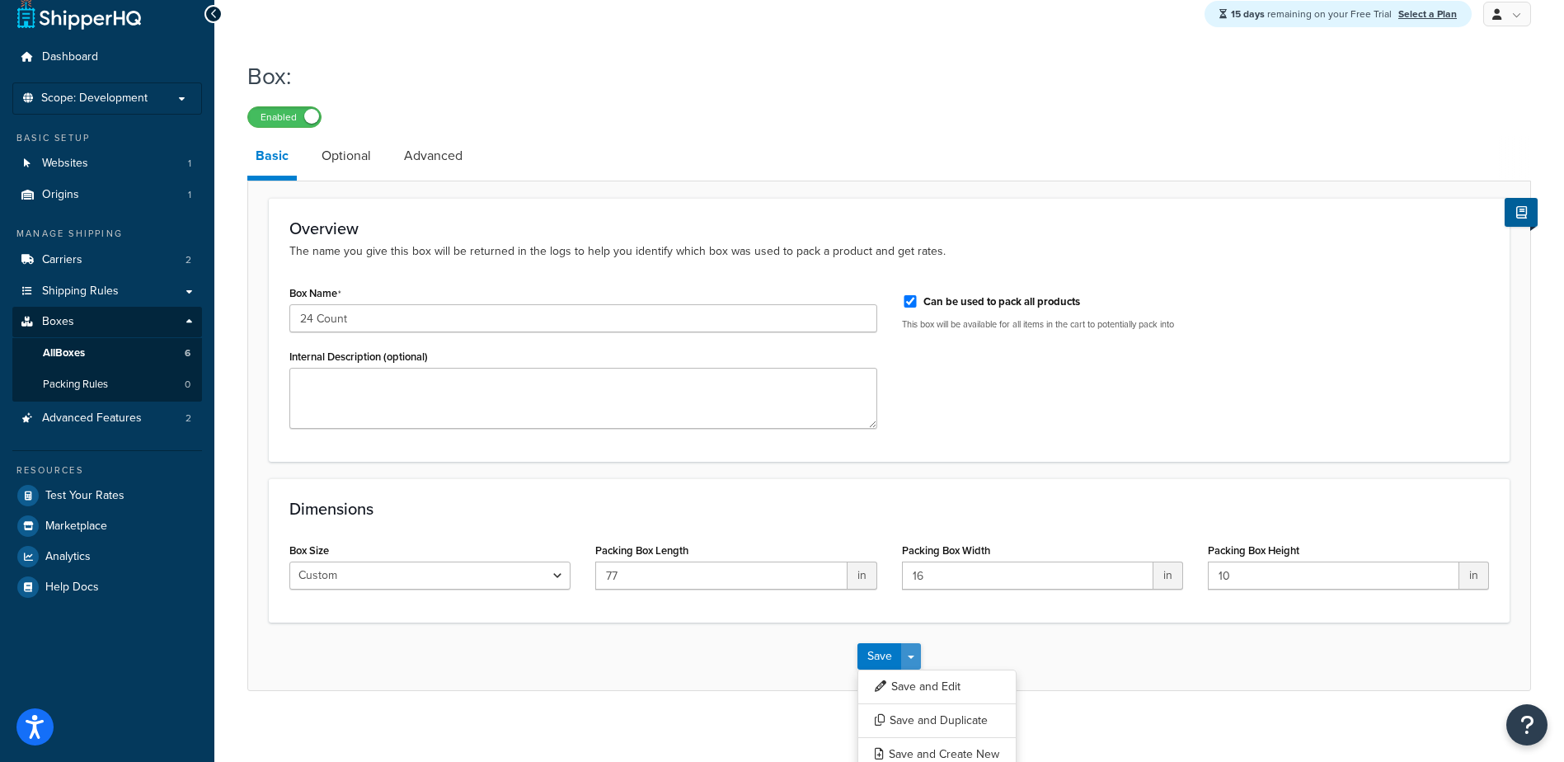
scroll to position [29, 0]
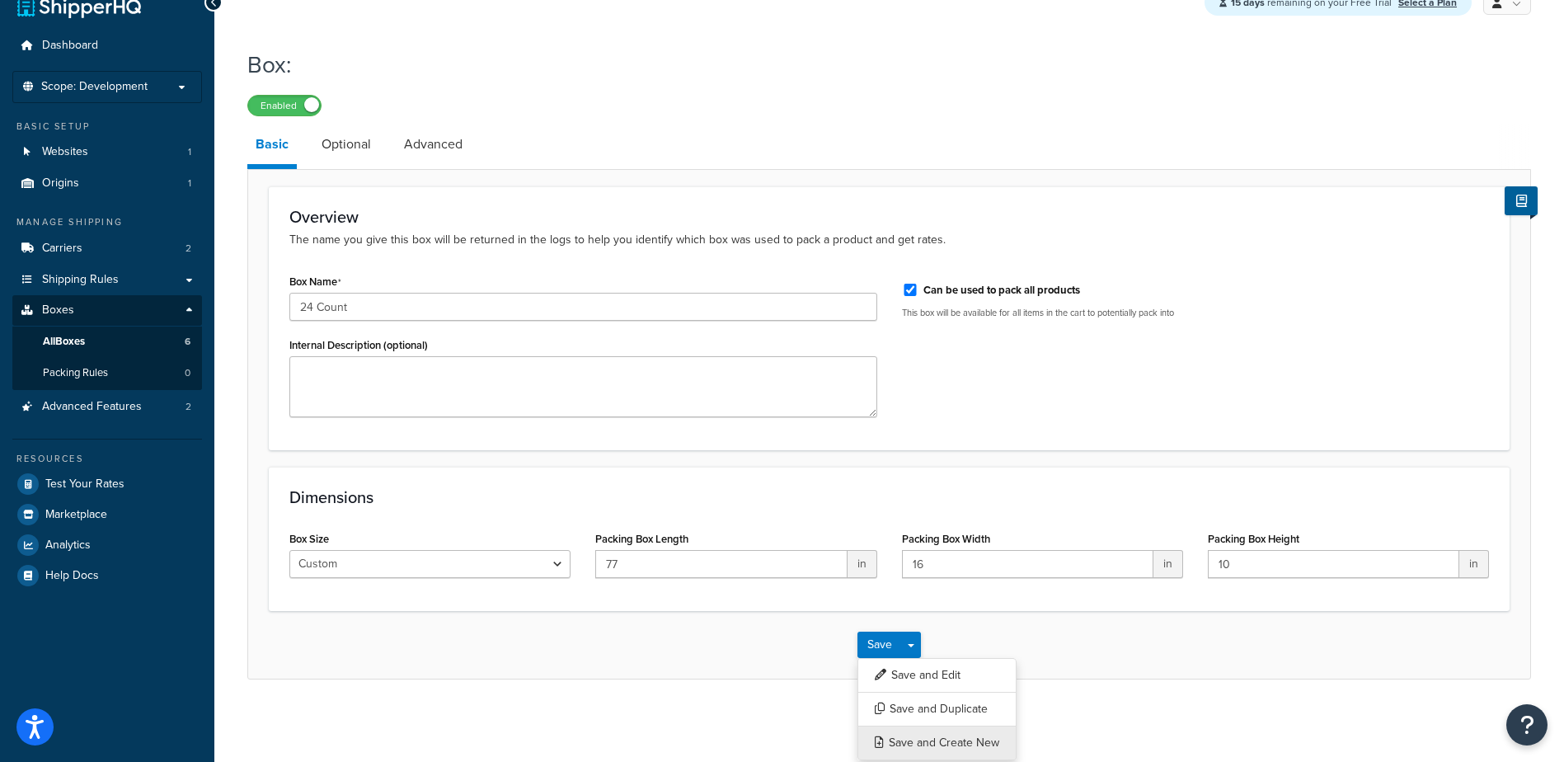
click at [931, 739] on button "Save and Create New" at bounding box center [936, 743] width 159 height 35
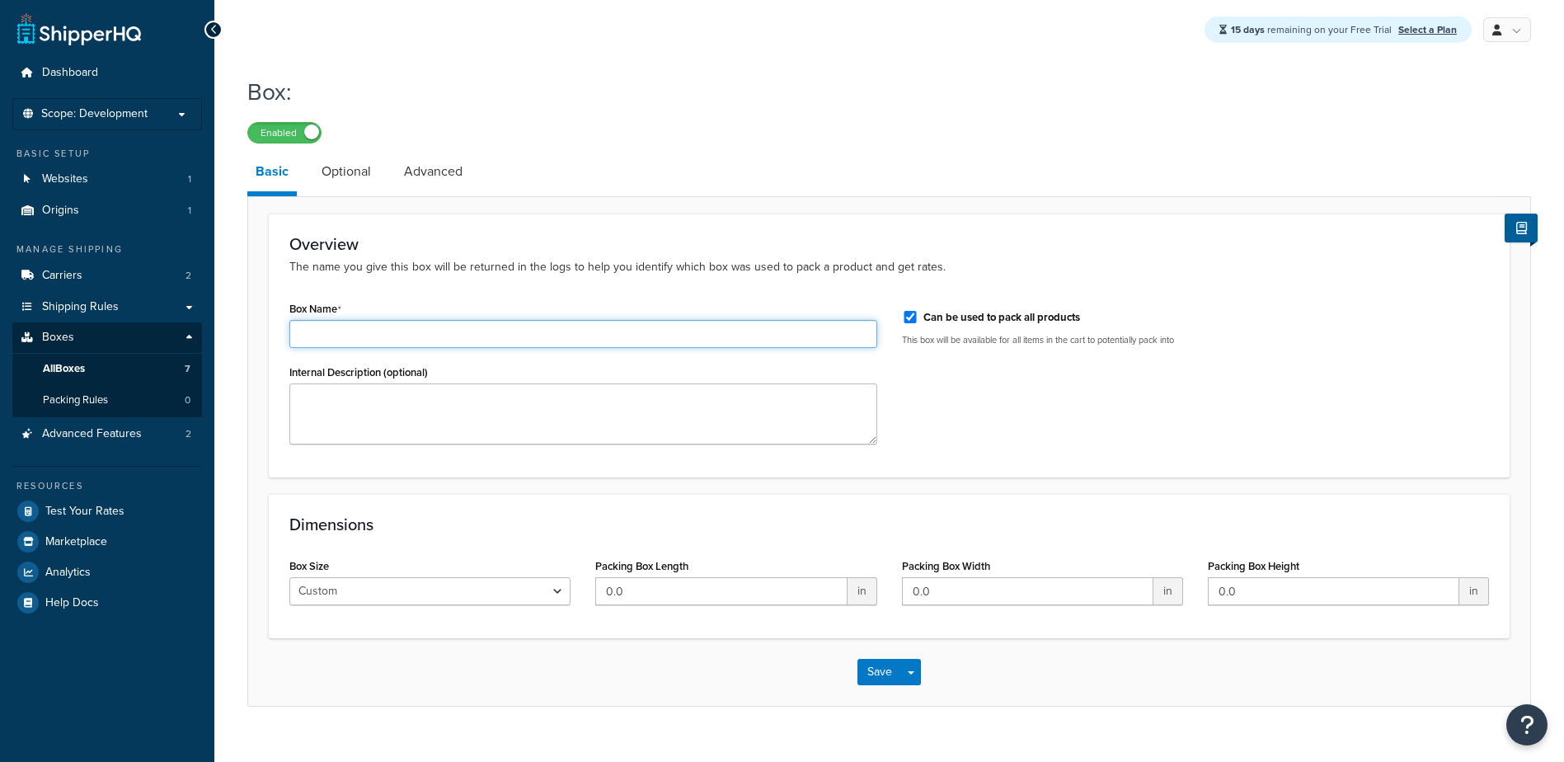
click at [321, 325] on input "Box Name" at bounding box center [583, 334] width 588 height 28
type input "2 Meter"
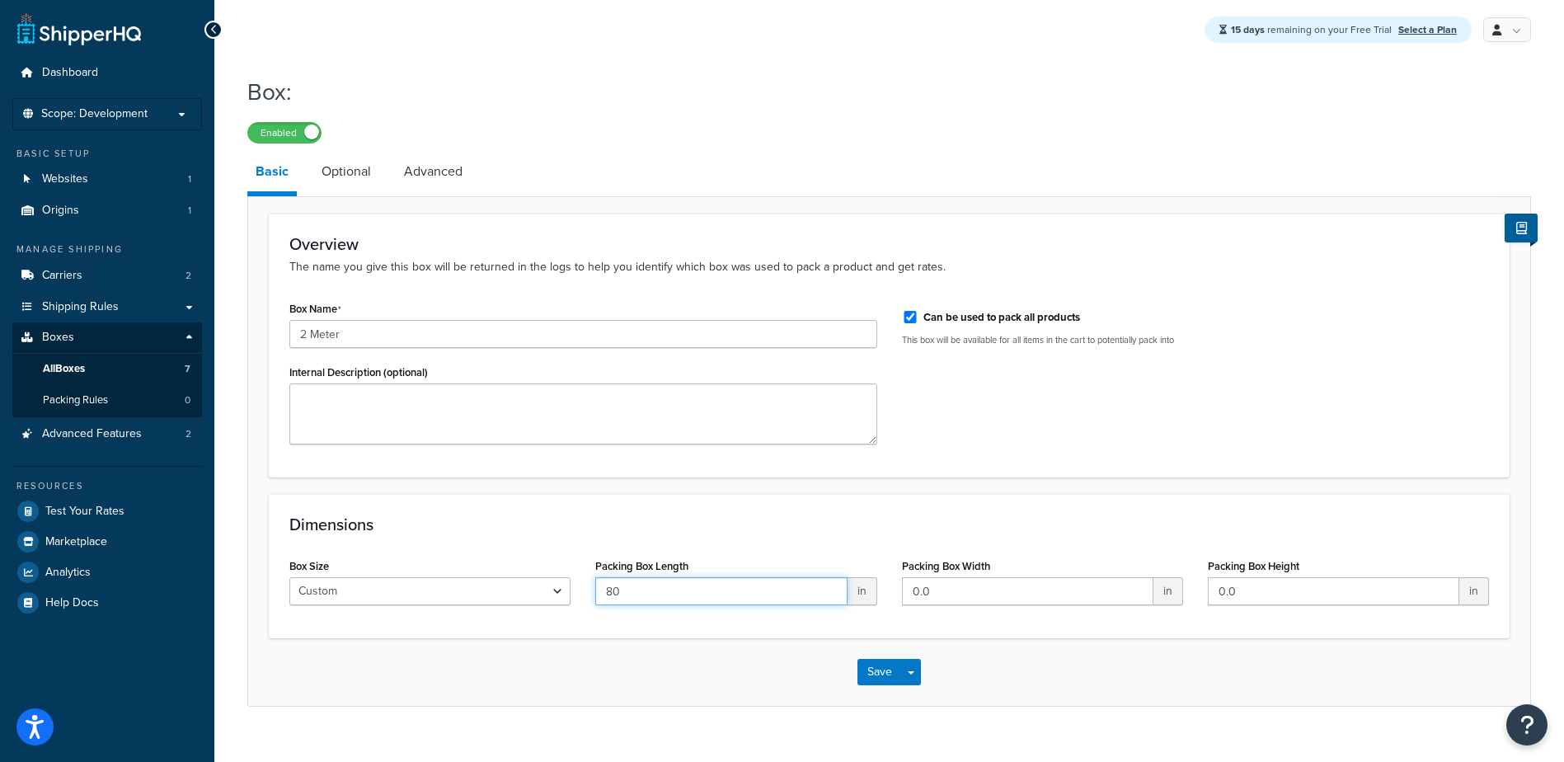
type input "80"
type input "11"
click at [913, 668] on button "Save Dropdown" at bounding box center [911, 672] width 20 height 26
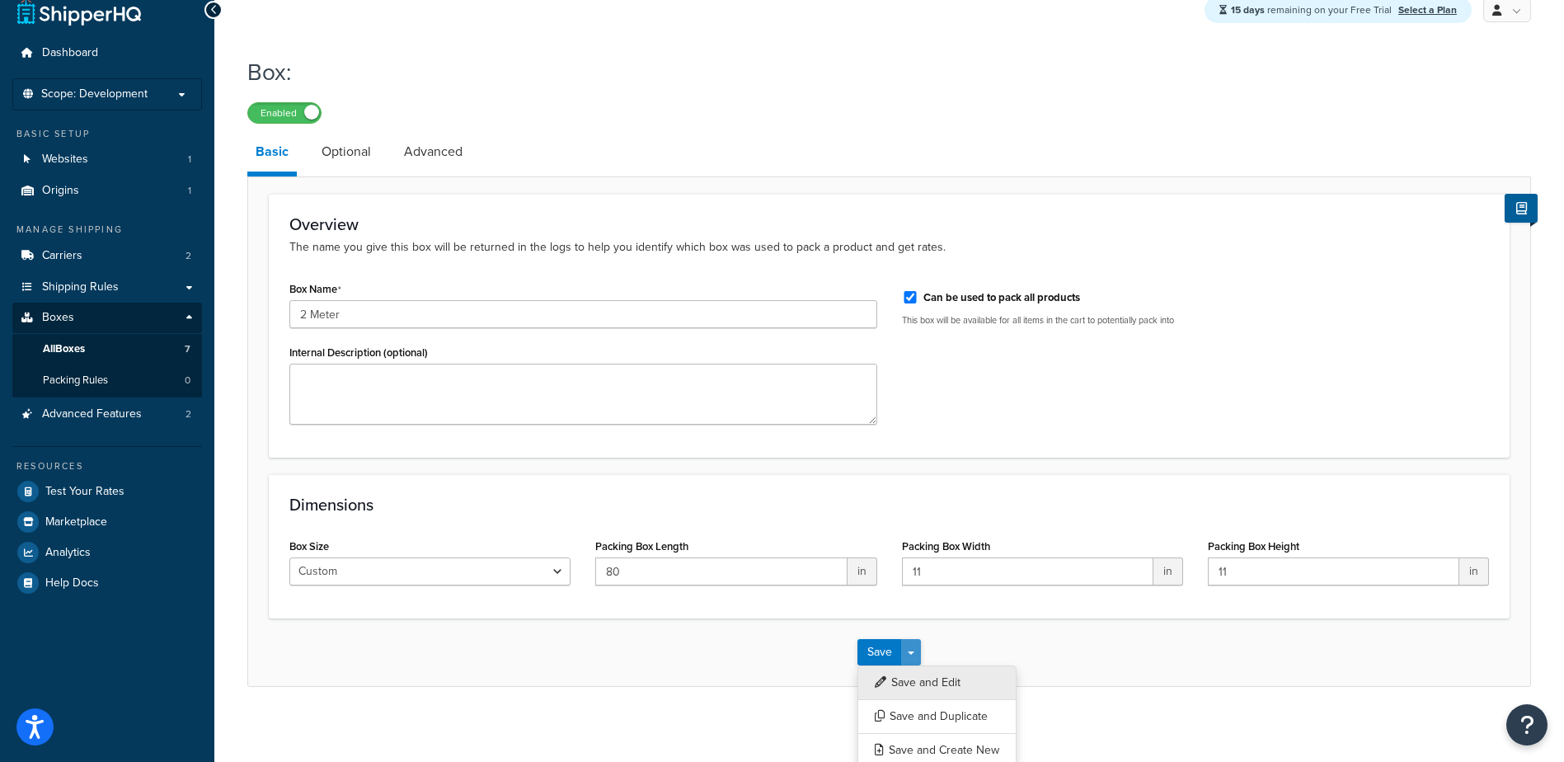
scroll to position [29, 0]
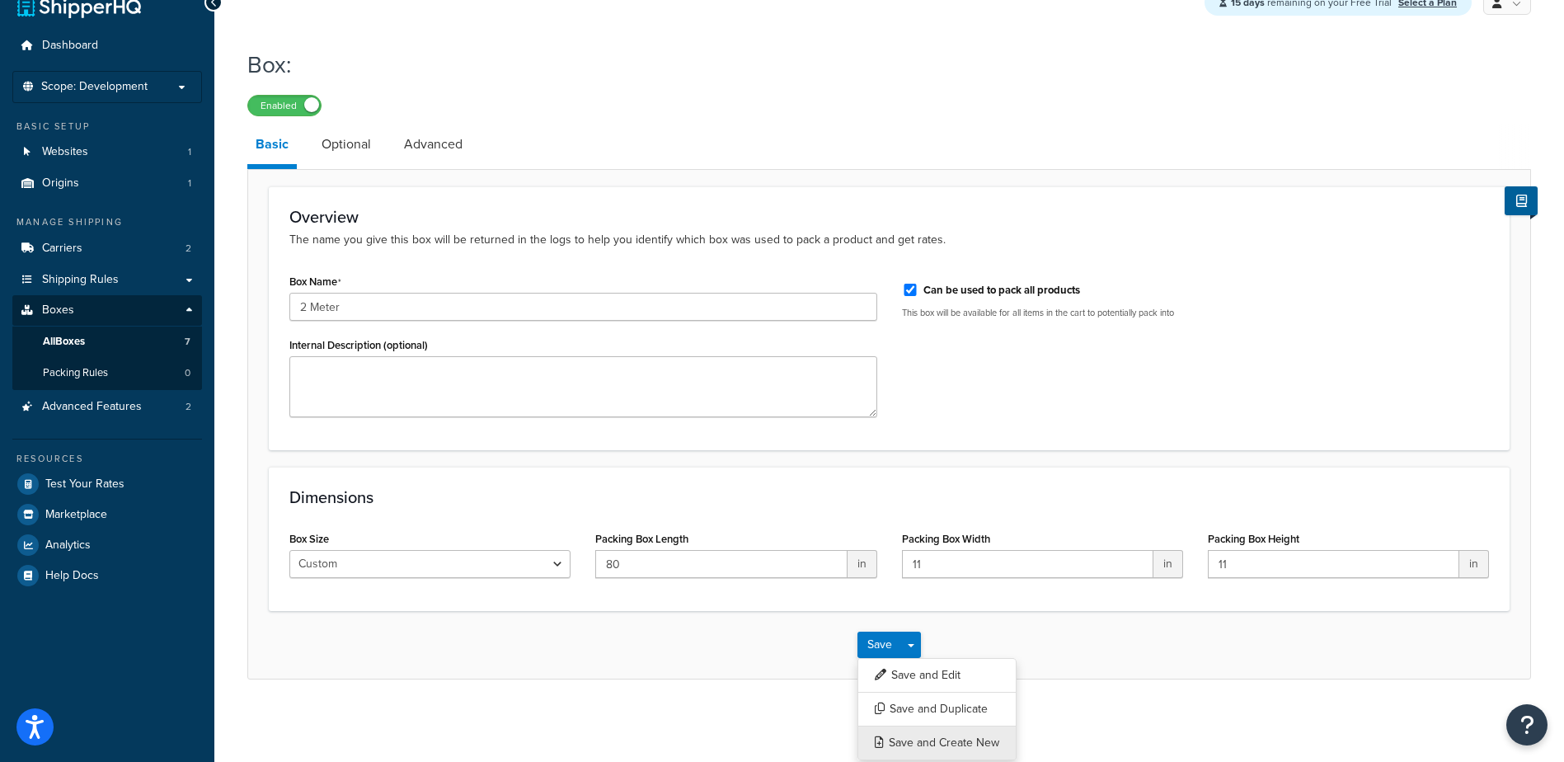
click at [925, 736] on button "Save and Create New" at bounding box center [936, 743] width 159 height 35
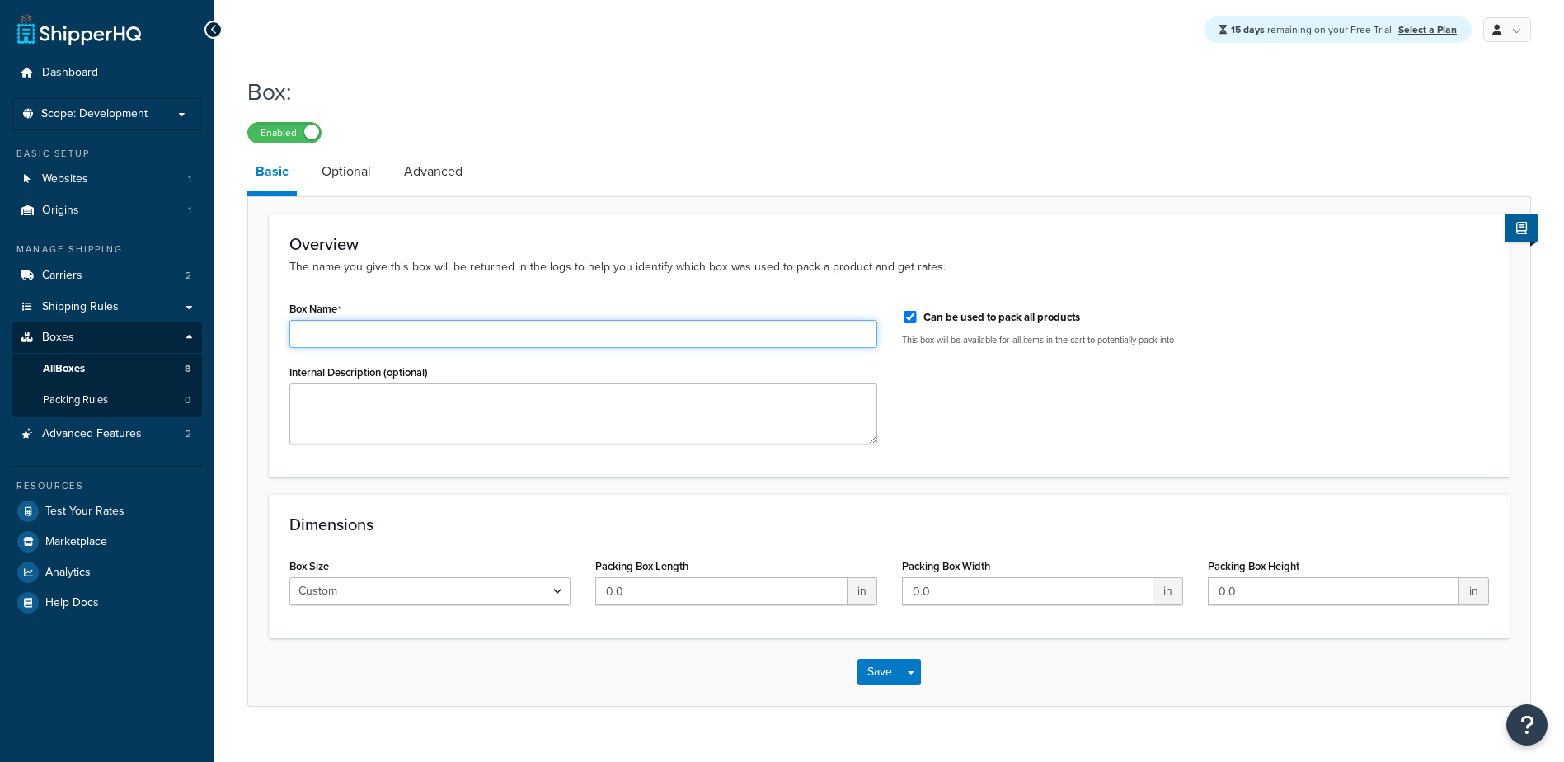
click at [385, 334] on input "Box Name" at bounding box center [583, 334] width 588 height 28
type input "10 Count"
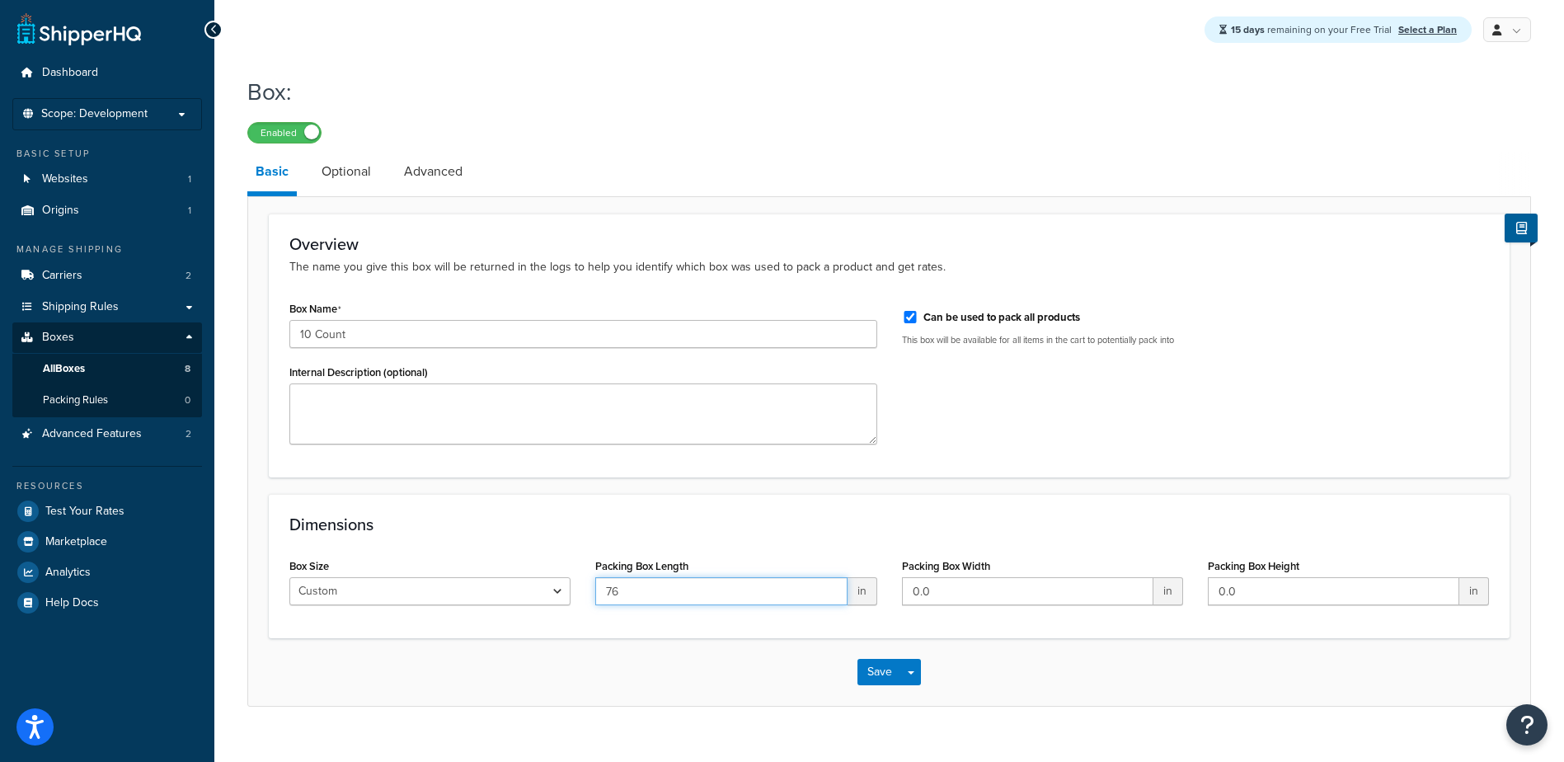
type input "76"
type input "16"
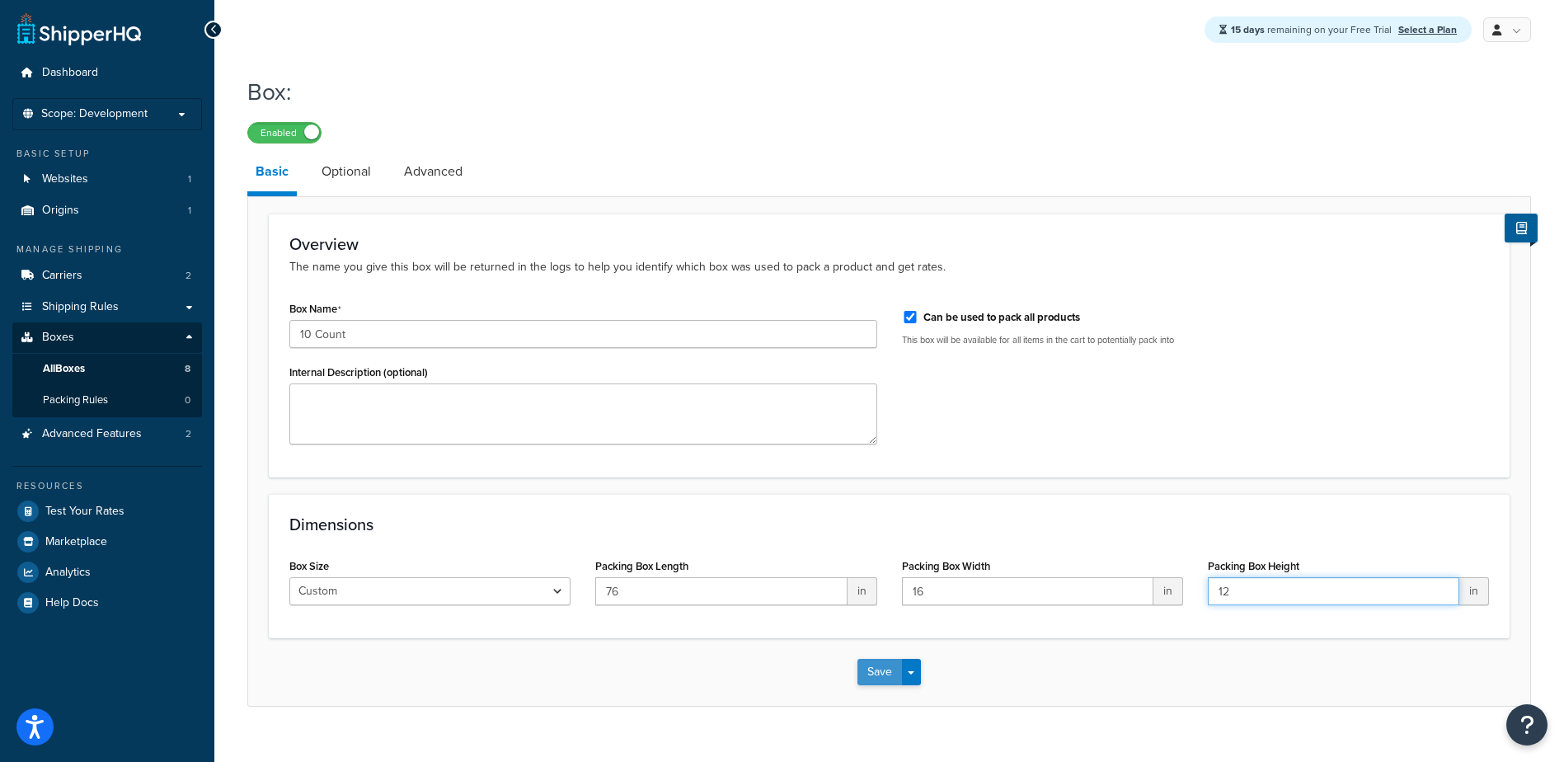
type input "12"
click at [876, 677] on button "Save" at bounding box center [879, 672] width 45 height 26
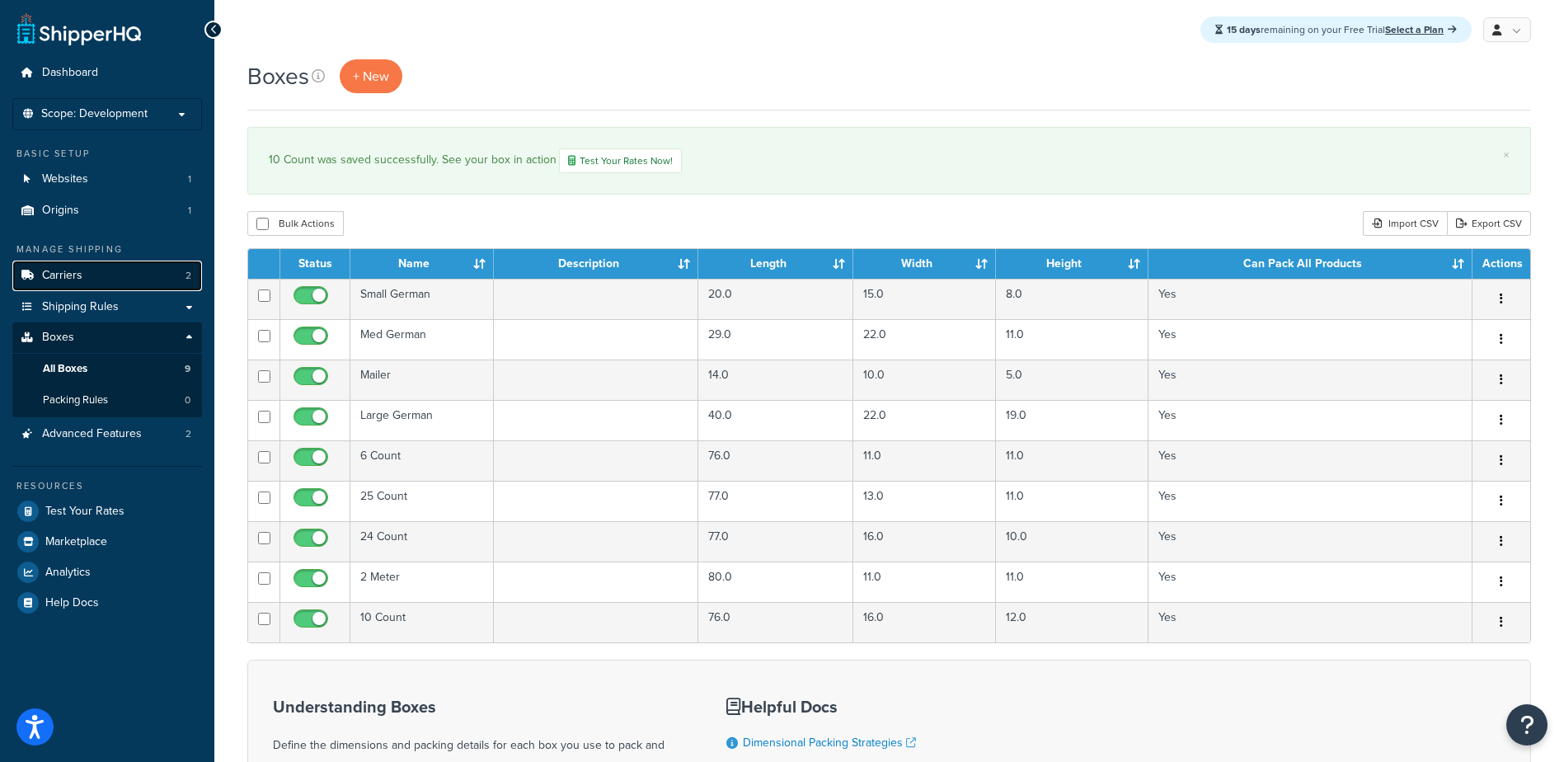
click at [46, 274] on span "Carriers" at bounding box center [62, 276] width 40 height 14
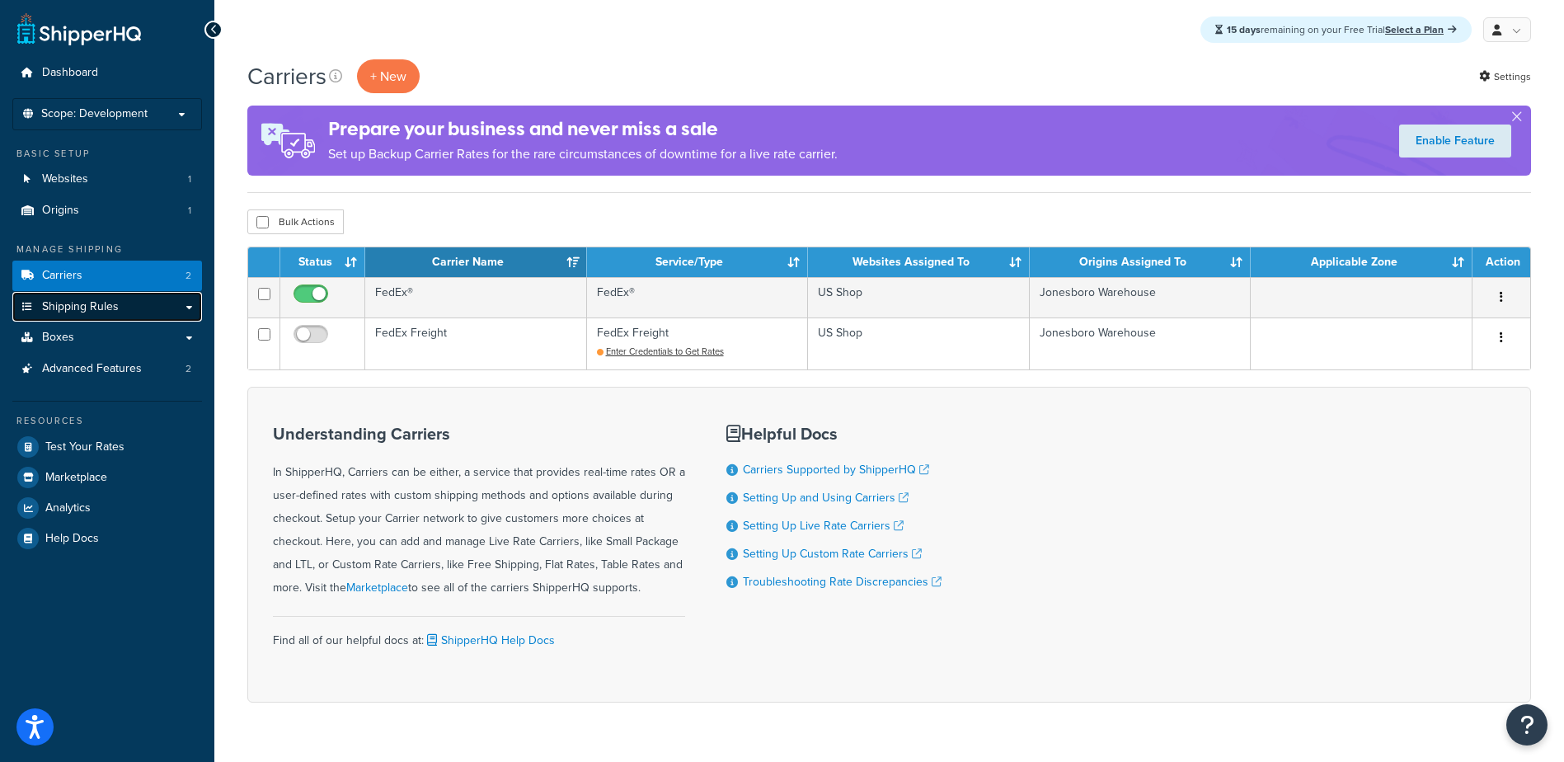
click at [83, 305] on span "Shipping Rules" at bounding box center [80, 307] width 77 height 14
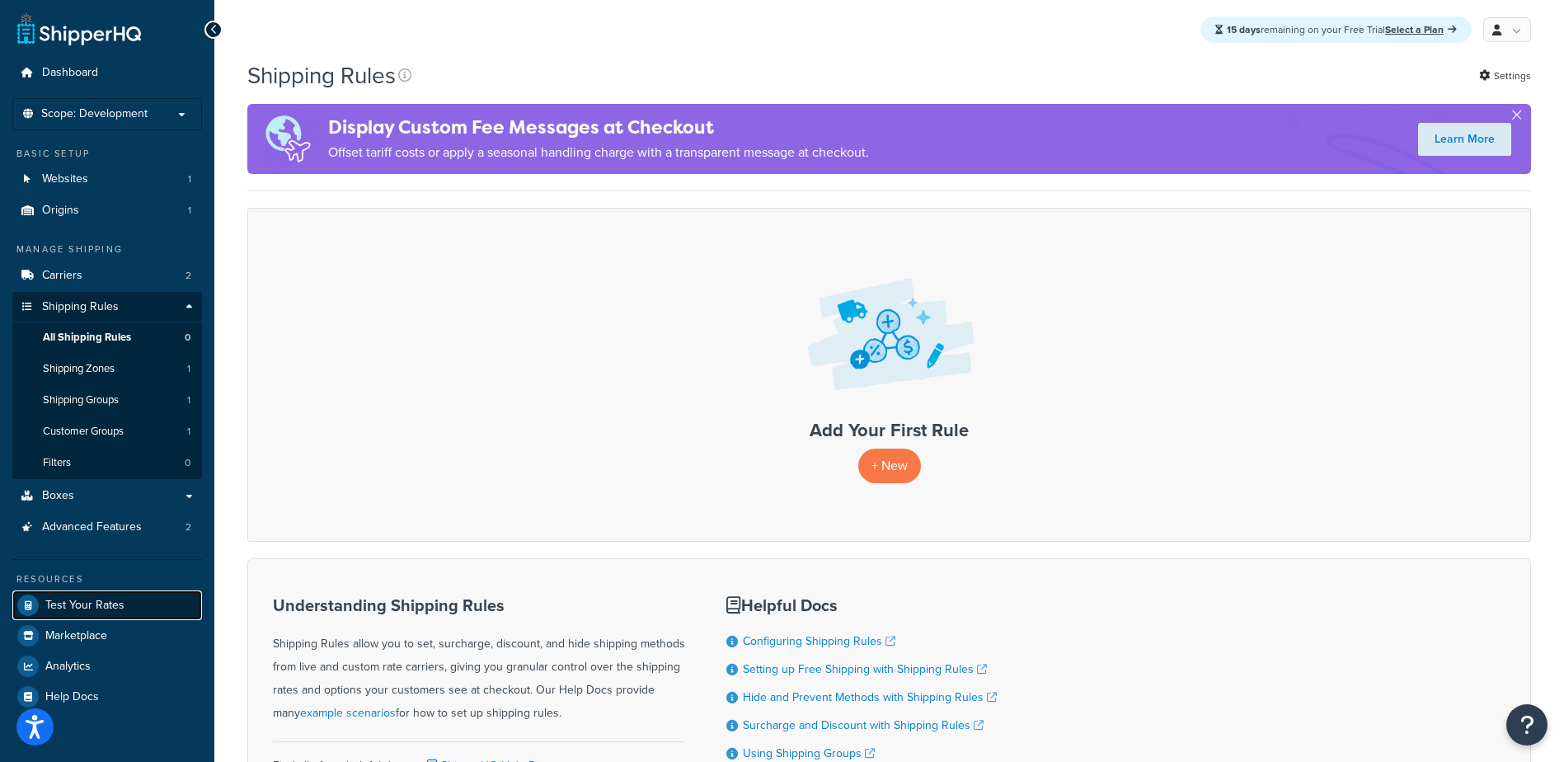
click at [84, 605] on span "Test Your Rates" at bounding box center [84, 606] width 79 height 14
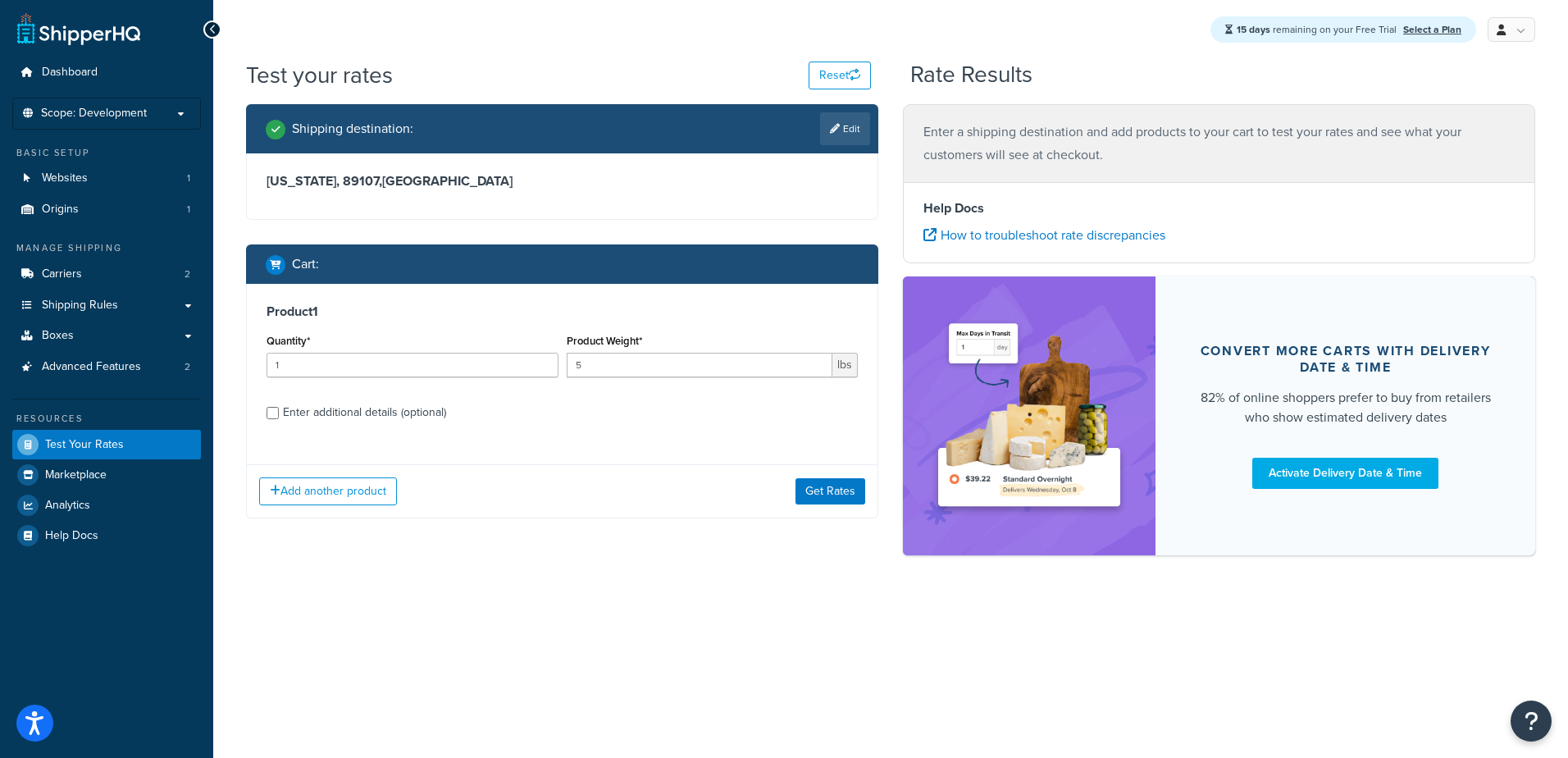
click at [338, 417] on div "Enter additional details (optional)" at bounding box center [364, 412] width 163 height 23
click at [279, 417] on input "Enter additional details (optional)" at bounding box center [273, 413] width 12 height 12
checkbox input "true"
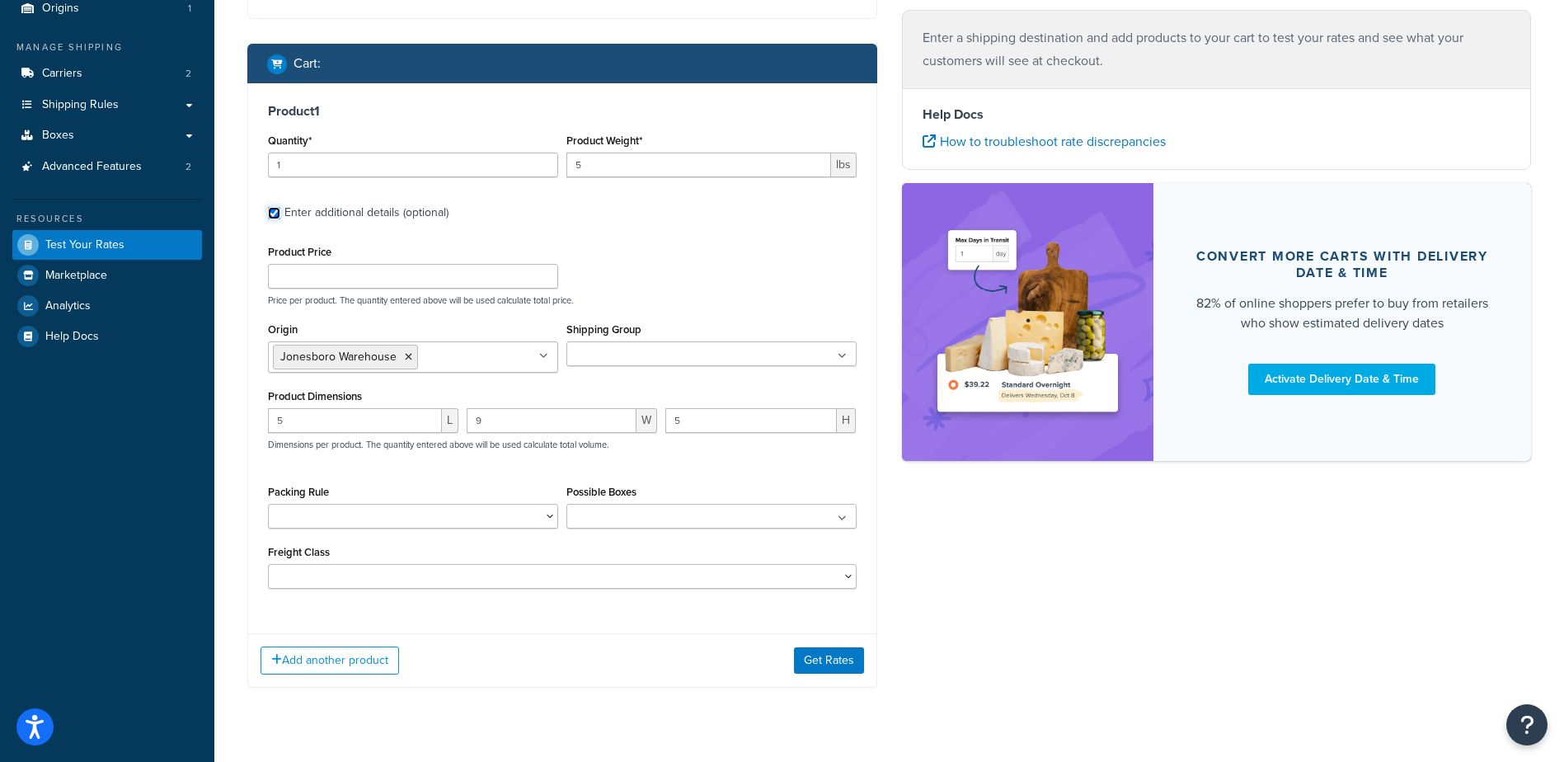
scroll to position [237, 0]
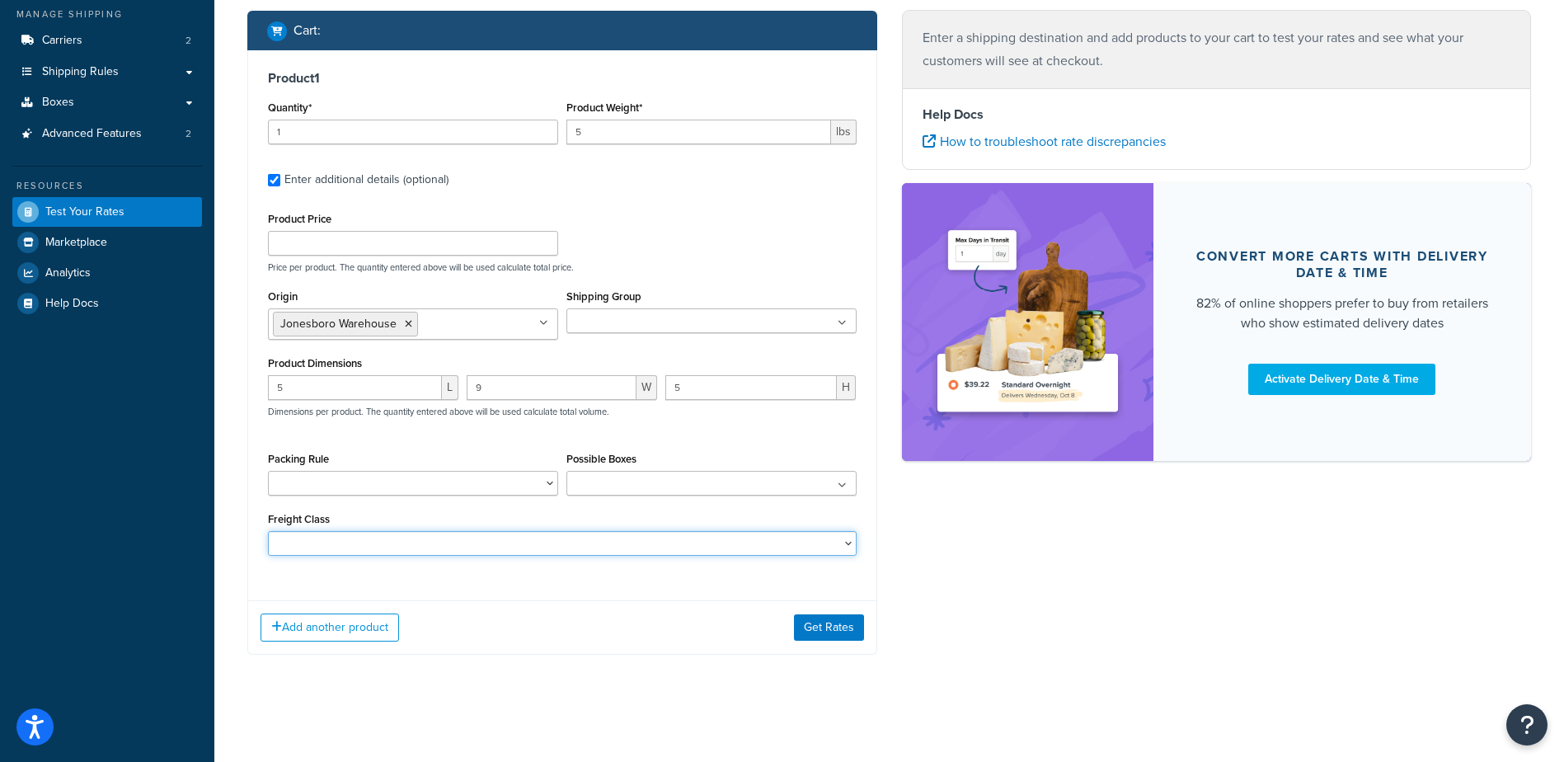
click at [848, 538] on select "50 55 60 65 70 77.5 85 92.5 100 110 125 150 175 200 250 300 400 500" at bounding box center [562, 543] width 589 height 25
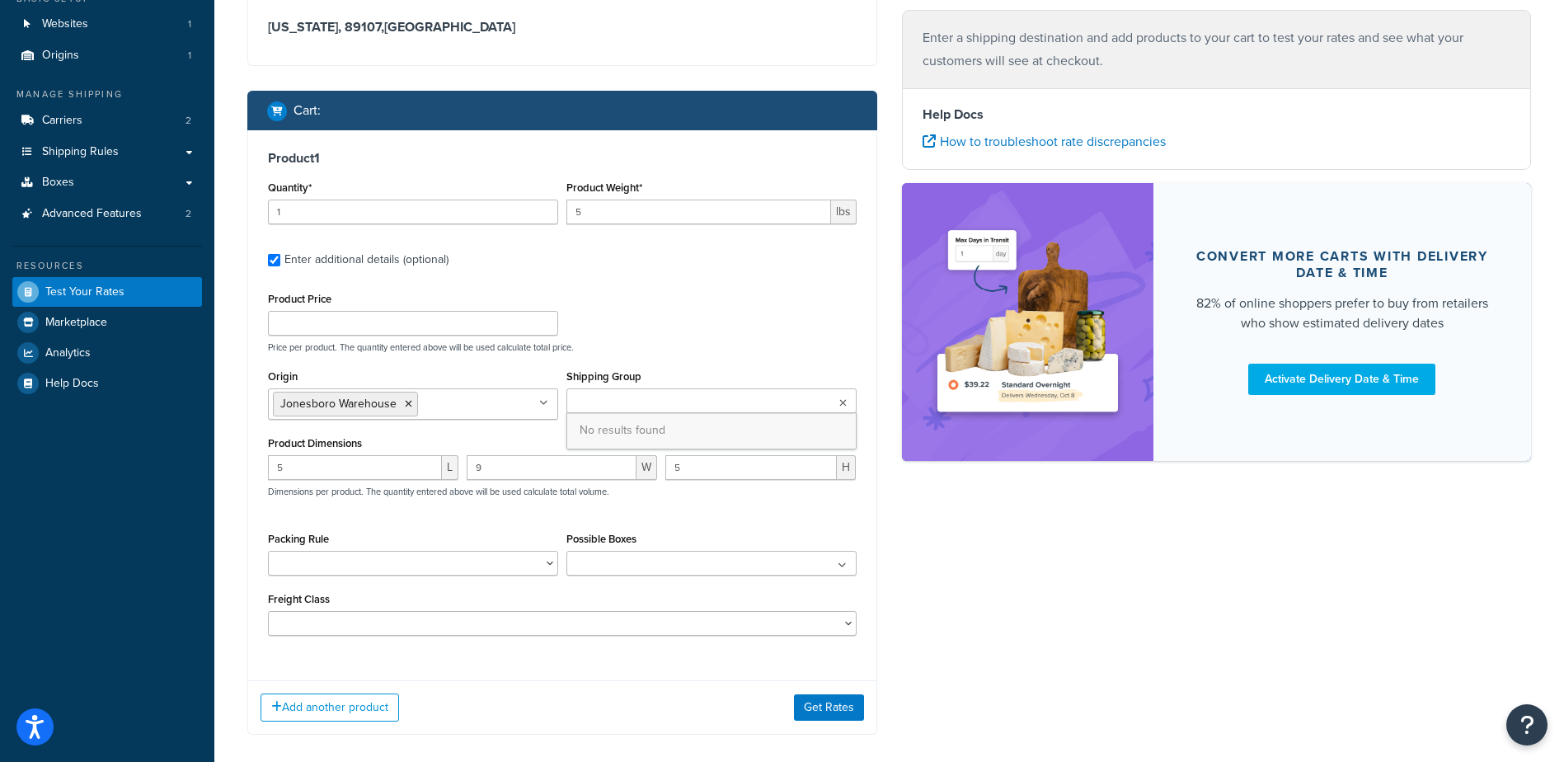
click at [708, 404] on ul at bounding box center [711, 400] width 290 height 25
click at [552, 566] on select "Packing Rule" at bounding box center [413, 563] width 290 height 25
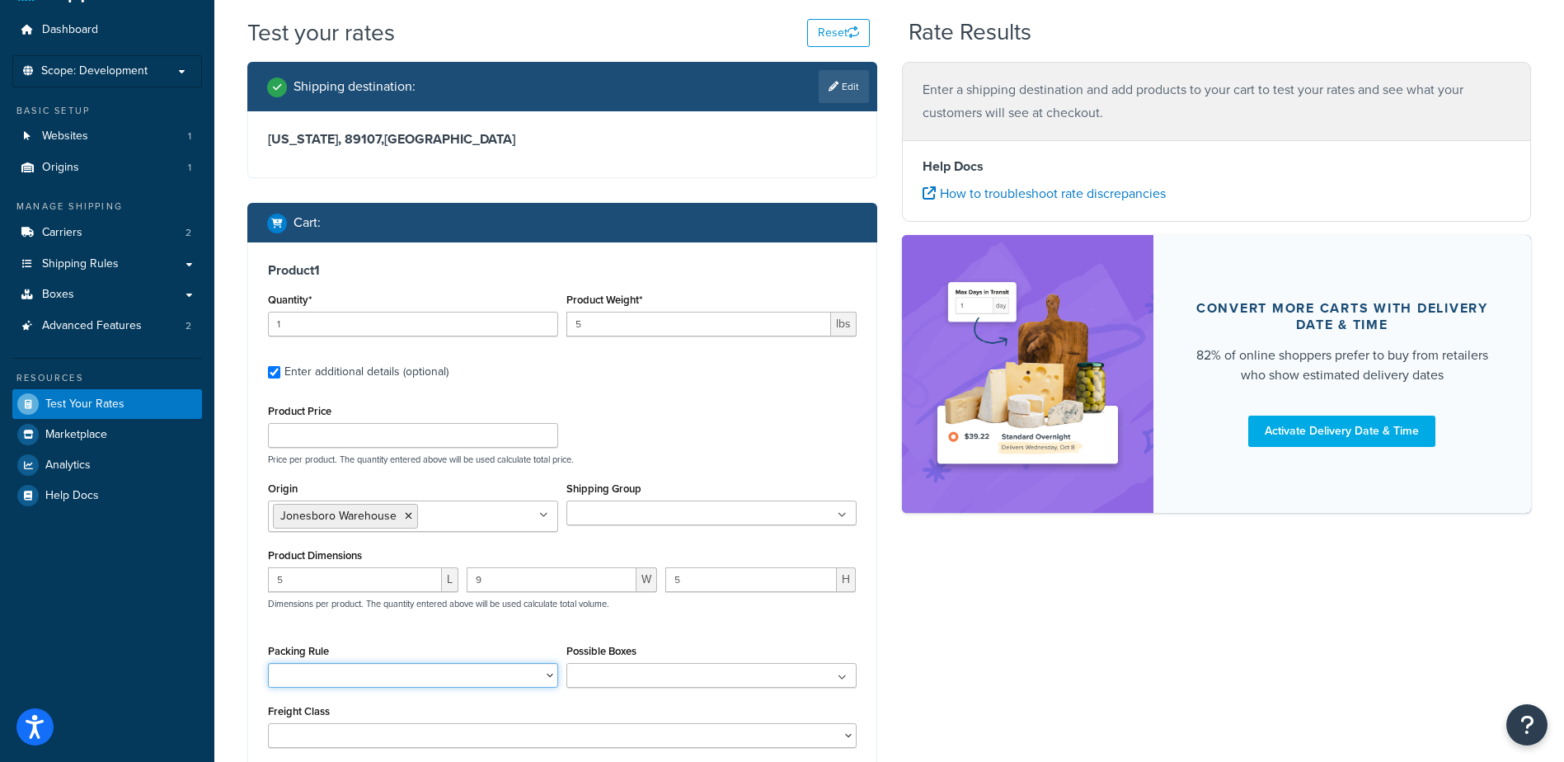
scroll to position [0, 0]
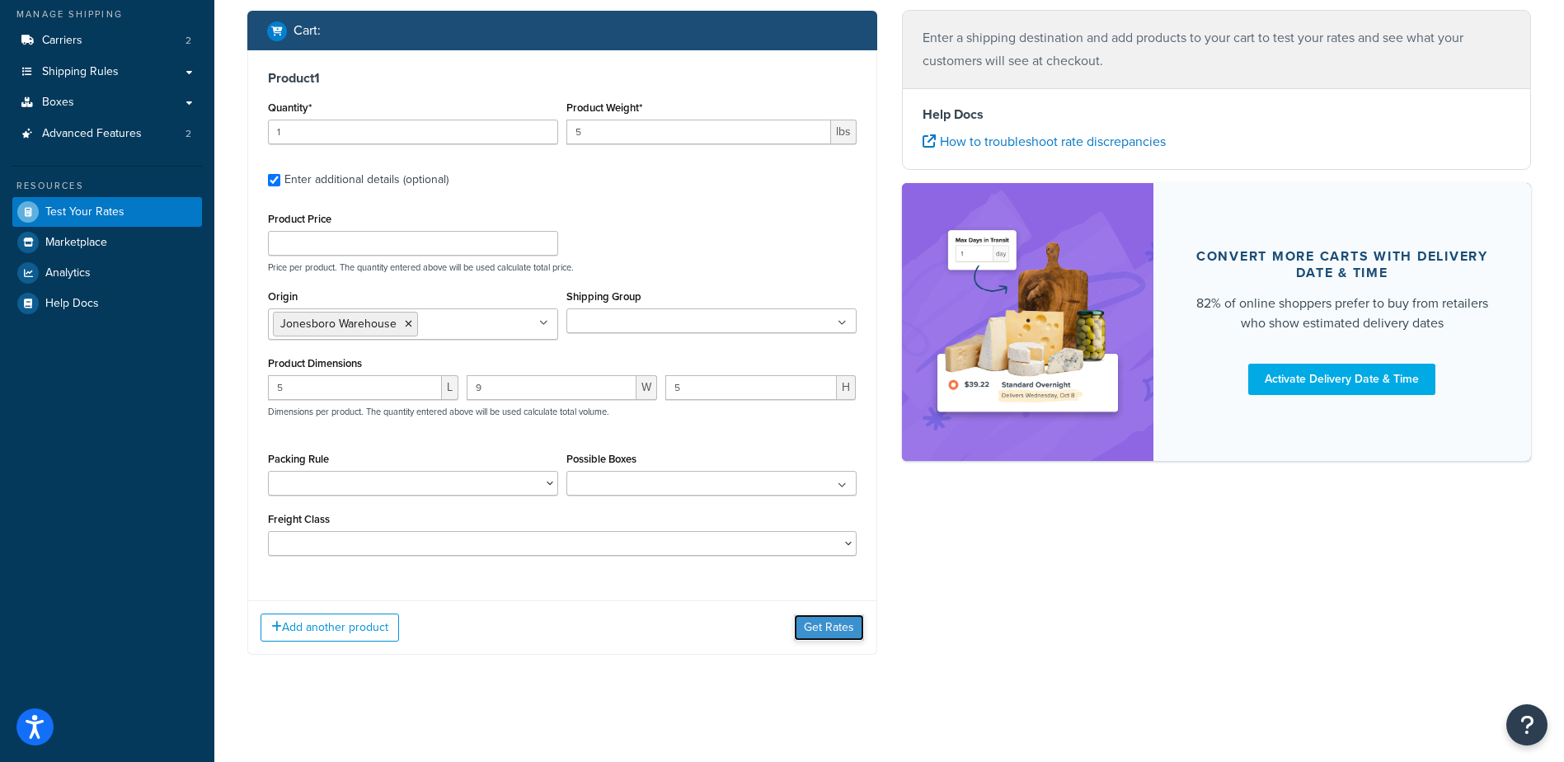
click at [820, 623] on button "Get Rates" at bounding box center [829, 627] width 70 height 26
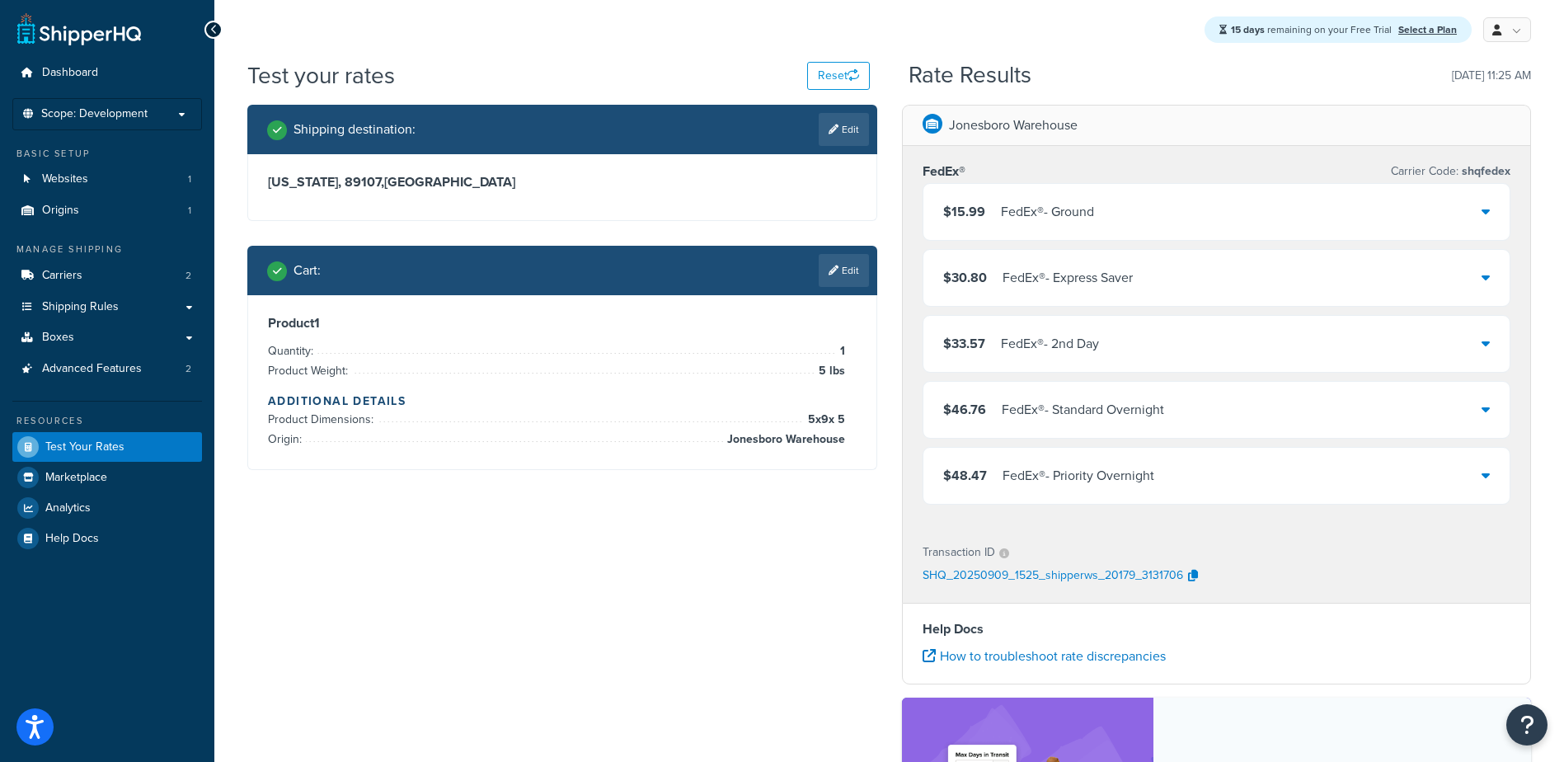
click at [1058, 217] on div "FedEx® - Ground" at bounding box center [1047, 211] width 93 height 23
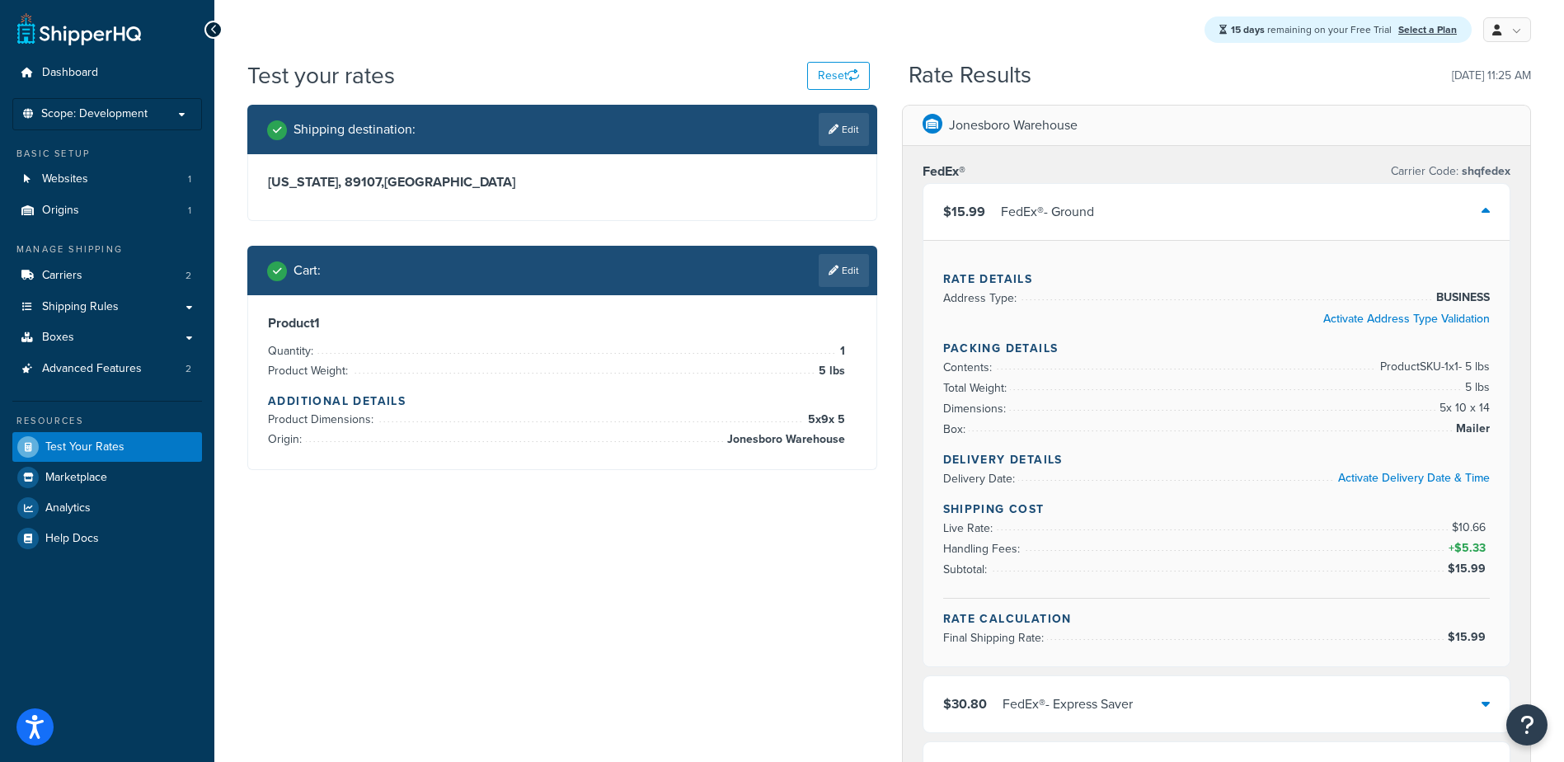
click at [838, 258] on link "Edit" at bounding box center [844, 270] width 50 height 33
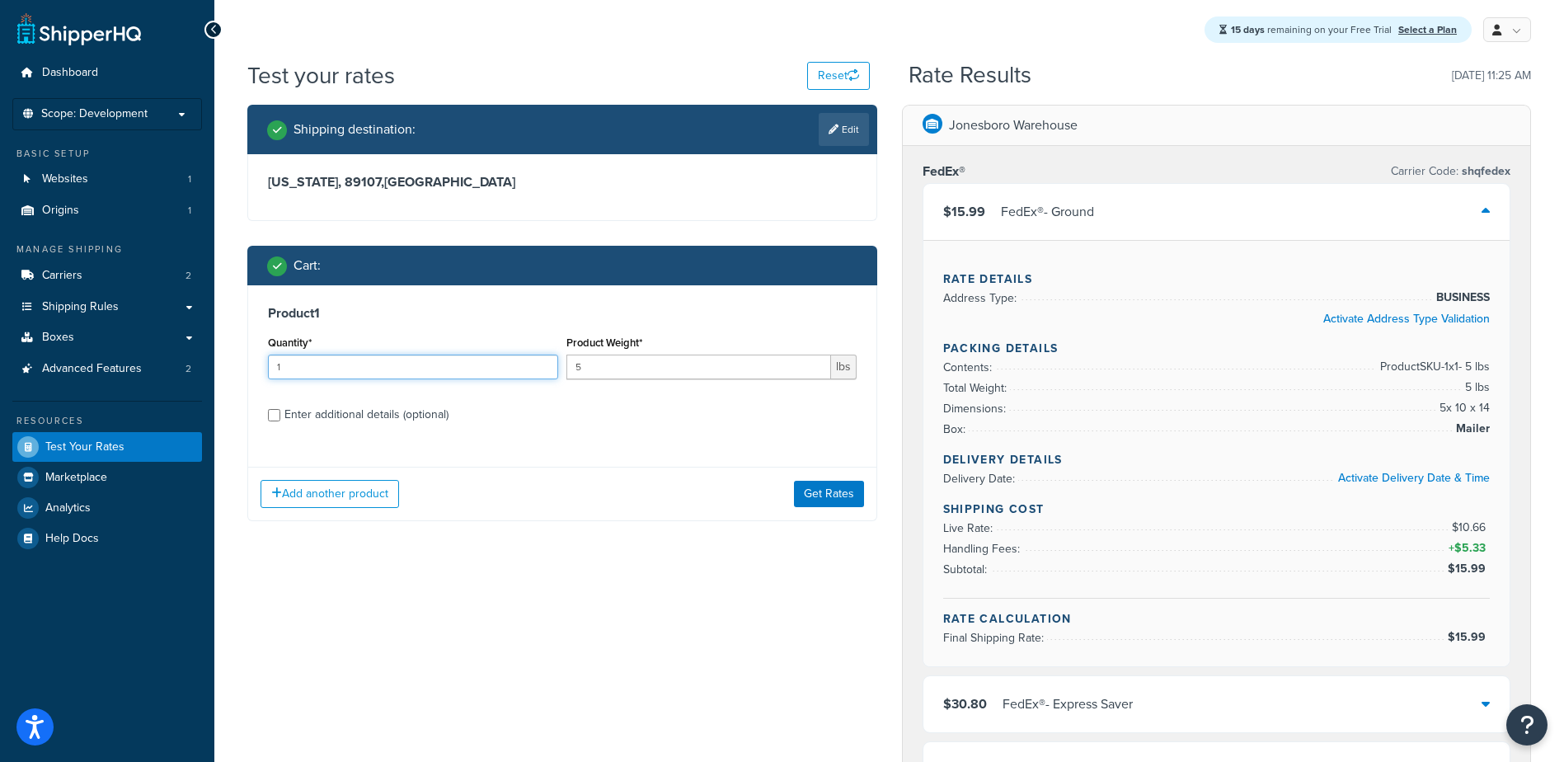
click at [310, 370] on input "1" at bounding box center [413, 367] width 290 height 25
type input "19"
click at [840, 481] on button "Get Rates" at bounding box center [829, 494] width 70 height 26
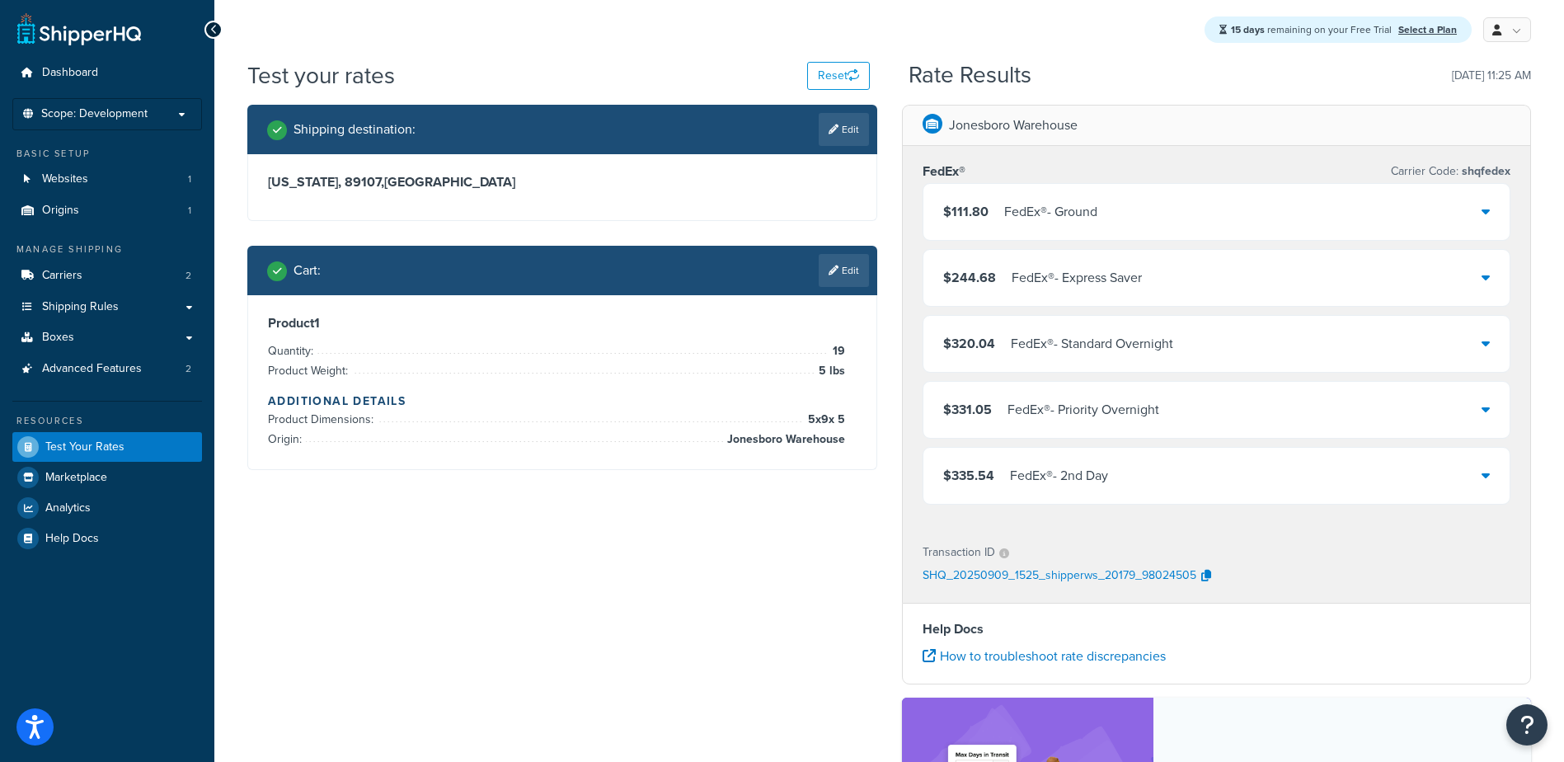
click at [1026, 211] on div "FedEx® - Ground" at bounding box center [1050, 211] width 93 height 23
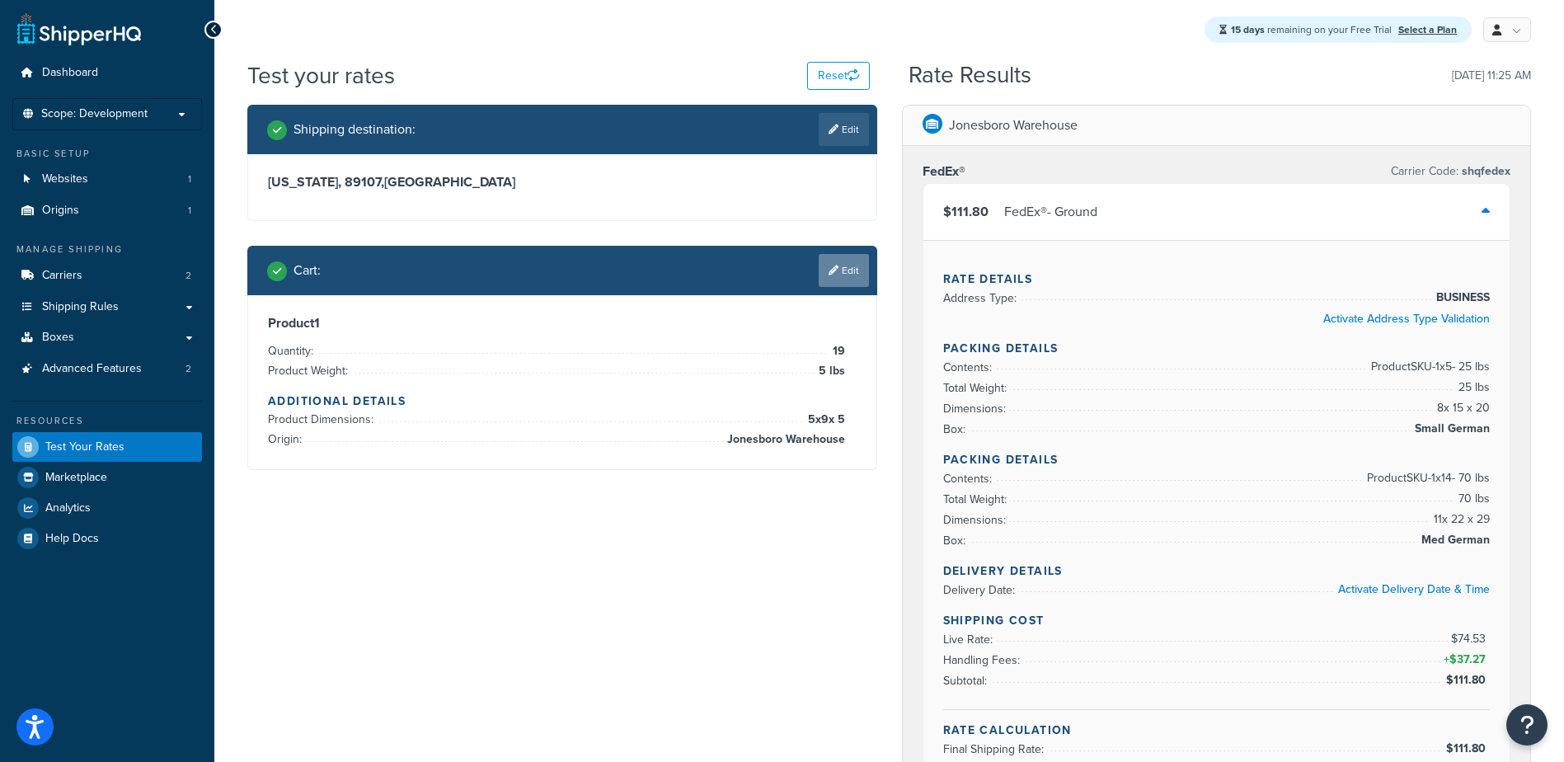
click at [848, 265] on link "Edit" at bounding box center [844, 270] width 50 height 33
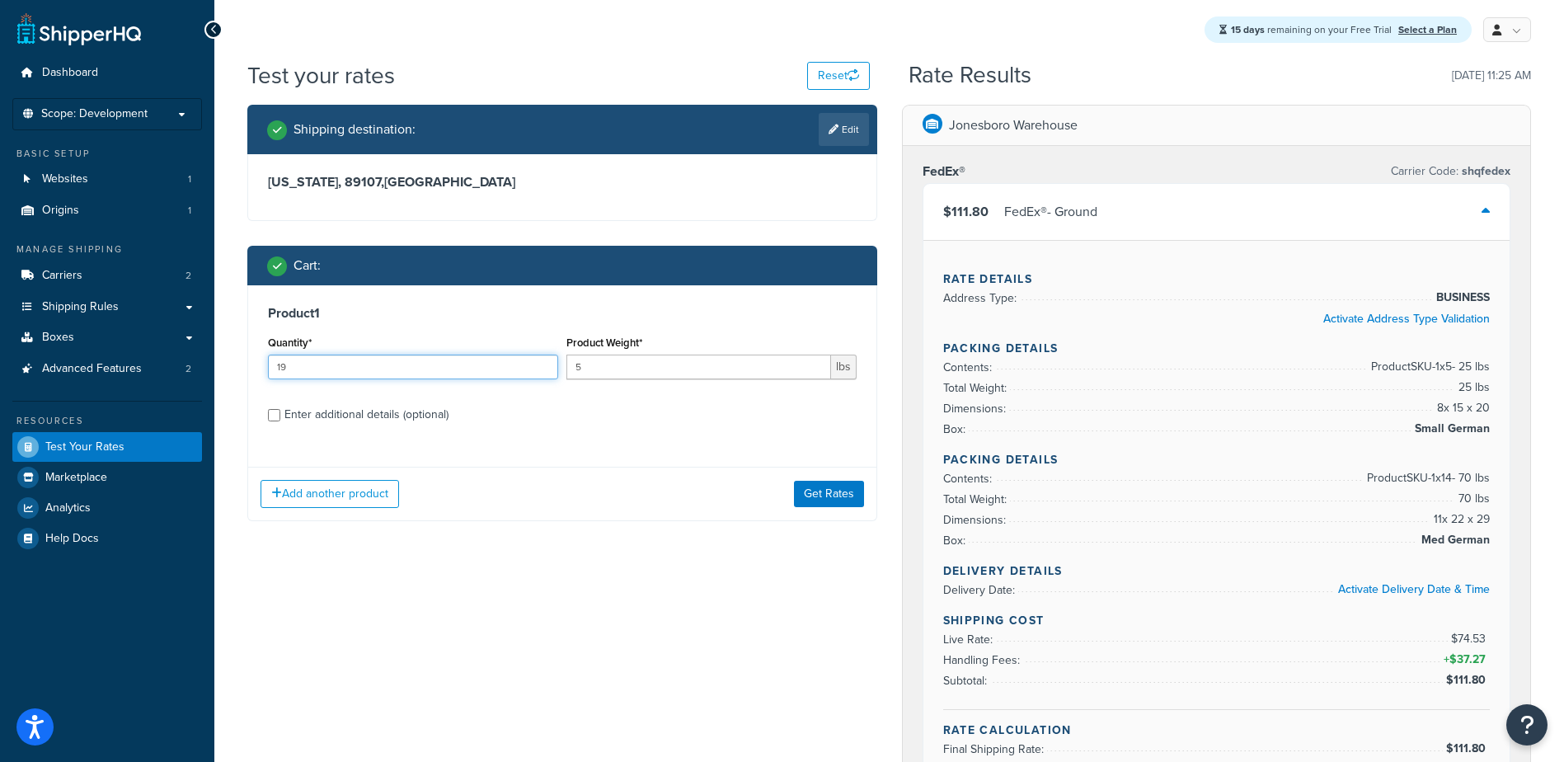
drag, startPoint x: 298, startPoint y: 364, endPoint x: 83, endPoint y: 402, distance: 218.5
type input "50"
click at [809, 500] on button "Get Rates" at bounding box center [829, 494] width 70 height 26
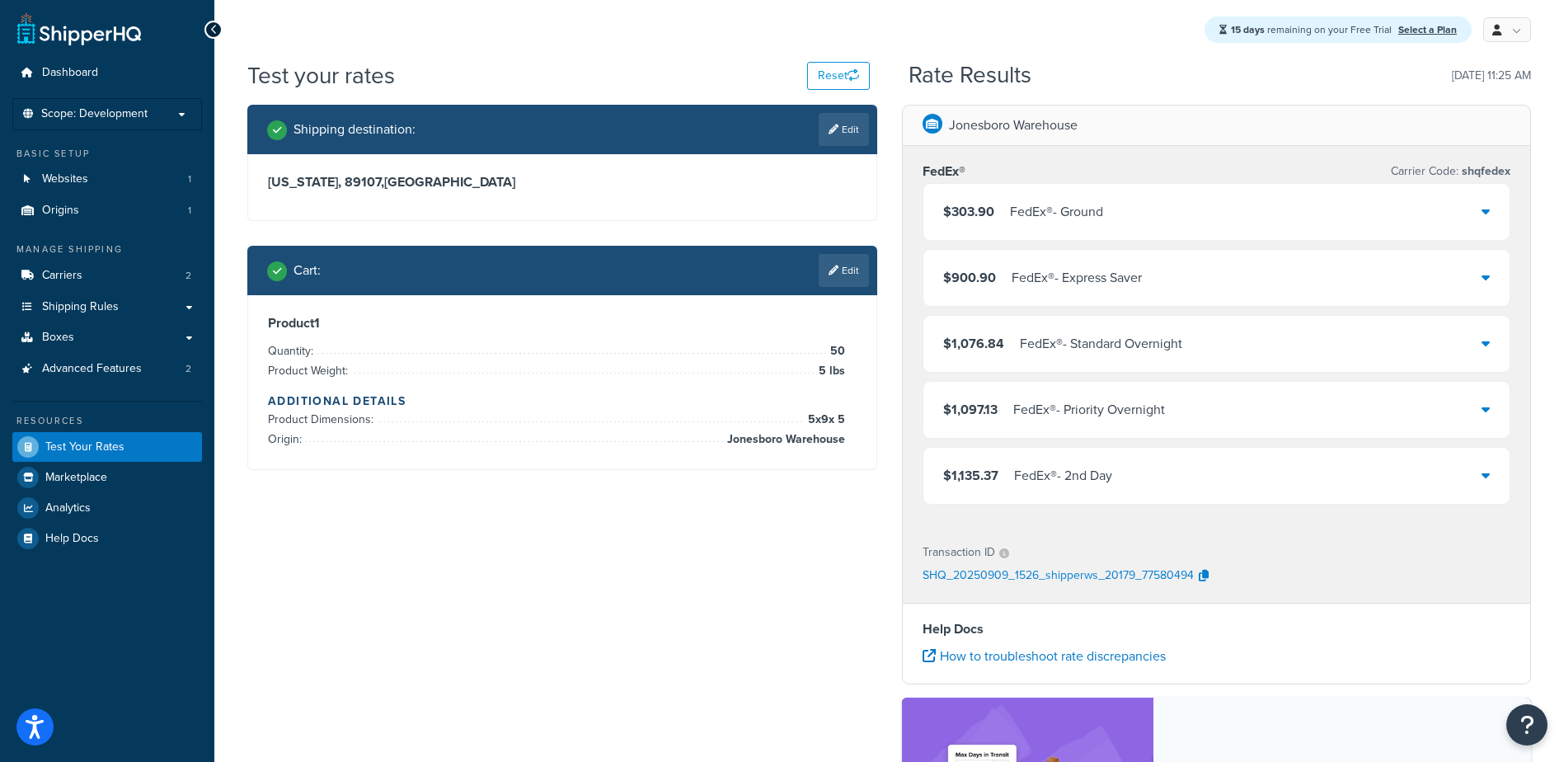
click at [1067, 216] on div "FedEx® - Ground" at bounding box center [1056, 211] width 93 height 23
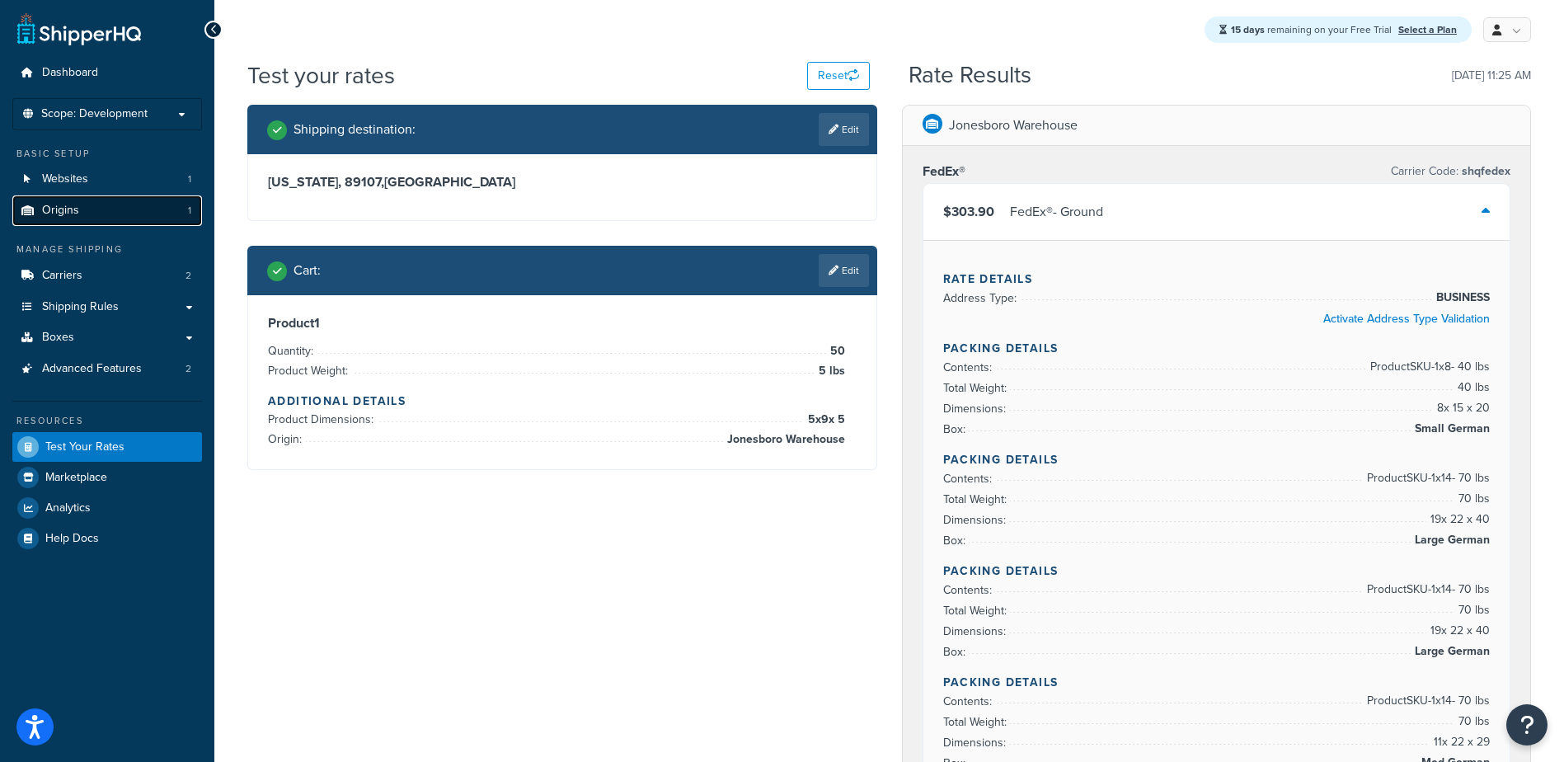
click at [61, 207] on span "Origins" at bounding box center [60, 211] width 37 height 14
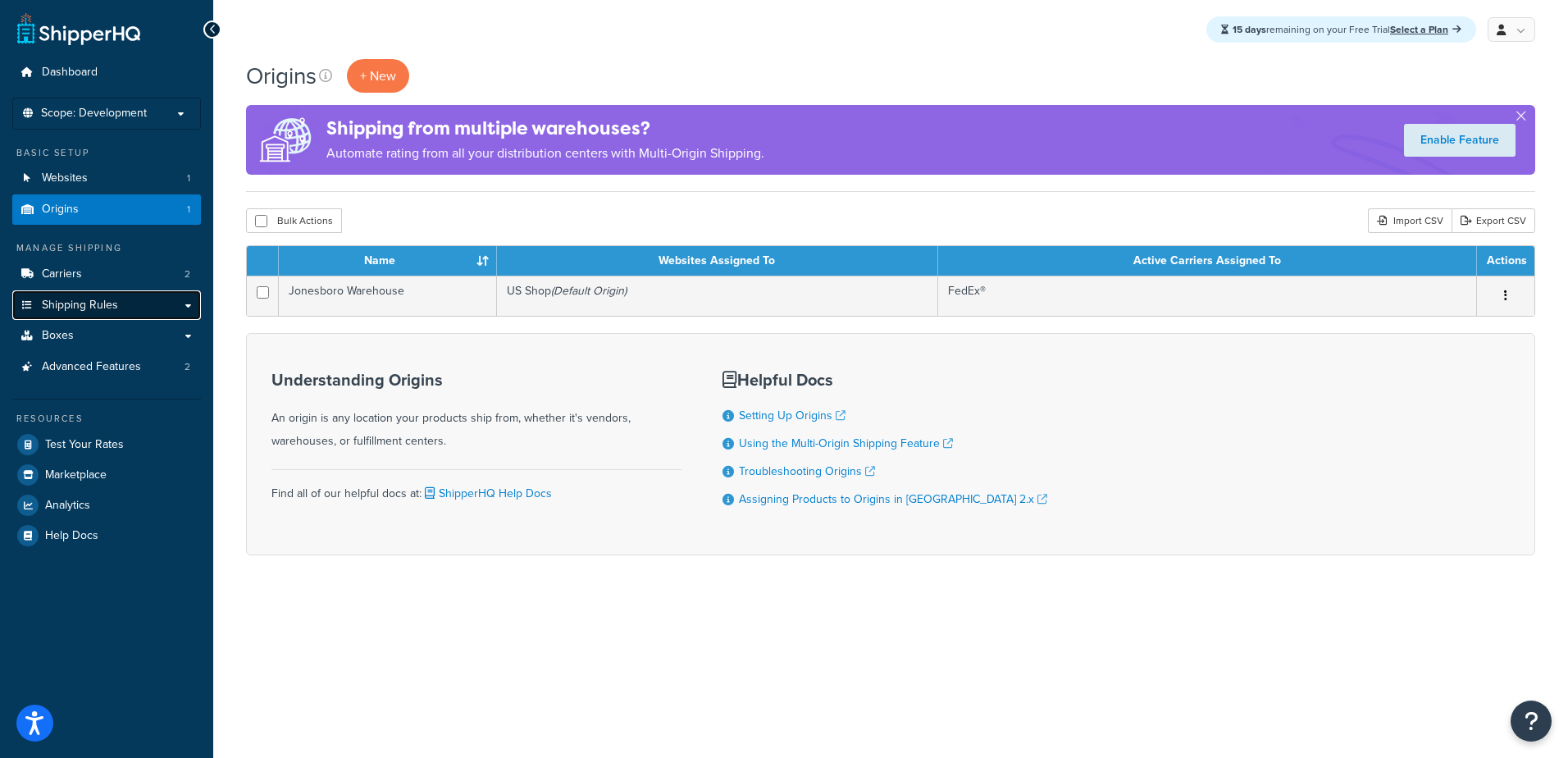
click at [57, 301] on span "Shipping Rules" at bounding box center [80, 305] width 77 height 14
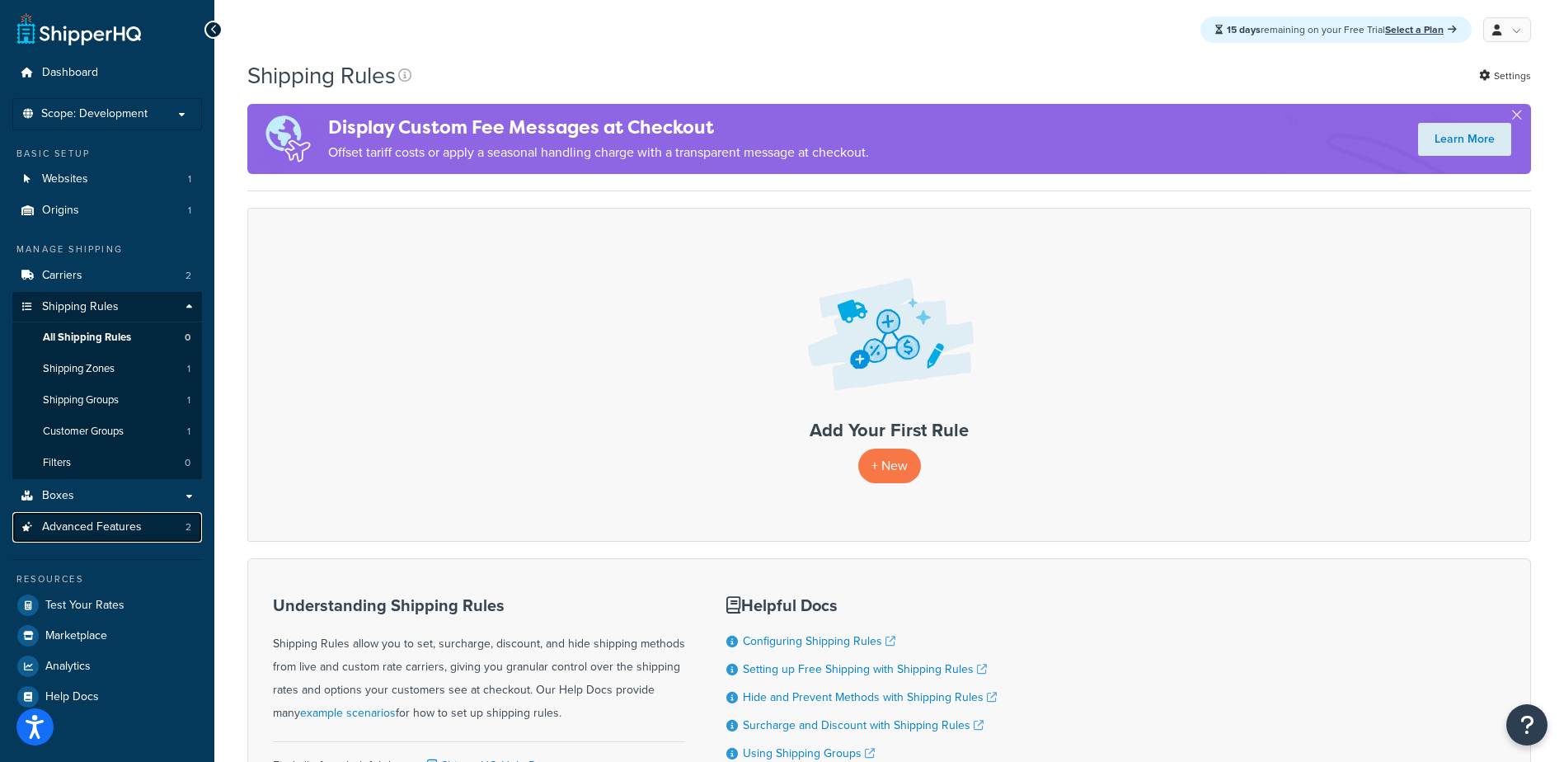
click at [50, 523] on span "Advanced Features" at bounding box center [92, 527] width 100 height 14
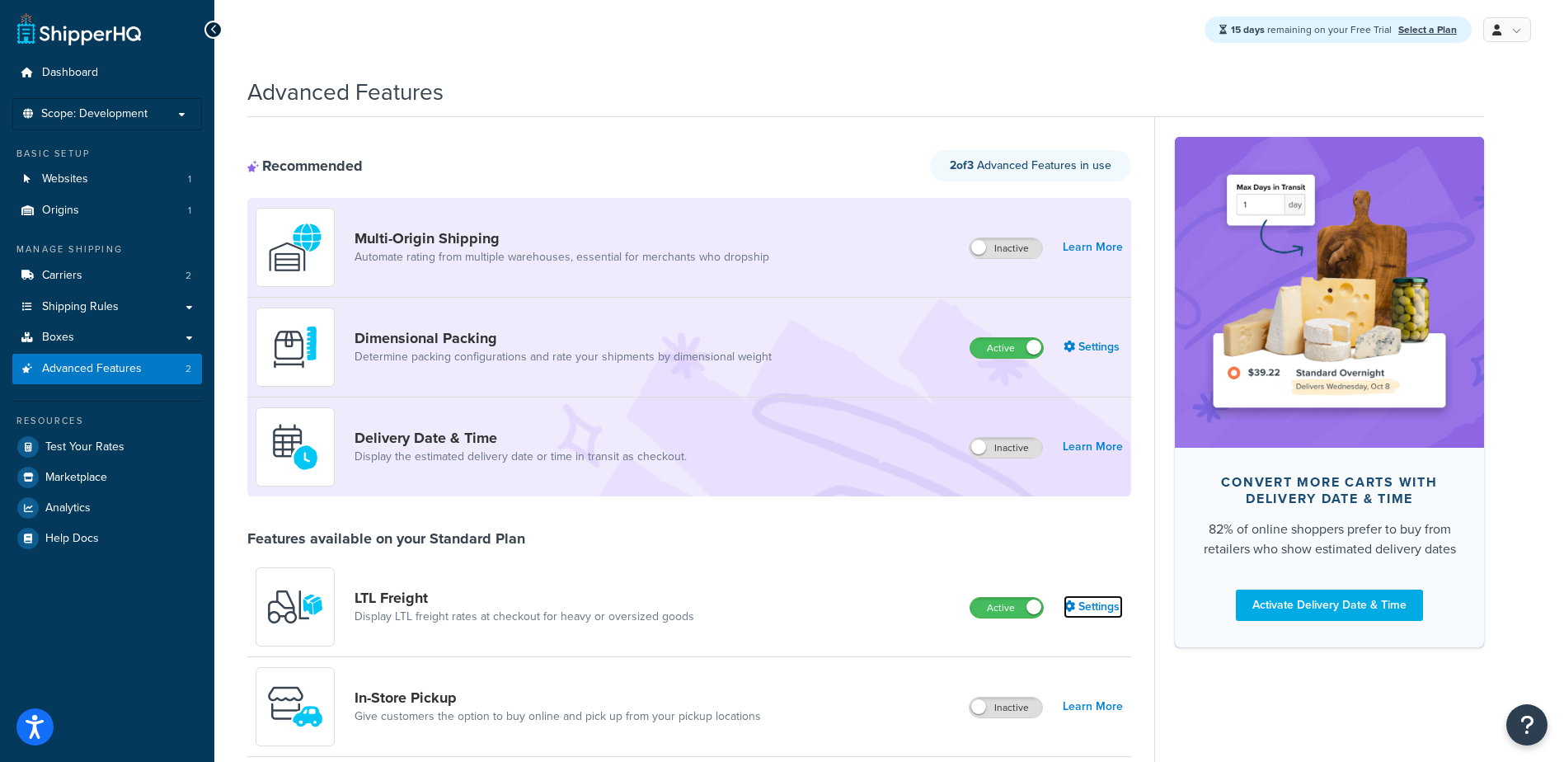
click at [1079, 604] on link "Settings" at bounding box center [1093, 606] width 59 height 23
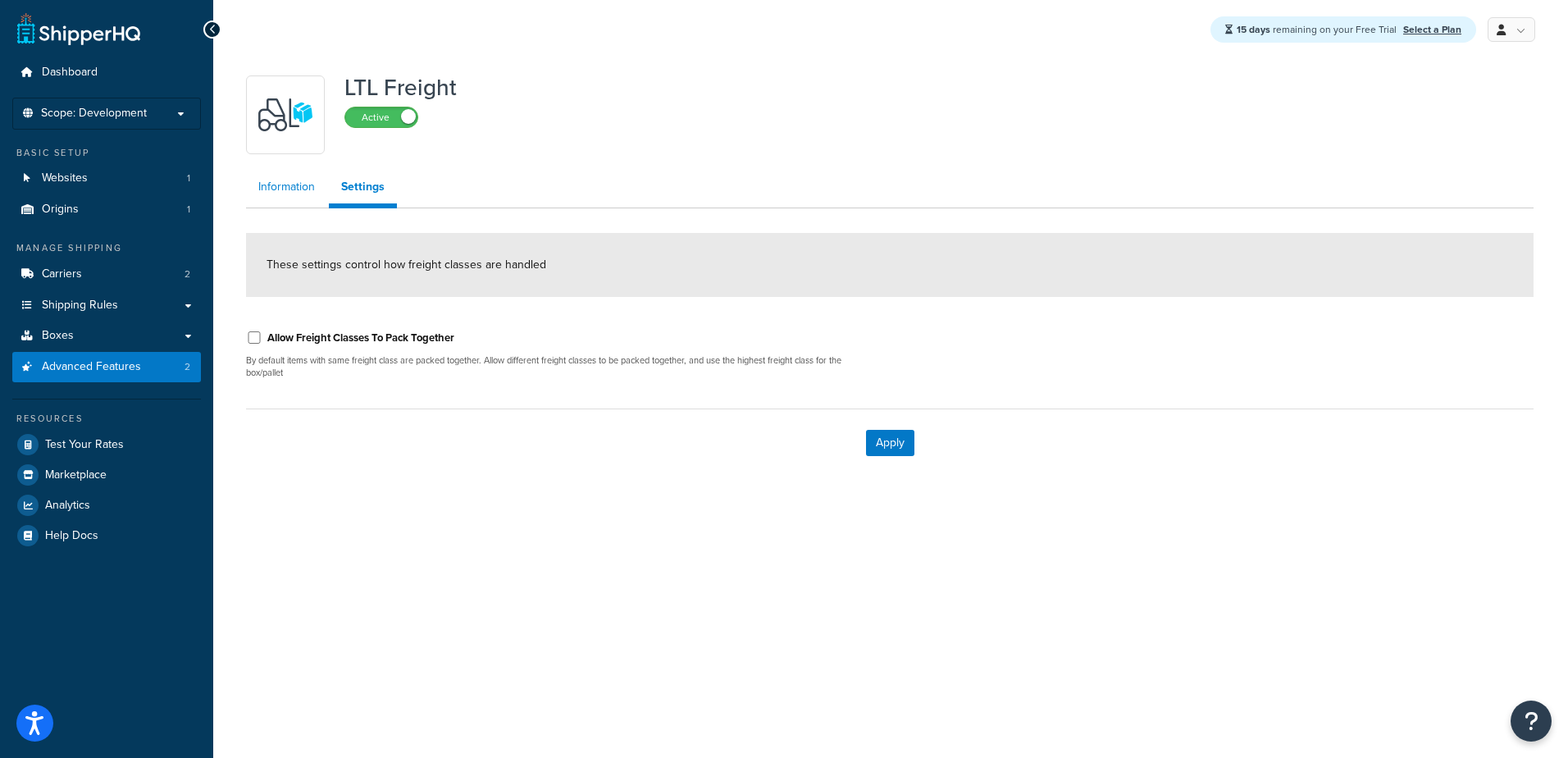
click at [282, 185] on link "Information" at bounding box center [287, 186] width 82 height 33
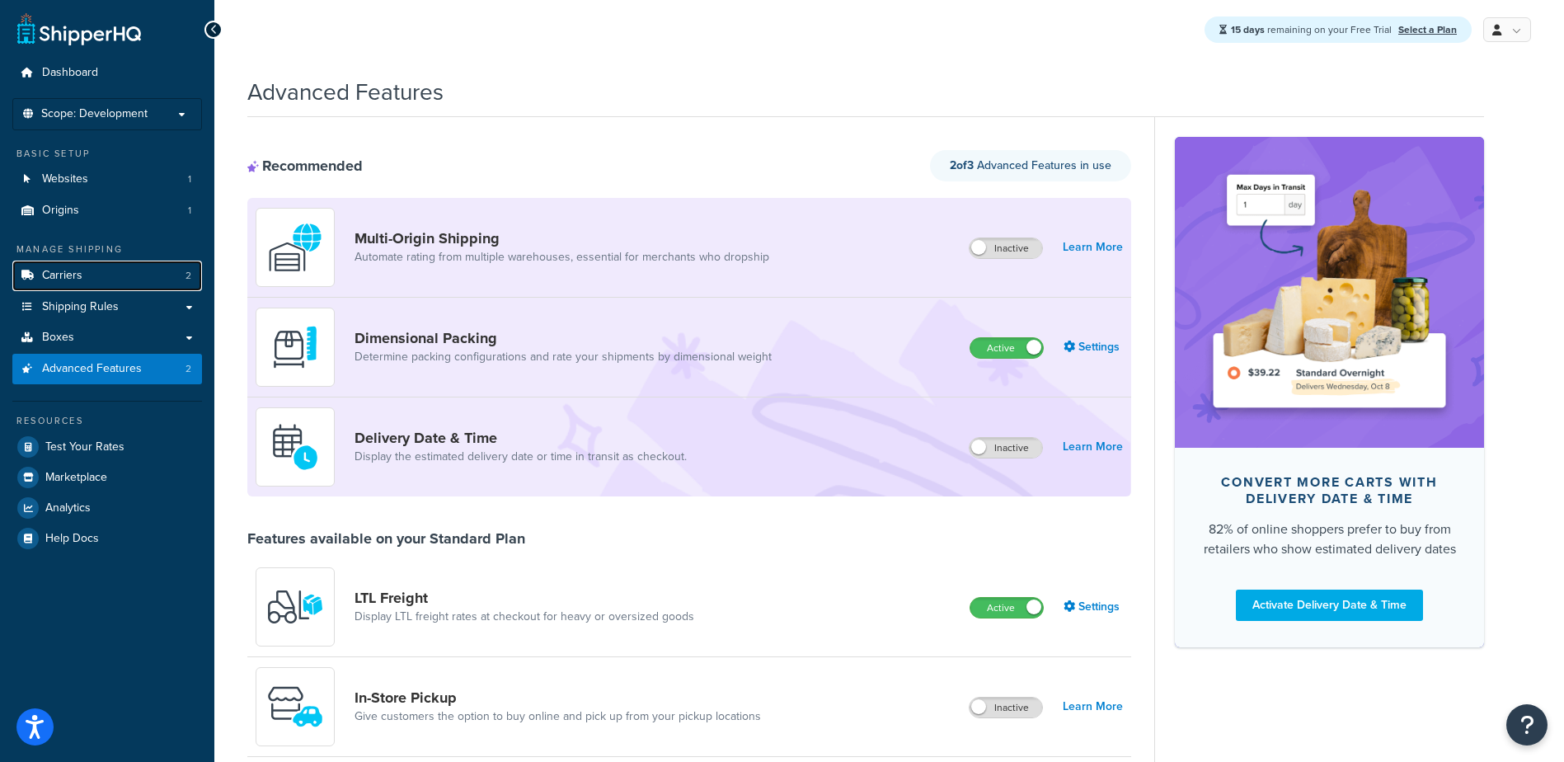
drag, startPoint x: 76, startPoint y: 281, endPoint x: 731, endPoint y: 298, distance: 655.6
click at [76, 281] on span "Carriers" at bounding box center [62, 276] width 40 height 14
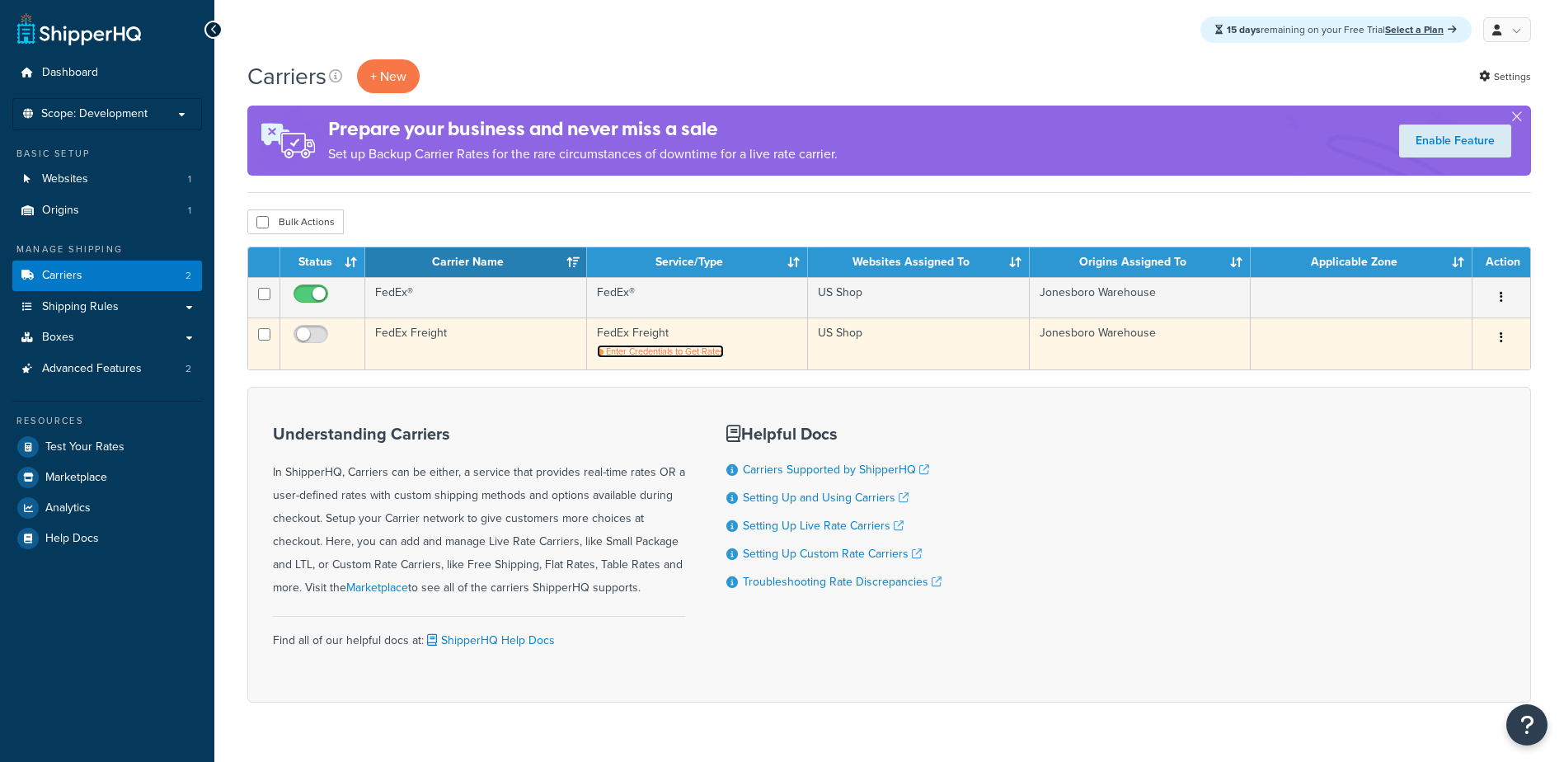
click at [650, 355] on span "Enter Credentials to Get Rates" at bounding box center [665, 351] width 118 height 13
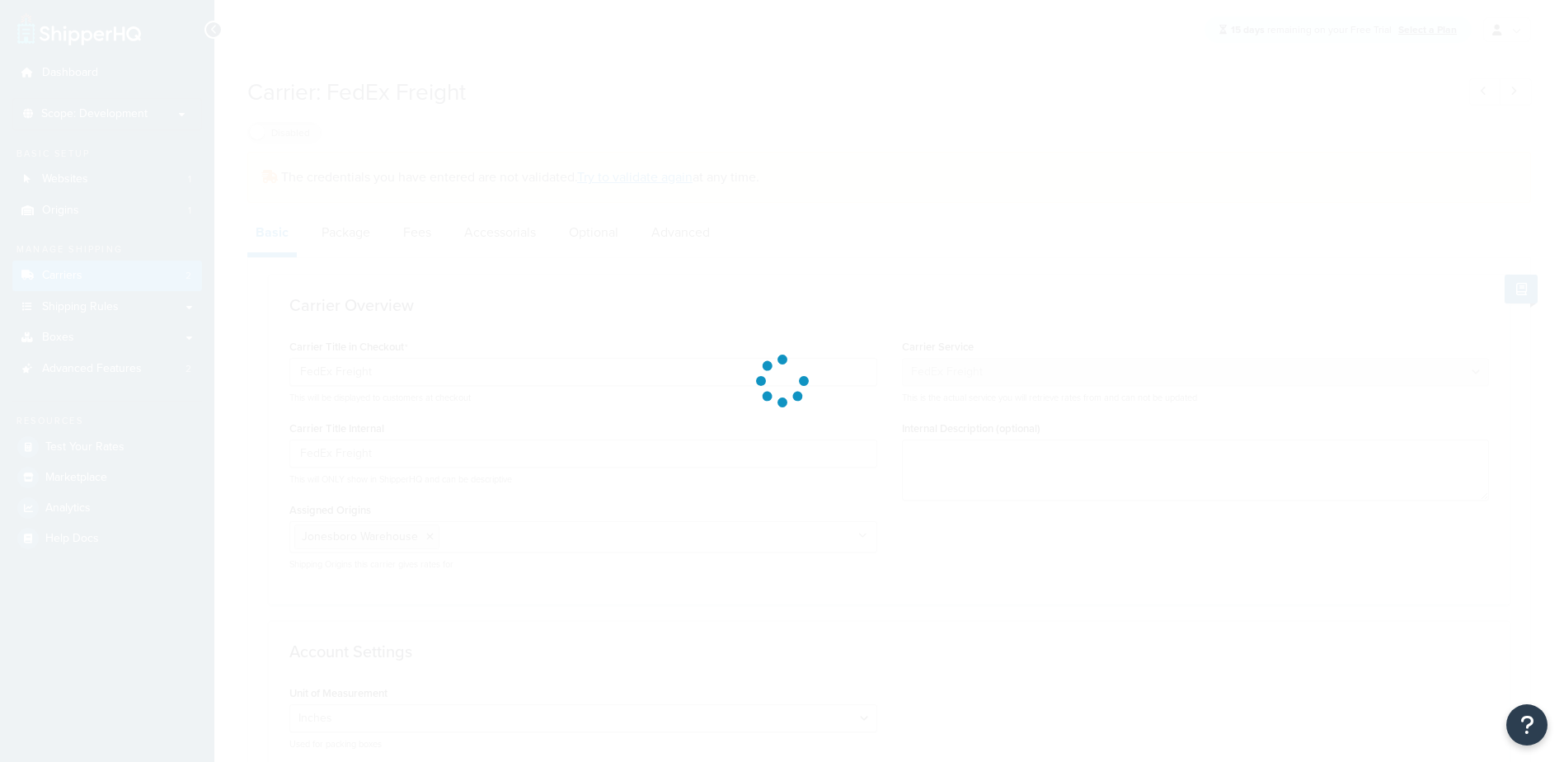
select select "fedExFreight"
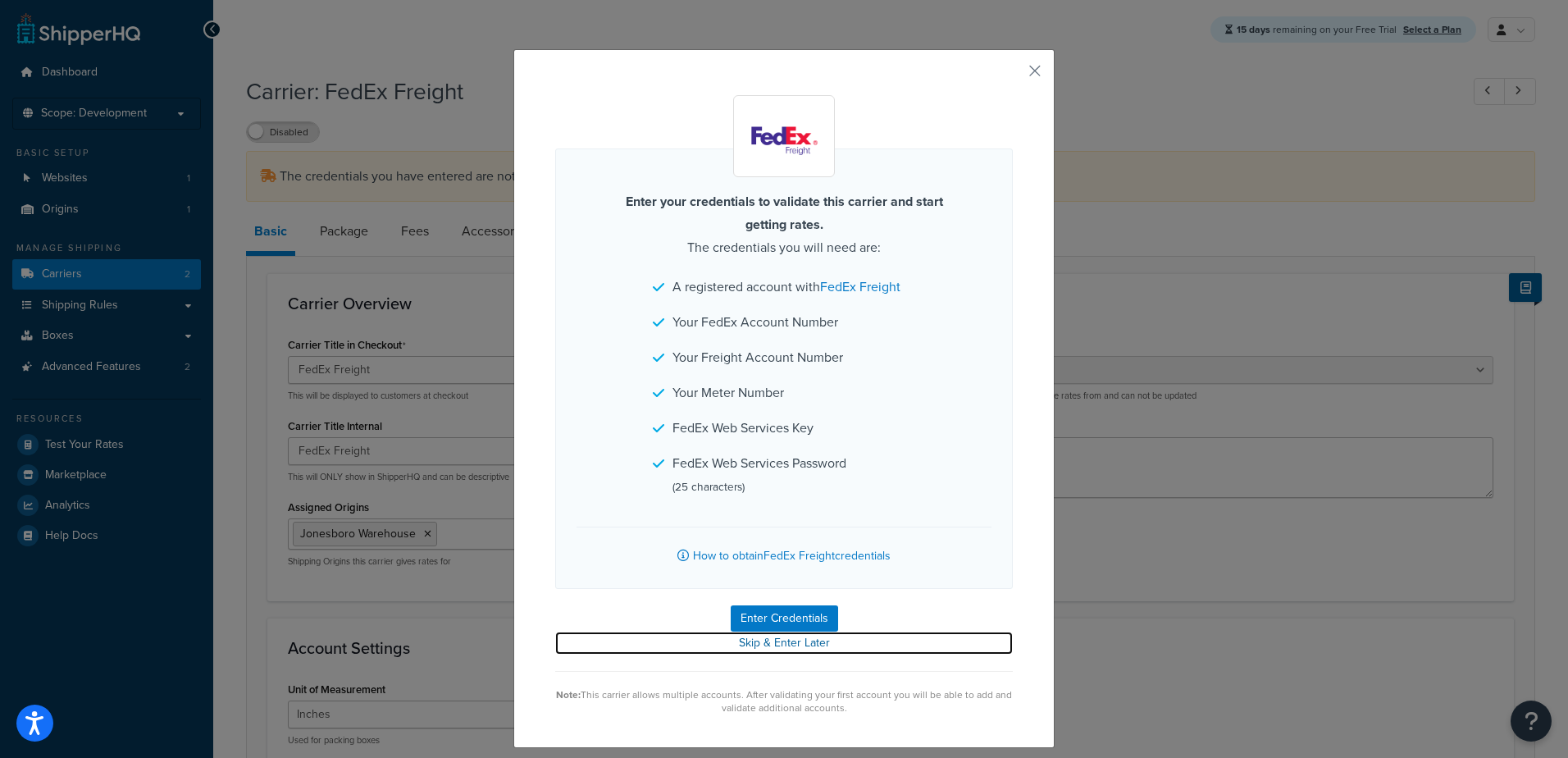
click at [769, 648] on link "Skip & Enter Later" at bounding box center [784, 643] width 458 height 23
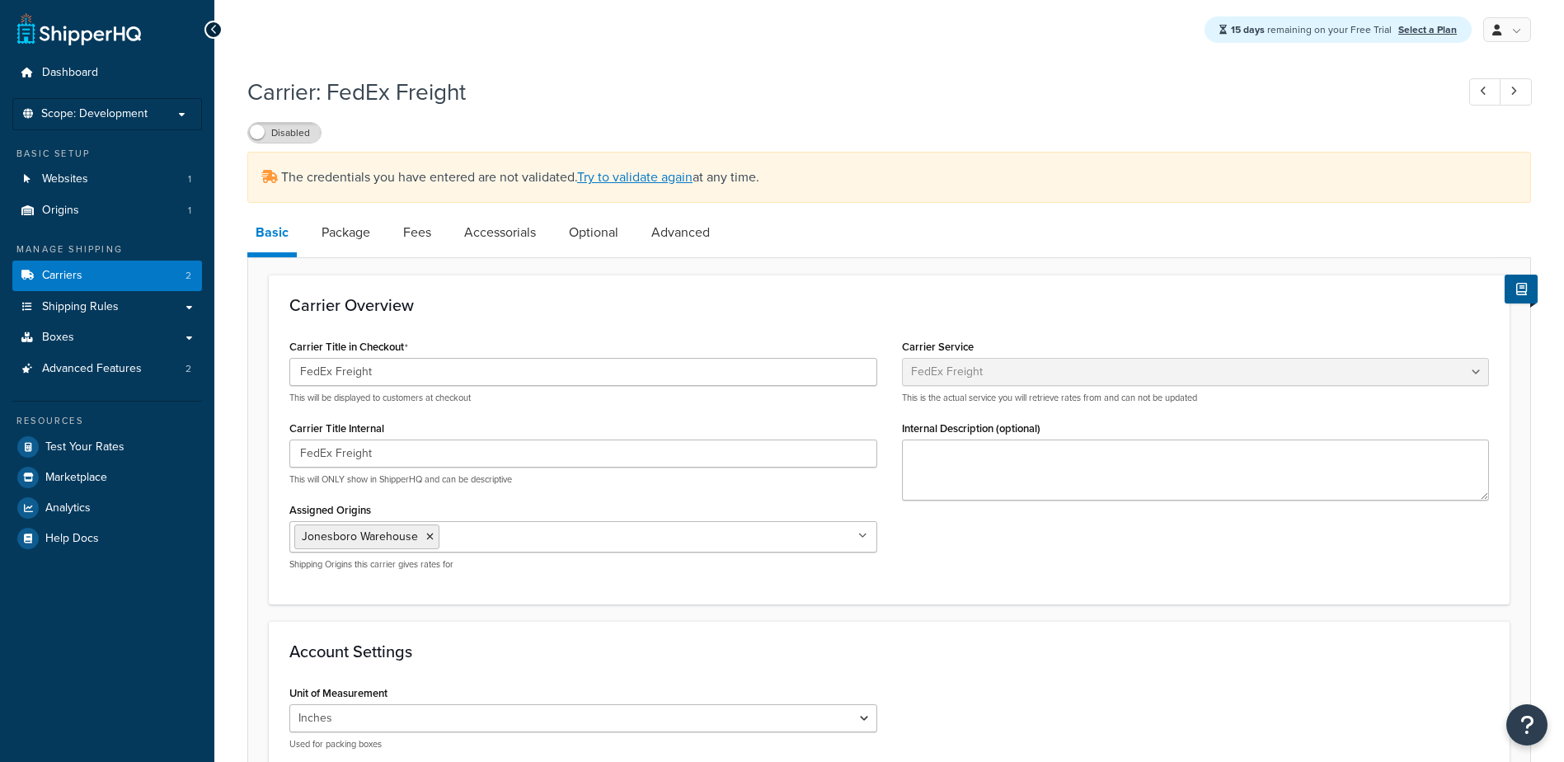
select select "fedExFreight"
click at [630, 176] on link "Try to validate again" at bounding box center [634, 176] width 115 height 19
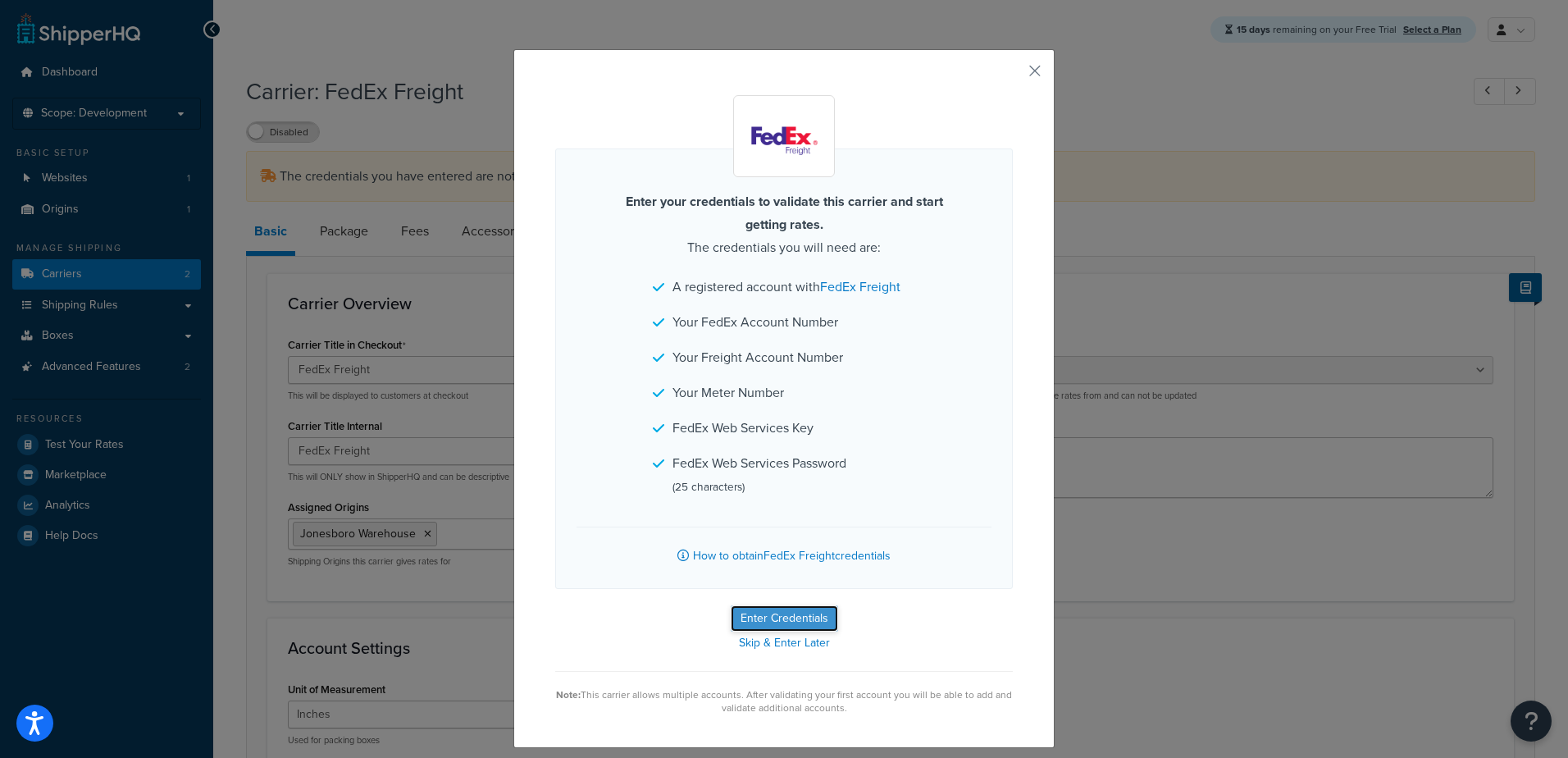
click at [764, 620] on button "Enter Credentials" at bounding box center [785, 618] width 107 height 26
select select "PALLET"
select select "US"
select select "AR"
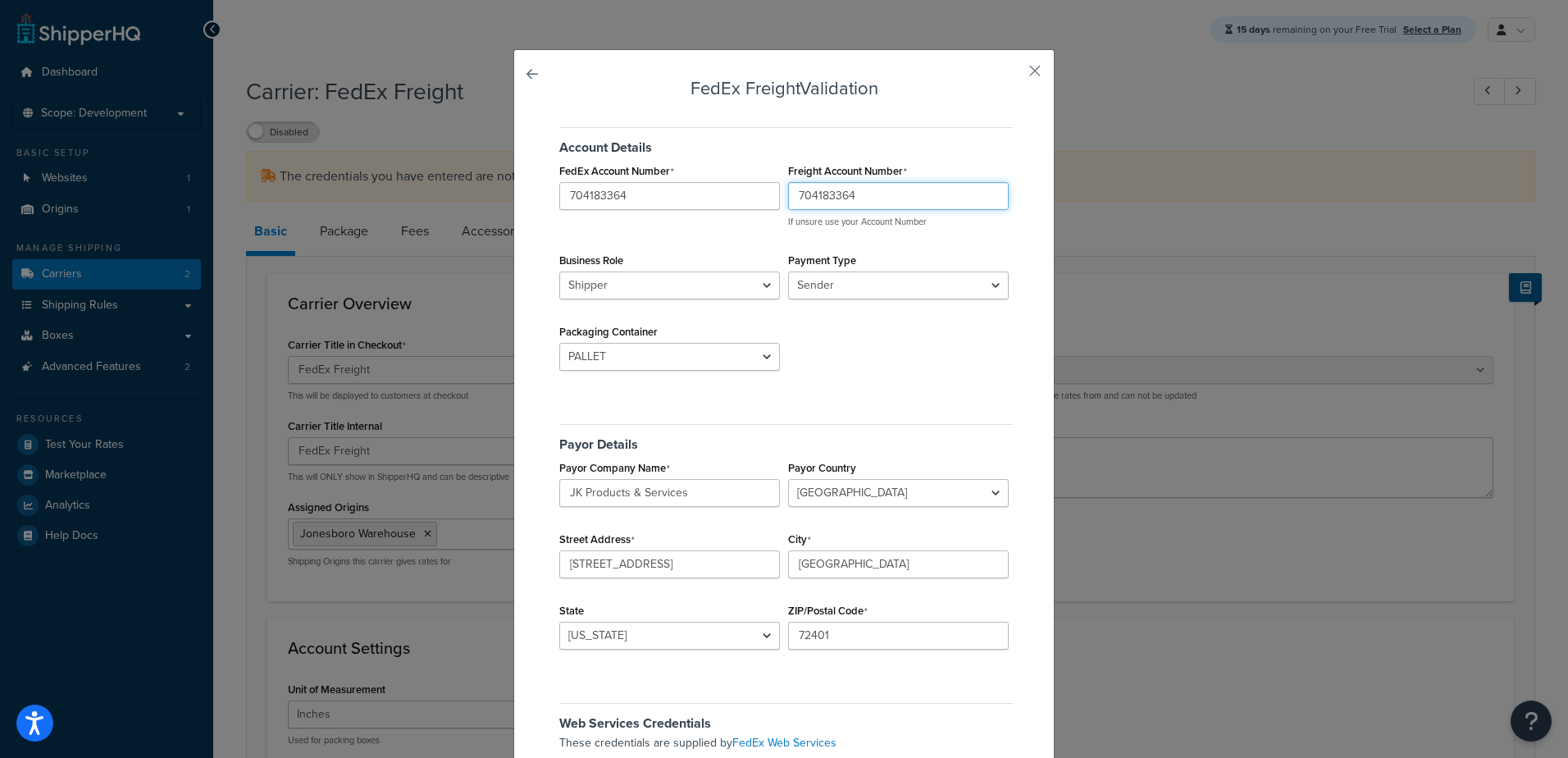
drag, startPoint x: 933, startPoint y: 194, endPoint x: 431, endPoint y: 210, distance: 502.3
click at [460, 210] on div "FedEx Freight Validation Account Details FedEx Account Number 704183364 Freight…" at bounding box center [784, 379] width 1568 height 758
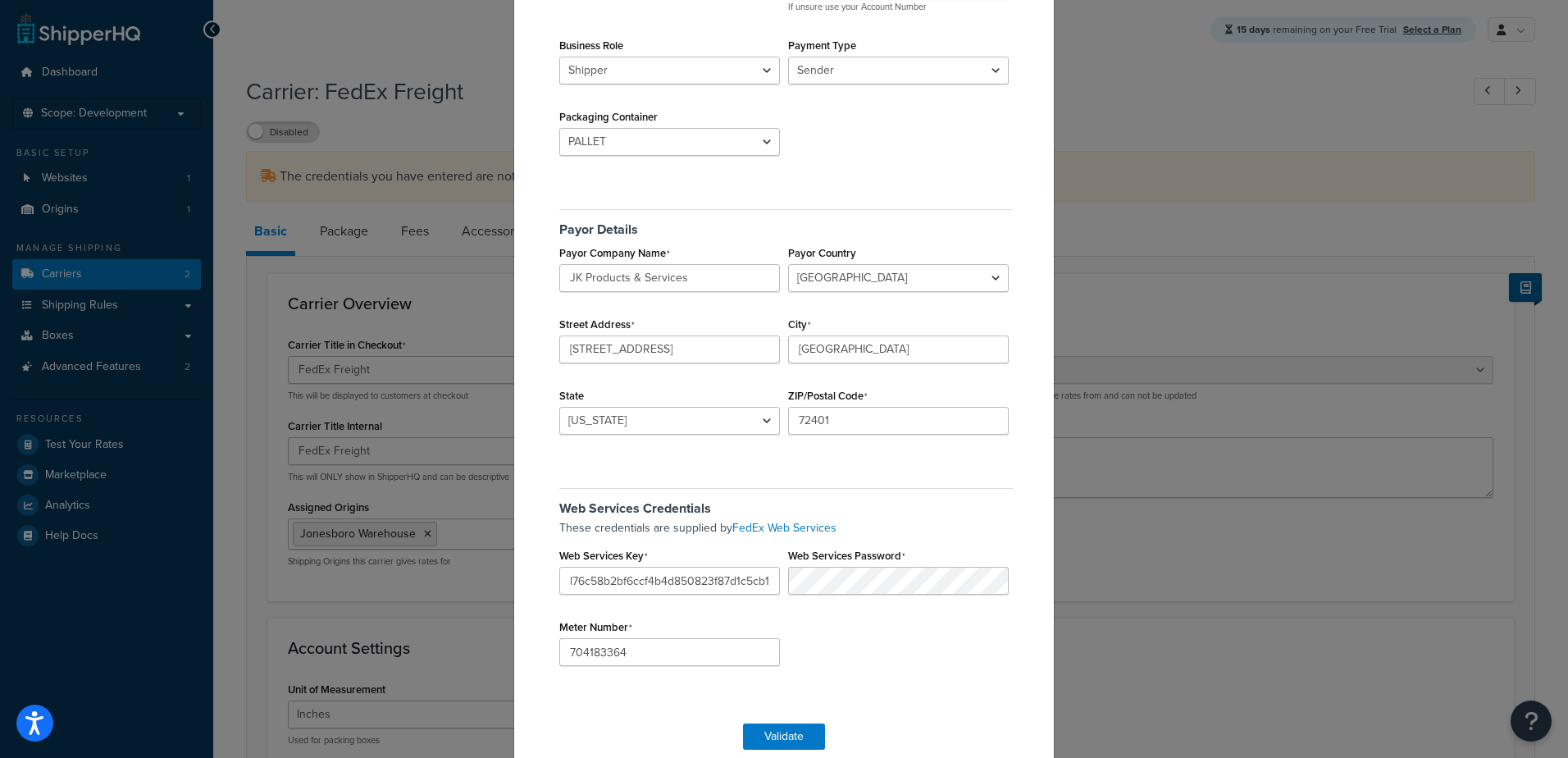
scroll to position [241, 0]
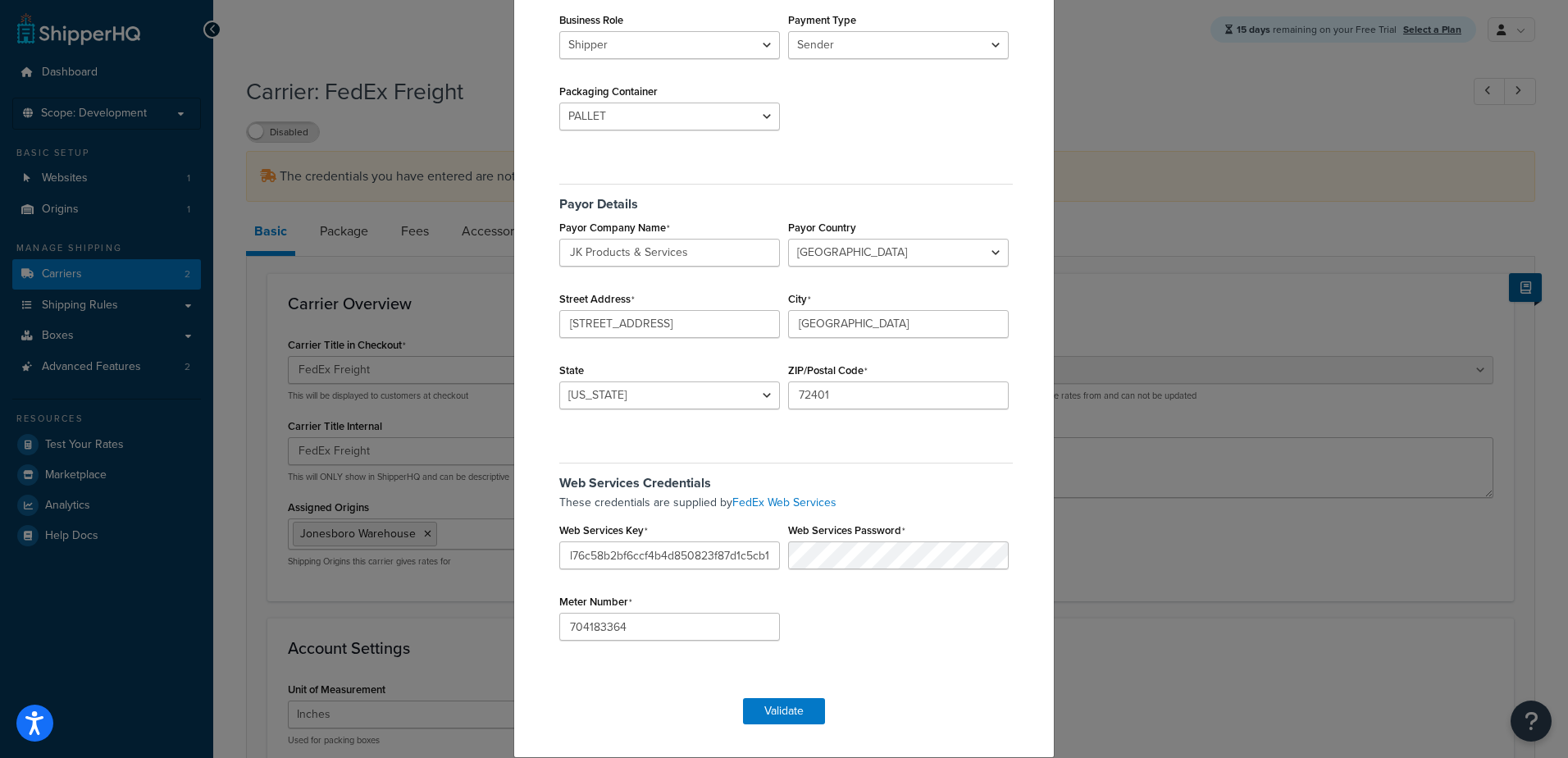
type input "271649630"
drag, startPoint x: 637, startPoint y: 617, endPoint x: 525, endPoint y: 622, distance: 112.1
click at [525, 622] on div "FedEx Freight Validation Account Details FedEx Account Number 704183364 Freight…" at bounding box center [784, 284] width 541 height 949
click at [770, 706] on button "Validate" at bounding box center [784, 711] width 82 height 26
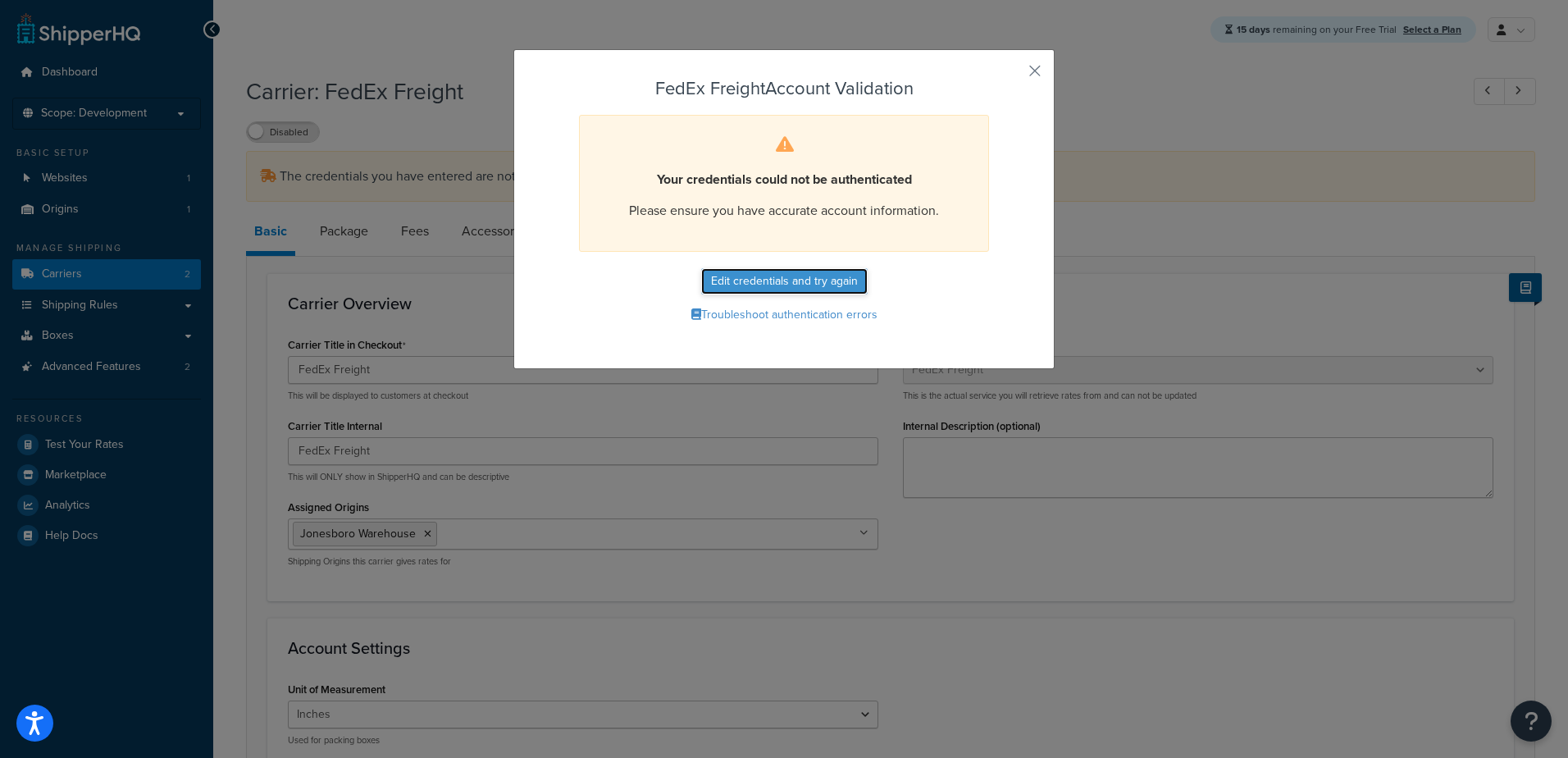
click at [750, 283] on button "Edit credentials and try again" at bounding box center [784, 282] width 166 height 26
select select "PALLET"
select select "US"
select select "AR"
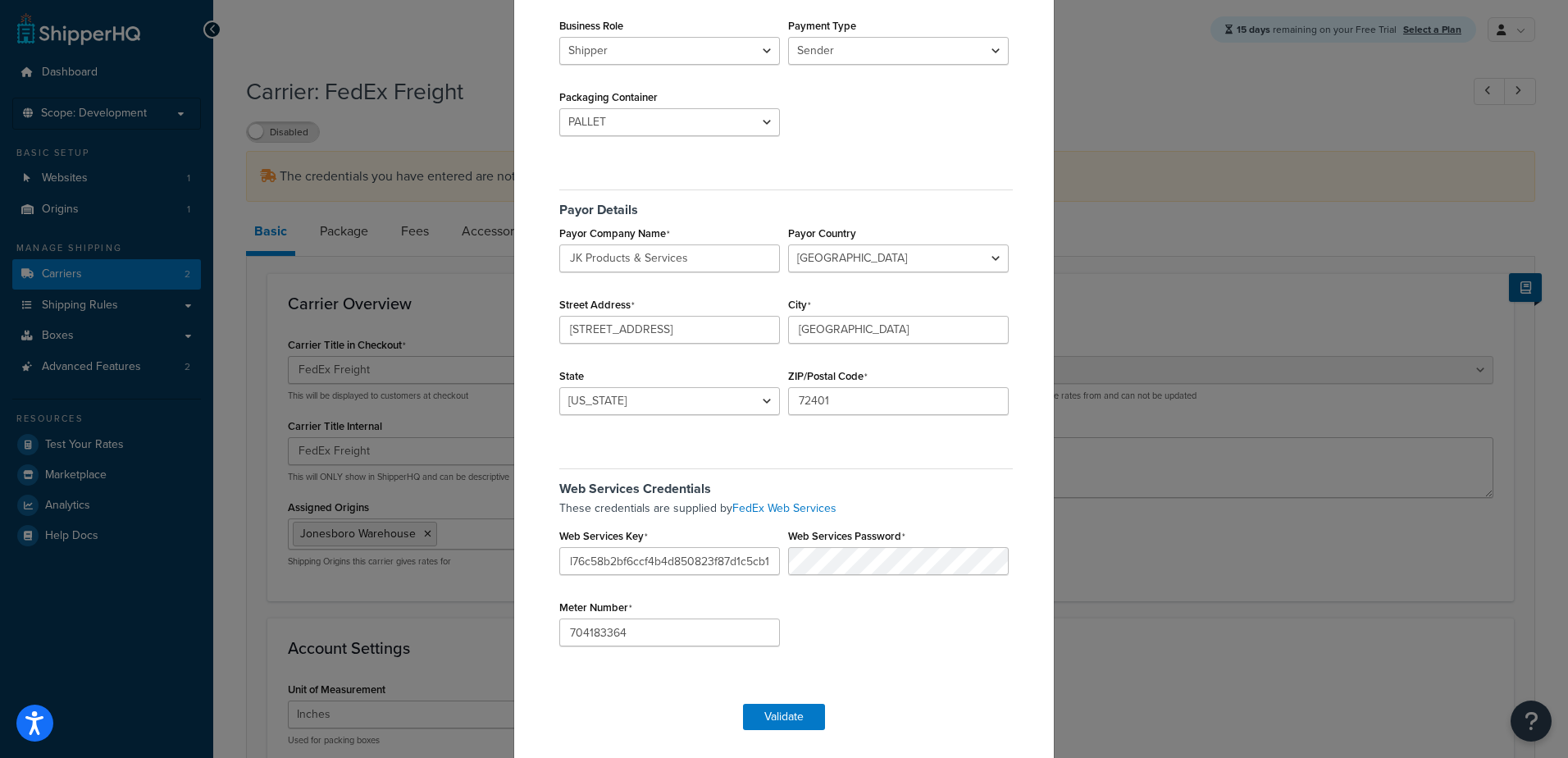
scroll to position [241, 0]
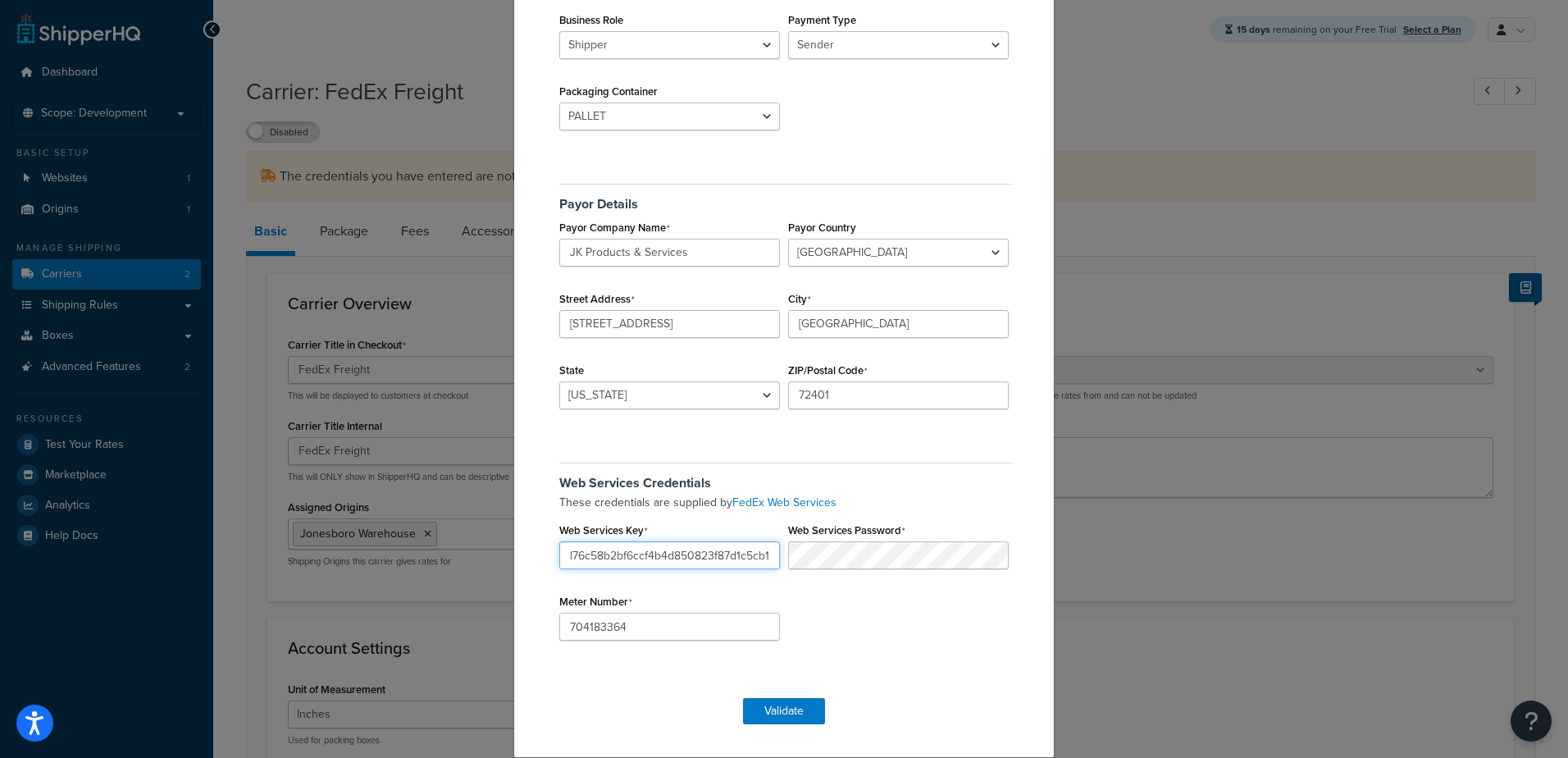
drag, startPoint x: 563, startPoint y: 554, endPoint x: 733, endPoint y: 550, distance: 170.0
click at [733, 550] on input "l76c58b2bf6ccf4b4d850823f87d1c5cb1" at bounding box center [670, 555] width 221 height 28
type input "1c5cb1"
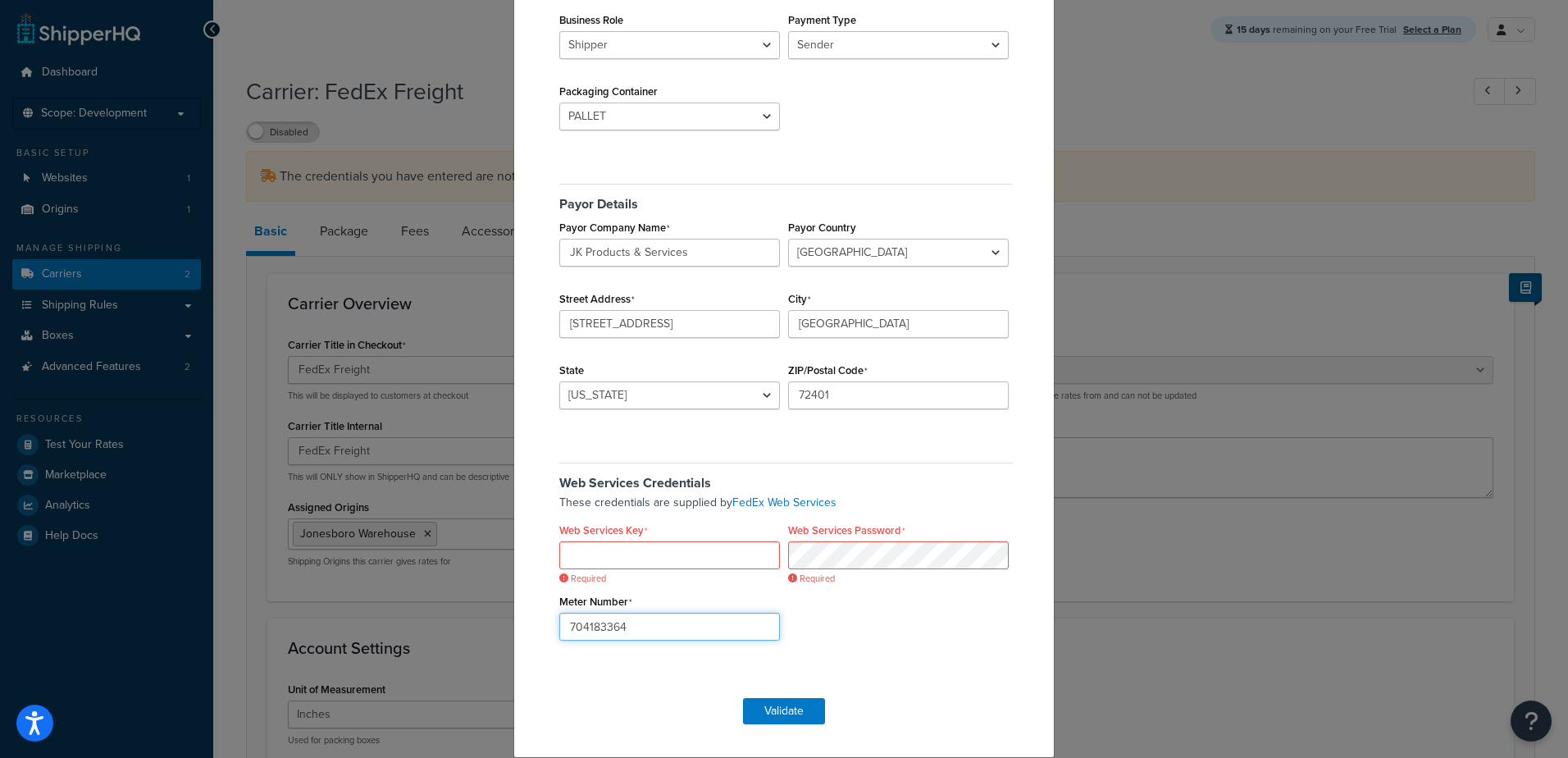
drag, startPoint x: 633, startPoint y: 626, endPoint x: 340, endPoint y: 629, distance: 293.0
click at [340, 629] on div "FedEx Freight Validation Account Details FedEx Account Number 704183364 Freight…" at bounding box center [784, 379] width 1568 height 758
click at [638, 550] on input "Web Services Key" at bounding box center [670, 555] width 221 height 28
drag, startPoint x: 554, startPoint y: 579, endPoint x: 501, endPoint y: 584, distance: 53.2
click at [501, 584] on div "FedEx Freight Validation Account Details FedEx Account Number 704183364 Freight…" at bounding box center [784, 379] width 1568 height 758
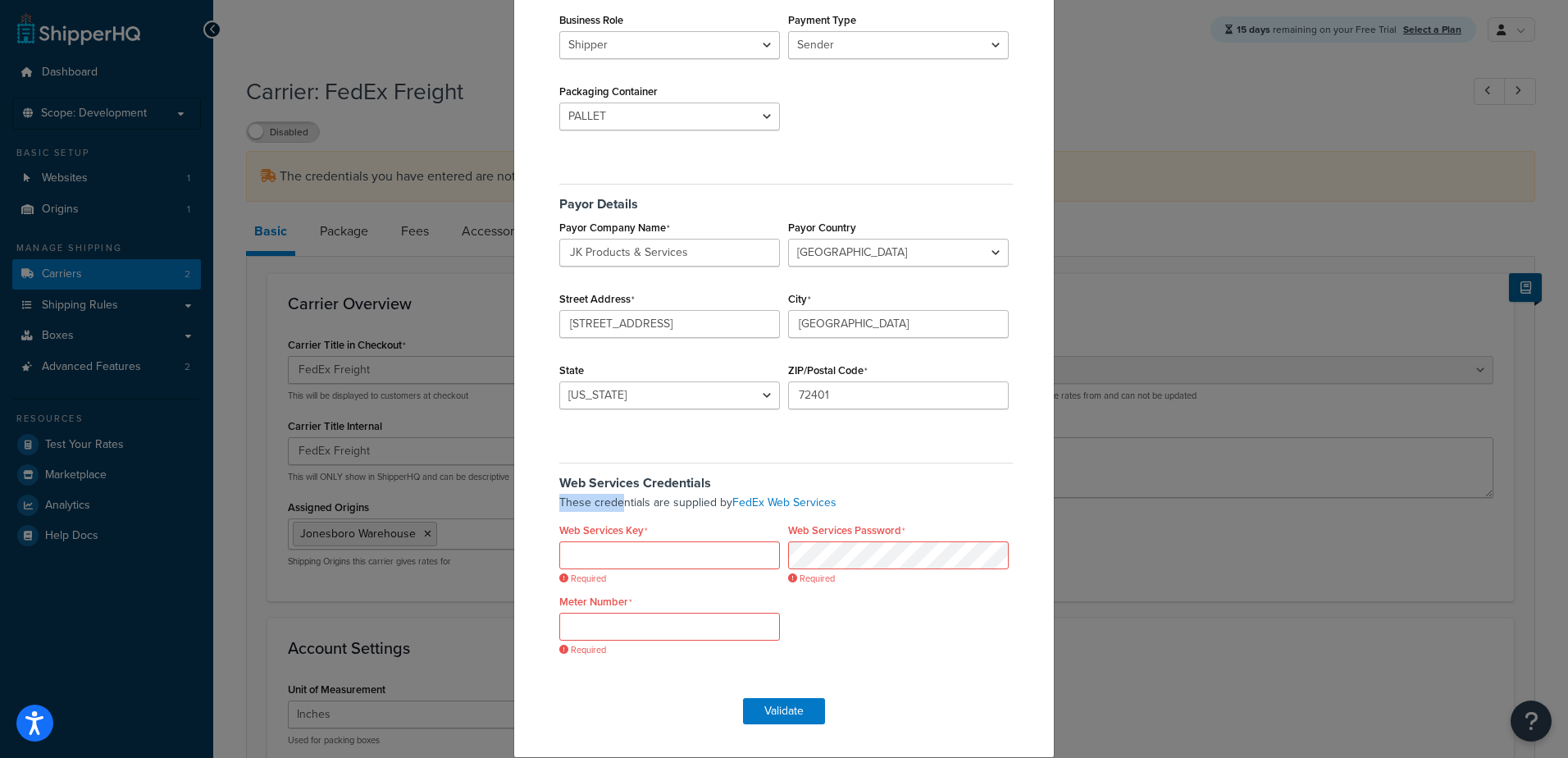
click at [686, 503] on p "These credentials are supplied by FedEx Web Services" at bounding box center [786, 502] width 454 height 18
click at [724, 553] on input "Web Services Key" at bounding box center [670, 555] width 221 height 28
click at [777, 499] on link "FedEx Web Services" at bounding box center [784, 501] width 104 height 17
drag, startPoint x: 767, startPoint y: 496, endPoint x: 730, endPoint y: 502, distance: 37.5
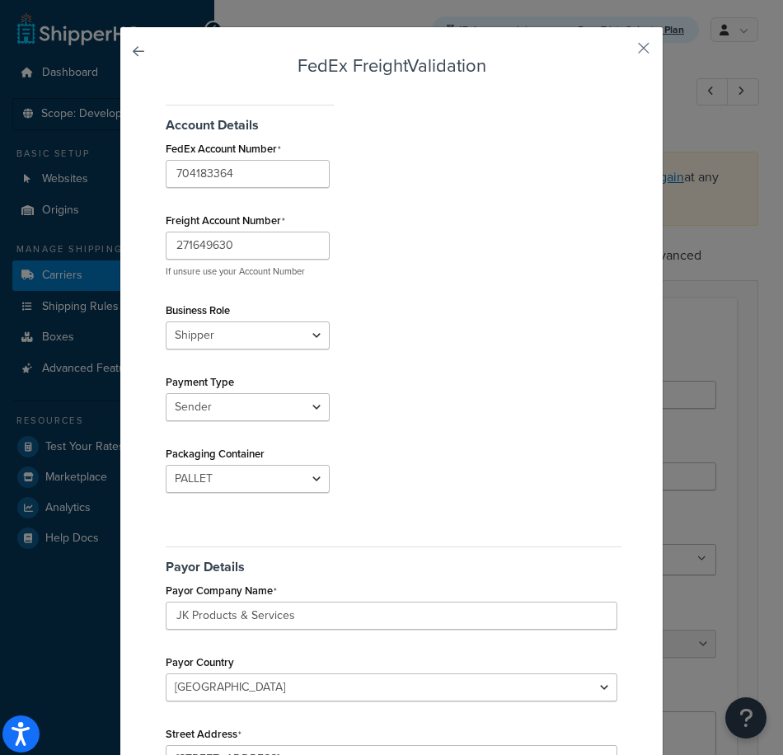
scroll to position [0, 0]
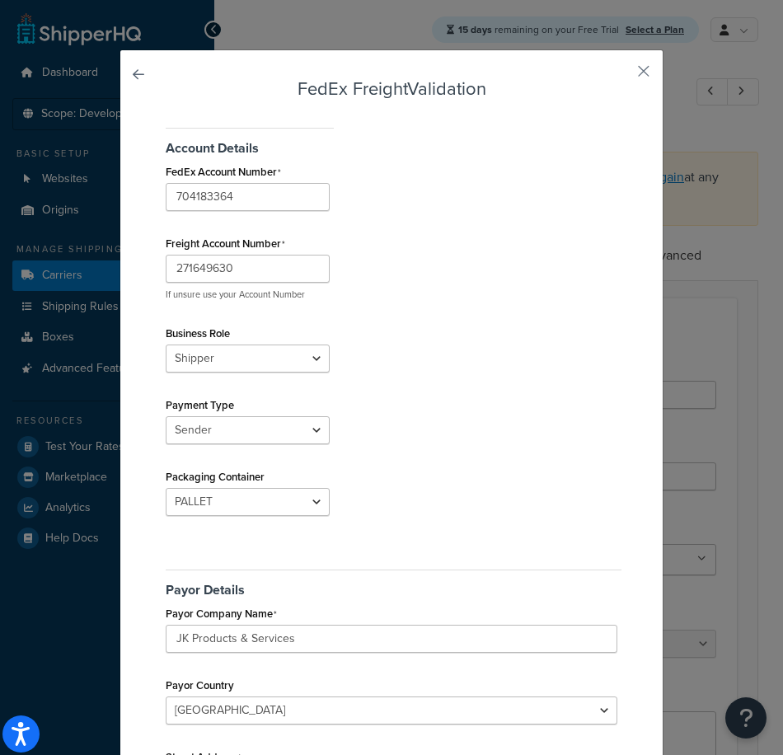
click at [768, 600] on div "FedEx Freight Validation Account Details FedEx Account Number 704183364 Freight…" at bounding box center [391, 377] width 783 height 755
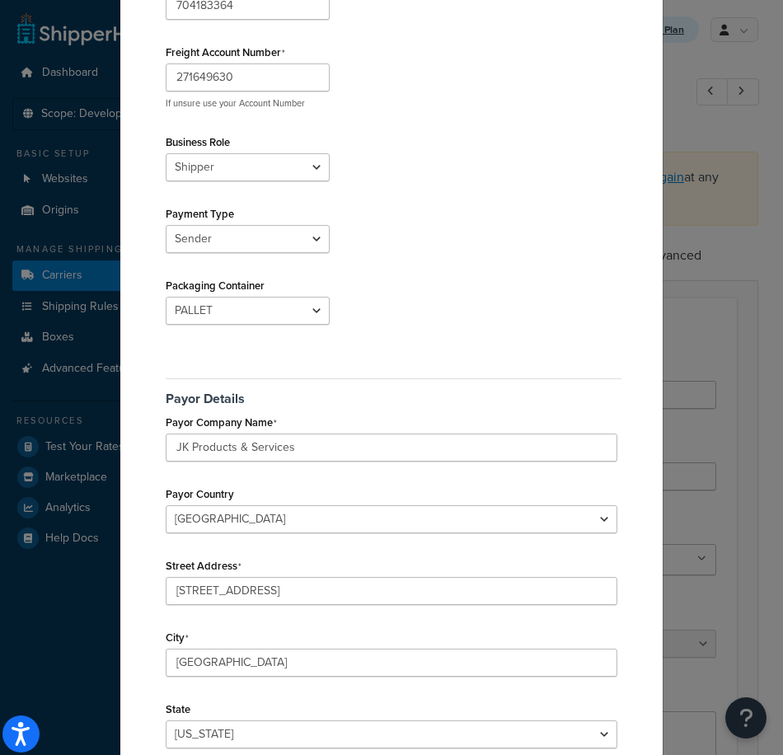
scroll to position [235, 0]
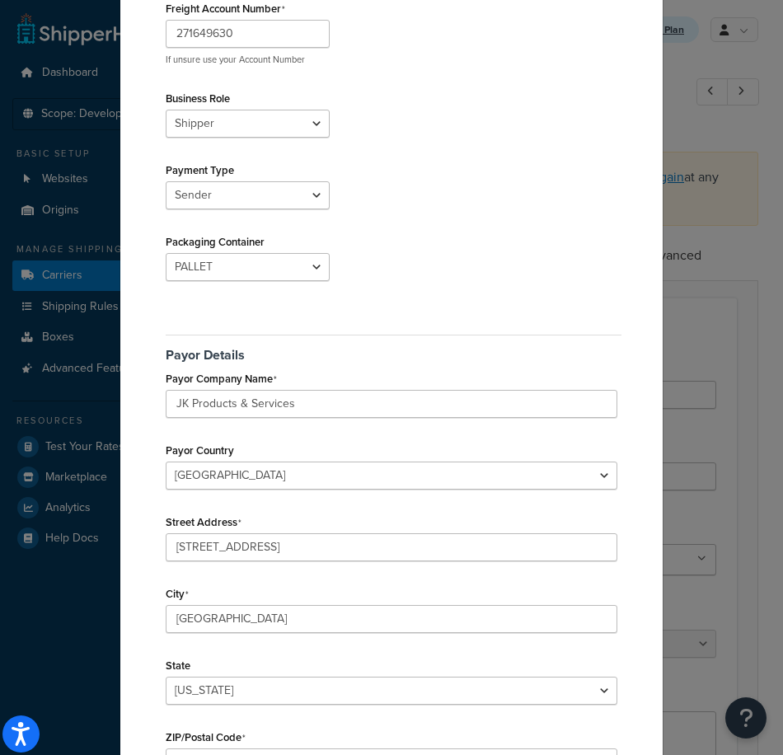
paste input "D00JYac0XJPT2xSI"
type input "D00JYac0XJPT2xSI"
paste input "265269944"
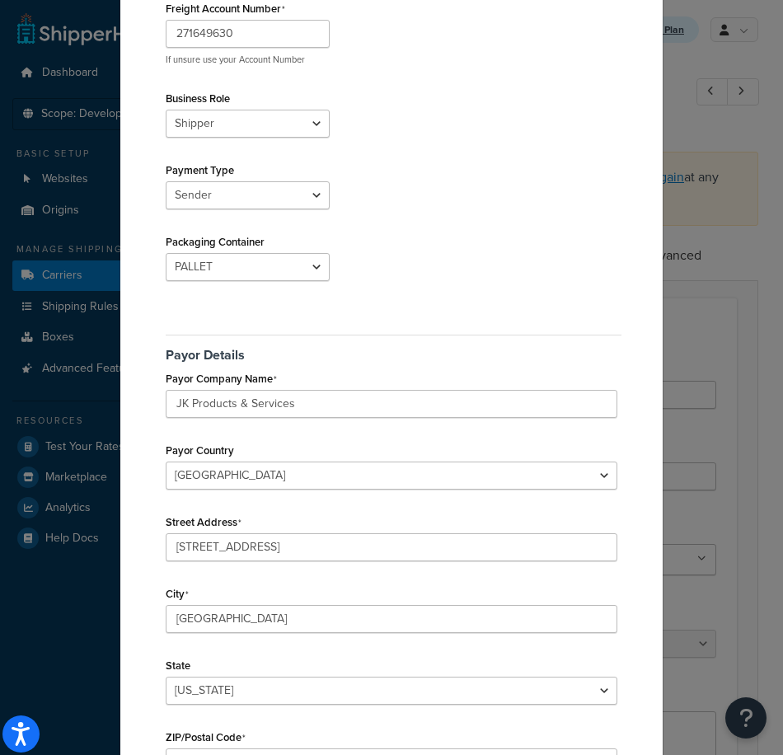
type input "265269944"
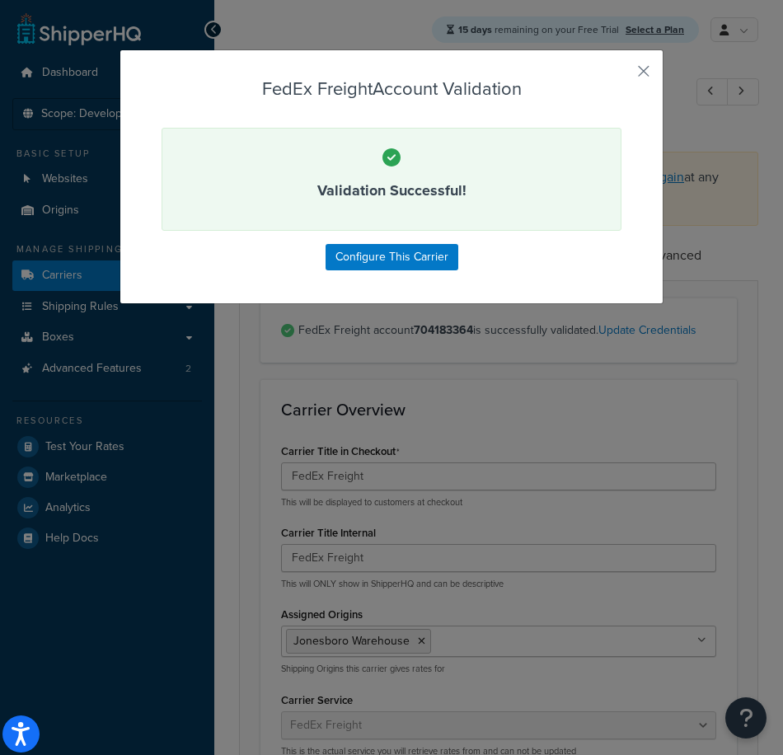
click at [592, 413] on div "FedEx Freight Account Validation Validation Successful! Configure This Carrier" at bounding box center [391, 377] width 783 height 755
click at [348, 253] on button "Configure This Carrier" at bounding box center [392, 257] width 133 height 26
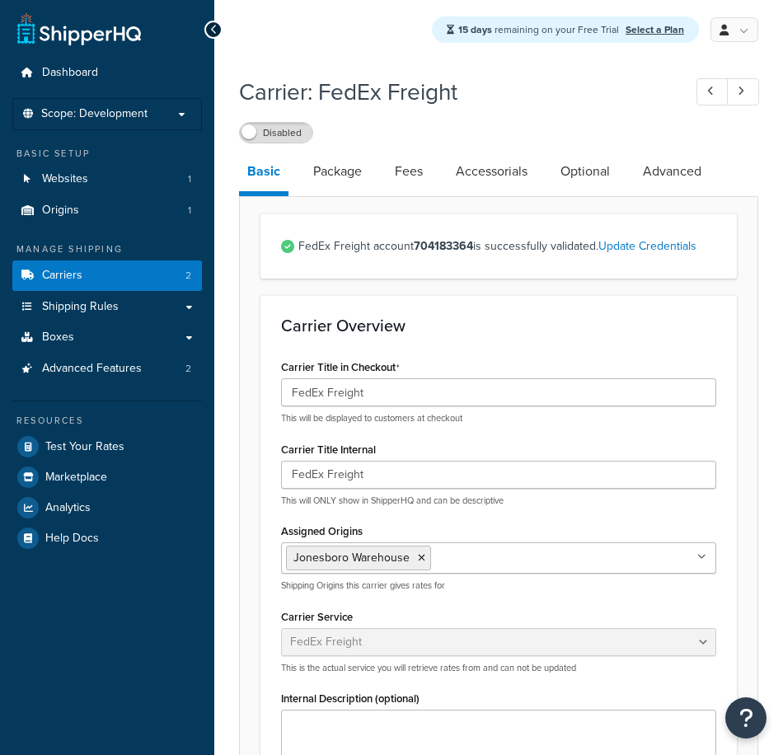
select select "fedExFreight"
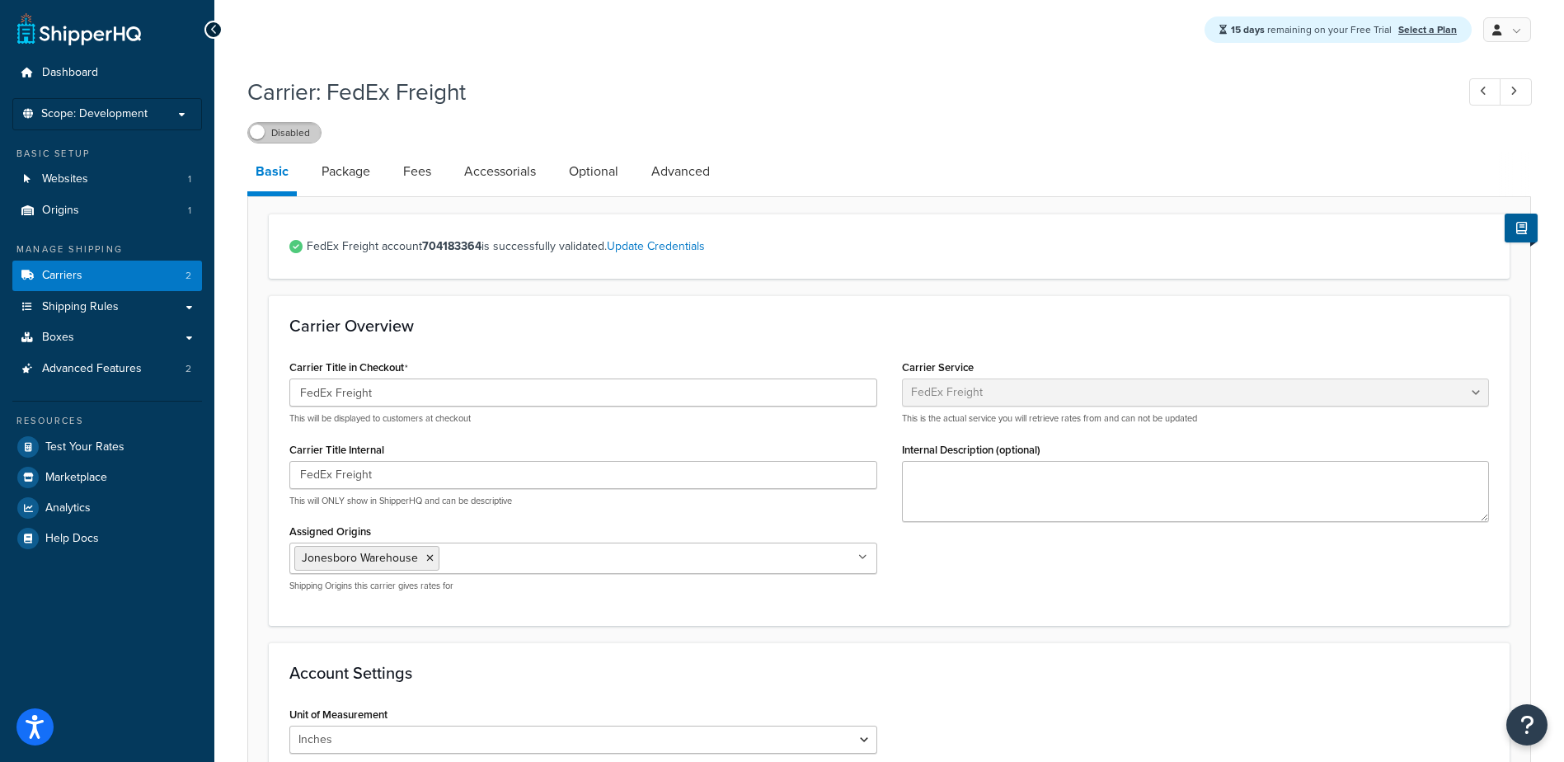
click at [289, 135] on label "Disabled" at bounding box center [284, 133] width 73 height 20
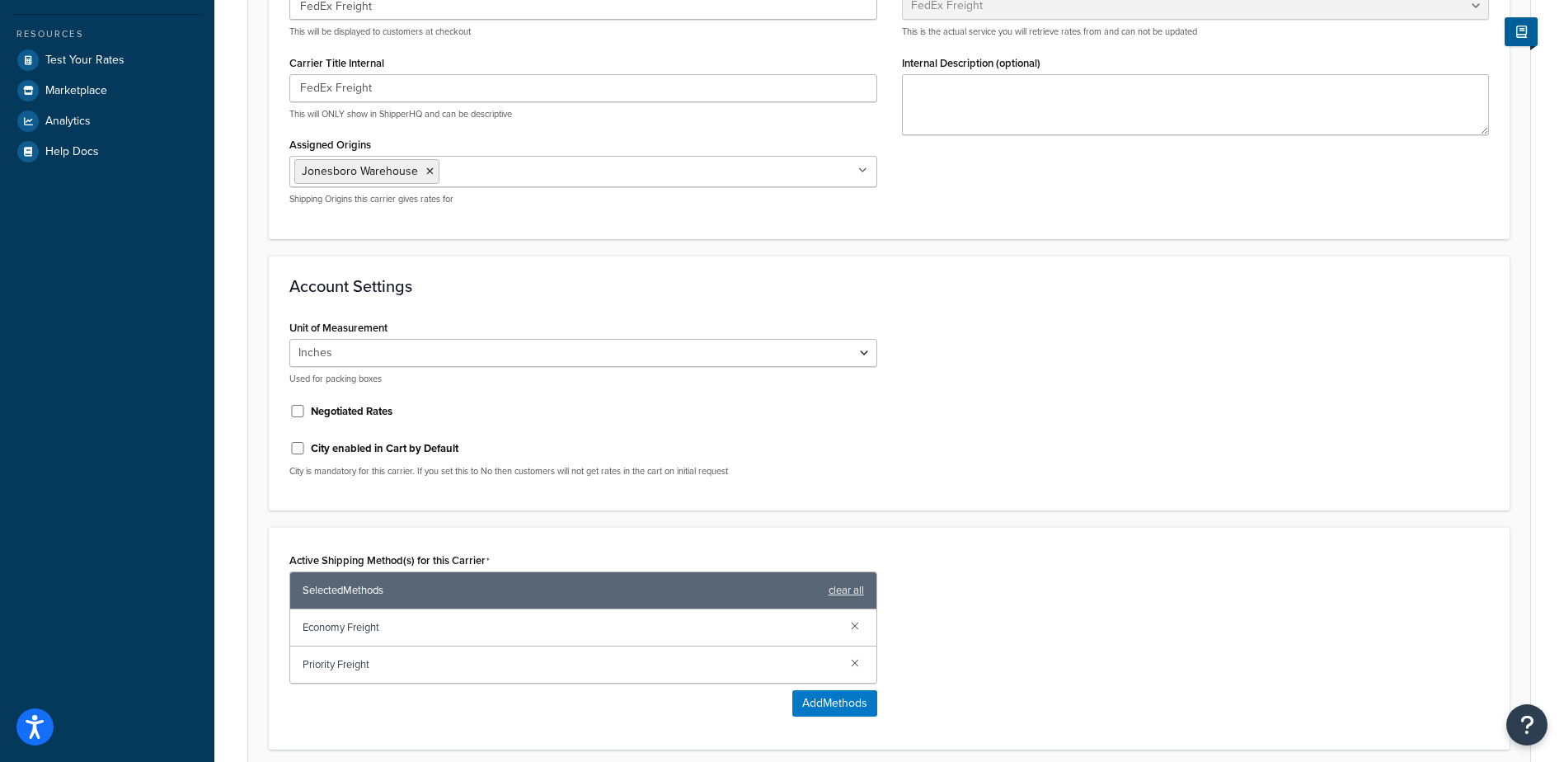
scroll to position [412, 0]
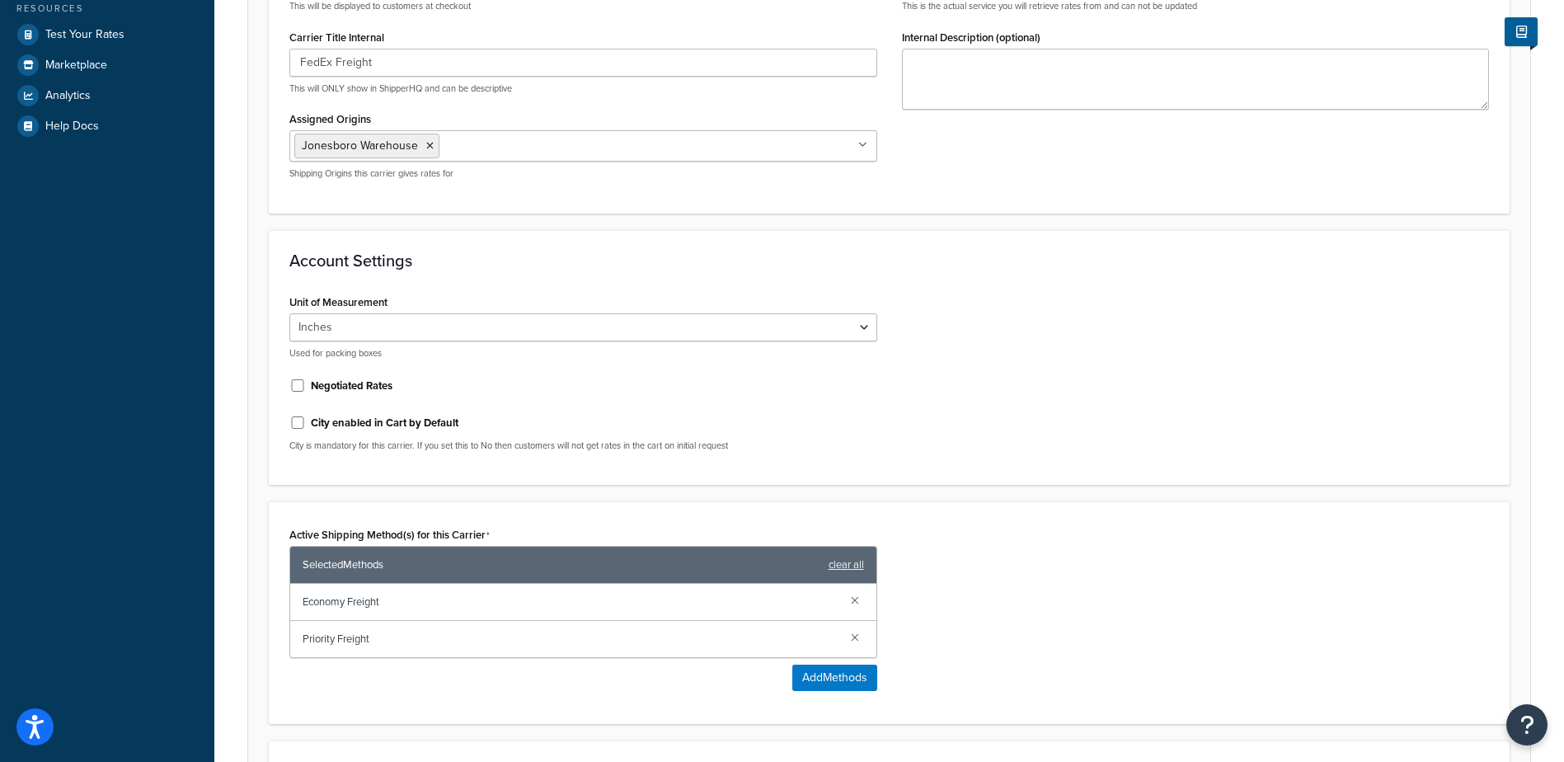
click at [323, 390] on label "Negotiated Rates" at bounding box center [352, 385] width 82 height 15
click at [306, 390] on input "Negotiated Rates" at bounding box center [297, 385] width 16 height 12
checkbox input "true"
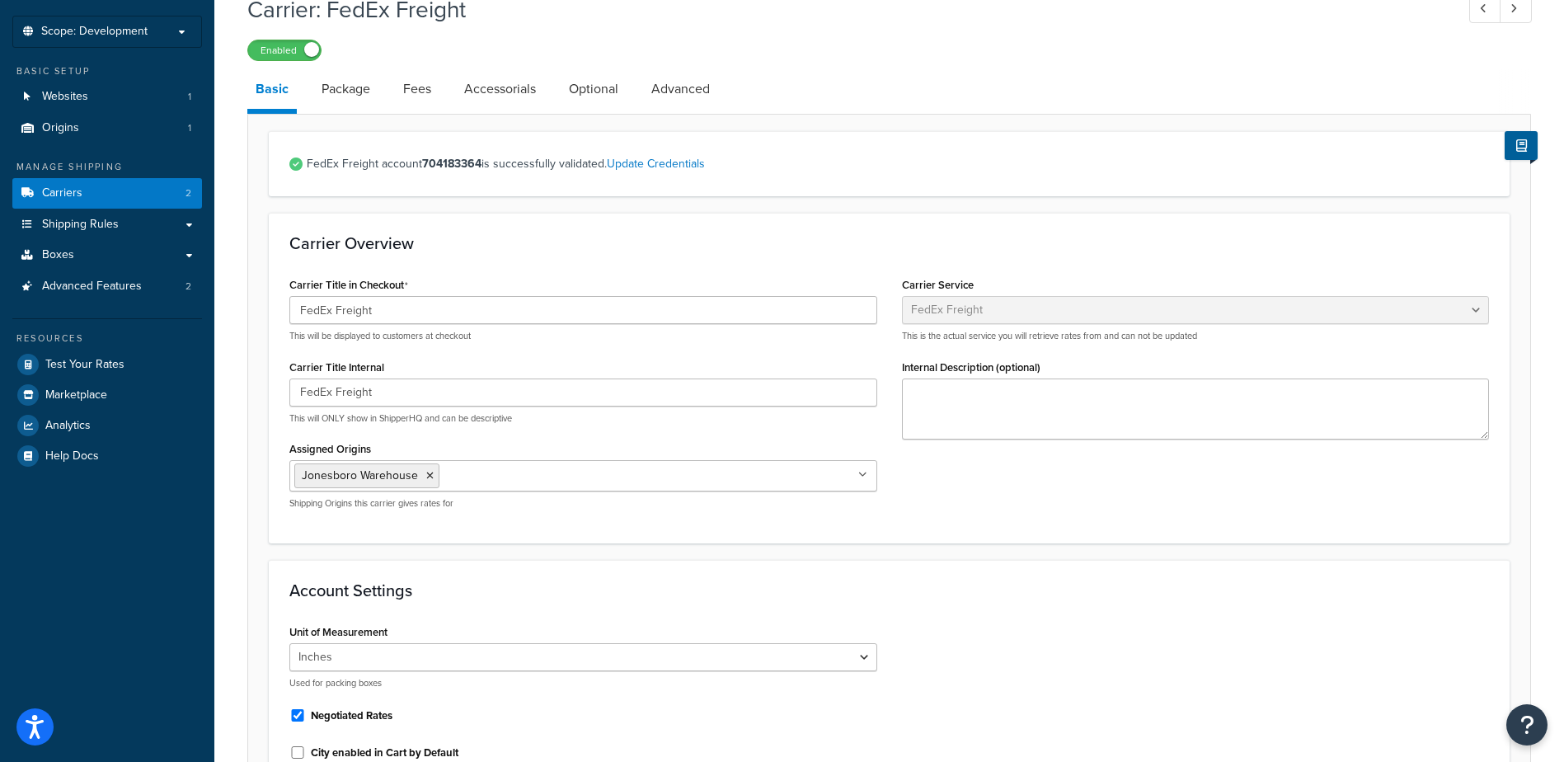
scroll to position [0, 0]
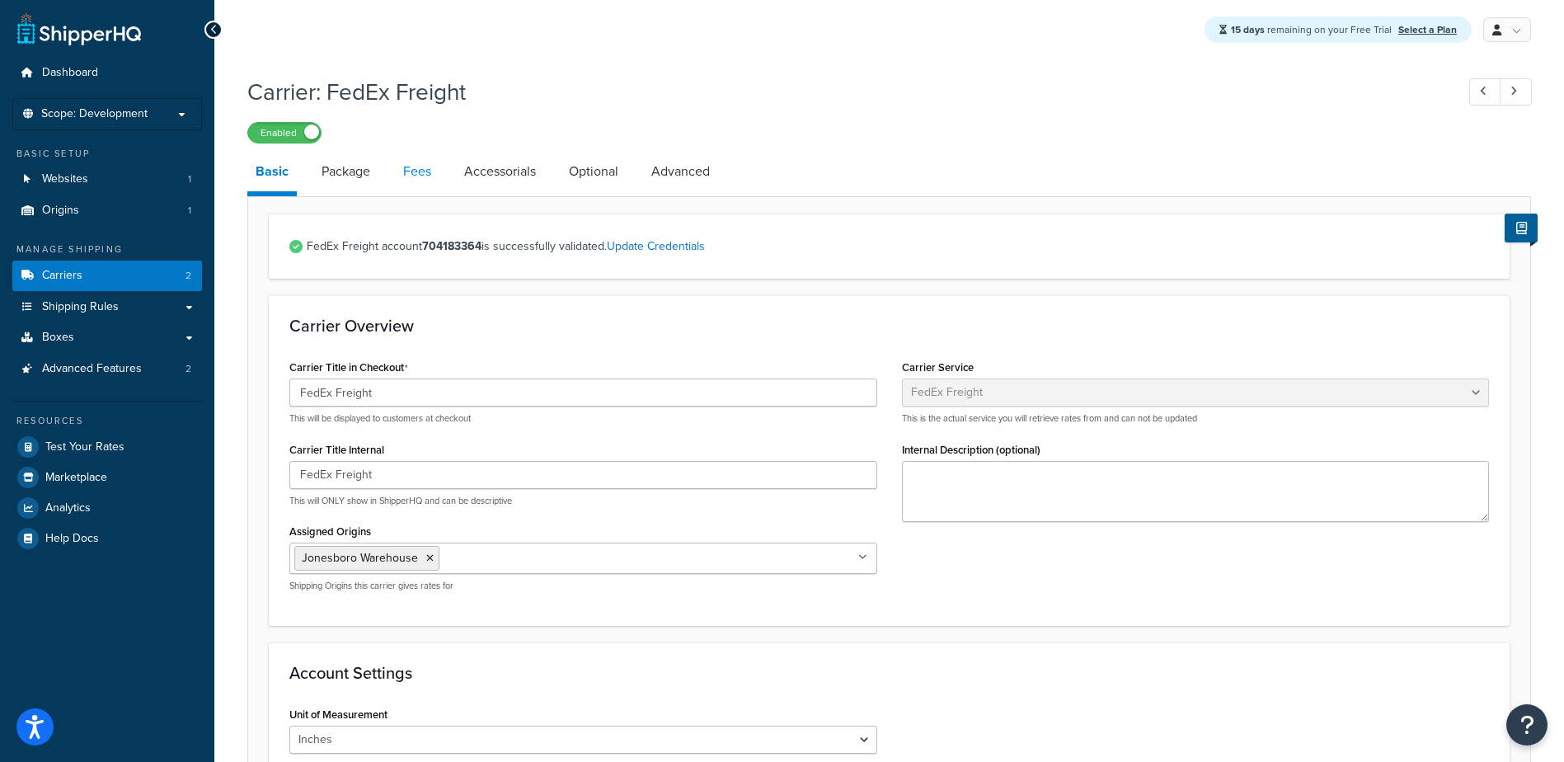
click at [420, 171] on link "Fees" at bounding box center [417, 172] width 45 height 40
select select "AFTER"
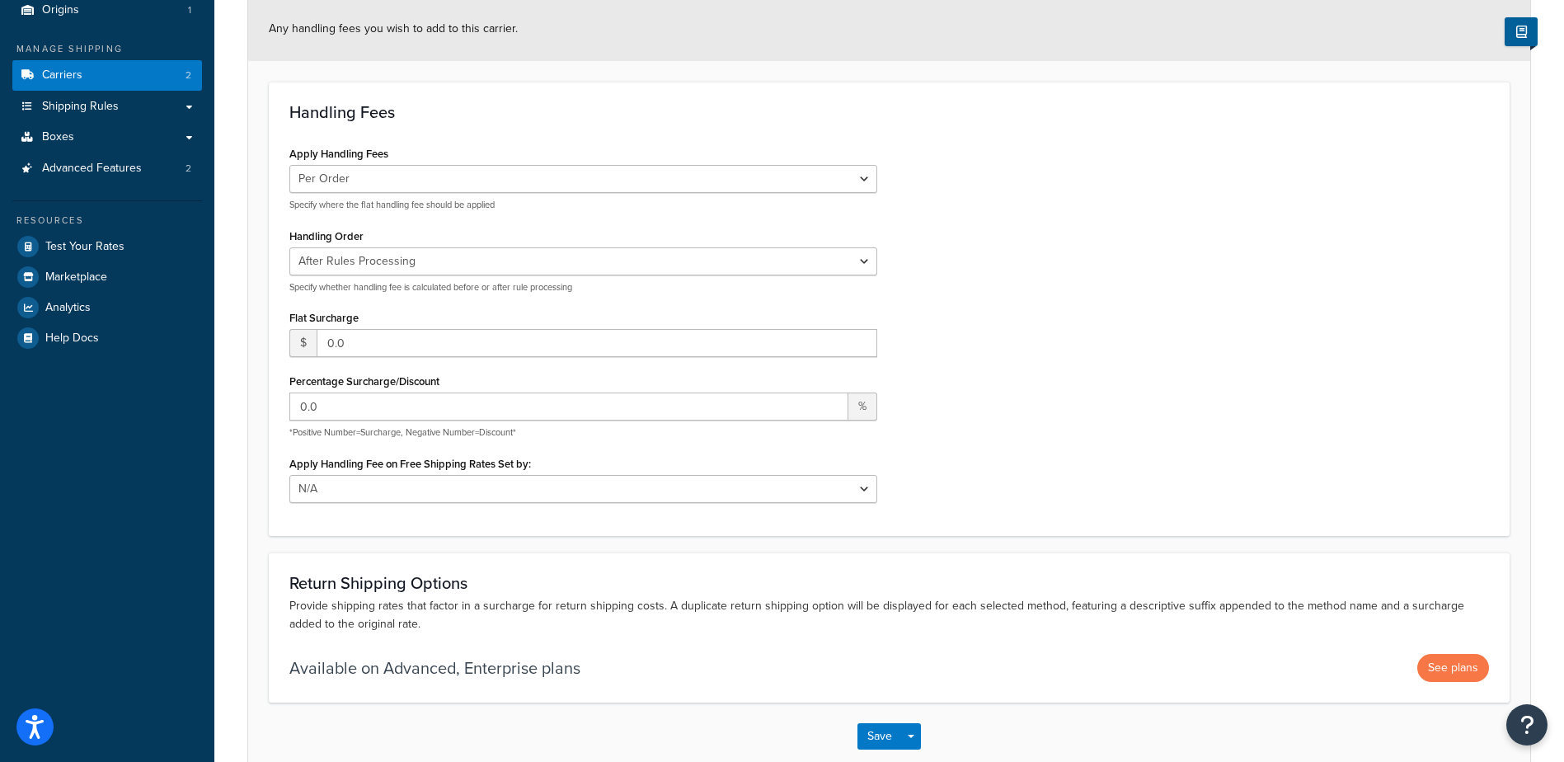
scroll to position [294, 0]
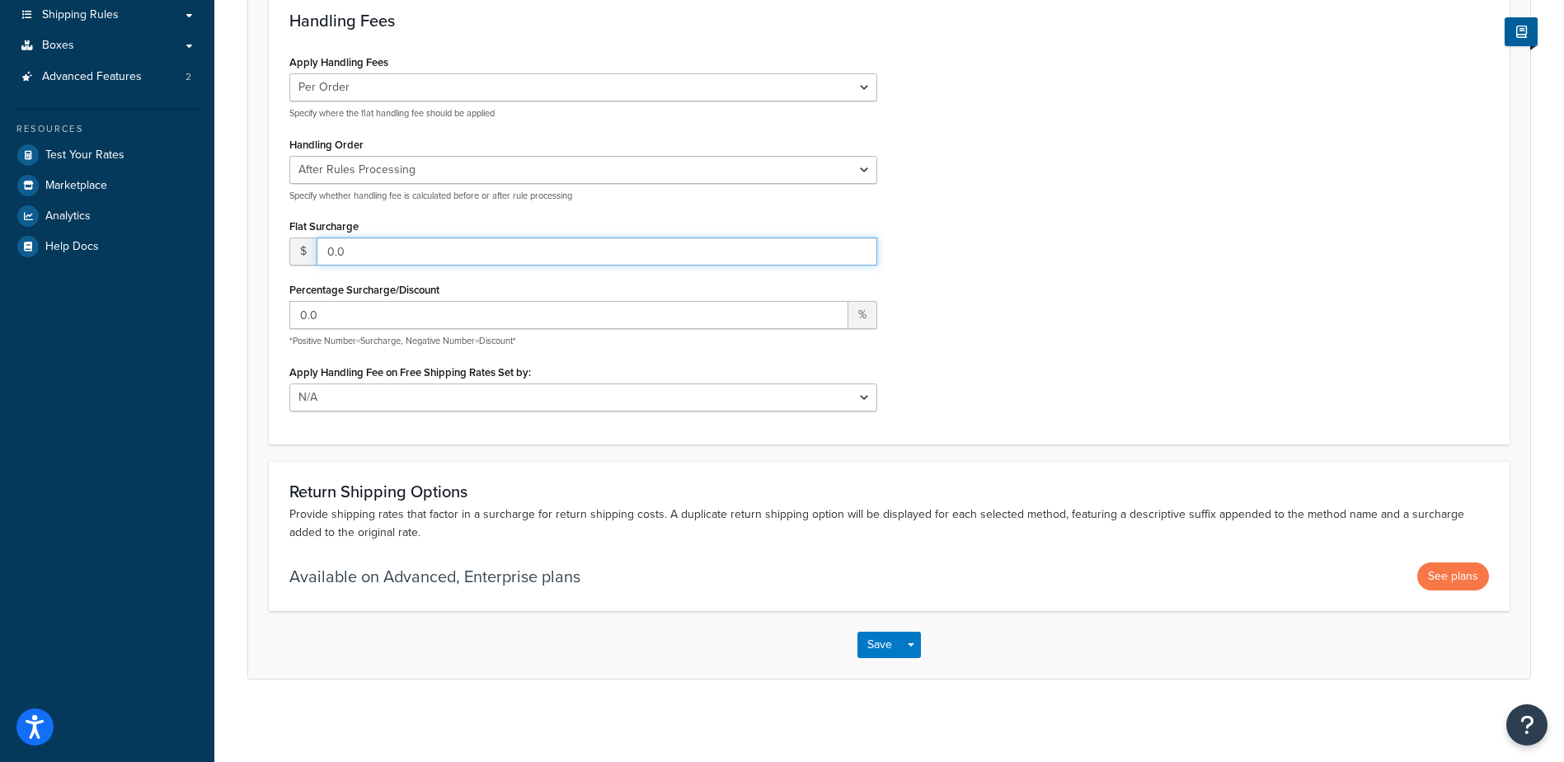
click at [297, 258] on div "$ 0.0" at bounding box center [583, 251] width 588 height 28
type input "15"
click at [782, 647] on button "Save" at bounding box center [879, 645] width 45 height 26
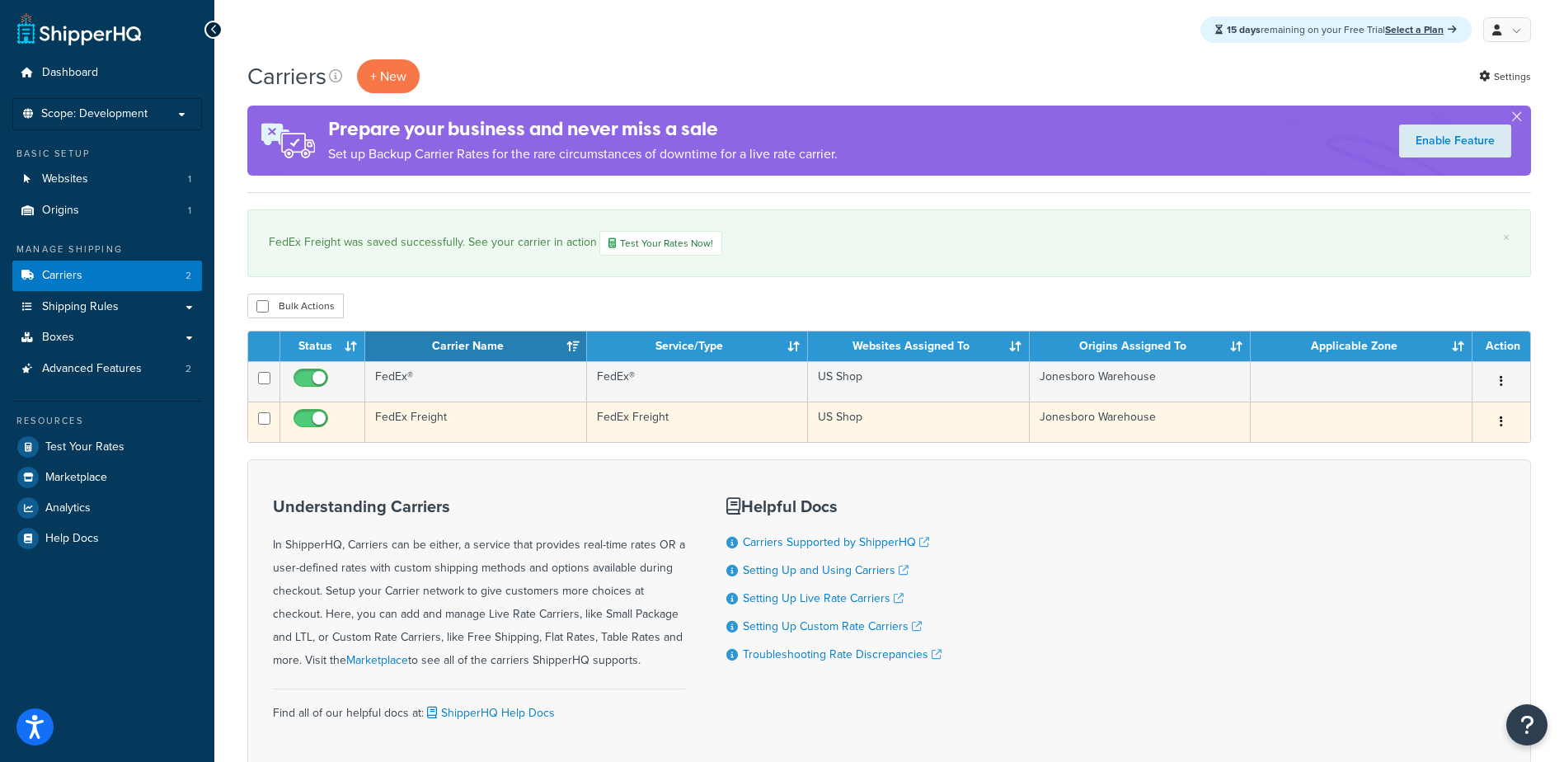
click at [389, 421] on td "FedEx Freight" at bounding box center [476, 422] width 222 height 40
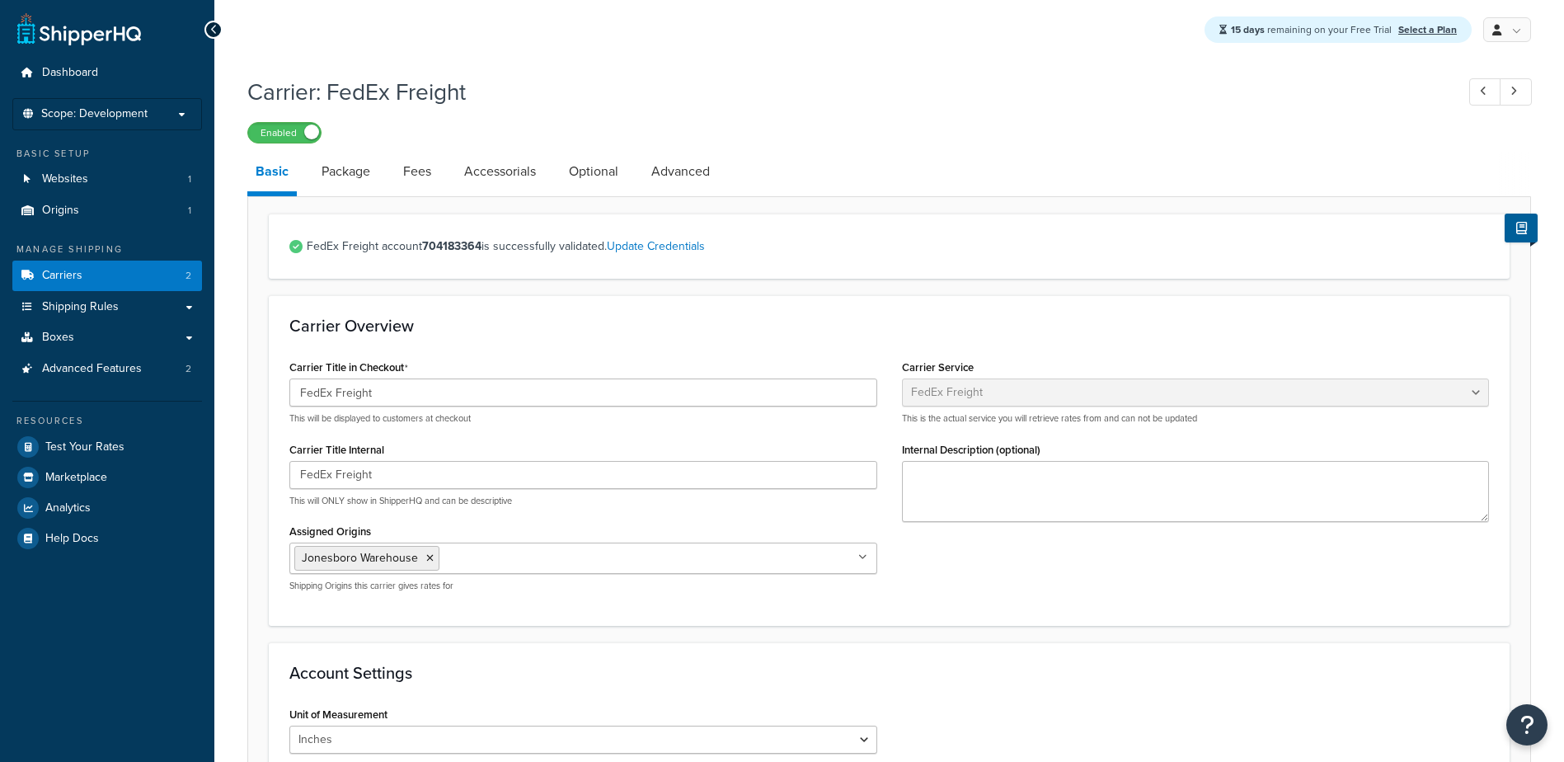
select select "fedExFreight"
click at [406, 172] on link "Fees" at bounding box center [417, 172] width 45 height 40
select select "AFTER"
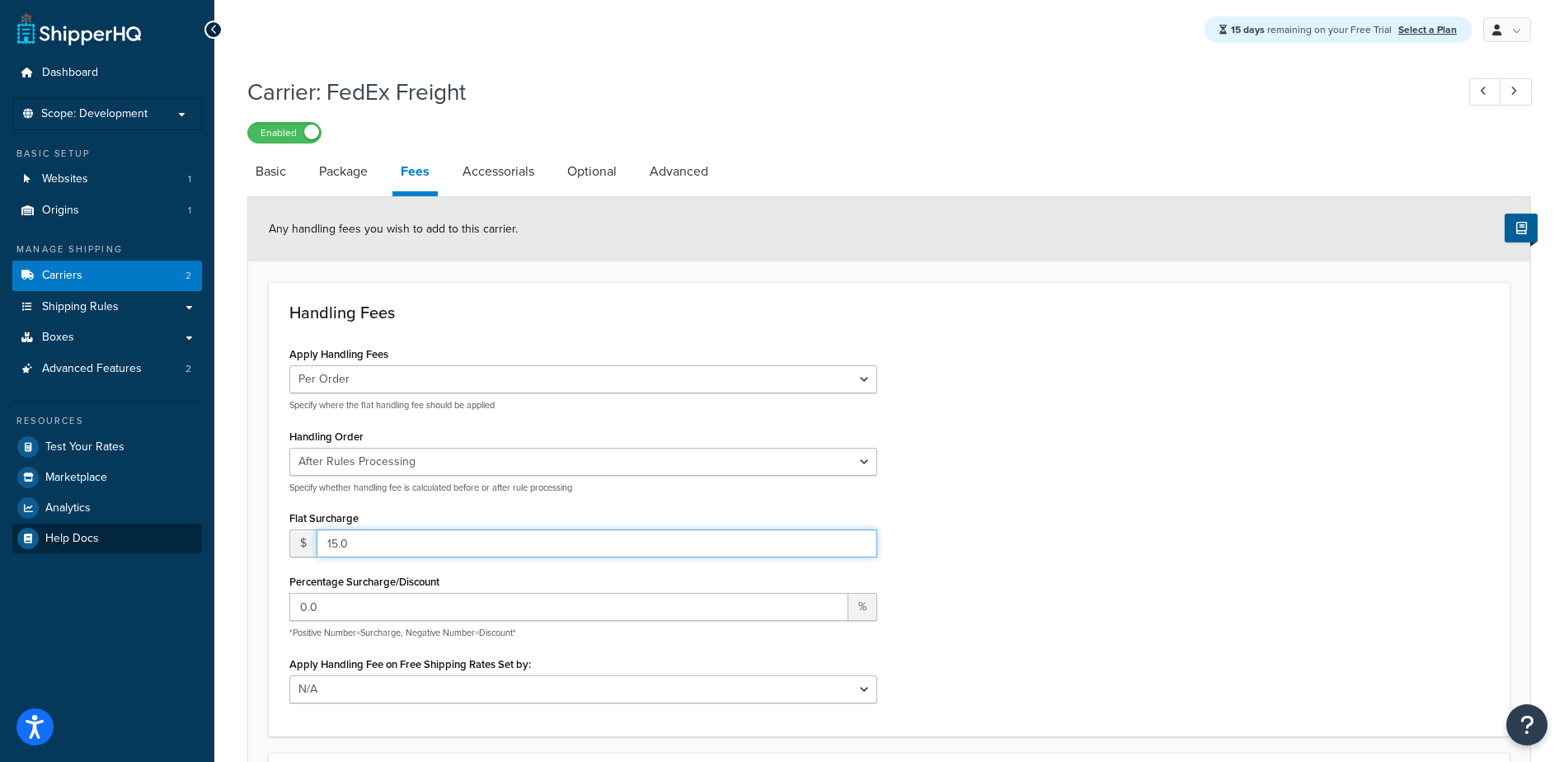
drag, startPoint x: 336, startPoint y: 542, endPoint x: 176, endPoint y: 546, distance: 160.0
click at [176, 546] on div "Dashboard Scope: Development Basic Setup Websites 1 Origins 1 Manage Shipping C…" at bounding box center [782, 527] width 1564 height 1054
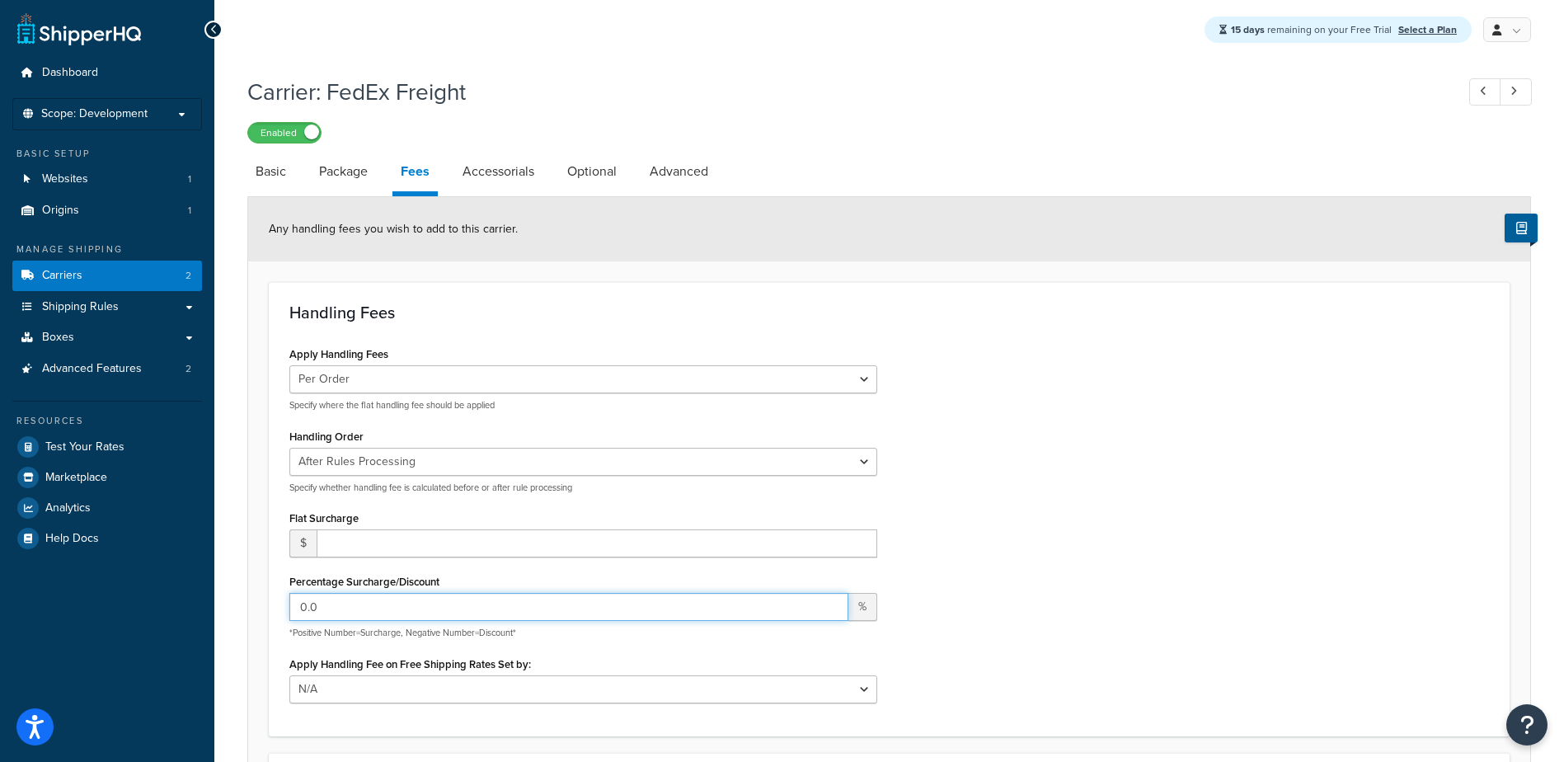
drag, startPoint x: 329, startPoint y: 608, endPoint x: 131, endPoint y: 606, distance: 197.9
click at [250, 610] on form "Any handling fees you wish to add to this carrier. Handling Fees Apply Handling…" at bounding box center [889, 583] width 1282 height 773
paste input "15"
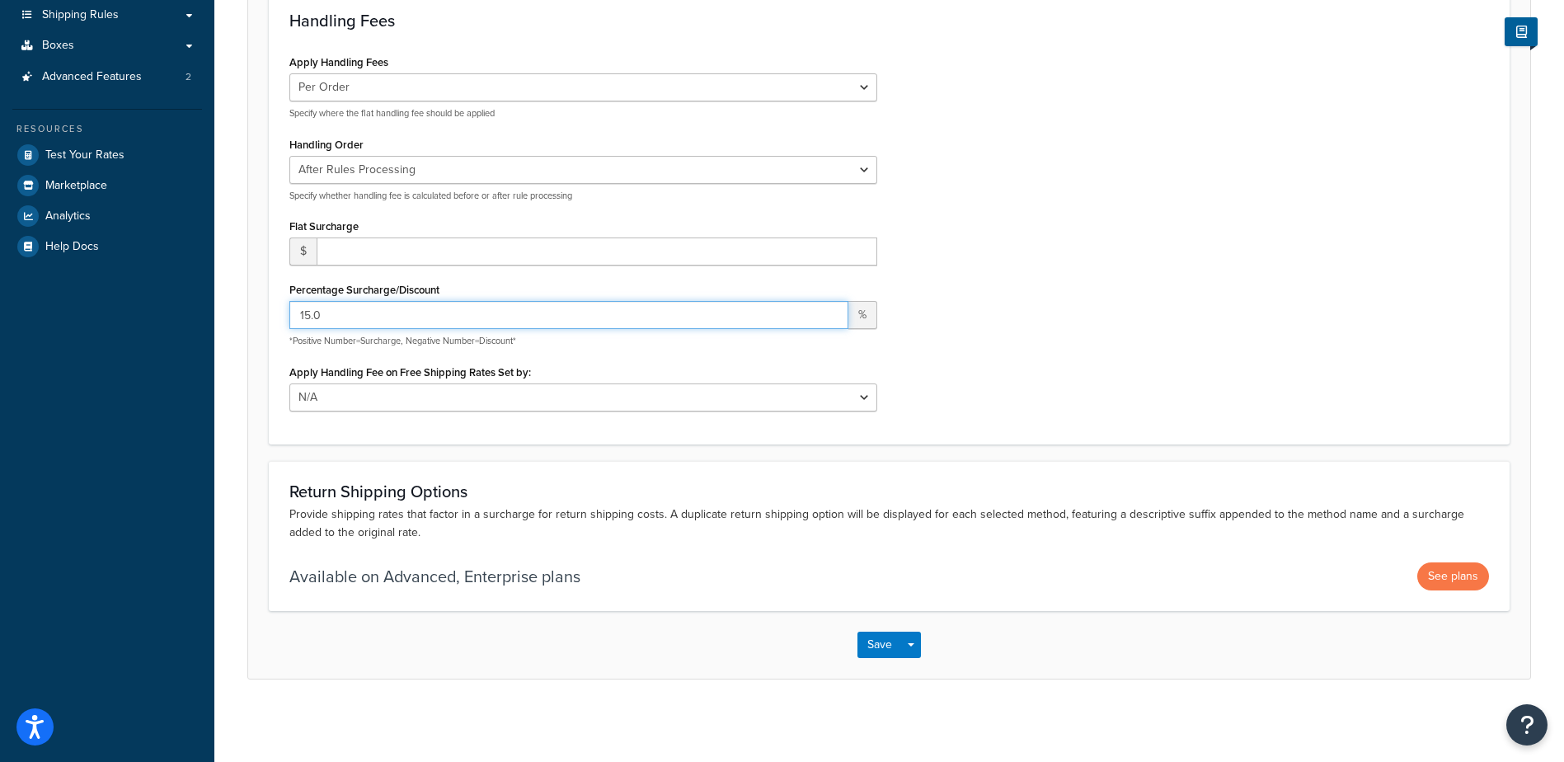
scroll to position [294, 0]
type input "15.0"
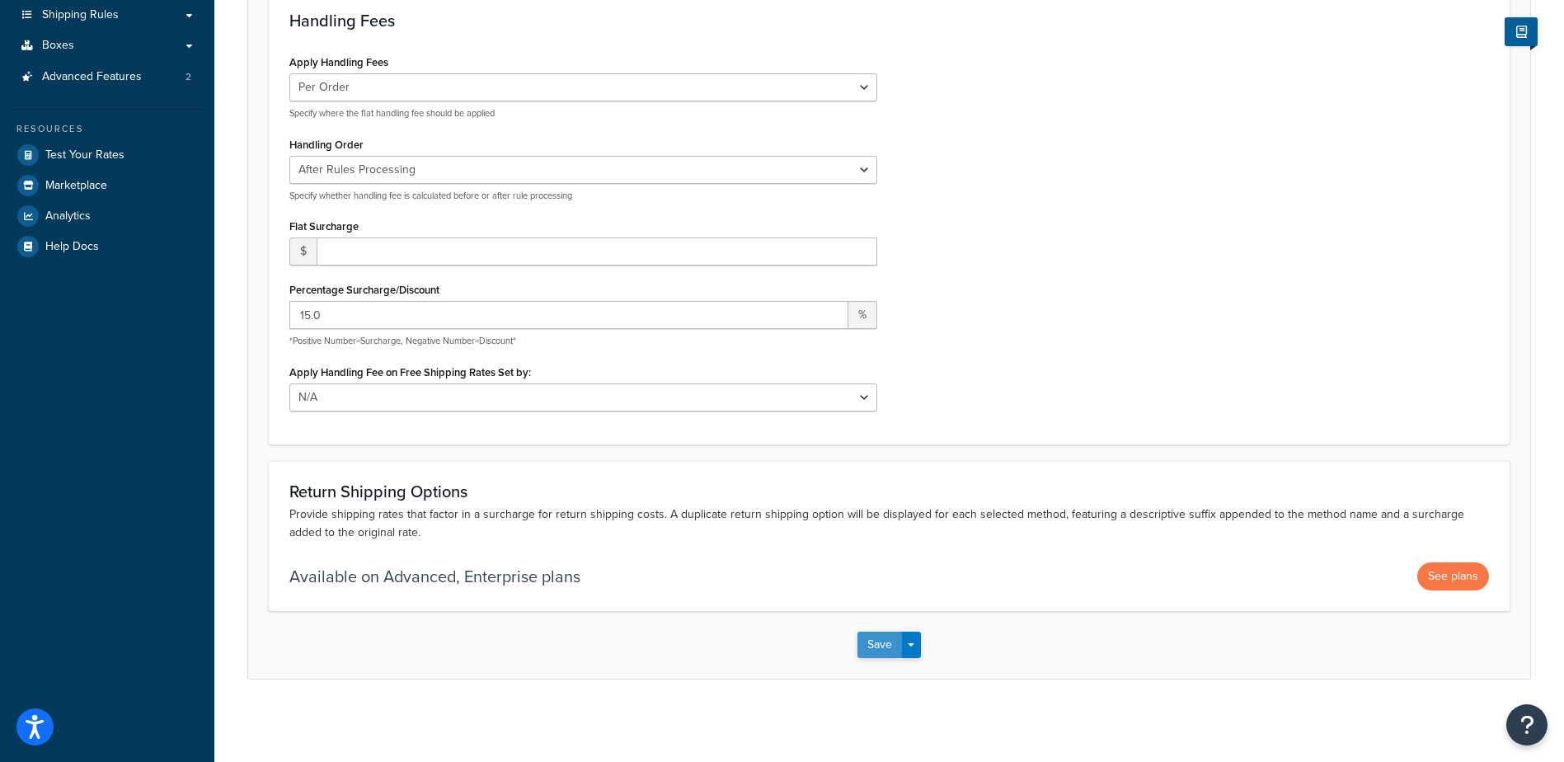
click at [876, 636] on button "Save" at bounding box center [879, 645] width 45 height 26
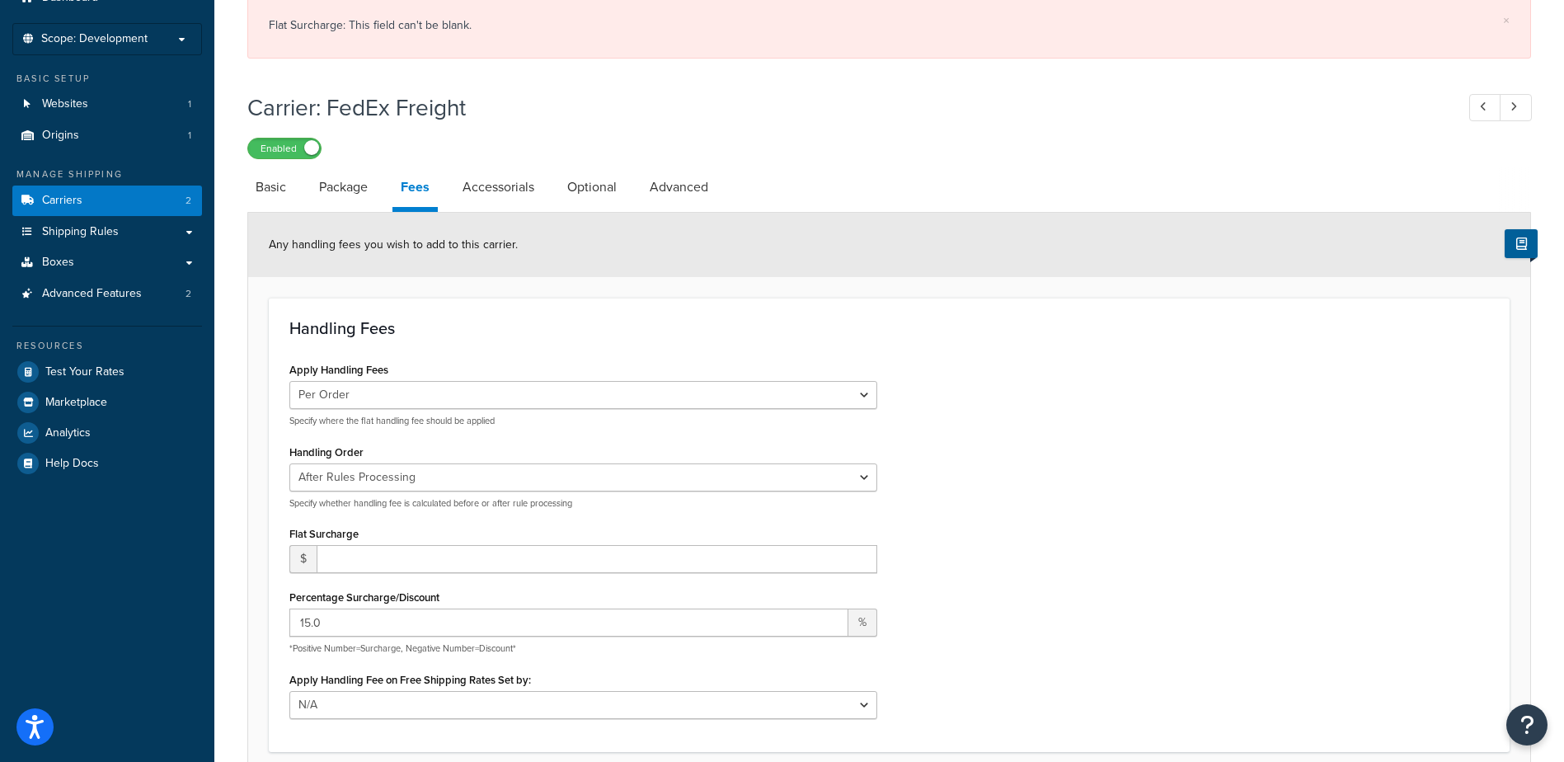
scroll to position [0, 0]
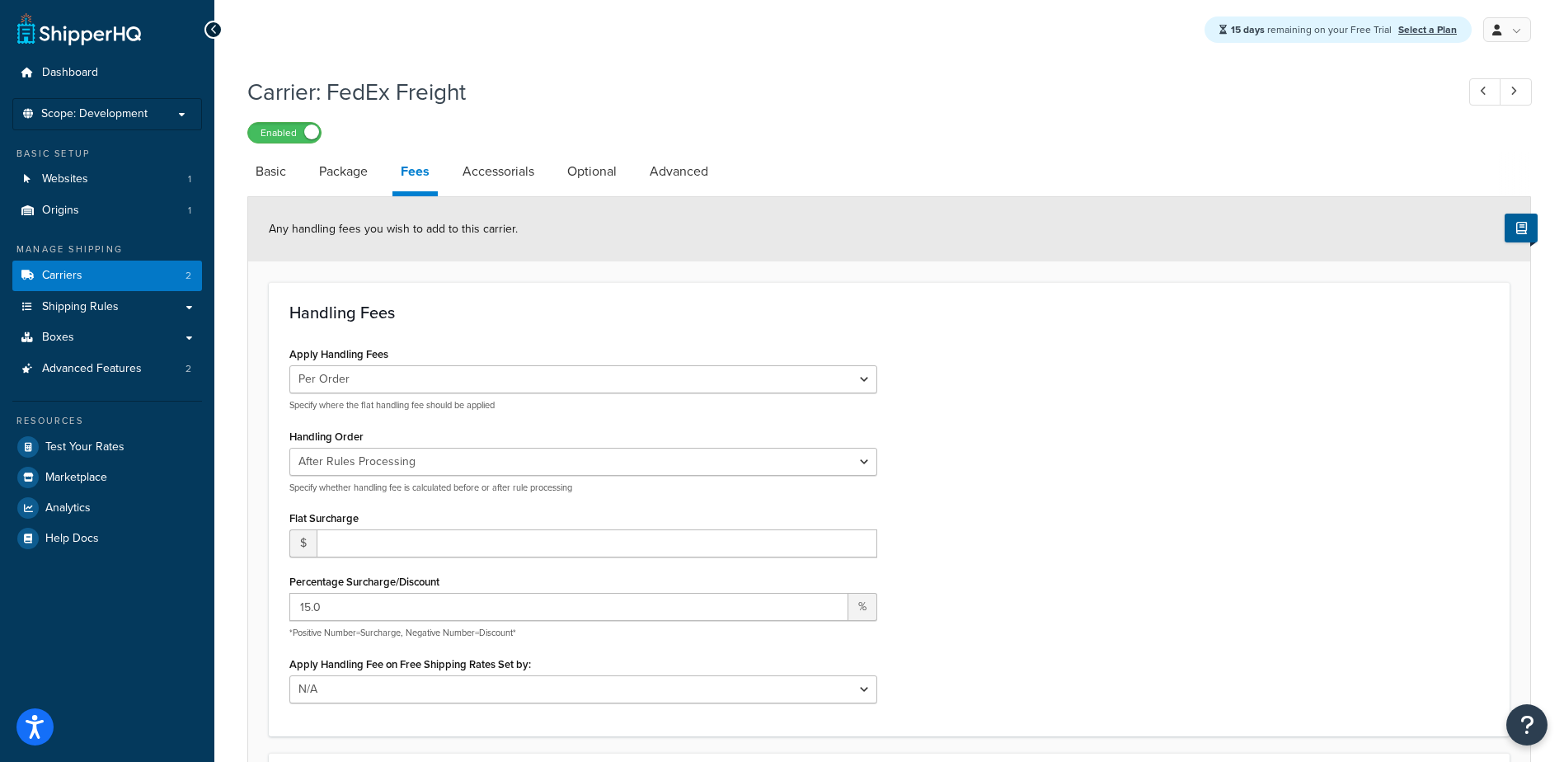
drag, startPoint x: 289, startPoint y: 103, endPoint x: 508, endPoint y: 102, distance: 219.3
click at [508, 102] on div "Flat Surcharge: This field can't be blank." at bounding box center [889, 100] width 1241 height 23
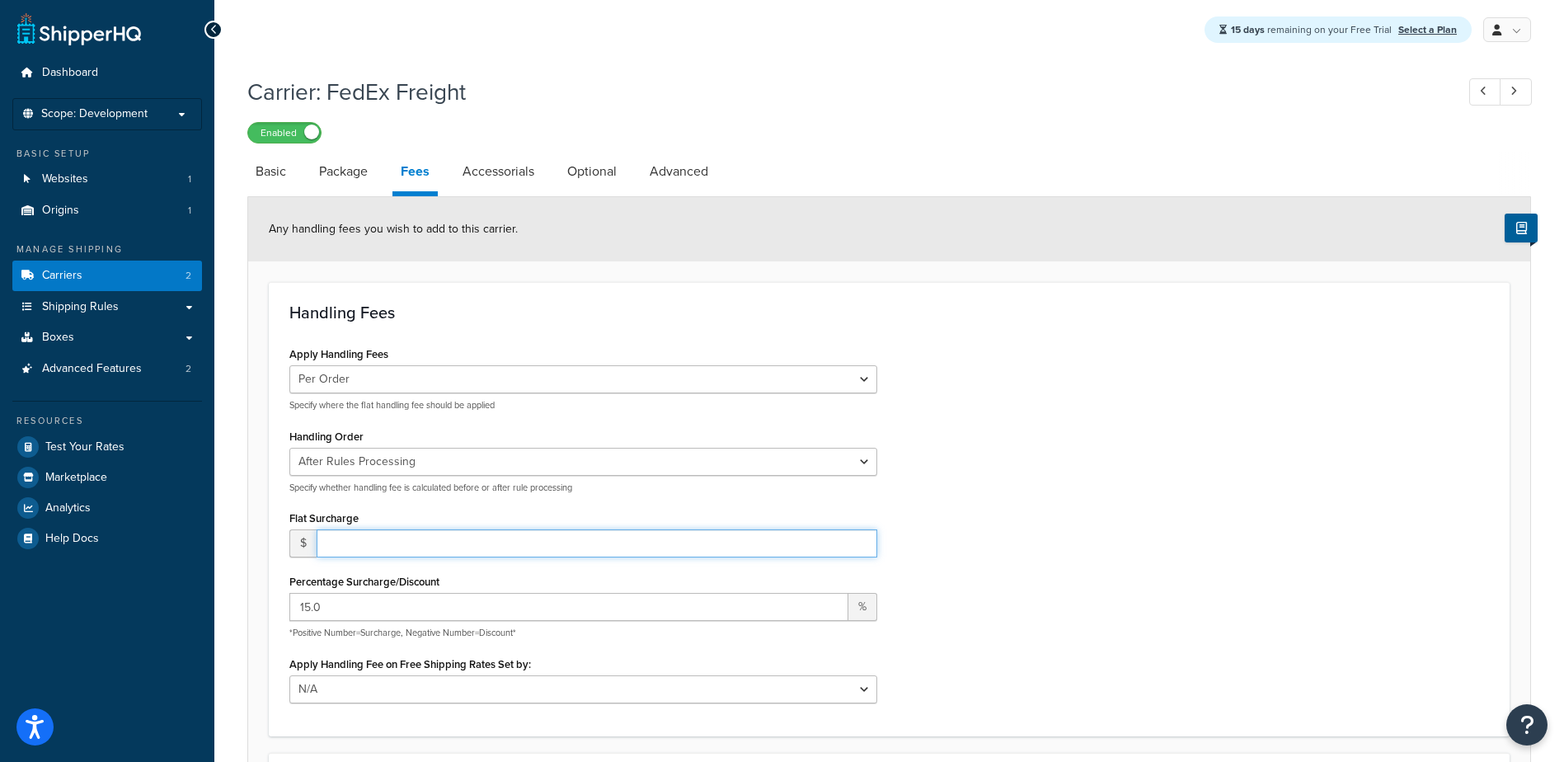
drag, startPoint x: 359, startPoint y: 546, endPoint x: 386, endPoint y: 530, distance: 31.4
click at [359, 545] on input "number" at bounding box center [597, 543] width 561 height 28
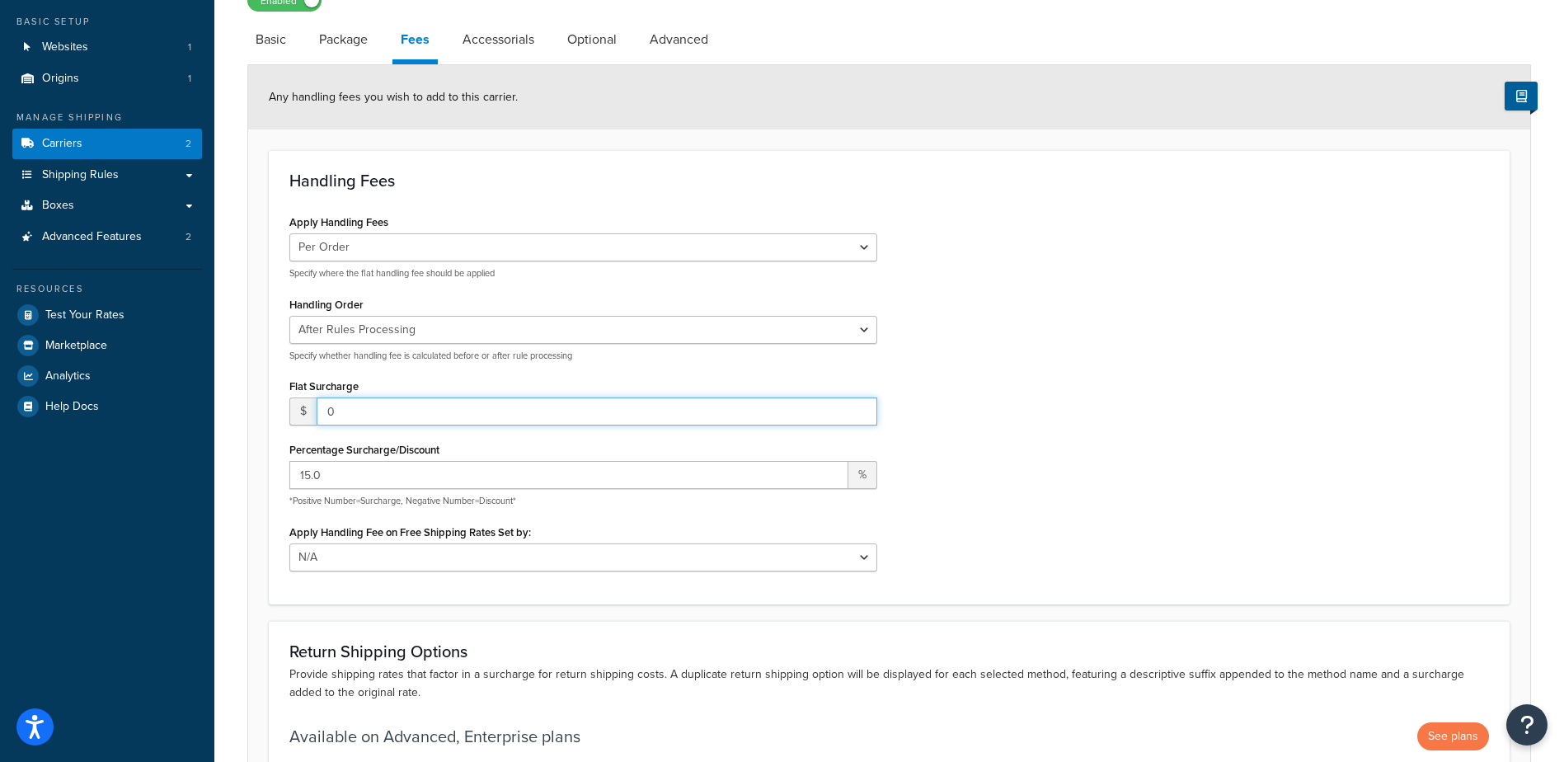
scroll to position [294, 0]
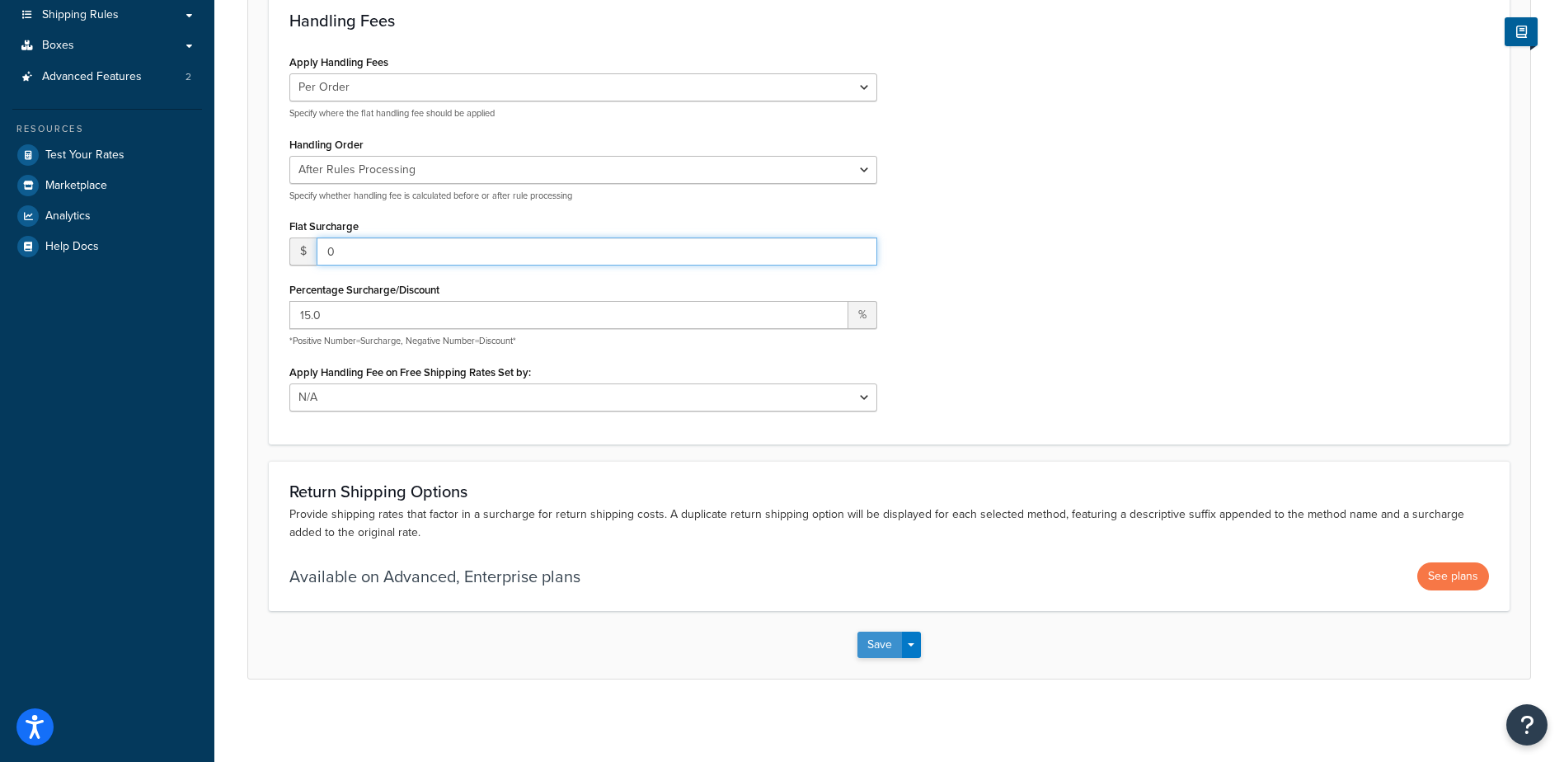
type input "0"
click at [869, 642] on button "Save" at bounding box center [879, 645] width 45 height 26
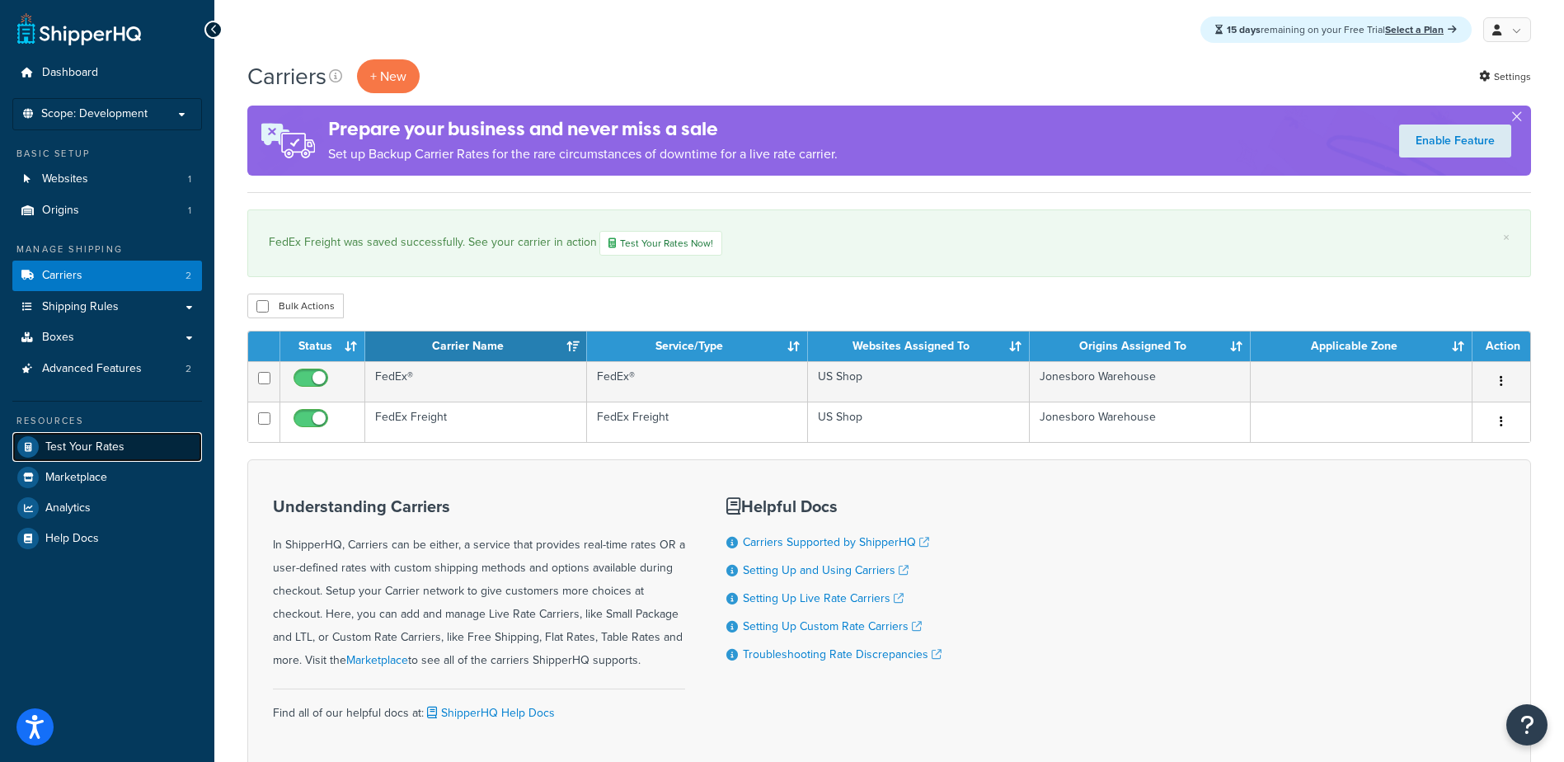
click at [62, 445] on span "Test Your Rates" at bounding box center [84, 447] width 79 height 14
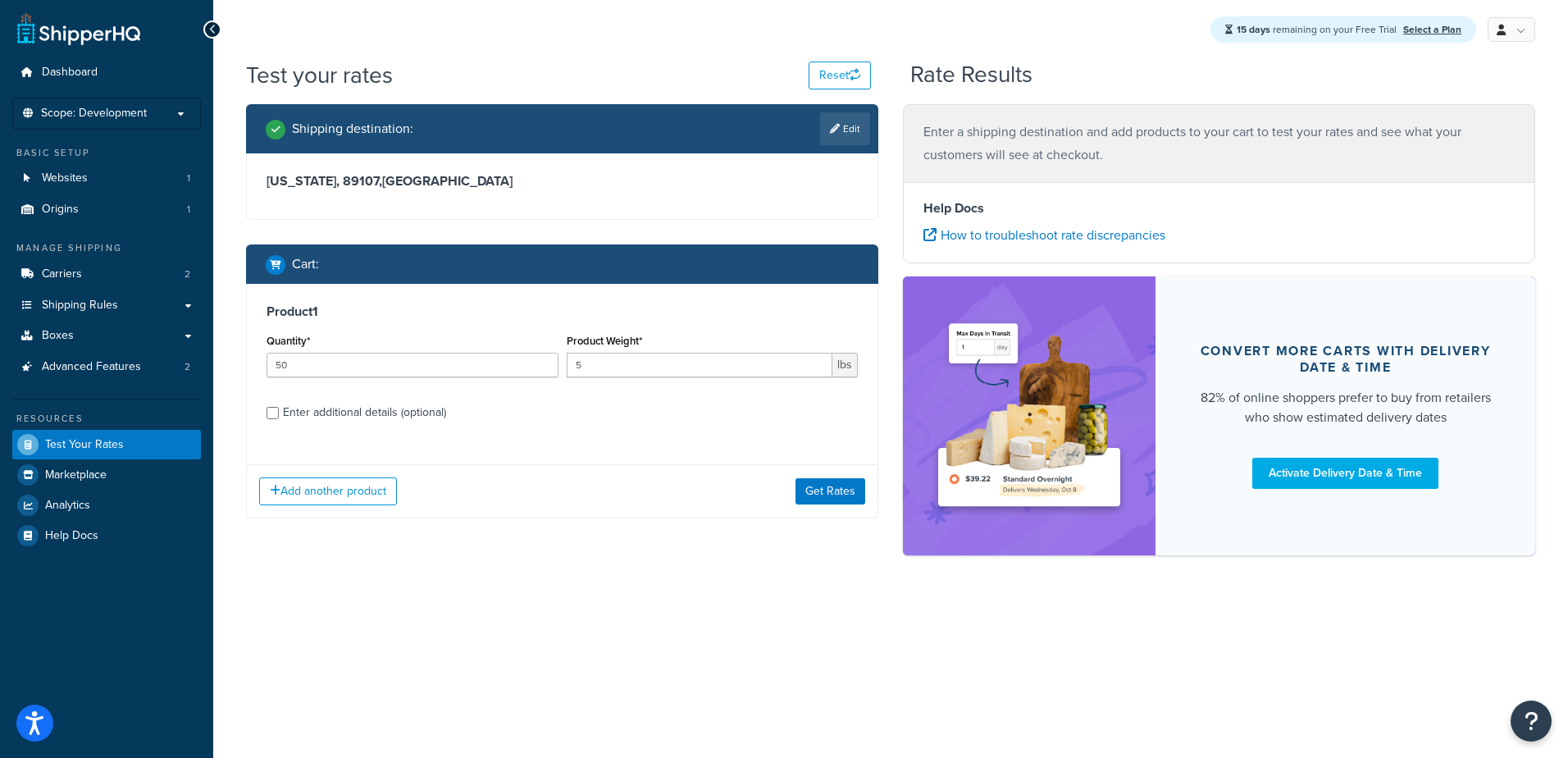
click at [306, 405] on div "Enter additional details (optional)" at bounding box center [364, 412] width 163 height 23
click at [279, 407] on input "Enter additional details (optional)" at bounding box center [273, 413] width 12 height 12
checkbox input "true"
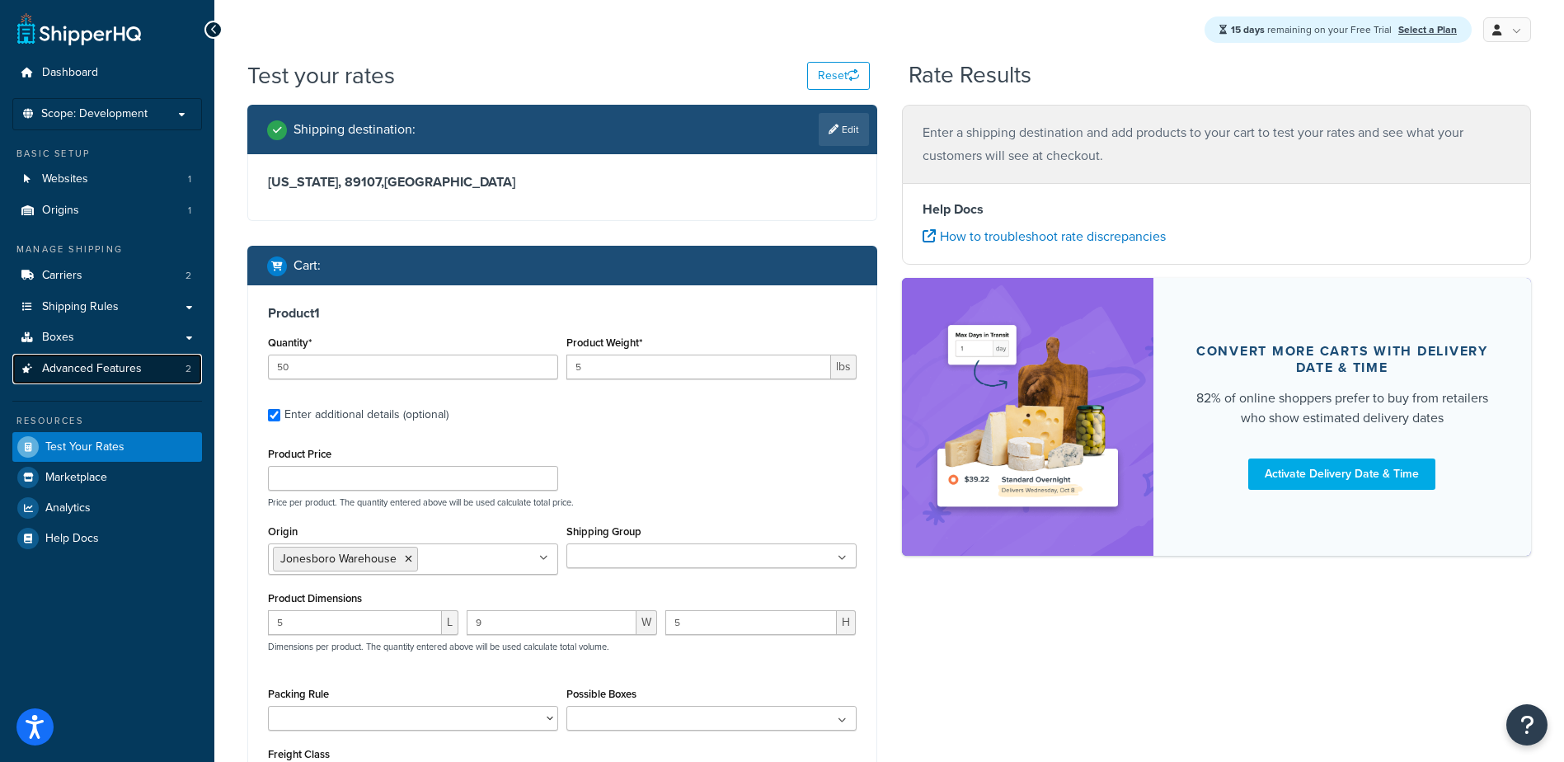
click at [92, 369] on span "Advanced Features" at bounding box center [92, 369] width 100 height 14
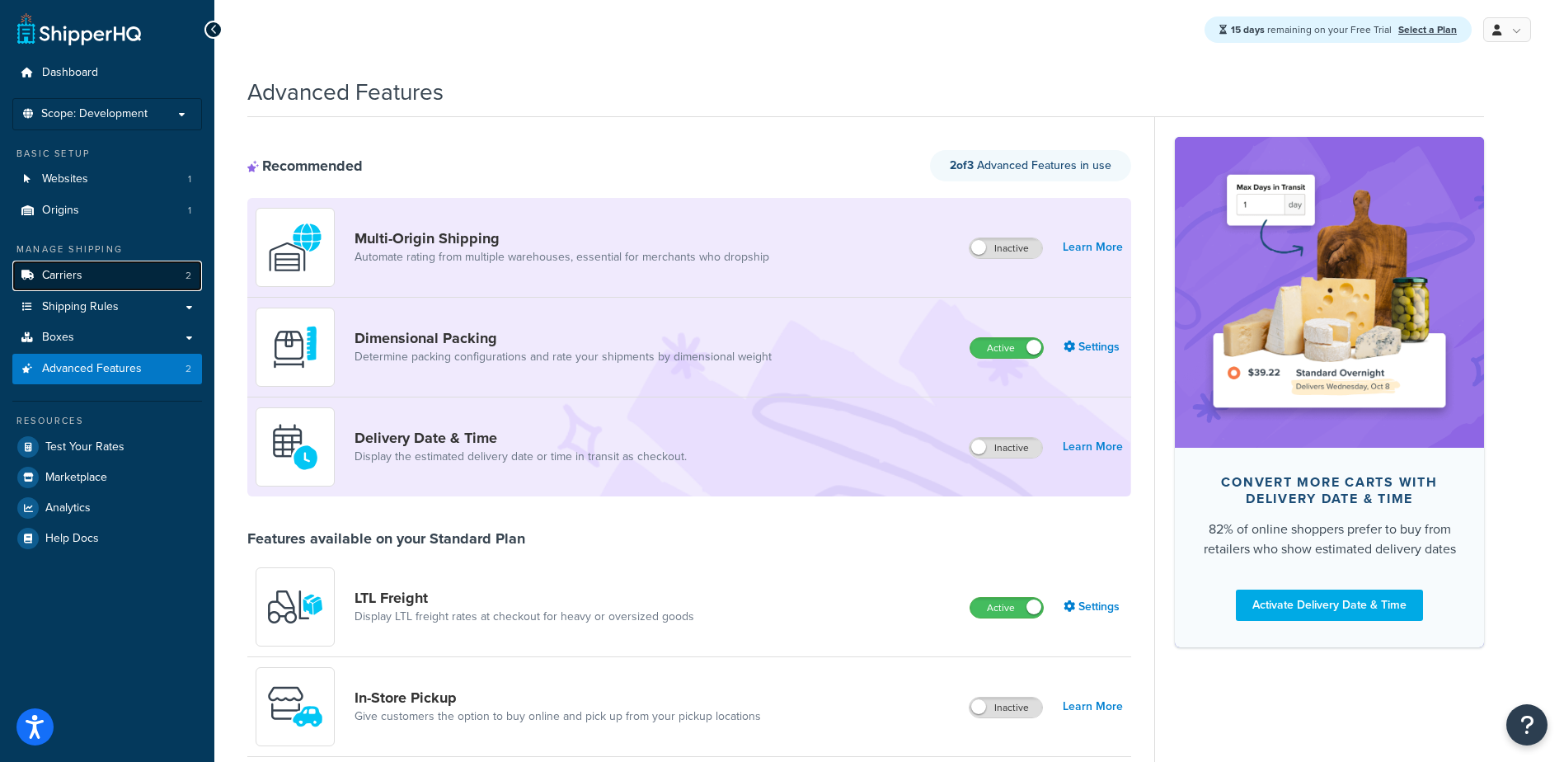
click at [69, 286] on link "Carriers 2" at bounding box center [107, 276] width 190 height 31
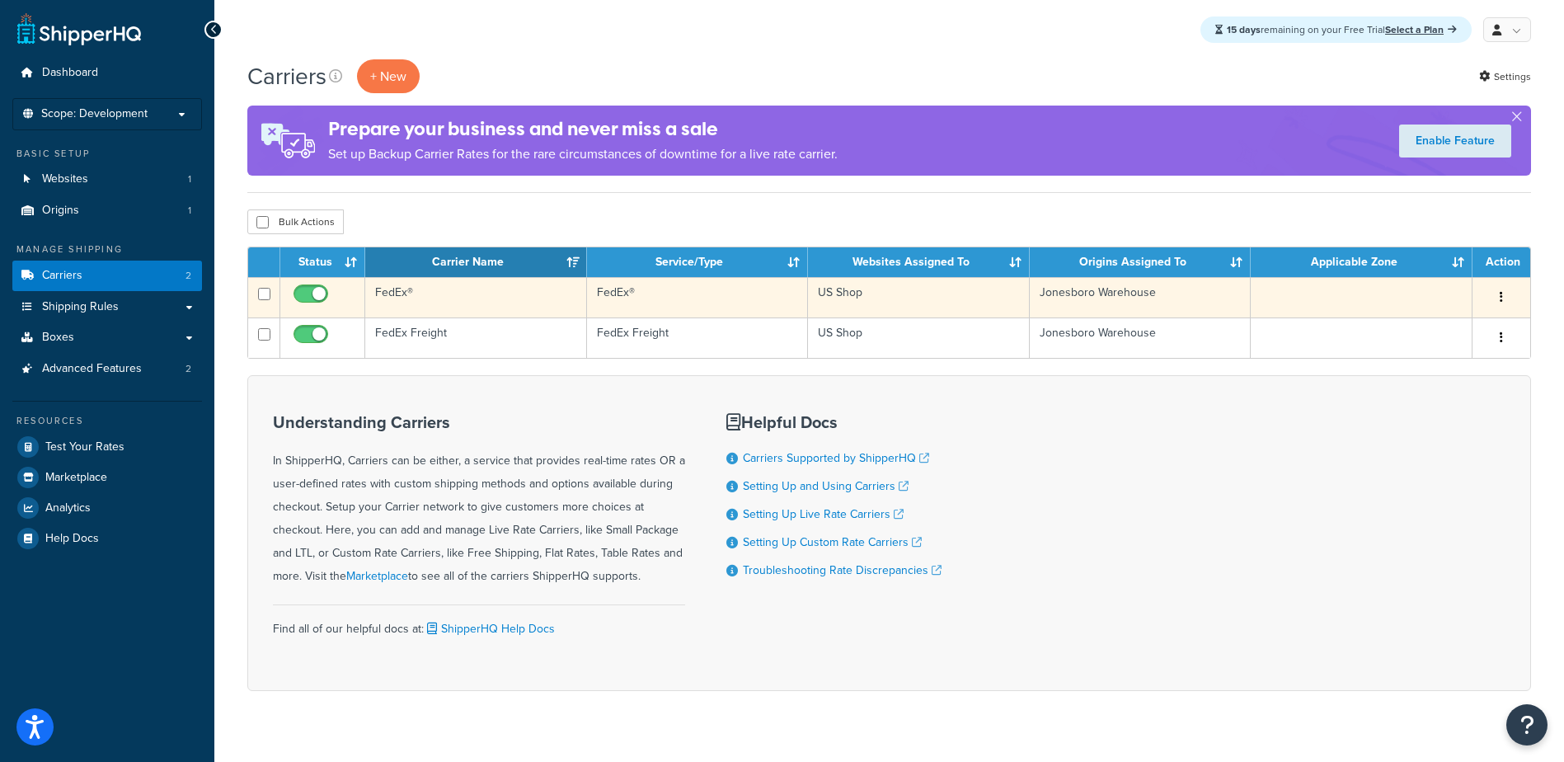
click at [302, 294] on input "checkbox" at bounding box center [312, 298] width 45 height 21
checkbox input "false"
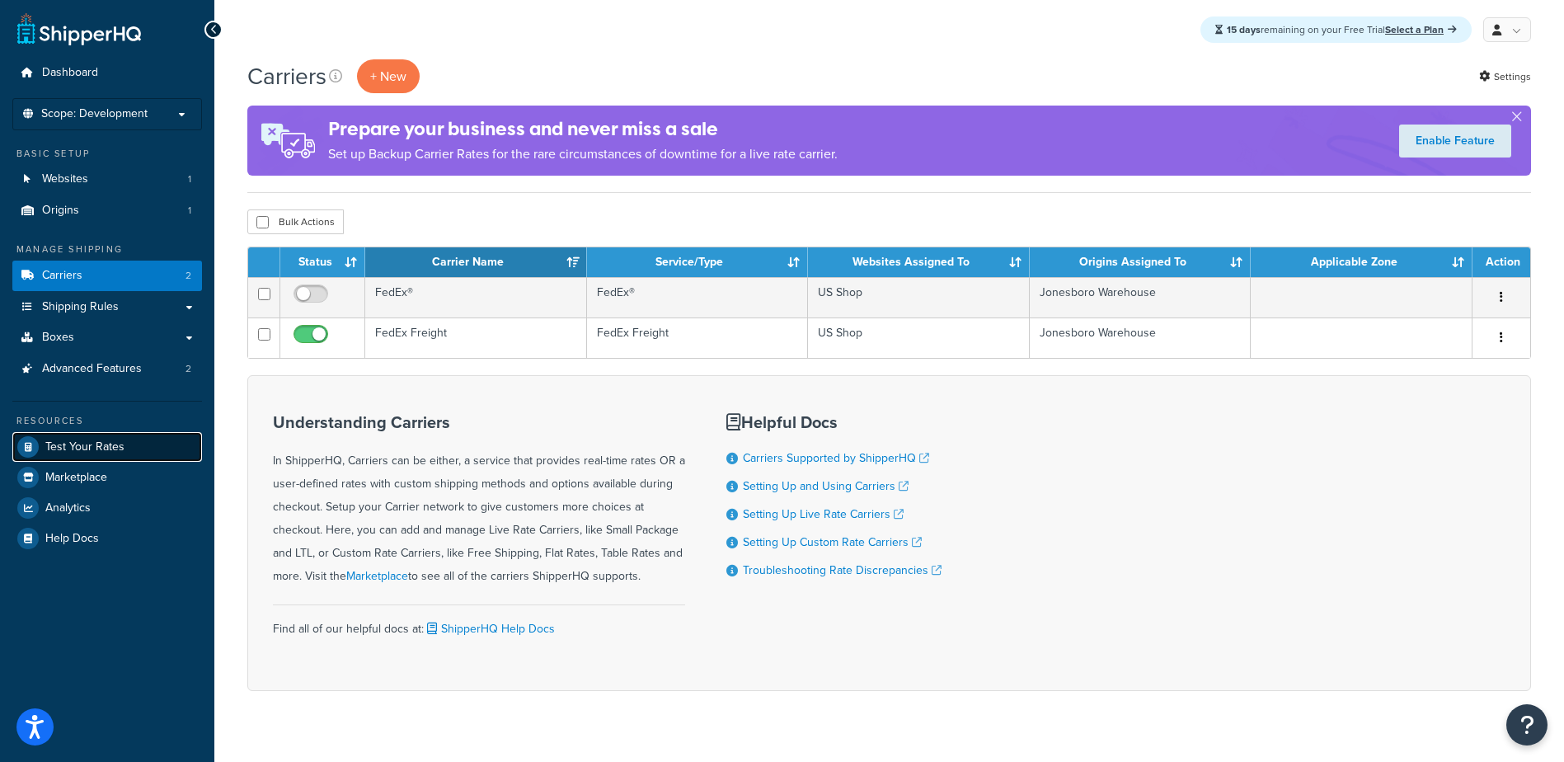
click at [69, 442] on span "Test Your Rates" at bounding box center [84, 447] width 79 height 14
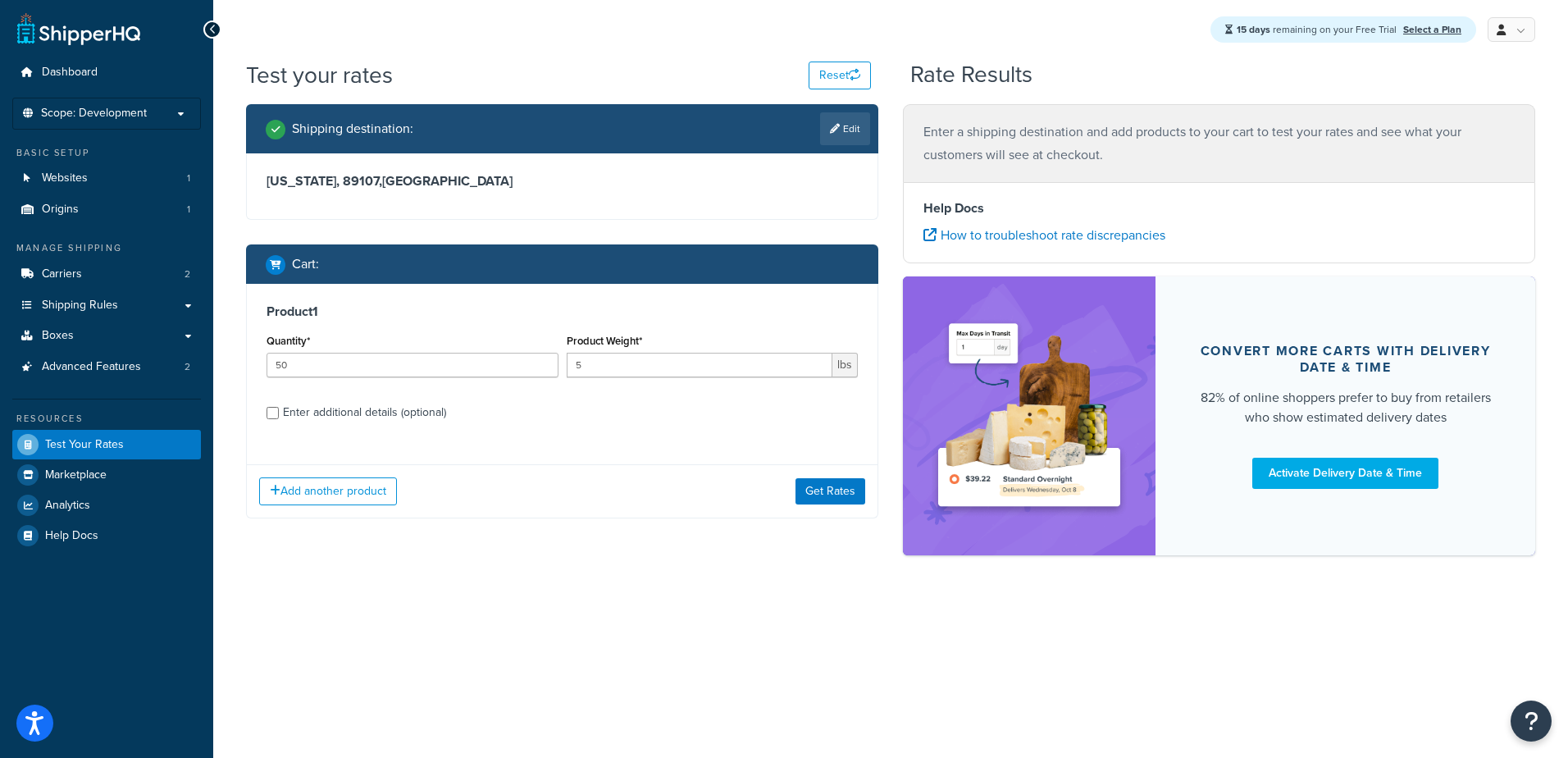
click at [310, 416] on div "Enter additional details (optional)" at bounding box center [364, 412] width 163 height 23
click at [279, 416] on input "Enter additional details (optional)" at bounding box center [273, 413] width 12 height 12
checkbox input "true"
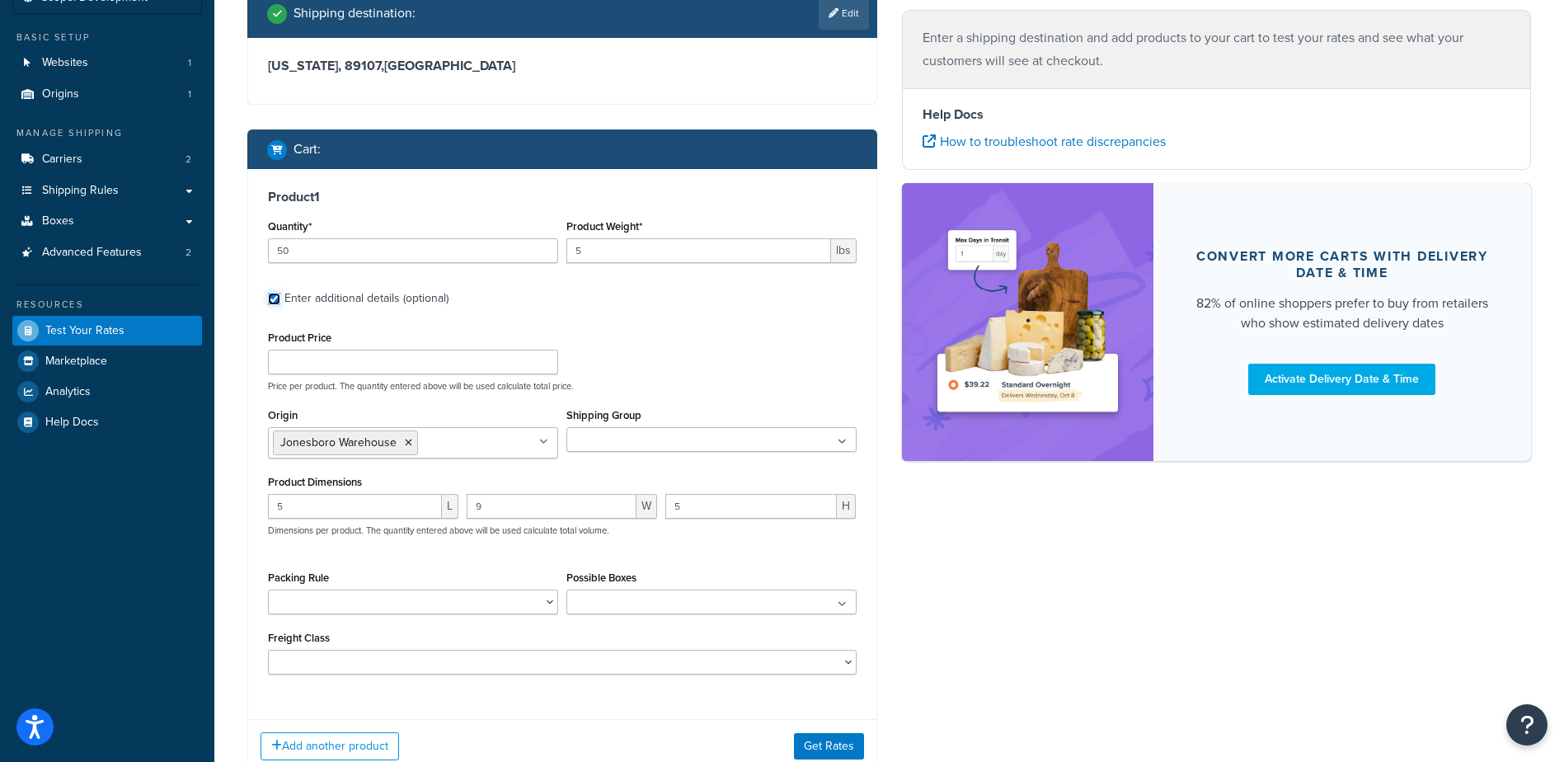
scroll to position [155, 0]
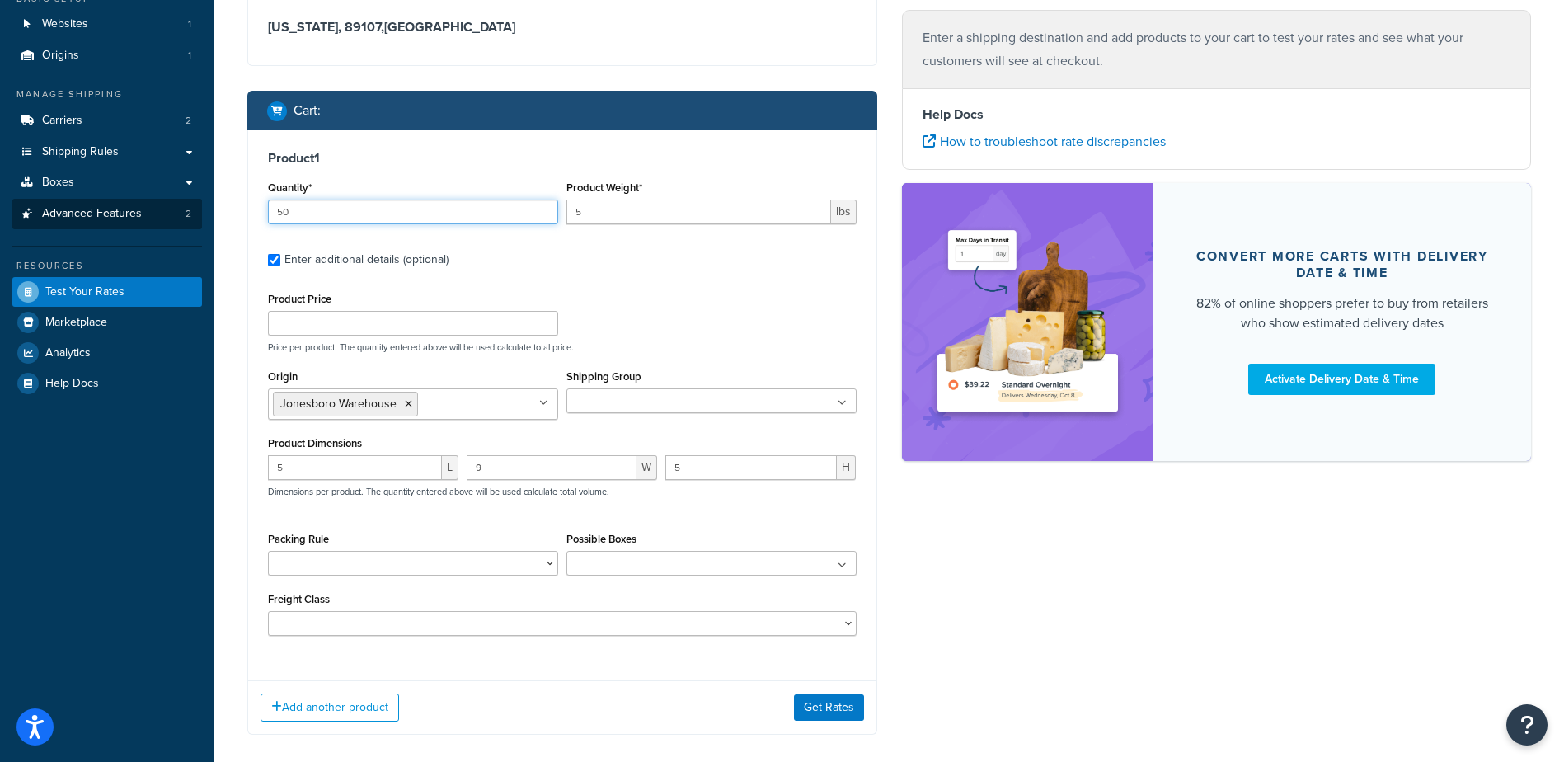
drag, startPoint x: 341, startPoint y: 213, endPoint x: 106, endPoint y: 227, distance: 236.2
click at [106, 227] on div "Dashboard Scope: Development Basic Setup Websites 1 Origins 1 Manage Shipping C…" at bounding box center [782, 343] width 1564 height 997
type input "50"
drag, startPoint x: 560, startPoint y: 207, endPoint x: 495, endPoint y: 214, distance: 64.6
click at [511, 211] on div "Quantity* 50 Product Weight* 5 lbs" at bounding box center [562, 206] width 597 height 60
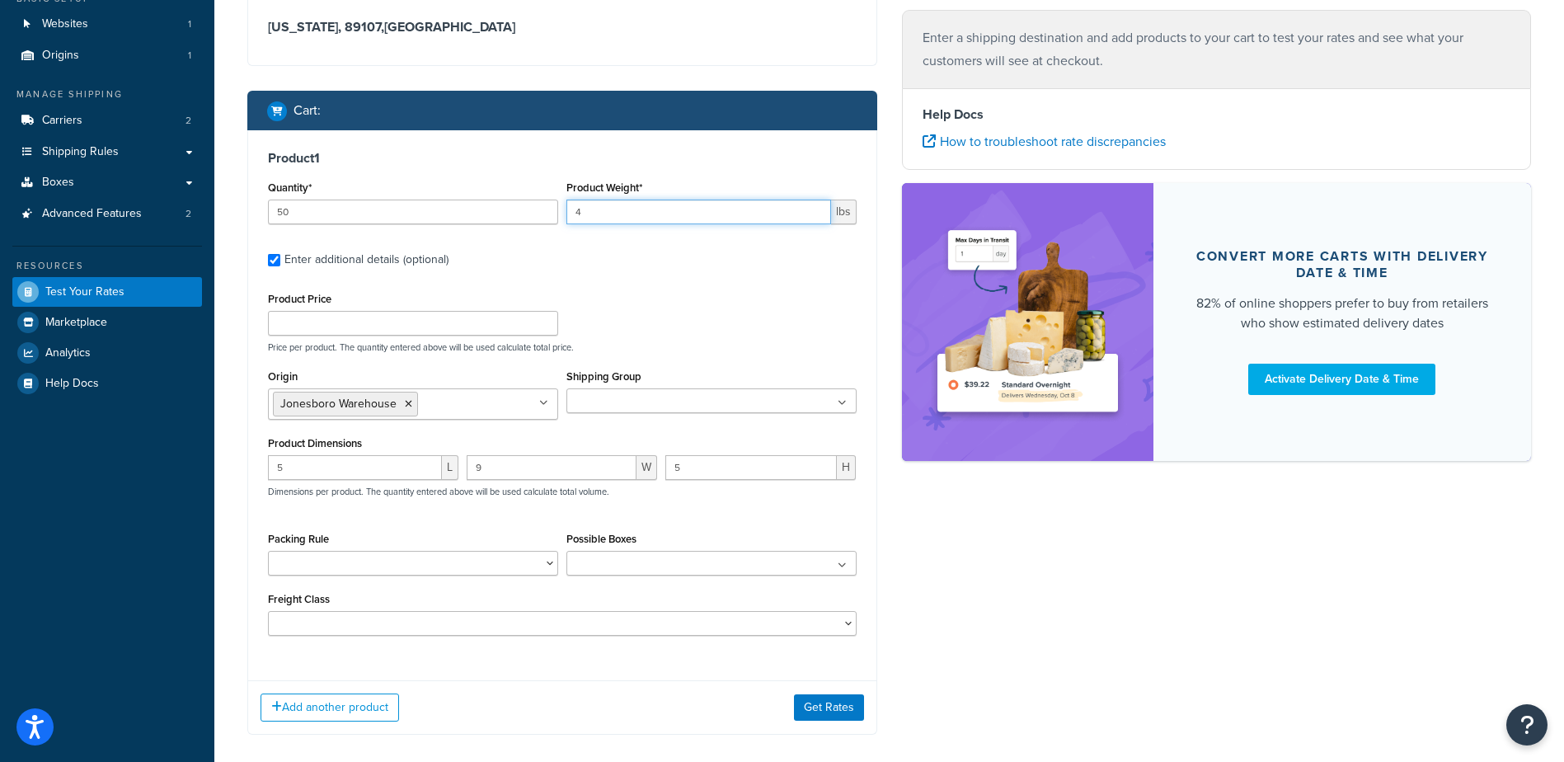
type input "4"
drag, startPoint x: 275, startPoint y: 467, endPoint x: 167, endPoint y: 481, distance: 109.0
click at [167, 481] on div "Dashboard Scope: Development Basic Setup Websites 1 Origins 1 Manage Shipping C…" at bounding box center [782, 343] width 1564 height 997
click at [834, 720] on button "Get Rates" at bounding box center [829, 707] width 70 height 26
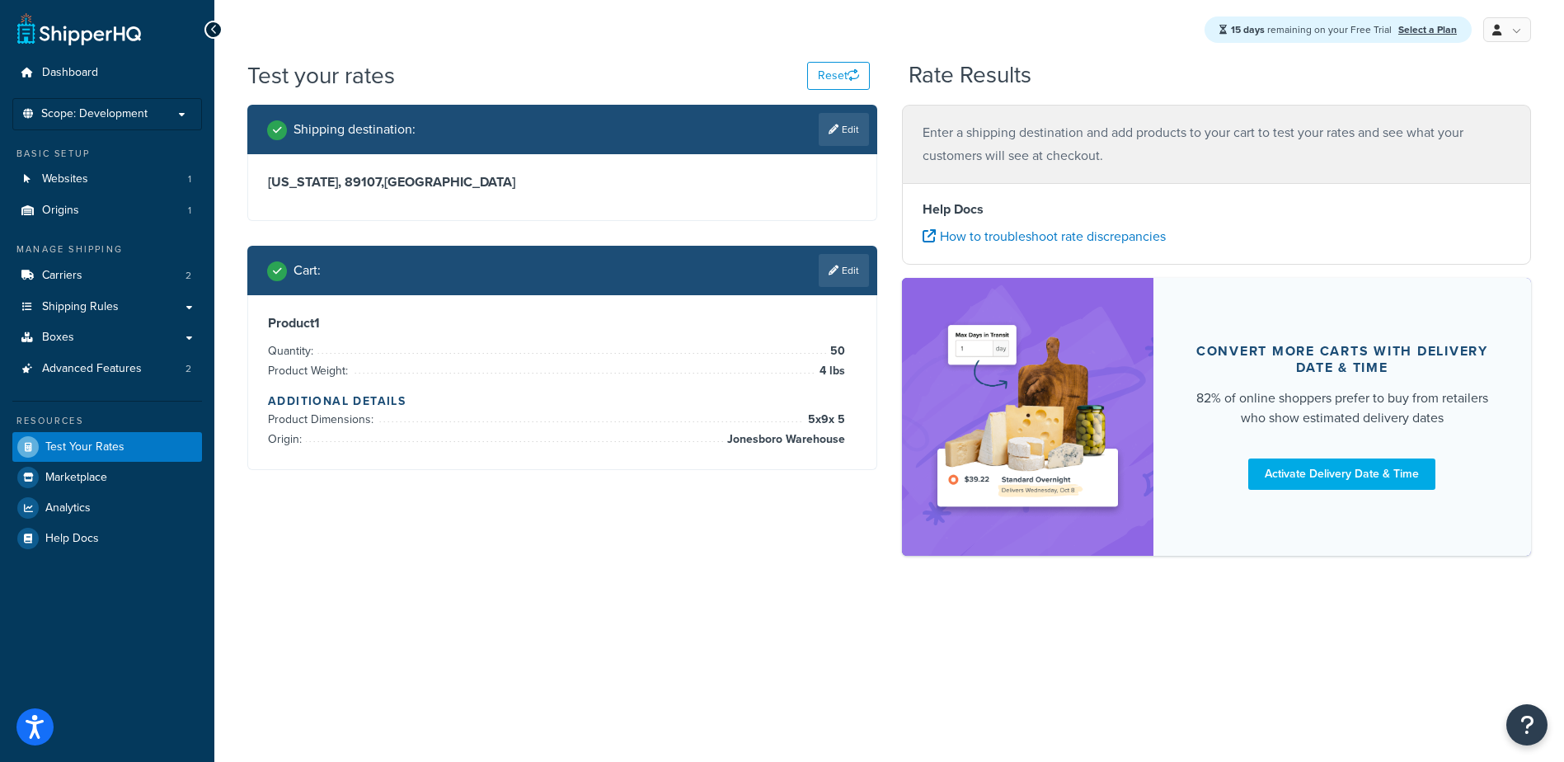
scroll to position [0, 0]
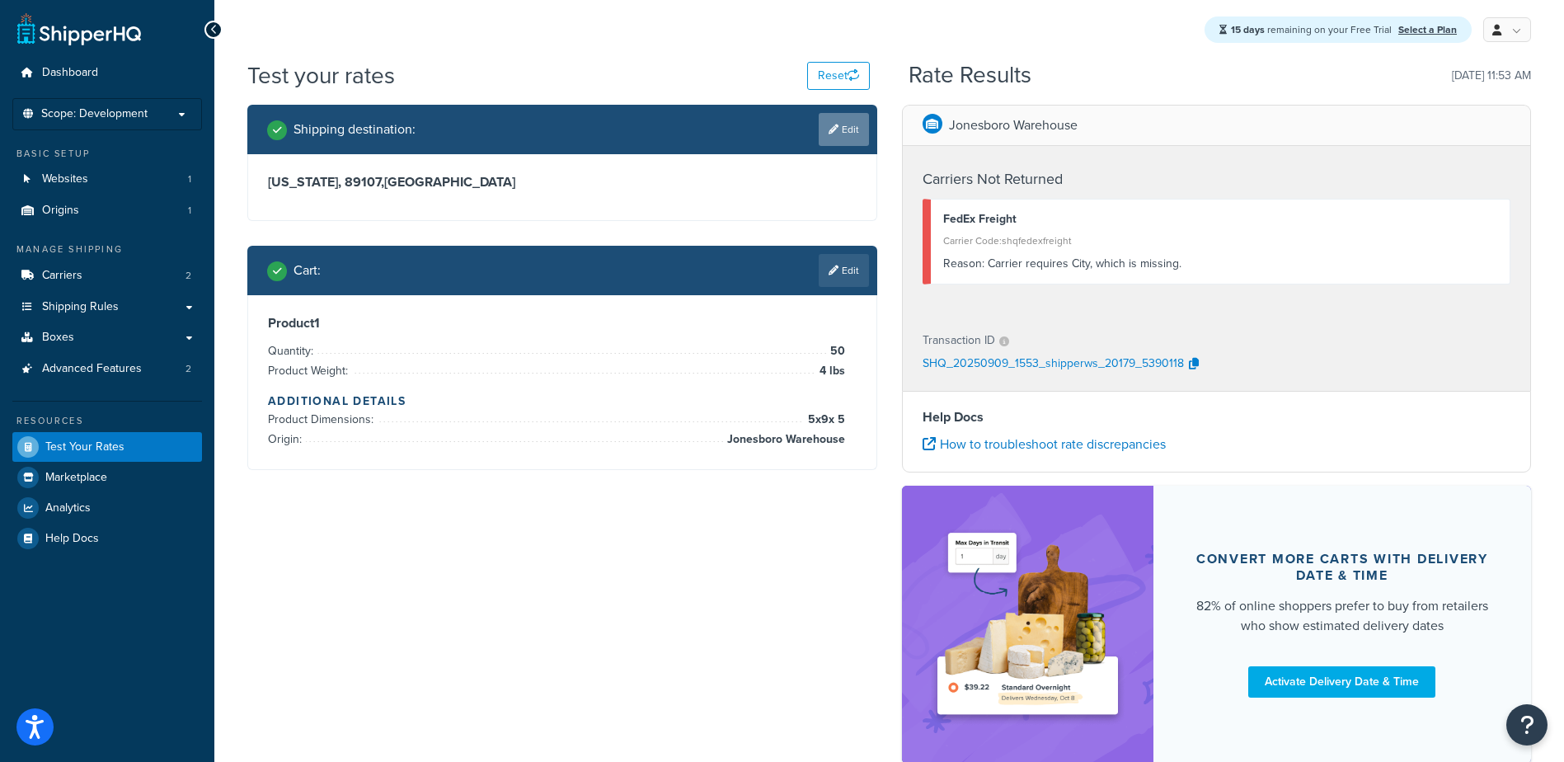
click at [849, 125] on link "Edit" at bounding box center [844, 129] width 50 height 33
select select "NV"
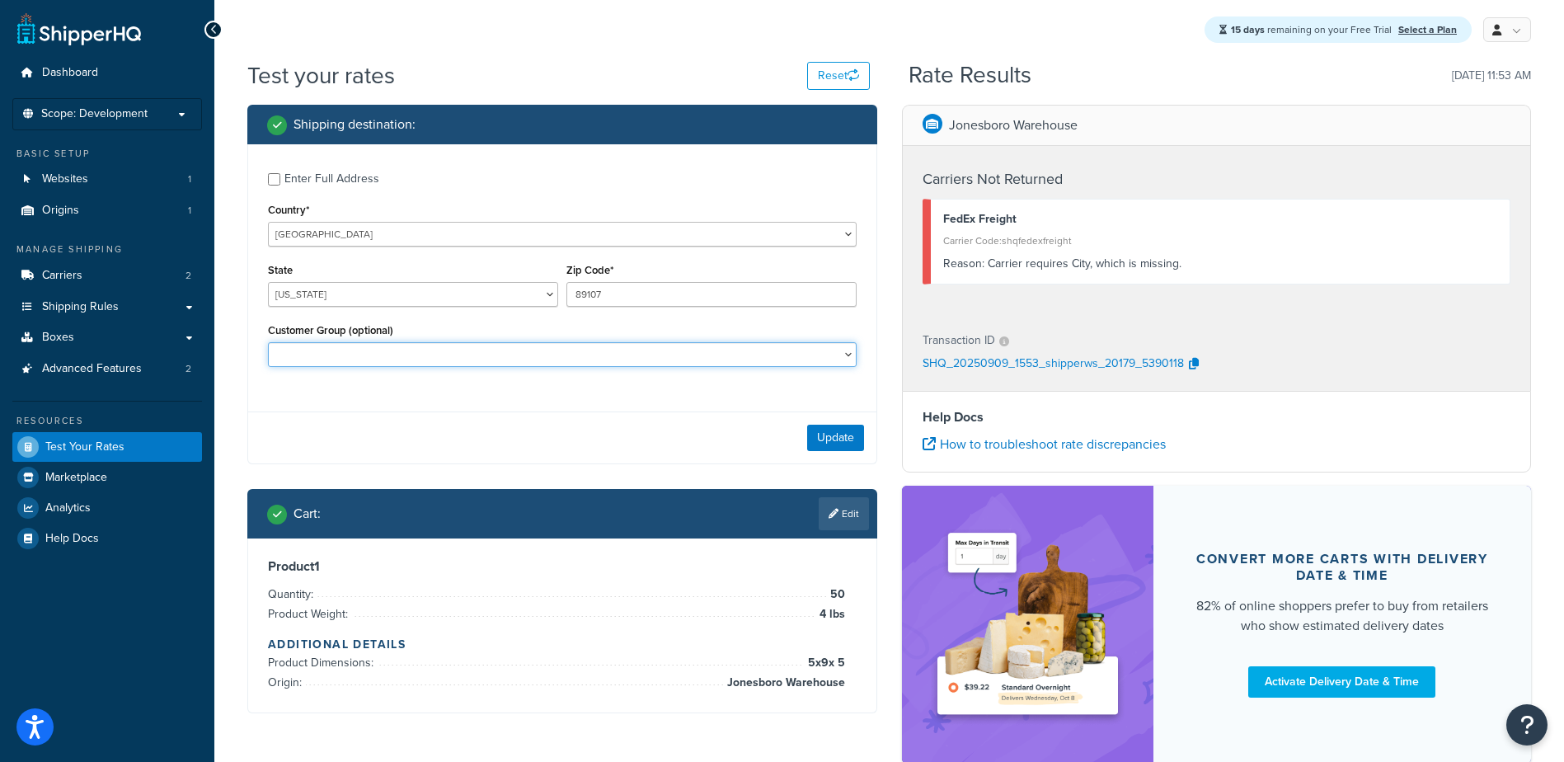
click at [450, 353] on select "Customer Group (optional)" at bounding box center [562, 354] width 589 height 25
click at [275, 178] on input "Enter Full Address" at bounding box center [274, 179] width 12 height 12
checkbox input "true"
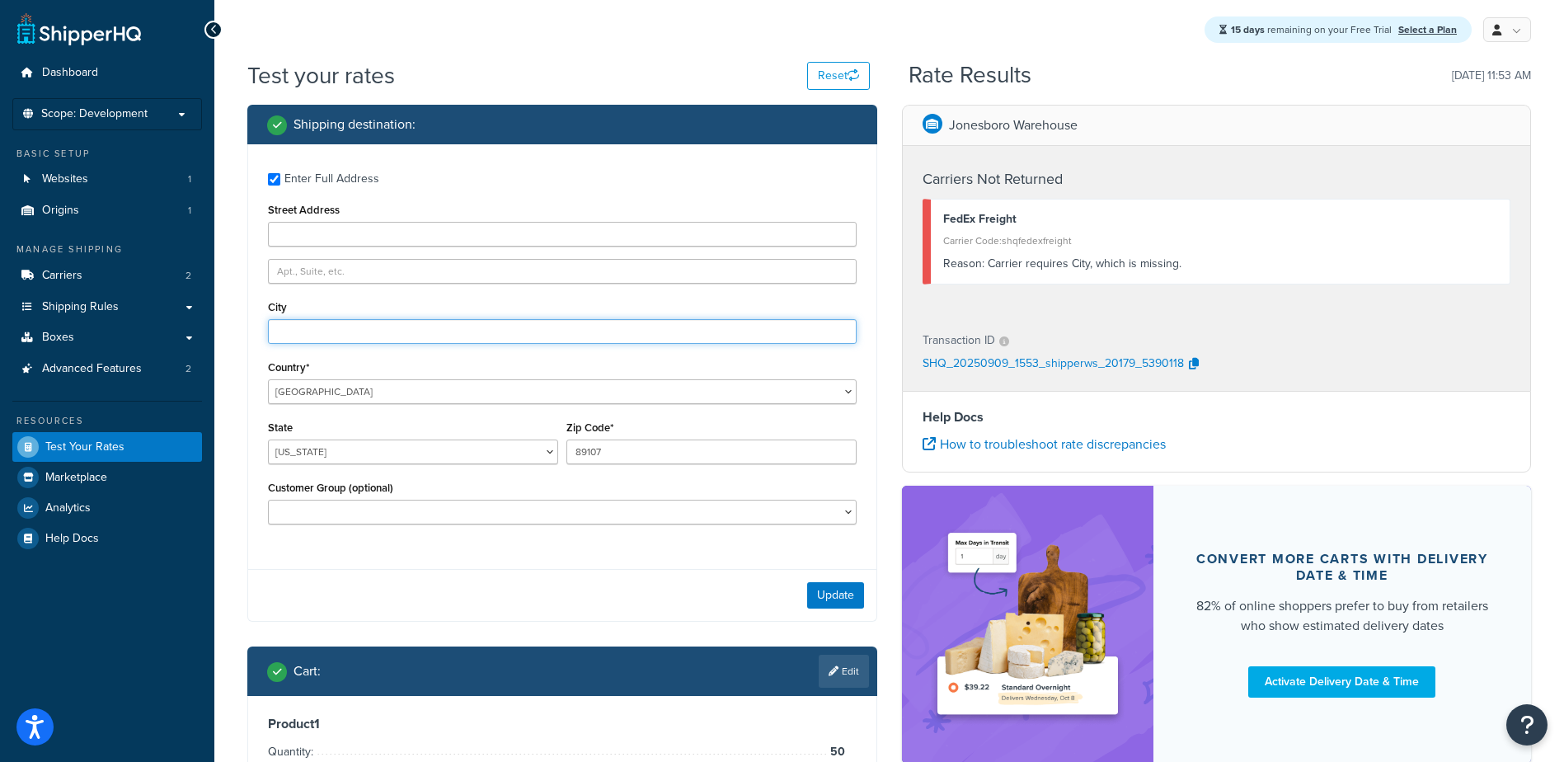
click at [294, 336] on input "City" at bounding box center [562, 331] width 589 height 25
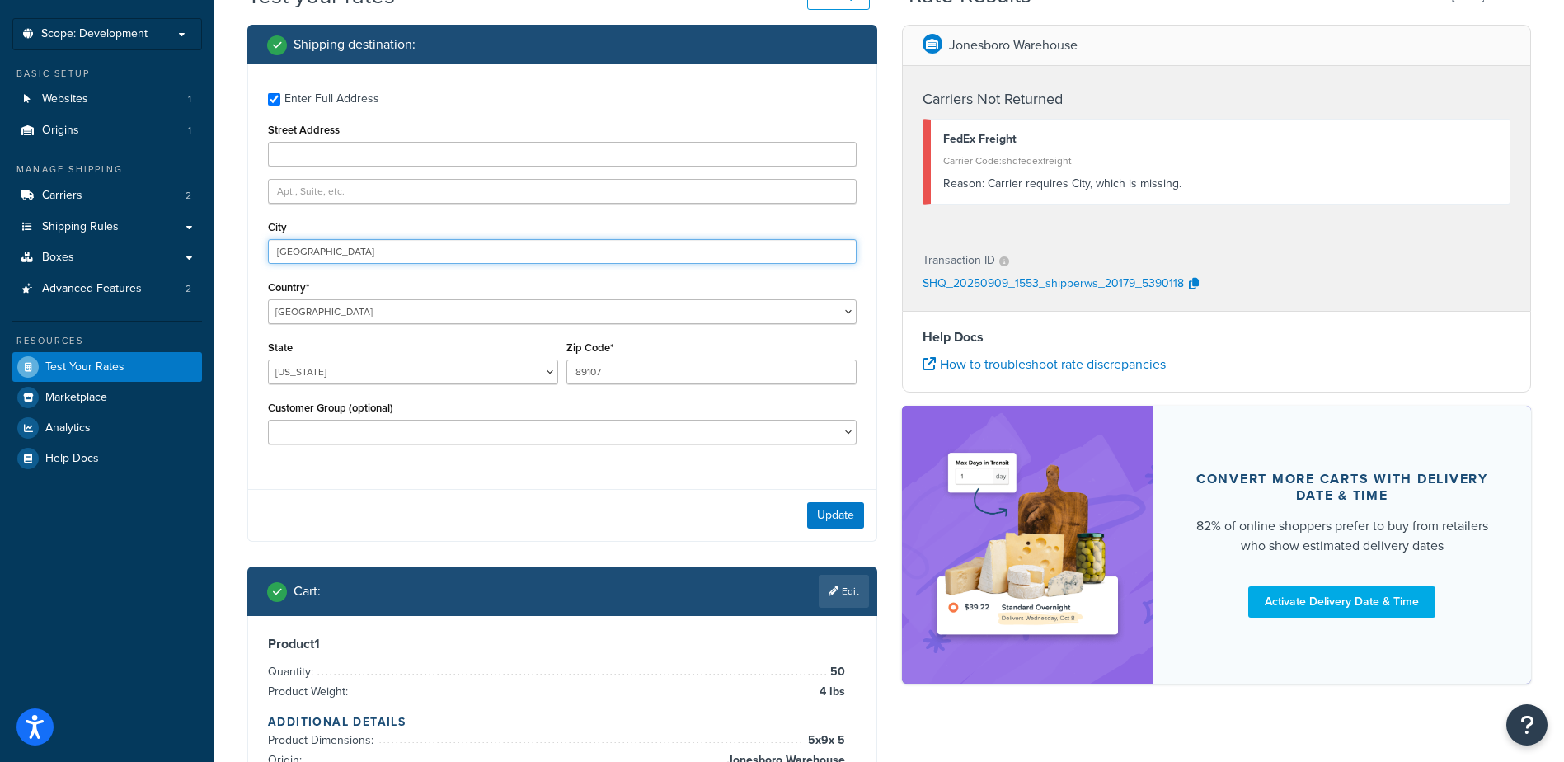
scroll to position [165, 0]
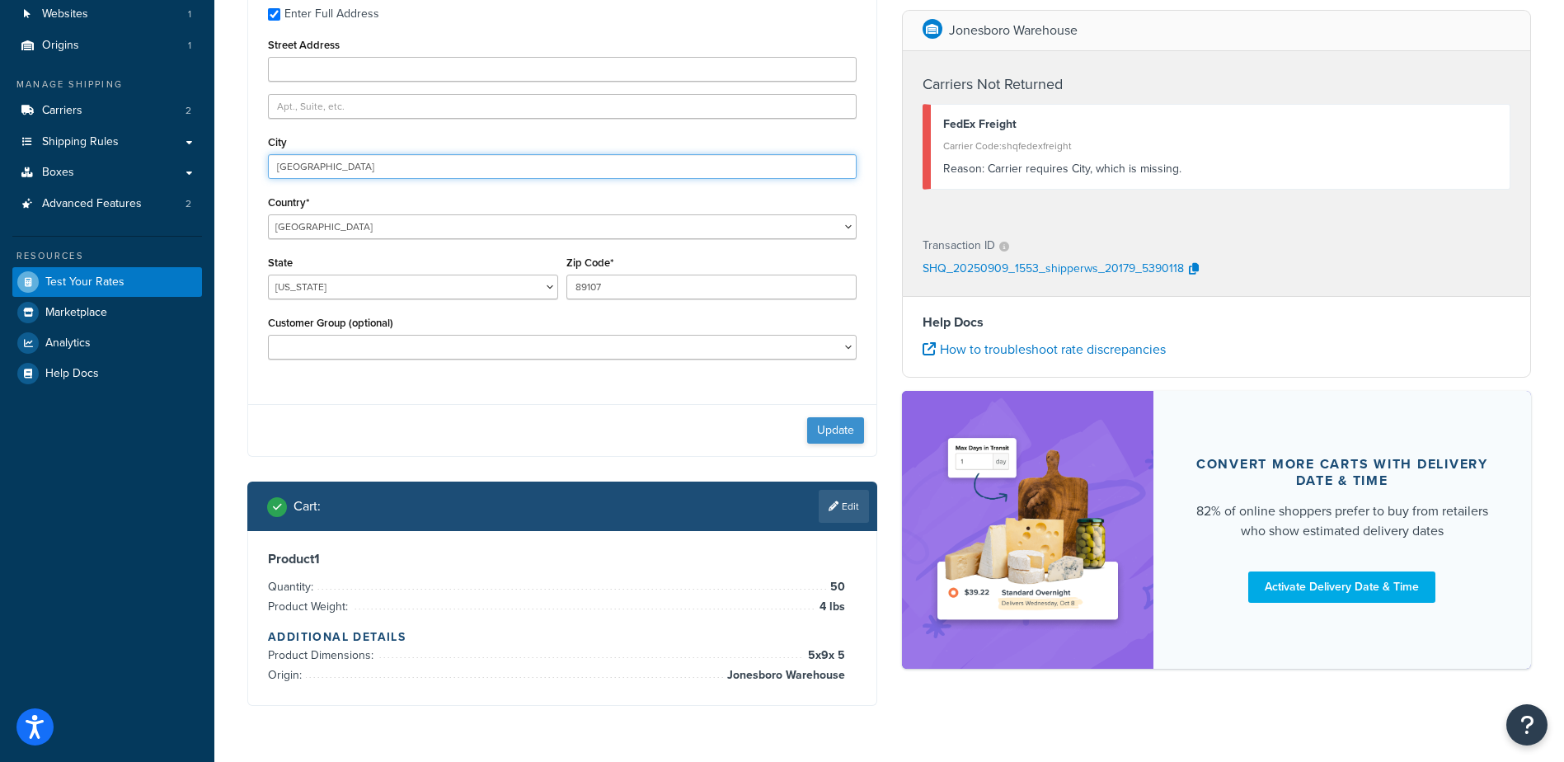
type input "Las Vegas"
click at [826, 433] on button "Update" at bounding box center [835, 430] width 57 height 26
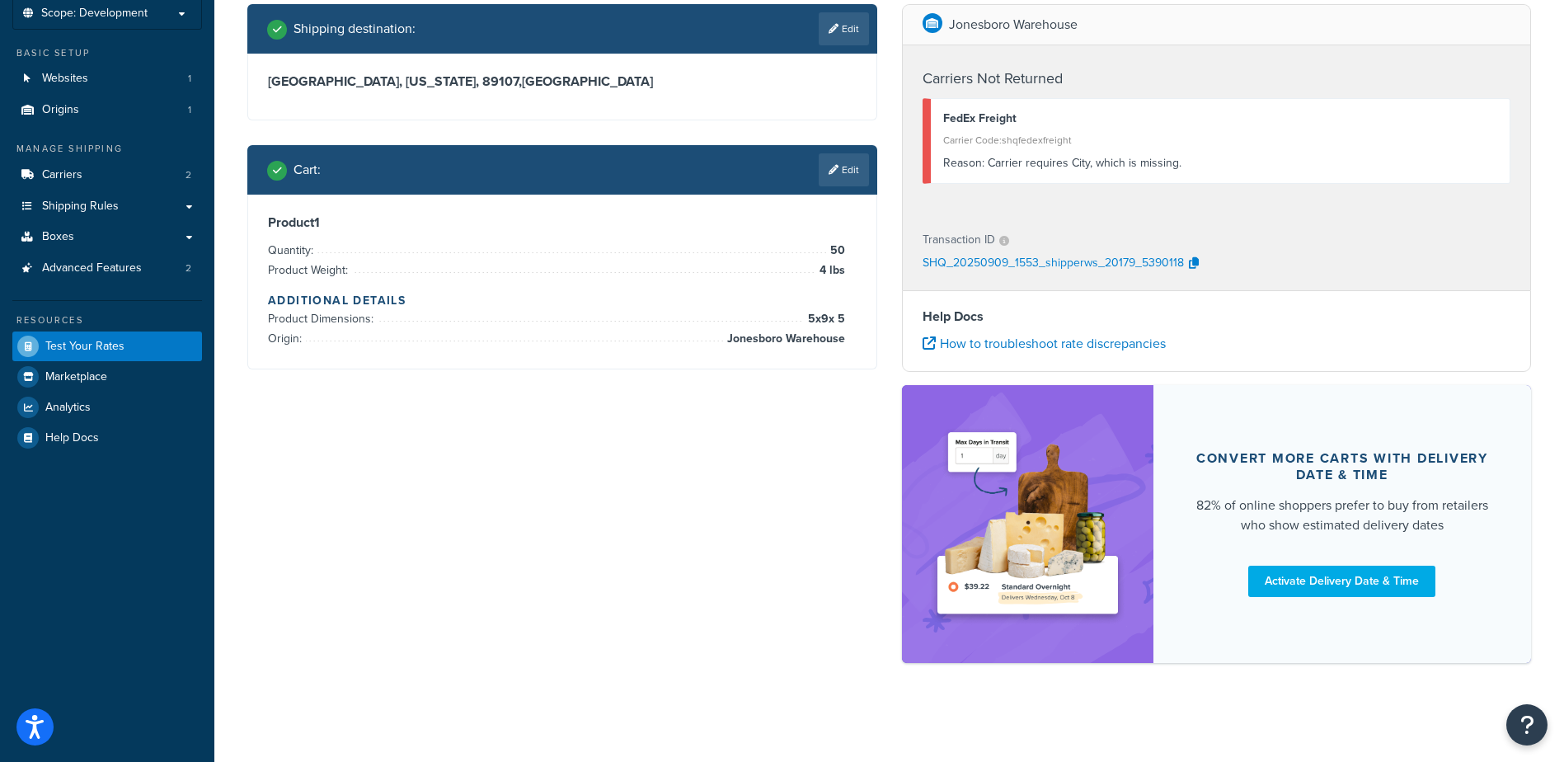
scroll to position [0, 0]
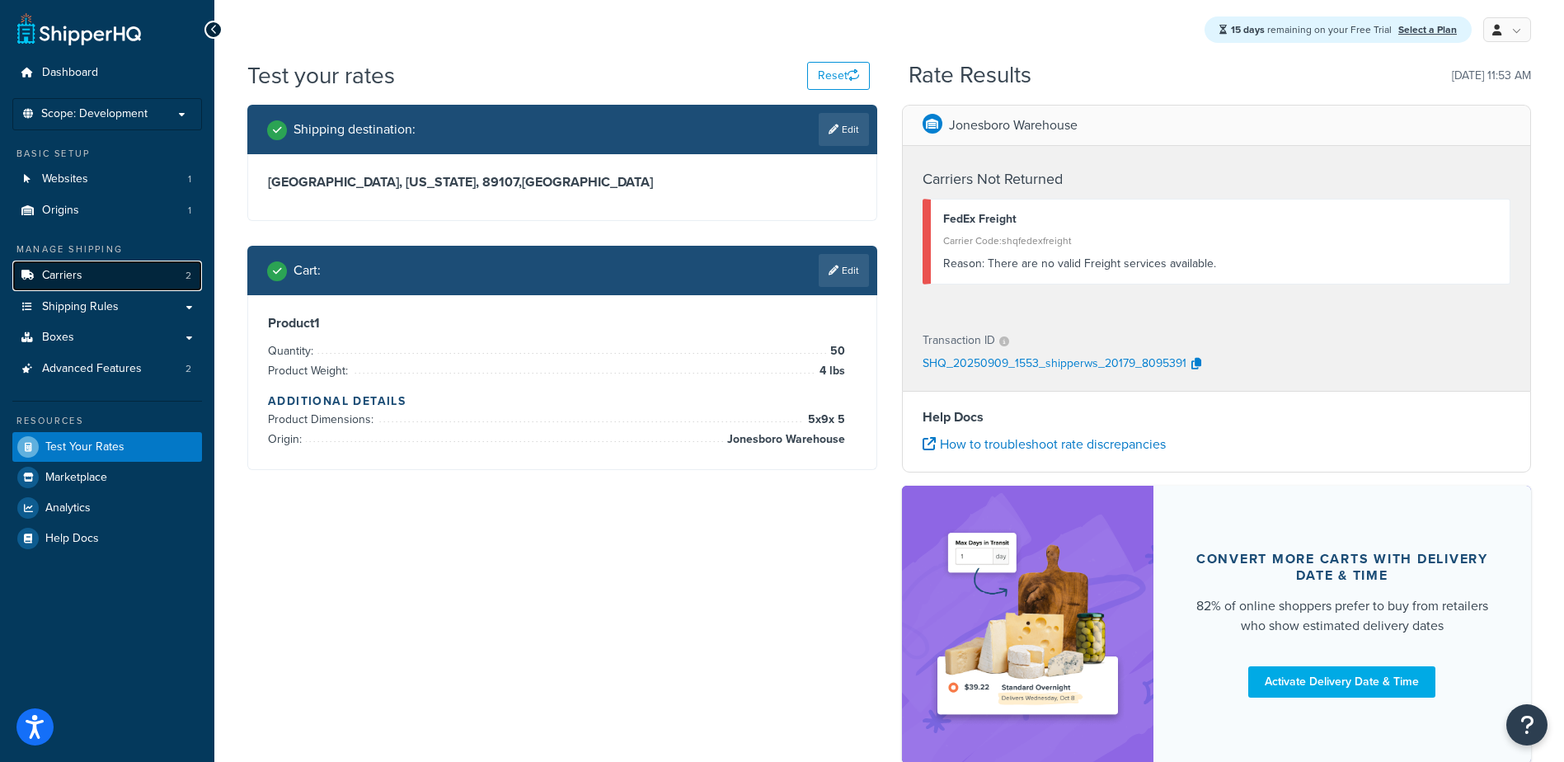
click at [68, 275] on span "Carriers" at bounding box center [62, 276] width 40 height 14
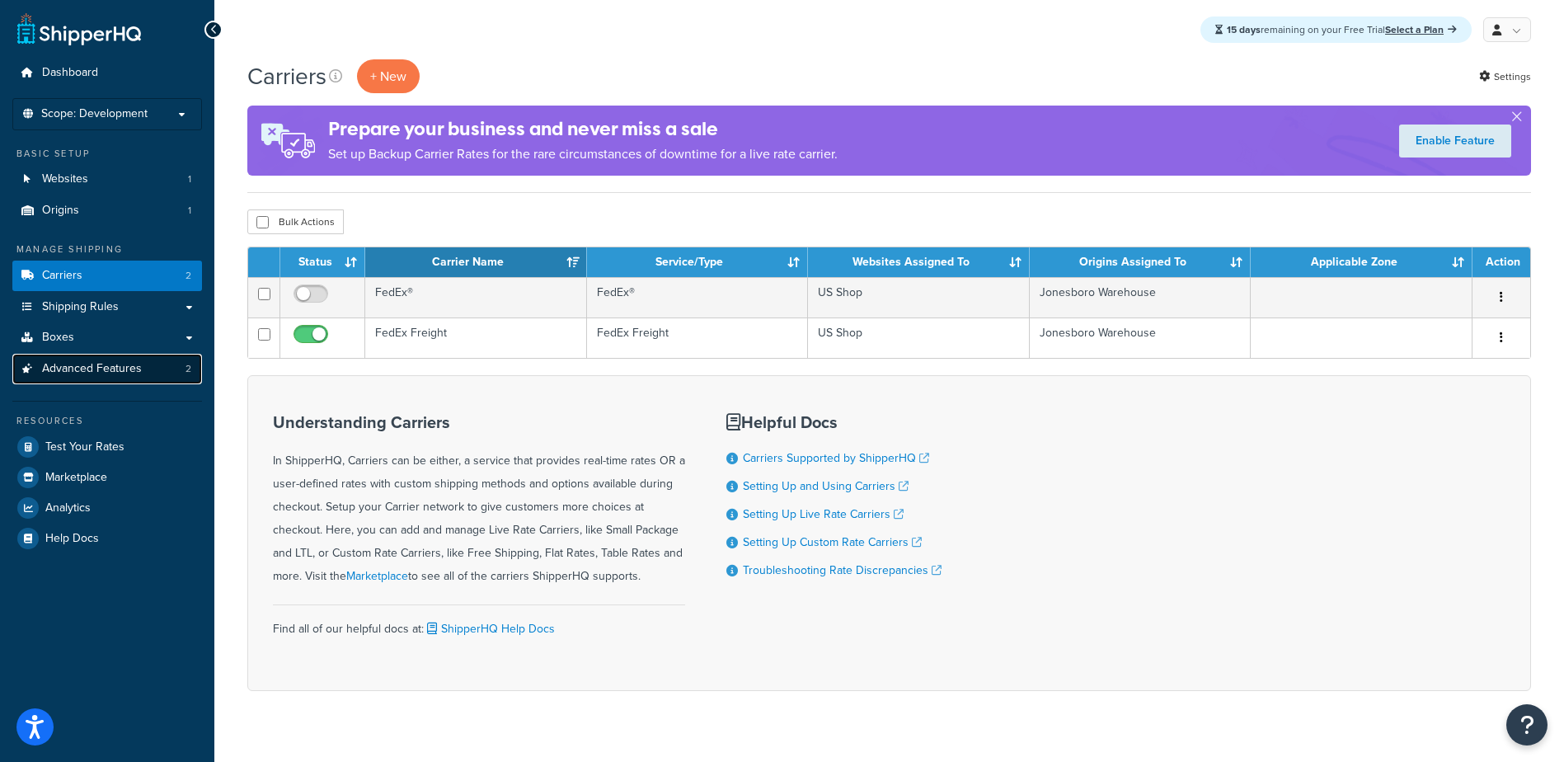
click at [82, 371] on span "Advanced Features" at bounding box center [92, 369] width 100 height 14
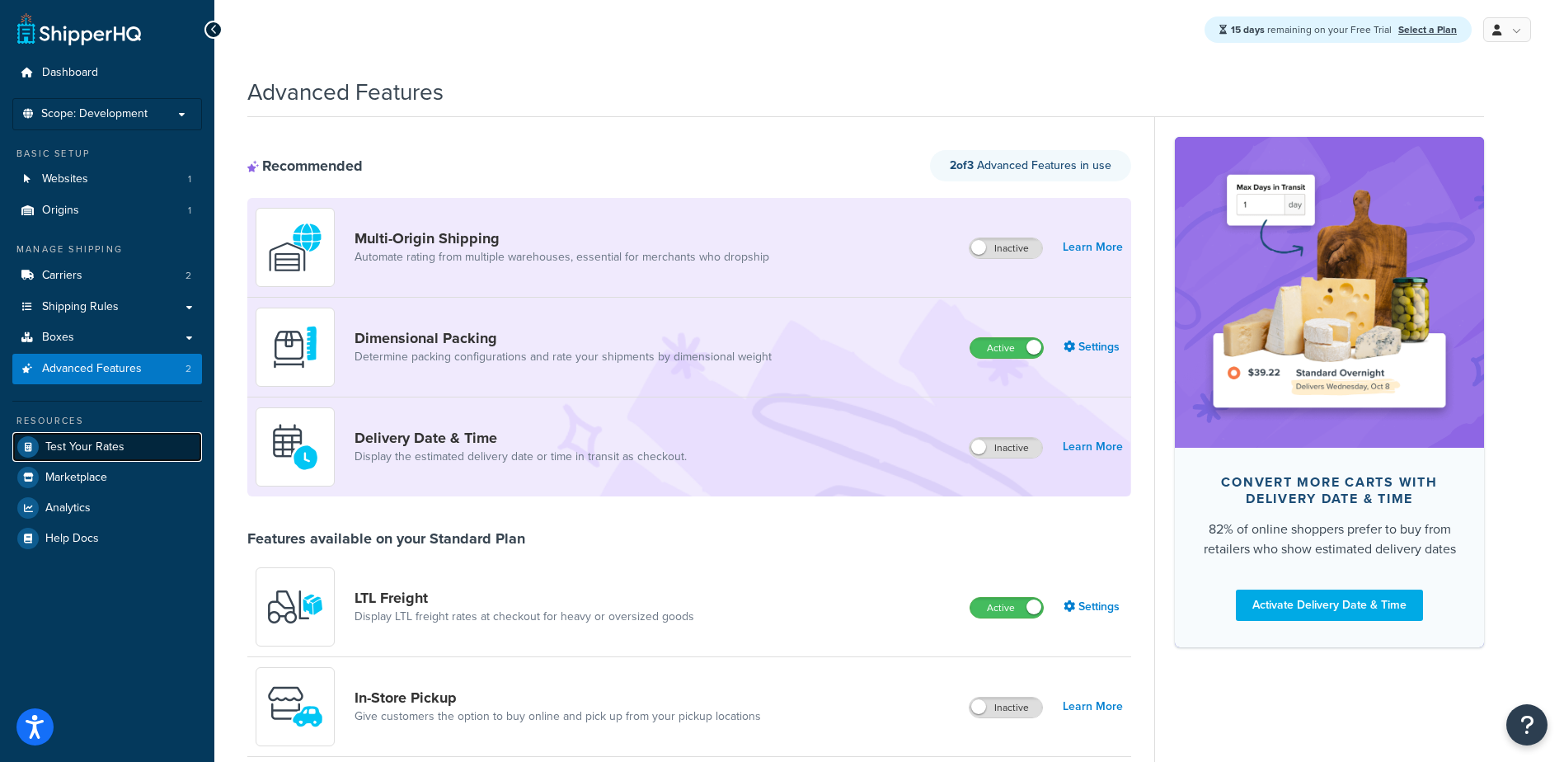
click at [54, 448] on span "Test Your Rates" at bounding box center [84, 447] width 79 height 14
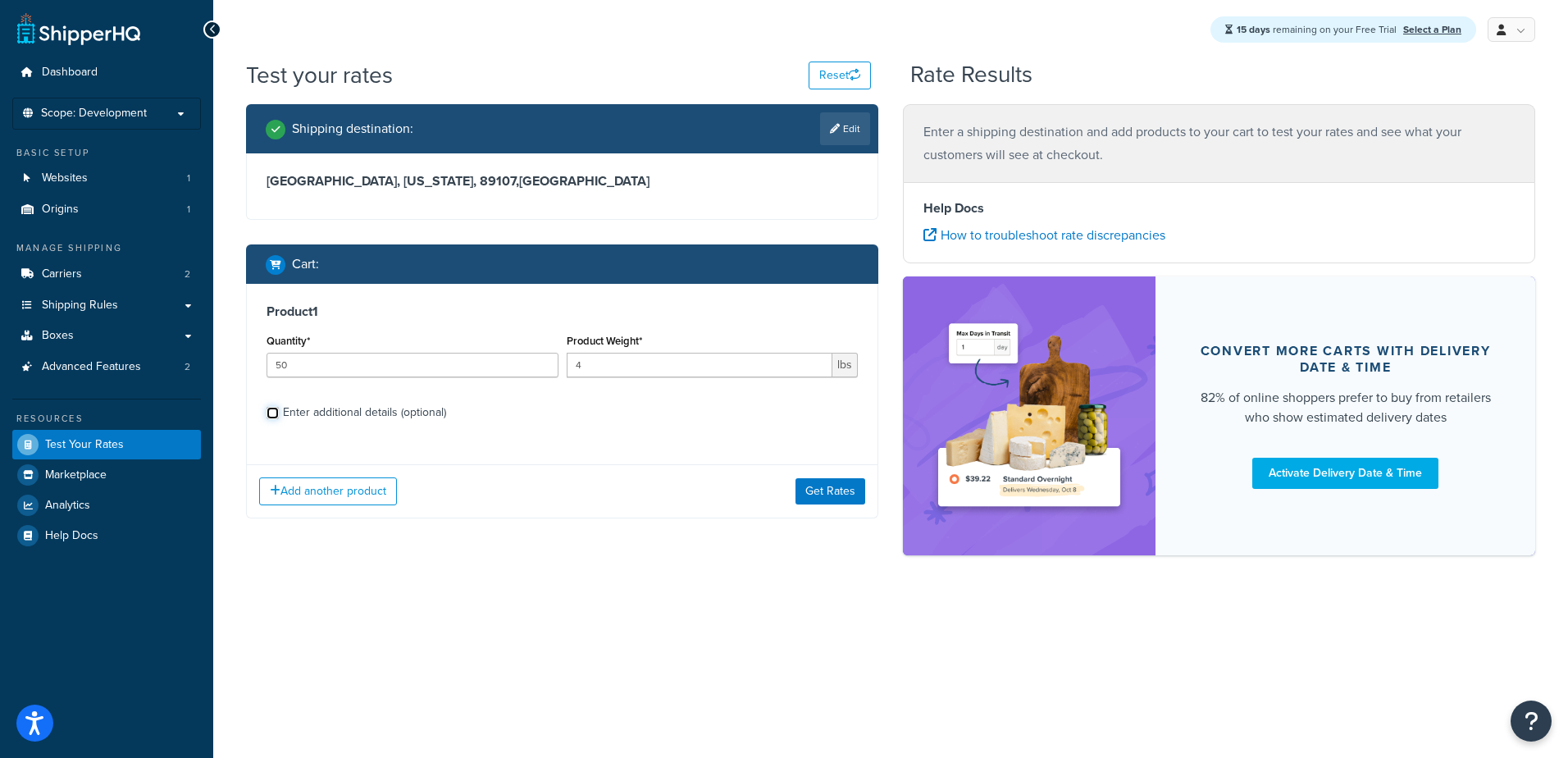
click at [271, 409] on input "Enter additional details (optional)" at bounding box center [273, 413] width 12 height 12
checkbox input "true"
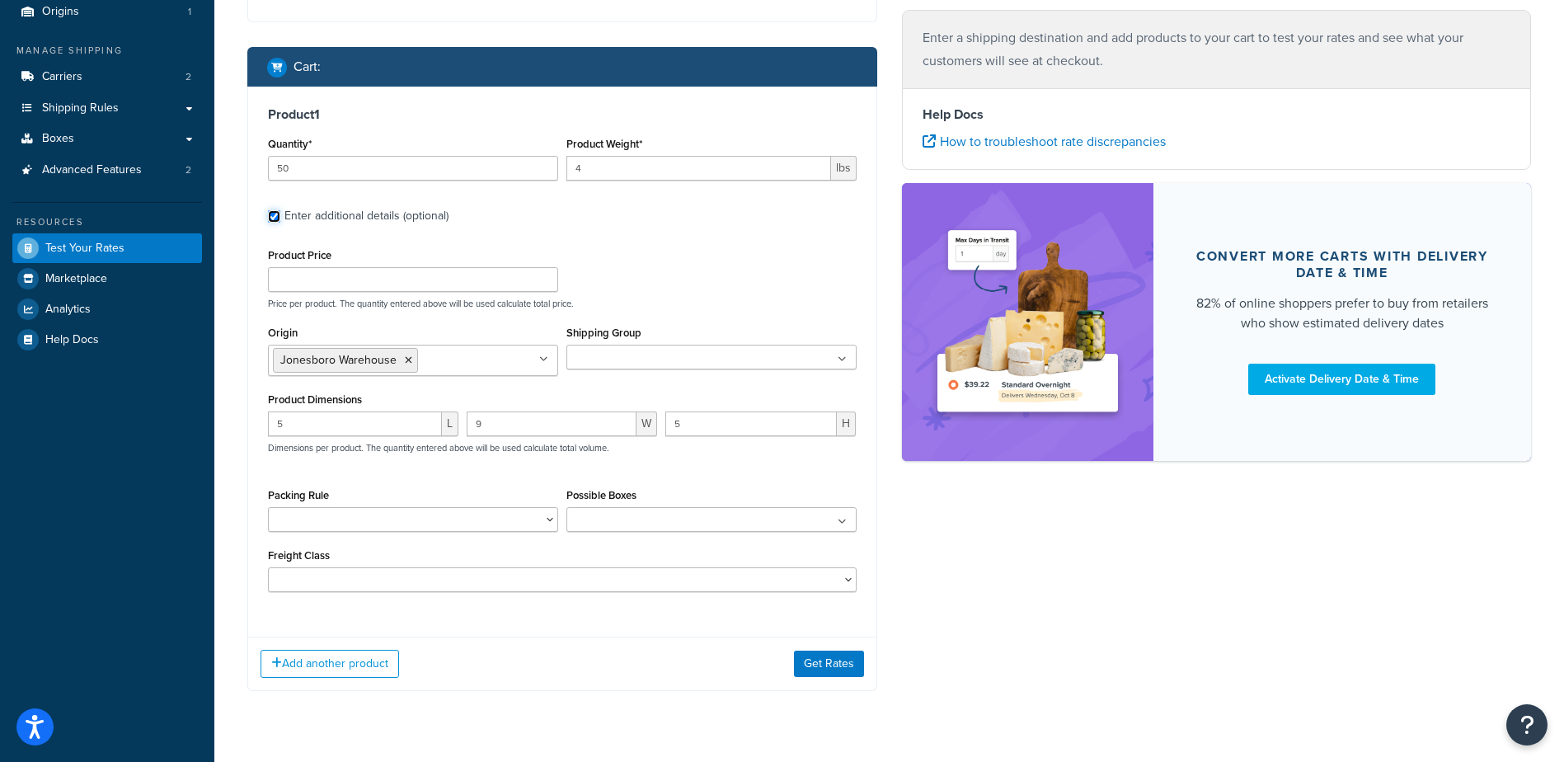
scroll to position [237, 0]
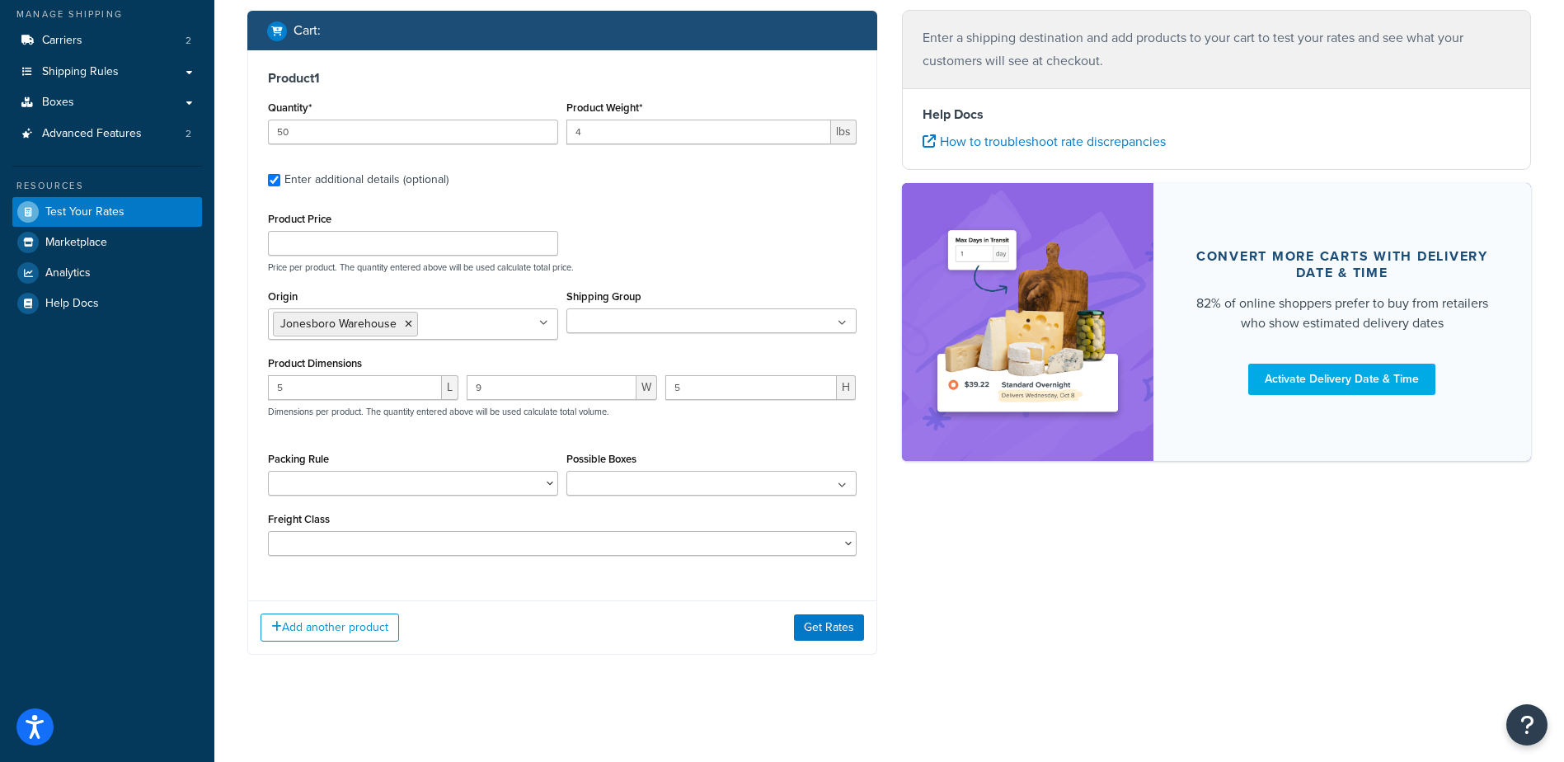
click at [841, 481] on icon at bounding box center [842, 486] width 9 height 10
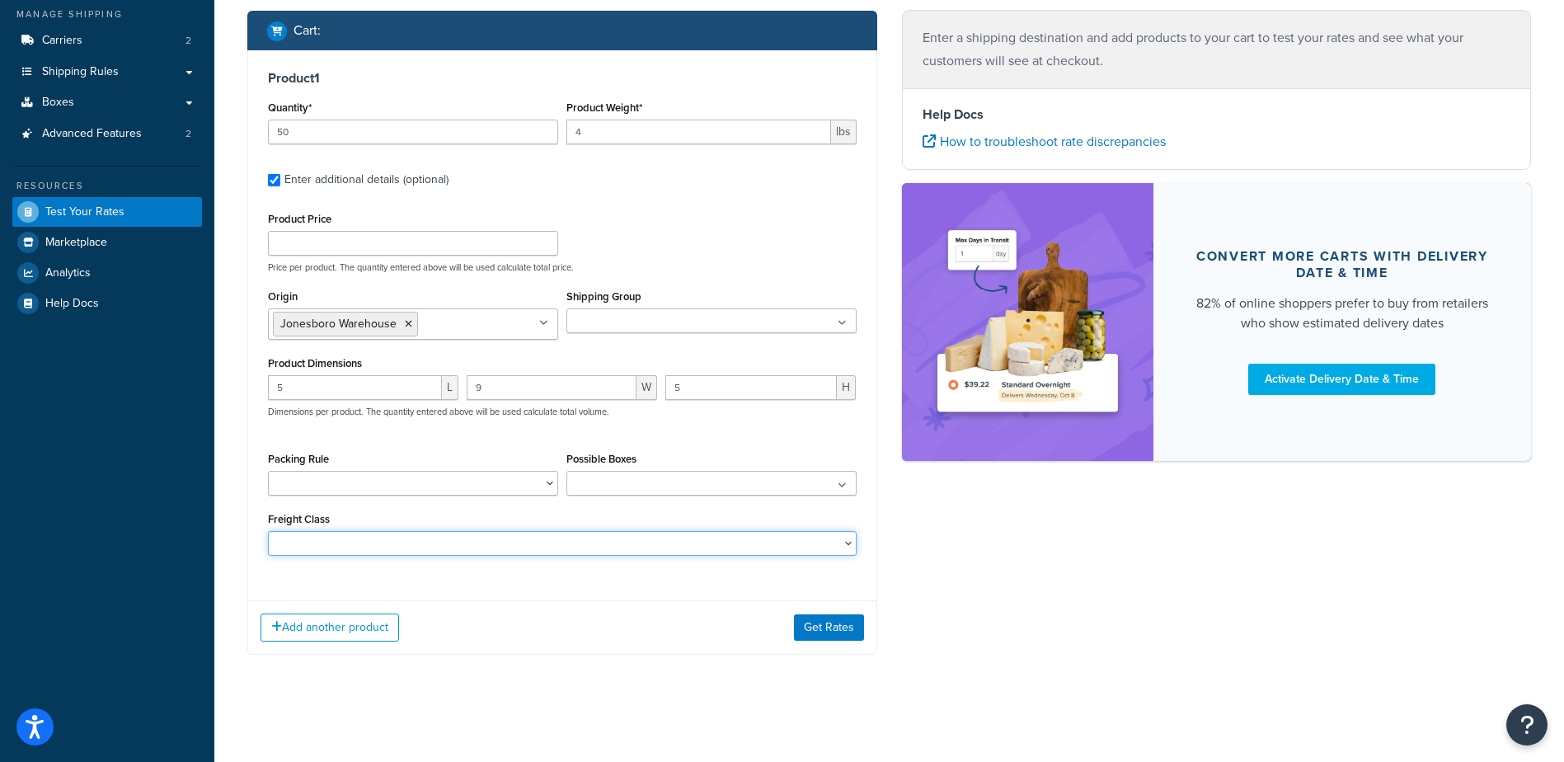
click at [551, 548] on select "50 55 60 65 70 77.5 85 92.5 100 110 125 150 175 200 250 300 400 500" at bounding box center [562, 543] width 589 height 25
select select "125"
click at [268, 531] on select "50 55 60 65 70 77.5 85 92.5 100 110 125 150 175 200 250 300 400 500" at bounding box center [562, 543] width 589 height 25
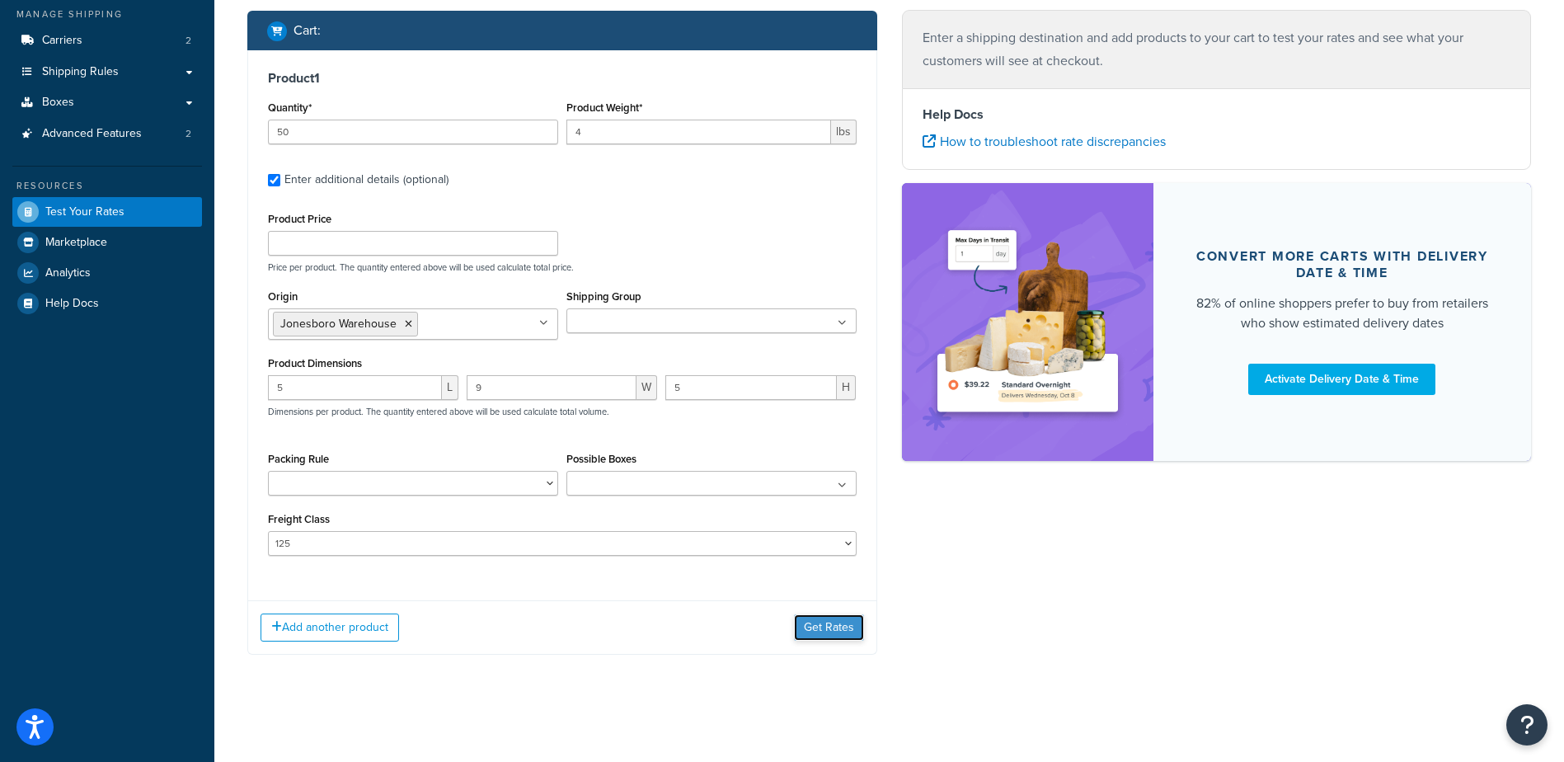
click at [828, 619] on button "Get Rates" at bounding box center [829, 627] width 70 height 26
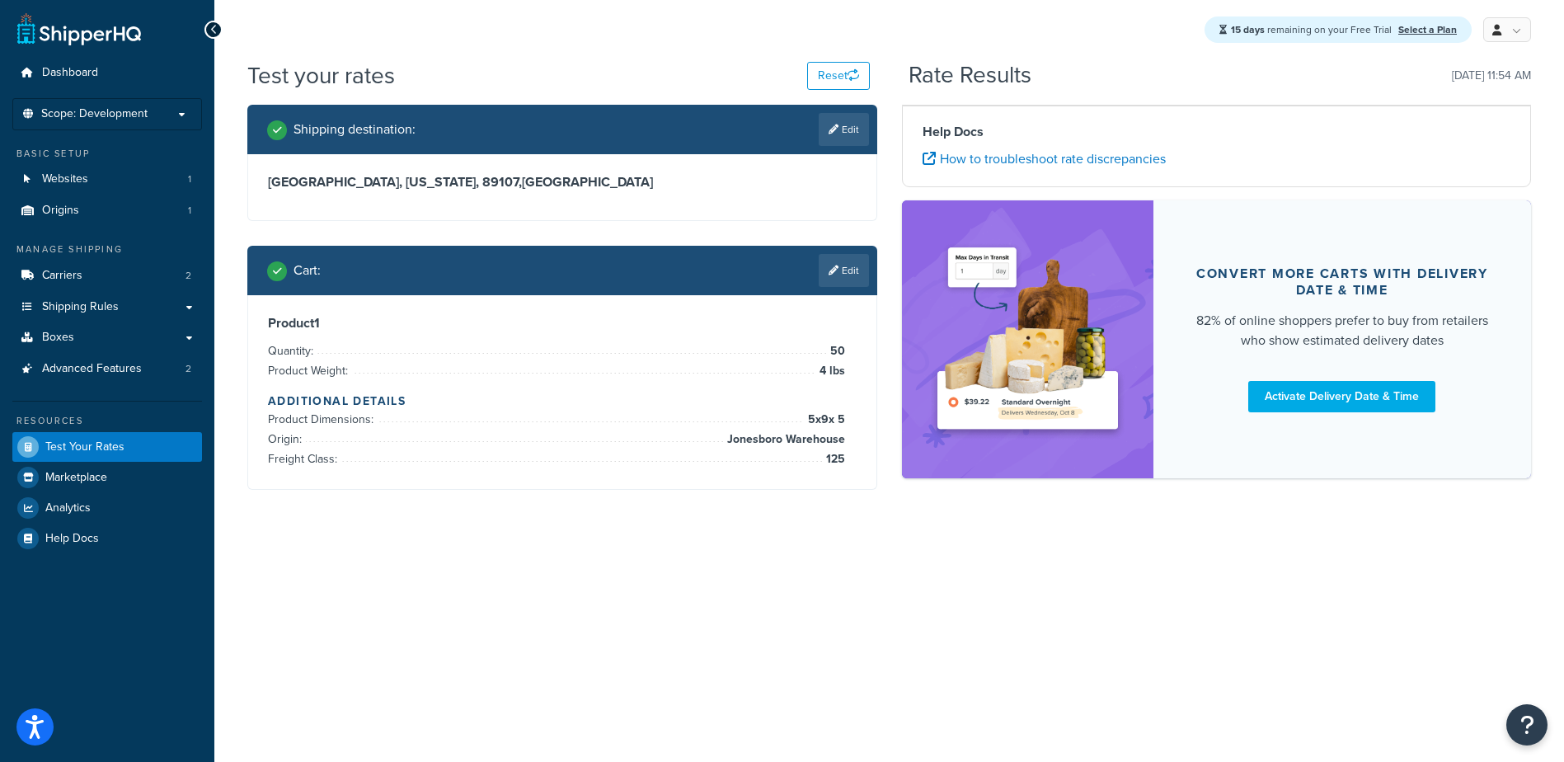
scroll to position [0, 0]
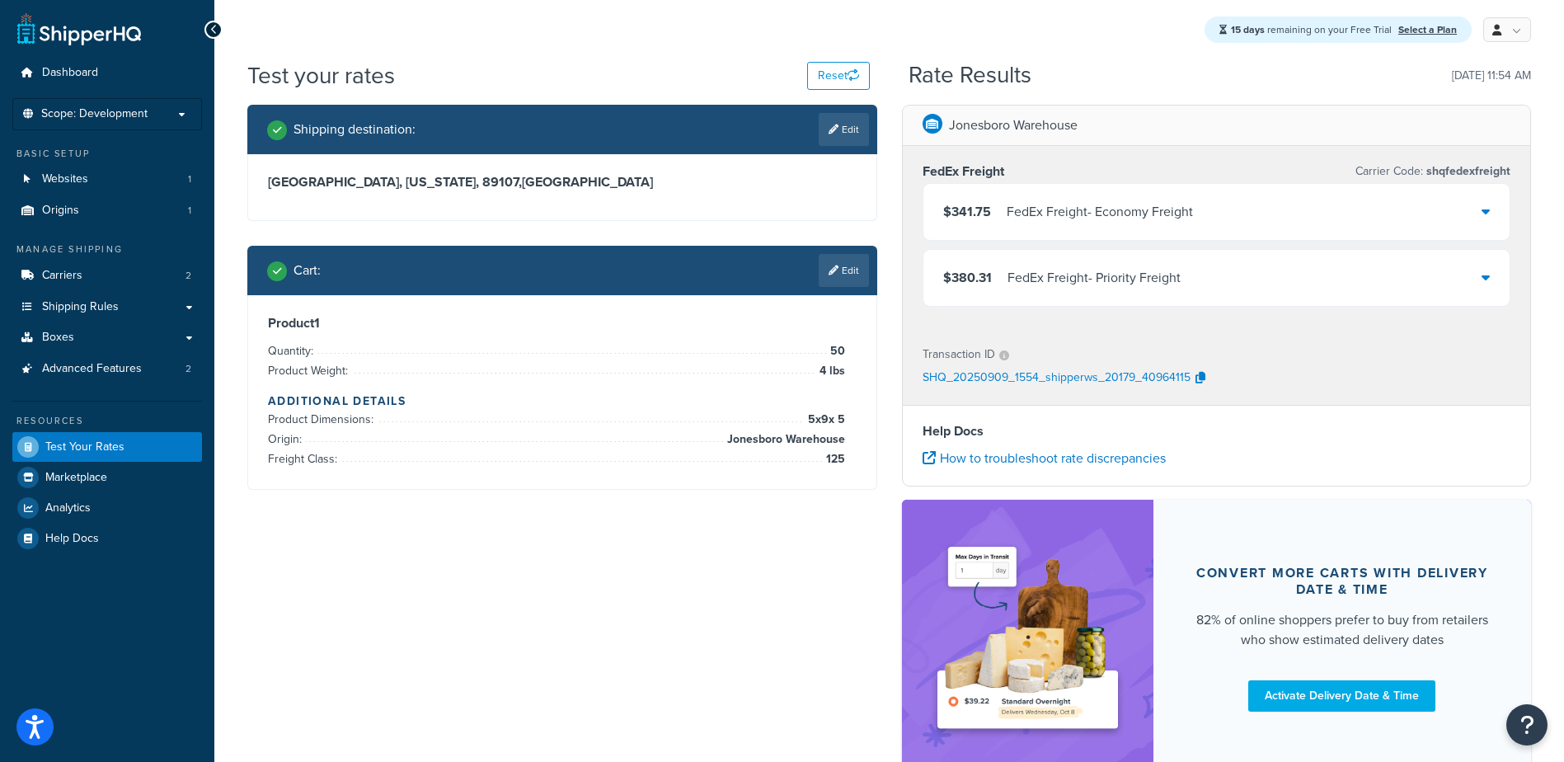
click at [1484, 212] on icon at bounding box center [1486, 210] width 8 height 13
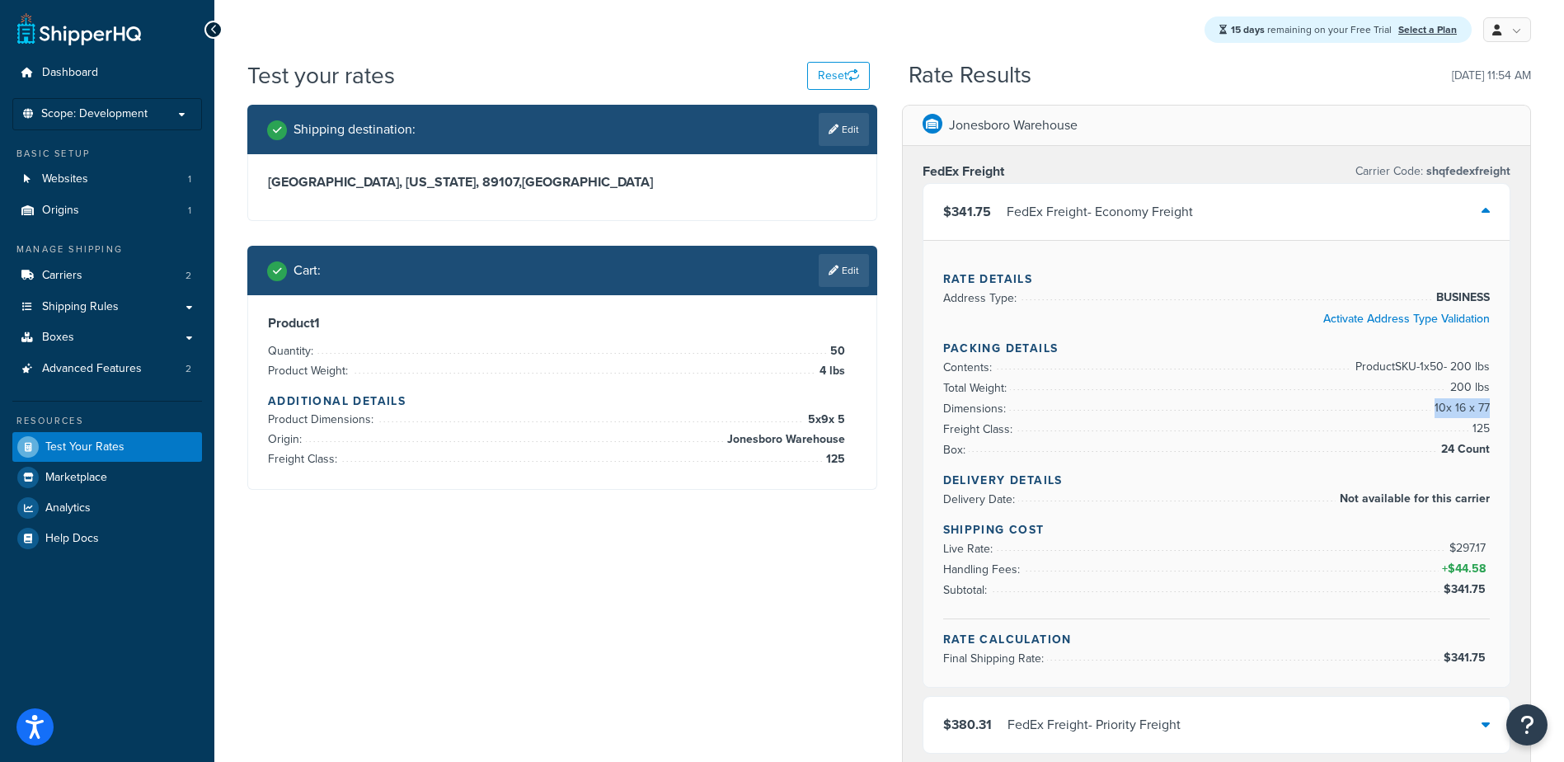
drag, startPoint x: 1489, startPoint y: 405, endPoint x: 1430, endPoint y: 408, distance: 58.6
click at [1430, 408] on span "10 x 16 x 77" at bounding box center [1459, 408] width 59 height 20
drag, startPoint x: 1430, startPoint y: 408, endPoint x: 1453, endPoint y: 410, distance: 23.1
click at [1453, 410] on span "10 x 16 x 77" at bounding box center [1459, 408] width 59 height 20
click at [1281, 211] on div "$341.75 FedEx Freight - Economy Freight" at bounding box center [1216, 212] width 587 height 56
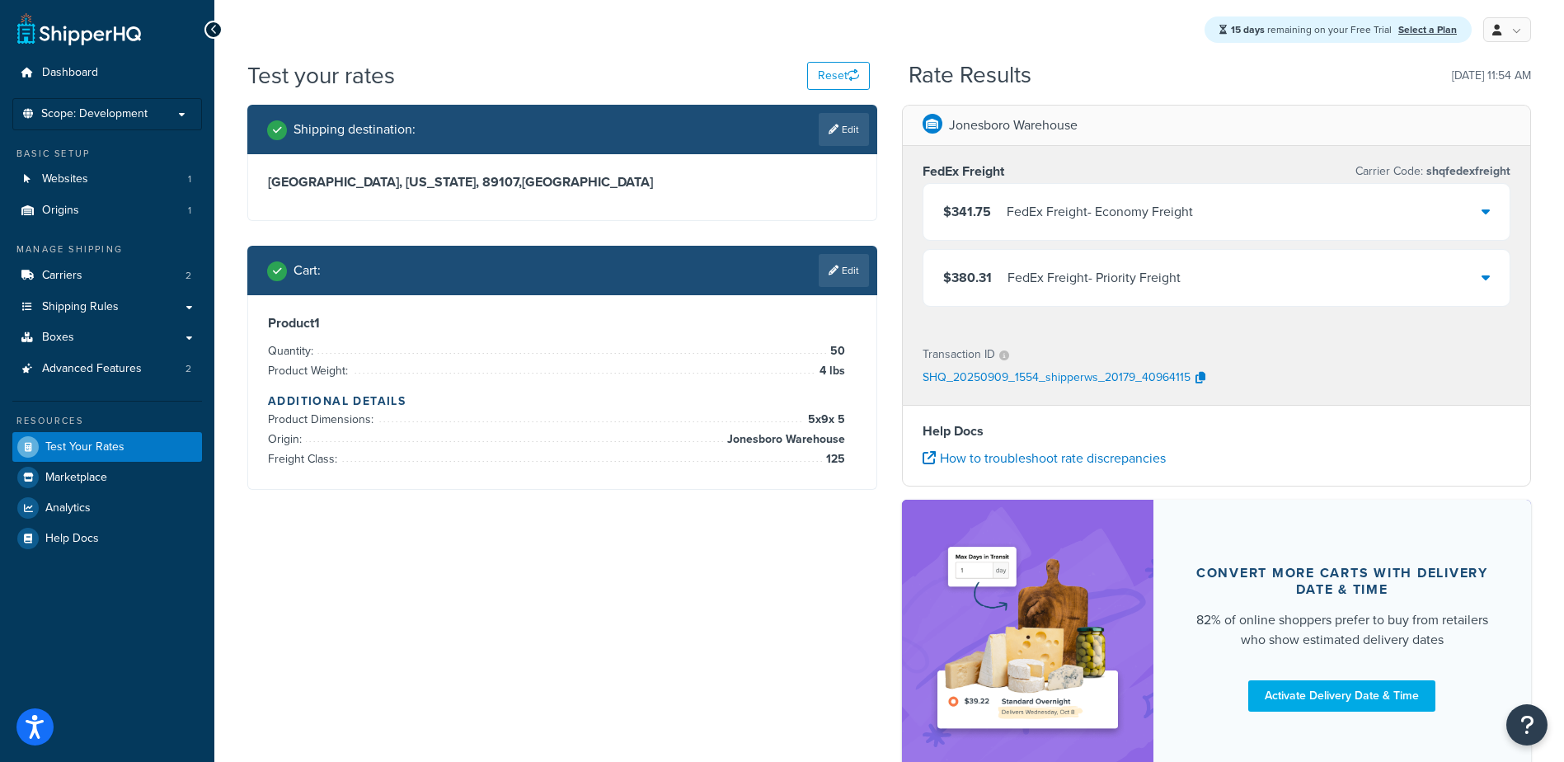
click at [1123, 275] on div "FedEx Freight - Priority Freight" at bounding box center [1093, 277] width 173 height 23
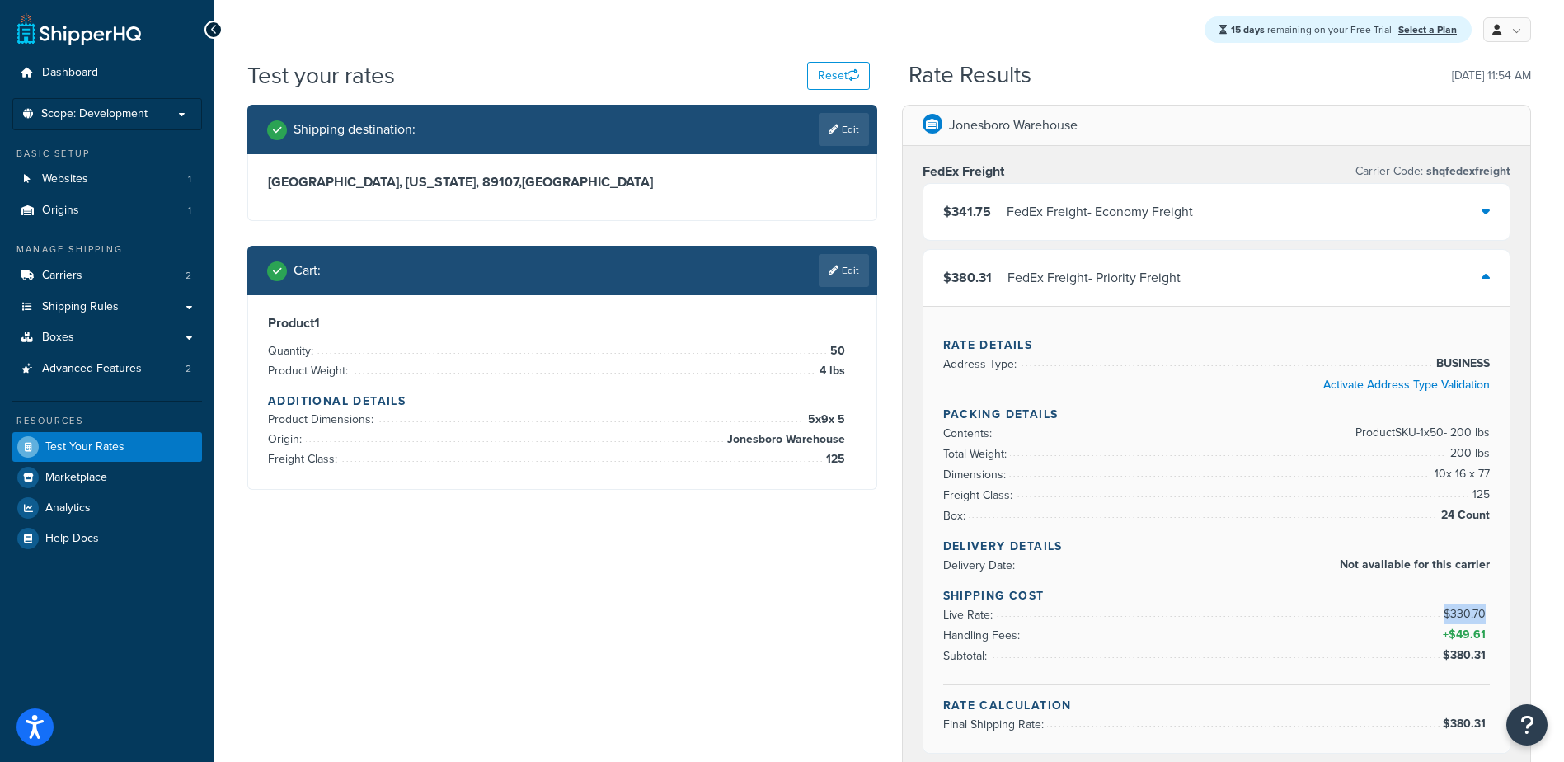
drag, startPoint x: 1486, startPoint y: 614, endPoint x: 1446, endPoint y: 613, distance: 39.6
click at [1446, 613] on span "$330.70" at bounding box center [1467, 613] width 46 height 17
drag, startPoint x: 1446, startPoint y: 613, endPoint x: 1412, endPoint y: 632, distance: 38.4
click at [1412, 632] on li "Handling Fees: + $49.61" at bounding box center [1216, 635] width 547 height 21
drag, startPoint x: 1481, startPoint y: 657, endPoint x: 1440, endPoint y: 659, distance: 40.4
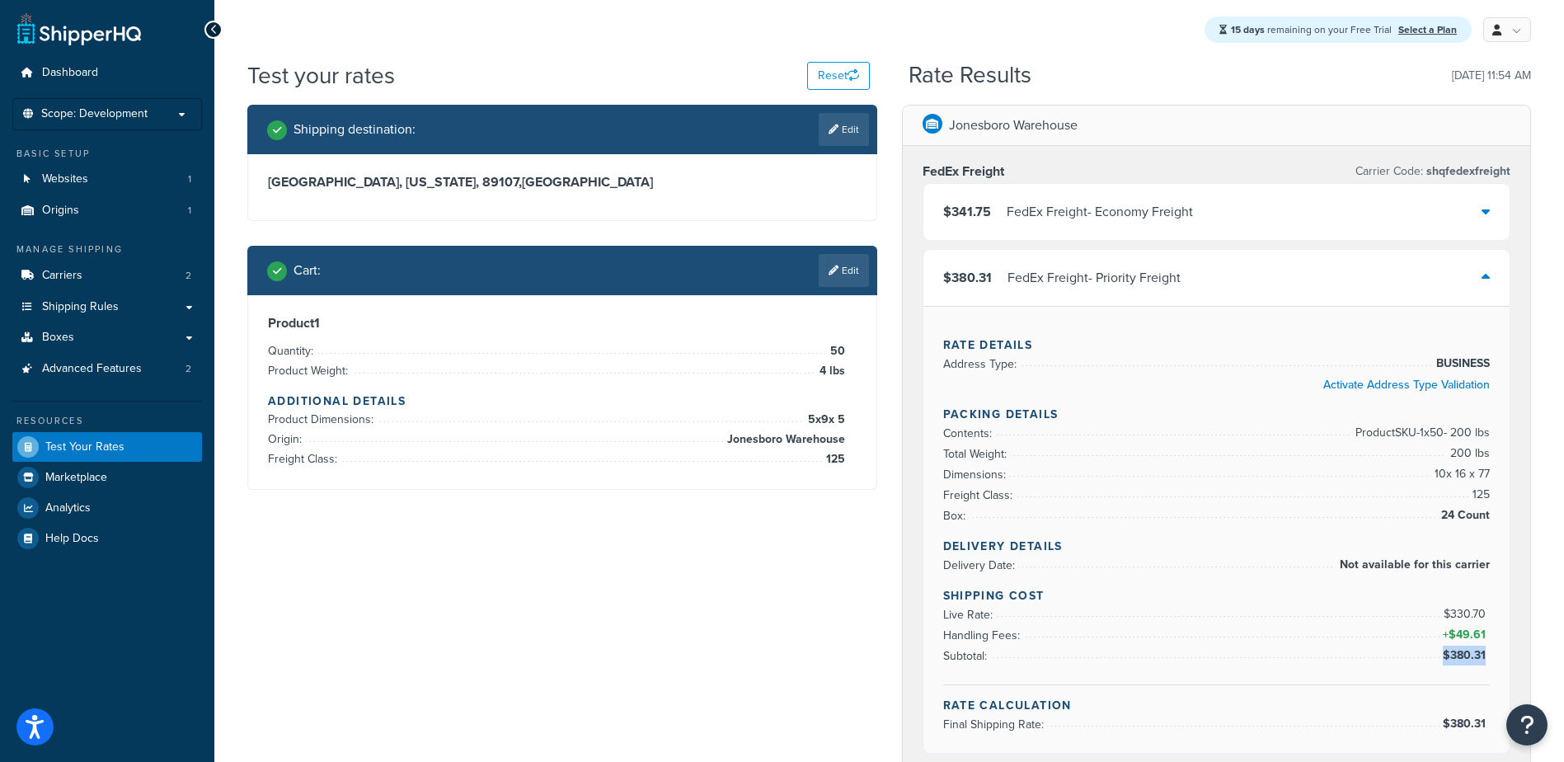
click at [1440, 659] on span "$380.31" at bounding box center [1464, 656] width 50 height 20
drag, startPoint x: 1440, startPoint y: 659, endPoint x: 1362, endPoint y: 470, distance: 204.4
click at [1364, 470] on li "Dimensions: 10 x 16 x 77" at bounding box center [1216, 474] width 547 height 21
drag, startPoint x: 1494, startPoint y: 477, endPoint x: 1471, endPoint y: 472, distance: 23.6
click at [1487, 472] on div "Rate Details Address Type: BUSINESS Activate Address Type Validation Packing De…" at bounding box center [1216, 529] width 587 height 447
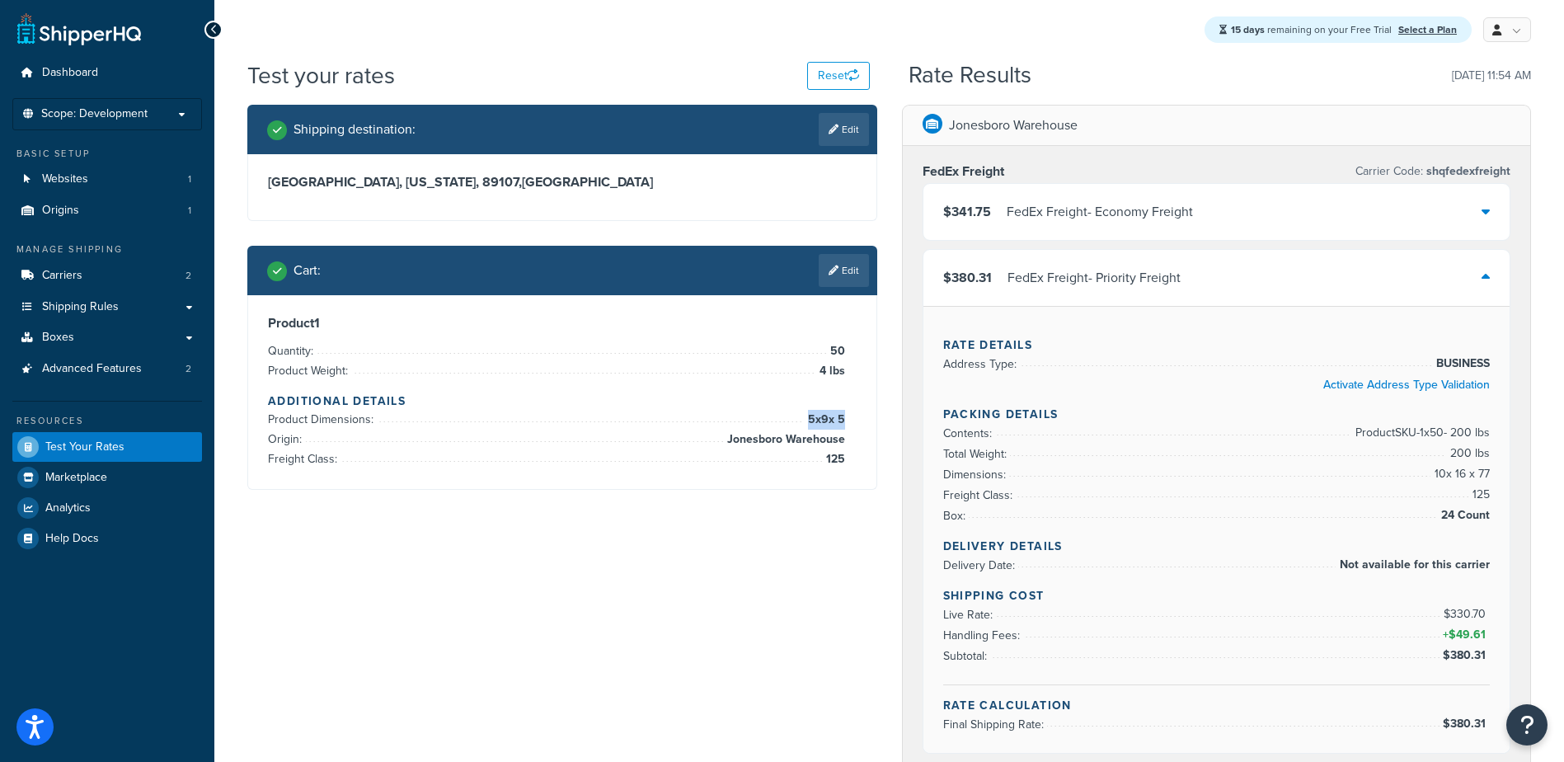
drag, startPoint x: 844, startPoint y: 420, endPoint x: 801, endPoint y: 419, distance: 43.7
click at [804, 419] on span "5 x 9 x 5" at bounding box center [824, 420] width 41 height 20
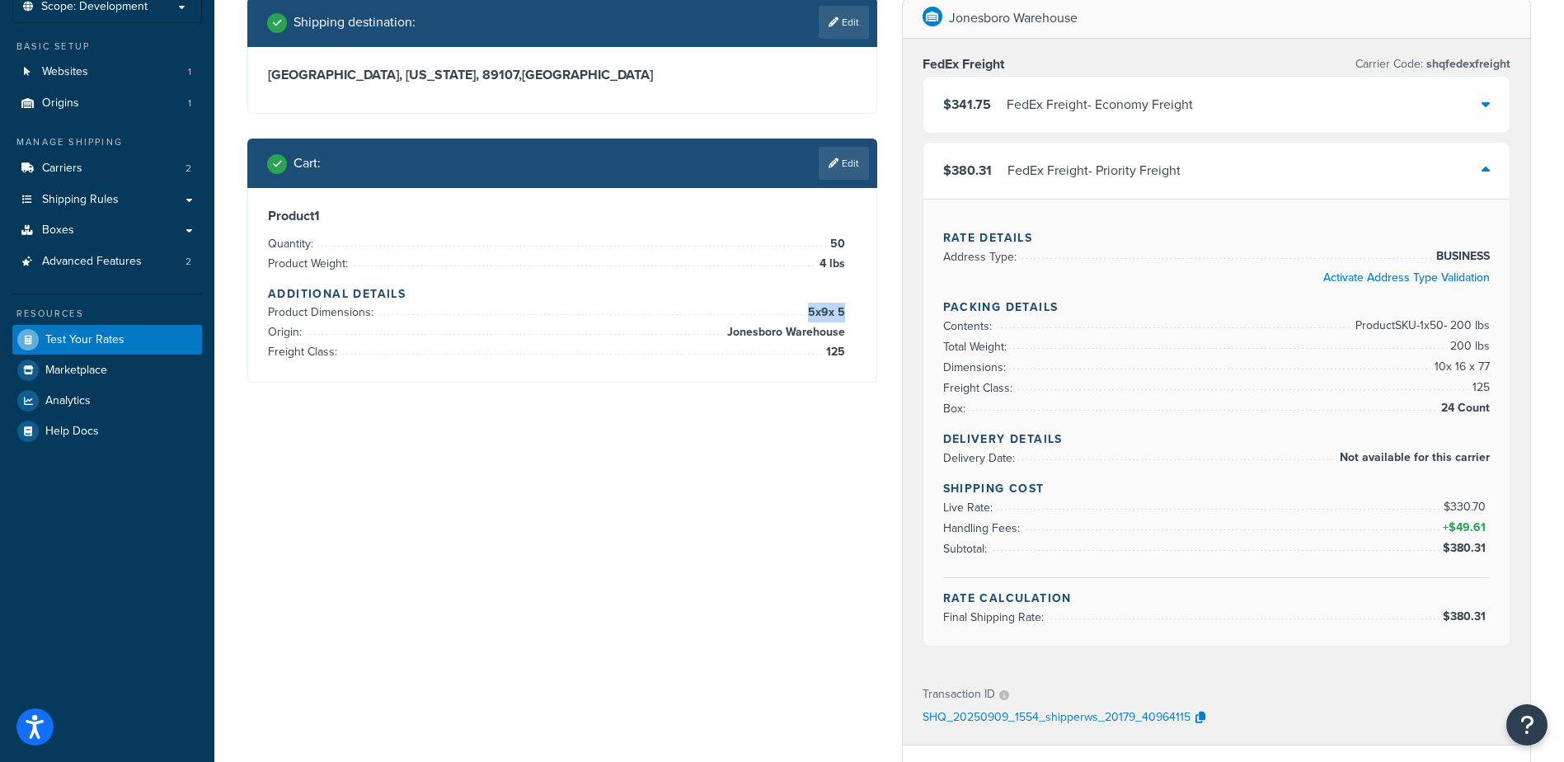
scroll to position [82, 0]
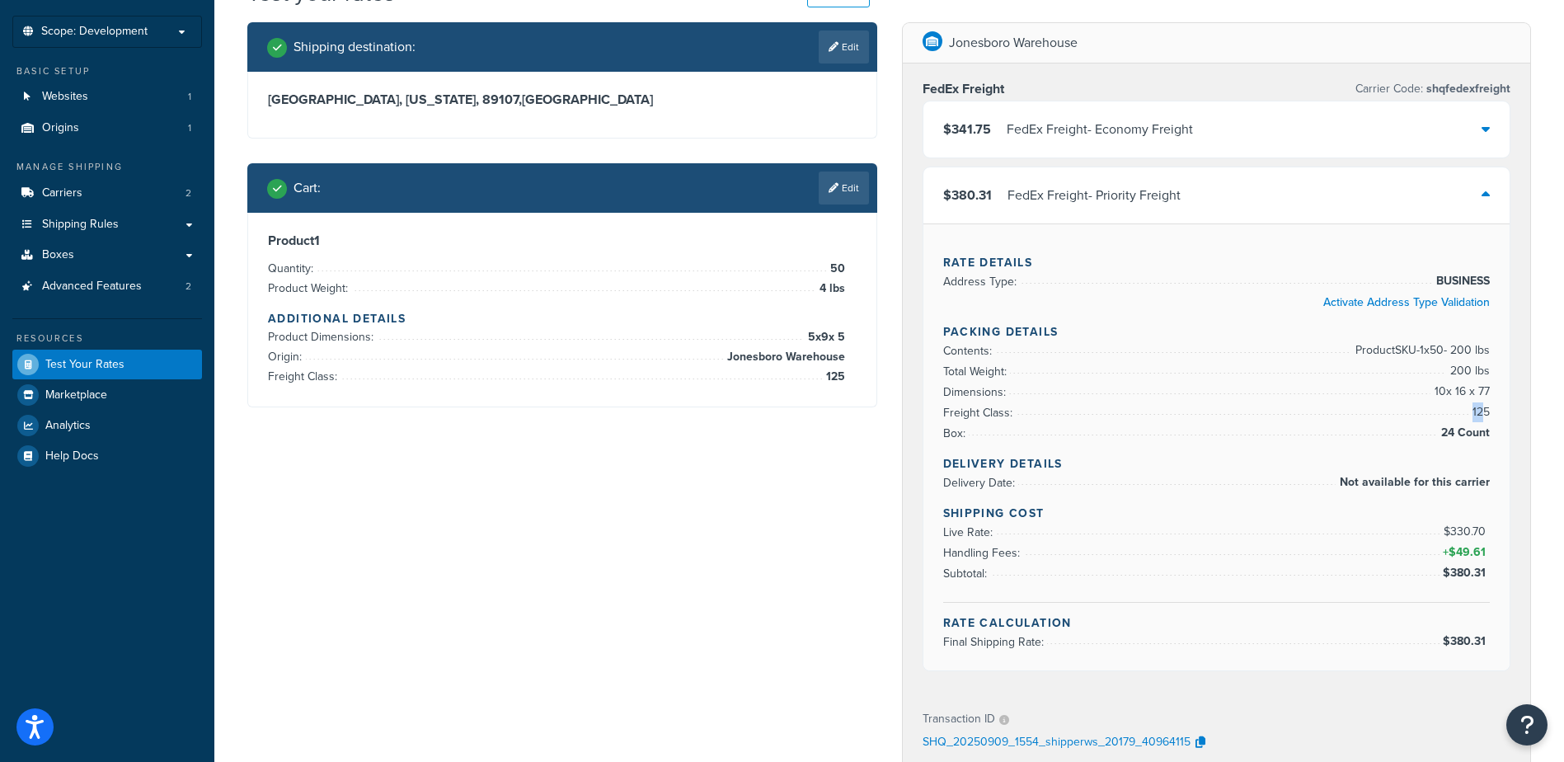
drag, startPoint x: 1486, startPoint y: 411, endPoint x: 1473, endPoint y: 411, distance: 12.4
click at [1473, 411] on span "125" at bounding box center [1478, 412] width 21 height 20
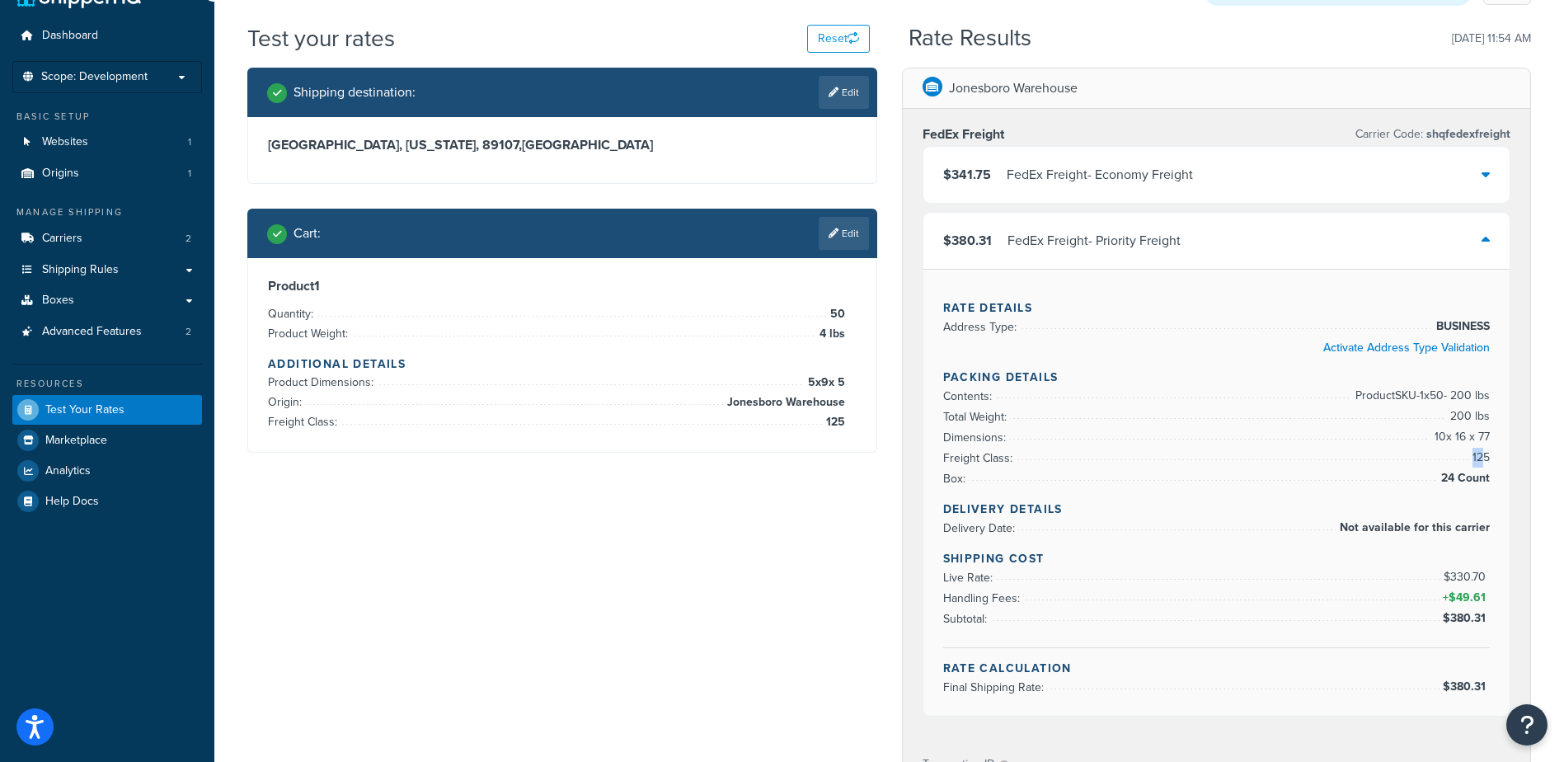
scroll to position [0, 0]
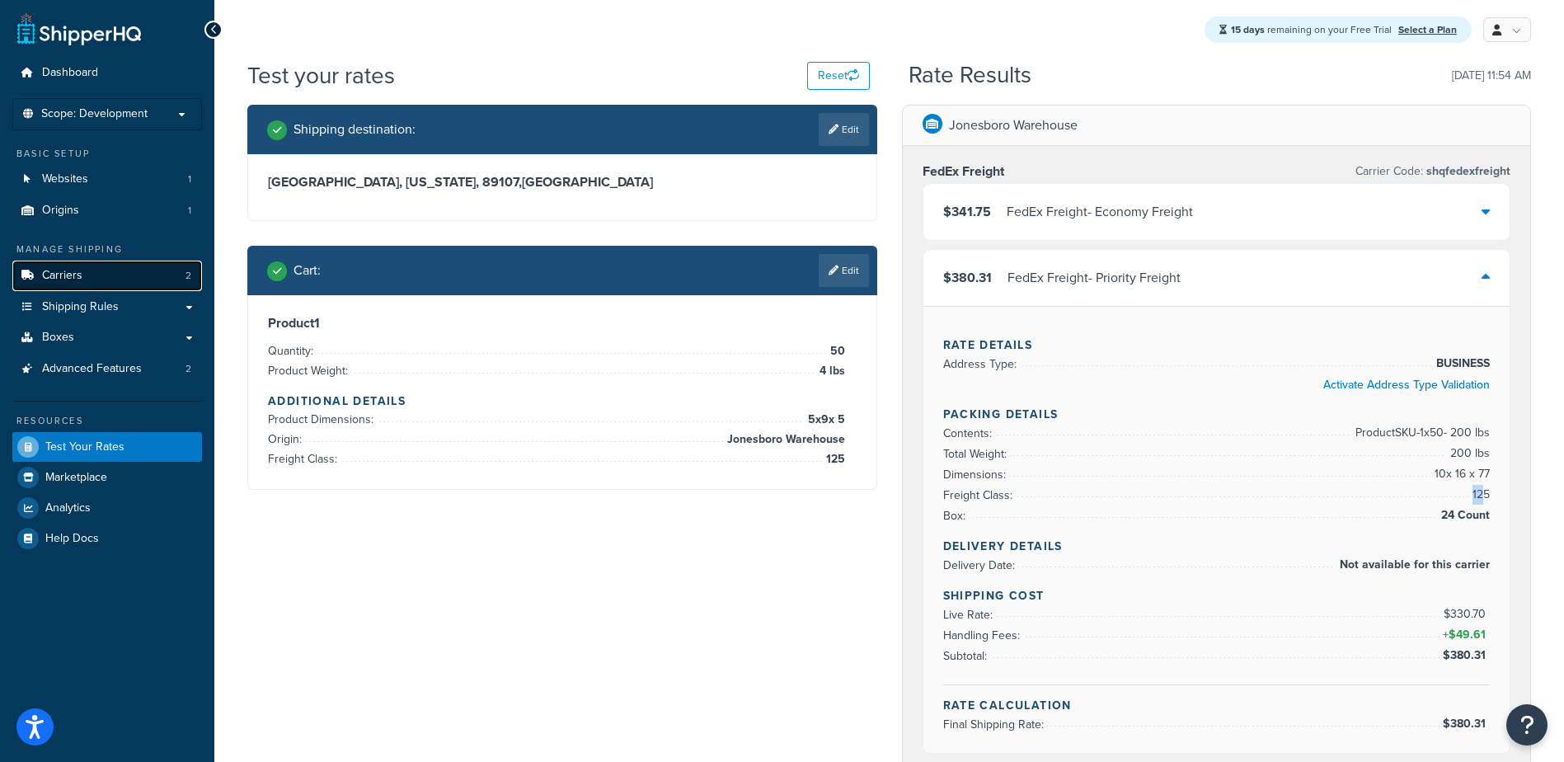
click at [42, 273] on span "Carriers" at bounding box center [62, 276] width 40 height 14
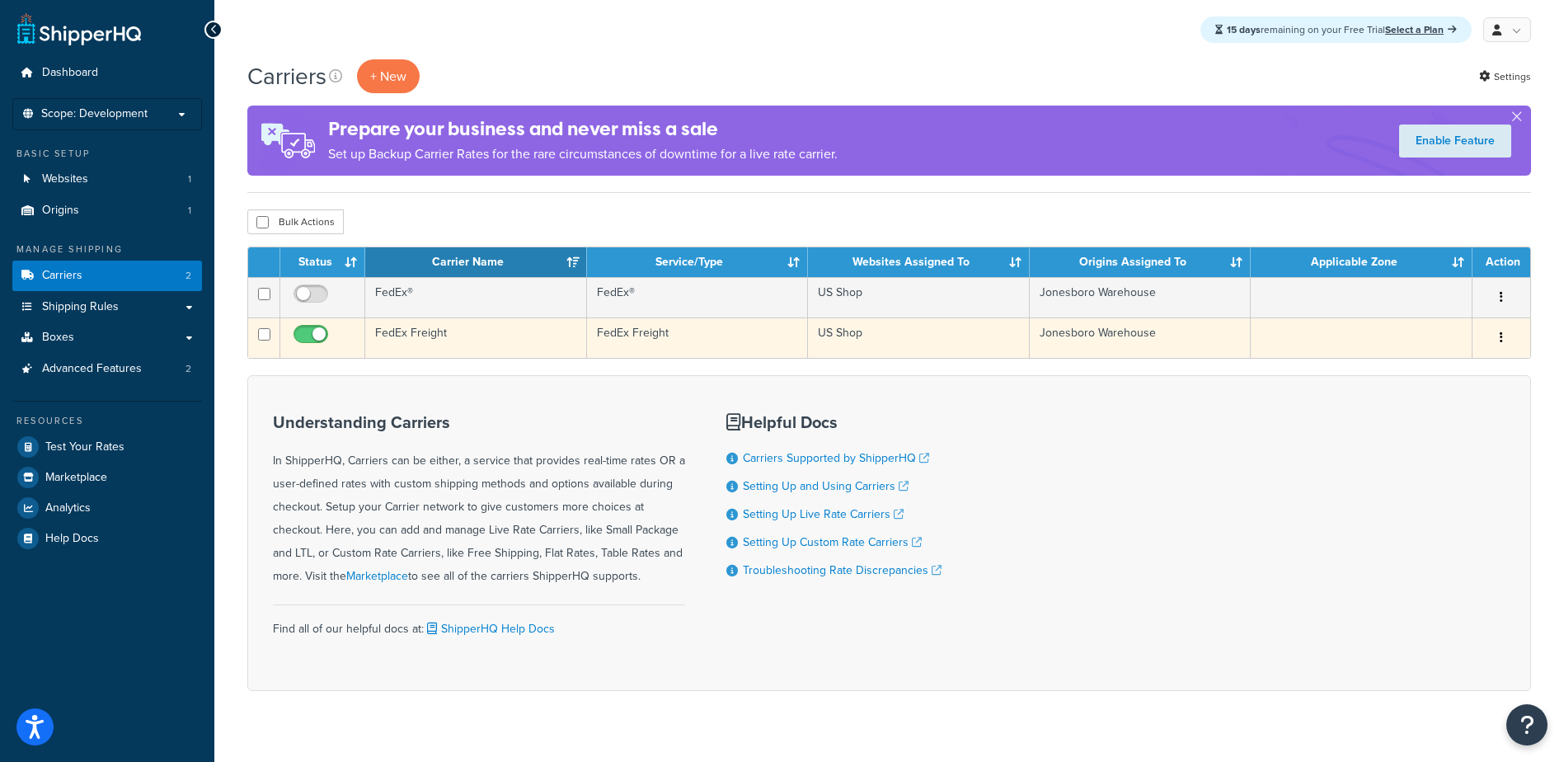
click at [428, 333] on td "FedEx Freight" at bounding box center [476, 337] width 222 height 40
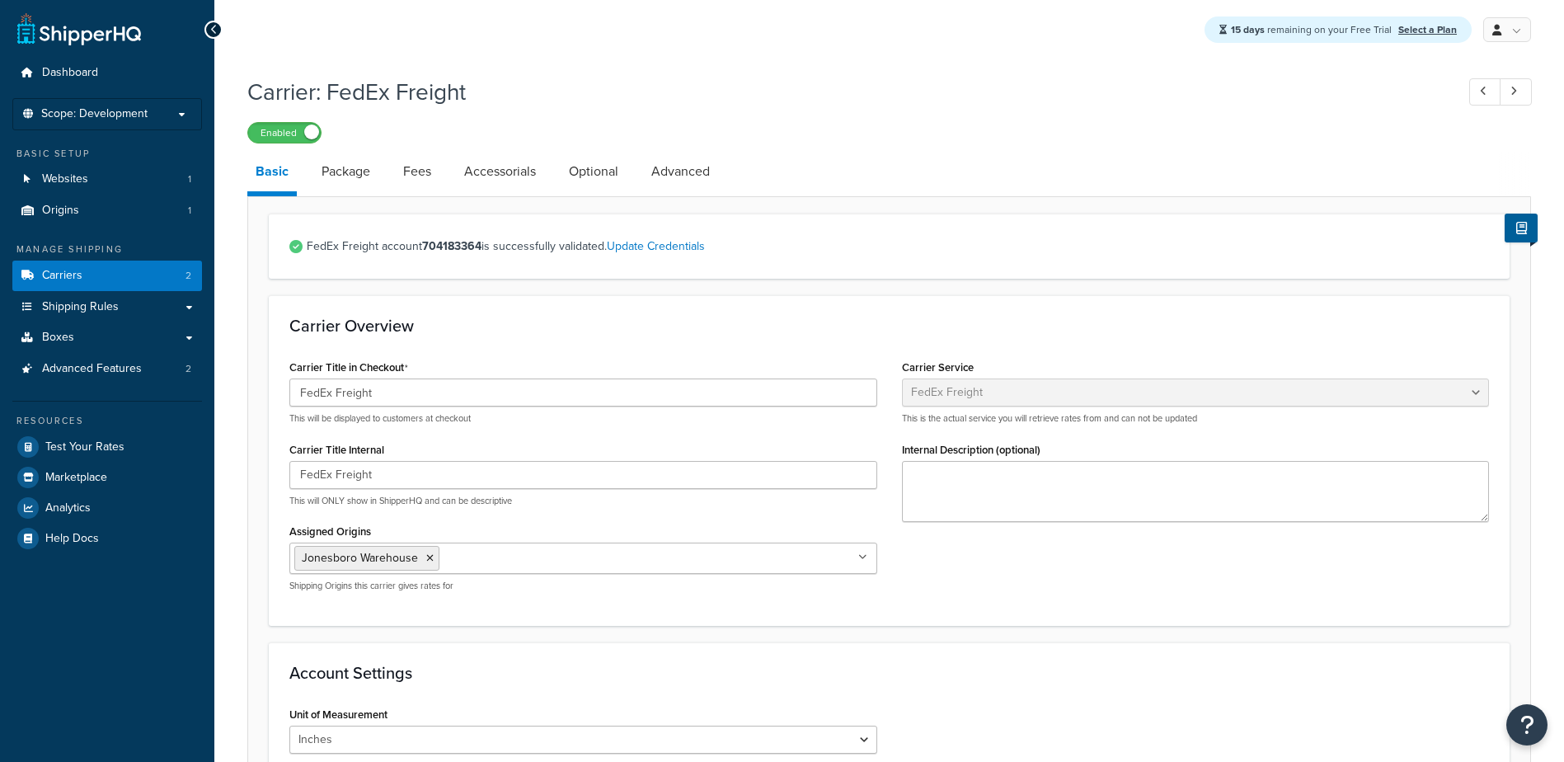
select select "fedExFreight"
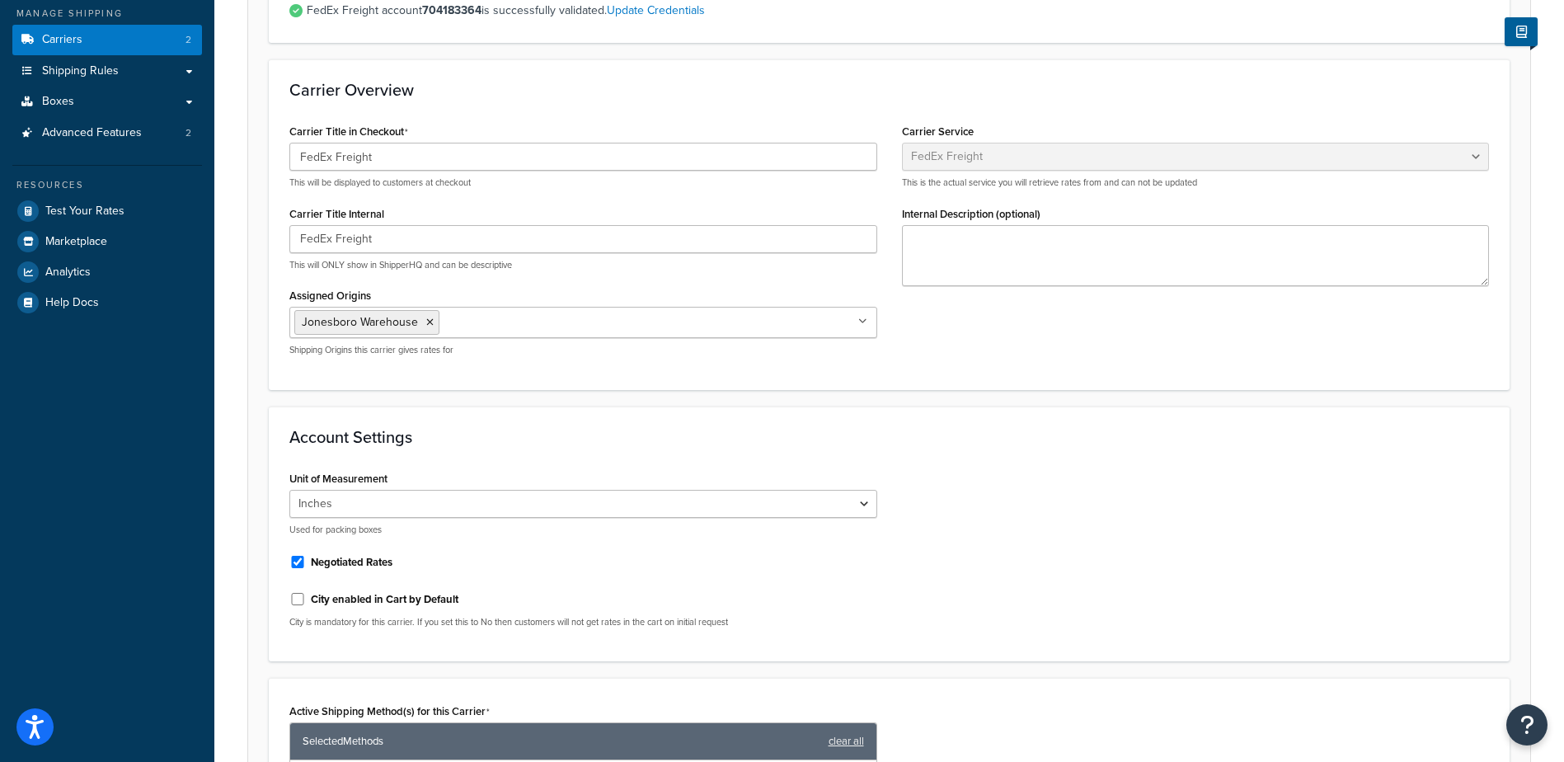
scroll to position [82, 0]
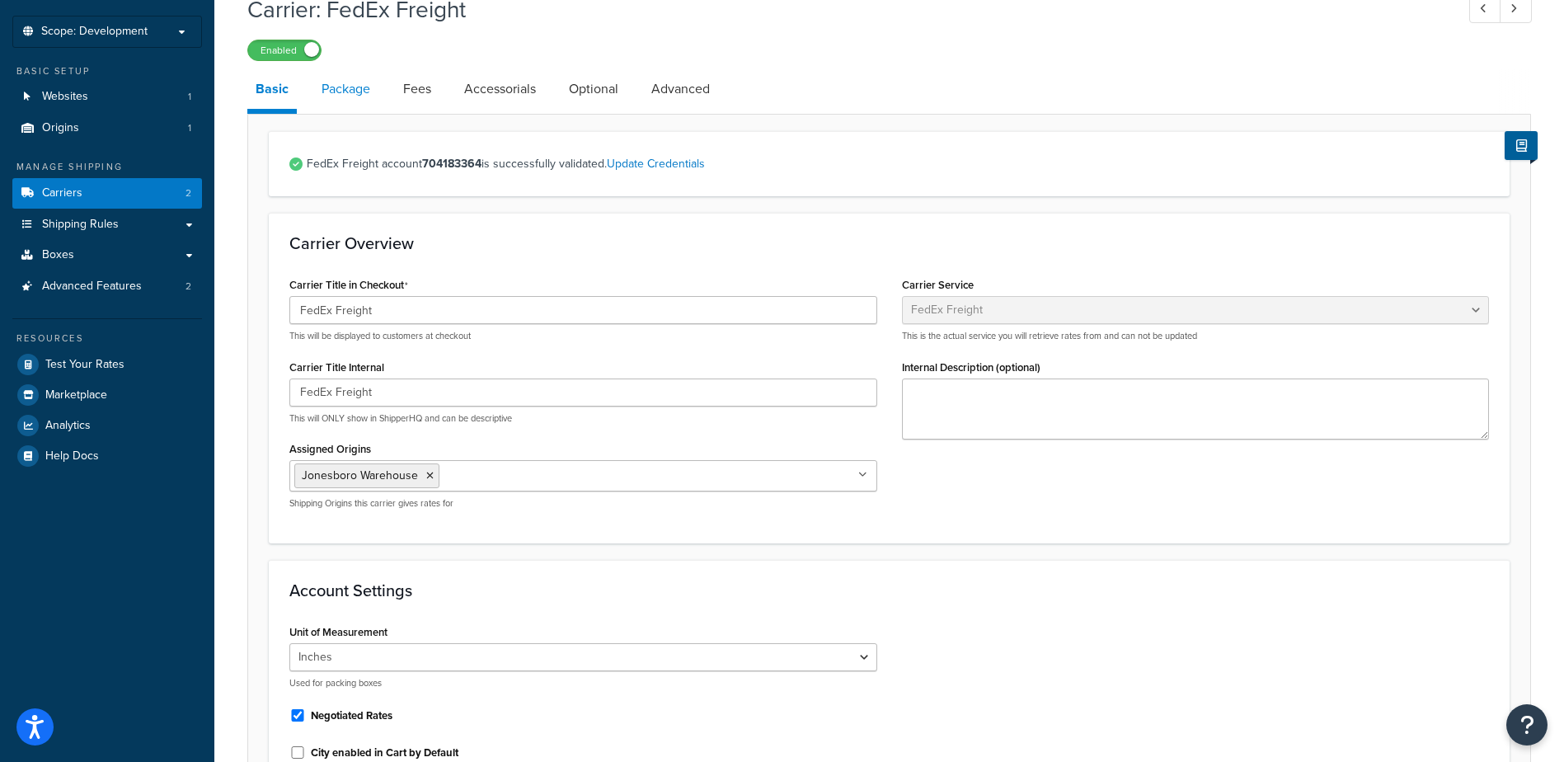
click at [335, 88] on link "Package" at bounding box center [345, 89] width 65 height 40
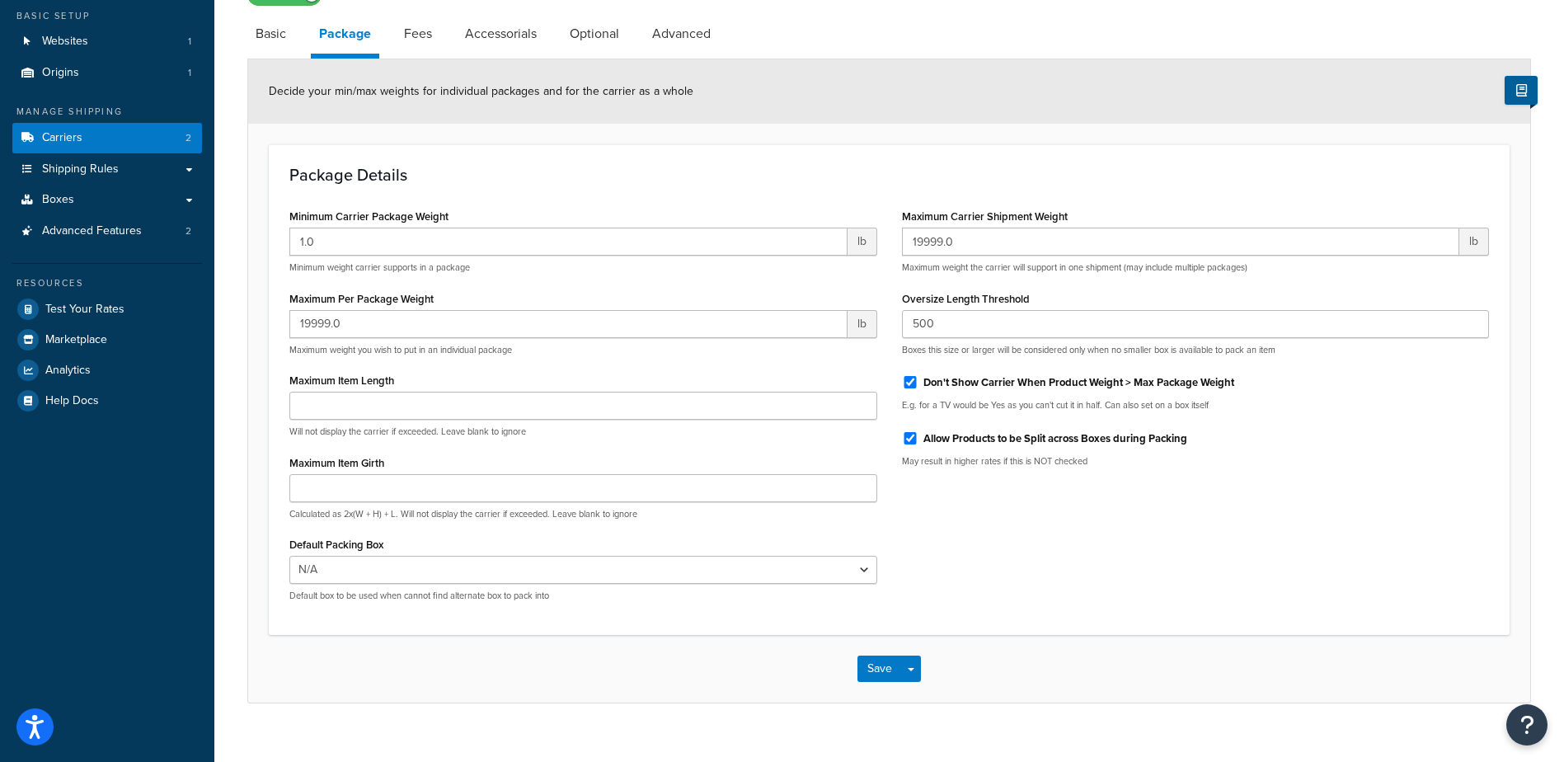
scroll to position [164, 0]
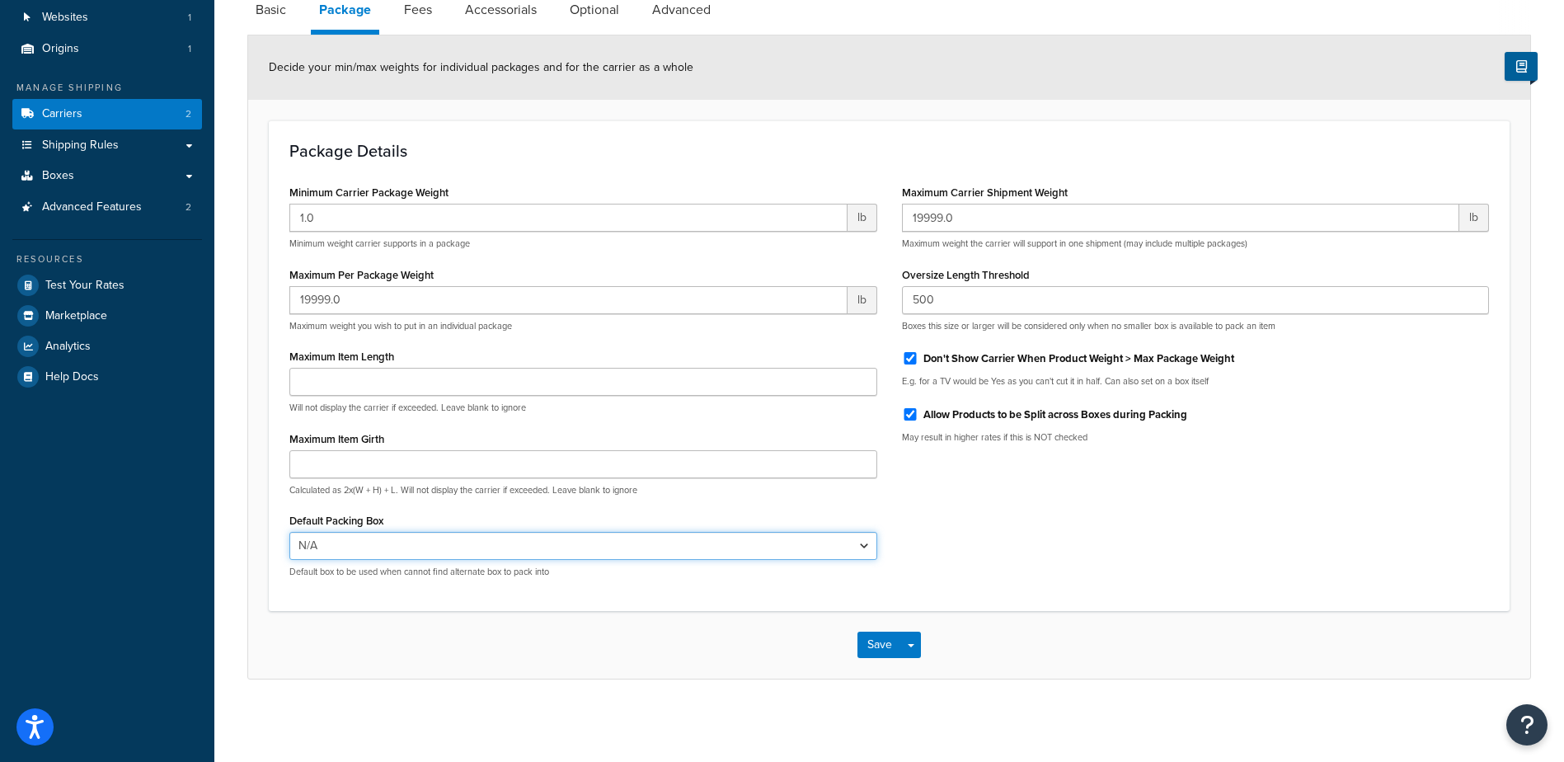
click at [350, 550] on select "N/A" at bounding box center [583, 546] width 588 height 28
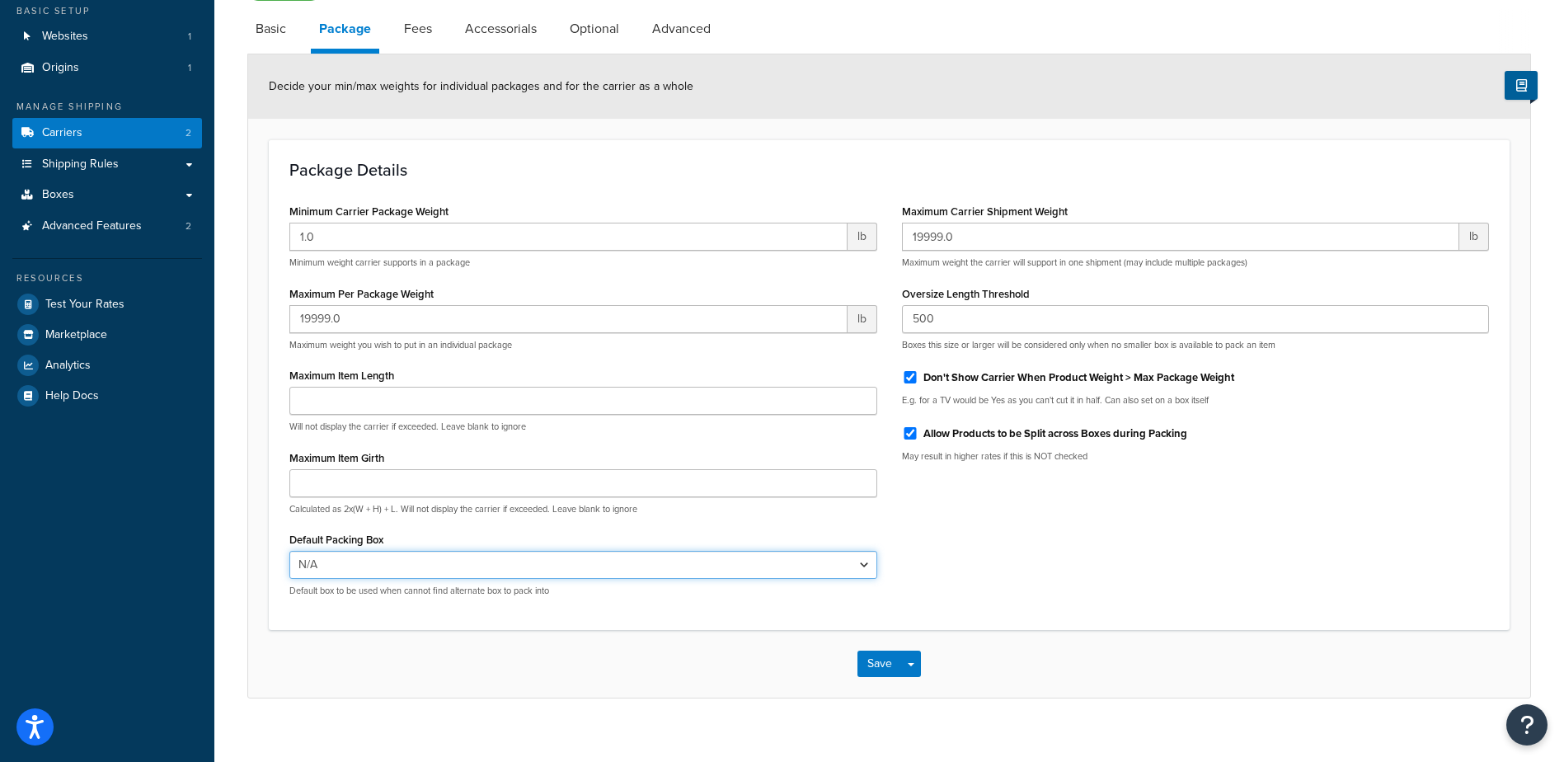
scroll to position [82, 0]
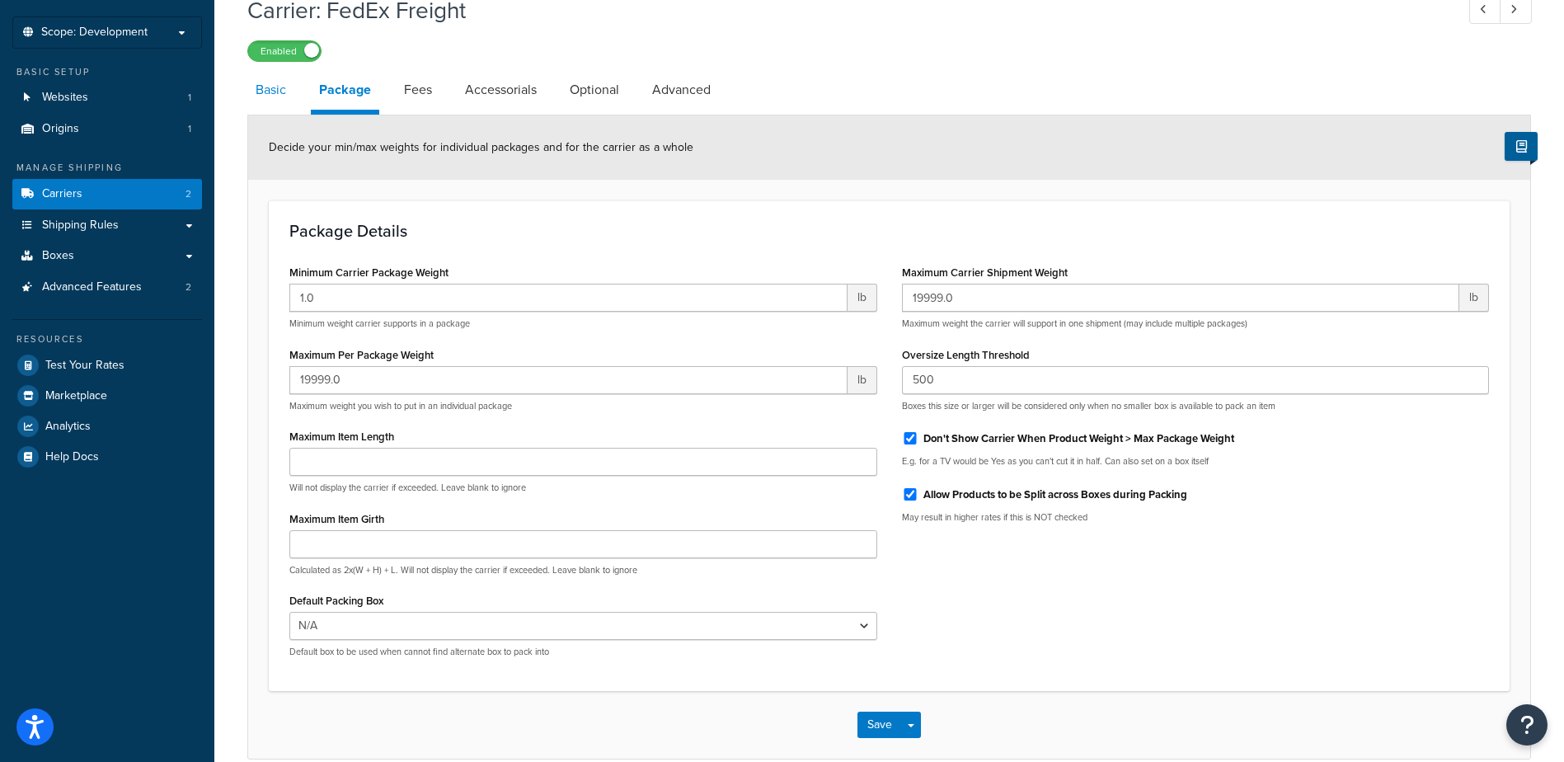
click at [273, 89] on link "Basic" at bounding box center [270, 90] width 47 height 40
select select "fedExFreight"
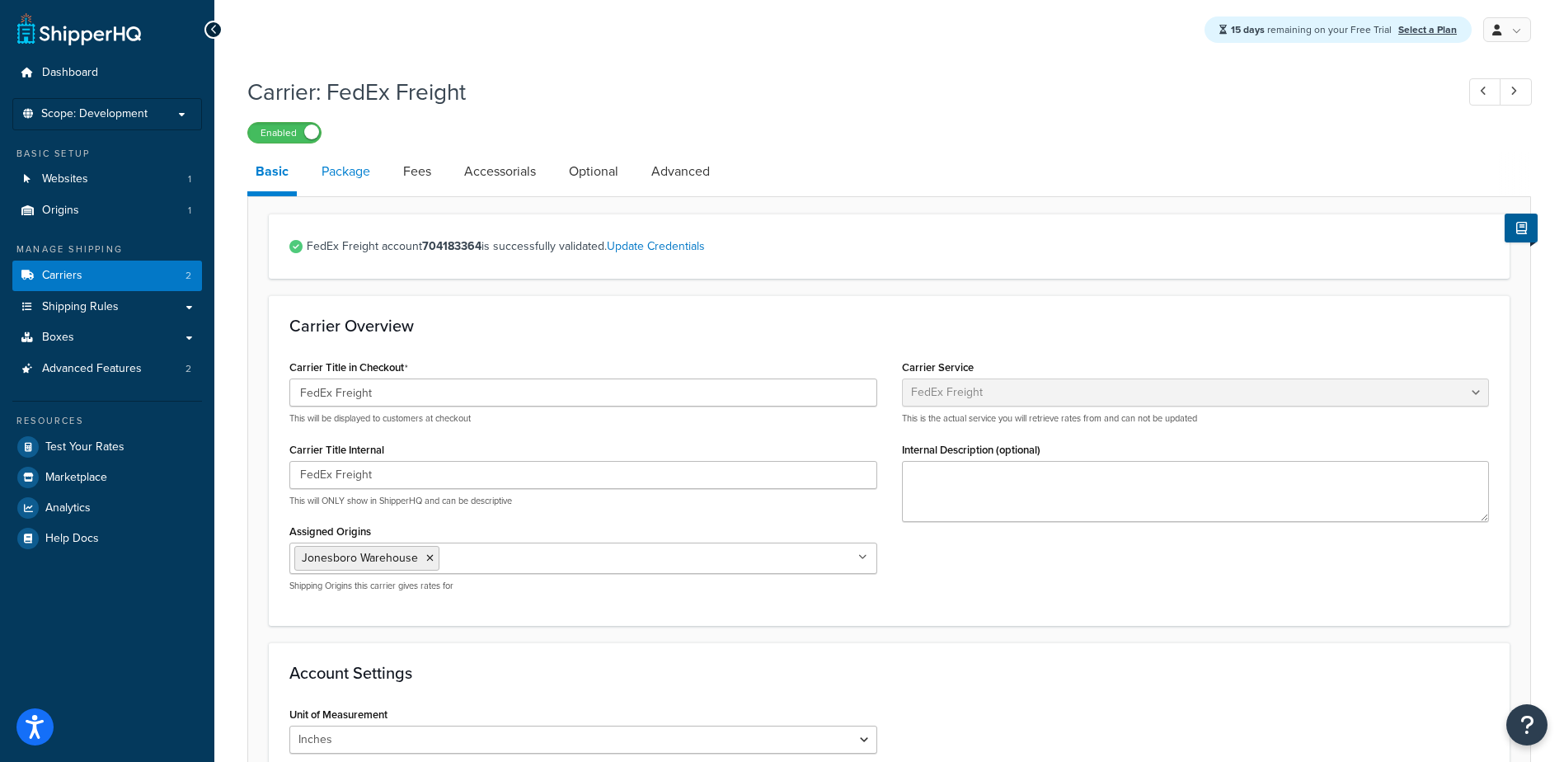
click at [335, 176] on link "Package" at bounding box center [345, 172] width 65 height 40
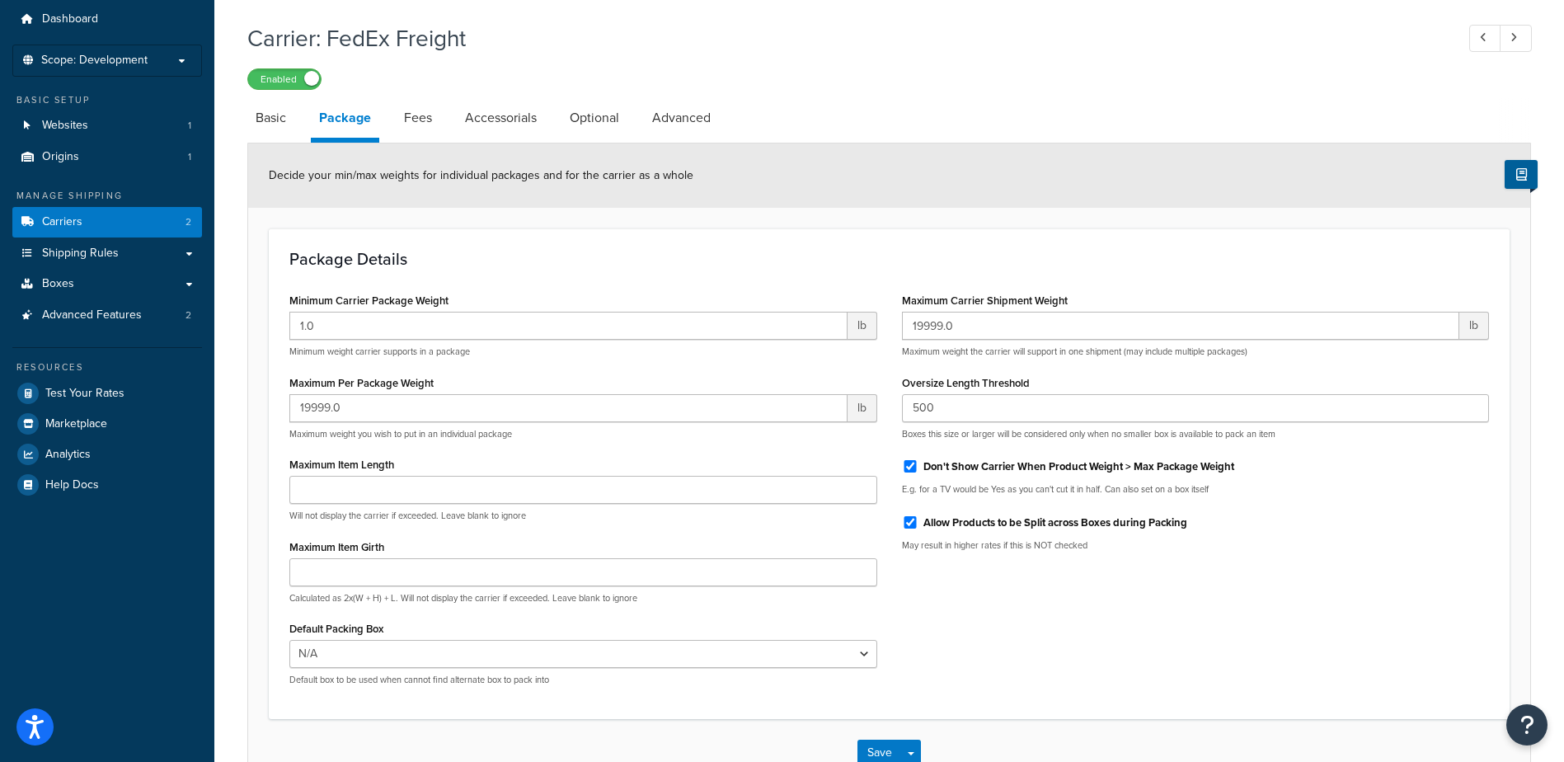
scroll to position [82, 0]
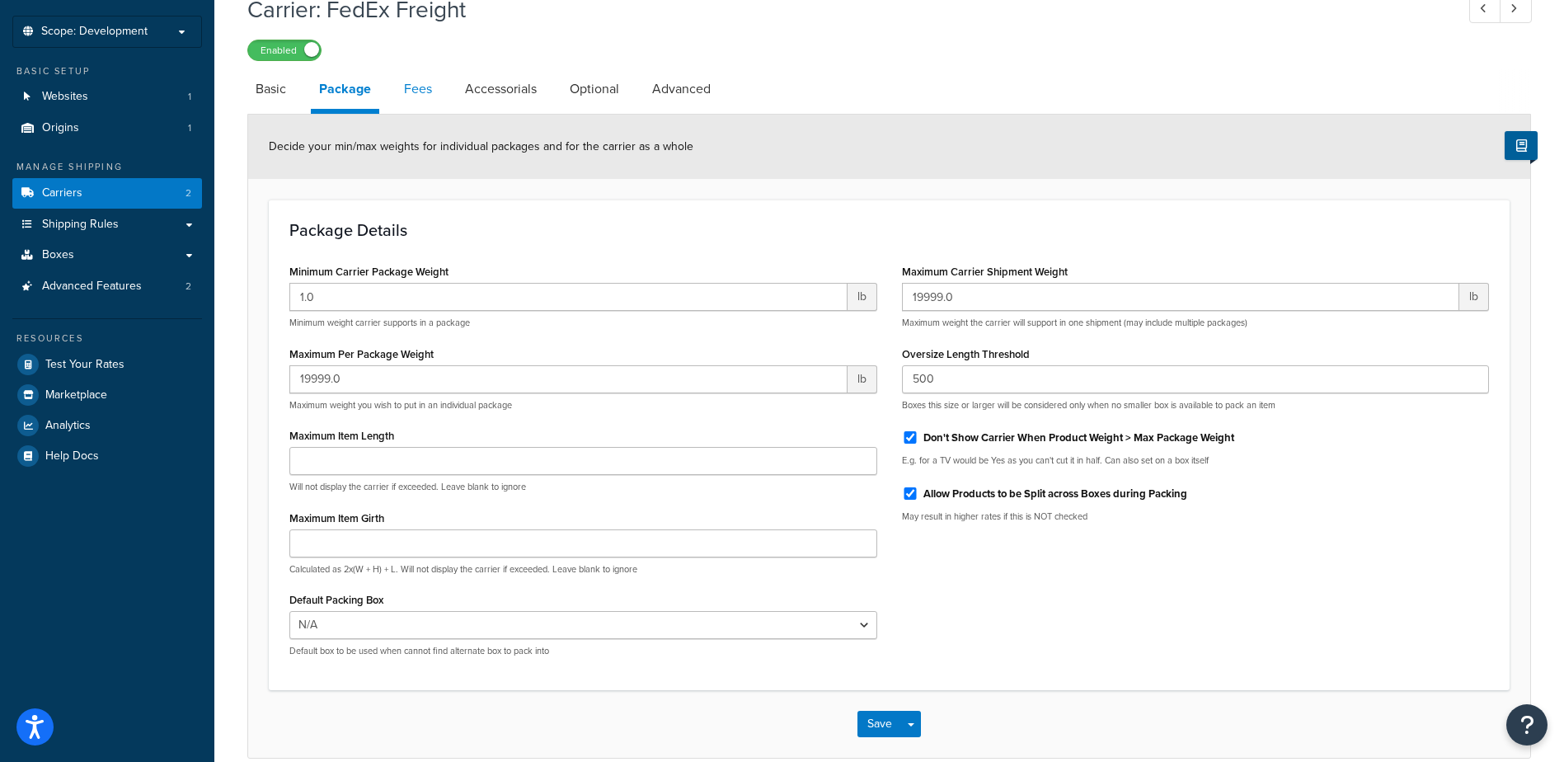
click at [426, 93] on link "Fees" at bounding box center [418, 89] width 45 height 40
select select "AFTER"
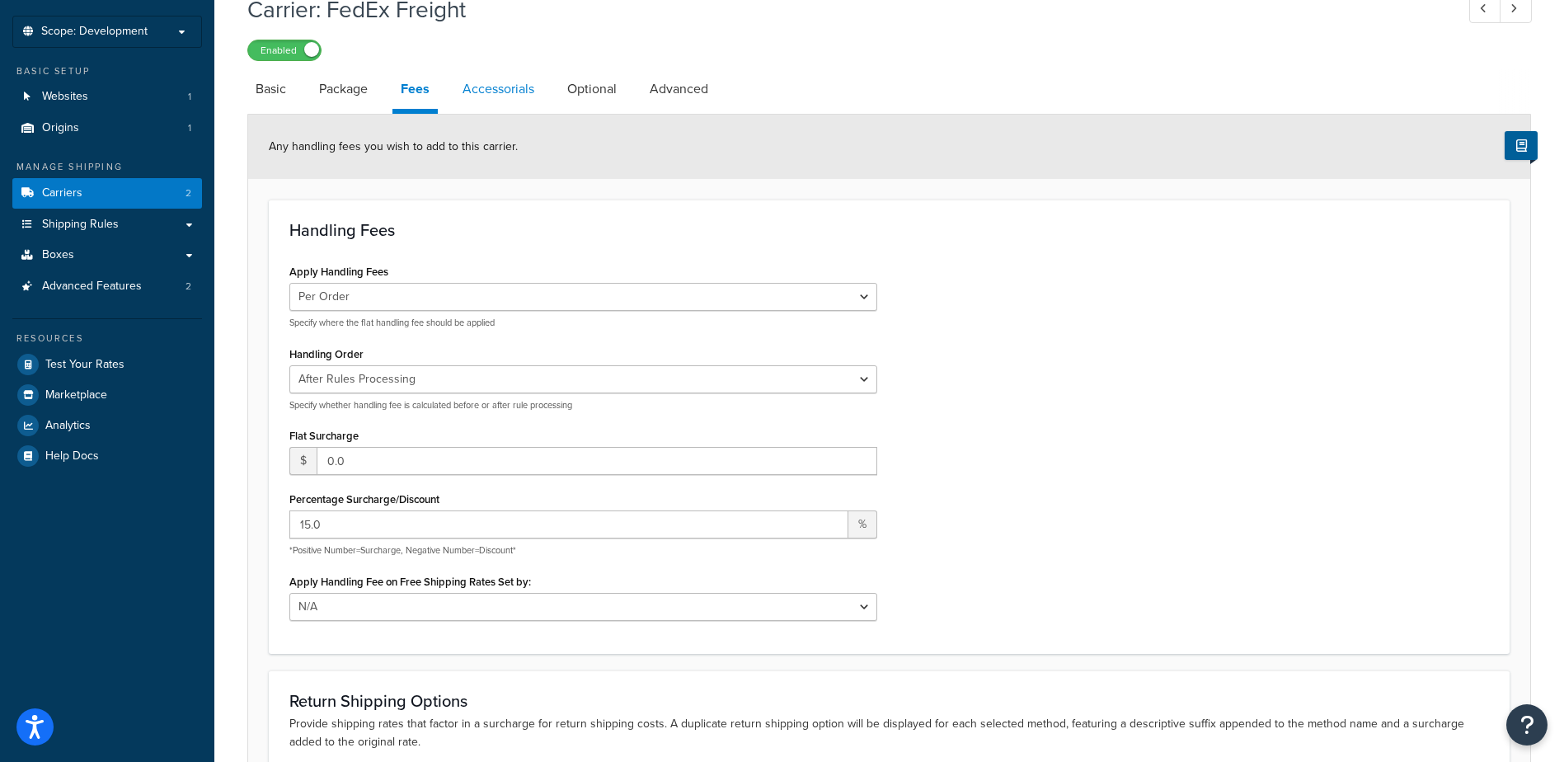
click at [495, 91] on link "Accessorials" at bounding box center [498, 89] width 88 height 40
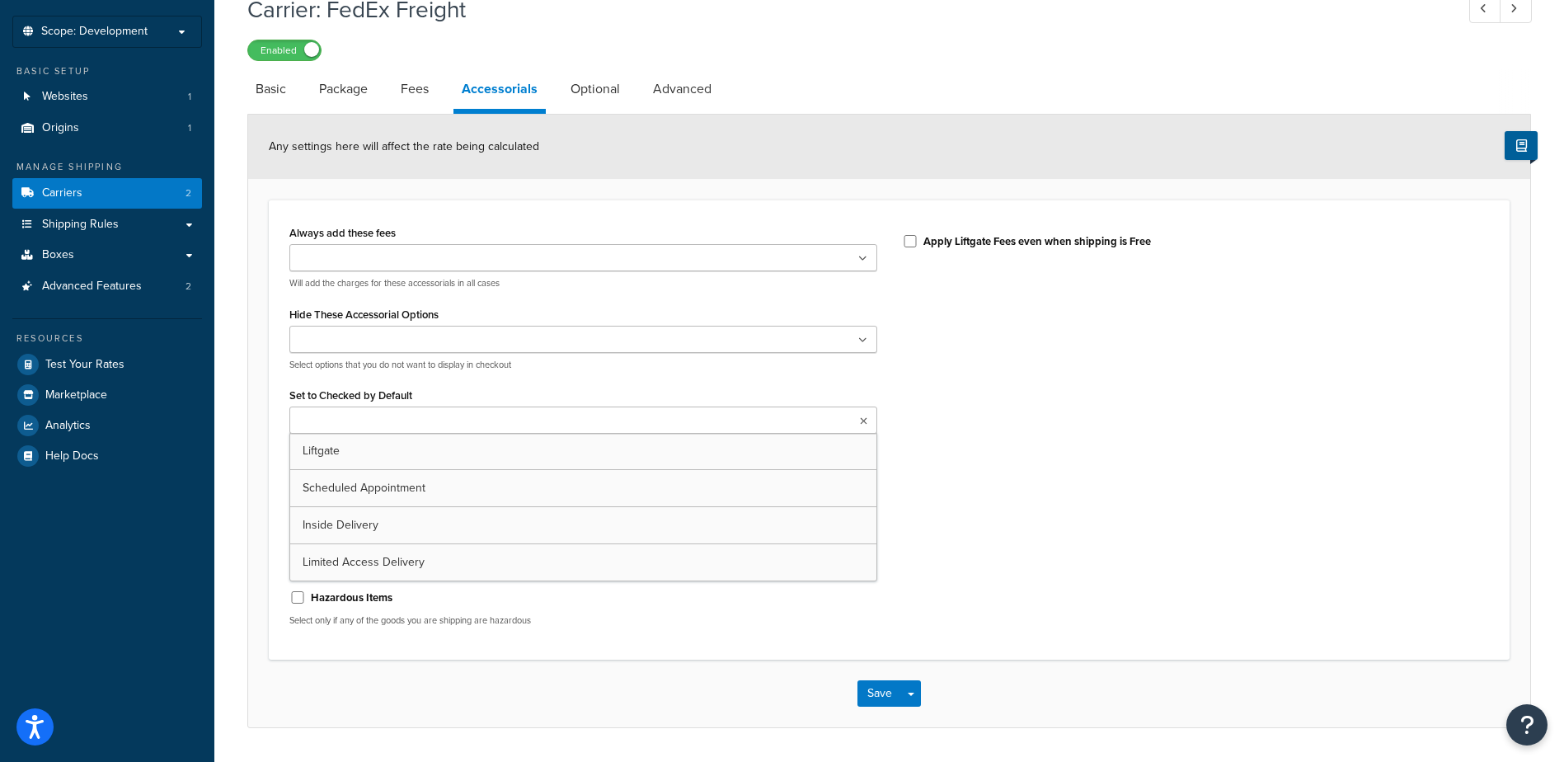
click at [336, 415] on input "Set to Checked by Default" at bounding box center [367, 421] width 146 height 18
click at [356, 425] on input "Set to Checked by Default" at bounding box center [367, 421] width 146 height 18
click at [407, 416] on input "Set to Checked by Default" at bounding box center [367, 421] width 146 height 18
click at [432, 409] on ul at bounding box center [583, 419] width 588 height 27
click at [863, 419] on icon at bounding box center [862, 421] width 9 height 10
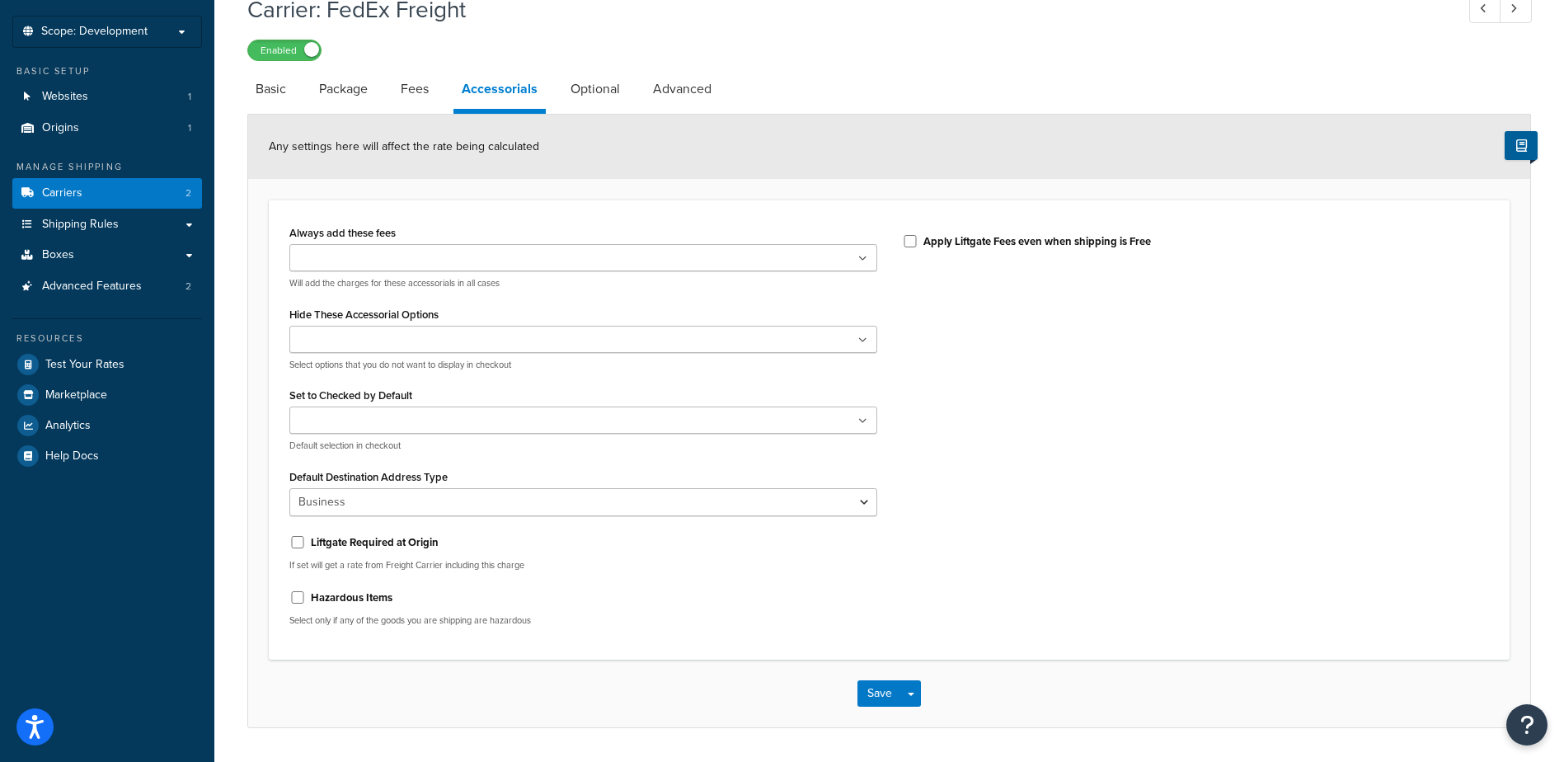
click at [313, 336] on input "Hide These Accessorial Options" at bounding box center [367, 340] width 146 height 18
click at [334, 342] on input "Hide These Accessorial Options" at bounding box center [367, 340] width 146 height 18
click at [860, 261] on icon at bounding box center [862, 259] width 9 height 10
click at [590, 96] on link "Optional" at bounding box center [595, 89] width 66 height 40
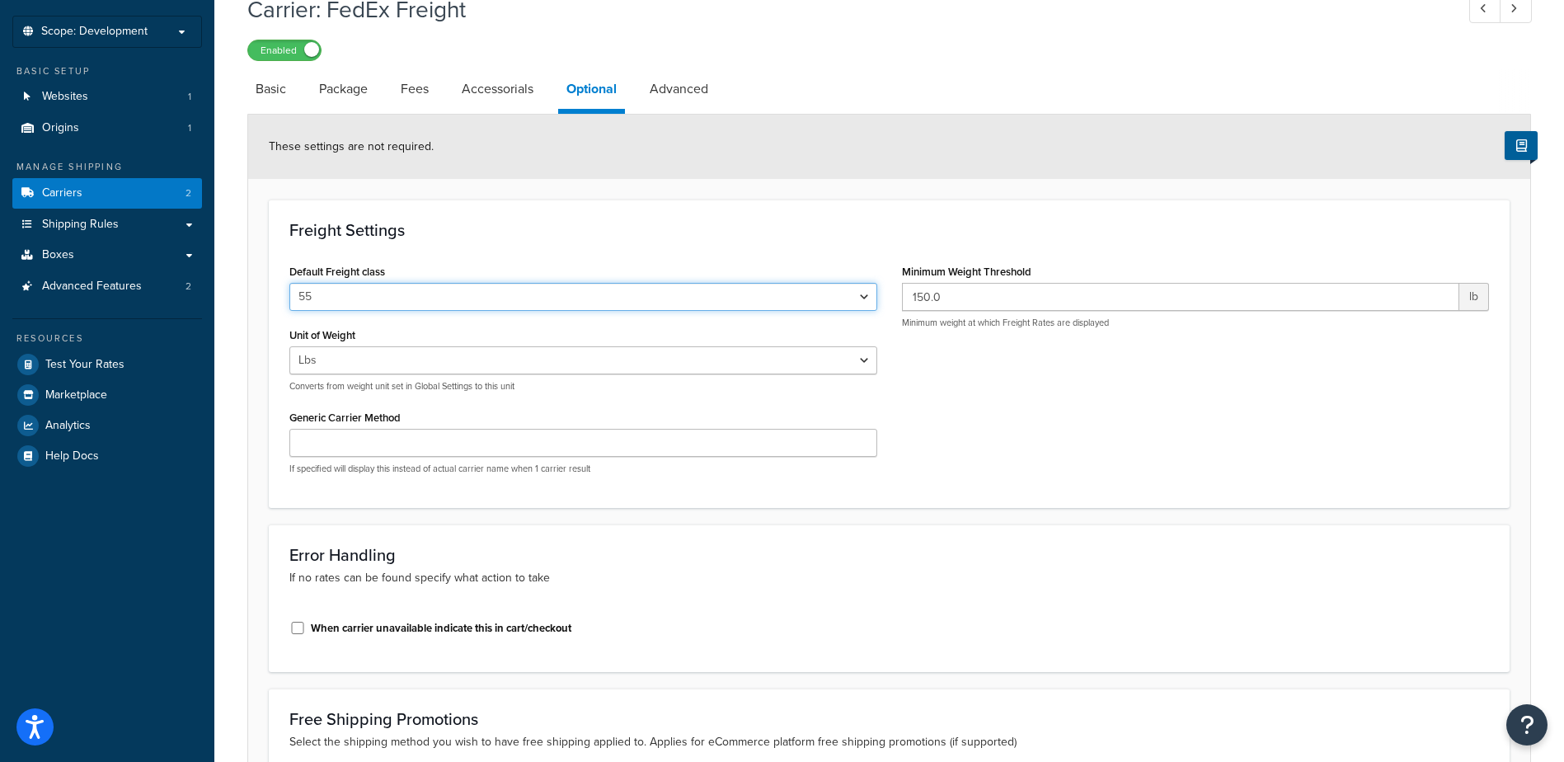
click at [331, 295] on select "50 55 60 65 70 77.5 85 92.5 100 110 125 150 175 200 250 300 400 500" at bounding box center [583, 297] width 588 height 28
select select "125"
click at [289, 284] on select "50 55 60 65 70 77.5 85 92.5 100 110 125 150 175 200 250 300 400 500" at bounding box center [583, 297] width 588 height 28
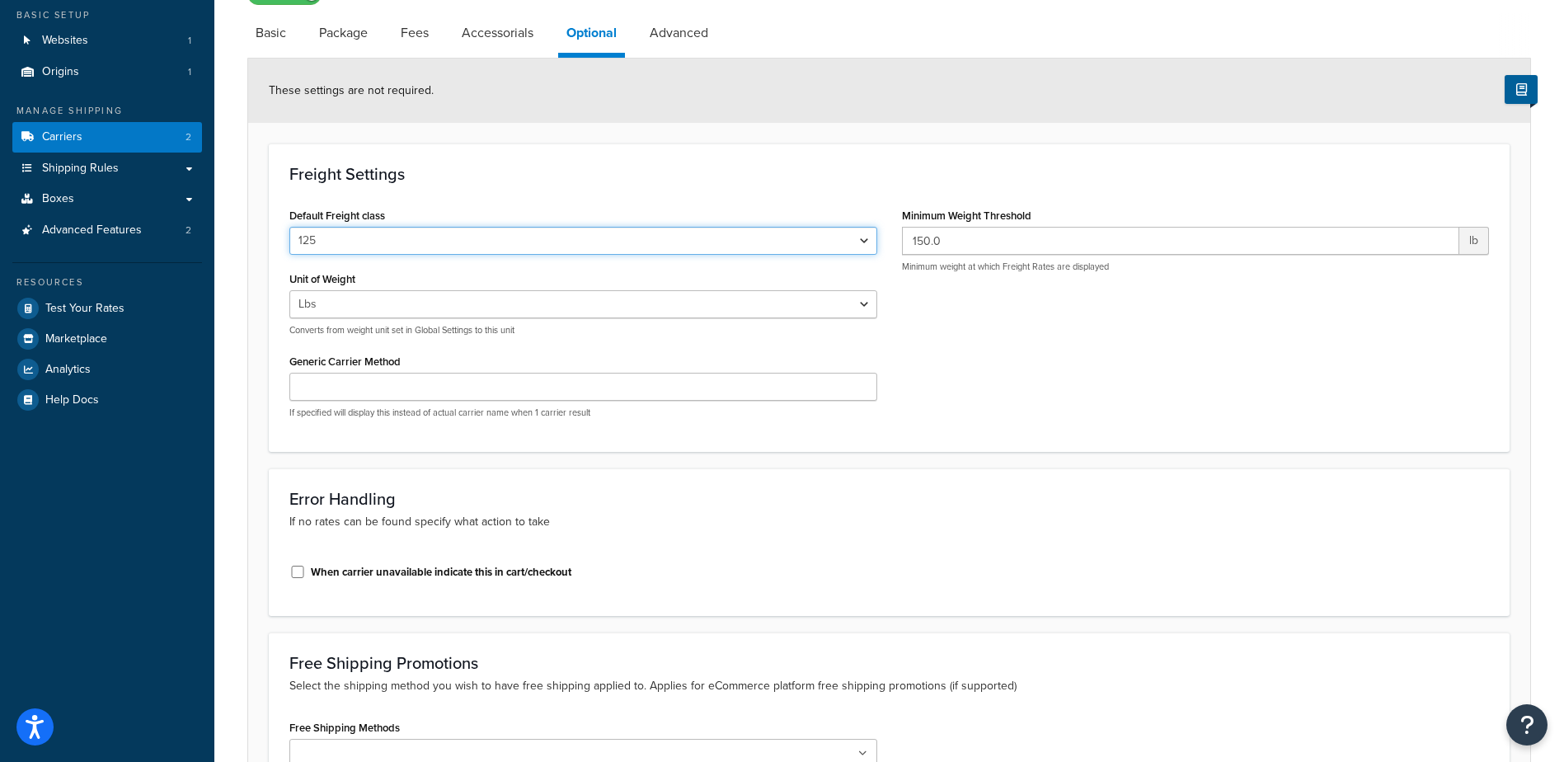
scroll to position [118, 0]
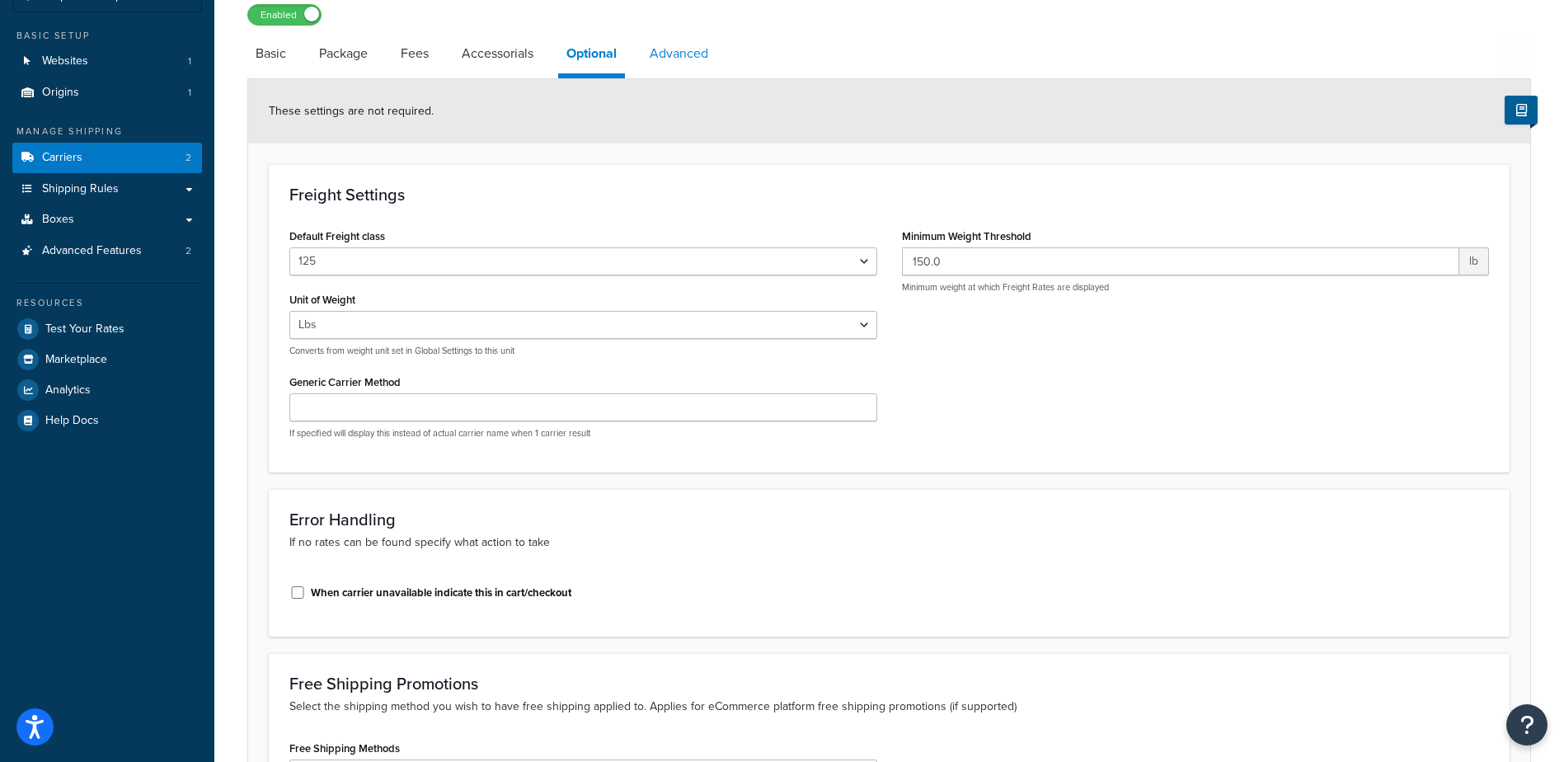
click at [665, 55] on link "Advanced" at bounding box center [678, 54] width 75 height 40
select select "false"
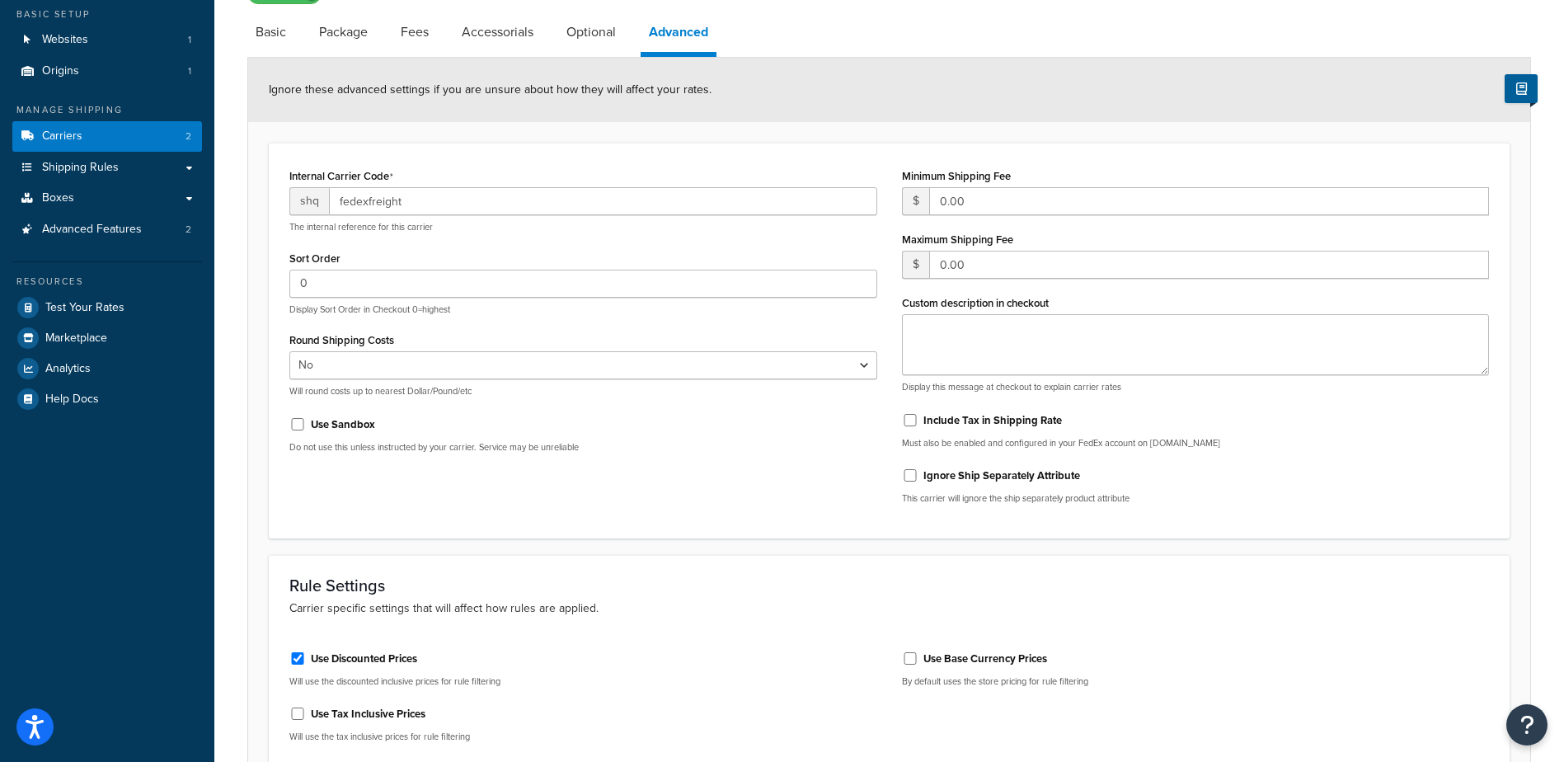
scroll to position [307, 0]
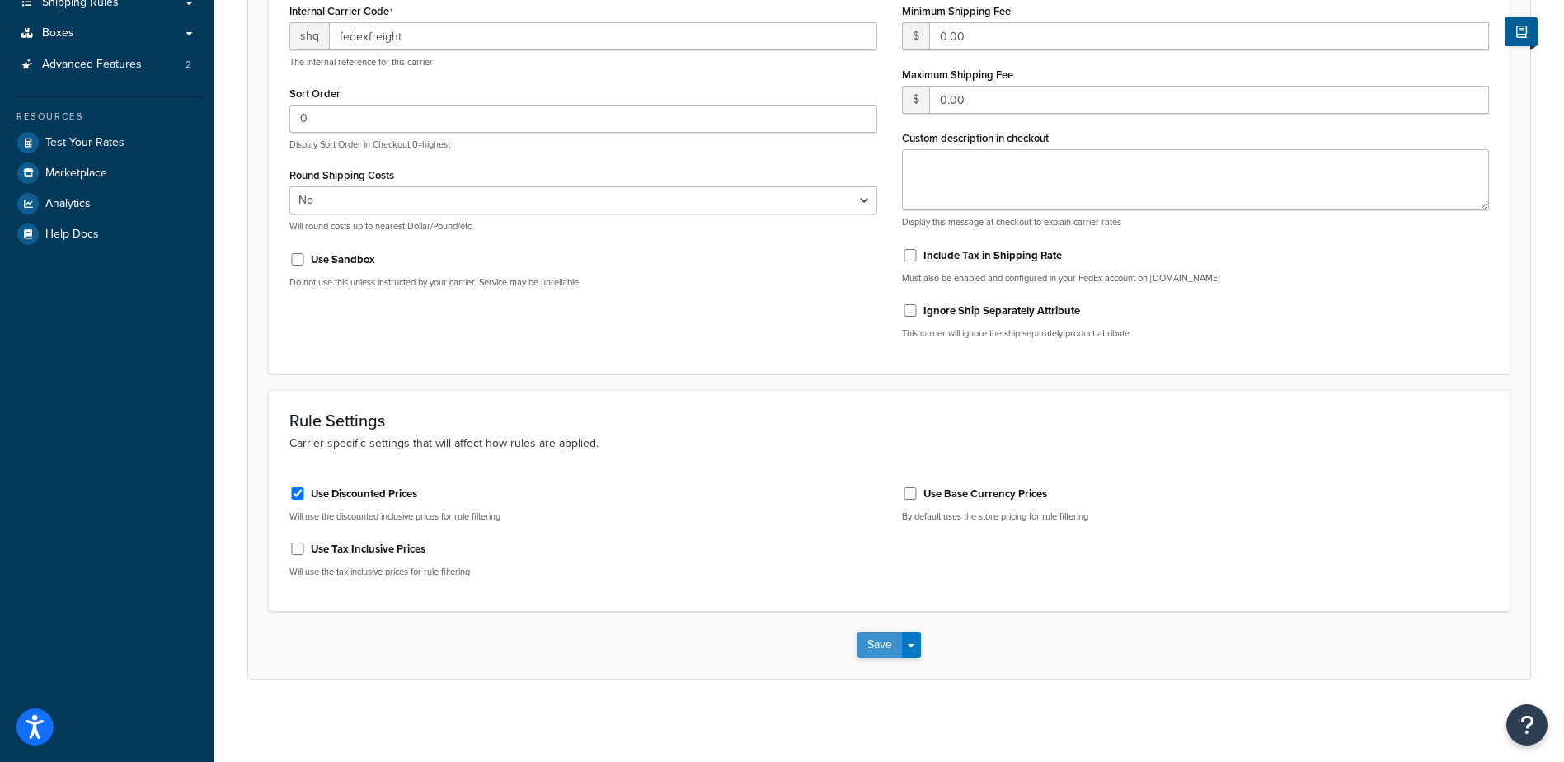
click at [890, 642] on button "Save" at bounding box center [879, 645] width 45 height 26
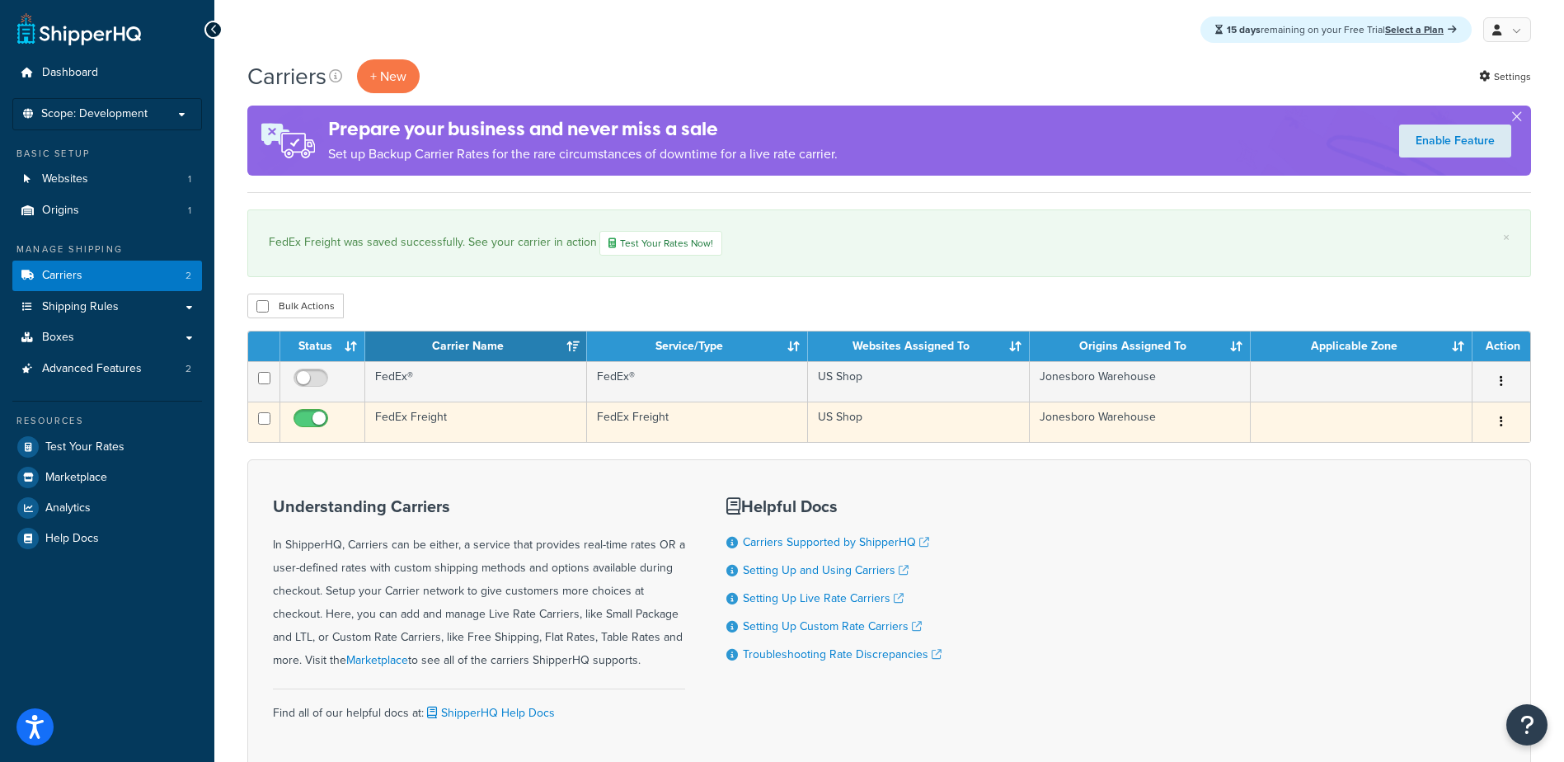
click at [399, 420] on td "FedEx Freight" at bounding box center [476, 422] width 222 height 40
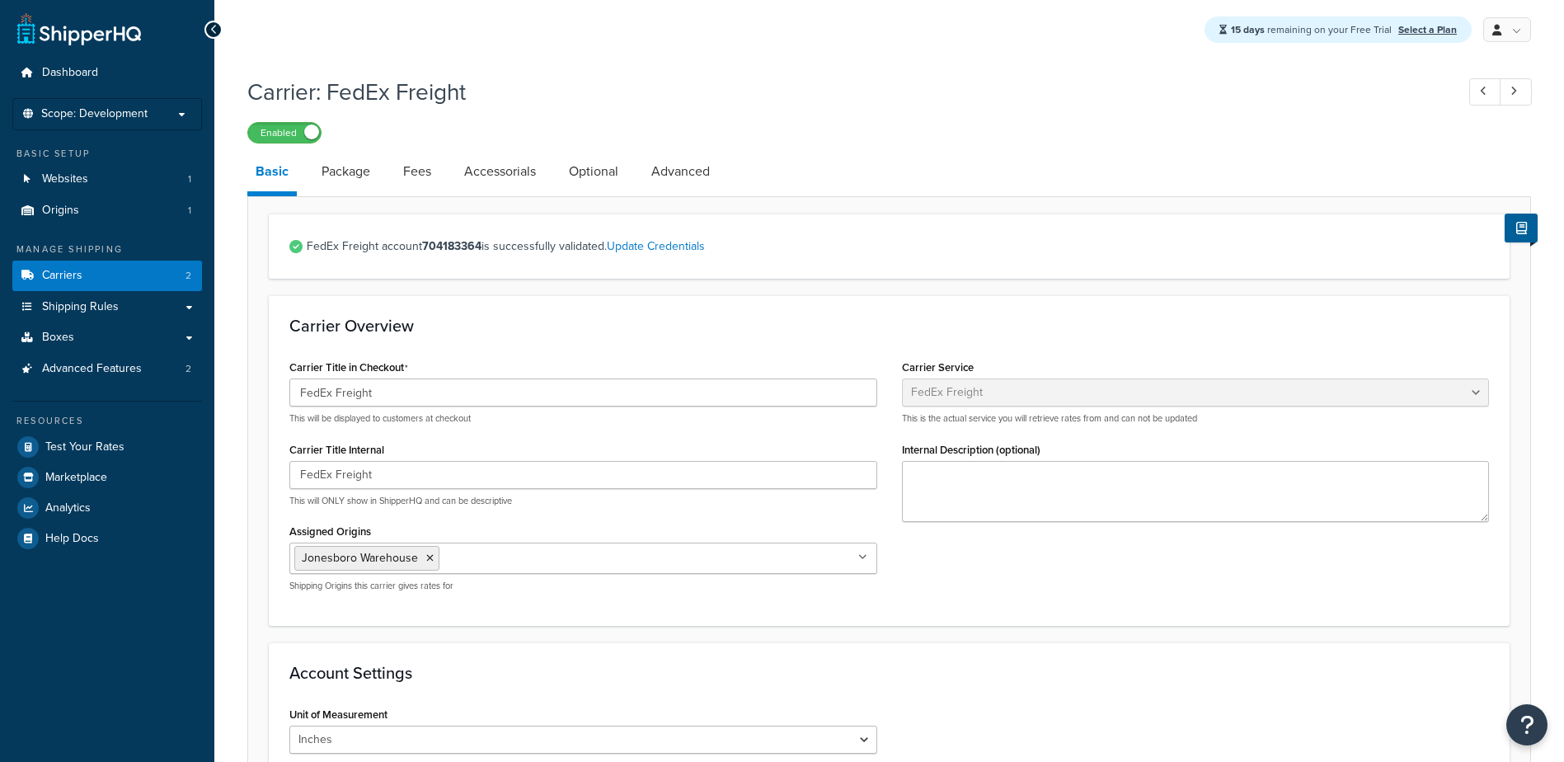
select select "fedExFreight"
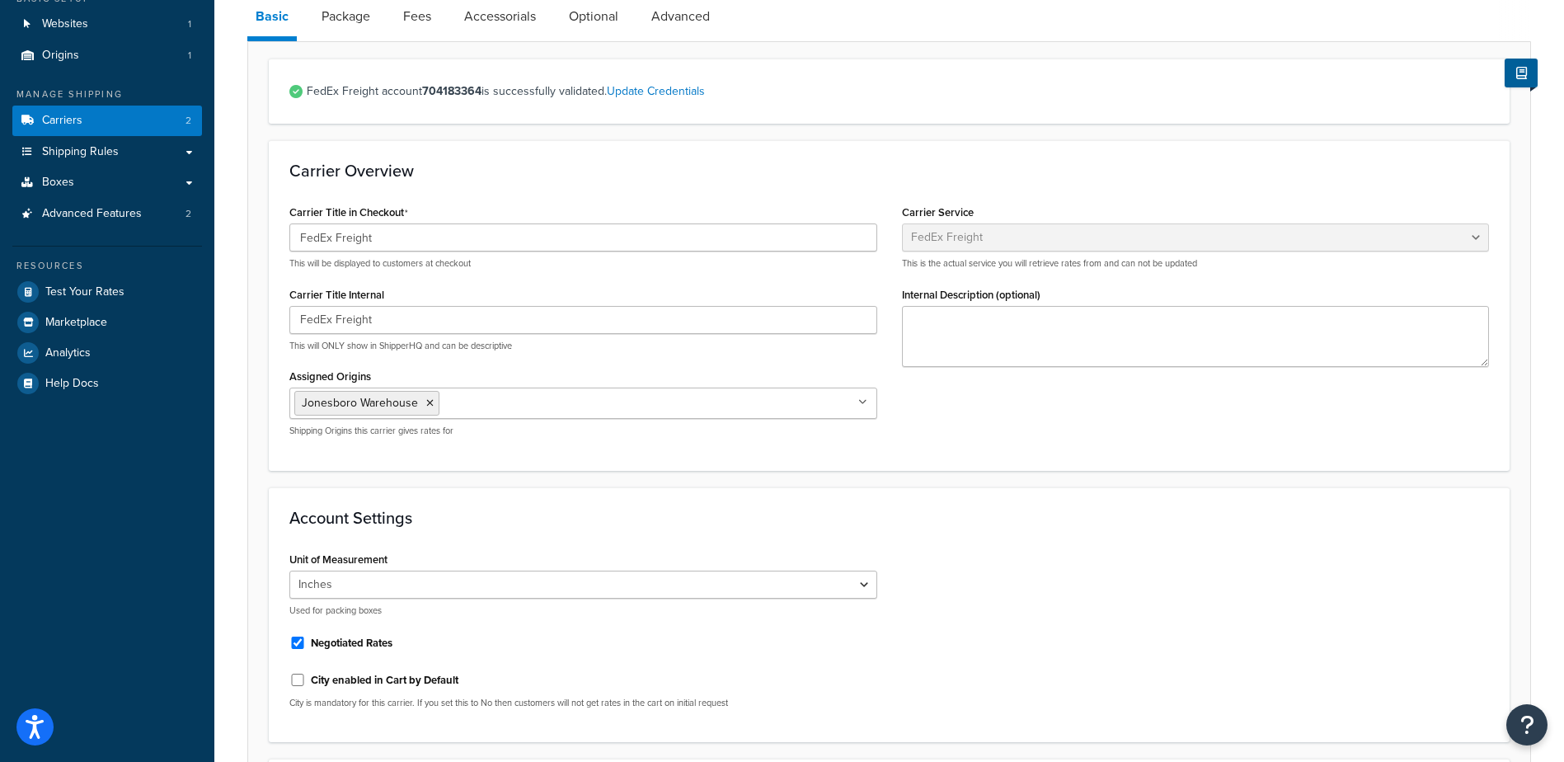
scroll to position [141, 0]
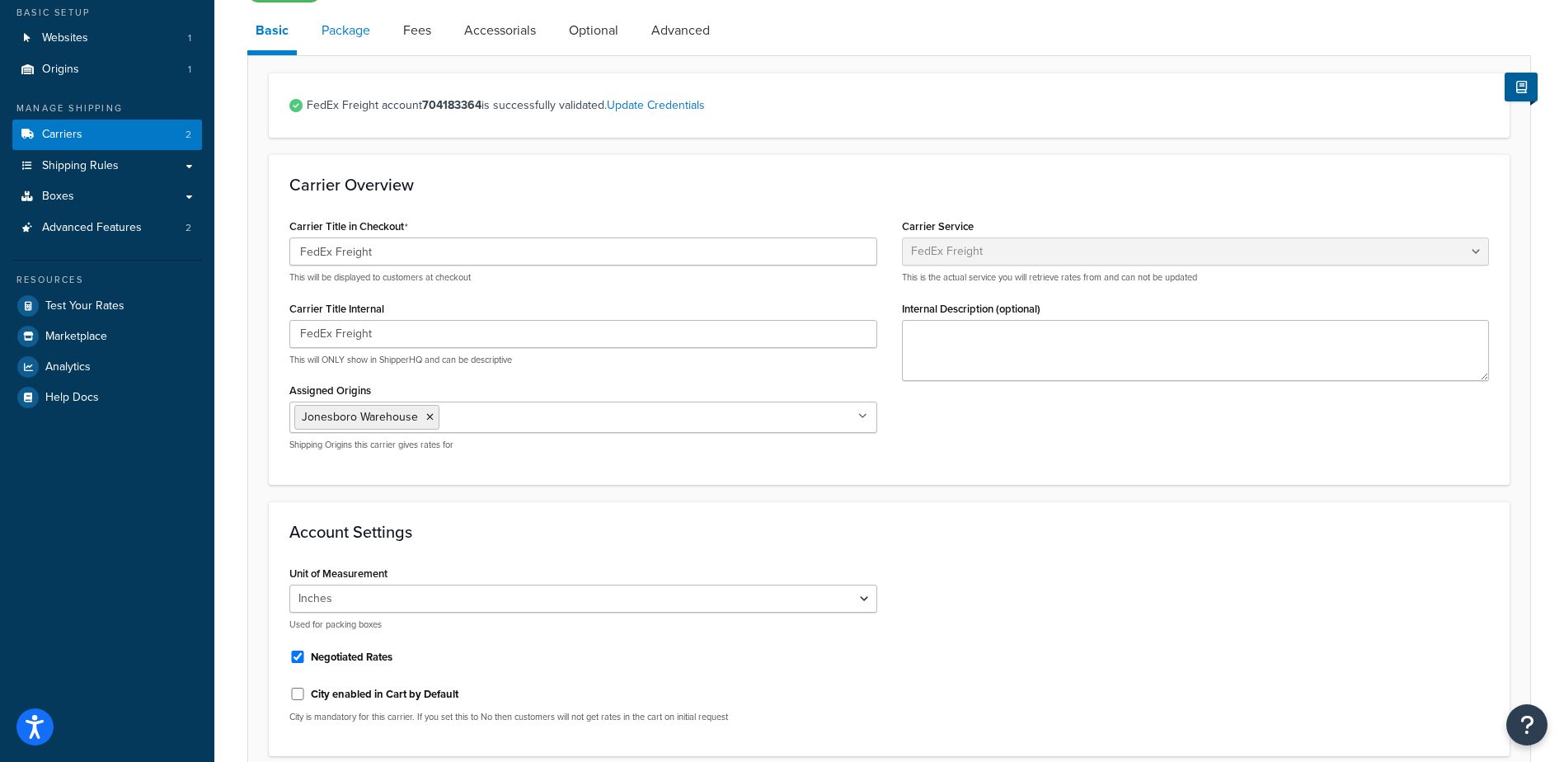
click at [335, 31] on link "Package" at bounding box center [345, 31] width 65 height 40
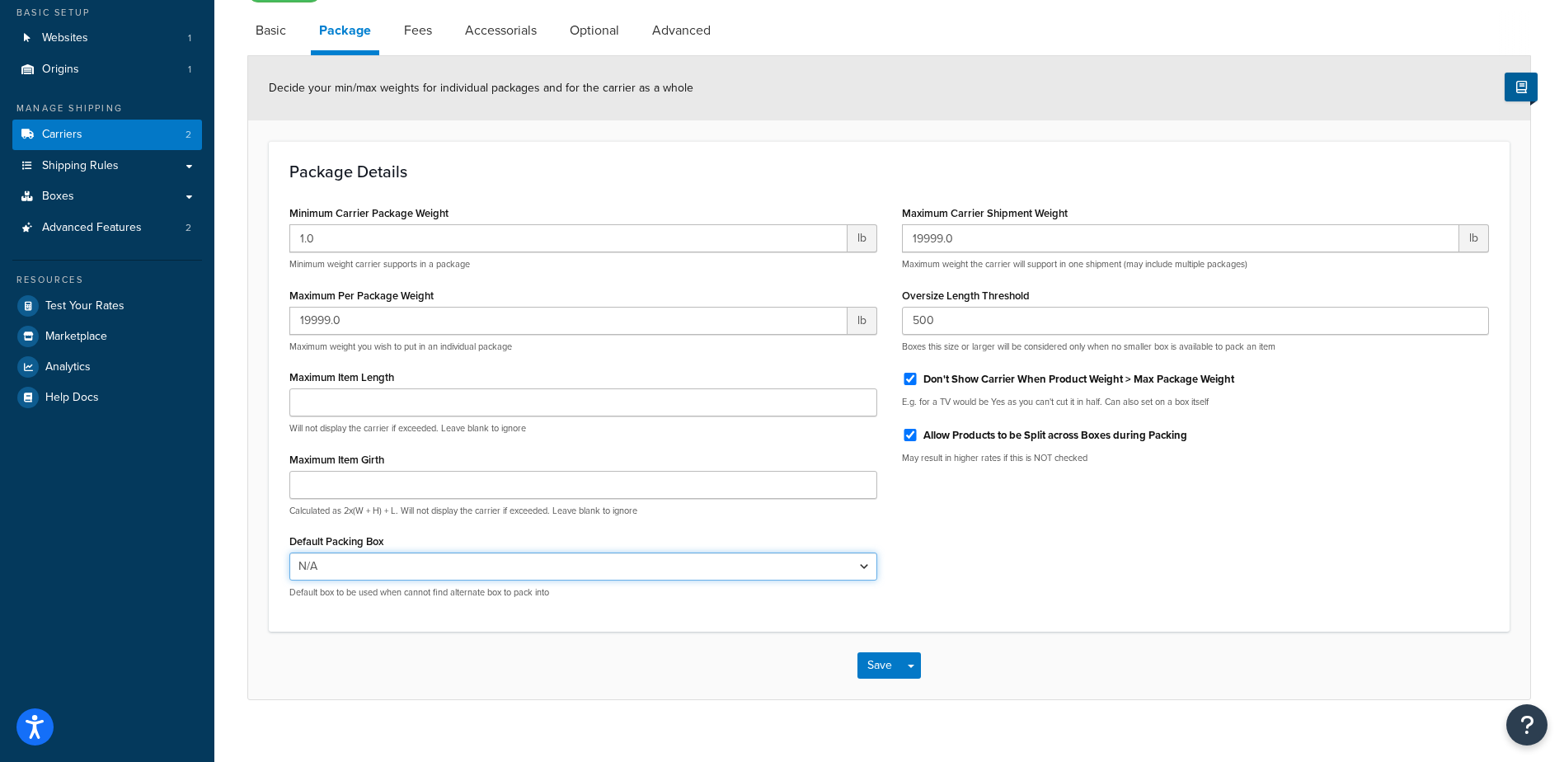
click at [827, 568] on select "N/A" at bounding box center [583, 566] width 588 height 28
click at [826, 569] on select "N/A" at bounding box center [583, 566] width 588 height 28
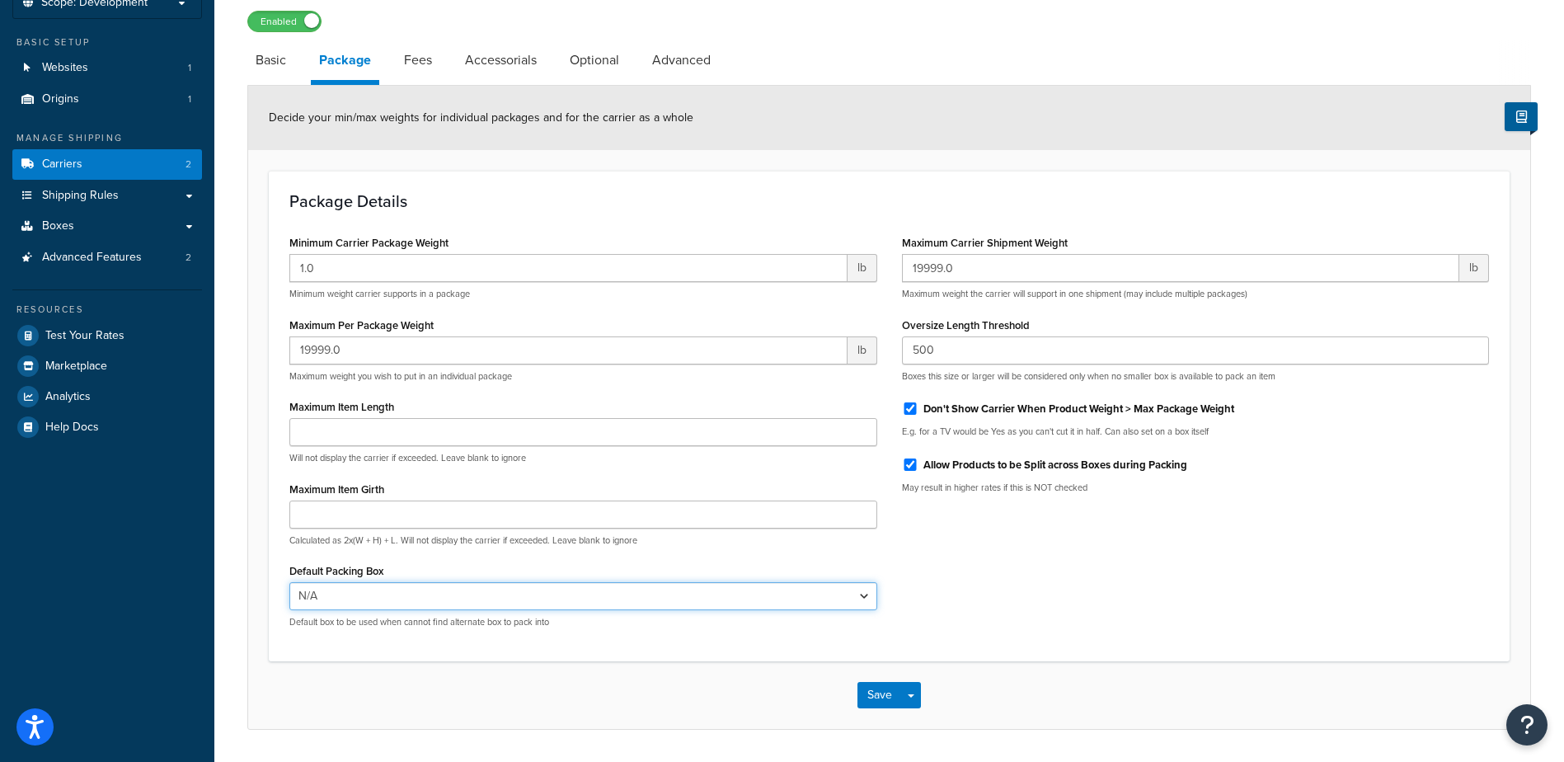
scroll to position [82, 0]
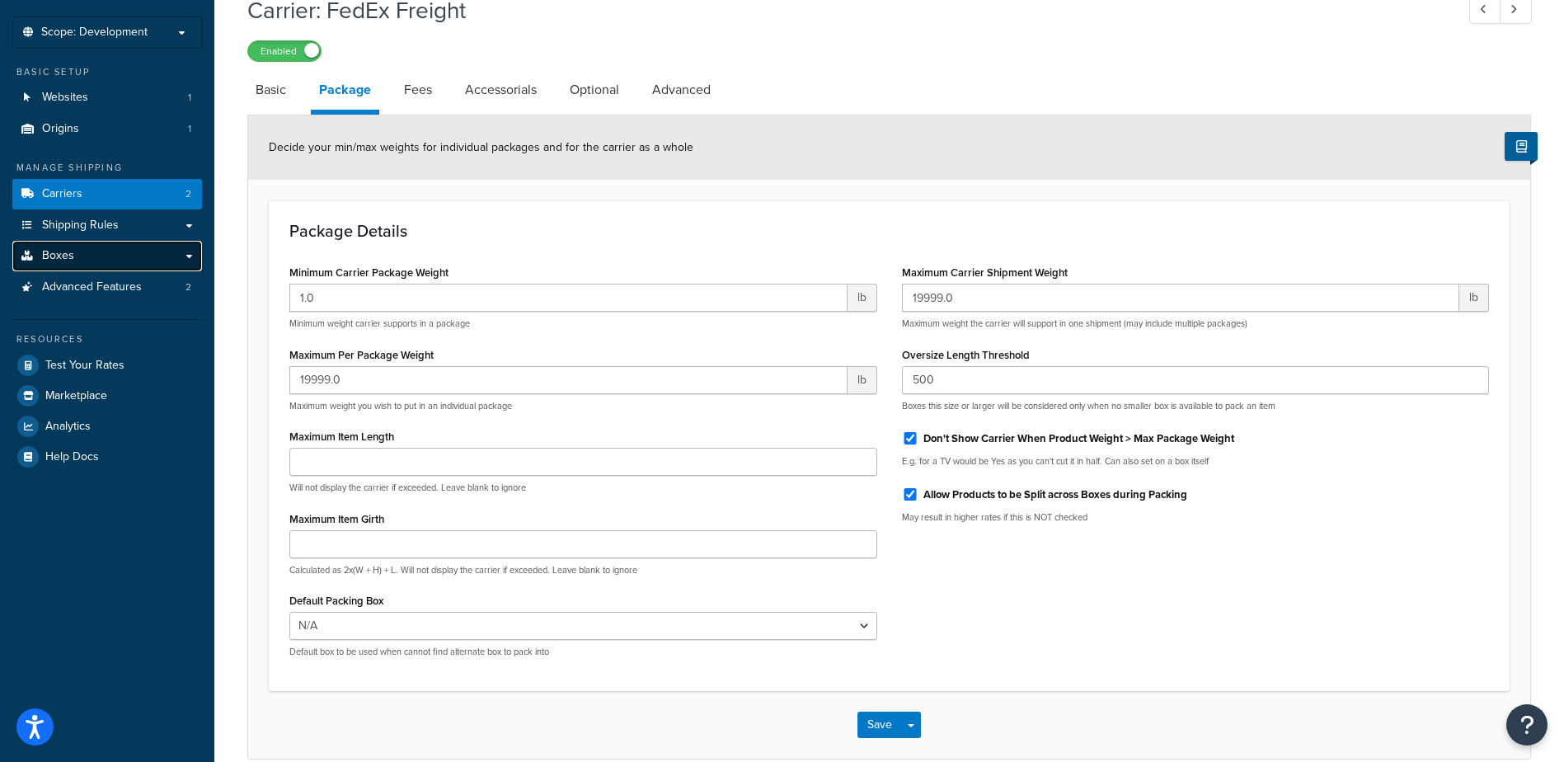
click at [69, 251] on span "Boxes" at bounding box center [58, 256] width 32 height 14
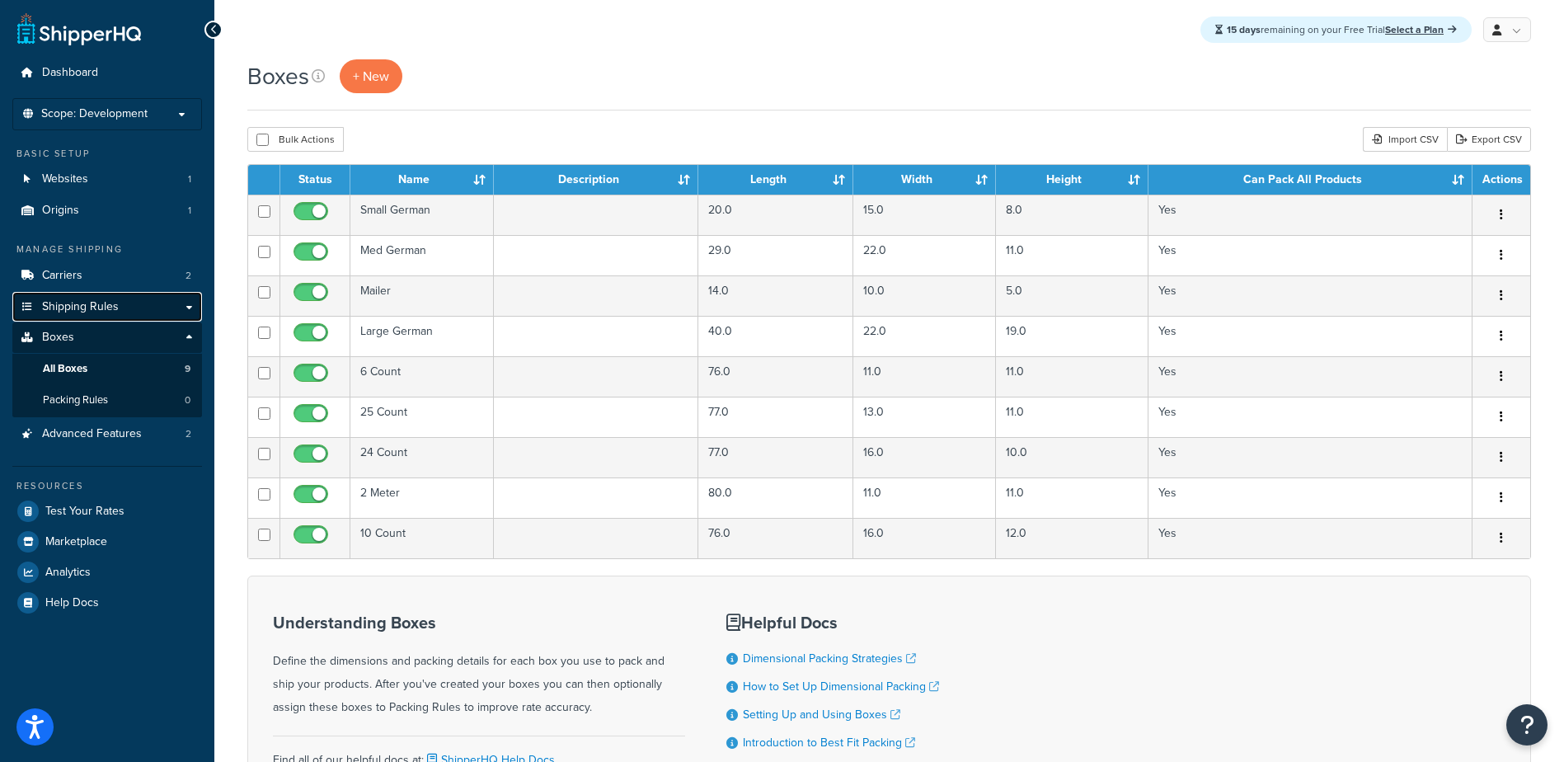
click at [75, 308] on span "Shipping Rules" at bounding box center [80, 307] width 77 height 14
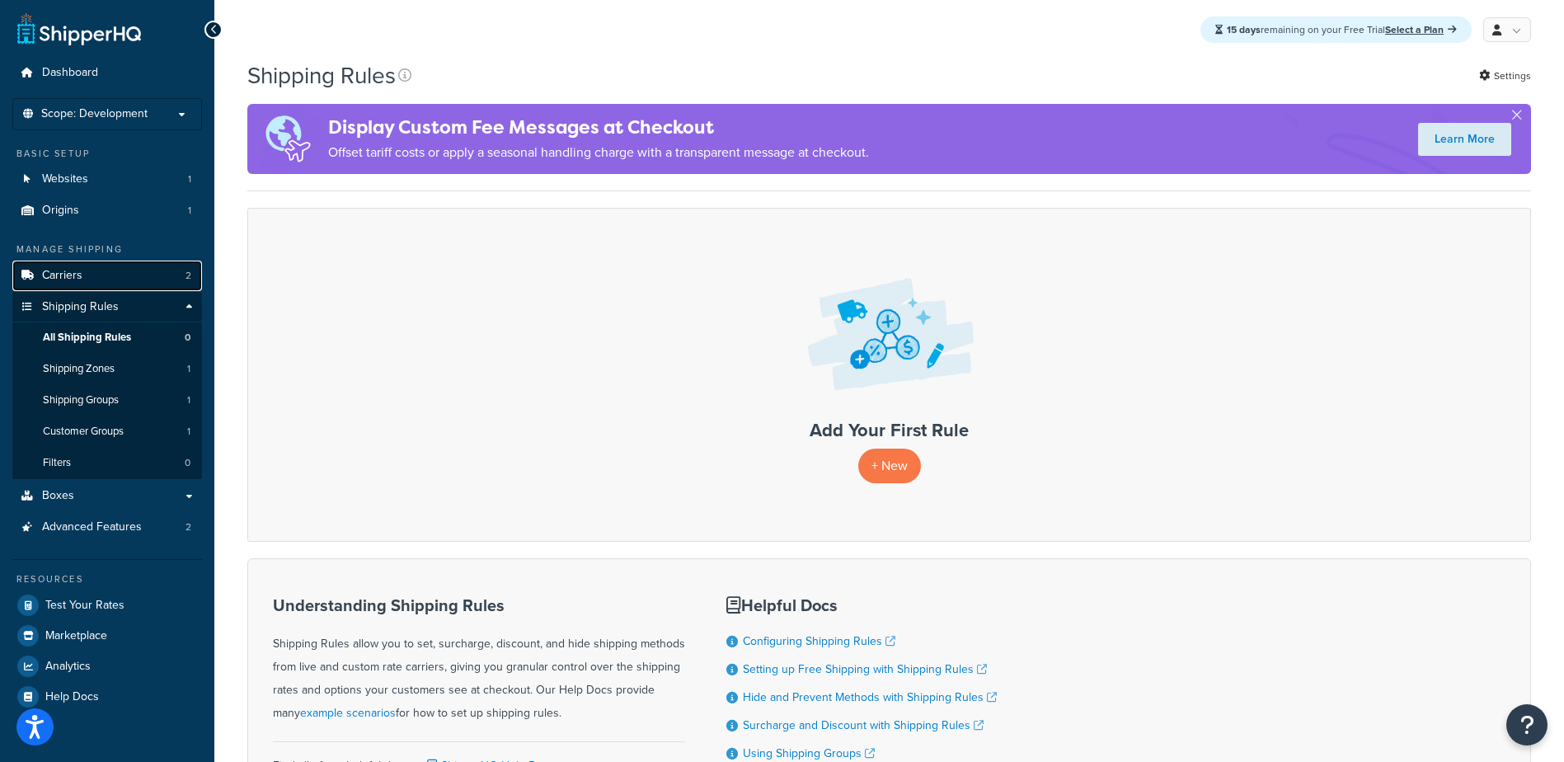
click at [68, 278] on span "Carriers" at bounding box center [62, 276] width 40 height 14
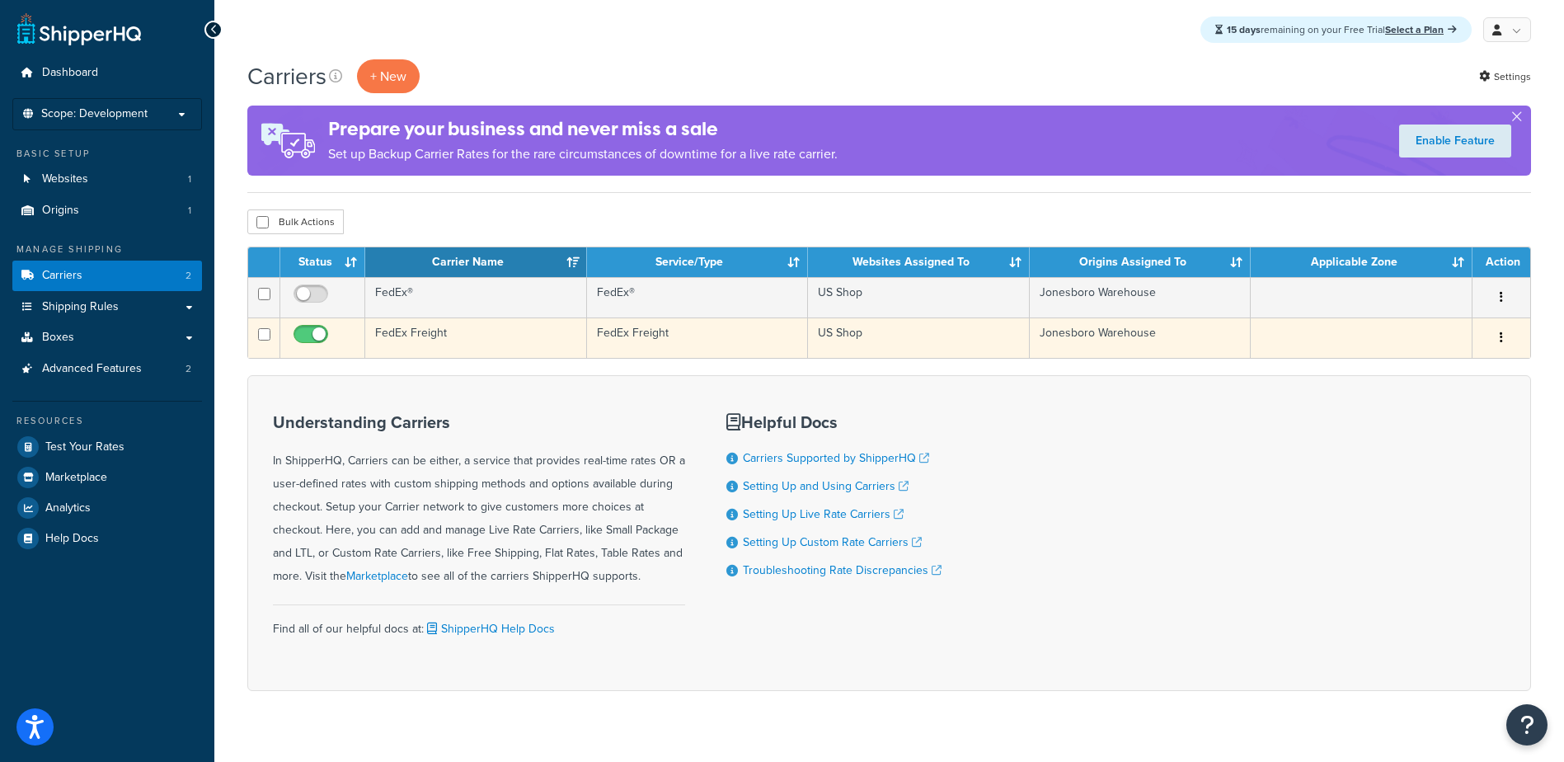
click at [428, 337] on td "FedEx Freight" at bounding box center [476, 337] width 222 height 40
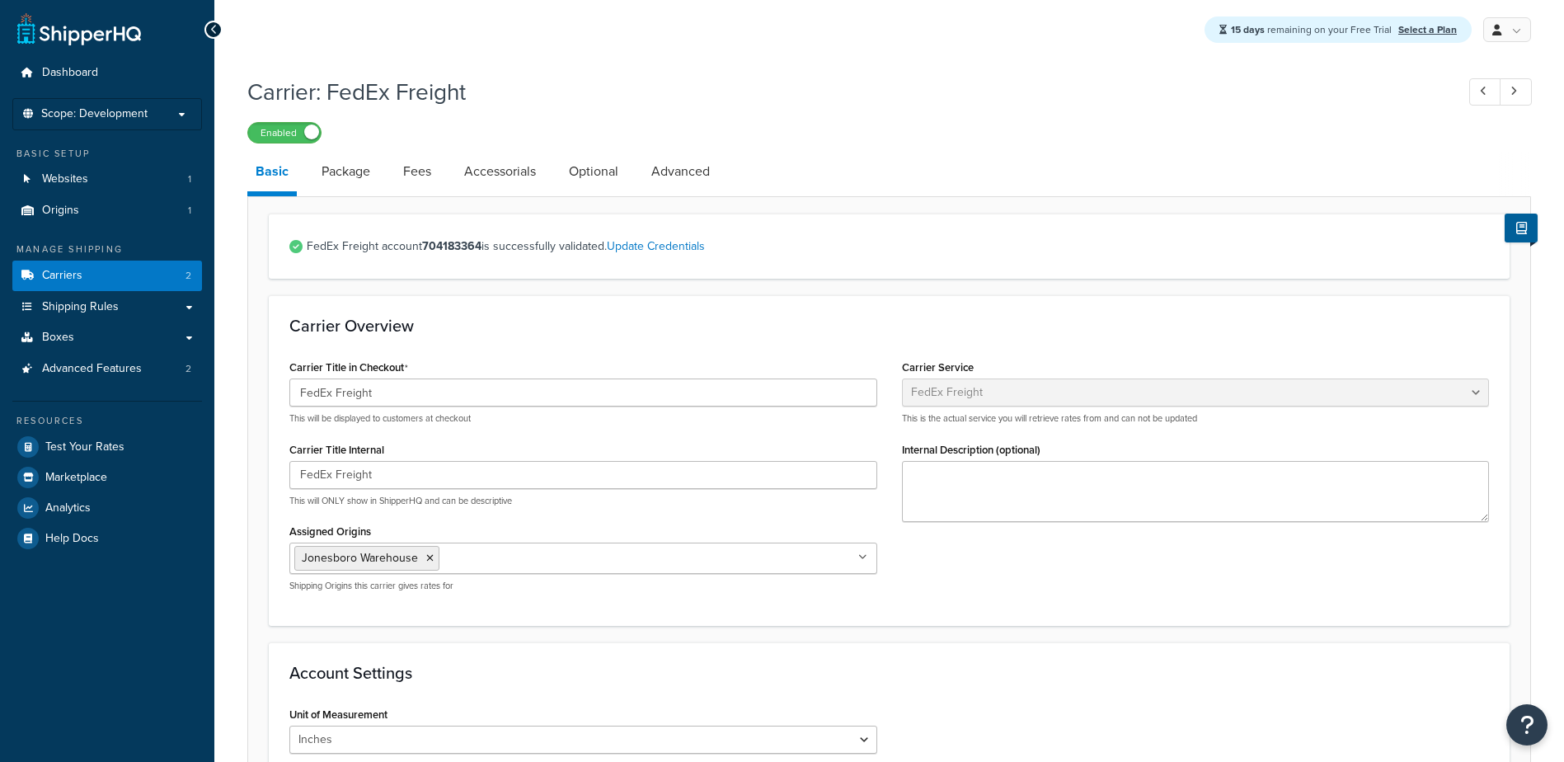
select select "fedExFreight"
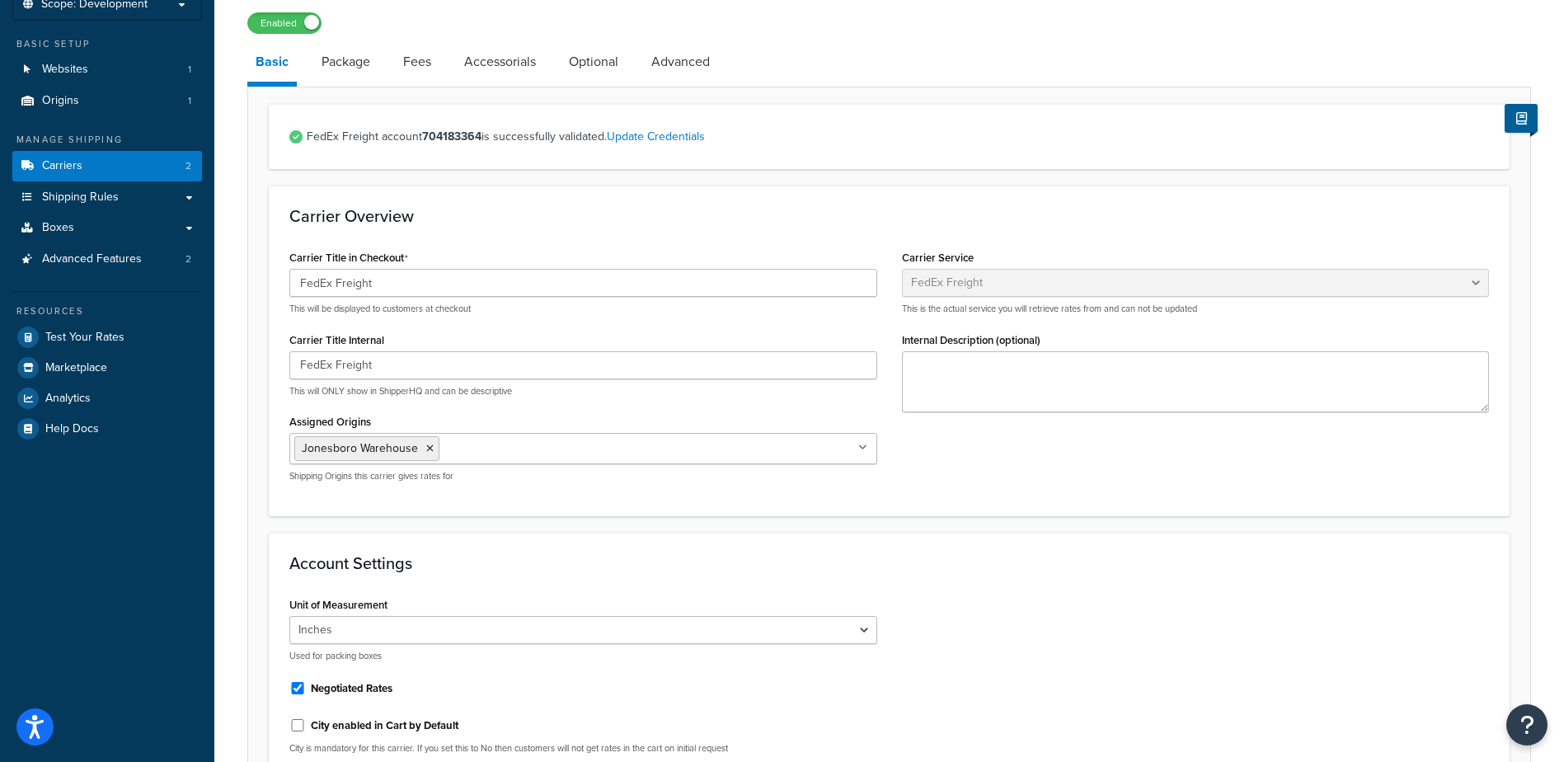
scroll to position [82, 0]
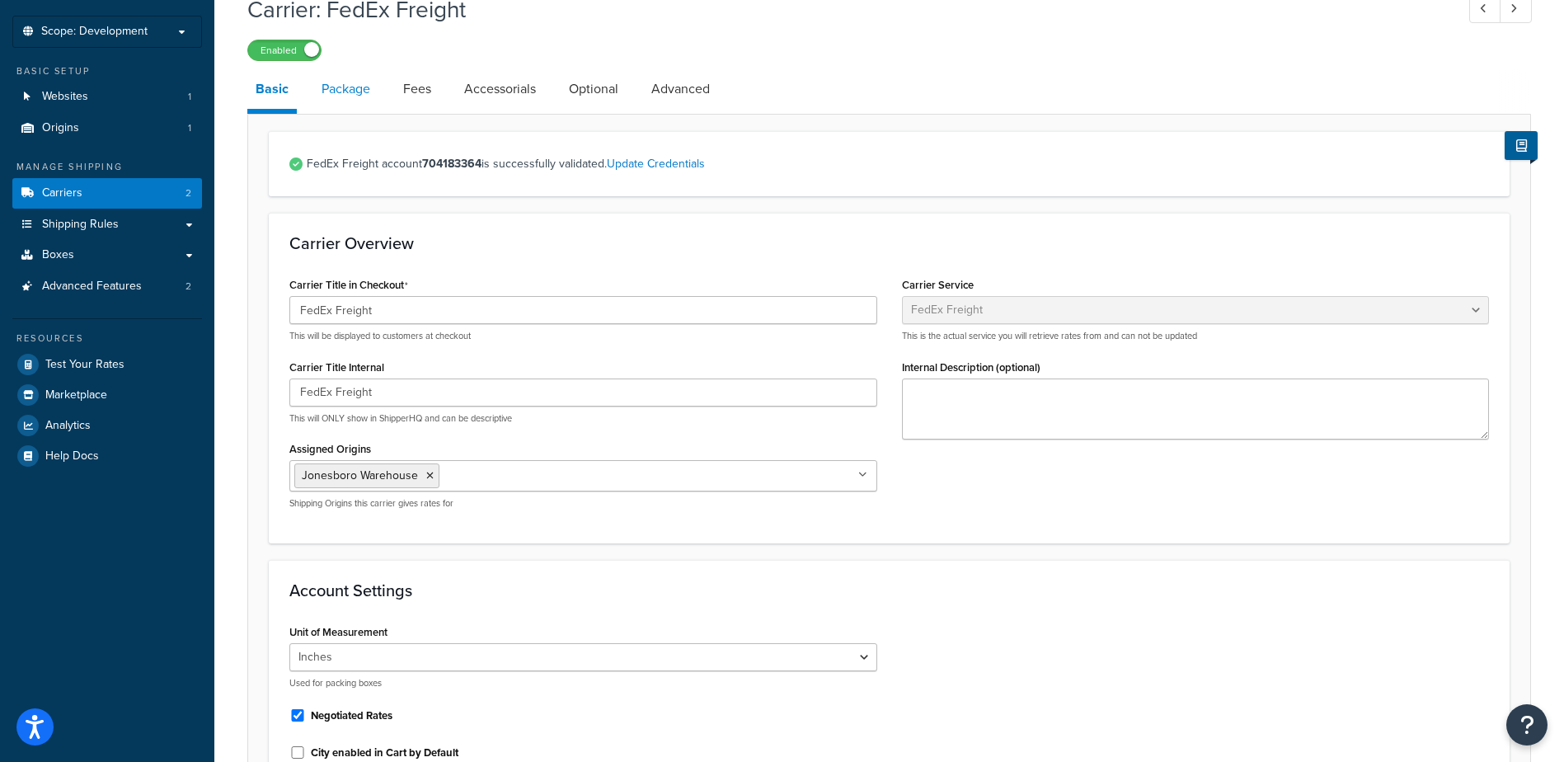
click at [346, 100] on link "Package" at bounding box center [345, 89] width 65 height 40
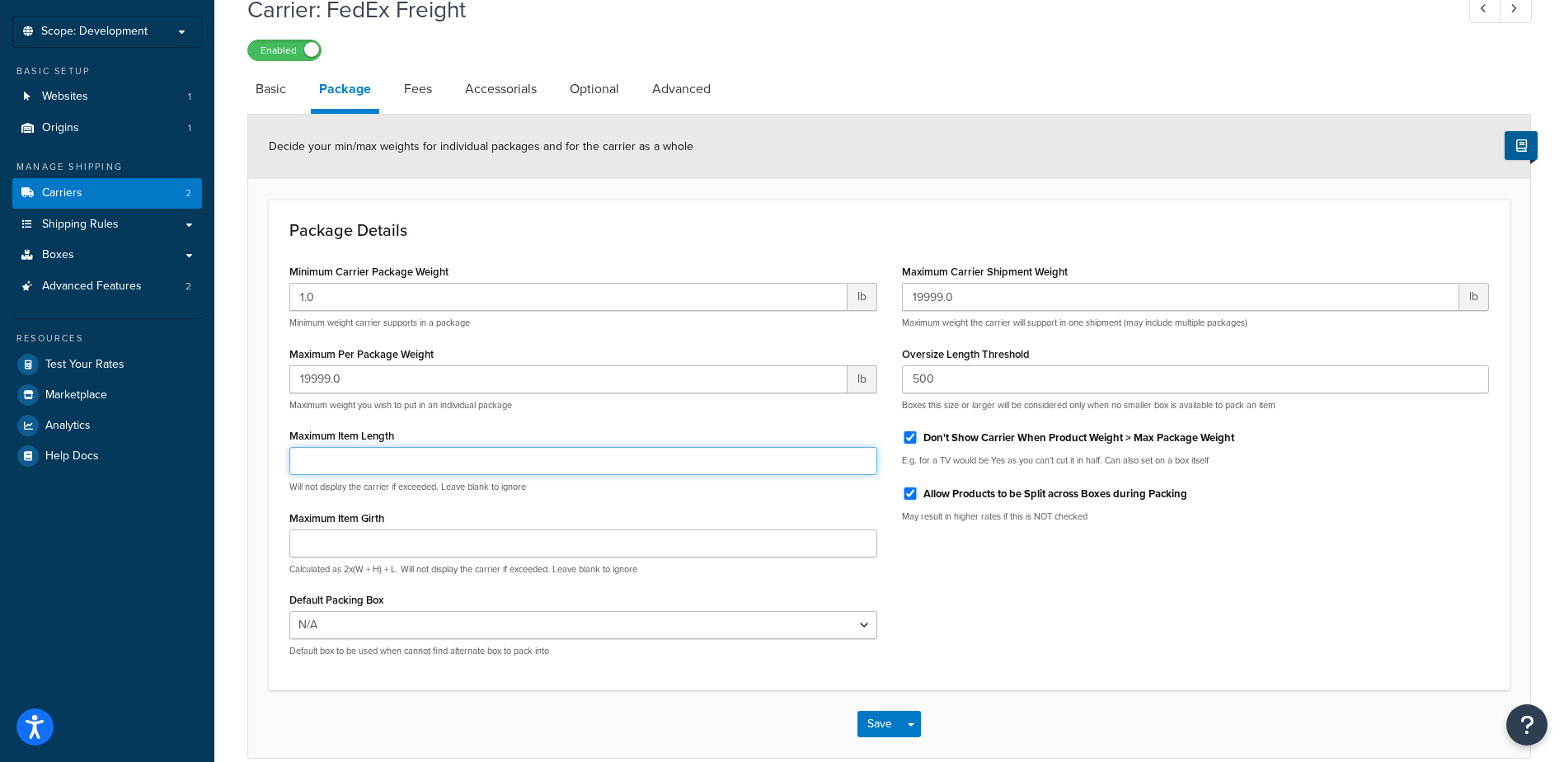
click at [461, 459] on input "Maximum Item Length" at bounding box center [583, 461] width 588 height 28
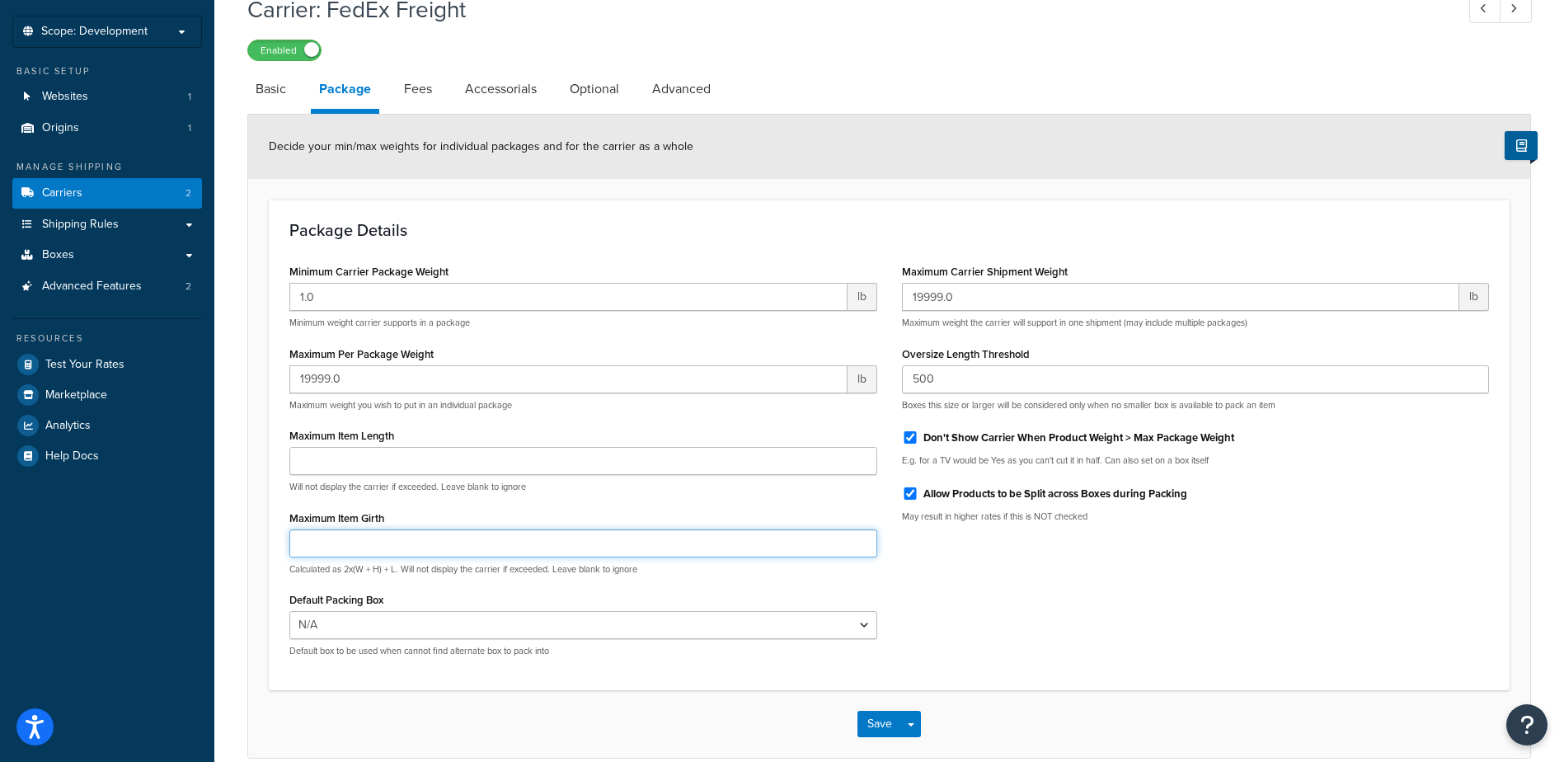
click at [428, 546] on input "Maximum Item Girth" at bounding box center [583, 543] width 588 height 28
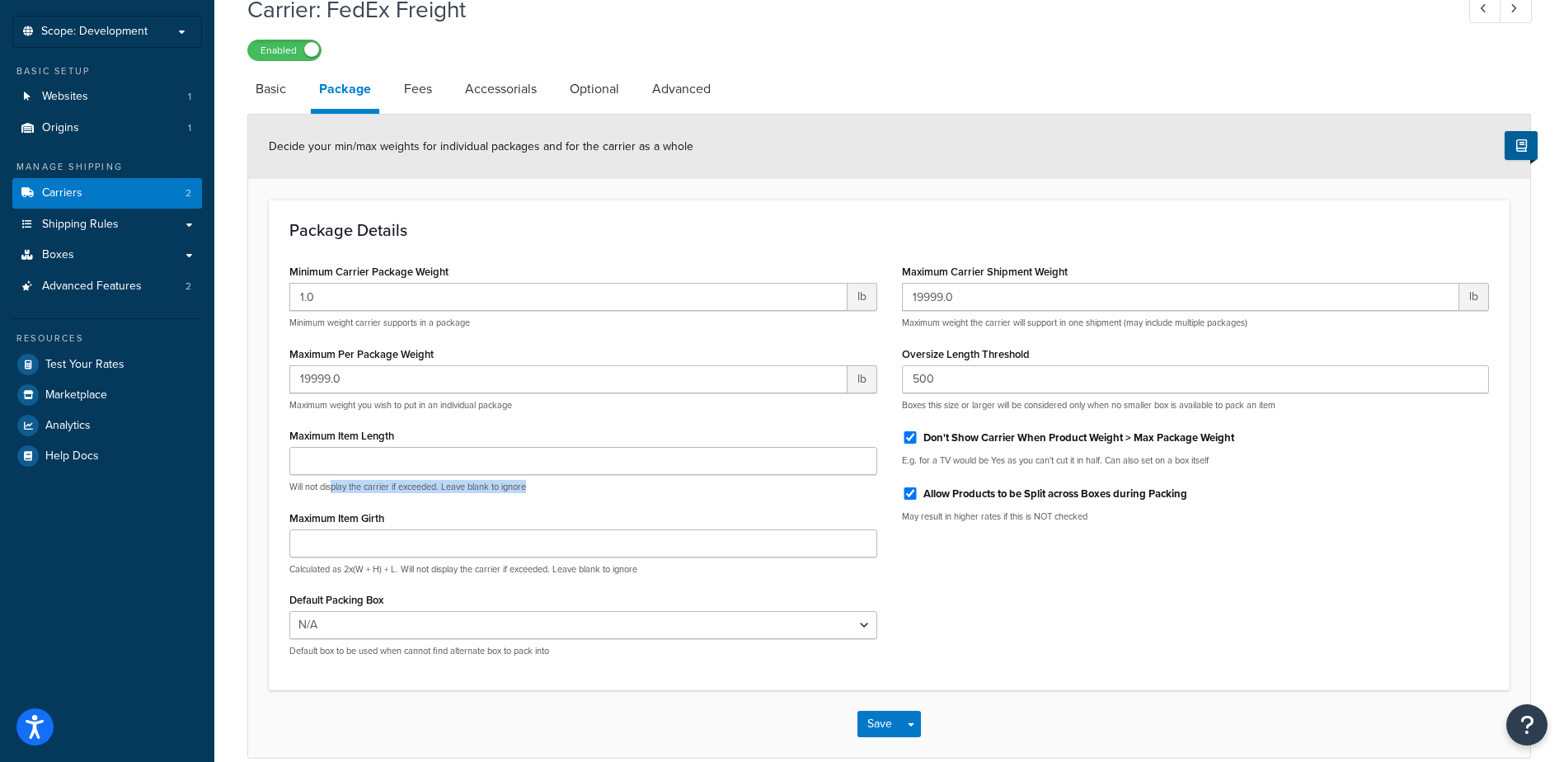
drag, startPoint x: 368, startPoint y: 492, endPoint x: 533, endPoint y: 491, distance: 165.7
click at [533, 491] on p "Will not display the carrier if exceeded. Leave blank to ignore" at bounding box center [583, 487] width 588 height 12
drag, startPoint x: 533, startPoint y: 491, endPoint x: 590, endPoint y: 491, distance: 56.9
click at [590, 491] on p "Will not display the carrier if exceeded. Leave blank to ignore" at bounding box center [583, 487] width 588 height 12
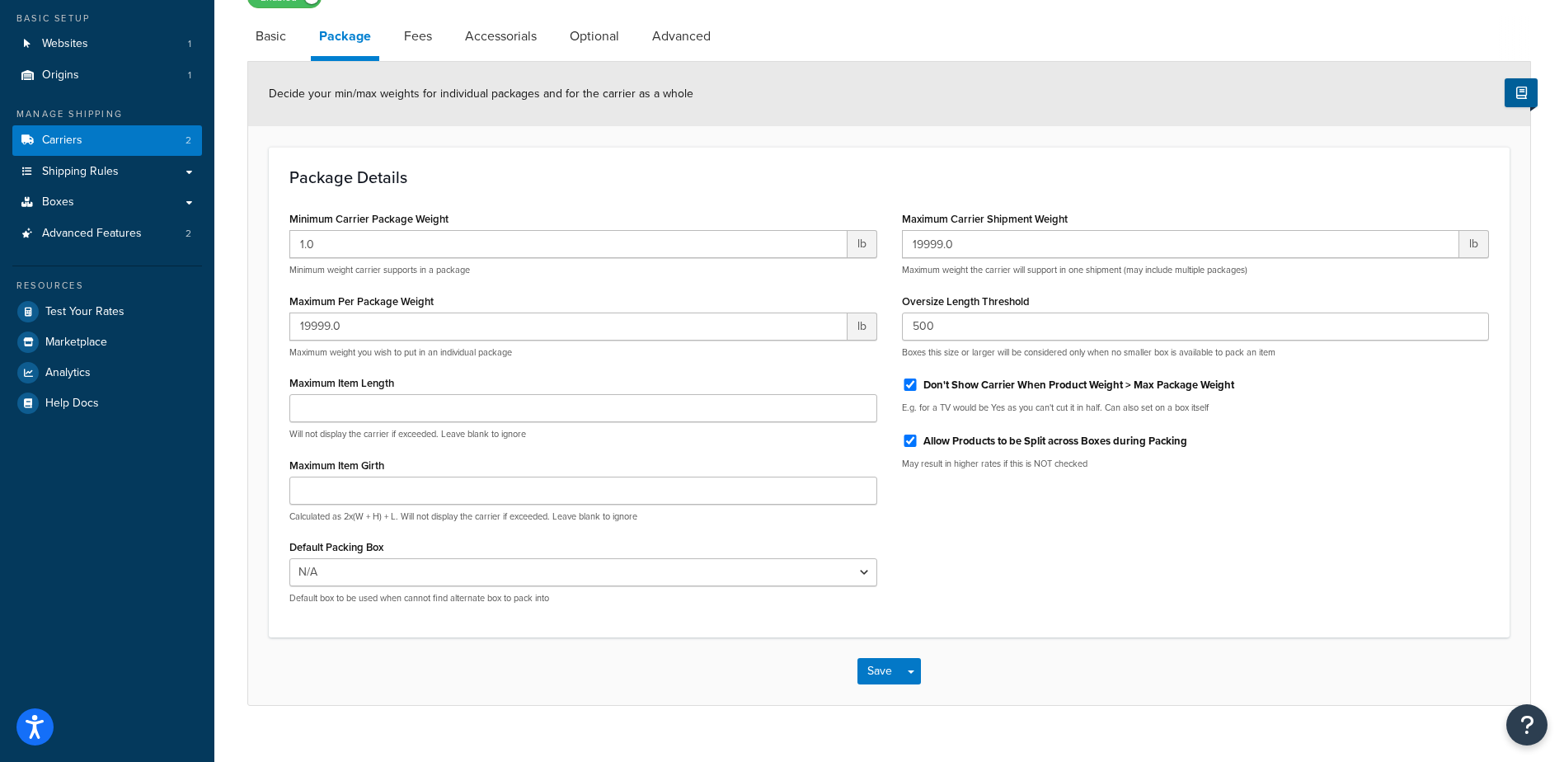
scroll to position [164, 0]
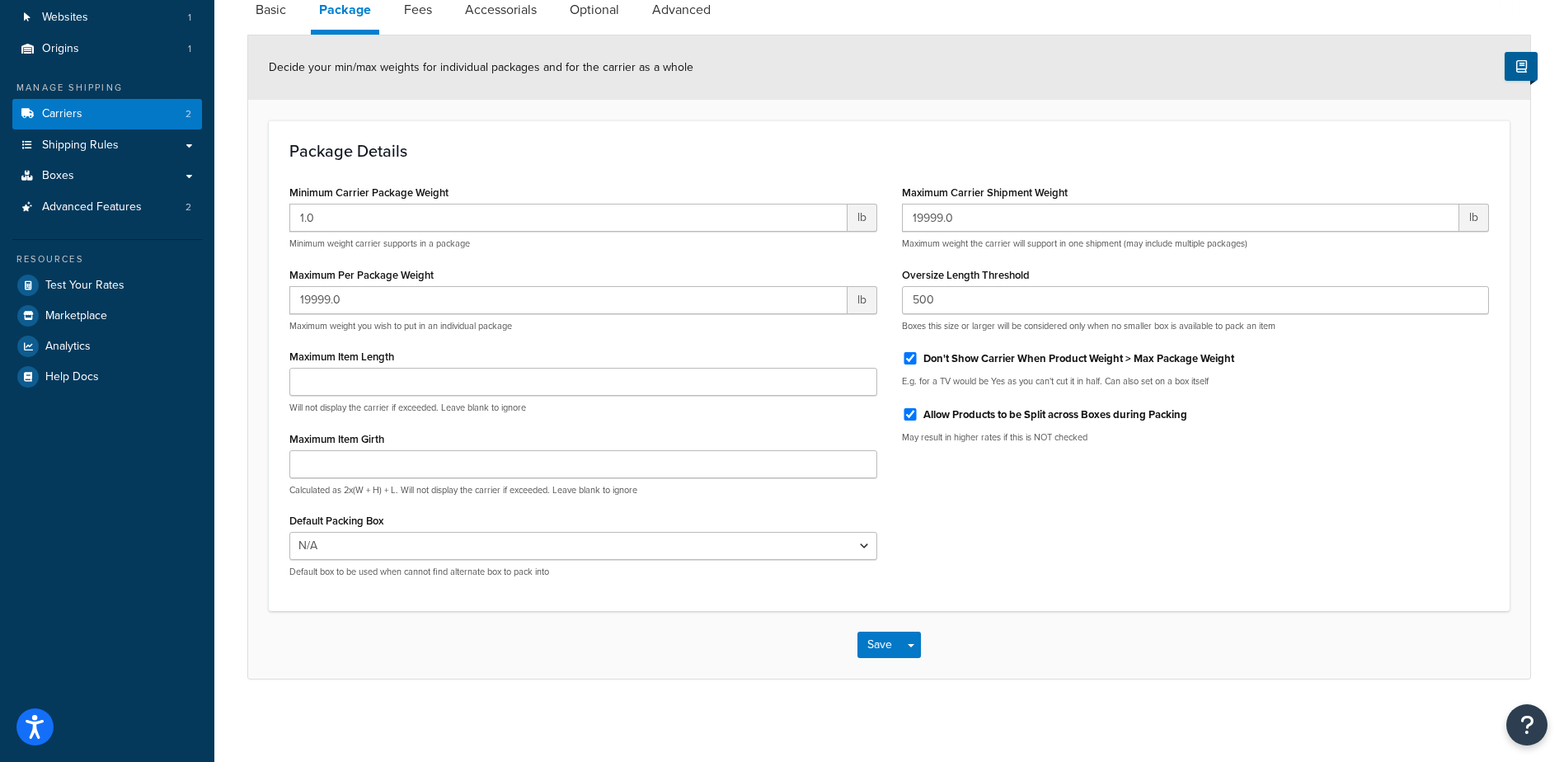
click at [552, 572] on p "Default box to be used when cannot find alternate box to pack into" at bounding box center [583, 572] width 588 height 12
drag, startPoint x: 557, startPoint y: 572, endPoint x: 467, endPoint y: 572, distance: 90.7
click at [467, 572] on p "Default box to be used when cannot find alternate box to pack into" at bounding box center [583, 572] width 588 height 12
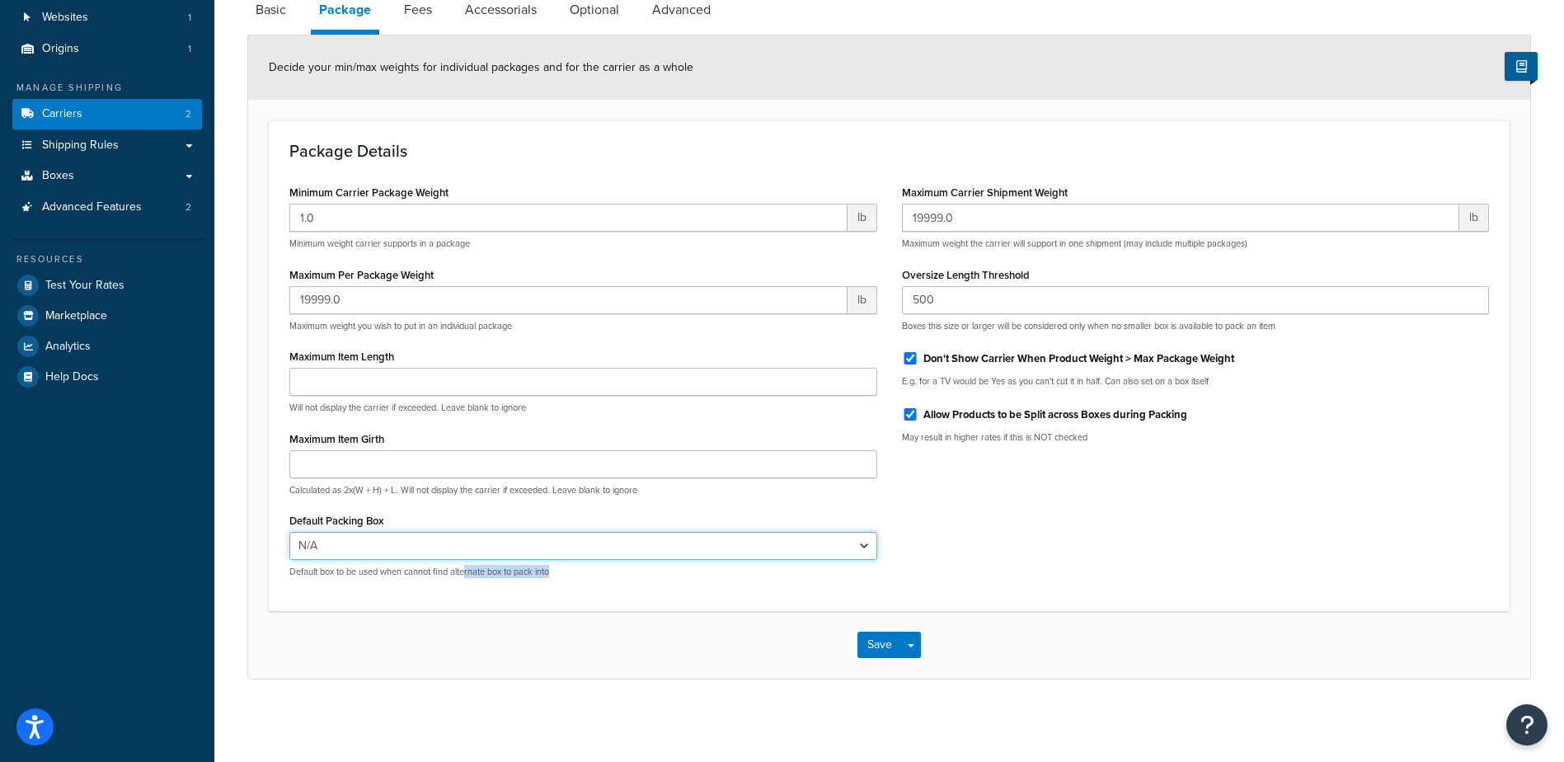
drag, startPoint x: 467, startPoint y: 572, endPoint x: 469, endPoint y: 545, distance: 27.3
click at [469, 545] on select "N/A" at bounding box center [583, 546] width 588 height 28
click at [411, 547] on select "N/A" at bounding box center [583, 546] width 588 height 28
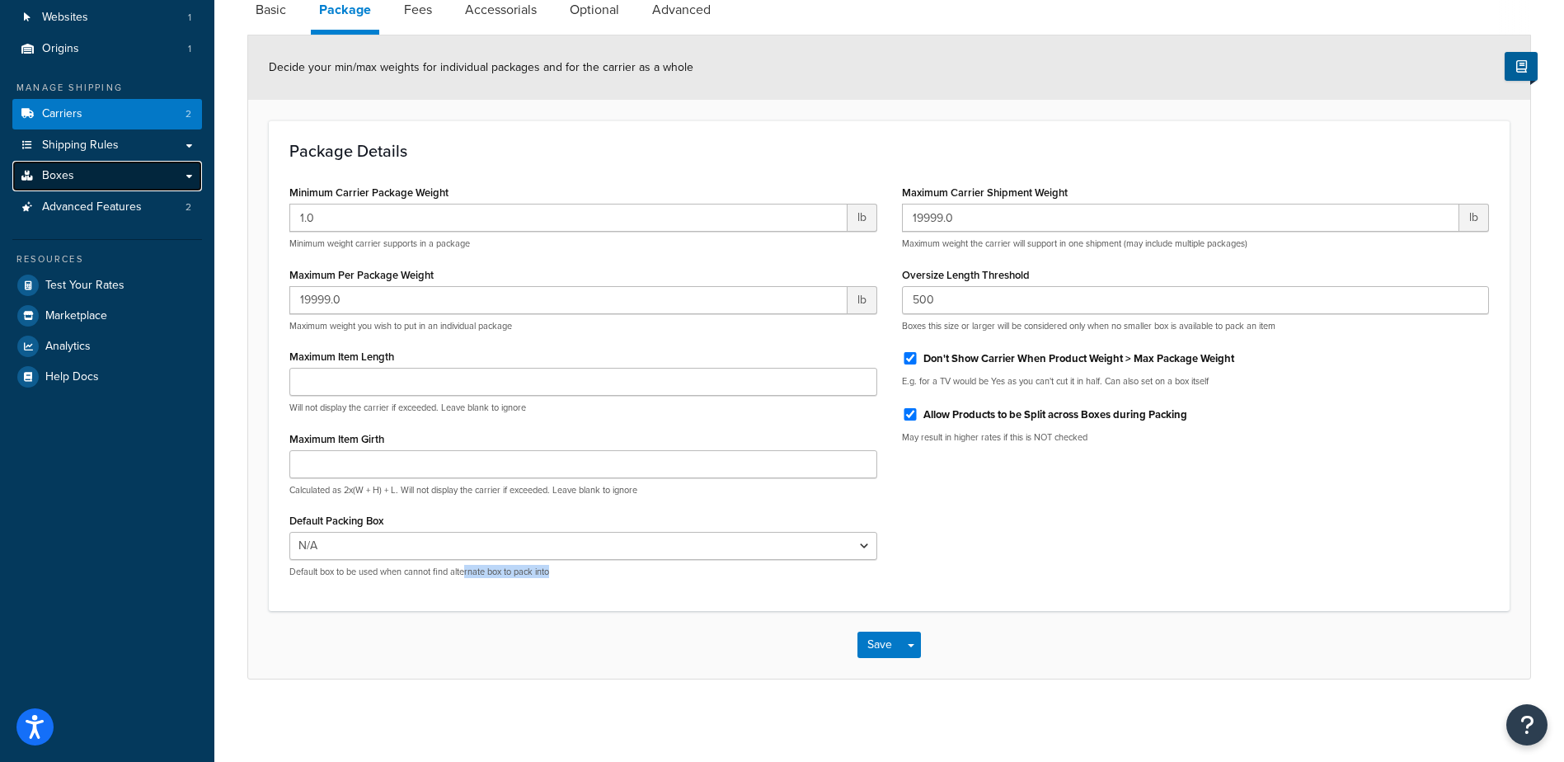
click at [80, 174] on link "Boxes" at bounding box center [107, 176] width 190 height 31
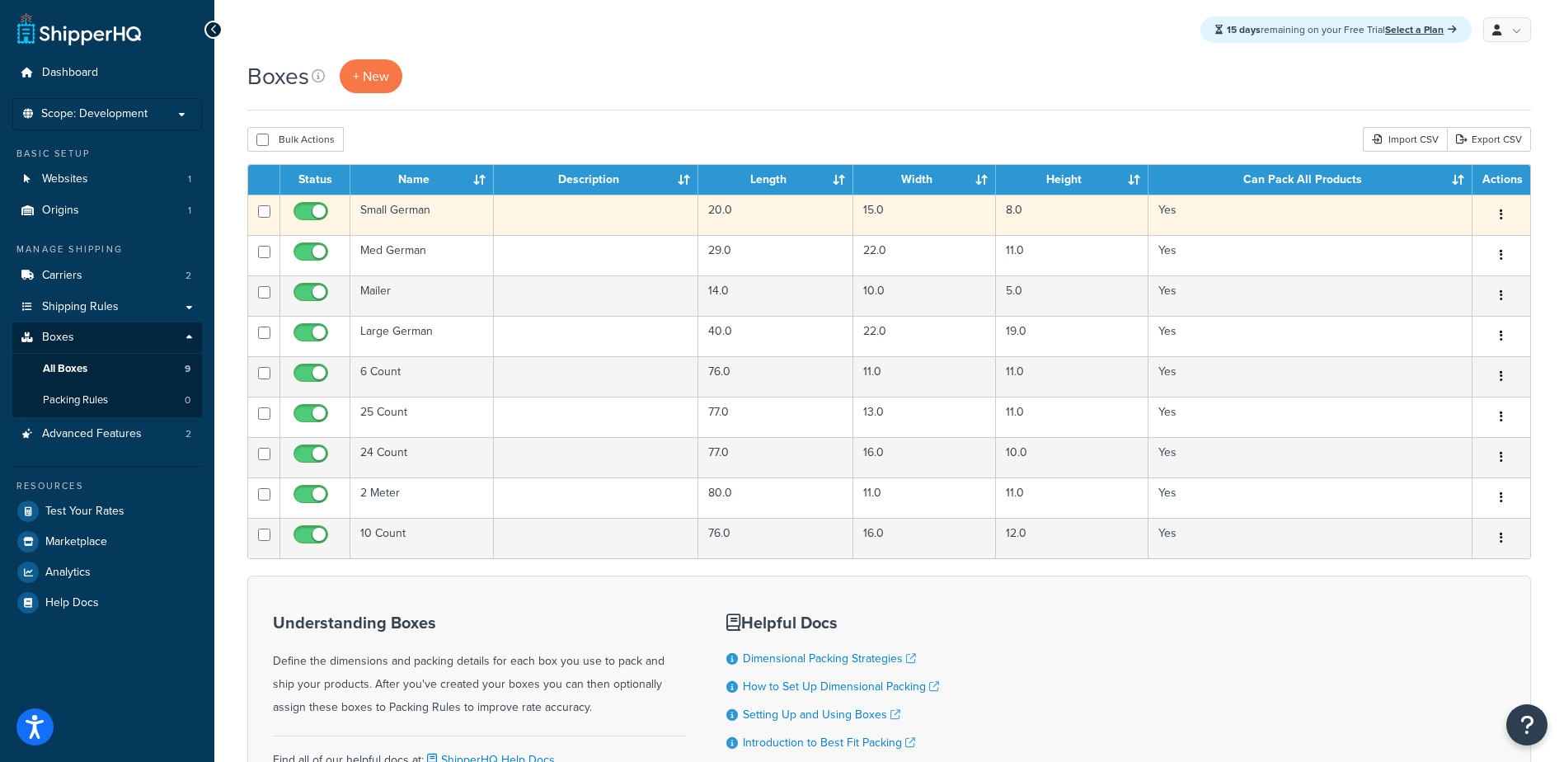
click at [411, 210] on td "Small German" at bounding box center [421, 215] width 143 height 40
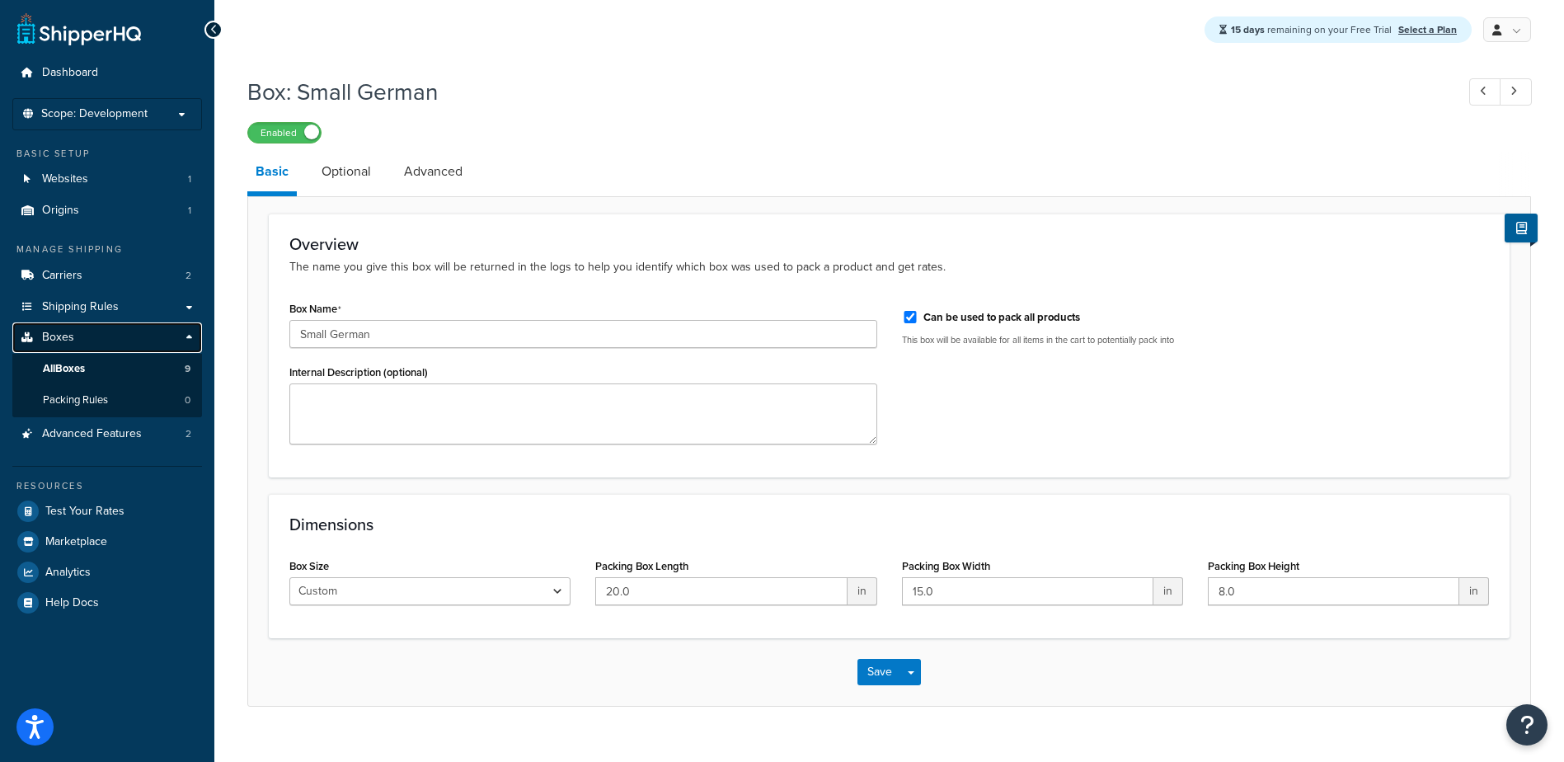
click at [97, 333] on link "Boxes" at bounding box center [107, 337] width 190 height 31
click at [84, 362] on span "All Boxes" at bounding box center [64, 369] width 42 height 14
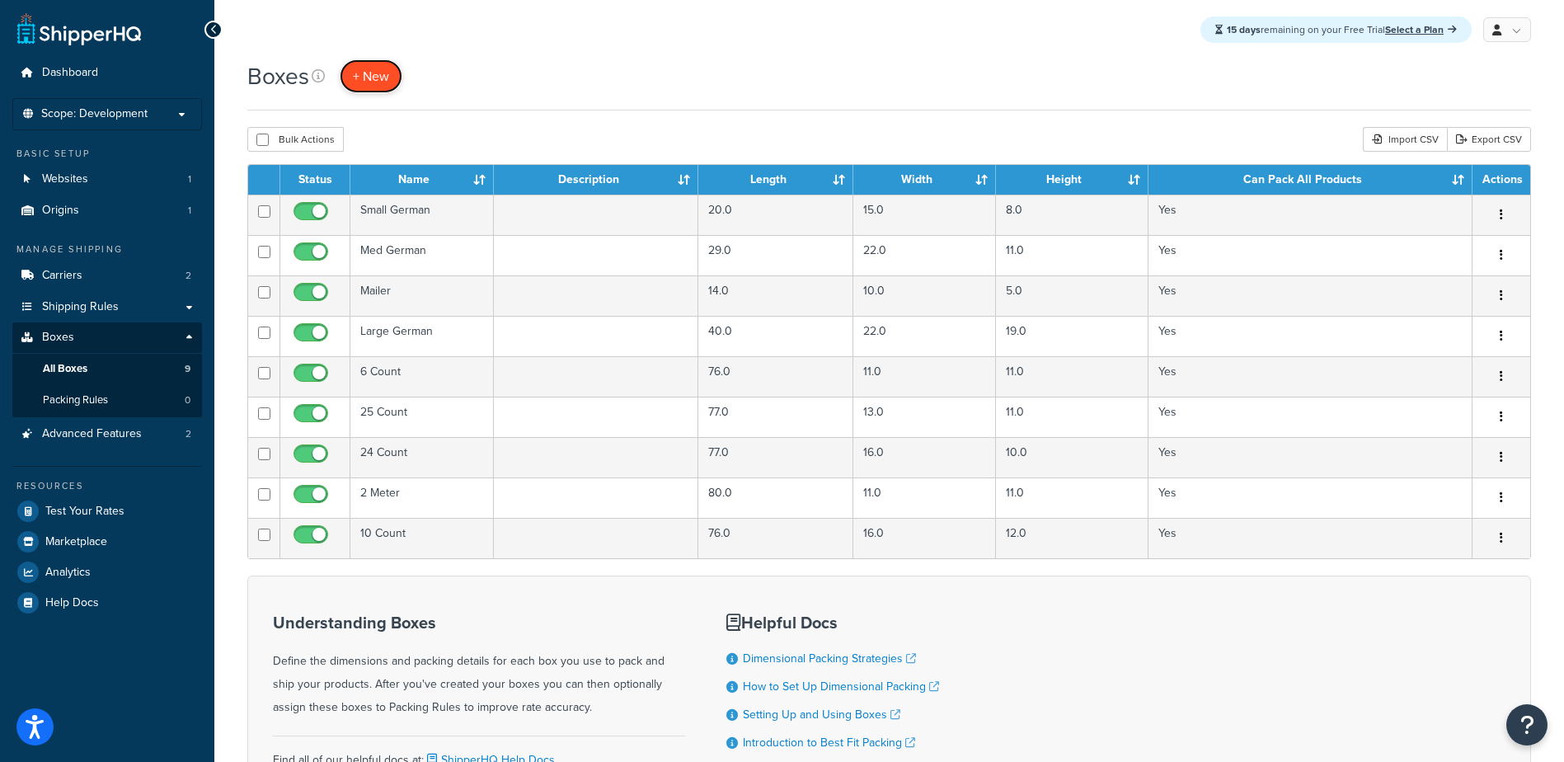
click at [384, 72] on span "+ New" at bounding box center [371, 76] width 36 height 19
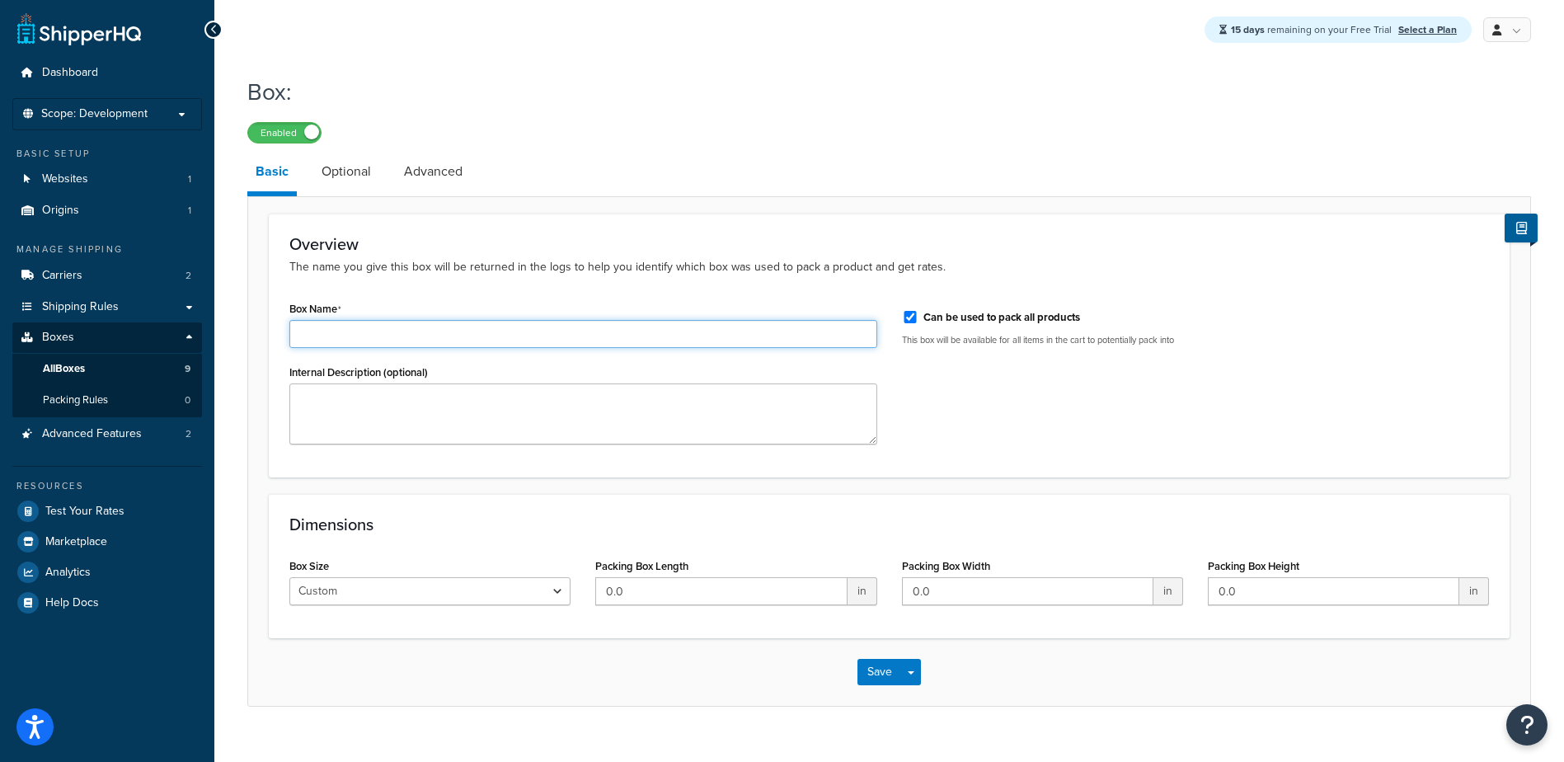
click at [359, 340] on input "Box Name" at bounding box center [583, 334] width 588 height 28
type input "Pallet"
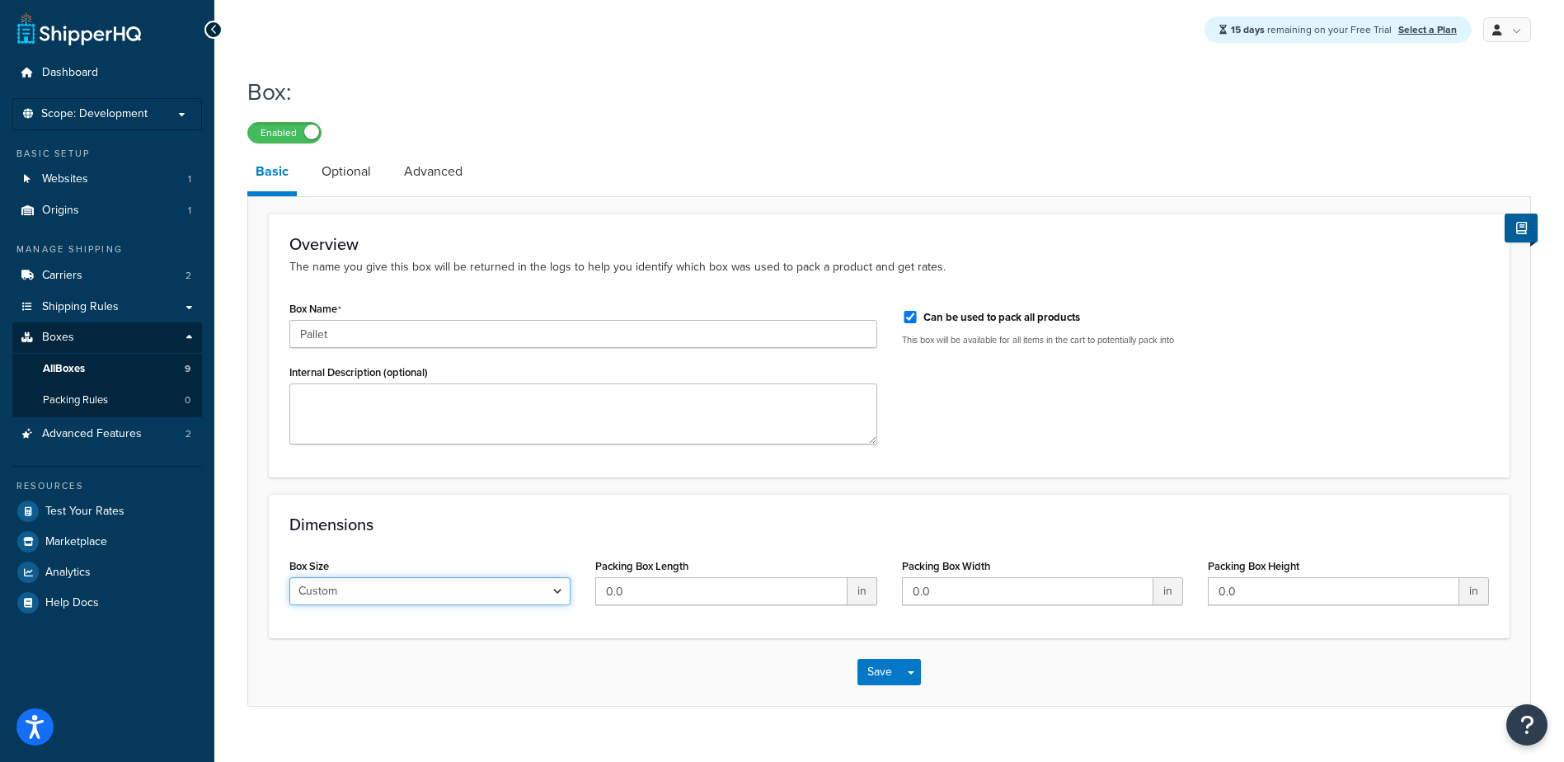
click at [408, 605] on select "Custom USPS Small Flat Box USPS Medium Flat Box USPS Large Flat Box USPS Flat E…" at bounding box center [429, 591] width 281 height 28
click at [390, 590] on select "Custom USPS Small Flat Box USPS Medium Flat Box USPS Large Flat Box USPS Flat E…" at bounding box center [429, 591] width 281 height 28
click at [614, 603] on input "0.0" at bounding box center [720, 591] width 251 height 28
click at [490, 597] on select "Custom USPS Small Flat Box USPS Medium Flat Box USPS Large Flat Box USPS Flat E…" at bounding box center [429, 591] width 281 height 28
click at [640, 591] on input "0.0" at bounding box center [720, 591] width 251 height 28
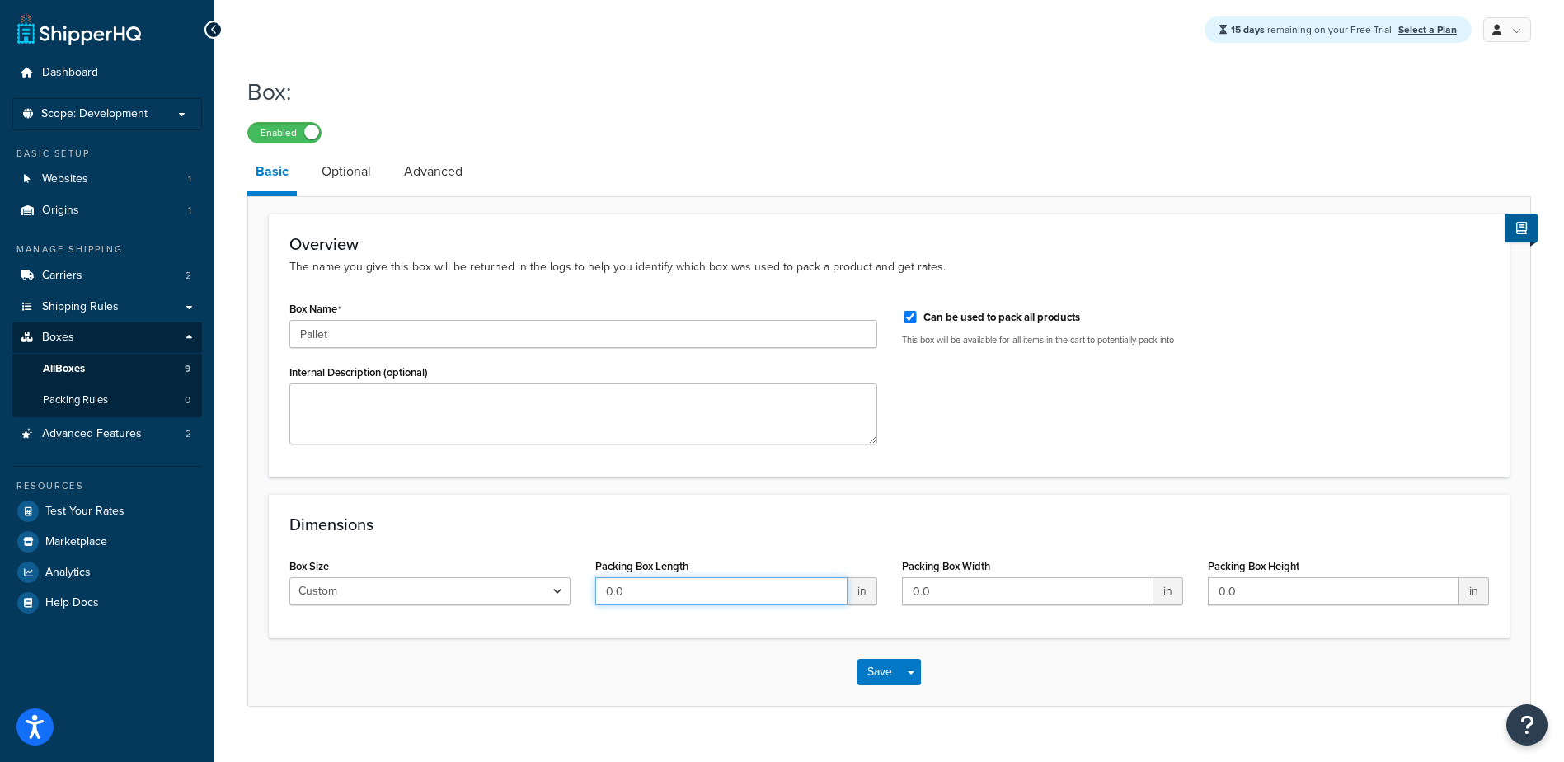
drag, startPoint x: 704, startPoint y: 589, endPoint x: 488, endPoint y: 597, distance: 216.1
click at [488, 597] on div "Box Size Custom USPS Small Flat Box USPS Medium Flat Box USPS Large Flat Box US…" at bounding box center [889, 585] width 1224 height 63
type input "89"
type input "48"
type input "4"
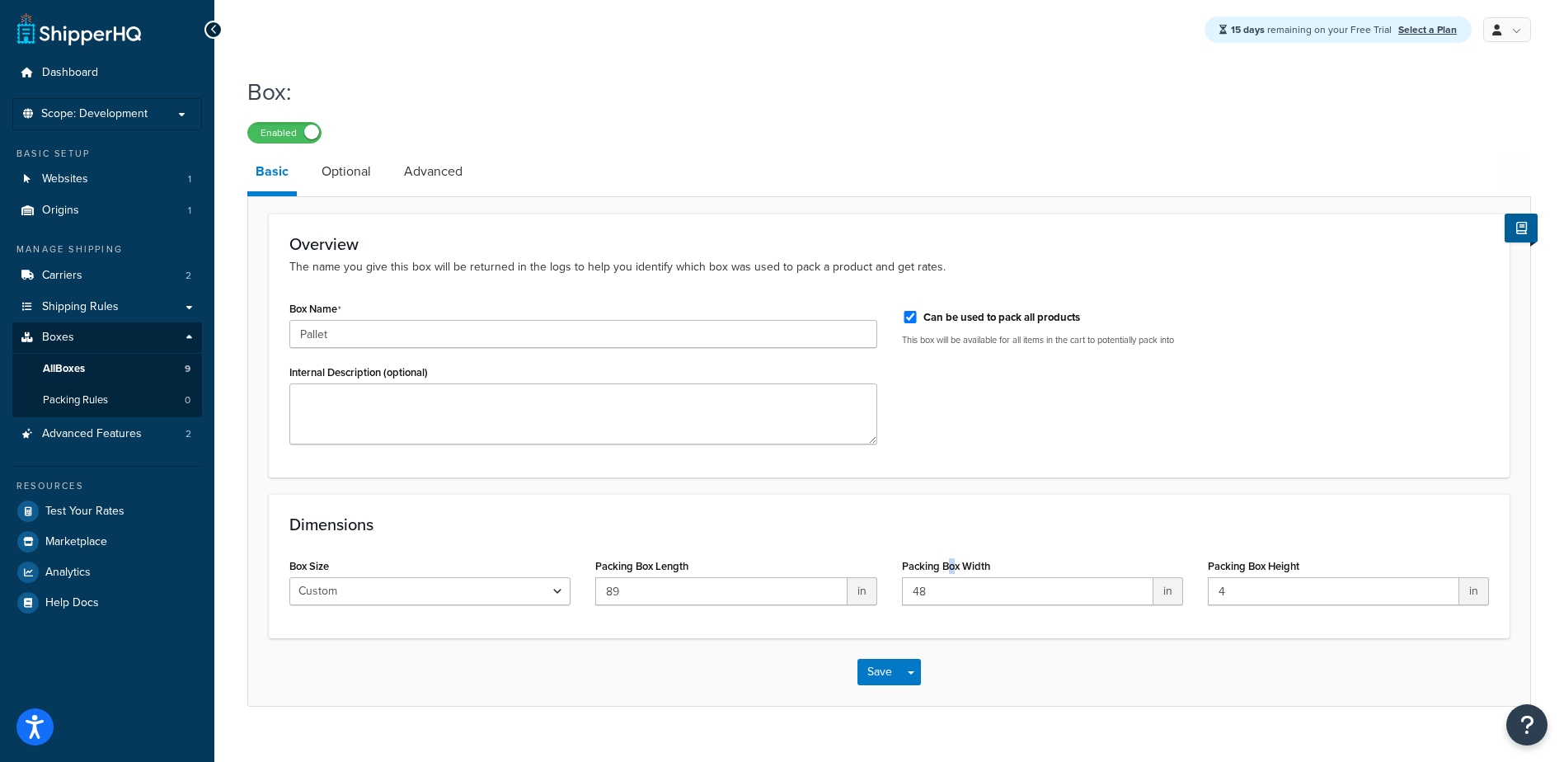
click at [948, 568] on label "Packing Box Width" at bounding box center [946, 566] width 88 height 12
click at [948, 577] on input "48" at bounding box center [1027, 591] width 251 height 28
drag, startPoint x: 289, startPoint y: 100, endPoint x: 242, endPoint y: 102, distance: 47.9
click at [242, 102] on div "Box: Enabled Basic Optional Advanced Overview The name you give this box will b…" at bounding box center [889, 408] width 1350 height 680
click at [336, 173] on link "Optional" at bounding box center [346, 172] width 66 height 40
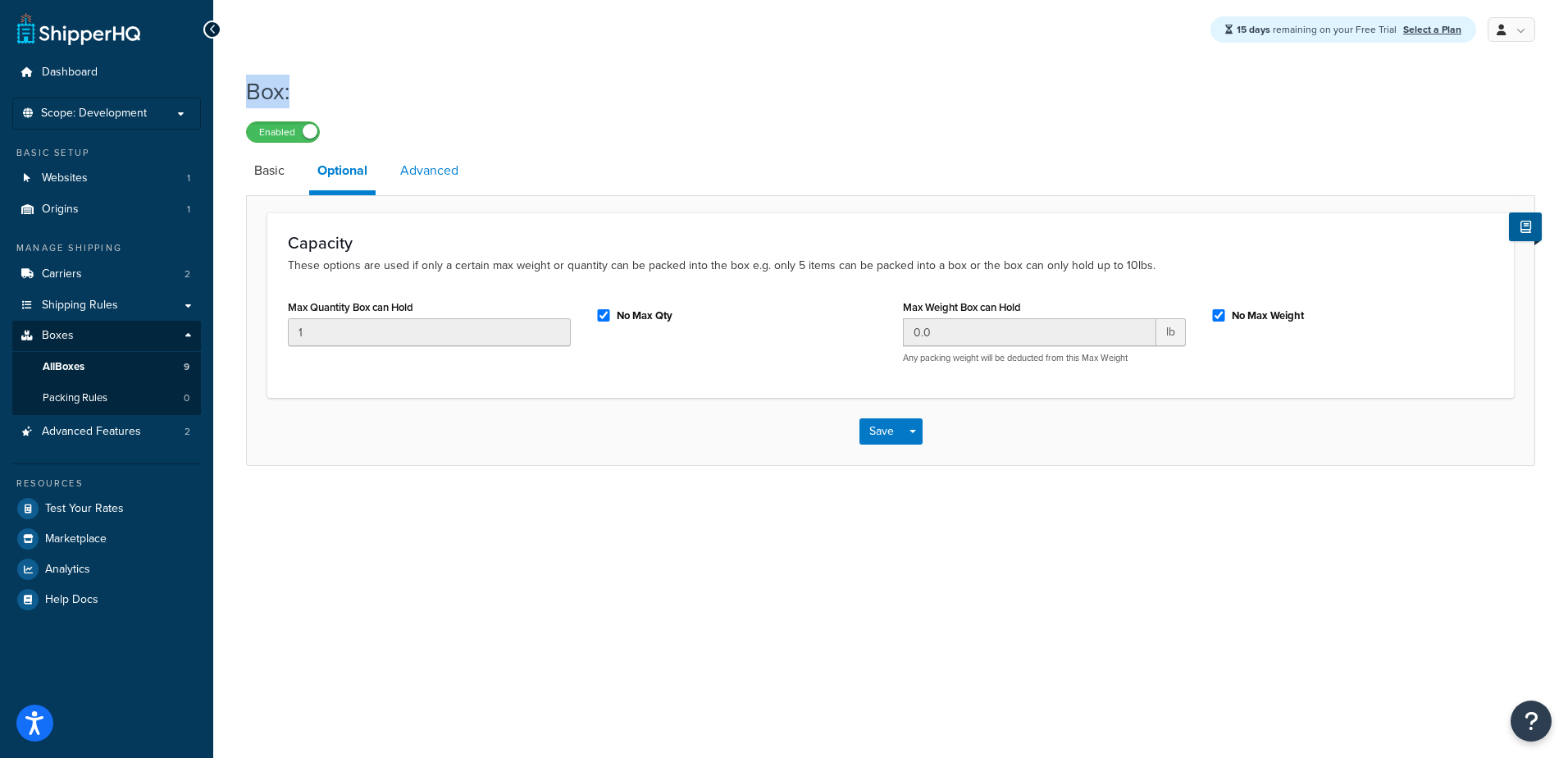
click at [424, 171] on link "Advanced" at bounding box center [429, 171] width 75 height 40
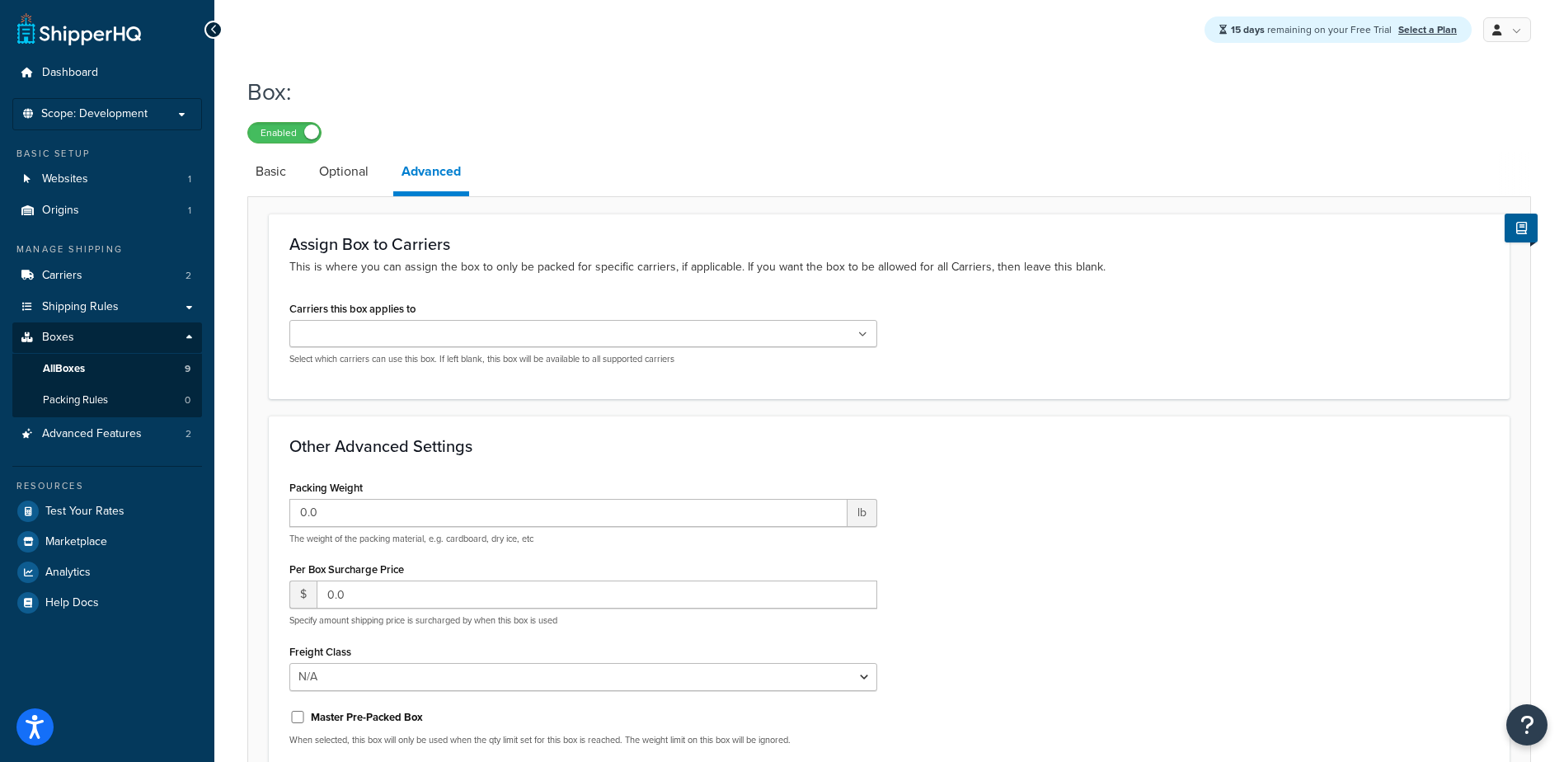
click at [572, 338] on ul at bounding box center [583, 333] width 588 height 27
click at [500, 319] on div "Carriers this box applies to FedEx Freight FedEx® Select which carriers can use…" at bounding box center [583, 333] width 588 height 73
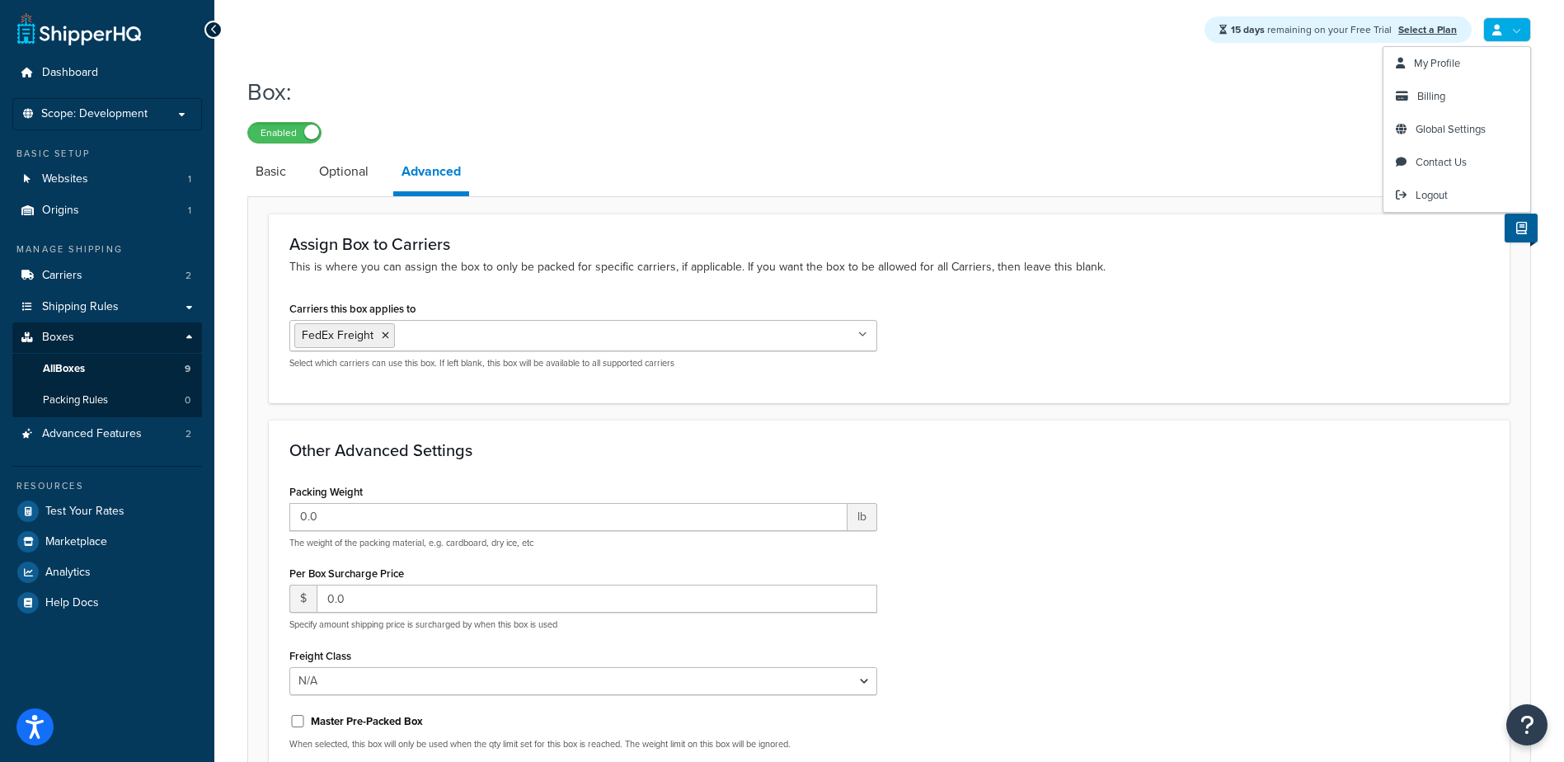
click at [1515, 23] on link at bounding box center [1507, 29] width 48 height 25
click at [1432, 200] on span "Logout" at bounding box center [1432, 195] width 32 height 16
